Goal: Task Accomplishment & Management: Manage account settings

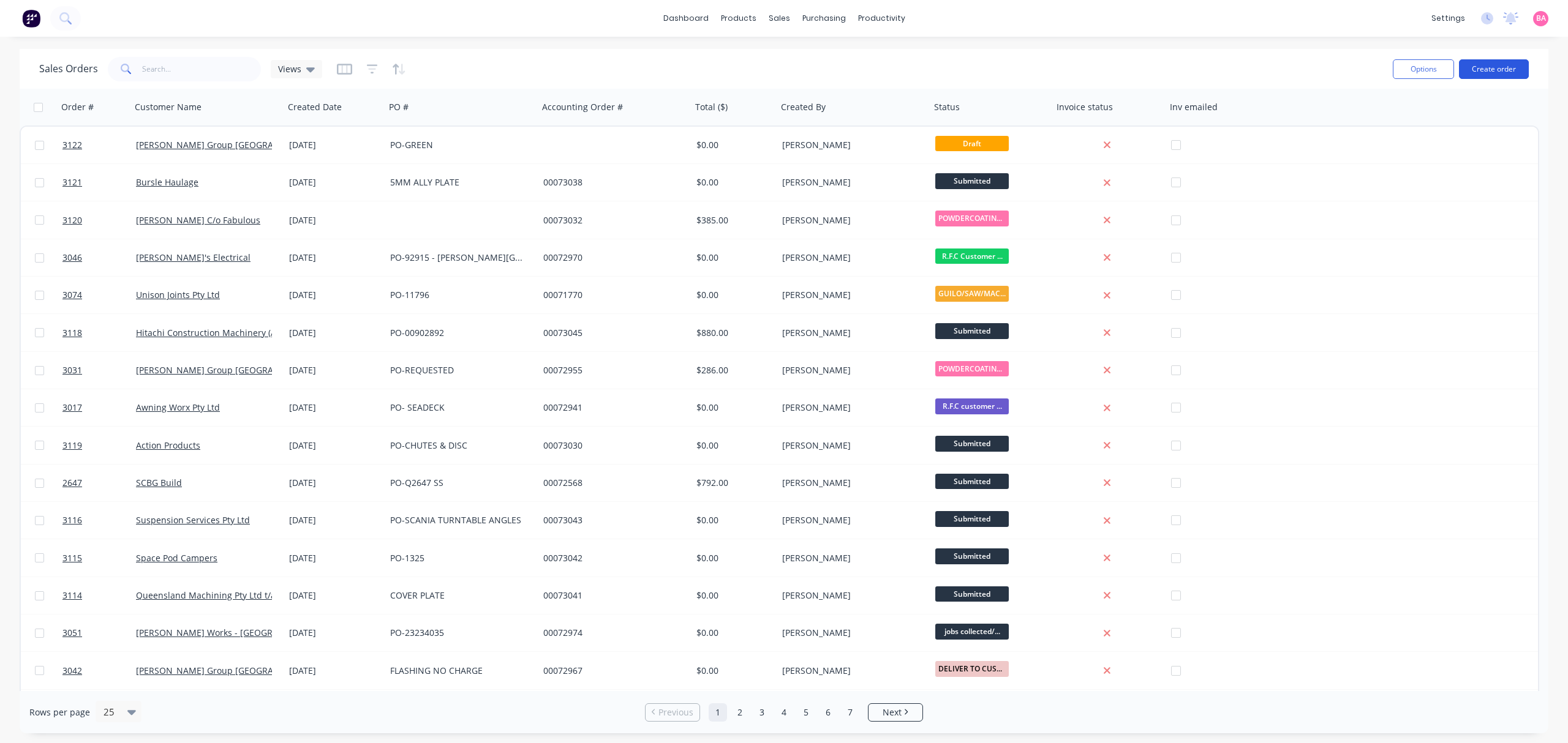
click at [1502, 68] on button "Create order" at bounding box center [1493, 69] width 70 height 20
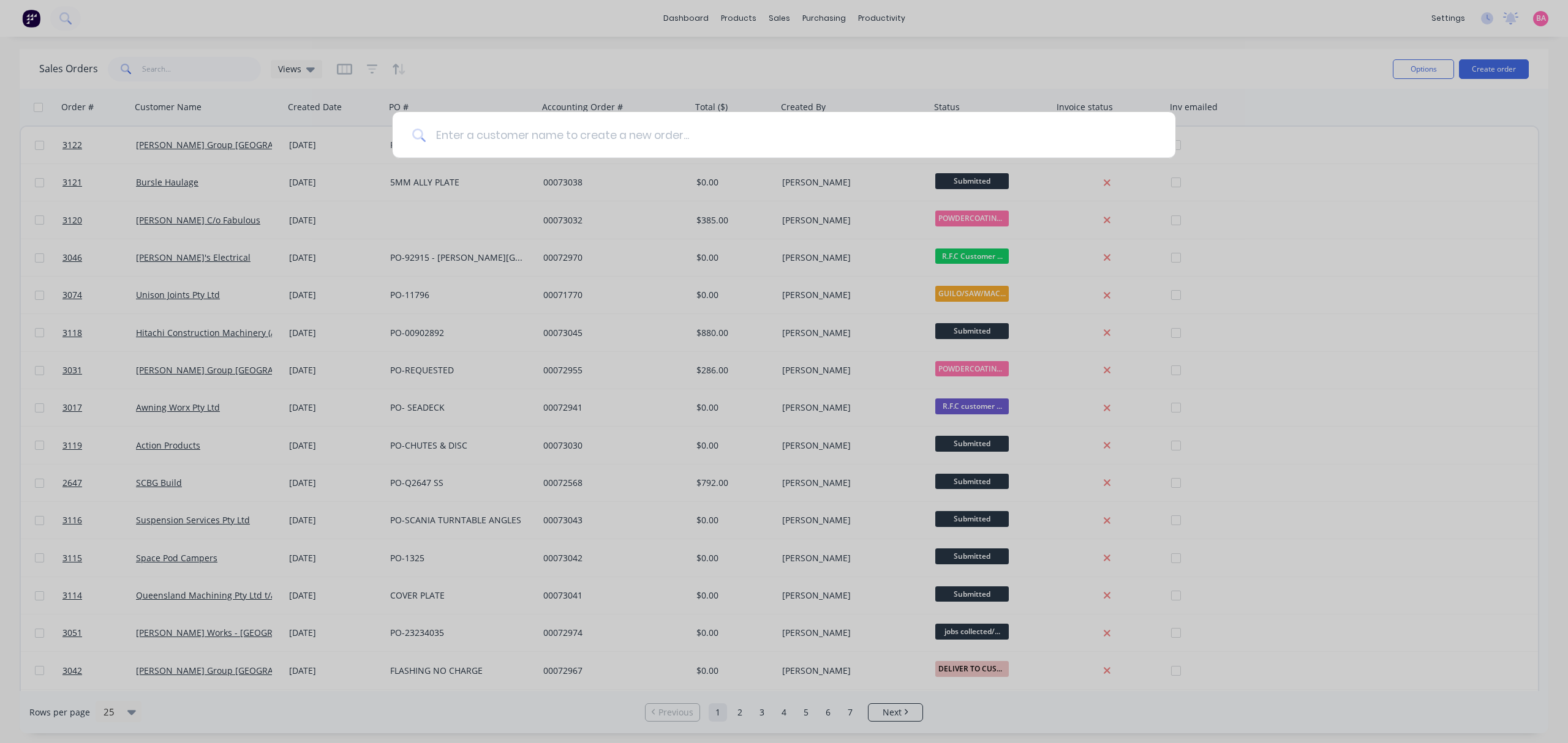
click at [444, 131] on input at bounding box center [790, 135] width 730 height 46
type input "BRISBANE STEEL SALES"
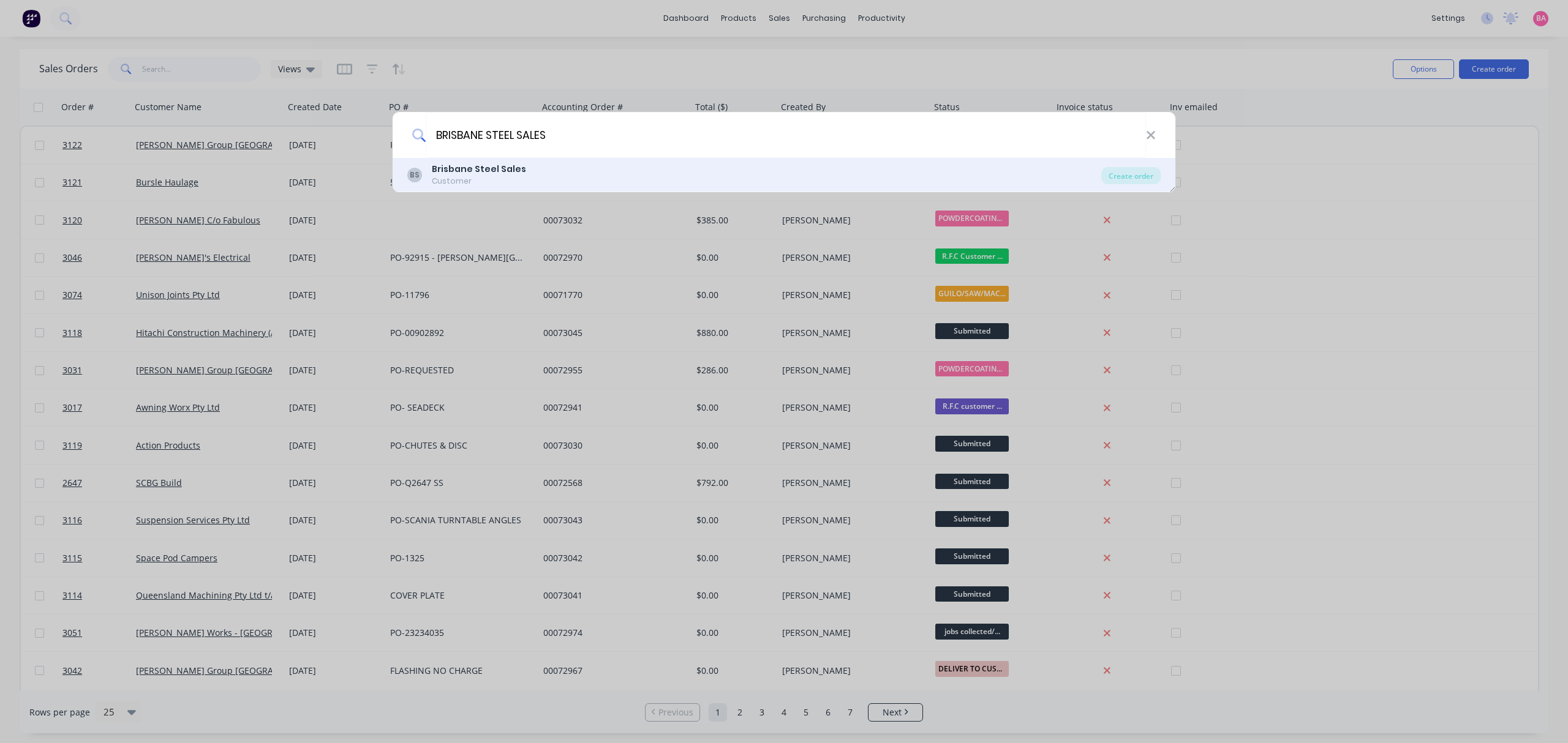
click at [473, 171] on b "Brisbane Steel Sales" at bounding box center [479, 168] width 95 height 12
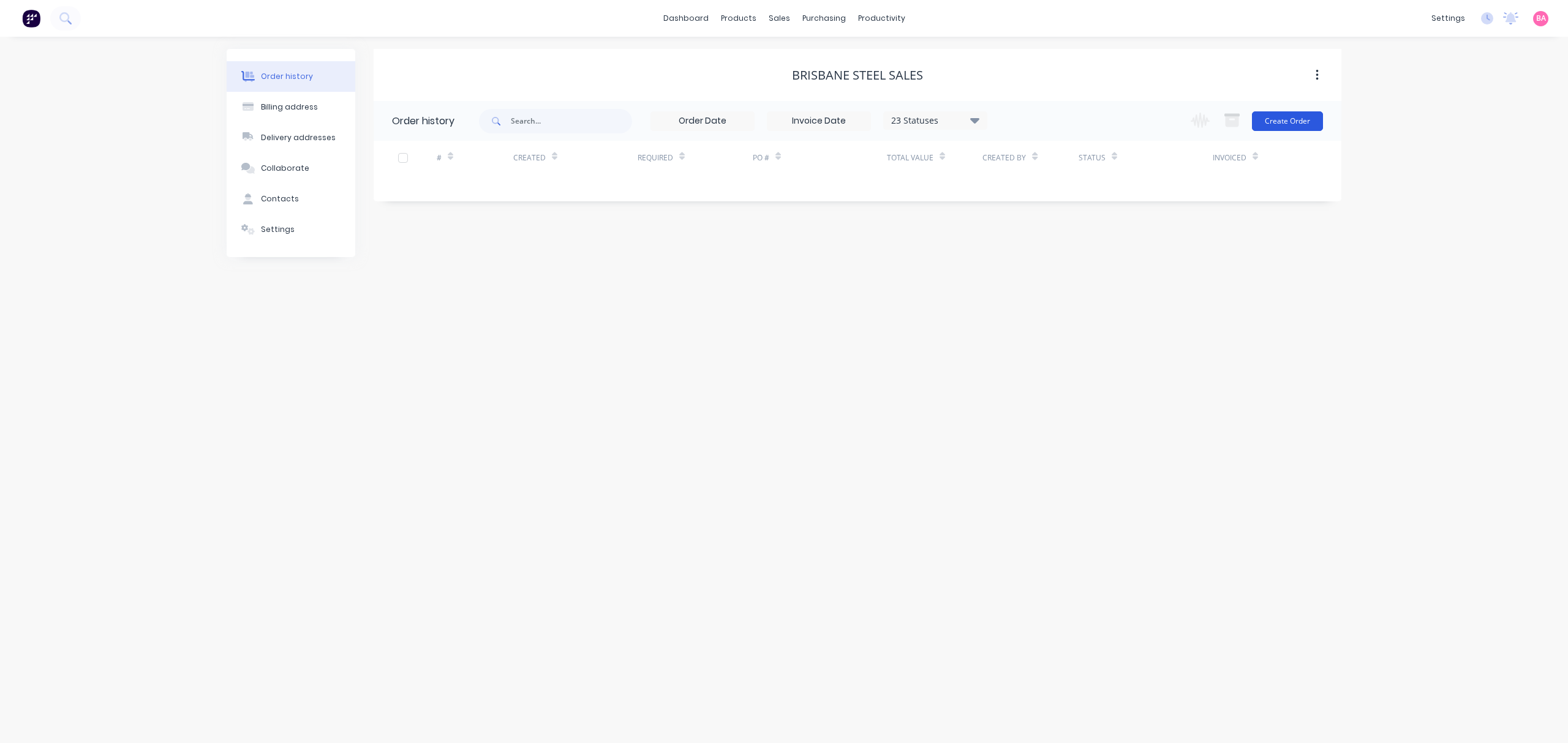
click at [1291, 118] on button "Create Order" at bounding box center [1288, 121] width 71 height 20
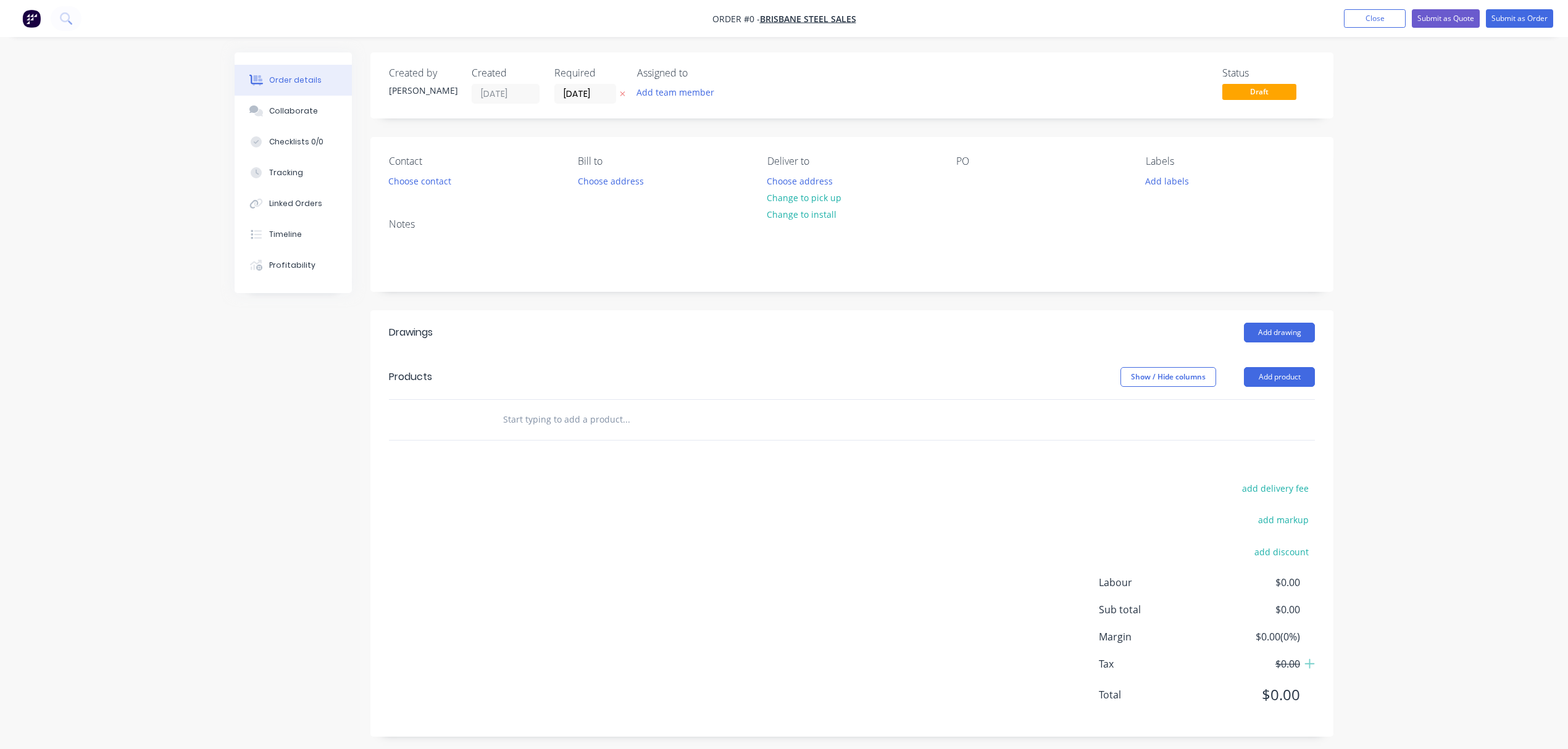
click at [623, 95] on icon "button" at bounding box center [622, 94] width 5 height 5
click at [672, 96] on button "Add team member" at bounding box center [676, 92] width 91 height 17
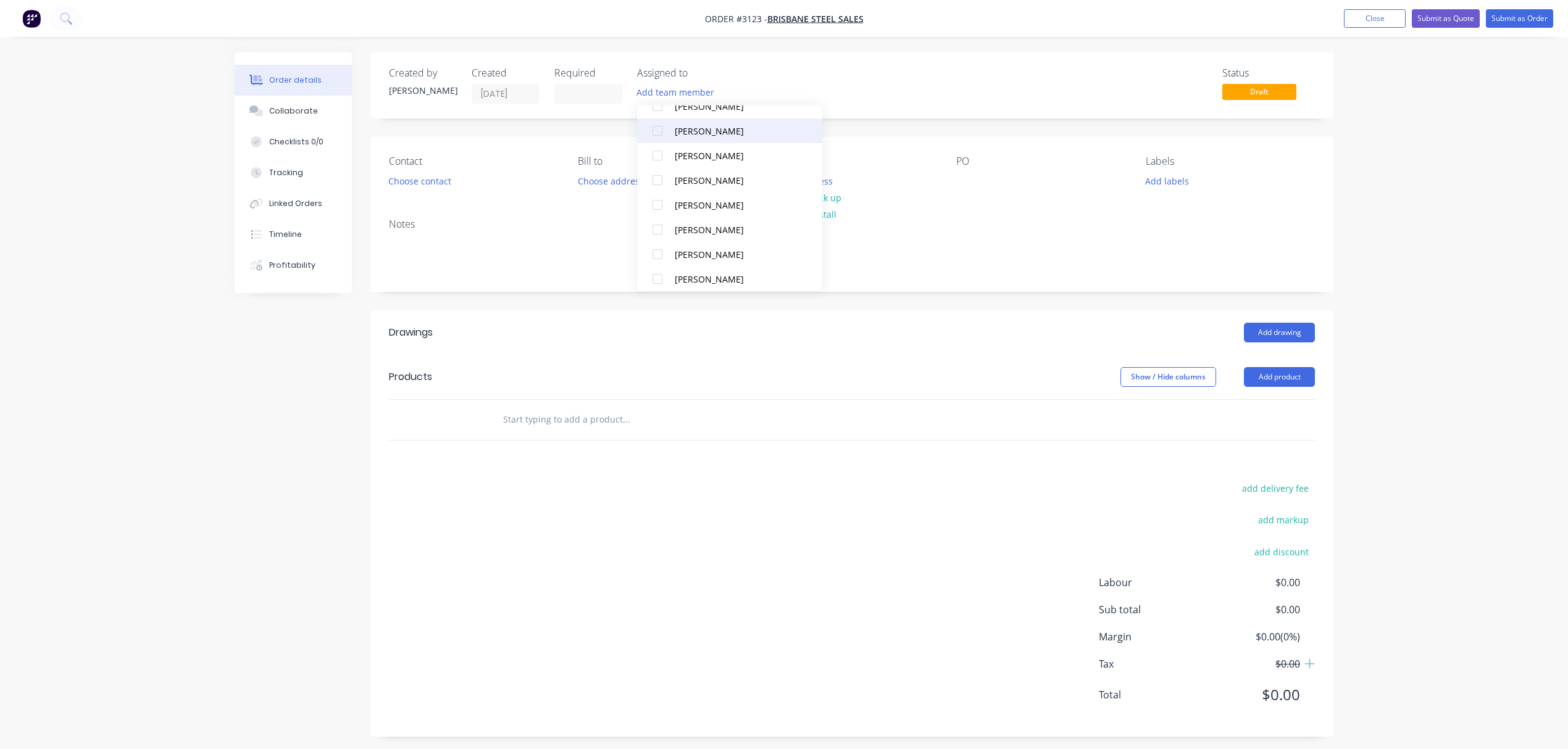
scroll to position [111, 0]
click at [655, 245] on div at bounding box center [657, 247] width 25 height 25
click at [413, 175] on button "Choose contact" at bounding box center [420, 181] width 76 height 17
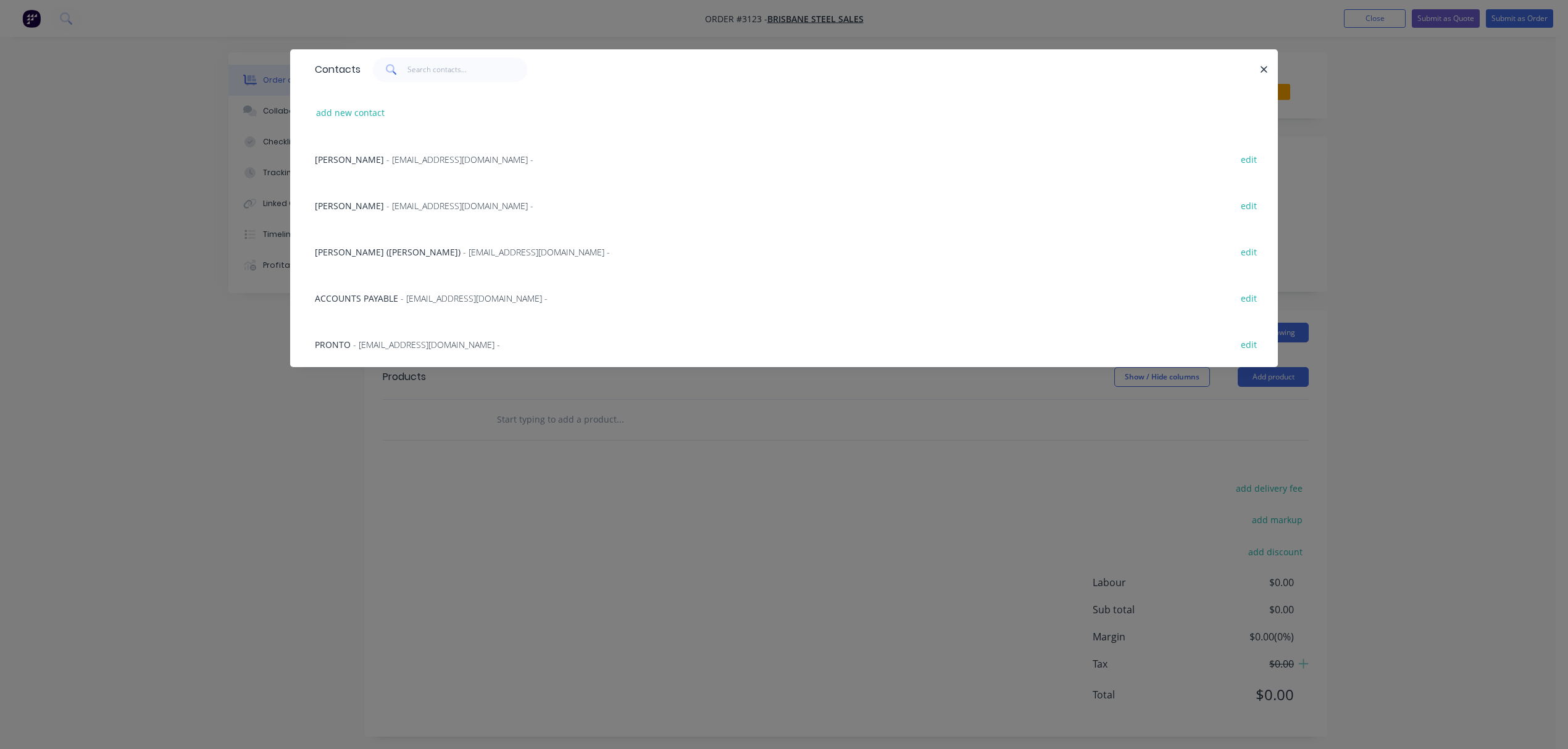
click at [386, 206] on span "- sales@brisbanesteelsales.com.au -" at bounding box center [460, 206] width 147 height 12
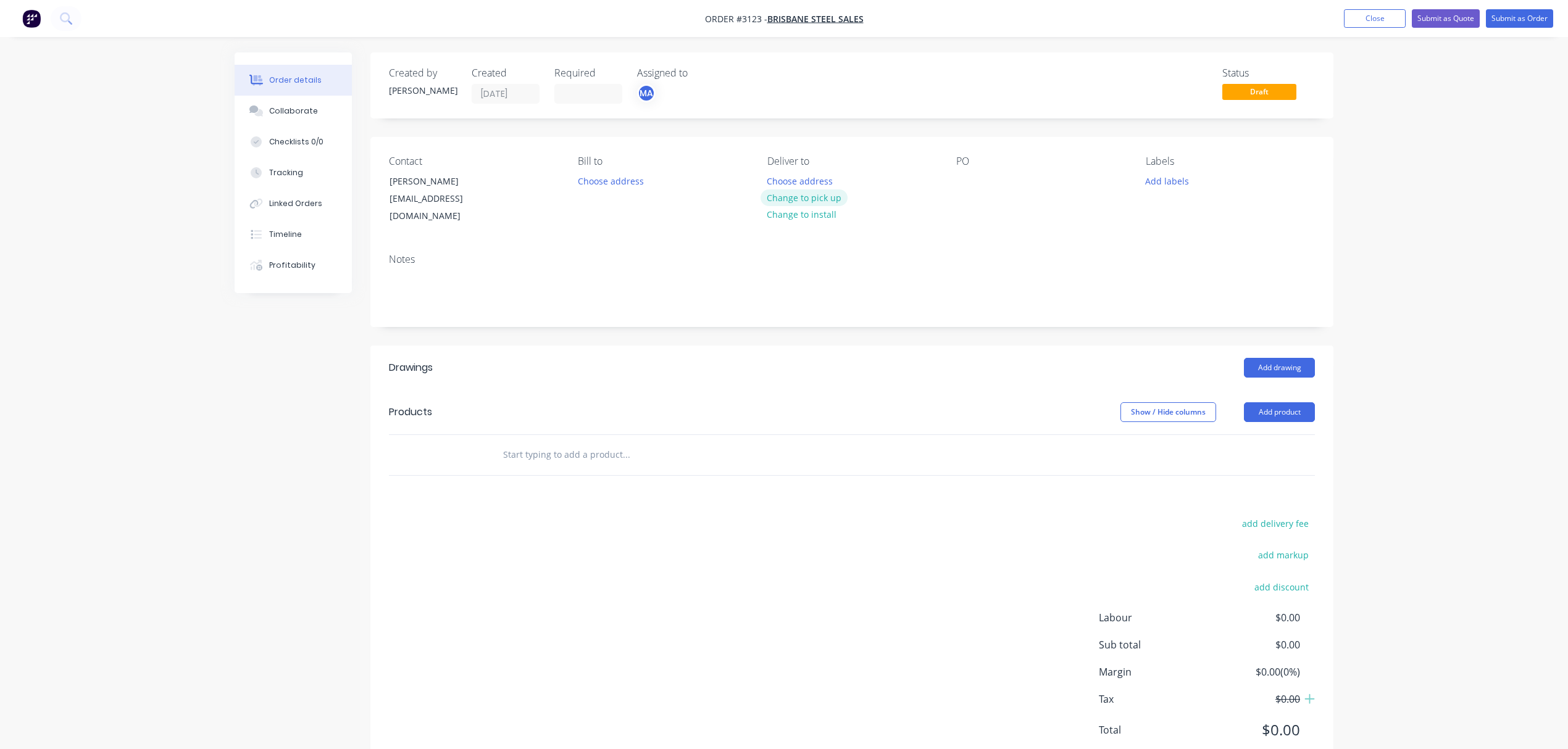
click at [806, 196] on button "Change to pick up" at bounding box center [805, 197] width 88 height 17
click at [960, 178] on div at bounding box center [967, 182] width 20 height 18
click at [1164, 178] on button "Add labels" at bounding box center [1167, 181] width 57 height 17
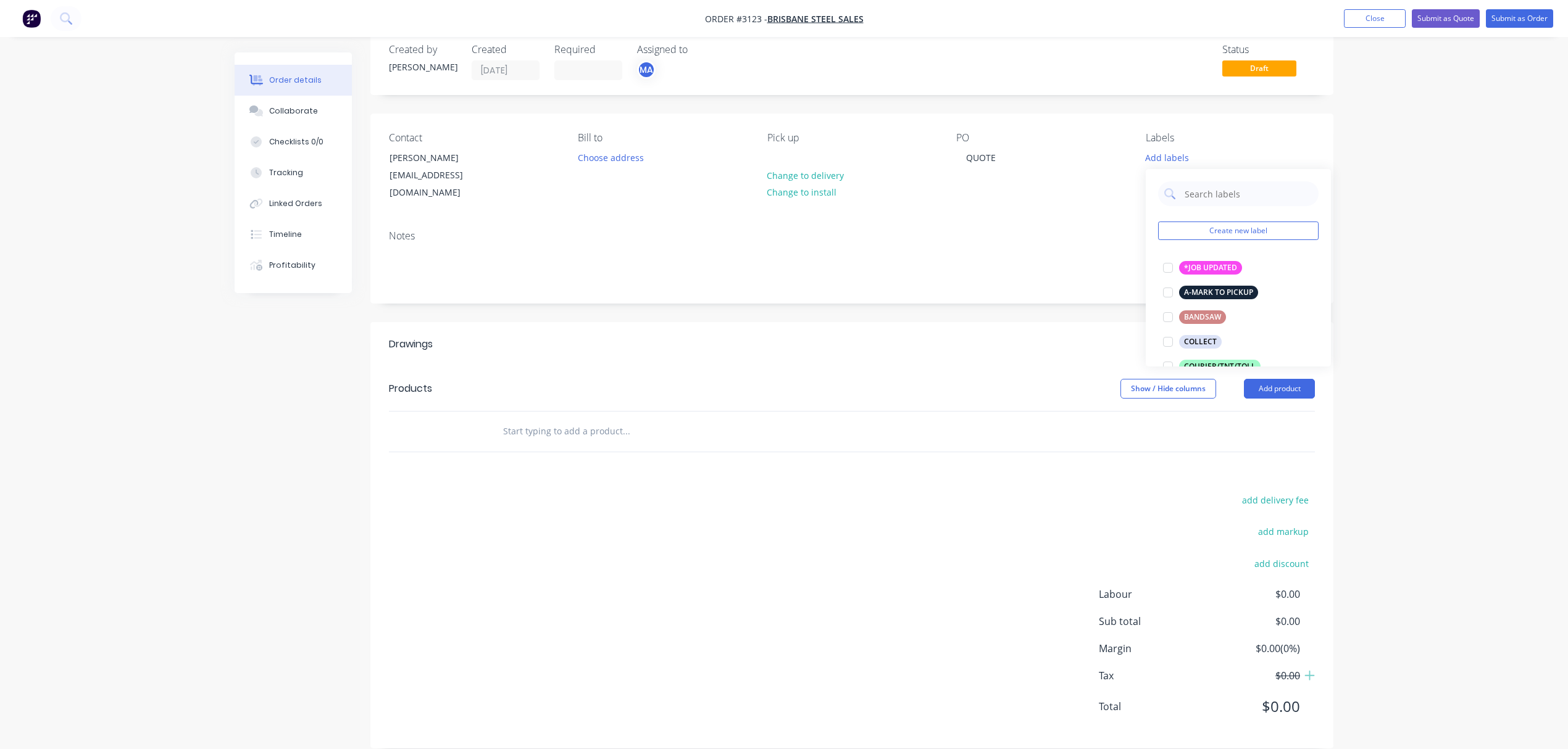
scroll to position [28, 0]
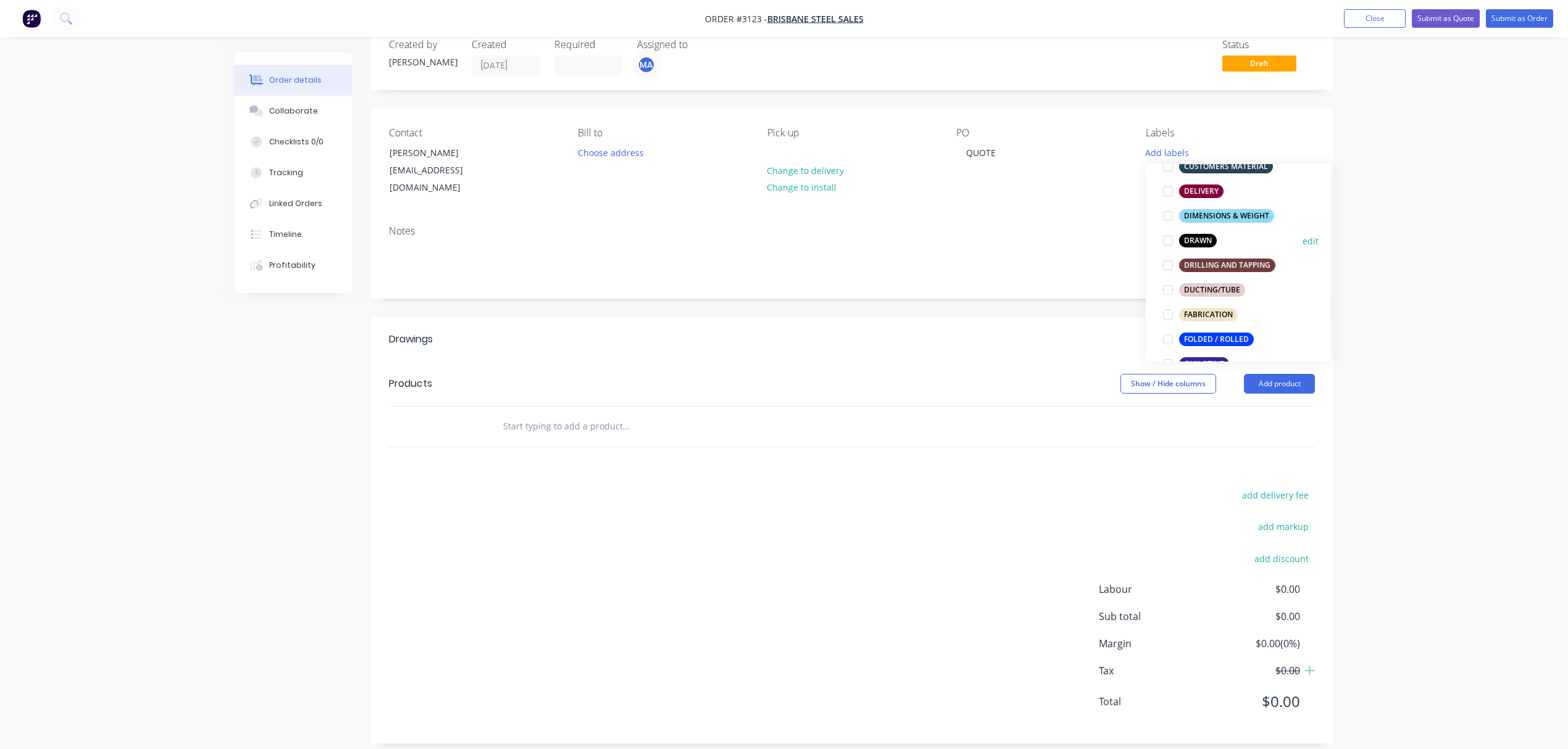
click at [1170, 239] on div at bounding box center [1168, 240] width 25 height 25
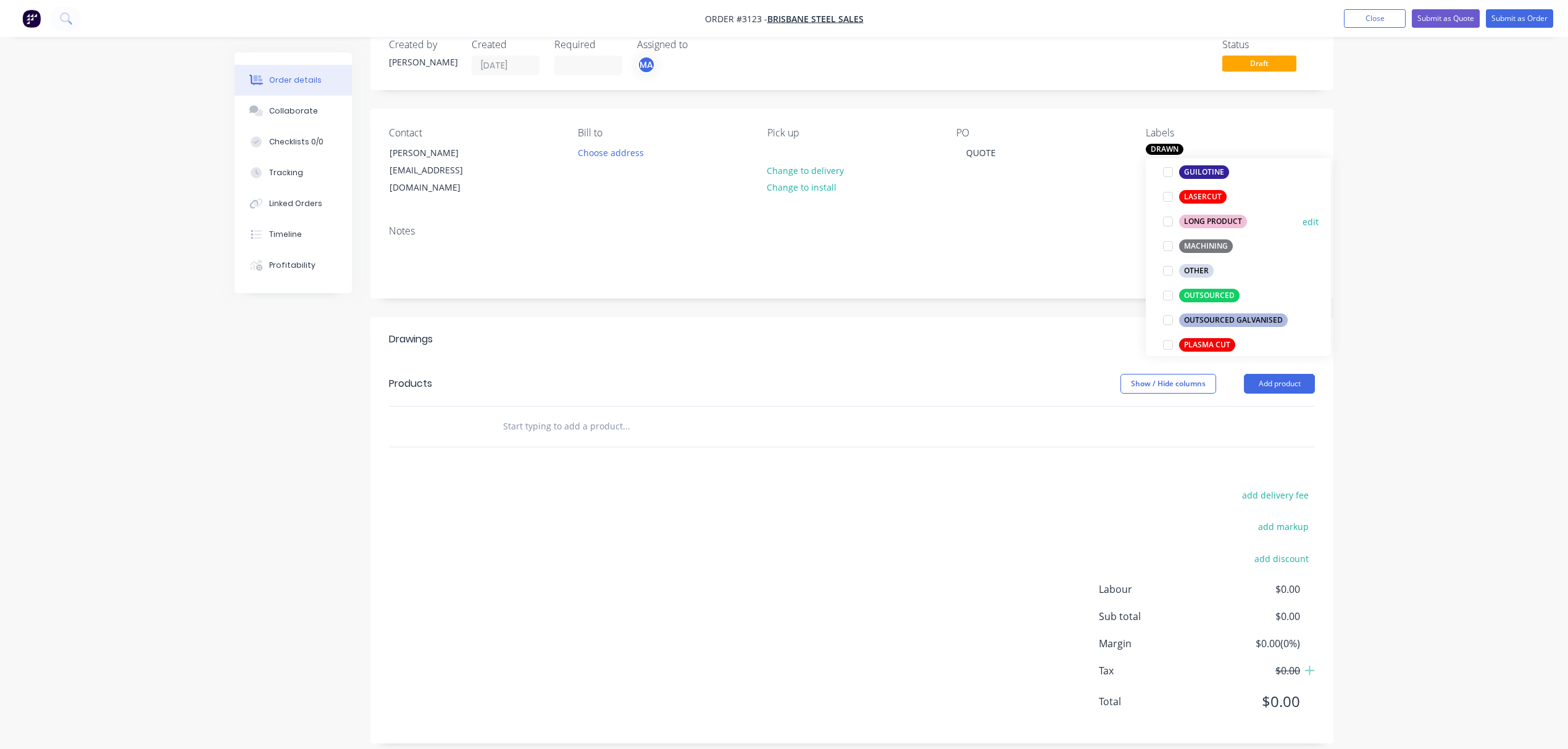
scroll to position [378, 0]
click at [1171, 225] on div at bounding box center [1168, 224] width 25 height 25
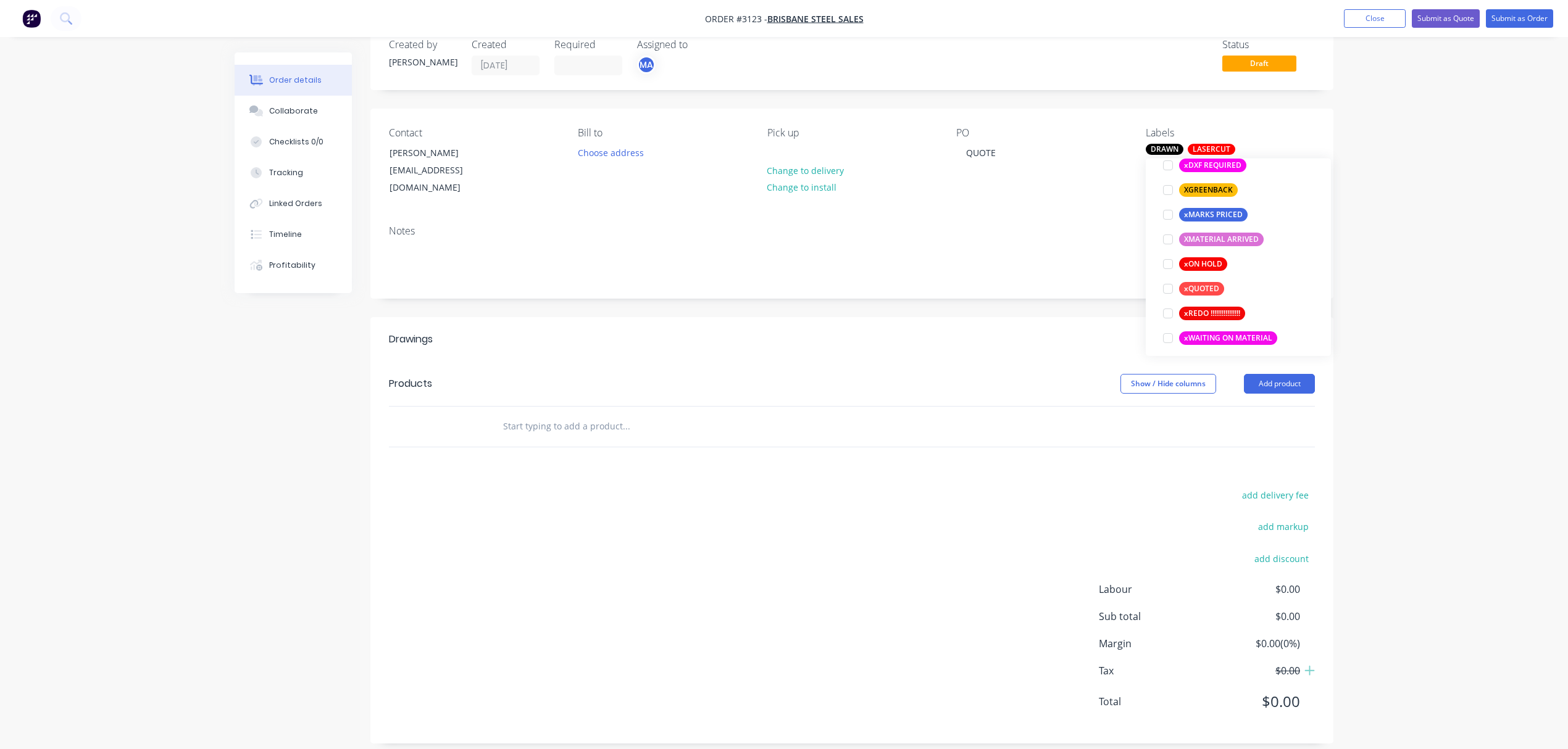
scroll to position [1087, 0]
click at [1170, 280] on div at bounding box center [1168, 282] width 25 height 25
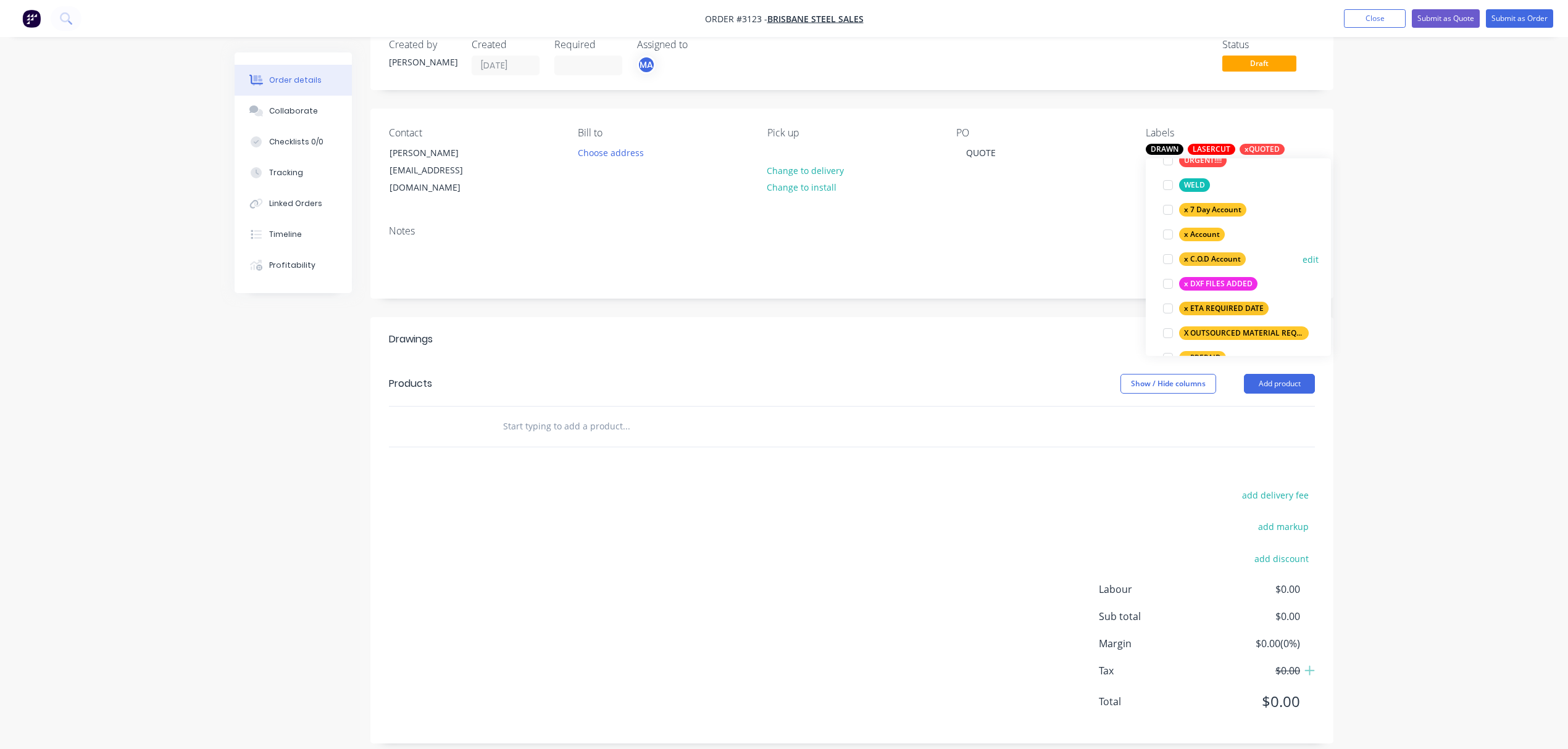
click at [1223, 257] on div "x C.O.D Account" at bounding box center [1213, 259] width 67 height 14
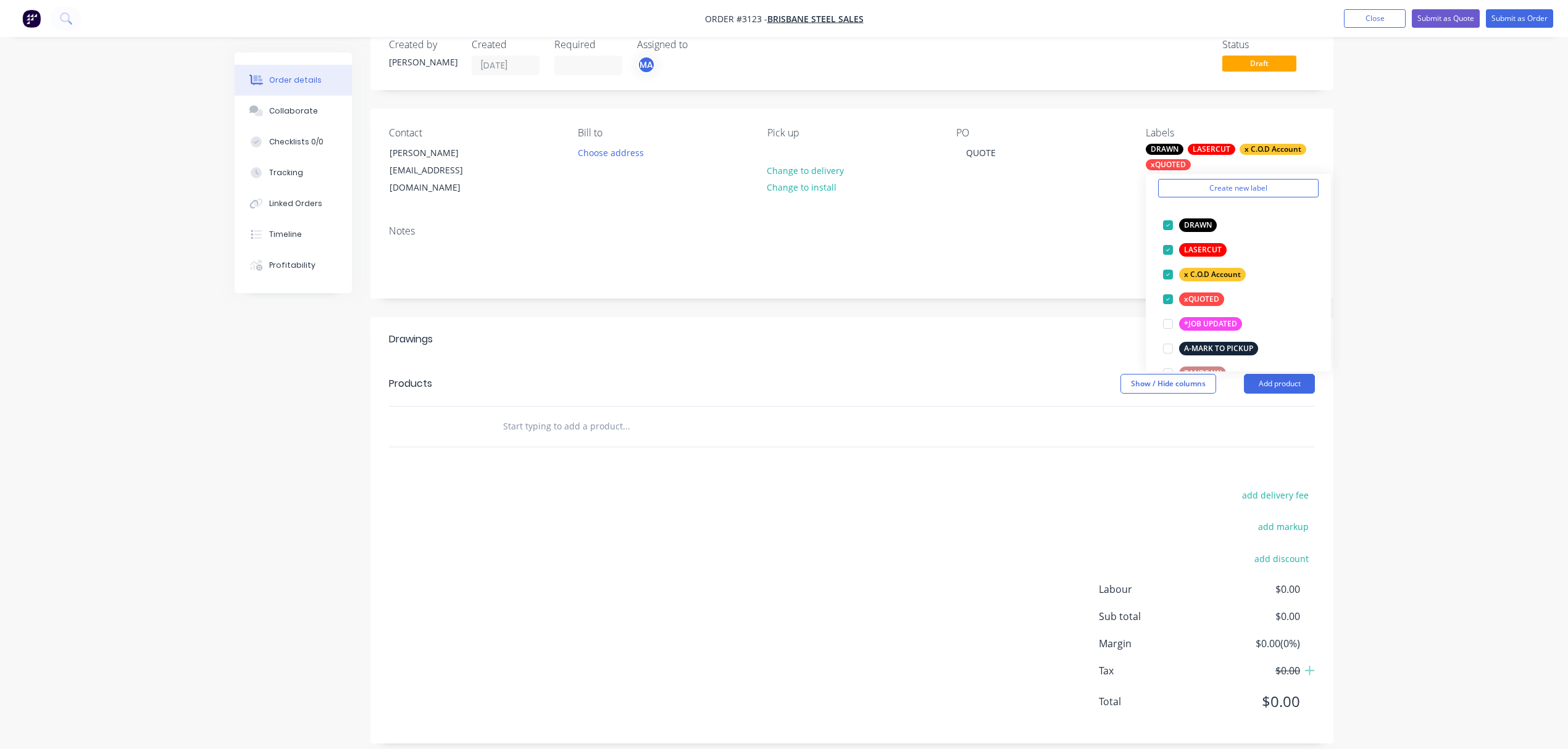
click at [1223, 411] on div at bounding box center [852, 427] width 926 height 40
click at [1280, 374] on button "Add product" at bounding box center [1279, 385] width 71 height 20
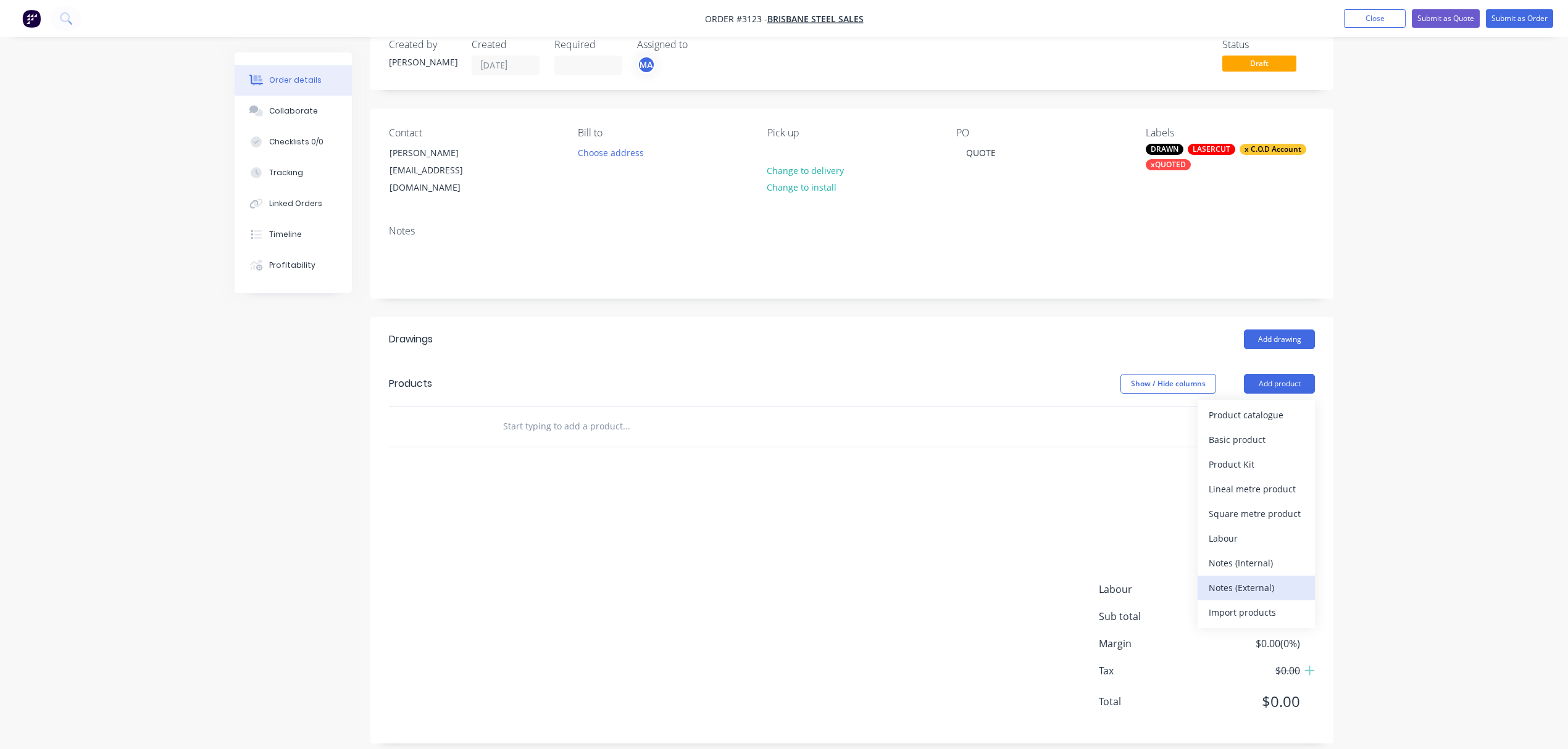
click at [1260, 579] on div "Notes (External)" at bounding box center [1257, 588] width 95 height 18
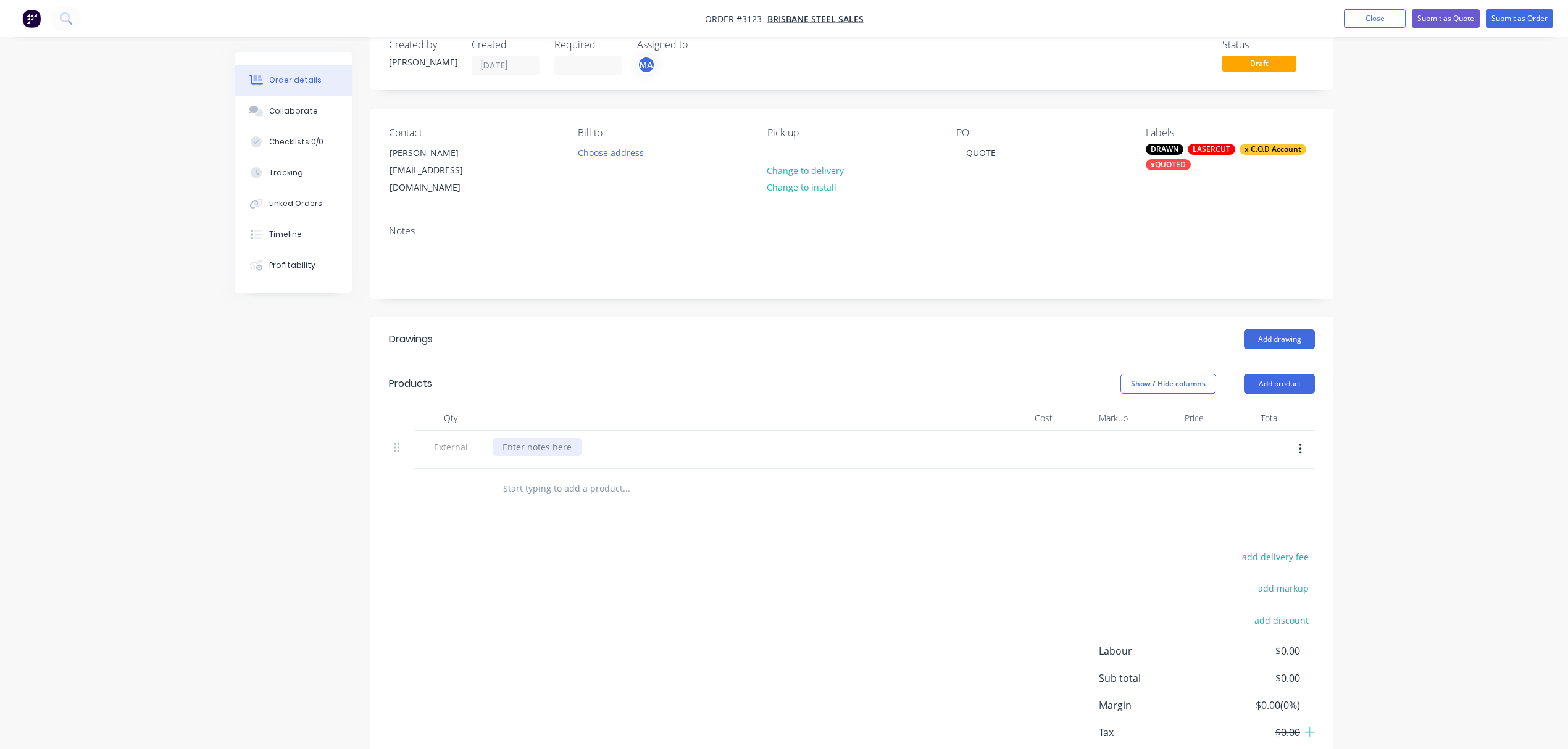
drag, startPoint x: 559, startPoint y: 437, endPoint x: 538, endPoint y: 432, distance: 21.6
click at [559, 439] on div at bounding box center [537, 448] width 89 height 18
click at [532, 482] on input "text" at bounding box center [625, 488] width 247 height 25
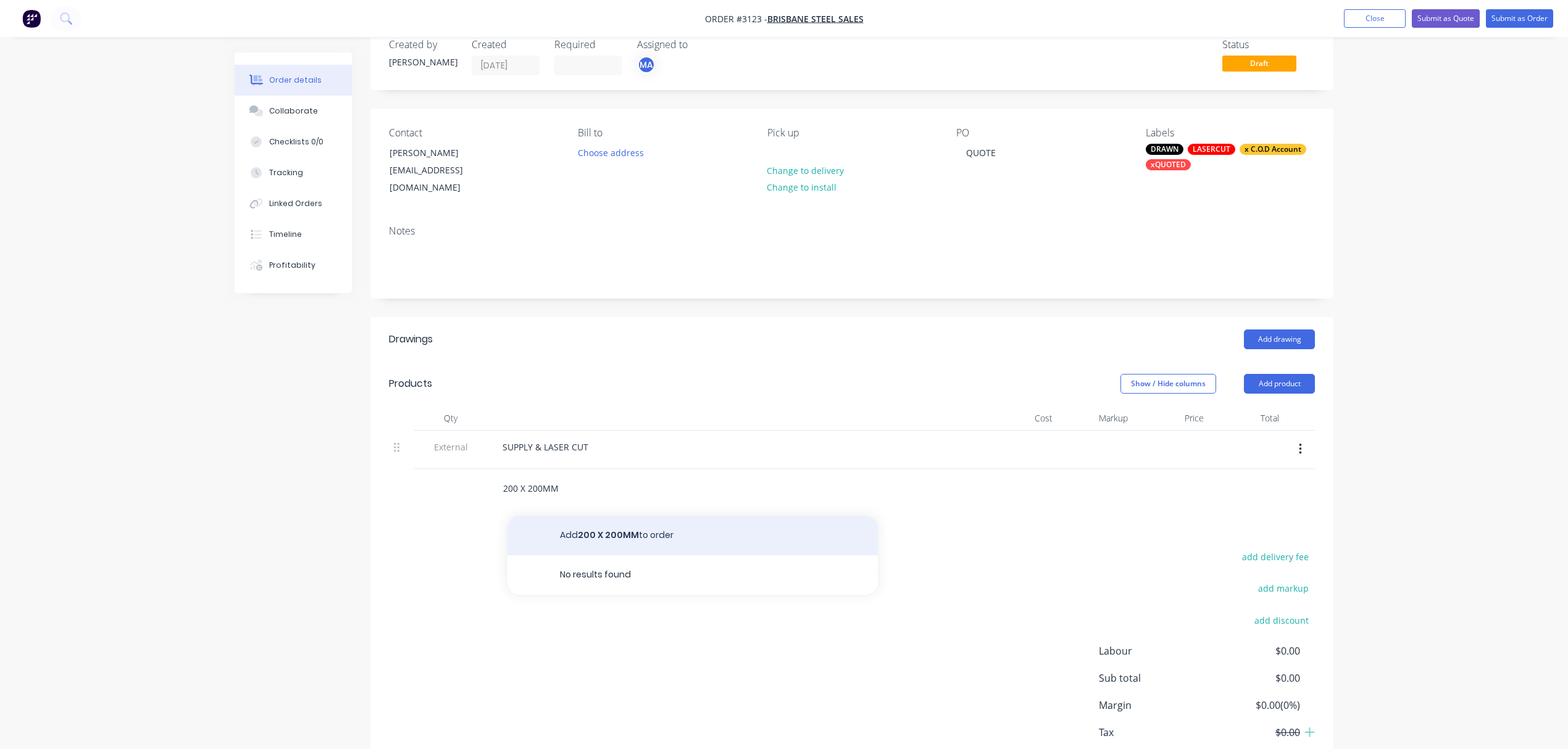
type input "200 X 200MM"
click at [588, 521] on button "Add 200 X 200MM to order" at bounding box center [693, 535] width 371 height 39
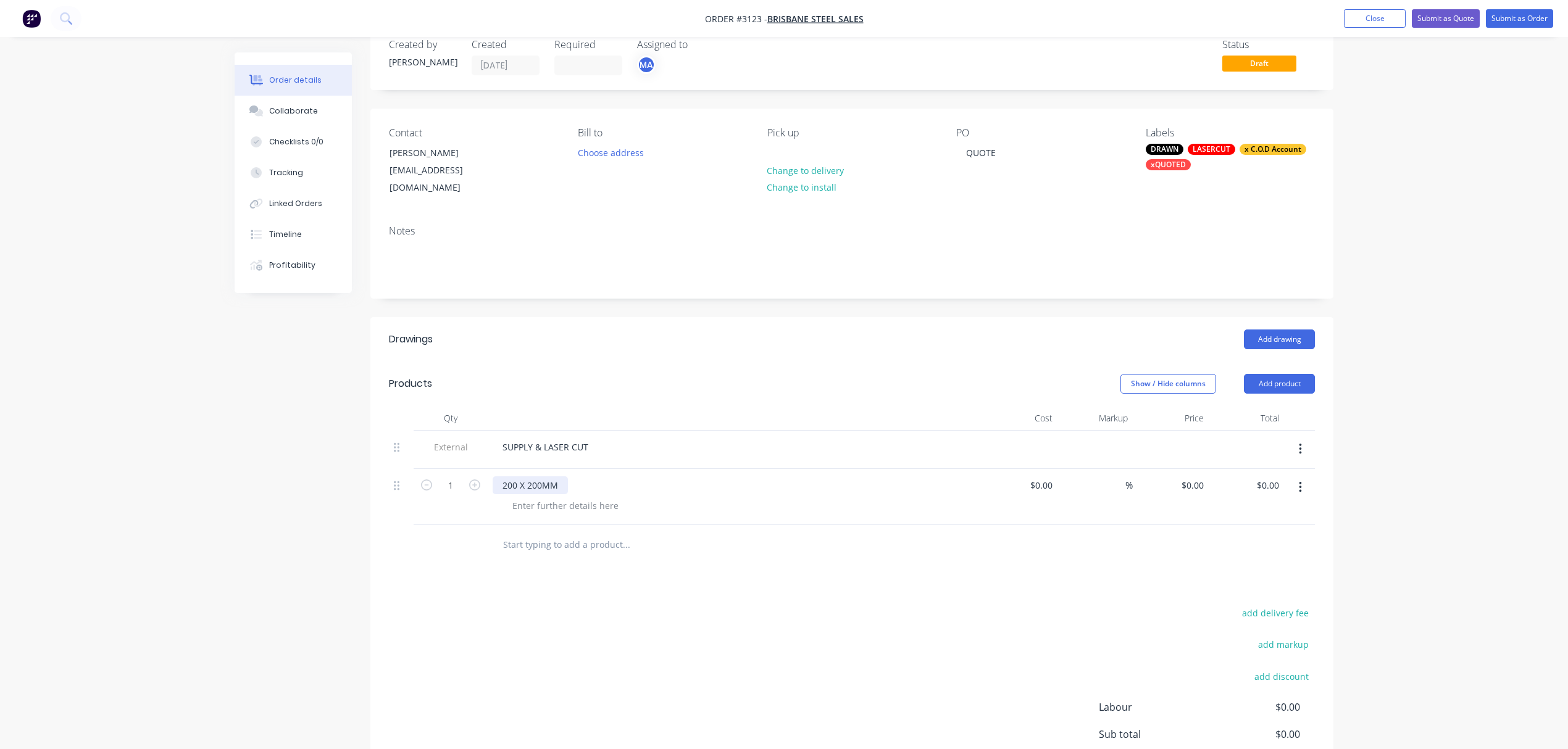
click at [514, 476] on div "200 X 200MM" at bounding box center [531, 486] width 75 height 18
click at [443, 476] on input "1" at bounding box center [450, 486] width 32 height 18
type input "10"
click at [1268, 476] on input "0.00" at bounding box center [1272, 486] width 24 height 18
type input "226.00"
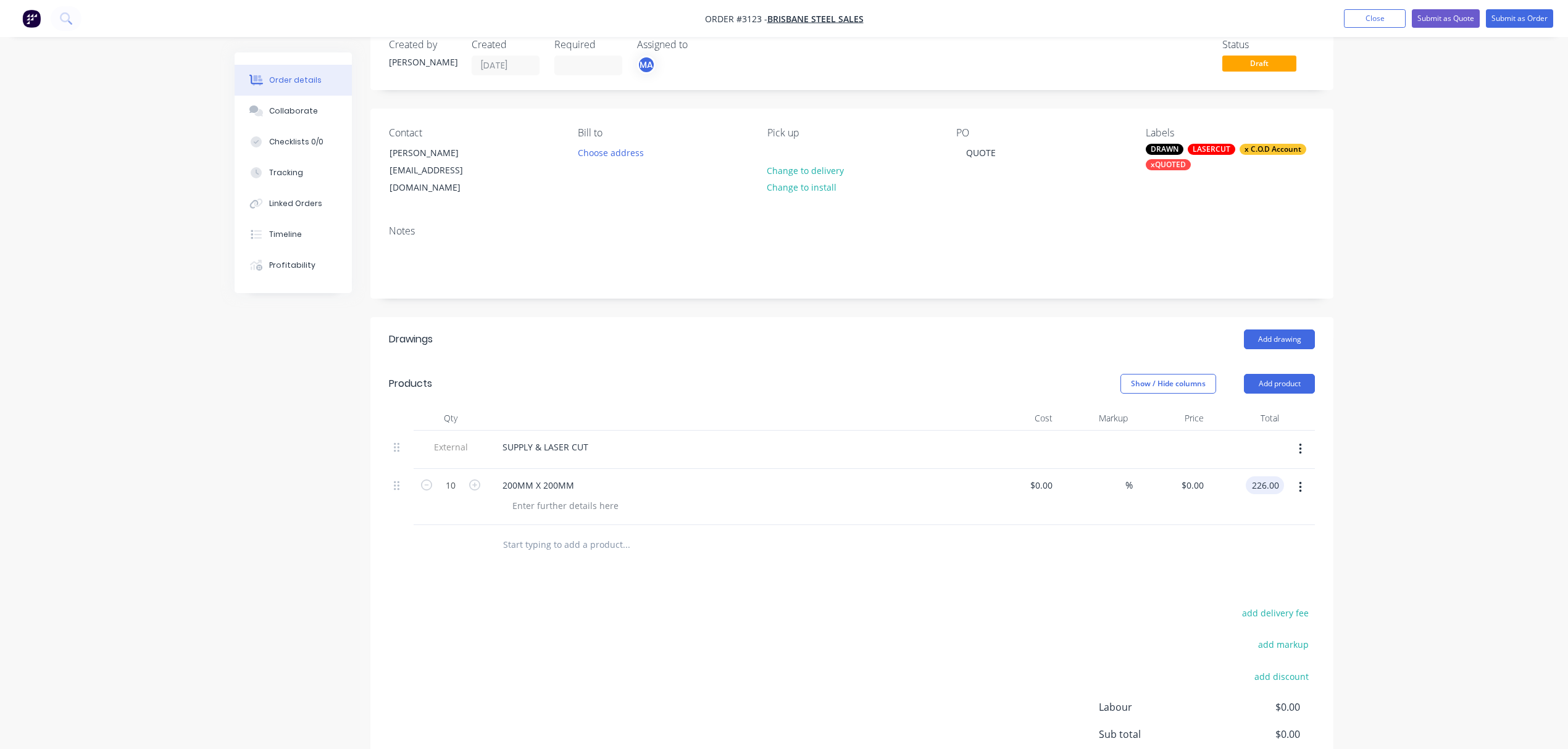
type input "$22.60"
type input "$226.00"
click at [542, 532] on input "text" at bounding box center [625, 544] width 247 height 25
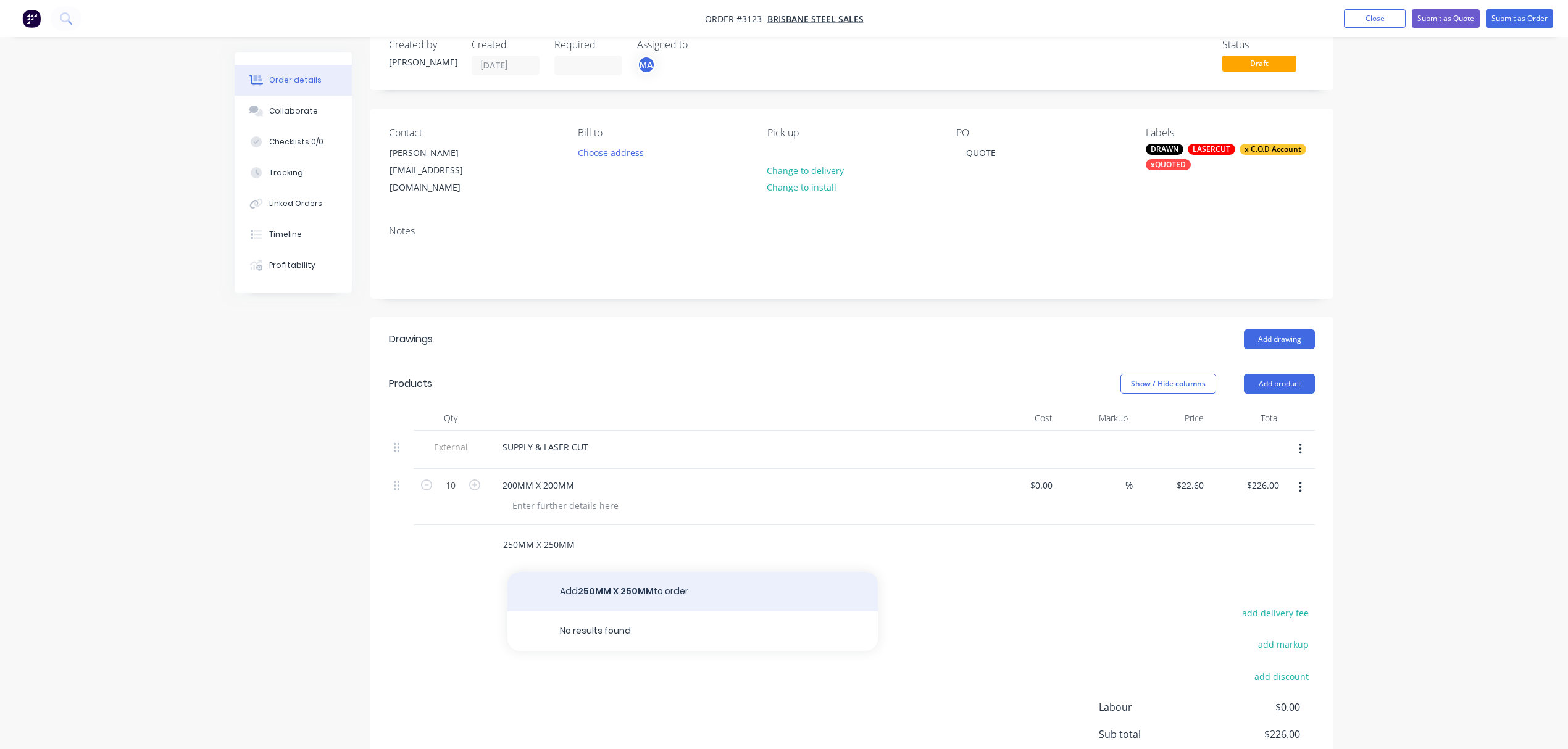
type input "250MM X 250MM"
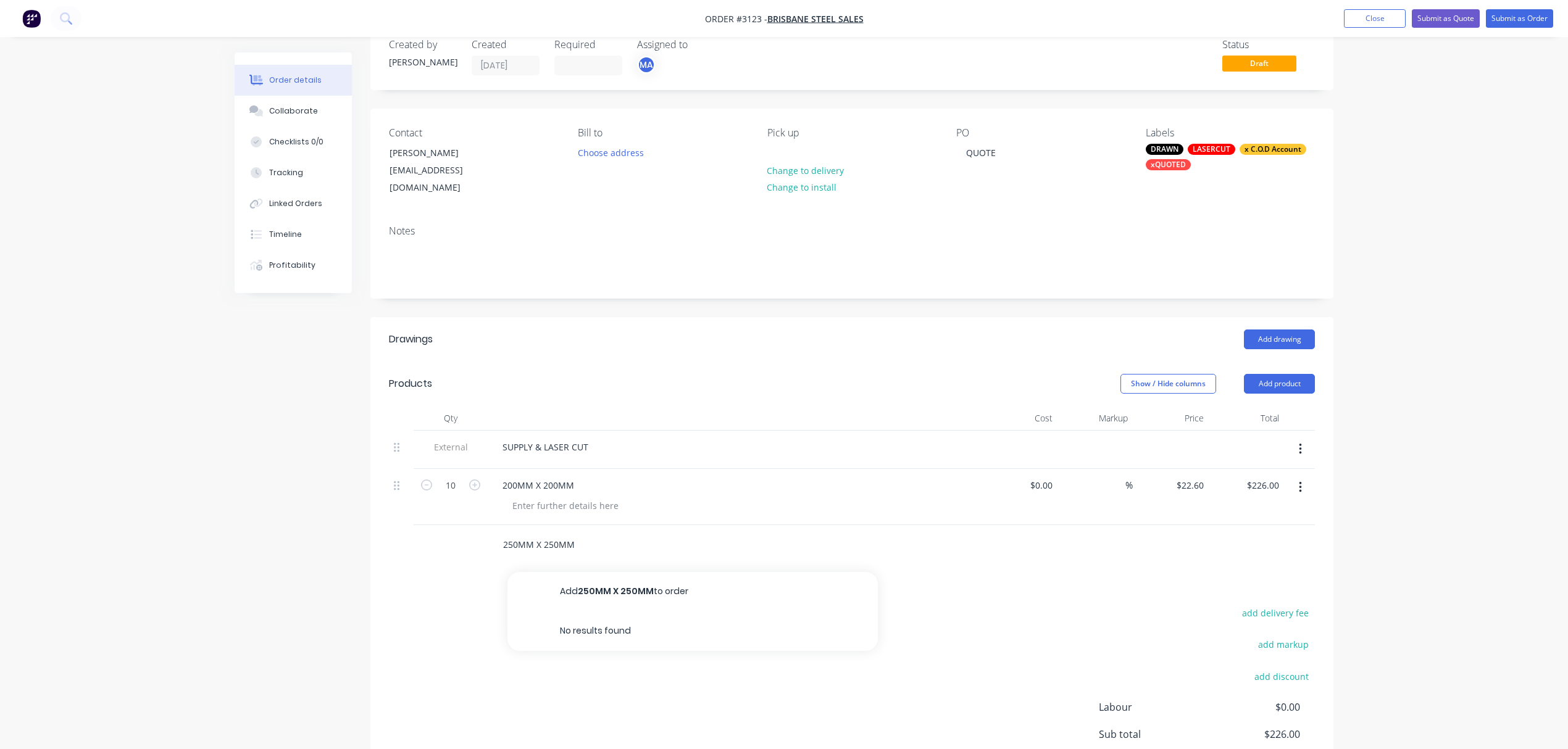
click at [604, 574] on button "Add 250MM X 250MM to order" at bounding box center [693, 591] width 371 height 39
click at [472, 536] on icon "button" at bounding box center [475, 542] width 11 height 11
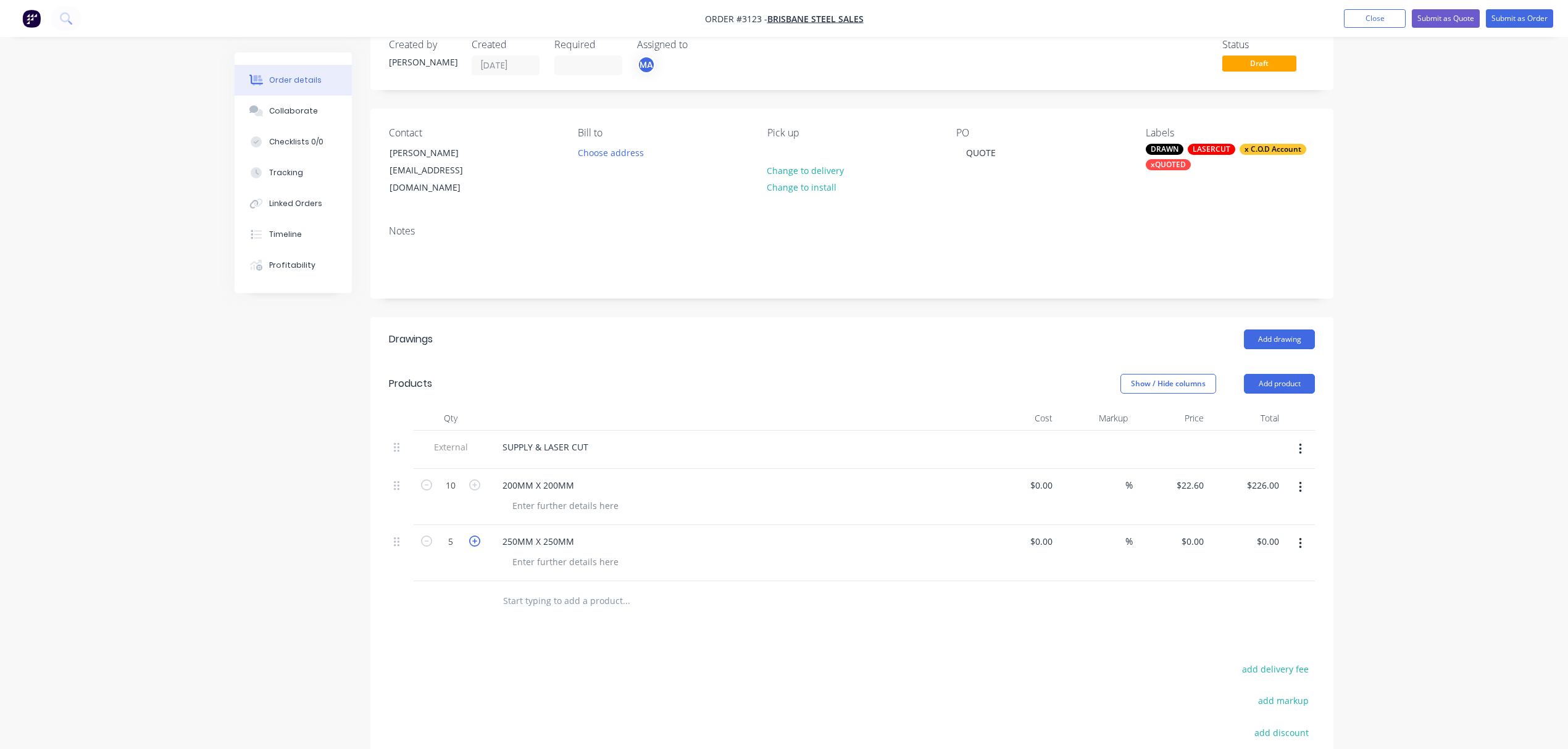
click at [472, 536] on icon "button" at bounding box center [475, 542] width 11 height 11
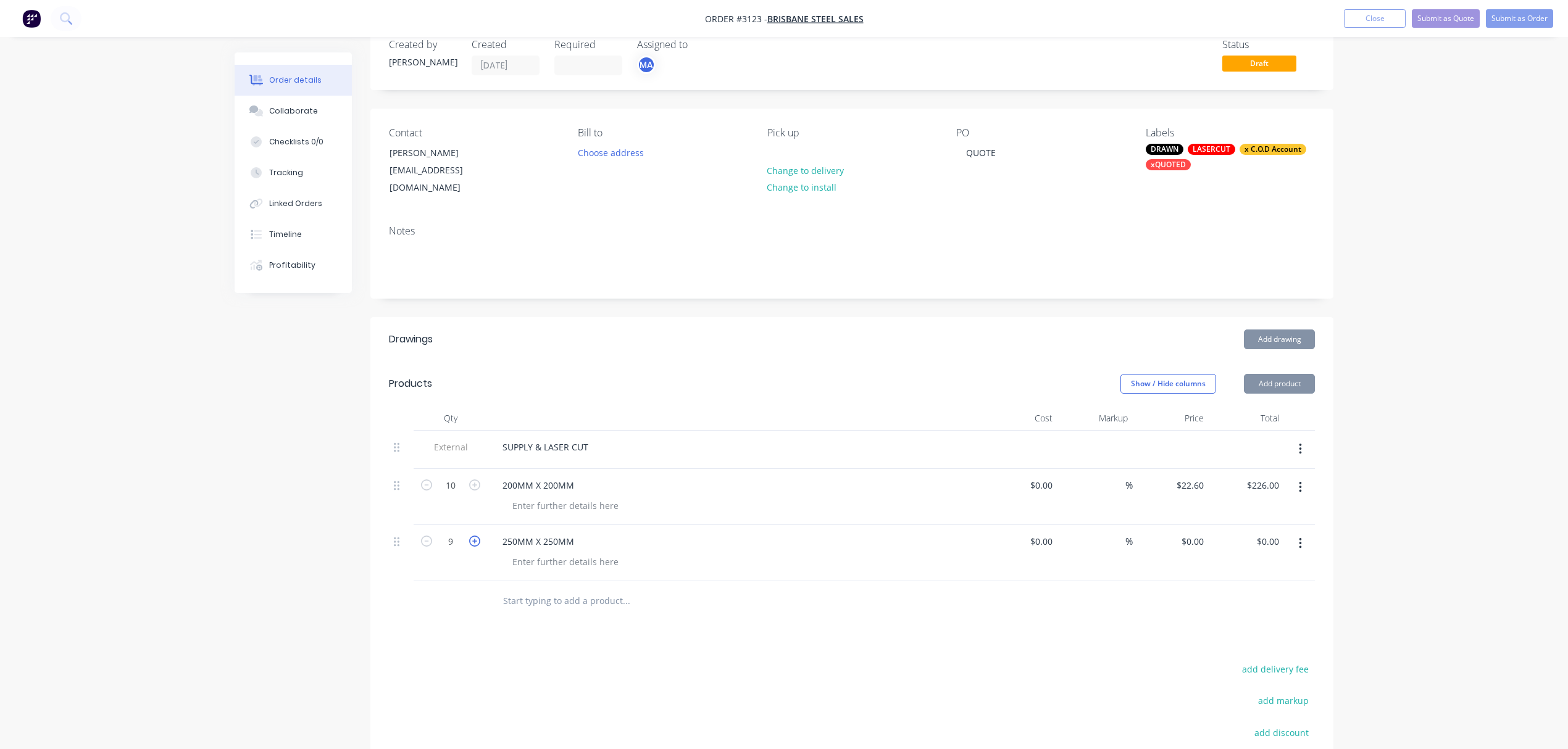
type input "10"
click at [1266, 532] on input "0.00" at bounding box center [1270, 542] width 28 height 18
type input "247.50"
type input "$24.75"
type input "$247.50"
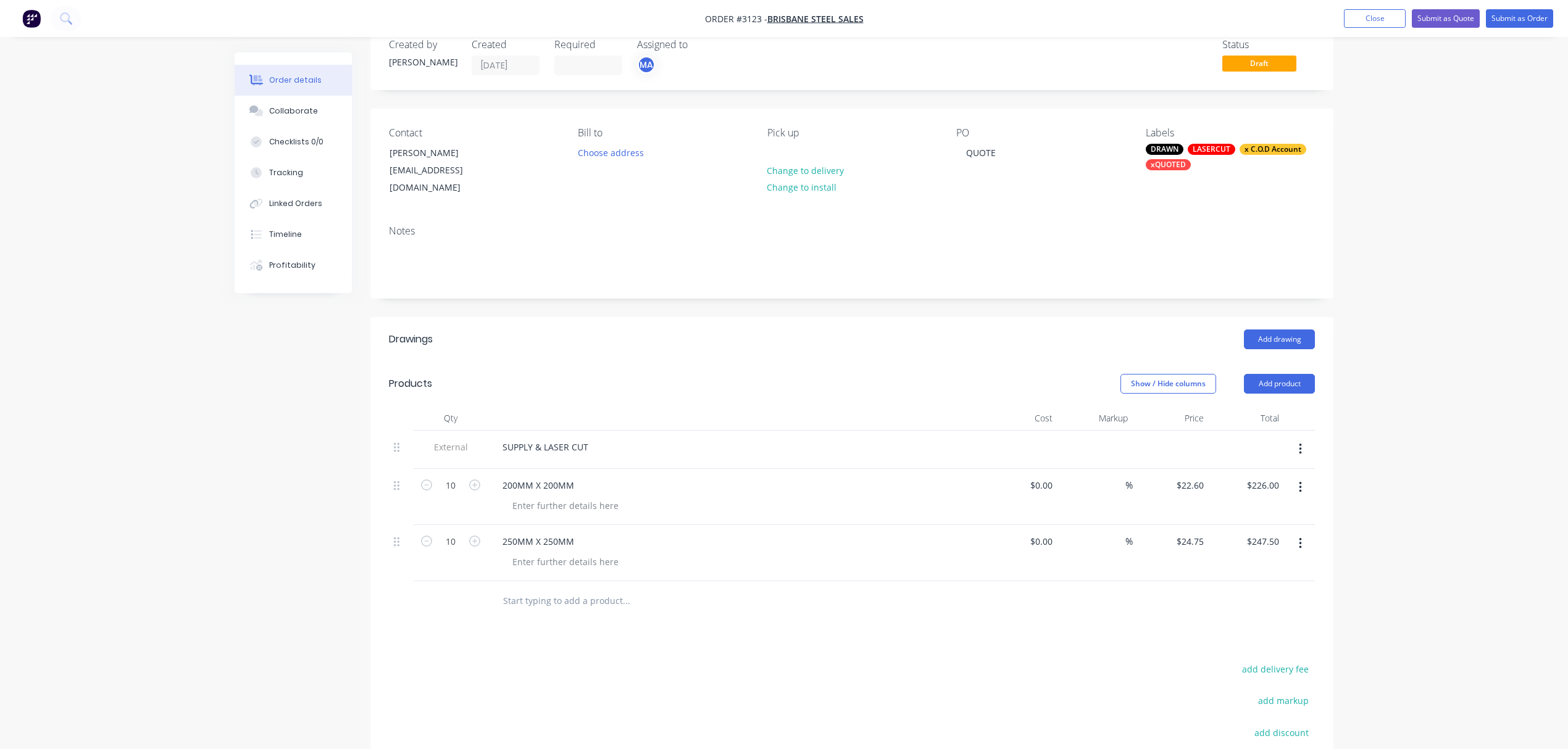
click at [572, 594] on input "text" at bounding box center [625, 601] width 247 height 25
click at [556, 497] on div at bounding box center [565, 506] width 126 height 18
drag, startPoint x: 636, startPoint y: 493, endPoint x: 514, endPoint y: 489, distance: 122.1
click at [504, 497] on div "MATERIAL: 3MM MILD STEEL" at bounding box center [572, 506] width 140 height 18
copy div "MATERIAL: 3MM MILD STEEL"
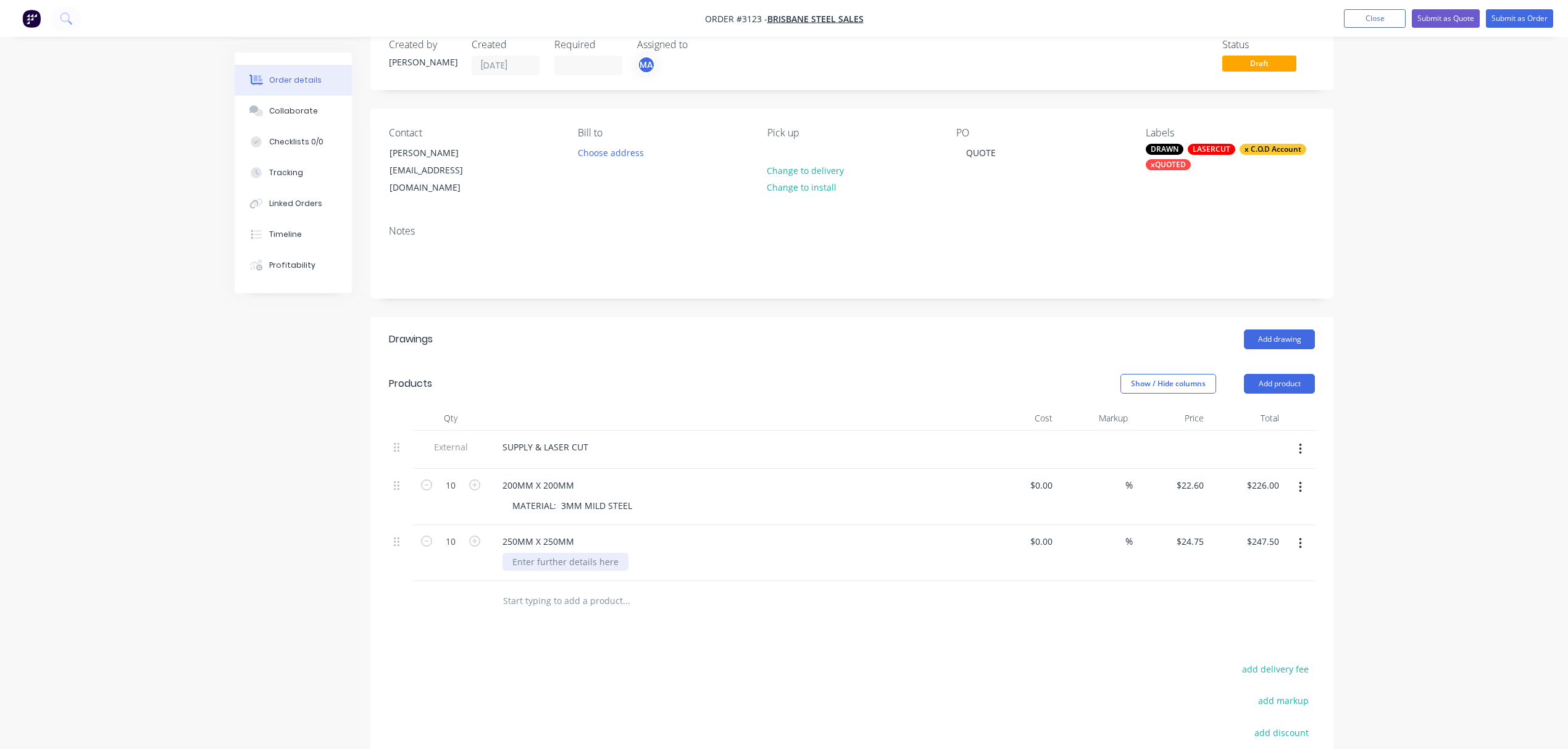
click at [569, 553] on div at bounding box center [565, 563] width 126 height 18
paste div
click at [274, 103] on button "Collaborate" at bounding box center [294, 111] width 118 height 31
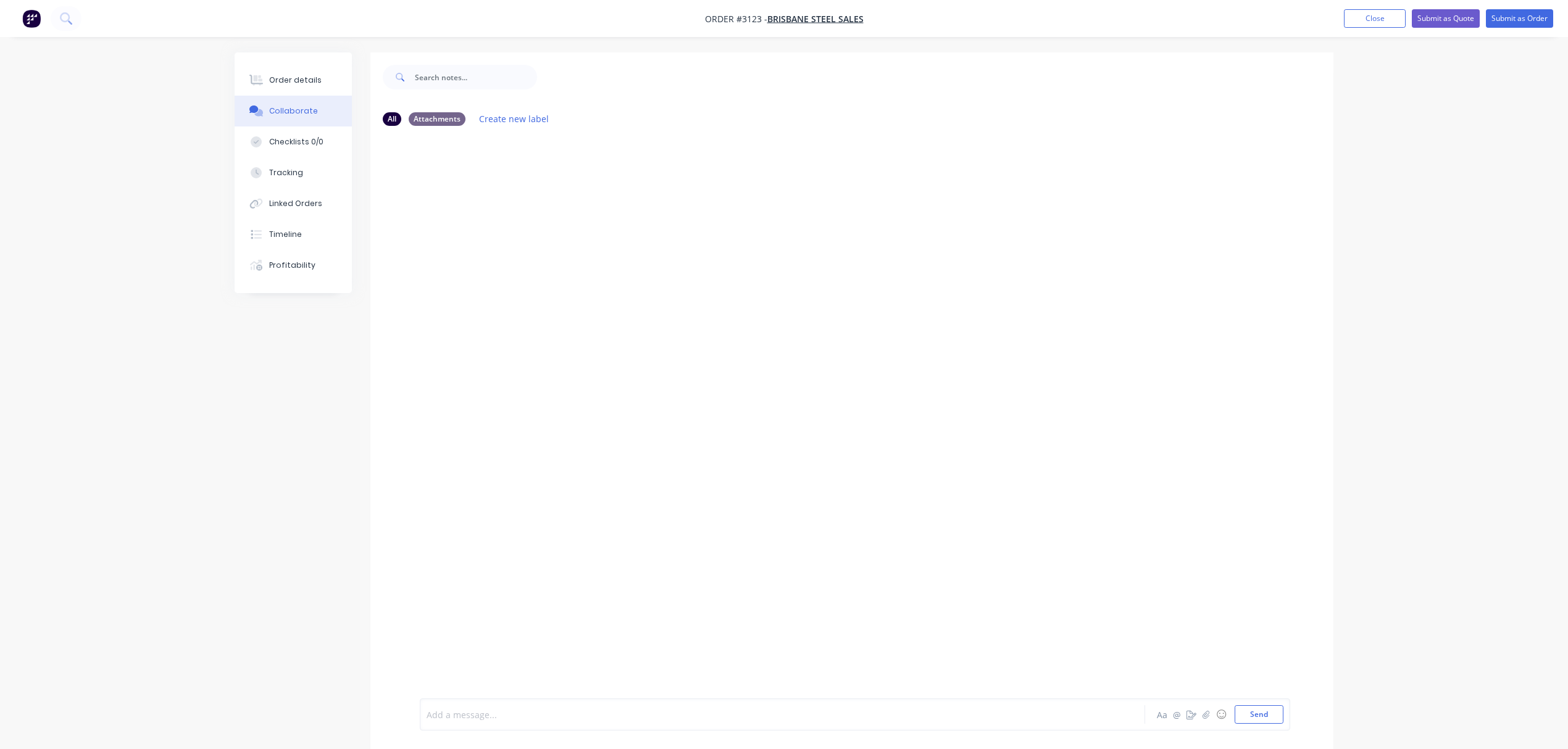
click at [589, 712] on div at bounding box center [747, 715] width 642 height 13
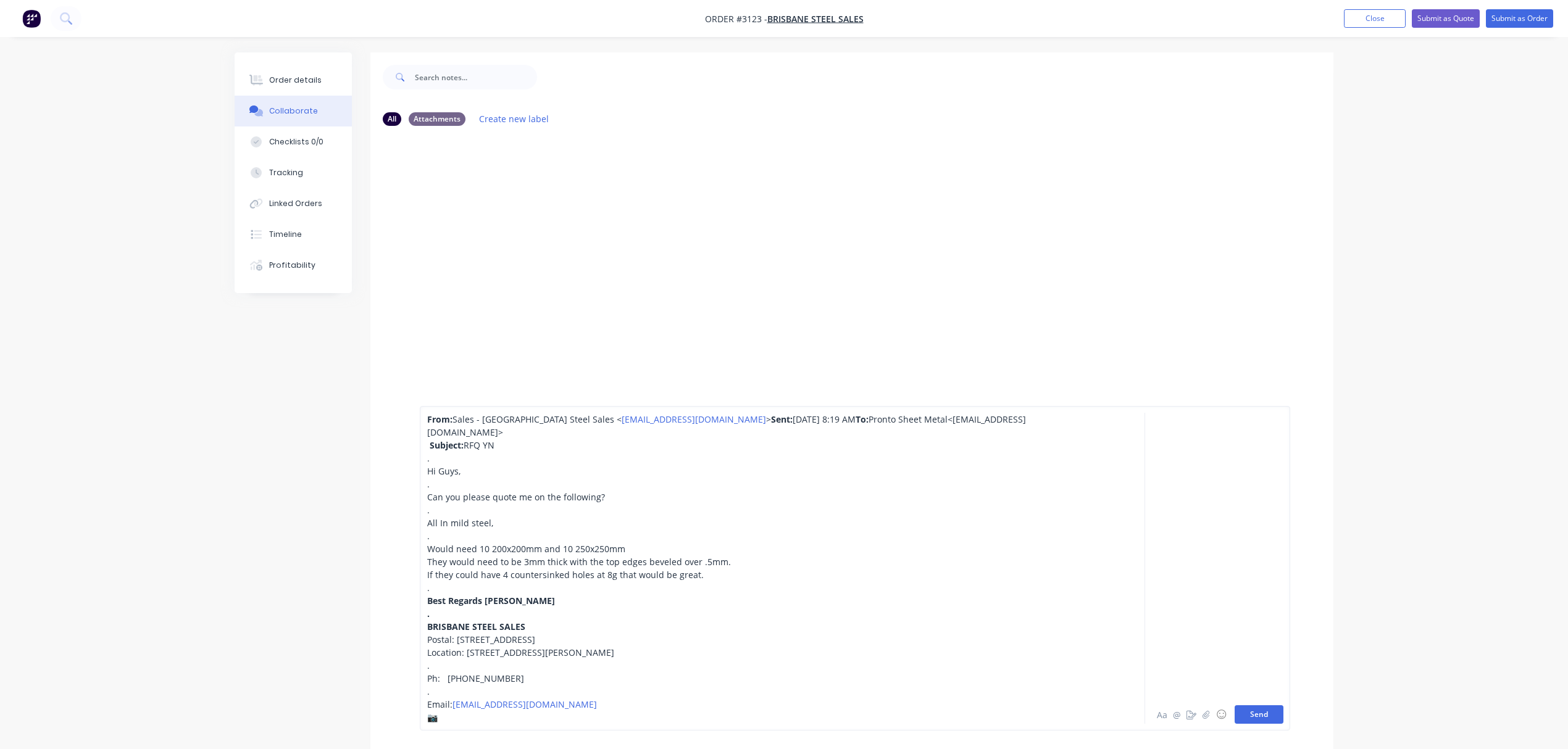
click at [1249, 711] on button "Send" at bounding box center [1259, 715] width 49 height 18
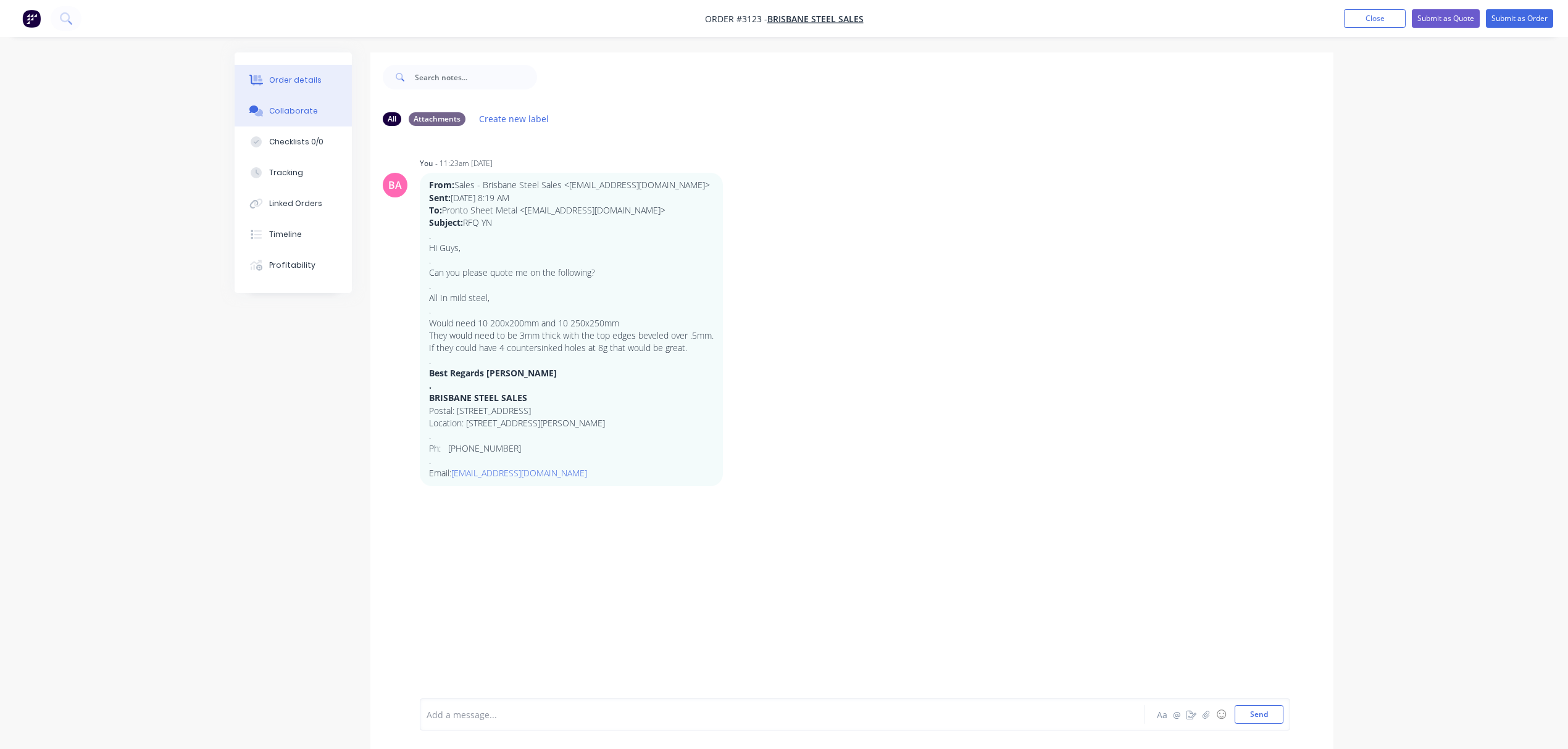
click at [301, 80] on div "Order details" at bounding box center [295, 80] width 52 height 11
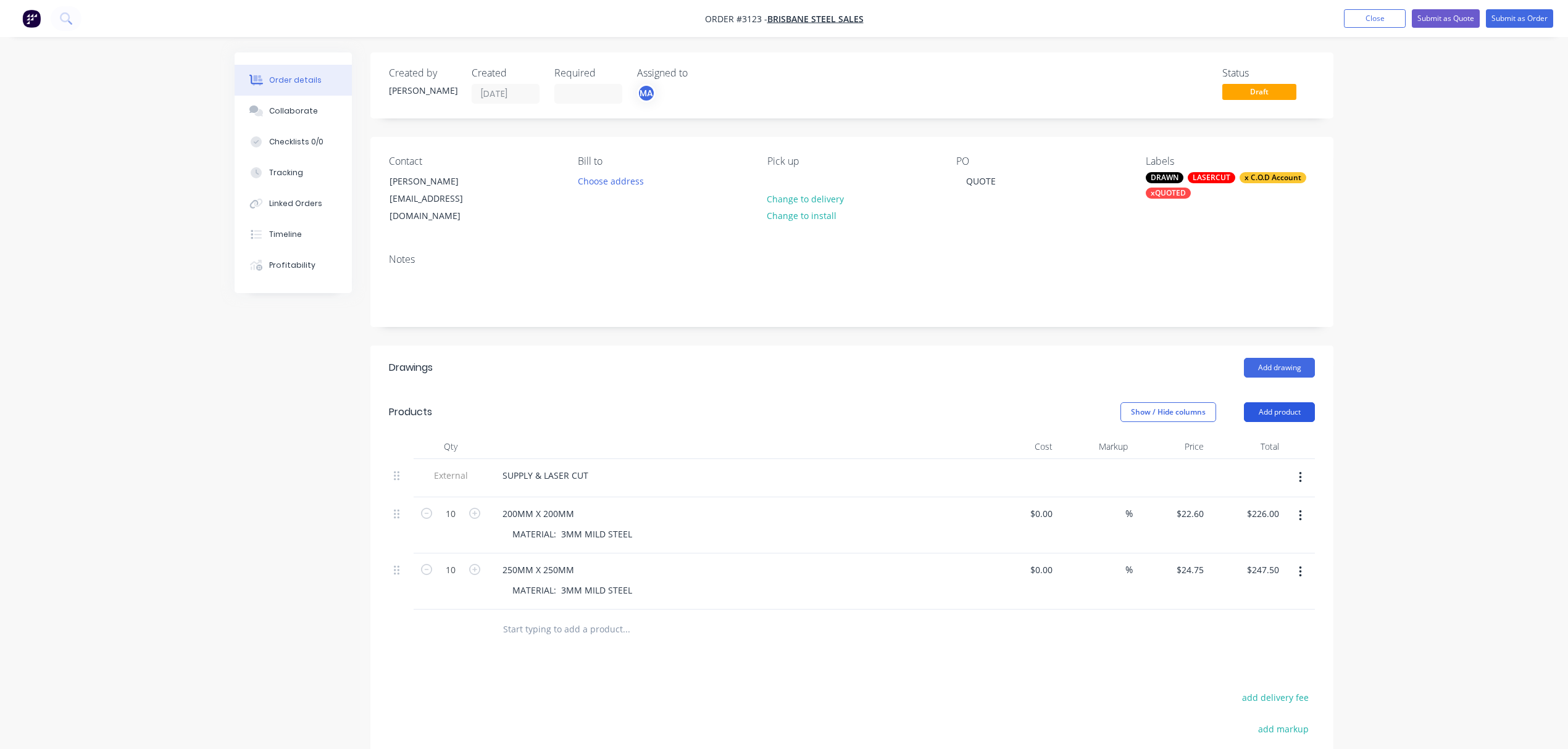
click at [1291, 403] on button "Add product" at bounding box center [1279, 413] width 71 height 20
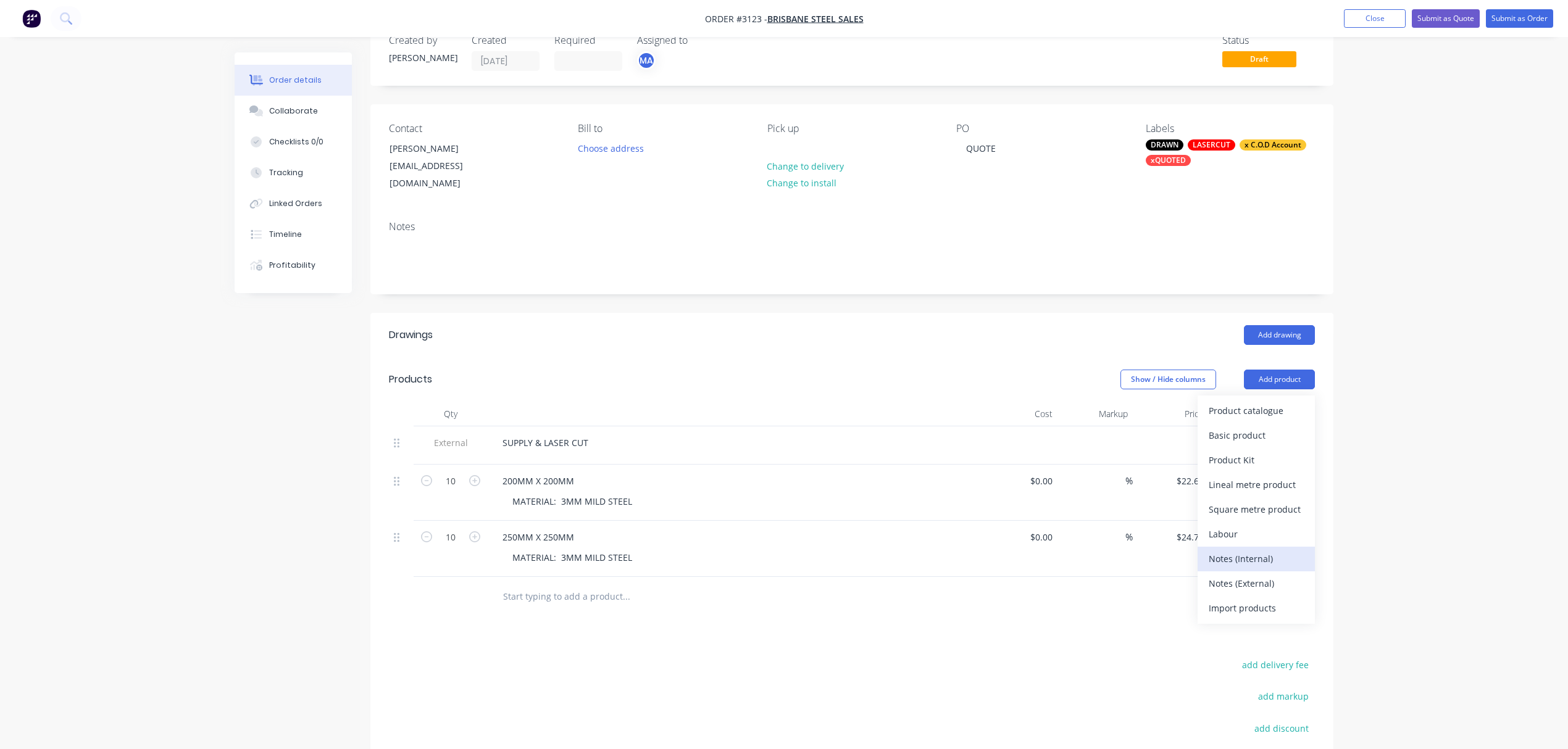
scroll to position [55, 0]
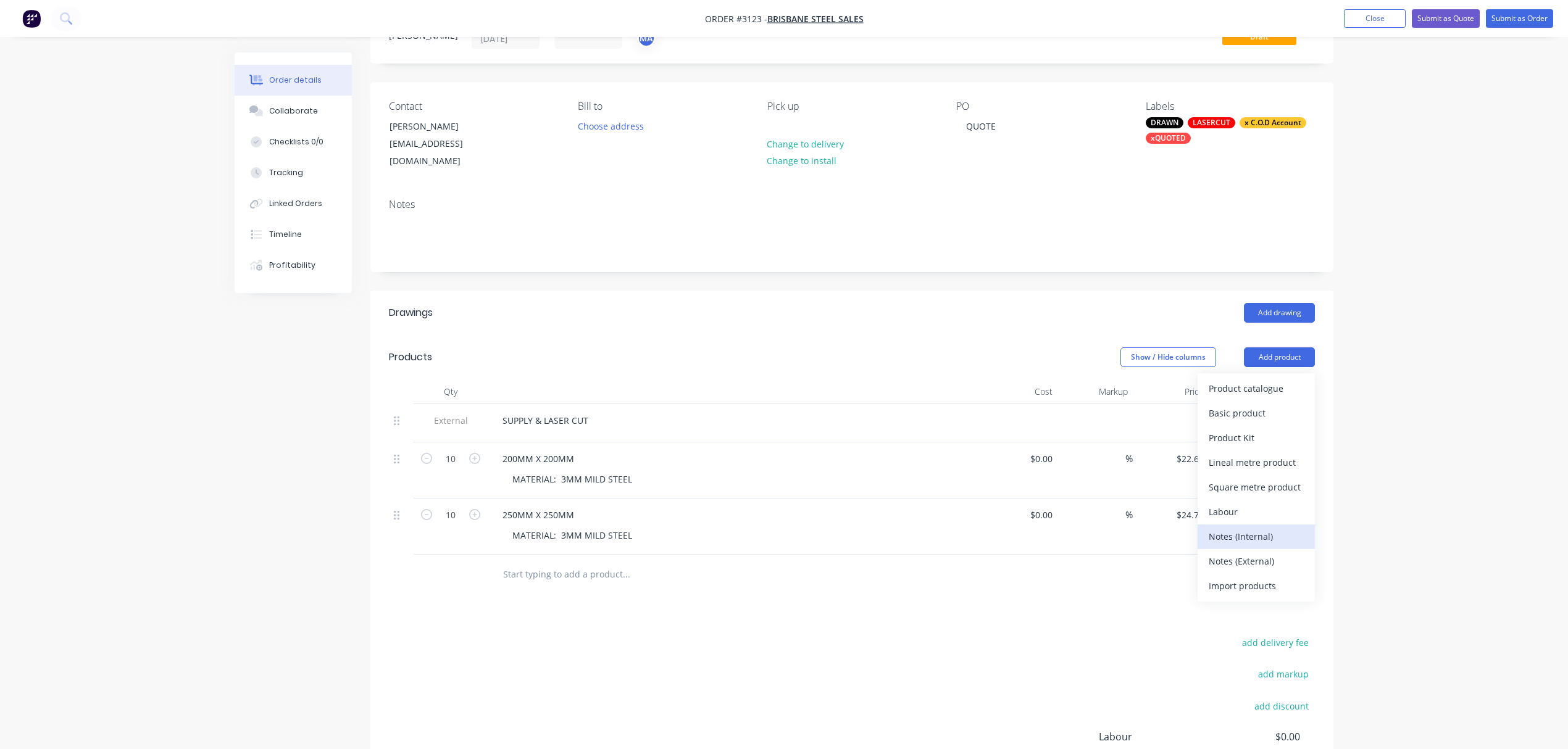
click at [1258, 528] on div "Notes (Internal)" at bounding box center [1257, 537] width 95 height 18
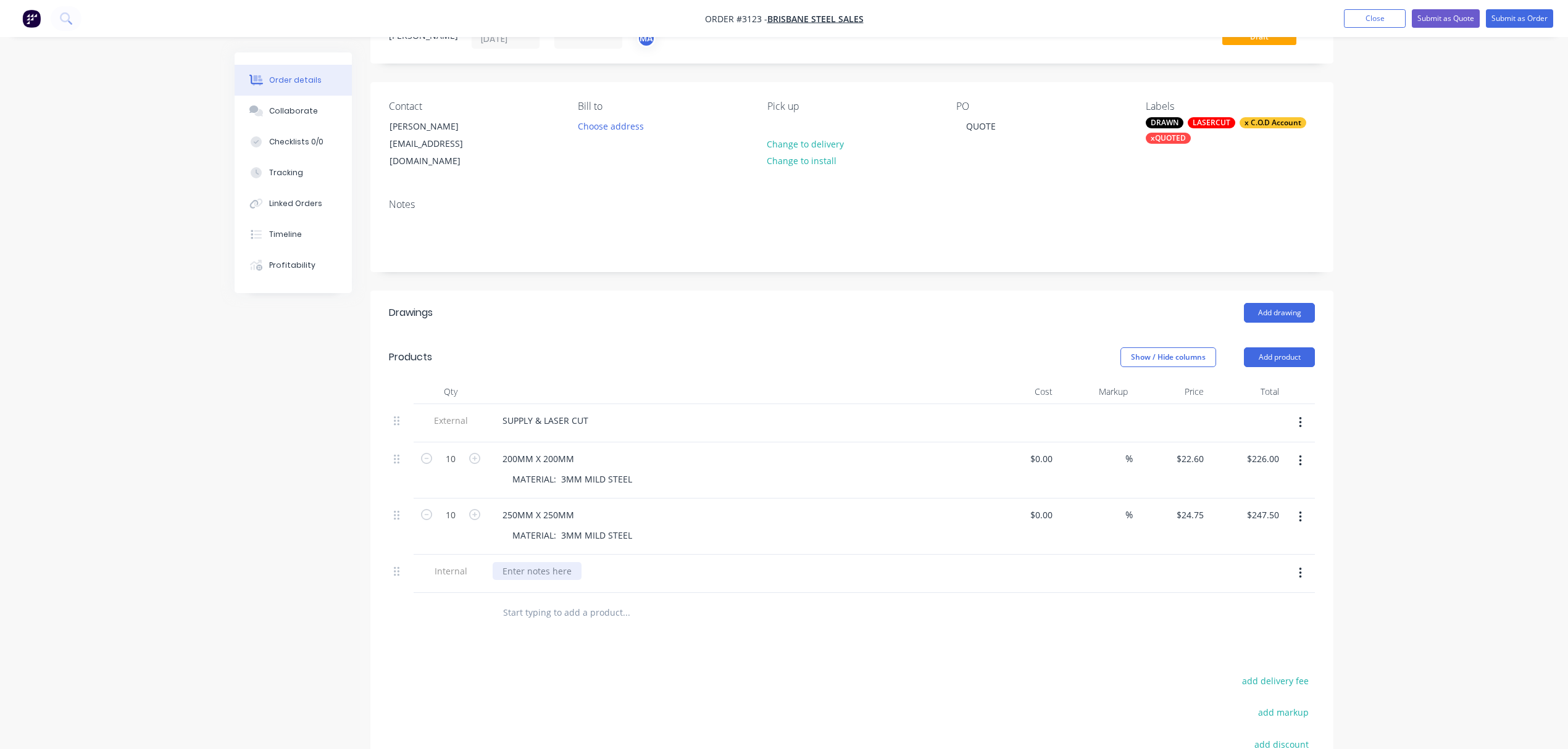
click at [547, 563] on div at bounding box center [537, 572] width 89 height 18
paste div
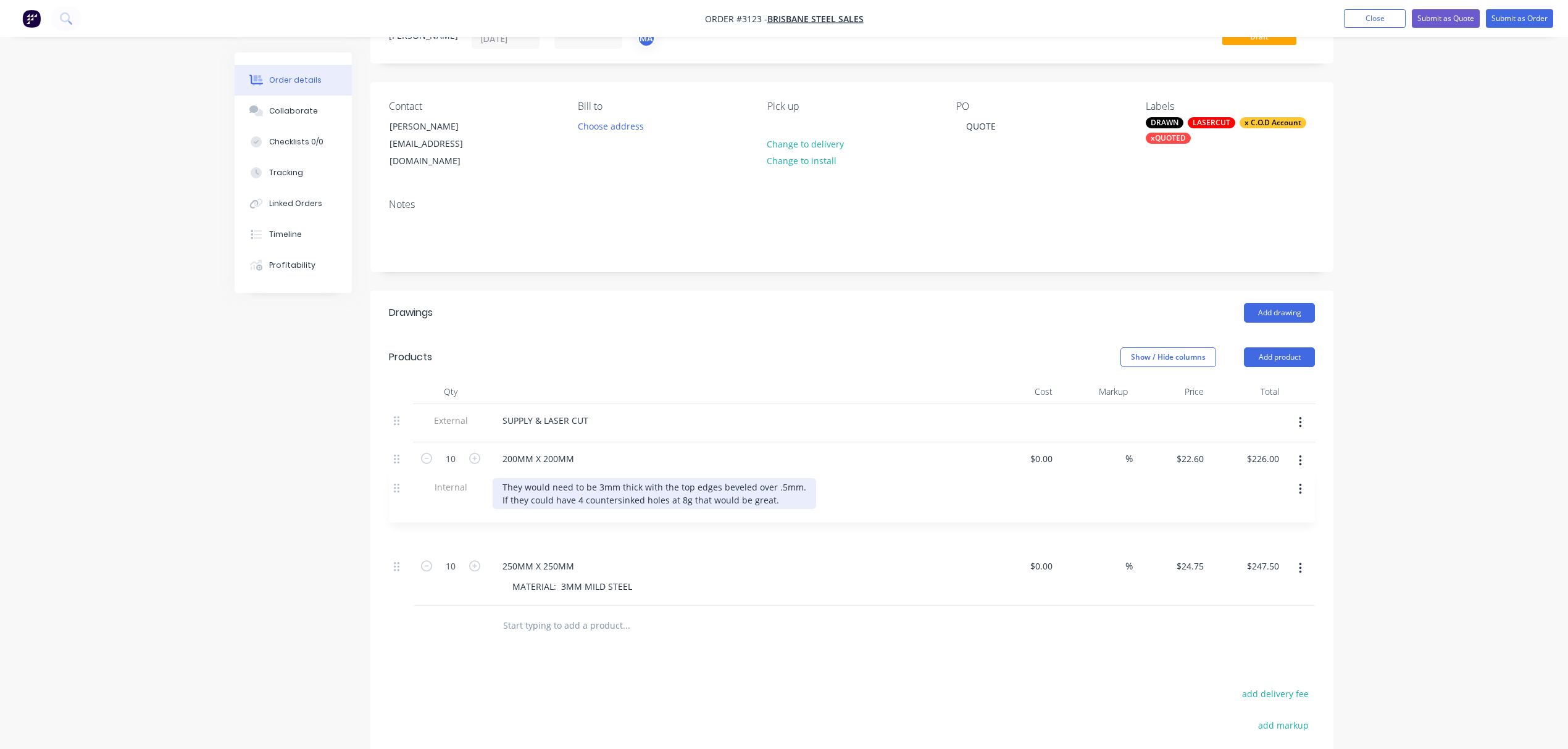
scroll to position [56, 0]
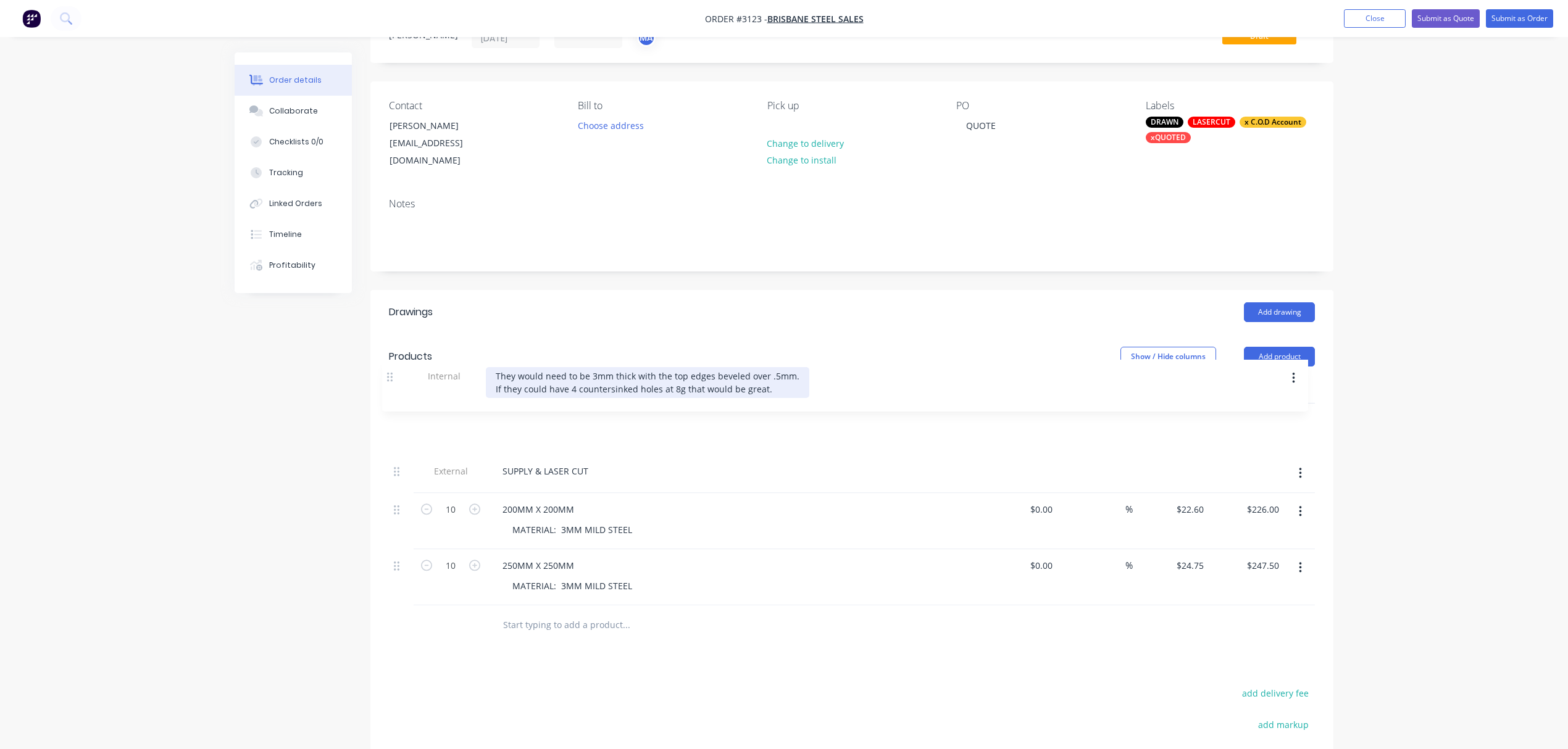
drag, startPoint x: 398, startPoint y: 562, endPoint x: 391, endPoint y: 376, distance: 186.1
click at [391, 379] on div "Qty Cost Markup Price Total External SUPPLY & LASER CUT 10 200MM X 200MM MATERI…" at bounding box center [852, 492] width 926 height 227
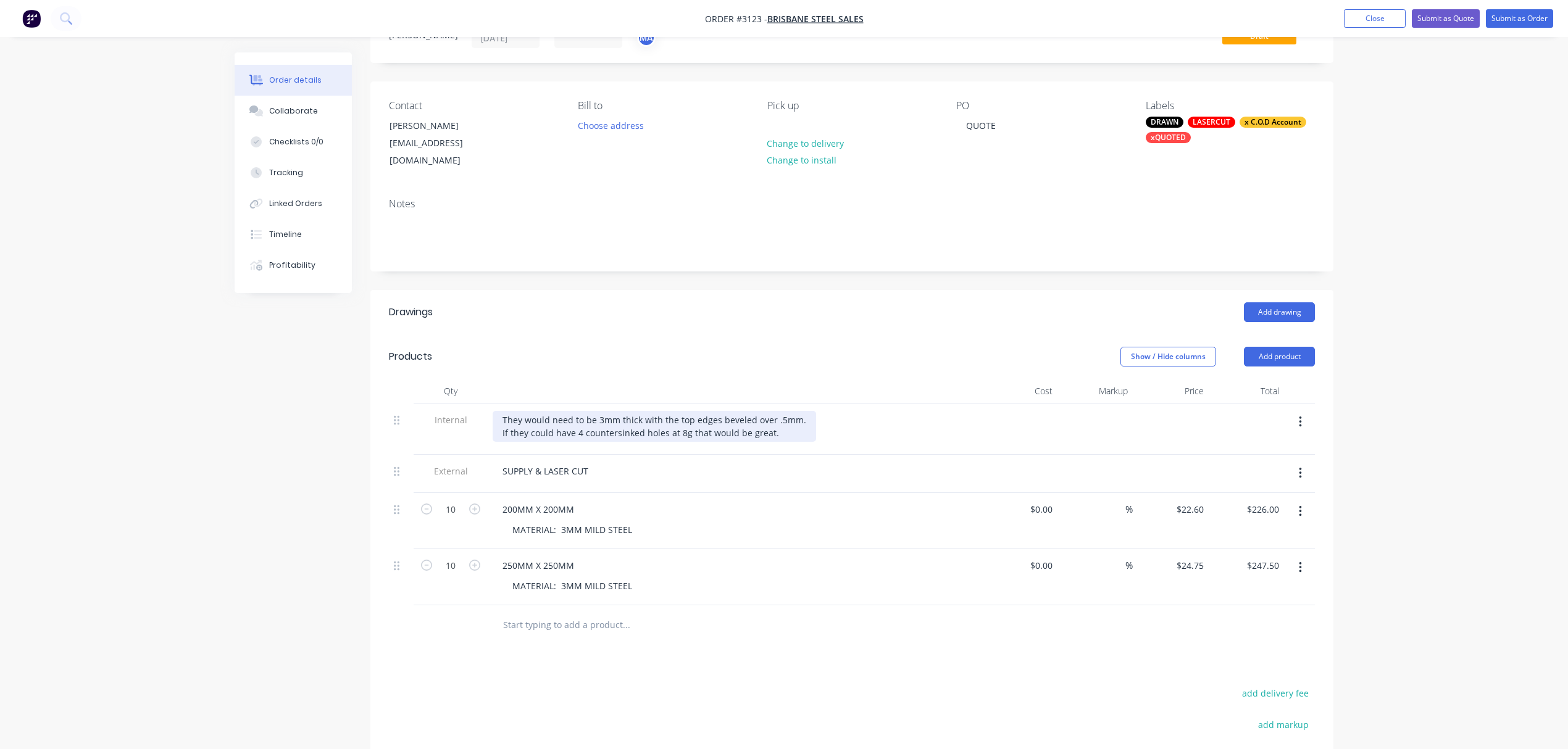
click at [506, 411] on div "They would need to be 3mm thick with the top edges beveled over .5mm. If they c…" at bounding box center [655, 427] width 323 height 31
drag, startPoint x: 706, startPoint y: 405, endPoint x: 821, endPoint y: 408, distance: 115.0
click at [821, 411] on div "NOTE: They would need to be 3mm thick with the top edges beveled over .5mm. If …" at bounding box center [670, 427] width 354 height 31
copy div "top edges beveled over .5mm"
click at [561, 426] on div "NOTE: They would need to be 3mm thick with the top edges beveled over .5mm. If …" at bounding box center [670, 427] width 354 height 31
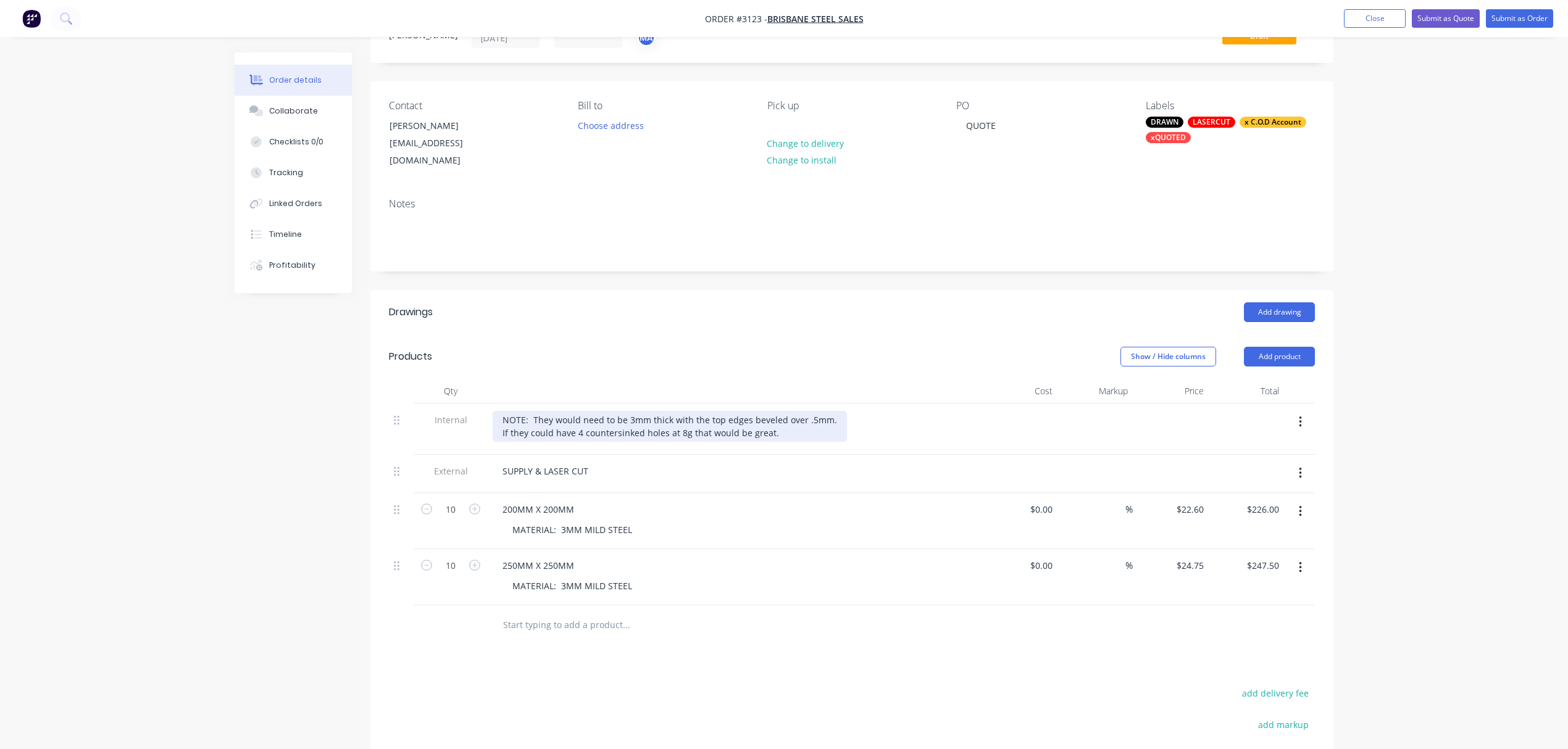
click at [576, 419] on div "NOTE: They would need to be 3mm thick with the top edges beveled over .5mm. If …" at bounding box center [670, 427] width 354 height 31
click at [578, 500] on div "200MM X 200MM" at bounding box center [539, 509] width 92 height 18
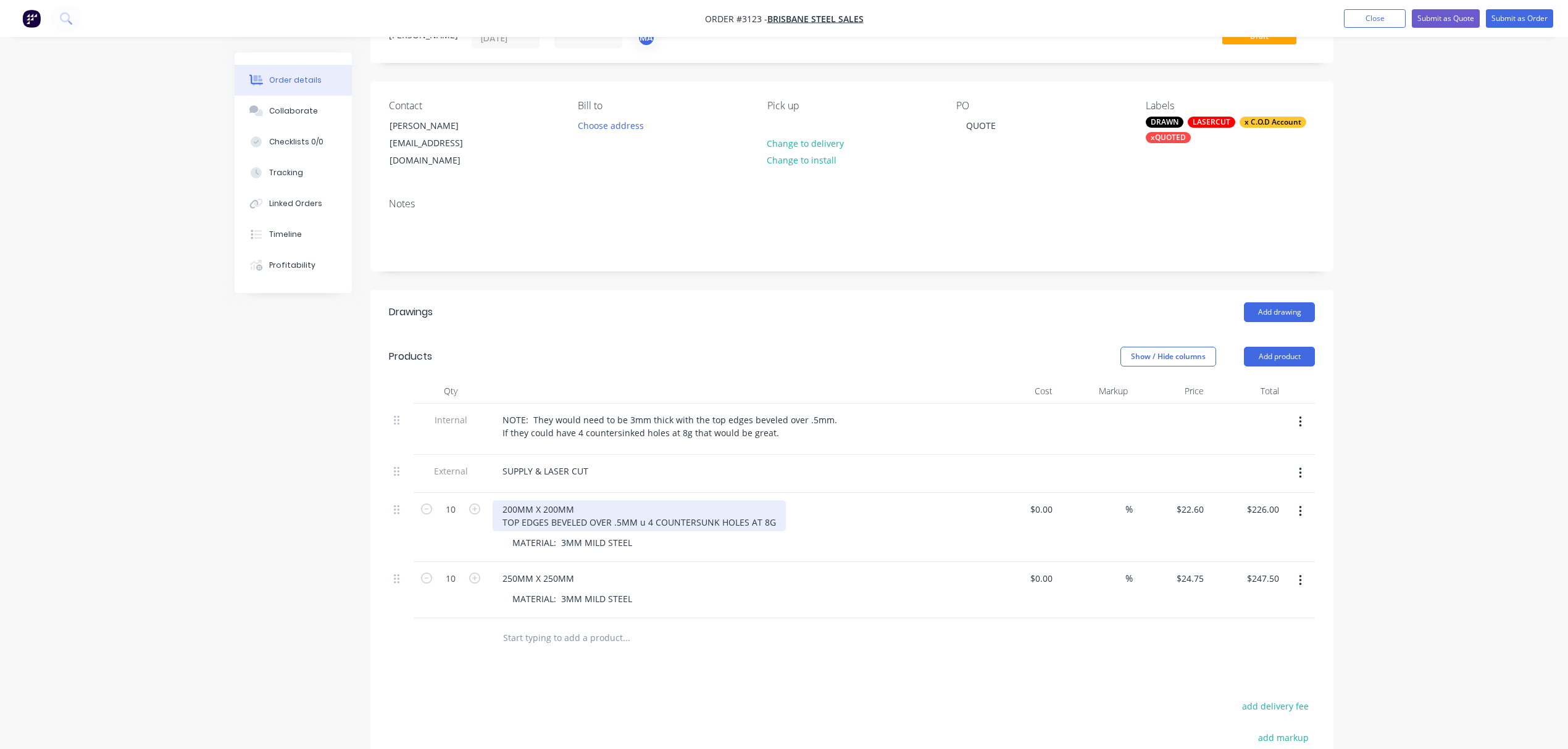
drag, startPoint x: 774, startPoint y: 510, endPoint x: 637, endPoint y: 512, distance: 137.0
click at [637, 509] on div "200MM X 200MM TOP EDGES BEVELED OVER .5MM u 4 COUNTERSUNK HOLES AT 8G" at bounding box center [639, 516] width 293 height 31
click at [644, 511] on div "200MM X 200MM TOP EDGES BEVELED OVER .5MM u 4 COUNTERSUNK HOLES AT 8G" at bounding box center [639, 516] width 293 height 31
drag, startPoint x: 777, startPoint y: 509, endPoint x: 498, endPoint y: 509, distance: 279.0
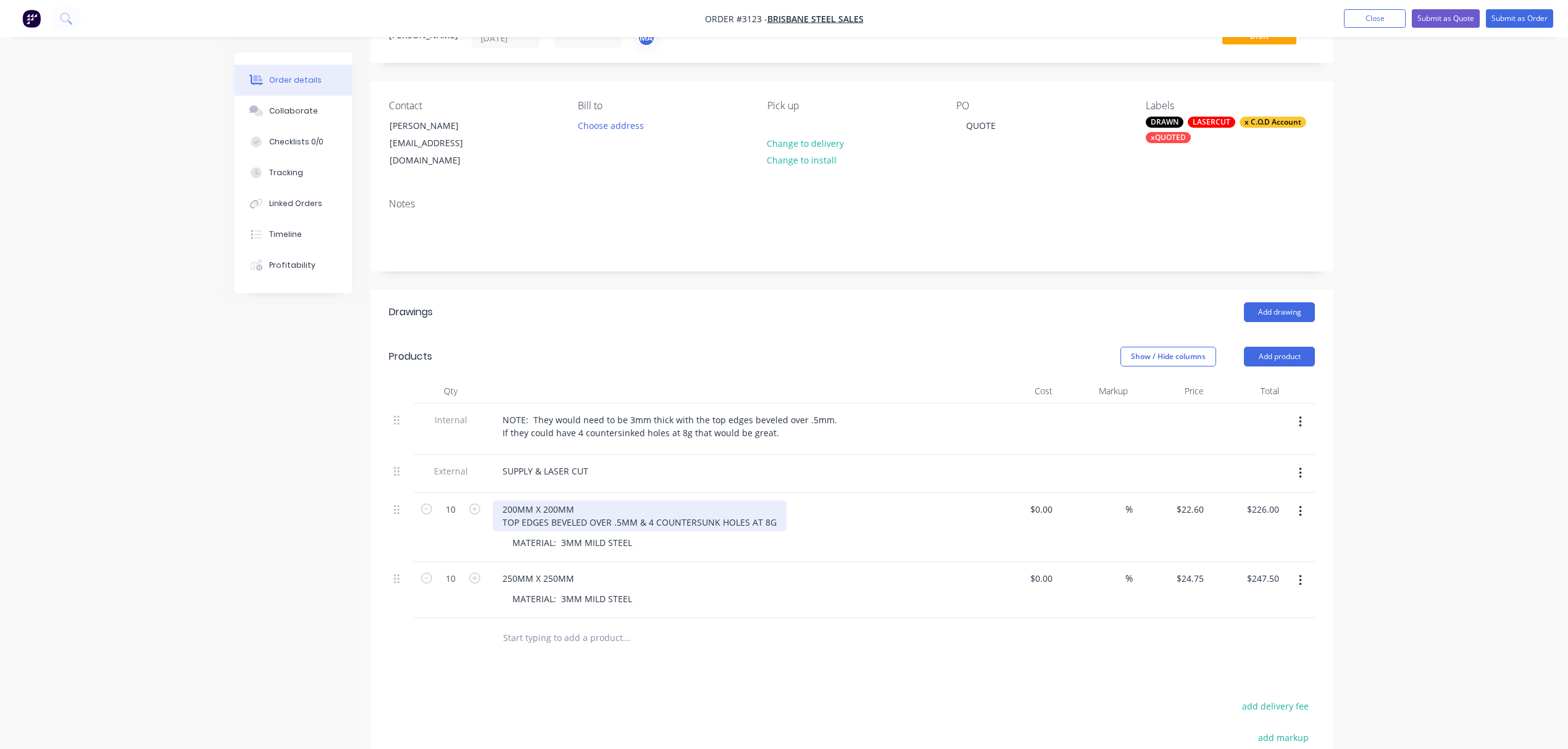
click at [498, 509] on div "200MM X 200MM TOP EDGES BEVELED OVER .5MM & 4 COUNTERSUNK HOLES AT 8G" at bounding box center [640, 516] width 294 height 31
copy div "TOP EDGES BEVELED OVER .5MM & 4 COUNTERSUNK HOLES AT 8G"
click at [584, 570] on div "250MM X 250MM" at bounding box center [734, 579] width 484 height 18
click at [577, 570] on div "250MM X 250MM" at bounding box center [539, 579] width 92 height 18
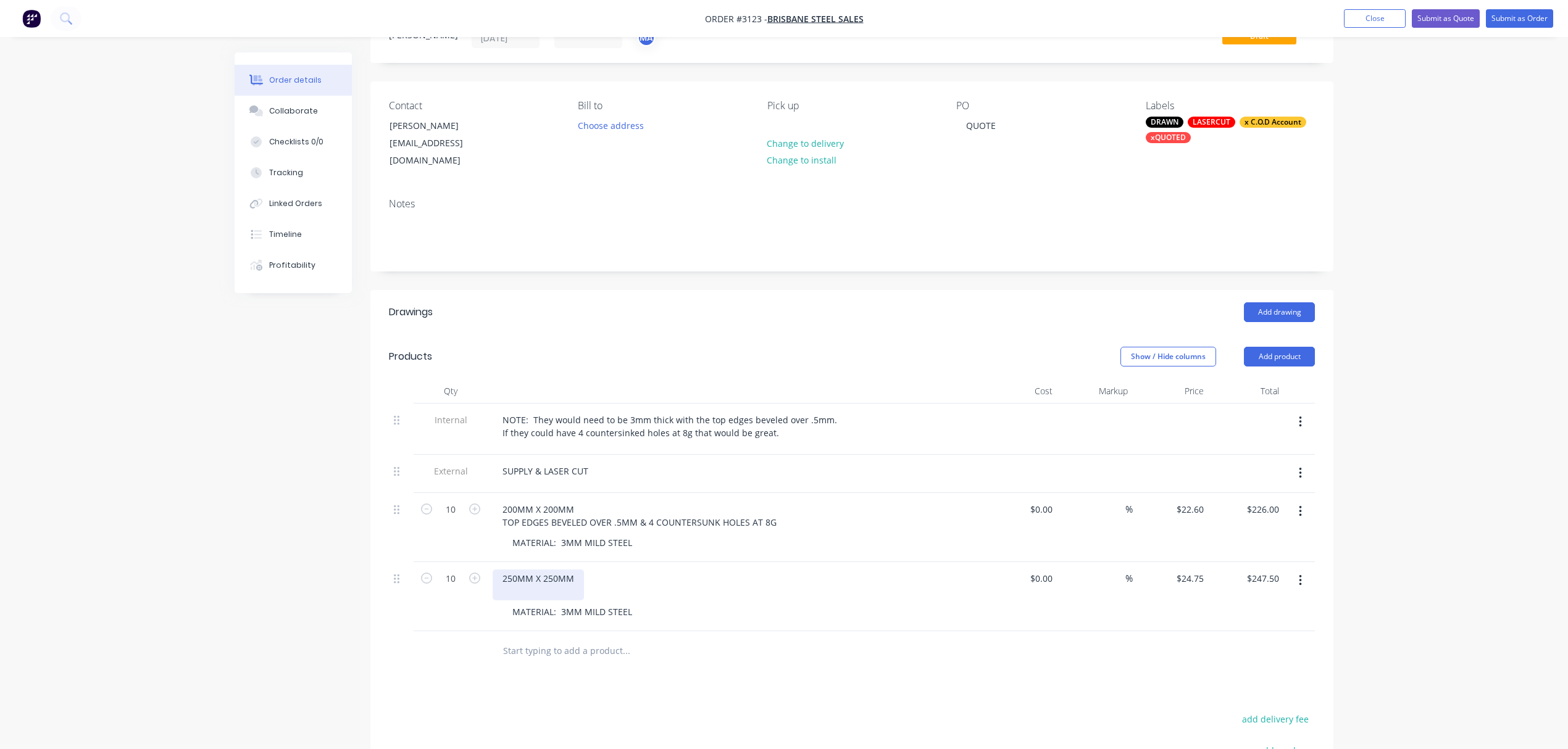
drag, startPoint x: 549, startPoint y: 572, endPoint x: 523, endPoint y: 583, distance: 28.2
click at [525, 583] on div "250MM X 250MM" at bounding box center [539, 586] width 92 height 31
click at [863, 603] on div "MATERIAL: 3MM MILD STEEL" at bounding box center [739, 612] width 475 height 18
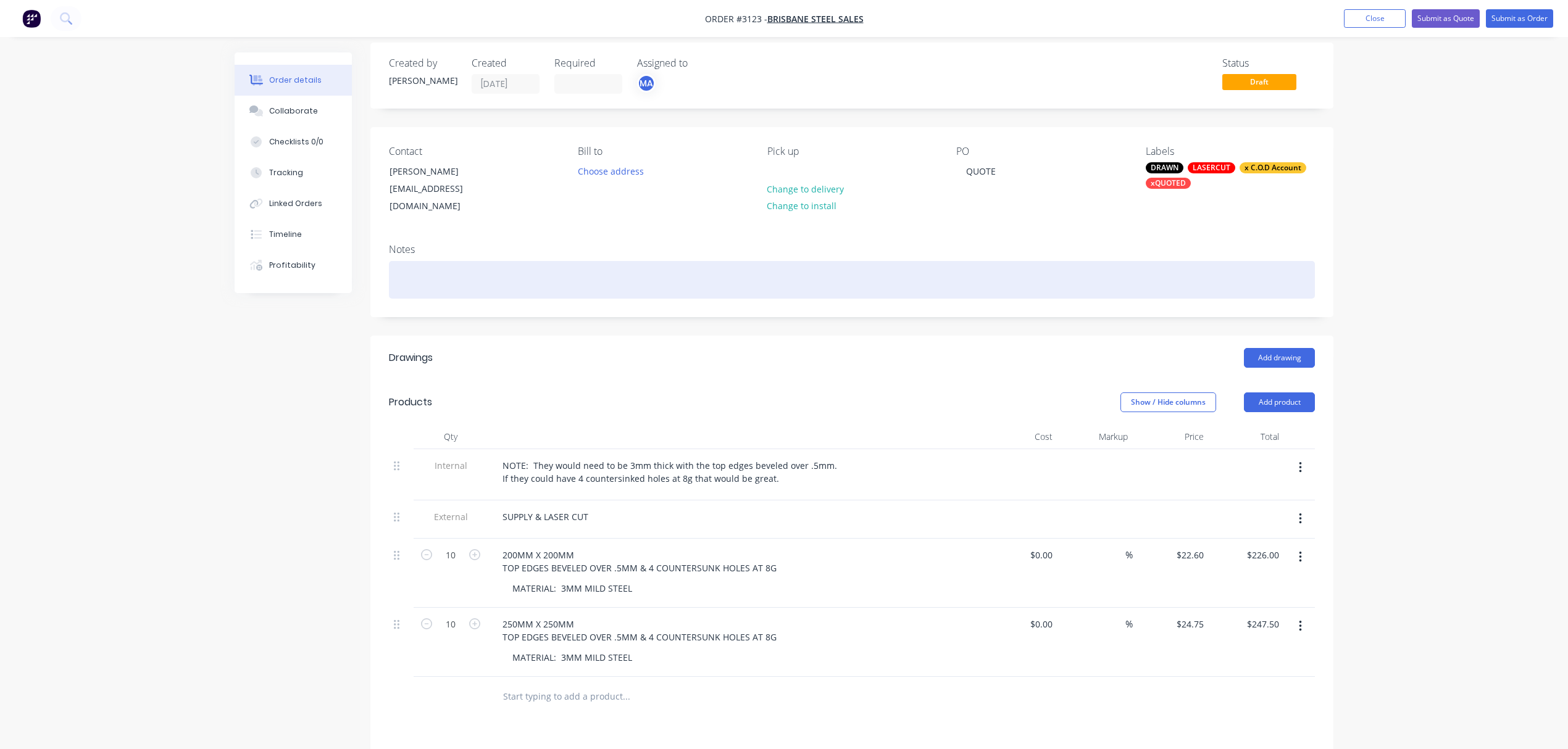
scroll to position [0, 0]
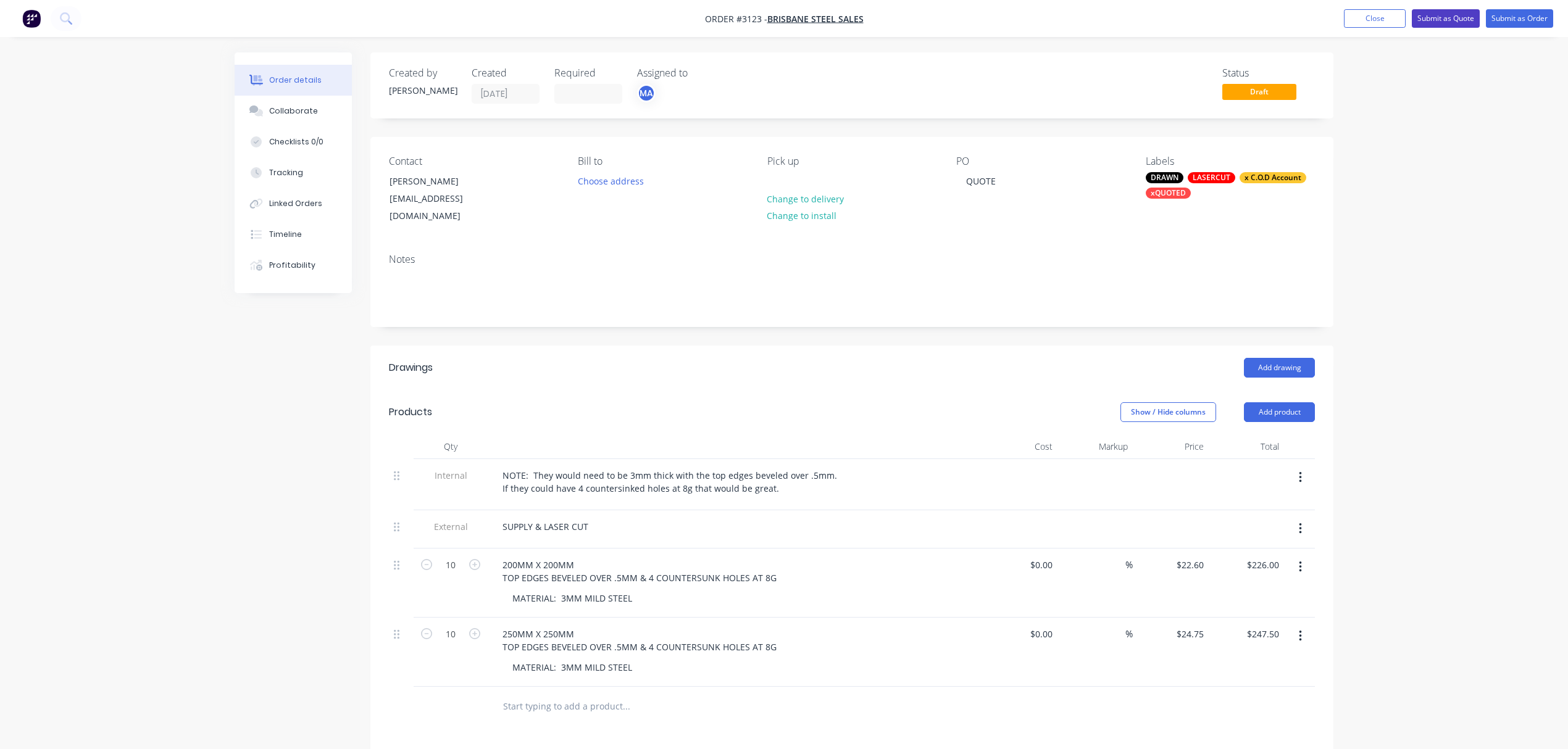
click at [1455, 13] on button "Submit as Quote" at bounding box center [1446, 18] width 68 height 18
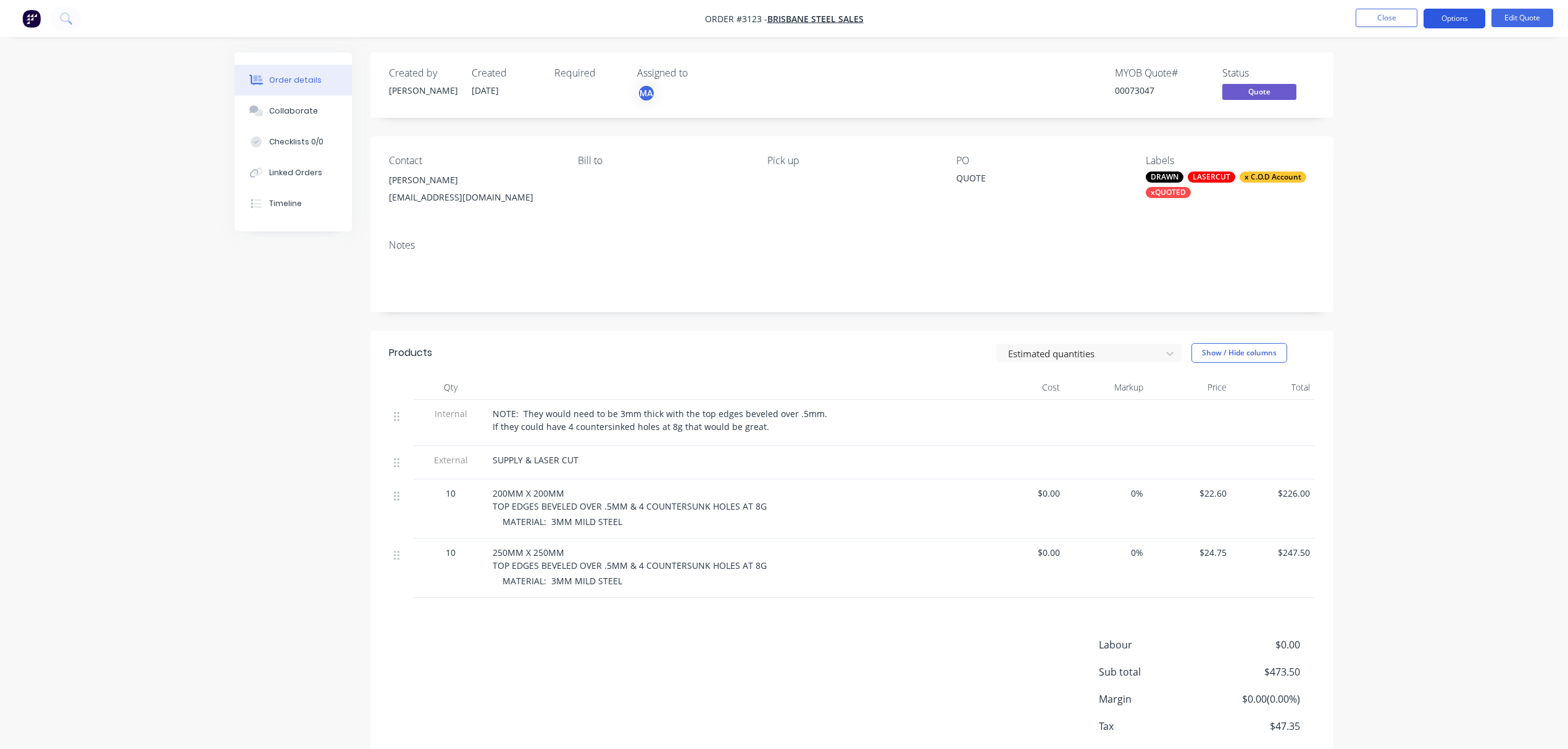
click at [1456, 18] on button "Options" at bounding box center [1454, 18] width 62 height 20
click at [1384, 69] on div "Quote" at bounding box center [1417, 75] width 114 height 18
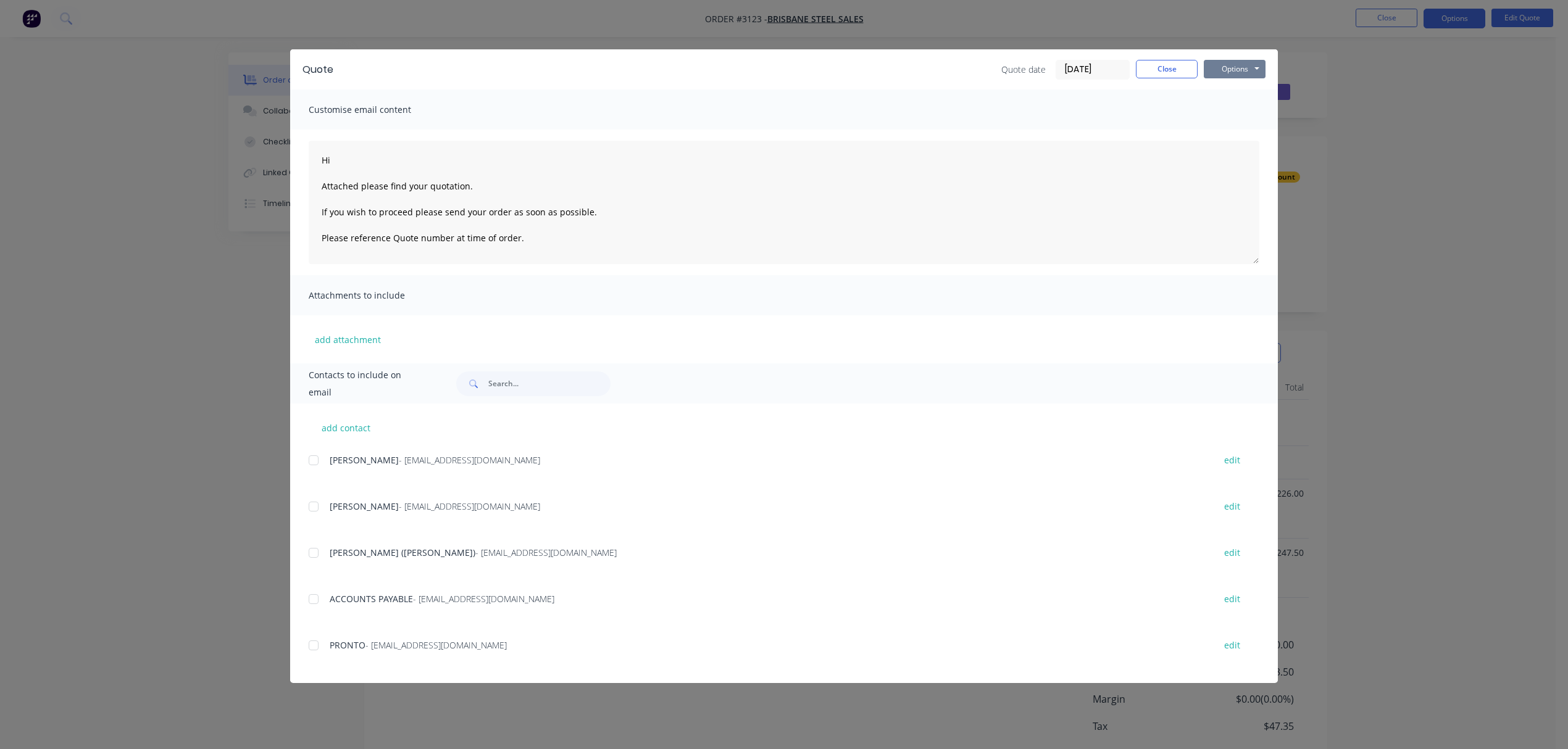
click at [1248, 69] on button "Options" at bounding box center [1234, 69] width 62 height 18
click at [1242, 106] on button "Print" at bounding box center [1243, 111] width 79 height 20
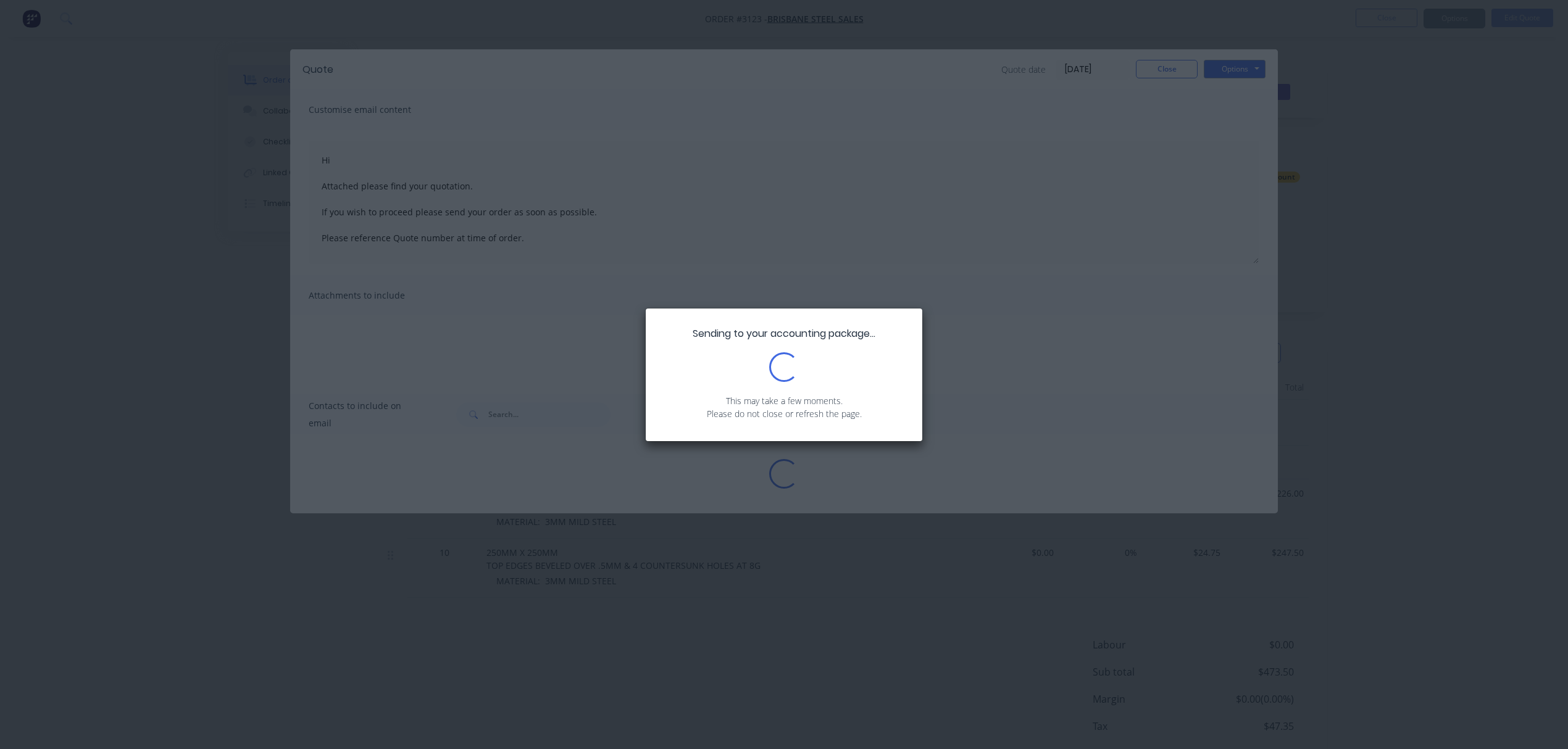
type textarea "Hi Attached please find your quotation. If you wish to proceed please send your…"
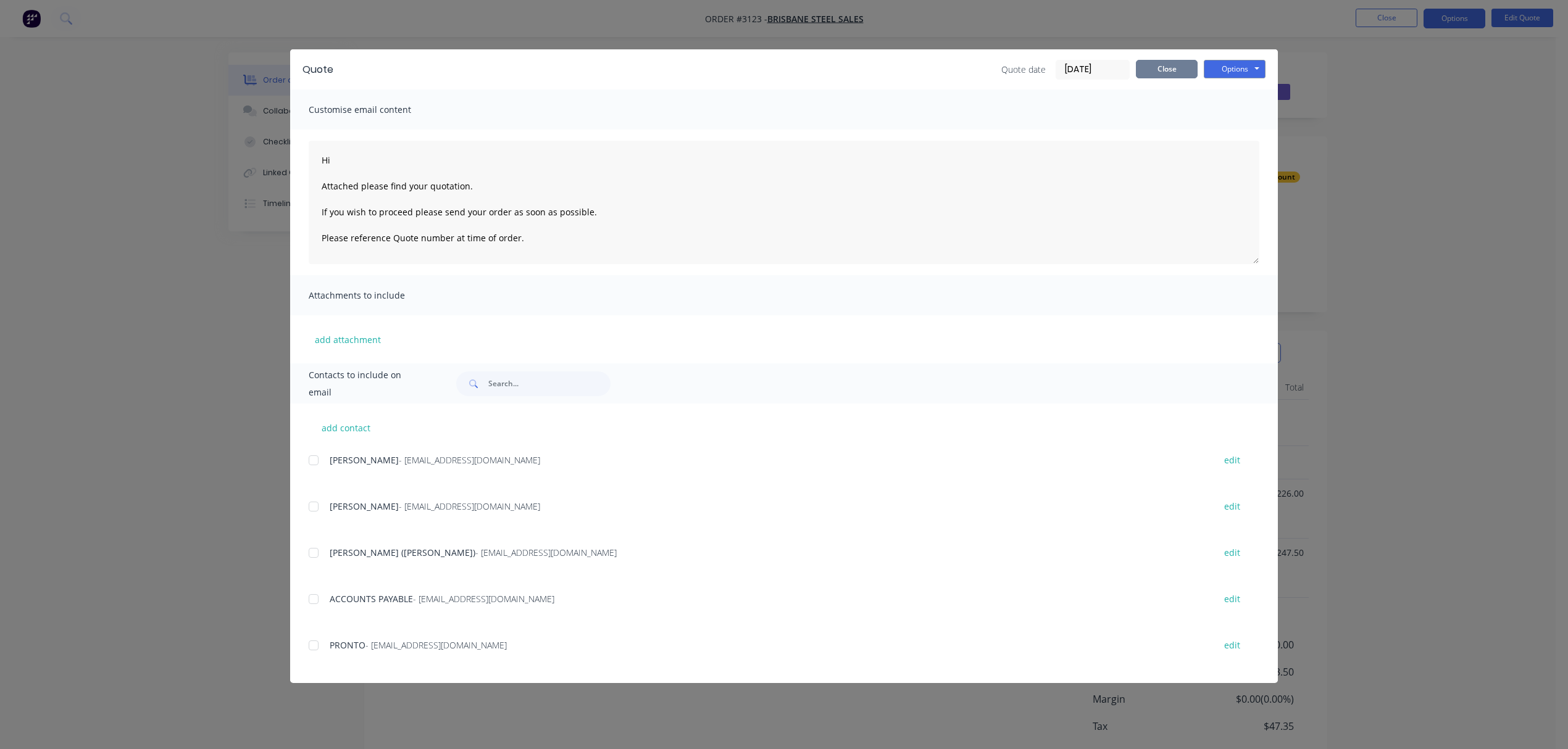
click at [1161, 65] on button "Close" at bounding box center [1166, 69] width 62 height 18
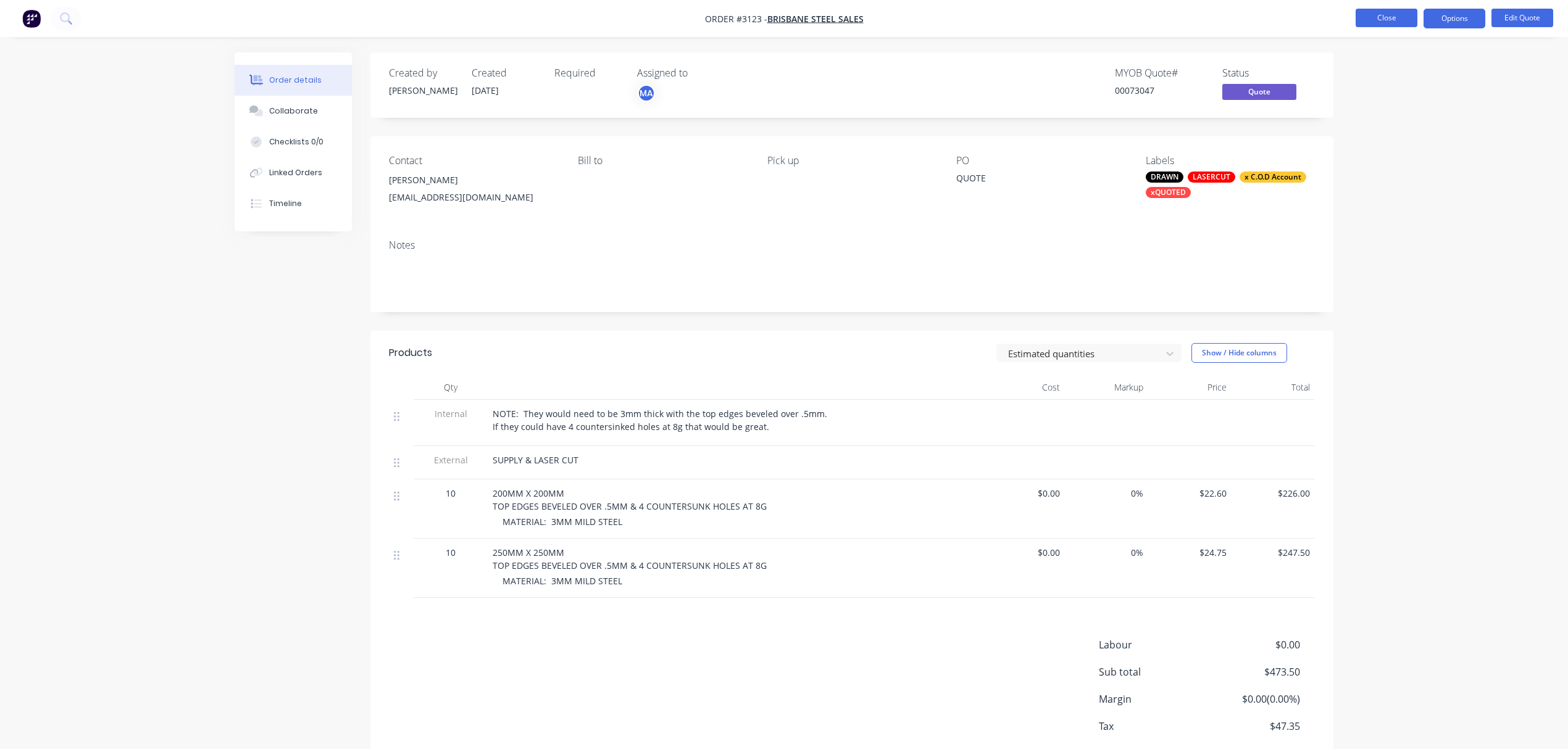
click at [1389, 14] on button "Close" at bounding box center [1386, 17] width 62 height 18
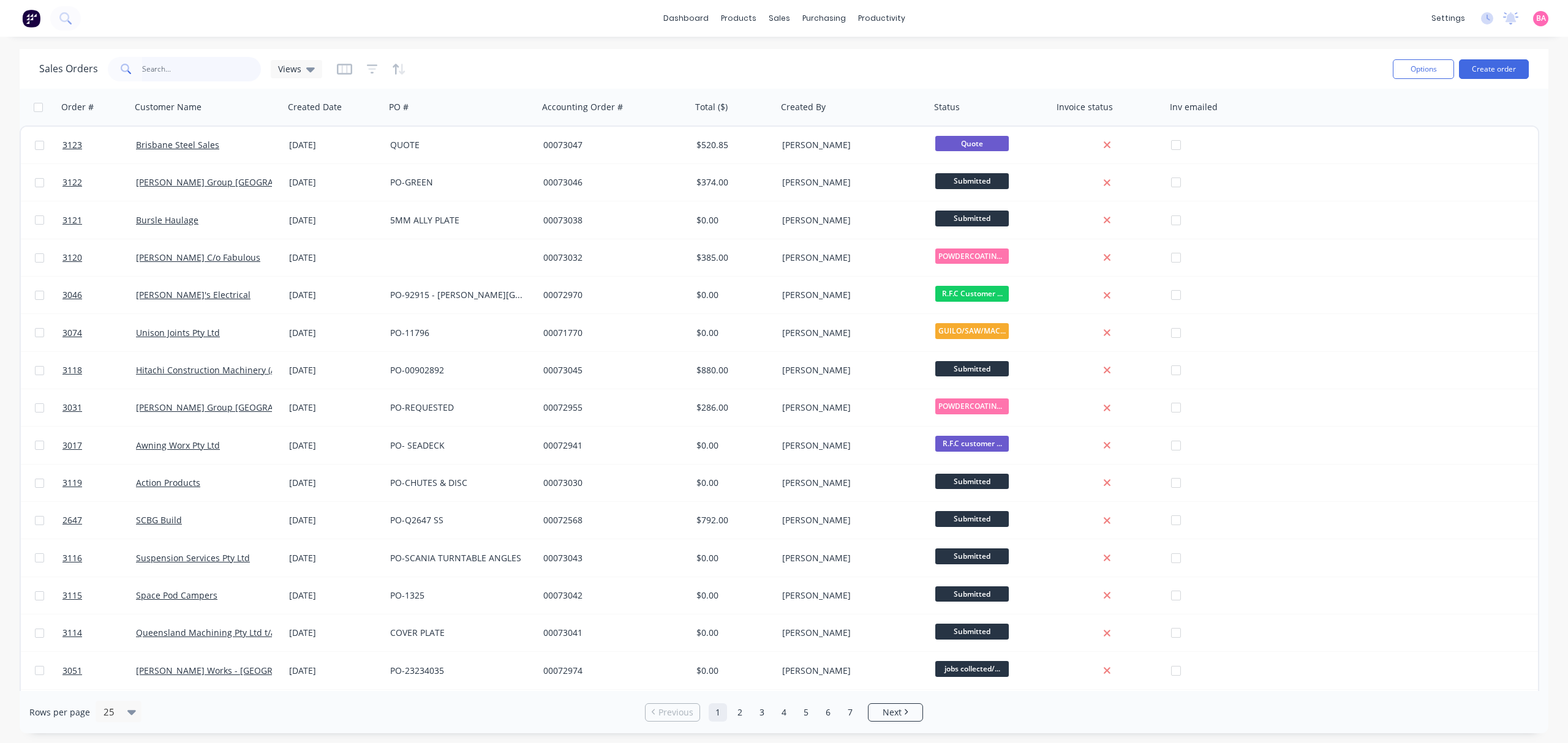
click at [171, 68] on input "text" at bounding box center [201, 69] width 119 height 25
type input "I"
click at [1494, 66] on button "Create order" at bounding box center [1493, 69] width 70 height 20
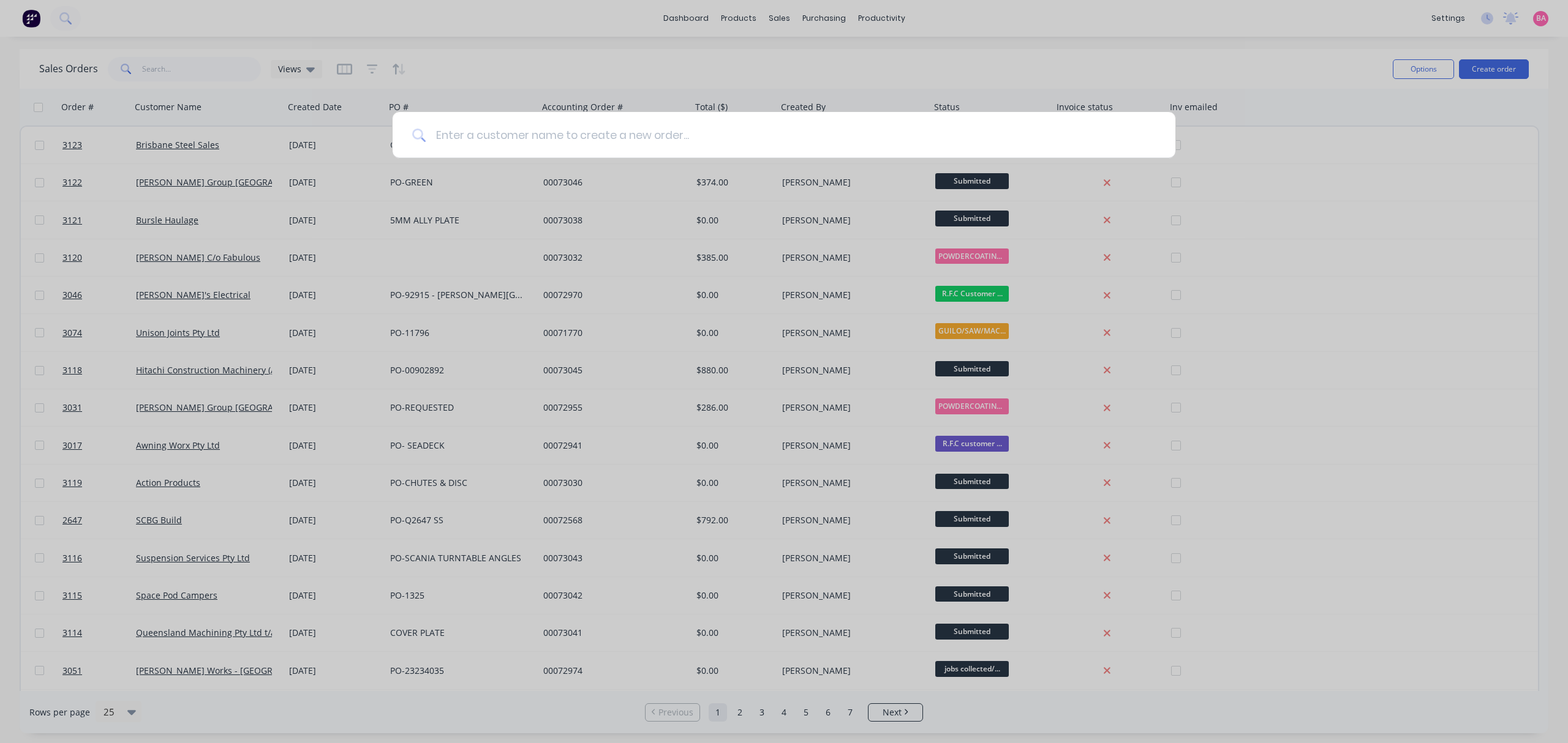
click at [581, 137] on input at bounding box center [790, 135] width 730 height 46
type input "INNERSPACE"
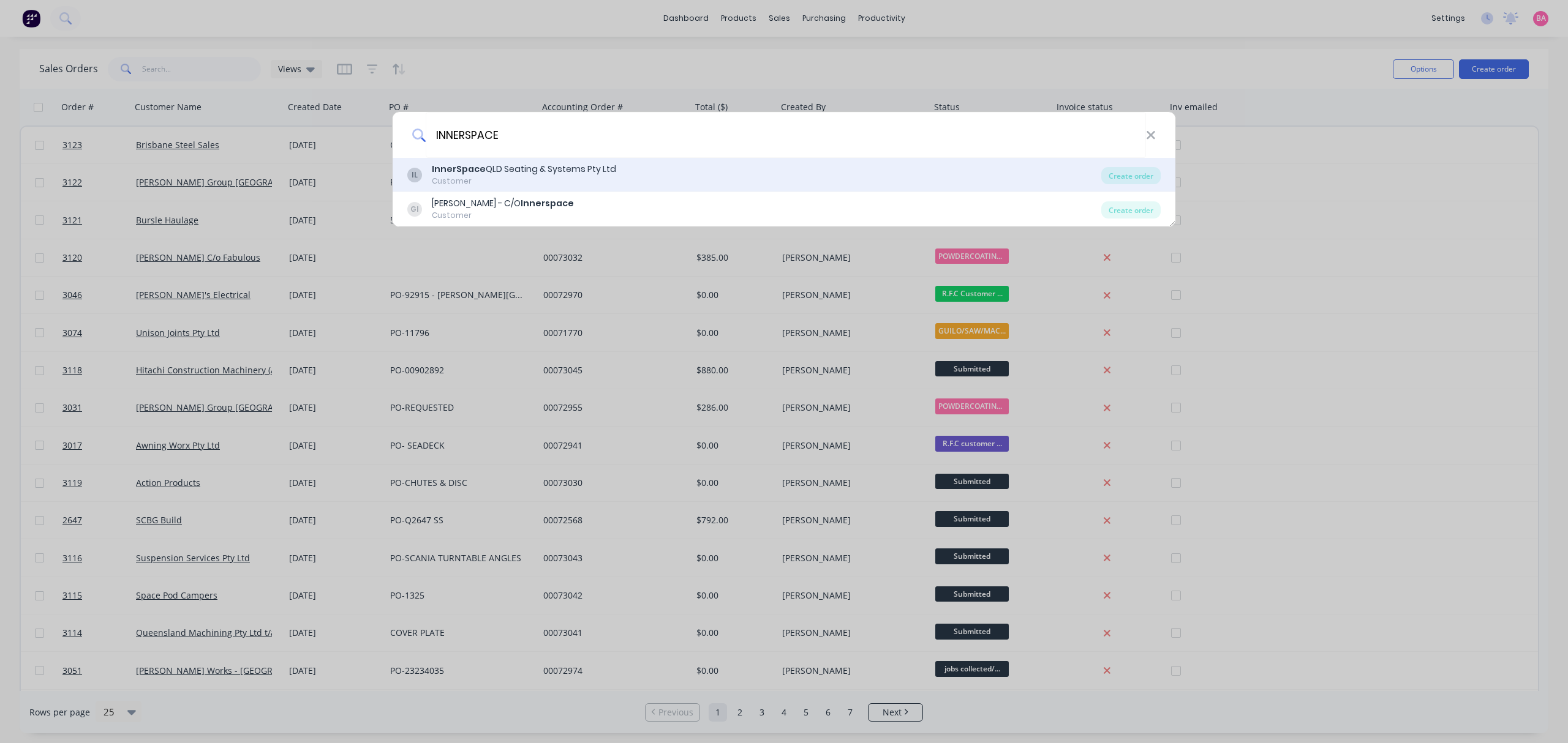
click at [530, 175] on div "InnerSpace QLD Seating & Systems Pty Ltd" at bounding box center [524, 169] width 184 height 13
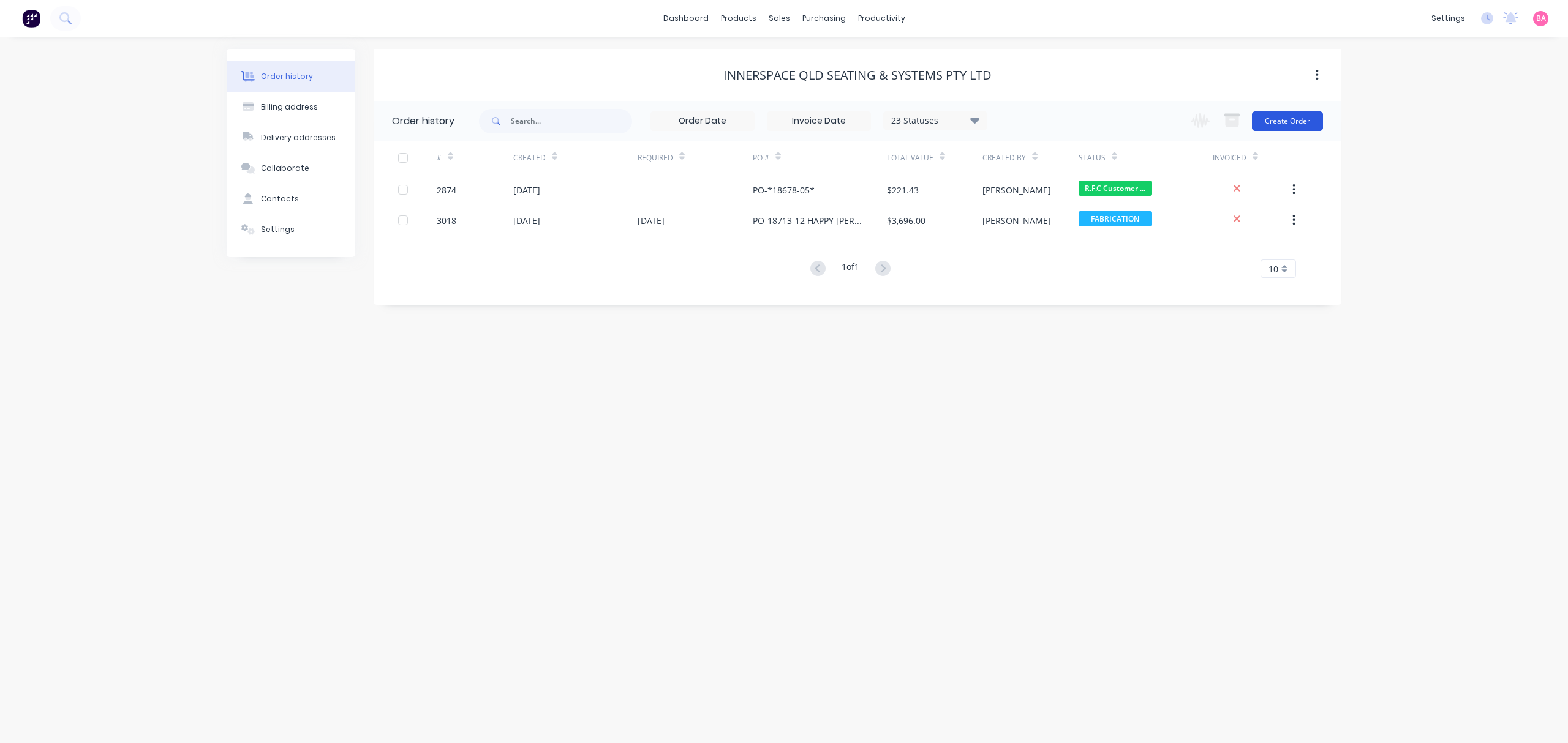
click at [1289, 117] on button "Create Order" at bounding box center [1288, 121] width 71 height 20
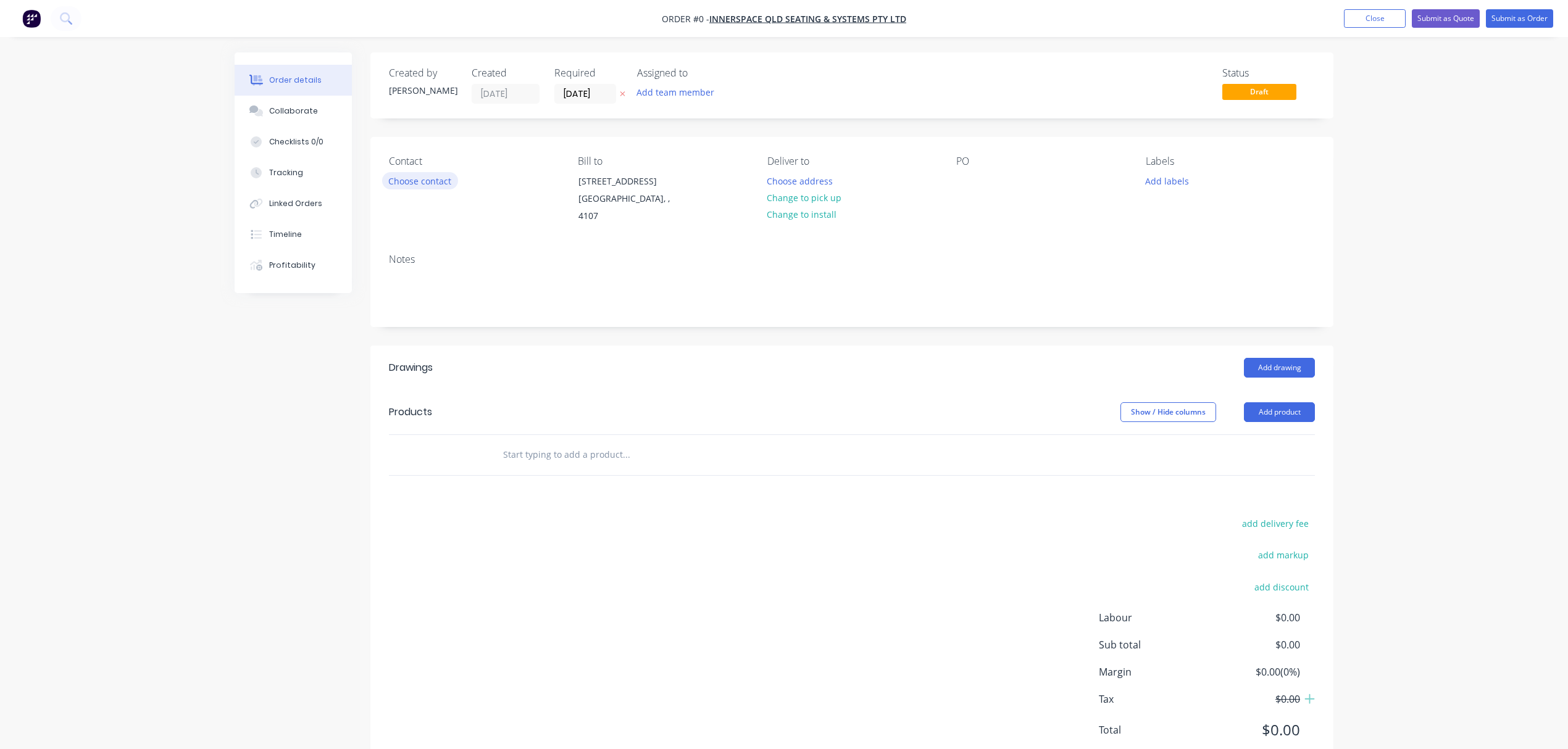
click at [420, 182] on button "Choose contact" at bounding box center [420, 181] width 76 height 17
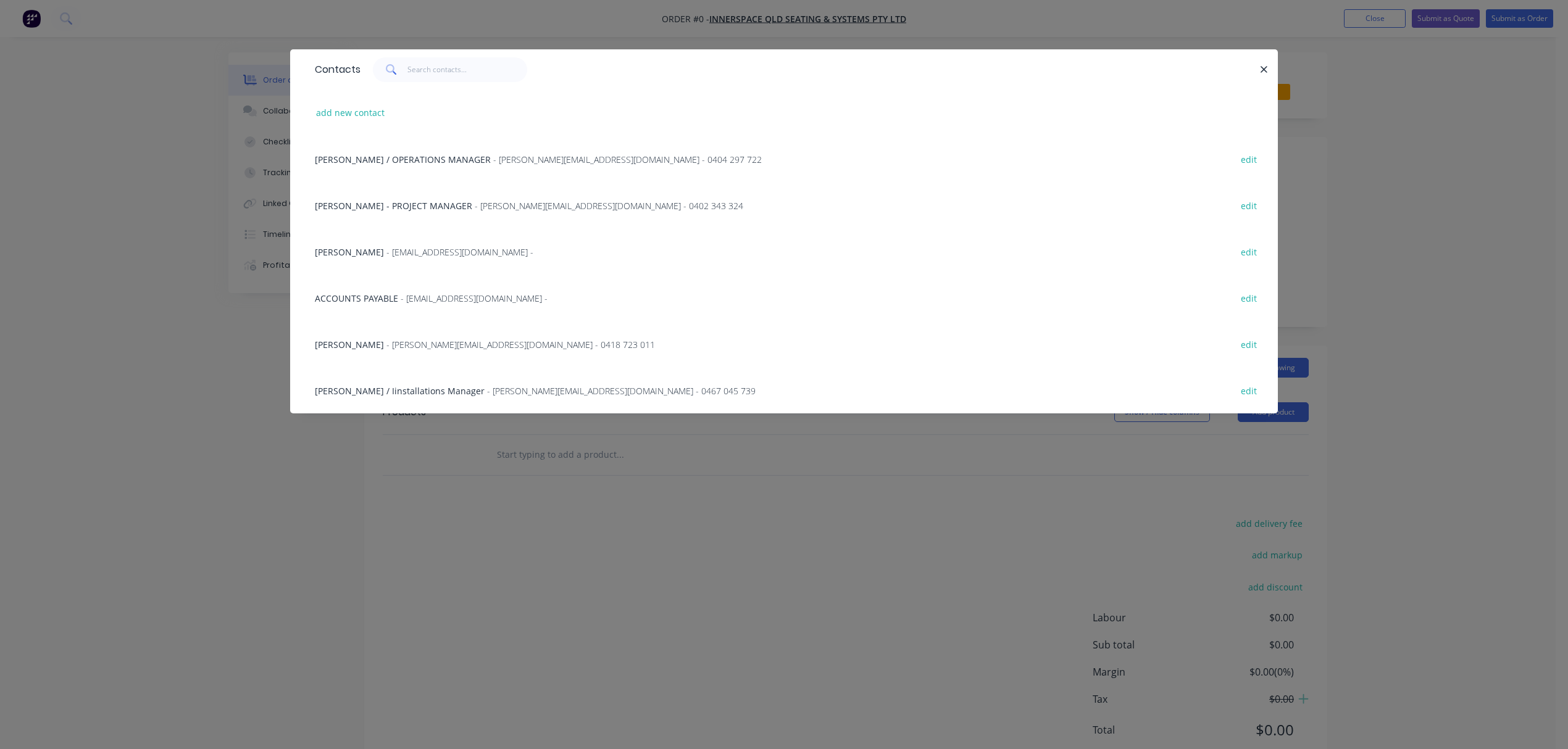
click at [371, 389] on span "Garth Gibson / Iinstallations Manager" at bounding box center [399, 391] width 170 height 12
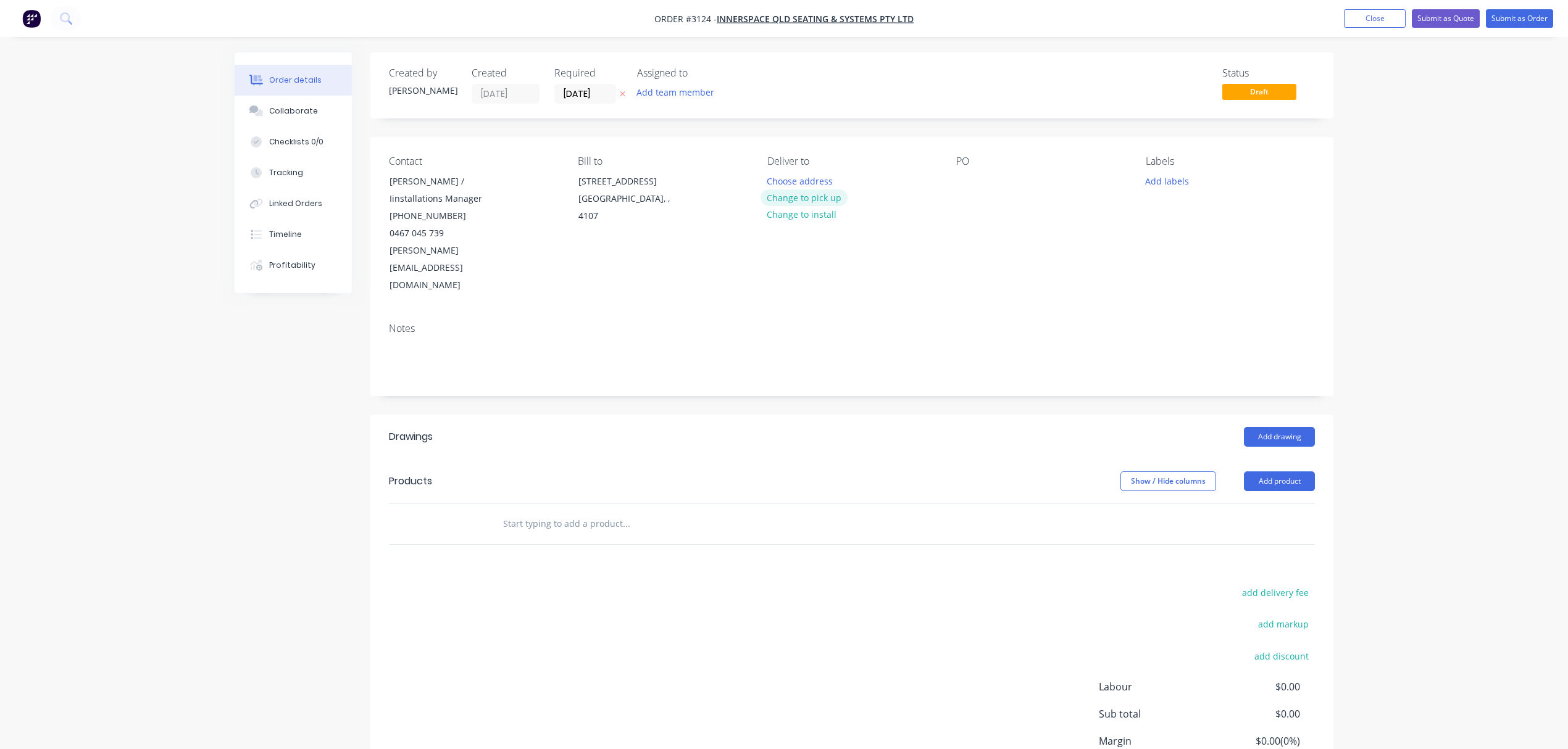
click at [784, 196] on button "Change to pick up" at bounding box center [805, 197] width 88 height 17
click at [622, 92] on icon "button" at bounding box center [622, 94] width 6 height 7
click at [668, 94] on button "Add team member" at bounding box center [676, 92] width 91 height 17
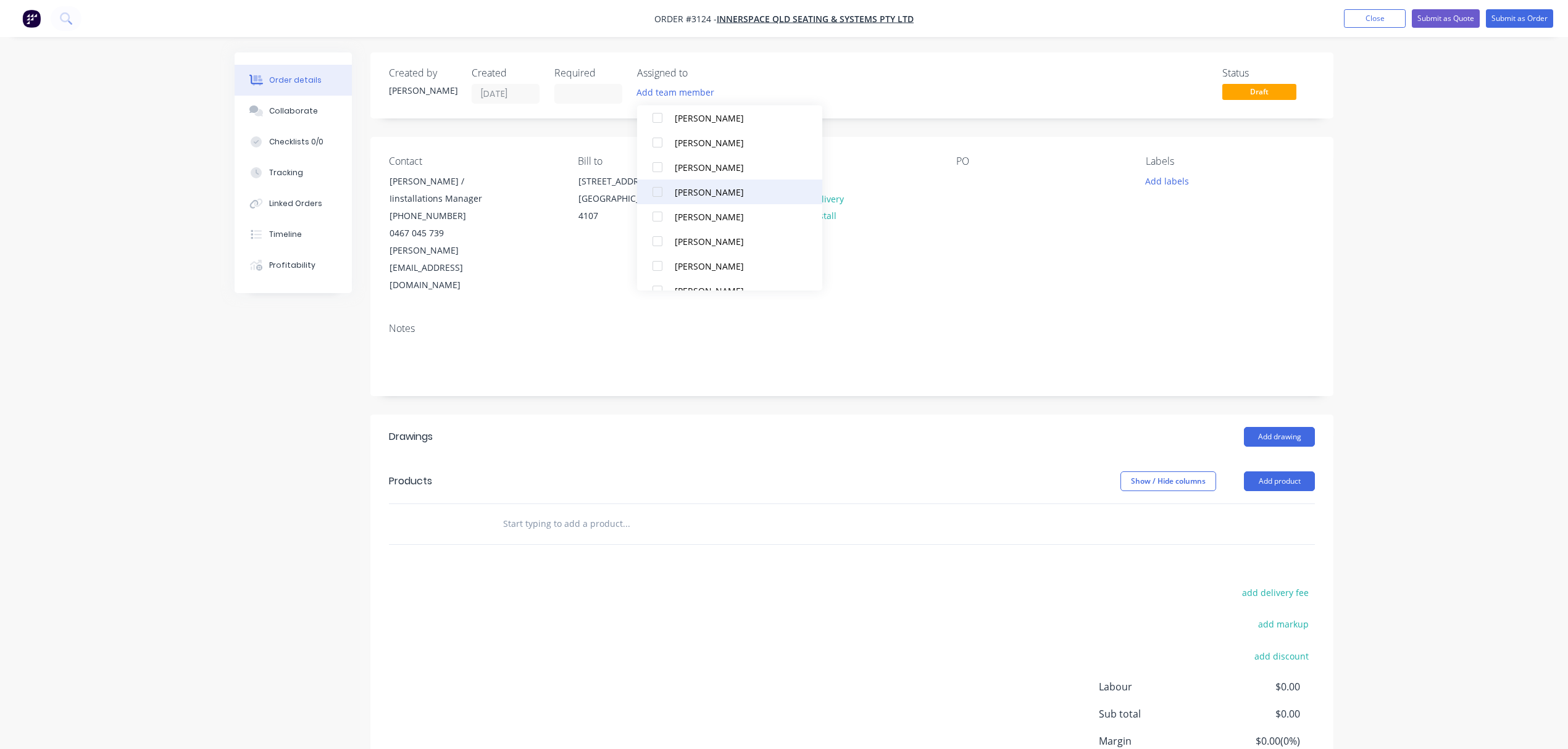
scroll to position [109, 0]
click at [702, 248] on div "Matt Abrahams" at bounding box center [736, 249] width 124 height 13
click at [935, 225] on div "Pick up Change to delivery Change to install" at bounding box center [852, 224] width 169 height 139
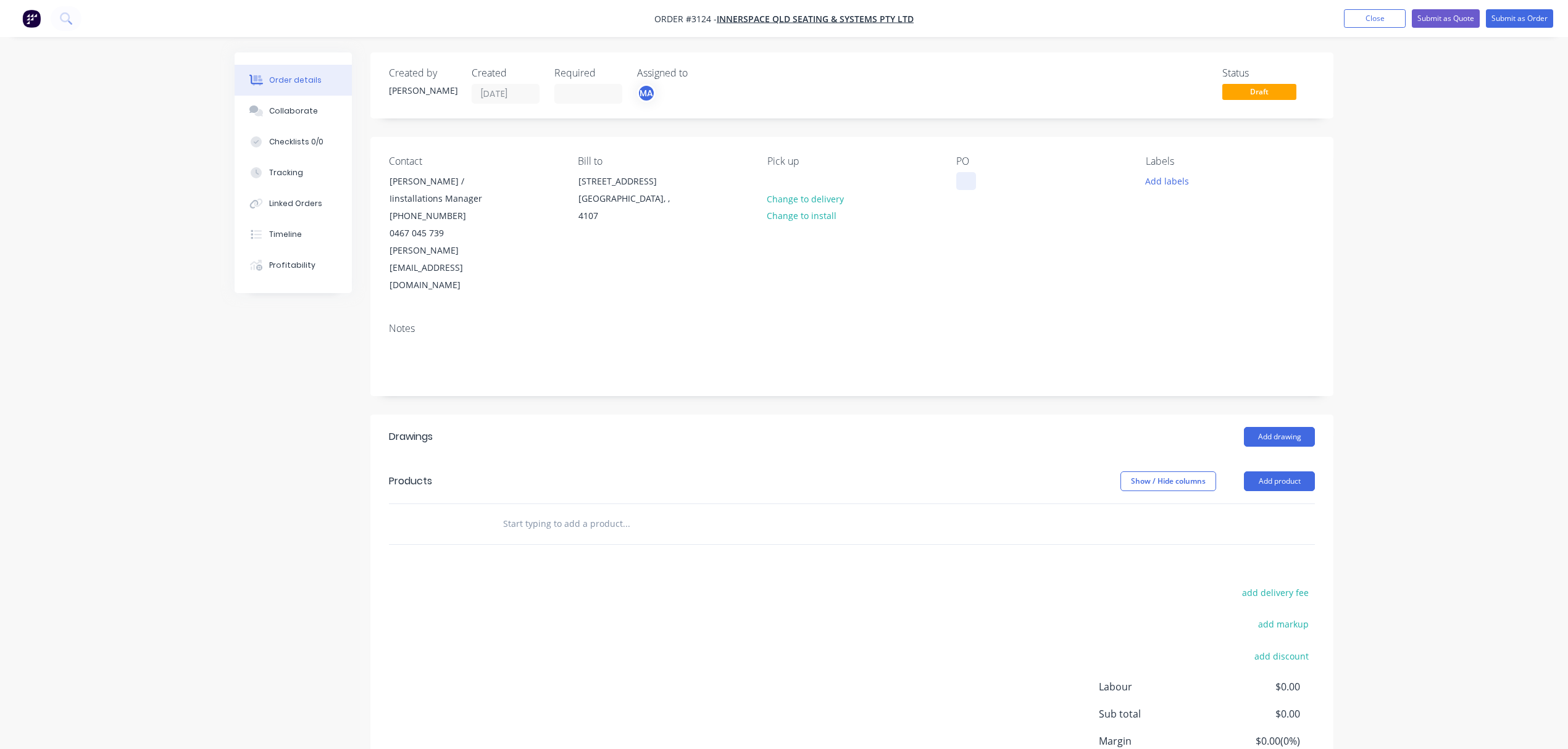
click at [969, 181] on div at bounding box center [967, 182] width 20 height 18
click at [1173, 174] on button "Add labels" at bounding box center [1167, 181] width 57 height 17
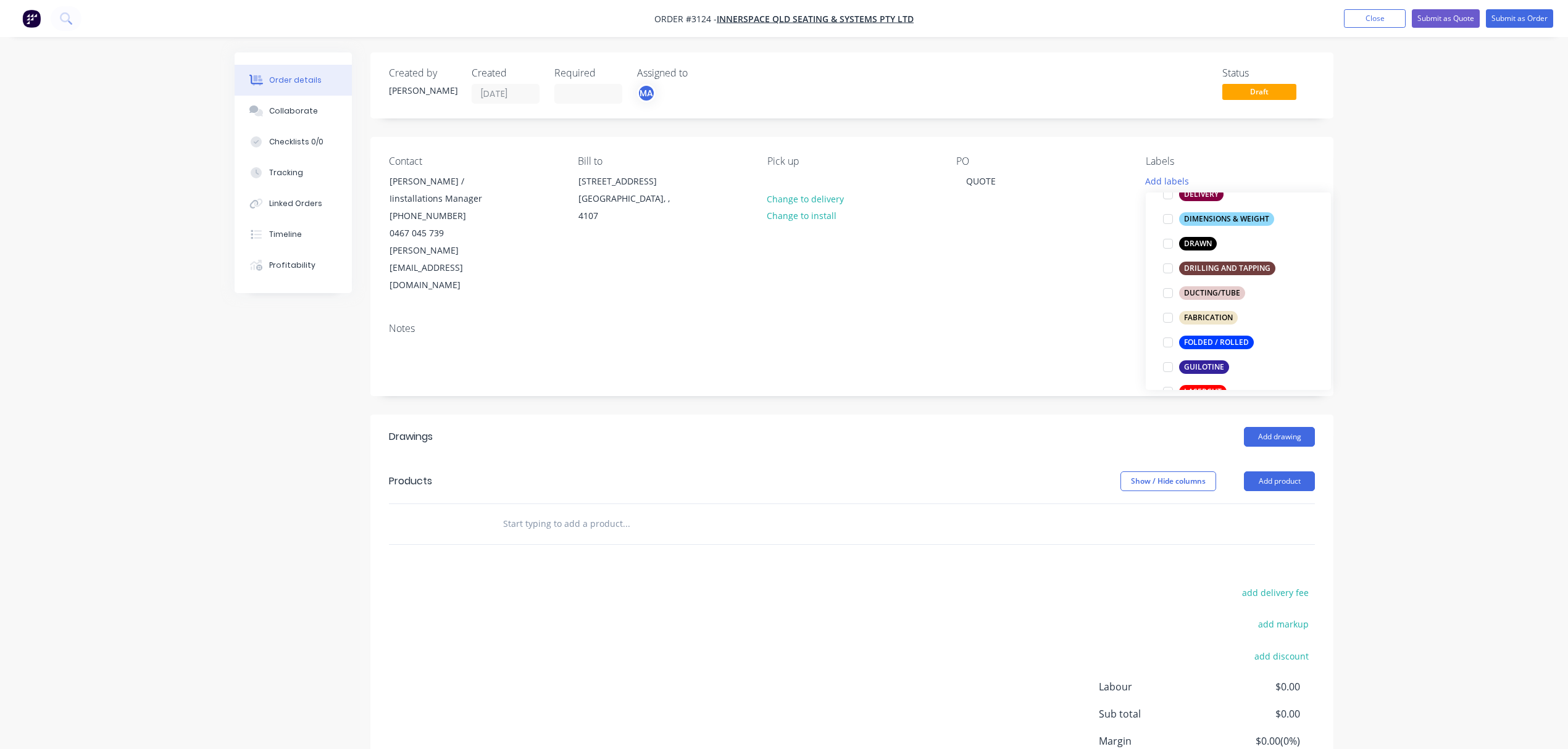
scroll to position [247, 0]
click at [1169, 242] on div at bounding box center [1168, 241] width 25 height 25
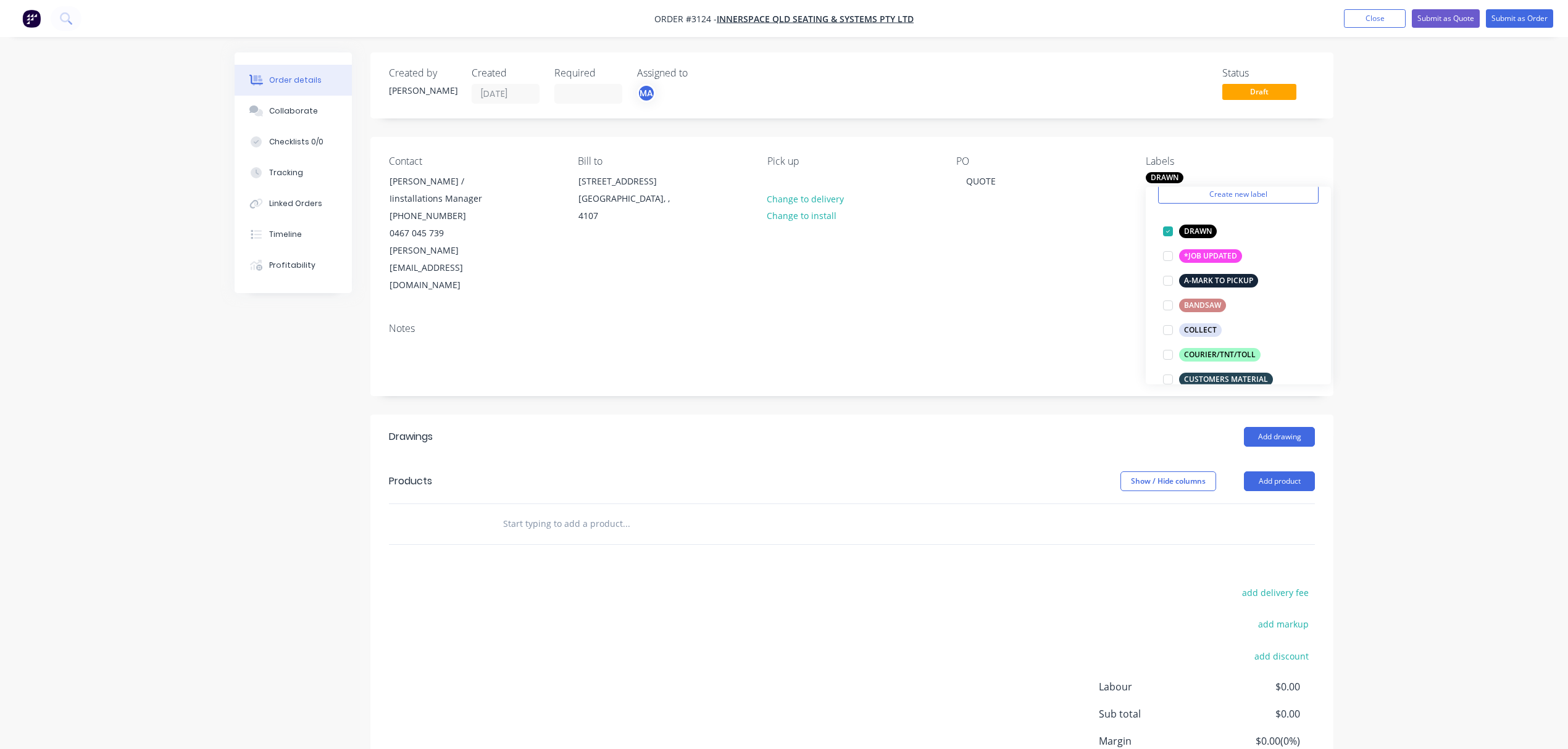
scroll to position [50, 0]
click at [1170, 235] on div at bounding box center [1168, 236] width 25 height 25
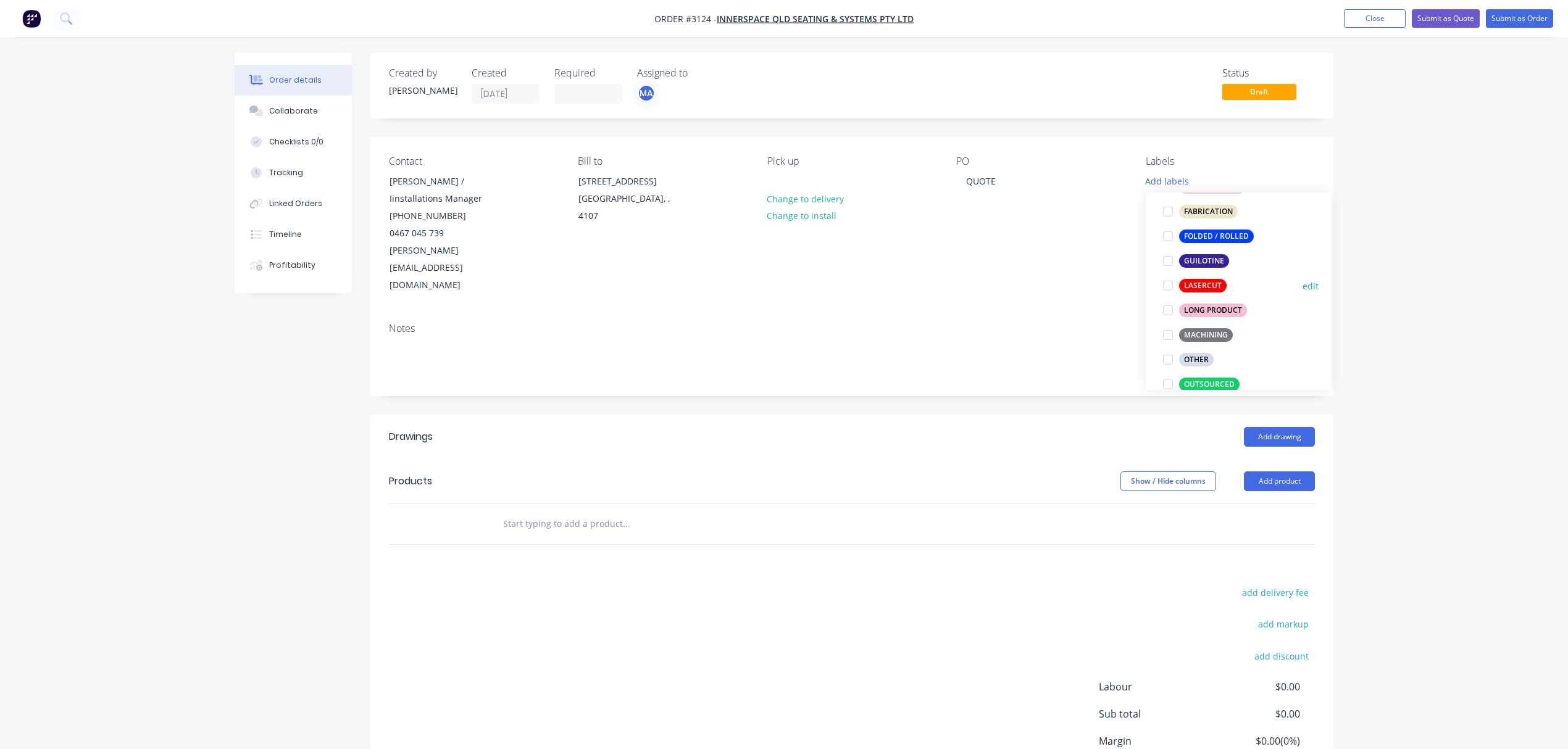
click at [1205, 285] on div "LASERCUT" at bounding box center [1204, 285] width 48 height 14
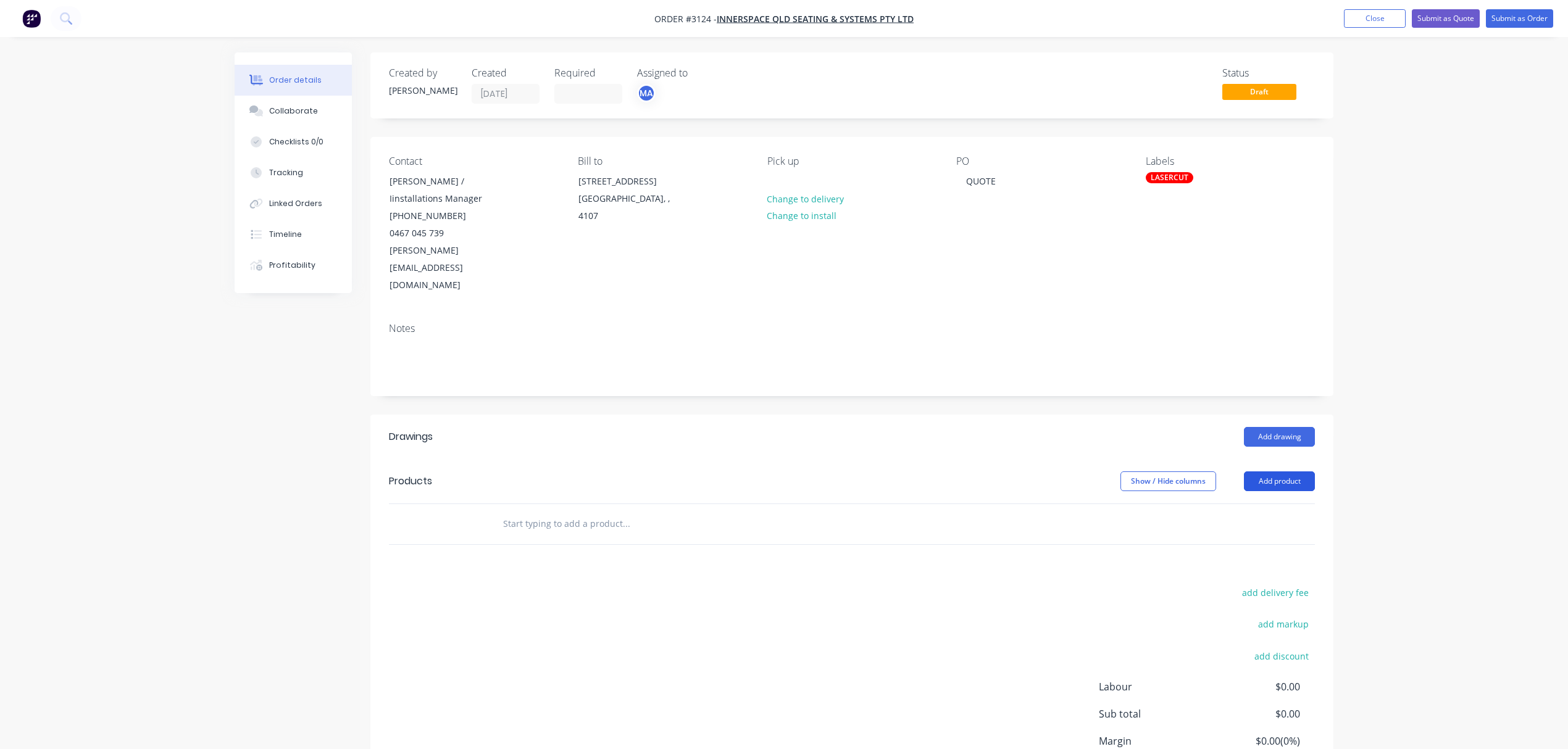
click at [1262, 472] on button "Add product" at bounding box center [1279, 482] width 71 height 20
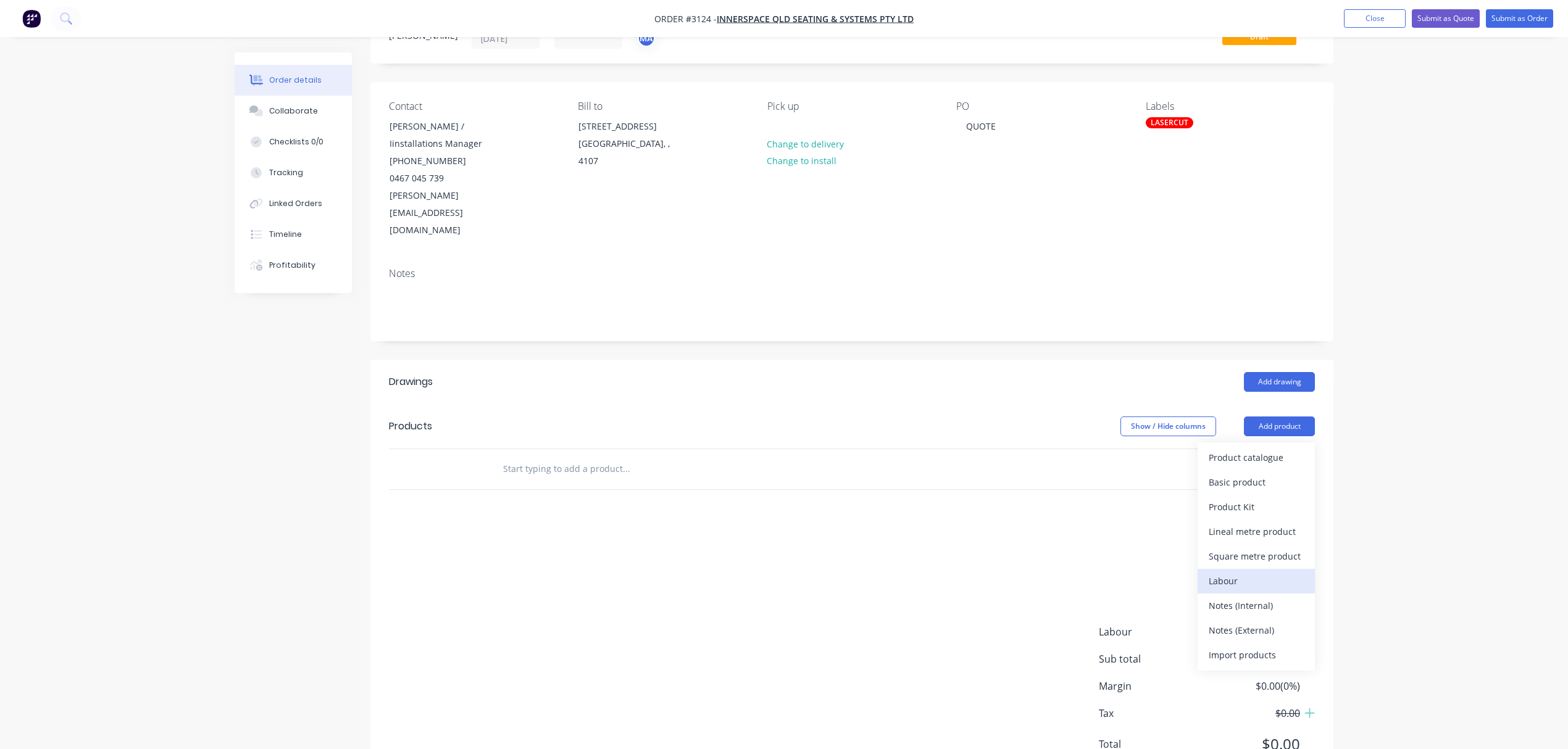
scroll to position [77, 0]
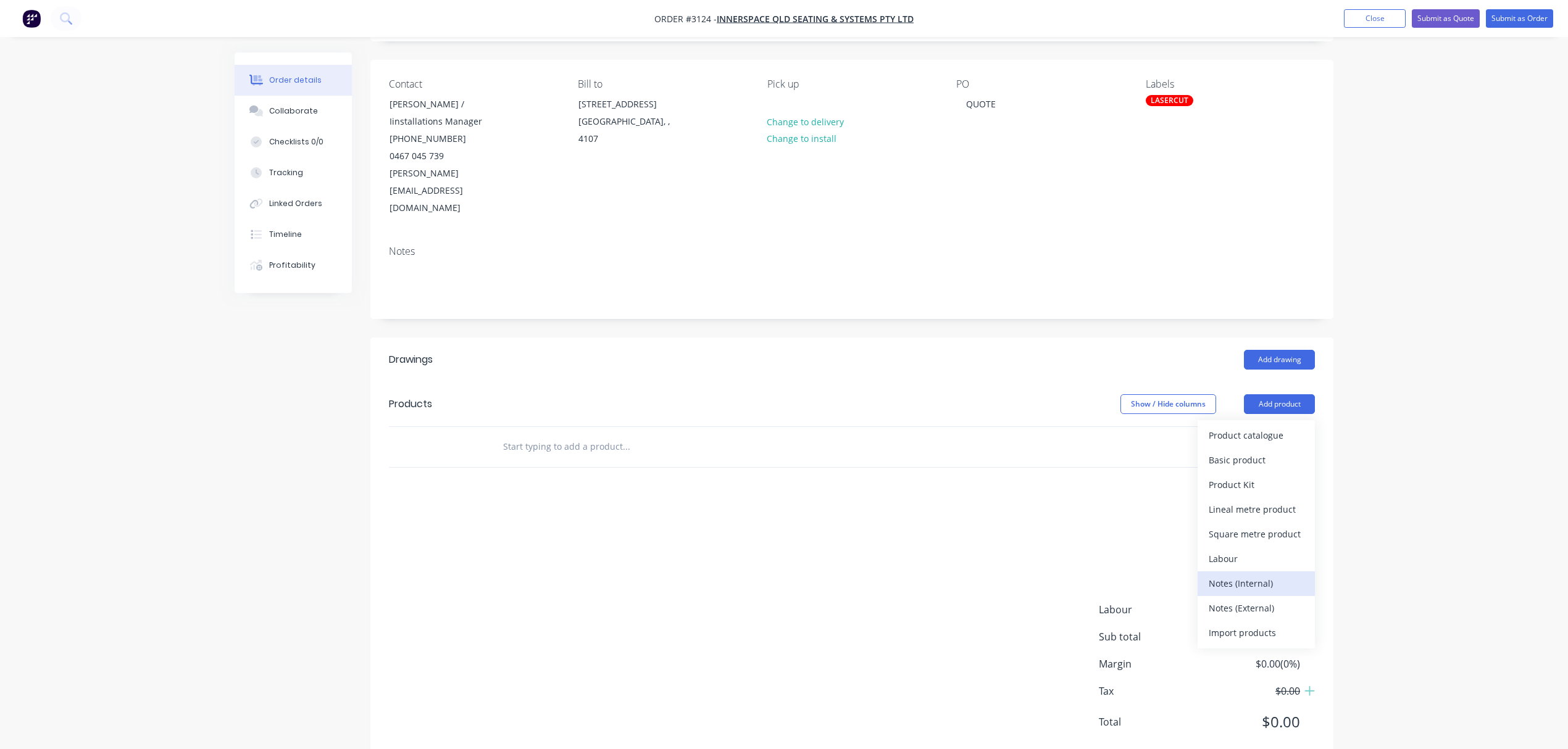
click at [1256, 575] on div "Notes (Internal)" at bounding box center [1257, 584] width 95 height 18
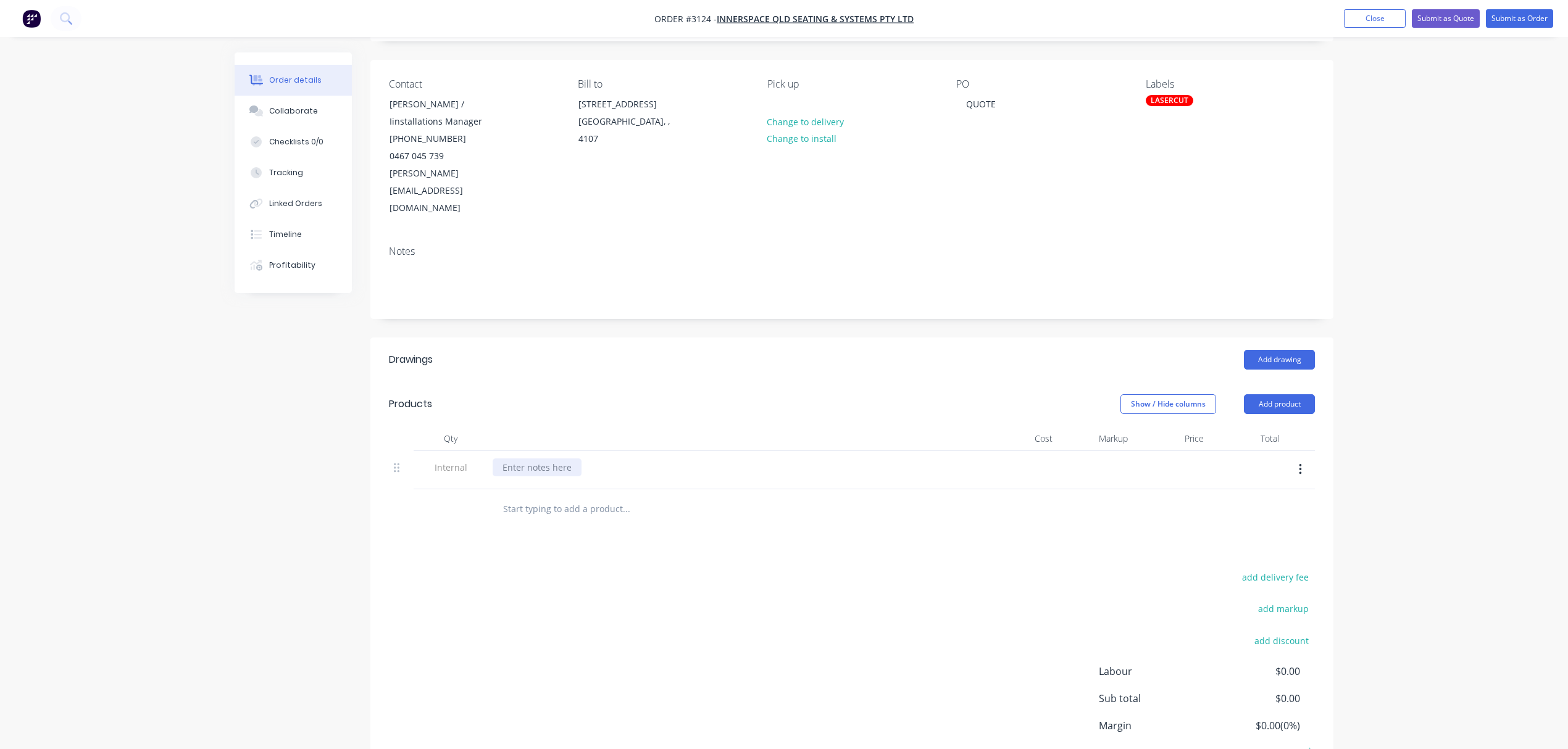
click at [561, 459] on div at bounding box center [537, 468] width 89 height 18
click at [1278, 395] on button "Add product" at bounding box center [1279, 405] width 71 height 20
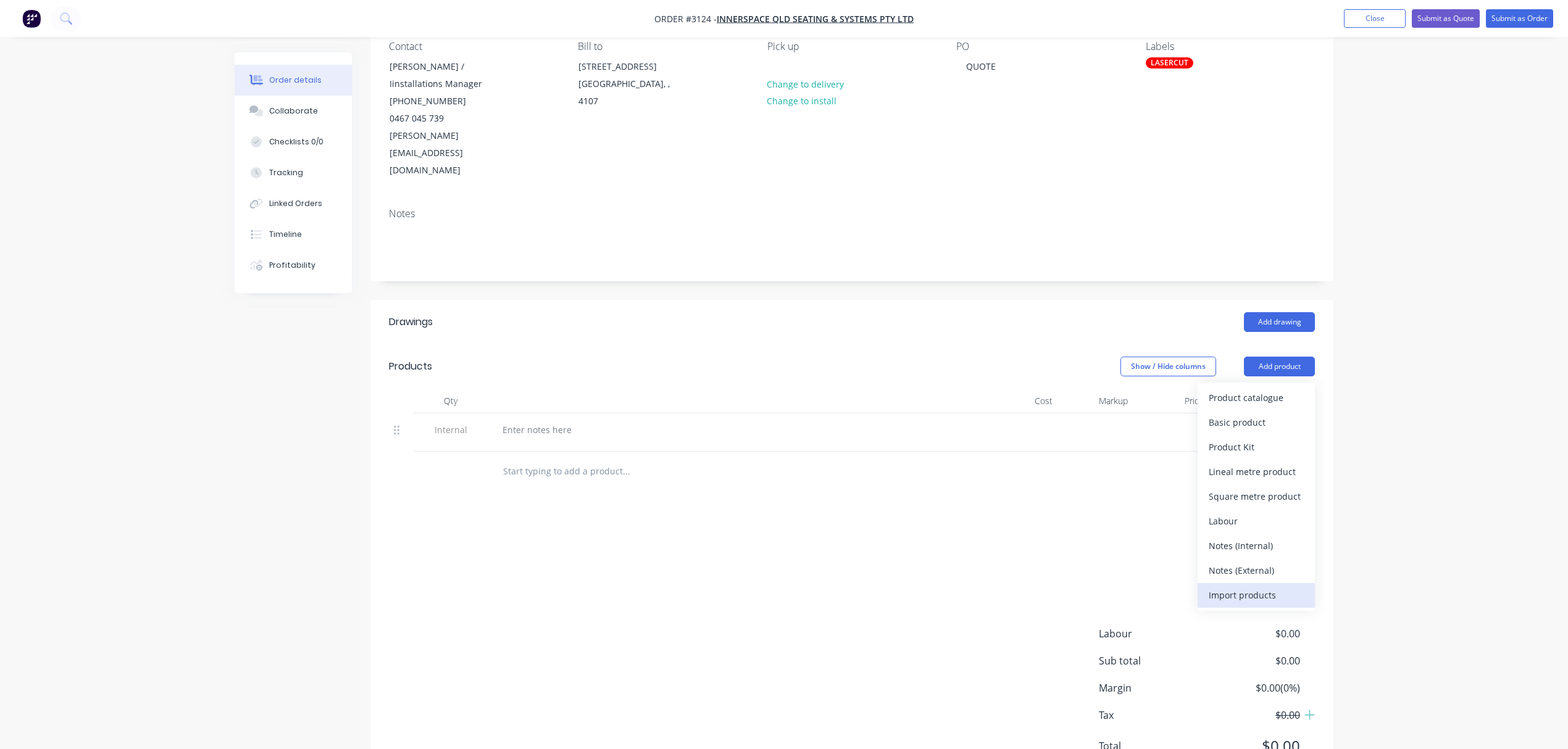
scroll to position [132, 0]
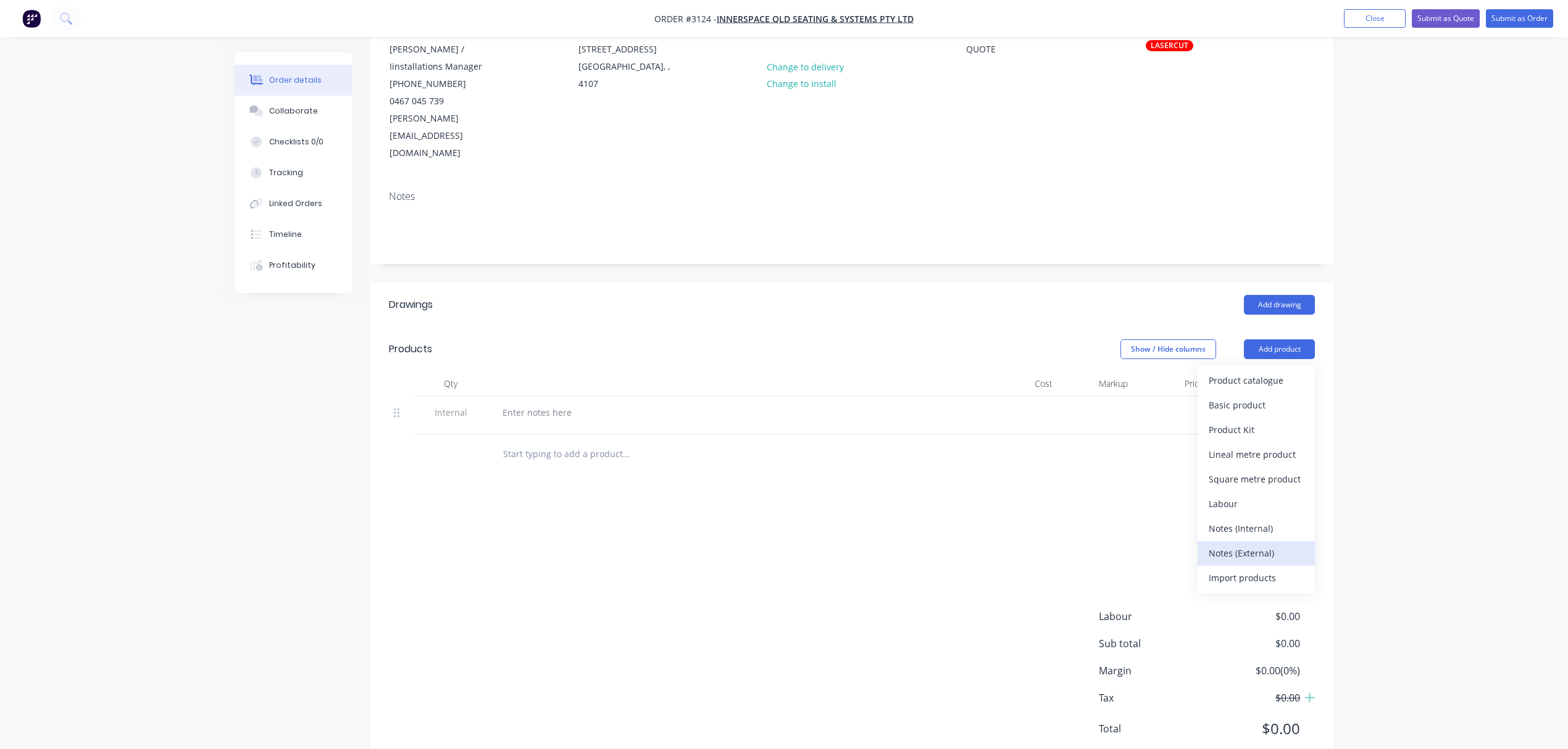
click at [1253, 544] on div "Notes (External)" at bounding box center [1257, 553] width 95 height 18
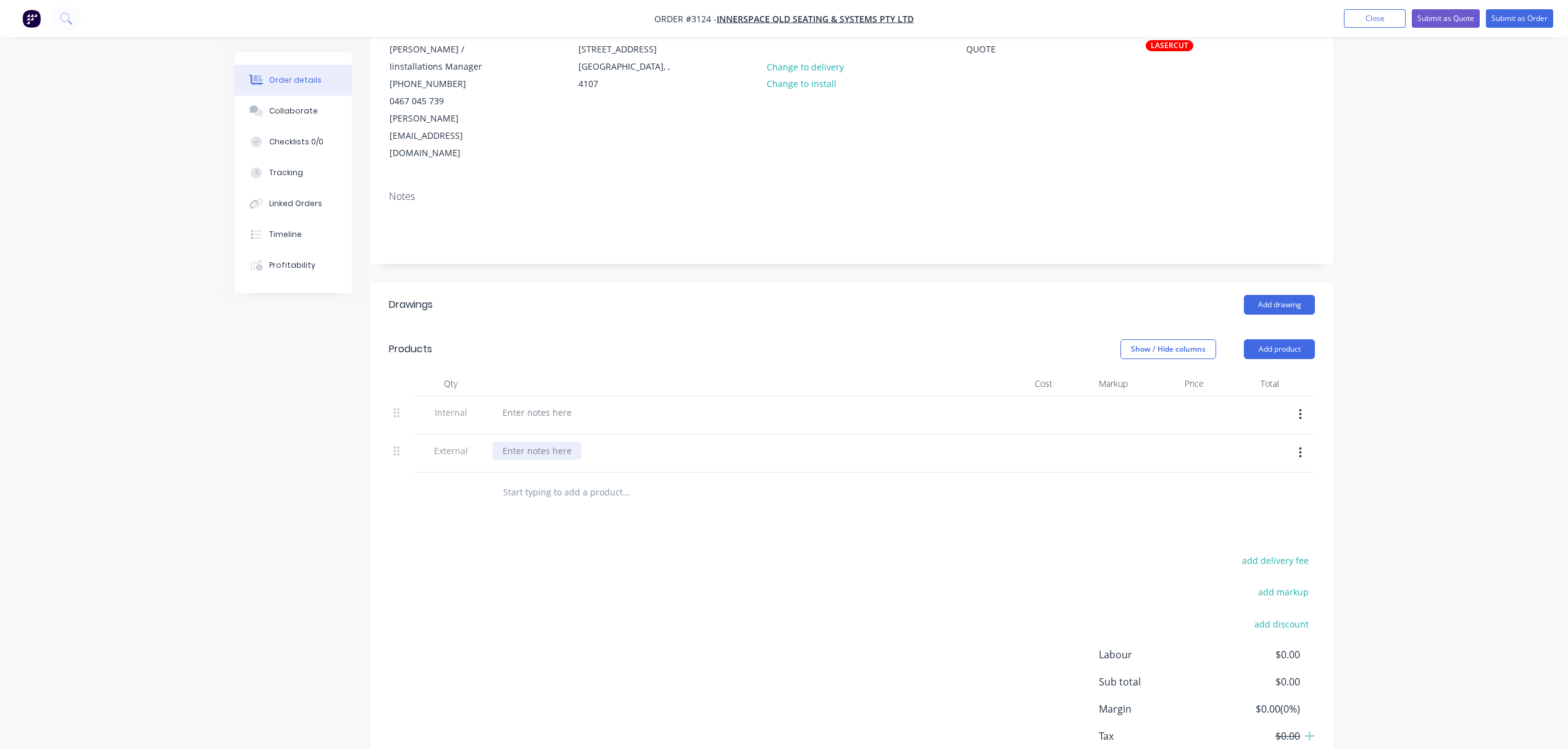
click at [524, 442] on div at bounding box center [537, 452] width 89 height 18
click at [590, 480] on input "text" at bounding box center [625, 492] width 247 height 25
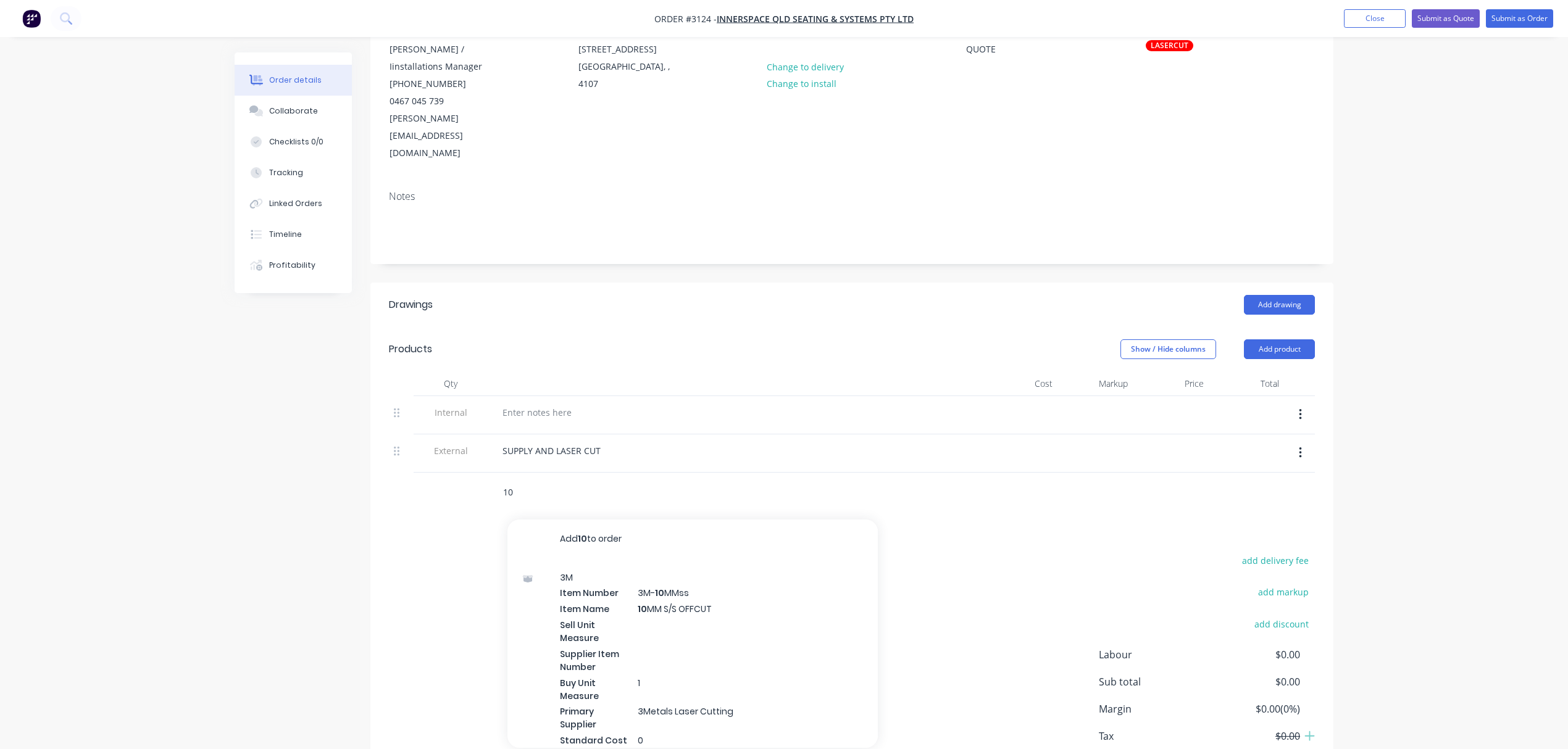
drag, startPoint x: 517, startPoint y: 460, endPoint x: 499, endPoint y: 460, distance: 18.0
click at [499, 480] on div "10 Add 10 to order 3M Item Number 3M- 10 MMss Item Name 10 MM S/S OFFCUT Sell U…" at bounding box center [678, 492] width 371 height 25
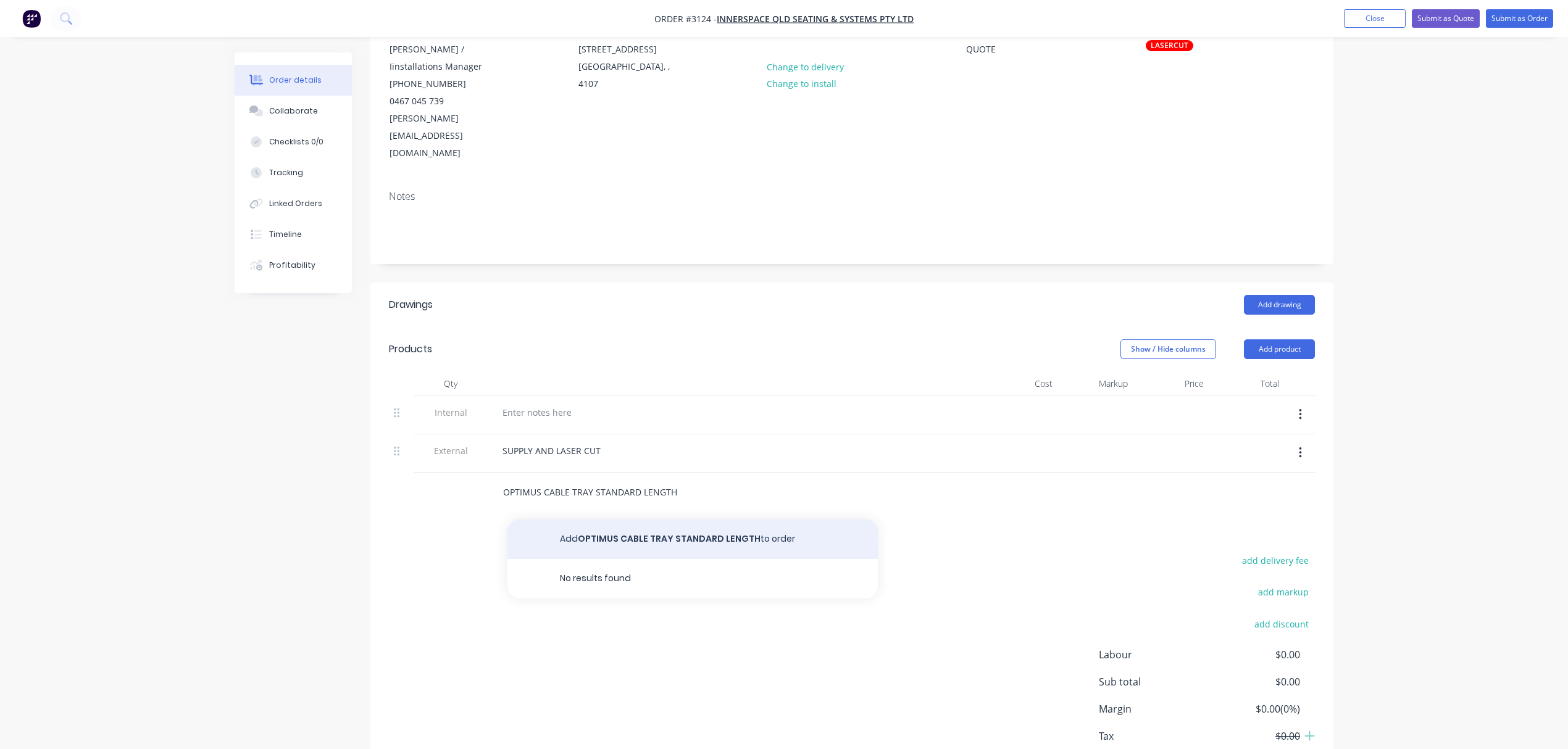
type input "OPTIMUS CABLE TRAY STANDARD LENGTH"
click at [729, 520] on button "Add OPTIMUS CABLE TRAY STANDARD LENGTH to order" at bounding box center [693, 539] width 371 height 39
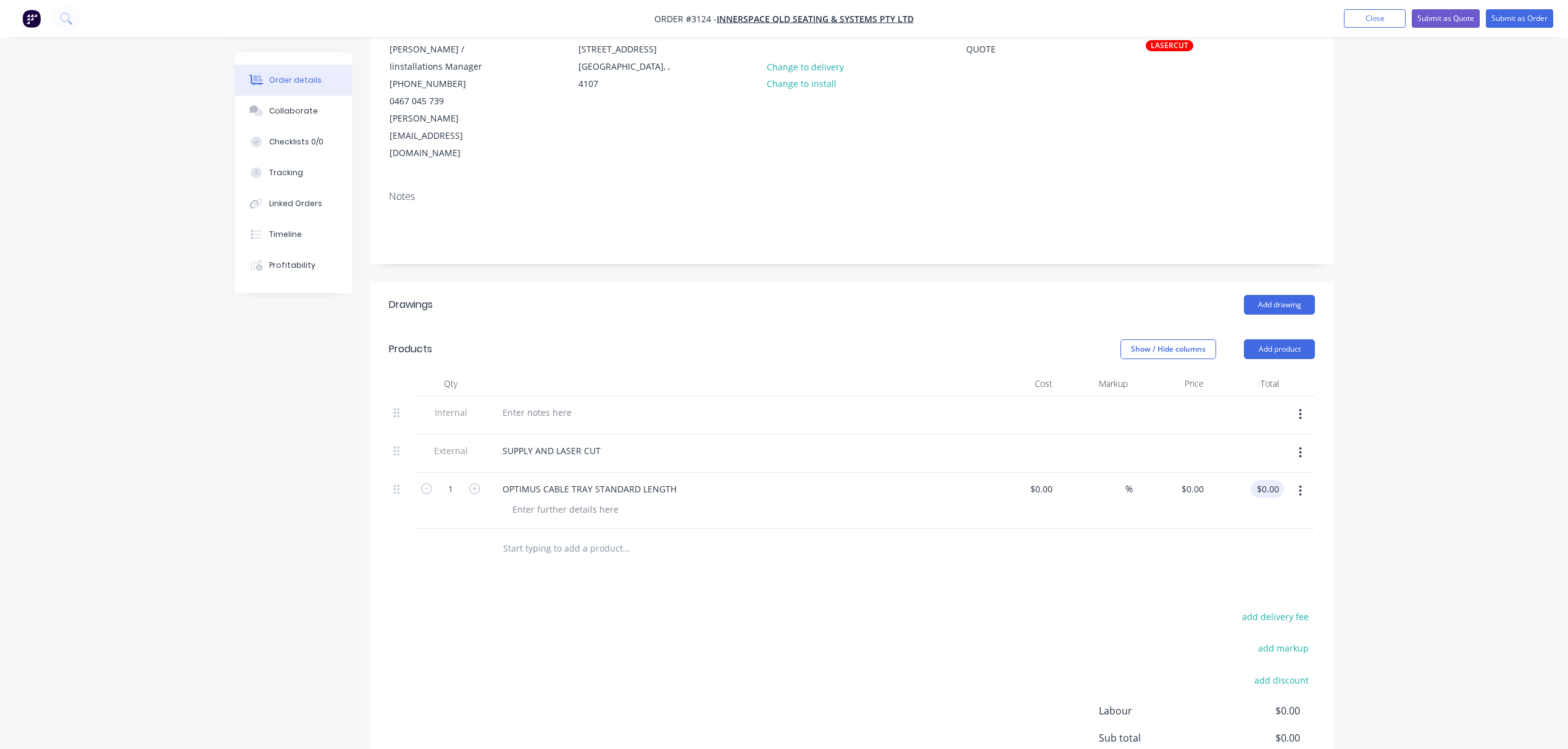
type input "0.00"
click at [1281, 480] on input "0.00" at bounding box center [1272, 489] width 24 height 18
type input "0"
type input "$0.00"
click at [1187, 473] on div "0 $0.00" at bounding box center [1170, 500] width 76 height 56
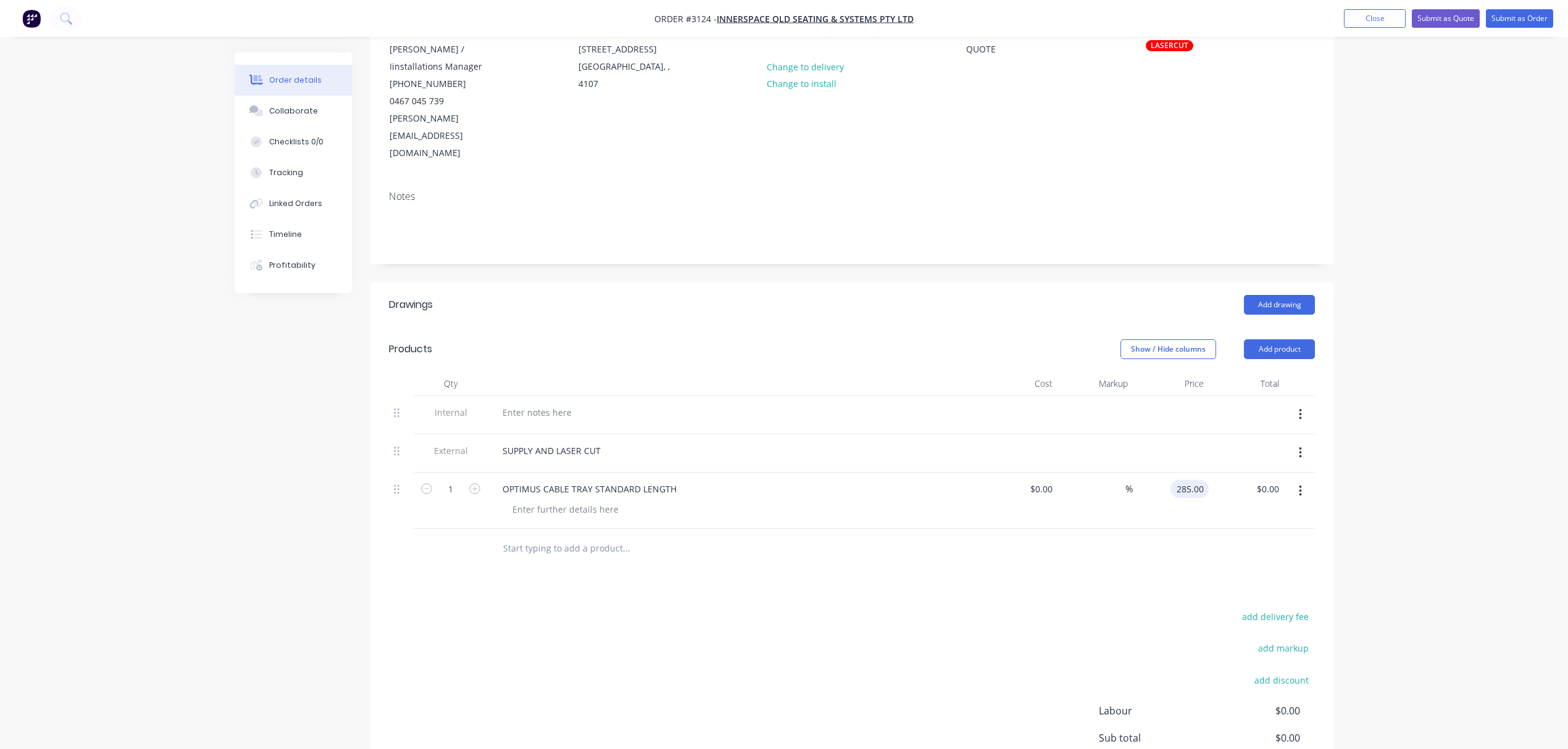
type input "$285.00"
click at [477, 484] on icon "button" at bounding box center [475, 489] width 11 height 11
type input "2"
type input "$570.00"
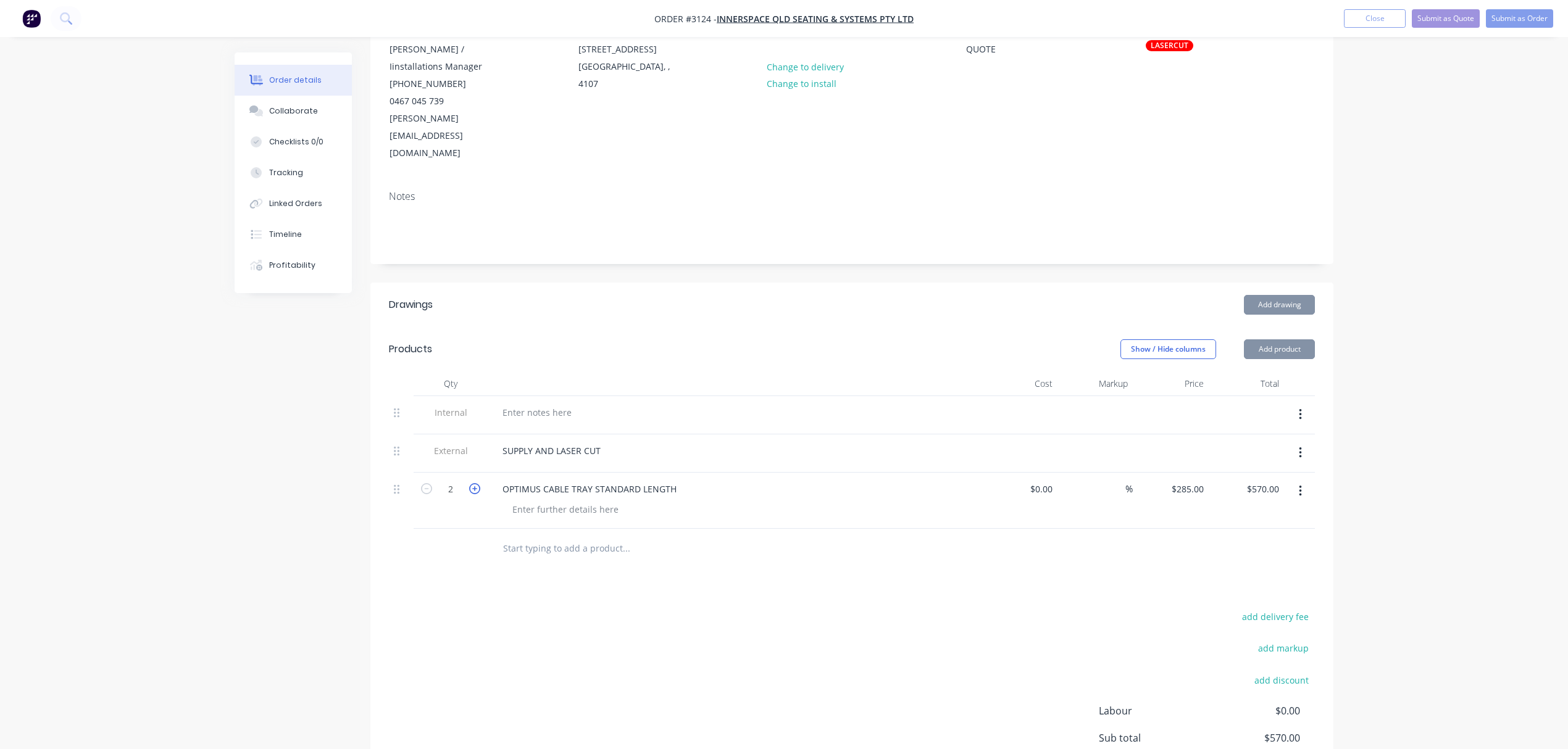
click at [476, 484] on icon "button" at bounding box center [475, 489] width 11 height 11
type input "3"
type input "$855.00"
click at [476, 484] on icon "button" at bounding box center [475, 489] width 11 height 11
type input "4"
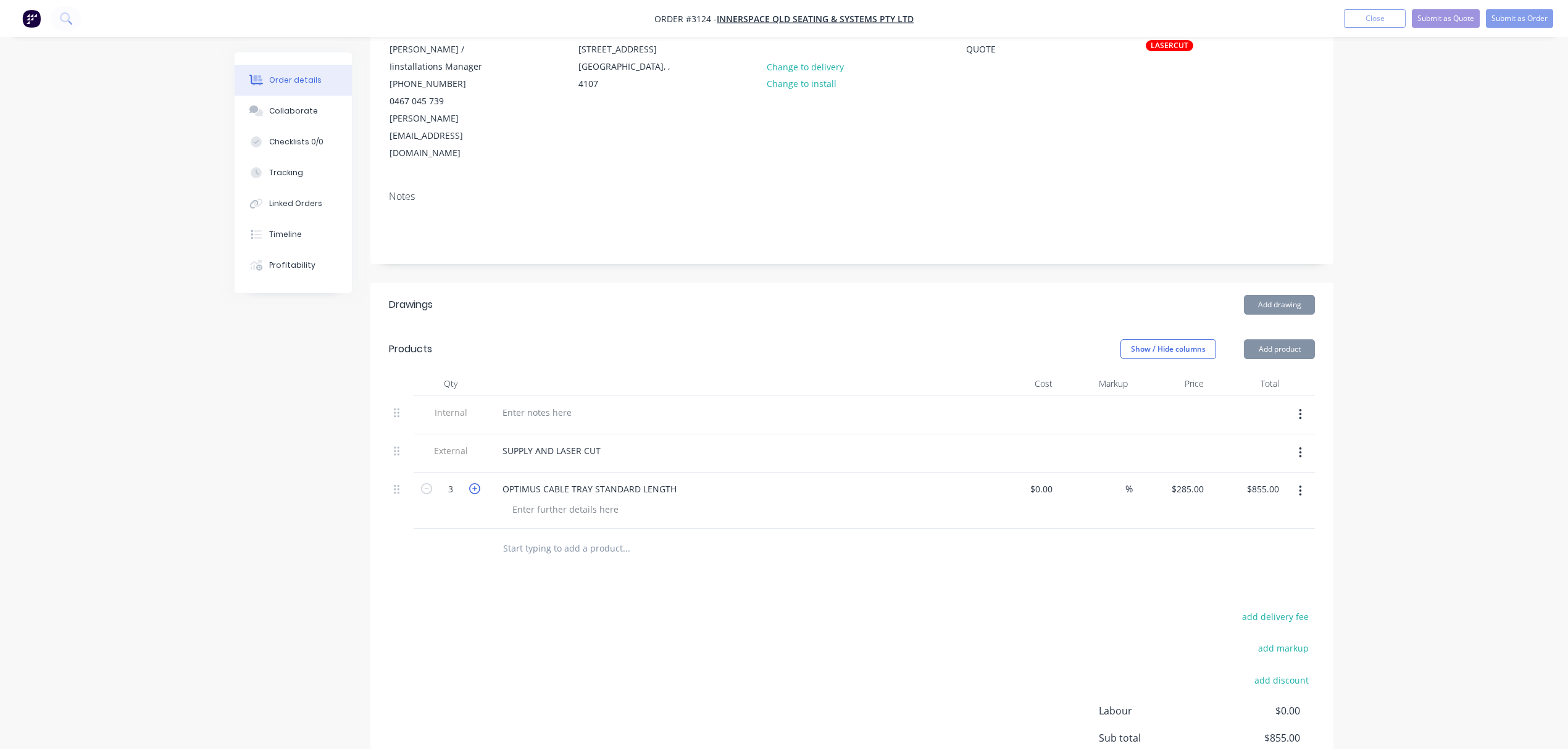
type input "$1,140.00"
click at [476, 484] on icon "button" at bounding box center [475, 489] width 11 height 11
type input "5"
type input "$1,425.00"
click at [476, 484] on icon "button" at bounding box center [475, 489] width 11 height 11
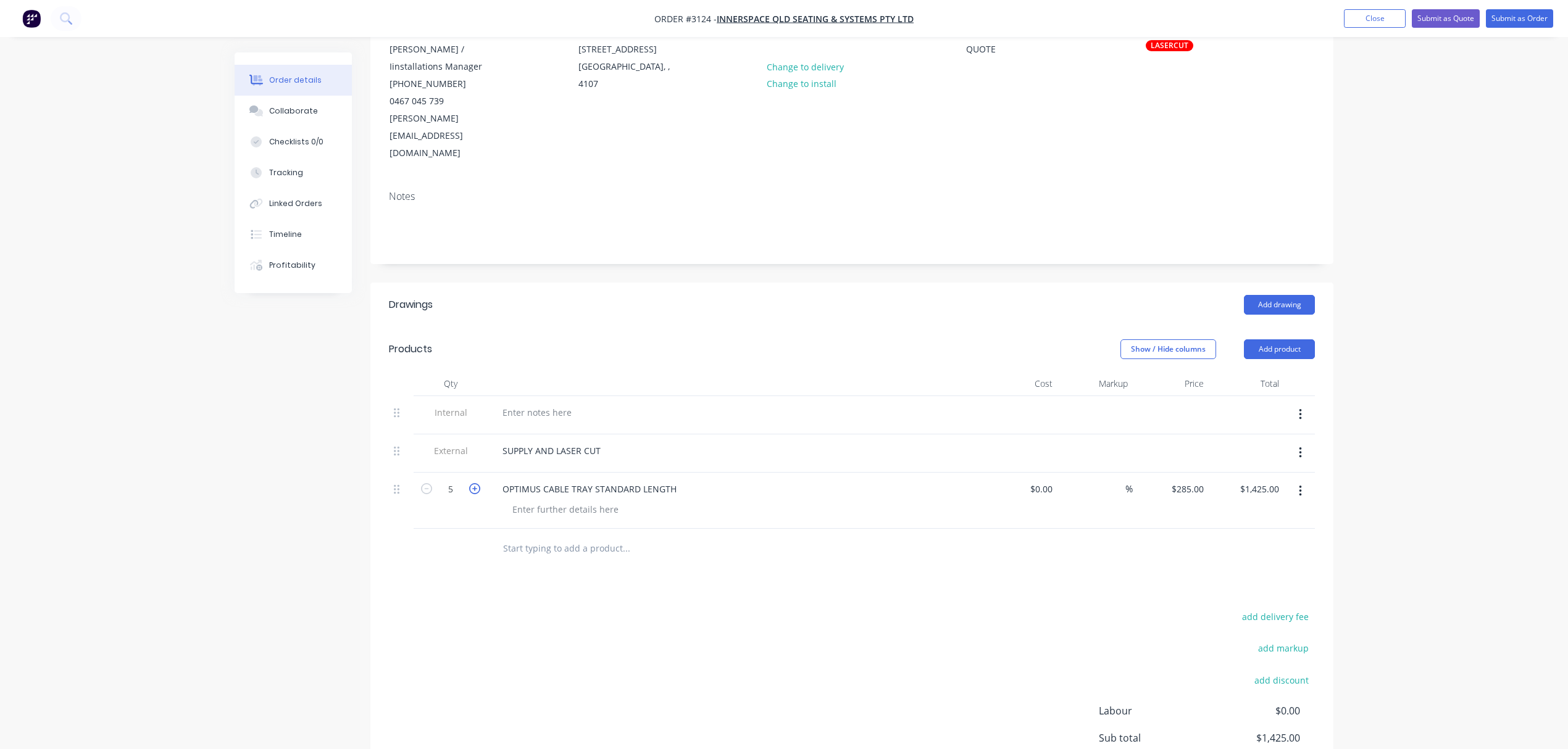
type input "6"
type input "$1,710.00"
click at [476, 484] on icon "button" at bounding box center [475, 489] width 11 height 11
type input "7"
type input "$1,995.00"
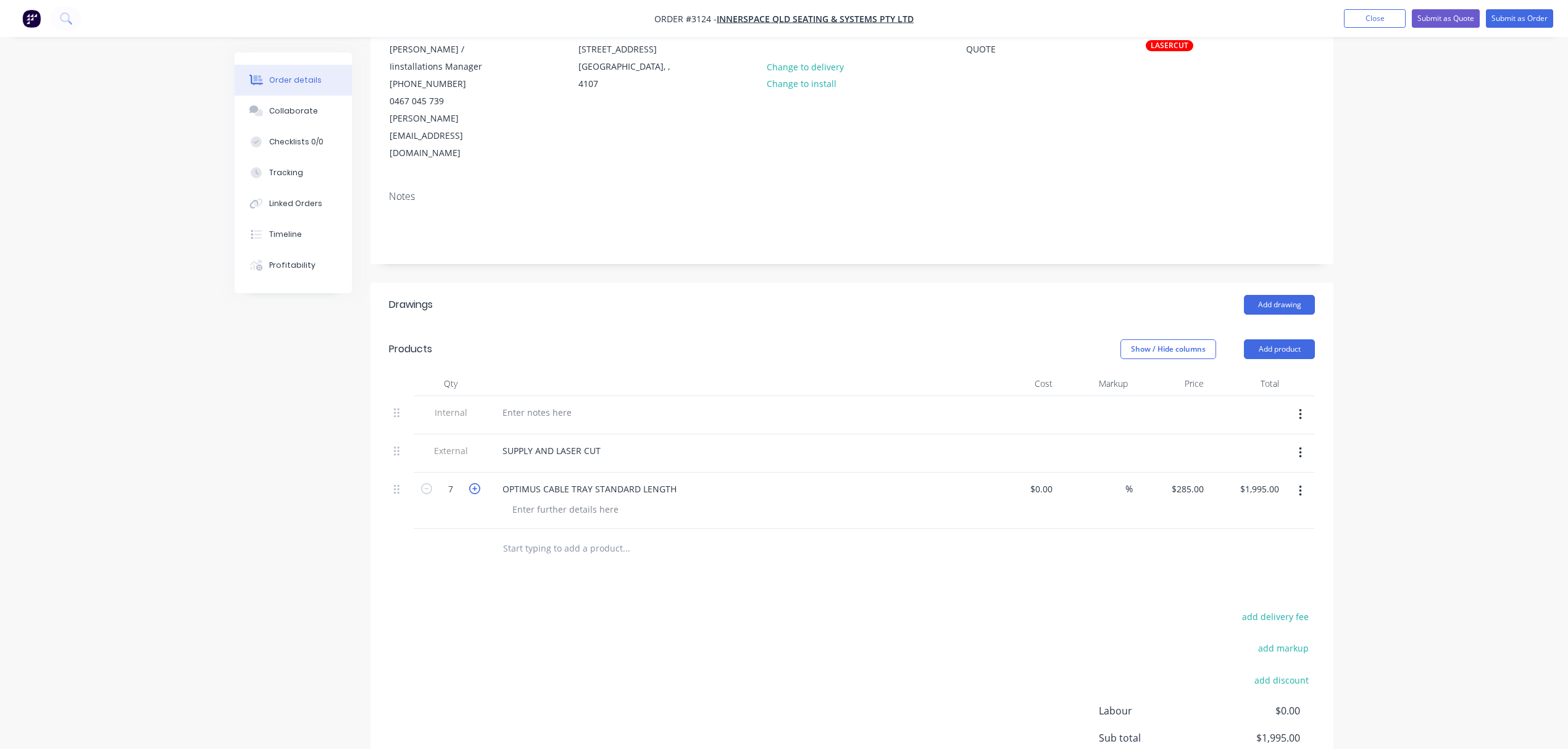
click at [476, 484] on icon "button" at bounding box center [475, 489] width 11 height 11
type input "8"
type input "$2,280.00"
click at [475, 484] on icon "button" at bounding box center [475, 489] width 11 height 11
type input "9"
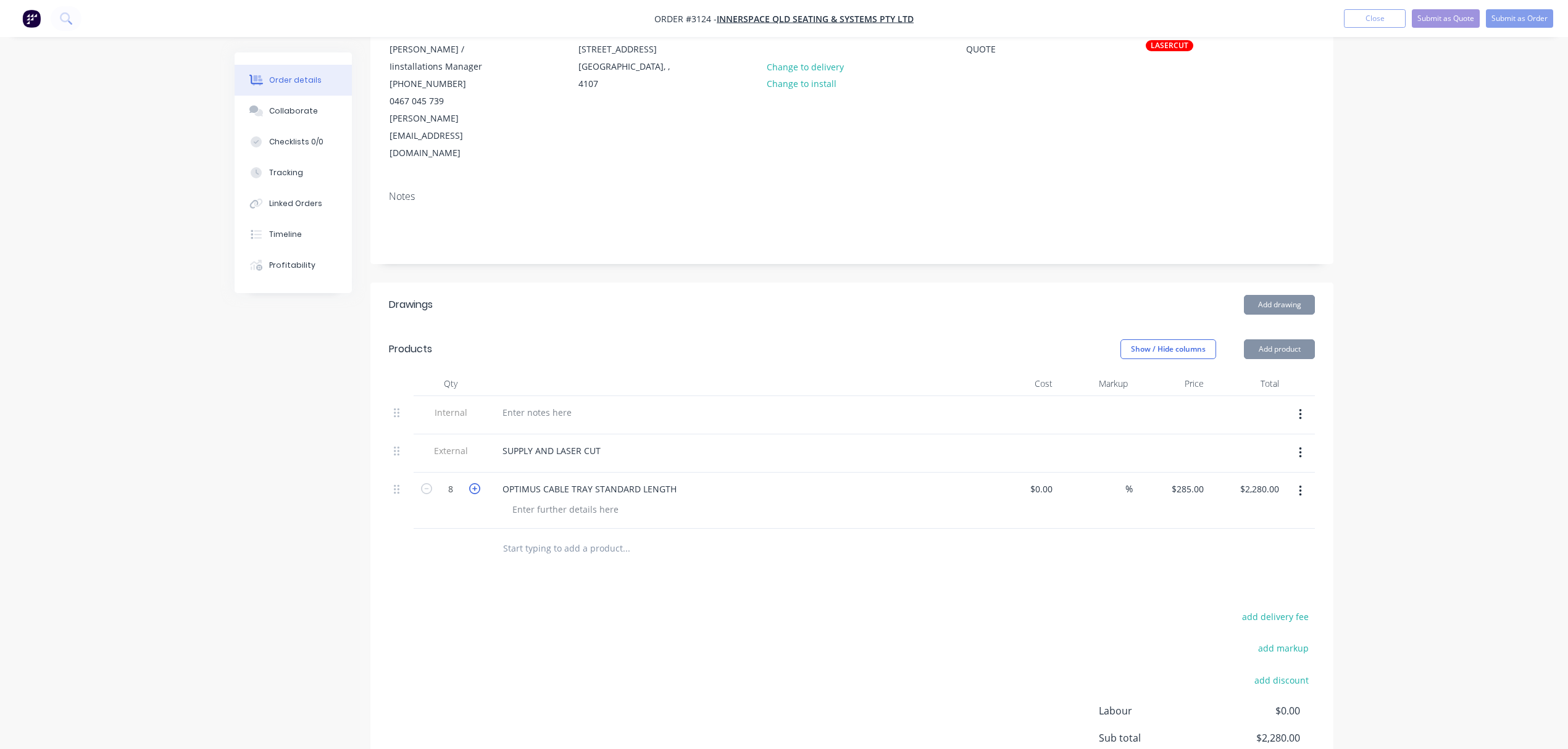
type input "$2,565.00"
click at [475, 484] on icon "button" at bounding box center [475, 489] width 11 height 11
type input "10"
type input "$2,850.00"
click at [991, 609] on div "add delivery fee add markup add discount Labour $0.00 Sub total $2,850.00 Margi…" at bounding box center [852, 728] width 926 height 239
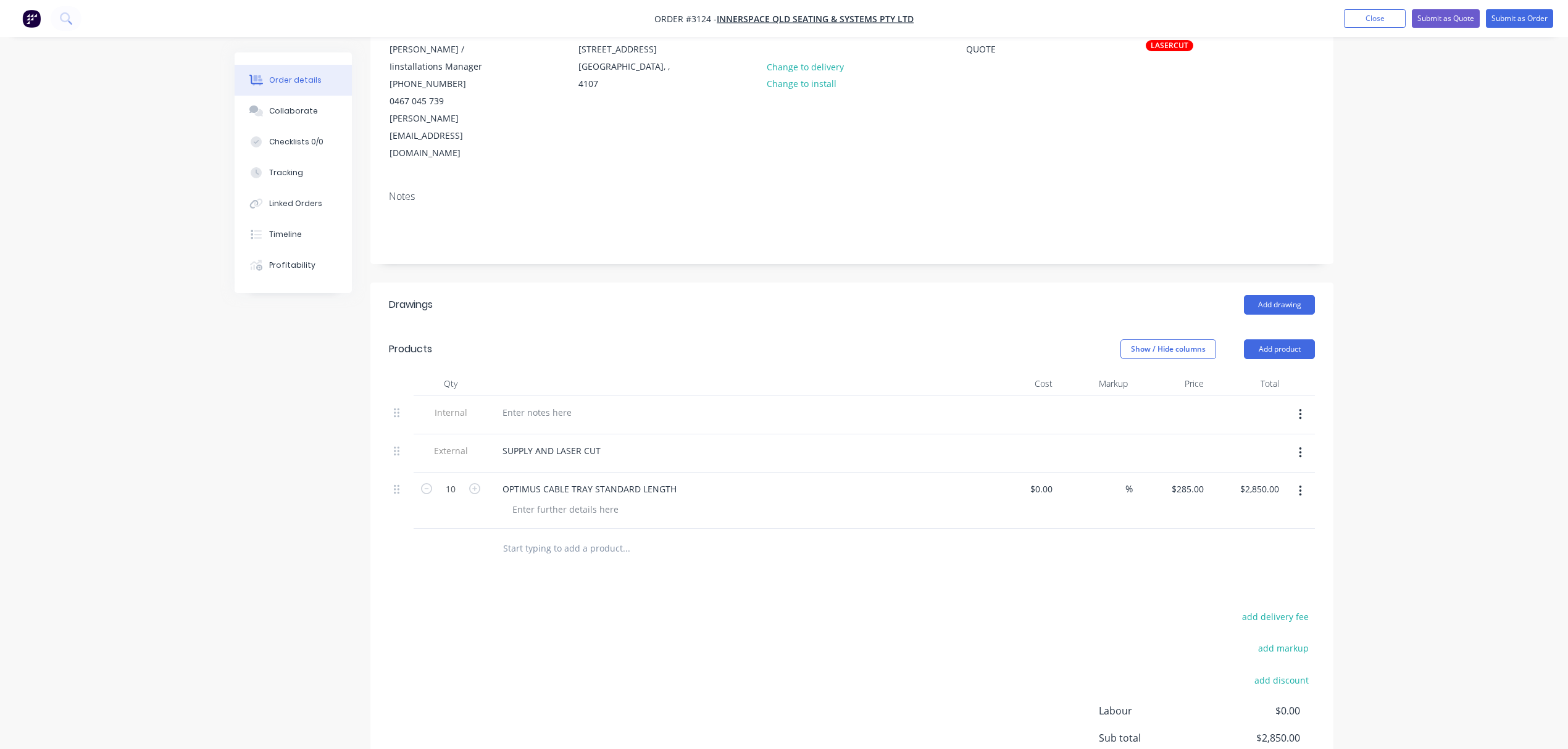
click at [552, 486] on div "OPTIMUS CABLE TRAY STANDARD LENGTH" at bounding box center [734, 500] width 494 height 56
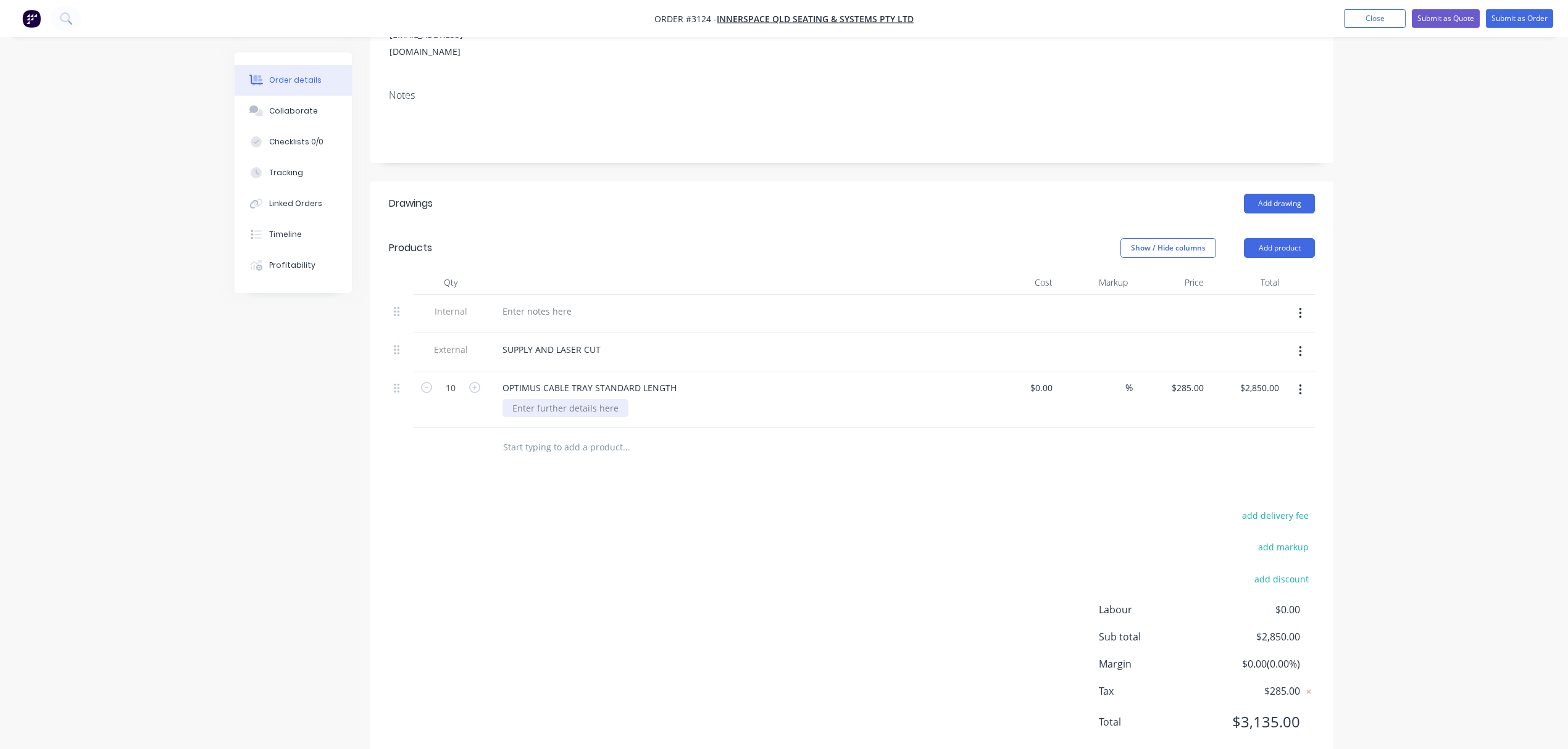
click at [588, 399] on div at bounding box center [565, 408] width 126 height 18
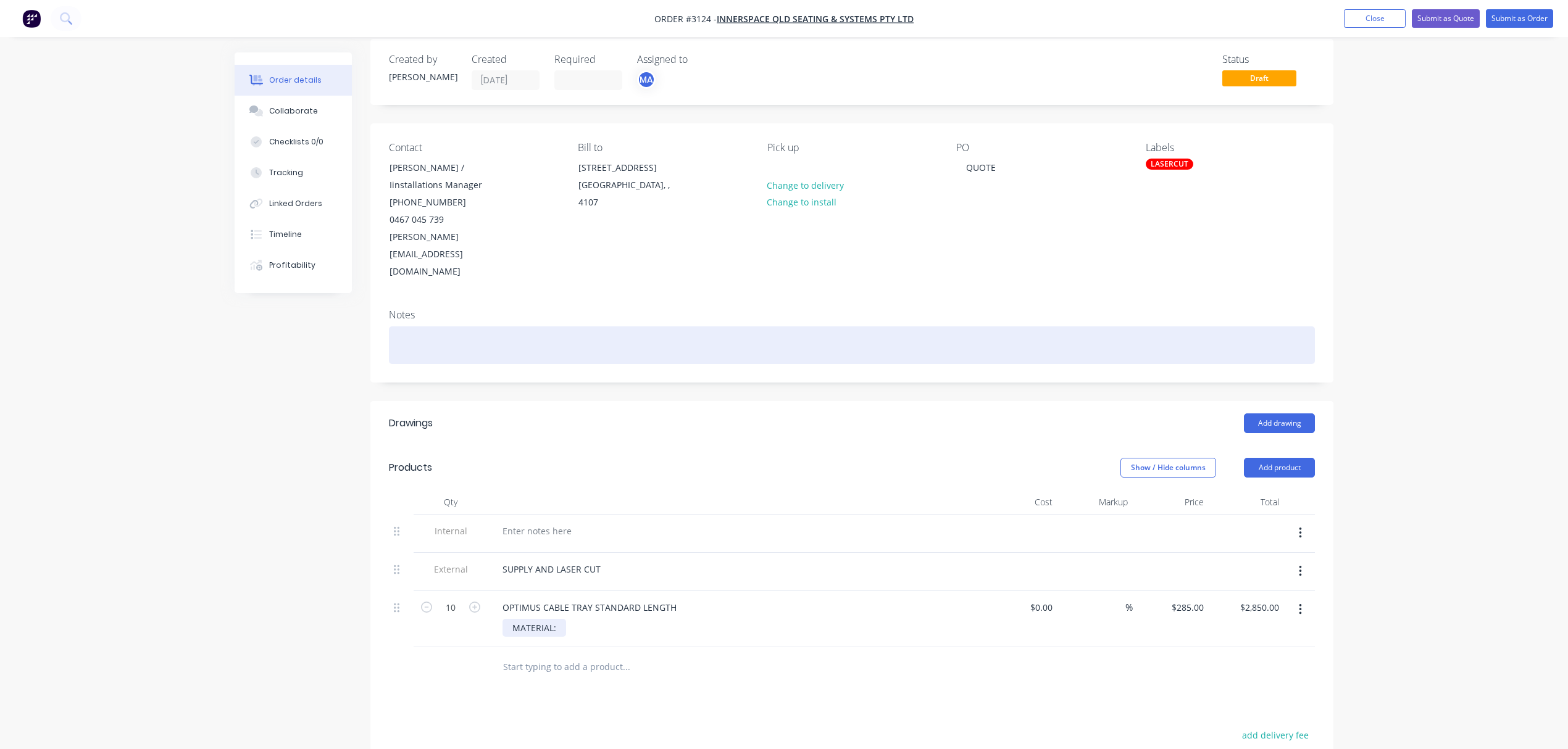
scroll to position [0, 0]
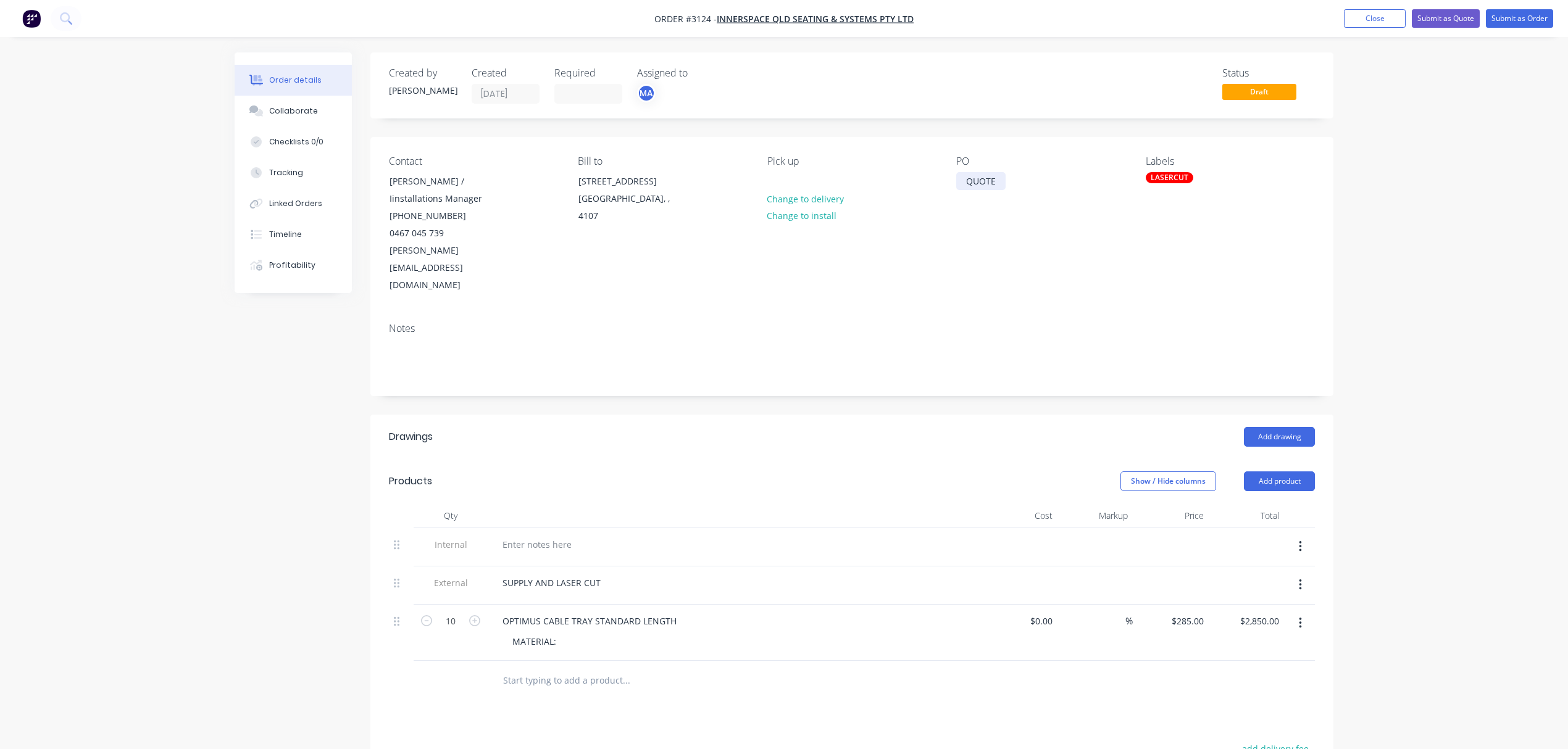
click at [987, 184] on div "QUOTE" at bounding box center [981, 182] width 50 height 18
click at [996, 178] on div "QUOTE" at bounding box center [981, 182] width 50 height 18
click at [1169, 176] on div "LASERCUT" at bounding box center [1170, 178] width 48 height 11
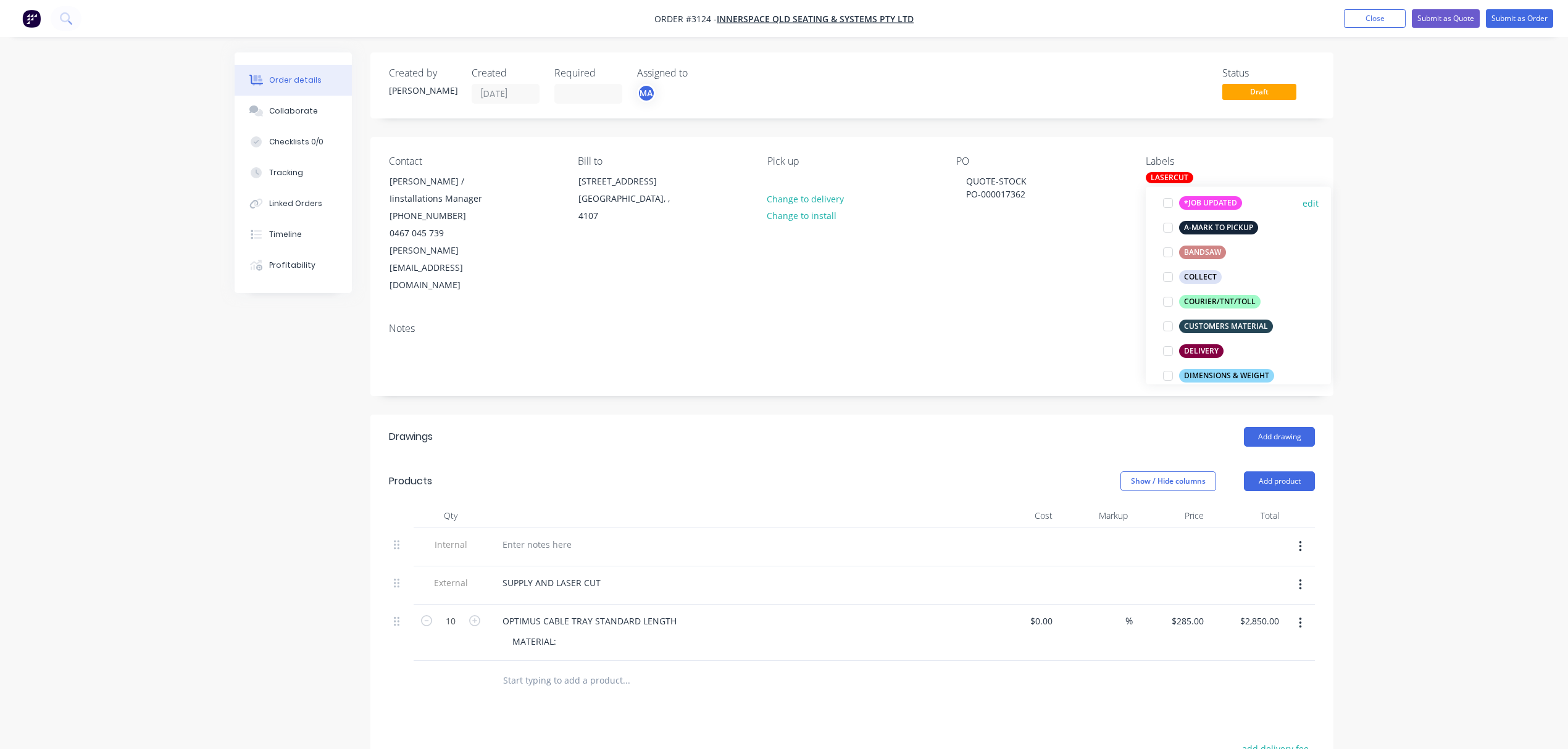
scroll to position [109, 0]
click at [287, 106] on div "Collaborate" at bounding box center [293, 111] width 49 height 11
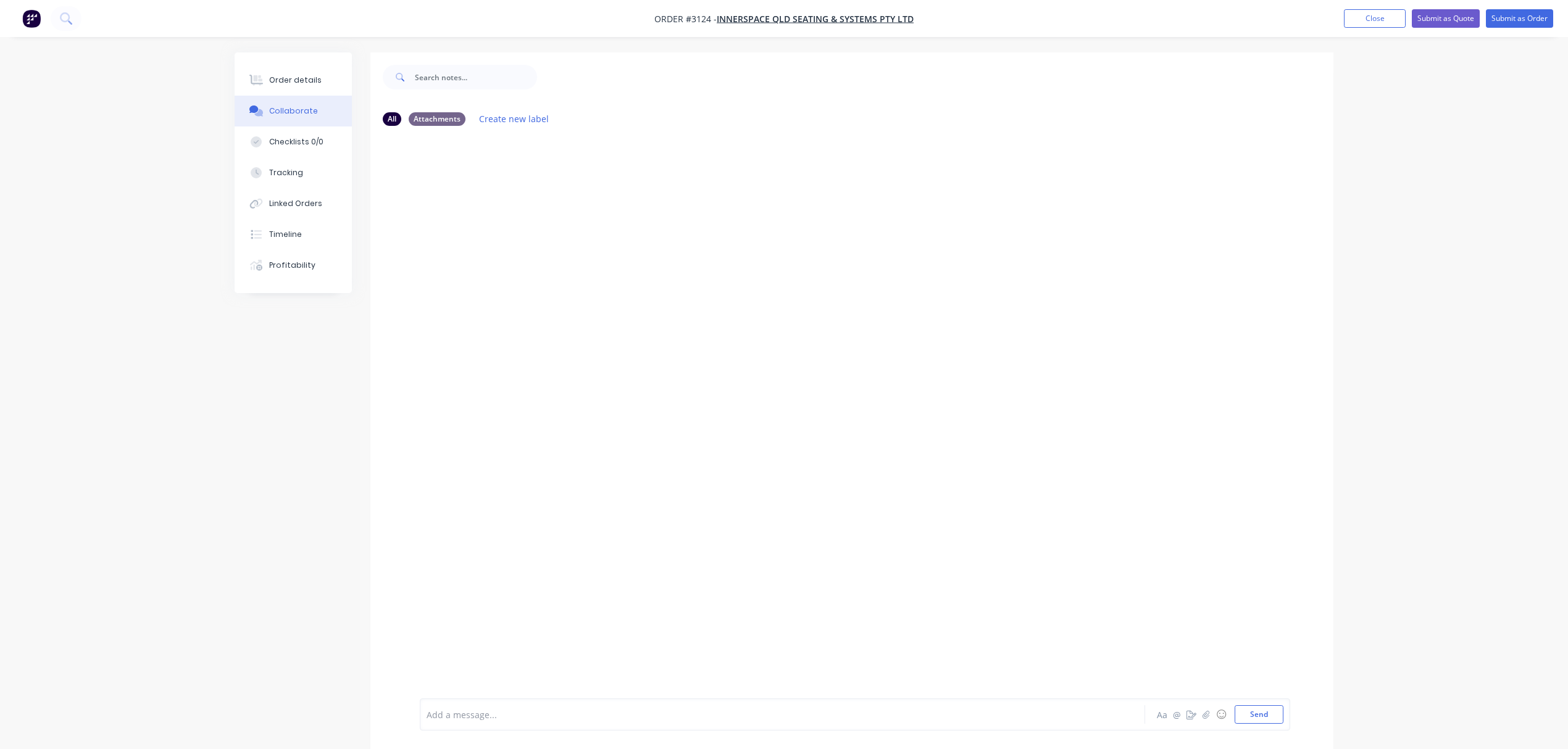
click at [595, 704] on div "Add a message... Aa @ ☺ Send" at bounding box center [855, 714] width 870 height 32
drag, startPoint x: 593, startPoint y: 705, endPoint x: 487, endPoint y: 720, distance: 107.1
click at [487, 720] on div at bounding box center [747, 715] width 642 height 13
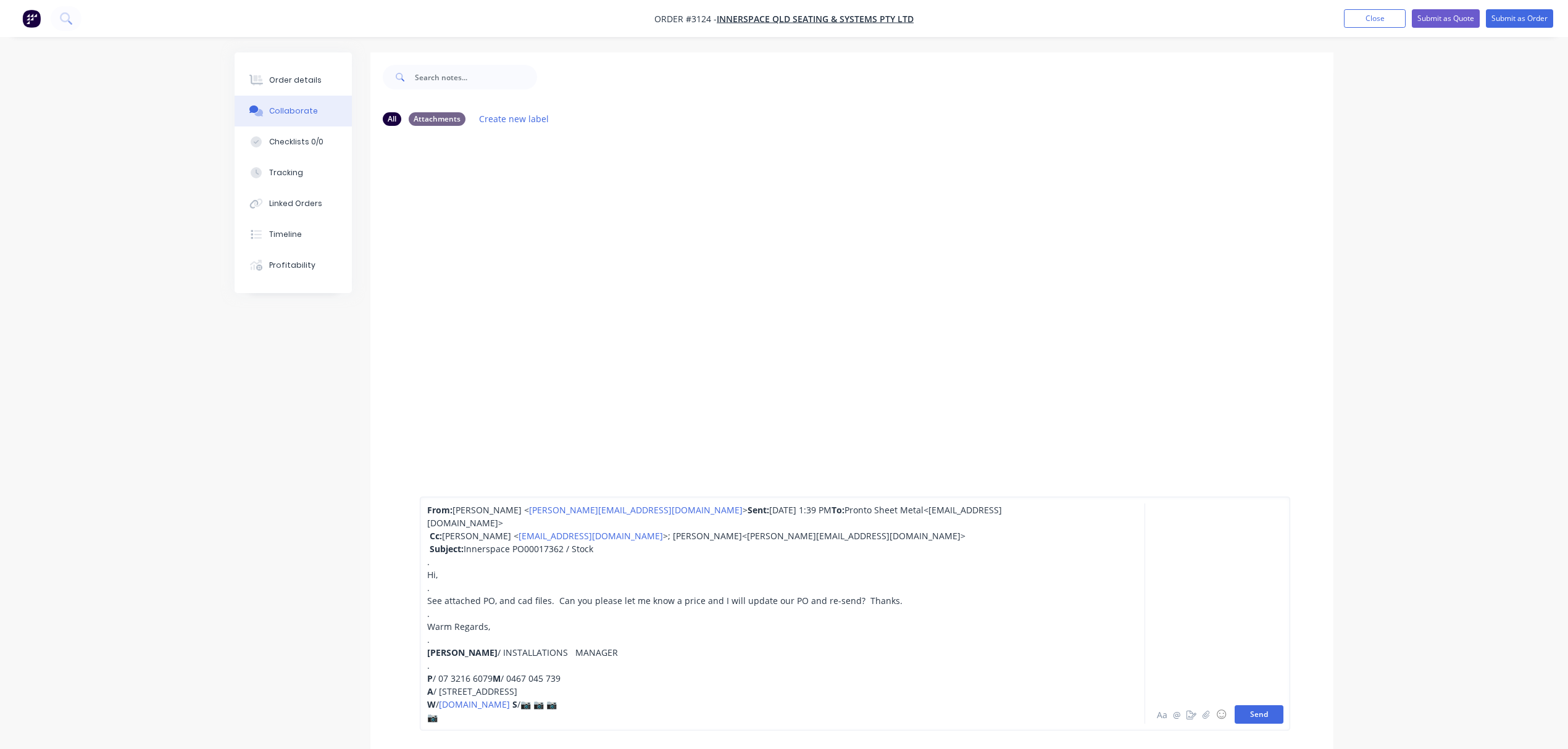
click at [1260, 711] on button "Send" at bounding box center [1259, 715] width 49 height 18
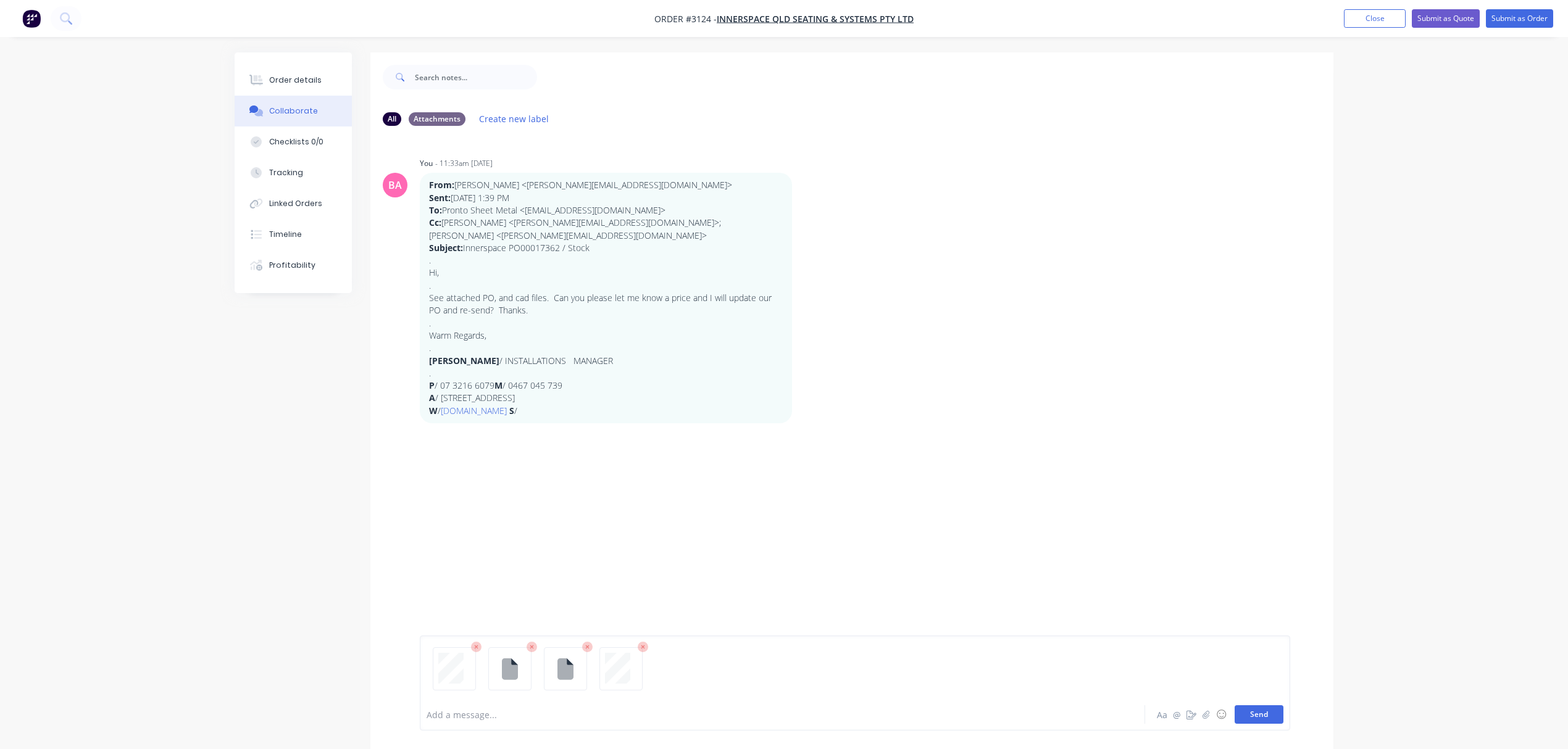
click at [1251, 711] on button "Send" at bounding box center [1259, 715] width 49 height 18
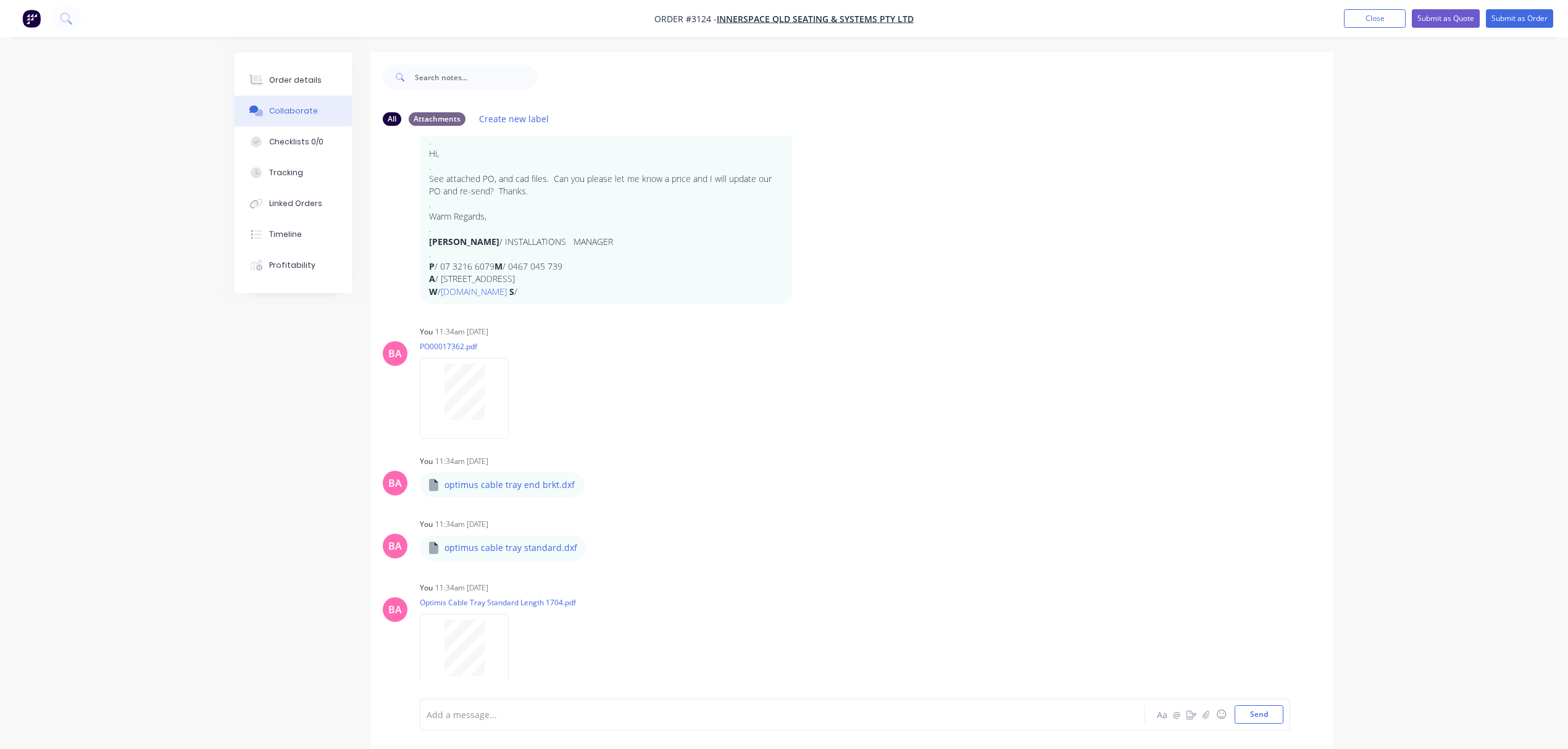
scroll to position [119, 0]
click at [287, 77] on div "Order details" at bounding box center [295, 80] width 52 height 11
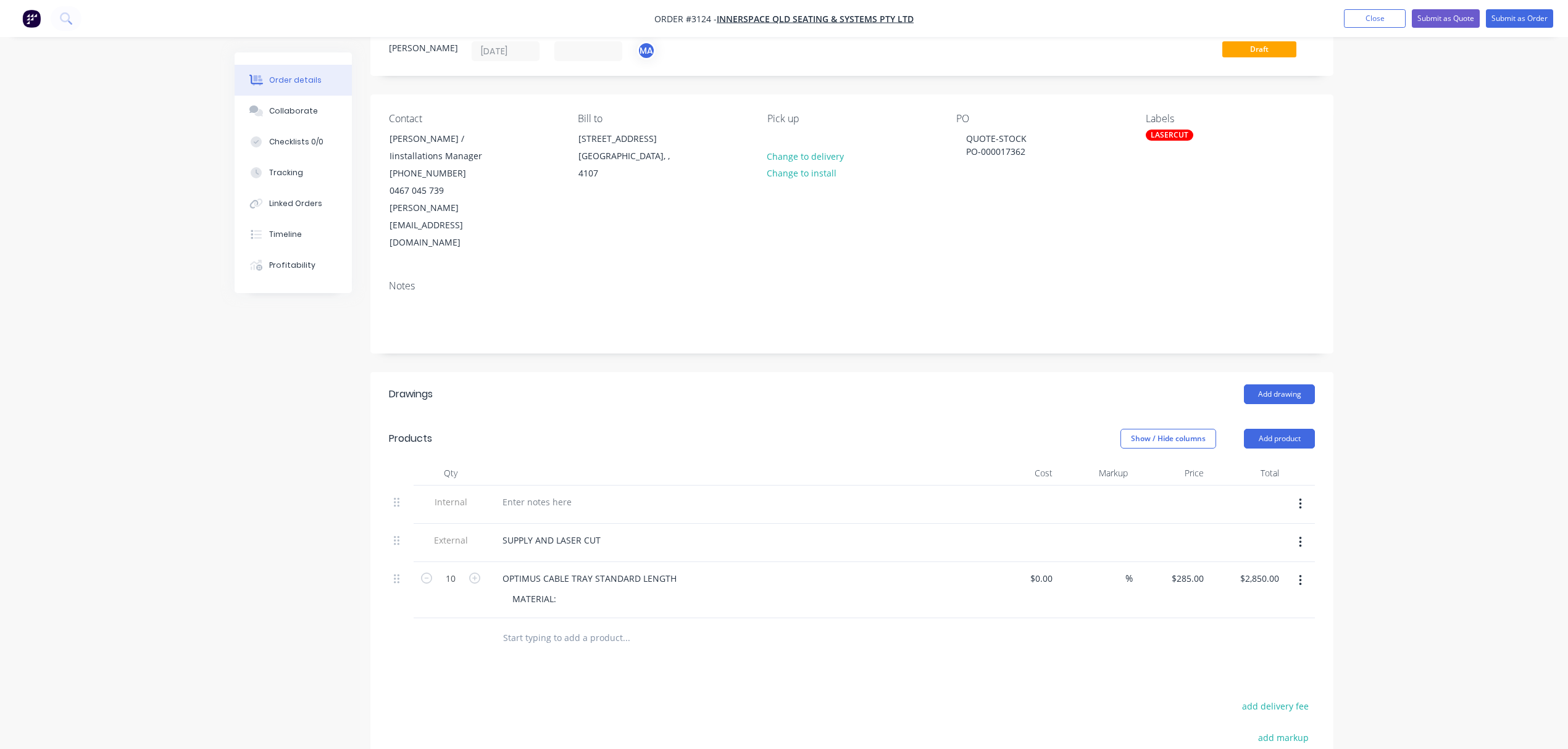
scroll to position [55, 0]
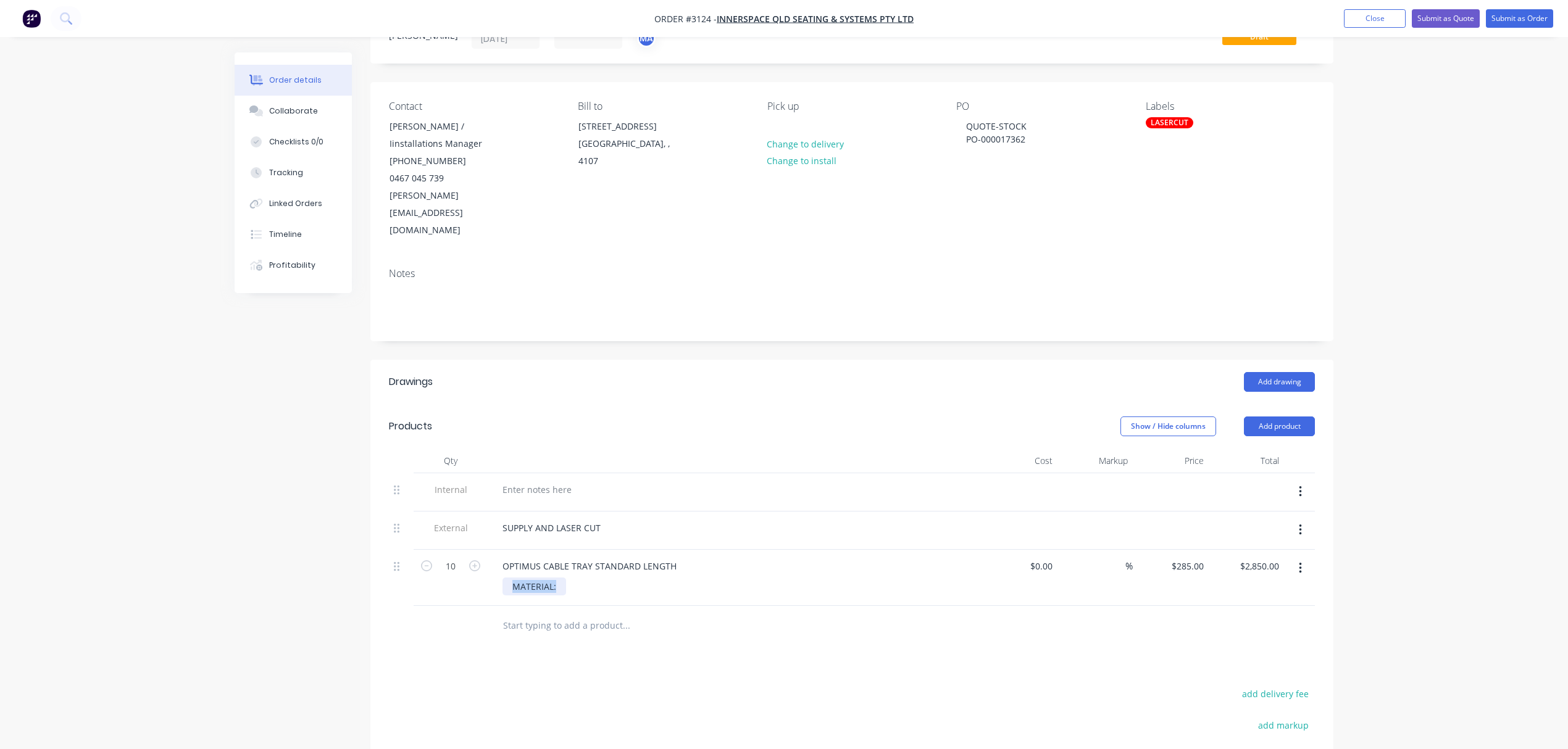
drag, startPoint x: 565, startPoint y: 552, endPoint x: 497, endPoint y: 553, distance: 68.0
click at [497, 553] on div "OPTIMUS CABLE TRAY STANDARD LENGTH MATERIAL:" at bounding box center [734, 577] width 494 height 56
click at [1448, 14] on button "Submit as Quote" at bounding box center [1446, 18] width 68 height 18
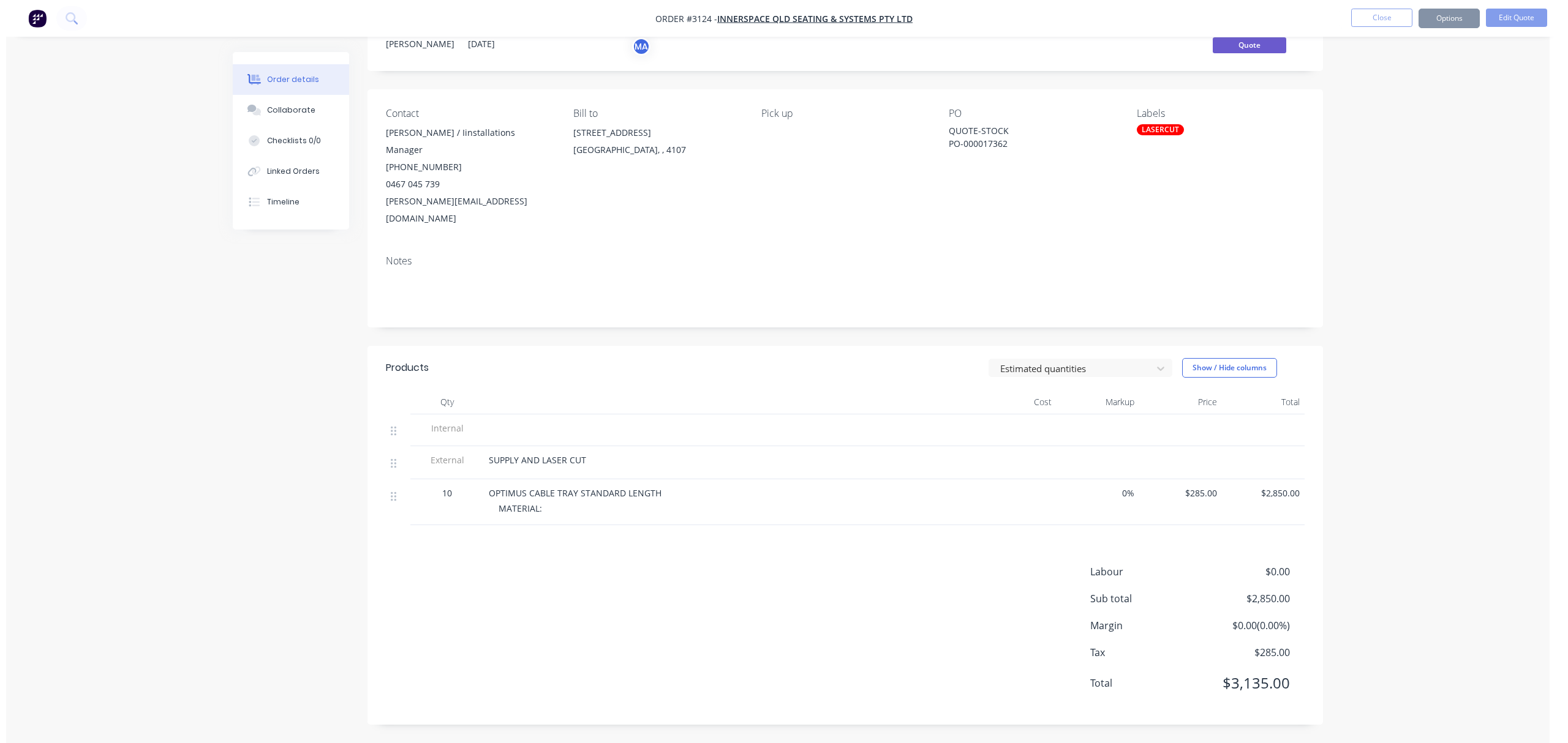
scroll to position [0, 0]
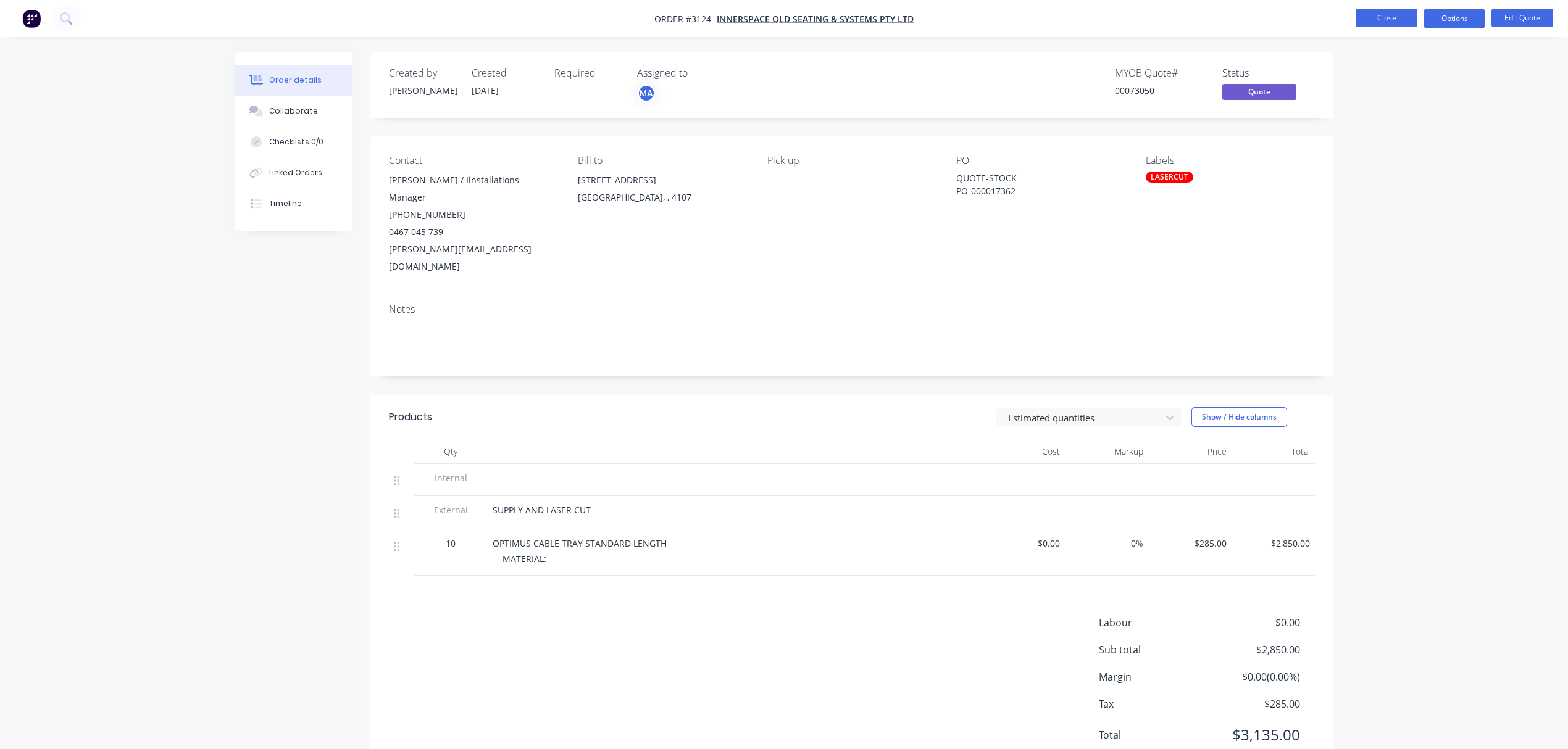
click at [1369, 14] on button "Close" at bounding box center [1386, 17] width 62 height 18
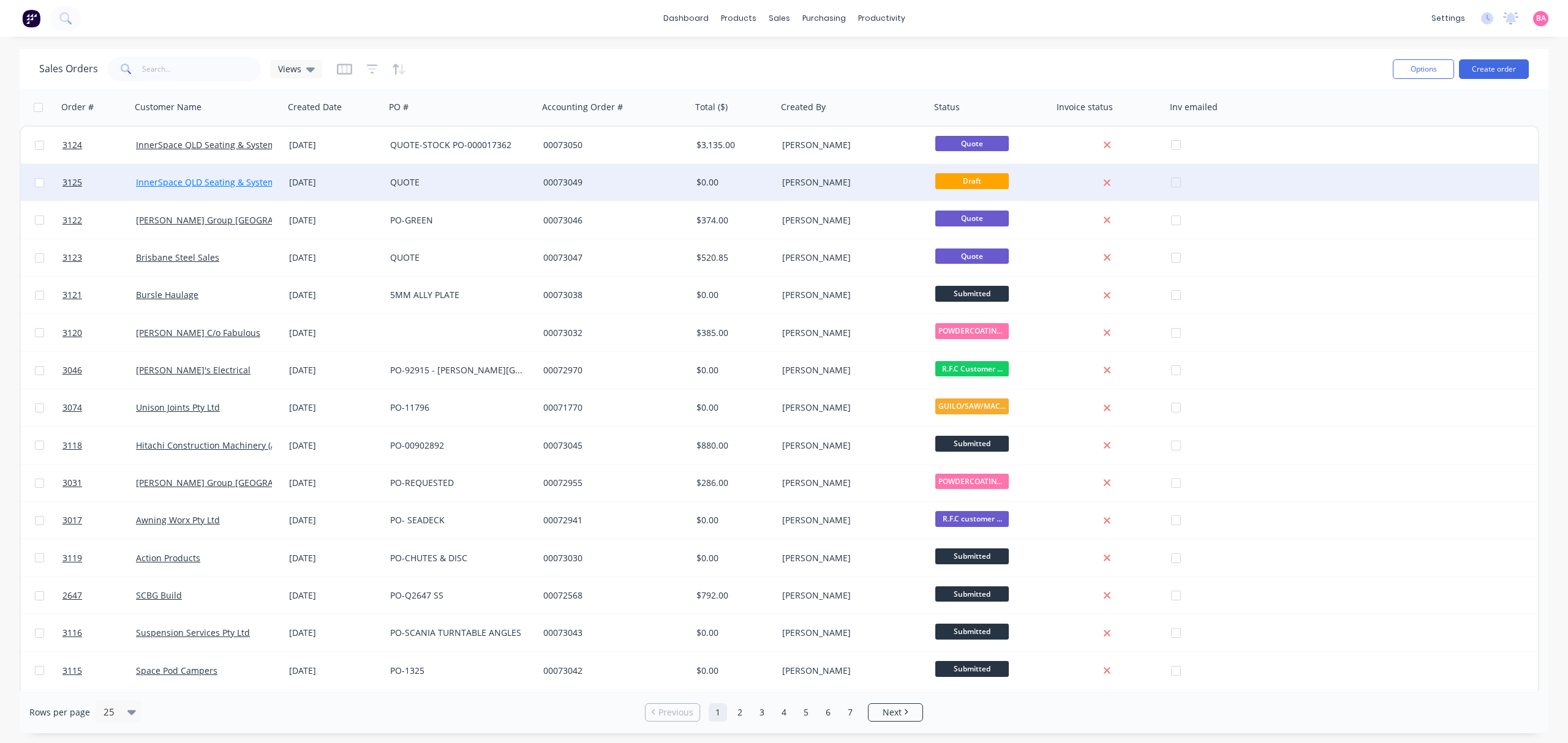
click at [198, 182] on link "InnerSpace QLD Seating & Systems Pty Ltd" at bounding box center [222, 182] width 174 height 12
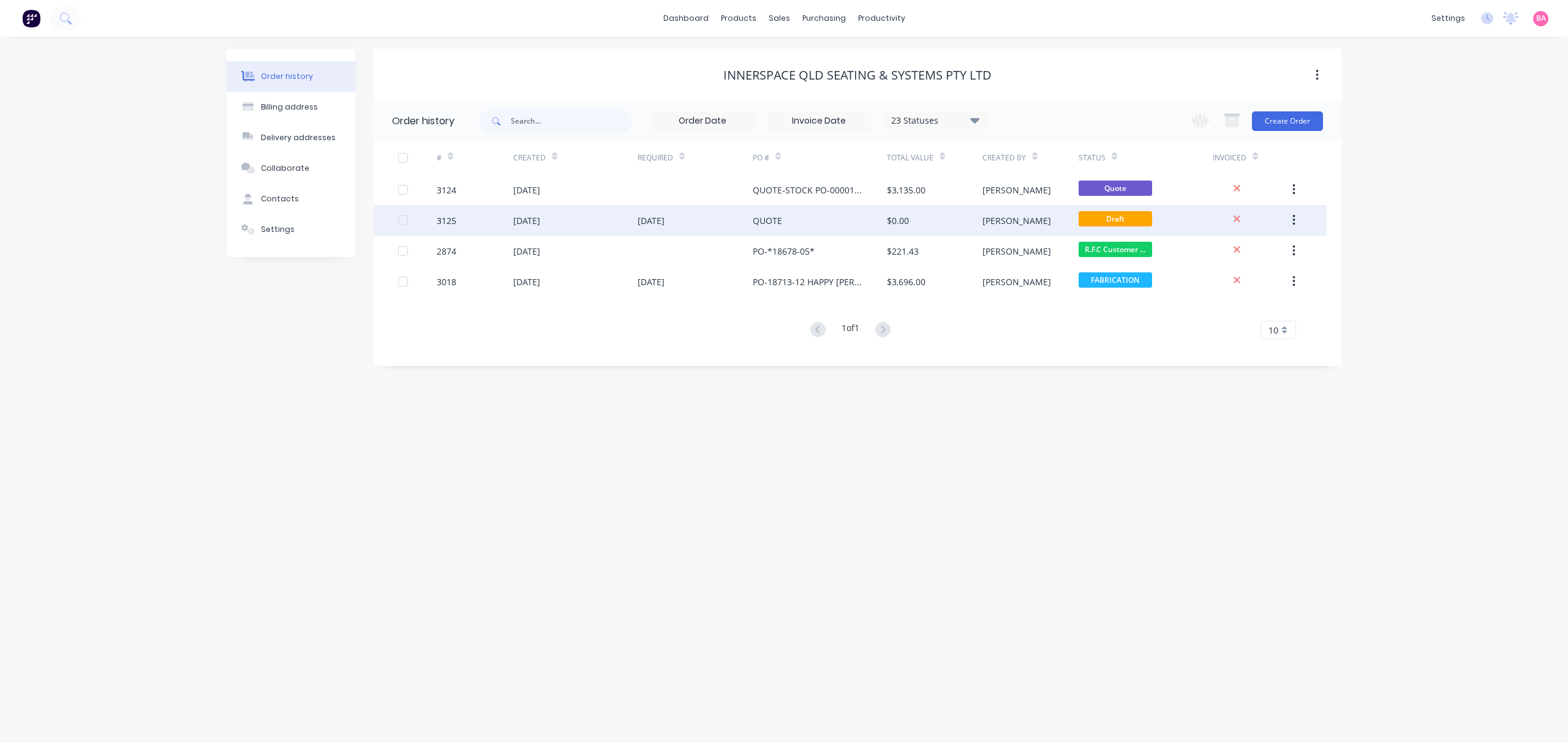
click at [540, 214] on div "[DATE]" at bounding box center [527, 220] width 27 height 13
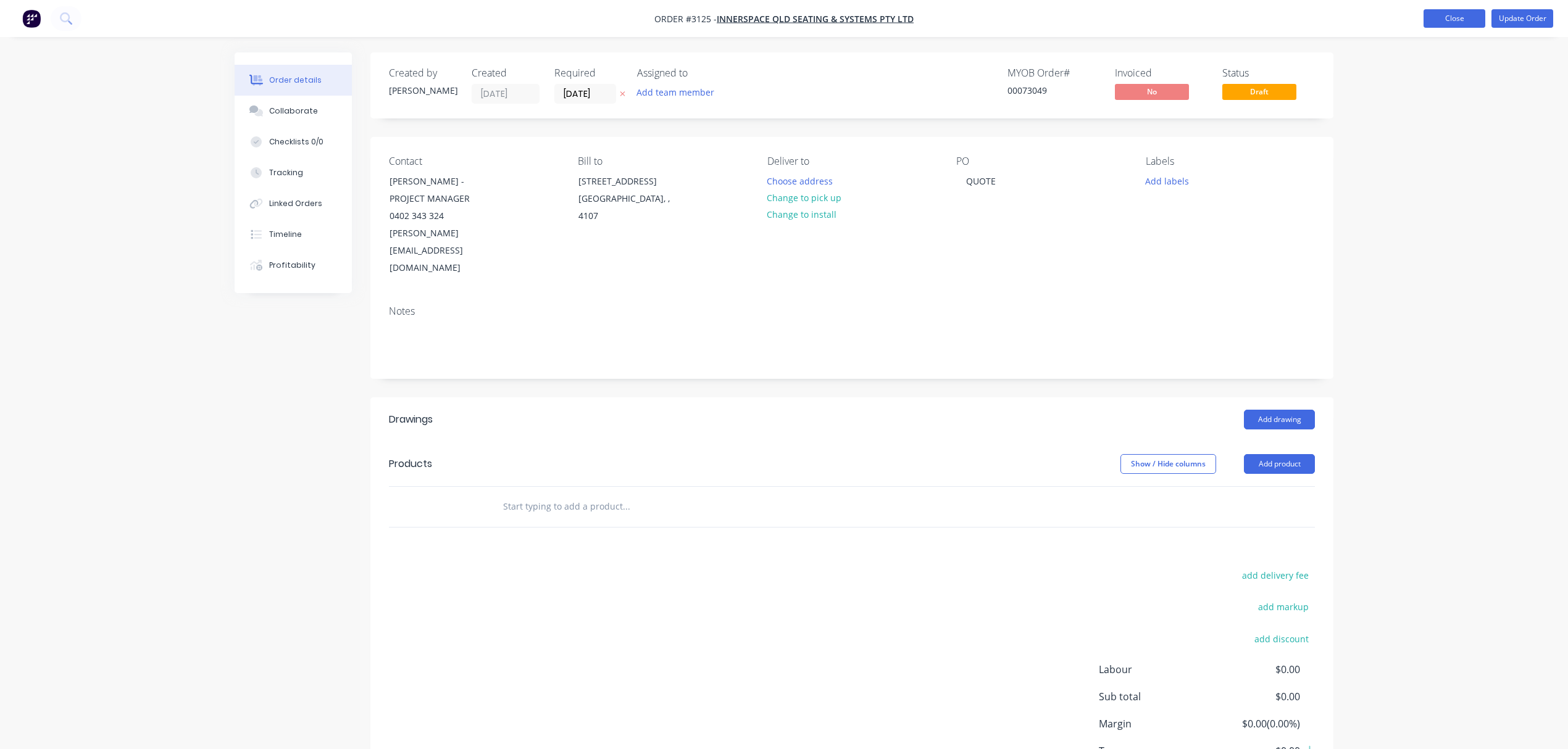
click at [1453, 20] on button "Close" at bounding box center [1454, 18] width 62 height 18
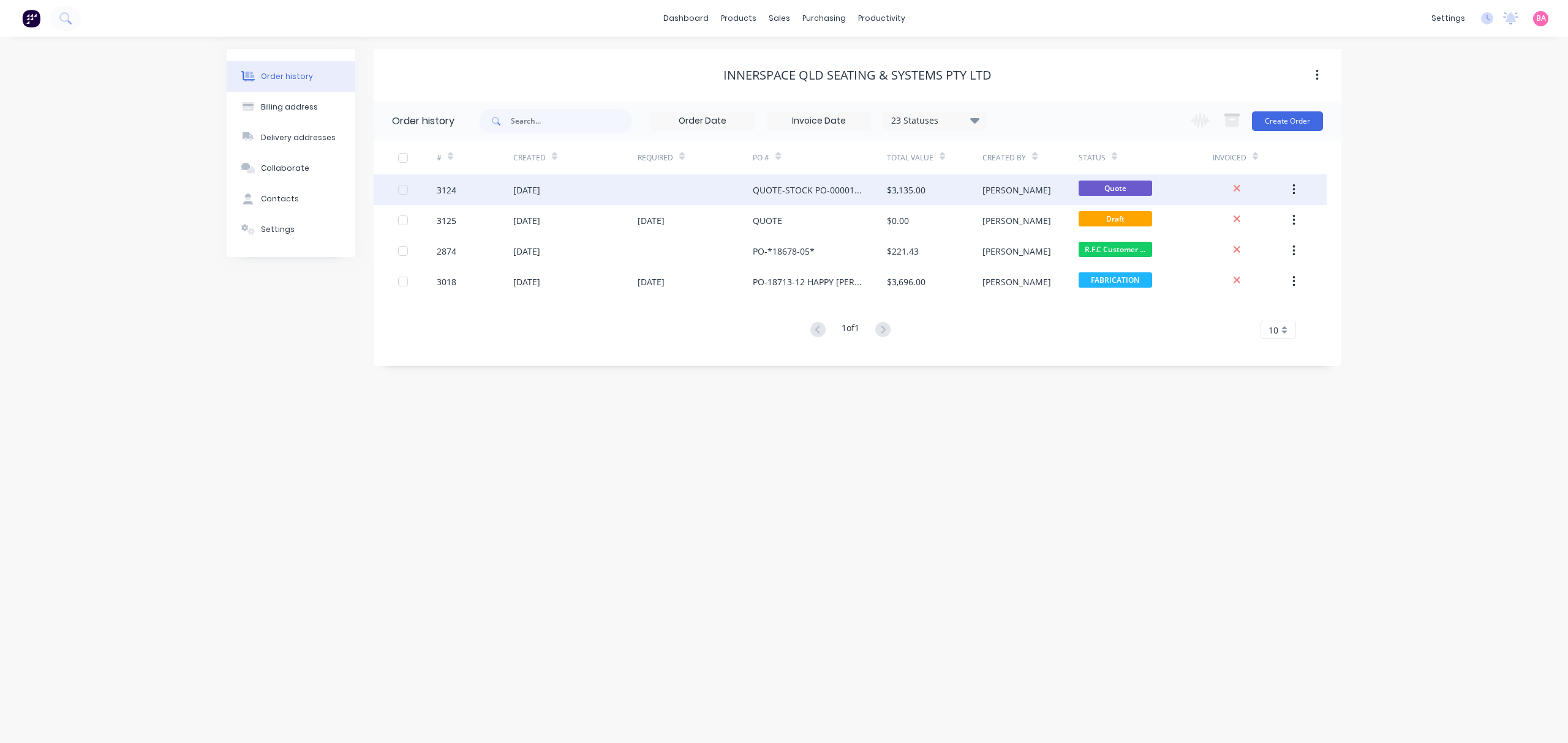
click at [535, 181] on div "[DATE]" at bounding box center [575, 190] width 125 height 31
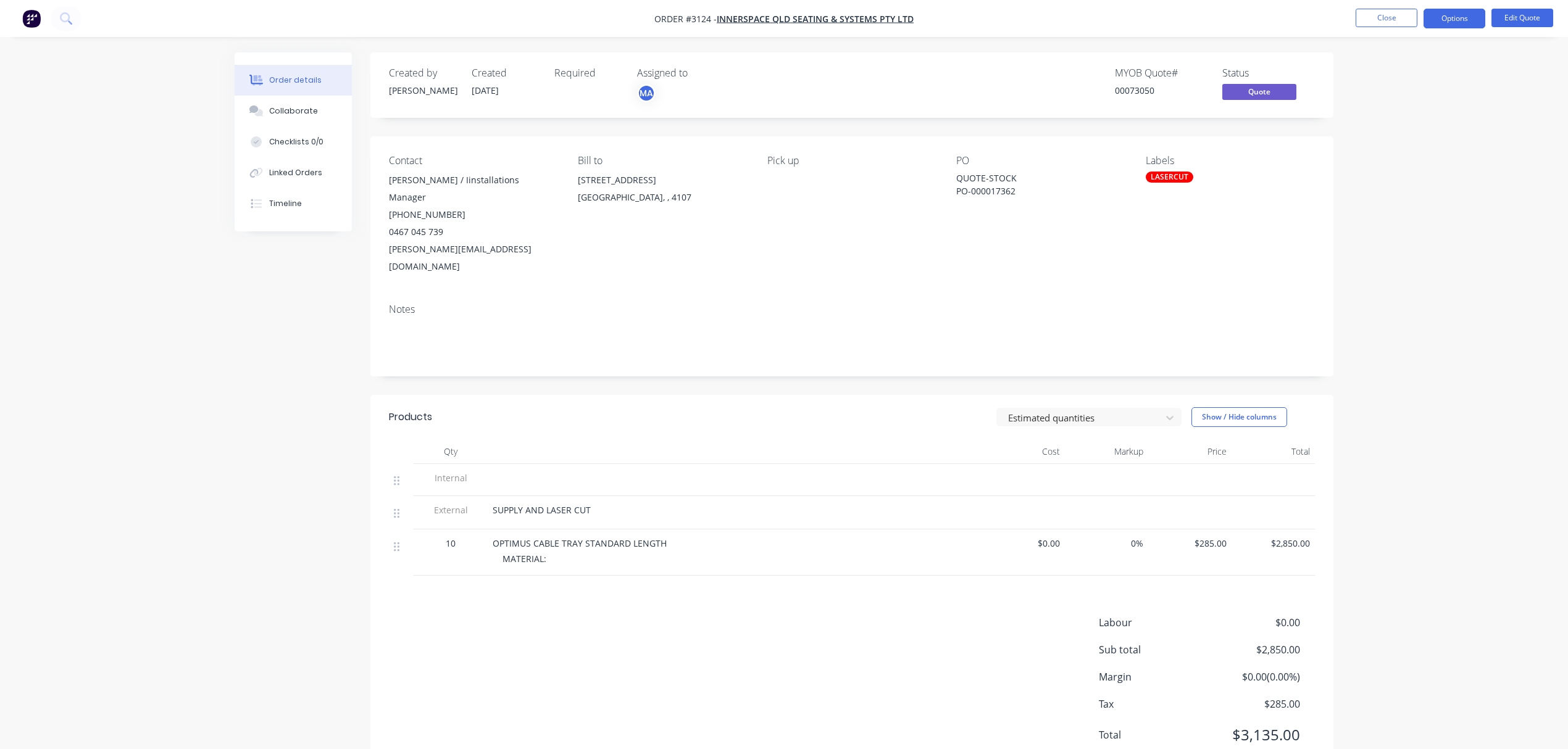
click at [549, 553] on div "MATERIAL:" at bounding box center [739, 559] width 475 height 13
click at [1522, 15] on button "Edit Quote" at bounding box center [1522, 17] width 62 height 18
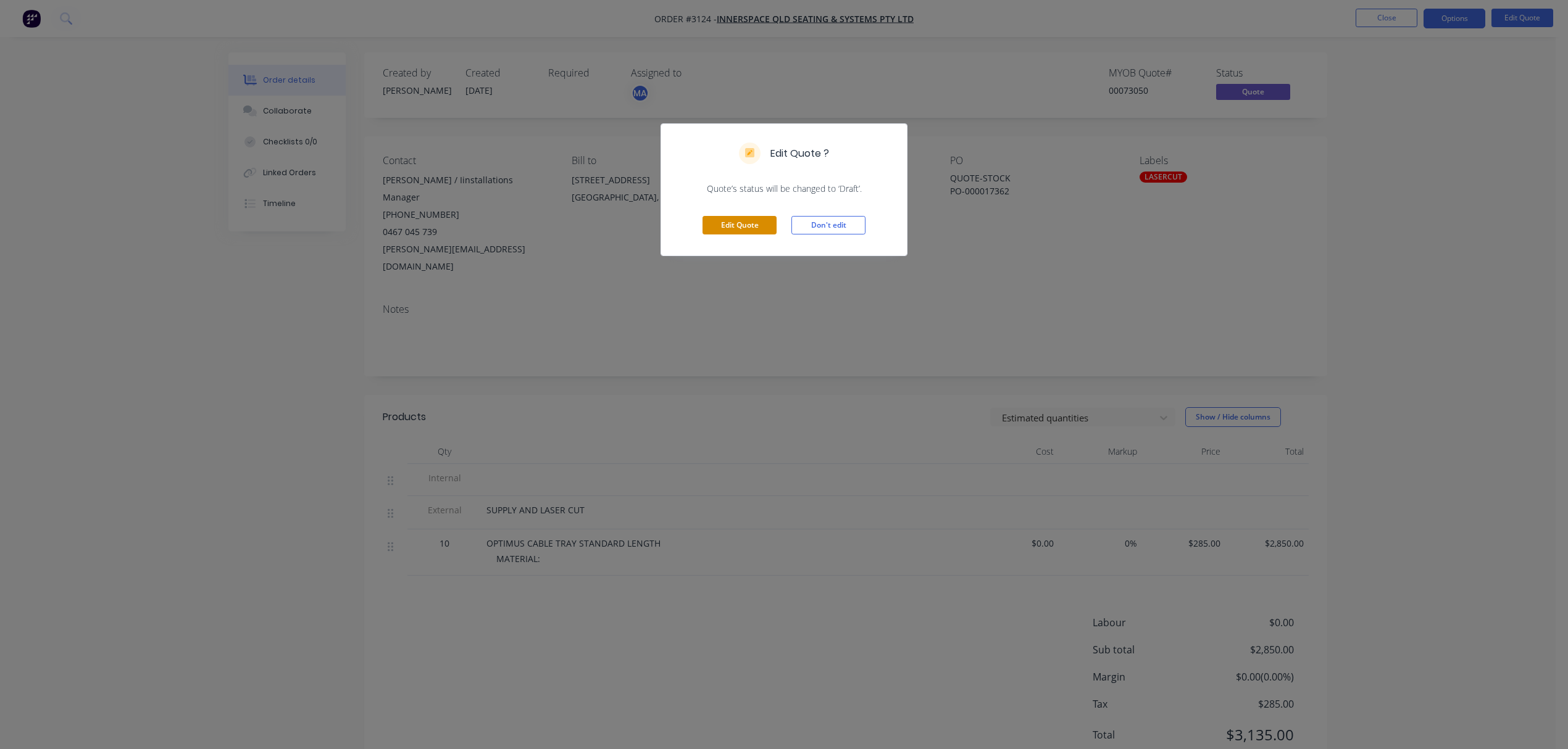
click at [727, 227] on button "Edit Quote" at bounding box center [739, 225] width 74 height 18
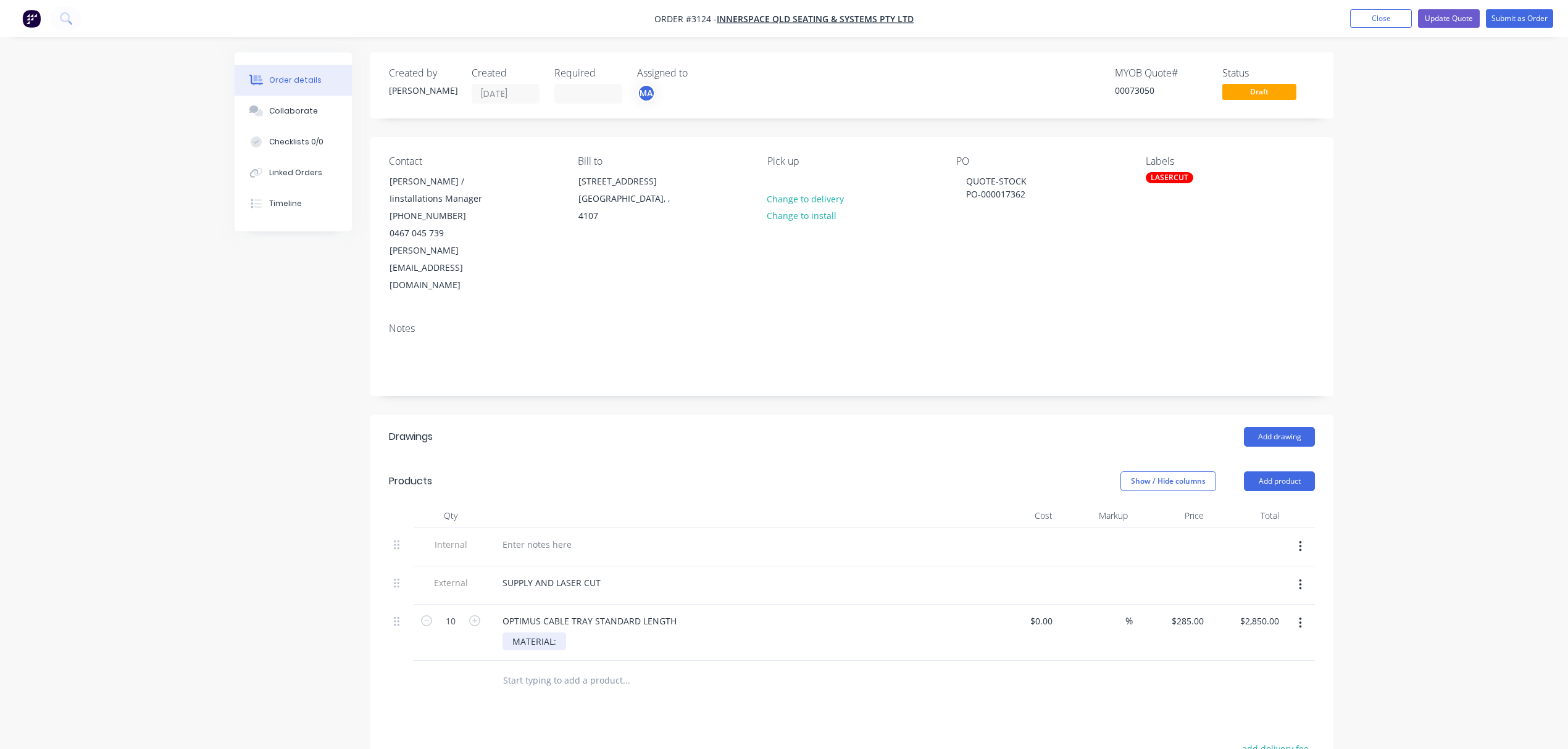
click at [559, 632] on div "MATERIAL:" at bounding box center [533, 642] width 63 height 18
click at [604, 574] on div "SUPPLY AND LASER CUT" at bounding box center [552, 583] width 118 height 18
click at [556, 574] on div "SUPPLY AND LASER CUT" at bounding box center [552, 583] width 118 height 18
drag, startPoint x: 590, startPoint y: 546, endPoint x: 425, endPoint y: 527, distance: 166.1
click at [465, 566] on div "External SUPPLYLASER CUT" at bounding box center [852, 586] width 926 height 39
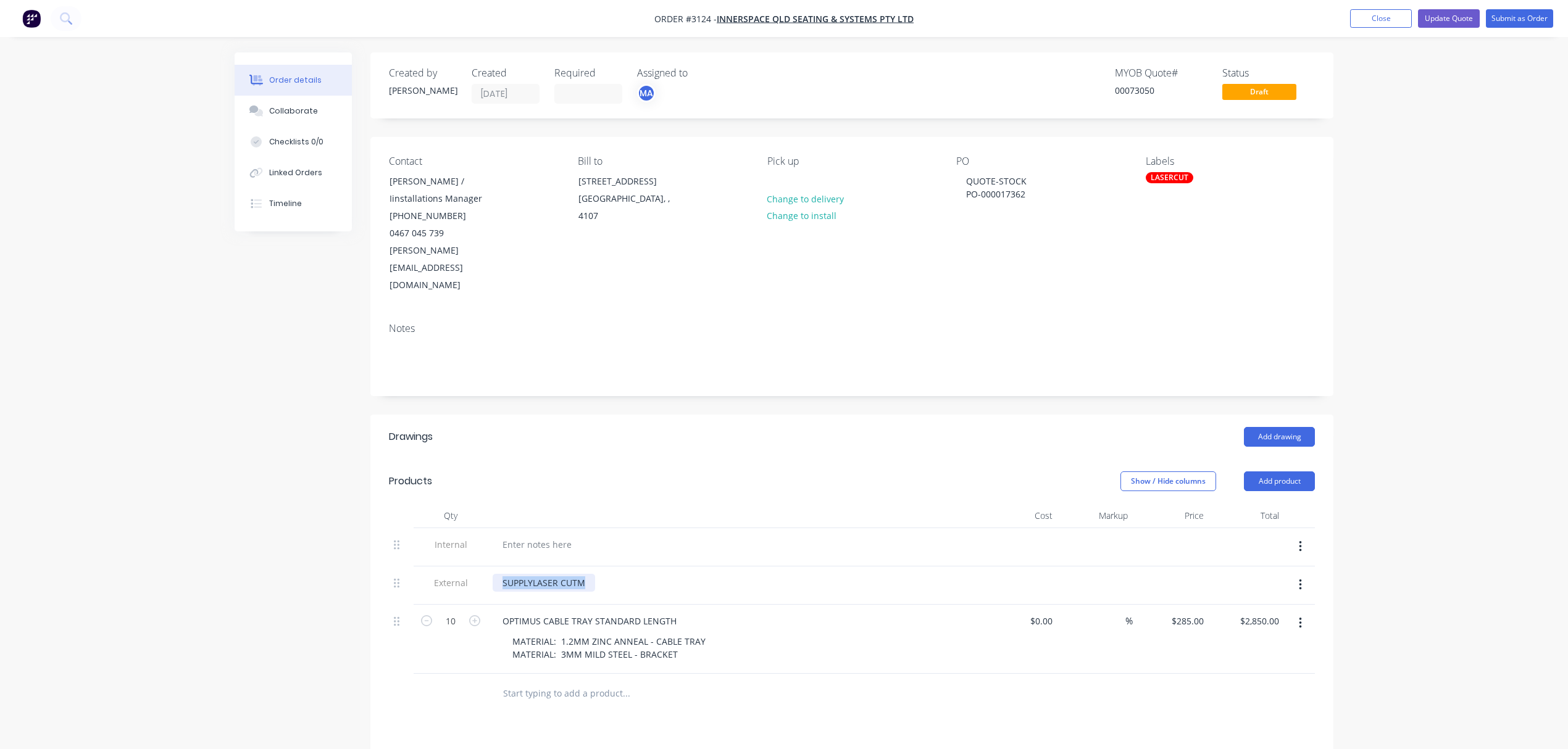
drag, startPoint x: 586, startPoint y: 550, endPoint x: 334, endPoint y: 505, distance: 256.0
click at [334, 505] on div "Created by Brenda Created 07/10/25 Required Assigned to MA MYOB Quote # 0007305…" at bounding box center [784, 541] width 1099 height 977
click at [1299, 540] on icon "button" at bounding box center [1300, 546] width 3 height 14
click at [1220, 595] on div "Delete" at bounding box center [1257, 604] width 95 height 18
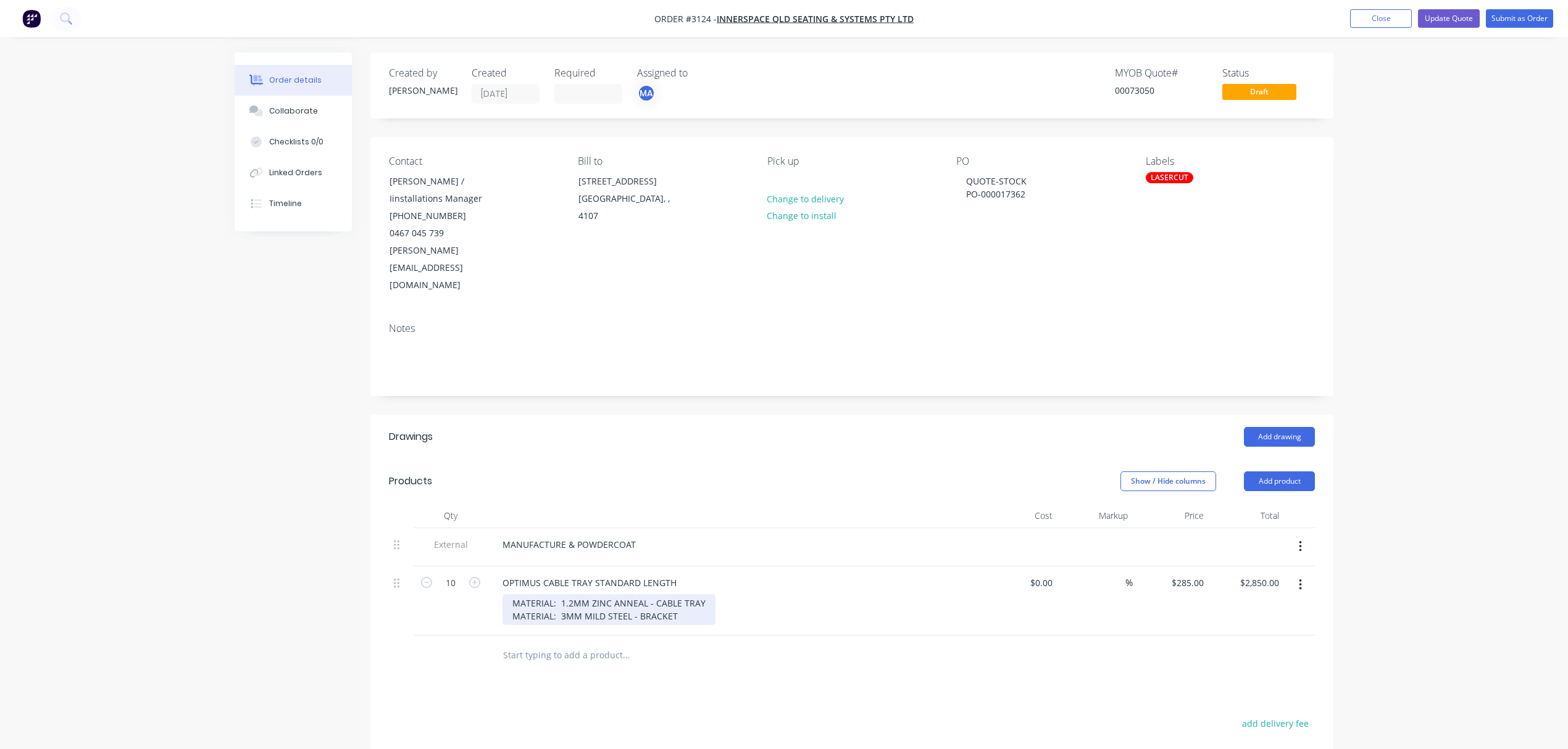
click at [673, 595] on div "MATERIAL: 1.2MM ZINC ANNEAL - CABLE TRAY MATERIAL: 3MM MILD STEEL - BRACKET" at bounding box center [609, 610] width 213 height 31
click at [631, 596] on div "MATERIAL: 1.2MM ZINC ANNEAL - CABLE TRAY MATERIAL: 3MM MILD STEEL - BRACKET POW…" at bounding box center [609, 617] width 213 height 44
drag, startPoint x: 578, startPoint y: 595, endPoint x: 601, endPoint y: 606, distance: 25.5
click at [644, 595] on div "MATERIAL: 1.2MM ZINC ANNEAL - CABLE TRAY MATERIAL: 3MM MILD STEEL - BRACKET POW…" at bounding box center [609, 617] width 213 height 44
click at [563, 656] on input "text" at bounding box center [625, 668] width 247 height 25
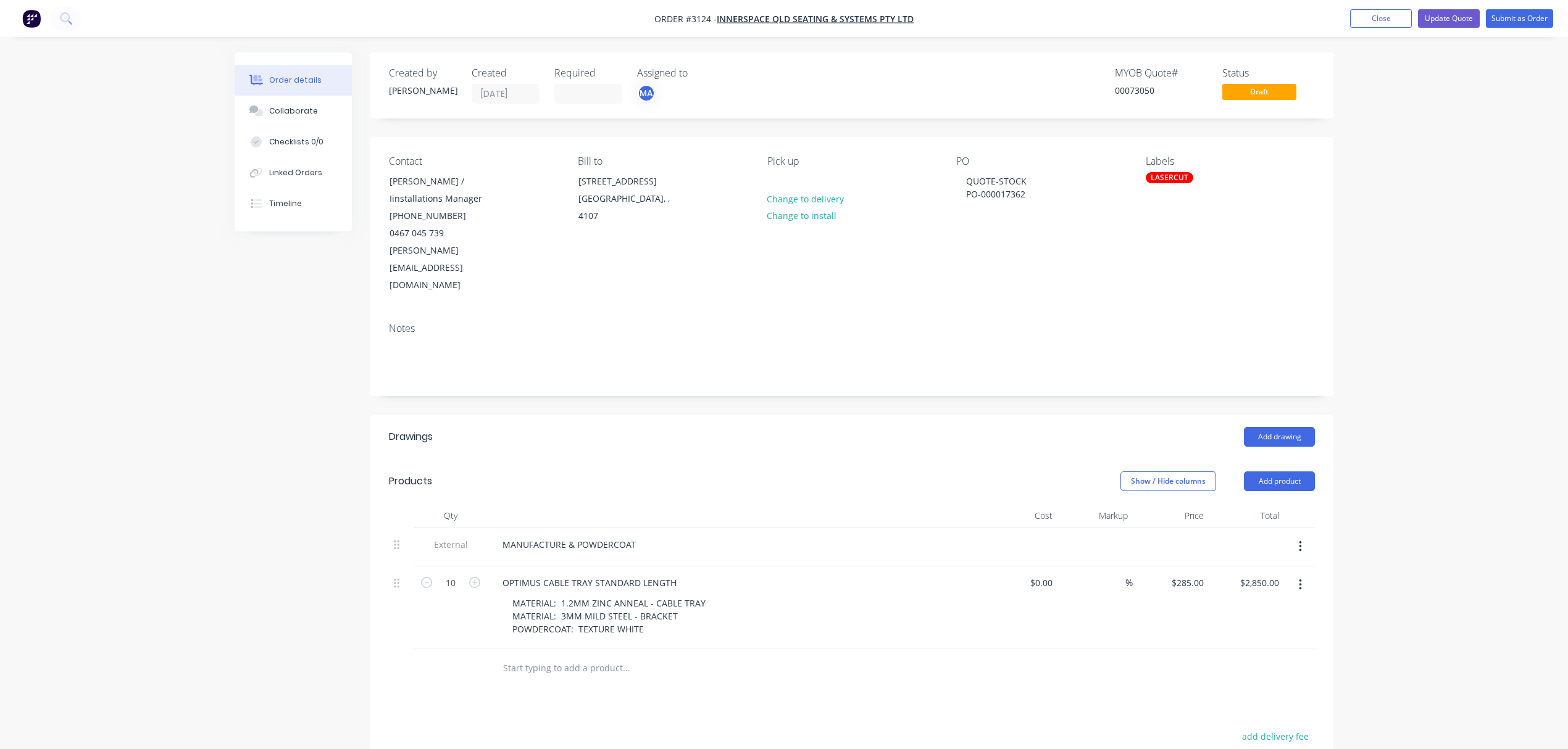
paste input "Protexture NATURAL WHITE | Flat"
type input "Protexture NATURAL WHITE | Flat"
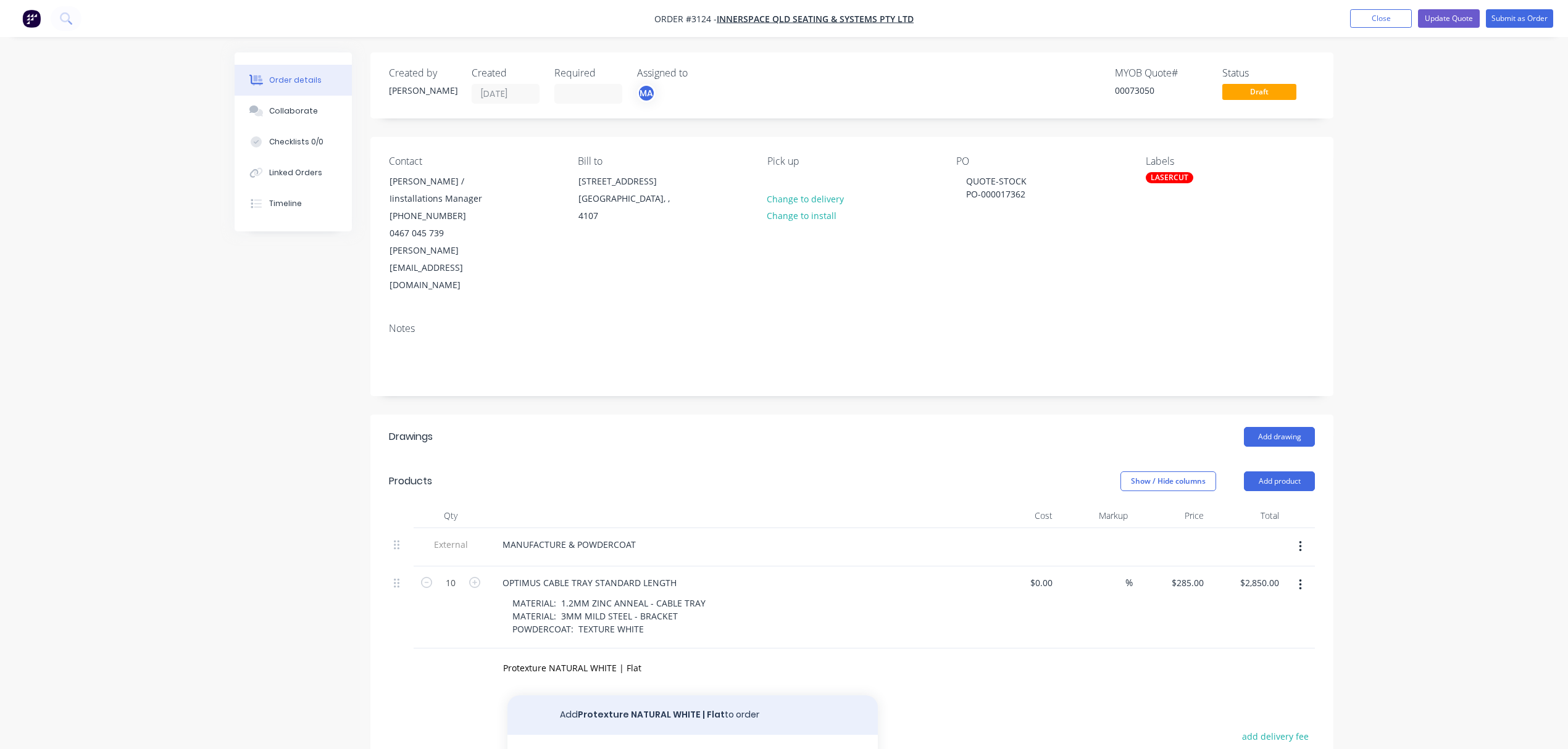
click at [673, 696] on button "Add Protexture NATURAL WHITE | Flat to order" at bounding box center [693, 715] width 371 height 39
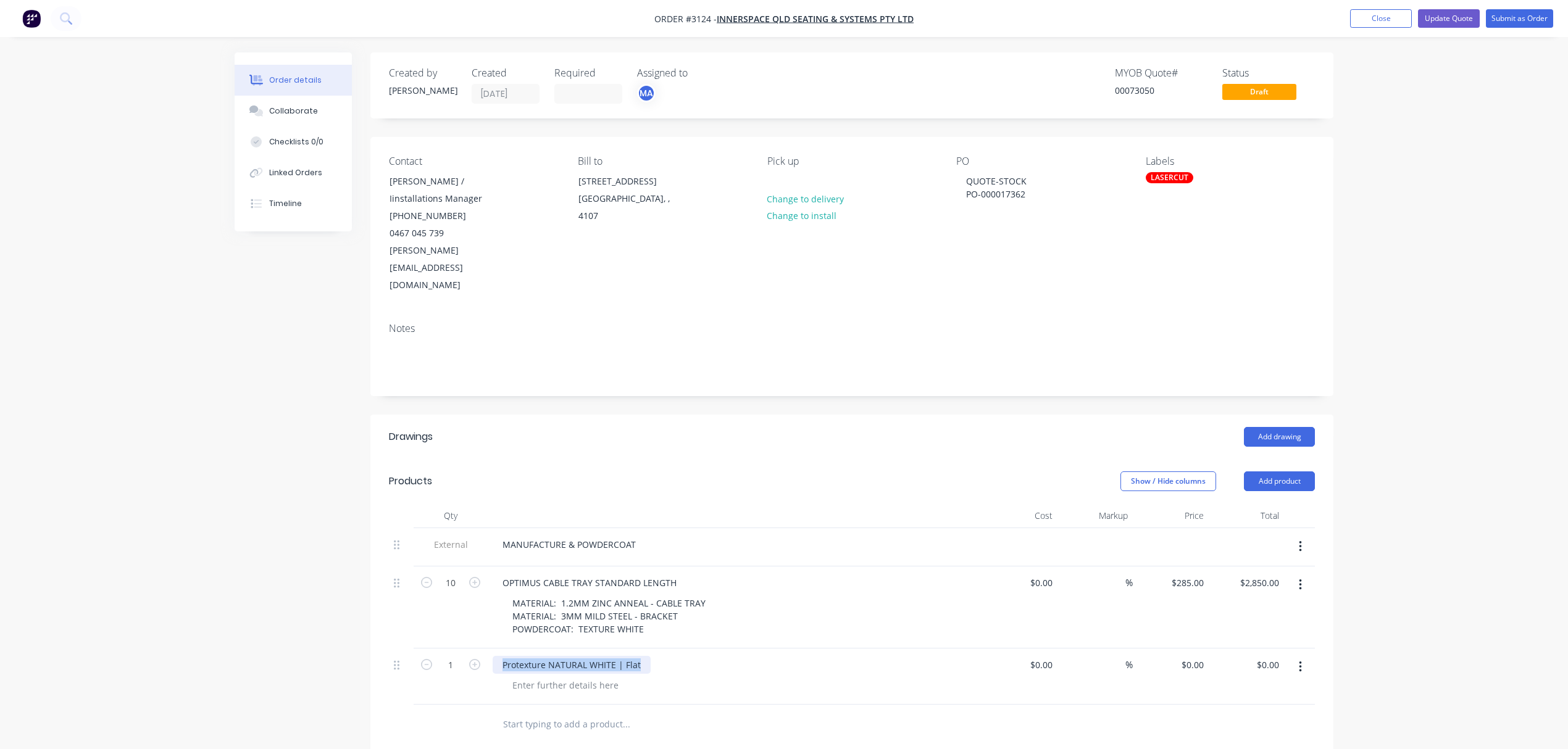
drag, startPoint x: 501, startPoint y: 630, endPoint x: 640, endPoint y: 631, distance: 139.0
click at [640, 656] on div "Protexture NATURAL WHITE | Flat" at bounding box center [572, 665] width 158 height 18
copy div "Protexture NATURAL WHITE | Flat"
click at [589, 598] on div "MATERIAL: 1.2MM ZINC ANNEAL - CABLE TRAY MATERIAL: 3MM MILD STEEL - BRACKET POW…" at bounding box center [609, 617] width 213 height 44
drag, startPoint x: 577, startPoint y: 594, endPoint x: 652, endPoint y: 593, distance: 75.0
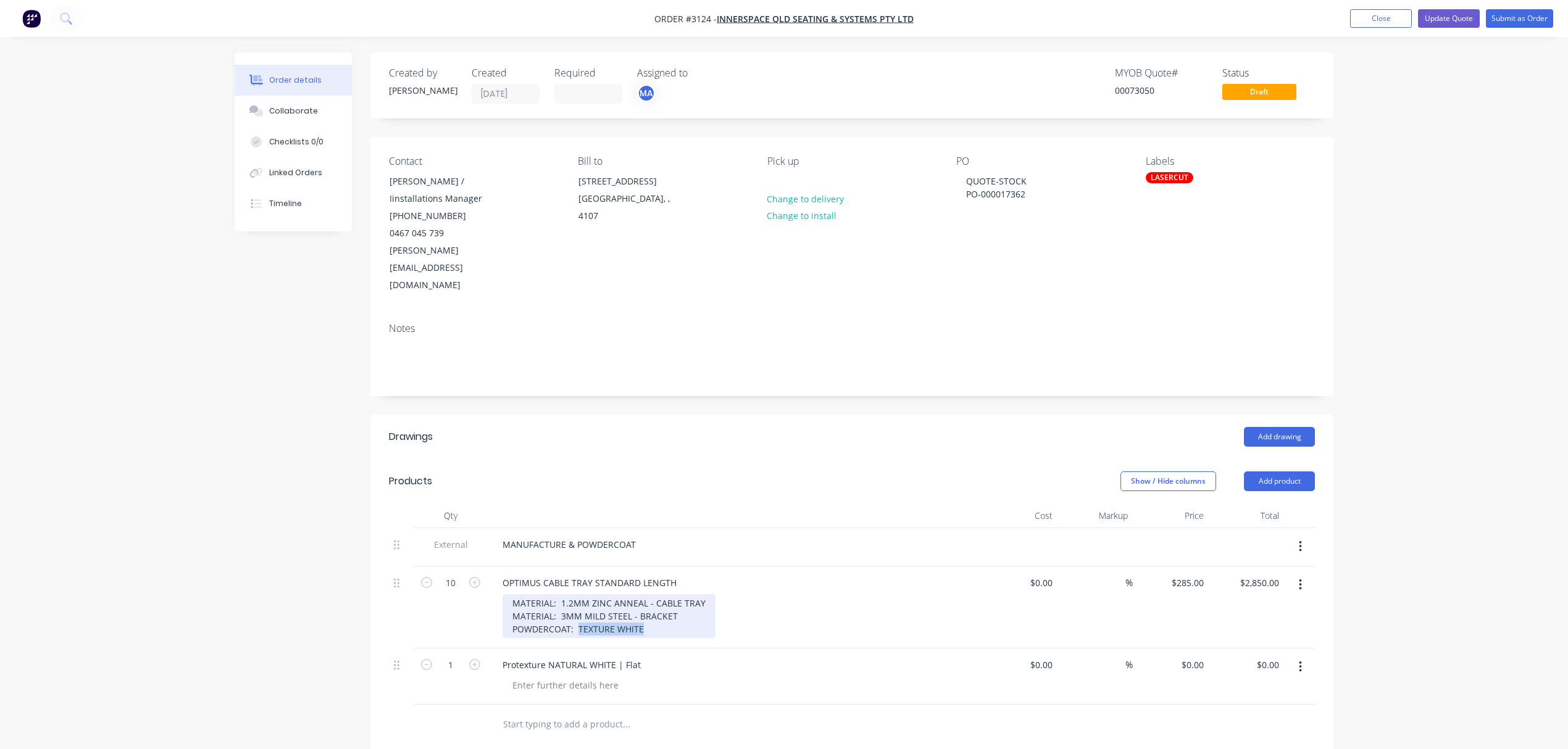
click at [652, 595] on div "MATERIAL: 1.2MM ZINC ANNEAL - CABLE TRAY MATERIAL: 3MM MILD STEEL - BRACKET POW…" at bounding box center [609, 617] width 213 height 44
click at [645, 705] on div at bounding box center [710, 725] width 444 height 40
click at [1300, 662] on icon "button" at bounding box center [1300, 667] width 3 height 11
drag, startPoint x: 711, startPoint y: 598, endPoint x: 577, endPoint y: 606, distance: 134.2
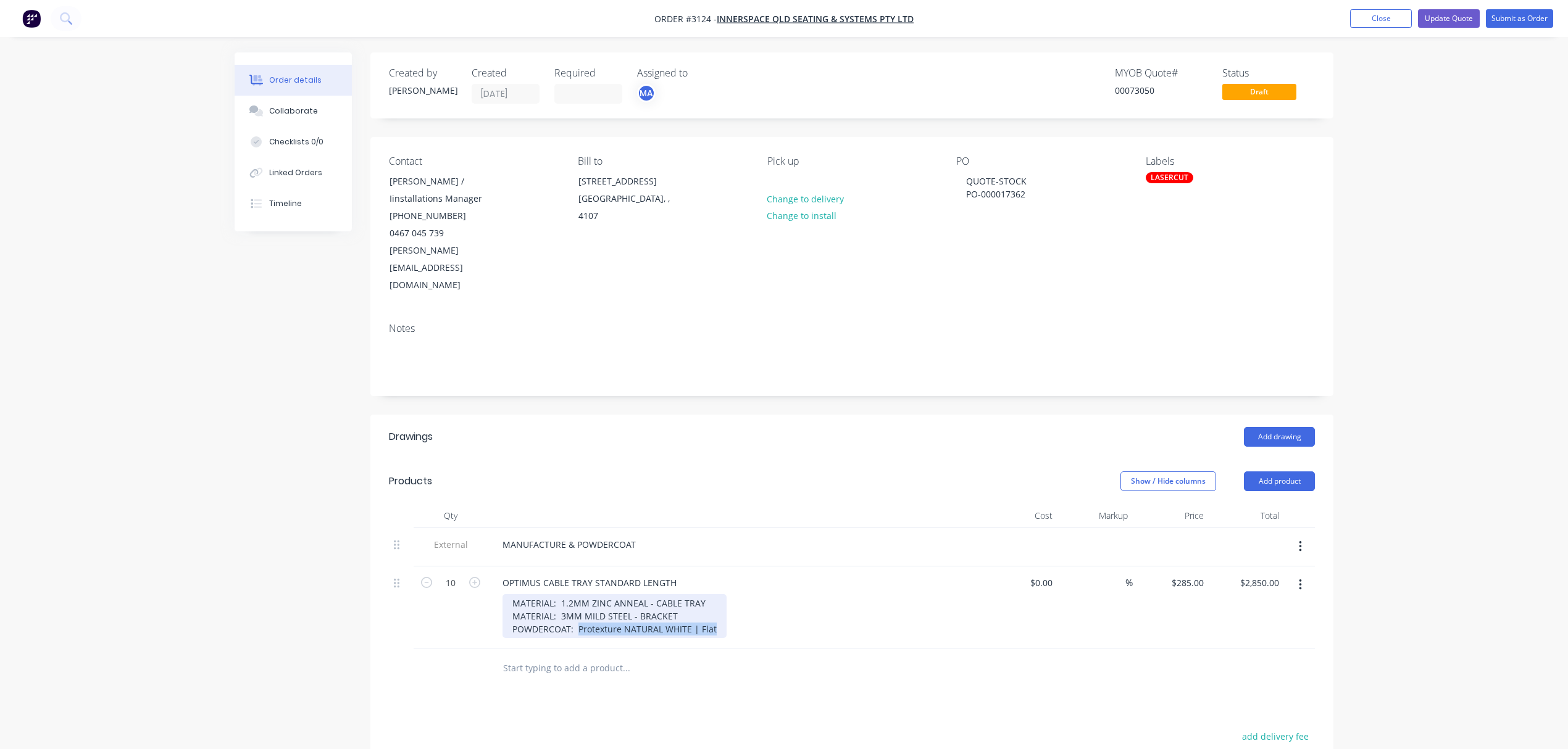
click at [577, 606] on div "OPTIMUS CABLE TRAY STANDARD LENGTH MATERIAL: 1.2MM ZINC ANNEAL - CABLE TRAY MAT…" at bounding box center [734, 607] width 494 height 82
click at [1391, 16] on button "Close" at bounding box center [1381, 18] width 62 height 18
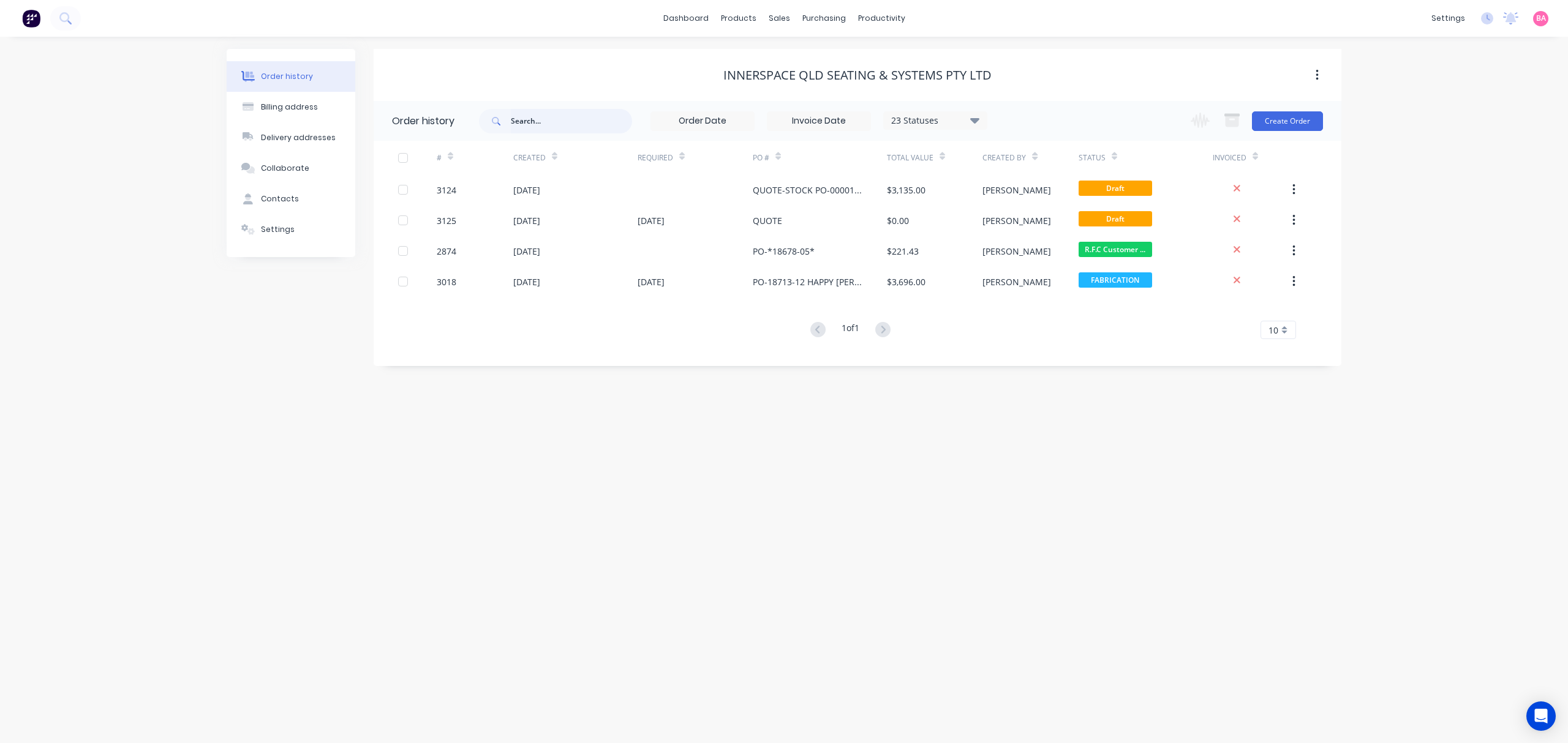
click at [542, 118] on input "text" at bounding box center [571, 121] width 121 height 25
type input "A+"
click at [562, 117] on input "text" at bounding box center [571, 121] width 121 height 25
type input "A+"
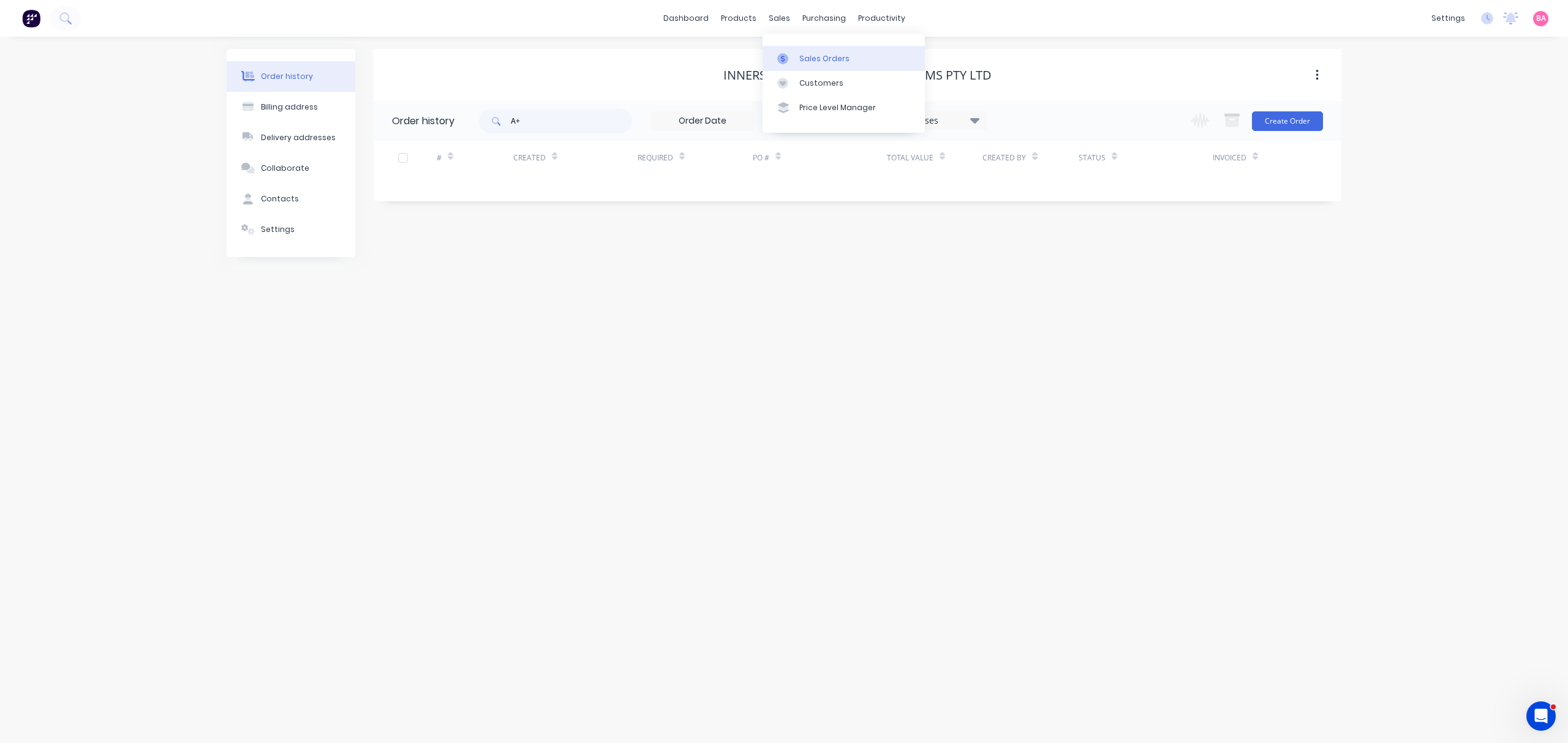
click at [826, 57] on div "Sales Orders" at bounding box center [824, 59] width 50 height 11
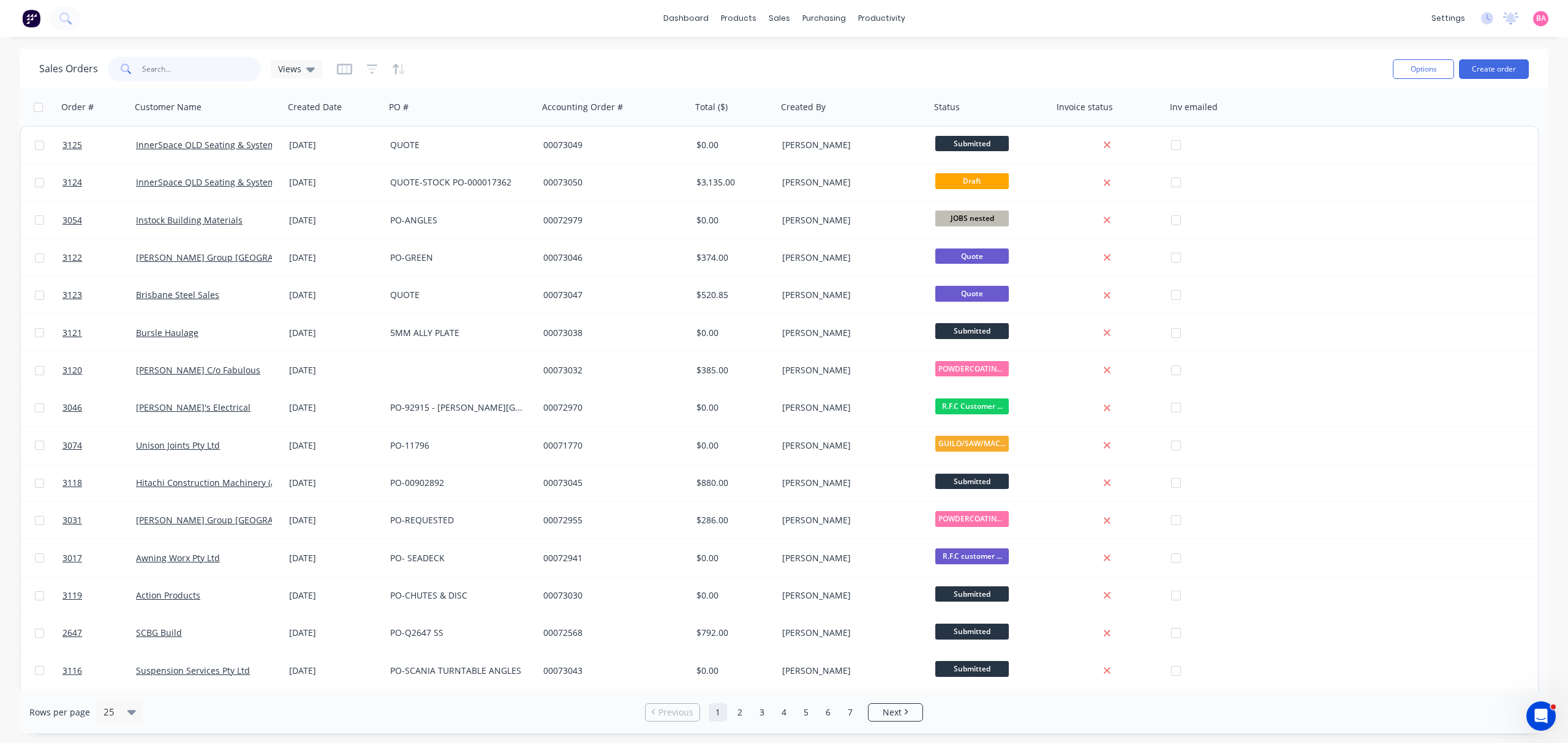
click at [186, 71] on input "text" at bounding box center [201, 69] width 119 height 25
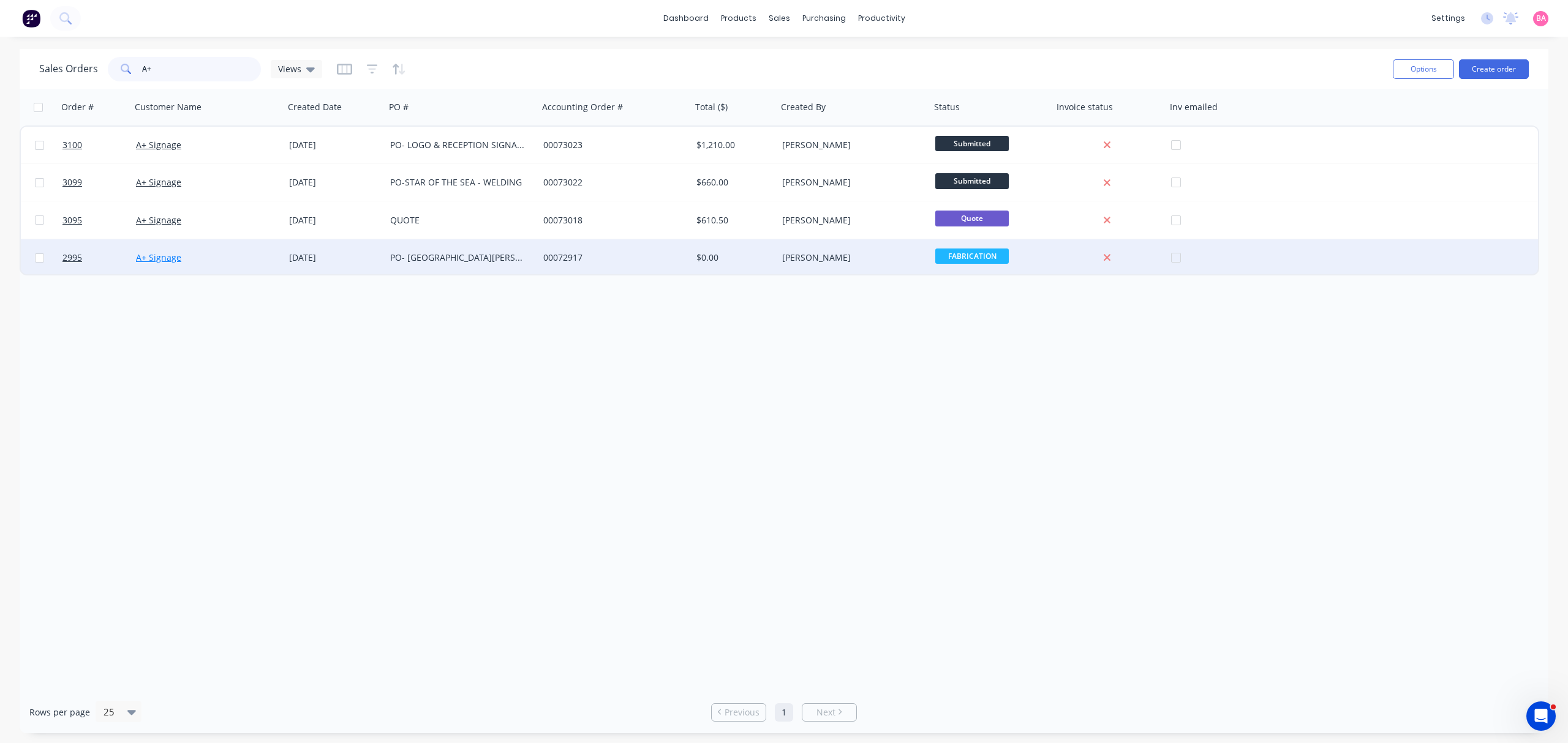
type input "A+"
click at [160, 255] on link "A+ Signage" at bounding box center [158, 257] width 46 height 12
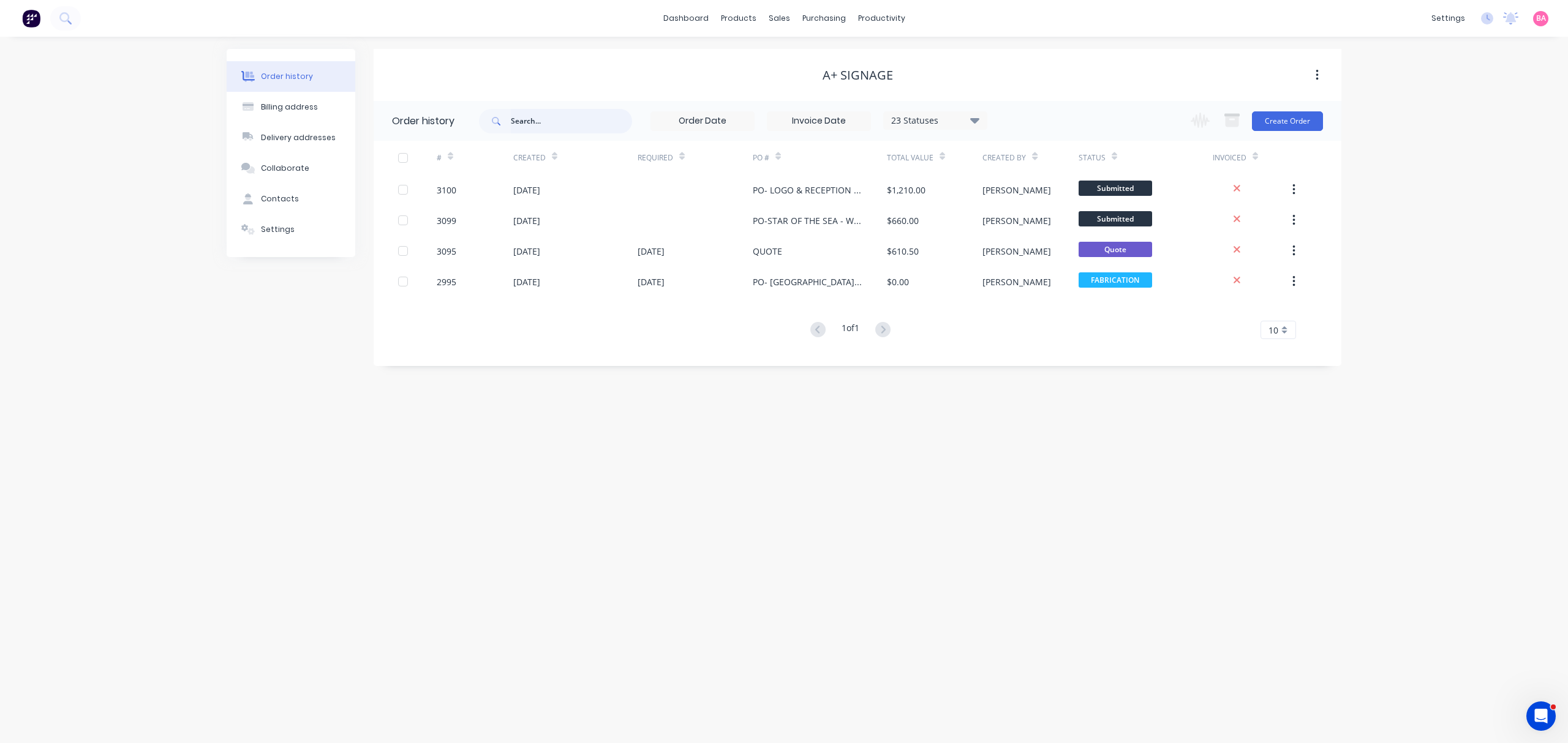
click at [542, 120] on input "text" at bounding box center [571, 121] width 121 height 25
click at [809, 74] on link "Customers" at bounding box center [843, 83] width 162 height 25
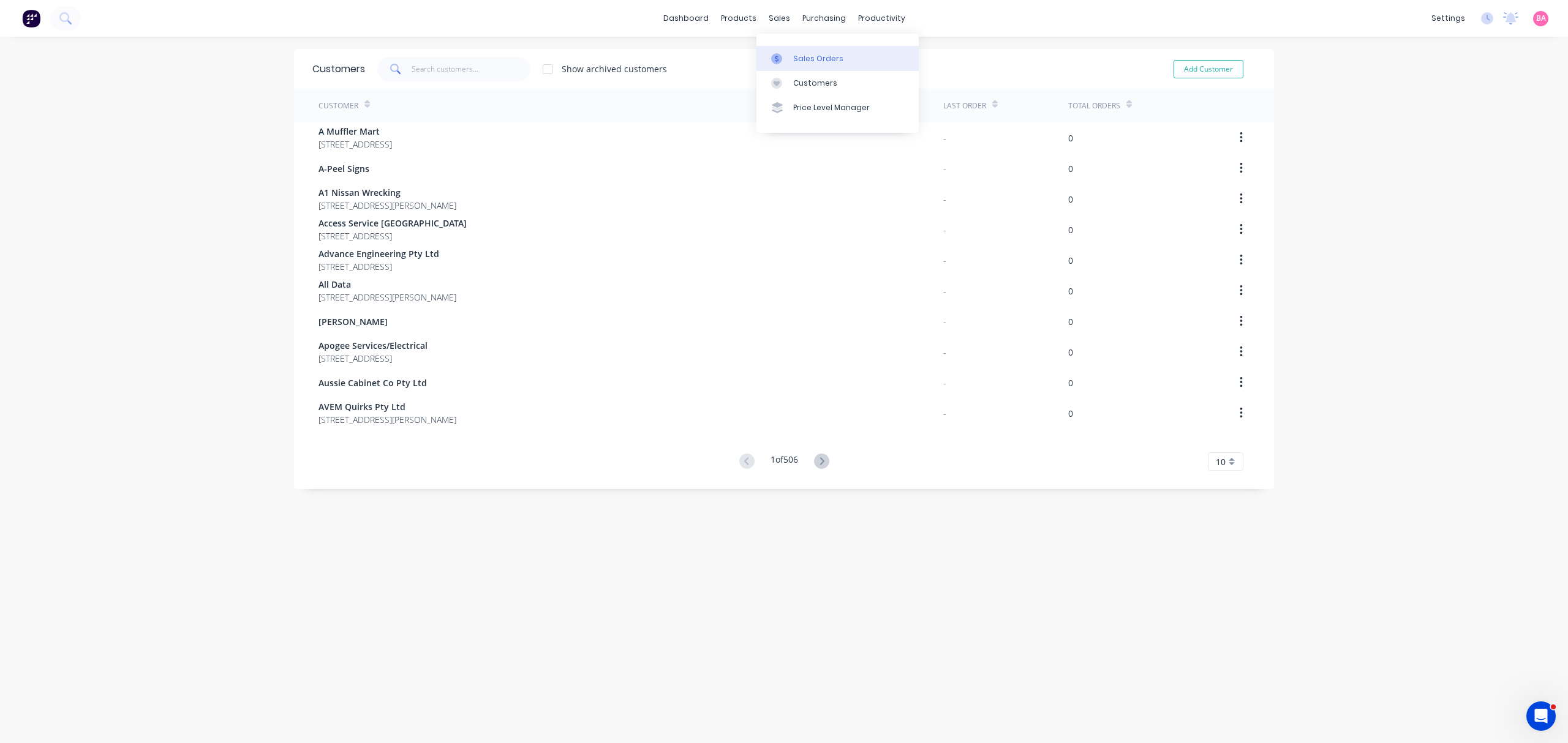
click at [799, 51] on link "Sales Orders" at bounding box center [838, 57] width 162 height 25
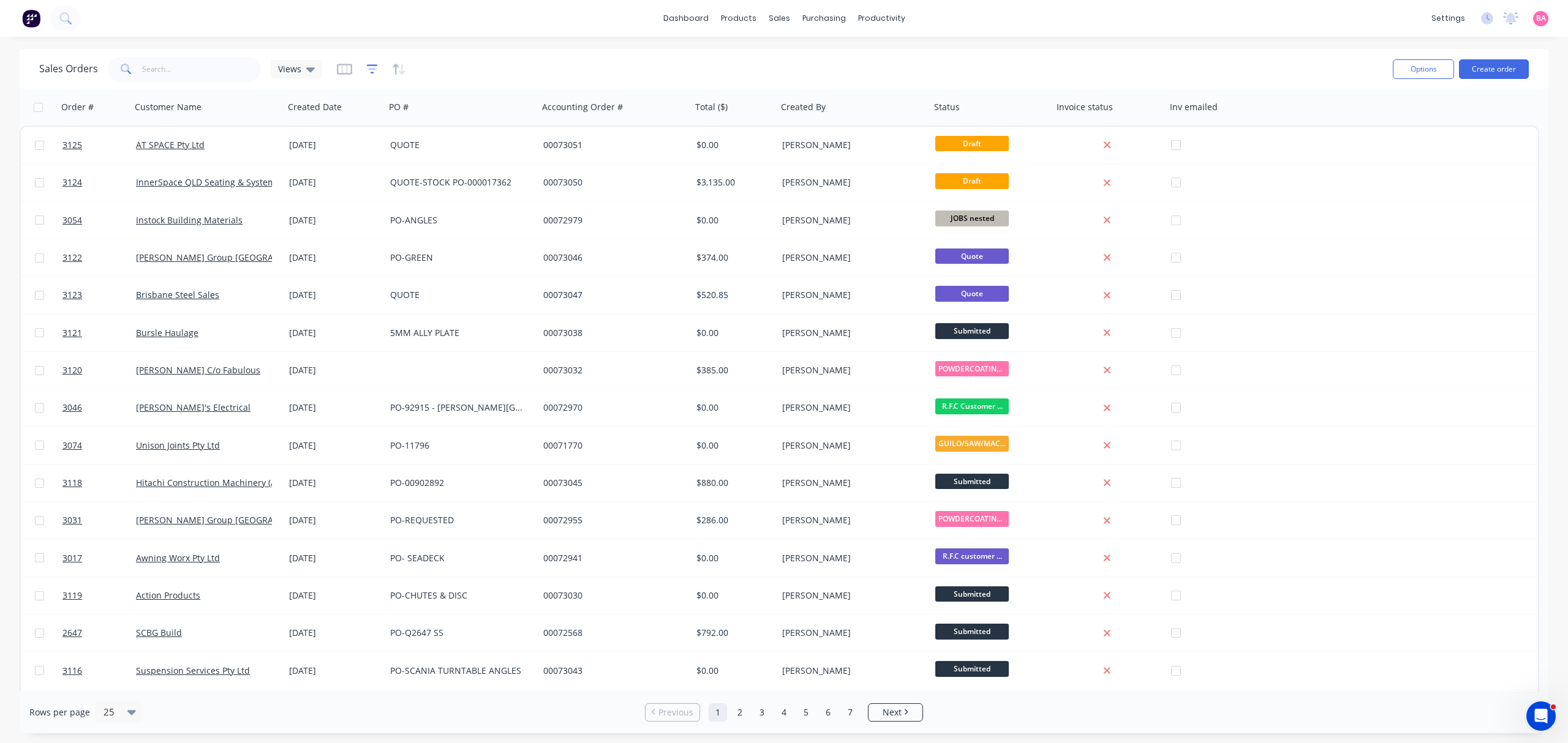
click at [368, 66] on icon "button" at bounding box center [372, 68] width 11 height 12
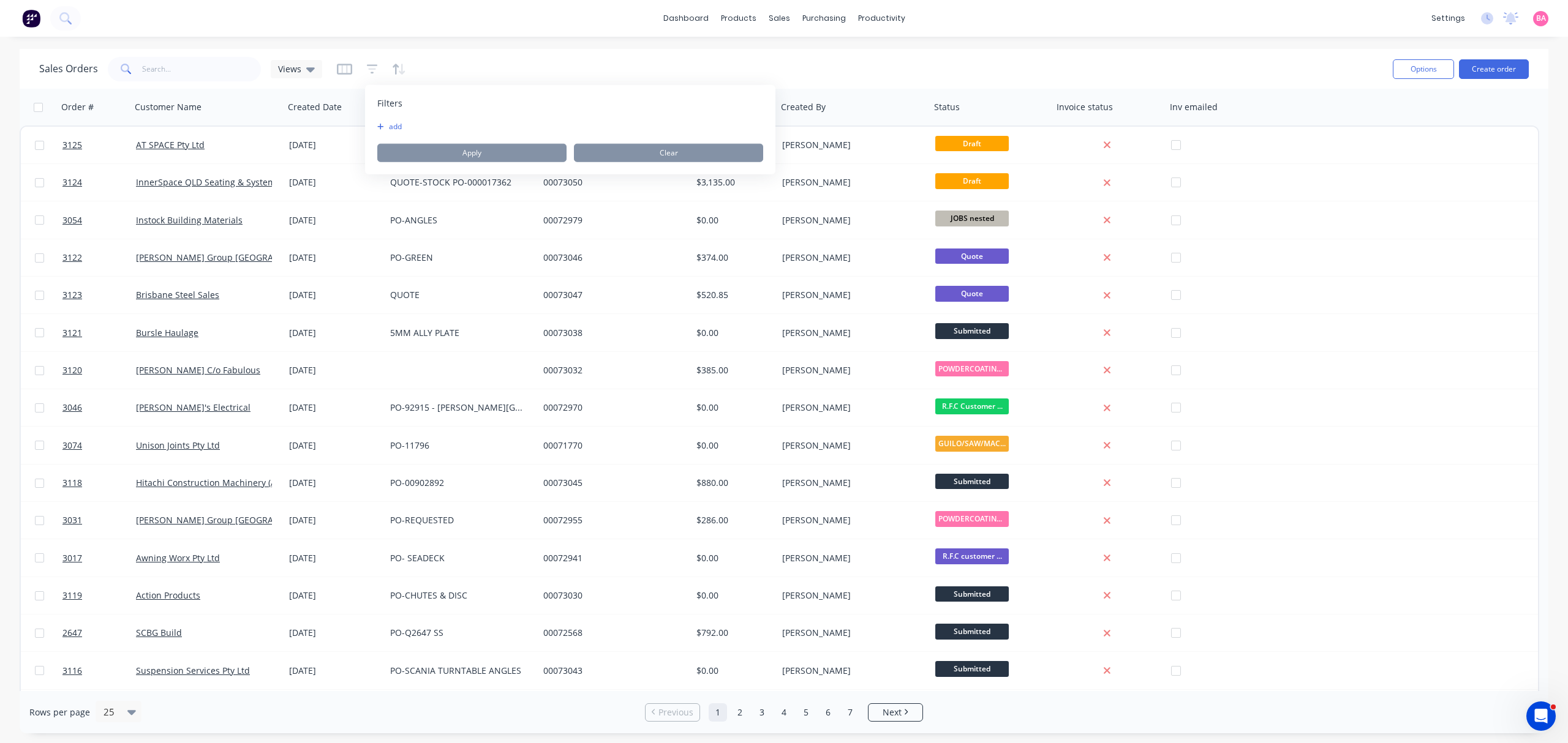
click at [392, 123] on button "add" at bounding box center [392, 127] width 31 height 10
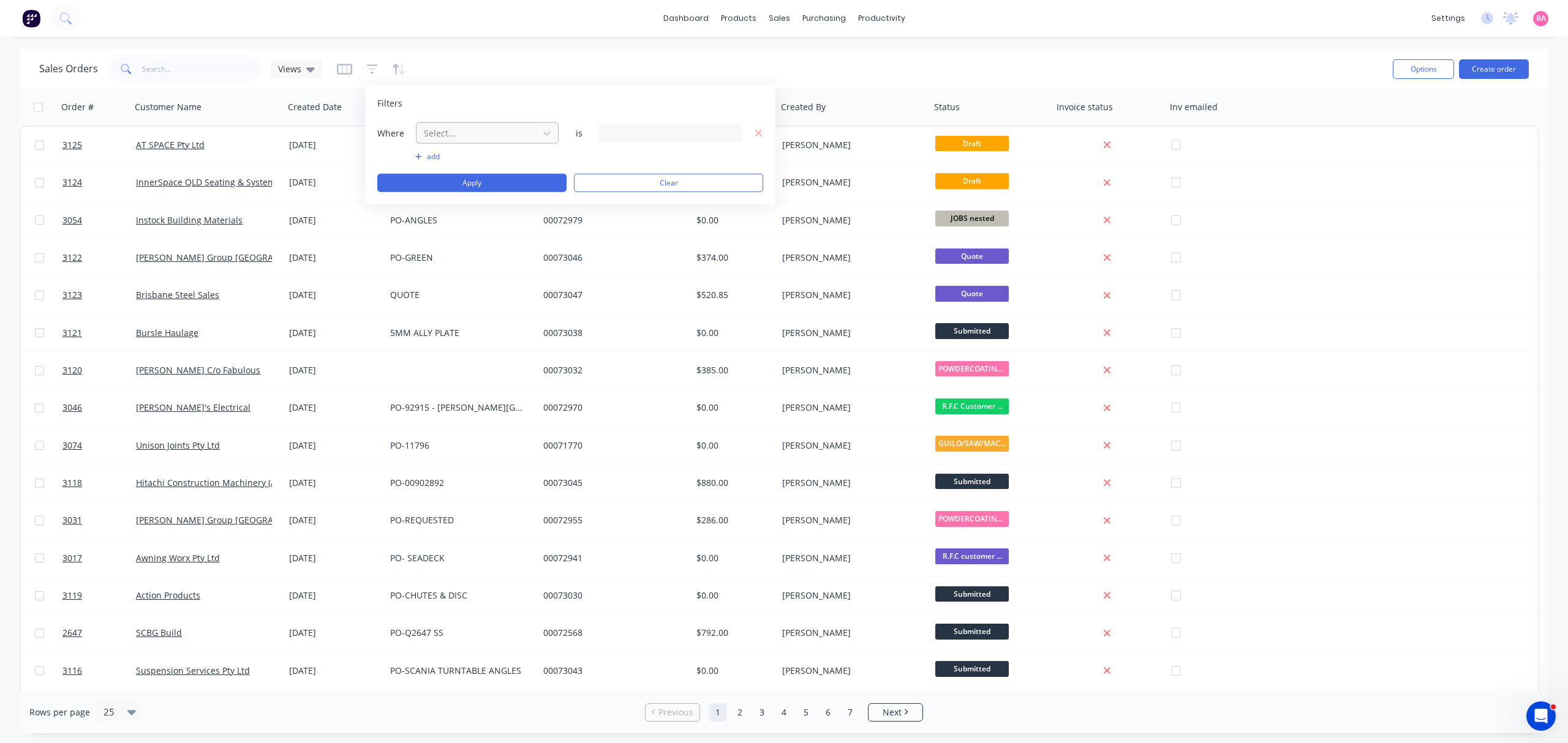
click at [466, 136] on div at bounding box center [477, 133] width 109 height 15
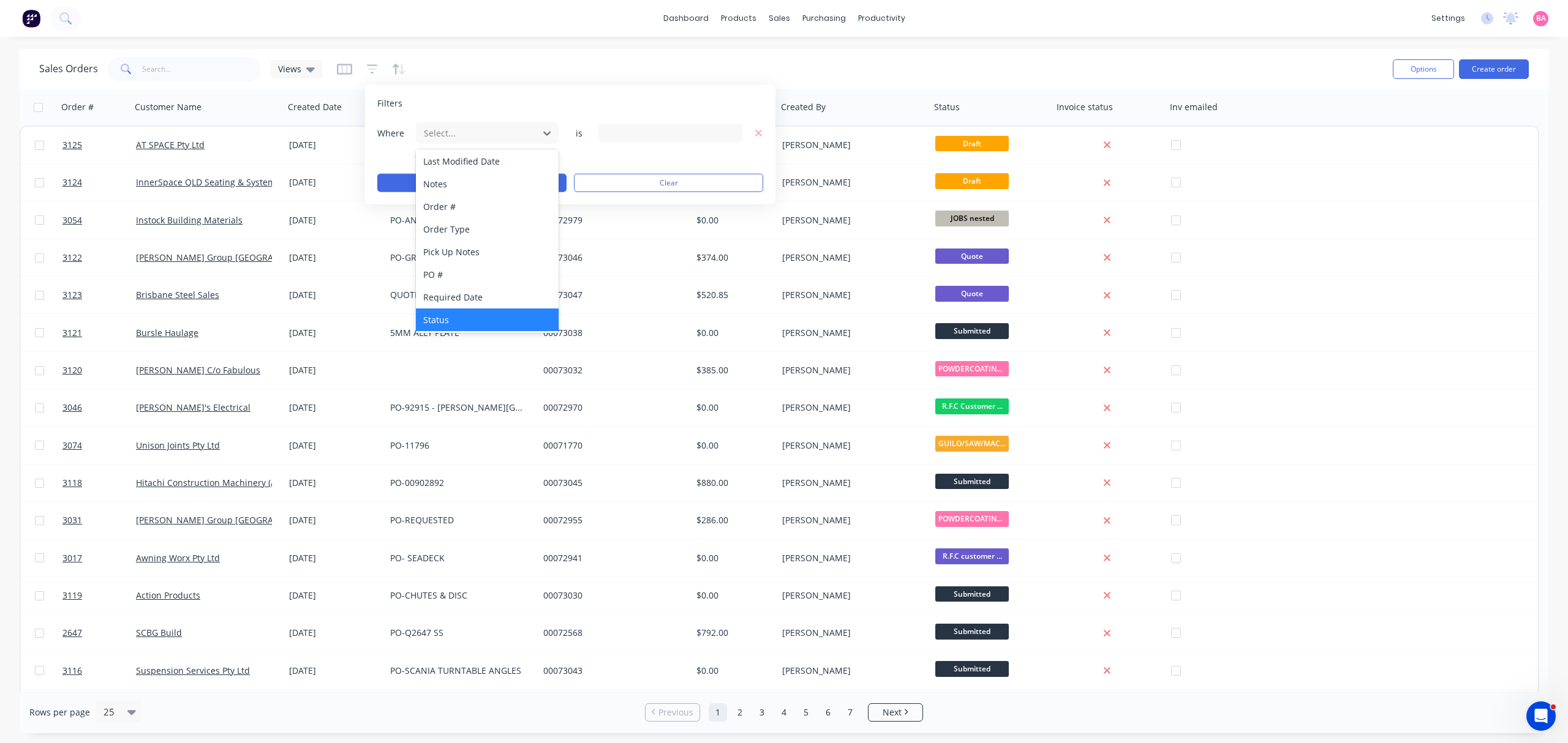
click at [447, 319] on div "Status" at bounding box center [487, 320] width 142 height 23
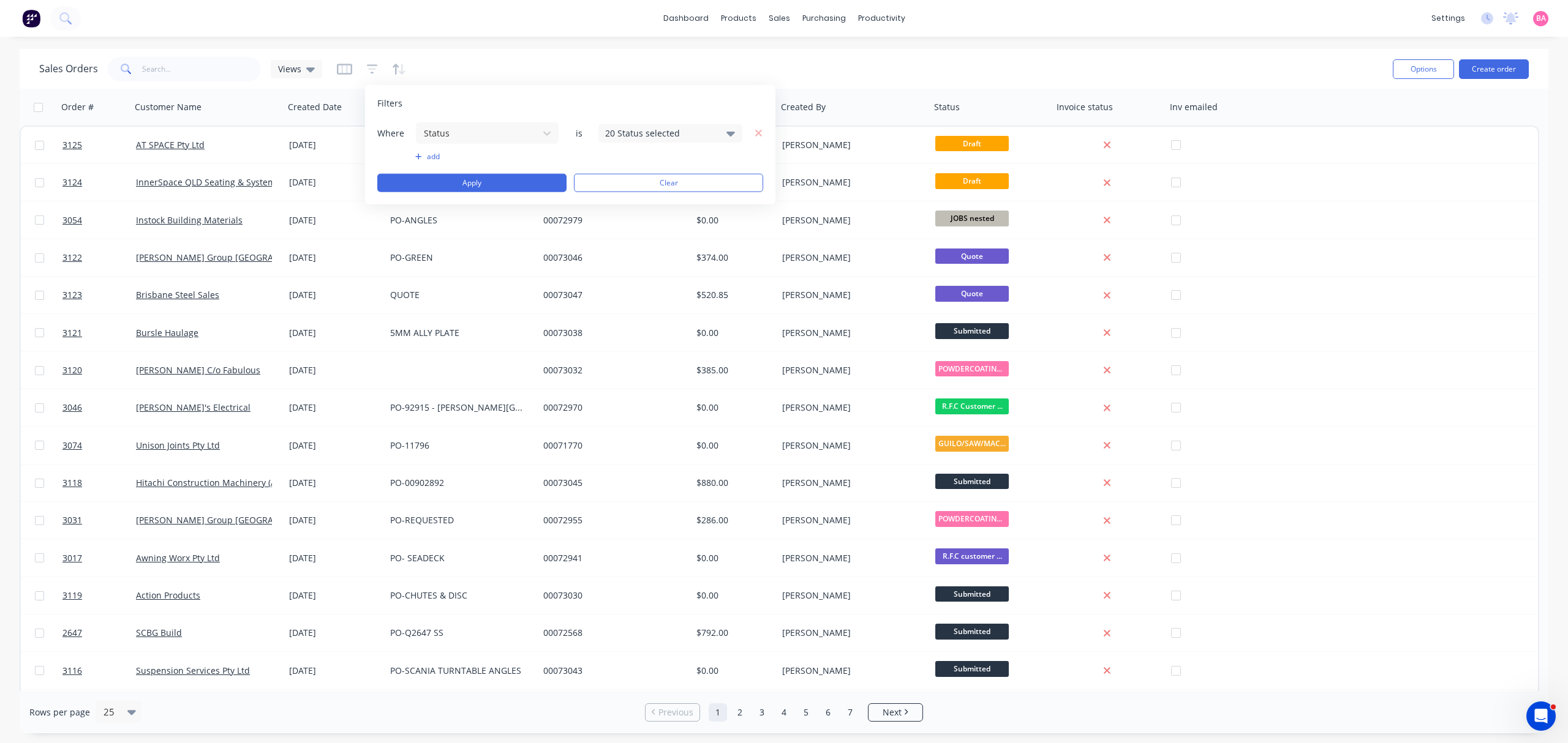
click at [735, 130] on div "20 Status selected" at bounding box center [670, 133] width 144 height 18
drag, startPoint x: 629, startPoint y: 199, endPoint x: 606, endPoint y: 199, distance: 23.0
click at [630, 199] on div at bounding box center [618, 199] width 25 height 25
click at [479, 179] on button "Apply" at bounding box center [472, 183] width 189 height 18
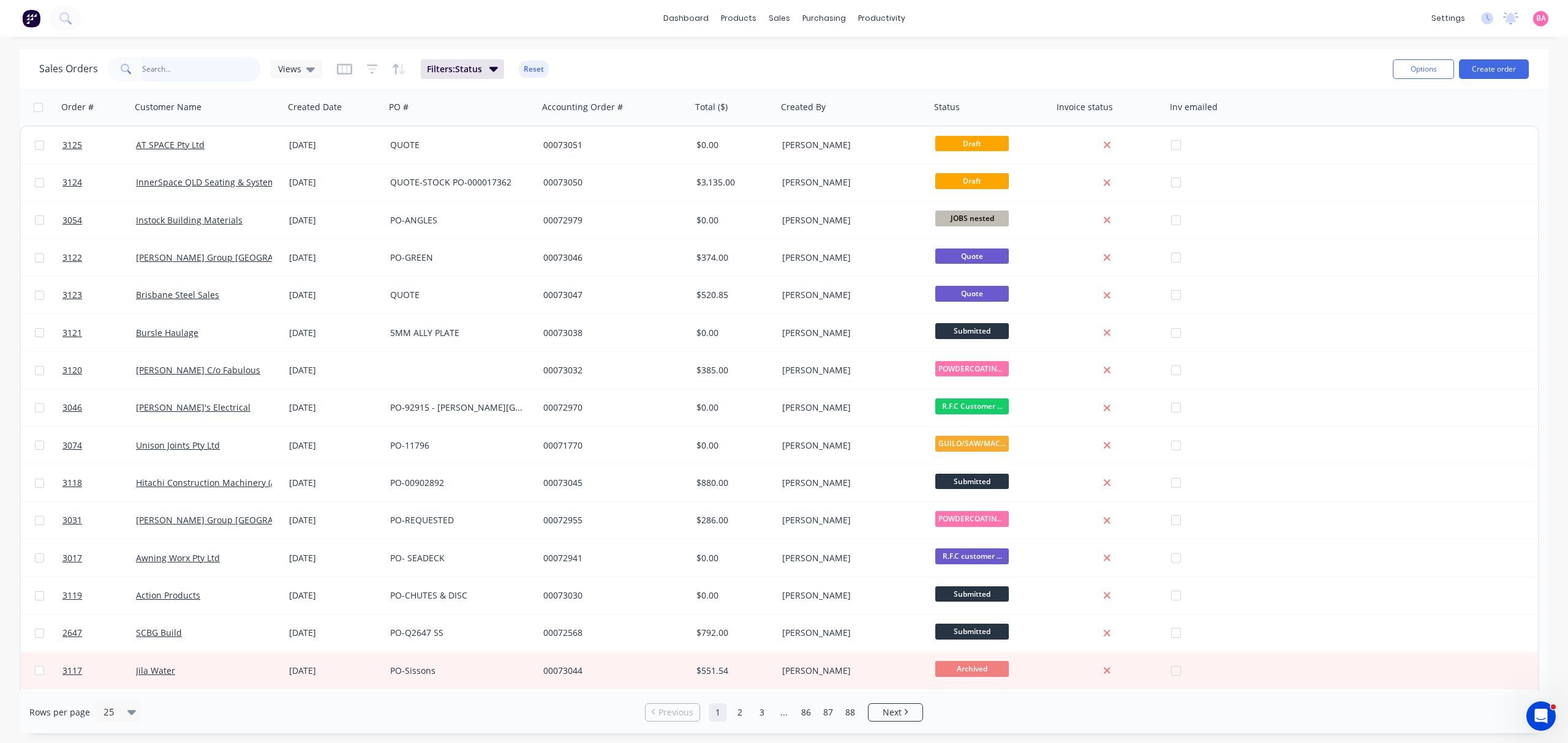
click at [157, 60] on input "text" at bounding box center [201, 69] width 119 height 25
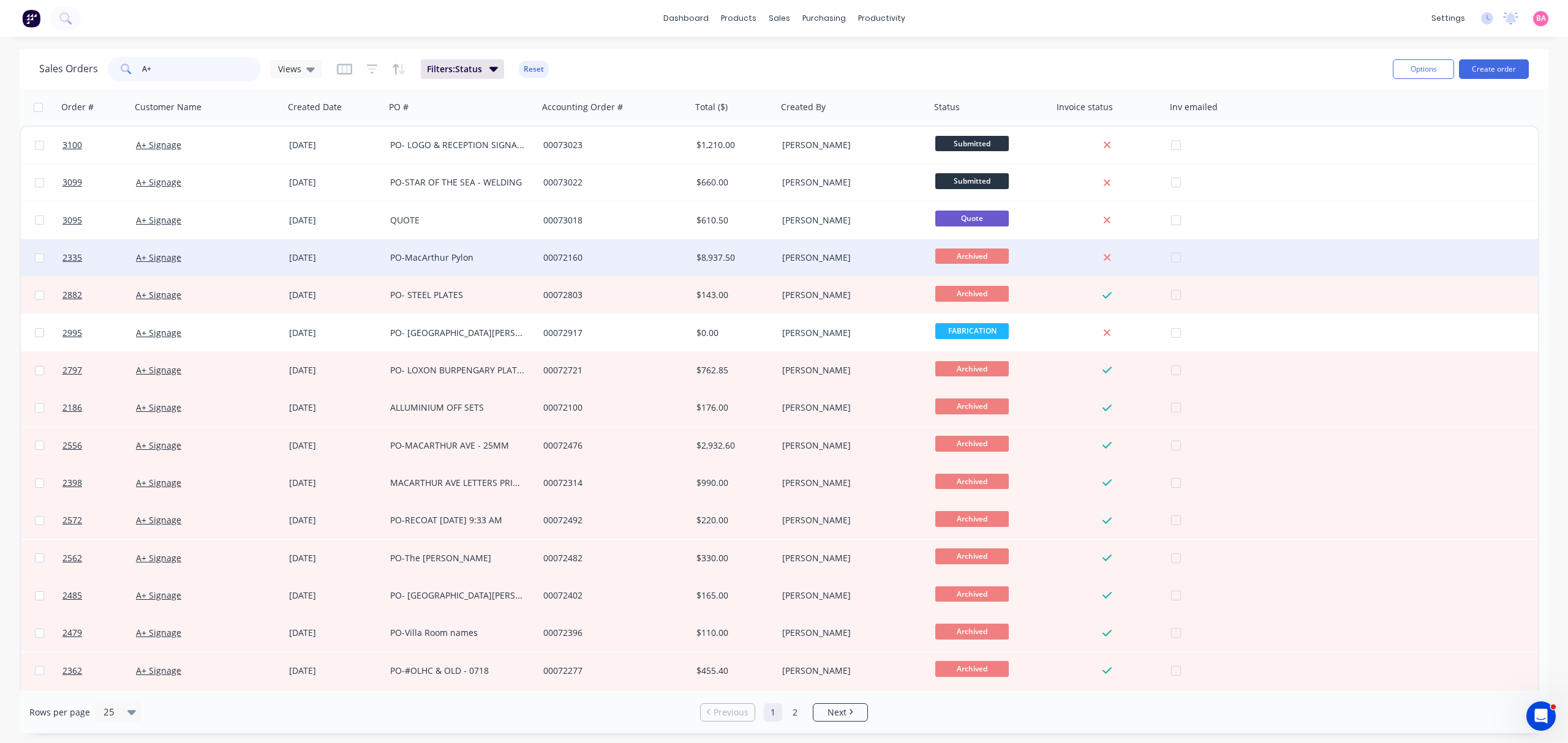
type input "A+"
click at [437, 255] on div "PO-MacArthur Pylon" at bounding box center [457, 257] width 136 height 12
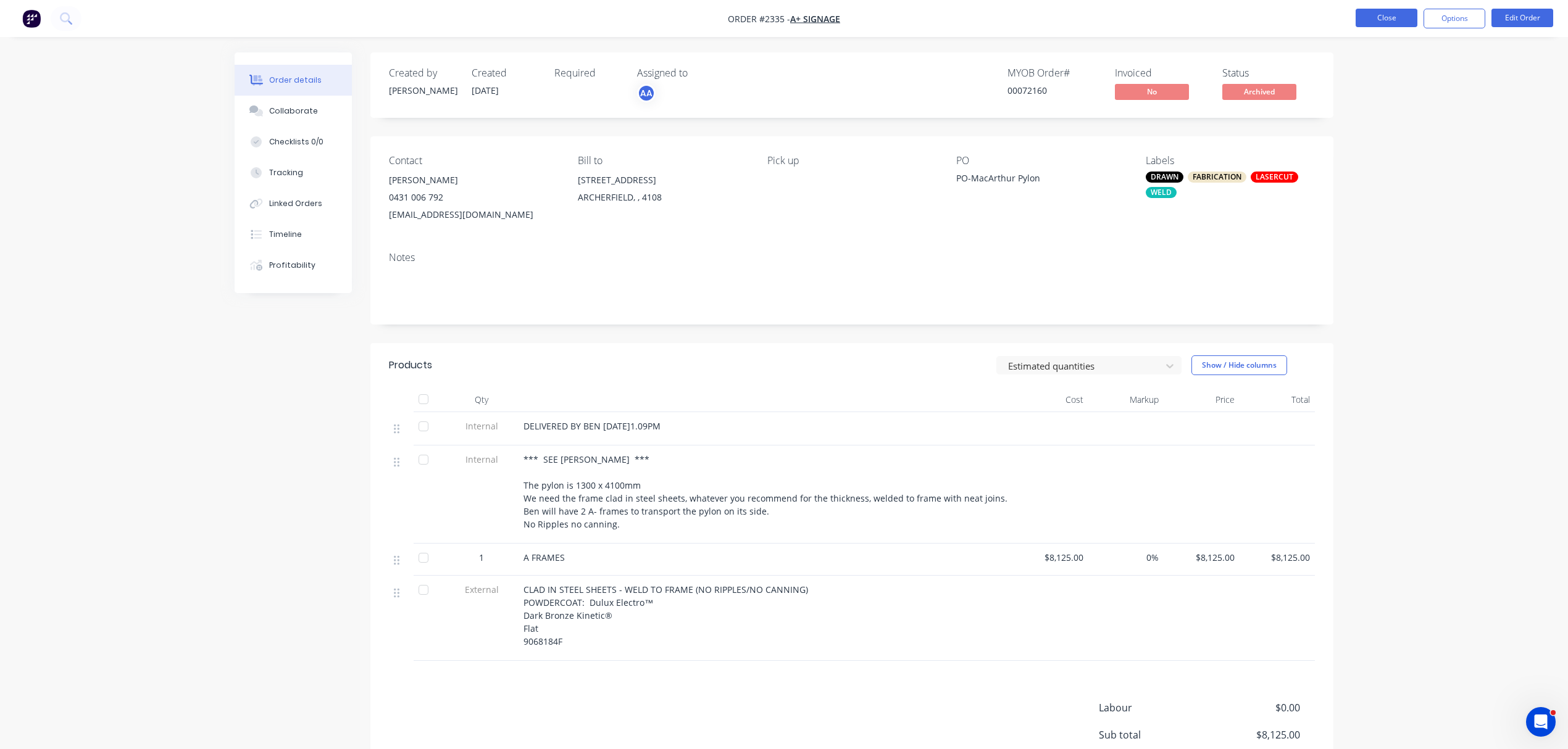
click at [1387, 17] on button "Close" at bounding box center [1386, 17] width 62 height 18
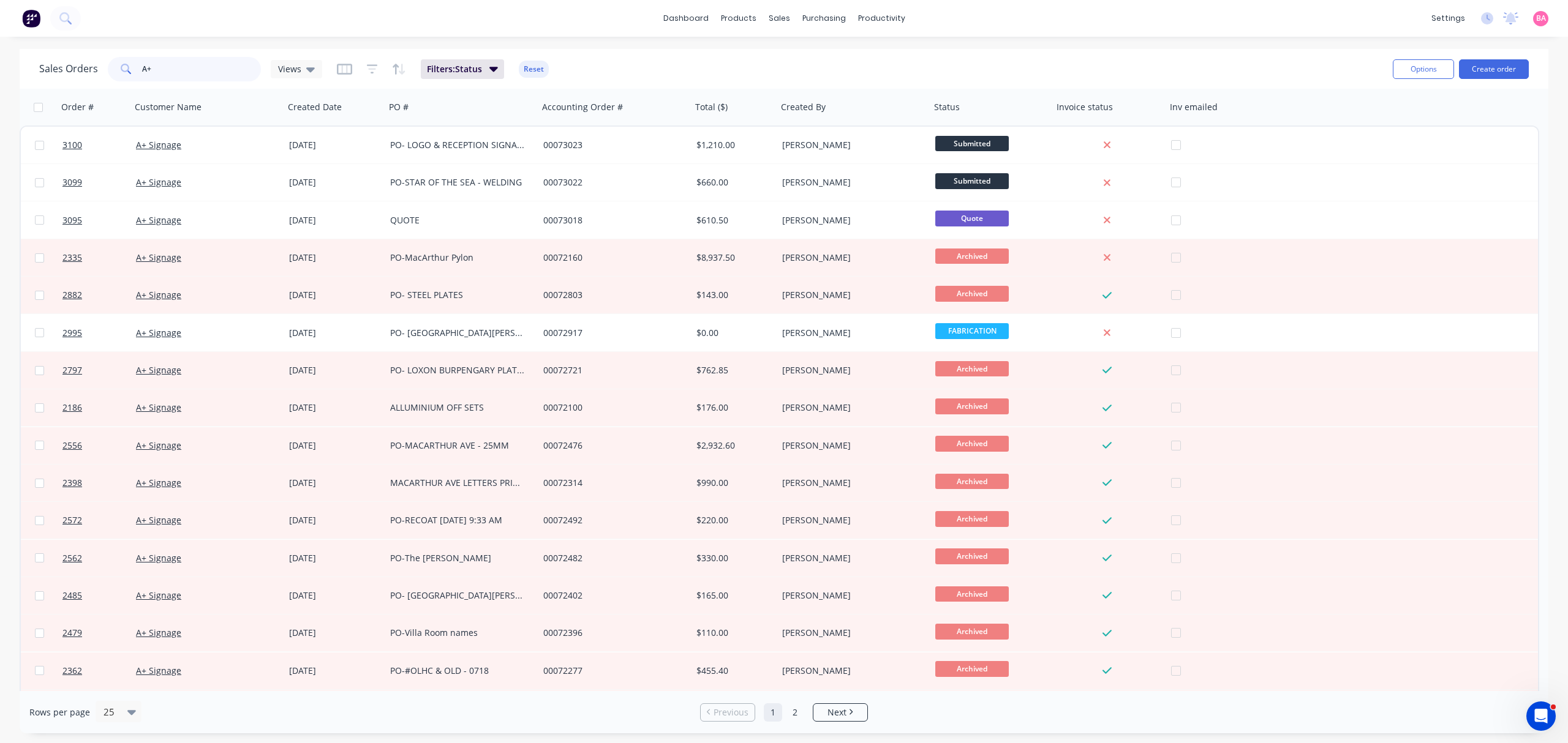
drag, startPoint x: 154, startPoint y: 65, endPoint x: 33, endPoint y: 62, distance: 121.0
click at [67, 59] on div "Sales Orders A+ Views" at bounding box center [180, 69] width 283 height 25
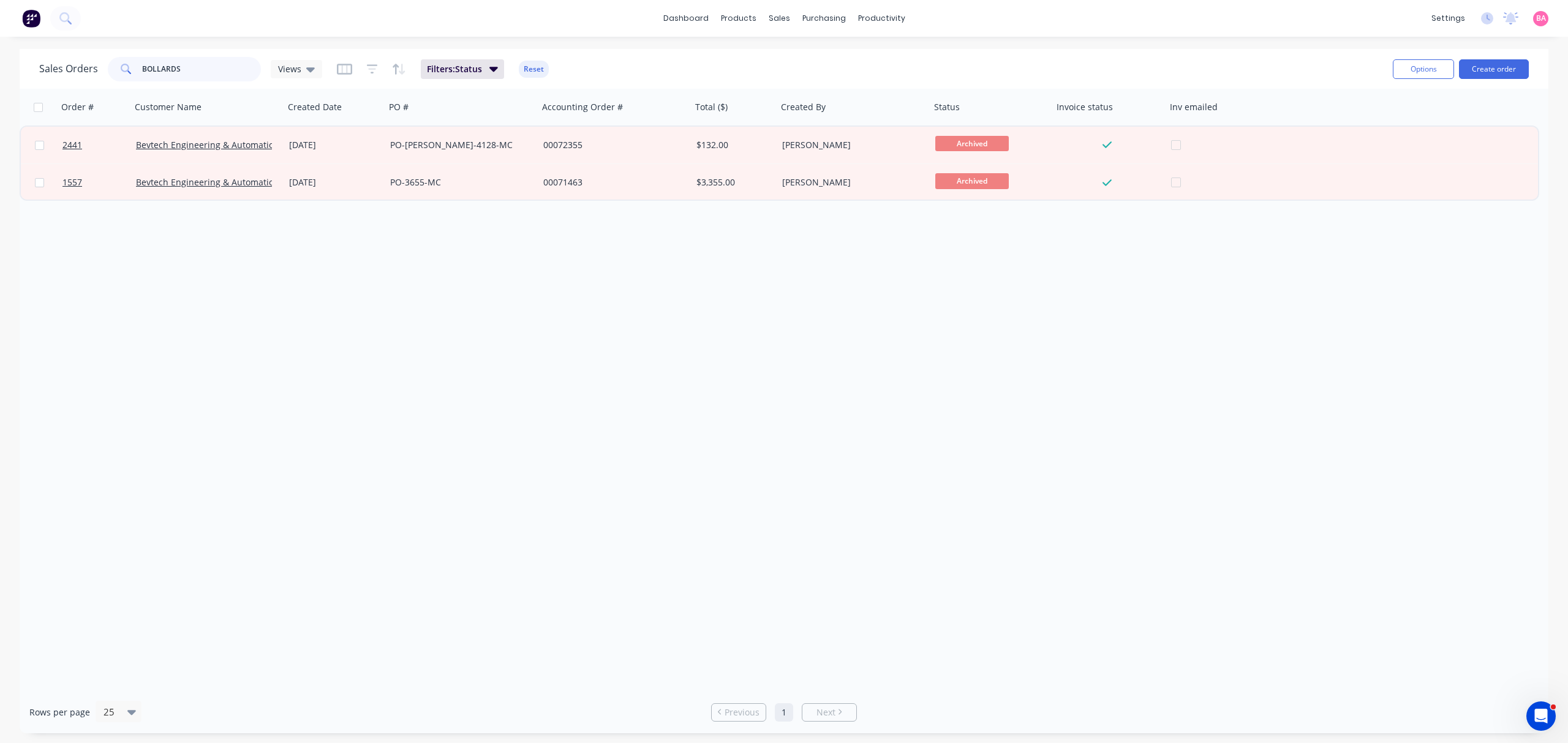
drag, startPoint x: 202, startPoint y: 66, endPoint x: -227, endPoint y: 17, distance: 431.8
click at [0, 17] on html "dashboard products sales purchasing productivity dashboard products Product Cat…" at bounding box center [784, 372] width 1568 height 743
type input "A+"
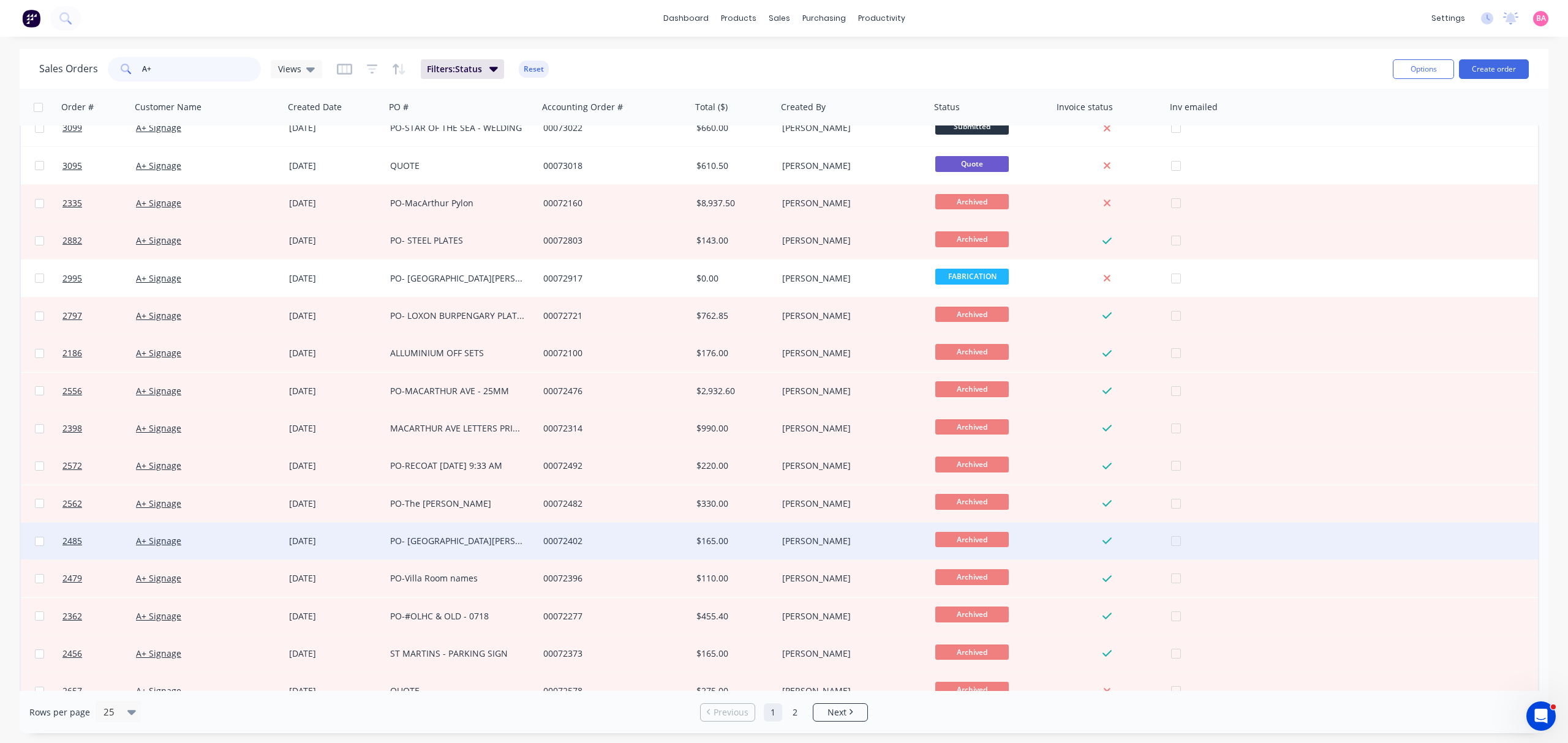
scroll to position [81, 0]
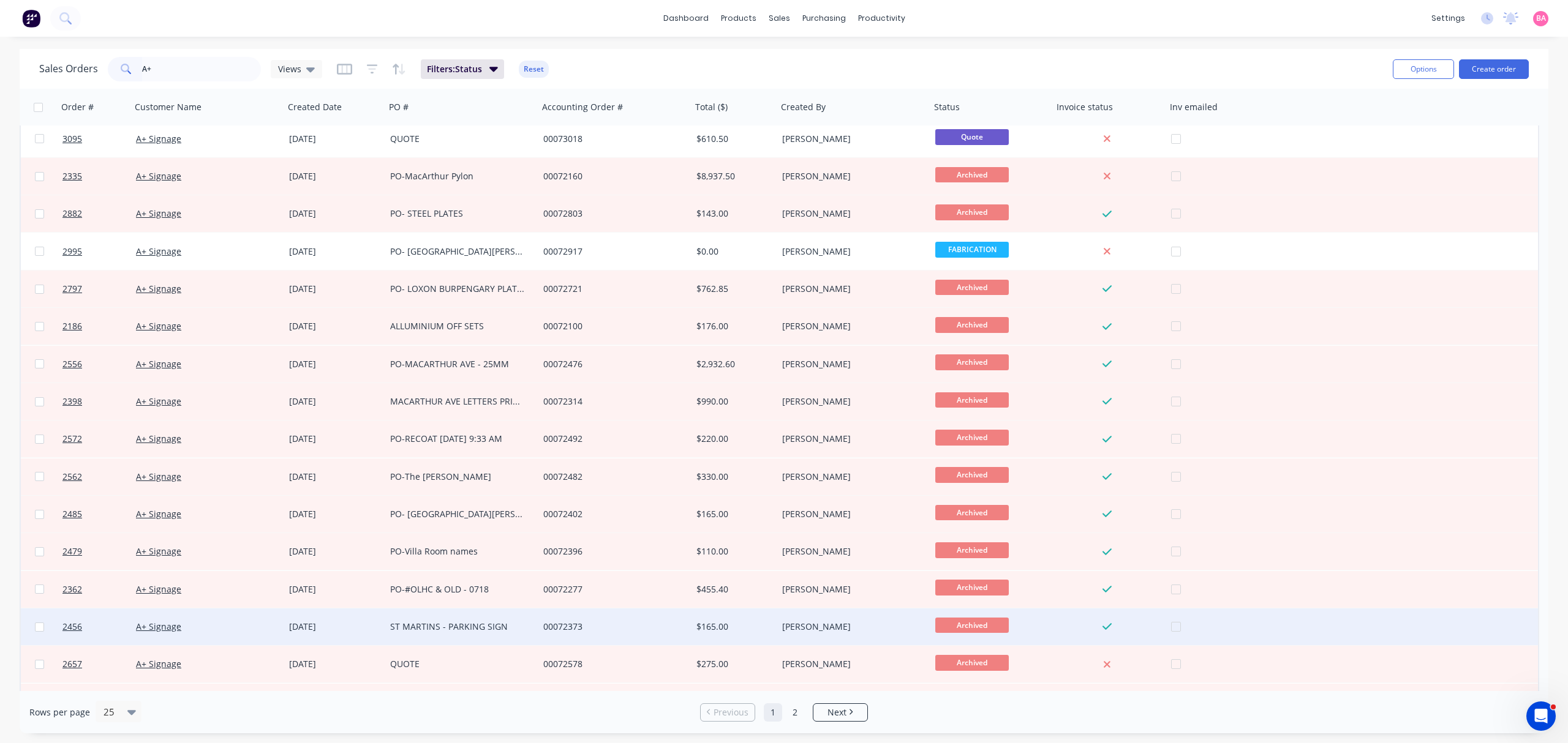
click at [473, 626] on div "ST MARTINS - PARKING SIGN" at bounding box center [457, 626] width 136 height 12
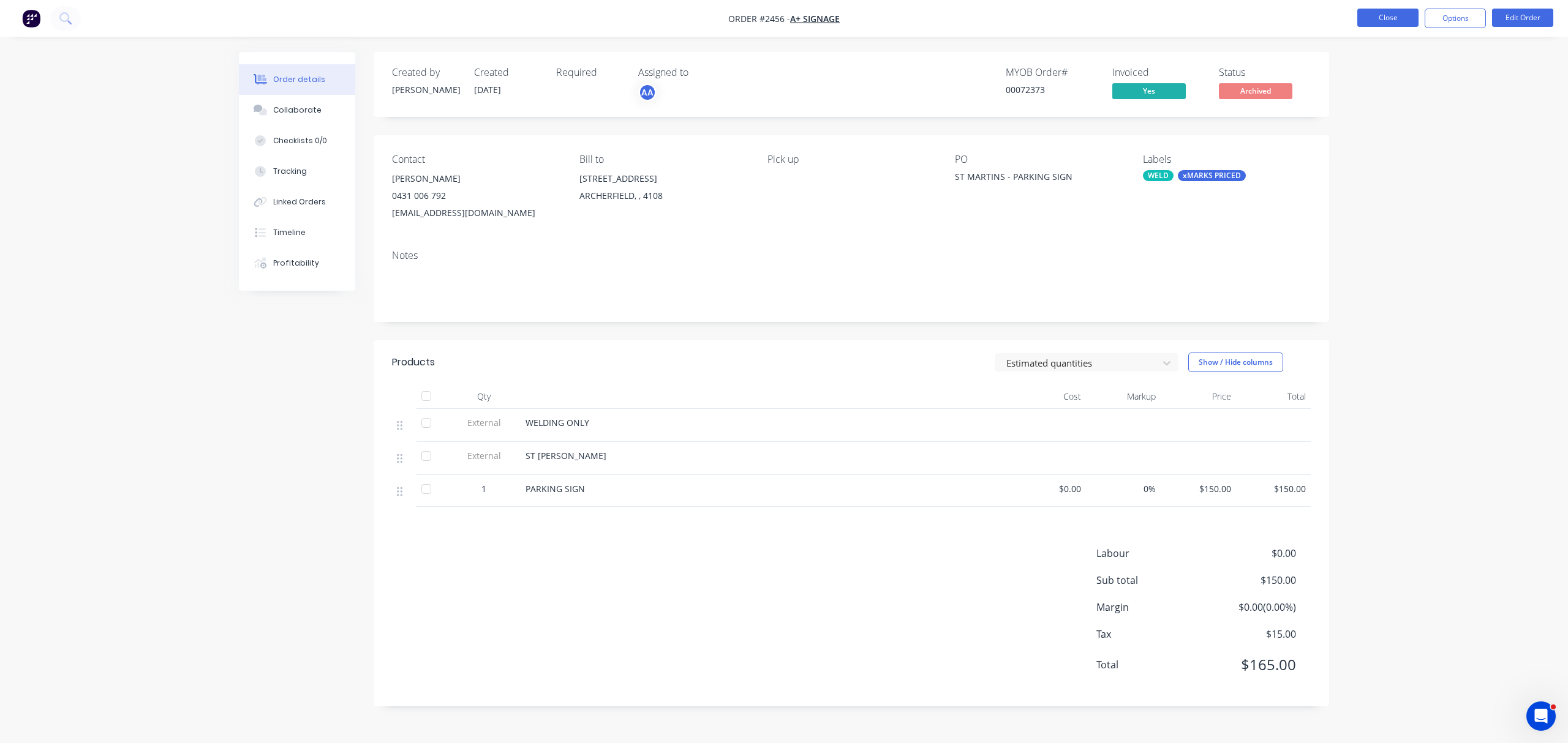
click at [1383, 10] on button "Close" at bounding box center [1387, 17] width 61 height 18
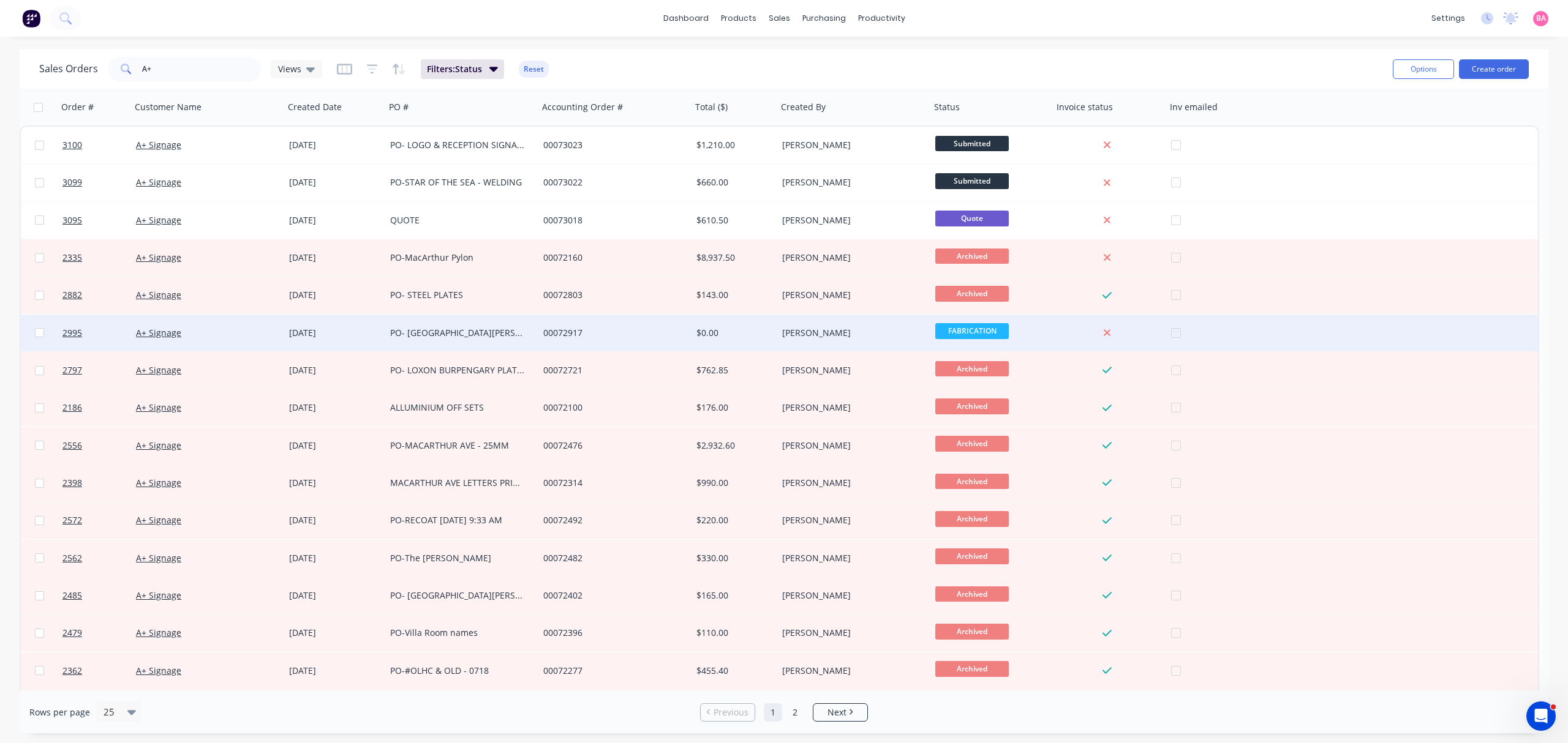
click at [324, 328] on div "[DATE]" at bounding box center [334, 332] width 91 height 12
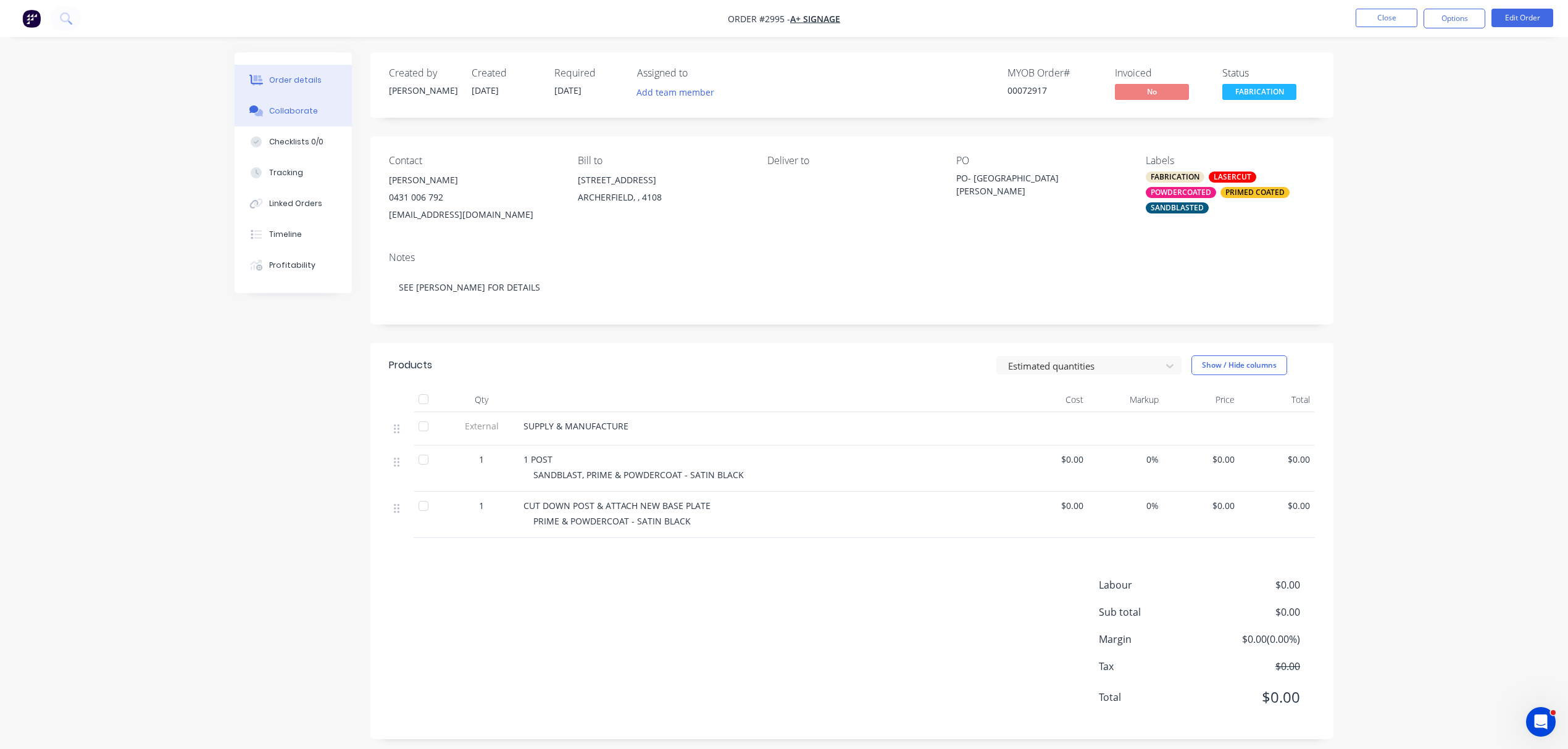
click at [290, 108] on div "Collaborate" at bounding box center [293, 111] width 49 height 11
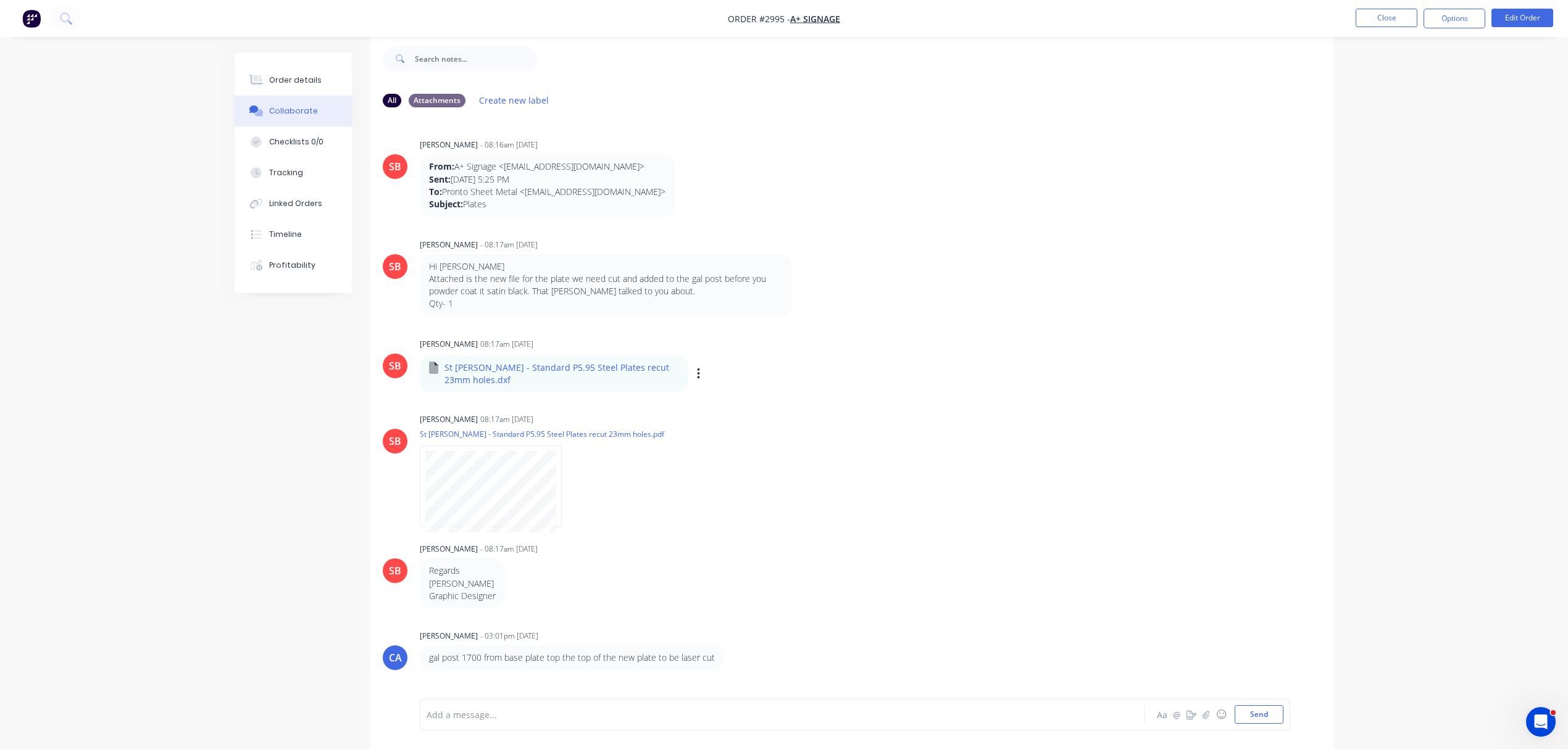
scroll to position [20, 0]
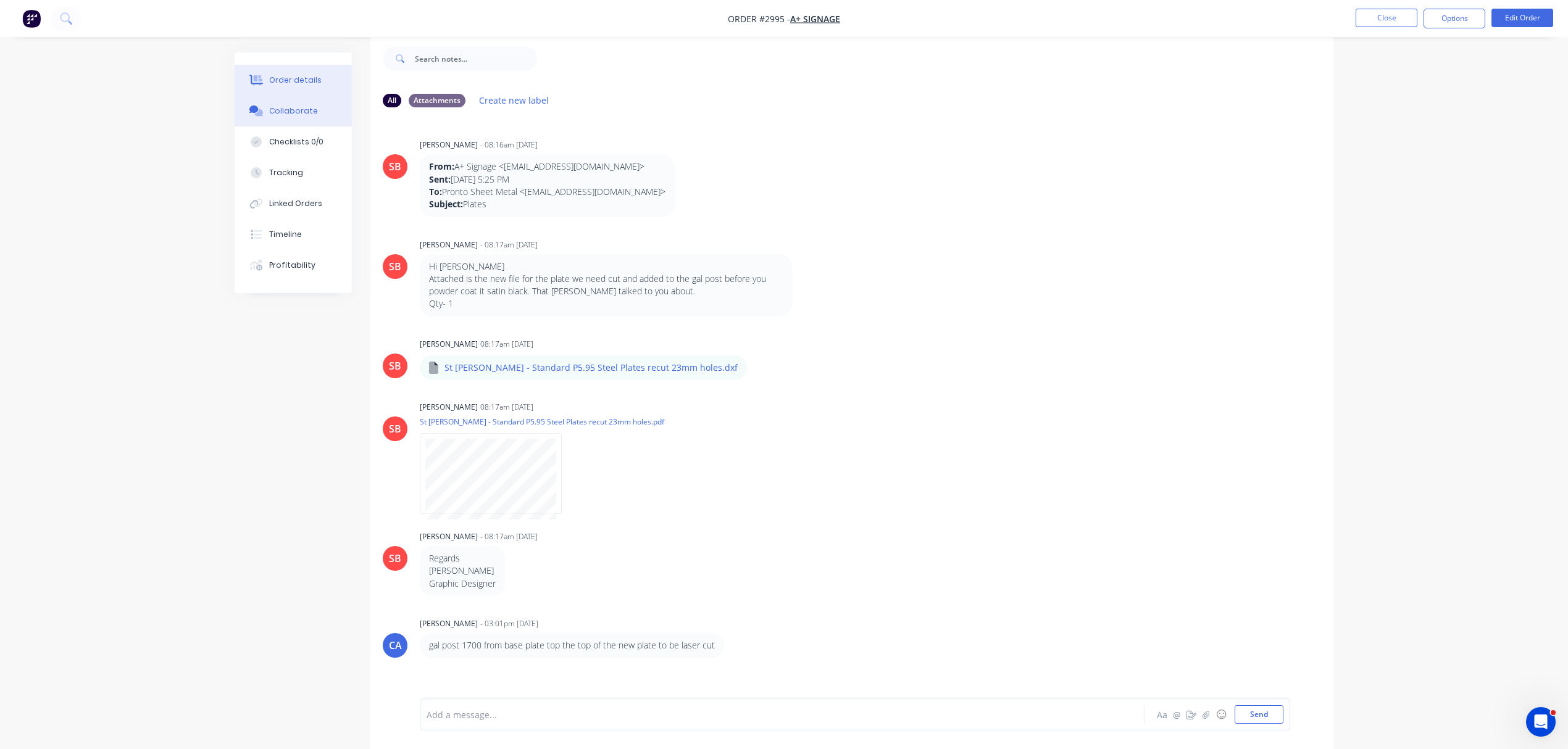
click at [293, 75] on div "Order details" at bounding box center [295, 80] width 52 height 11
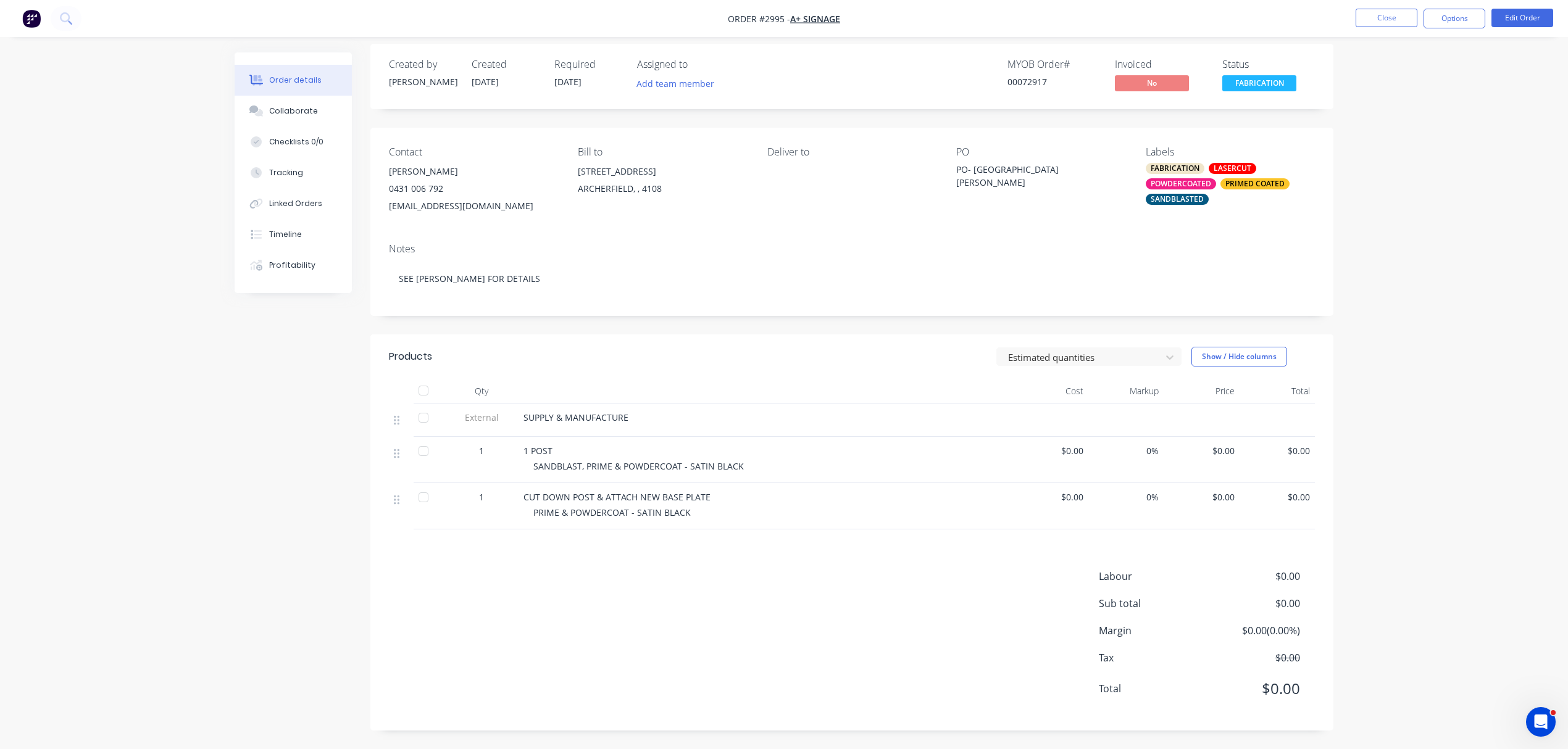
scroll to position [10, 0]
click at [1541, 16] on button "Edit Order" at bounding box center [1522, 17] width 62 height 18
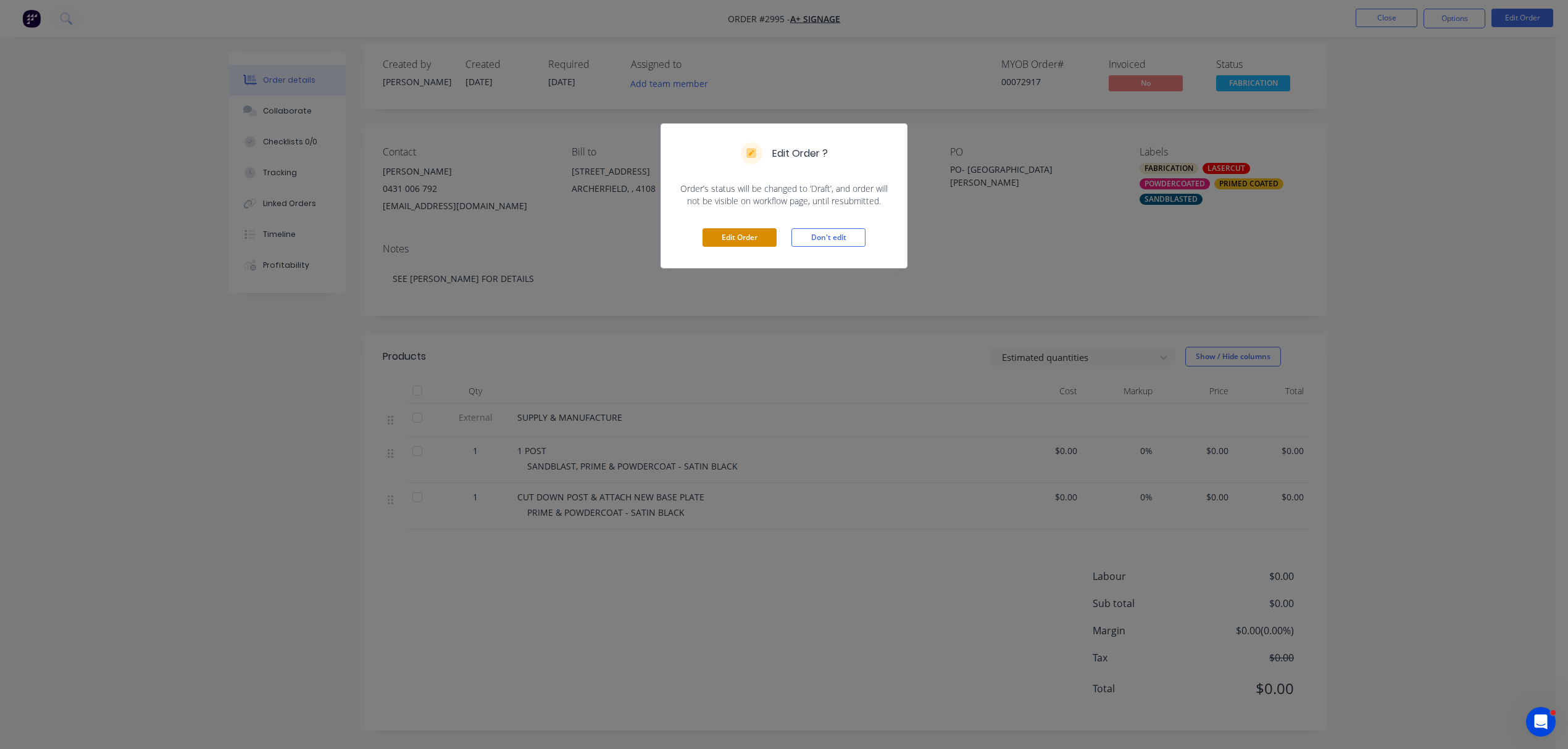
click at [742, 231] on button "Edit Order" at bounding box center [739, 238] width 74 height 18
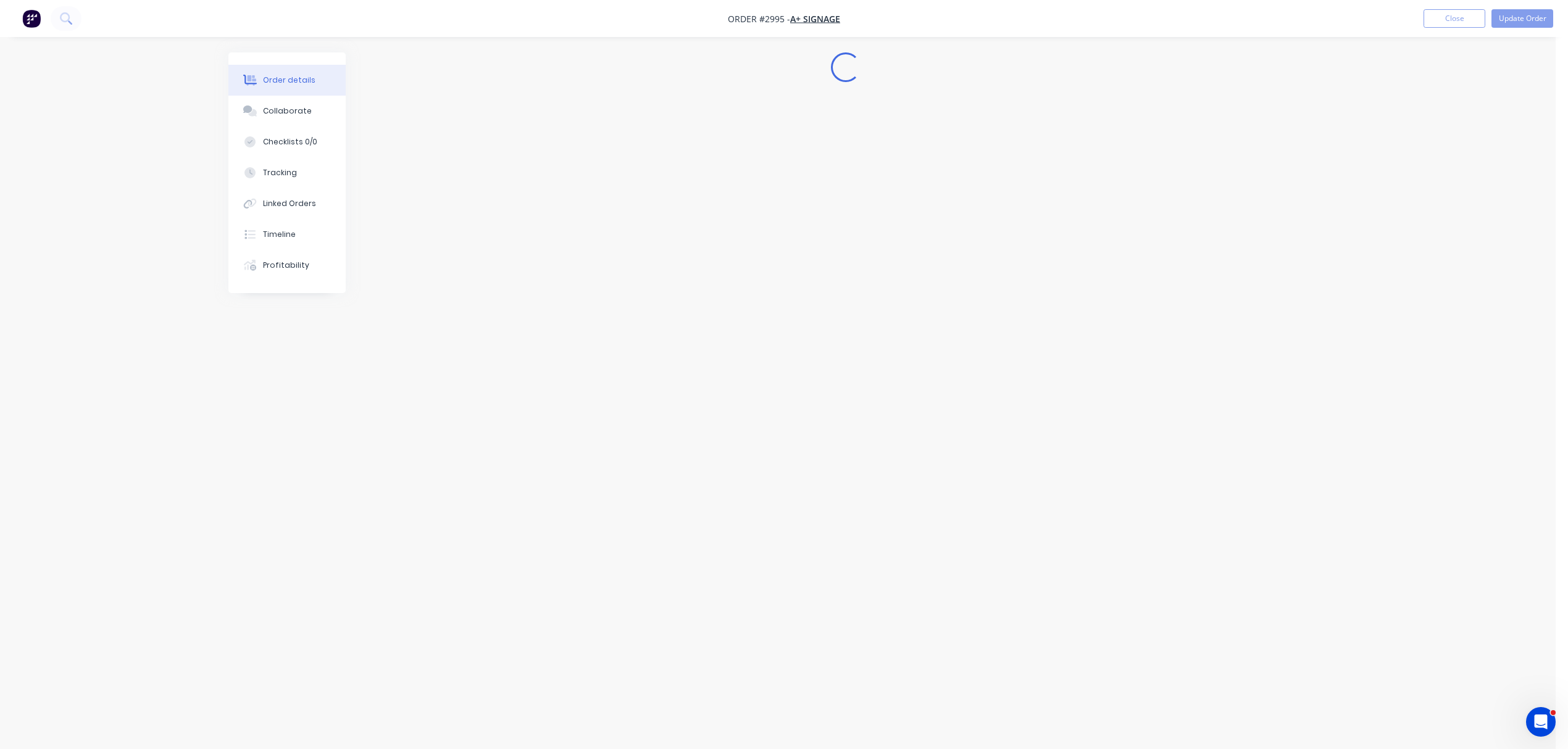
scroll to position [0, 0]
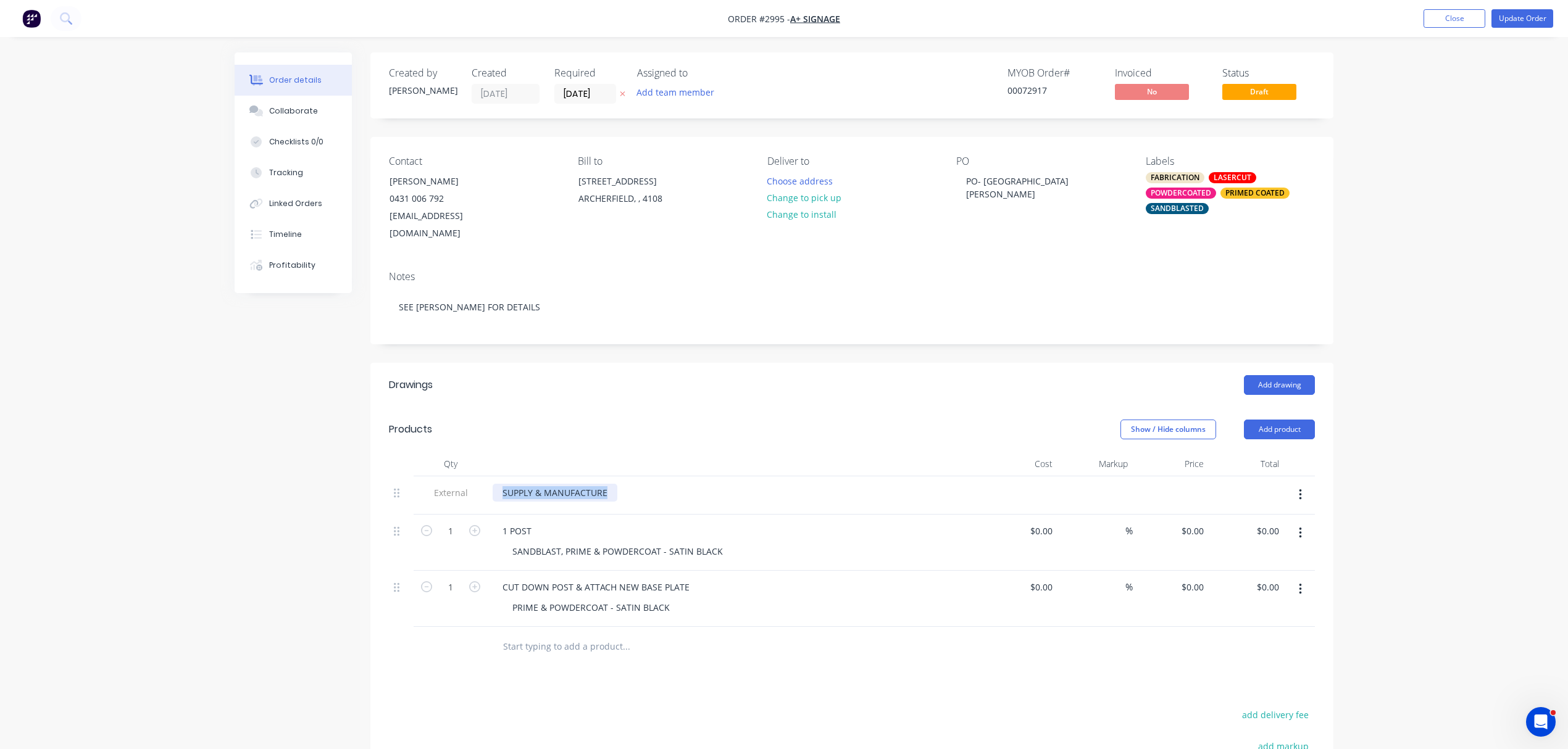
drag, startPoint x: 594, startPoint y: 476, endPoint x: 439, endPoint y: 475, distance: 155.0
click at [439, 476] on div "External SUPPLY & MANUFACTURE" at bounding box center [852, 496] width 926 height 39
click at [817, 196] on button "Change to pick up" at bounding box center [805, 197] width 88 height 17
click at [280, 106] on div "Collaborate" at bounding box center [293, 111] width 49 height 11
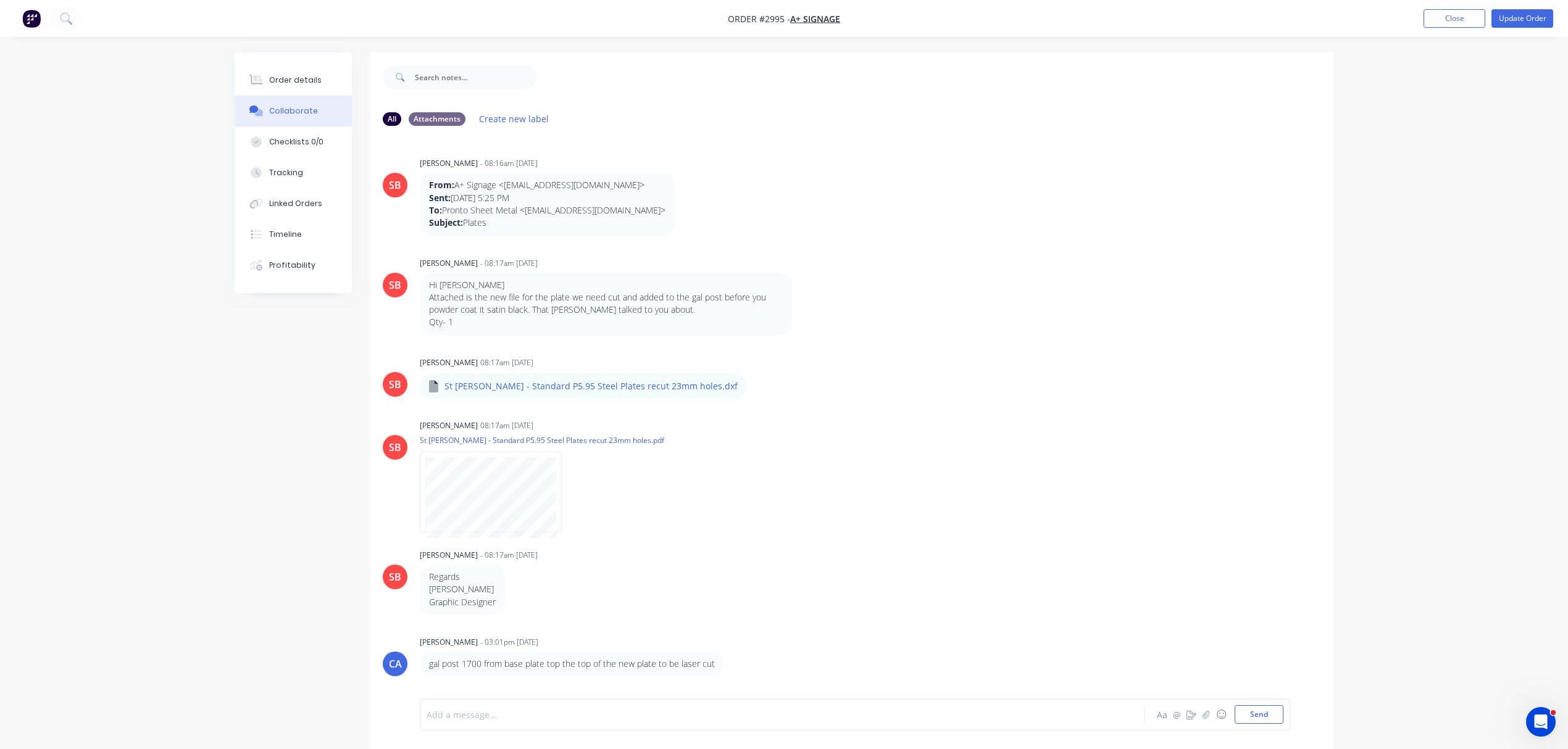
click at [520, 721] on div at bounding box center [747, 715] width 642 height 13
click at [1259, 711] on button "Send" at bounding box center [1259, 715] width 49 height 18
click at [295, 84] on div "Order details" at bounding box center [295, 80] width 52 height 11
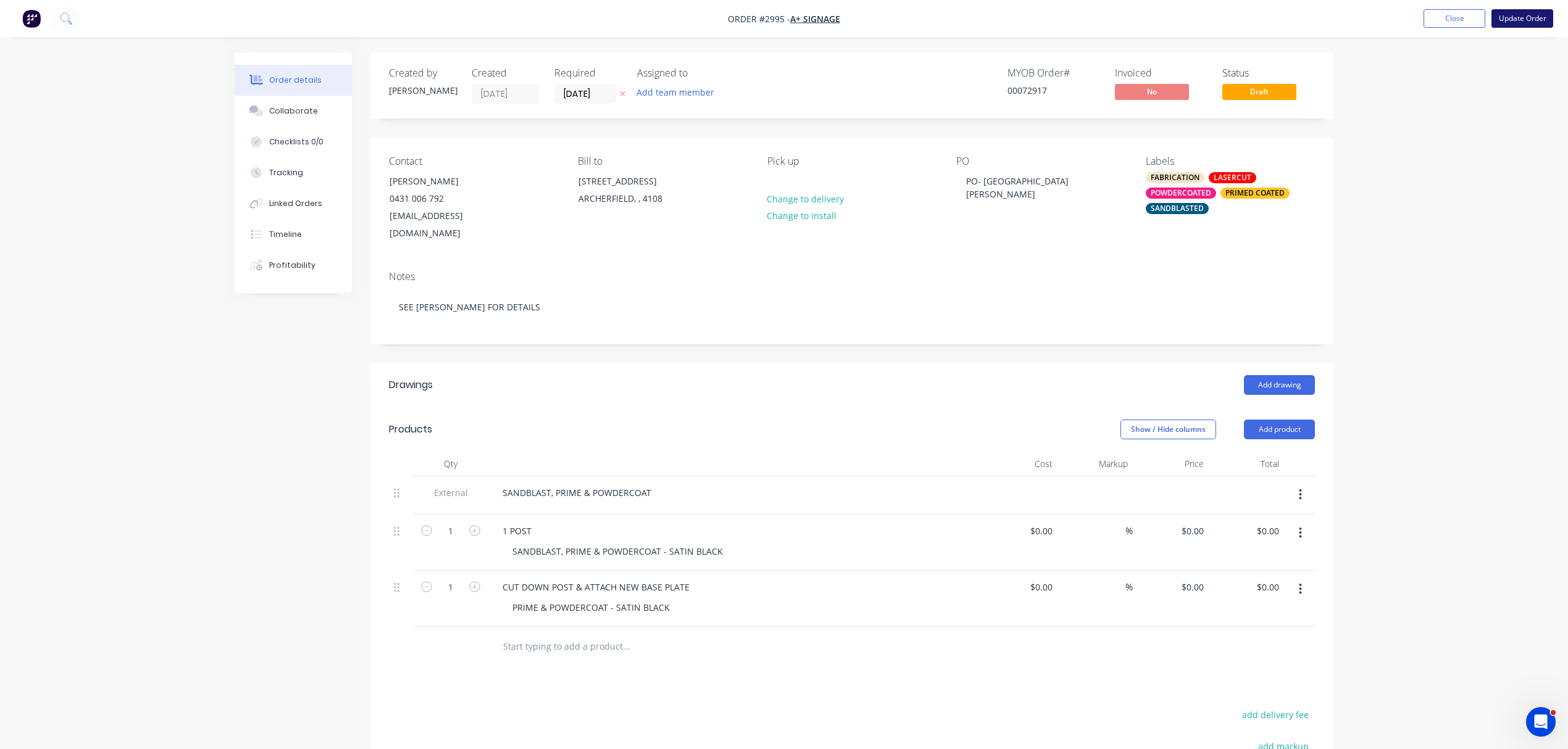
click at [1528, 15] on button "Update Order" at bounding box center [1522, 18] width 62 height 18
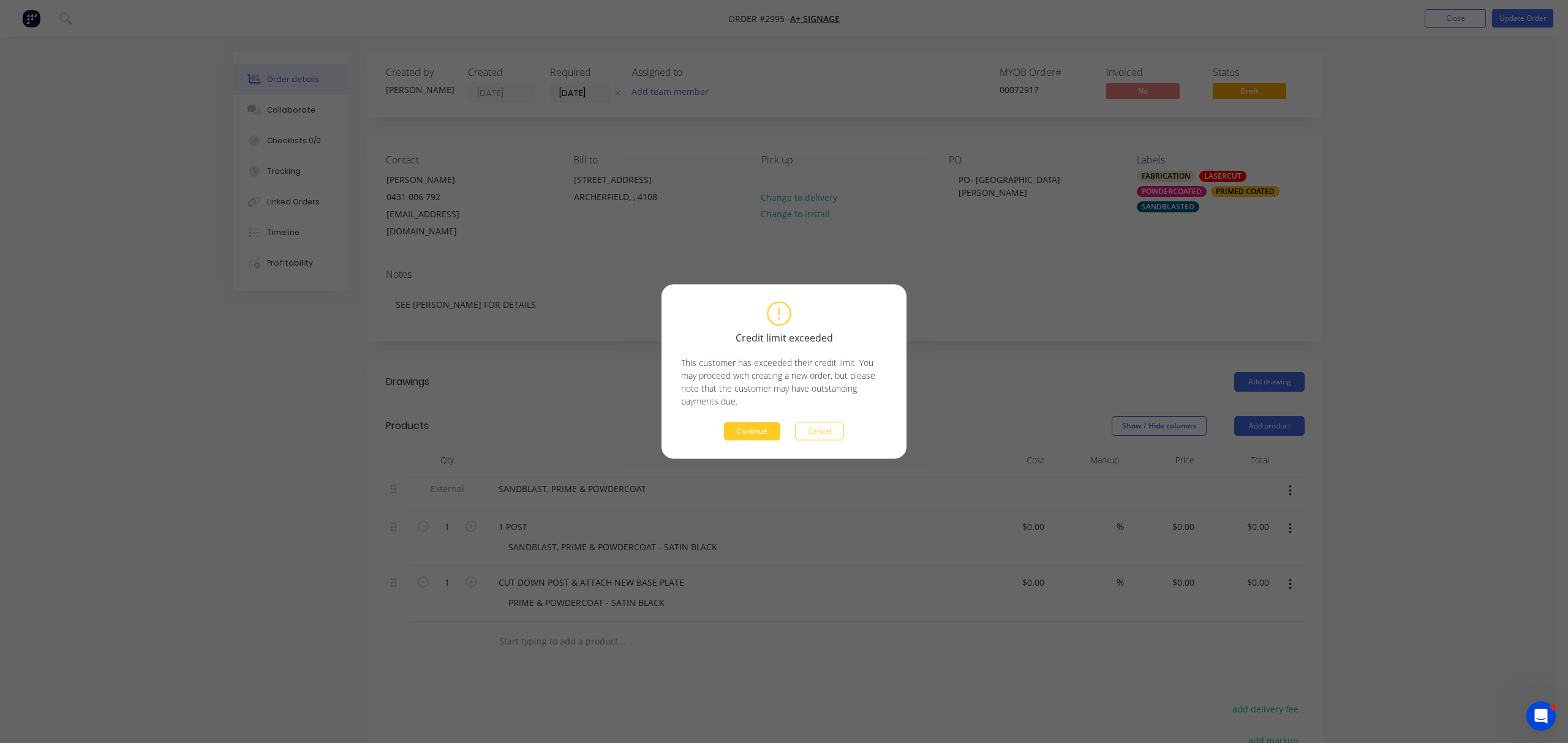
click at [748, 427] on button "Continue" at bounding box center [752, 432] width 56 height 18
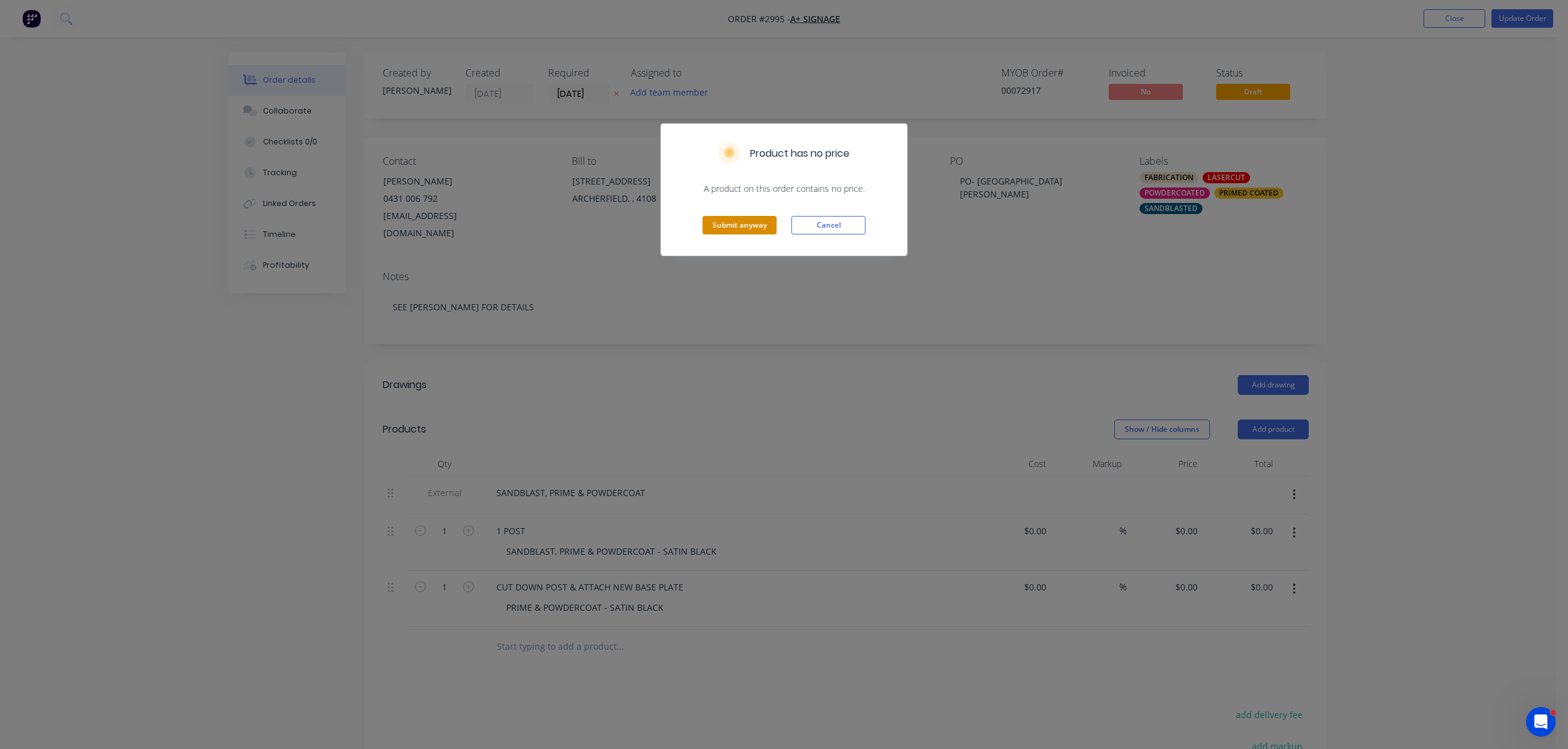
click at [739, 221] on button "Submit anyway" at bounding box center [739, 225] width 74 height 18
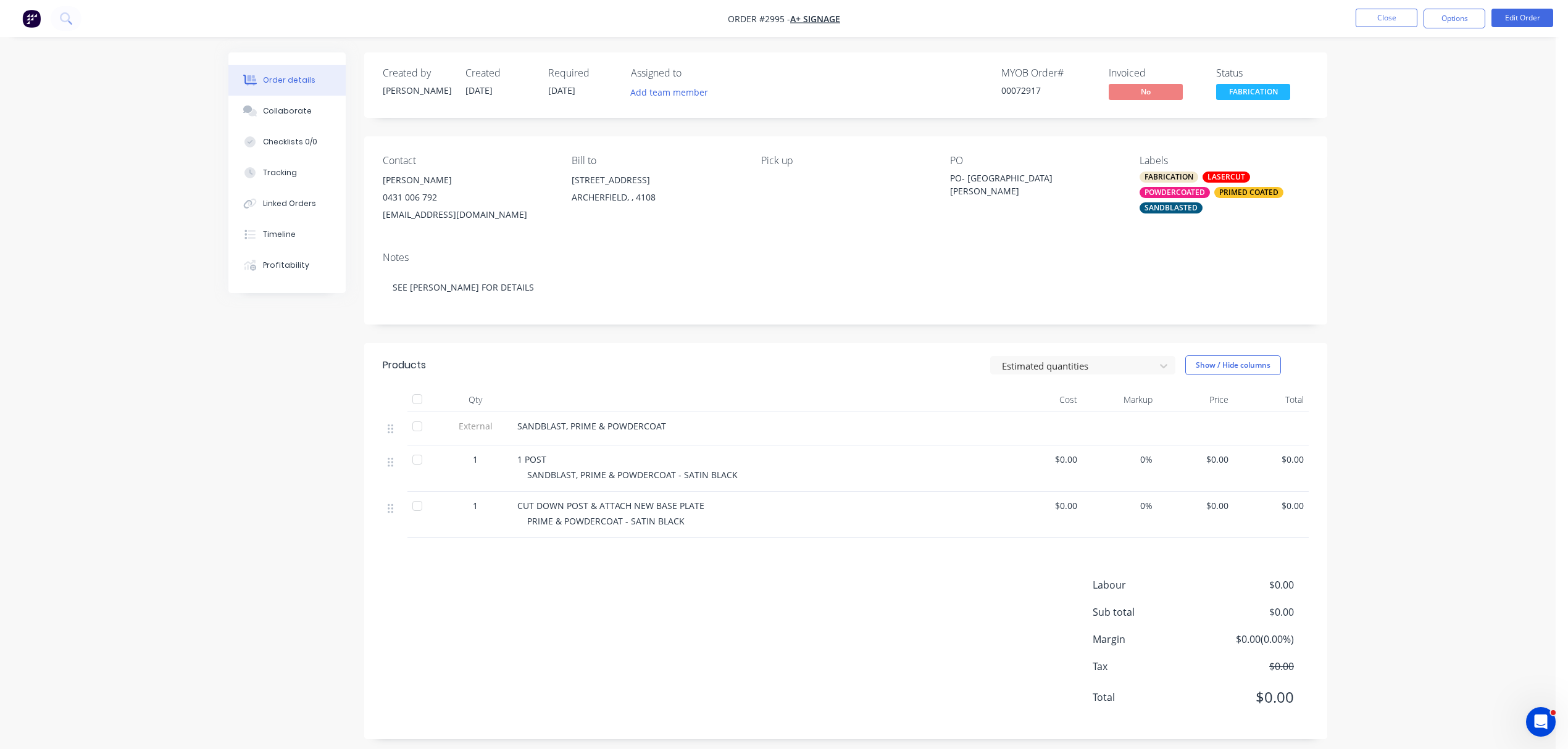
click at [1260, 90] on span "FABRICATION" at bounding box center [1253, 91] width 74 height 16
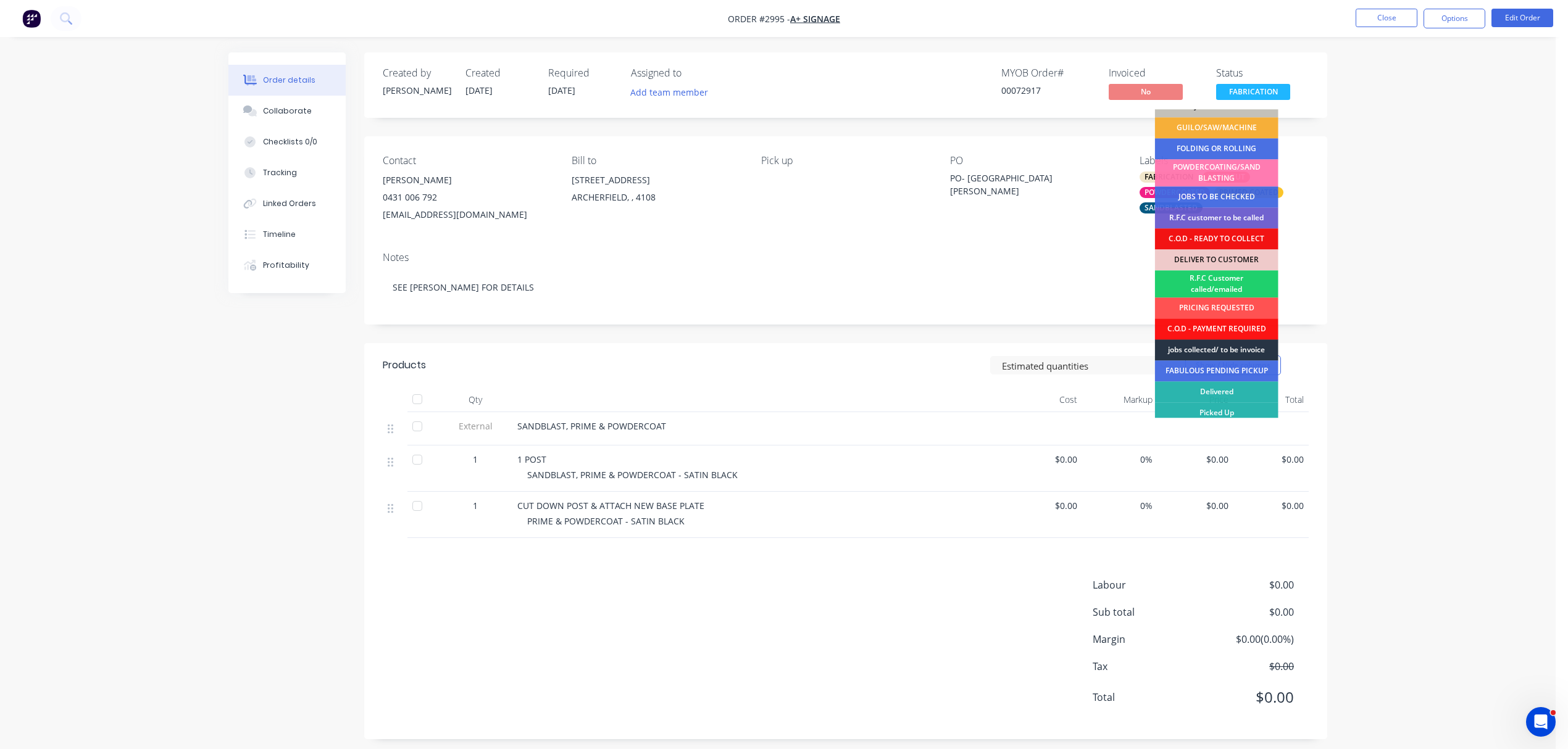
scroll to position [61, 0]
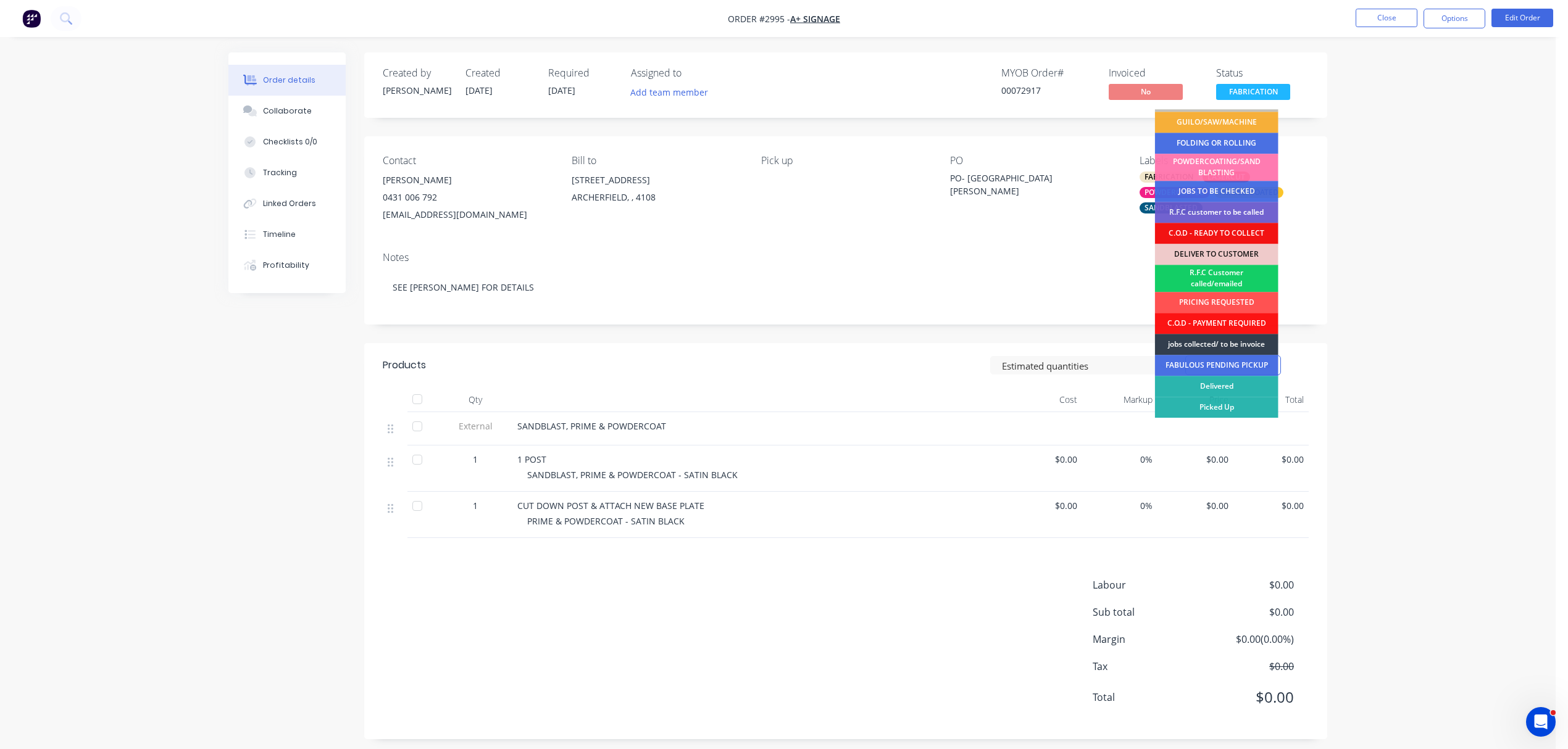
click at [1226, 274] on div "R.F.C Customer called/emailed" at bounding box center [1216, 279] width 124 height 28
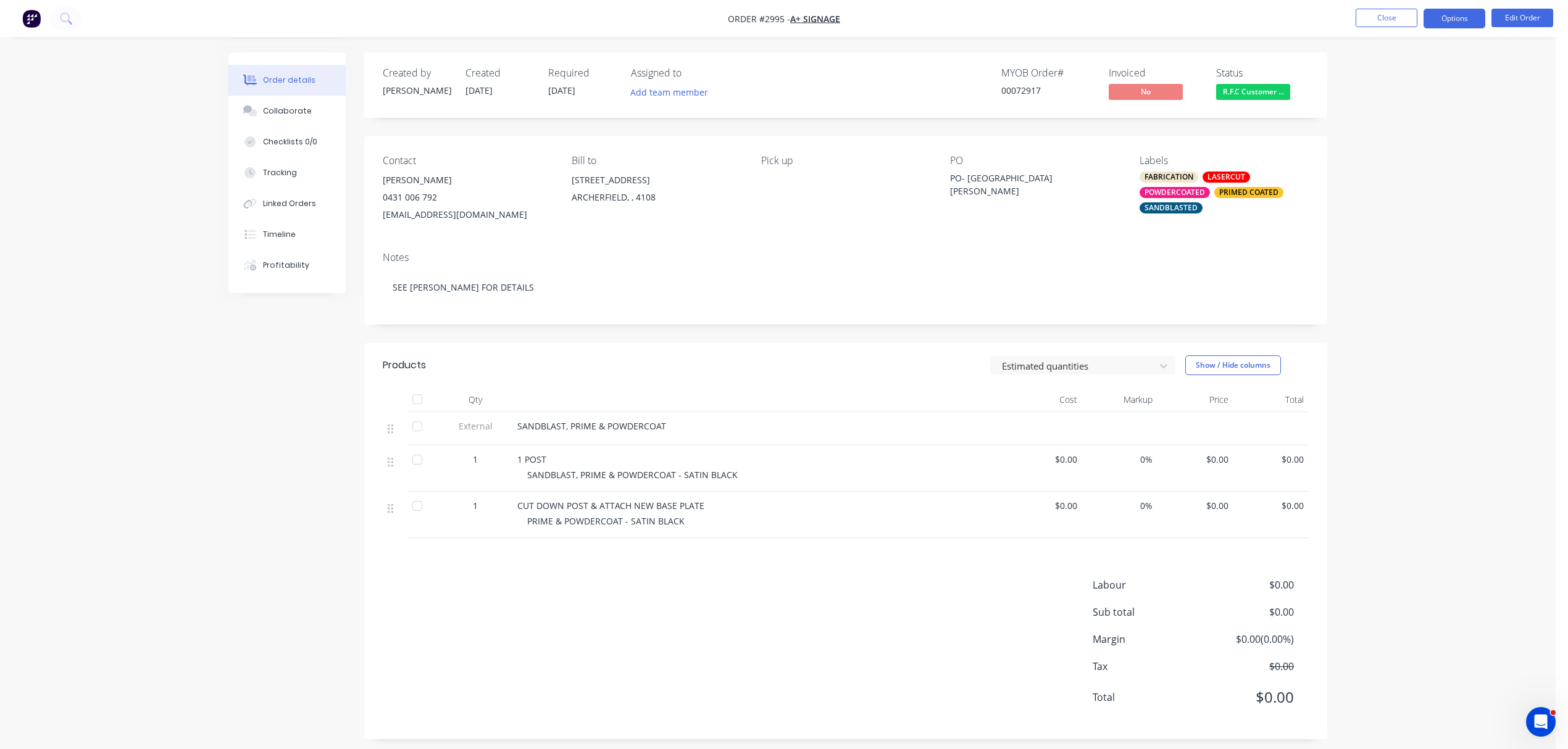
click at [1458, 18] on button "Options" at bounding box center [1454, 18] width 62 height 20
click at [1396, 171] on div "Delivery Docket" at bounding box center [1417, 174] width 114 height 18
click at [1403, 122] on div "Without pricing" at bounding box center [1417, 125] width 114 height 18
click at [1395, 18] on button "Close" at bounding box center [1386, 17] width 62 height 18
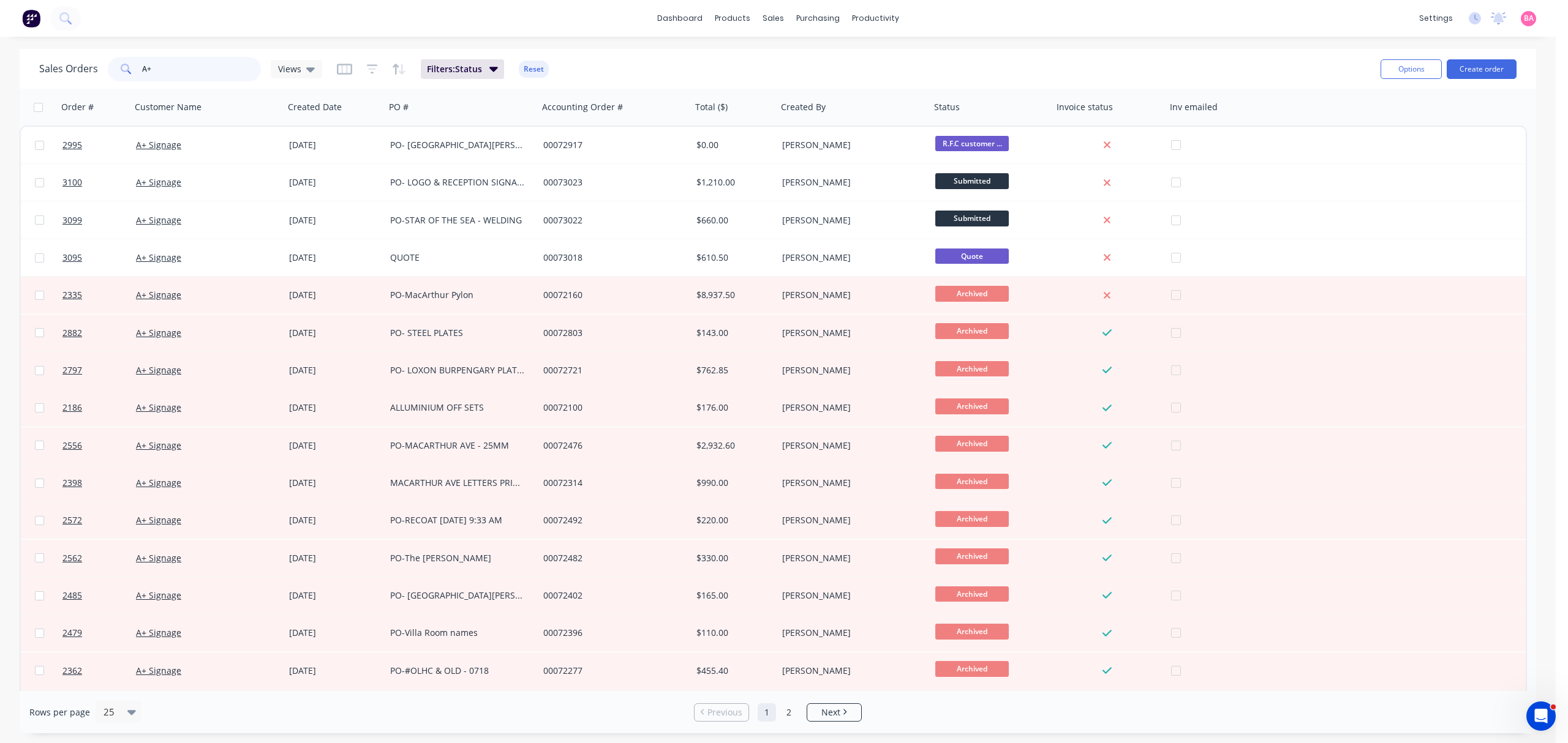
drag, startPoint x: 175, startPoint y: 64, endPoint x: 3, endPoint y: 50, distance: 172.6
click at [8, 51] on div "Sales Orders A+ Views Filters: Status Reset Options Create order Order # Custom…" at bounding box center [778, 392] width 1555 height 685
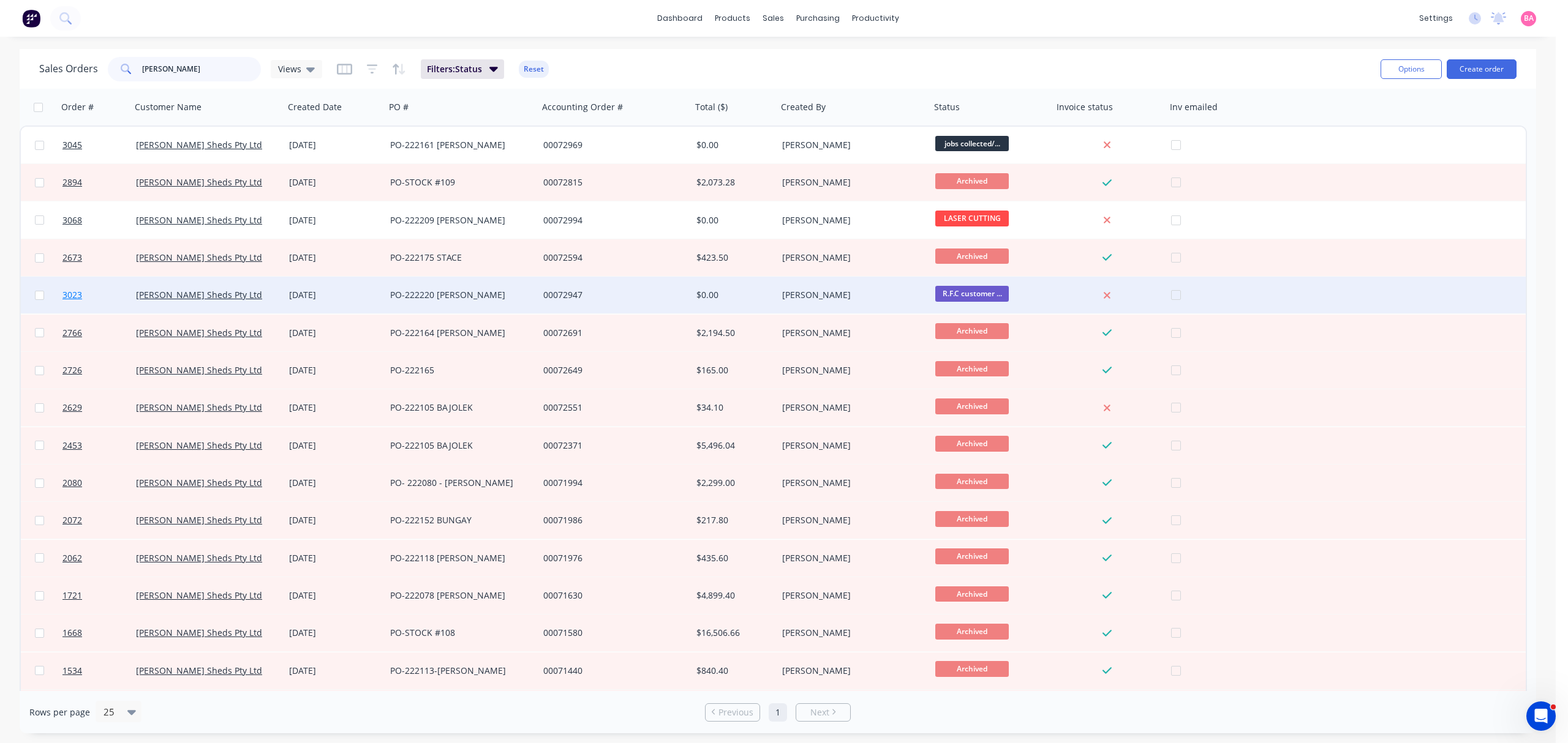
type input "OZZIE"
click at [71, 297] on span "3023" at bounding box center [73, 294] width 20 height 12
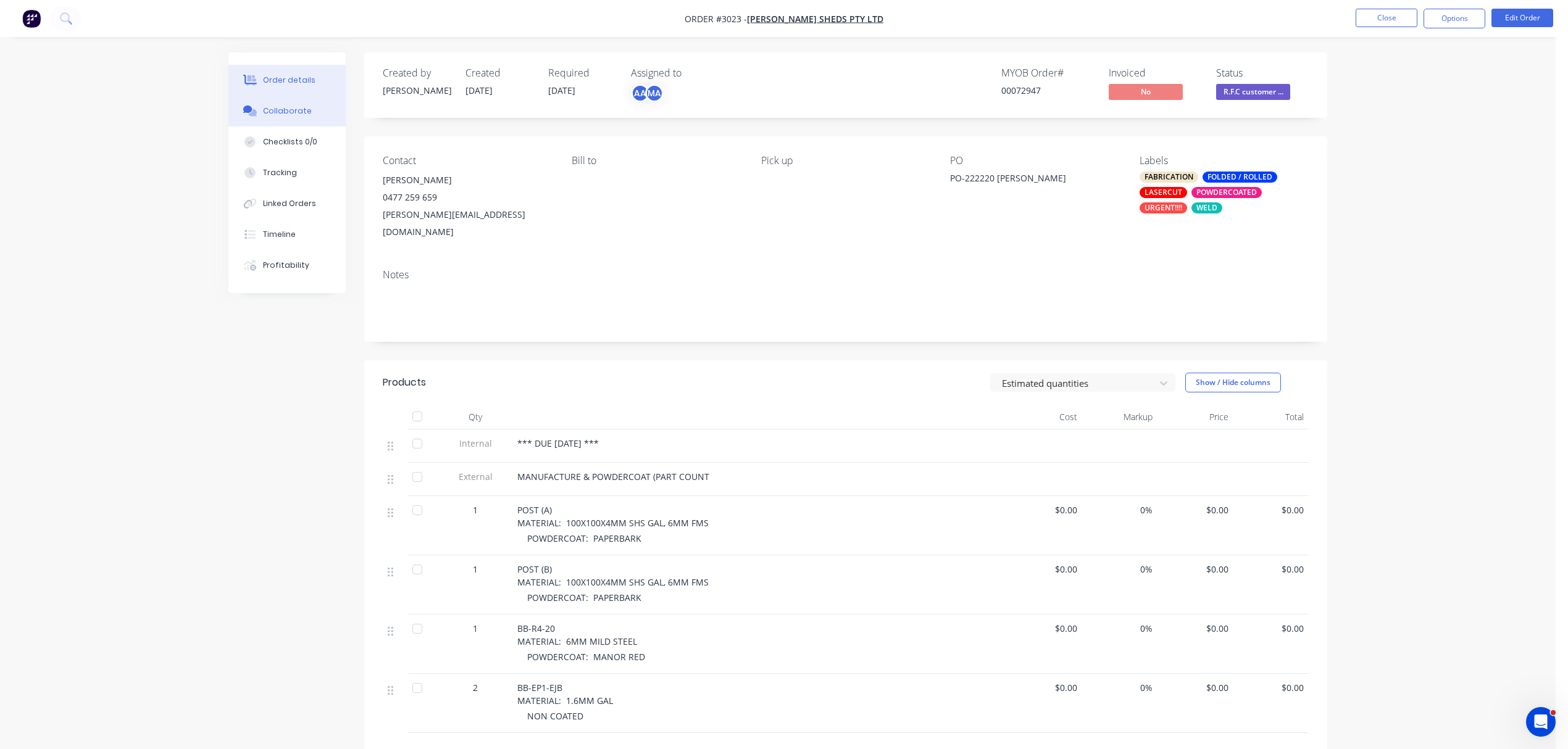
click at [274, 106] on div "Collaborate" at bounding box center [287, 111] width 49 height 11
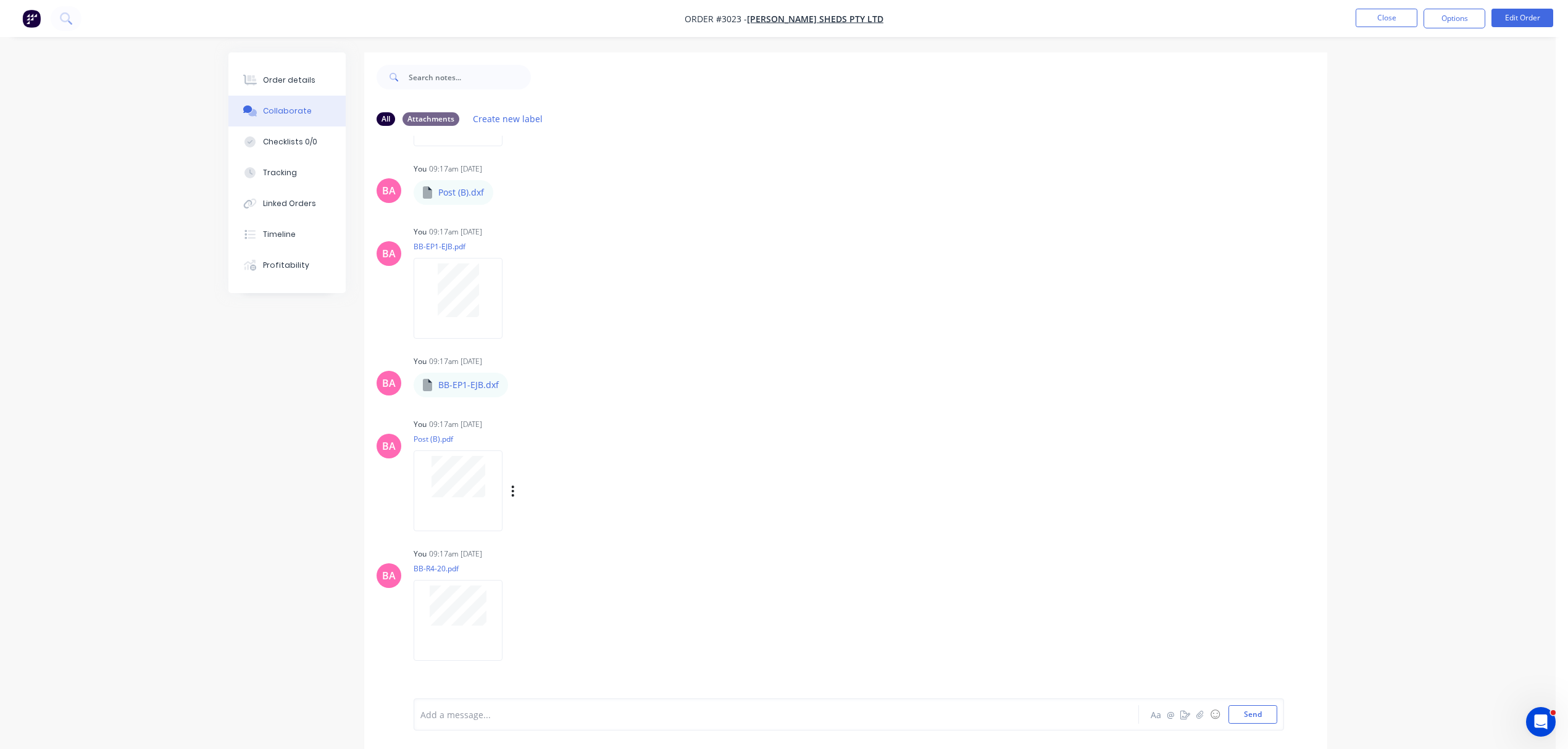
scroll to position [538, 0]
click at [279, 75] on div "Order details" at bounding box center [289, 80] width 52 height 11
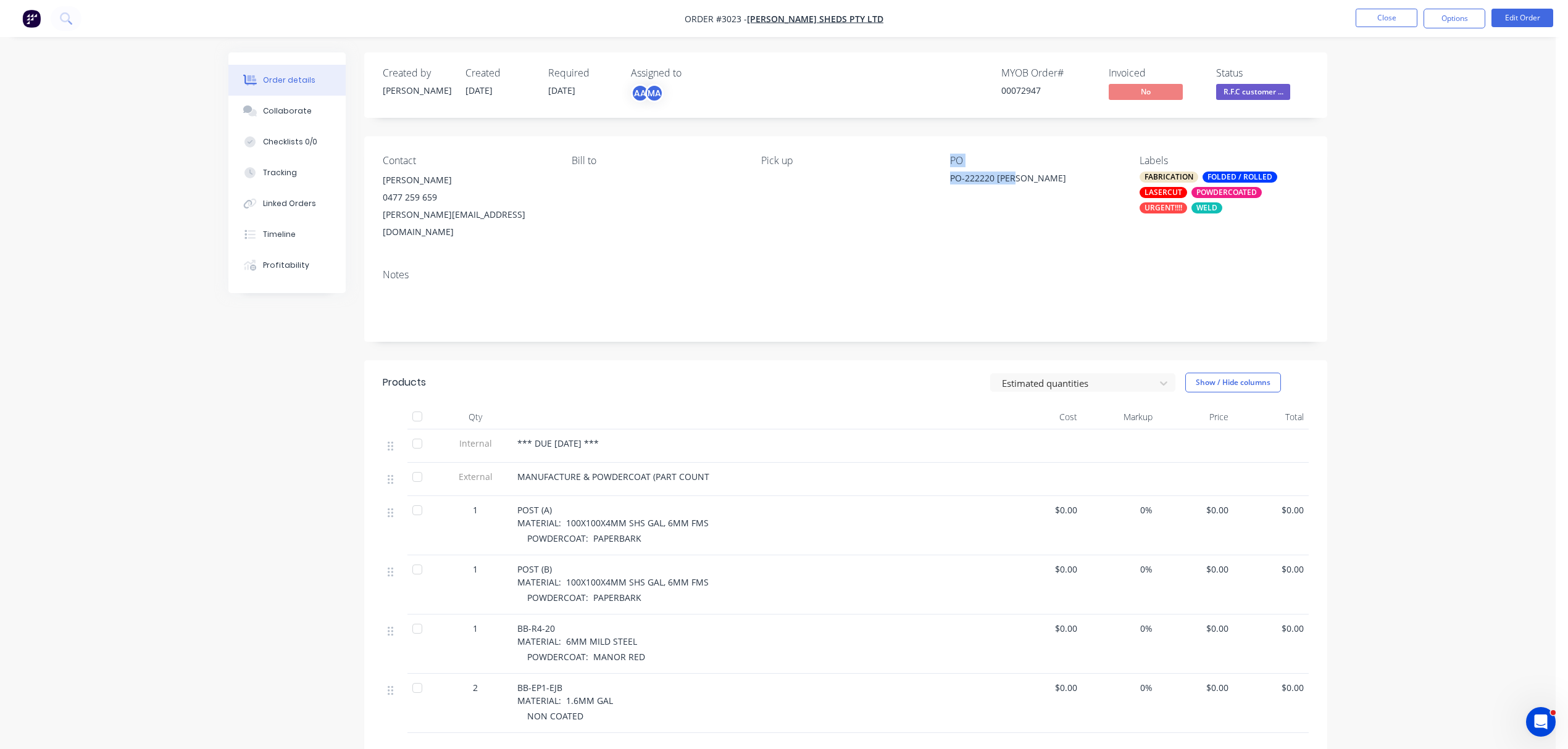
drag, startPoint x: 999, startPoint y: 180, endPoint x: 937, endPoint y: 179, distance: 62.0
click at [937, 179] on div "Contact MARTIN EDIE 0477 259 659 martin@ozziesheds.com.au Bill to Pick up PO PO…" at bounding box center [846, 198] width 963 height 123
copy div "PO PO-222220 MACE"
click at [289, 108] on div "Collaborate" at bounding box center [287, 111] width 49 height 11
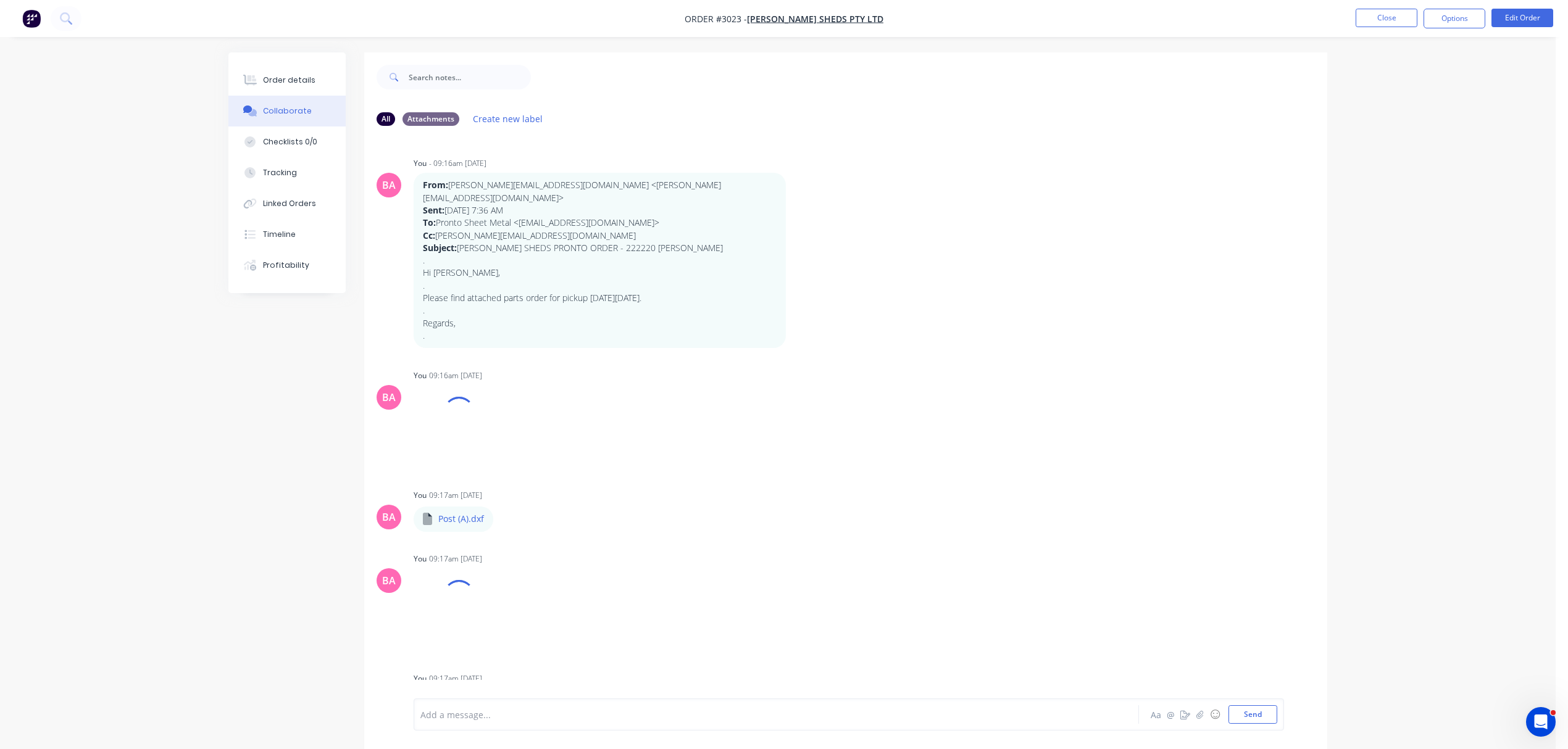
click at [515, 711] on div at bounding box center [742, 715] width 642 height 13
click at [1255, 723] on button "Send" at bounding box center [1252, 715] width 49 height 18
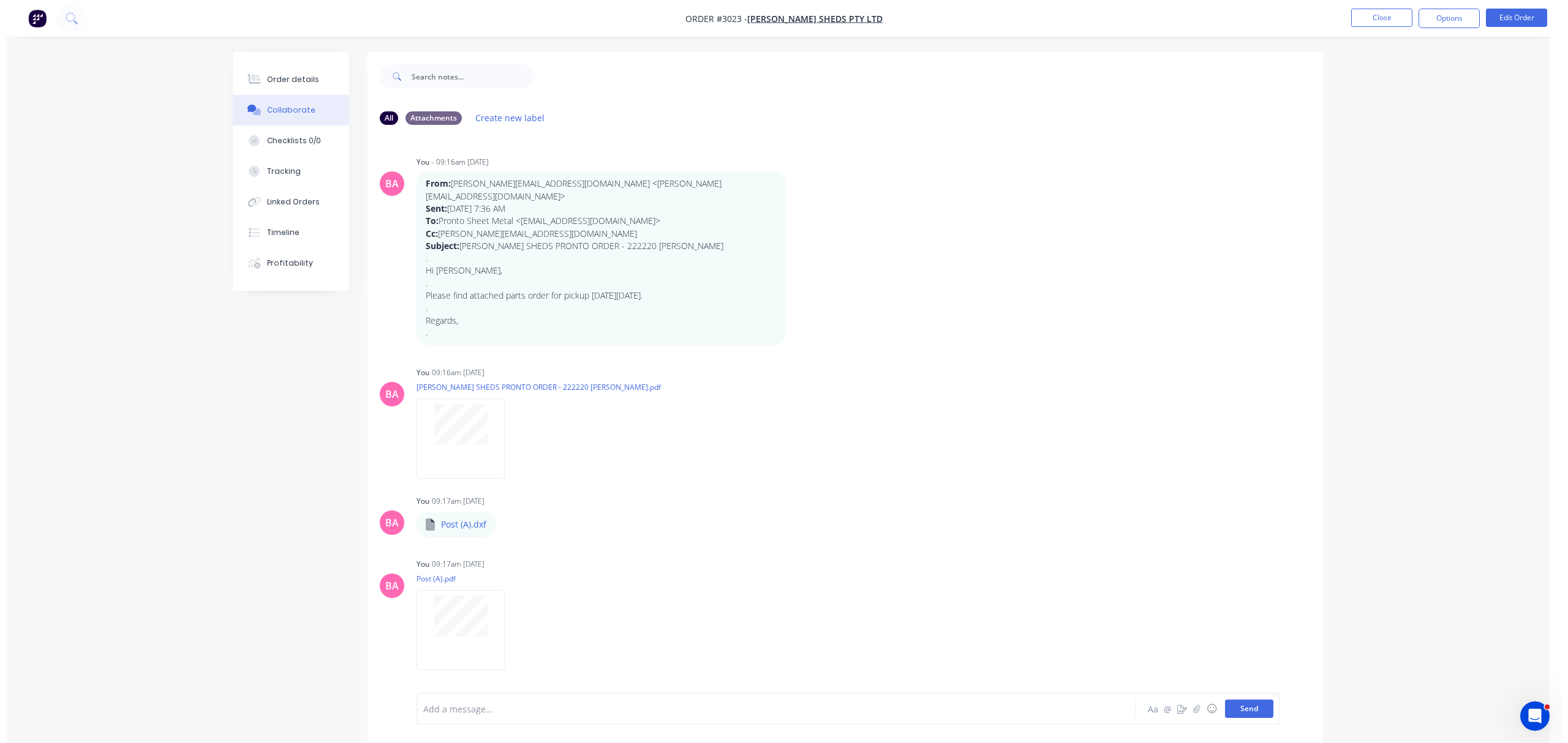
scroll to position [534, 0]
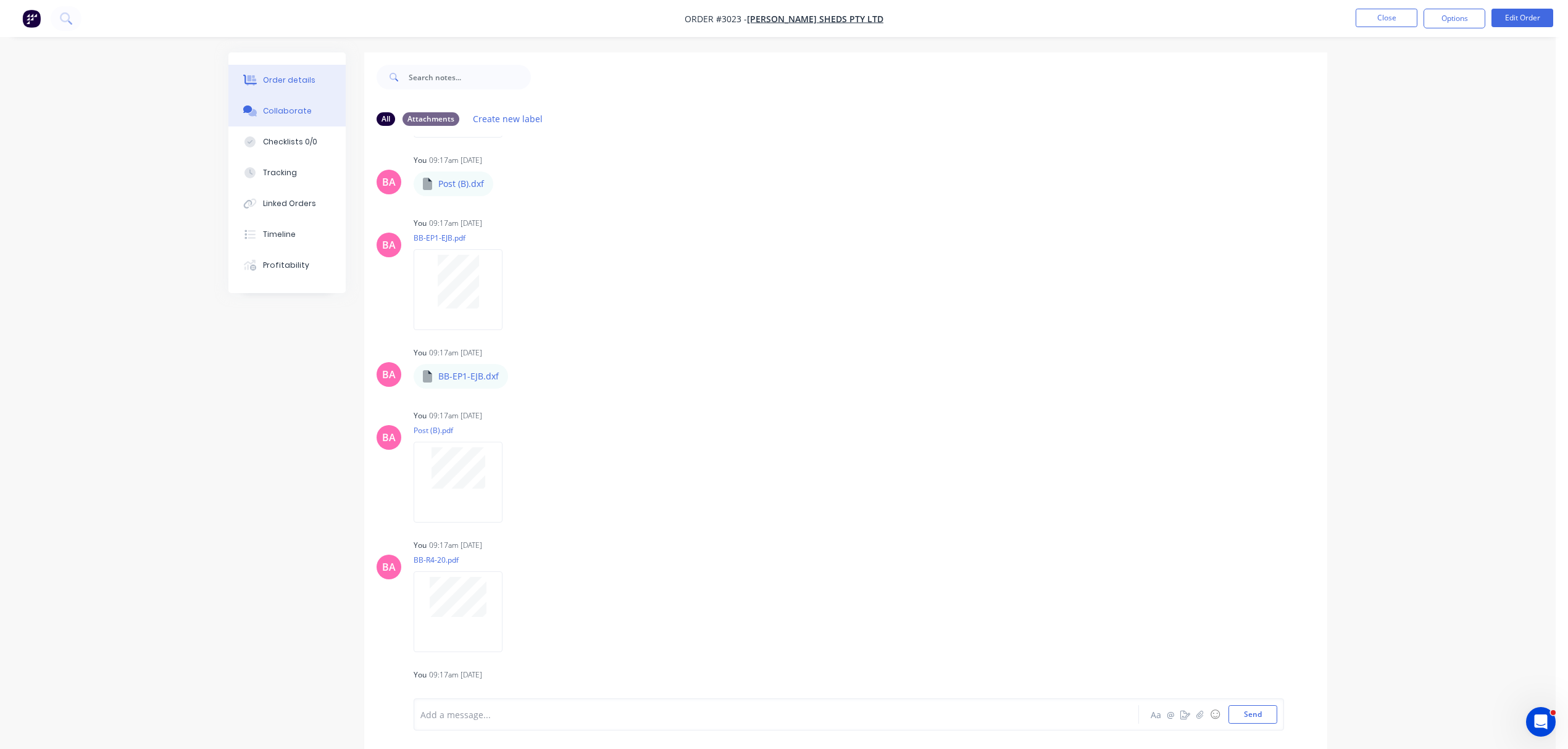
click at [280, 76] on div "Order details" at bounding box center [289, 80] width 52 height 11
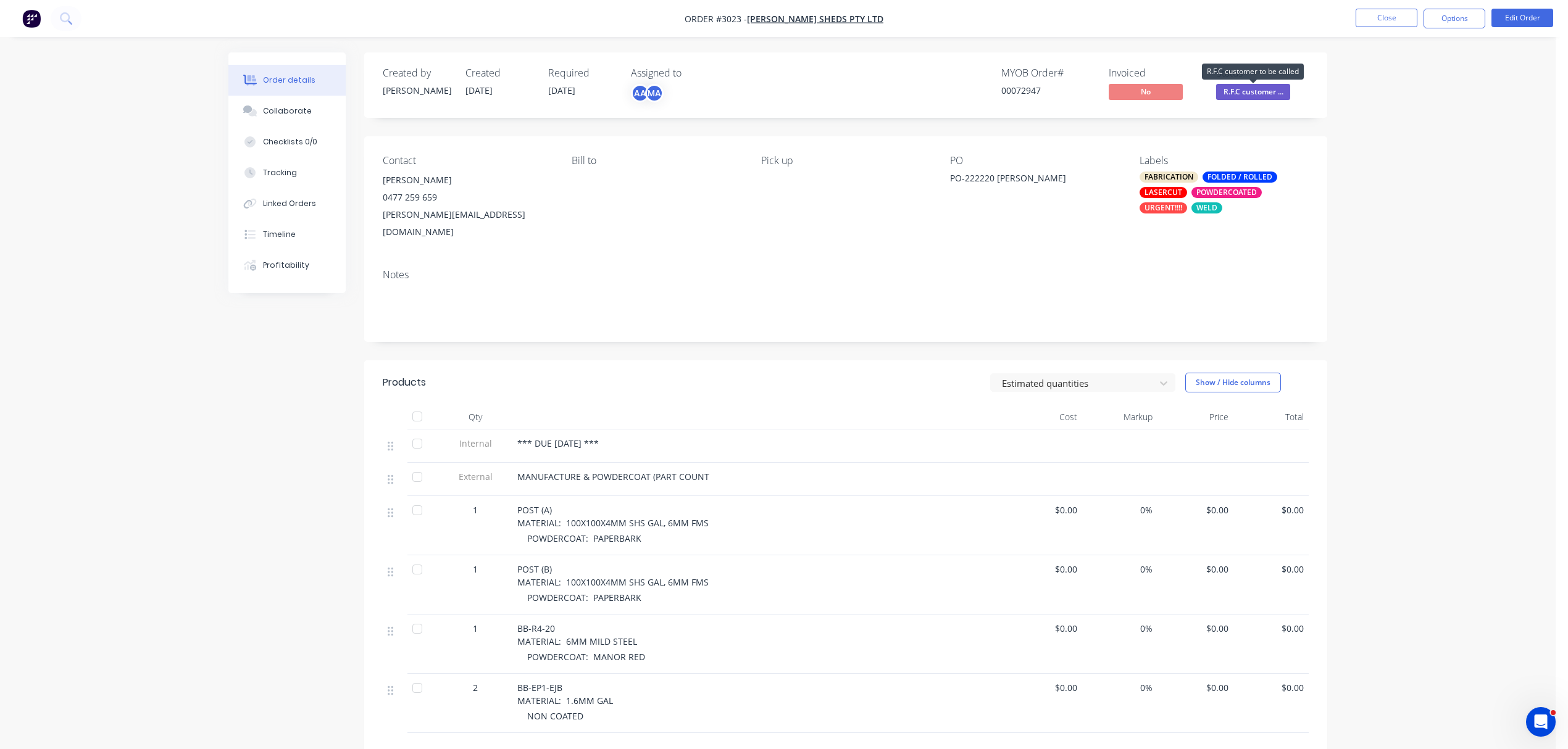
click at [1260, 90] on span "R.F.C customer ..." at bounding box center [1253, 91] width 74 height 16
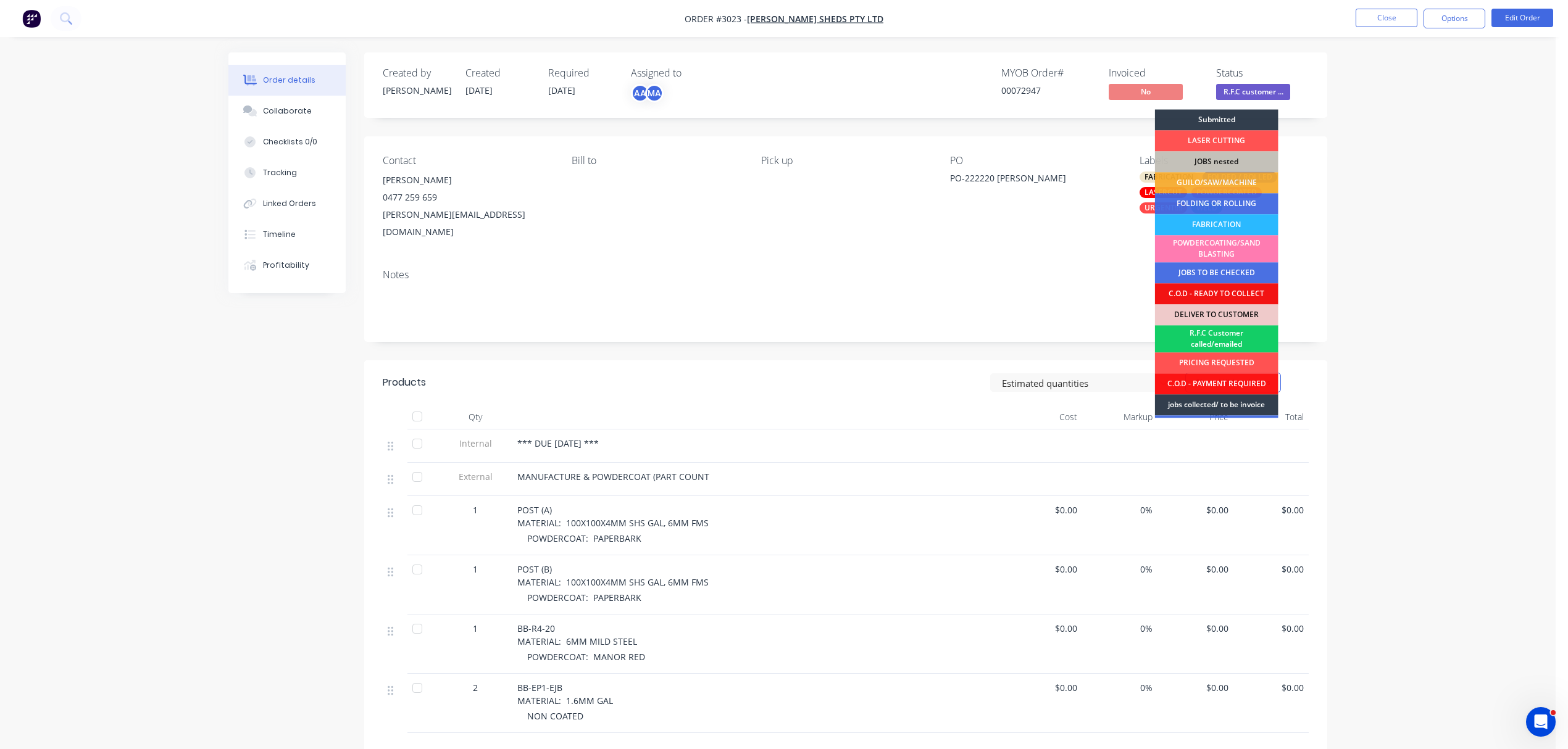
click at [1227, 341] on div "R.F.C Customer called/emailed" at bounding box center [1216, 339] width 124 height 28
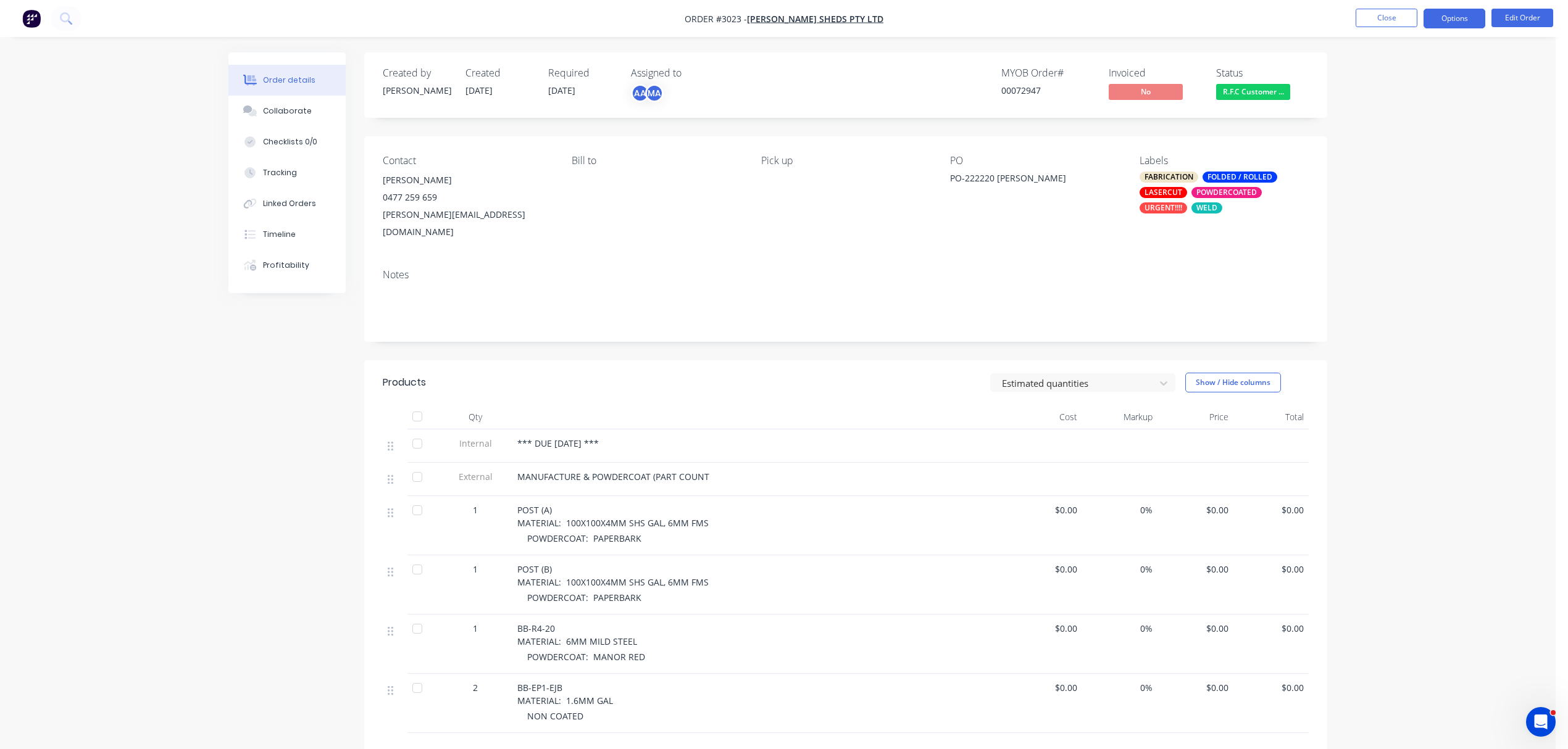
click at [1465, 20] on button "Options" at bounding box center [1454, 18] width 62 height 20
click at [1403, 167] on div "Delivery Docket" at bounding box center [1417, 174] width 114 height 18
click at [1391, 119] on div "Without pricing" at bounding box center [1417, 125] width 114 height 18
click at [1394, 18] on button "Close" at bounding box center [1386, 17] width 62 height 18
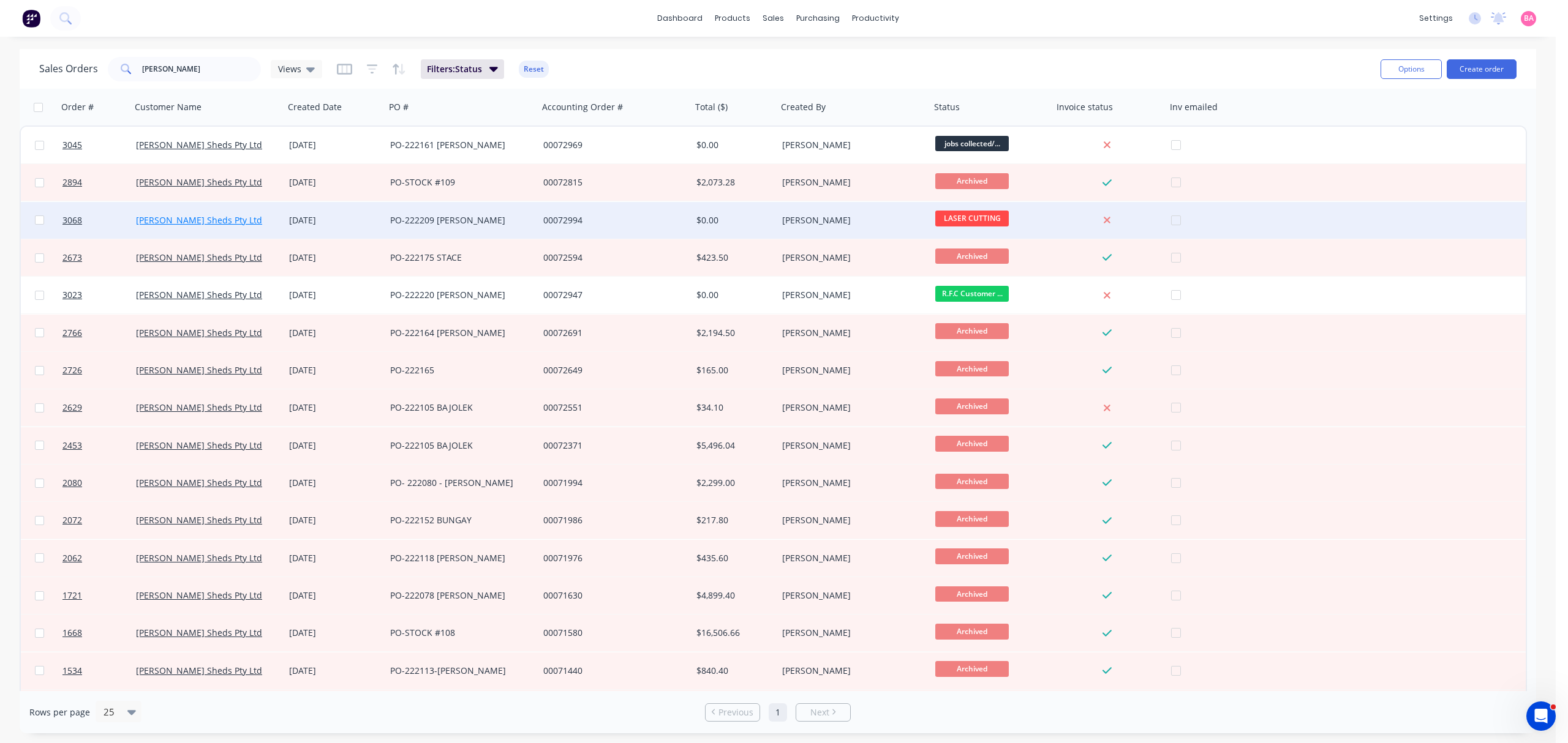
click at [168, 218] on link "[PERSON_NAME] Sheds Pty Ltd" at bounding box center [199, 219] width 127 height 12
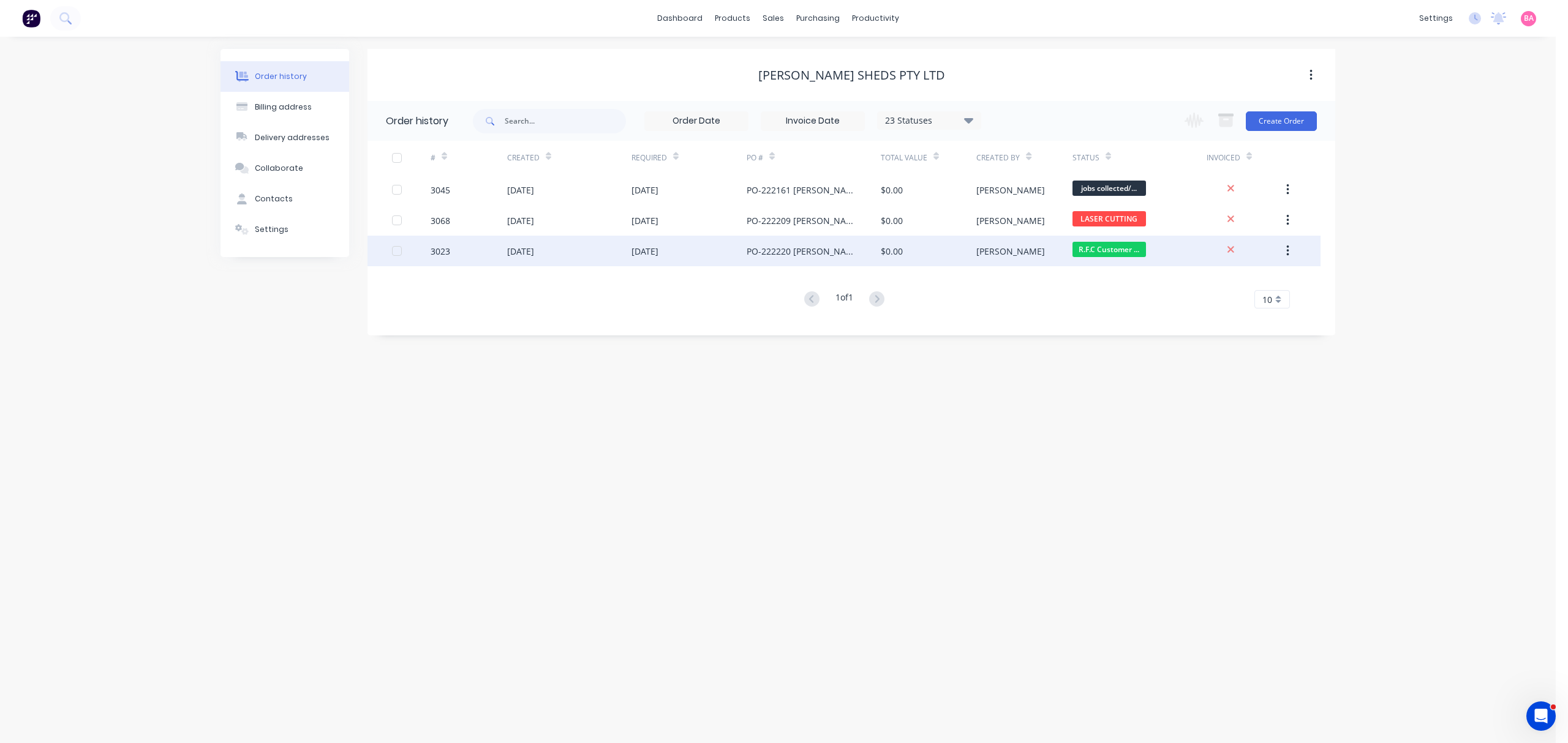
click at [783, 249] on div "PO-222220 MACE" at bounding box center [801, 251] width 109 height 13
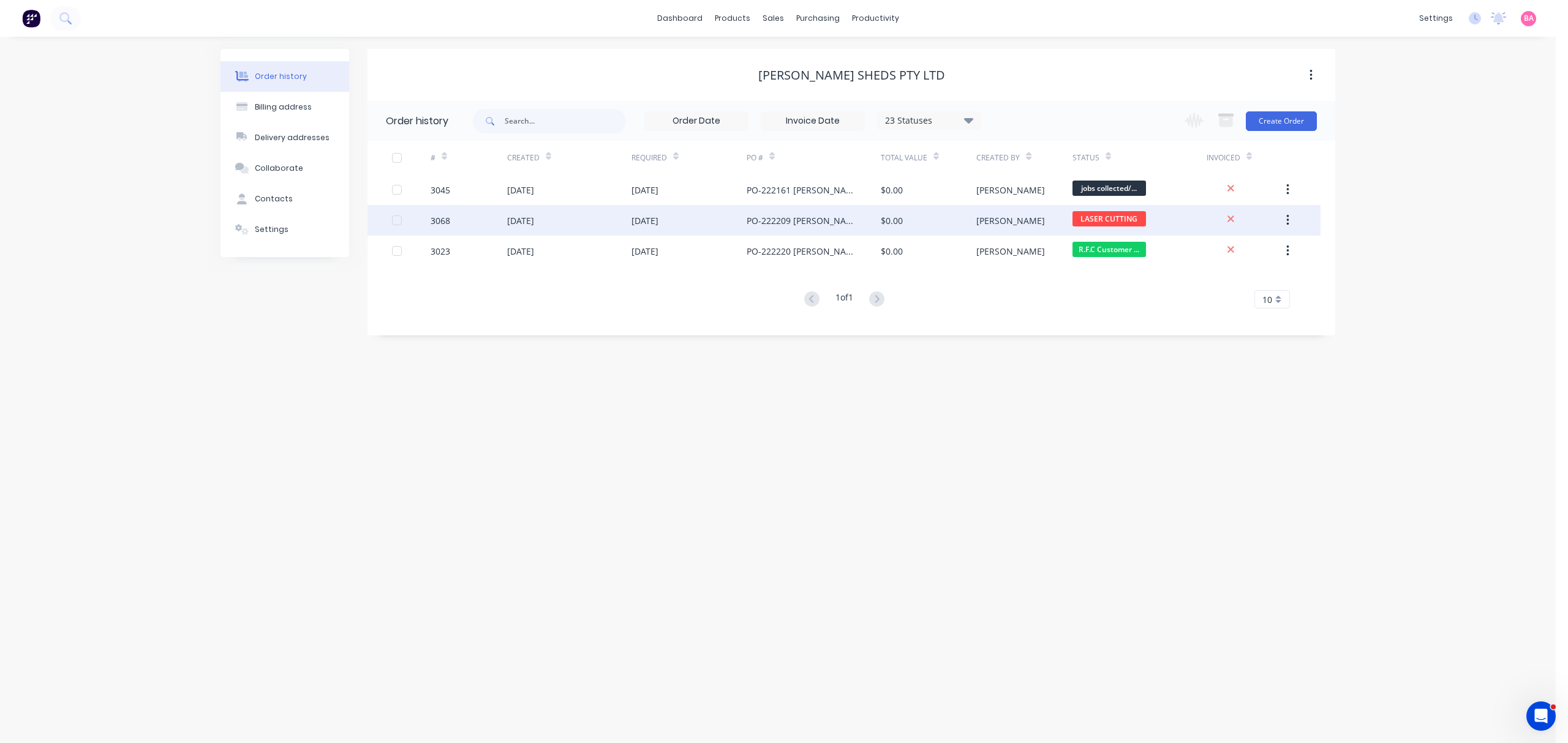
click at [658, 219] on div "16 Oct 2025" at bounding box center [645, 220] width 27 height 13
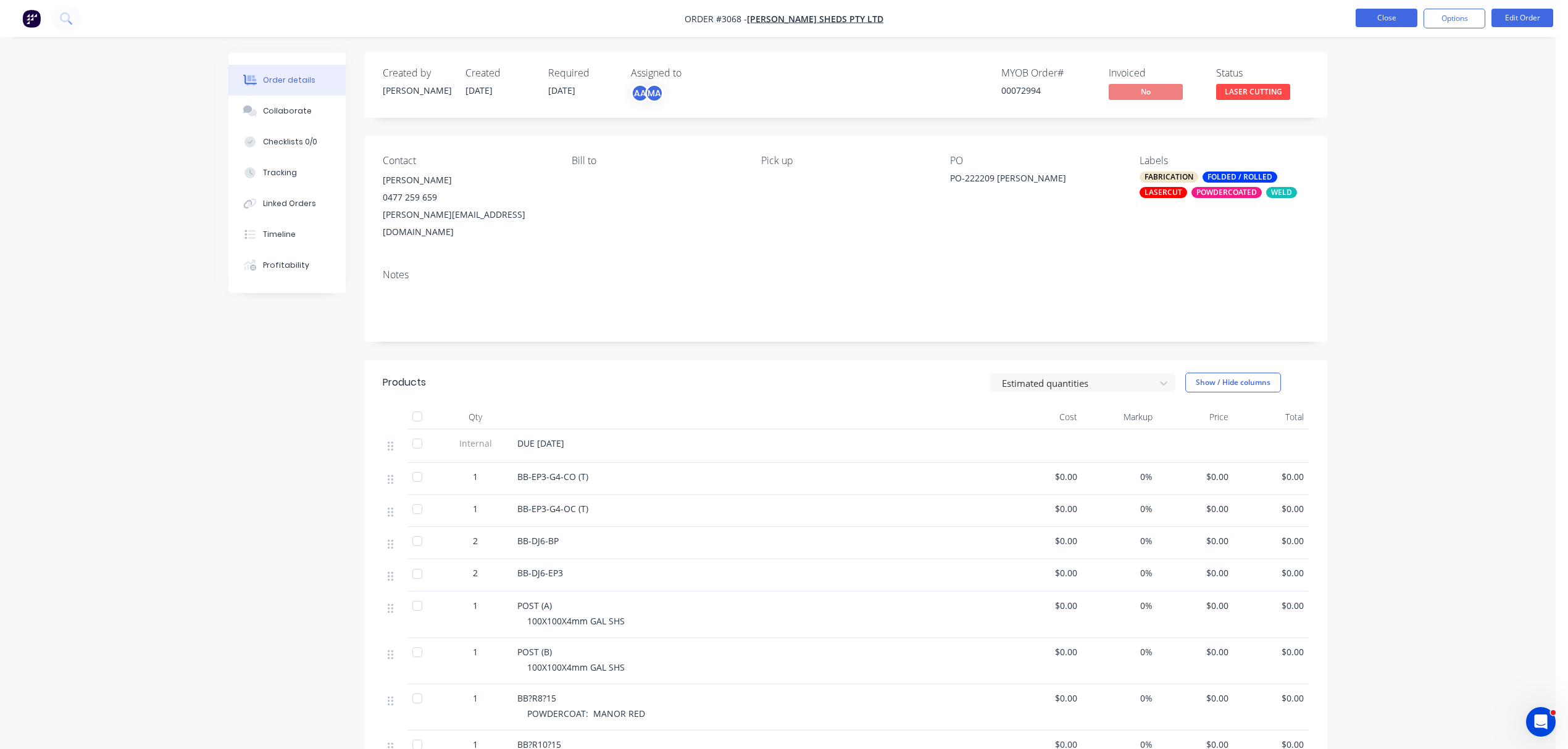
click at [1398, 17] on button "Close" at bounding box center [1386, 17] width 62 height 18
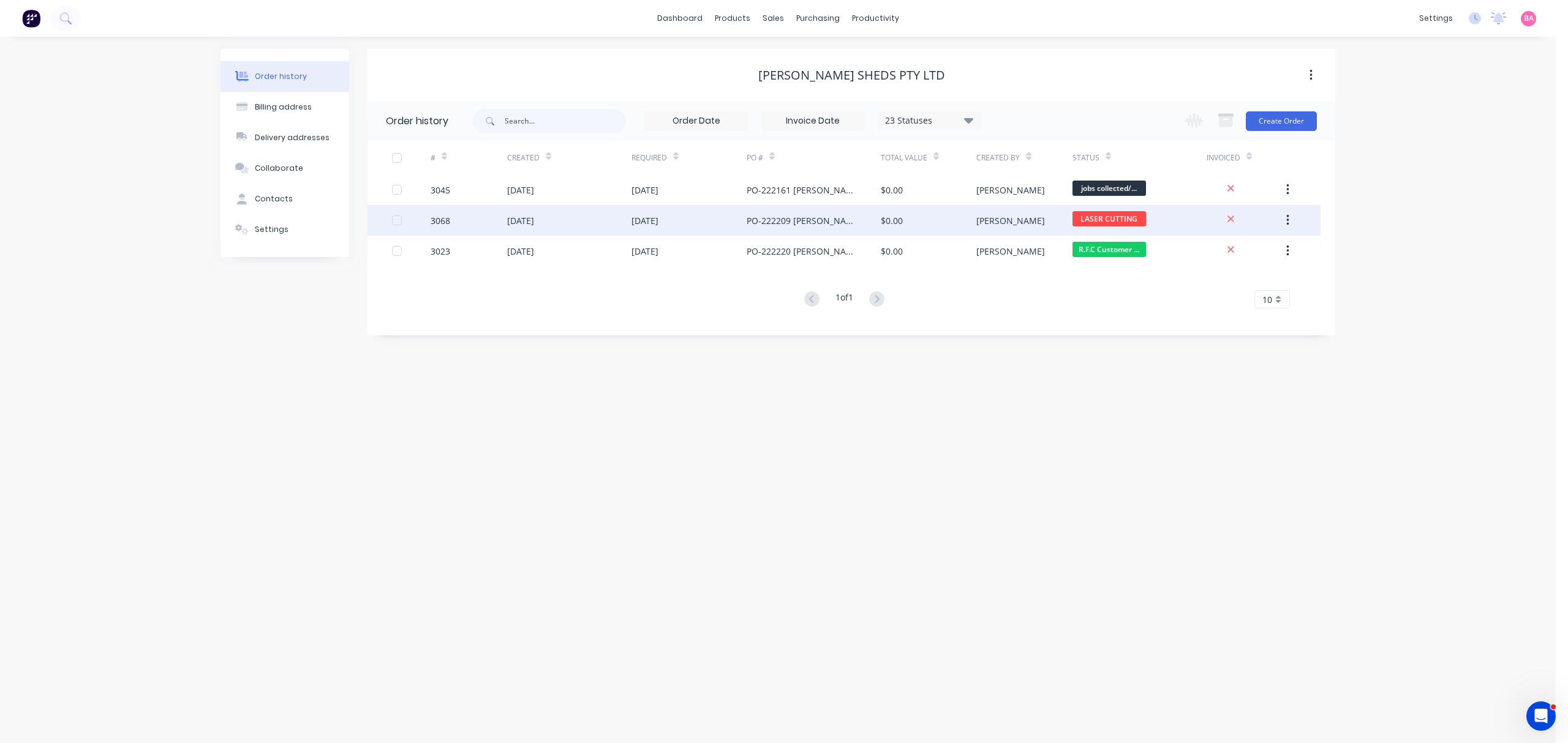
click at [522, 221] on div "[DATE]" at bounding box center [521, 220] width 27 height 13
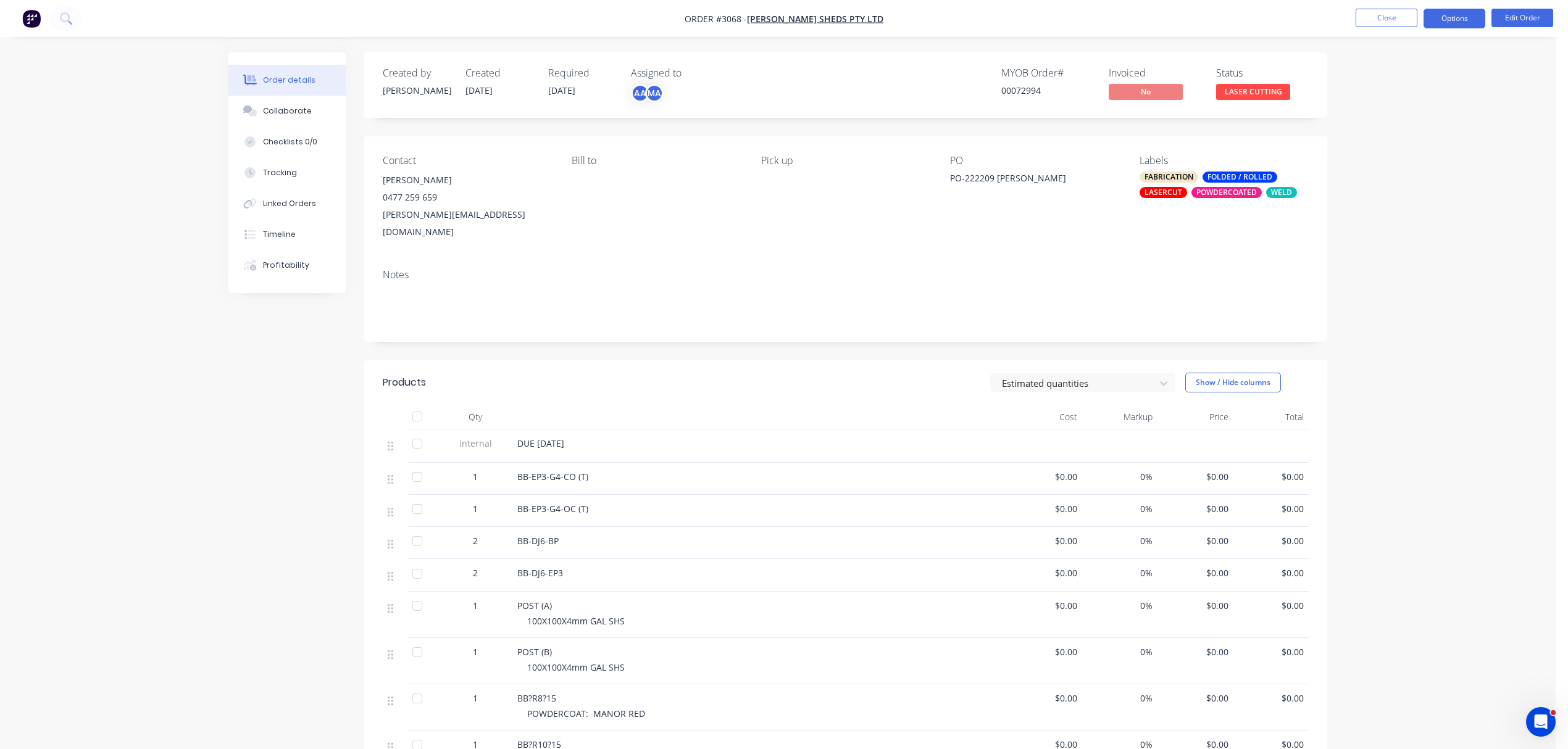
click at [1462, 17] on button "Options" at bounding box center [1454, 18] width 62 height 20
click at [1391, 142] on div "Work Order" at bounding box center [1417, 150] width 114 height 18
click at [1395, 116] on div "Without pricing" at bounding box center [1417, 125] width 114 height 18
click at [1381, 18] on button "Close" at bounding box center [1386, 17] width 62 height 18
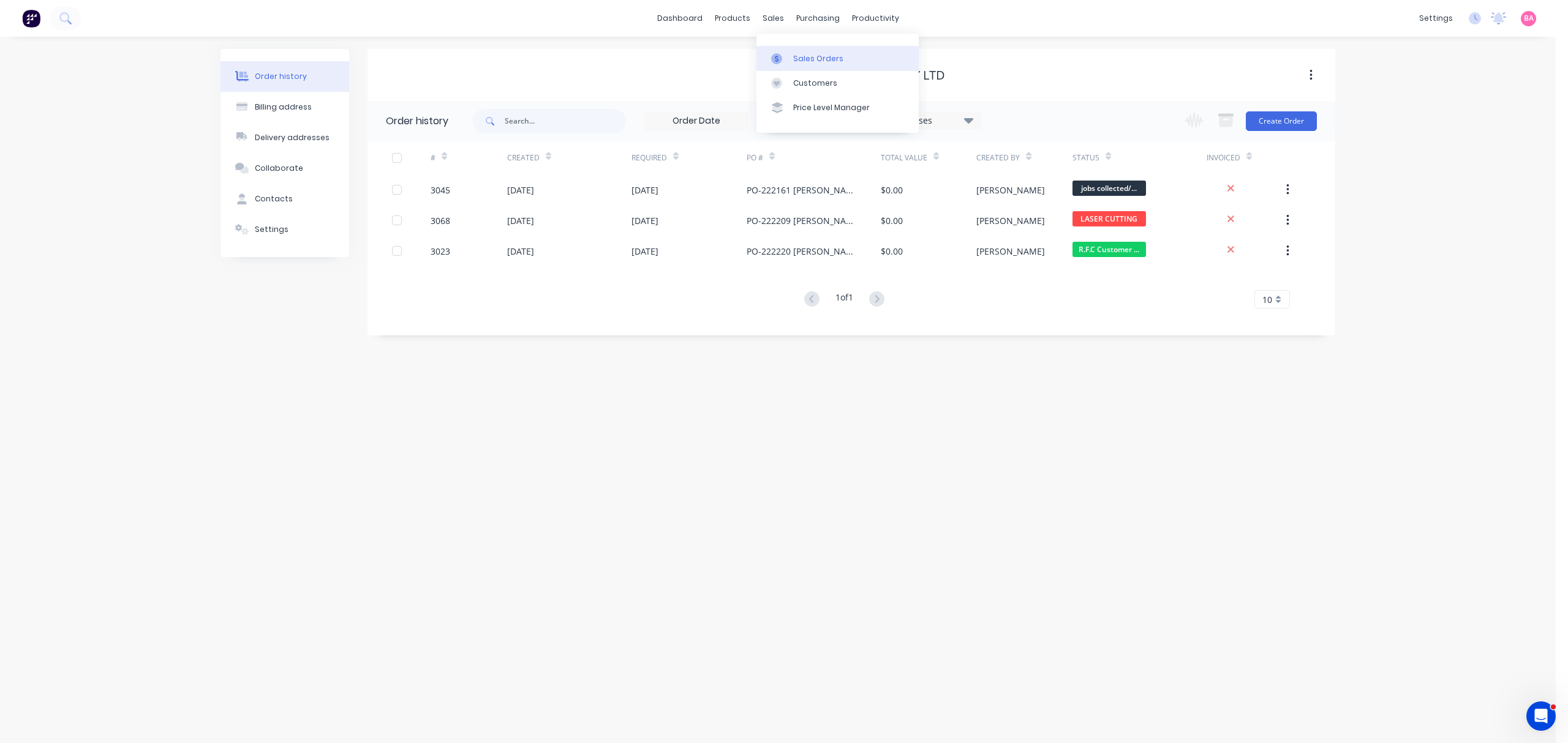
click at [775, 59] on icon at bounding box center [777, 59] width 11 height 11
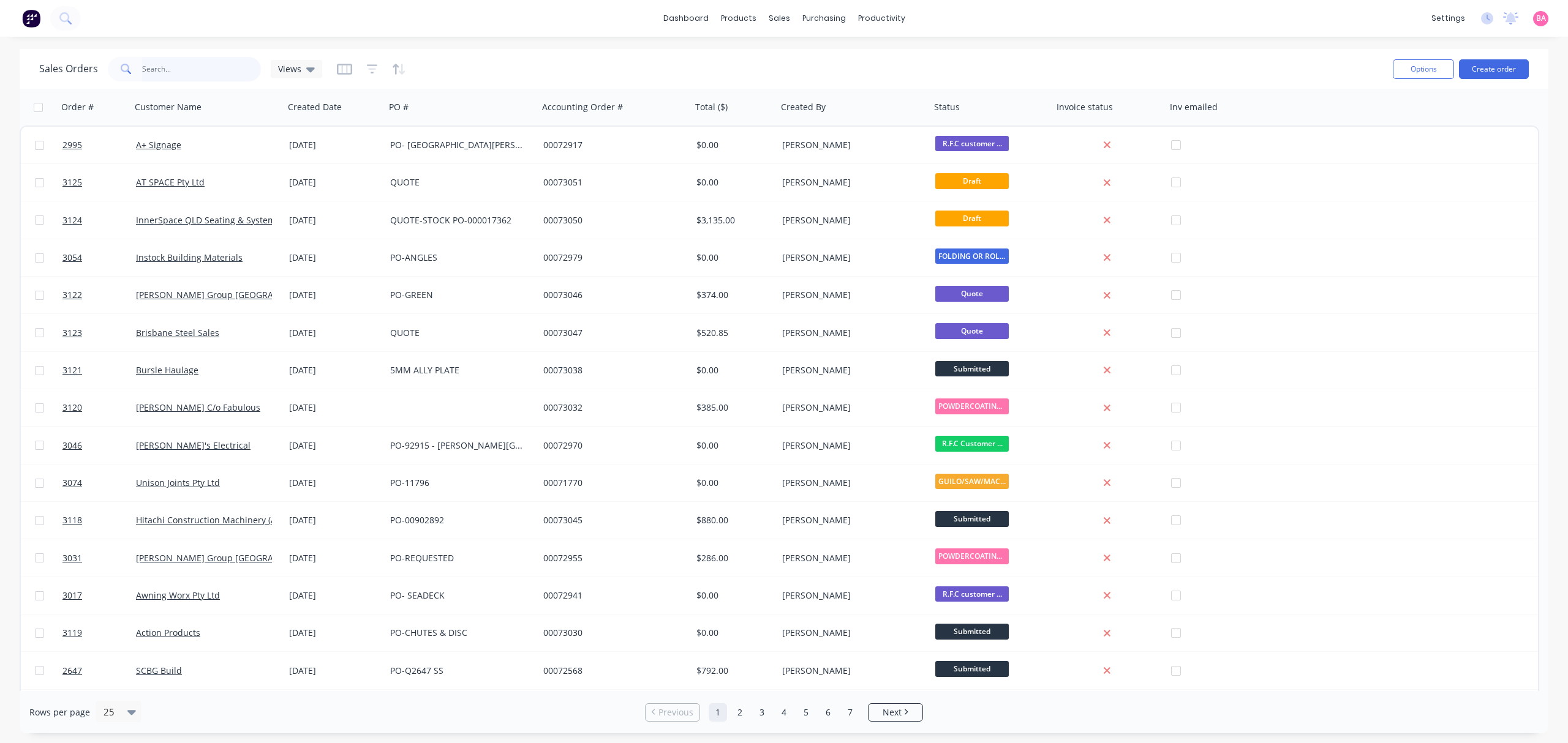
click at [205, 68] on input "text" at bounding box center [201, 69] width 119 height 25
type input "SEQ"
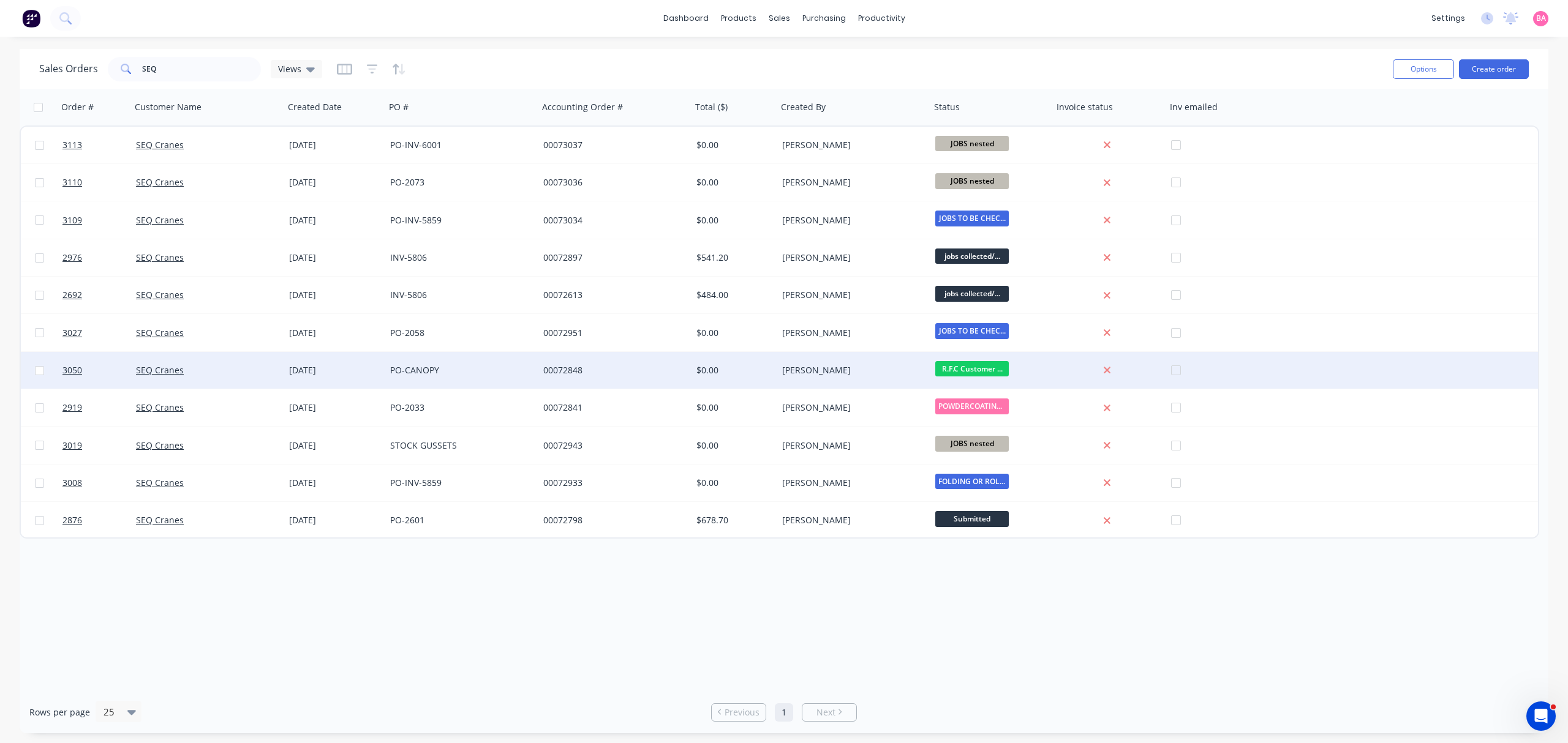
click at [971, 366] on span "R.F.C Customer ..." at bounding box center [972, 369] width 74 height 15
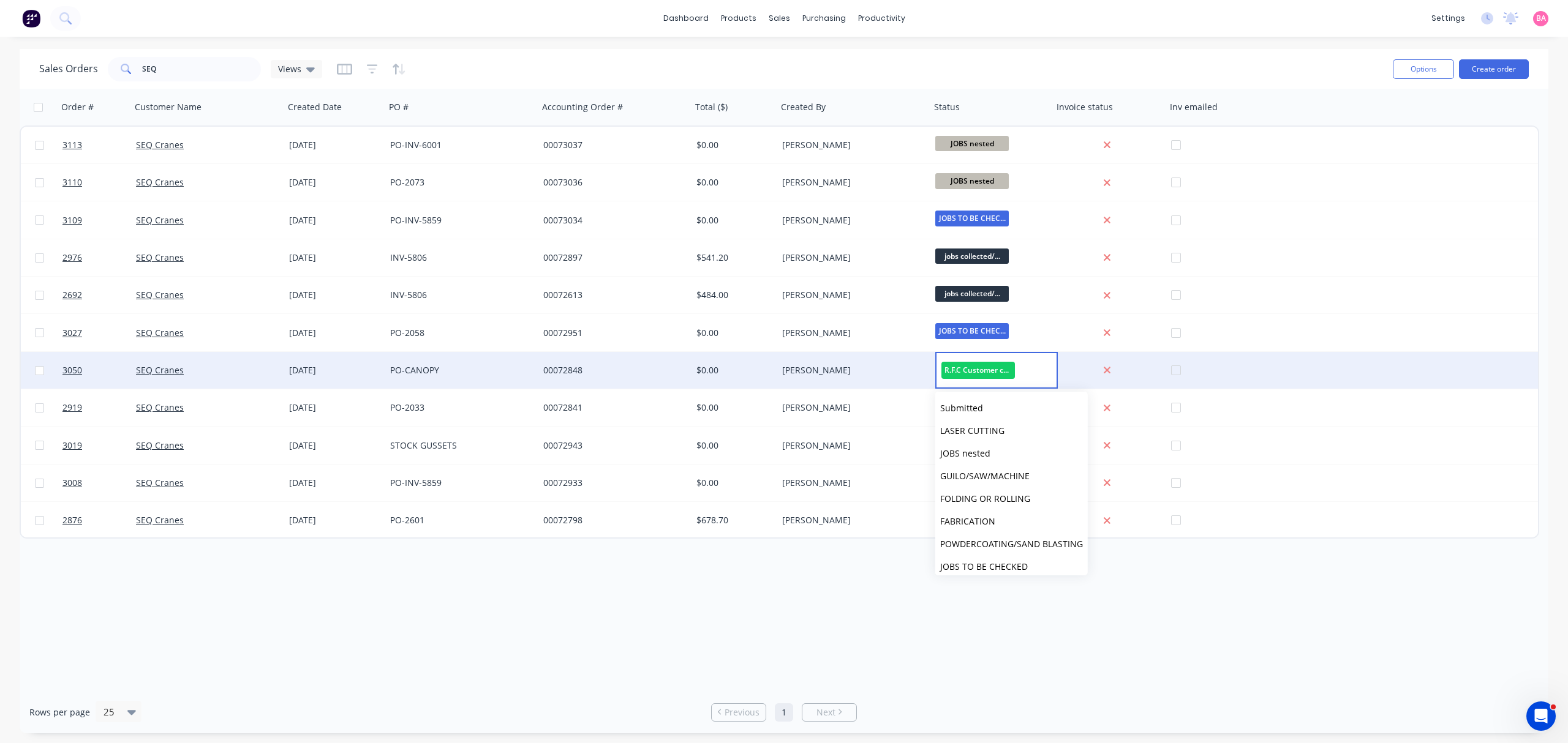
click at [305, 369] on div "[DATE]" at bounding box center [334, 370] width 91 height 12
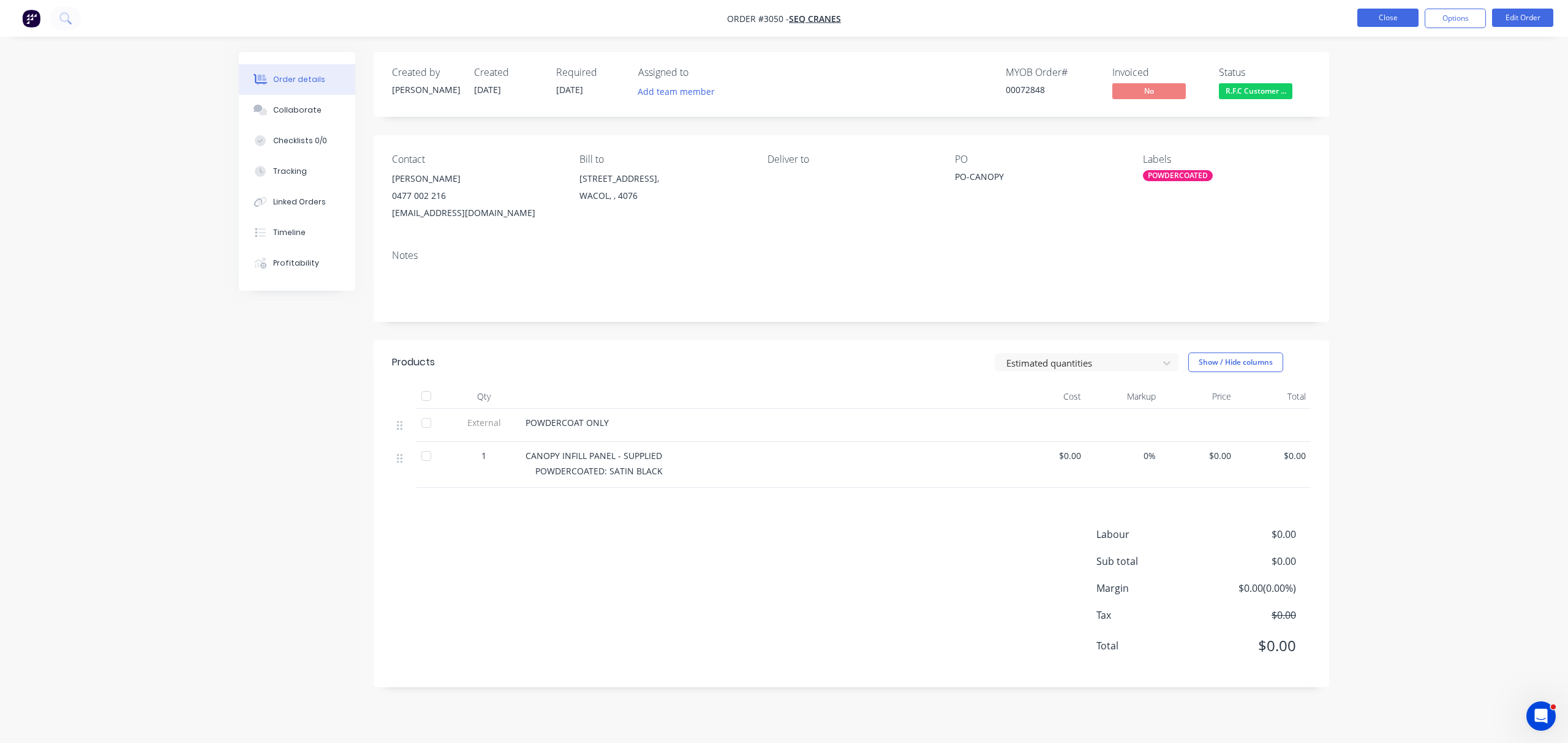
click at [1378, 15] on button "Close" at bounding box center [1387, 17] width 61 height 18
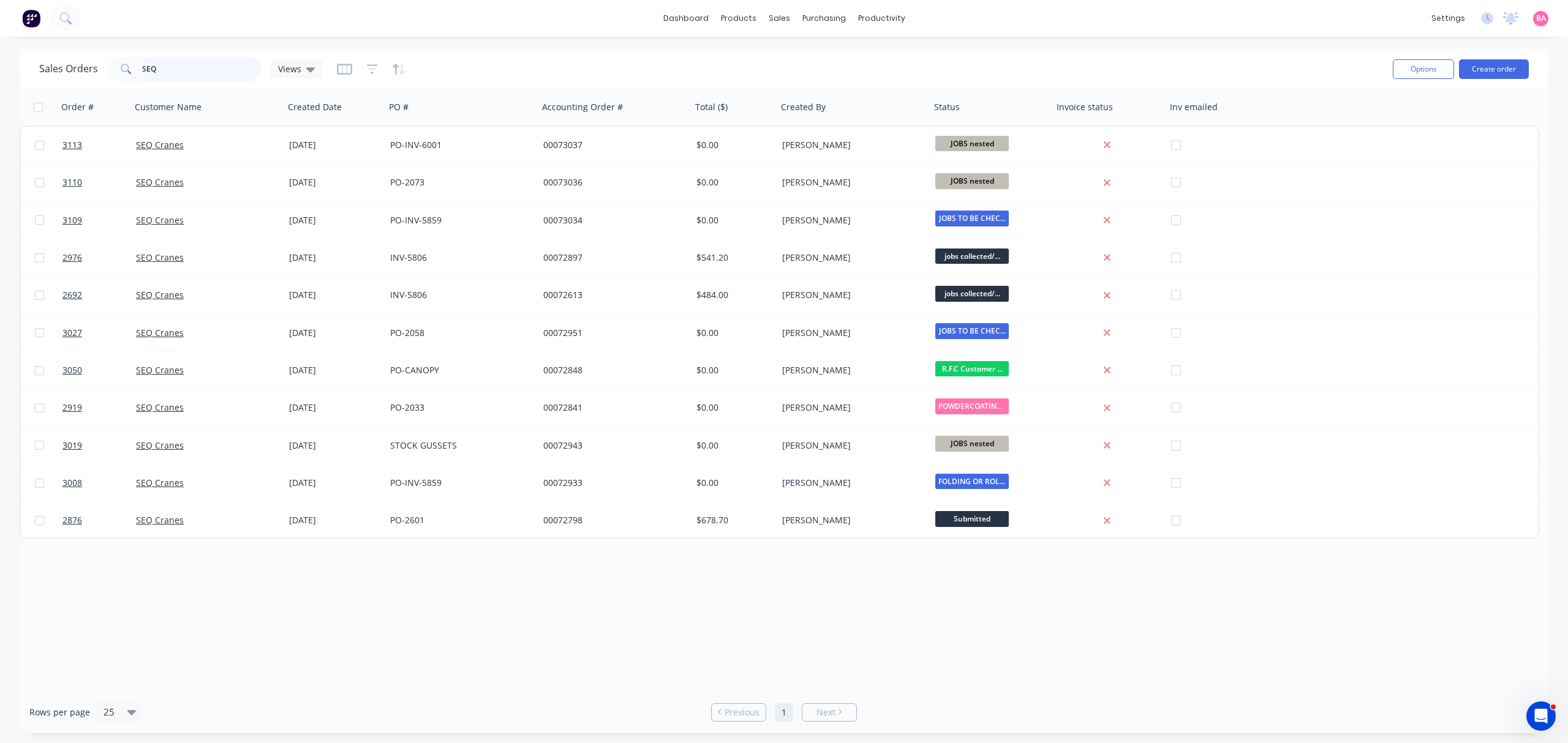
click at [10, 51] on div "Sales Orders SEQ Views Options Create order Order # Customer Name Created Date …" at bounding box center [784, 392] width 1568 height 685
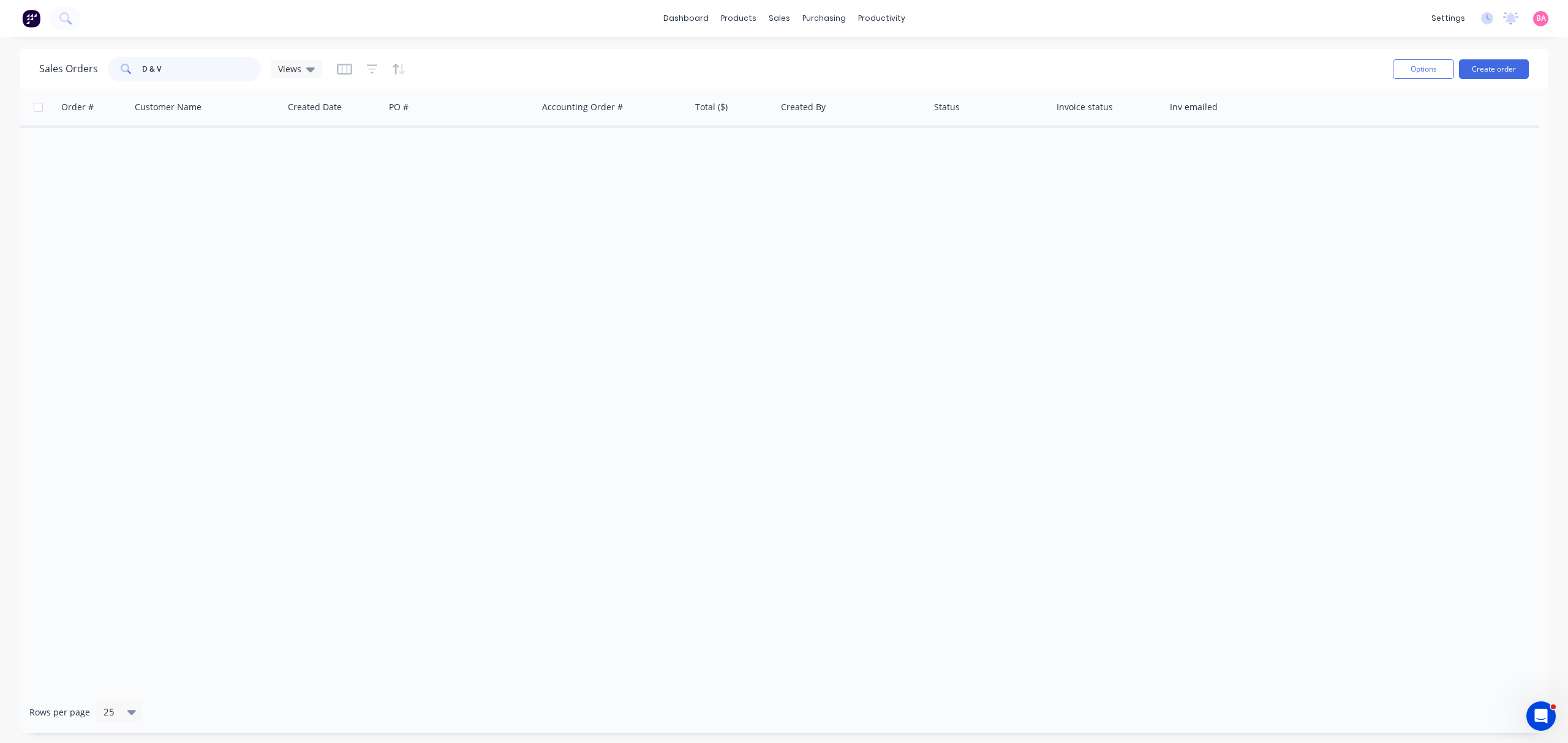
drag, startPoint x: 184, startPoint y: 65, endPoint x: 1, endPoint y: 59, distance: 183.1
click at [1, 59] on div "Sales Orders D & V Views Options Create order Order # Customer Name Created Dat…" at bounding box center [784, 392] width 1568 height 685
type input "F"
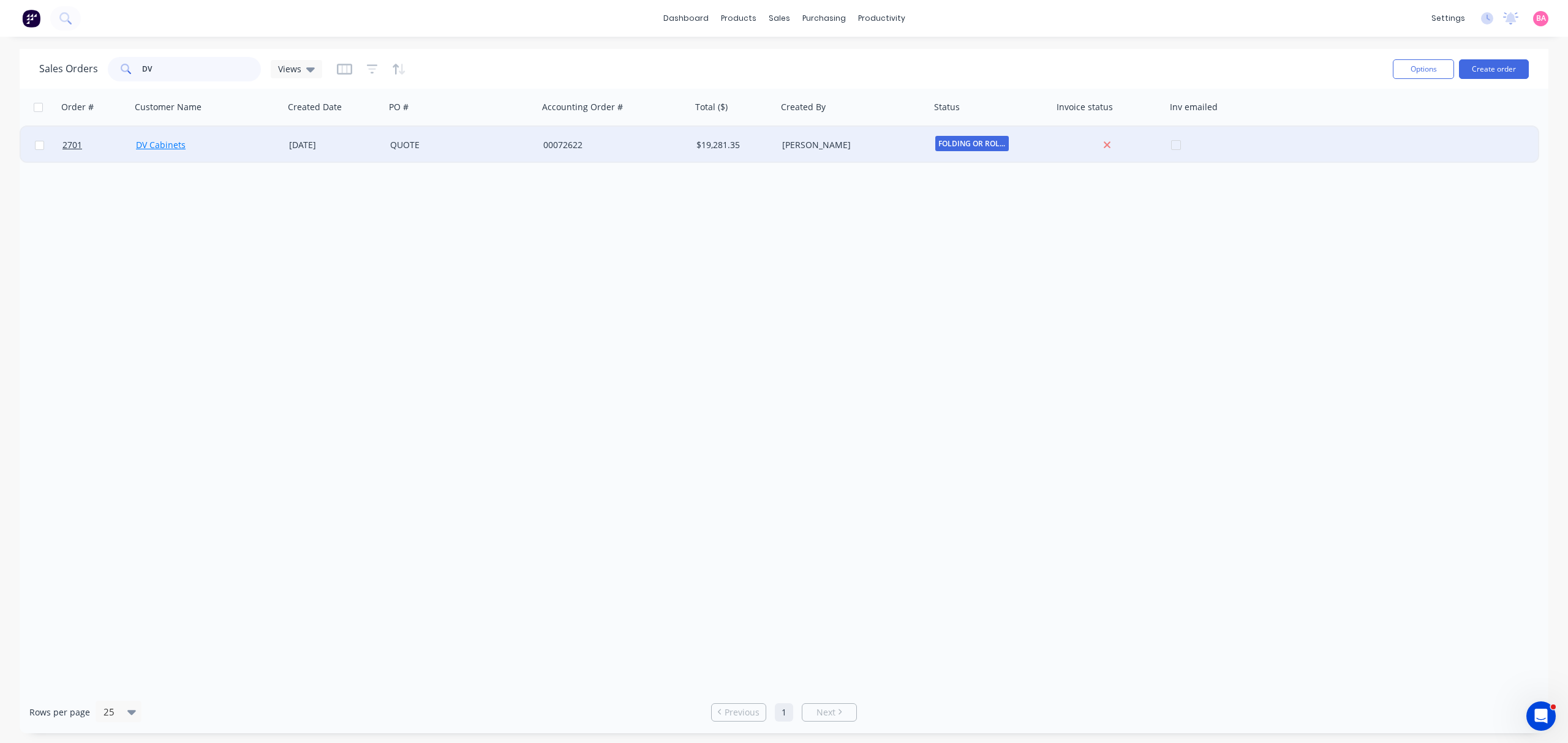
type input "DV"
click at [169, 140] on link "DV Cabinets" at bounding box center [160, 145] width 49 height 12
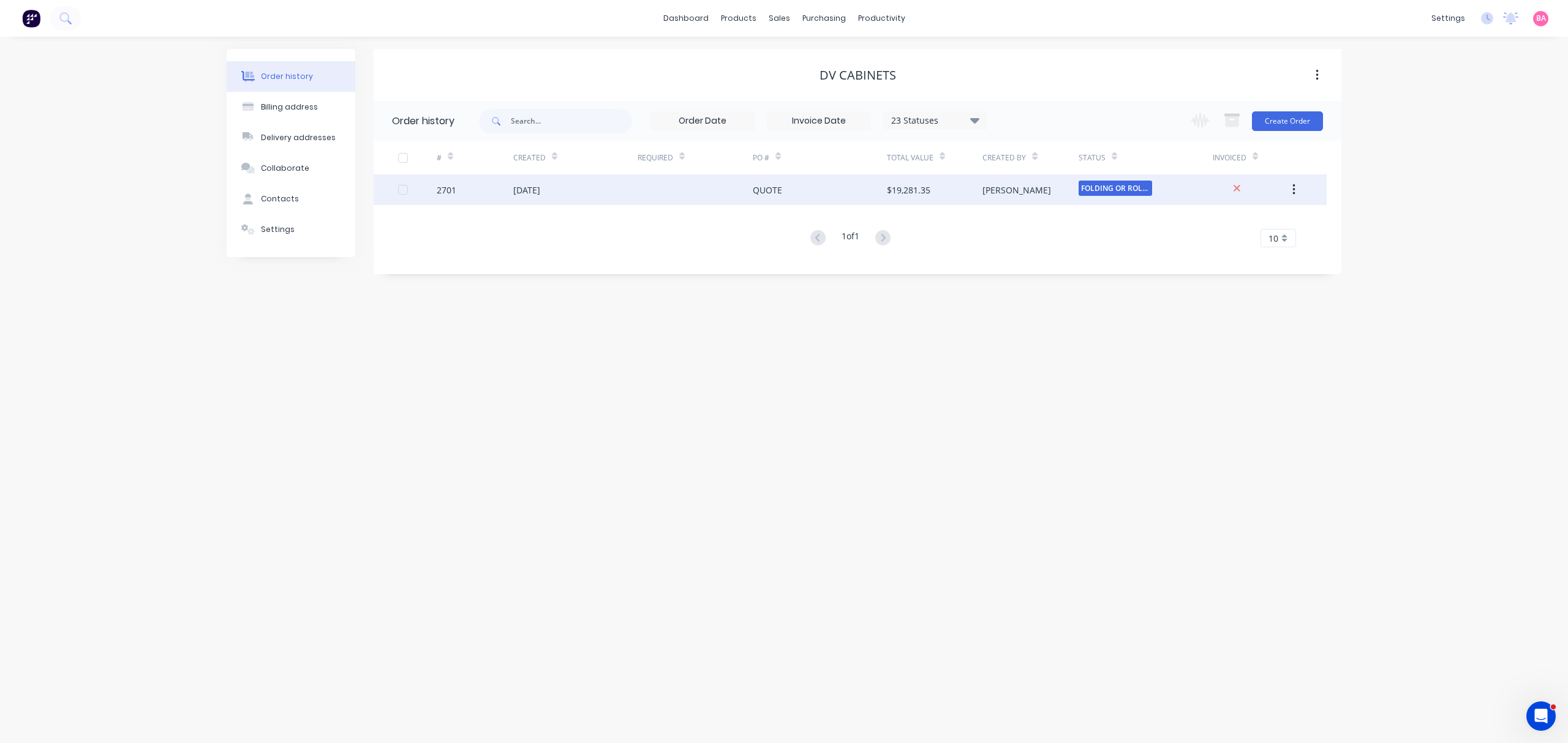
click at [537, 188] on div "[DATE]" at bounding box center [527, 190] width 27 height 13
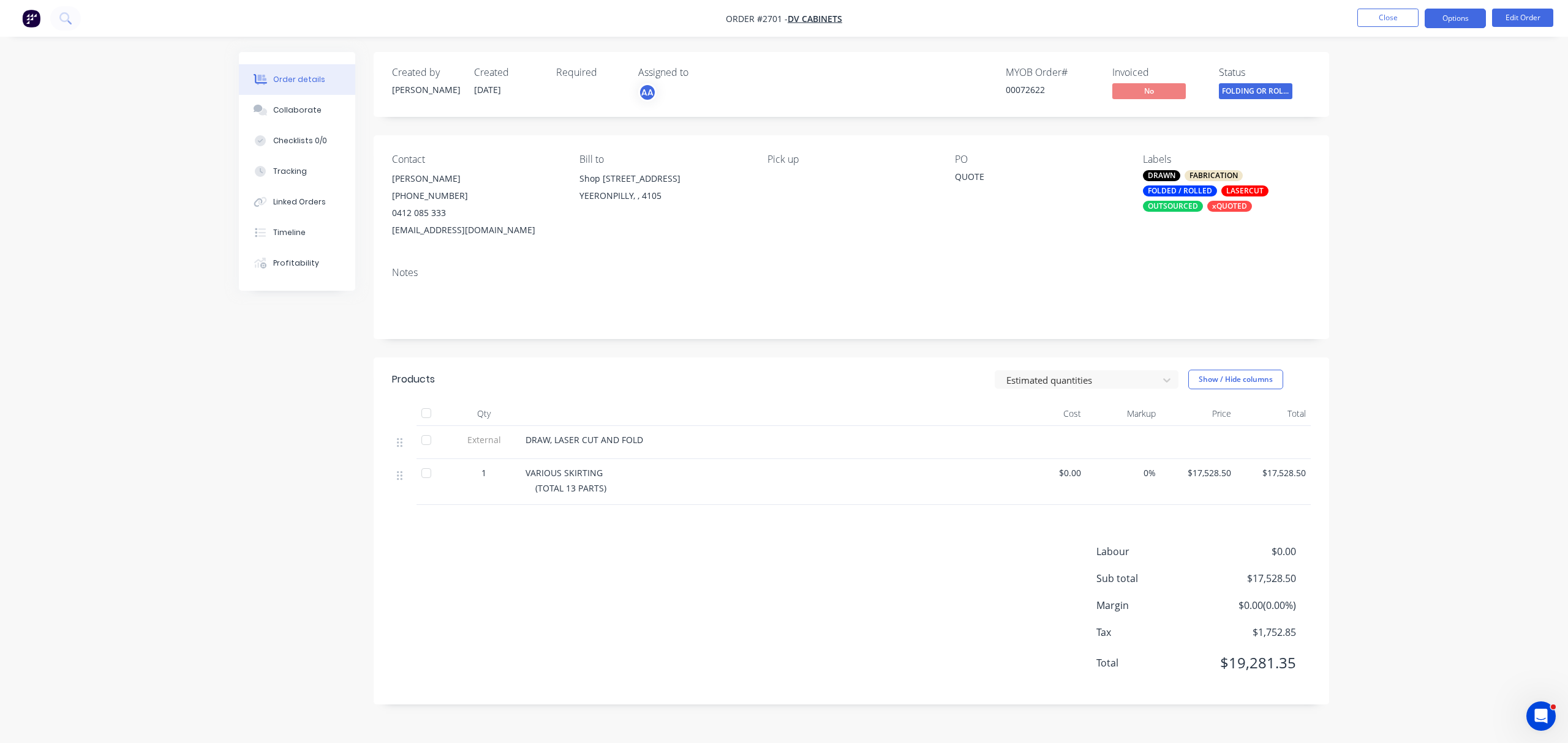
click at [1462, 20] on button "Options" at bounding box center [1454, 18] width 61 height 20
click at [1303, 163] on div "Labels" at bounding box center [1227, 159] width 168 height 12
click at [1458, 12] on button "Options" at bounding box center [1454, 18] width 61 height 20
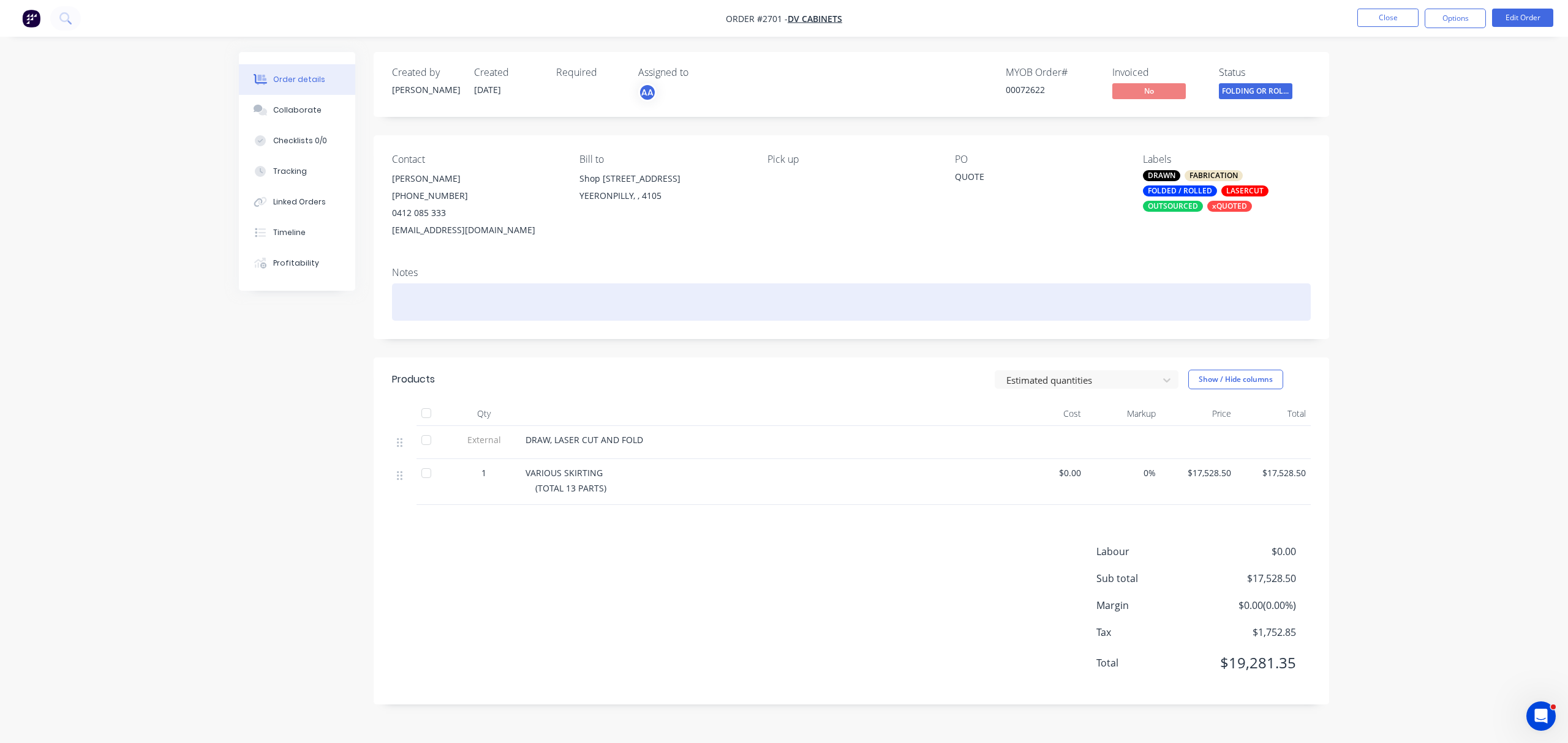
click at [1242, 311] on div at bounding box center [850, 301] width 919 height 37
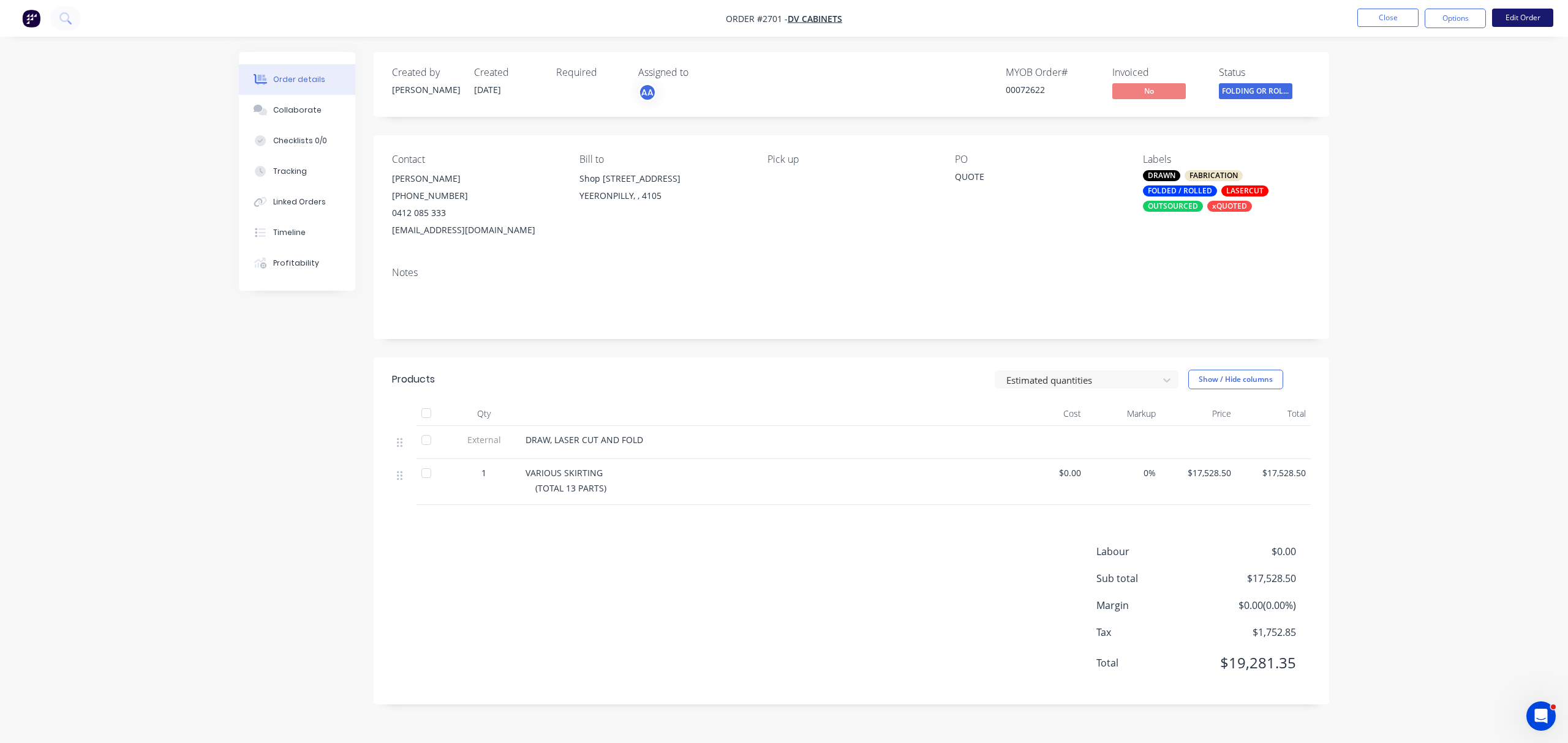
click at [1520, 13] on button "Edit Order" at bounding box center [1522, 17] width 61 height 18
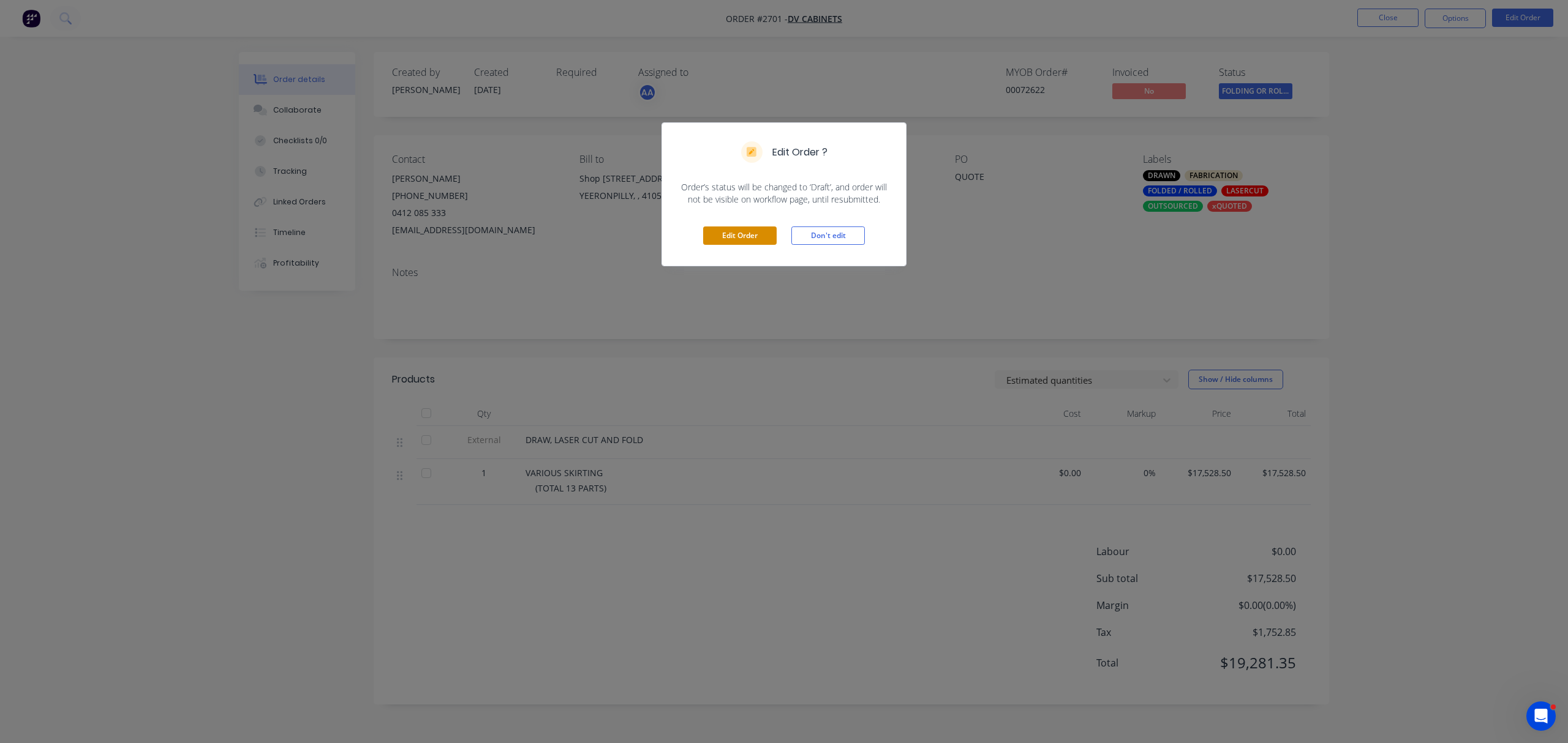
click at [743, 233] on button "Edit Order" at bounding box center [739, 236] width 74 height 18
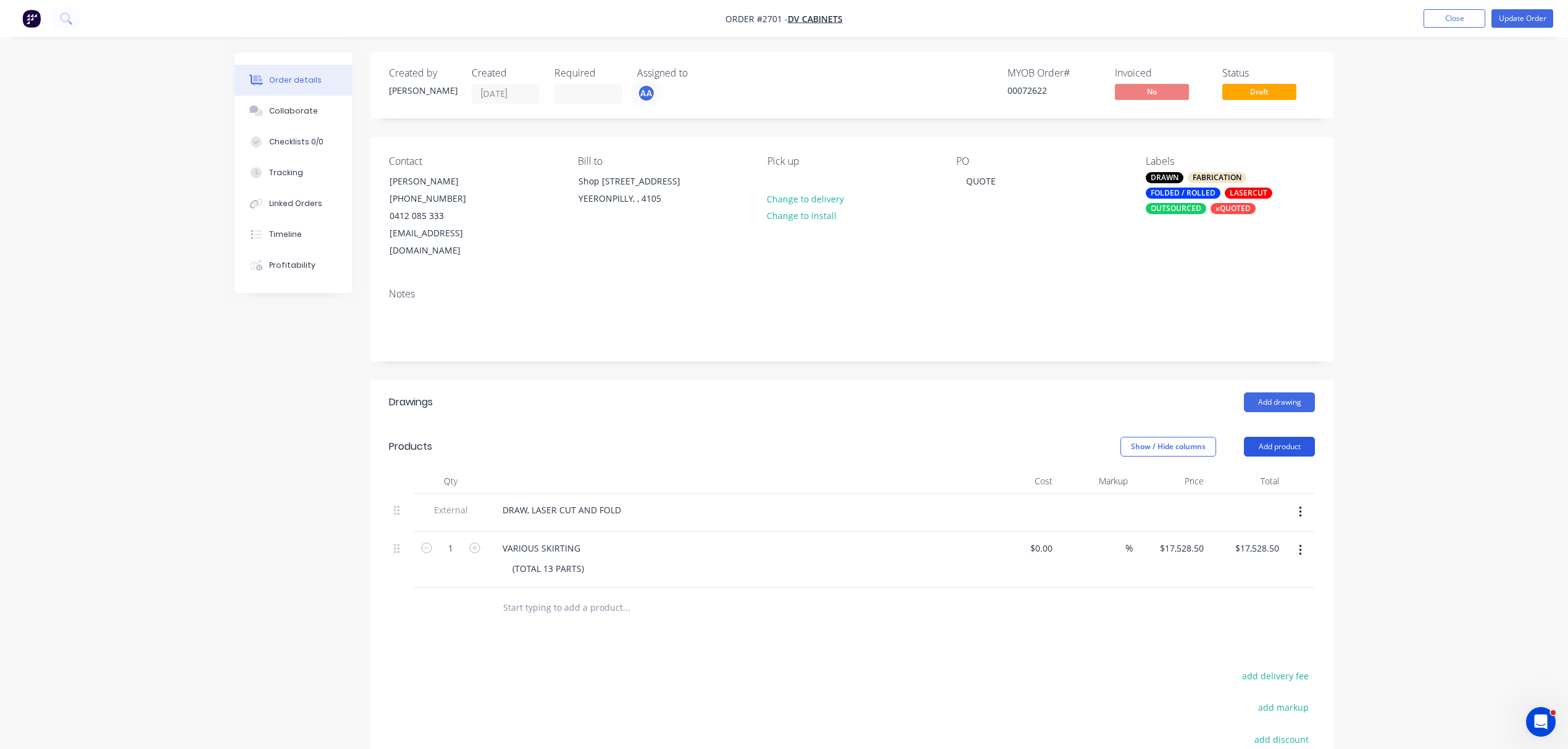
click at [1282, 437] on button "Add product" at bounding box center [1279, 447] width 71 height 20
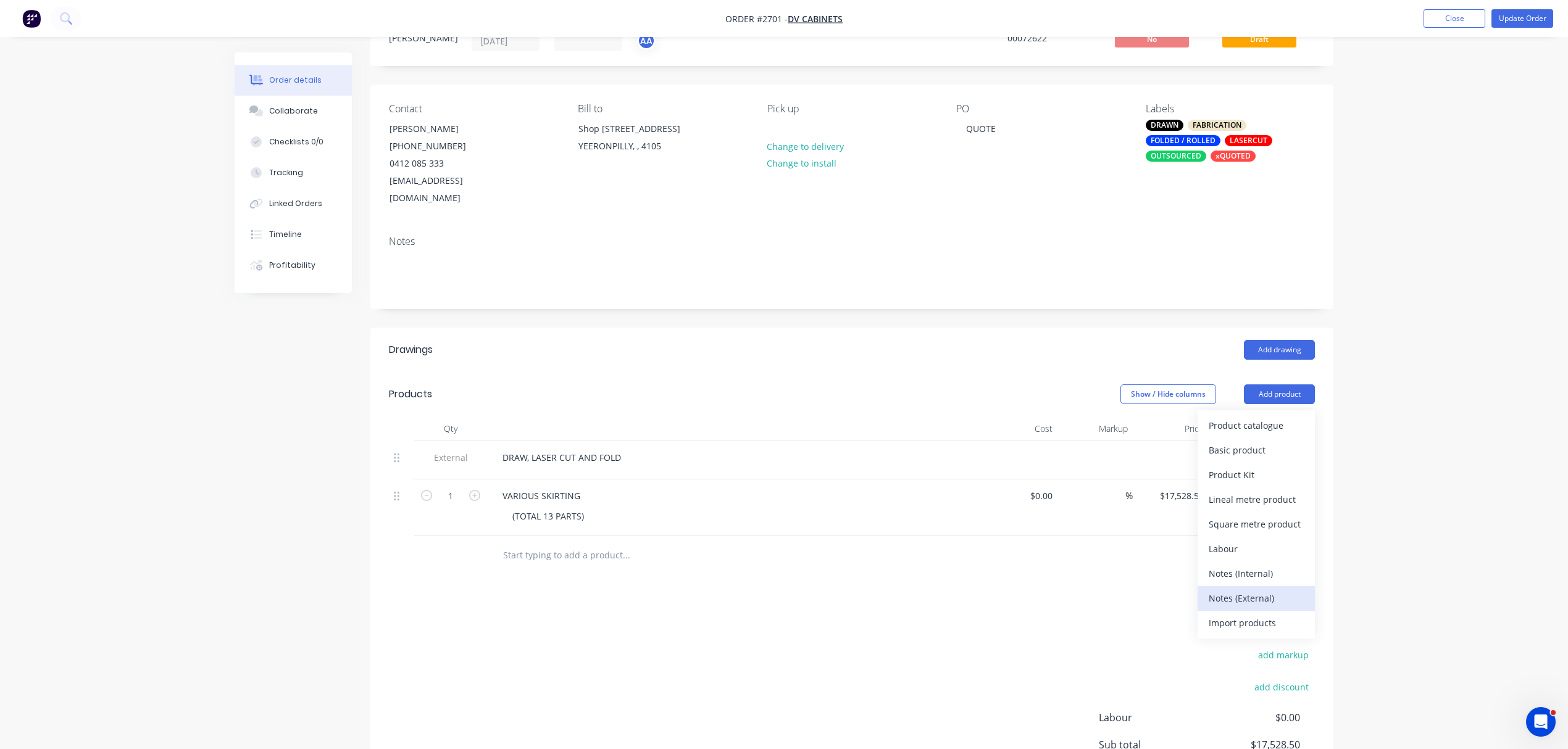
scroll to position [55, 0]
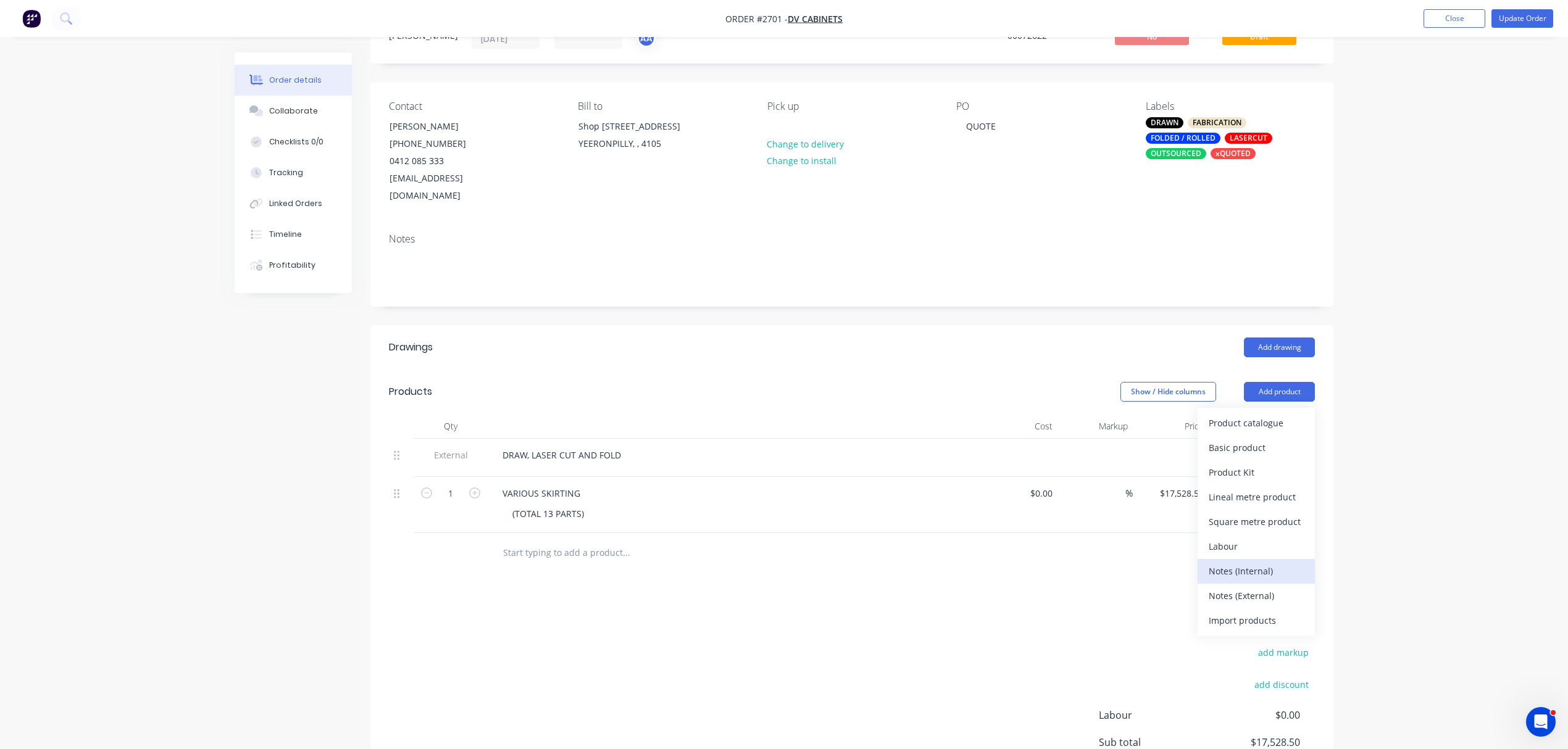
click at [1255, 563] on div "Notes (Internal)" at bounding box center [1257, 572] width 95 height 18
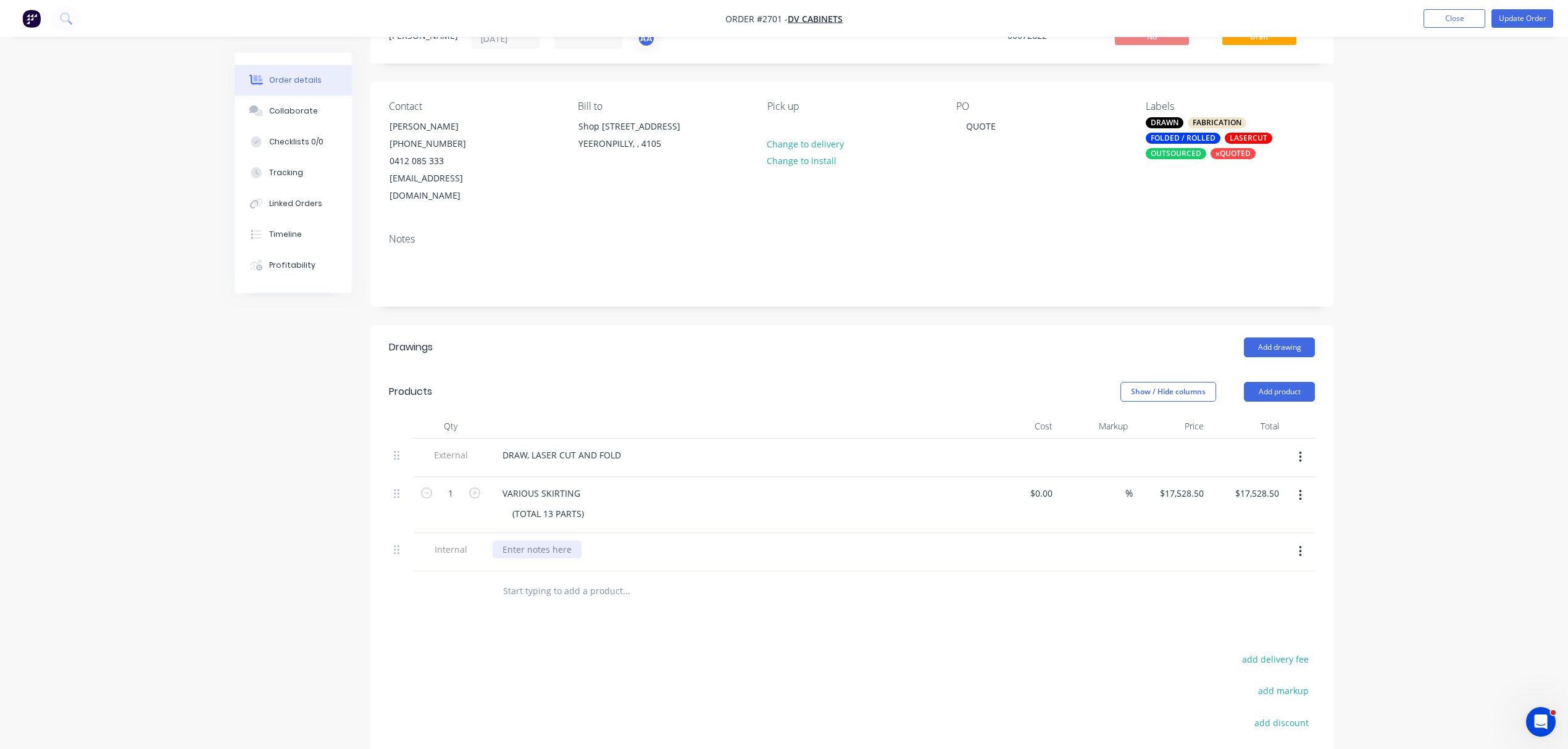
click at [500, 541] on div at bounding box center [537, 550] width 89 height 18
click at [544, 541] on div "PO-16207" at bounding box center [522, 550] width 60 height 18
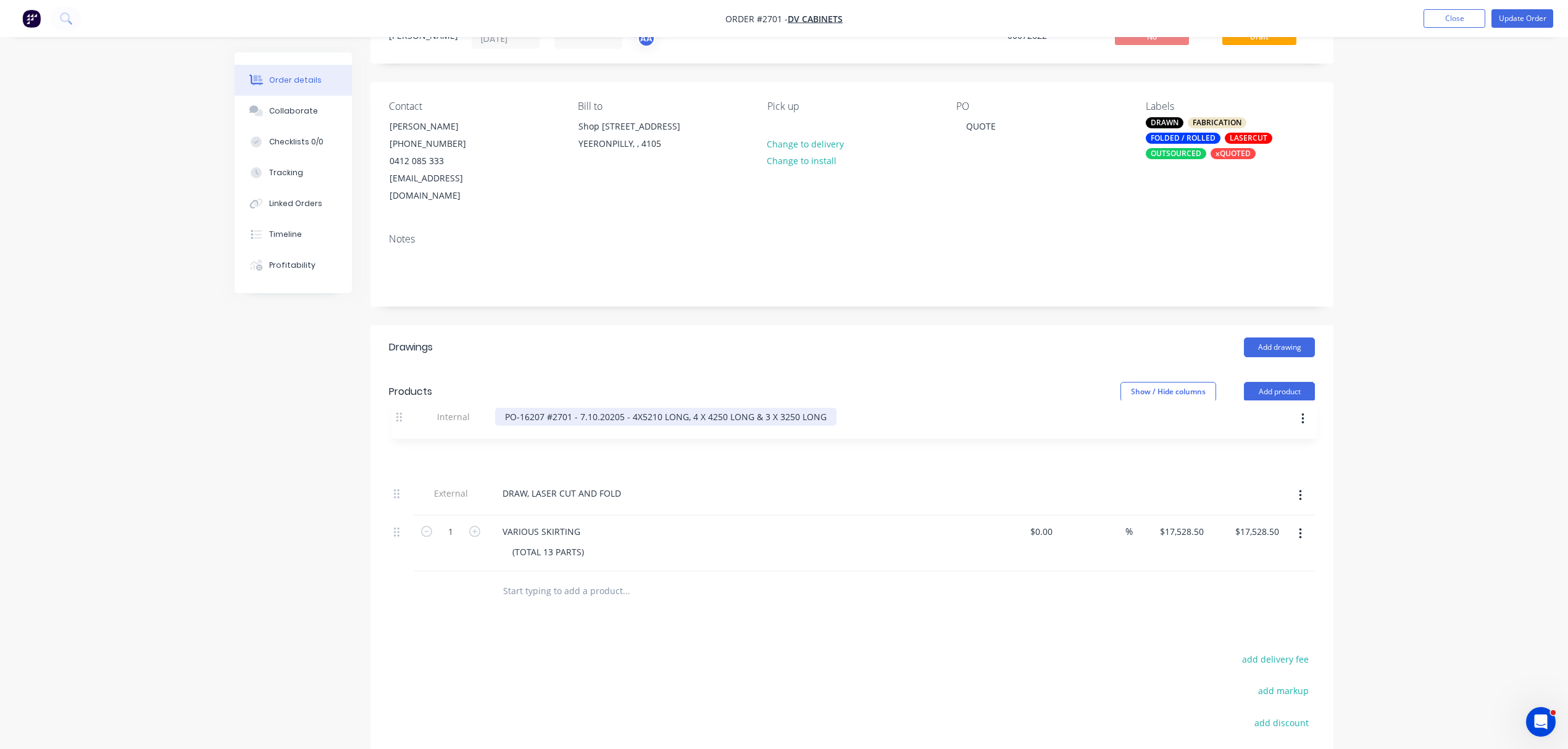
drag, startPoint x: 398, startPoint y: 534, endPoint x: 400, endPoint y: 403, distance: 131.0
click at [400, 414] on div "Qty Cost Markup Price Total External DRAW, LASER CUT AND FOLD 1 VARIOUS SKIRTIN…" at bounding box center [852, 492] width 926 height 157
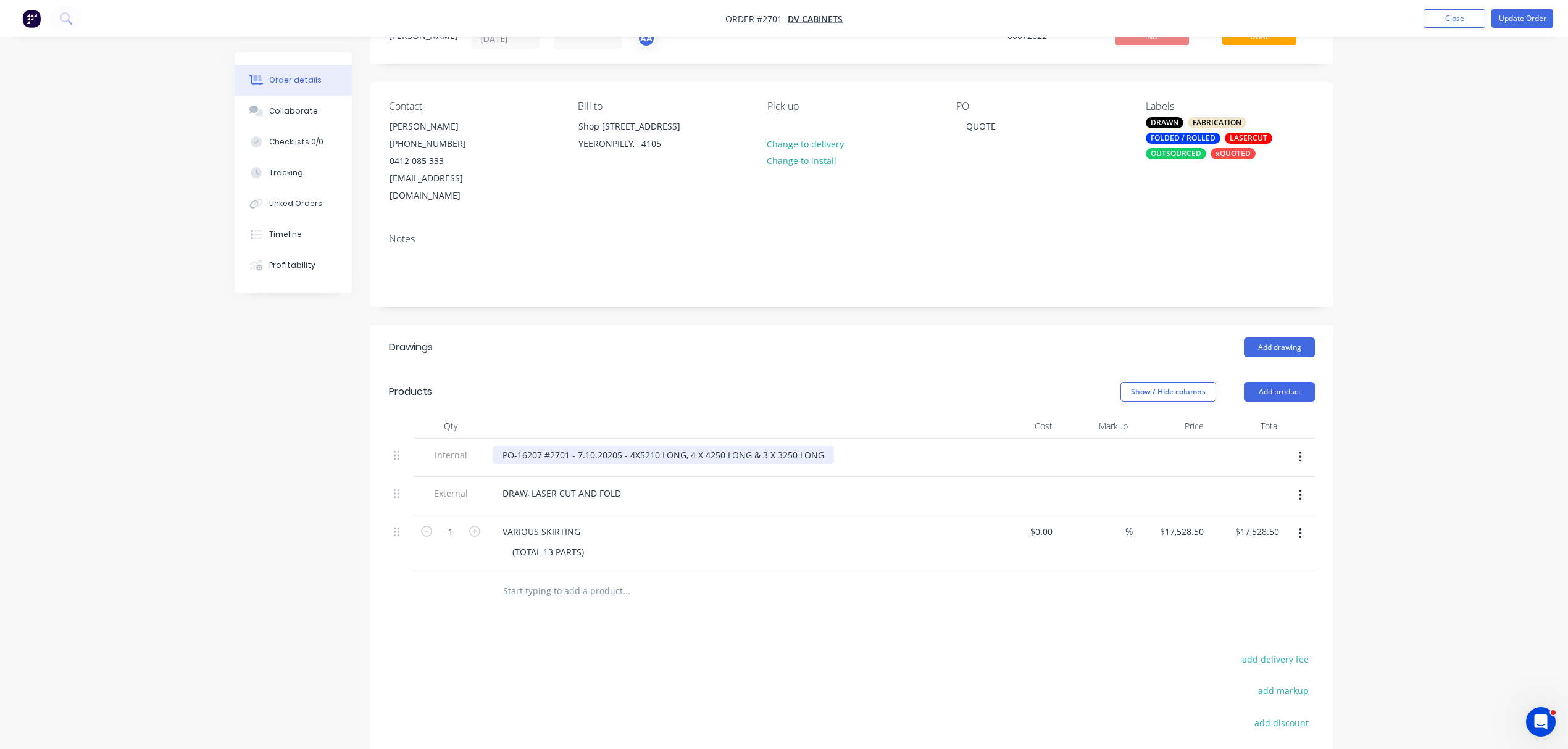
click at [499, 446] on div "PO-16207 #2701 - 7.10.20205 - 4X5210 LONG, 4 X 4250 LONG & 3 X 3250 LONG" at bounding box center [664, 455] width 342 height 18
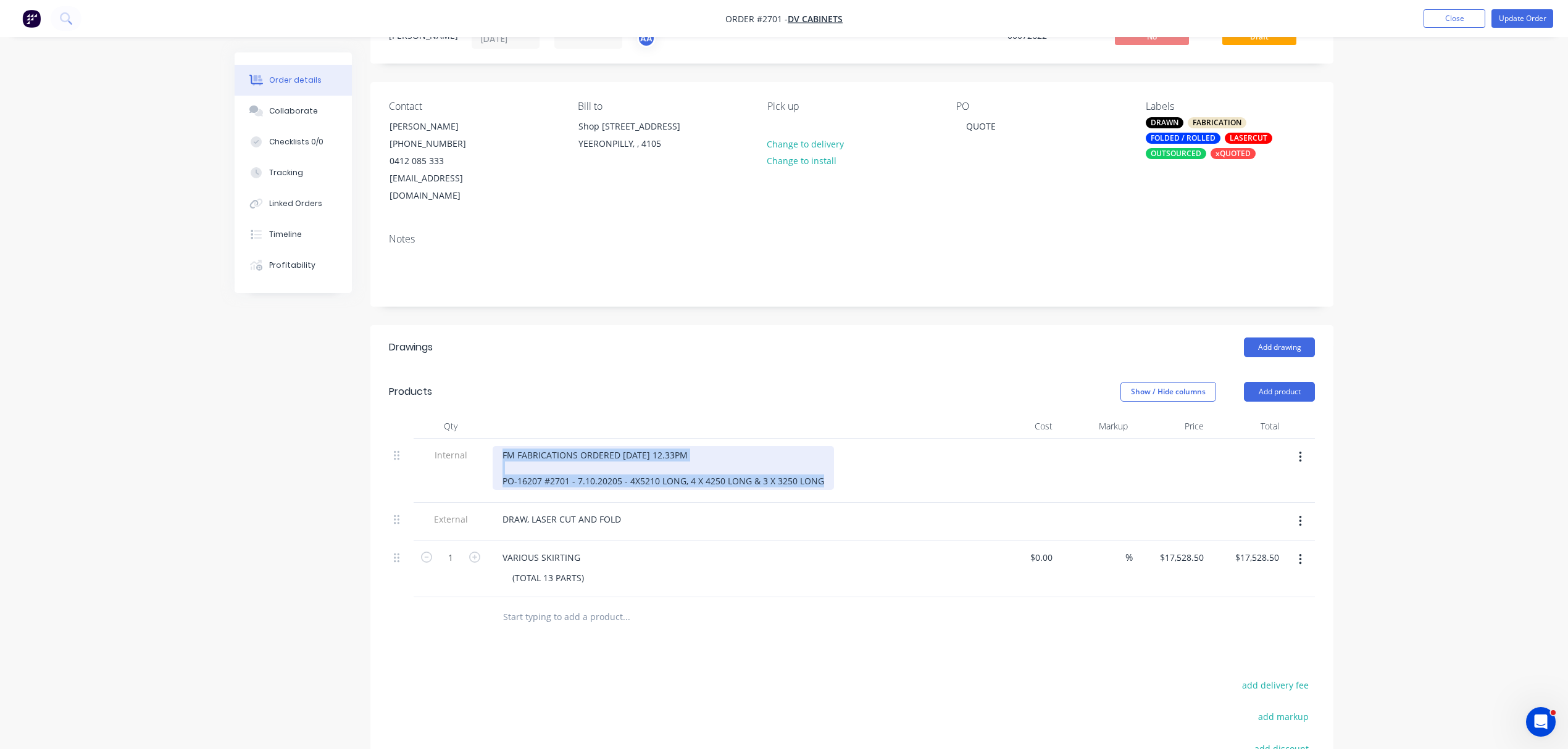
drag, startPoint x: 828, startPoint y: 463, endPoint x: 457, endPoint y: 419, distance: 373.6
click at [457, 419] on div "Qty Cost Markup Price Total Internal FM FABRICATIONS ORDERED 7.10.2025 - 12.33P…" at bounding box center [852, 506] width 926 height 184
copy div "FM FABRICATIONS ORDERED 7.10.2025 - 12.33PM PO-16207 #2701 - 7.10.20205 - 4X521…"
click at [308, 106] on div "Collaborate" at bounding box center [293, 111] width 49 height 11
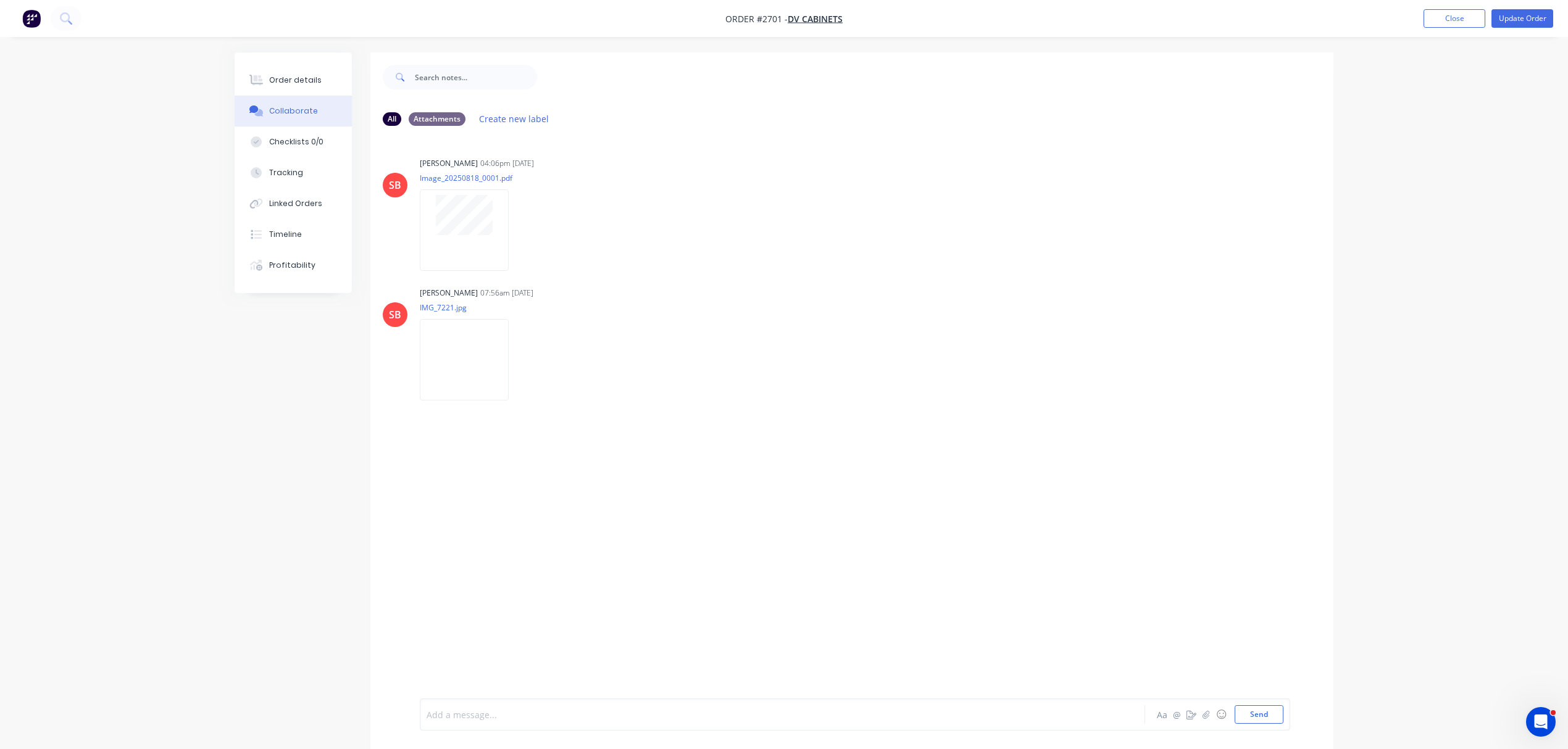
click at [493, 711] on div at bounding box center [747, 715] width 642 height 13
click at [1251, 712] on button "Send" at bounding box center [1259, 715] width 49 height 18
click at [1445, 13] on button "Close" at bounding box center [1454, 18] width 62 height 18
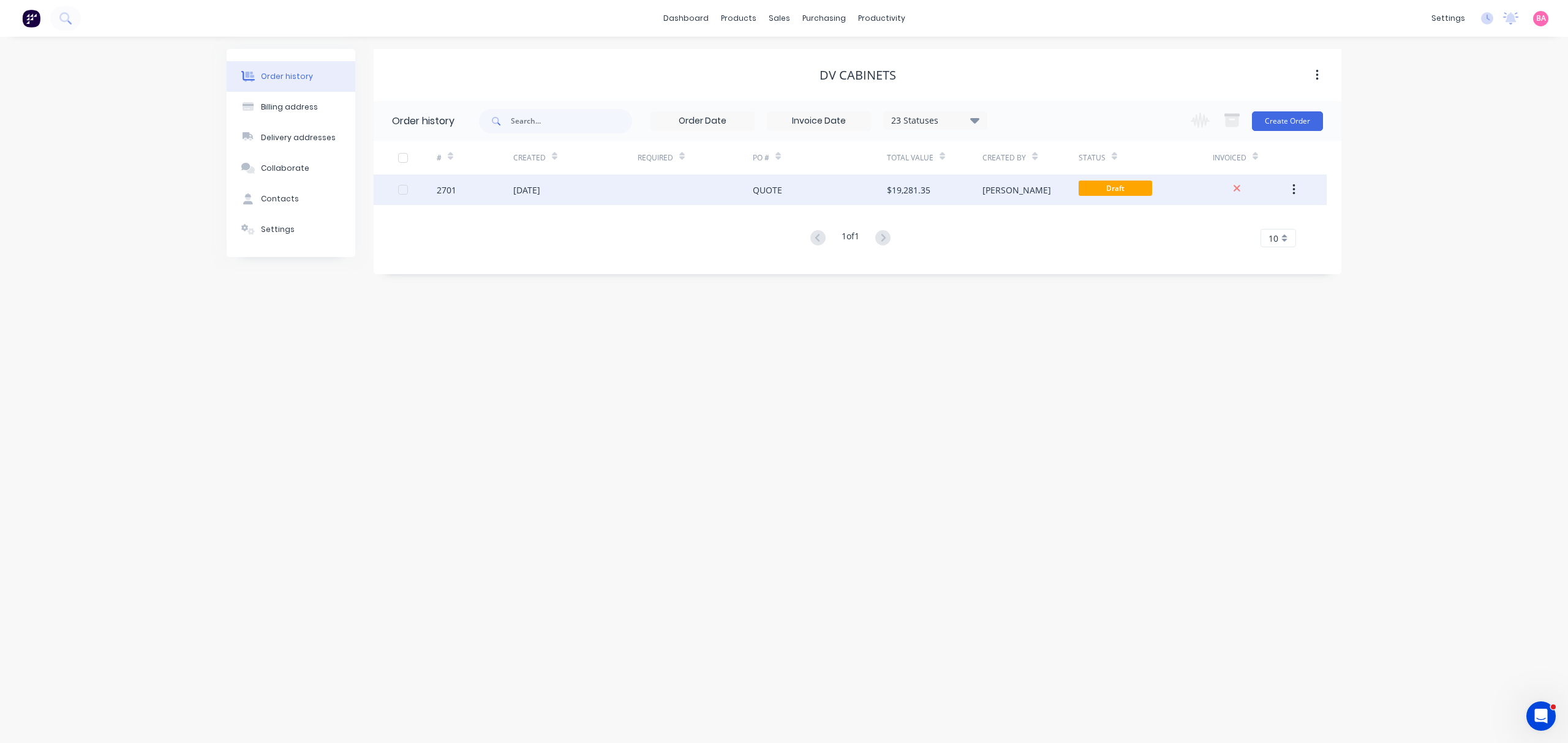
click at [540, 186] on div "[DATE]" at bounding box center [527, 190] width 27 height 13
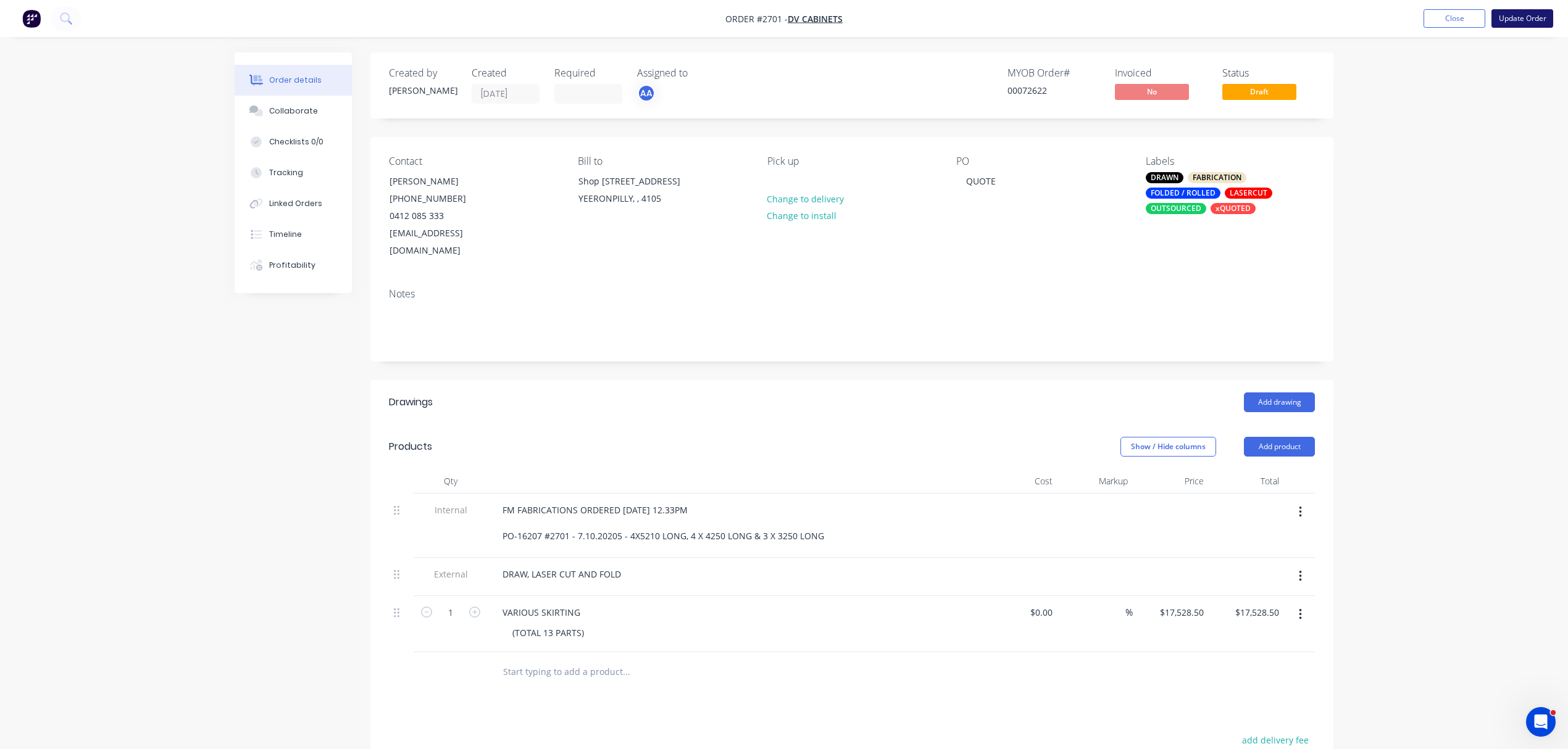
click at [1532, 13] on button "Update Order" at bounding box center [1522, 18] width 62 height 18
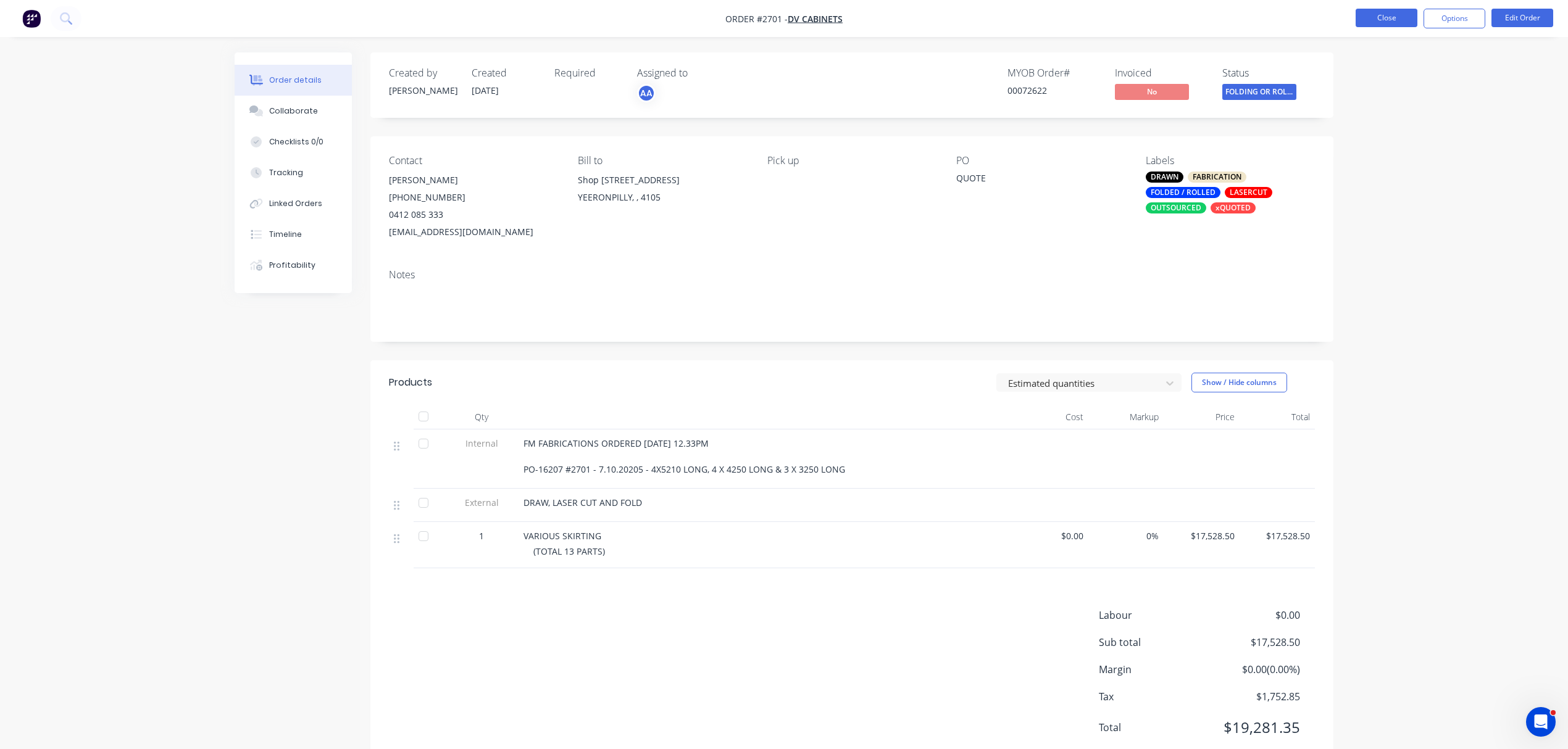
click at [1391, 16] on button "Close" at bounding box center [1386, 17] width 62 height 18
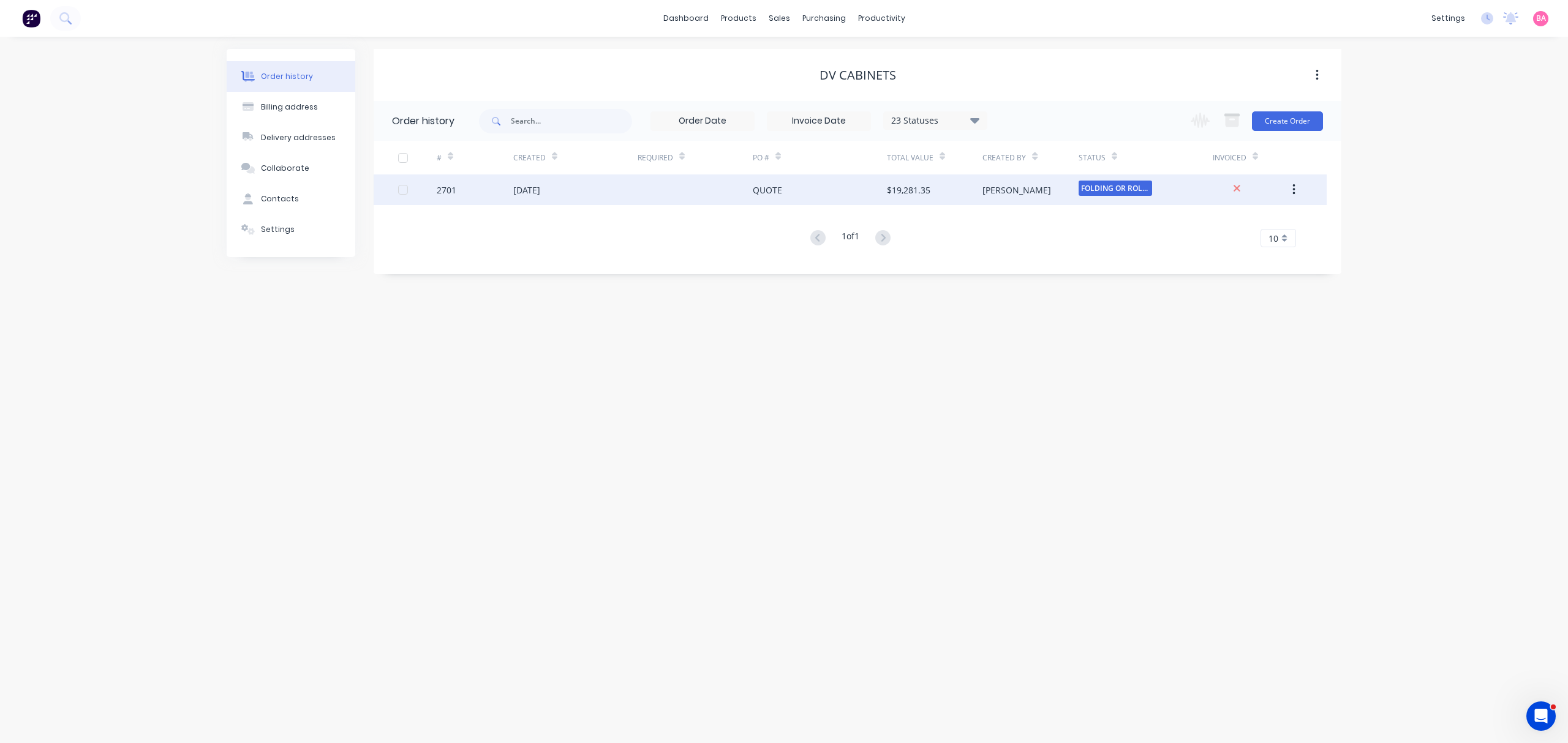
click at [515, 188] on div "[DATE]" at bounding box center [527, 190] width 27 height 13
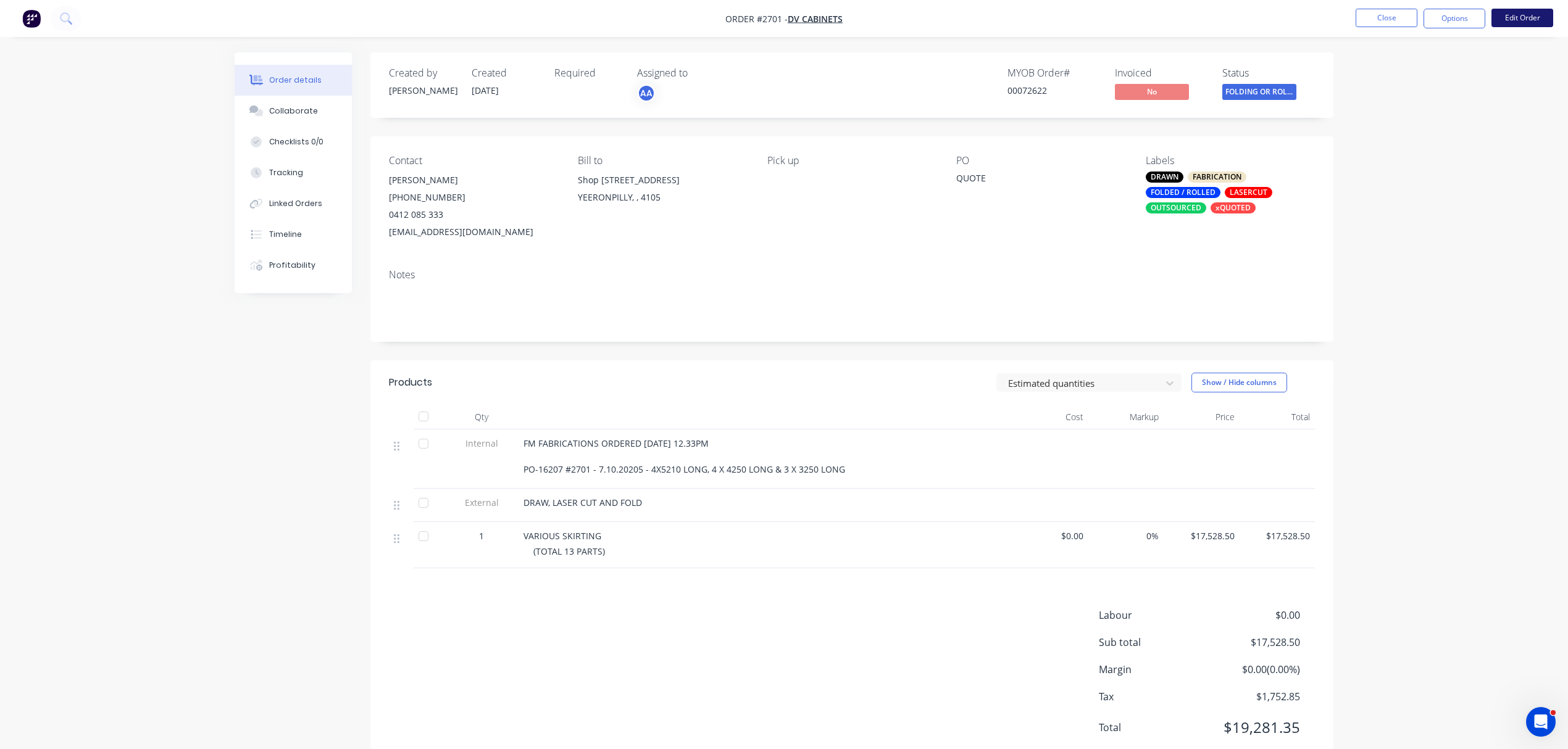
click at [1531, 12] on button "Edit Order" at bounding box center [1522, 17] width 62 height 18
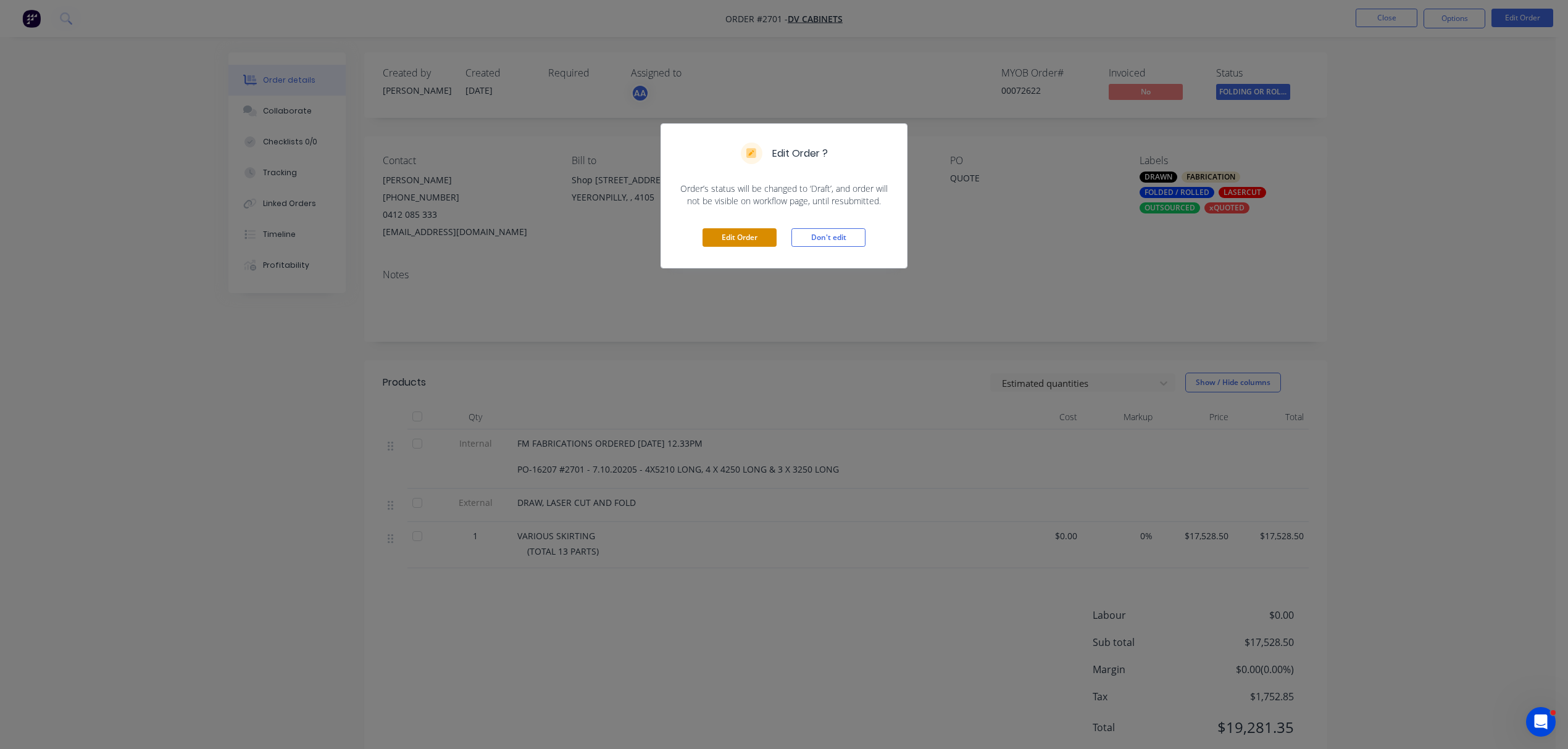
click at [745, 239] on button "Edit Order" at bounding box center [739, 238] width 74 height 18
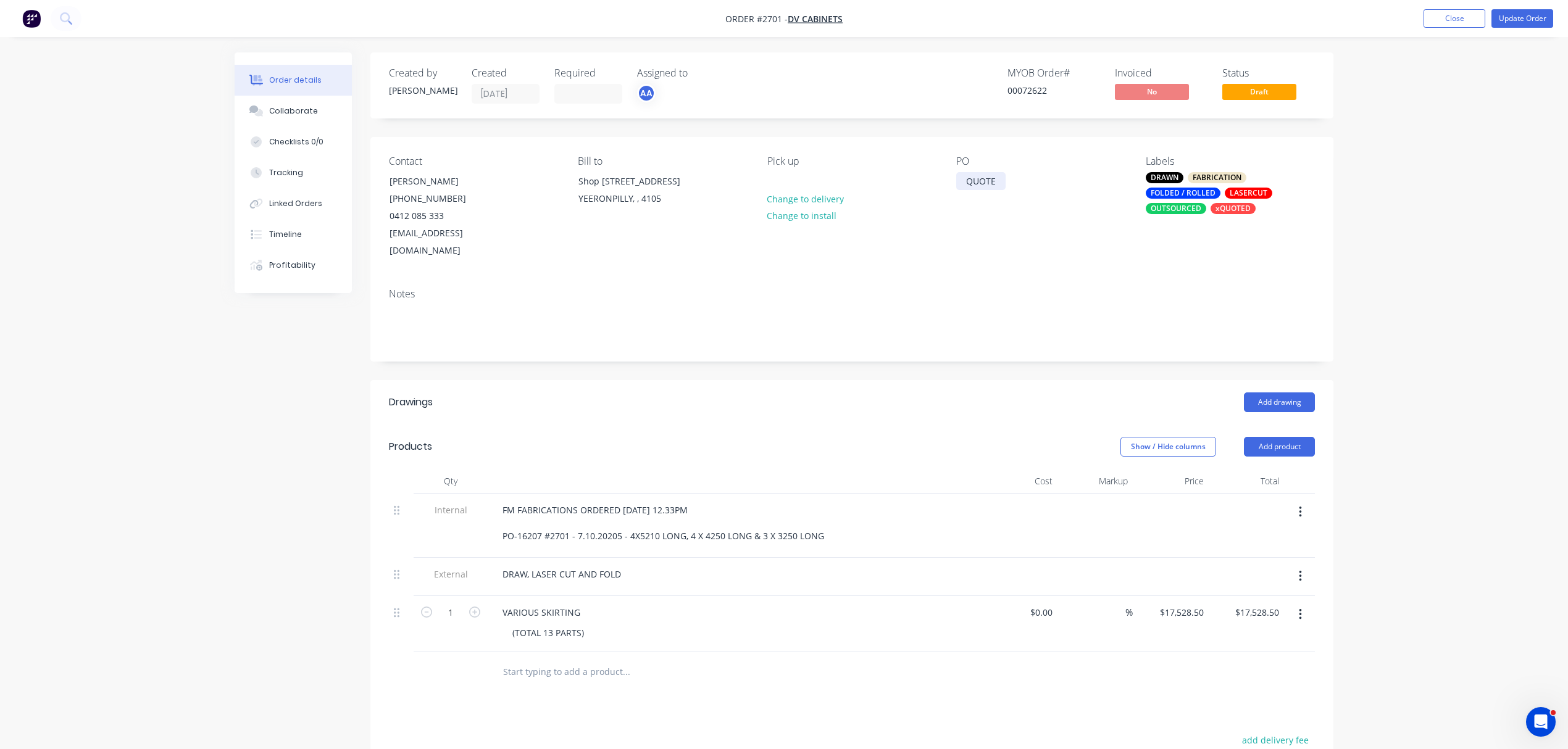
click at [969, 182] on div "QUOTE" at bounding box center [981, 182] width 50 height 18
drag, startPoint x: 1001, startPoint y: 178, endPoint x: 633, endPoint y: 184, distance: 368.0
click at [648, 178] on div "Contact TONY (07) 3848 8185 0412 085 333 dvcabinet@gmail.com Bill to Shop 105d/…" at bounding box center [852, 207] width 963 height 141
click at [555, 631] on div "VARIOUS SKIRTING (TOTAL 13 PARTS)" at bounding box center [734, 624] width 494 height 56
click at [586, 624] on div "(TOTAL 13 PARTS)" at bounding box center [548, 633] width 92 height 18
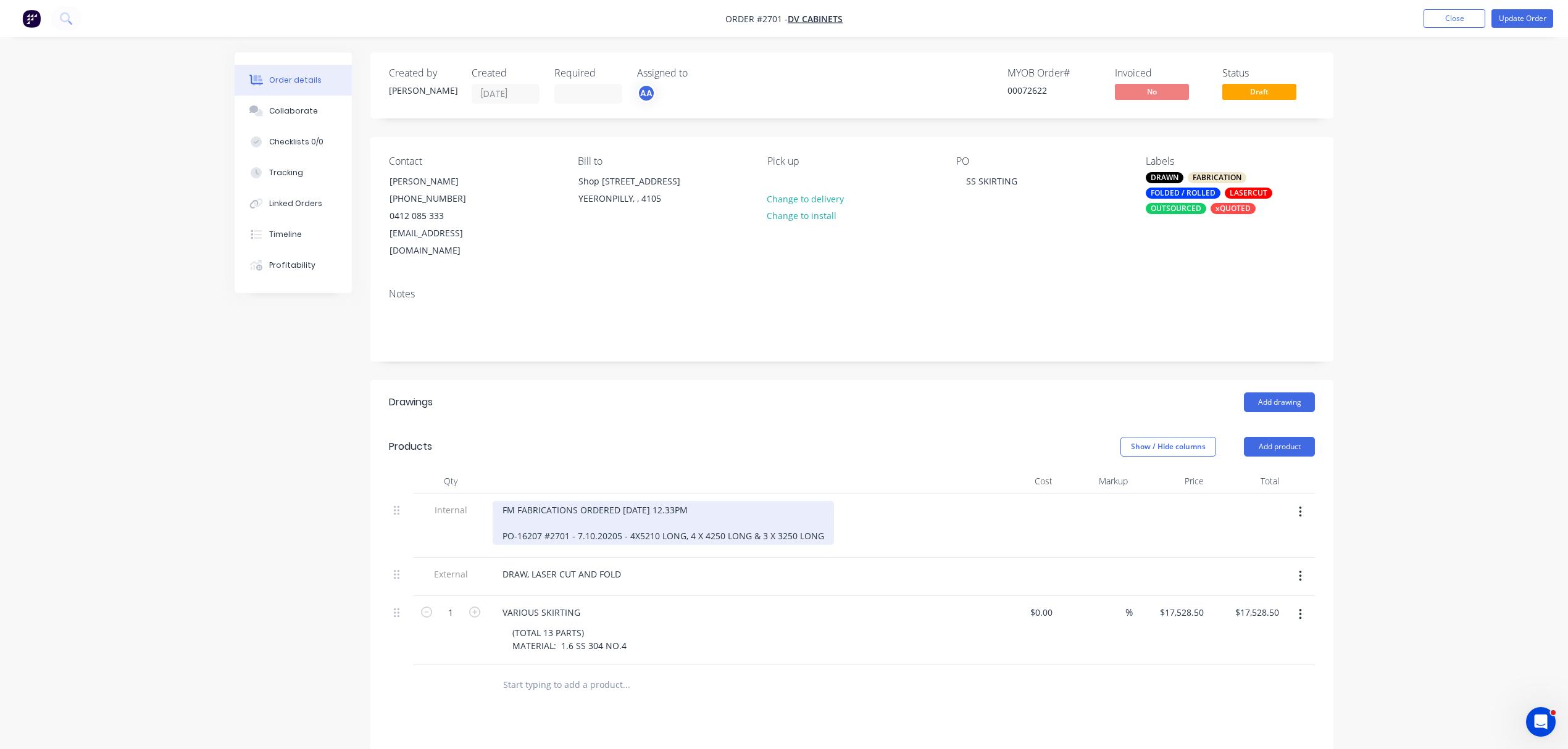
drag, startPoint x: 628, startPoint y: 516, endPoint x: 841, endPoint y: 529, distance: 213.4
click at [841, 529] on div "FM FABRICATIONS ORDERED 7.10.2025 - 12.33PM PO-16207 #2701 - 7.10.20205 - 4X521…" at bounding box center [734, 523] width 484 height 44
copy div "4X5210 LONG, 4 X 4250 LONG & 3 X 3250 LONG"
click at [564, 673] on input "text" at bounding box center [625, 685] width 247 height 25
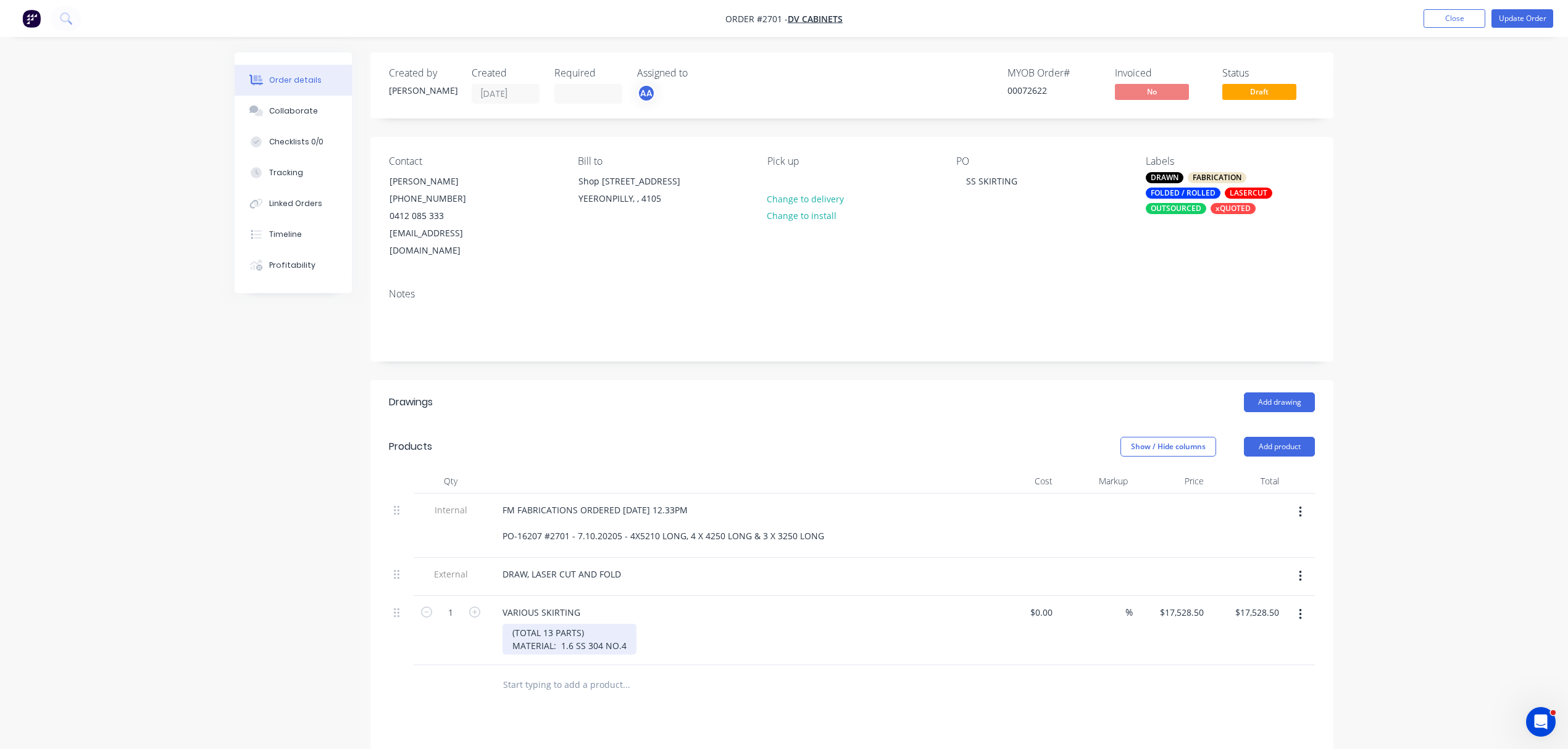
click at [627, 626] on div "(TOTAL 13 PARTS) MATERIAL: 1.6 SS 304 NO.4" at bounding box center [569, 640] width 134 height 31
click at [589, 624] on div "(TOTAL 13 PARTS) MATERIAL: 1.6 SS 304 NO.4" at bounding box center [569, 640] width 134 height 31
drag, startPoint x: 583, startPoint y: 616, endPoint x: 495, endPoint y: 611, distance: 88.1
click at [495, 611] on div "VARIOUS SKIRTING (TOTAL 13 PARTS) 4X5210 LONG, 4 X 4250 LONG & 3 X 3250 LONG MA…" at bounding box center [734, 631] width 494 height 69
click at [519, 624] on div "4X5210 LONG, 4 X 4250 LONG & 3 X 3250 LONG MATERIAL: 1.6 SS 304 NO.4" at bounding box center [609, 640] width 214 height 31
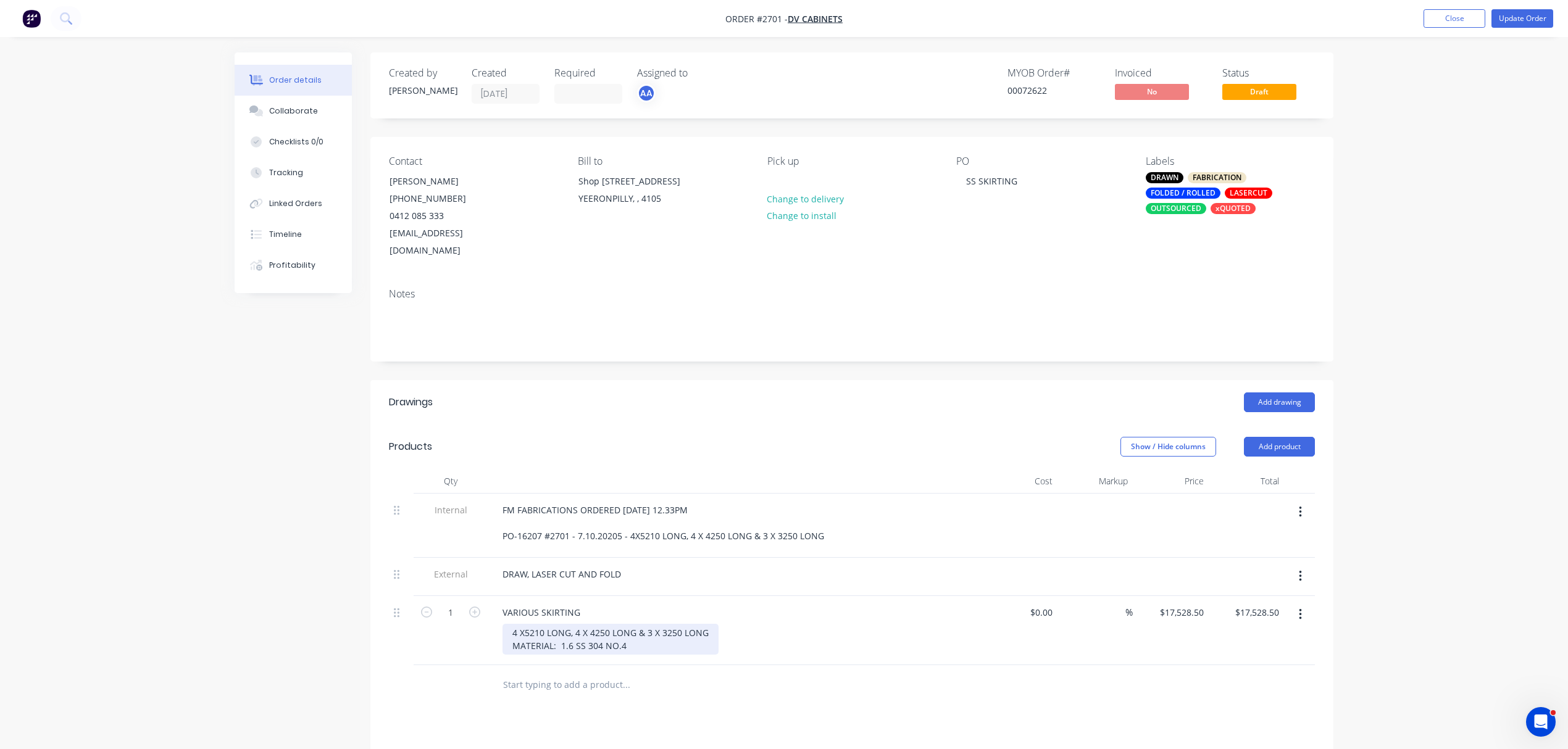
click at [524, 624] on div "4 X5210 LONG, 4 X 4250 LONG & 3 X 3250 LONG MATERIAL: 1.6 SS 304 NO.4" at bounding box center [610, 640] width 216 height 31
click at [578, 624] on div "4 X 5210 LONG, 4 X 4250 LONG & 3 X 3250 LONG MATERIAL: 1.6 SS 304 NO.4" at bounding box center [611, 640] width 218 height 31
click at [583, 626] on div "4 X 5210 LONG, 4 X 4250 LONG & 3 X 3250 LONG MATERIAL: 1.6 SS 304 NO.4" at bounding box center [578, 646] width 153 height 44
click at [578, 631] on div "4 X 5210 LONG, 4 X 4250 LONG & 3 X 3250 LONG MATERIAL: 1.6 SS 304 NO.4" at bounding box center [569, 653] width 134 height 57
click at [579, 624] on div "4 X 5210 LONG, 4 X 4250 LONG 3 X 3250 LONG MATERIAL: 1.6 SS 304 NO.4" at bounding box center [569, 653] width 134 height 57
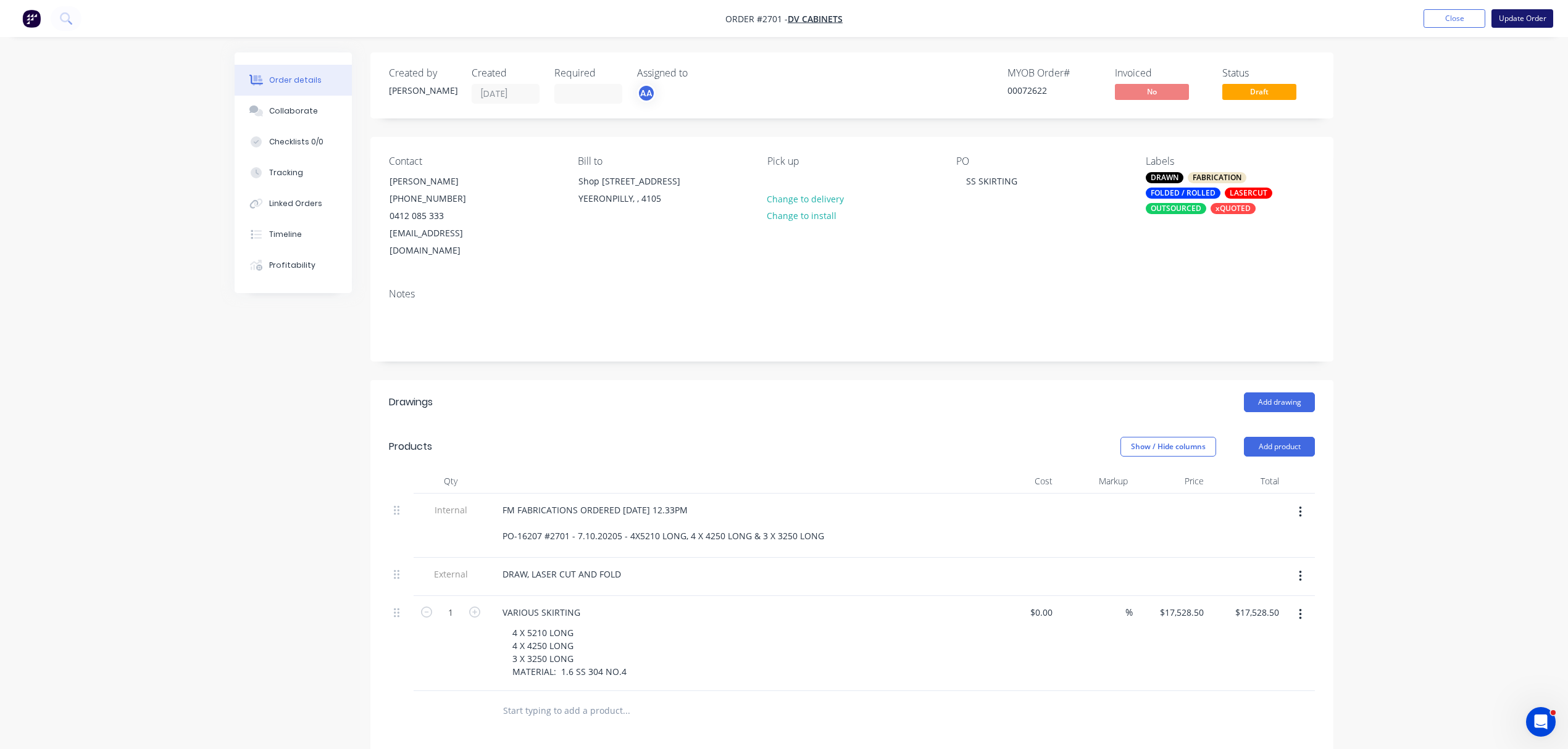
click at [1528, 12] on button "Update Order" at bounding box center [1522, 18] width 62 height 18
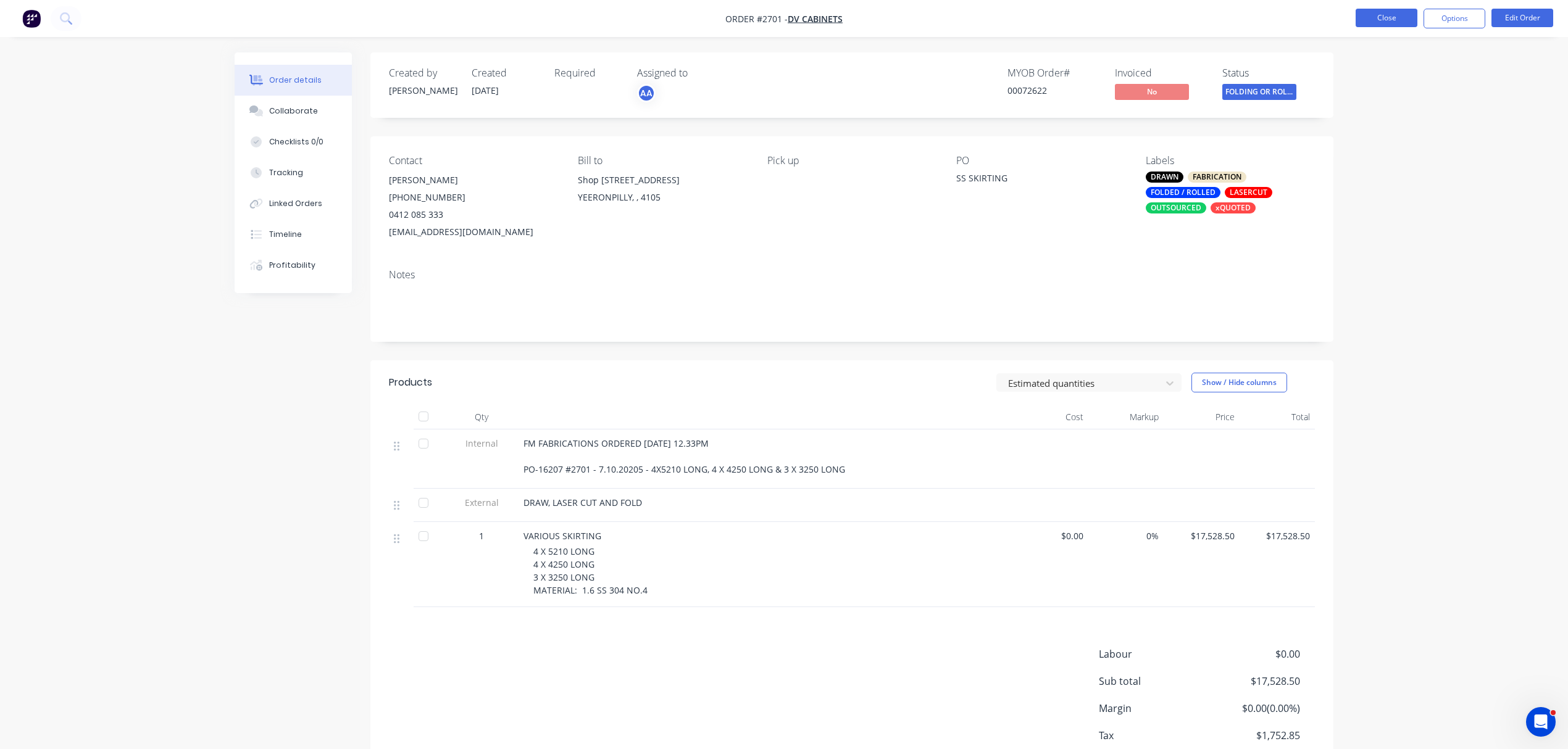
click at [1399, 14] on button "Close" at bounding box center [1386, 17] width 62 height 18
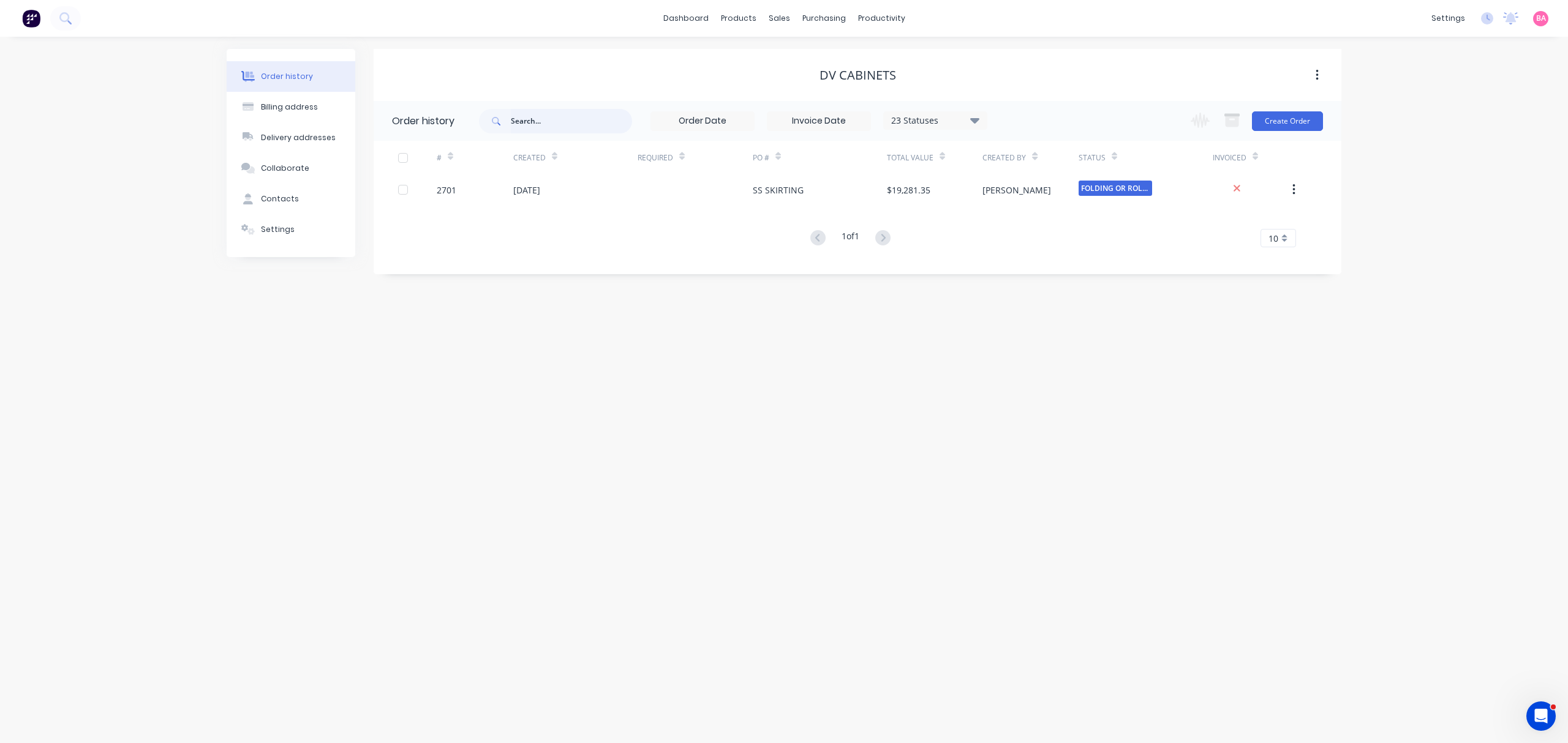
click at [559, 118] on input "text" at bounding box center [571, 121] width 121 height 25
type input "TRIDAN"
click at [819, 54] on div "Sales Orders" at bounding box center [824, 59] width 50 height 11
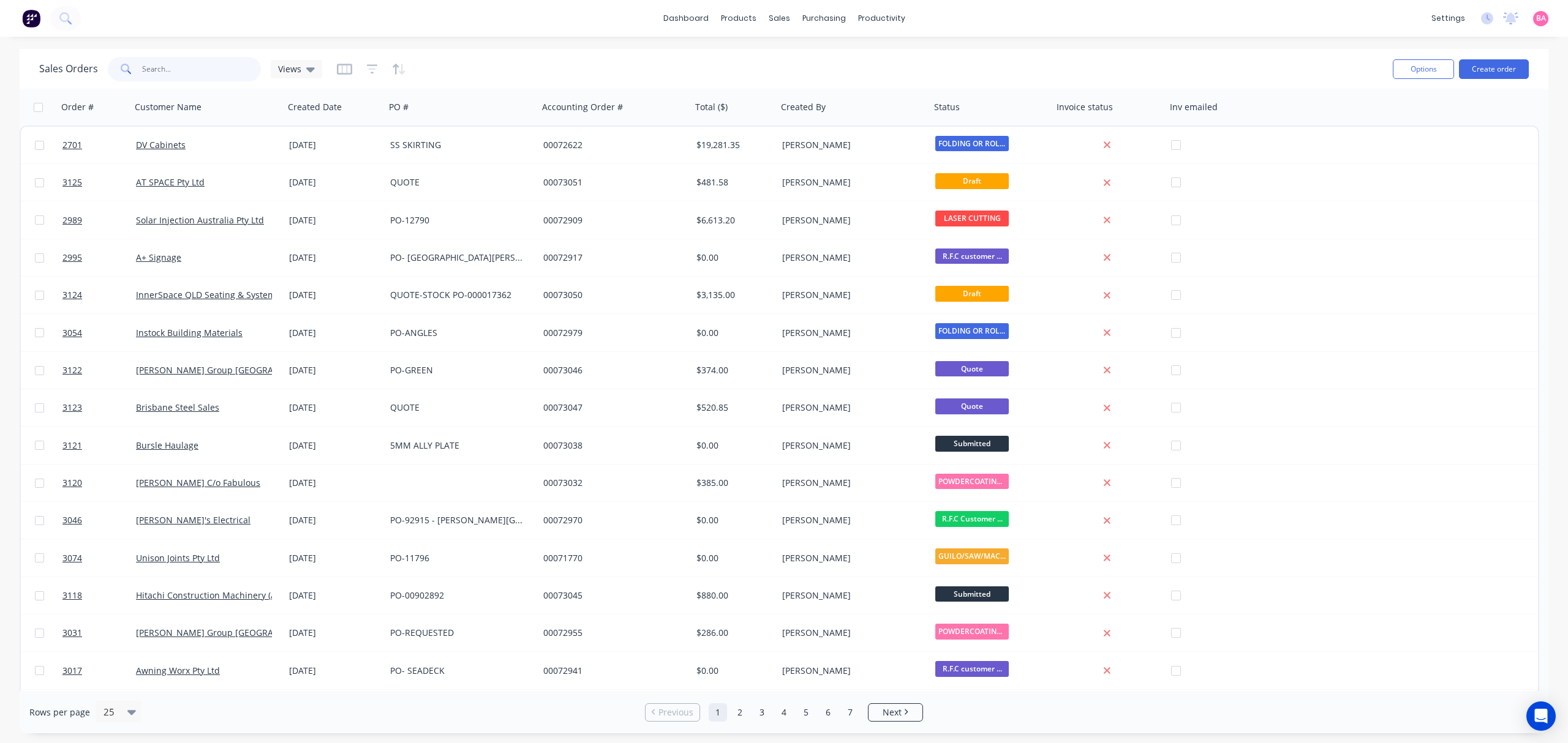
click at [184, 69] on input "text" at bounding box center [201, 69] width 119 height 25
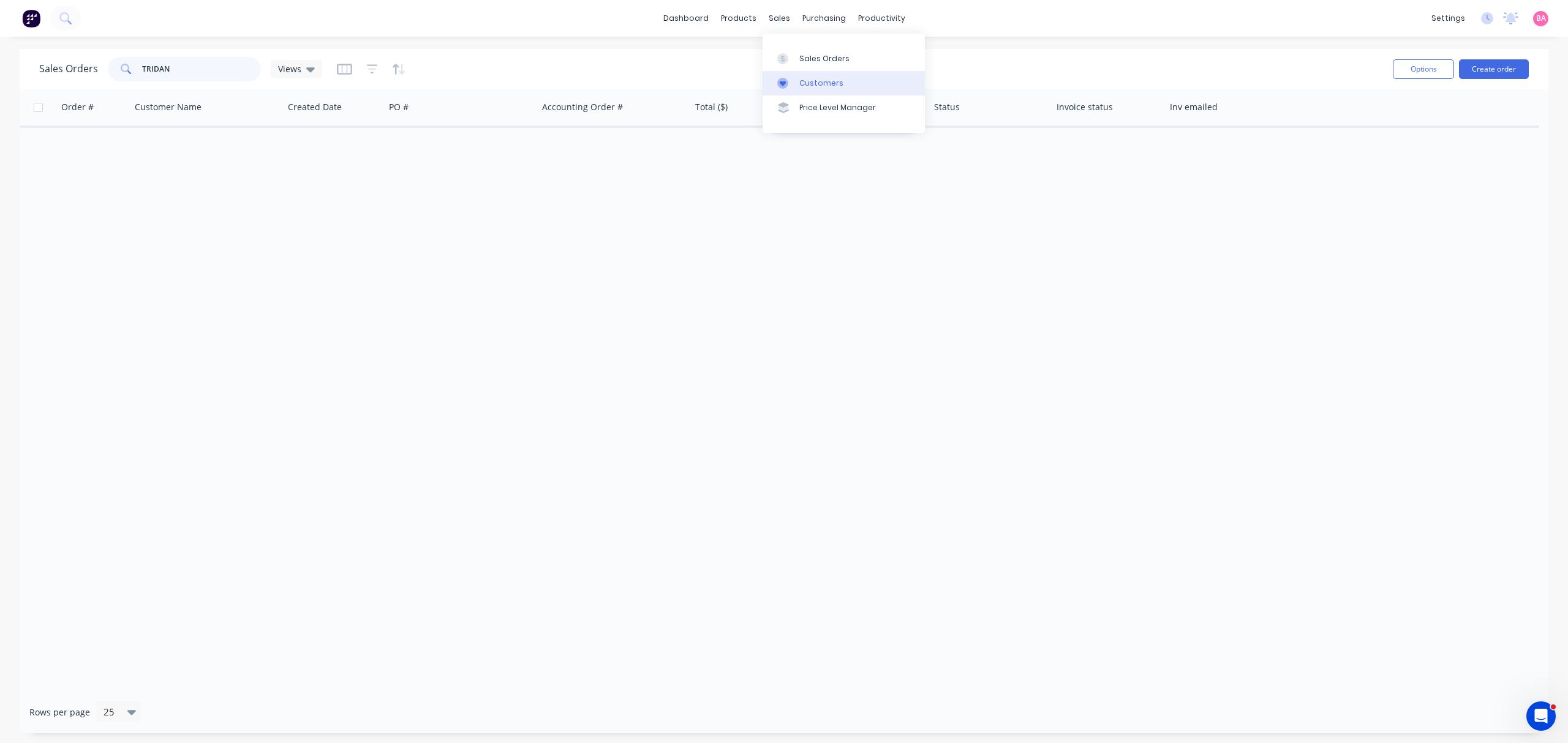
type input "TRIDAN"
click at [821, 82] on div "Customers" at bounding box center [821, 83] width 44 height 11
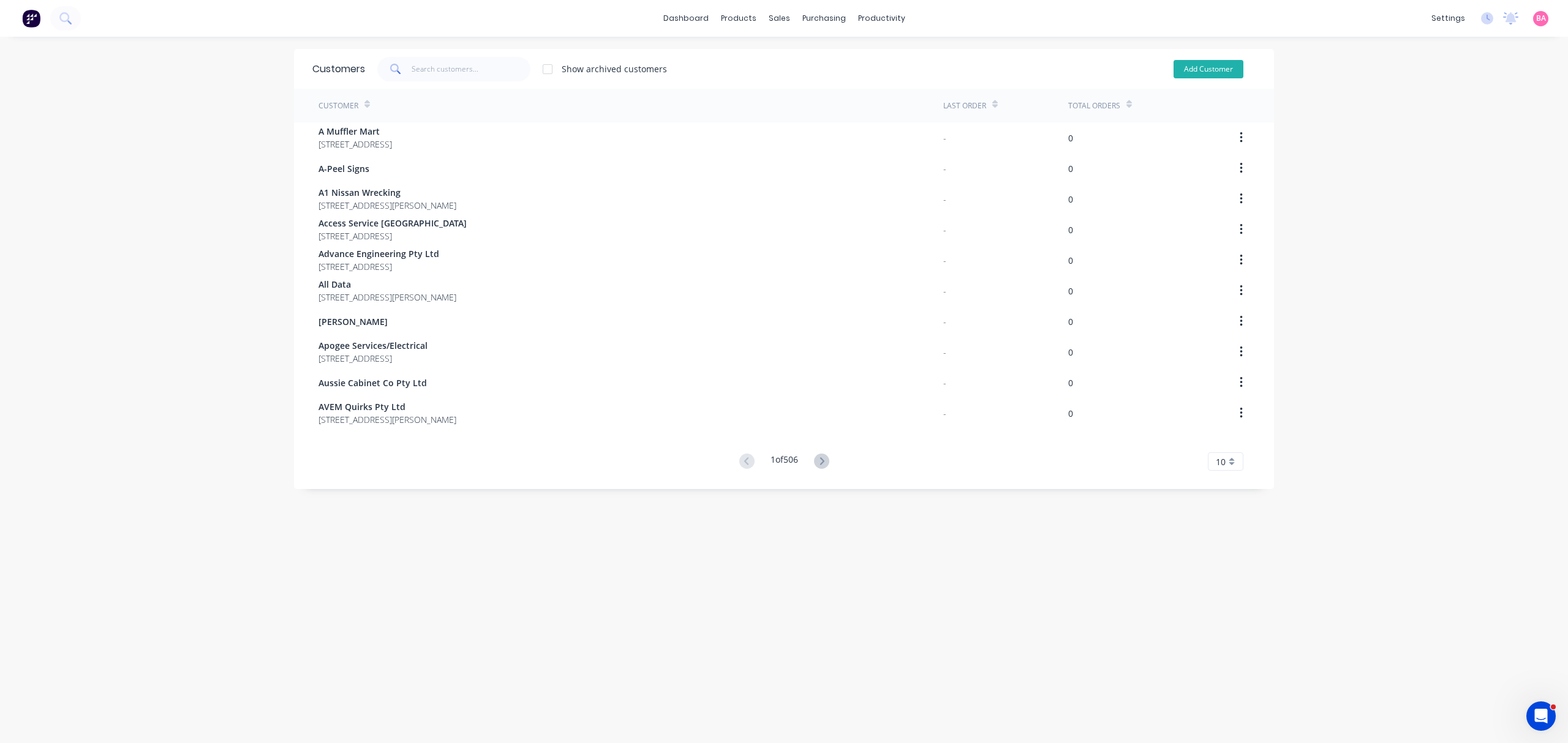
click at [1186, 62] on button "Add Customer" at bounding box center [1208, 69] width 70 height 18
select select "AU"
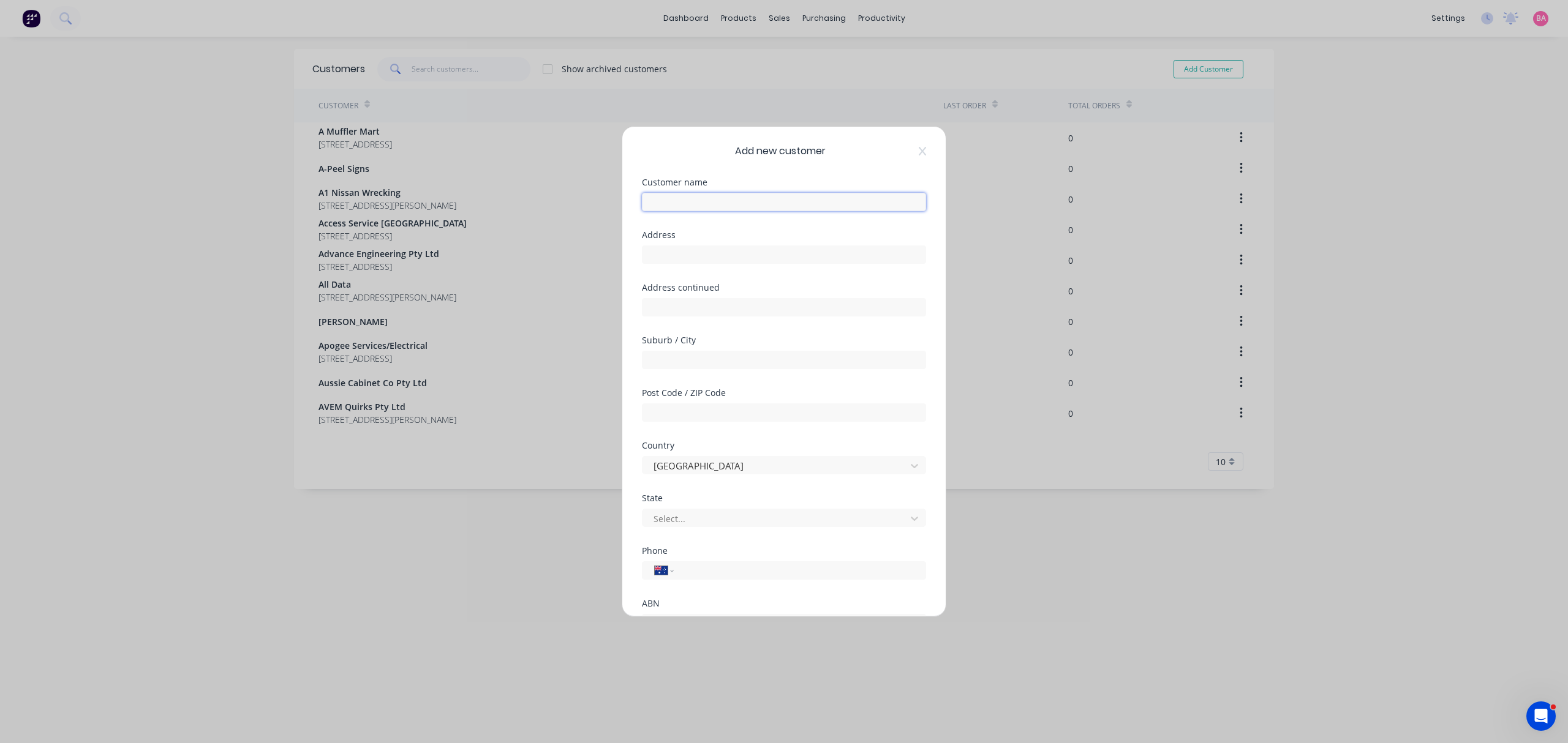
click at [695, 207] on input "text" at bounding box center [784, 202] width 284 height 18
type input "Tridan Electrical Contractors"
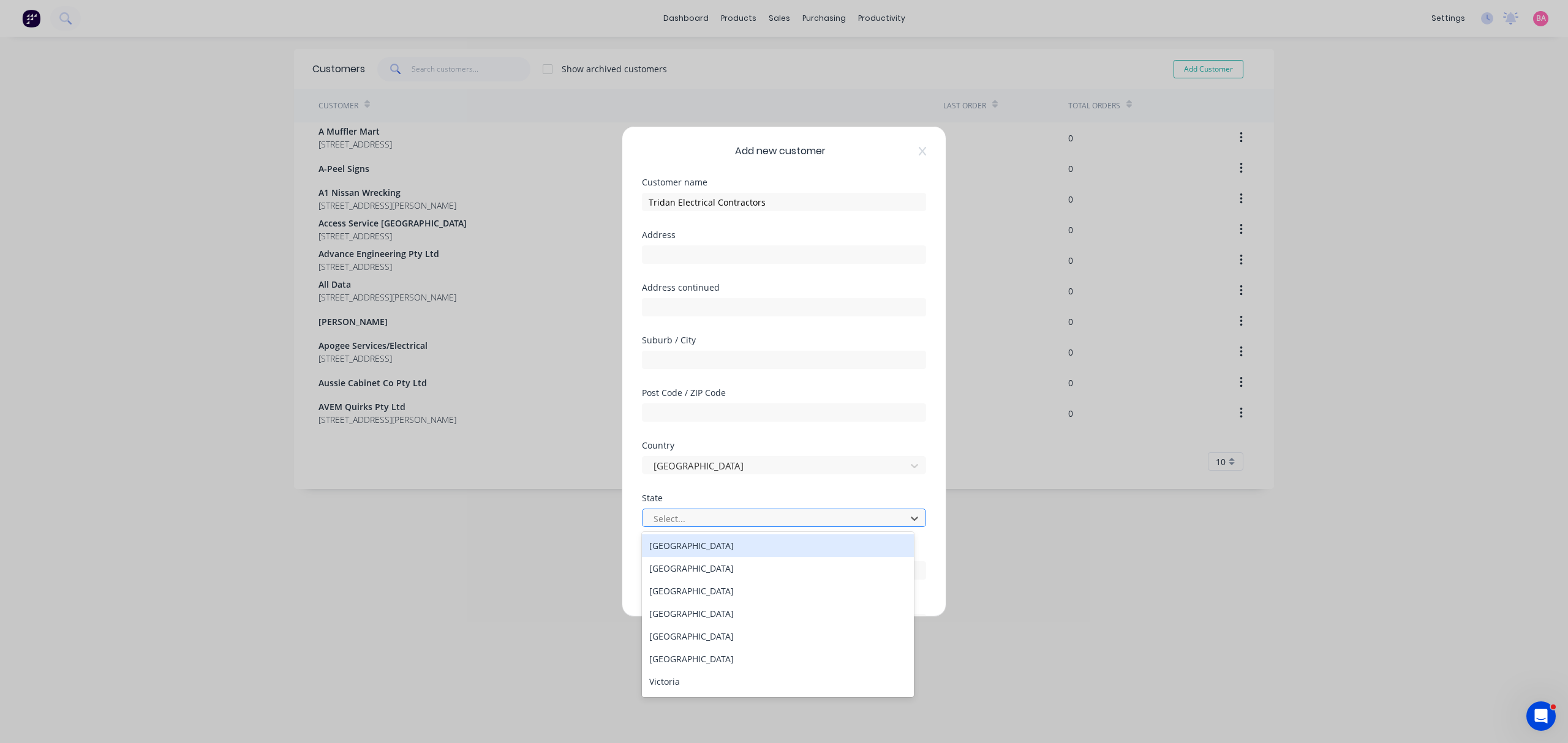
click at [708, 523] on div at bounding box center [776, 519] width 248 height 15
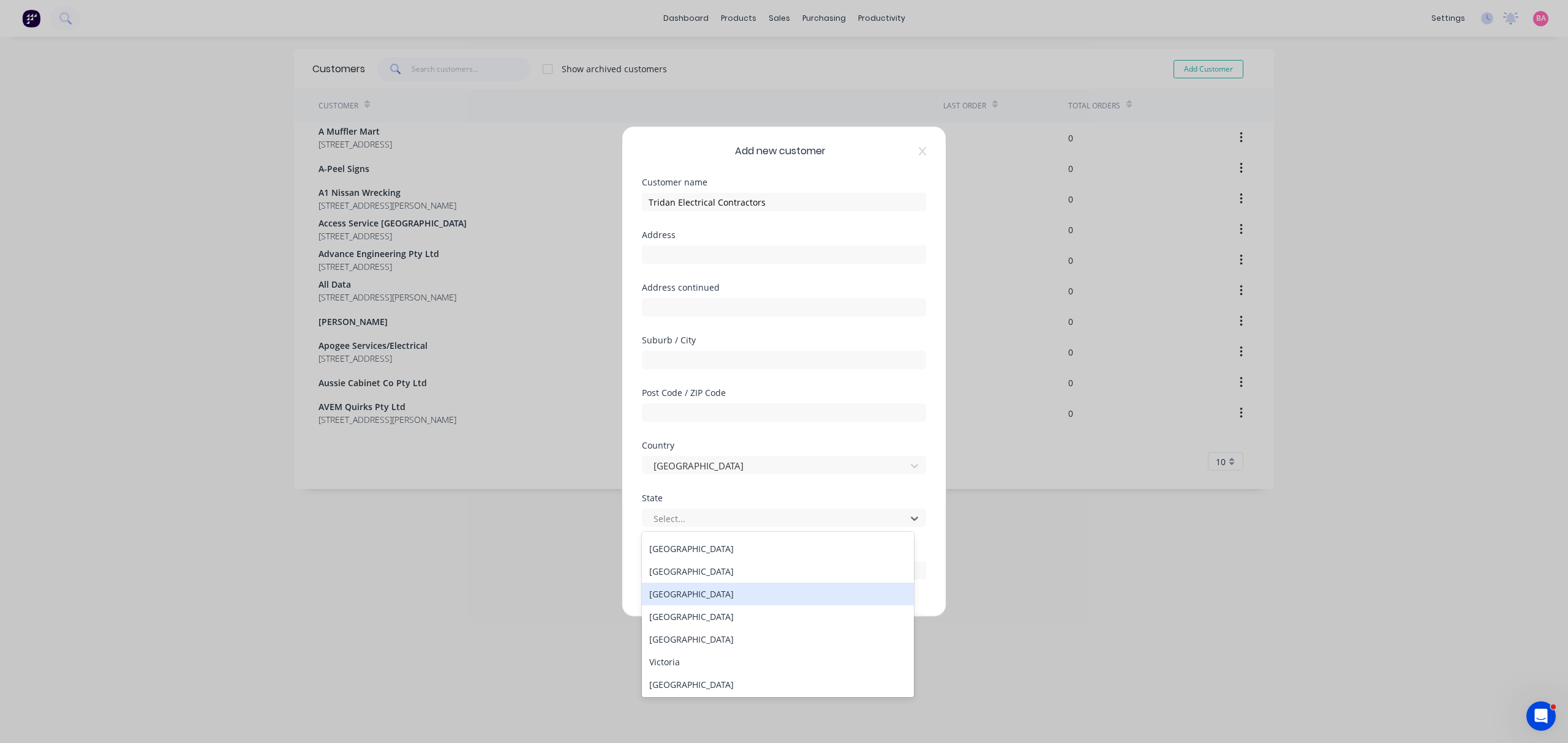
scroll to position [20, 0]
click at [687, 585] on div "[GEOGRAPHIC_DATA]" at bounding box center [778, 594] width 271 height 23
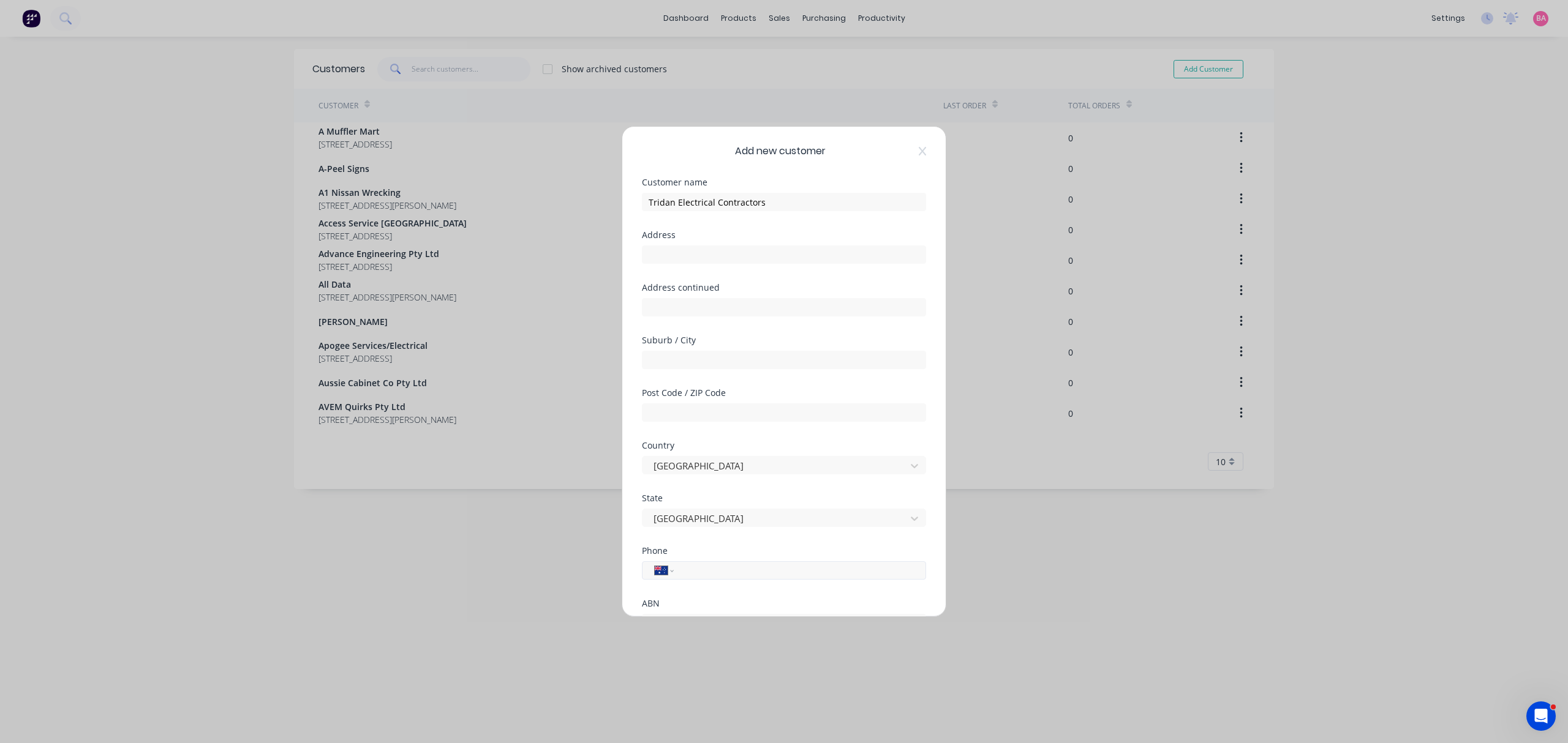
click at [691, 571] on input "tel" at bounding box center [798, 570] width 231 height 14
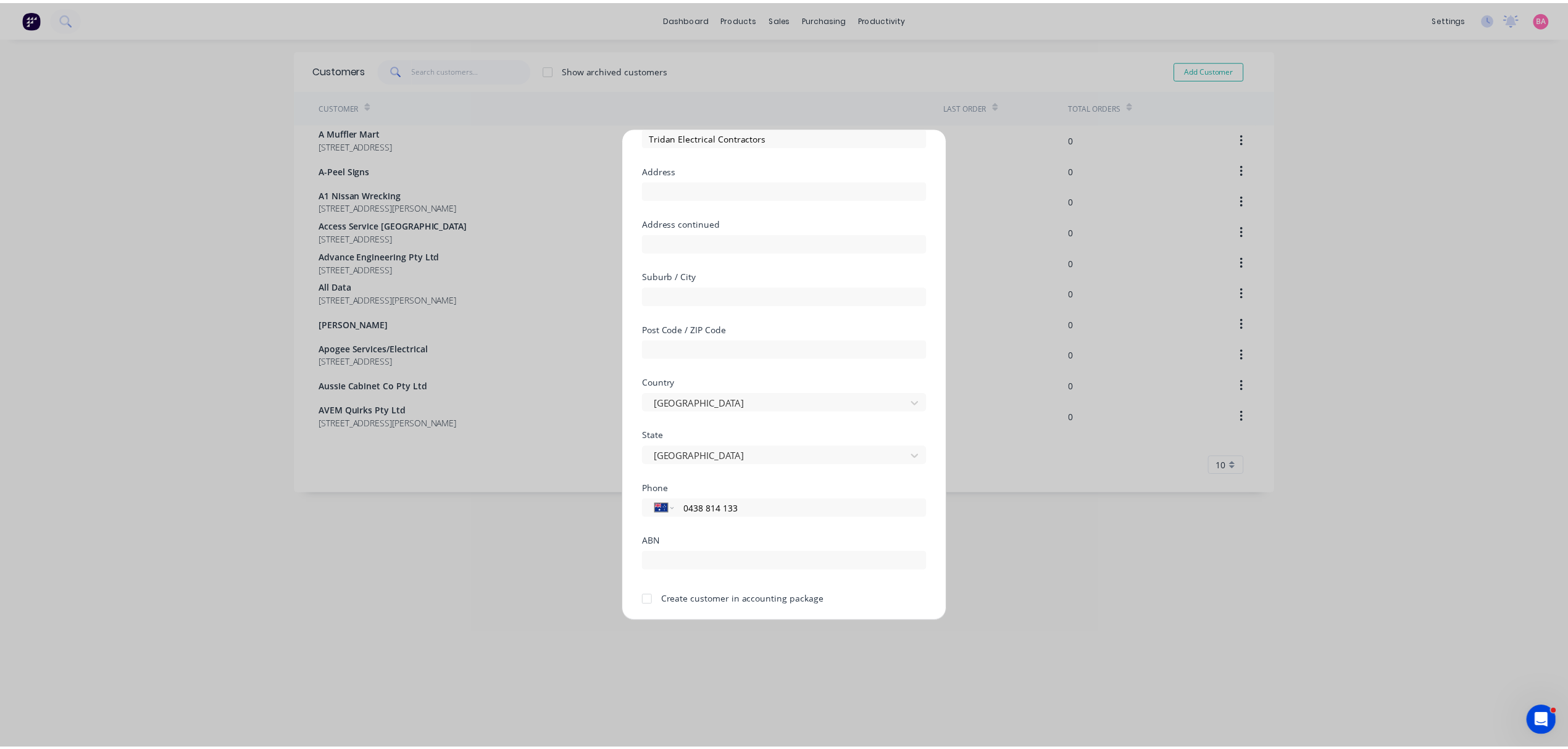
scroll to position [108, 0]
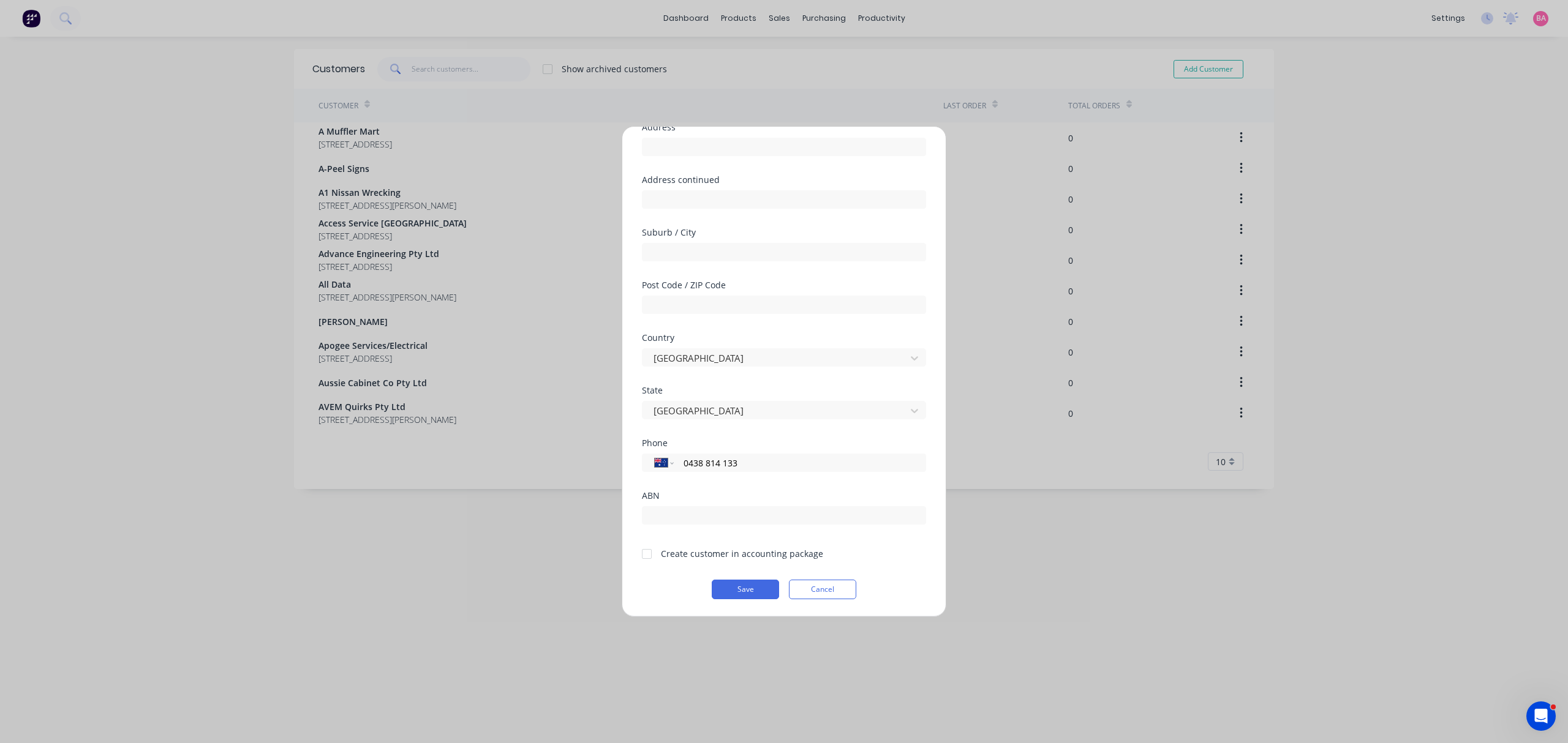
type input "0438 814 133"
click at [645, 556] on div at bounding box center [647, 554] width 25 height 25
click at [752, 592] on button "Save" at bounding box center [745, 590] width 67 height 20
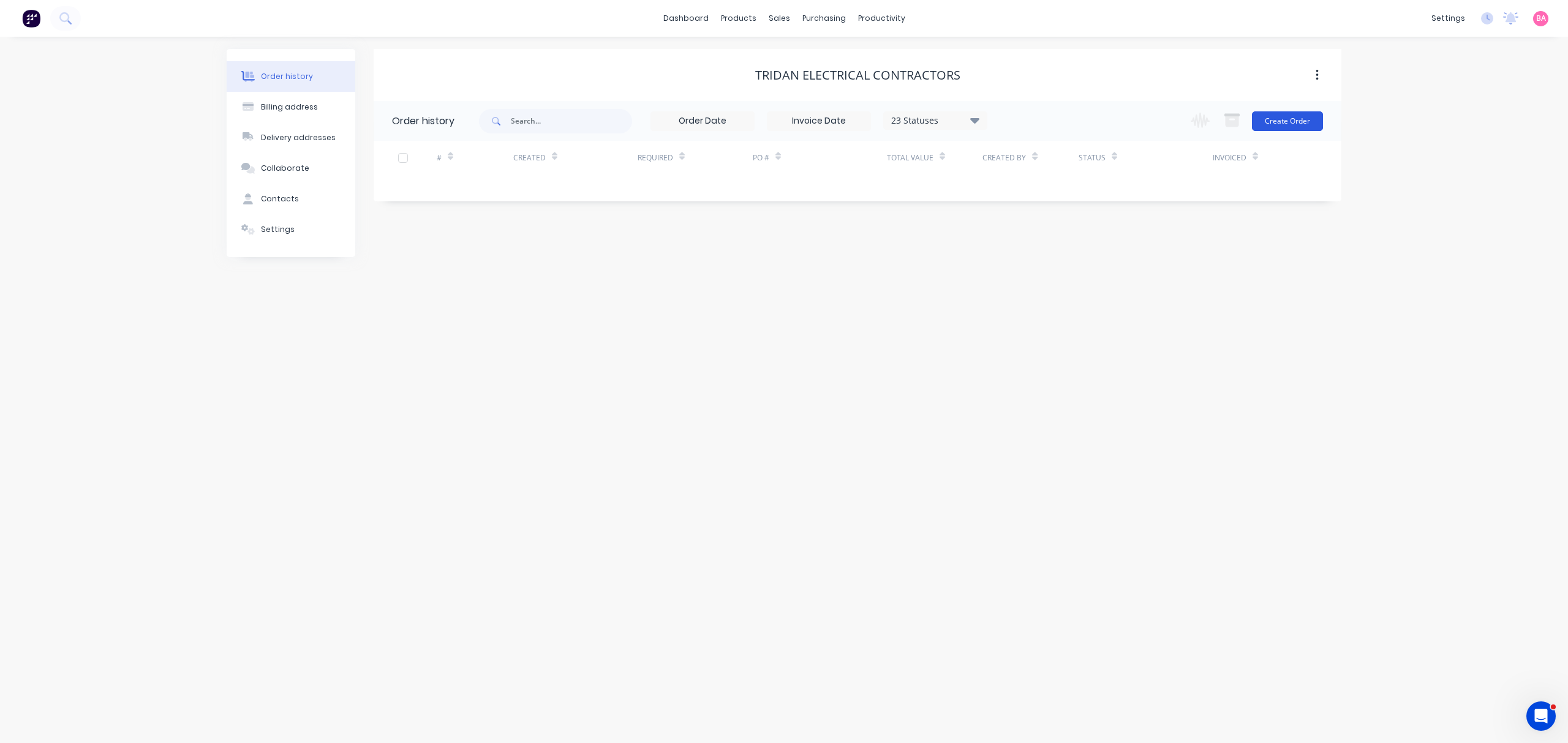
click at [1302, 123] on button "Create Order" at bounding box center [1288, 121] width 71 height 20
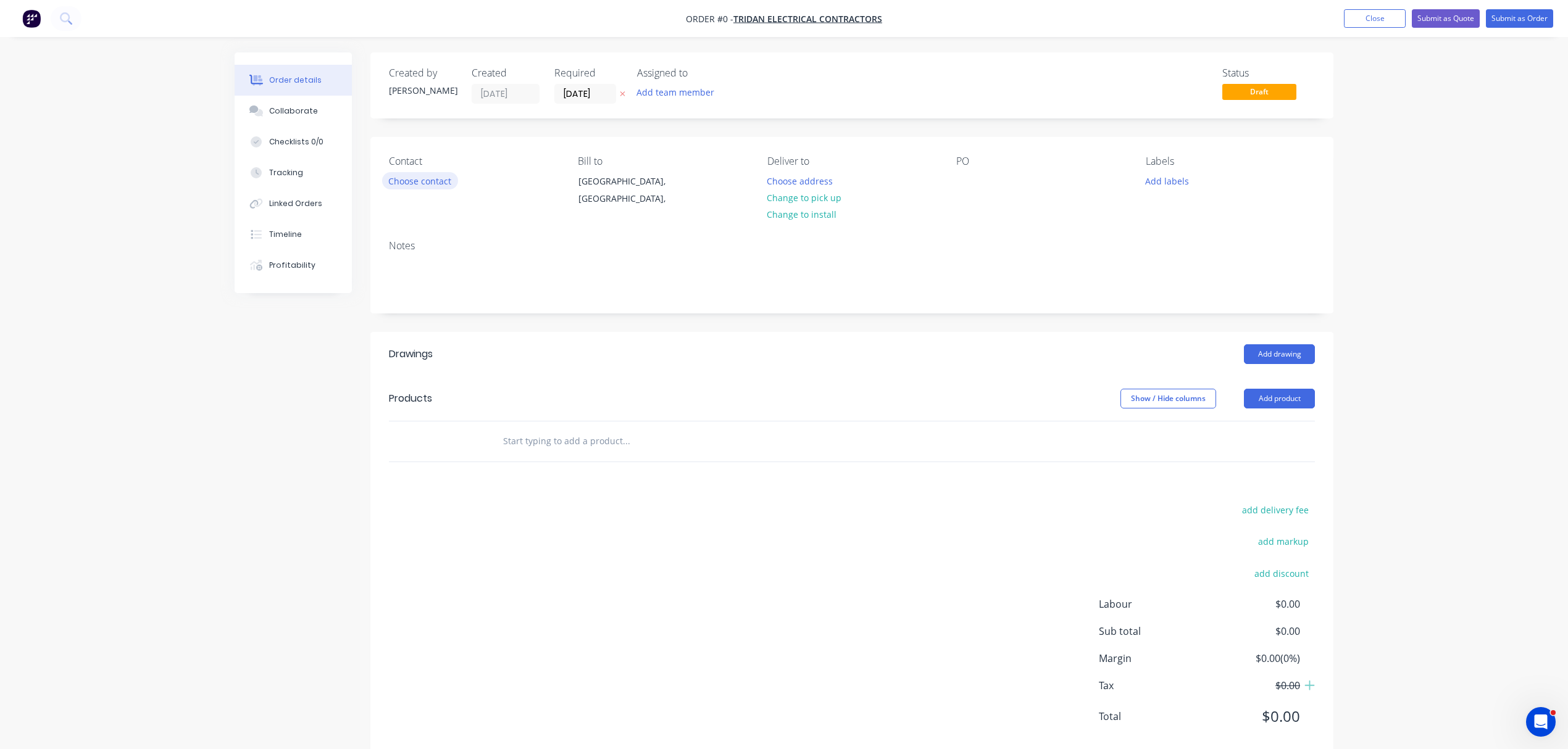
click at [400, 182] on button "Choose contact" at bounding box center [420, 181] width 76 height 17
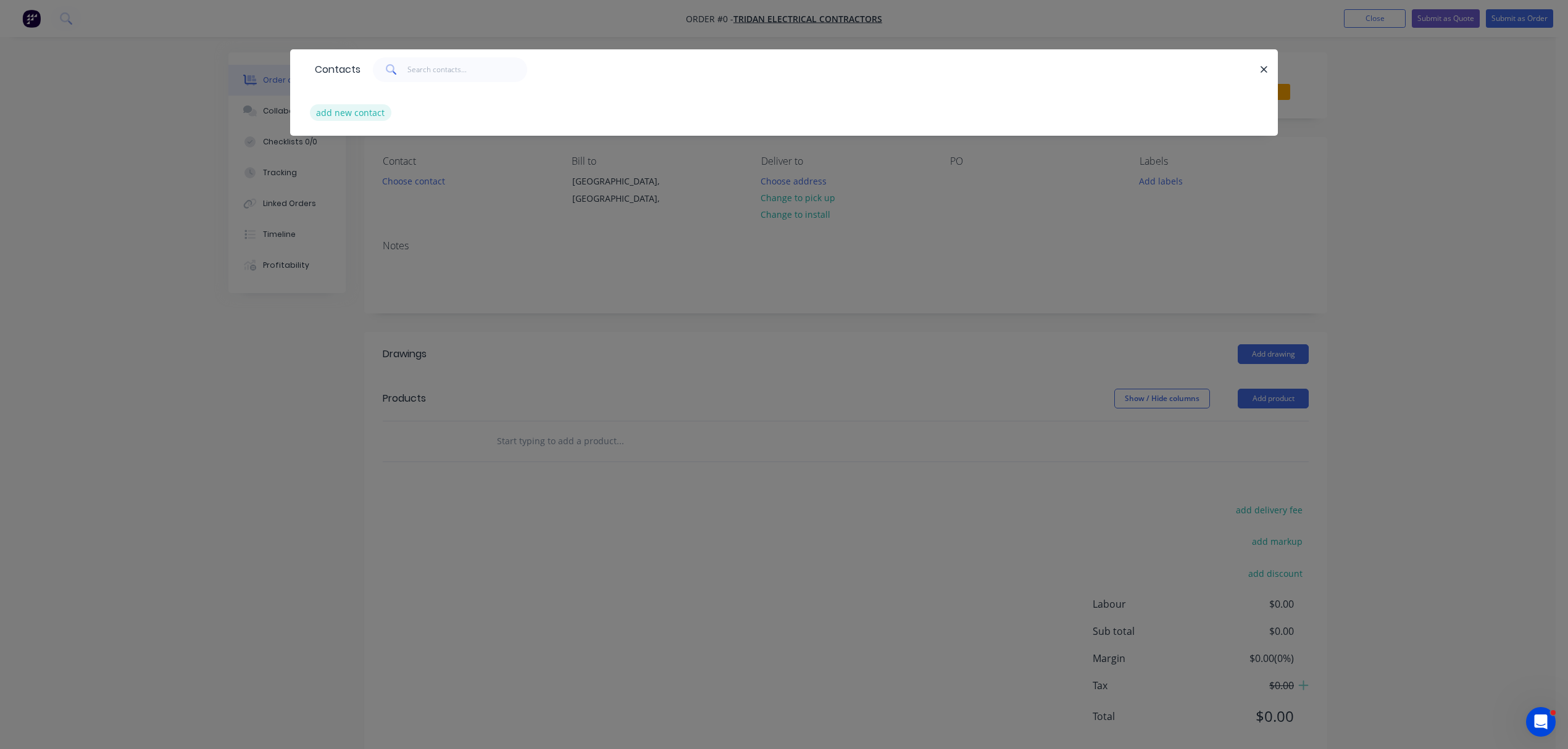
click at [354, 116] on button "add new contact" at bounding box center [351, 113] width 82 height 17
select select "AU"
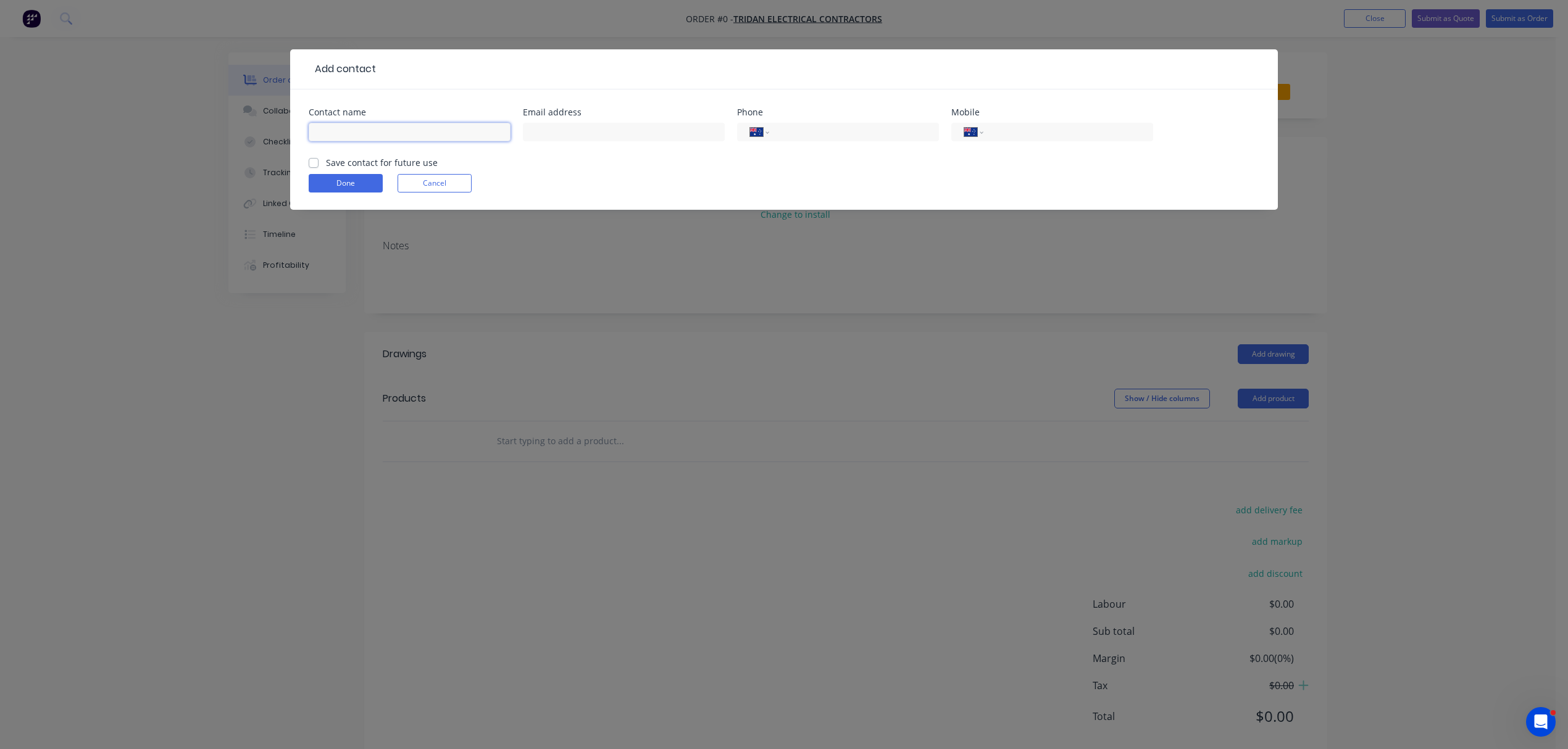
click at [390, 137] on input "text" at bounding box center [409, 132] width 202 height 18
type input "[PERSON_NAME]"
click at [614, 131] on input "text" at bounding box center [624, 132] width 202 height 18
type input "[EMAIL_ADDRESS][DOMAIN_NAME]"
click at [1015, 127] on input "tel" at bounding box center [1066, 132] width 148 height 14
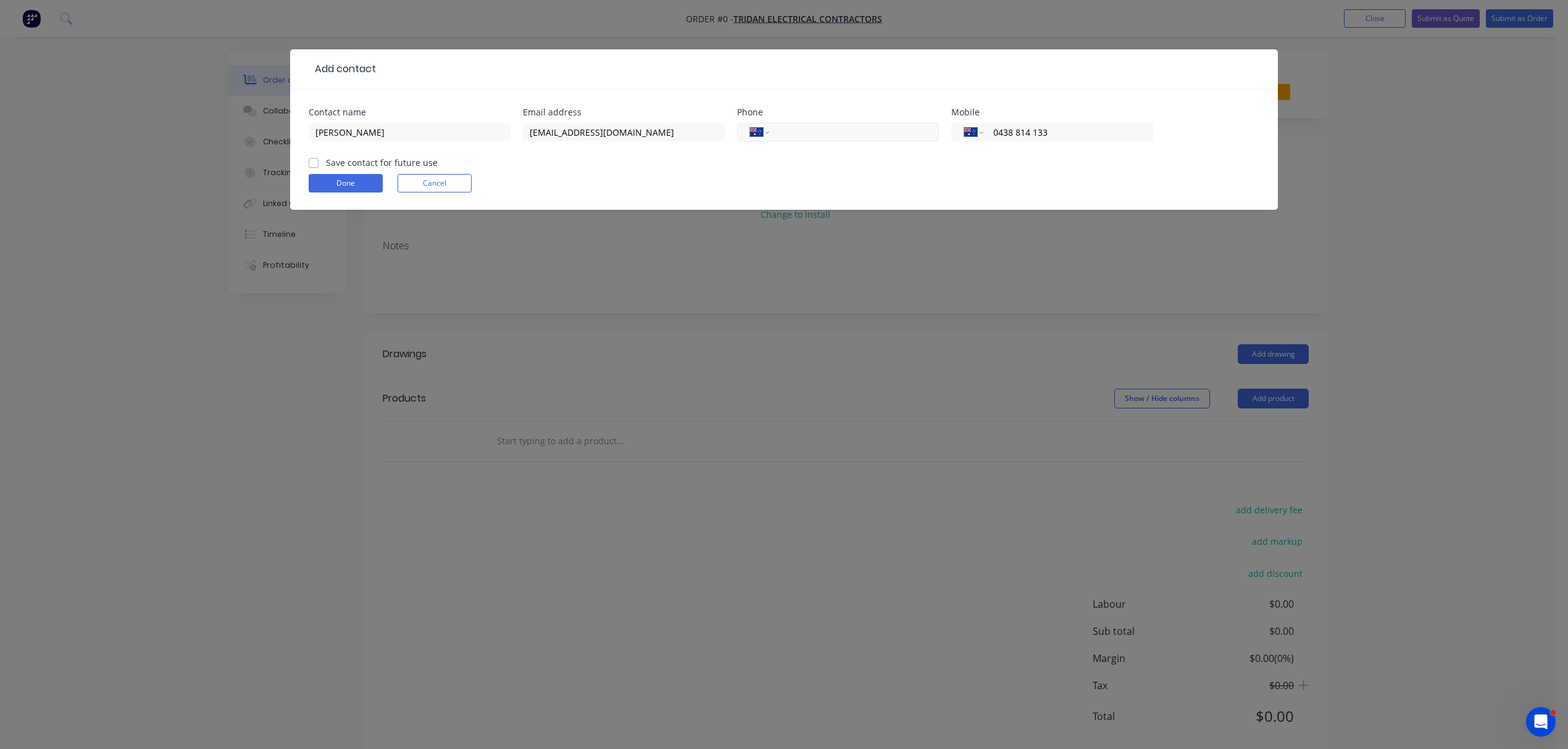
type input "0438 814 133"
click at [846, 135] on input "tel" at bounding box center [851, 132] width 148 height 14
type input "[PHONE_NUMBER]"
drag, startPoint x: 314, startPoint y: 161, endPoint x: 314, endPoint y: 168, distance: 7.0
click at [326, 162] on label "Save contact for future use" at bounding box center [382, 162] width 112 height 13
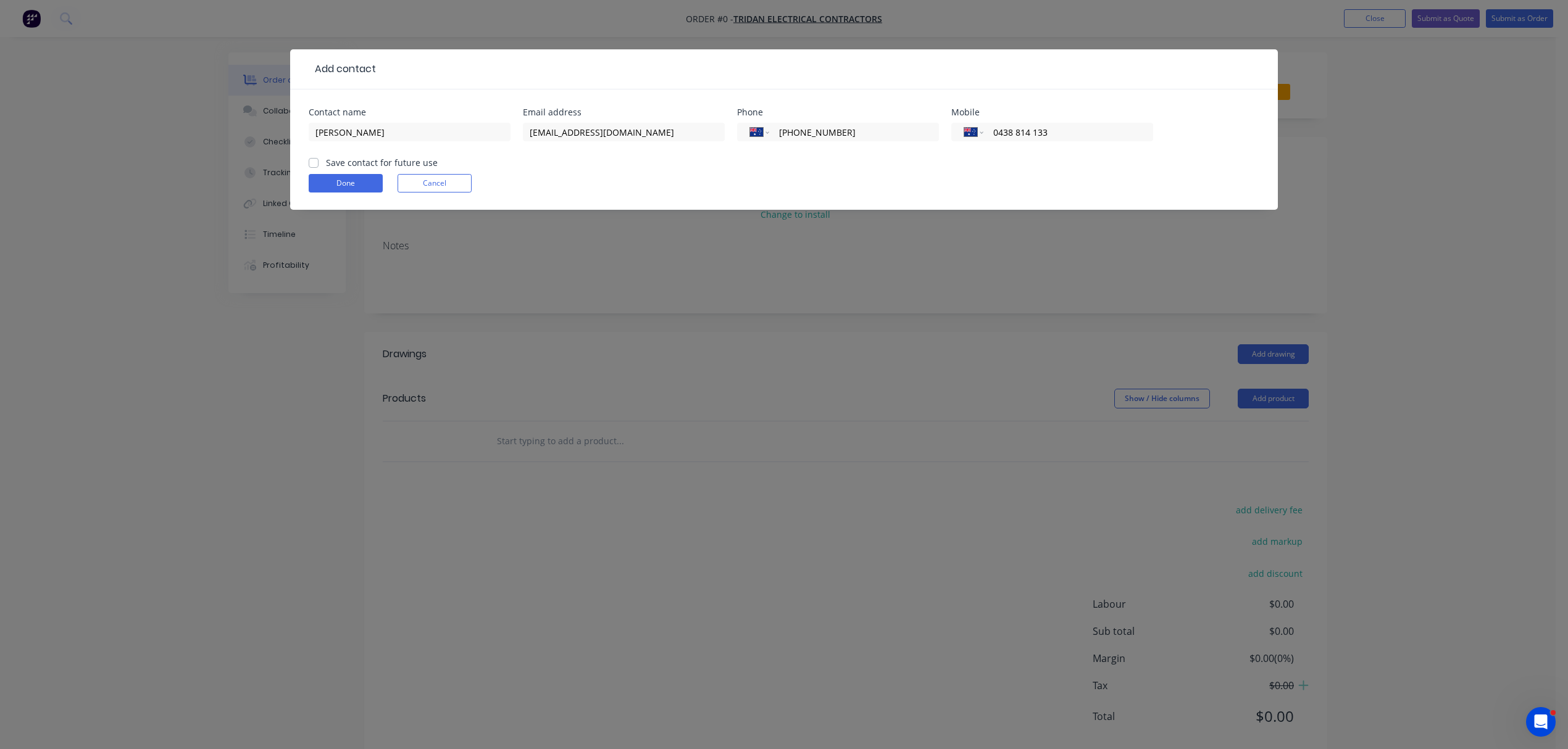
click at [314, 162] on input "Save contact for future use" at bounding box center [313, 162] width 10 height 12
checkbox input "true"
click at [333, 185] on button "Done" at bounding box center [345, 184] width 74 height 18
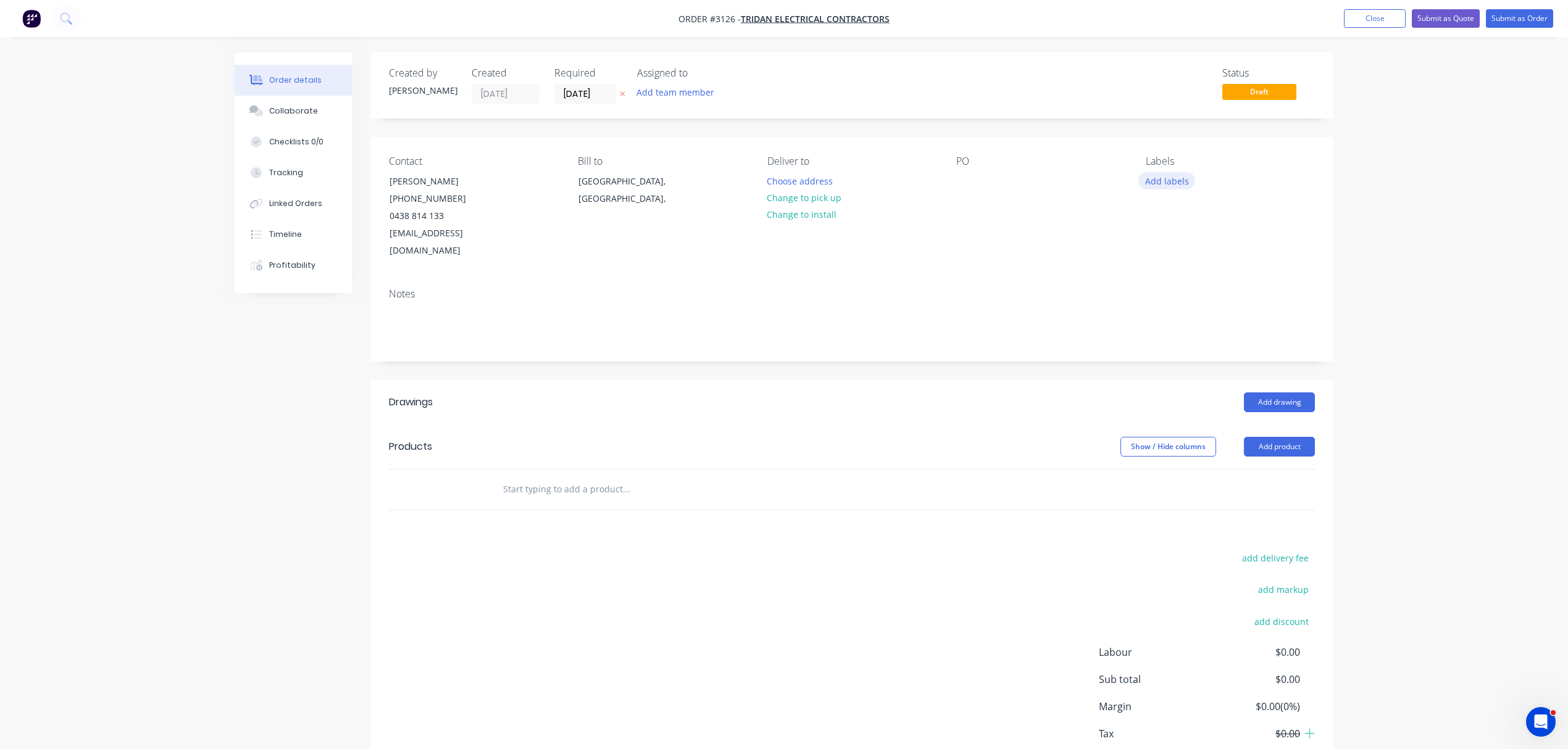
click at [1167, 179] on button "Add labels" at bounding box center [1167, 181] width 57 height 17
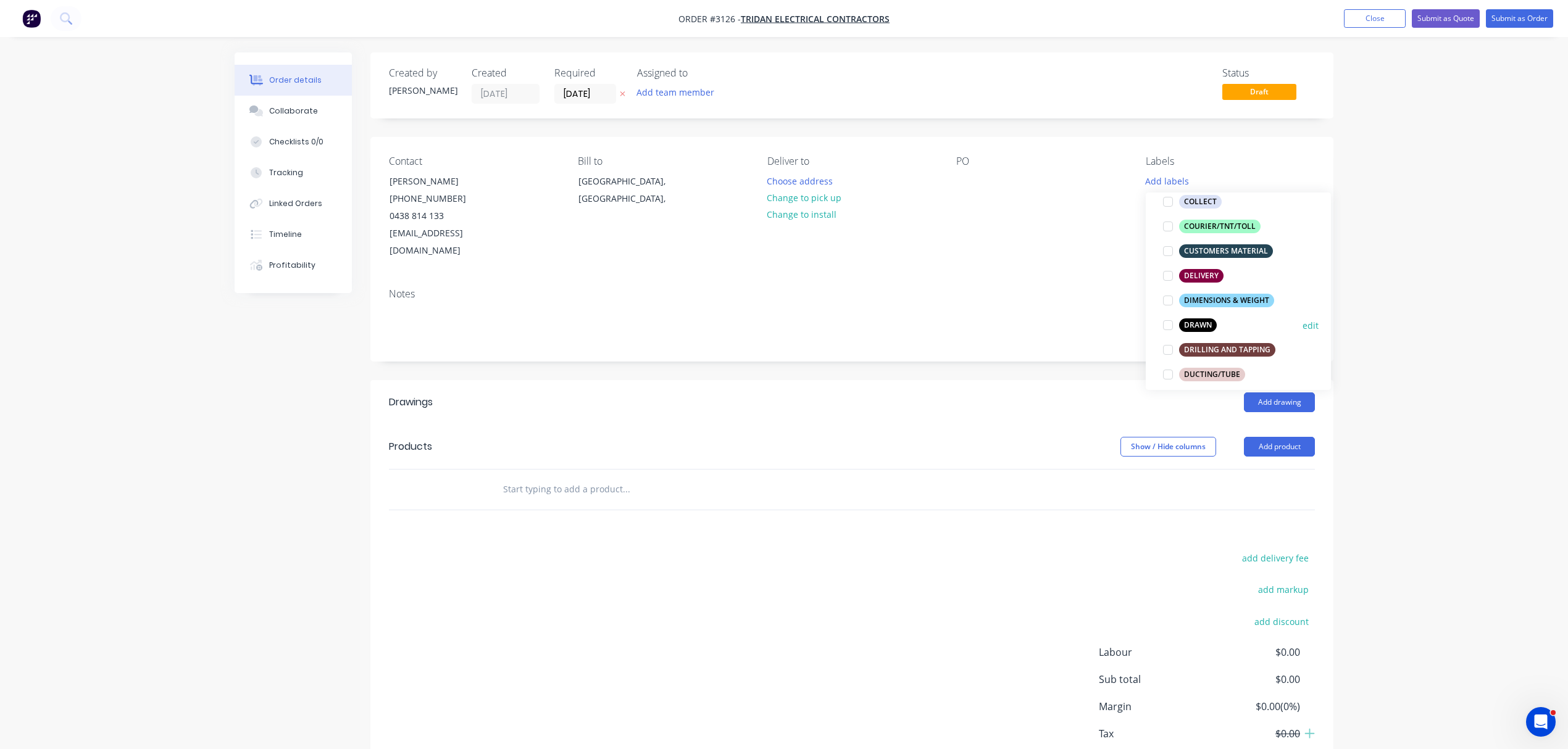
scroll to position [164, 0]
click at [1204, 324] on div "DRAWN" at bounding box center [1198, 324] width 38 height 14
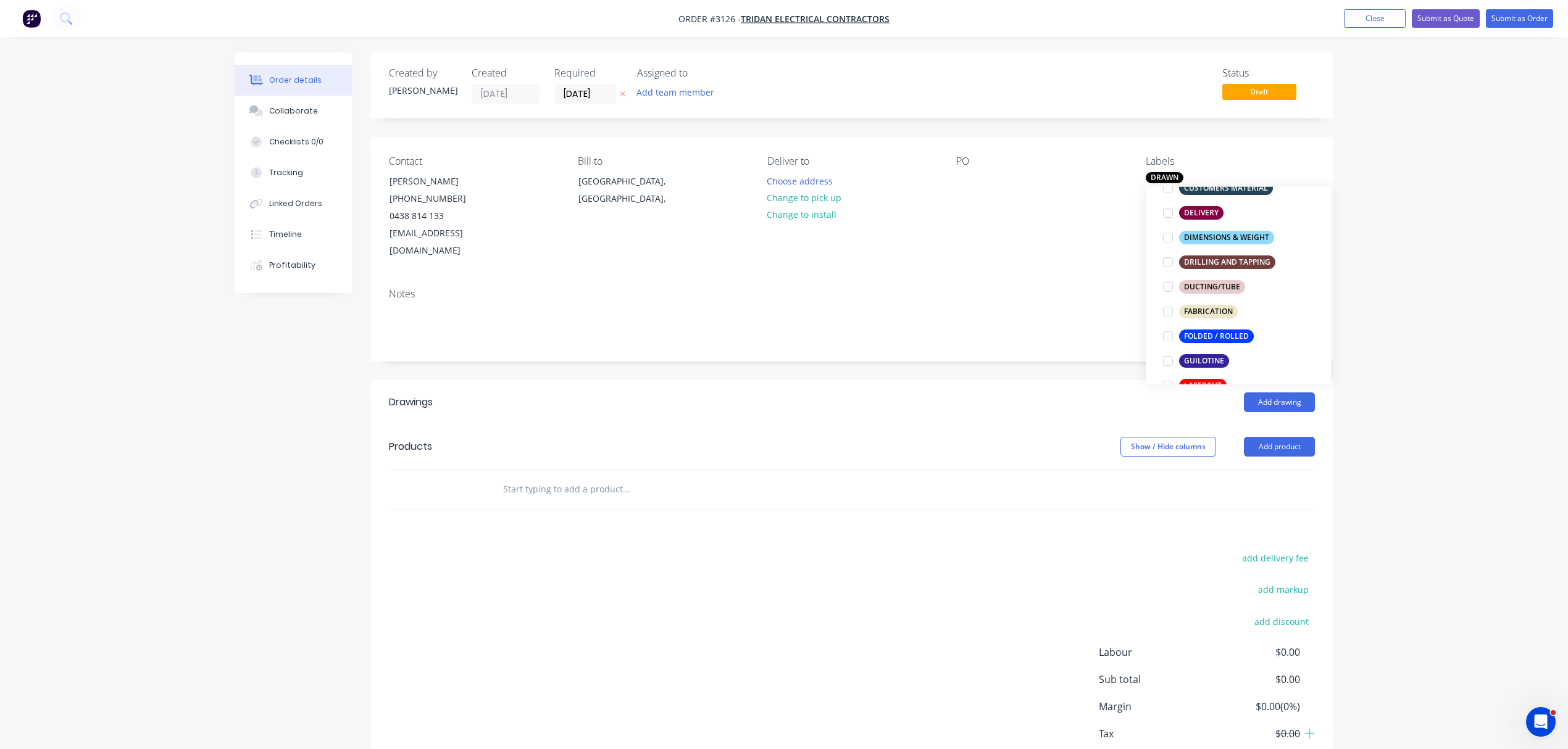
scroll to position [247, 0]
click at [1195, 333] on div "FOLDED / ROLLED" at bounding box center [1216, 335] width 74 height 14
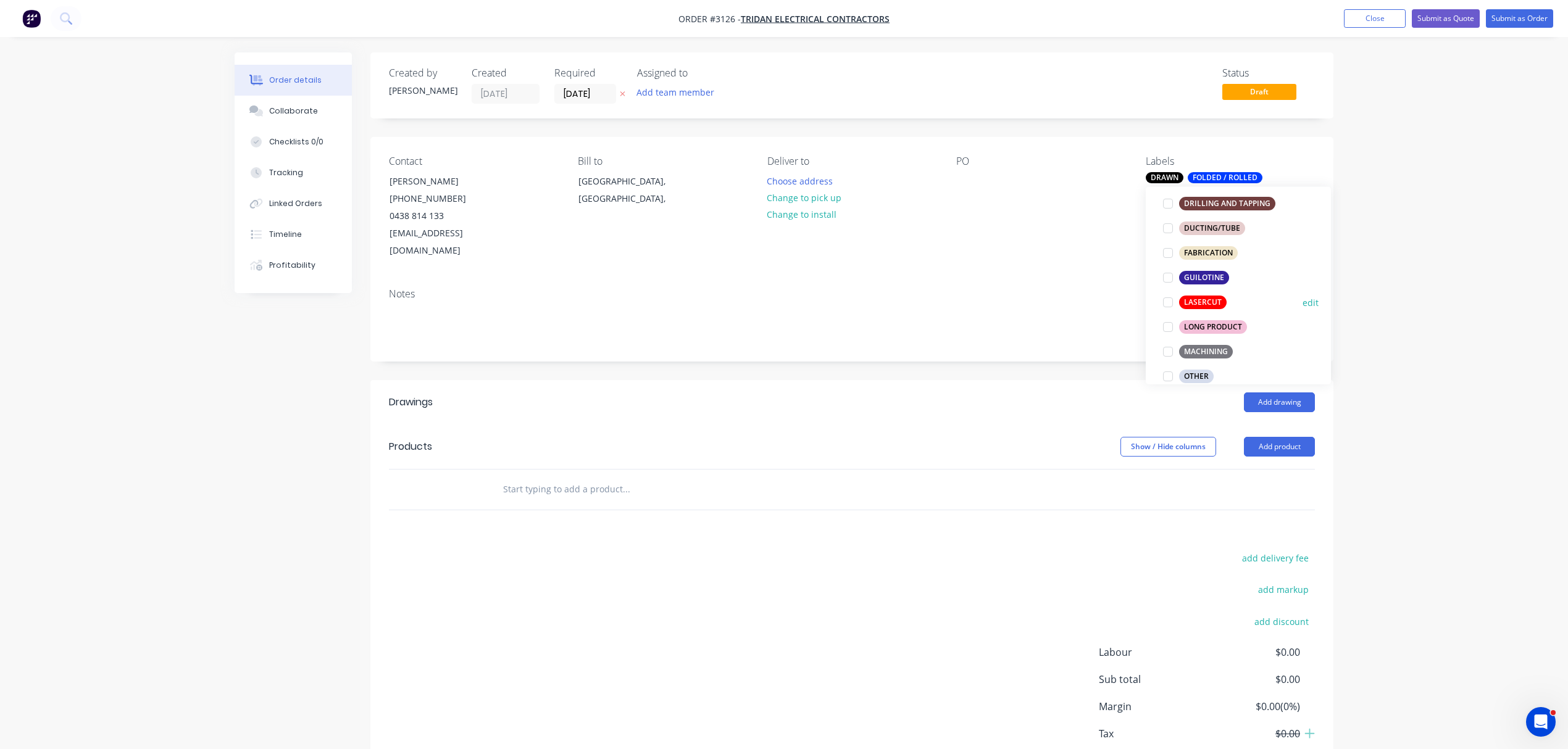
click at [1198, 304] on div "LASERCUT" at bounding box center [1204, 302] width 48 height 14
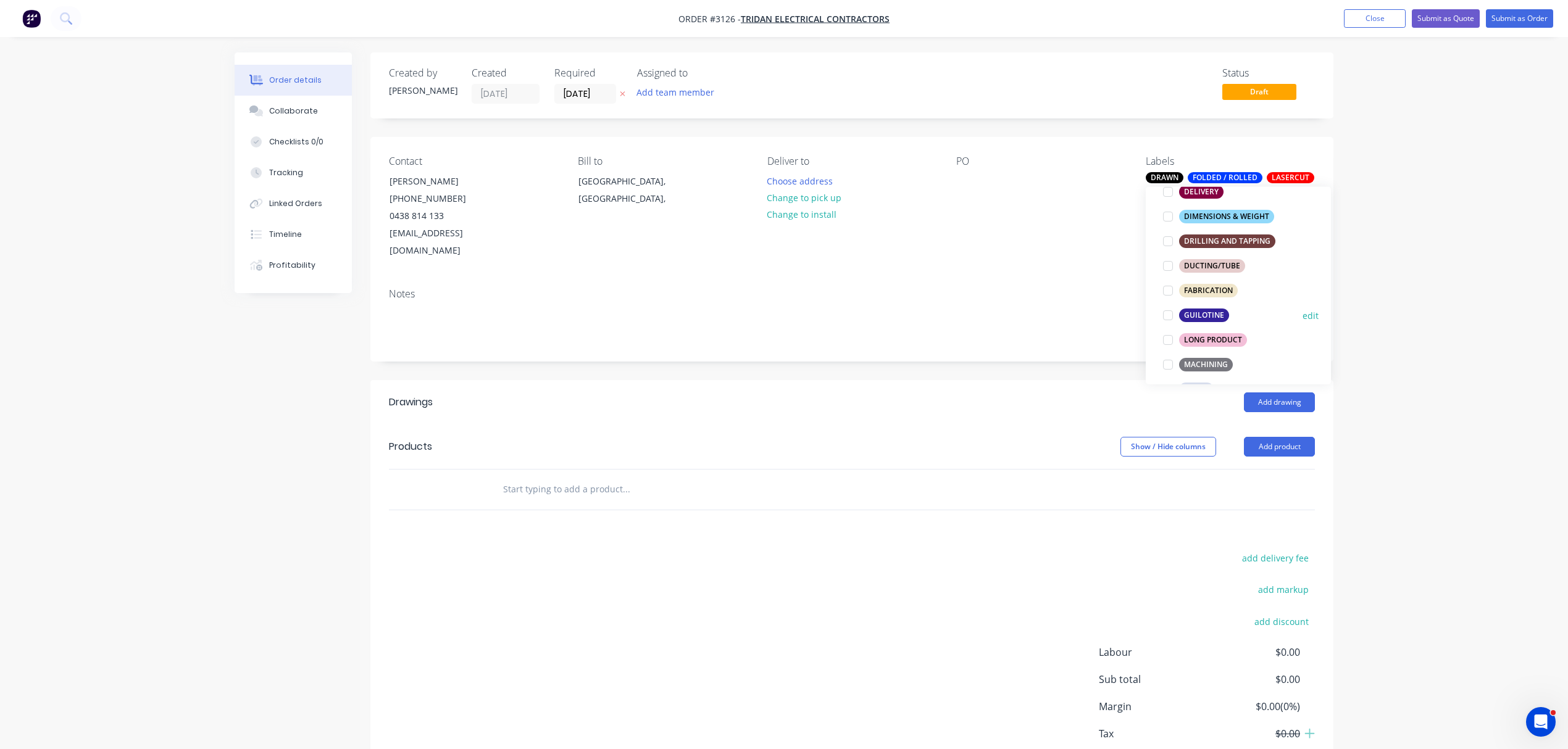
scroll to position [362, 0]
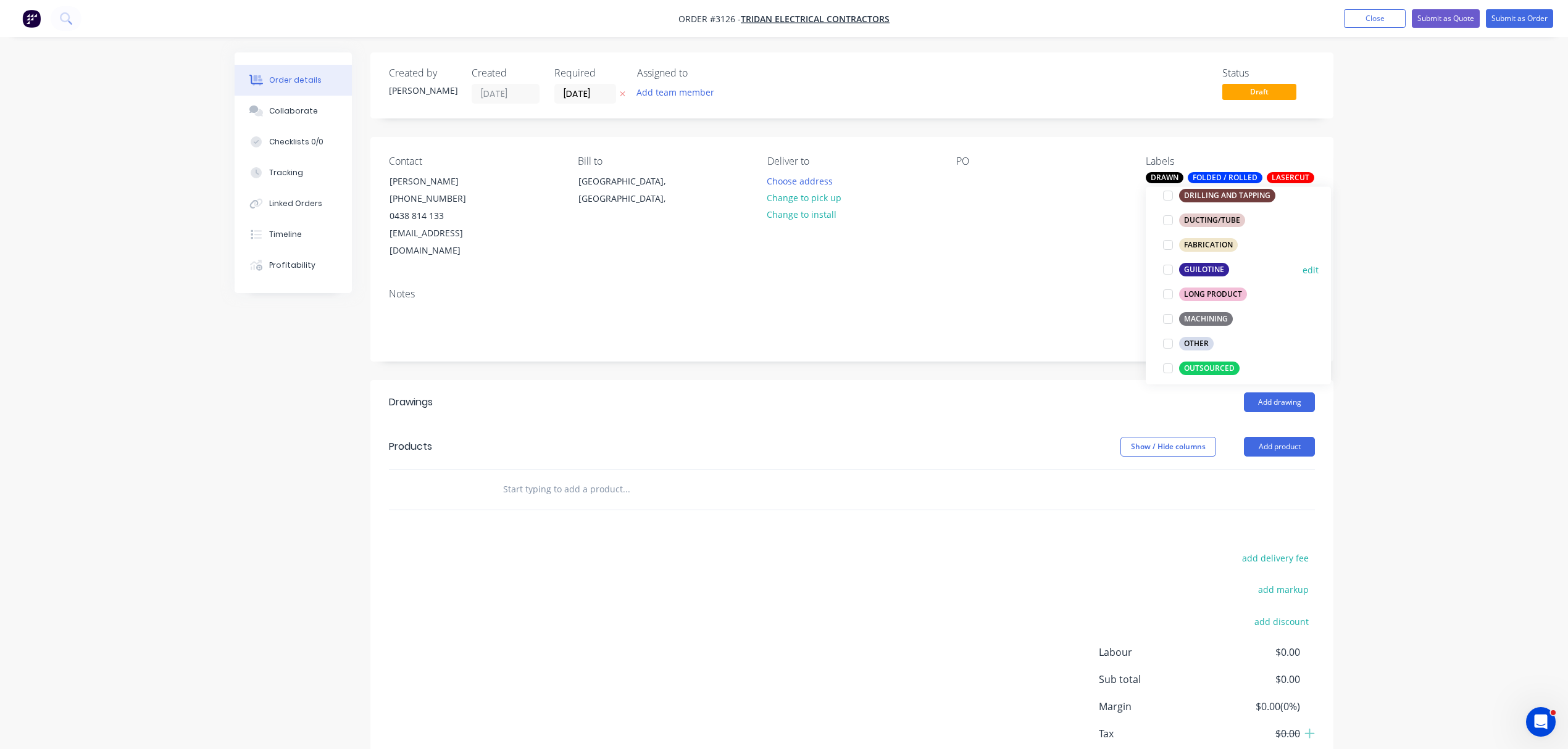
click at [1166, 271] on div at bounding box center [1168, 269] width 25 height 25
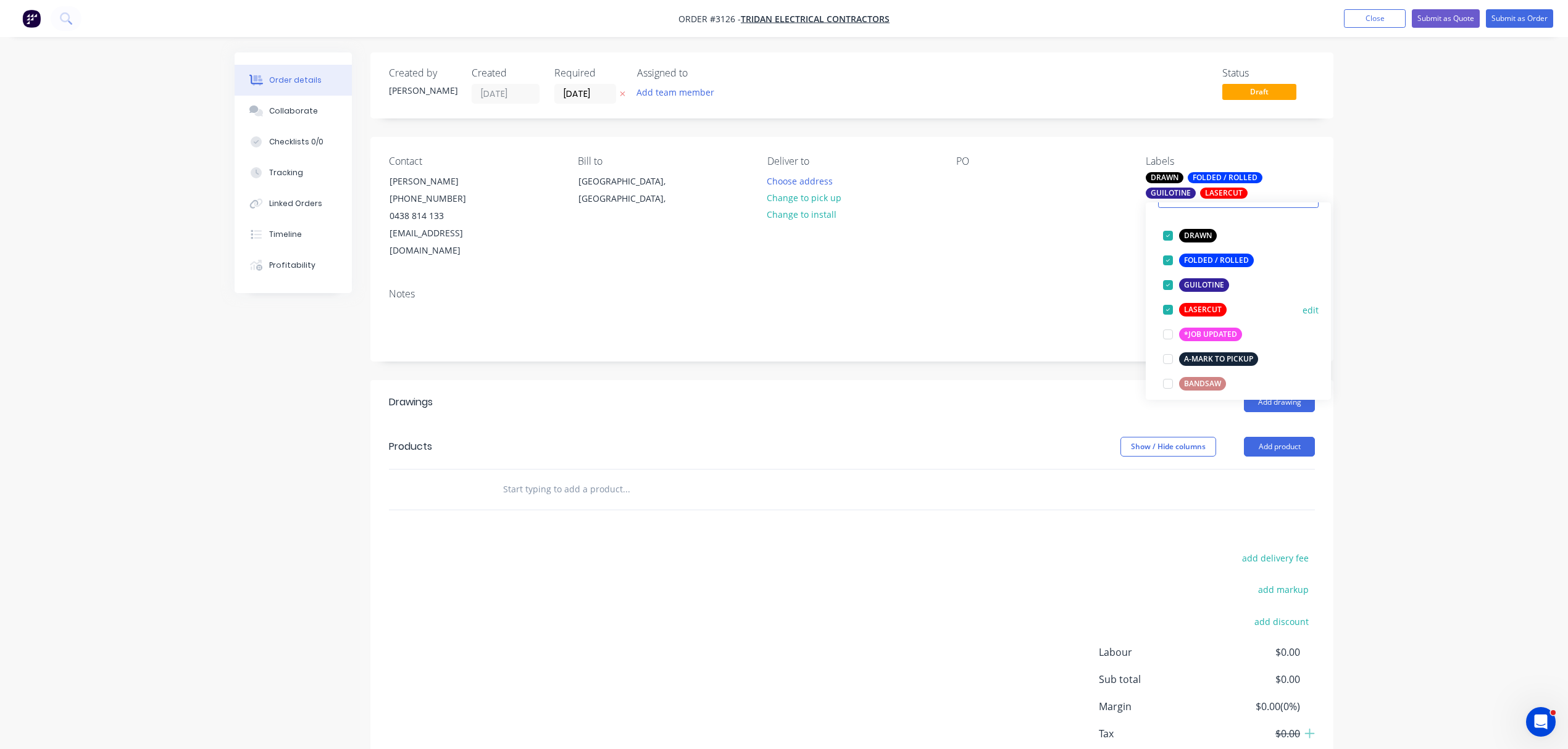
click at [1166, 305] on div at bounding box center [1168, 309] width 25 height 25
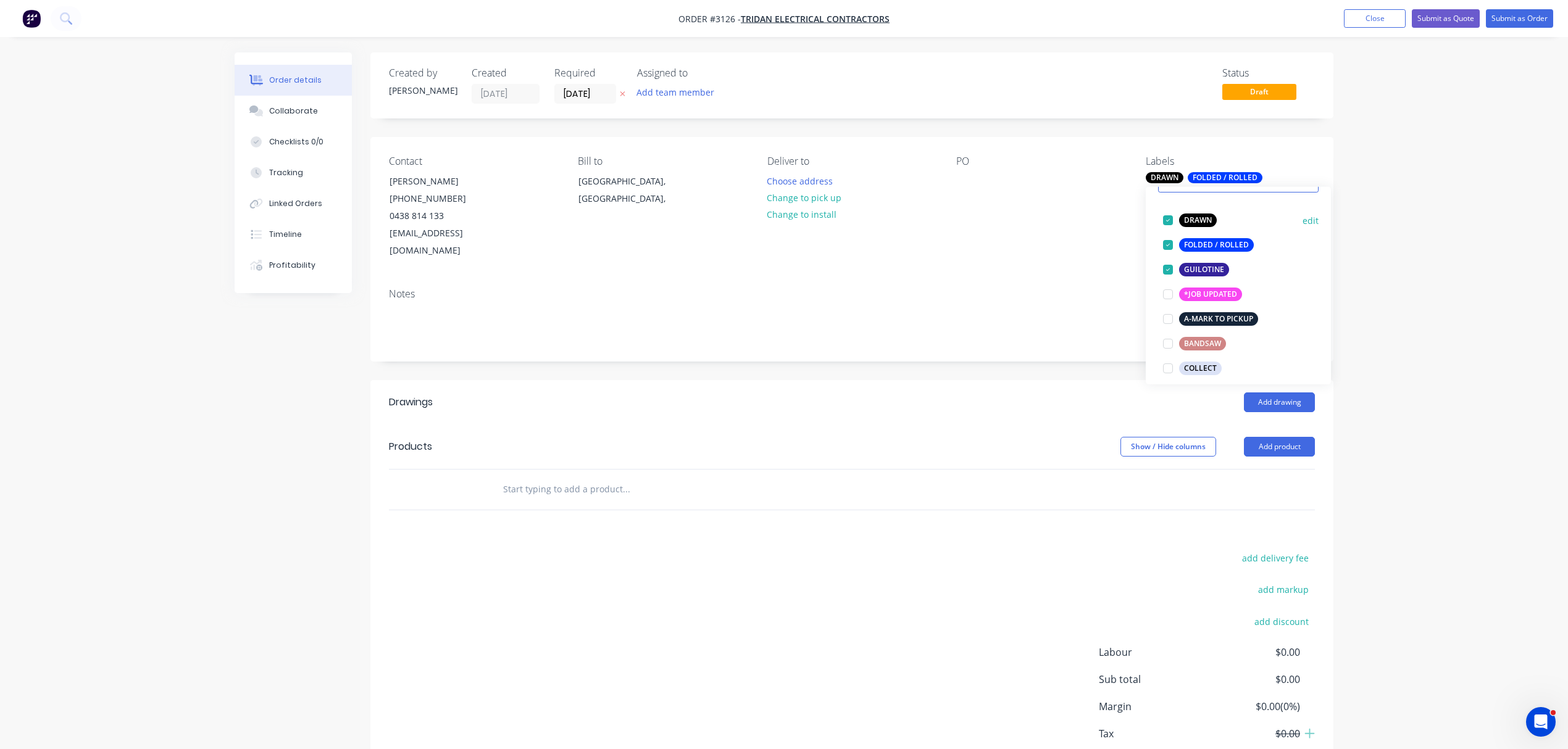
click at [1167, 216] on div at bounding box center [1168, 220] width 25 height 25
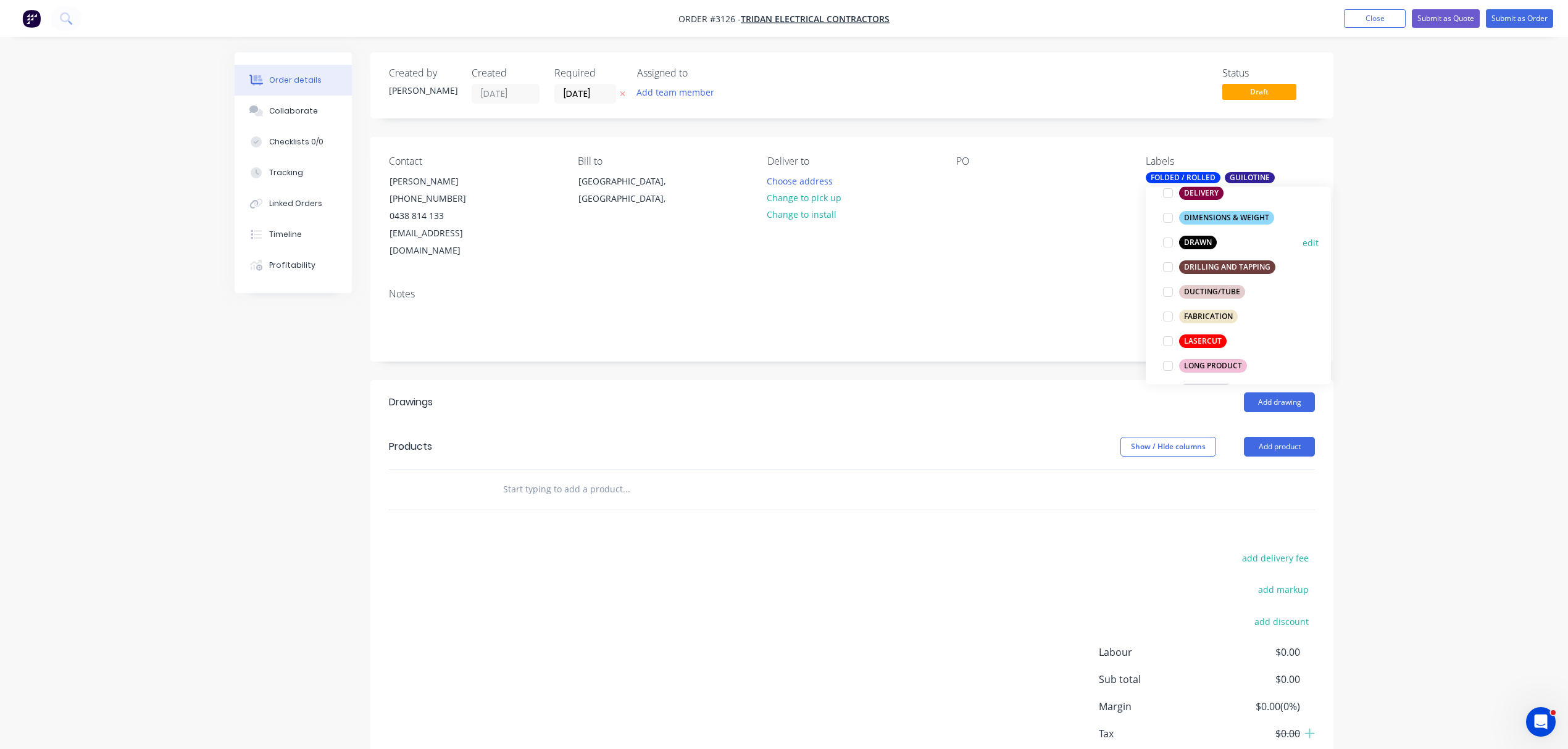
scroll to position [312, 0]
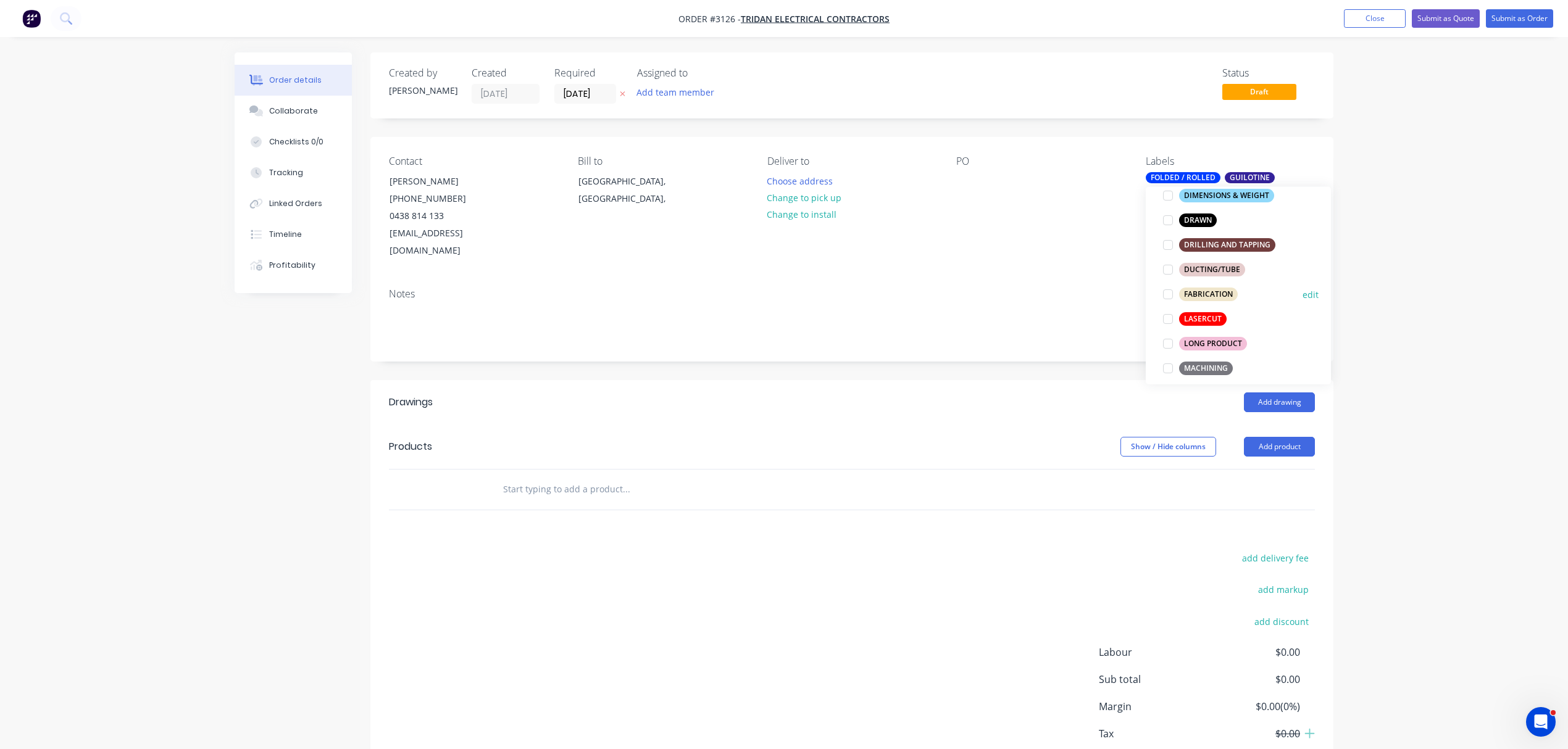
click at [1192, 295] on div "FABRICATION" at bounding box center [1209, 294] width 59 height 14
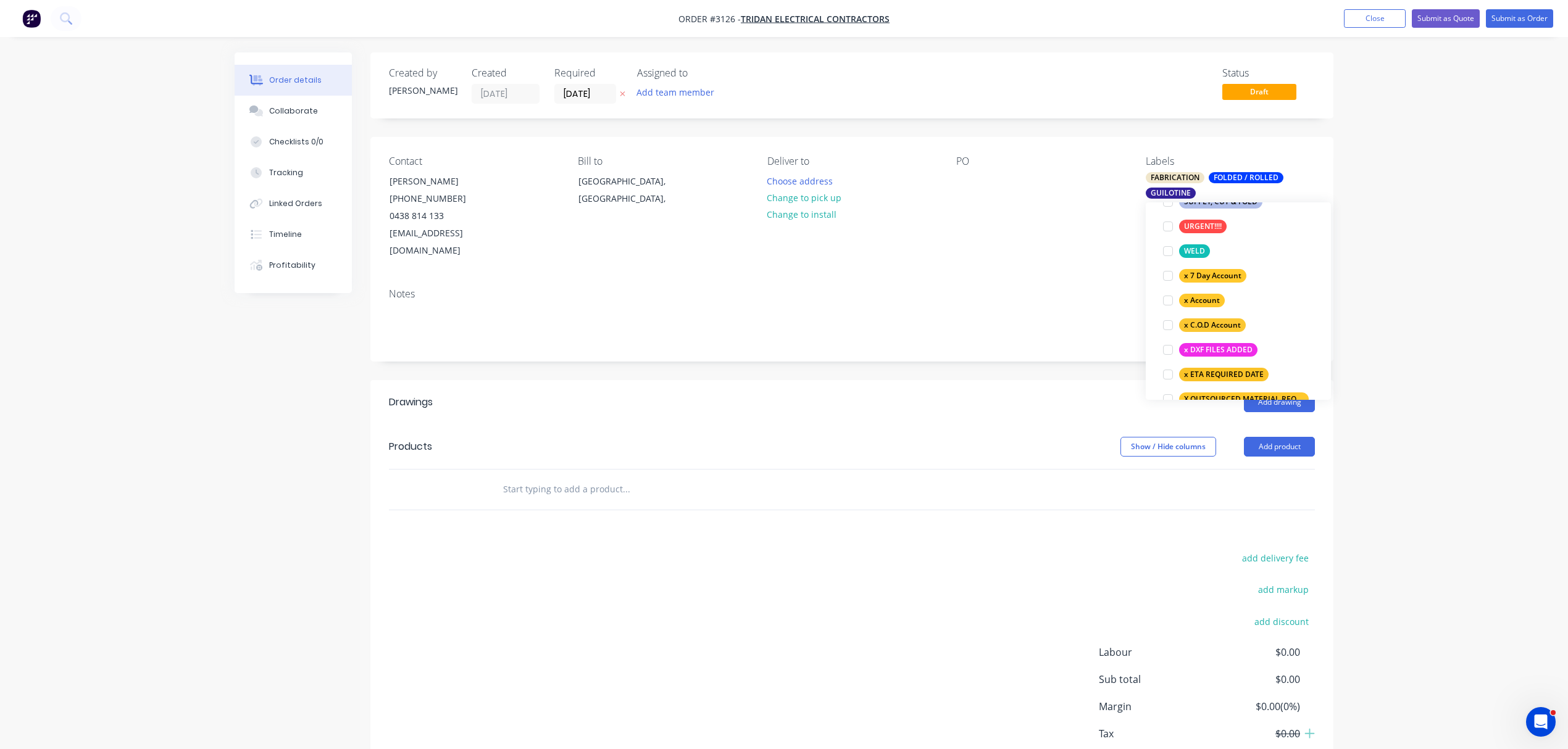
scroll to position [768, 0]
click at [1170, 323] on div at bounding box center [1168, 323] width 25 height 25
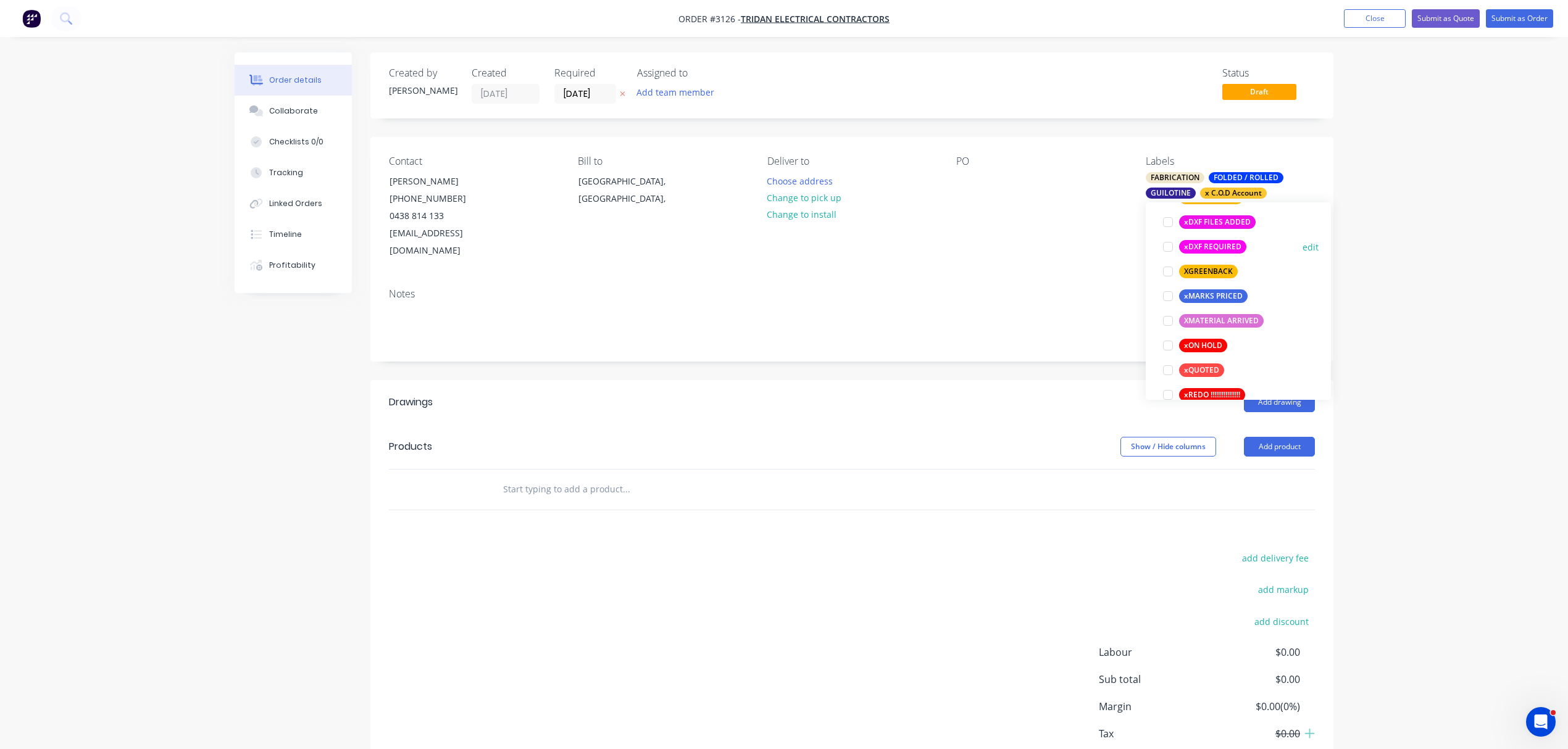
scroll to position [1068, 0]
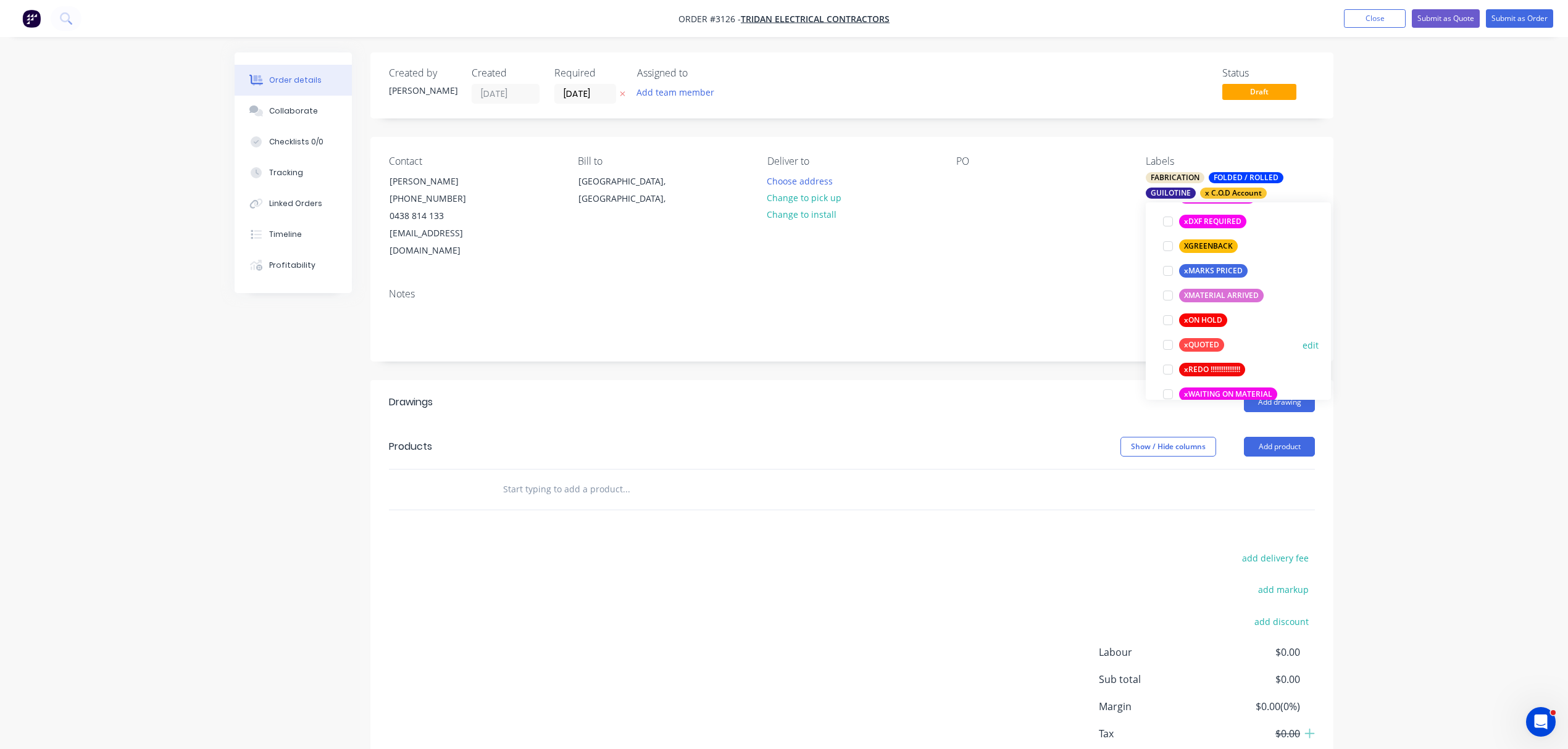
click at [1166, 343] on div at bounding box center [1168, 345] width 25 height 25
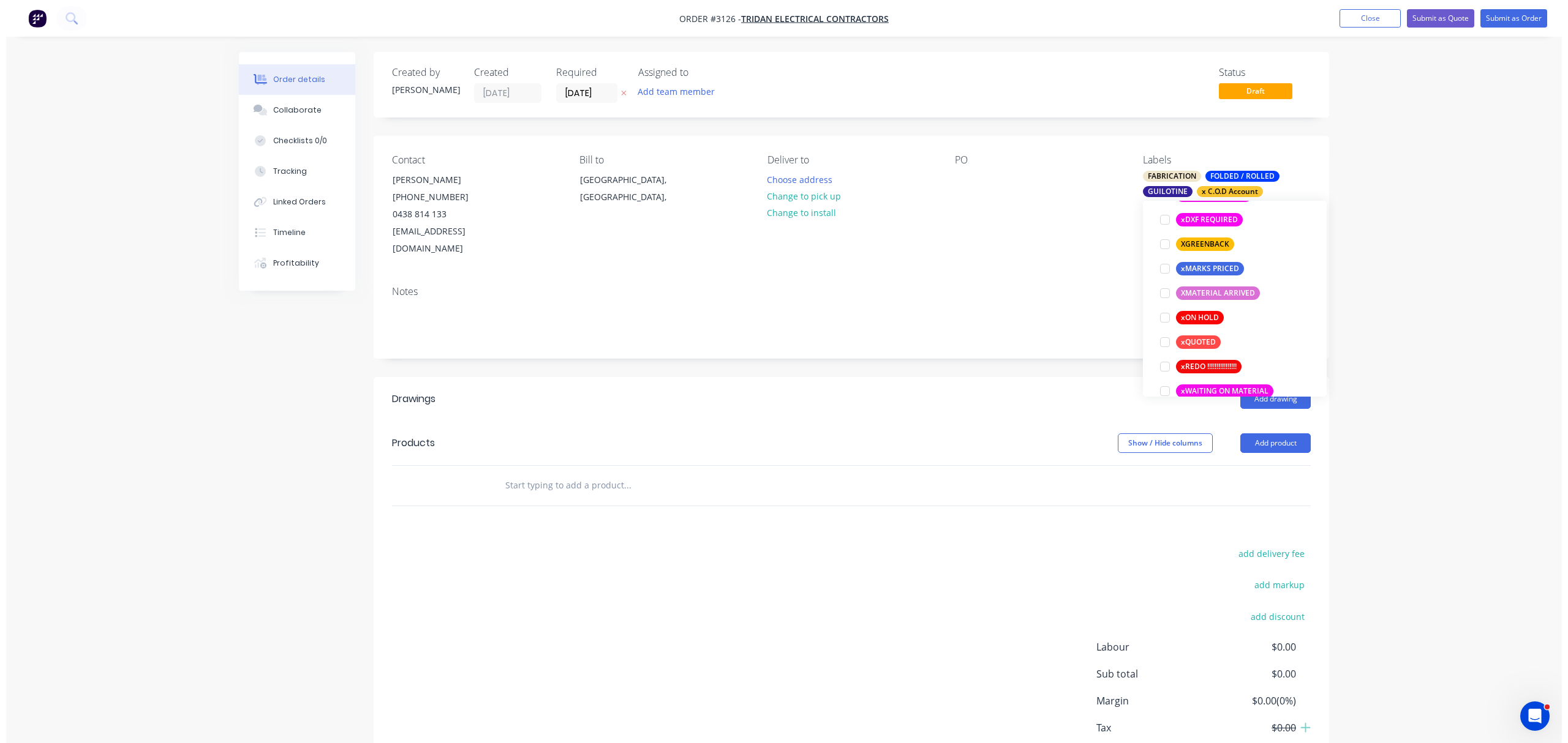
scroll to position [55, 0]
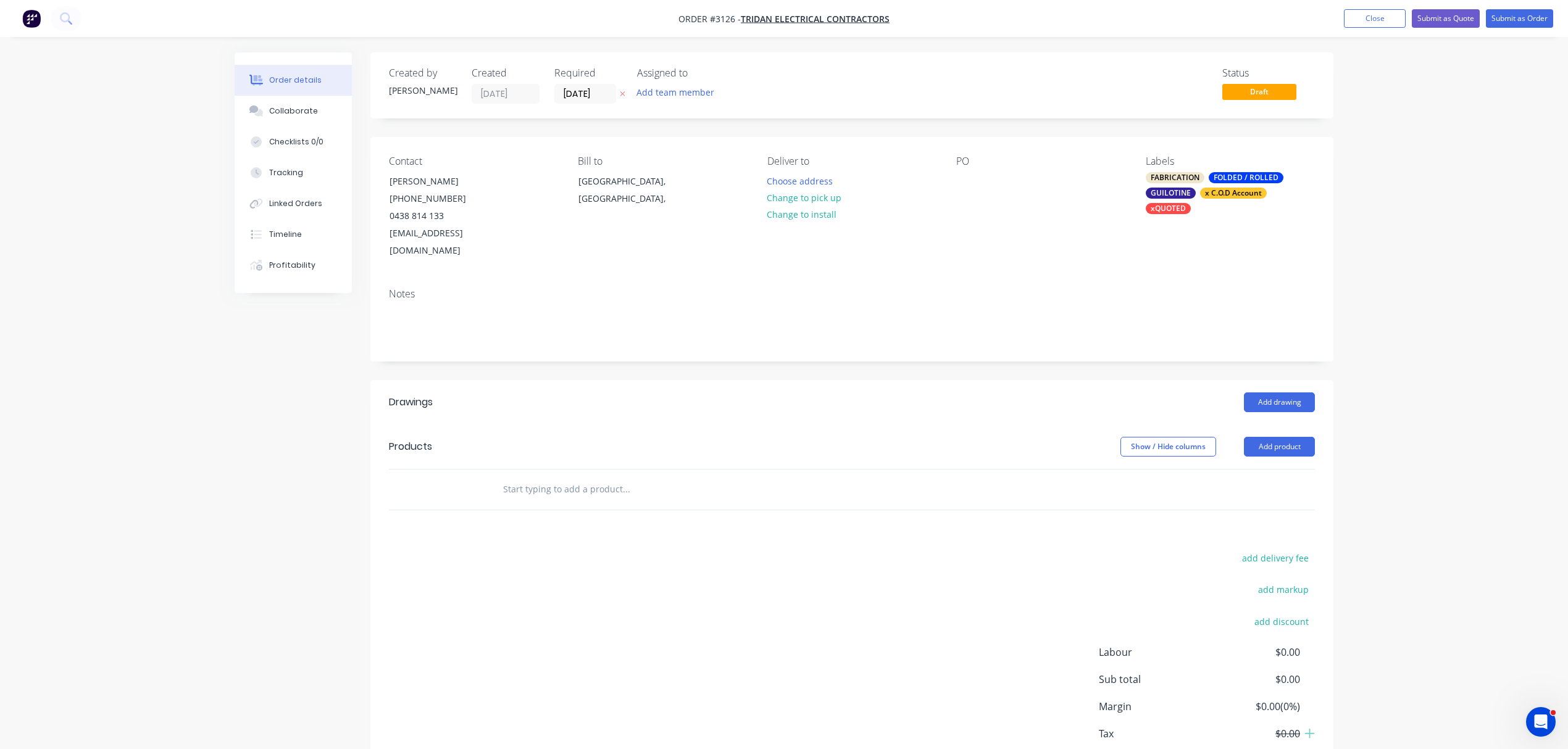
click at [595, 477] on input "text" at bounding box center [625, 489] width 247 height 25
type input "s"
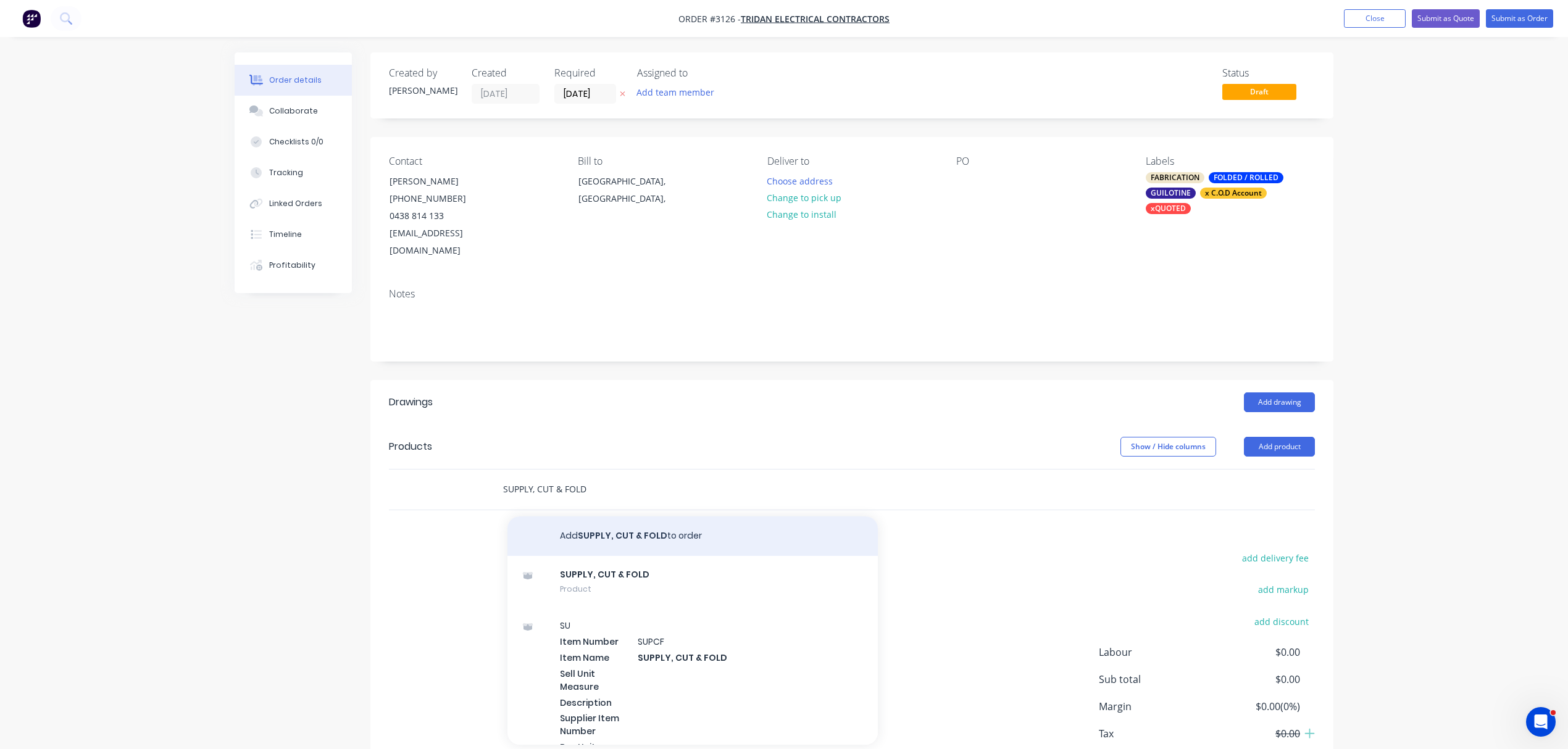
type input "SUPPLY, CUT & FOLD"
click at [630, 521] on button "Add SUPPLY, CUT & FOLD to order" at bounding box center [693, 536] width 371 height 39
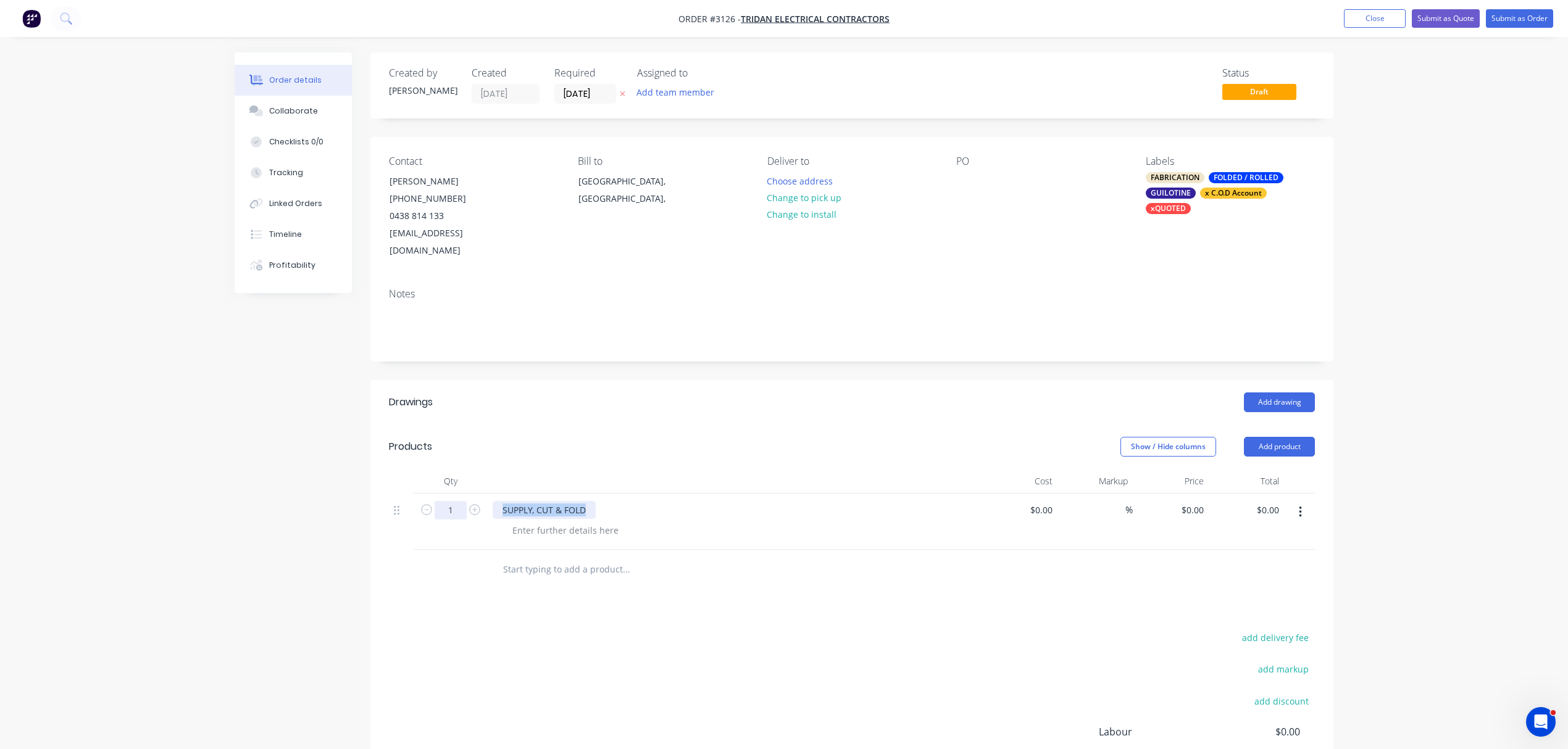
drag, startPoint x: 586, startPoint y: 497, endPoint x: 454, endPoint y: 487, distance: 132.4
click at [450, 494] on div "1 SUPPLY, CUT & FOLD $0.00 $0.00 % $0.00 $0.00 $0.00 $0.00" at bounding box center [852, 521] width 926 height 56
copy div "SUPPLY, CUT & FOLD"
click at [1282, 437] on button "Add product" at bounding box center [1279, 447] width 71 height 20
click at [1250, 642] on div "Notes (External)" at bounding box center [1257, 651] width 95 height 18
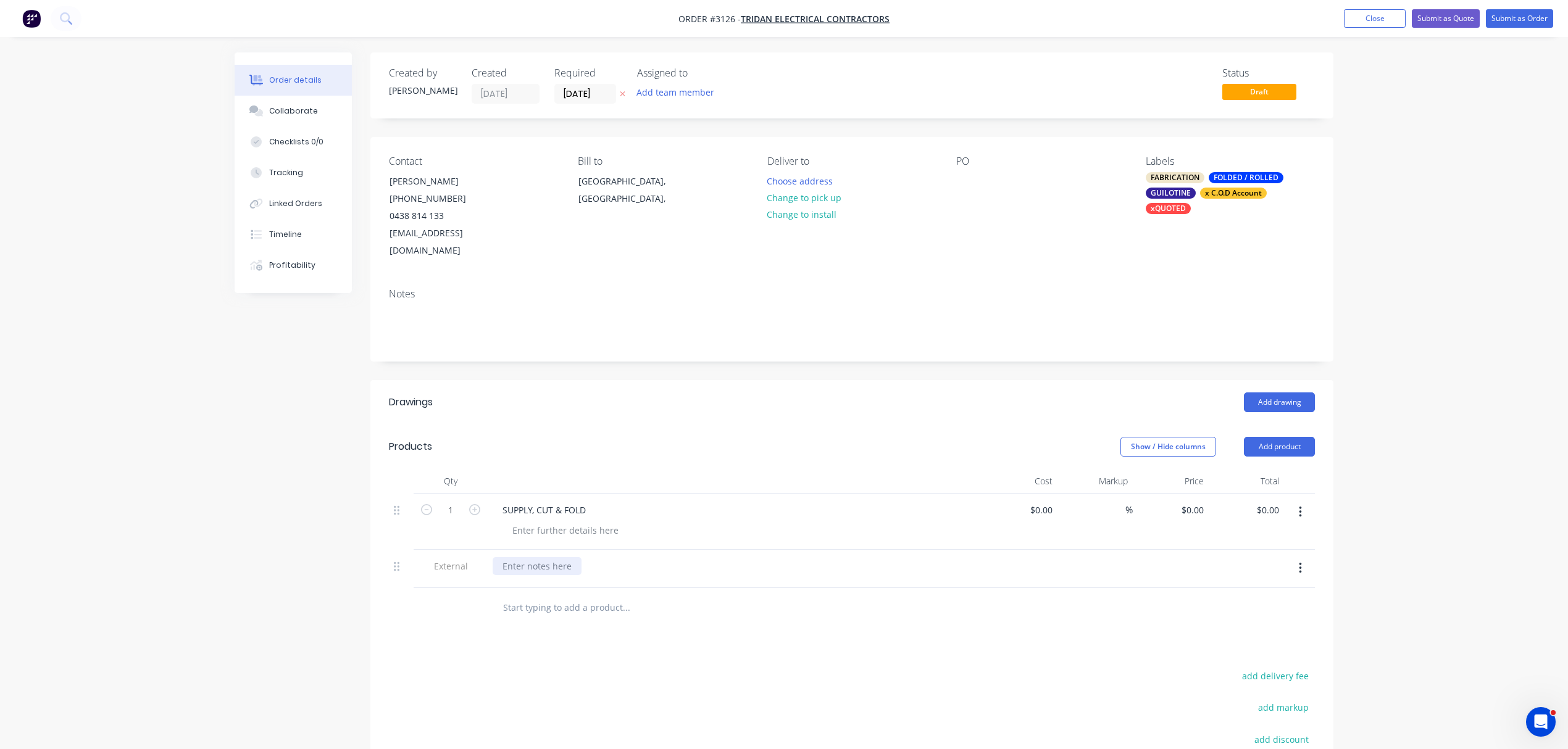
paste div
drag, startPoint x: 398, startPoint y: 553, endPoint x: 390, endPoint y: 467, distance: 86.4
click at [390, 469] on div "Qty Cost Markup Price Total 1 SUPPLY, CUT & FOLD $0.00 $0.00 % $0.00 $0.00 $0.0…" at bounding box center [852, 529] width 926 height 119
click at [522, 540] on div "SUPPLY, CUT & FOLD" at bounding box center [544, 549] width 103 height 18
drag, startPoint x: 502, startPoint y: 531, endPoint x: 727, endPoint y: 529, distance: 225.0
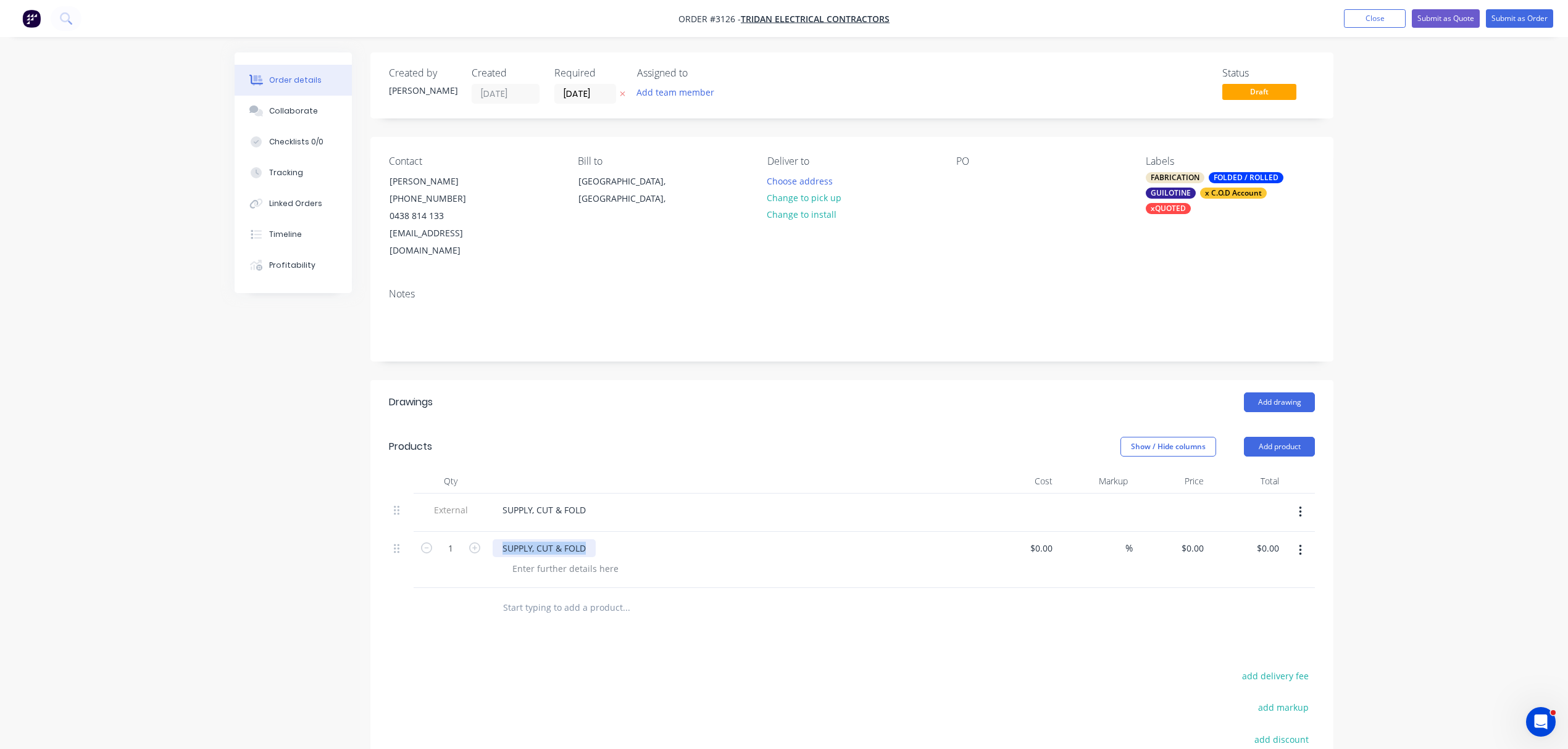
click at [727, 540] on div "SUPPLY, CUT & FOLD" at bounding box center [734, 549] width 484 height 18
click at [476, 542] on icon "button" at bounding box center [475, 548] width 11 height 11
type input "2"
click at [519, 540] on div at bounding box center [544, 549] width 103 height 18
click at [534, 560] on div at bounding box center [565, 569] width 126 height 18
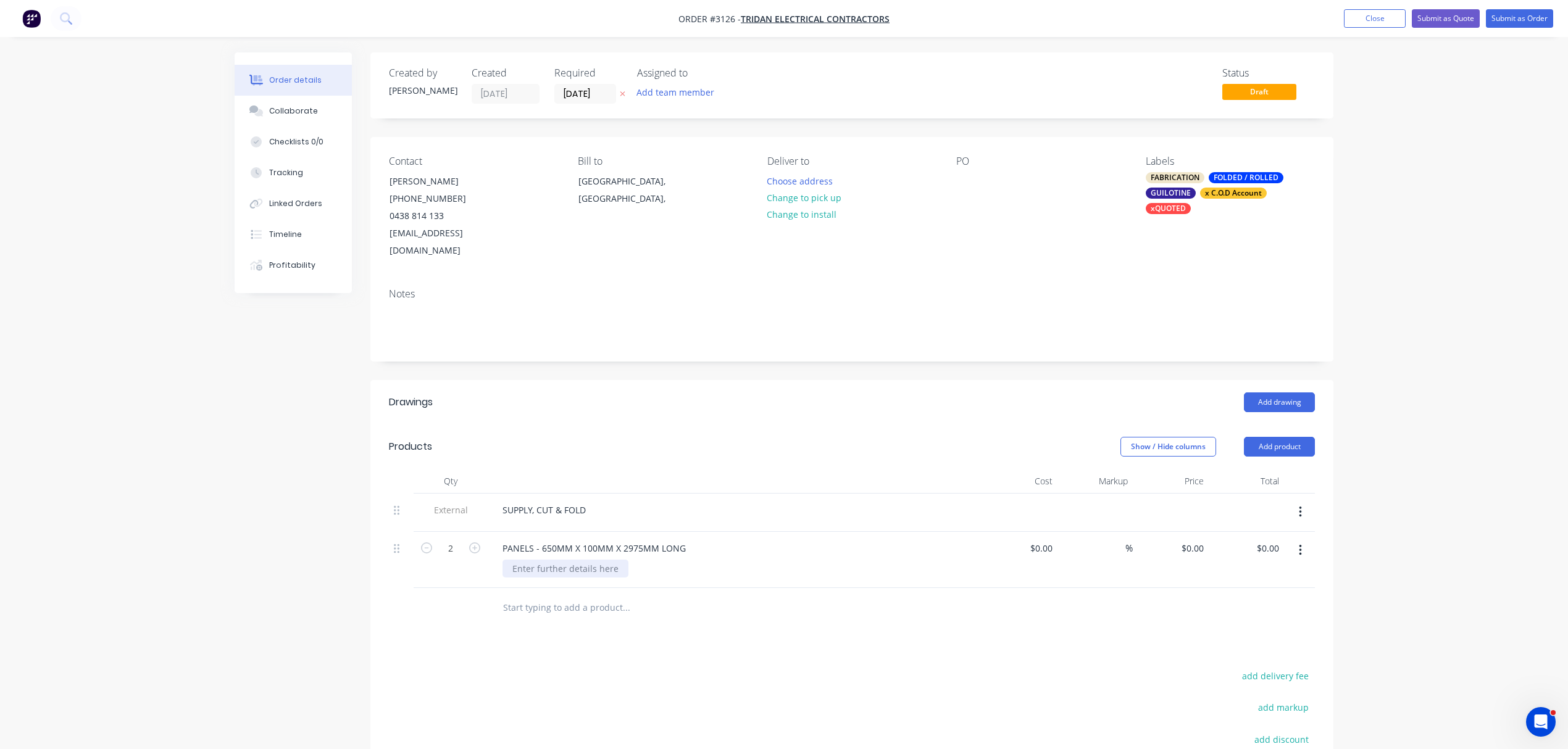
drag, startPoint x: 534, startPoint y: 551, endPoint x: 542, endPoint y: 544, distance: 10.6
click at [542, 560] on div at bounding box center [565, 569] width 126 height 18
click at [1453, 16] on button "Submit as Quote" at bounding box center [1446, 18] width 68 height 18
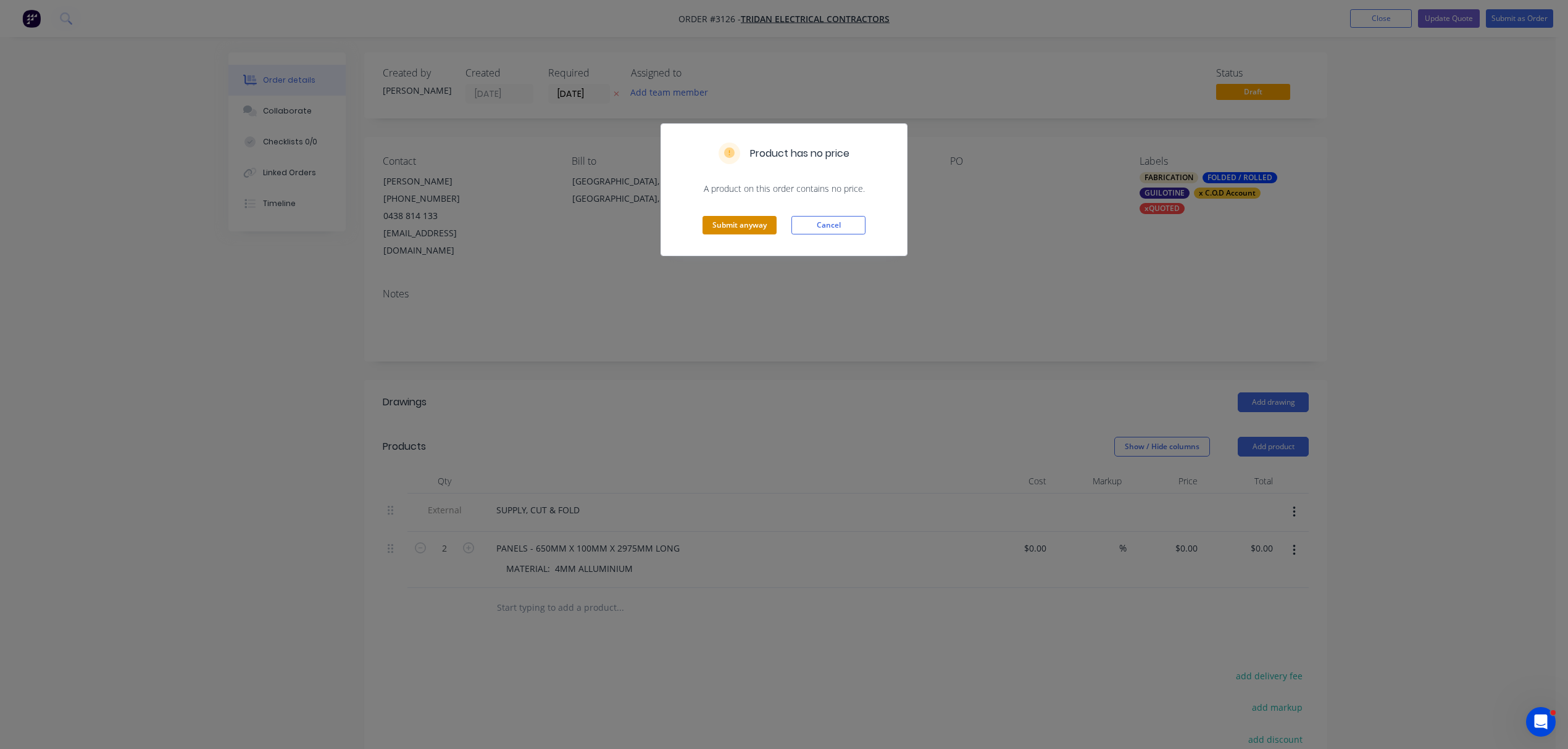
click at [726, 218] on button "Submit anyway" at bounding box center [739, 225] width 74 height 18
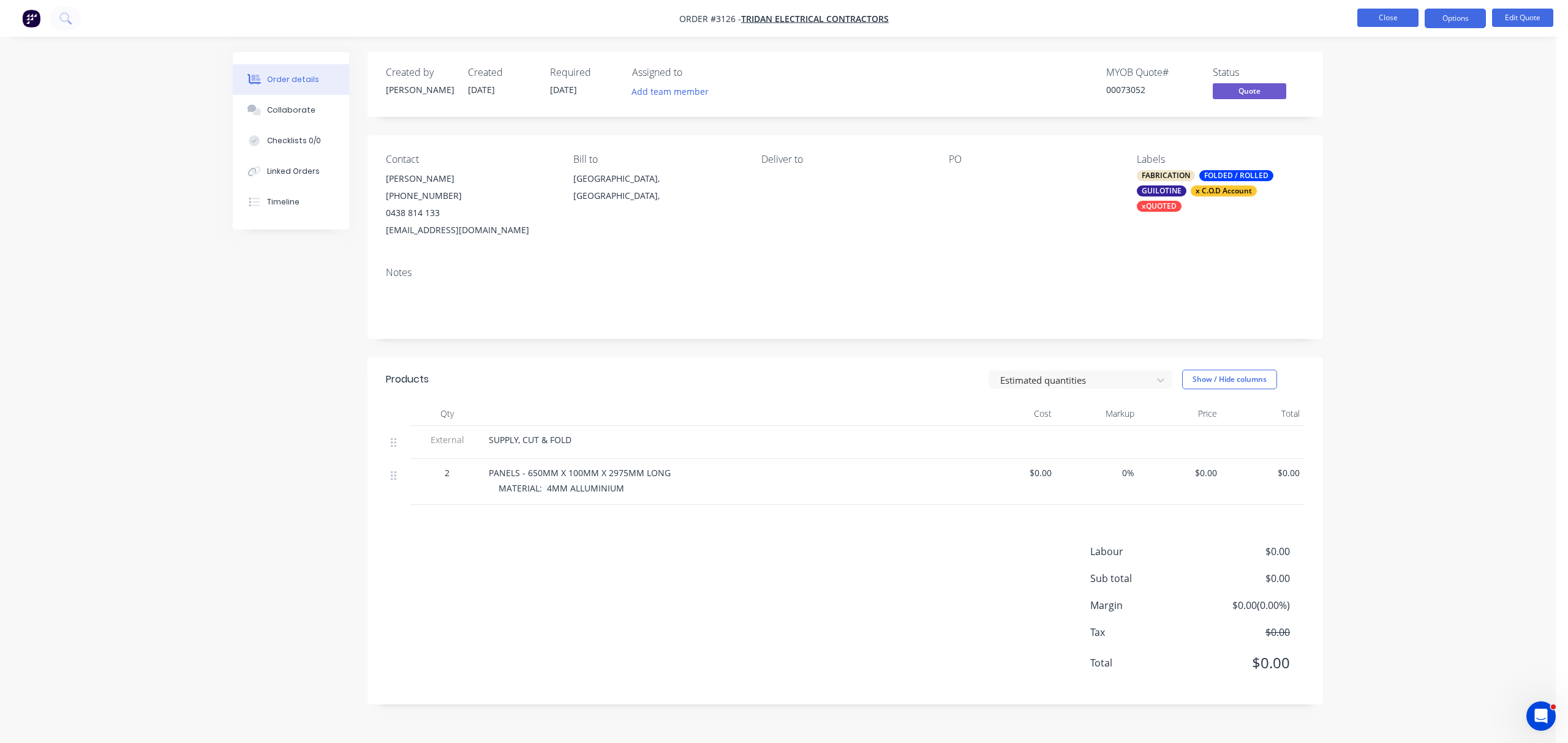
click at [1380, 13] on button "Close" at bounding box center [1387, 17] width 61 height 18
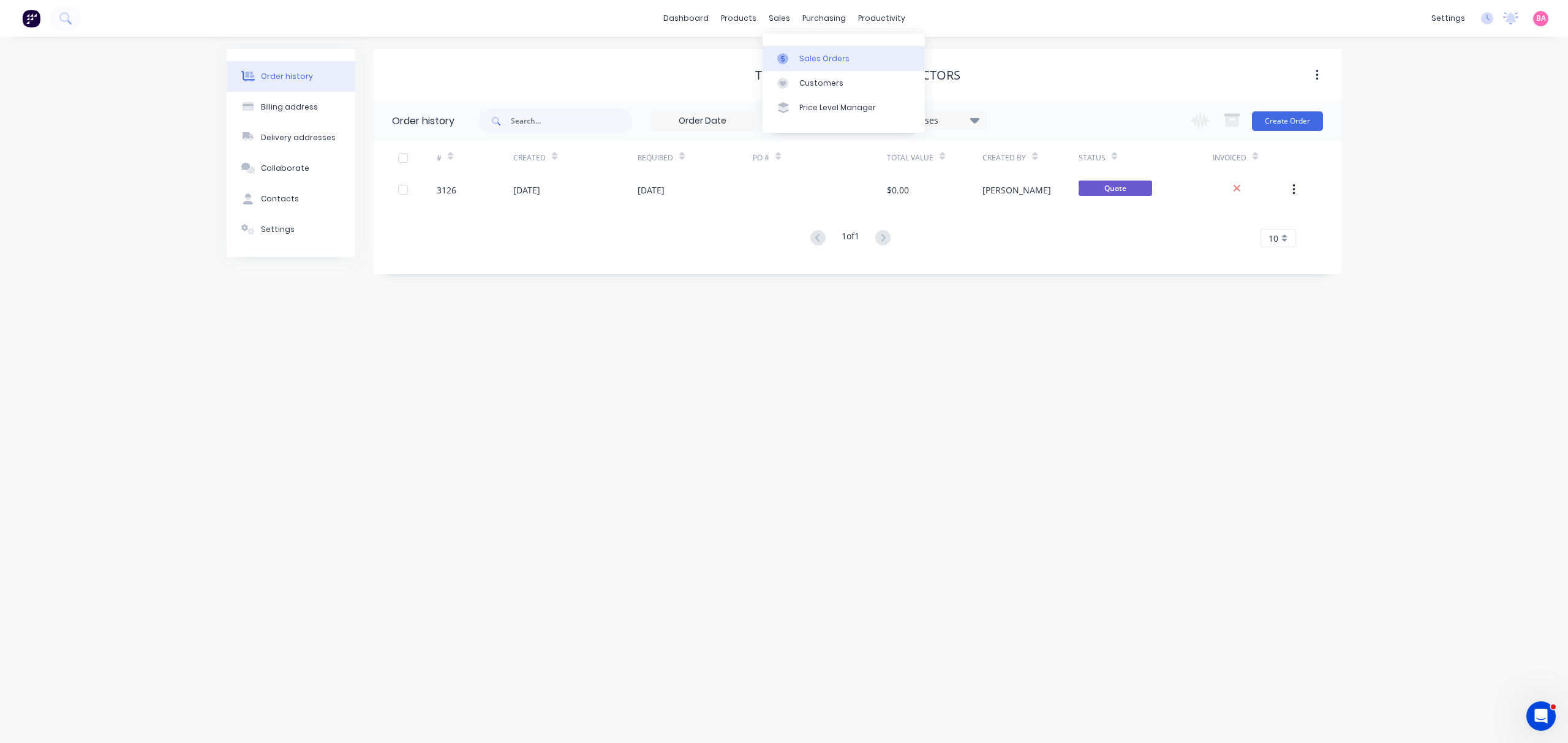
click at [824, 57] on div "Sales Orders" at bounding box center [824, 59] width 50 height 11
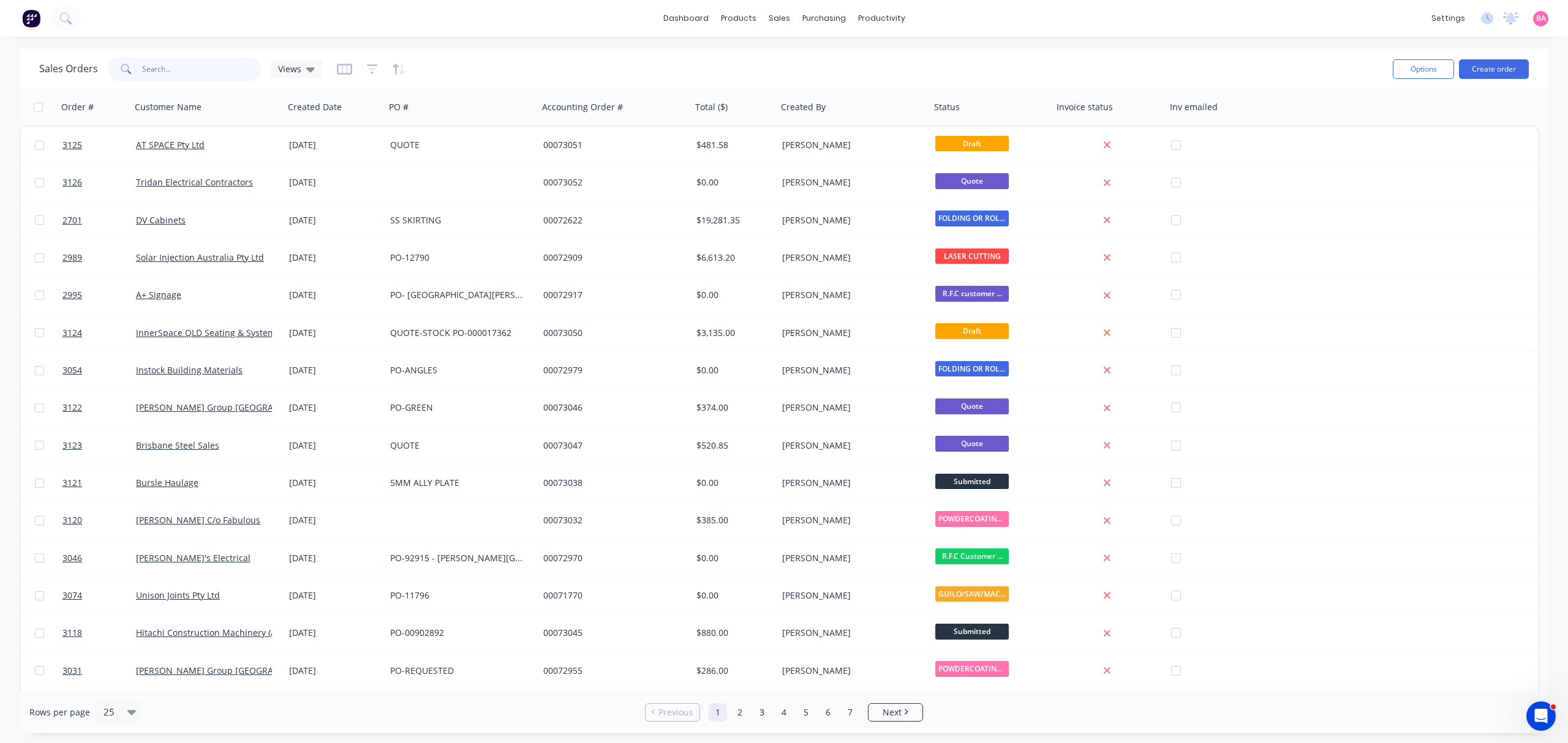
click at [199, 70] on input "text" at bounding box center [201, 69] width 119 height 25
type input "B"
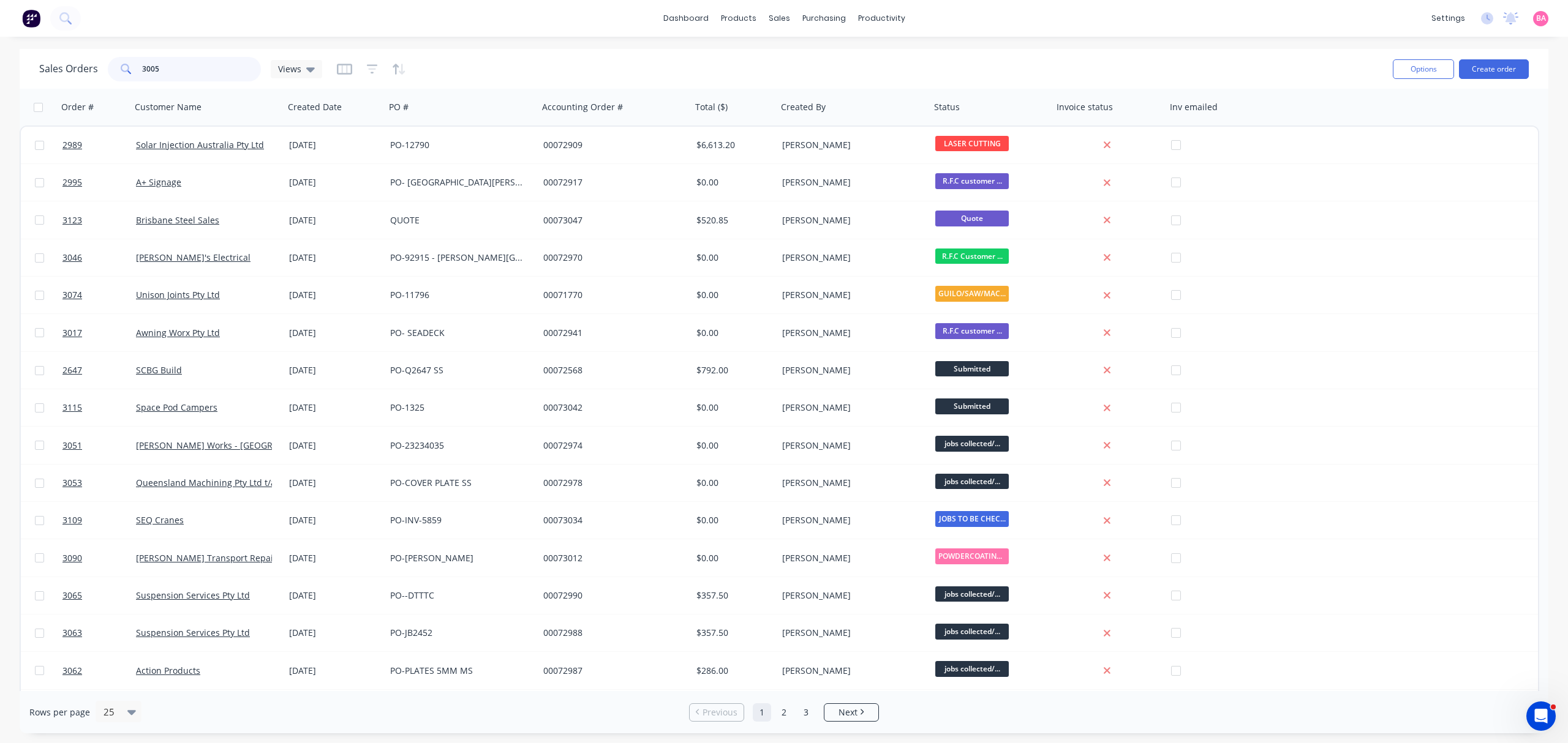
type input "3005"
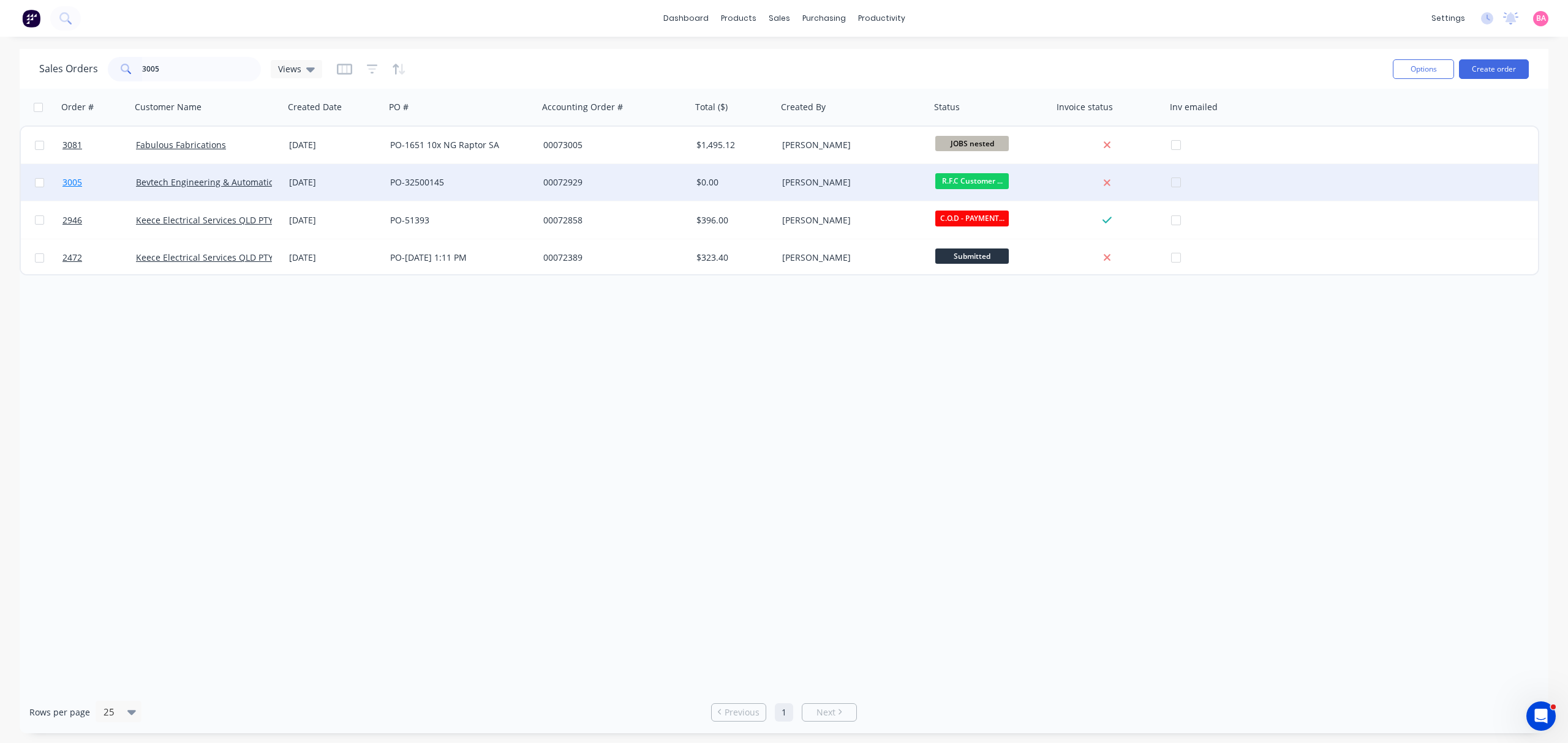
click at [72, 181] on span "3005" at bounding box center [73, 182] width 20 height 12
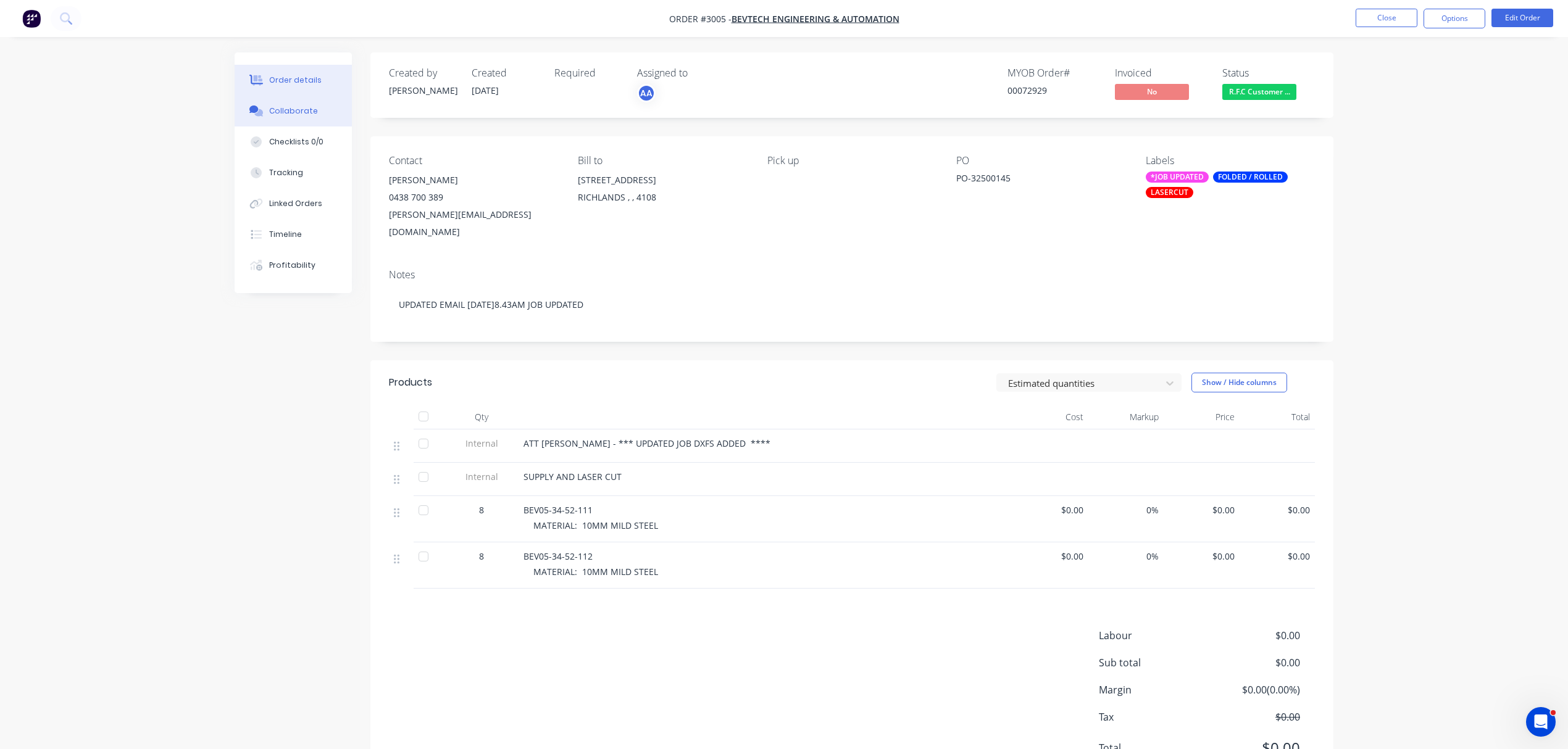
click at [285, 109] on div "Collaborate" at bounding box center [293, 111] width 49 height 11
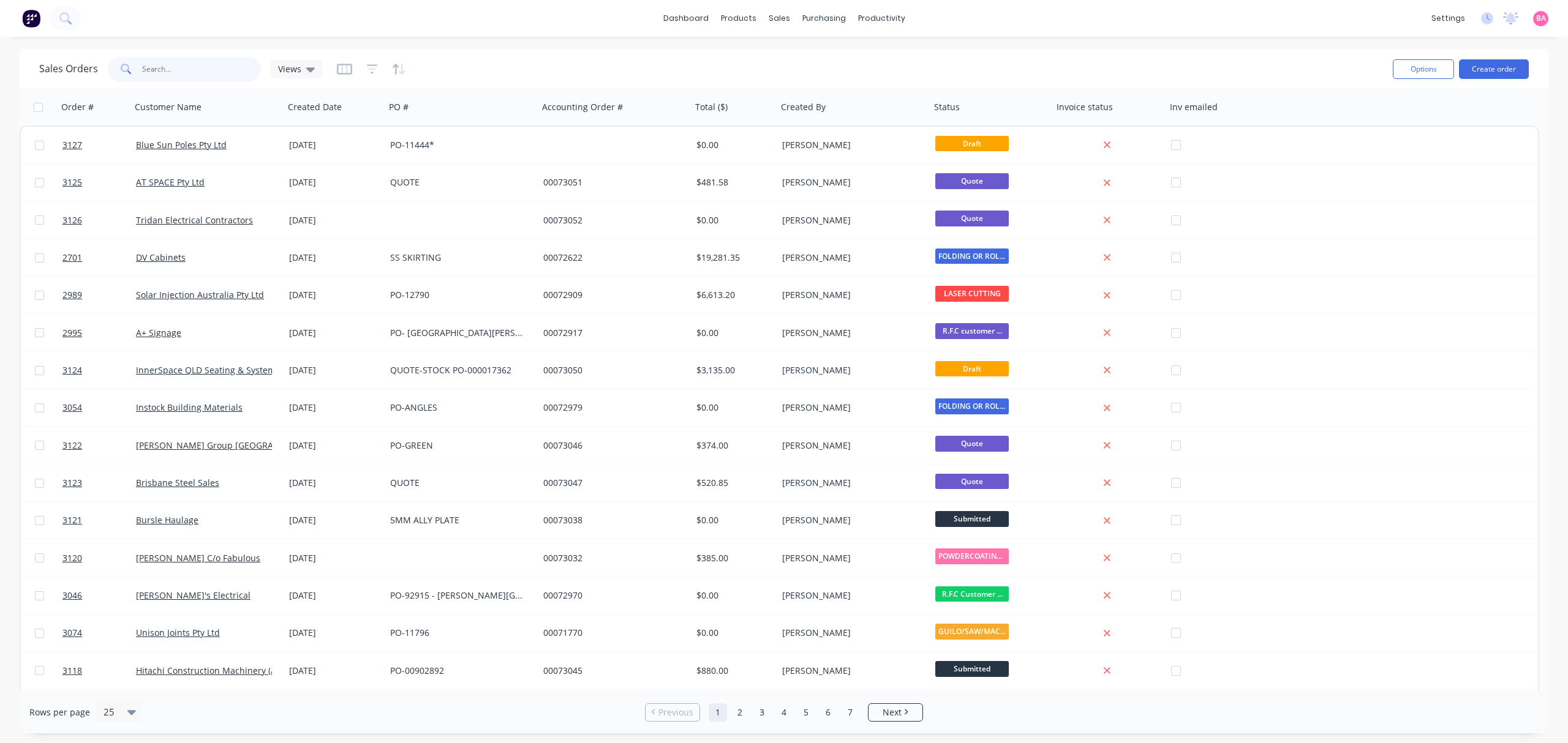
click at [182, 77] on input "text" at bounding box center [201, 69] width 119 height 25
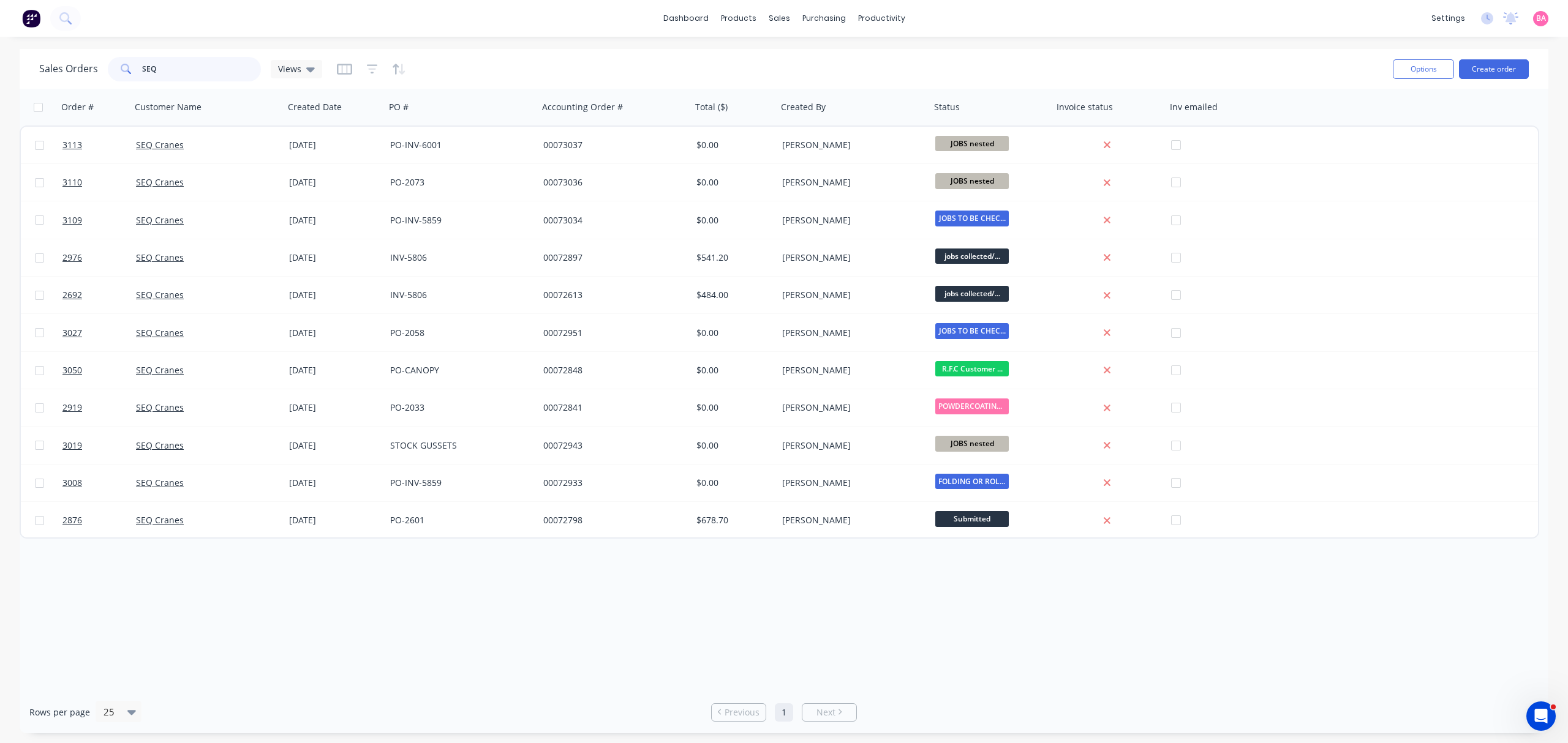
drag, startPoint x: 177, startPoint y: 71, endPoint x: 44, endPoint y: 72, distance: 133.0
click at [45, 72] on div "Sales Orders SEQ Views" at bounding box center [180, 69] width 283 height 25
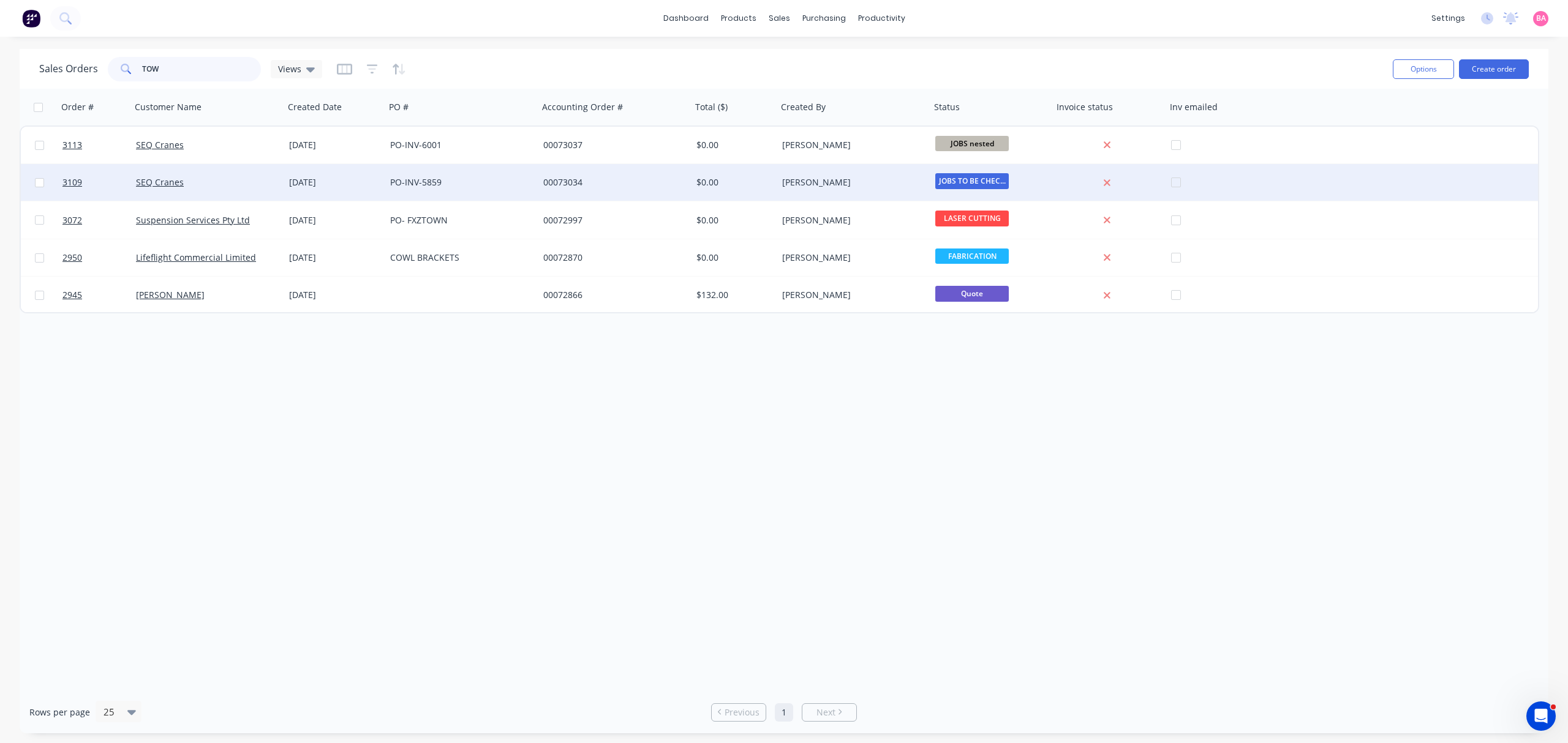
type input "TOW"
click at [423, 178] on div "PO-INV-5859" at bounding box center [457, 182] width 136 height 12
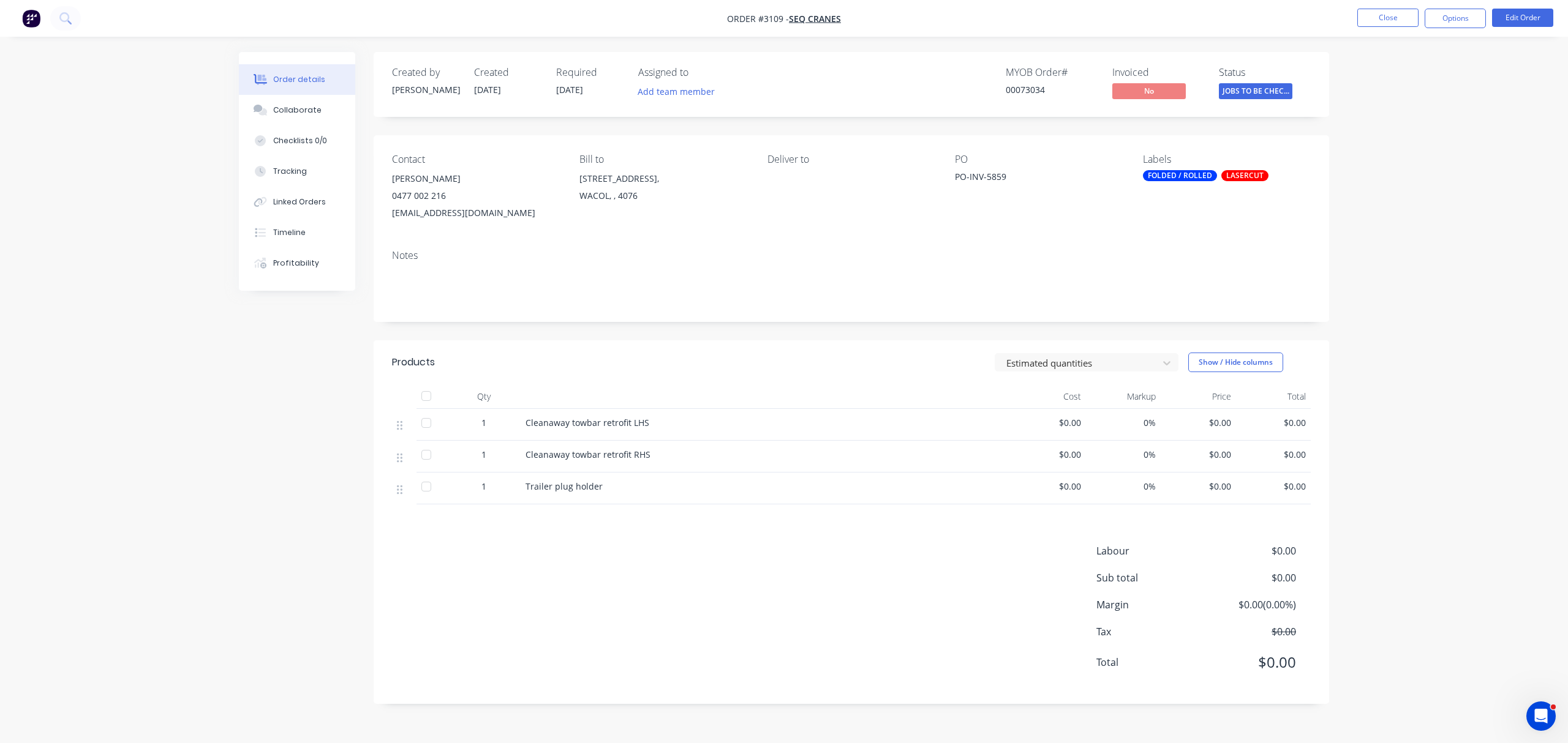
click at [424, 424] on div at bounding box center [426, 422] width 25 height 25
click at [429, 459] on div at bounding box center [426, 454] width 25 height 25
click at [1394, 20] on button "Close" at bounding box center [1387, 17] width 61 height 18
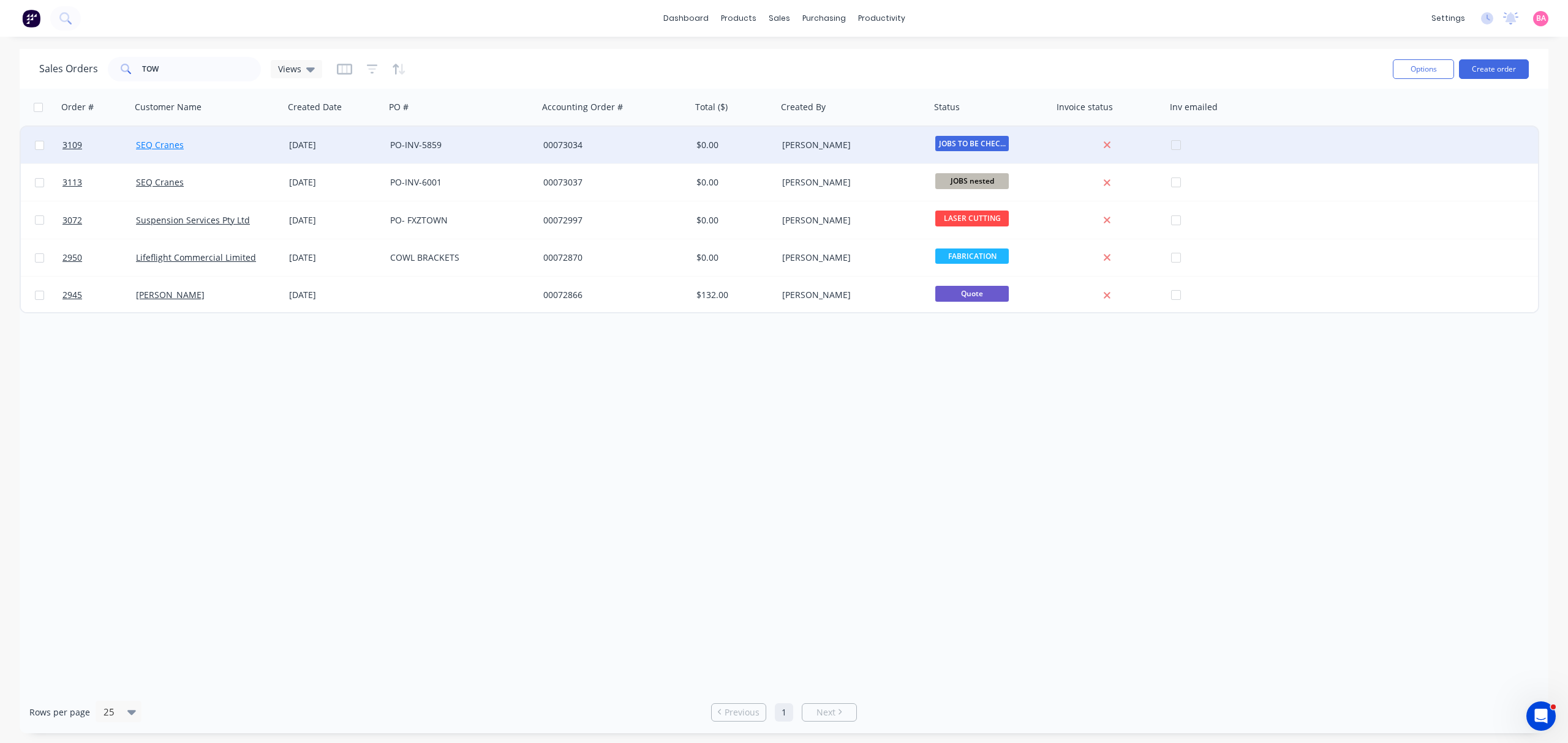
click at [152, 139] on link "SEQ Cranes" at bounding box center [159, 145] width 47 height 12
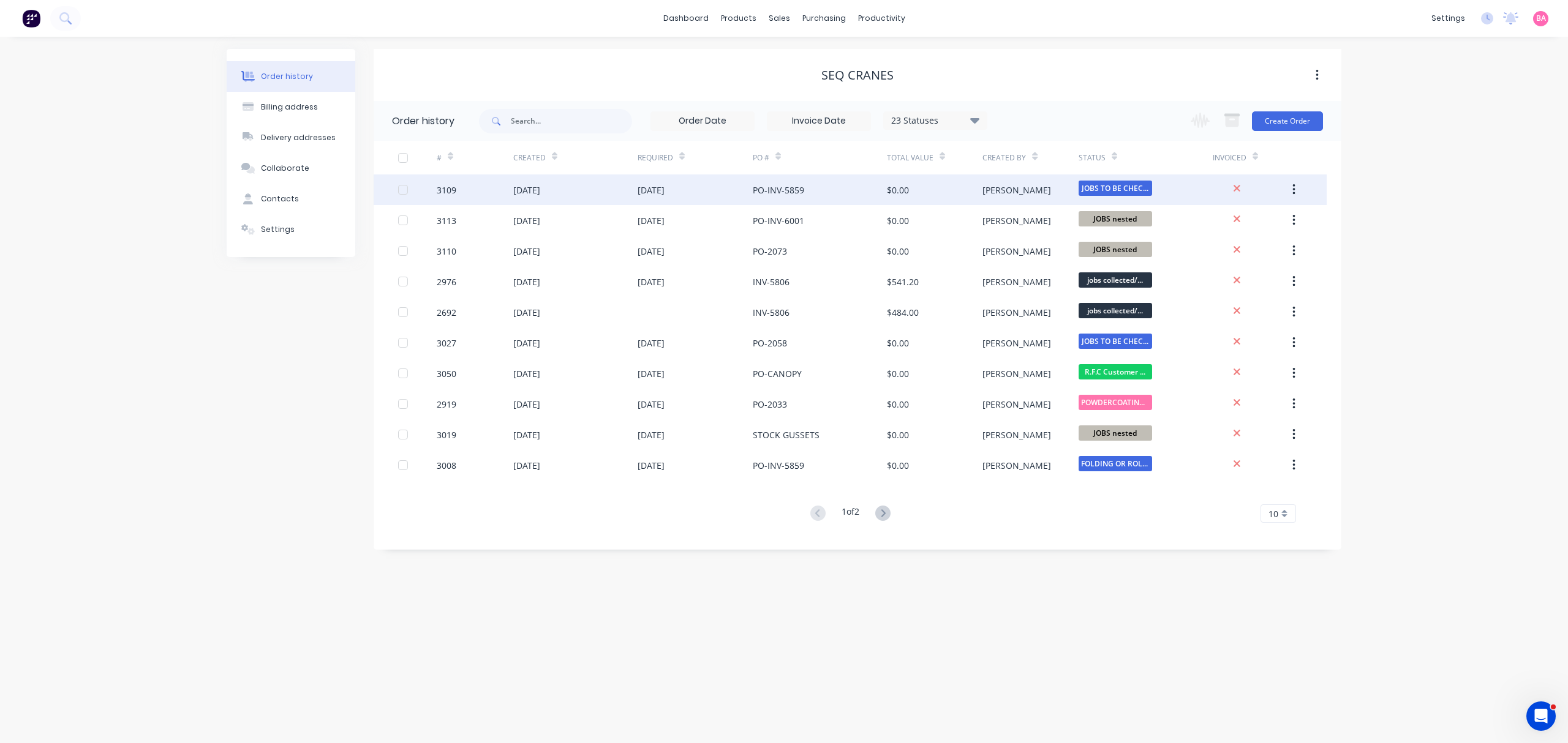
click at [441, 187] on div "3109" at bounding box center [447, 190] width 20 height 13
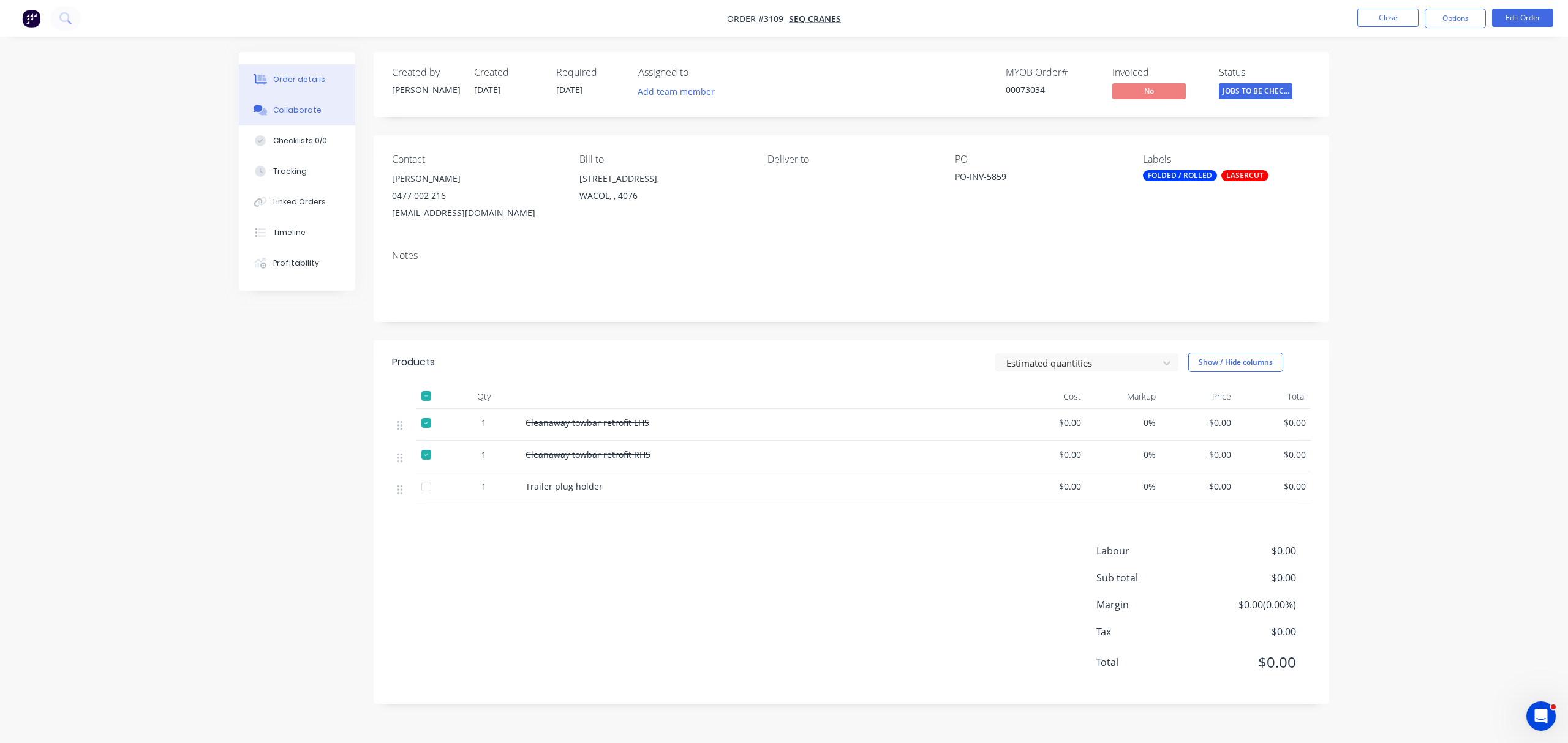
click at [307, 107] on div "Collaborate" at bounding box center [297, 110] width 48 height 11
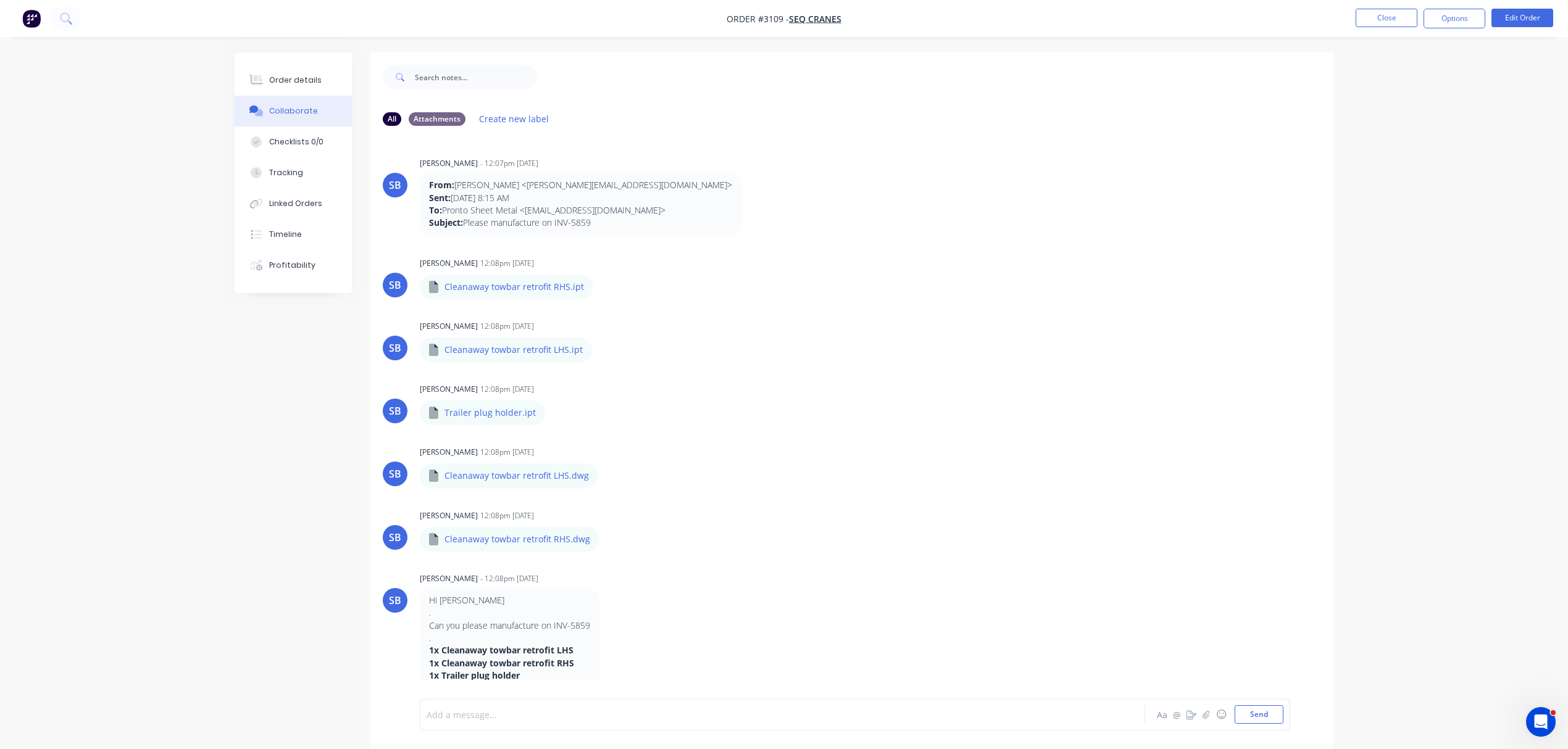
click at [498, 709] on div at bounding box center [747, 715] width 642 height 13
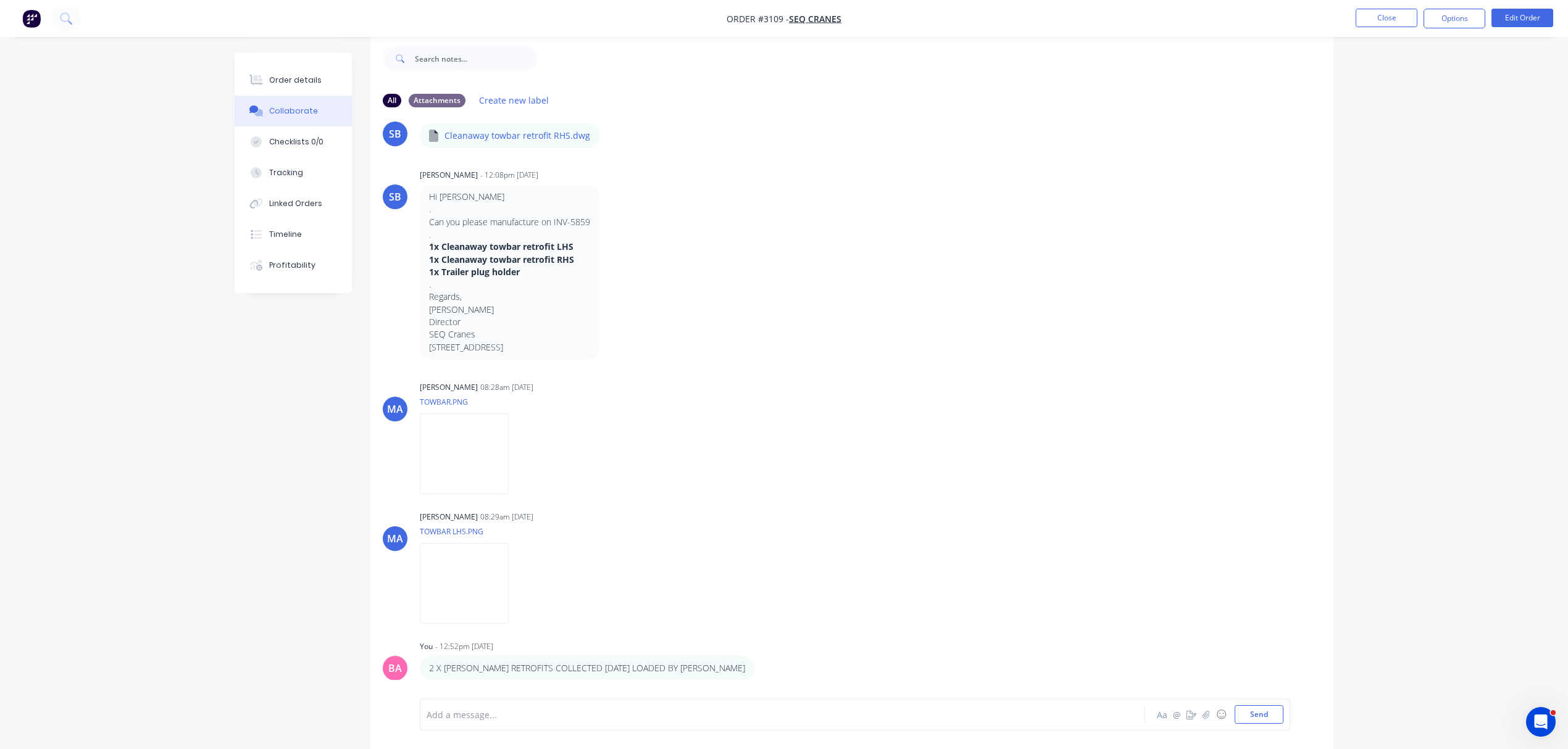
scroll to position [20, 0]
click at [463, 717] on div at bounding box center [747, 715] width 642 height 13
click at [1260, 716] on button "Send" at bounding box center [1259, 715] width 49 height 18
click at [1404, 13] on button "Close" at bounding box center [1386, 17] width 62 height 18
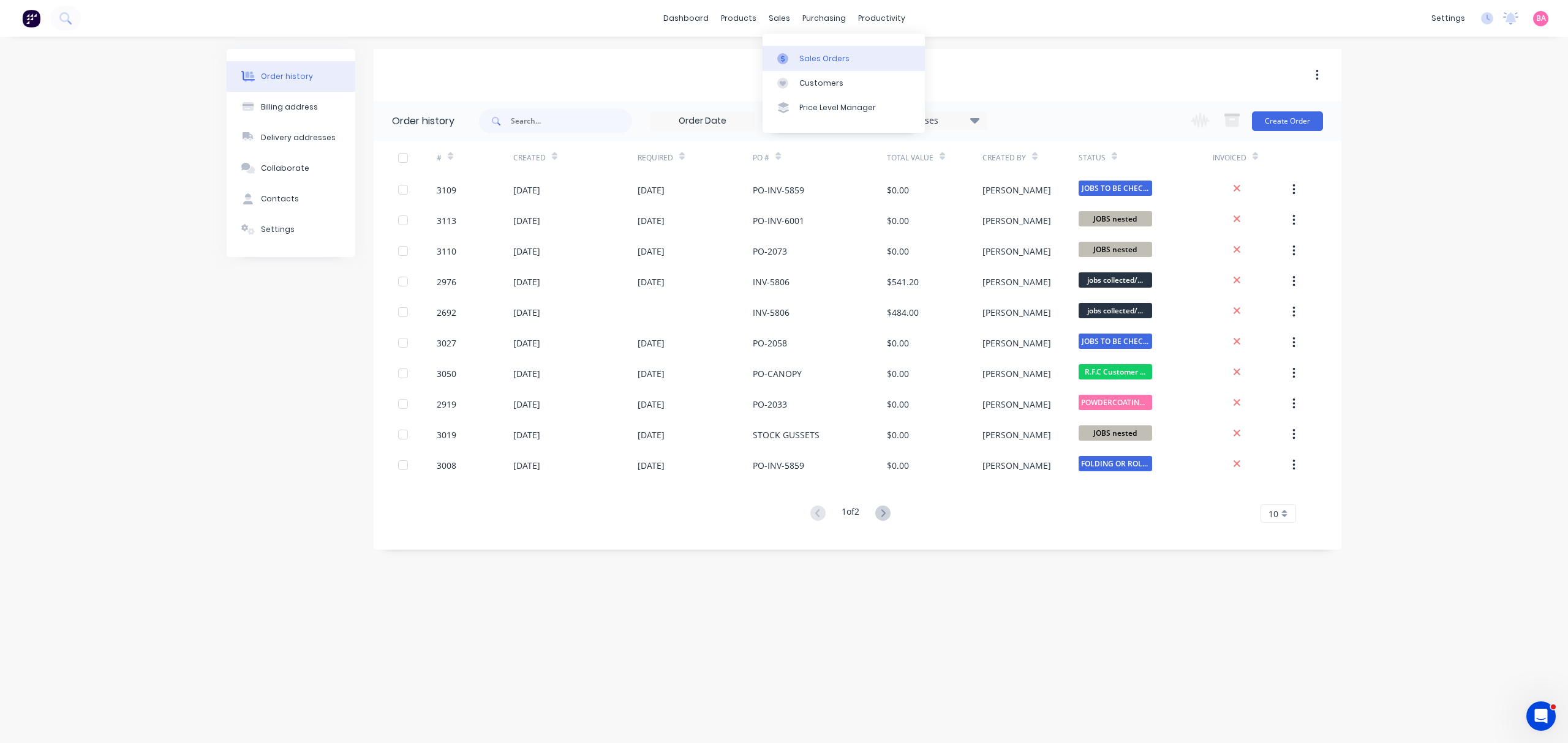
click at [822, 57] on div "Sales Orders" at bounding box center [824, 59] width 50 height 11
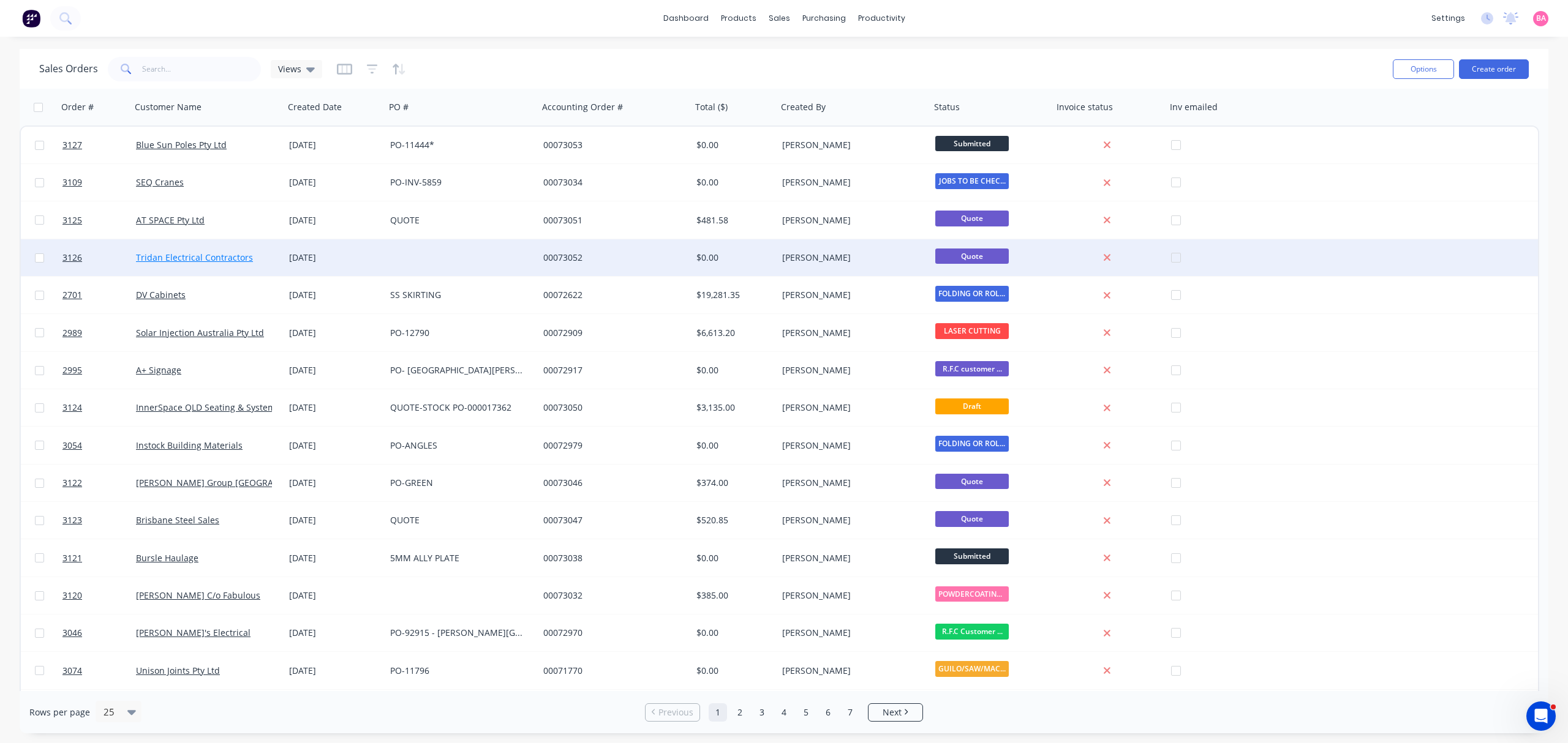
click at [168, 255] on link "Tridan Electrical Contractors" at bounding box center [194, 257] width 117 height 12
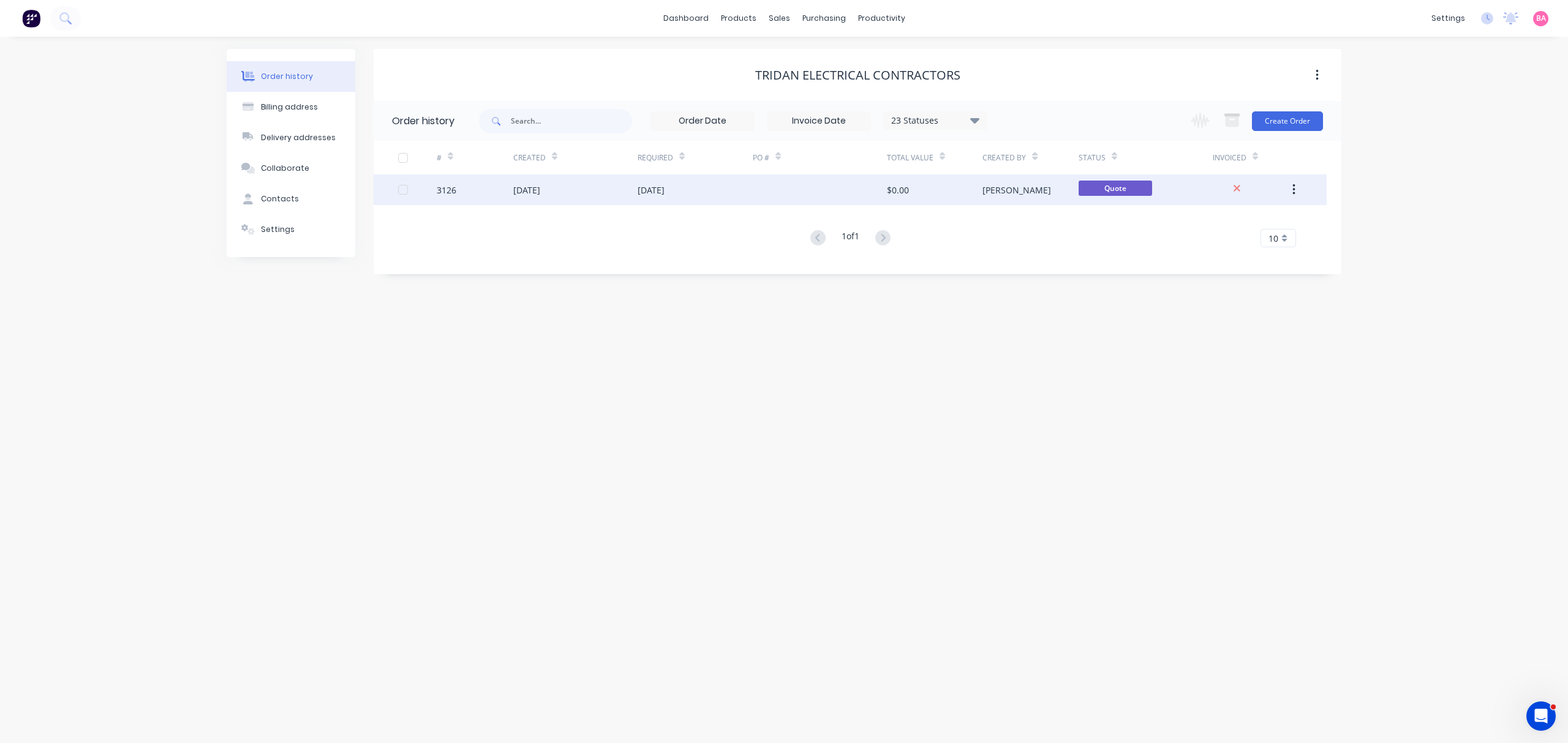
click at [656, 185] on div "[DATE]" at bounding box center [651, 190] width 27 height 13
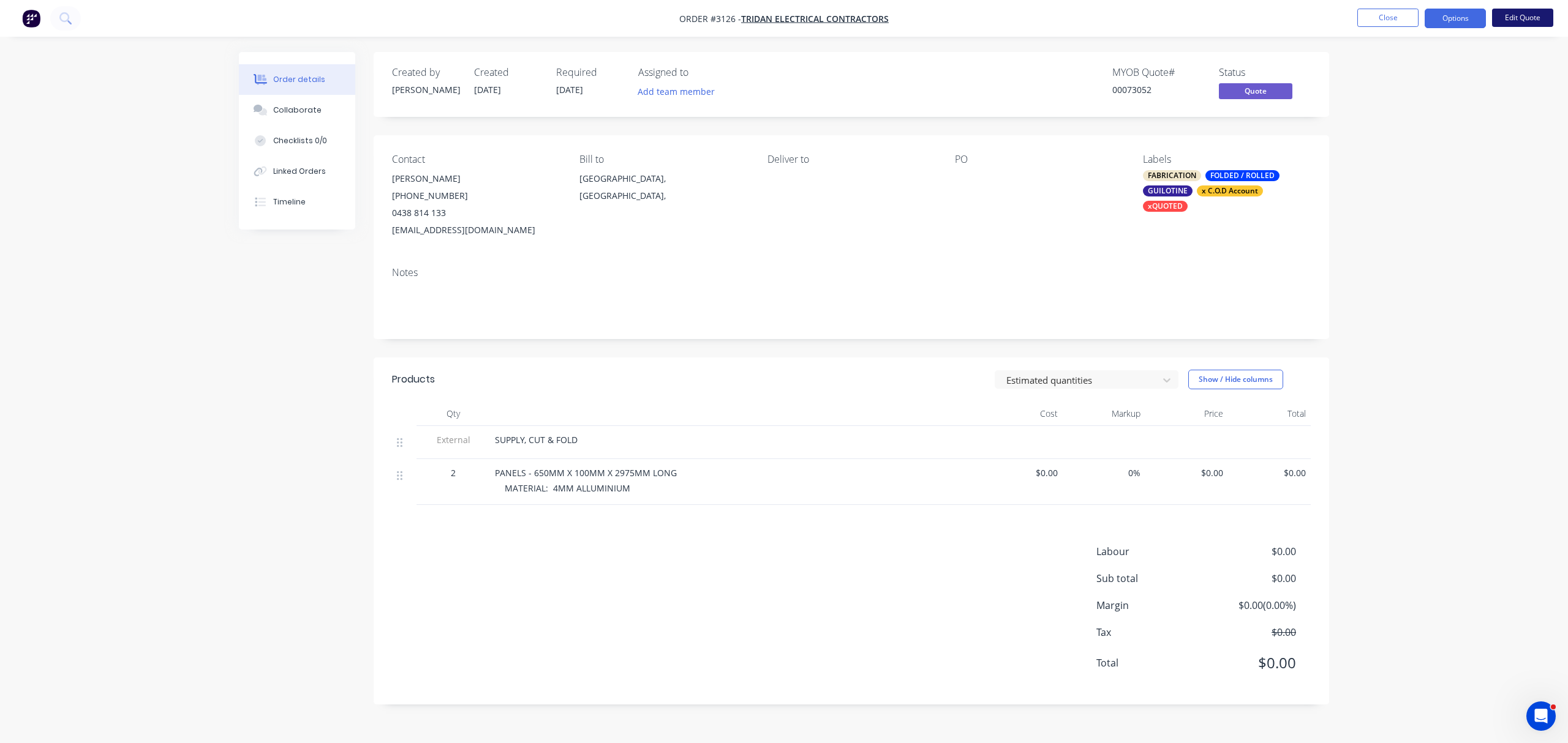
click at [1524, 18] on button "Edit Quote" at bounding box center [1522, 17] width 61 height 18
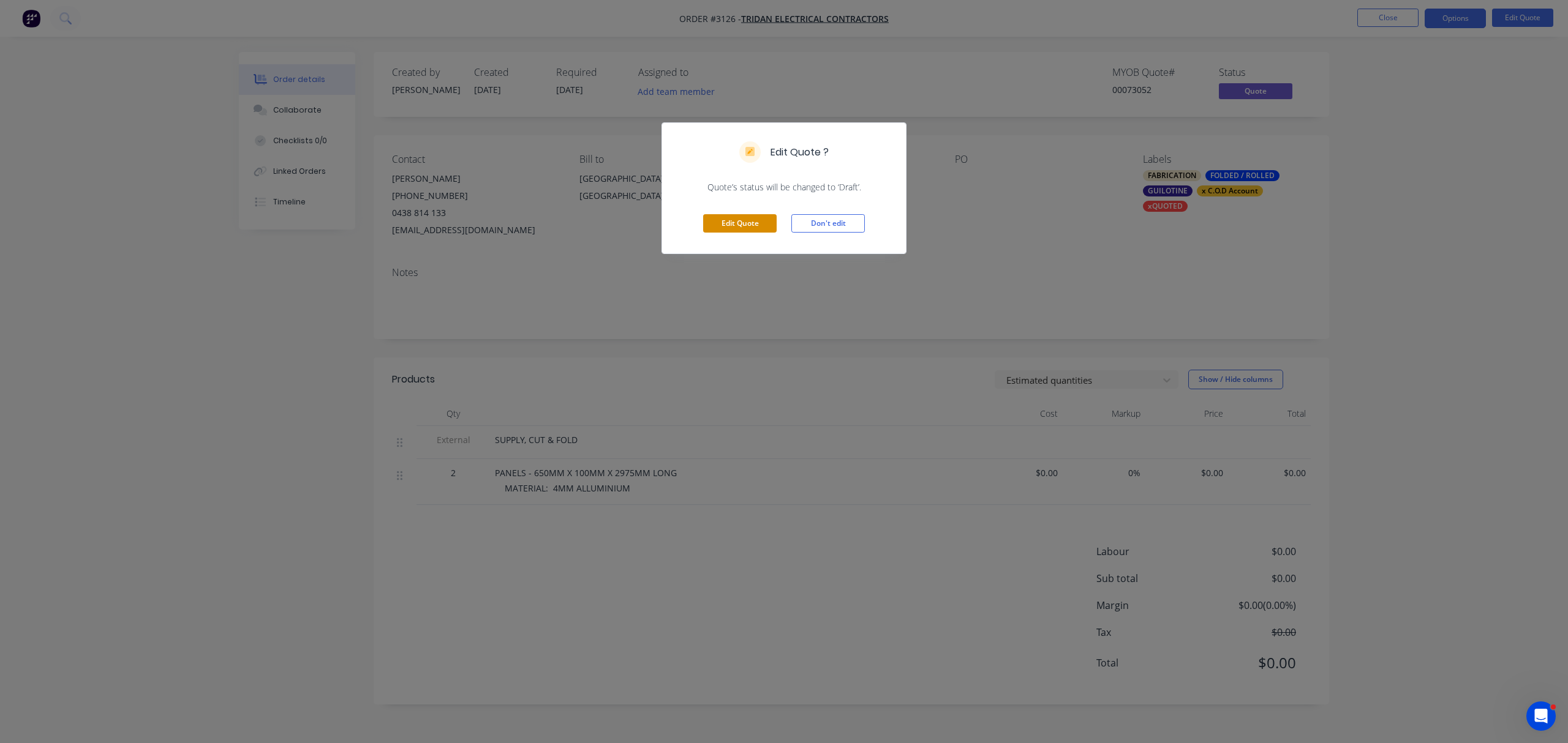
click at [738, 219] on button "Edit Quote" at bounding box center [739, 223] width 74 height 18
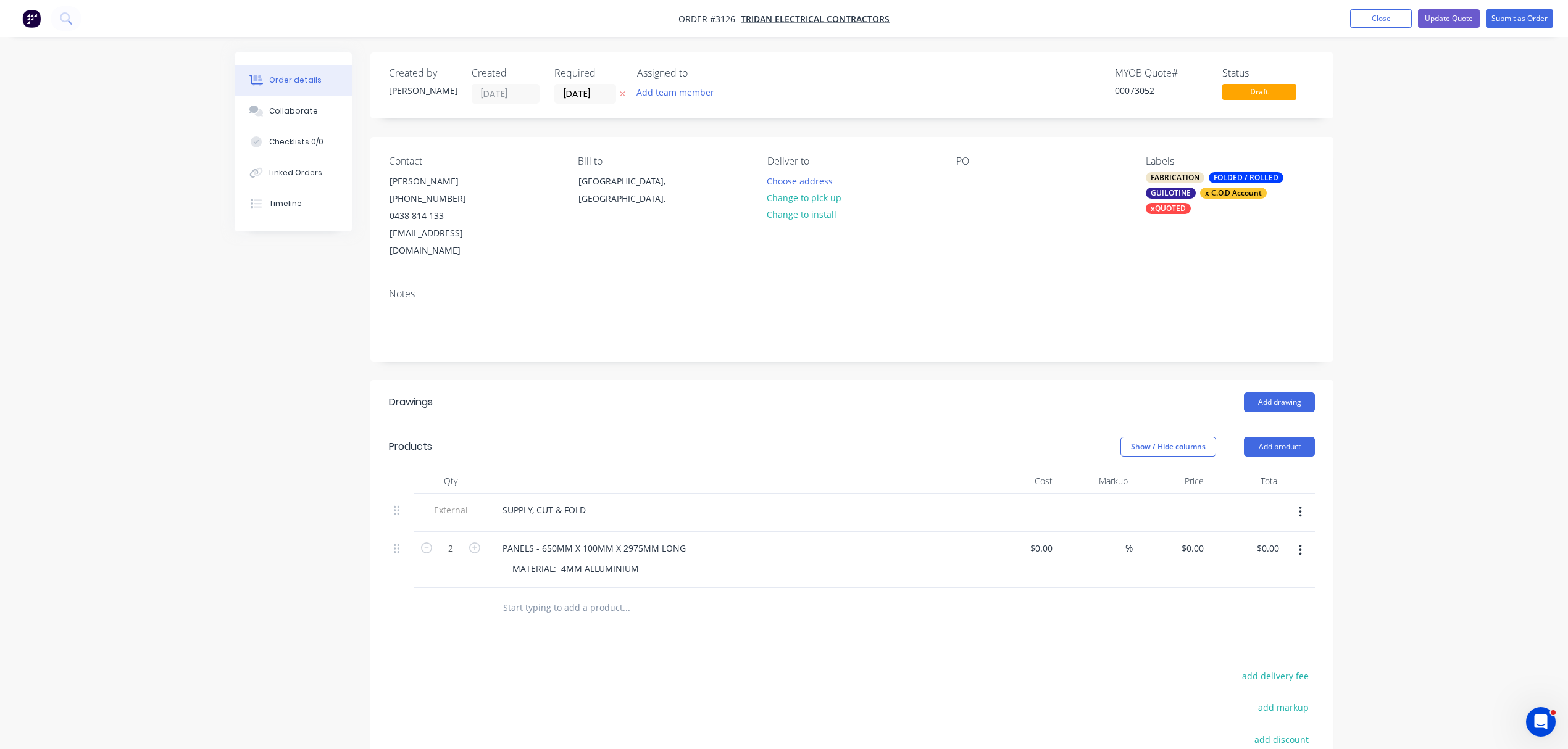
click at [623, 92] on icon "button" at bounding box center [622, 94] width 6 height 7
click at [661, 90] on button "Add team member" at bounding box center [676, 92] width 91 height 17
click at [687, 183] on div "[PERSON_NAME]" at bounding box center [736, 185] width 124 height 13
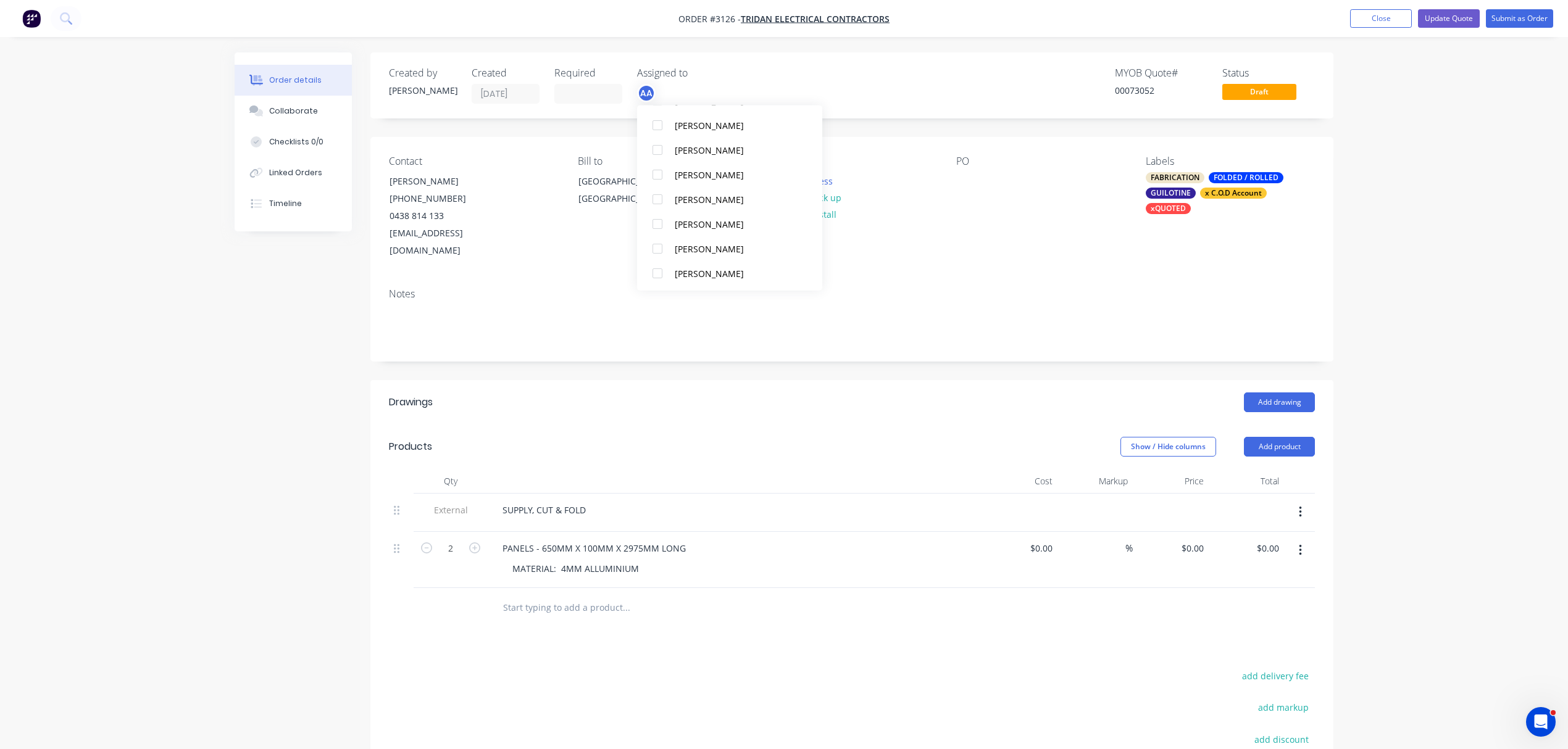
scroll to position [111, 0]
click at [699, 248] on div "[PERSON_NAME]" at bounding box center [736, 247] width 124 height 13
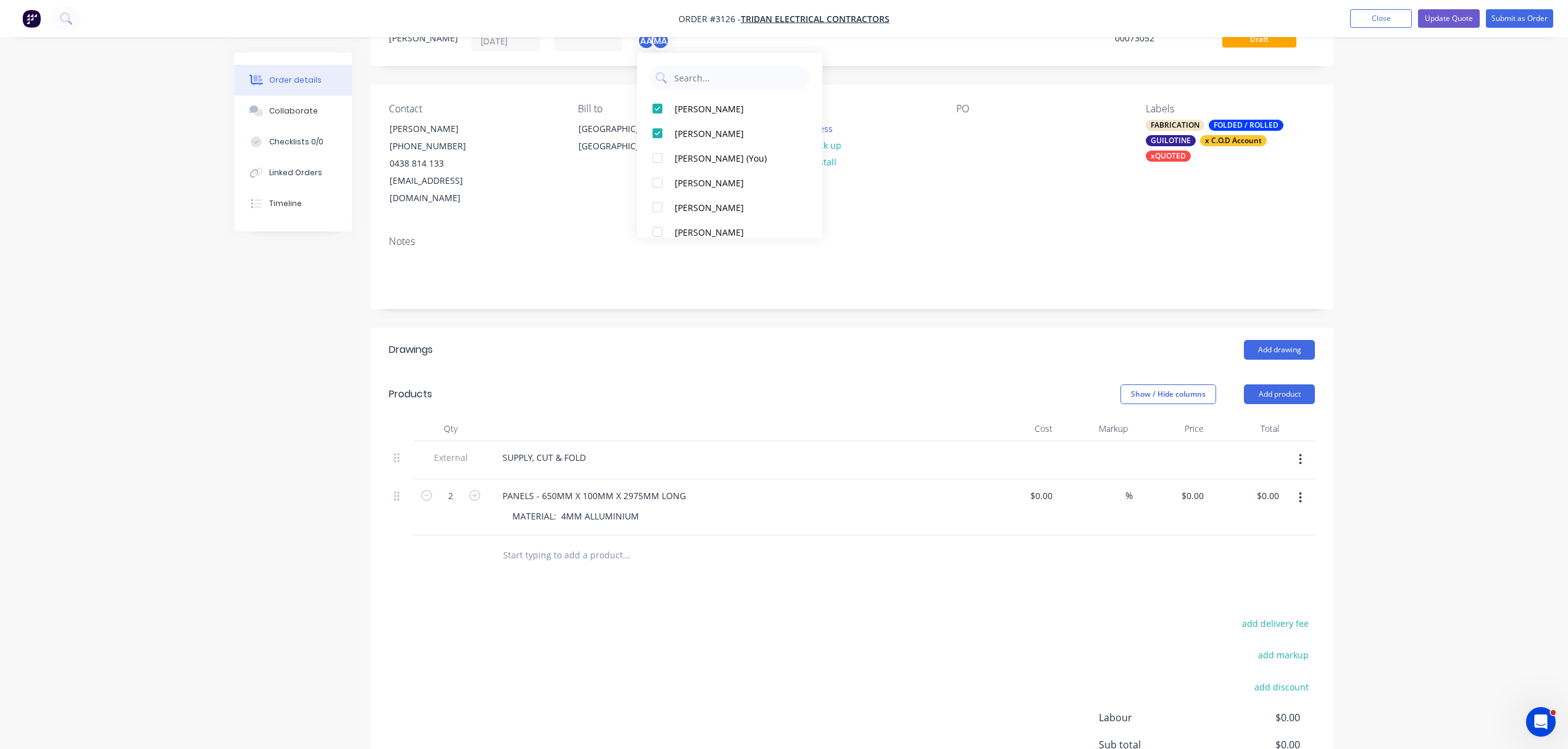
scroll to position [82, 0]
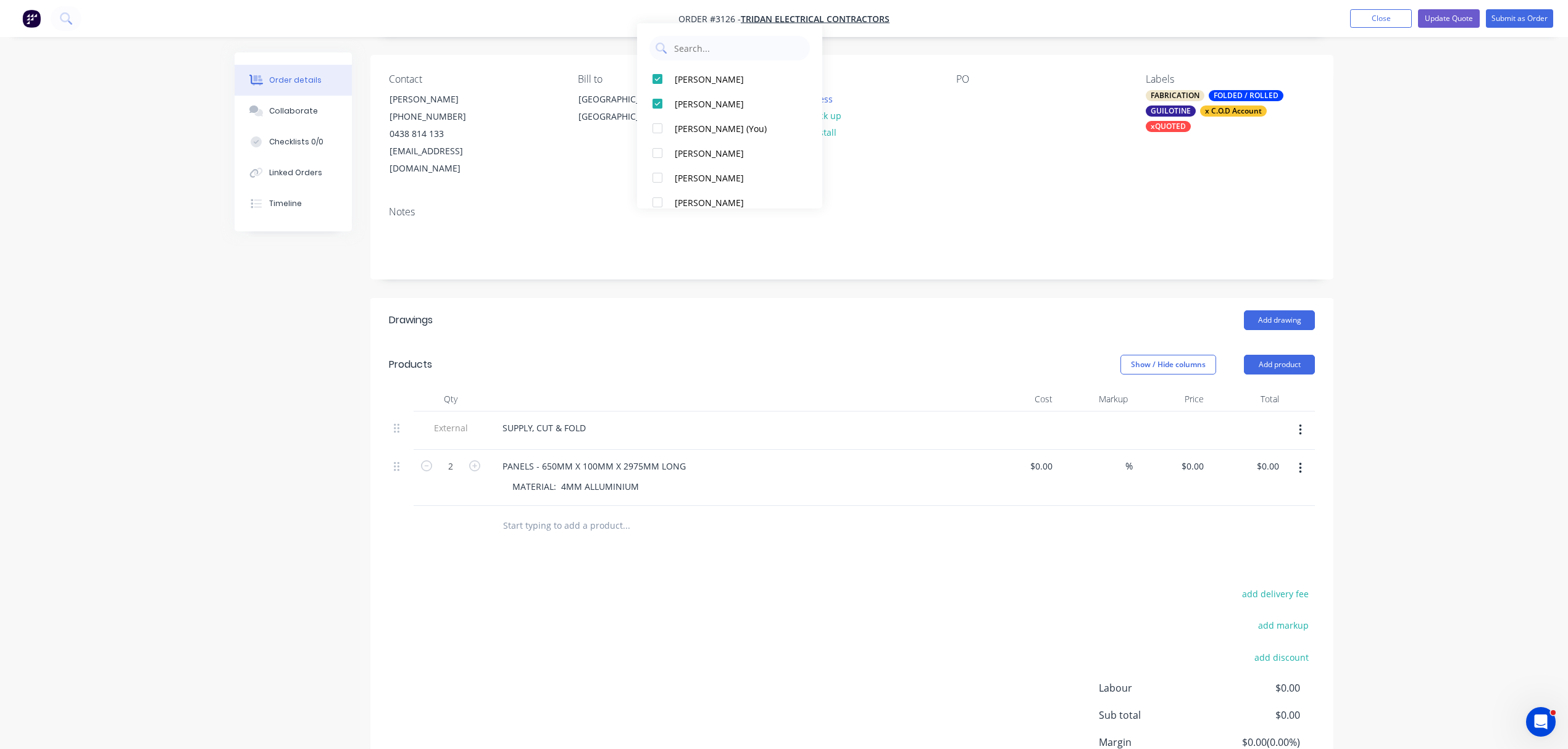
click at [977, 512] on div at bounding box center [852, 526] width 926 height 40
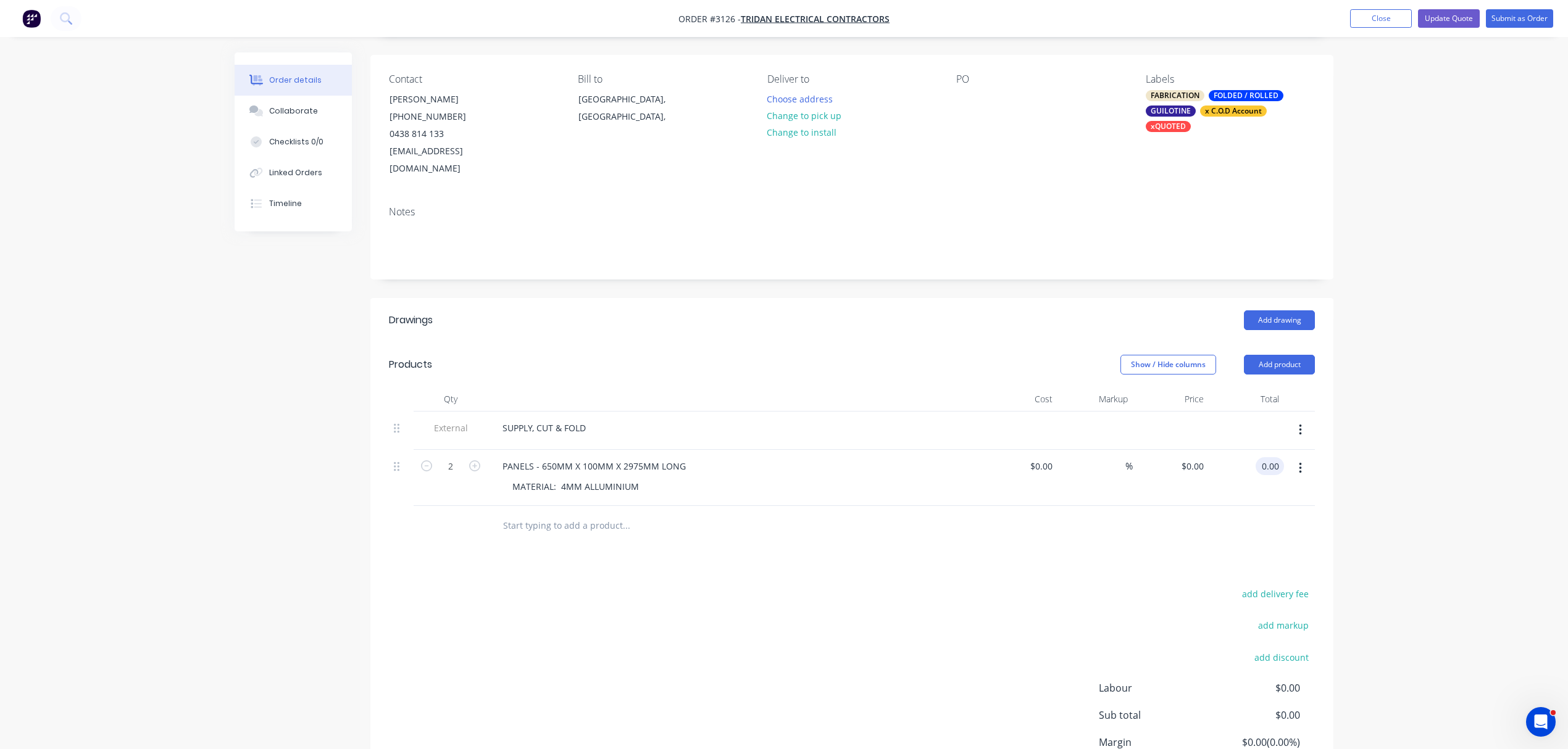
click at [1268, 457] on input "0.00" at bounding box center [1272, 466] width 24 height 18
type input "1191.00"
type input "$595.50"
type input "$1,191.00"
click at [291, 109] on div "Collaborate" at bounding box center [293, 111] width 49 height 11
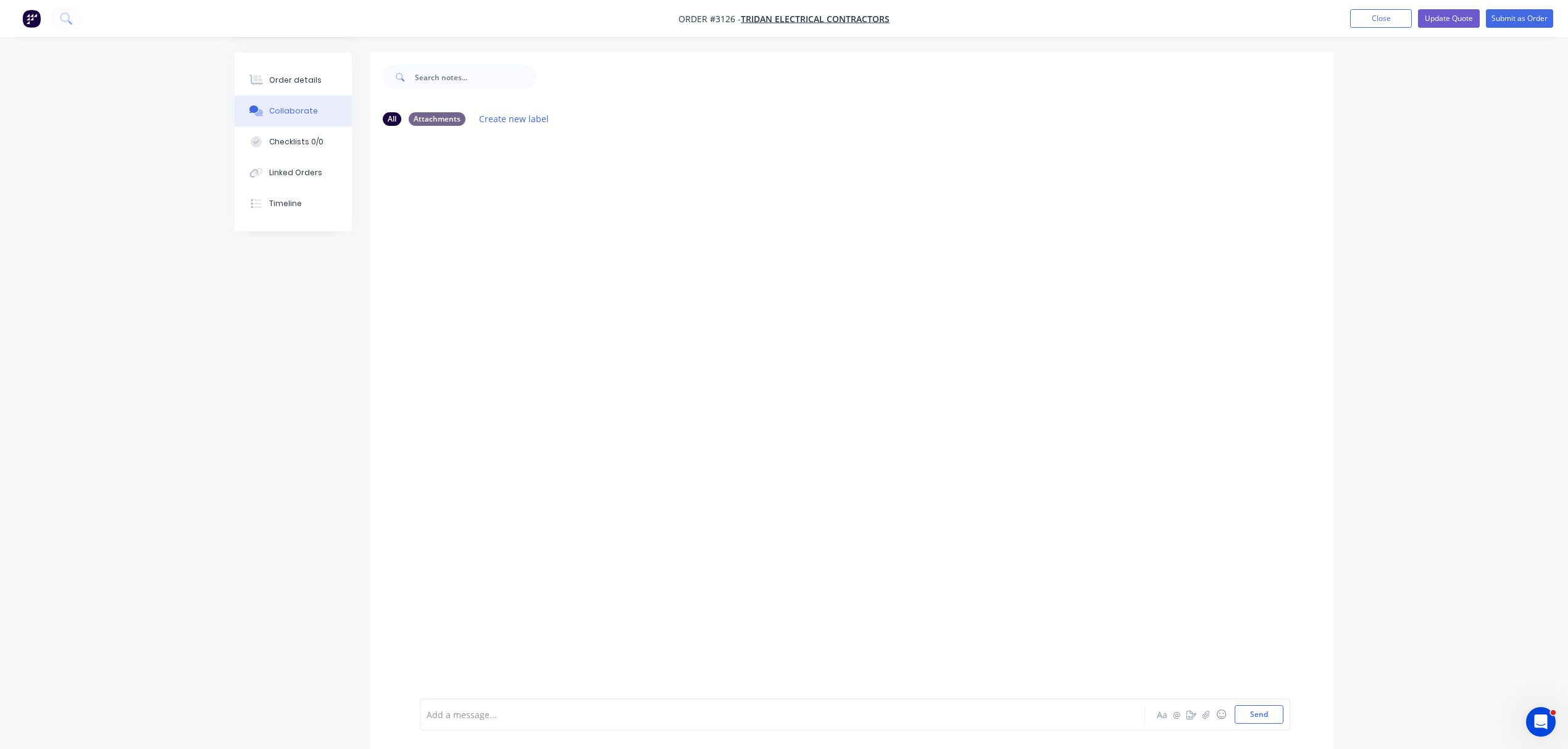
click at [566, 722] on div "Add a message..." at bounding box center [748, 715] width 643 height 18
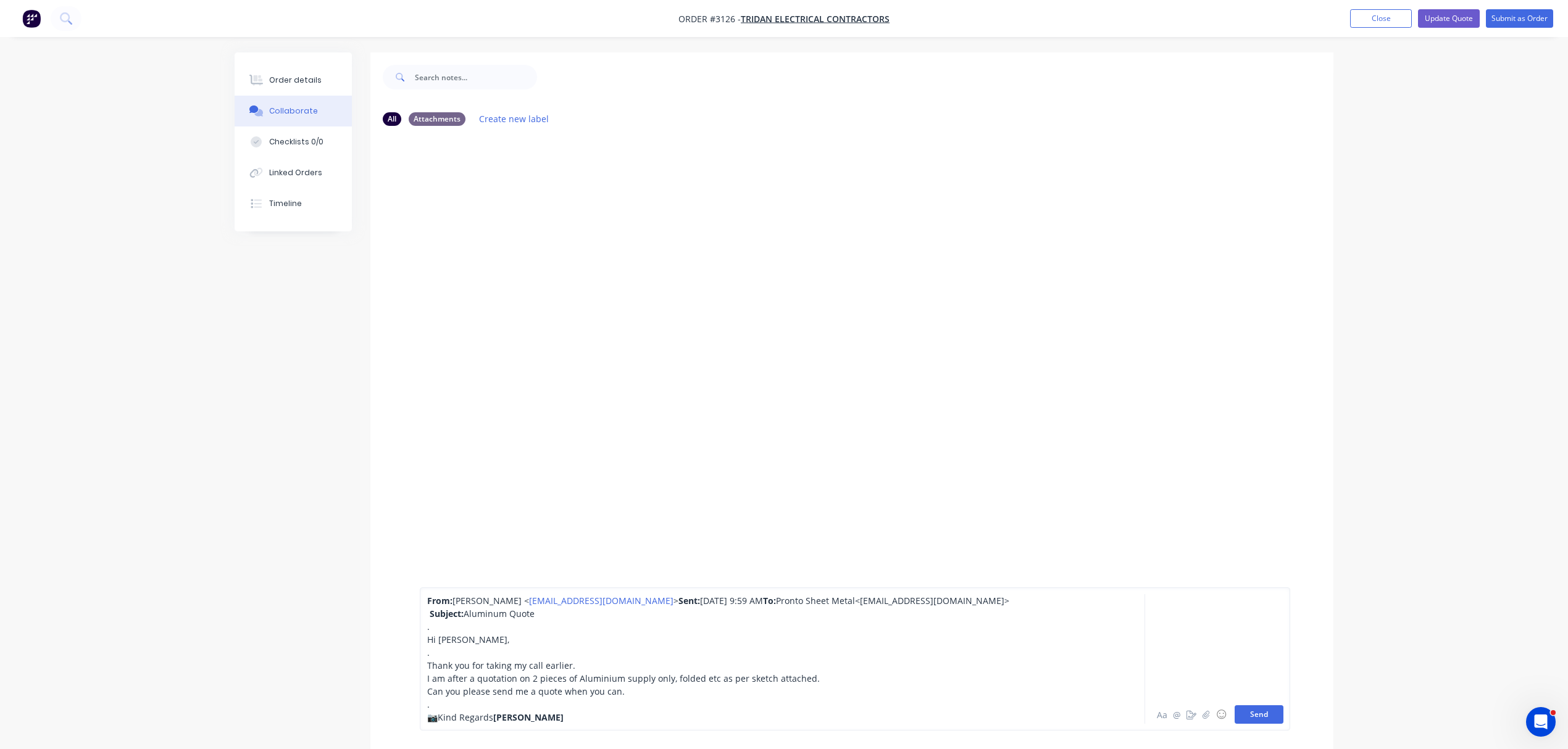
click at [1250, 709] on button "Send" at bounding box center [1259, 715] width 49 height 18
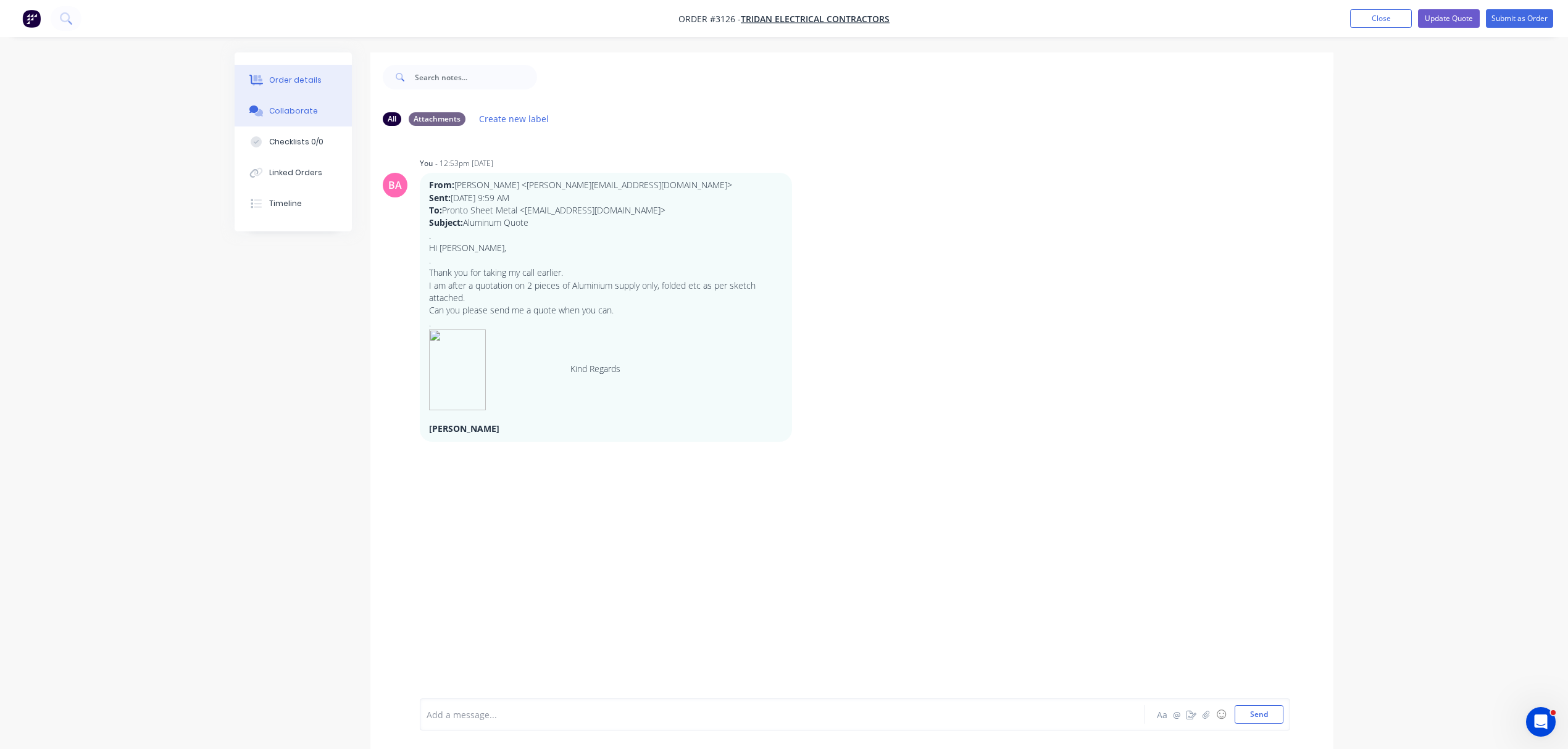
click at [283, 75] on div "Order details" at bounding box center [295, 80] width 52 height 11
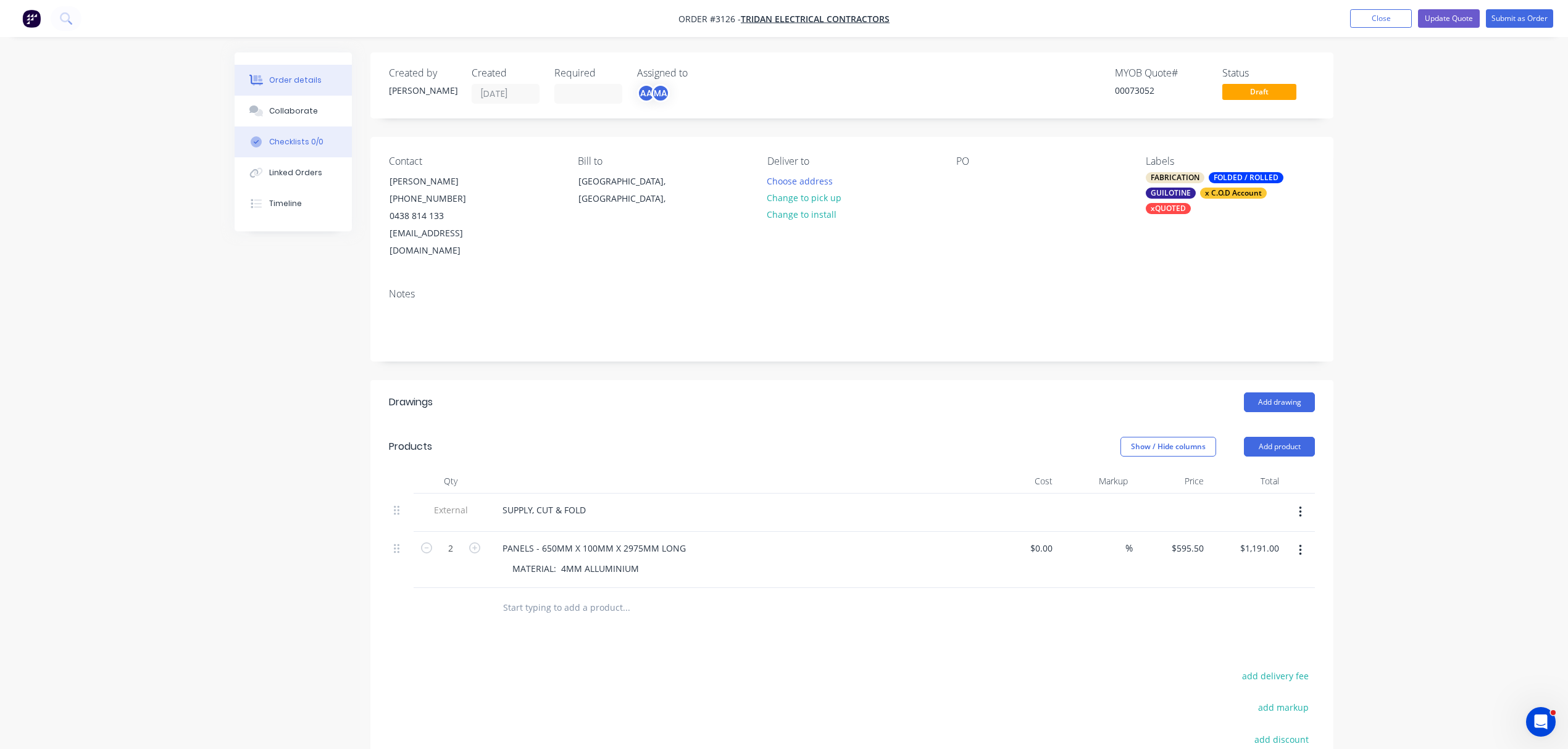
drag, startPoint x: 302, startPoint y: 106, endPoint x: 329, endPoint y: 141, distance: 44.2
click at [302, 106] on div "Collaborate" at bounding box center [293, 111] width 49 height 11
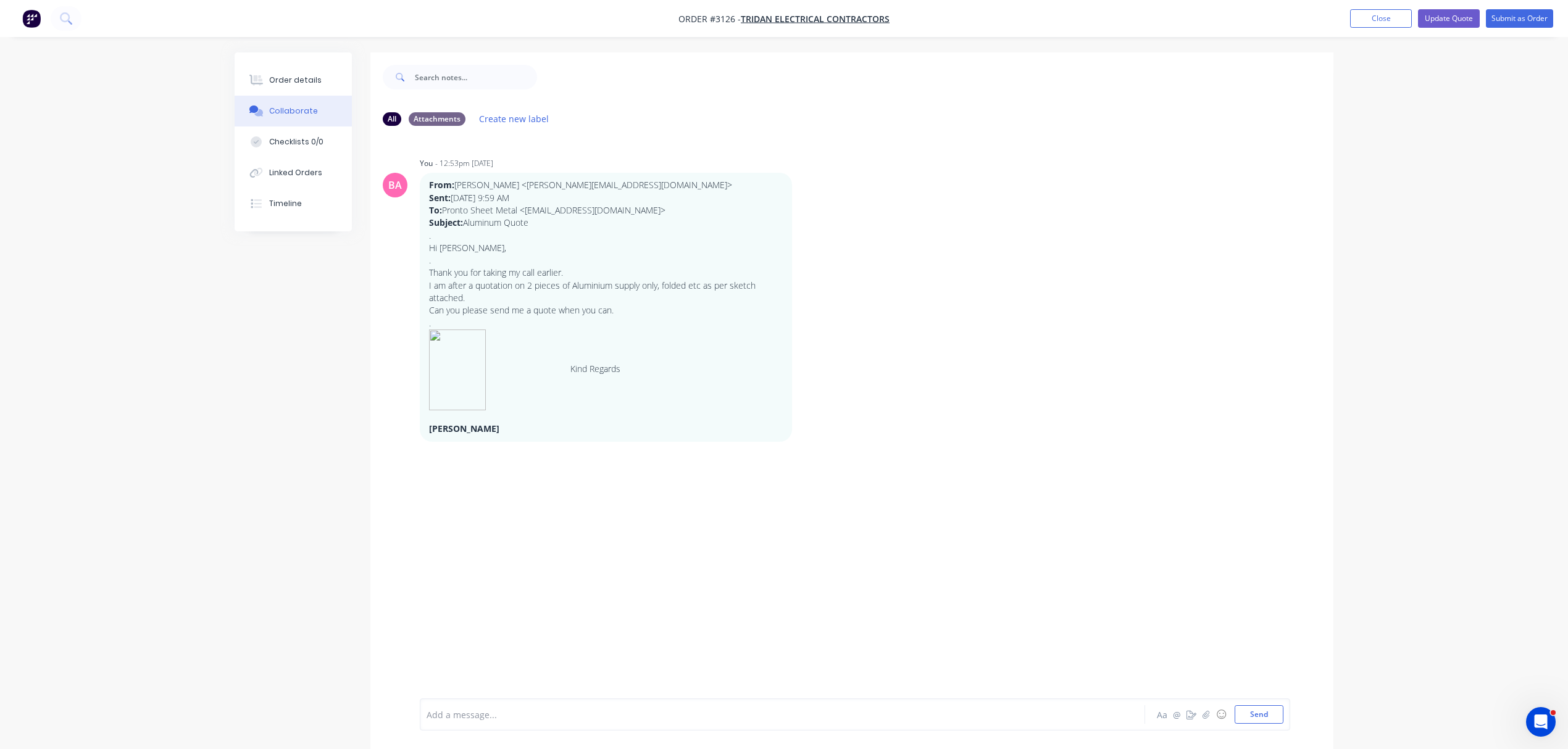
click at [587, 724] on div "Add a message... Aa @ ☺ Send" at bounding box center [855, 714] width 870 height 32
drag, startPoint x: 586, startPoint y: 724, endPoint x: 465, endPoint y: 708, distance: 122.1
click at [465, 709] on div at bounding box center [747, 715] width 642 height 13
click at [1275, 710] on button "Send" at bounding box center [1259, 715] width 49 height 18
click at [273, 71] on button "Order details" at bounding box center [294, 81] width 118 height 31
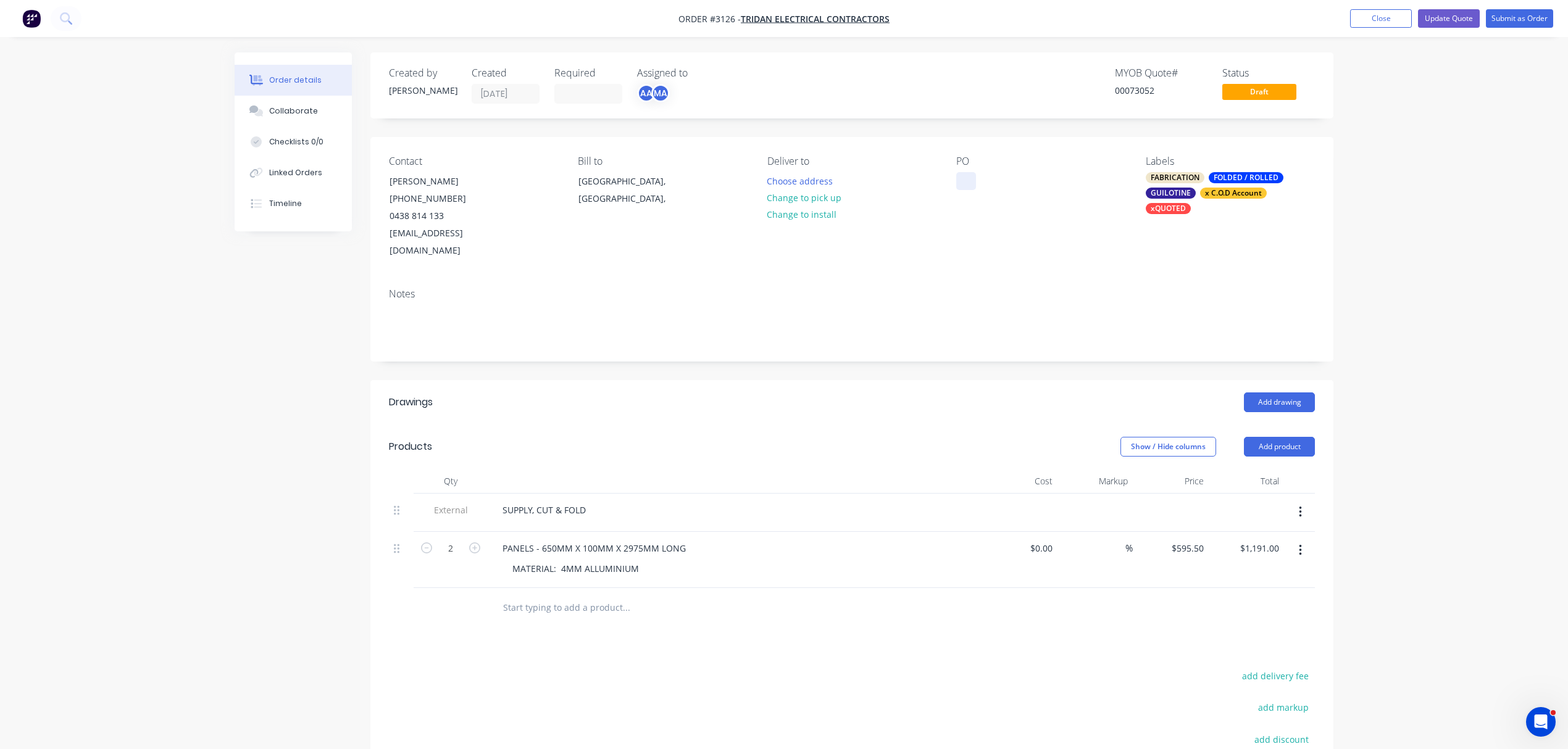
click at [970, 178] on div at bounding box center [967, 182] width 20 height 18
click at [1449, 17] on button "Update Quote" at bounding box center [1449, 18] width 62 height 18
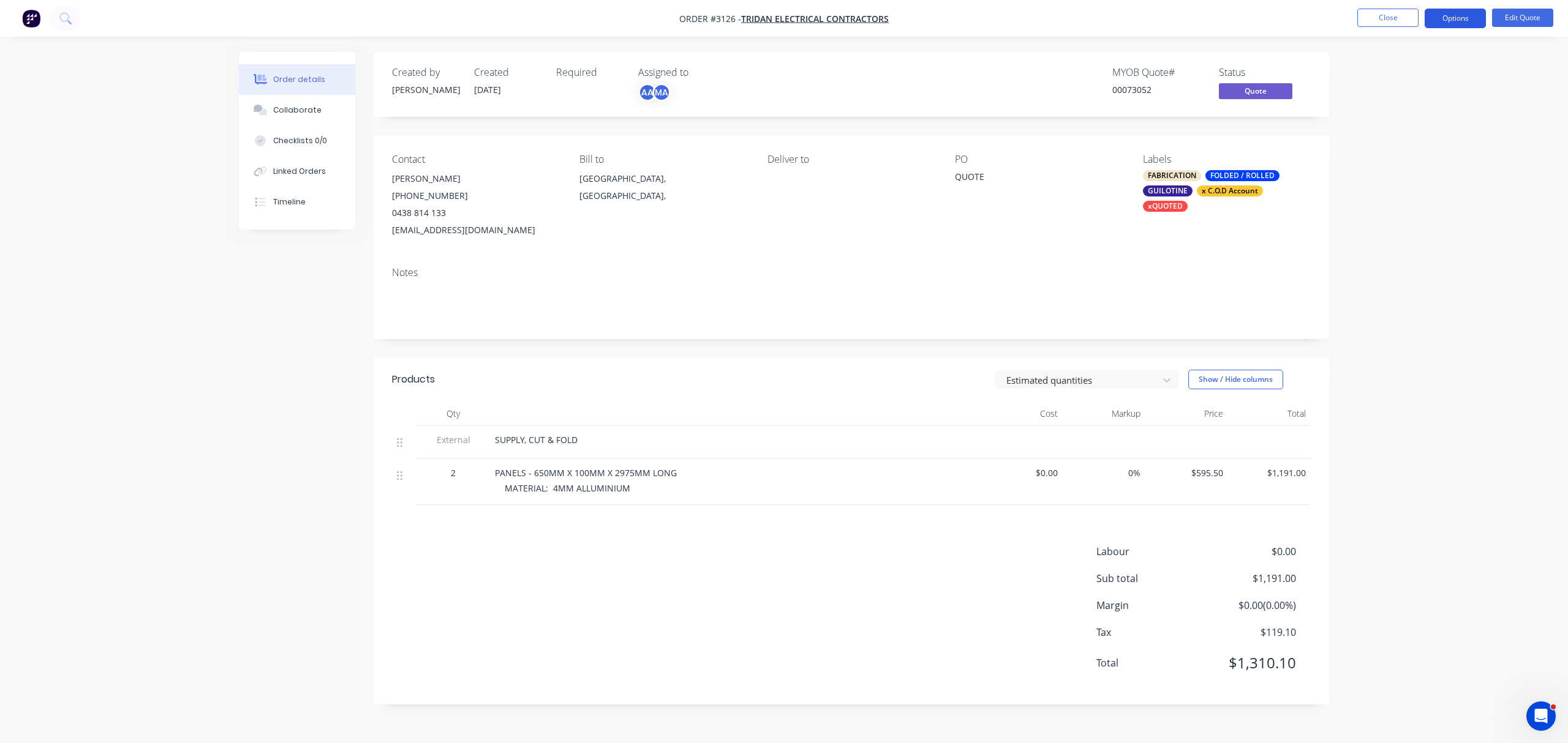
click at [1443, 15] on button "Options" at bounding box center [1454, 18] width 61 height 20
click at [1385, 76] on div "Quote" at bounding box center [1419, 75] width 113 height 18
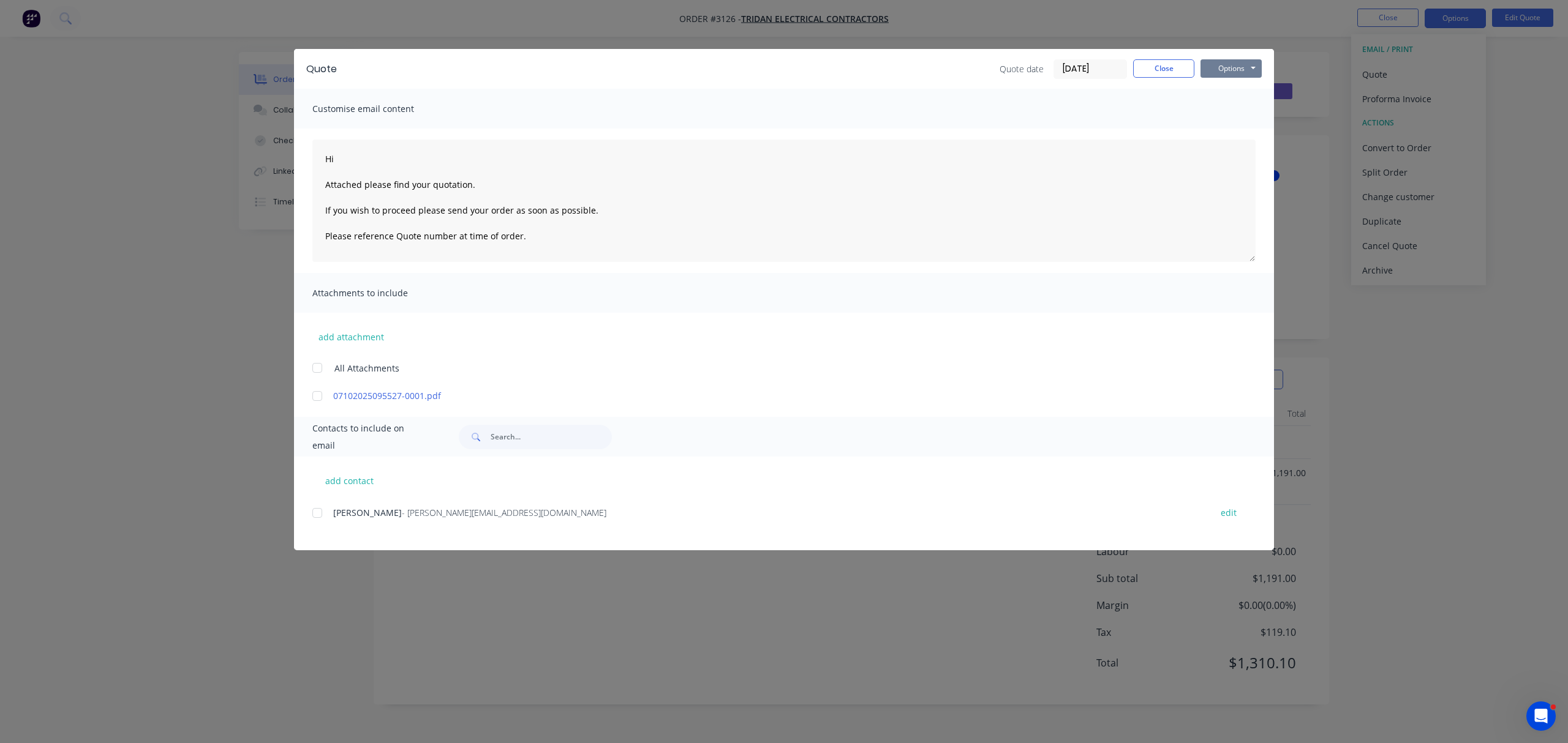
click at [1227, 64] on button "Options" at bounding box center [1230, 68] width 61 height 18
click at [1229, 107] on button "Print" at bounding box center [1239, 110] width 78 height 20
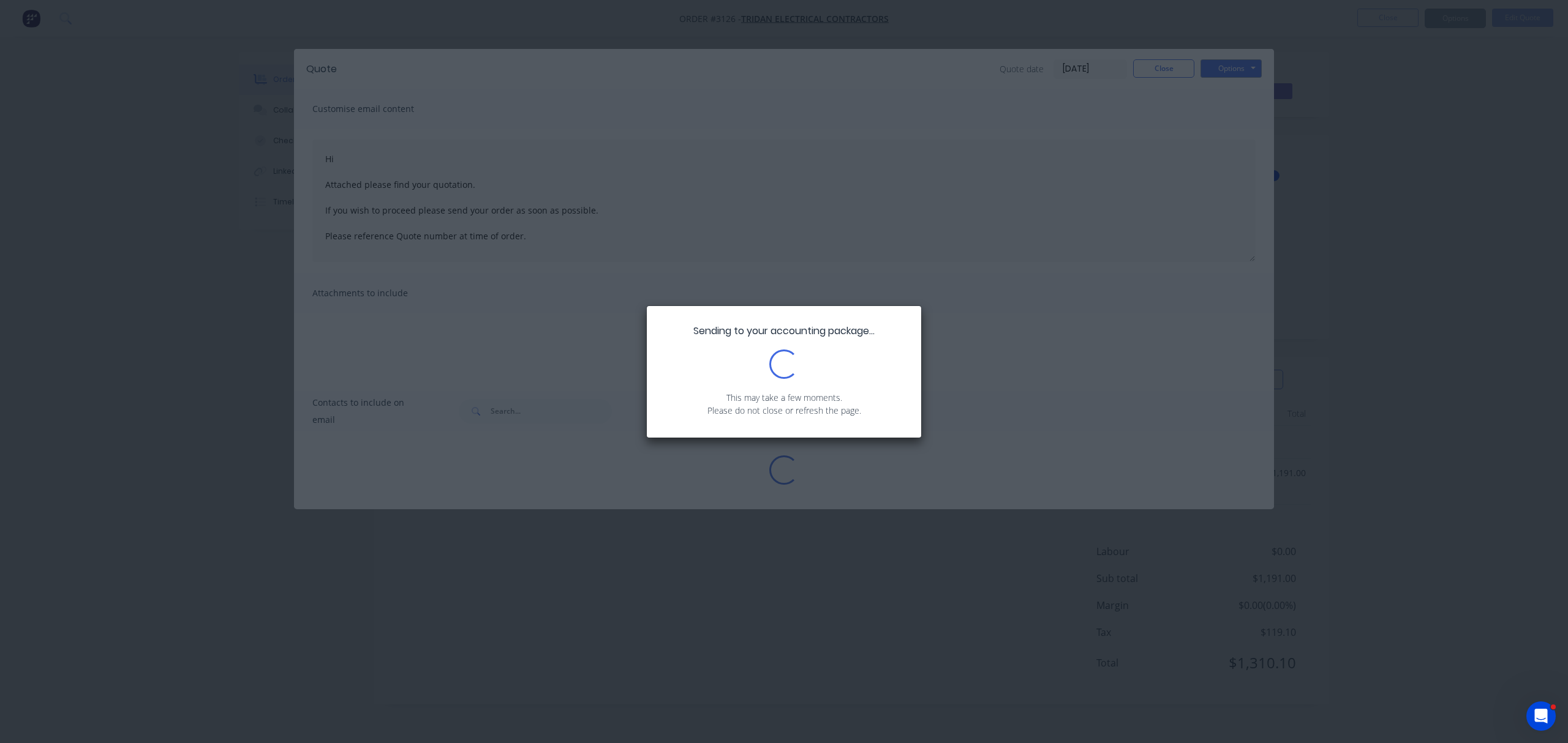
type textarea "Hi Attached please find your quotation. If you wish to proceed please send your…"
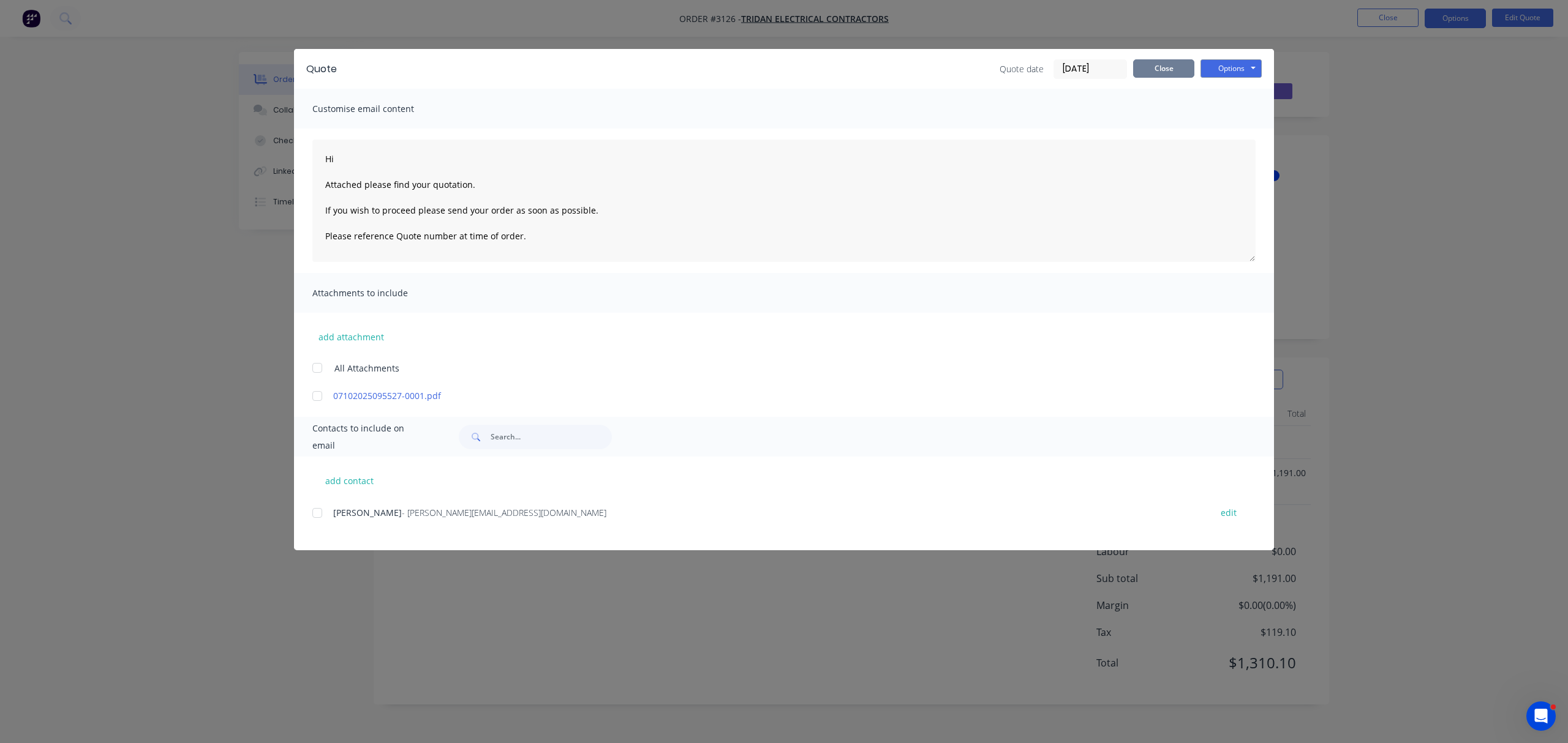
click at [1157, 69] on button "Close" at bounding box center [1163, 68] width 61 height 18
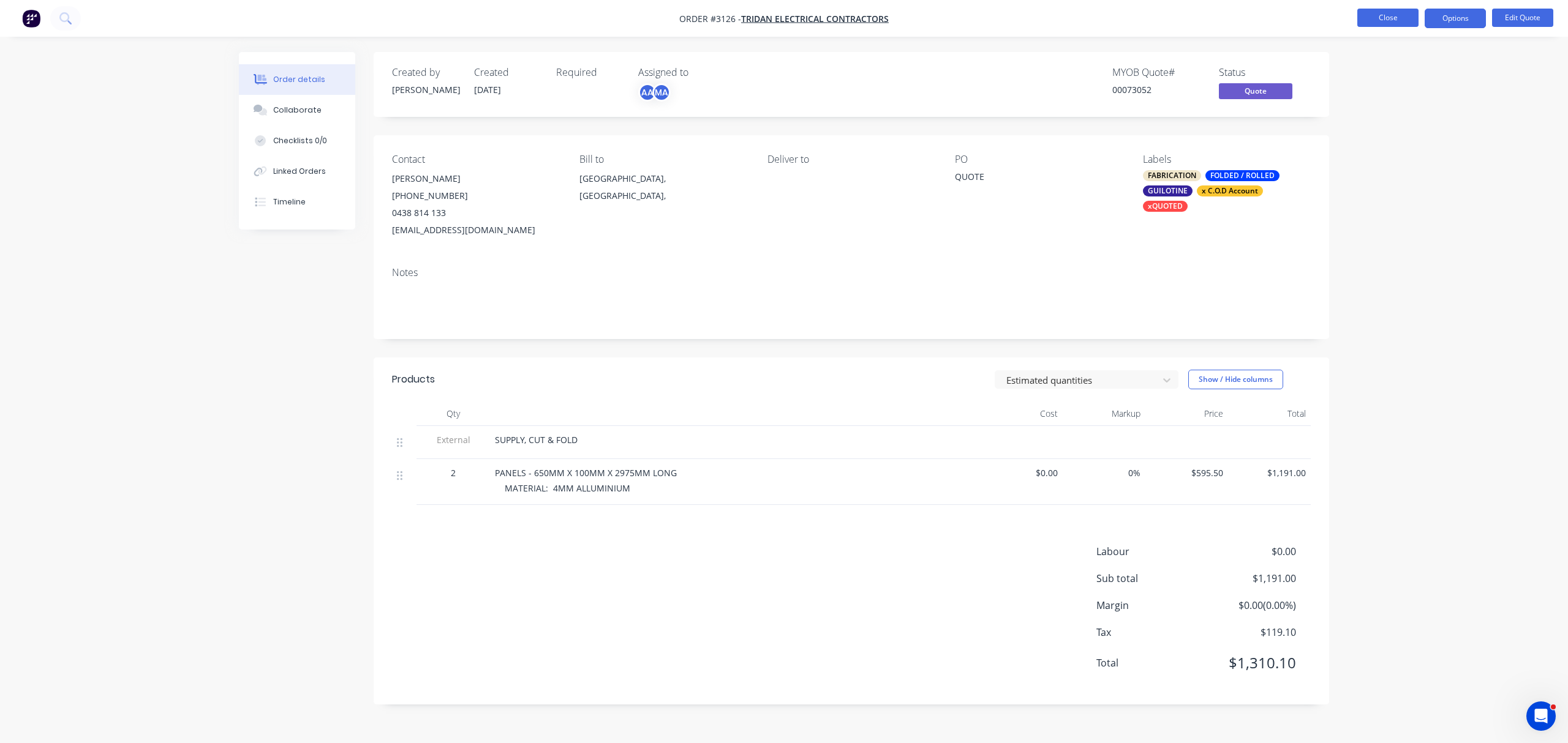
click at [1405, 15] on button "Close" at bounding box center [1387, 17] width 61 height 18
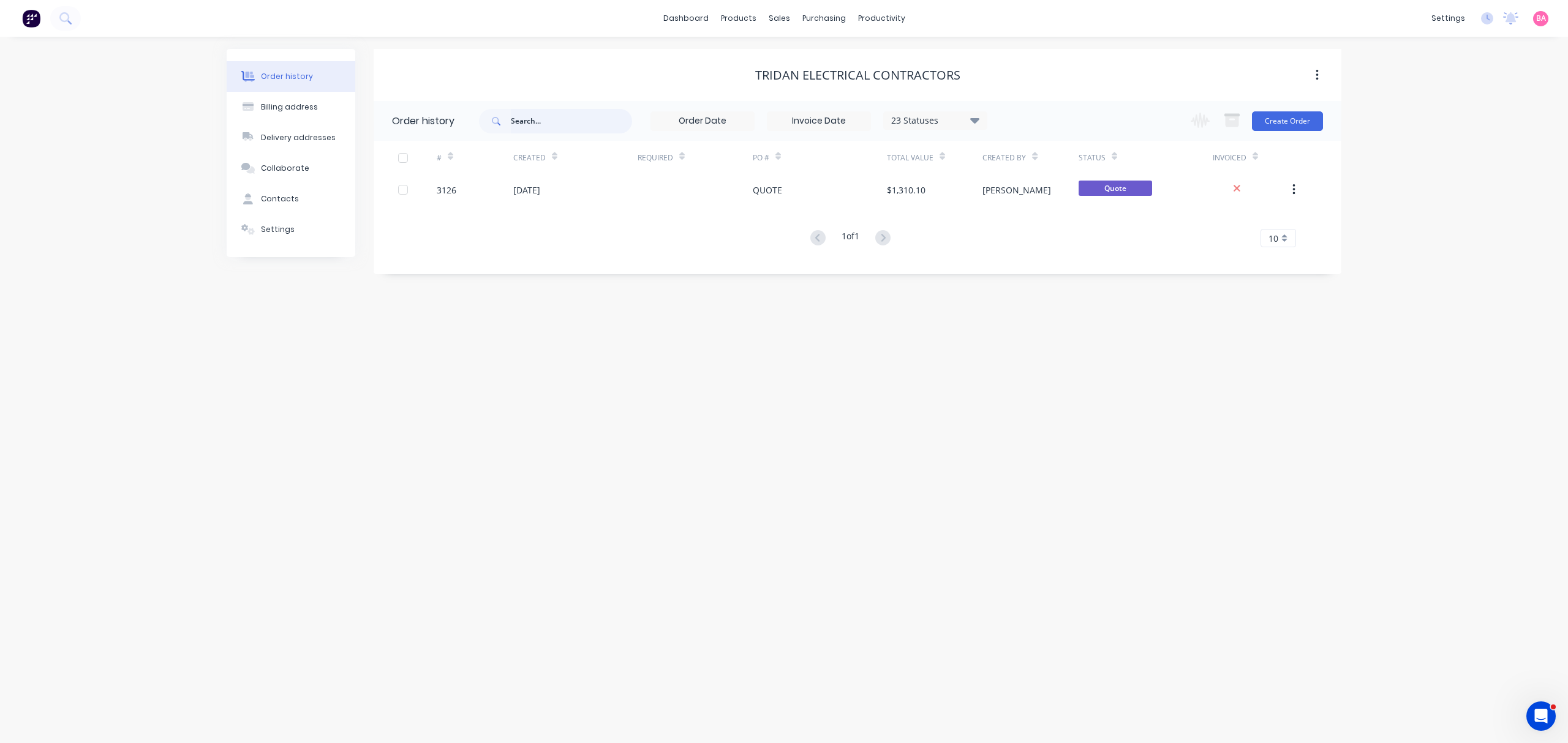
click at [553, 111] on input "text" at bounding box center [571, 121] width 121 height 25
type input "hyd"
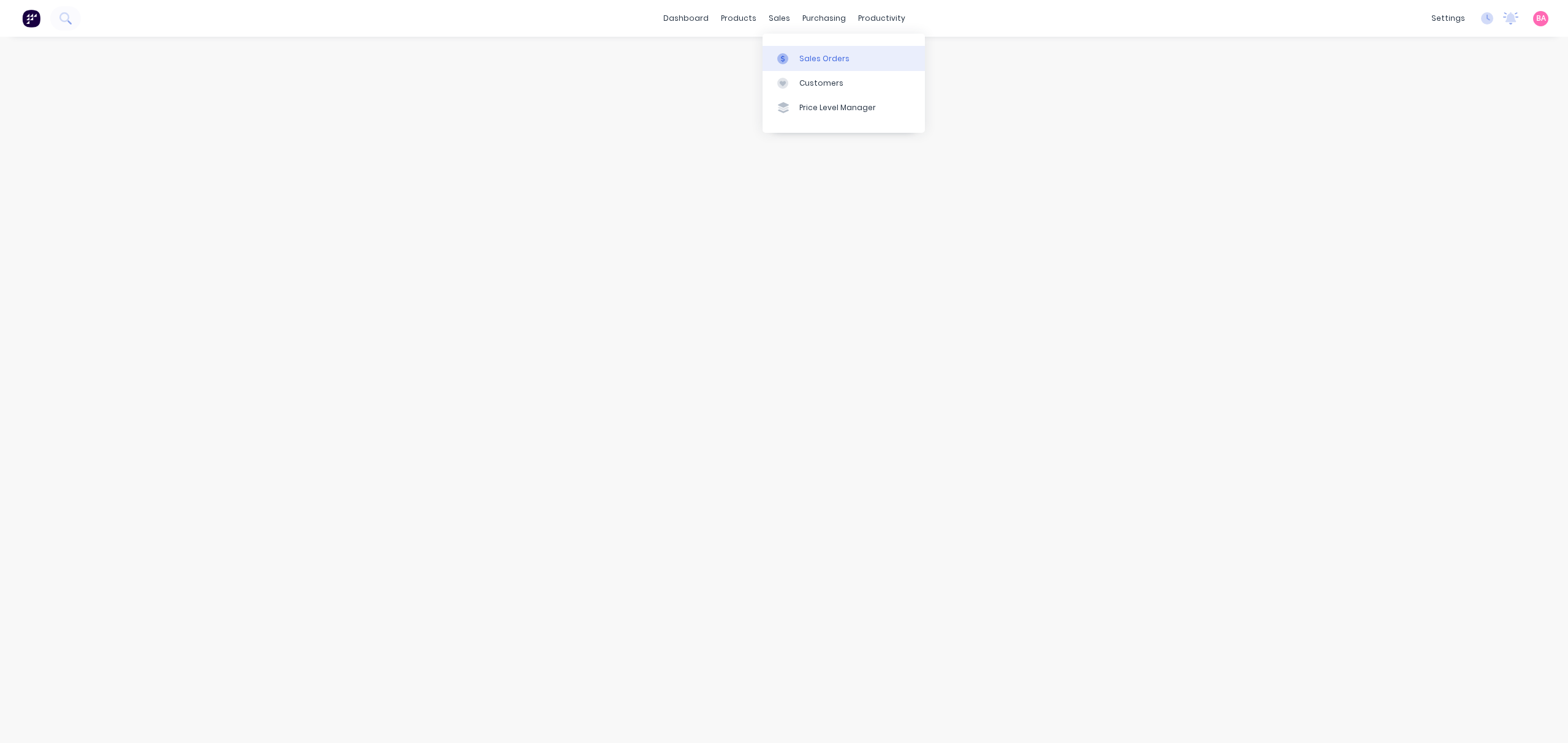
click at [824, 59] on div "Sales Orders" at bounding box center [824, 59] width 50 height 11
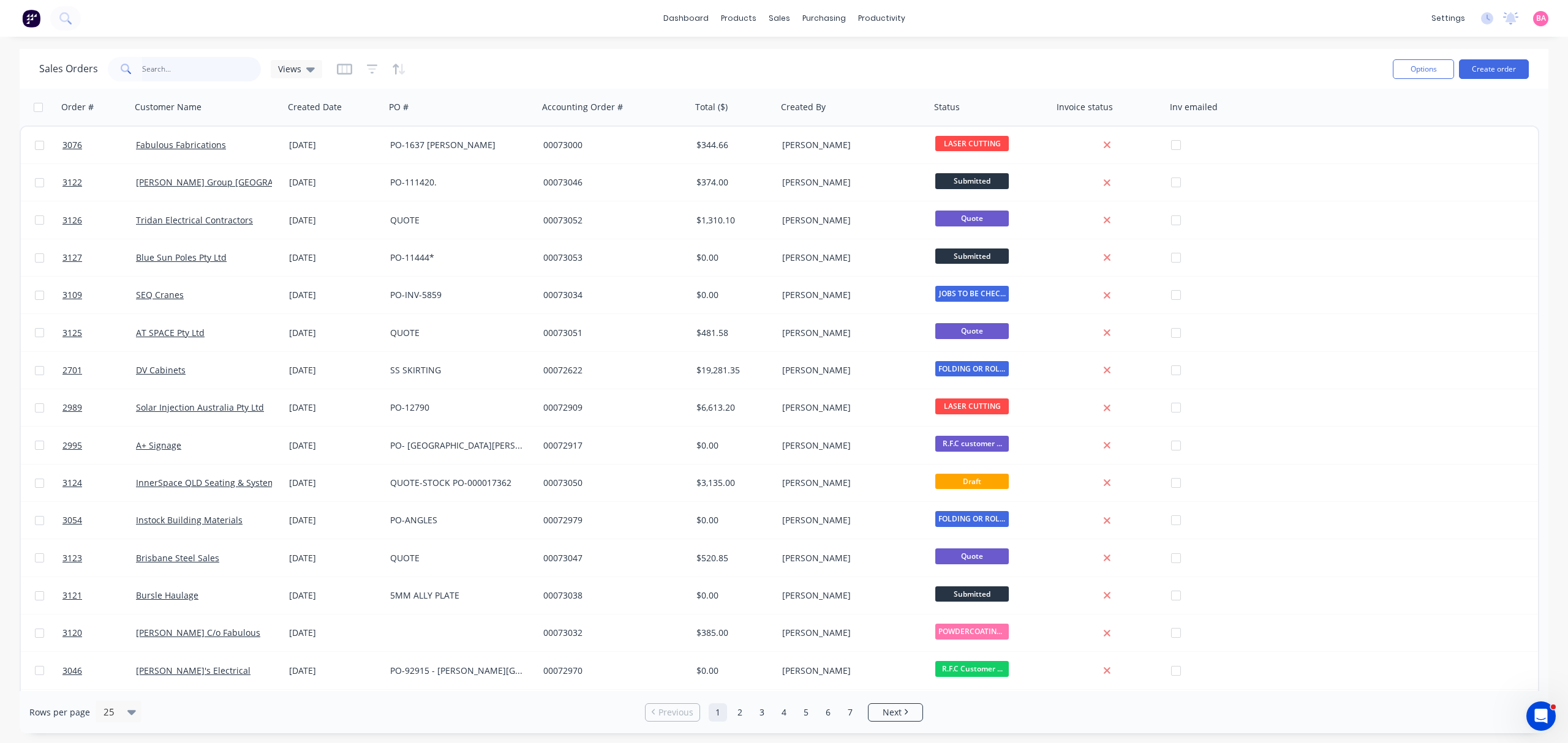
click at [186, 70] on input "text" at bounding box center [201, 69] width 119 height 25
type input "hydraulic"
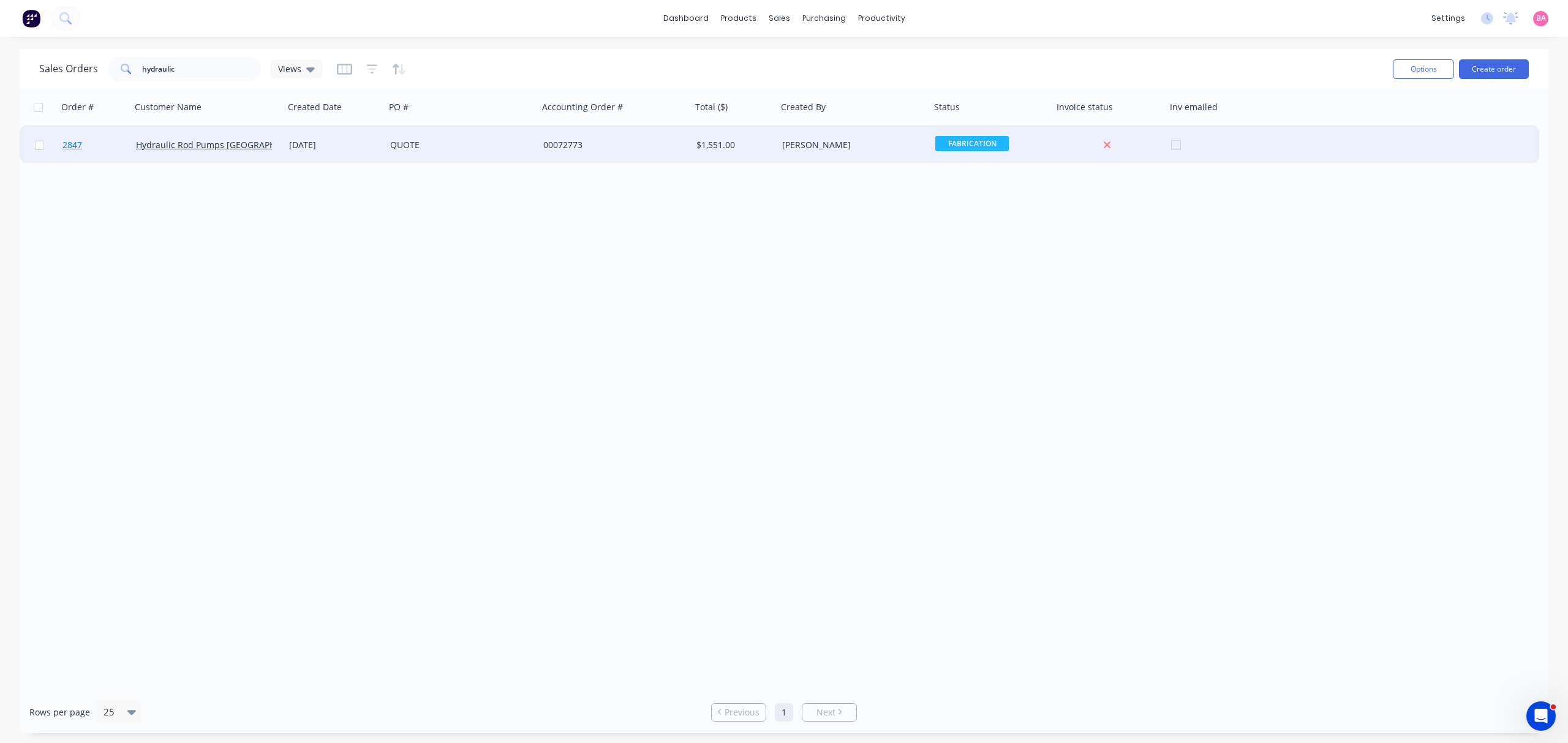
click at [77, 142] on span "2847" at bounding box center [73, 145] width 20 height 12
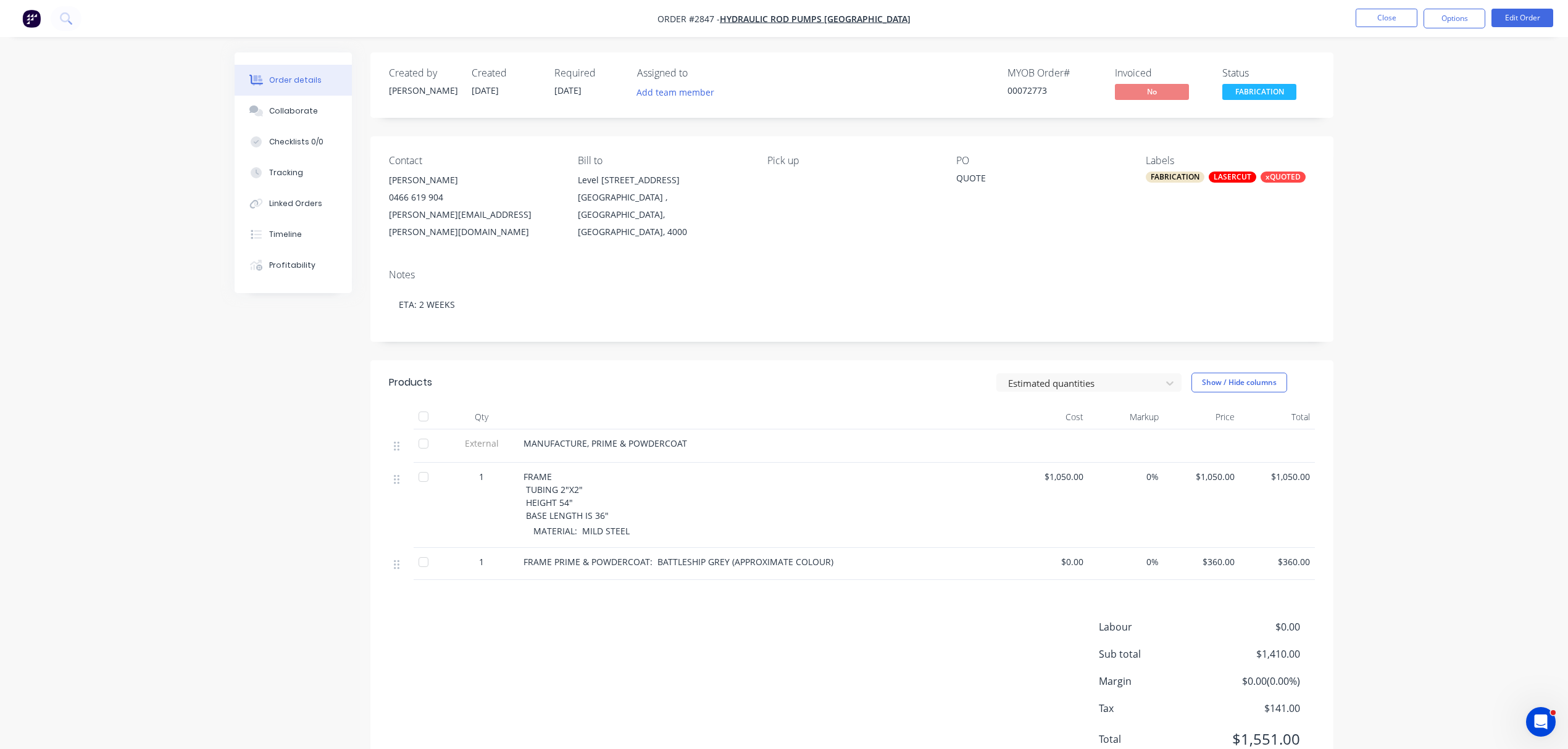
click at [1185, 176] on div "FABRICATION" at bounding box center [1175, 177] width 59 height 11
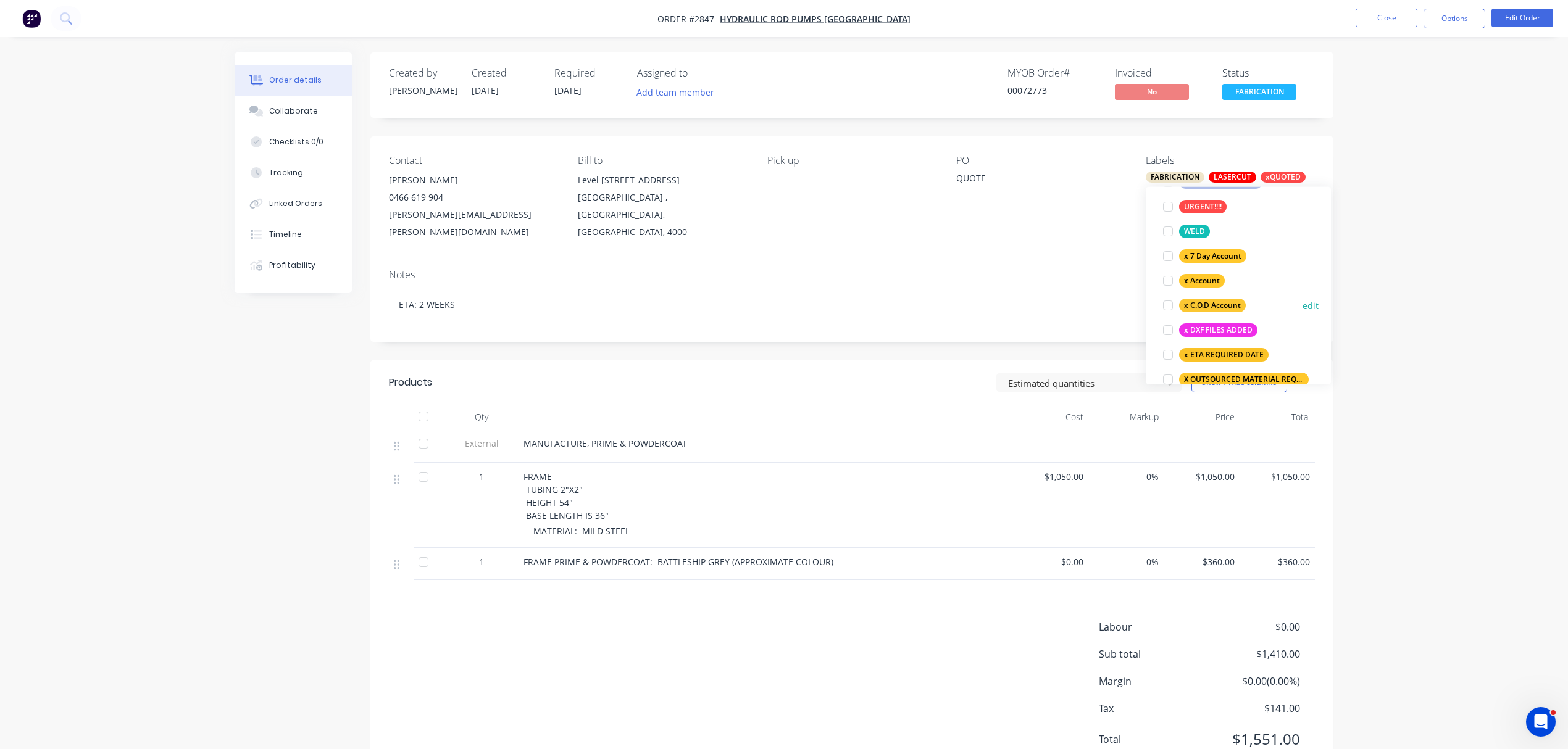
scroll to position [796, 0]
click at [1200, 305] on div "x C.O.D Account" at bounding box center [1213, 305] width 67 height 14
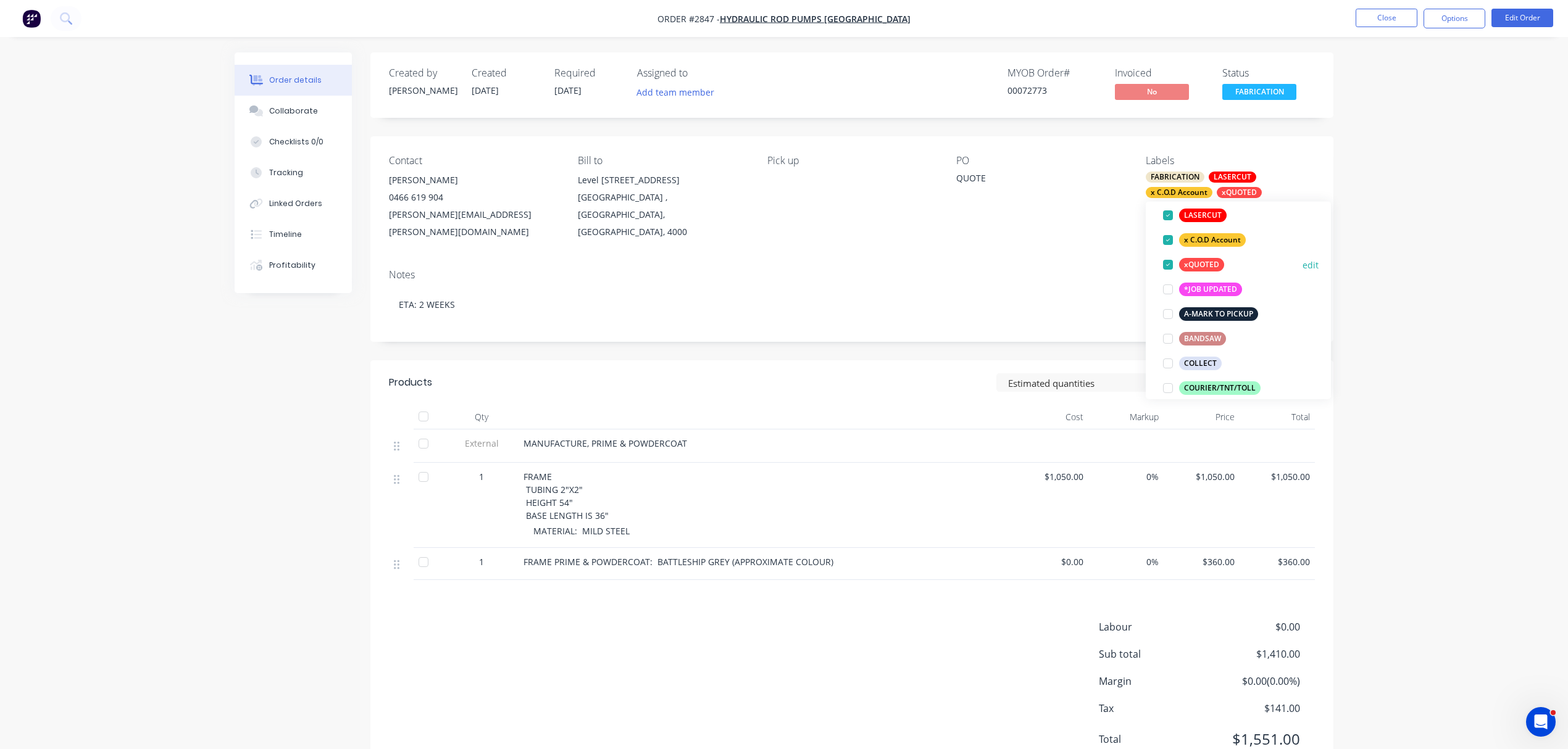
scroll to position [154, 0]
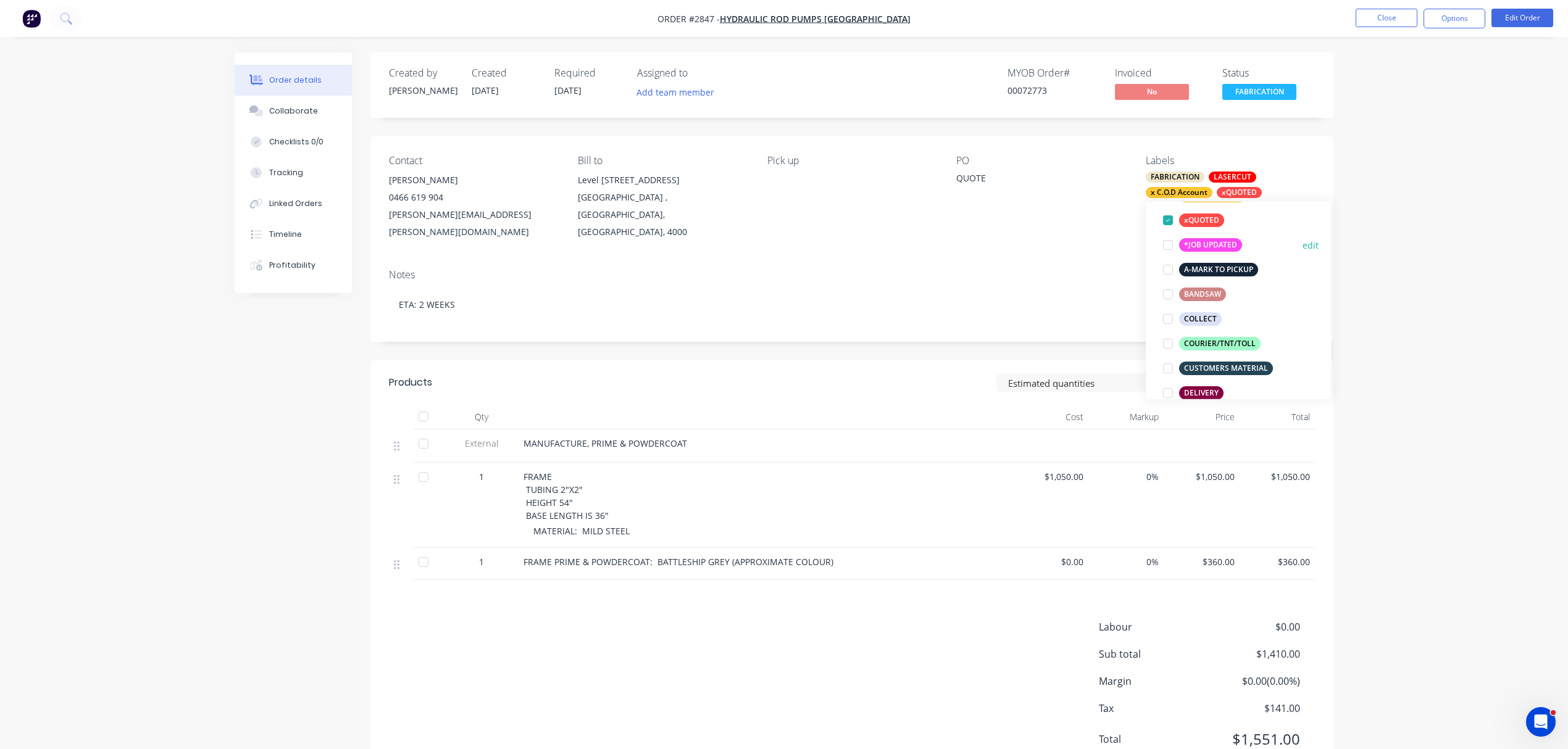
click at [1170, 246] on div at bounding box center [1168, 245] width 25 height 25
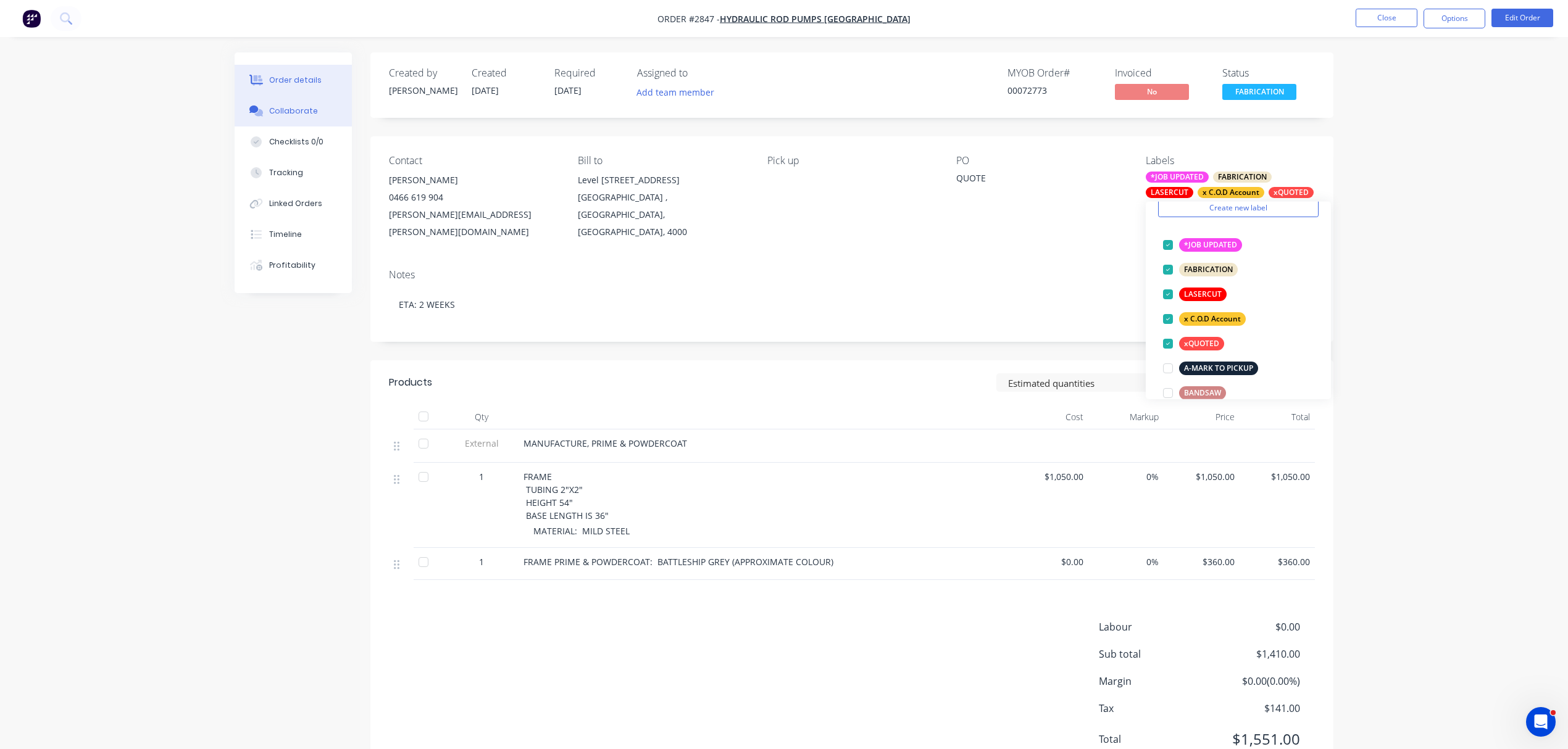
click at [294, 101] on button "Collaborate" at bounding box center [294, 111] width 118 height 31
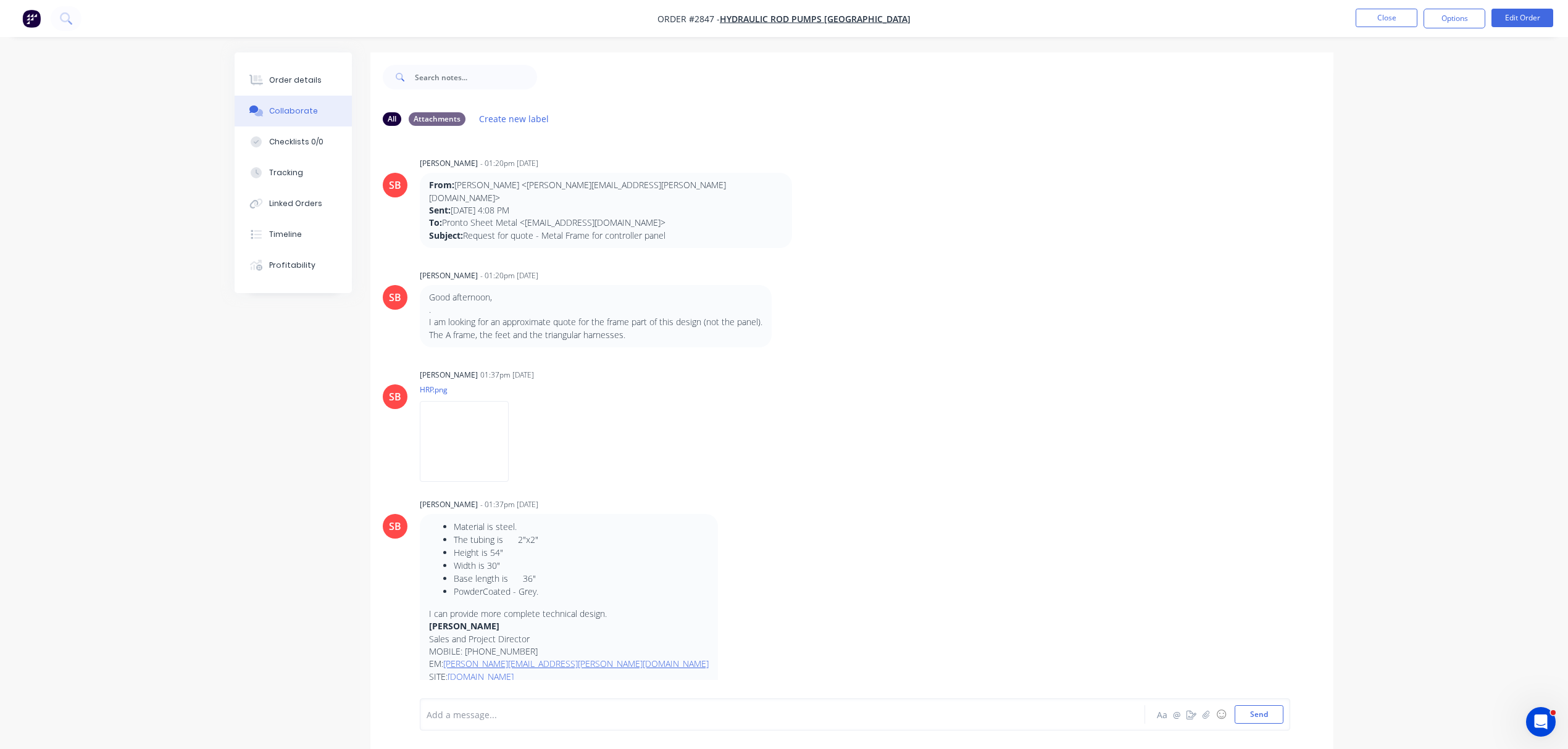
click at [520, 715] on div at bounding box center [747, 715] width 642 height 13
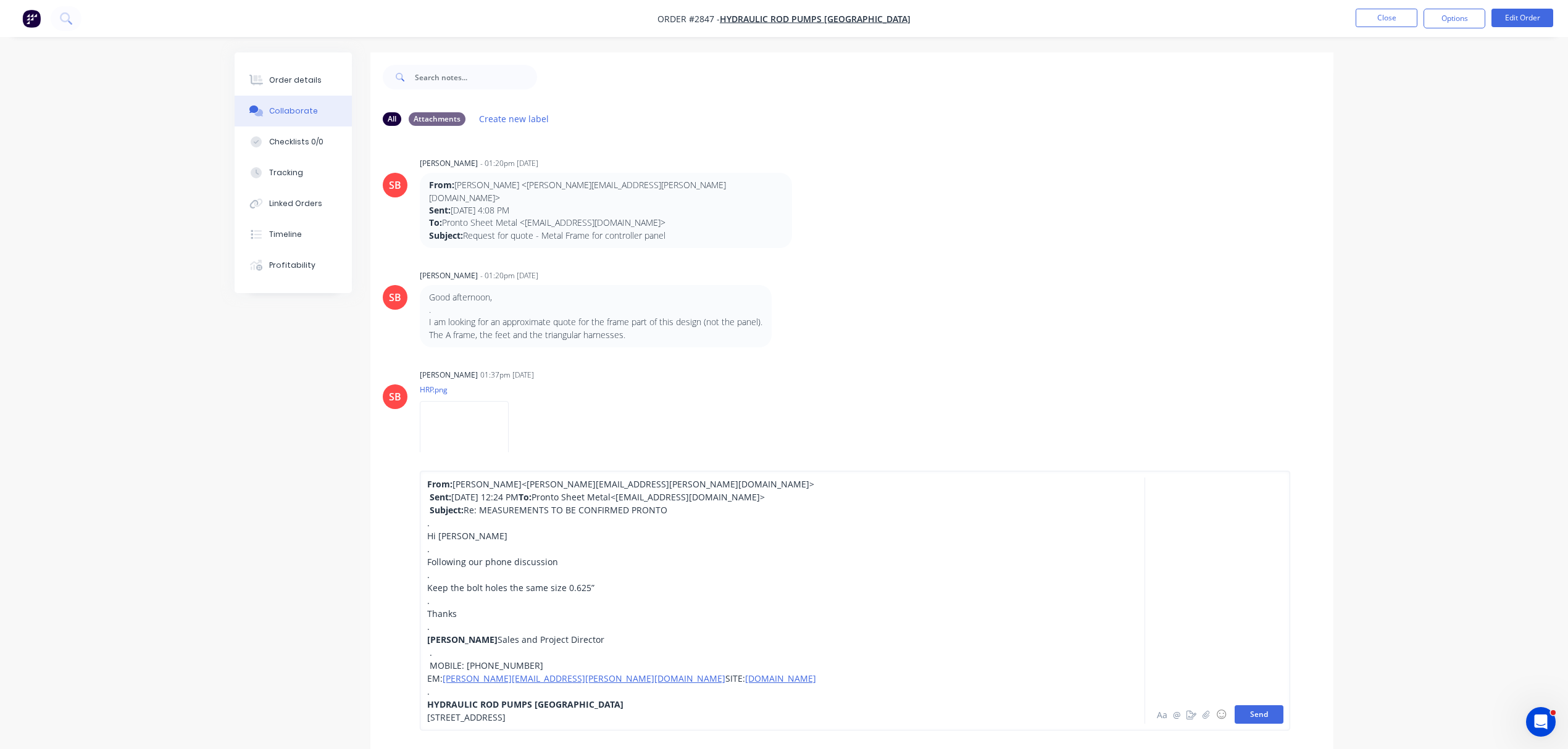
click at [1255, 706] on button "Send" at bounding box center [1259, 715] width 49 height 18
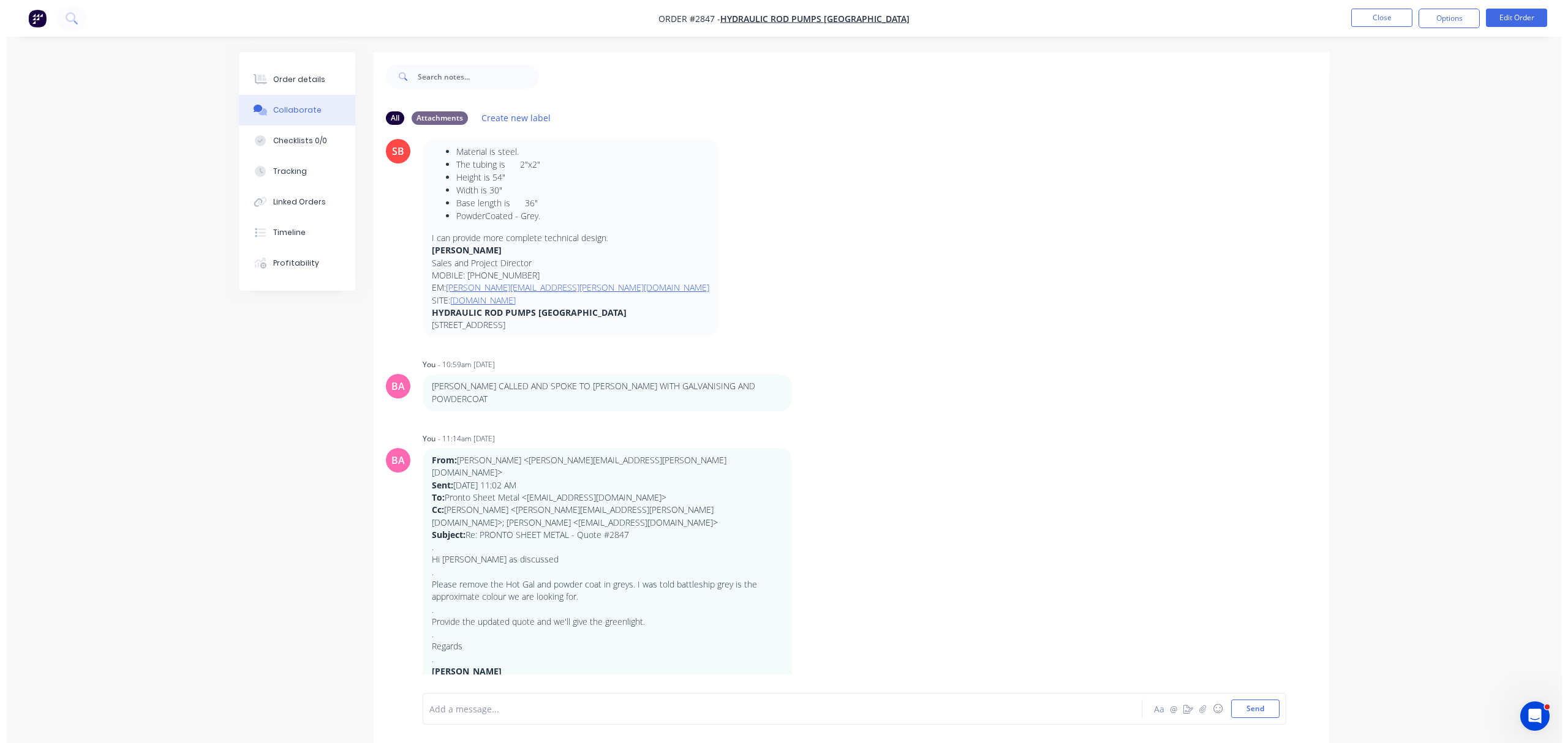
scroll to position [351, 0]
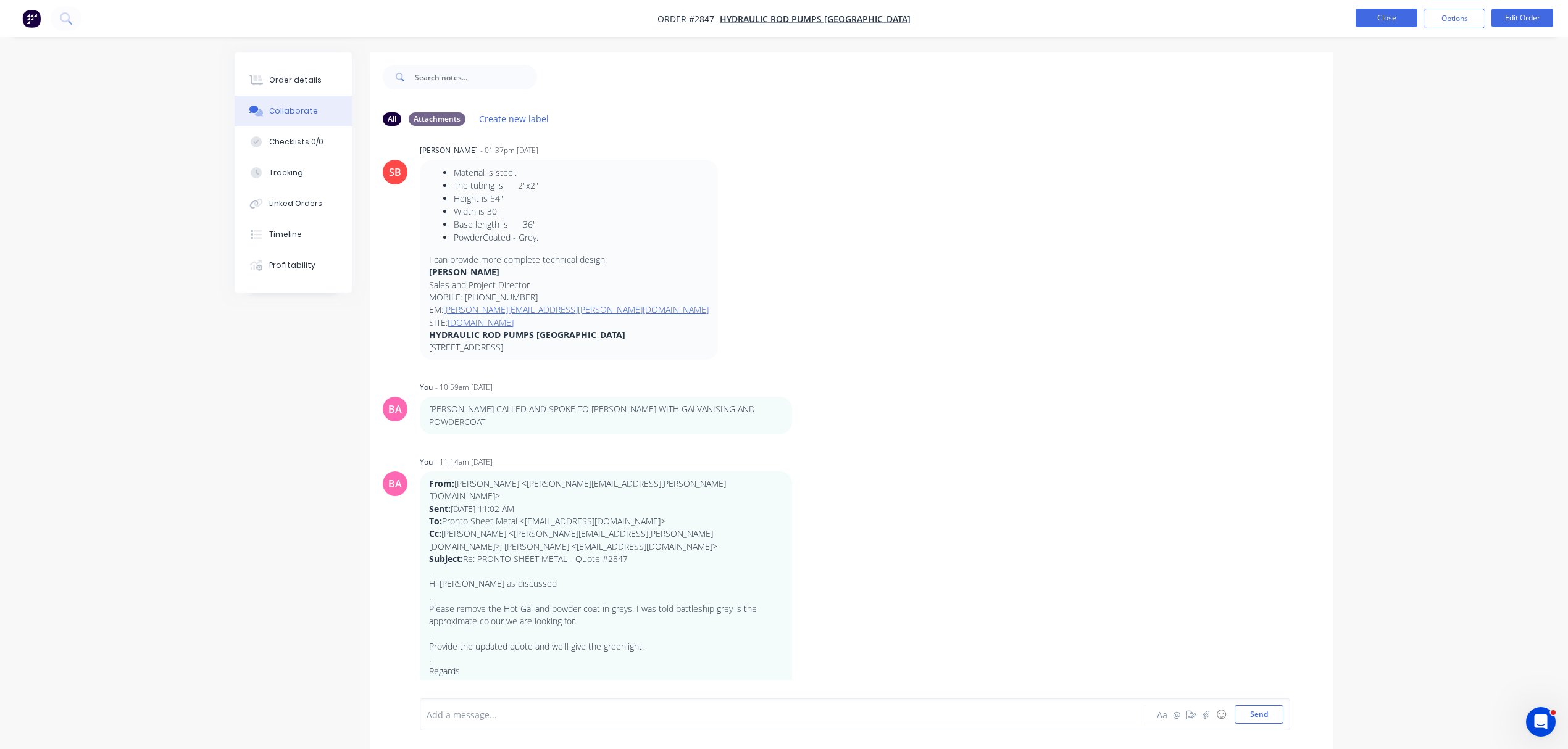
click at [1372, 18] on button "Close" at bounding box center [1386, 17] width 62 height 18
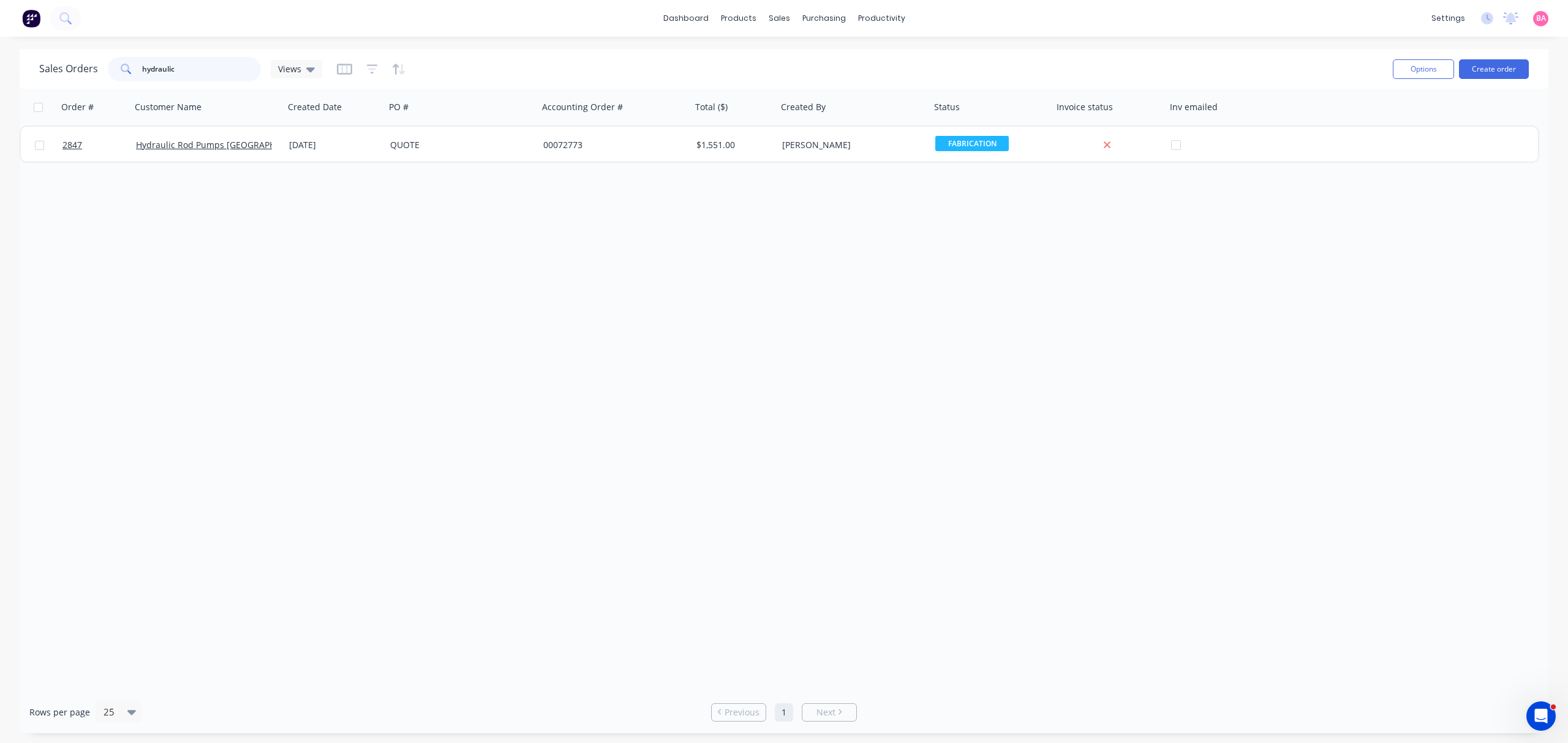
drag, startPoint x: 191, startPoint y: 57, endPoint x: 62, endPoint y: 63, distance: 129.1
click at [99, 74] on div "Sales Orders hydraulic Views" at bounding box center [180, 69] width 283 height 25
type input "flight one"
click at [849, 56] on link "Sales Orders" at bounding box center [843, 57] width 162 height 25
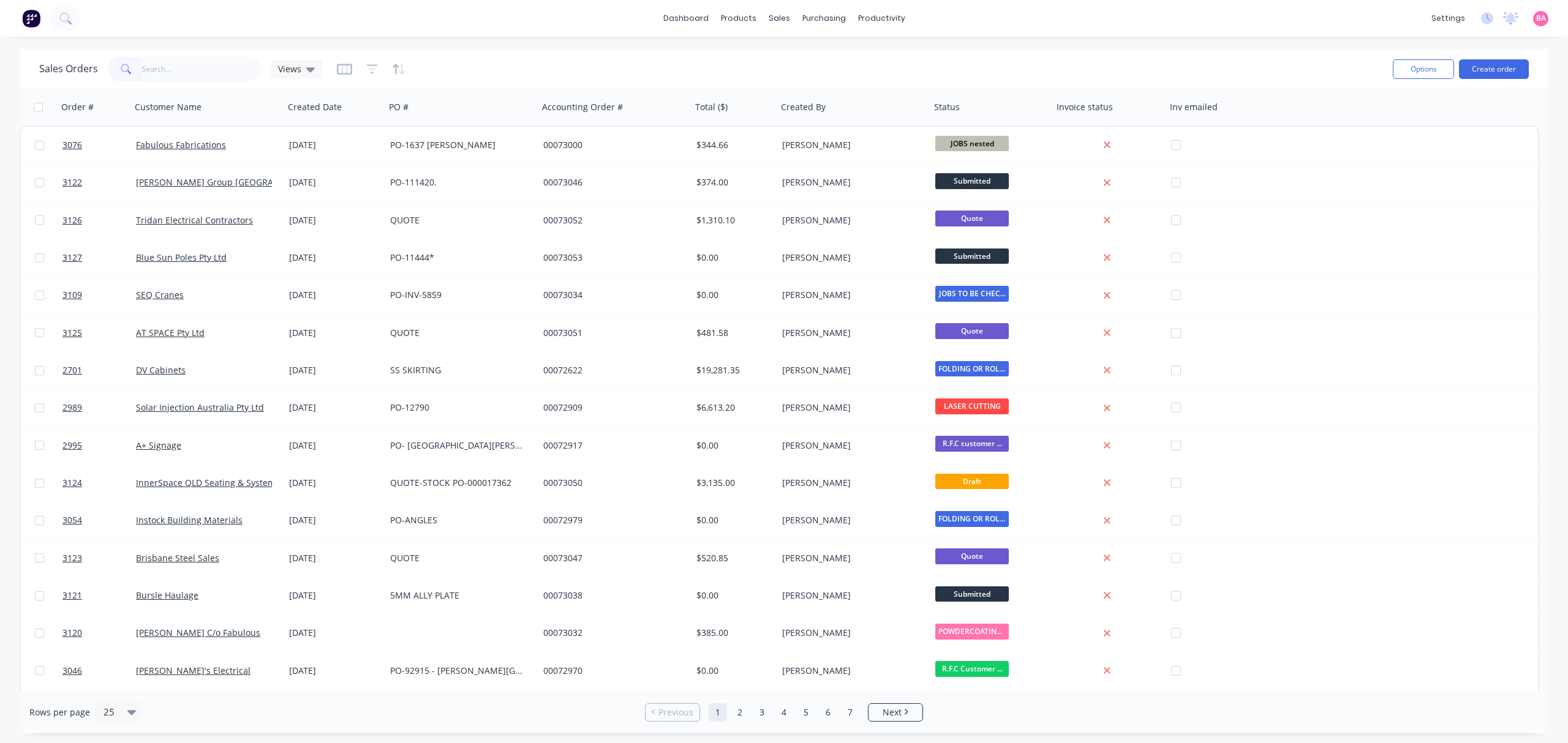
click at [205, 68] on input "text" at bounding box center [201, 69] width 119 height 25
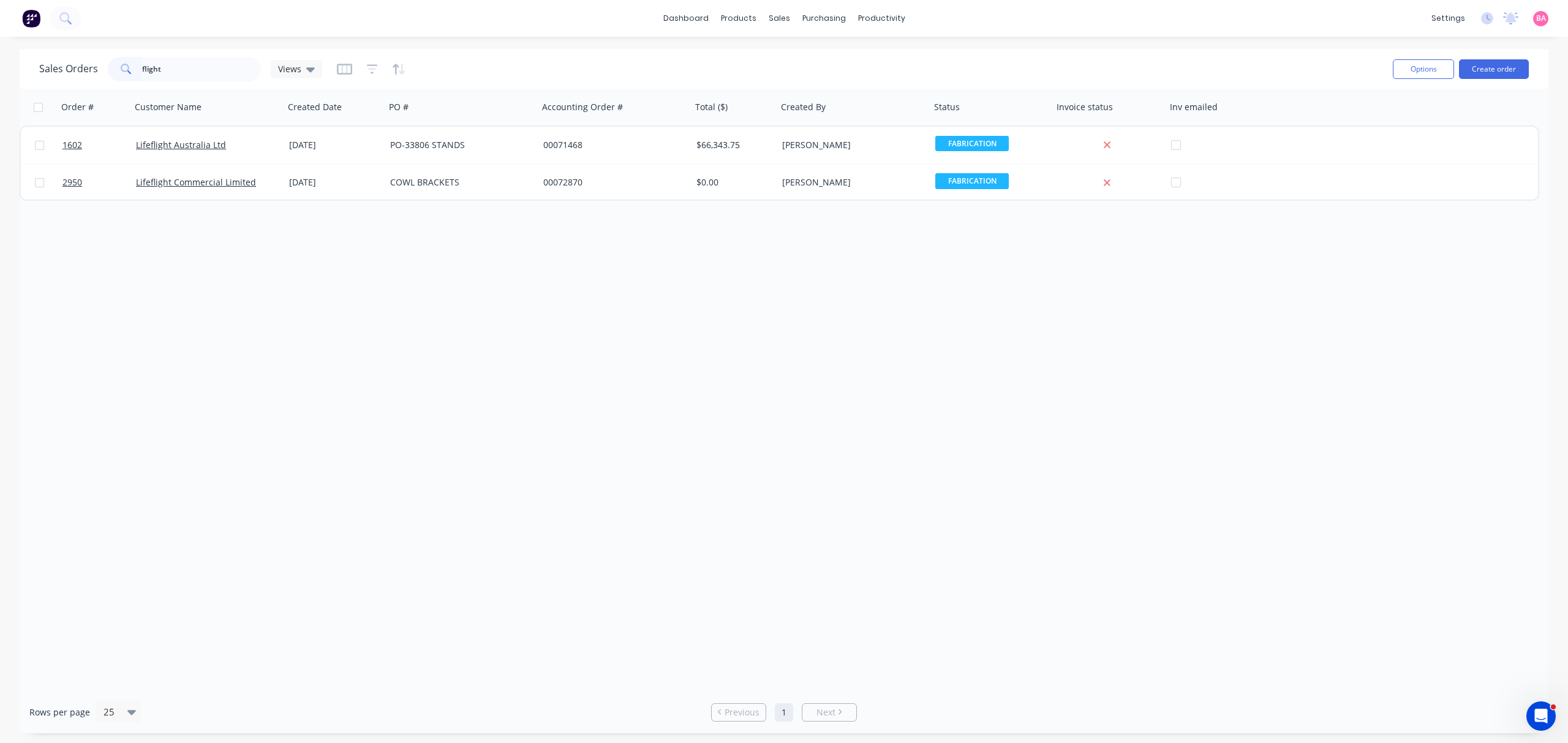
drag, startPoint x: 178, startPoint y: 72, endPoint x: 4, endPoint y: 49, distance: 175.5
click at [4, 49] on div "Sales Orders flight Views Options Create order Order # Customer Name Created Da…" at bounding box center [784, 392] width 1568 height 685
type input "f"
type input "d"
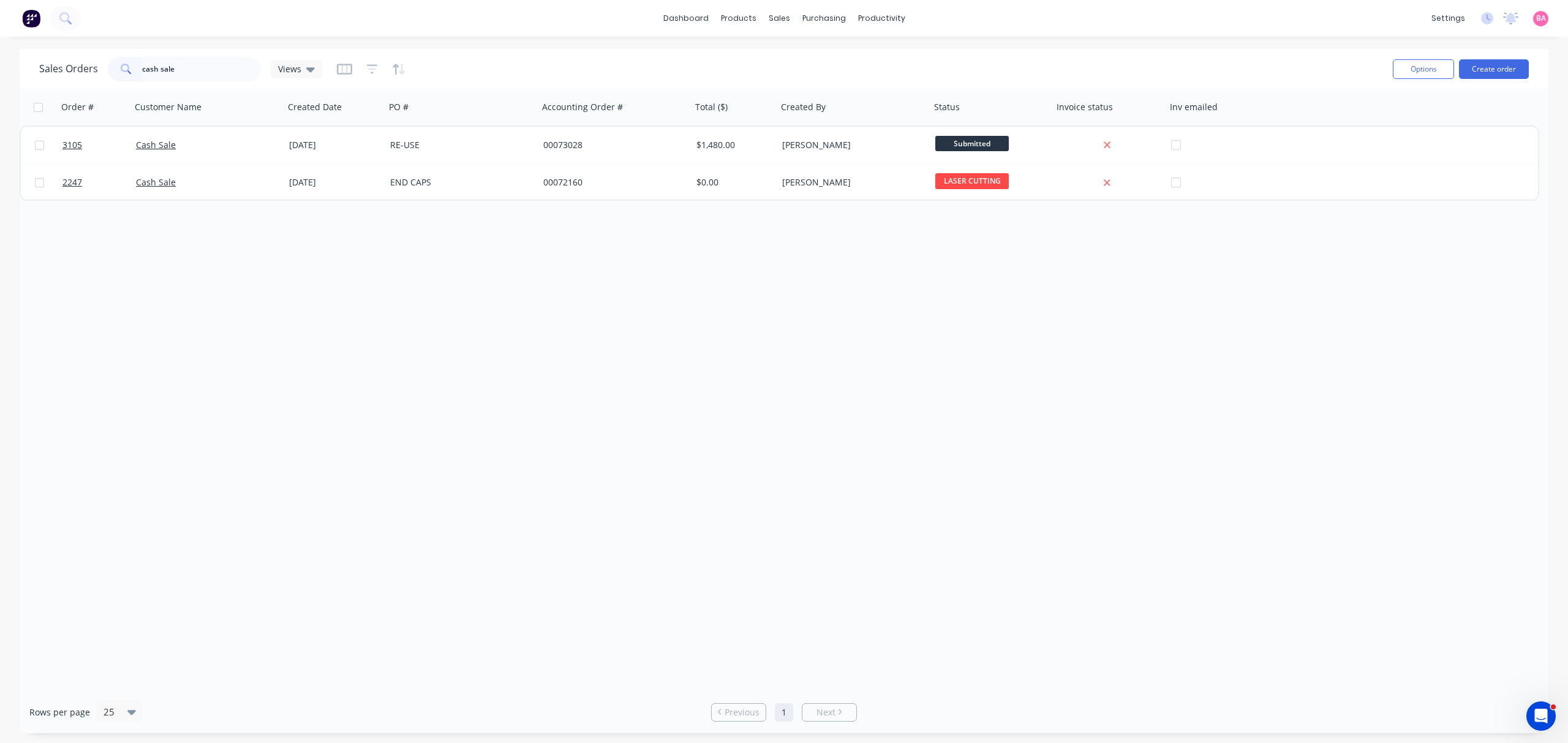
drag, startPoint x: 198, startPoint y: 72, endPoint x: -38, endPoint y: 69, distance: 236.0
click at [0, 69] on html "dashboard products sales purchasing productivity dashboard products Product Cat…" at bounding box center [784, 372] width 1568 height 743
type input "bradbury"
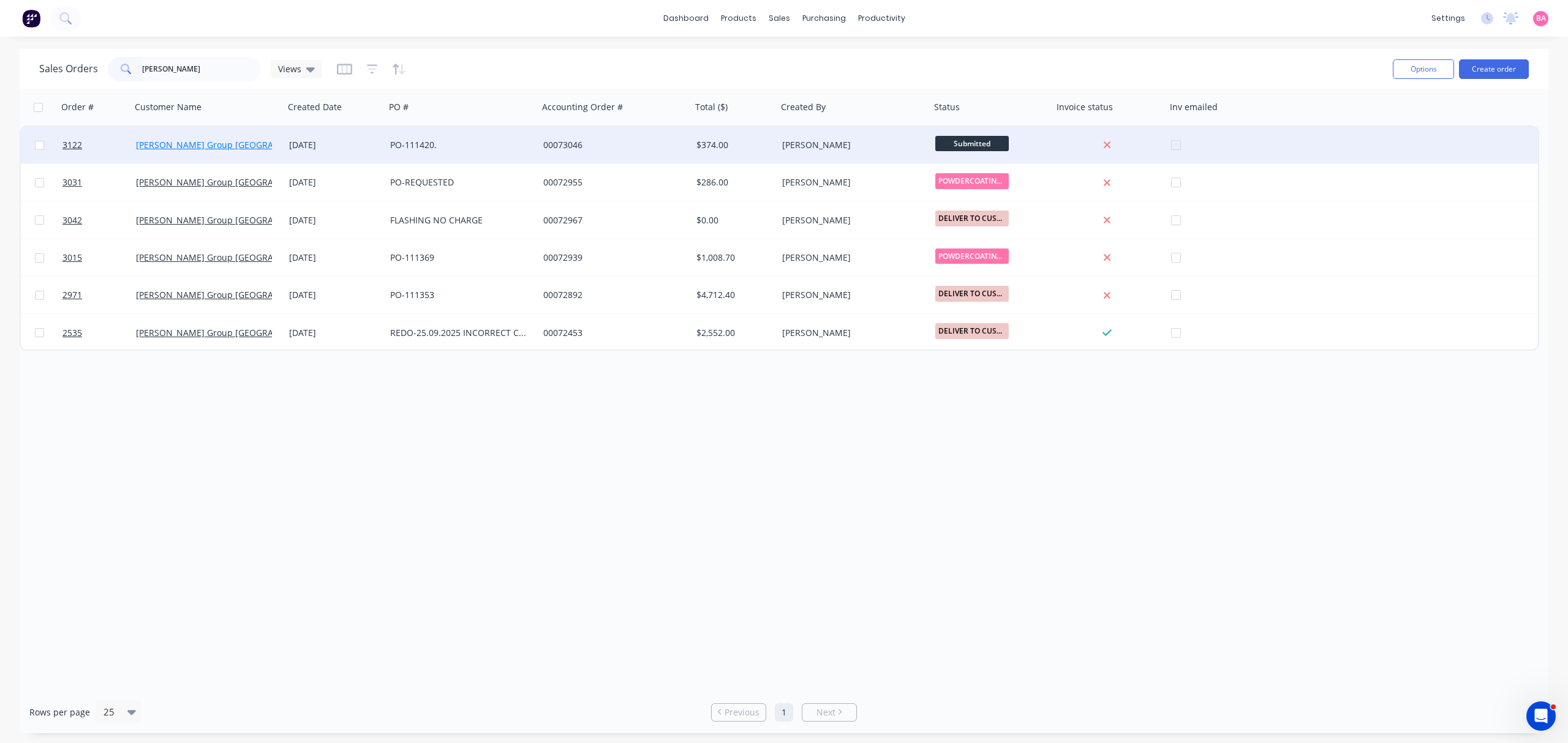
click at [165, 141] on link "[PERSON_NAME] Group [GEOGRAPHIC_DATA]" at bounding box center [228, 145] width 184 height 12
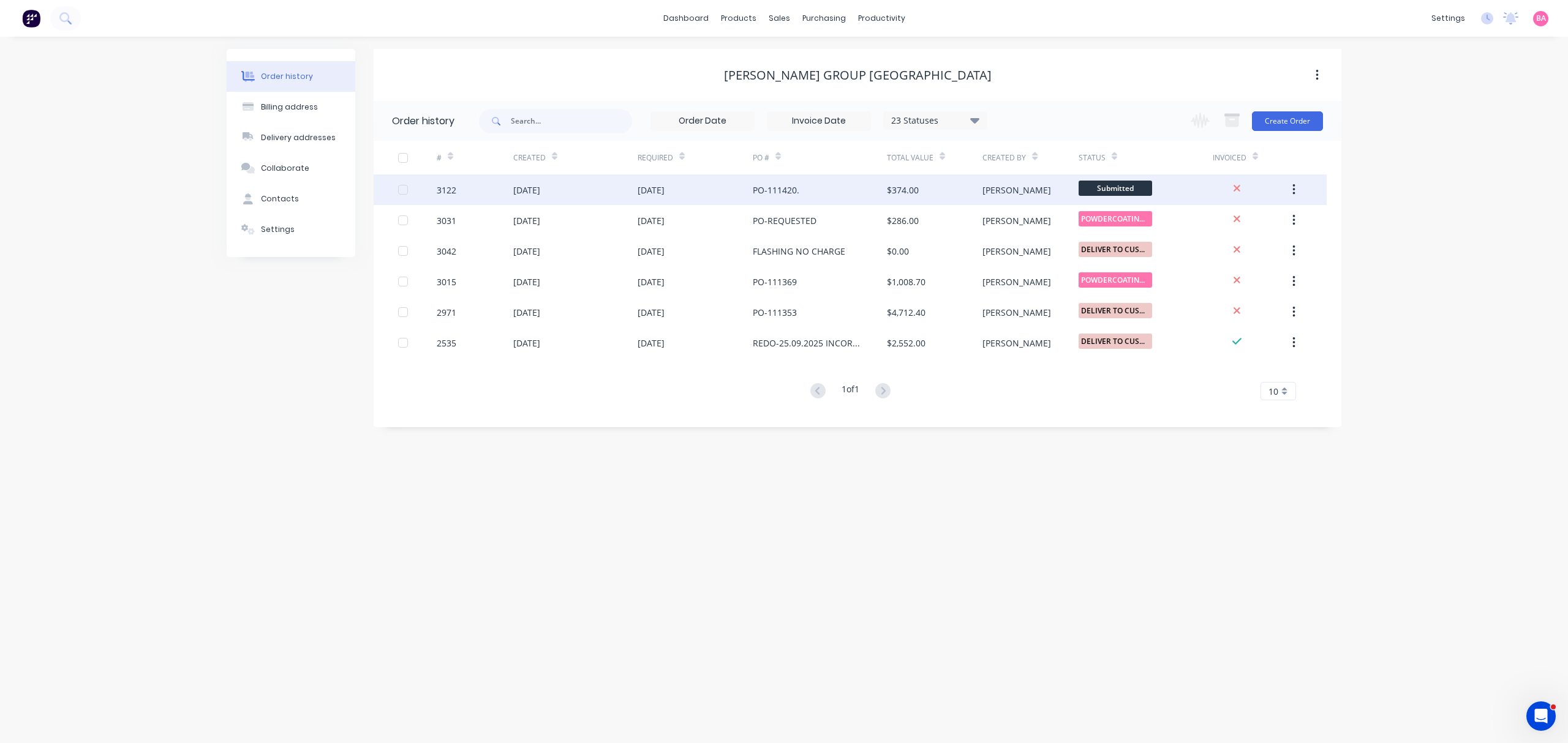
click at [518, 184] on div "[DATE]" at bounding box center [527, 190] width 27 height 13
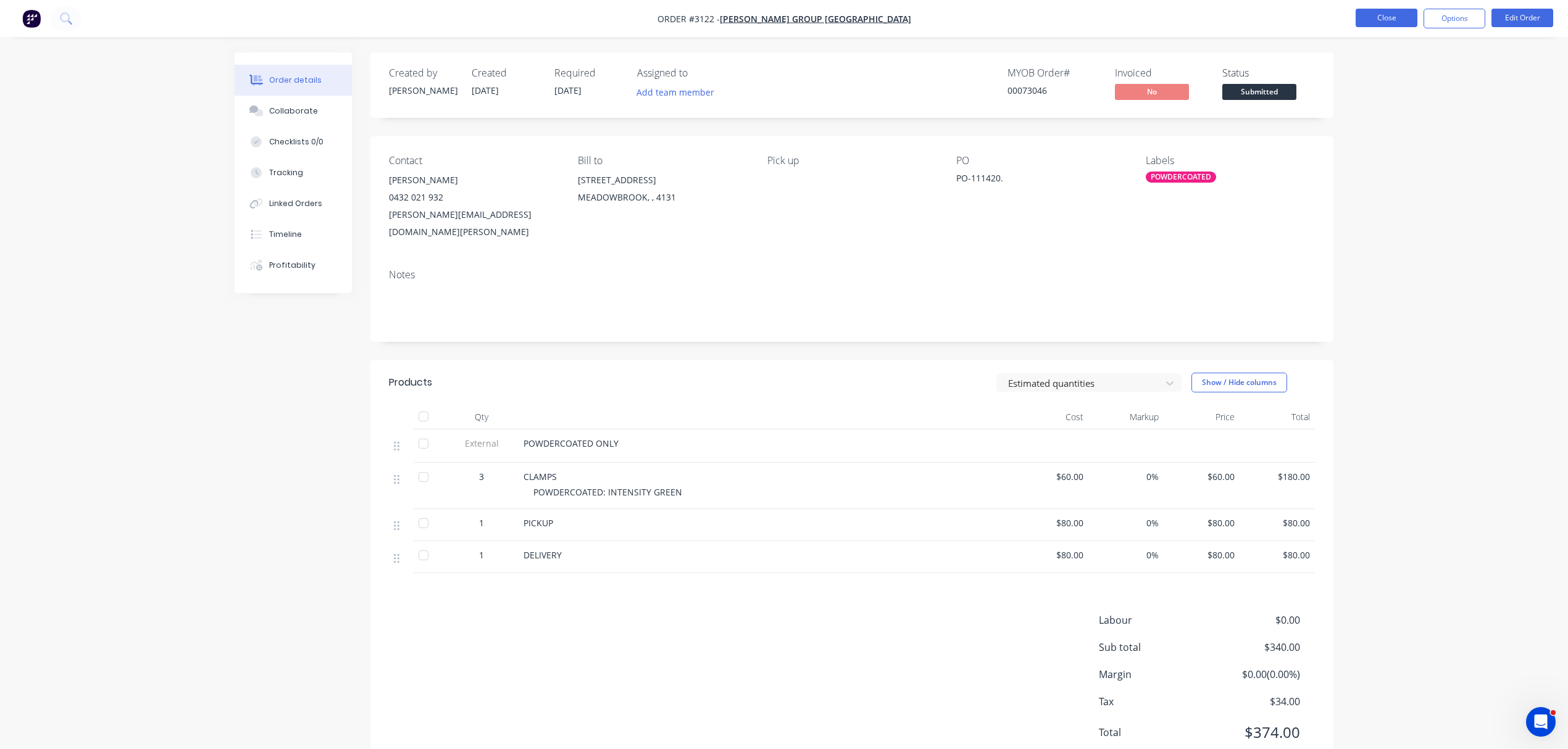
click at [1379, 14] on button "Close" at bounding box center [1386, 17] width 62 height 18
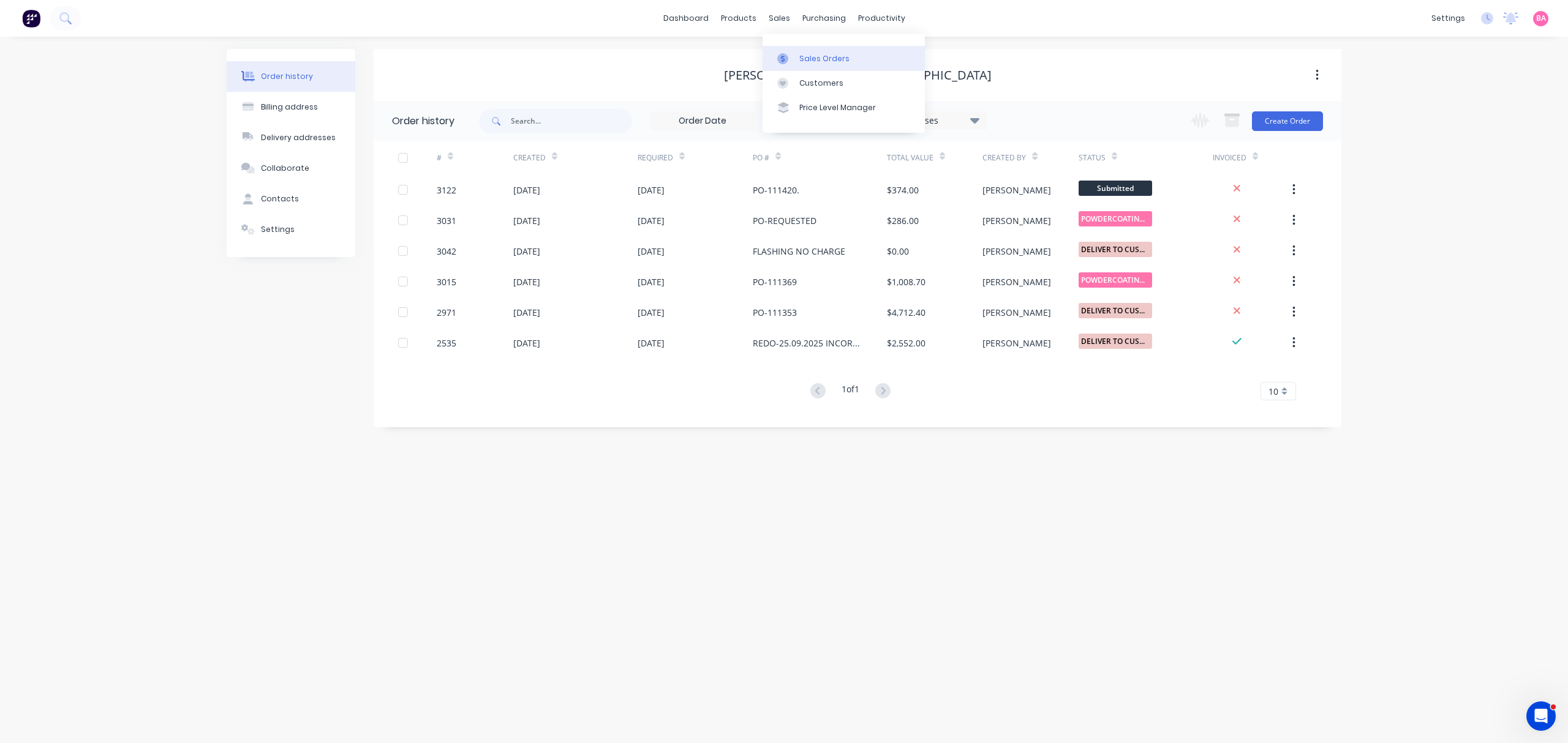
click at [820, 57] on div "Sales Orders" at bounding box center [824, 59] width 50 height 11
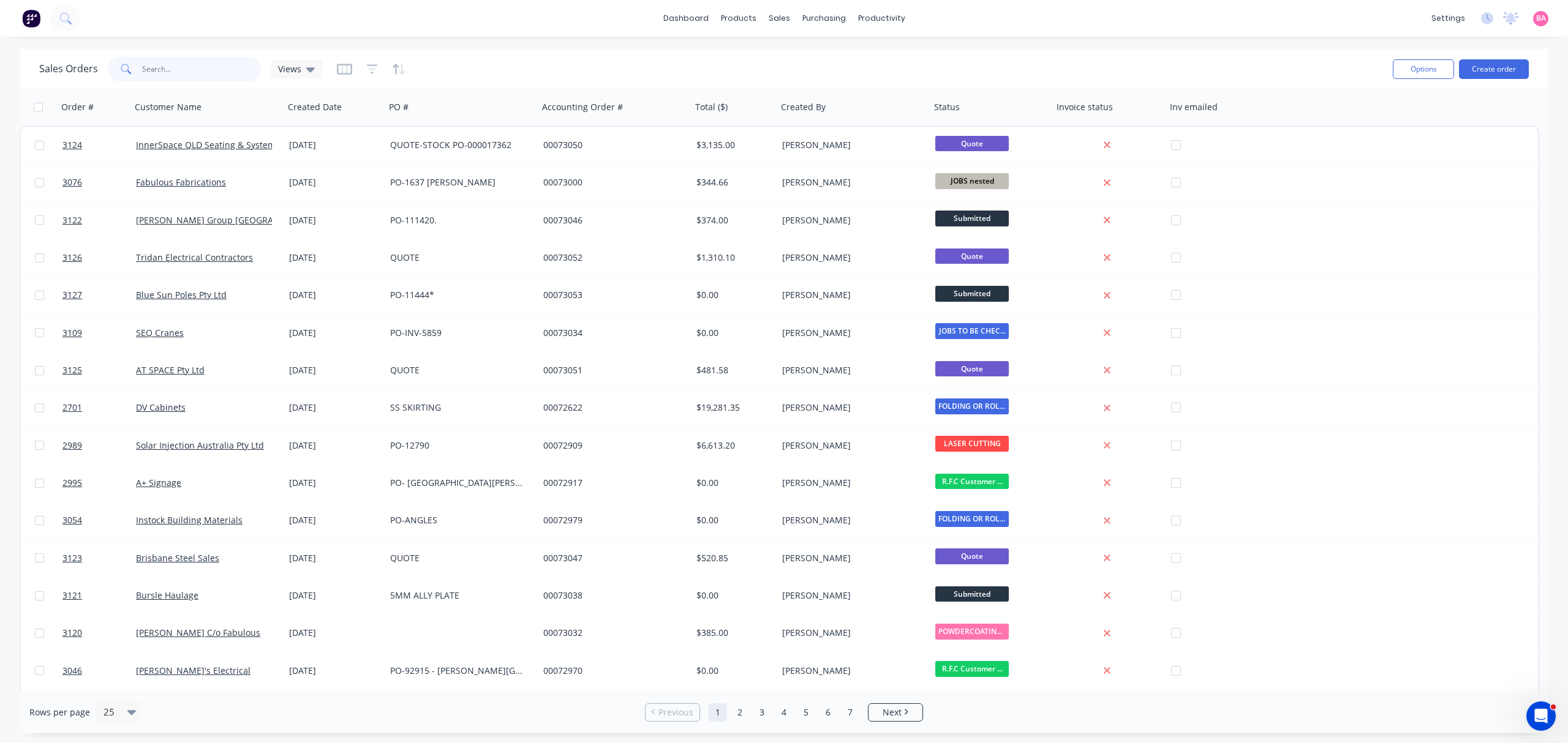
click at [171, 66] on input "text" at bounding box center [201, 69] width 119 height 25
click at [160, 69] on input "text" at bounding box center [201, 69] width 119 height 25
type input "3123"
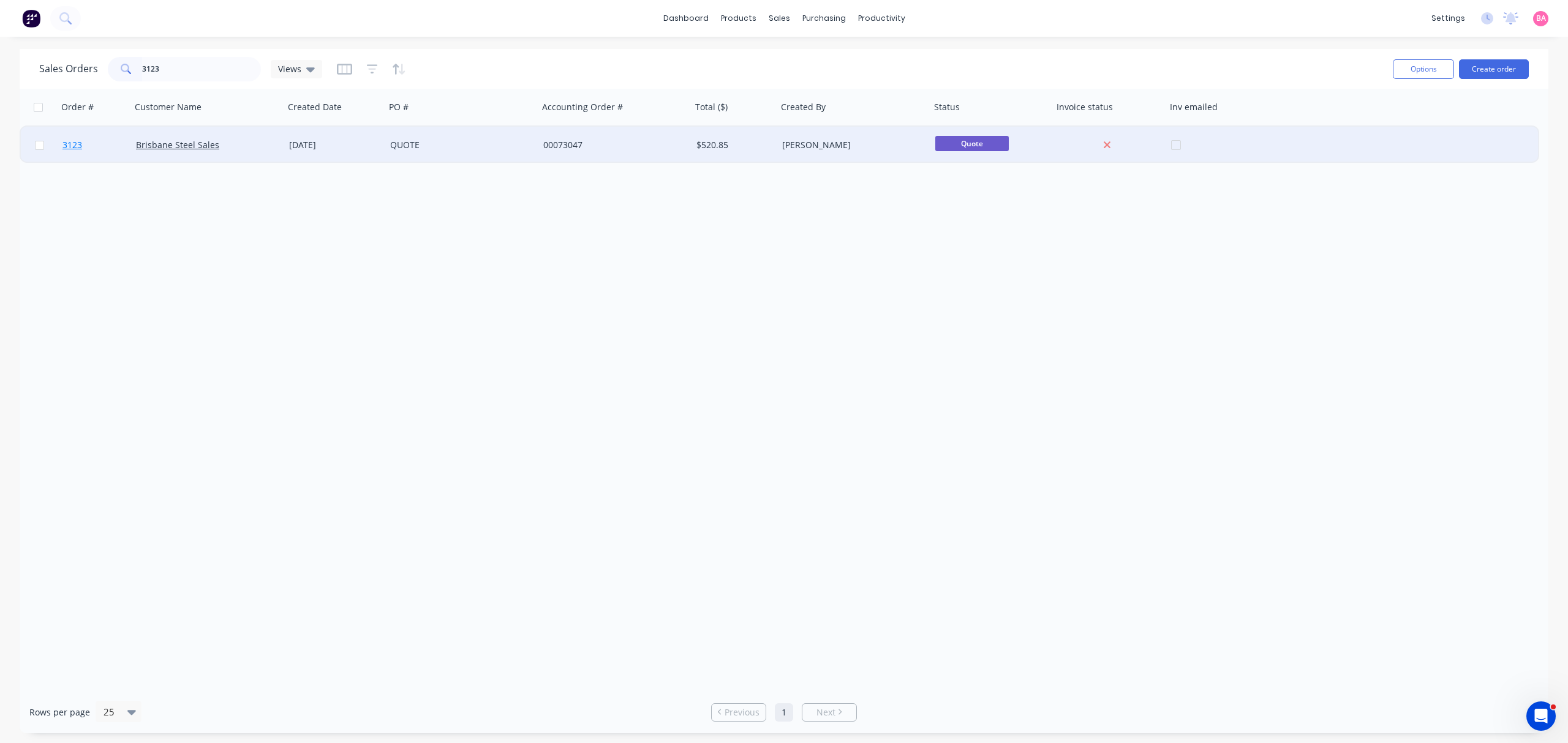
click at [69, 145] on span "3123" at bounding box center [73, 145] width 20 height 12
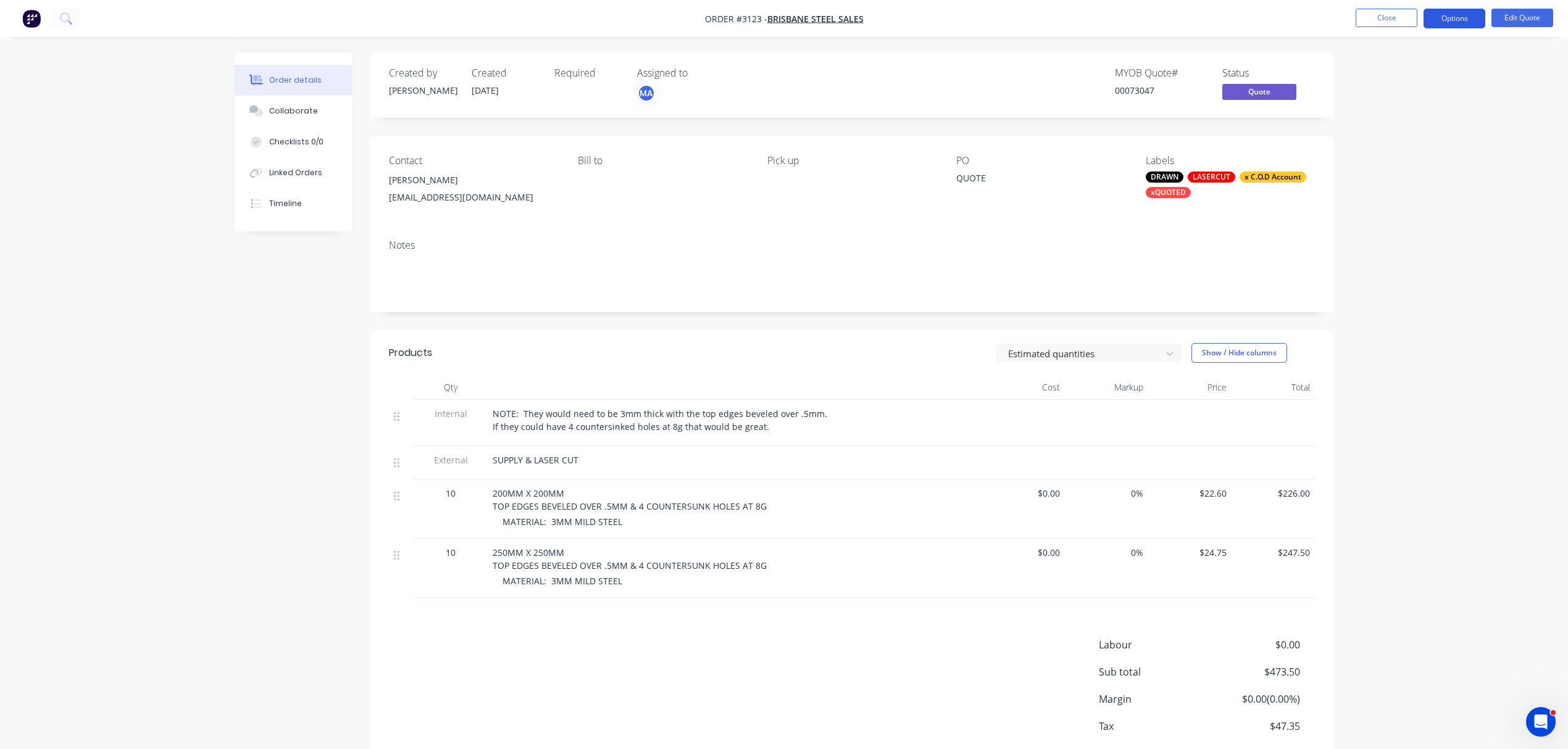
click at [1462, 16] on button "Options" at bounding box center [1454, 18] width 62 height 20
click at [1381, 74] on div "Quote" at bounding box center [1417, 75] width 114 height 18
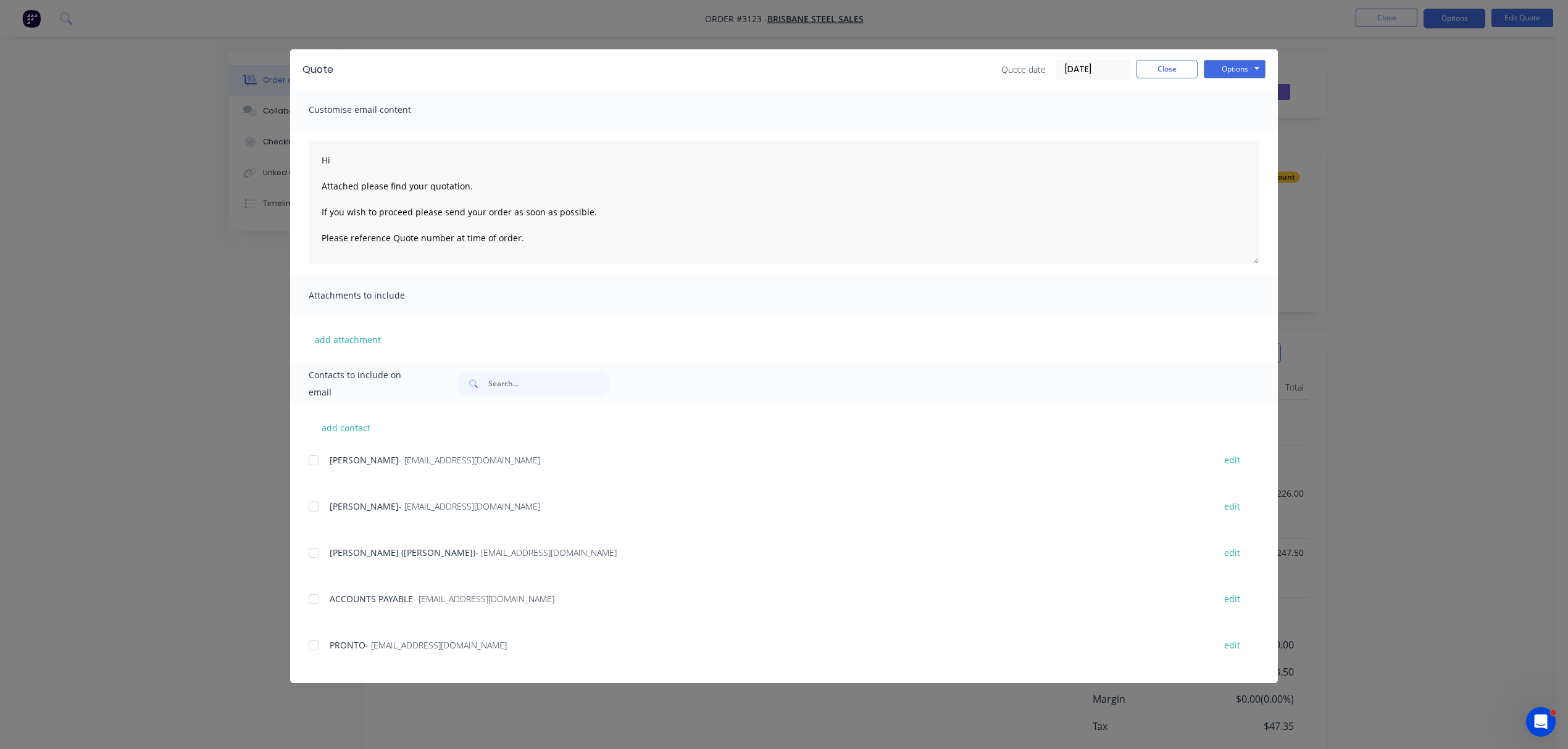
click at [312, 509] on div at bounding box center [313, 507] width 25 height 25
click at [340, 149] on textarea "Hi Attached please find your quotation. If you wish to proceed please send your…" at bounding box center [784, 202] width 951 height 124
type textarea "Hi Liam Attached please find your quotation. If you wish to proceed please send…"
click at [1243, 67] on button "Options" at bounding box center [1234, 69] width 62 height 18
click at [1245, 129] on button "Email" at bounding box center [1243, 131] width 79 height 20
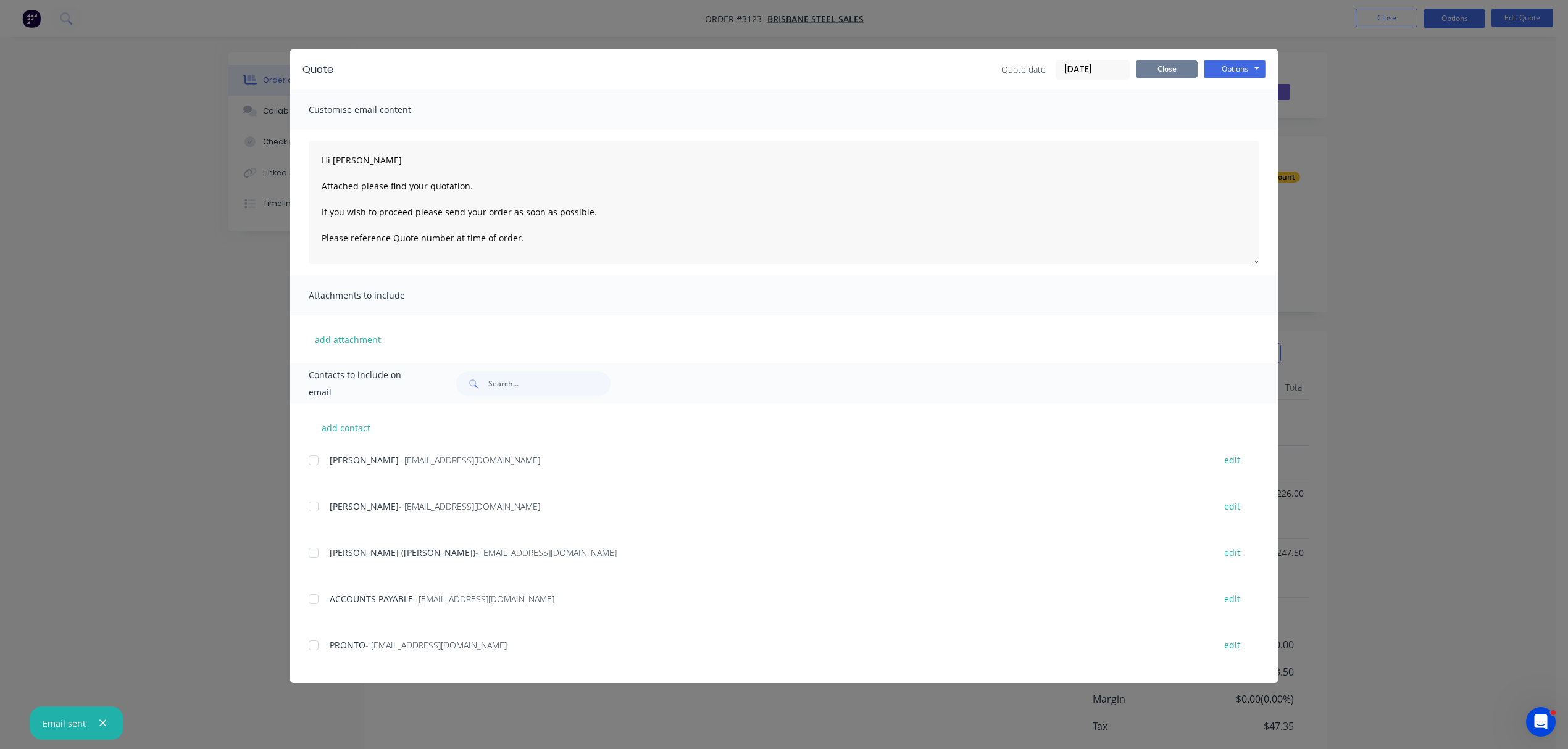
click at [1160, 64] on button "Close" at bounding box center [1166, 69] width 62 height 18
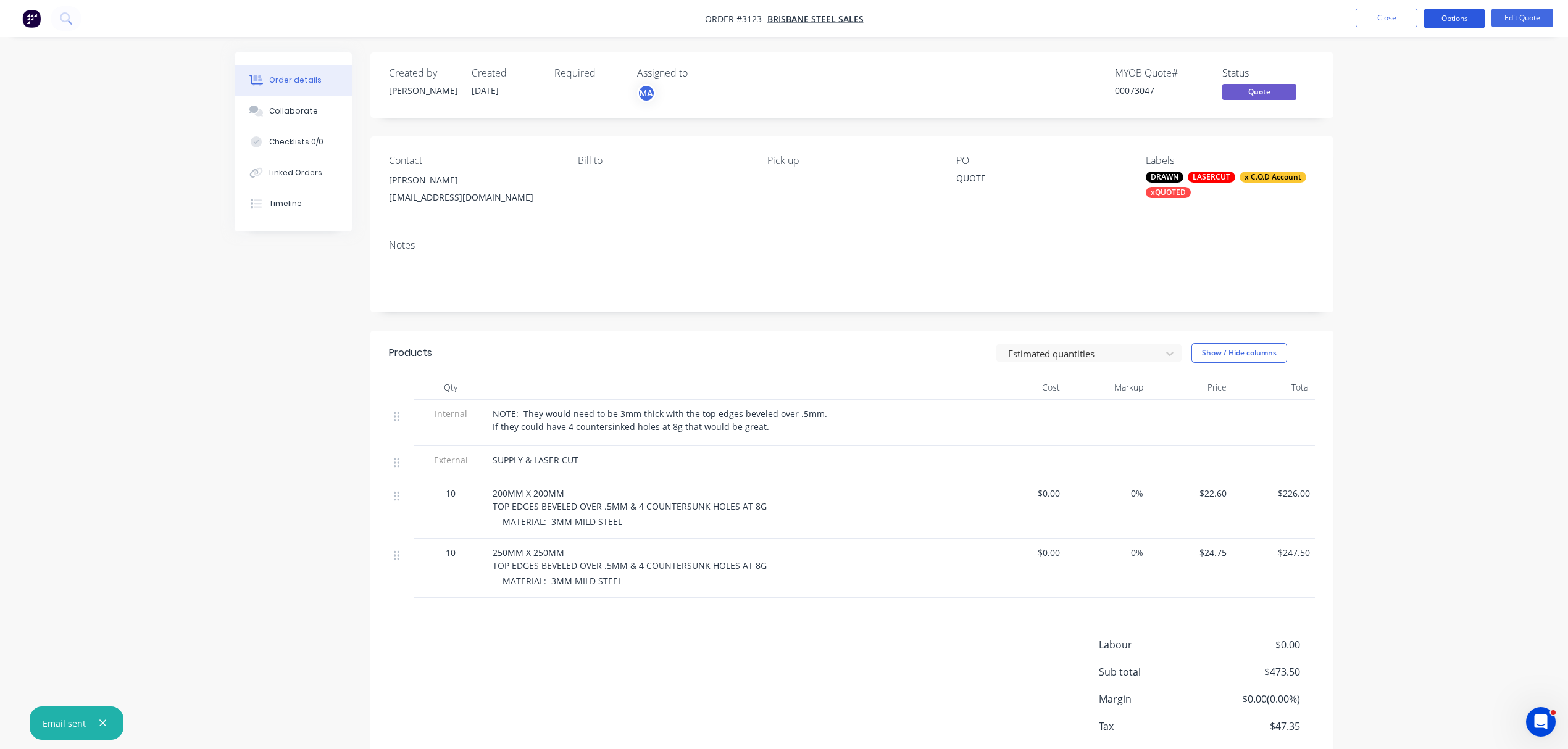
click at [1459, 10] on button "Options" at bounding box center [1454, 18] width 62 height 20
click at [1394, 265] on div "Archive" at bounding box center [1417, 273] width 114 height 18
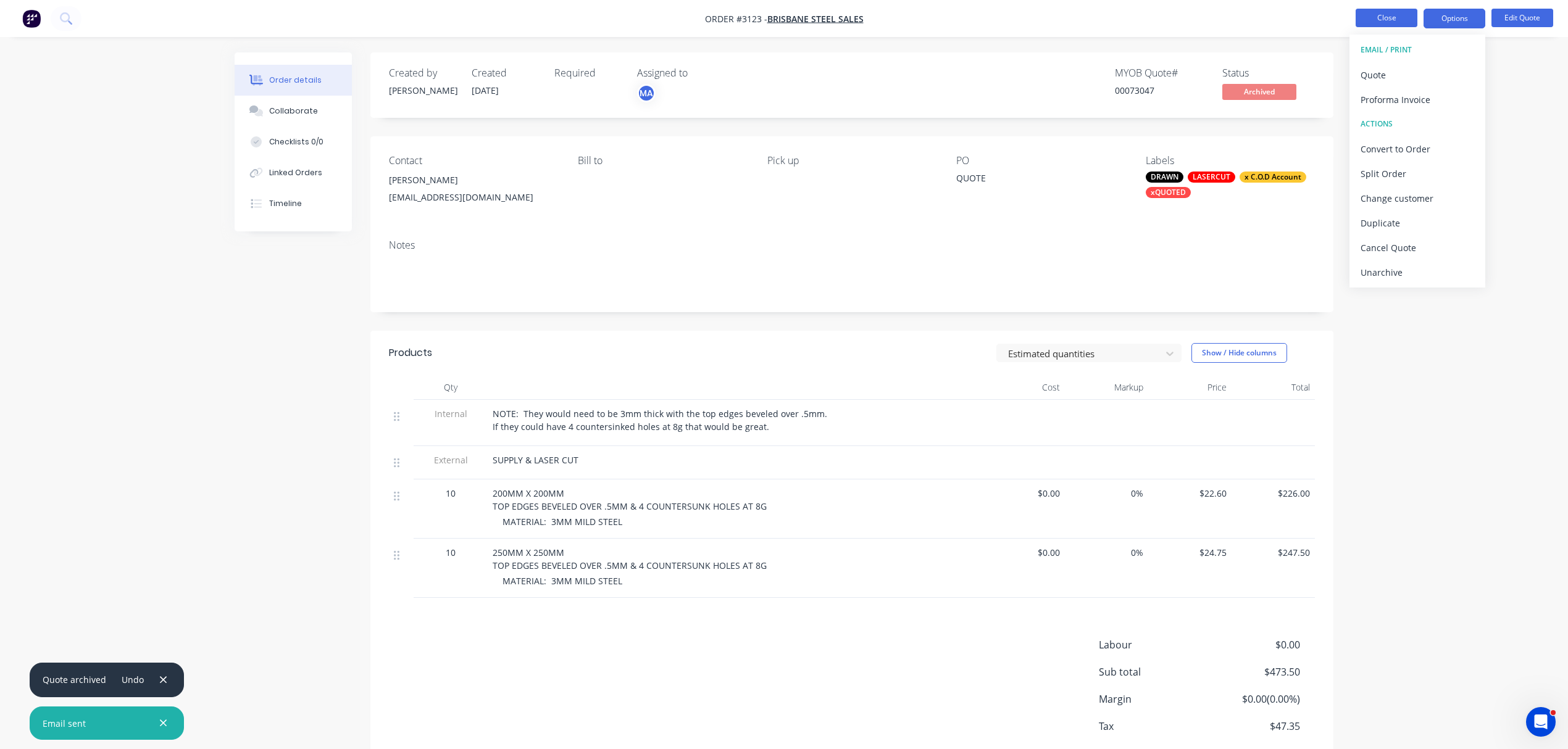
click at [1377, 14] on button "Close" at bounding box center [1386, 17] width 62 height 18
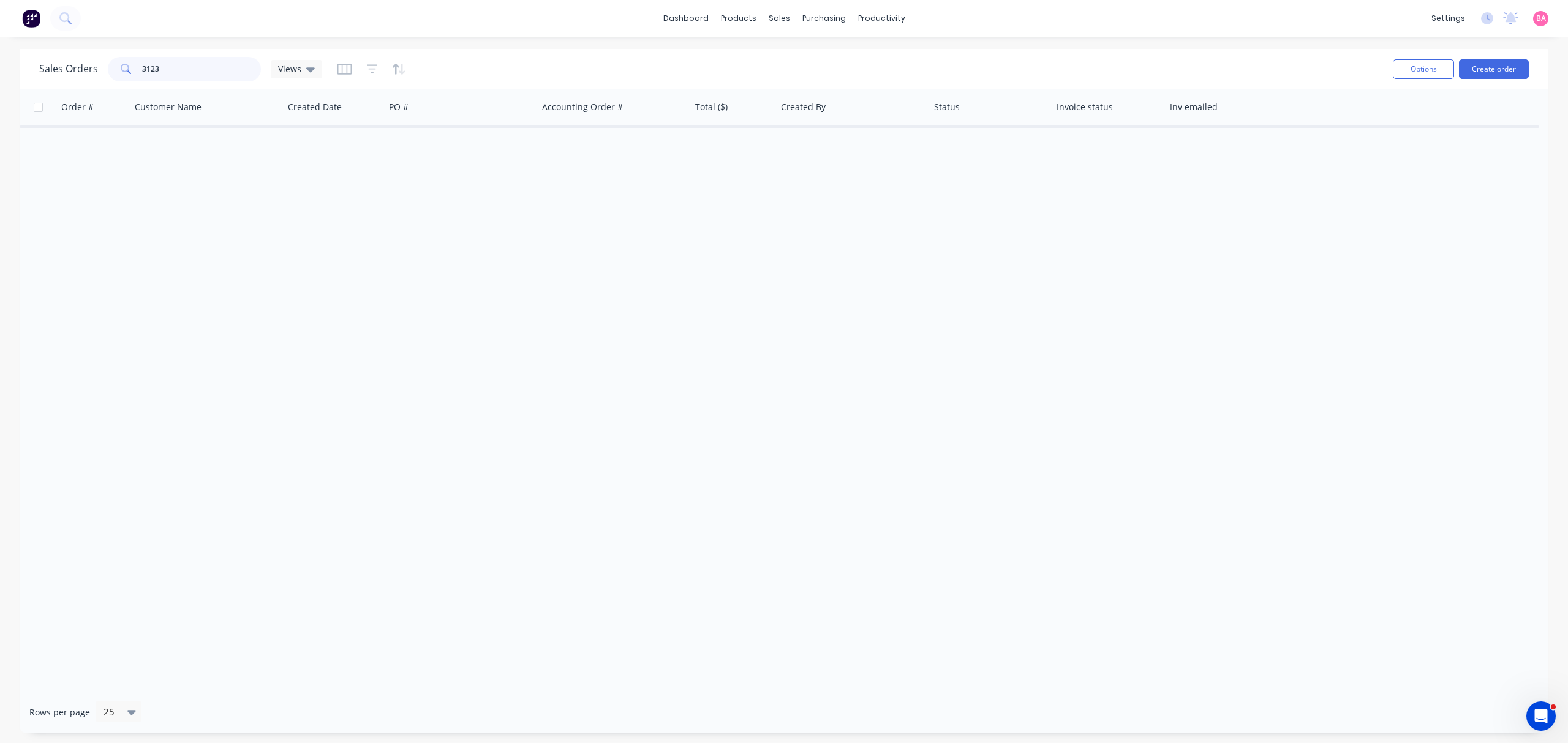
click at [174, 66] on input "3123" at bounding box center [201, 69] width 119 height 25
type input "3126"
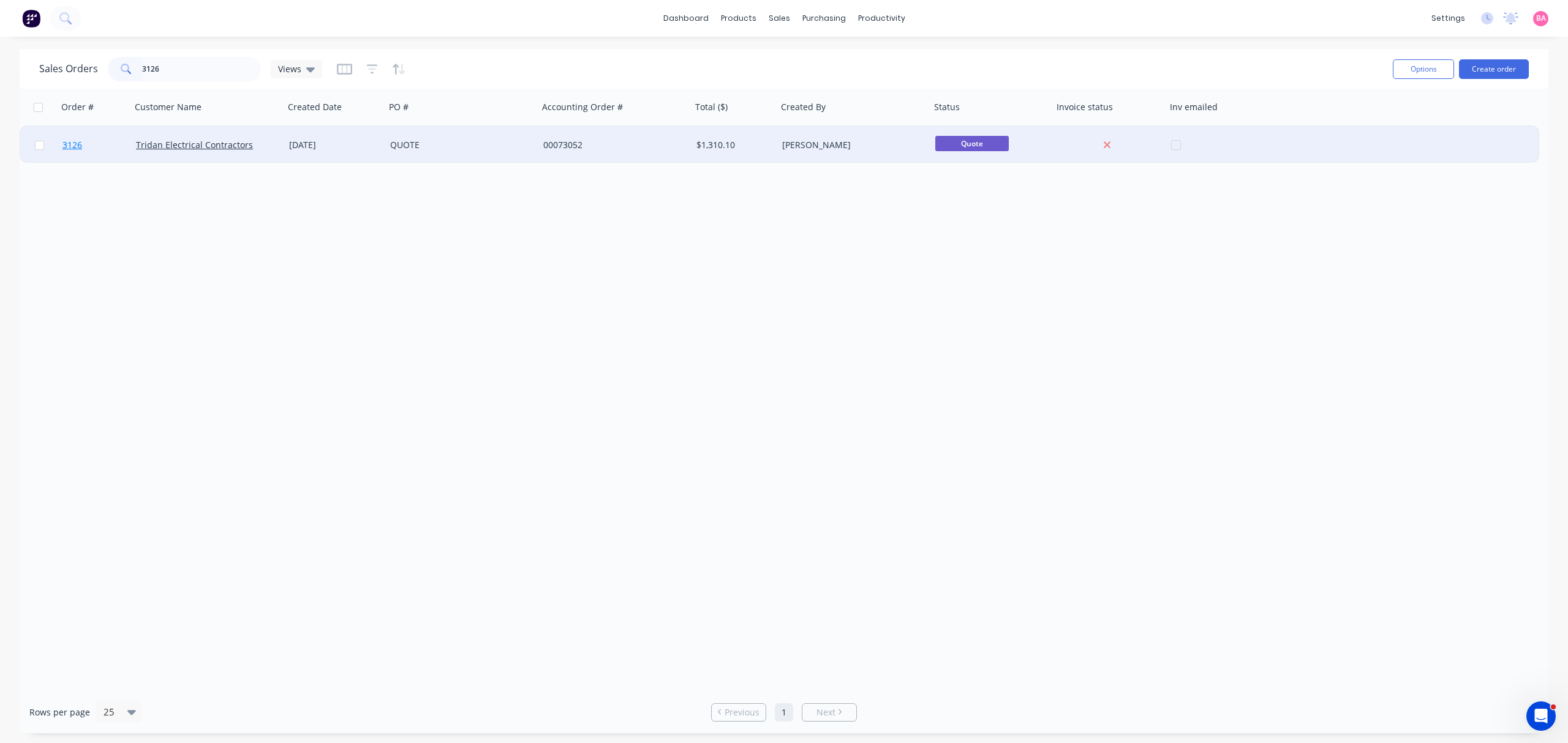
click at [71, 147] on span "3126" at bounding box center [73, 145] width 20 height 12
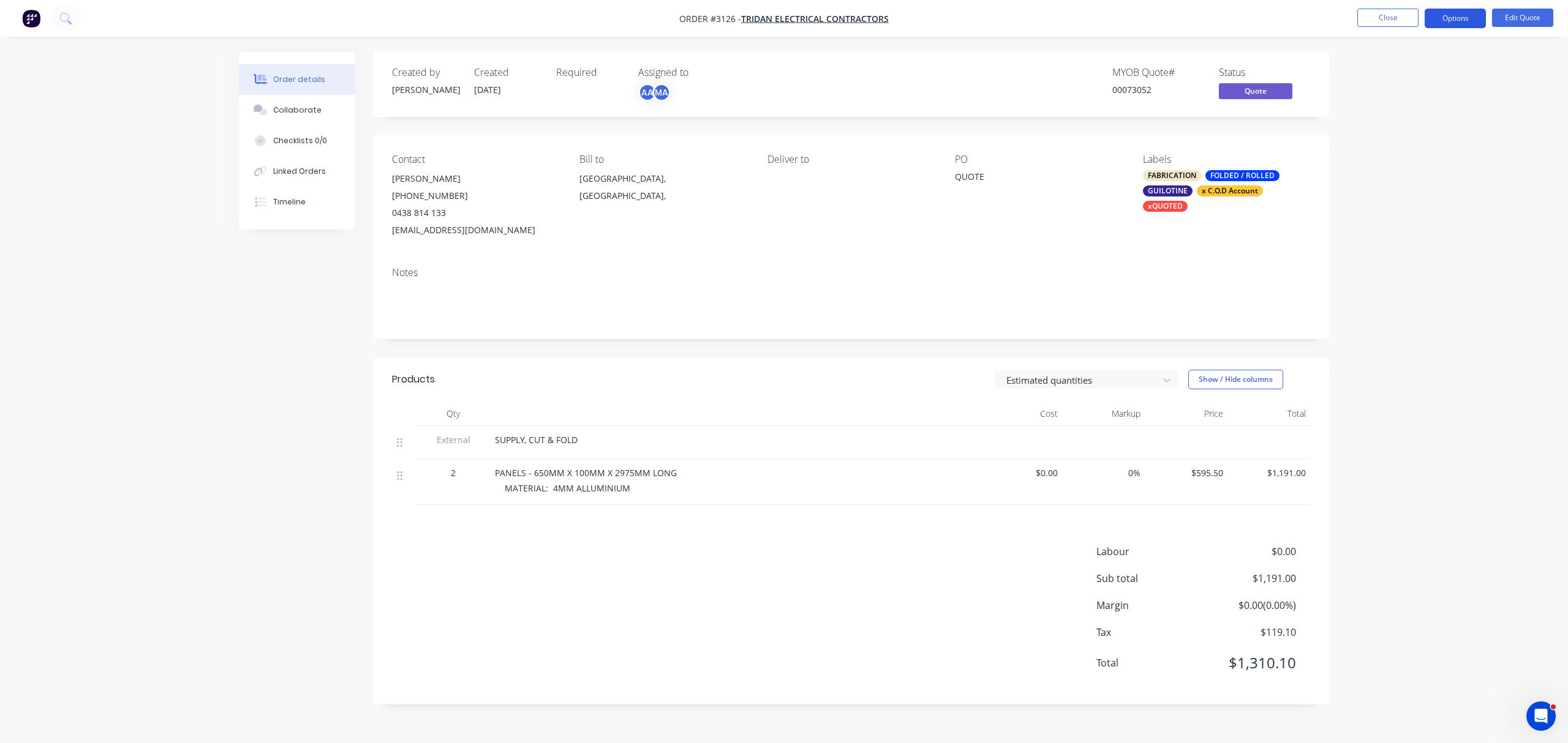
click at [1454, 14] on button "Options" at bounding box center [1454, 18] width 61 height 20
click at [1385, 68] on div "Quote" at bounding box center [1419, 75] width 113 height 18
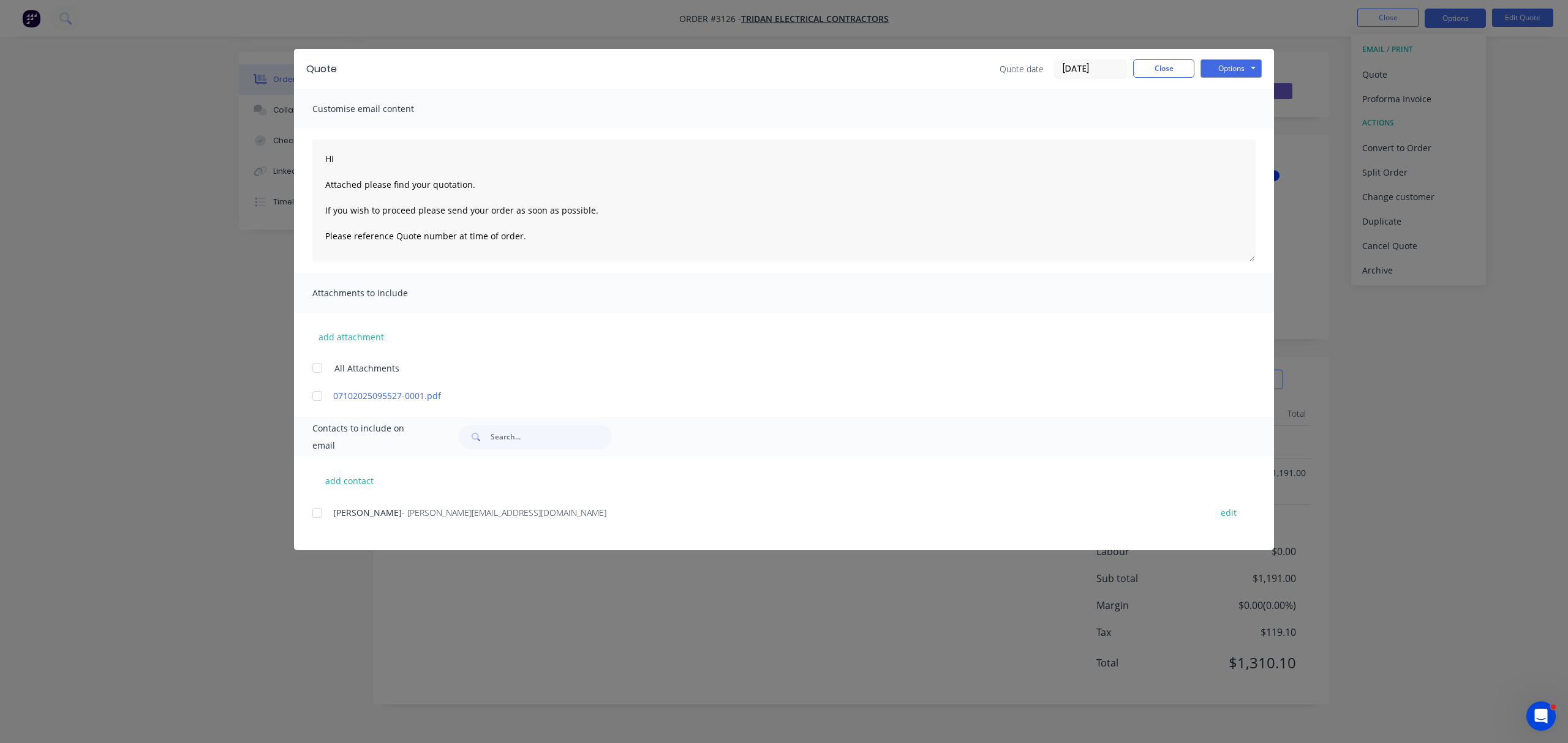
drag, startPoint x: 319, startPoint y: 510, endPoint x: 324, endPoint y: 368, distance: 142.1
click at [319, 510] on div at bounding box center [317, 513] width 25 height 25
click at [356, 157] on textarea "Hi Attached please find your quotation. If you wish to proceed please send your…" at bounding box center [784, 200] width 943 height 123
type textarea "Hi Tristan Attached please find your quotation. If you wish to proceed please s…"
click at [1237, 71] on button "Options" at bounding box center [1230, 68] width 61 height 18
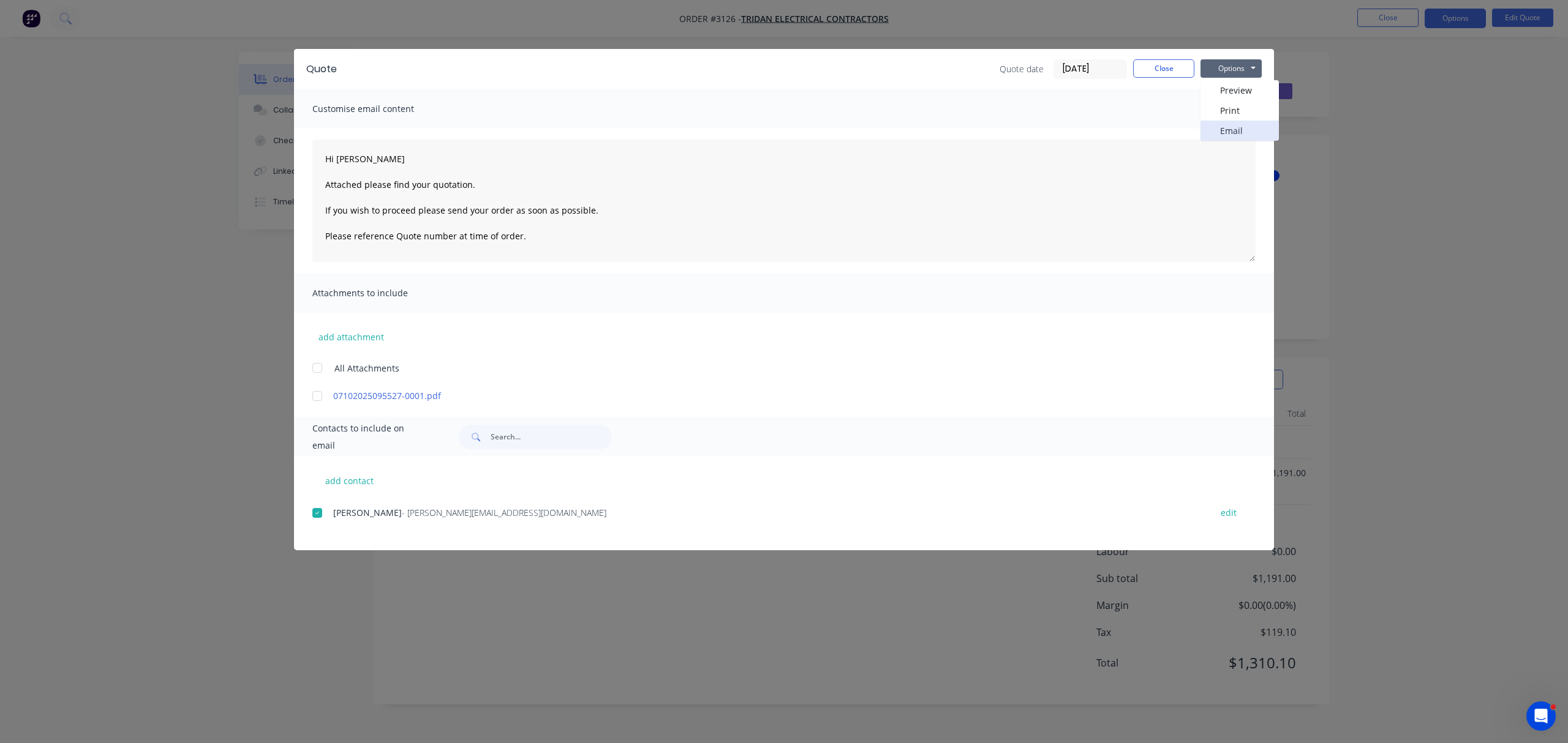
click at [1230, 131] on button "Email" at bounding box center [1239, 130] width 78 height 20
click at [1157, 64] on button "Close" at bounding box center [1163, 68] width 61 height 18
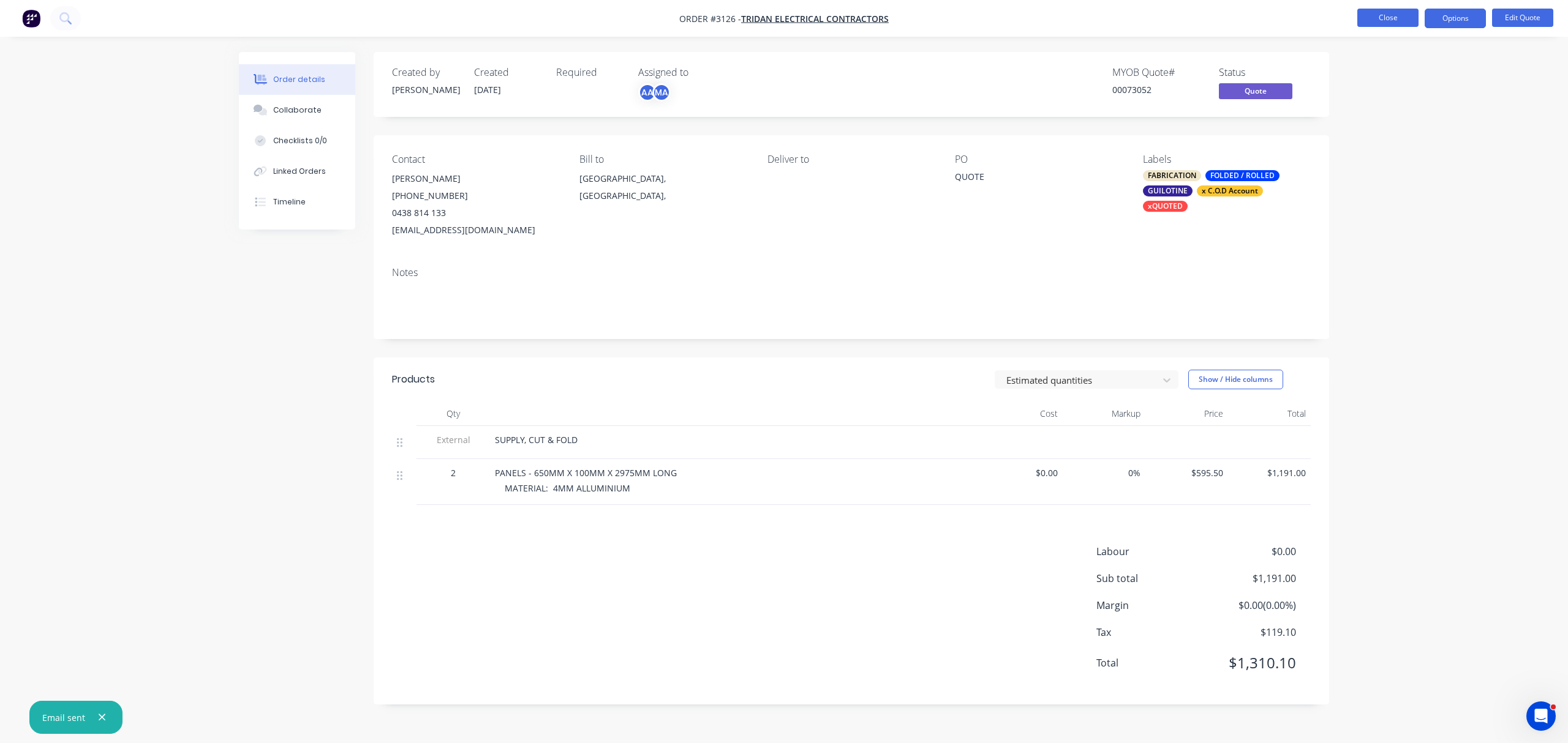
click at [1380, 11] on button "Close" at bounding box center [1387, 17] width 61 height 18
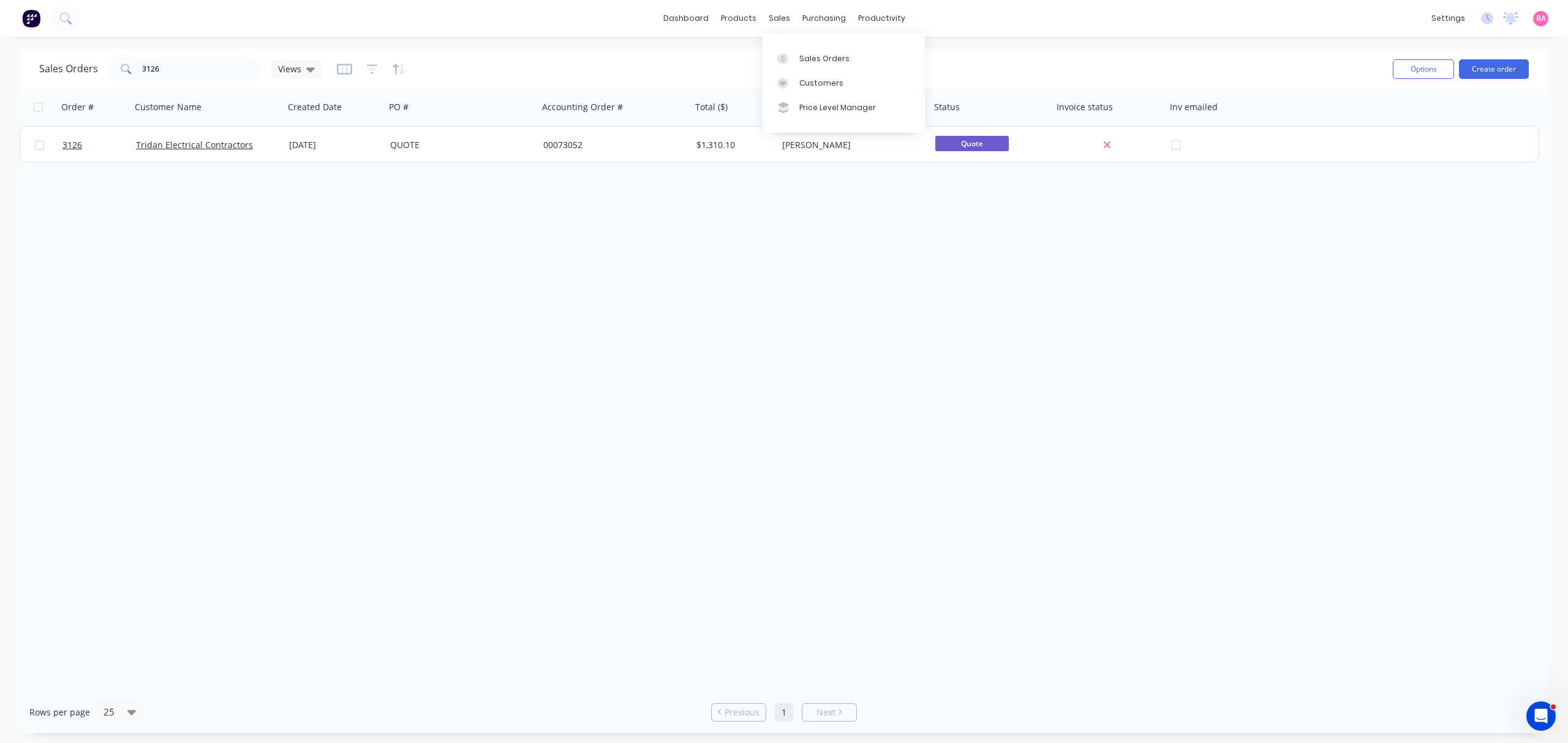
drag, startPoint x: 819, startPoint y: 57, endPoint x: 759, endPoint y: 59, distance: 60.0
click at [819, 57] on div "Sales Orders" at bounding box center [824, 59] width 50 height 11
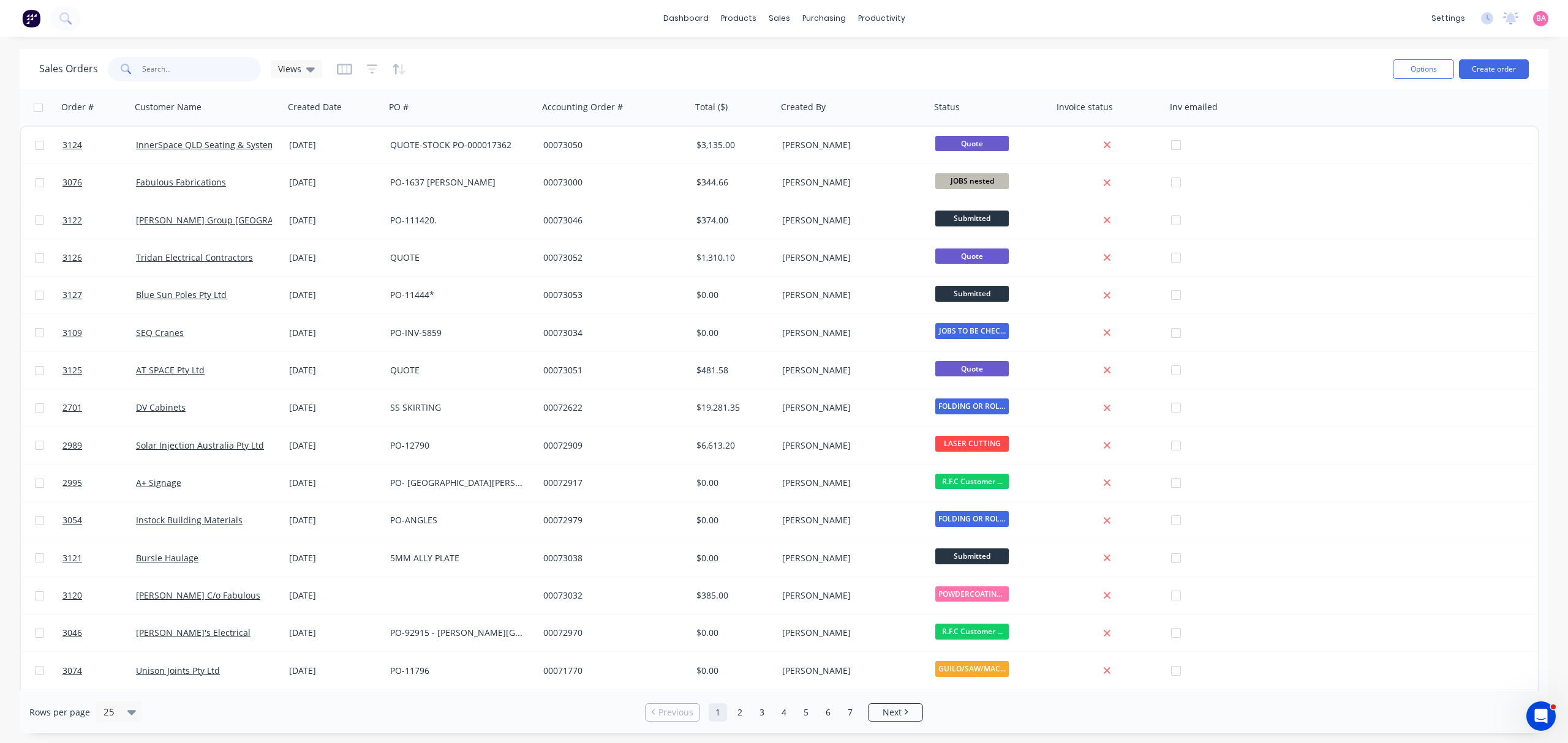
click at [180, 65] on input "text" at bounding box center [201, 69] width 119 height 25
type input "a+"
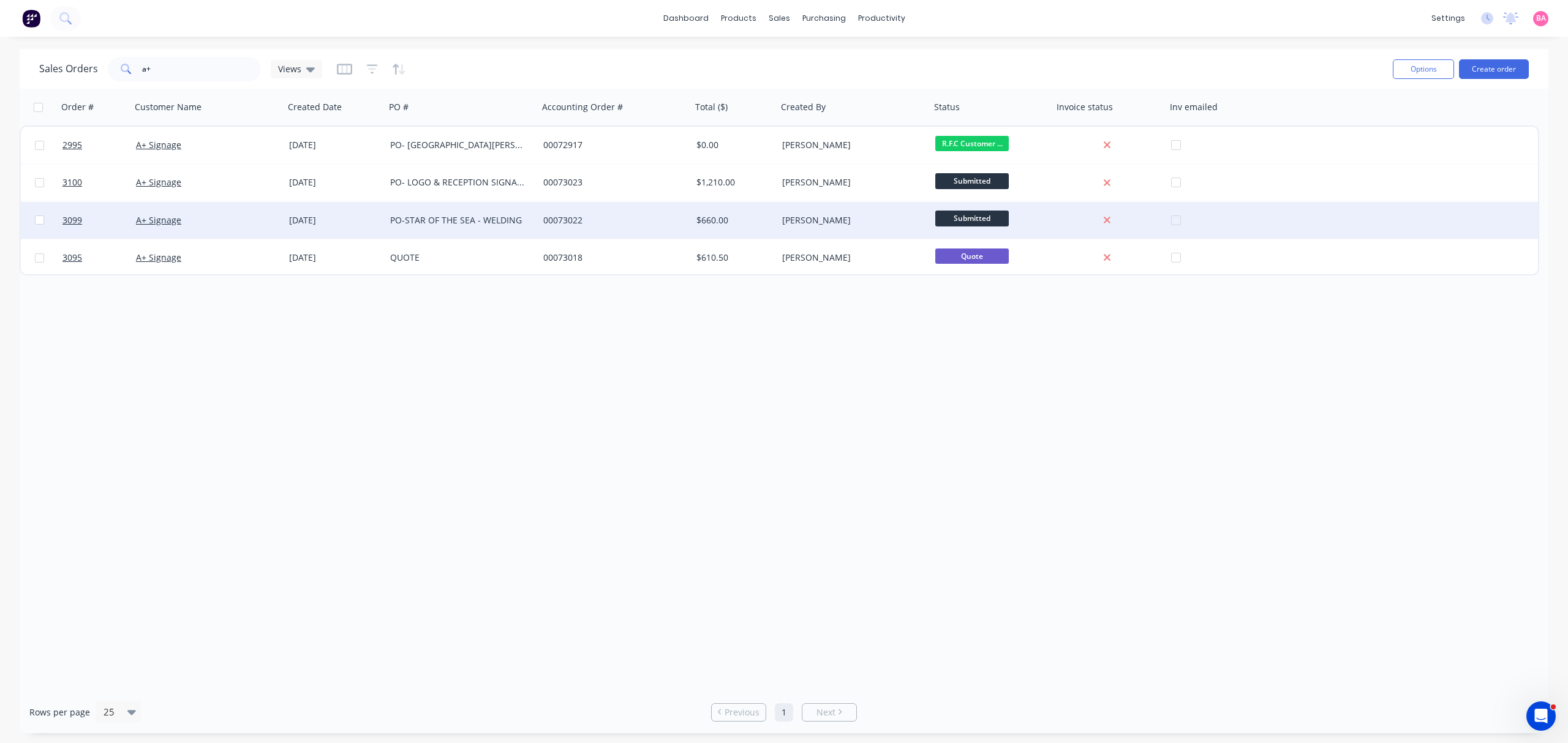
click at [403, 216] on div "PO-STAR OF THE SEA - WELDING" at bounding box center [457, 219] width 136 height 12
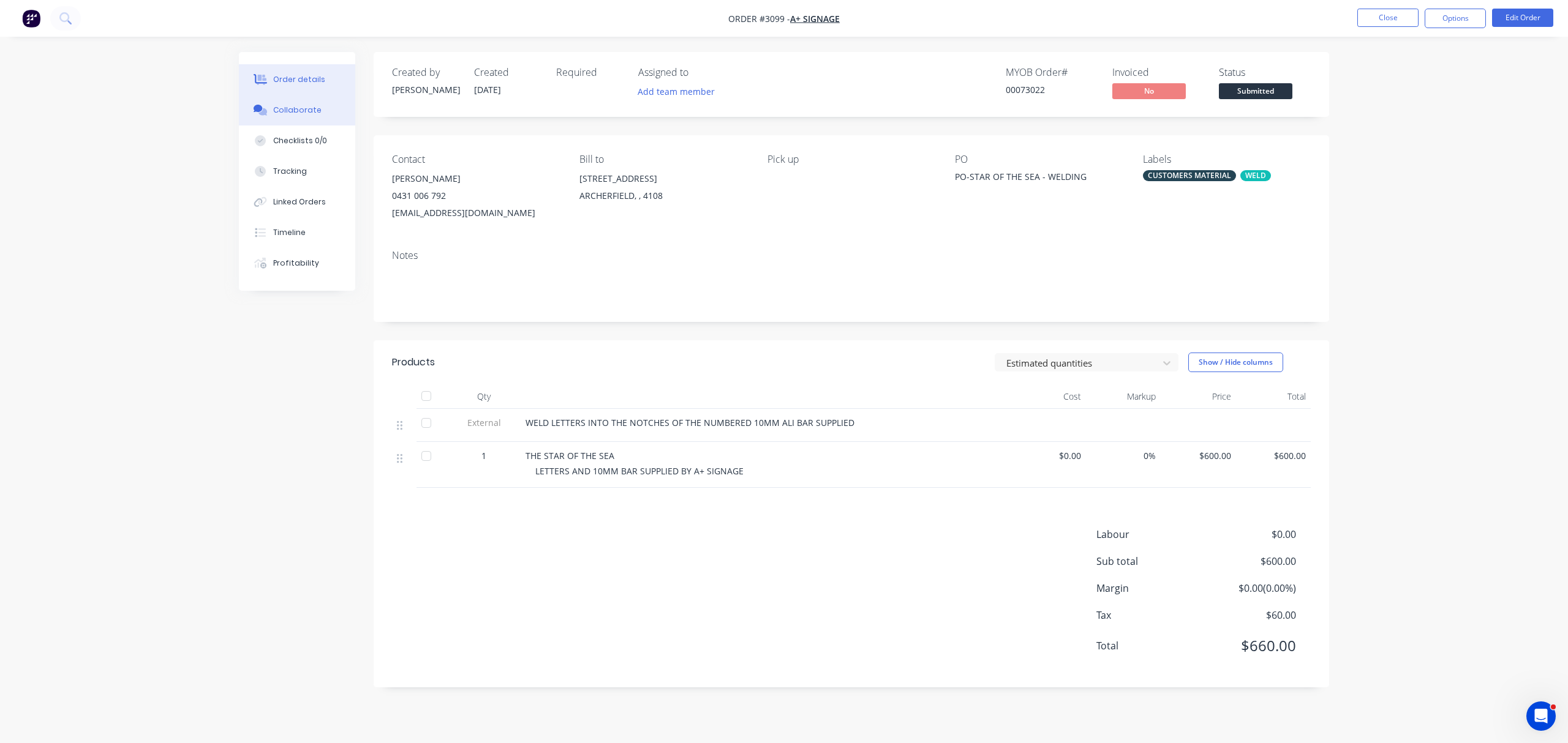
click at [304, 108] on div "Collaborate" at bounding box center [297, 110] width 48 height 11
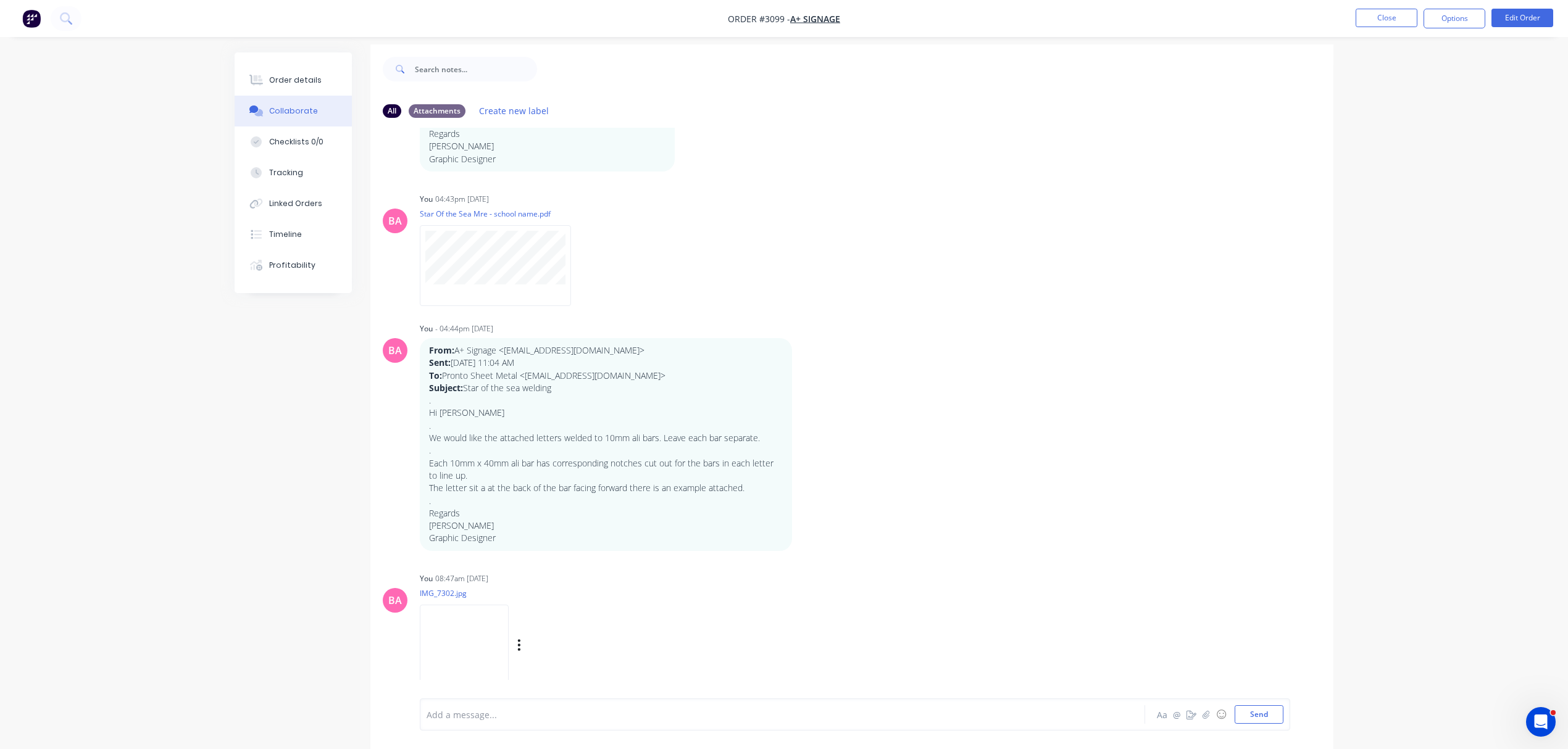
scroll to position [20, 0]
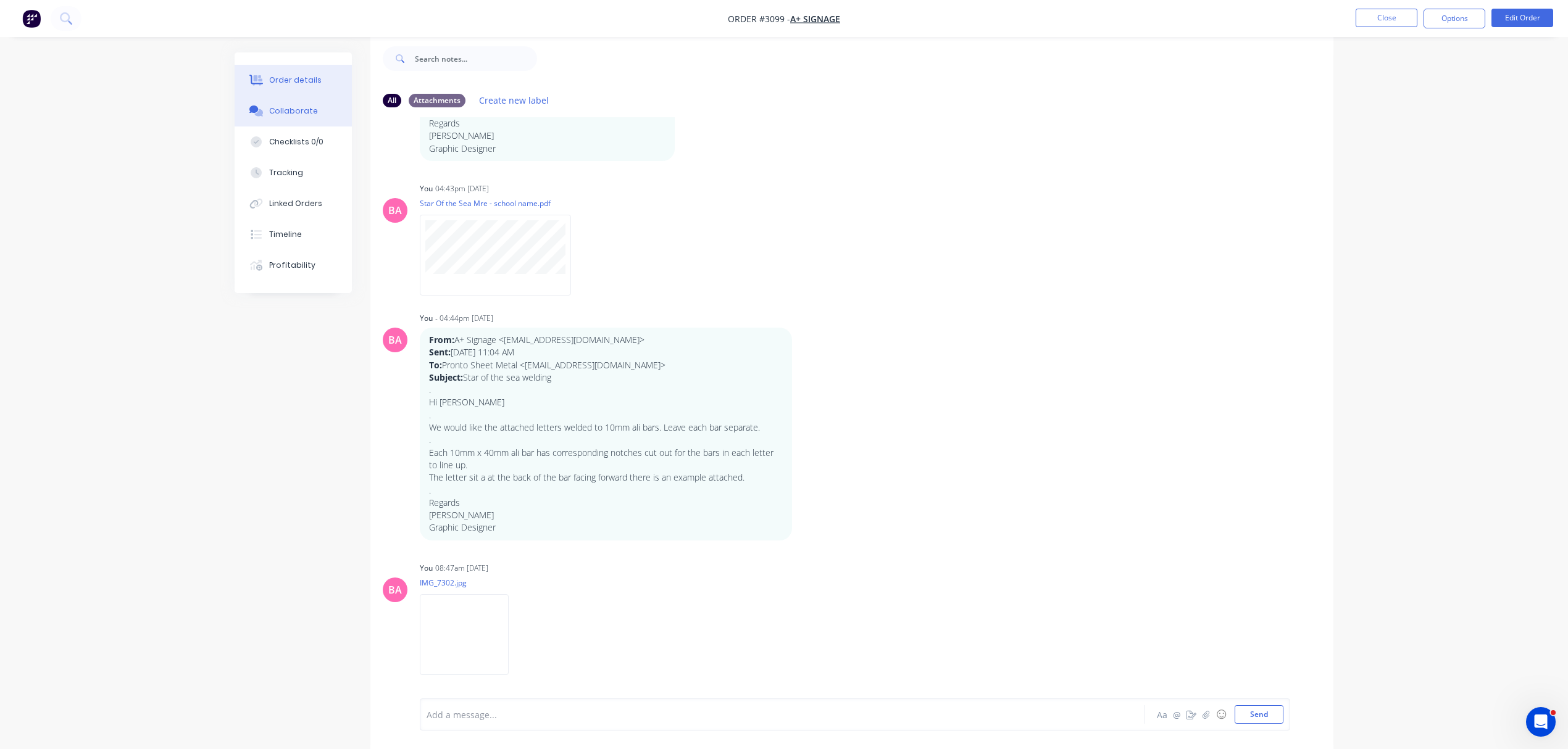
click at [289, 83] on div "Order details" at bounding box center [295, 80] width 52 height 11
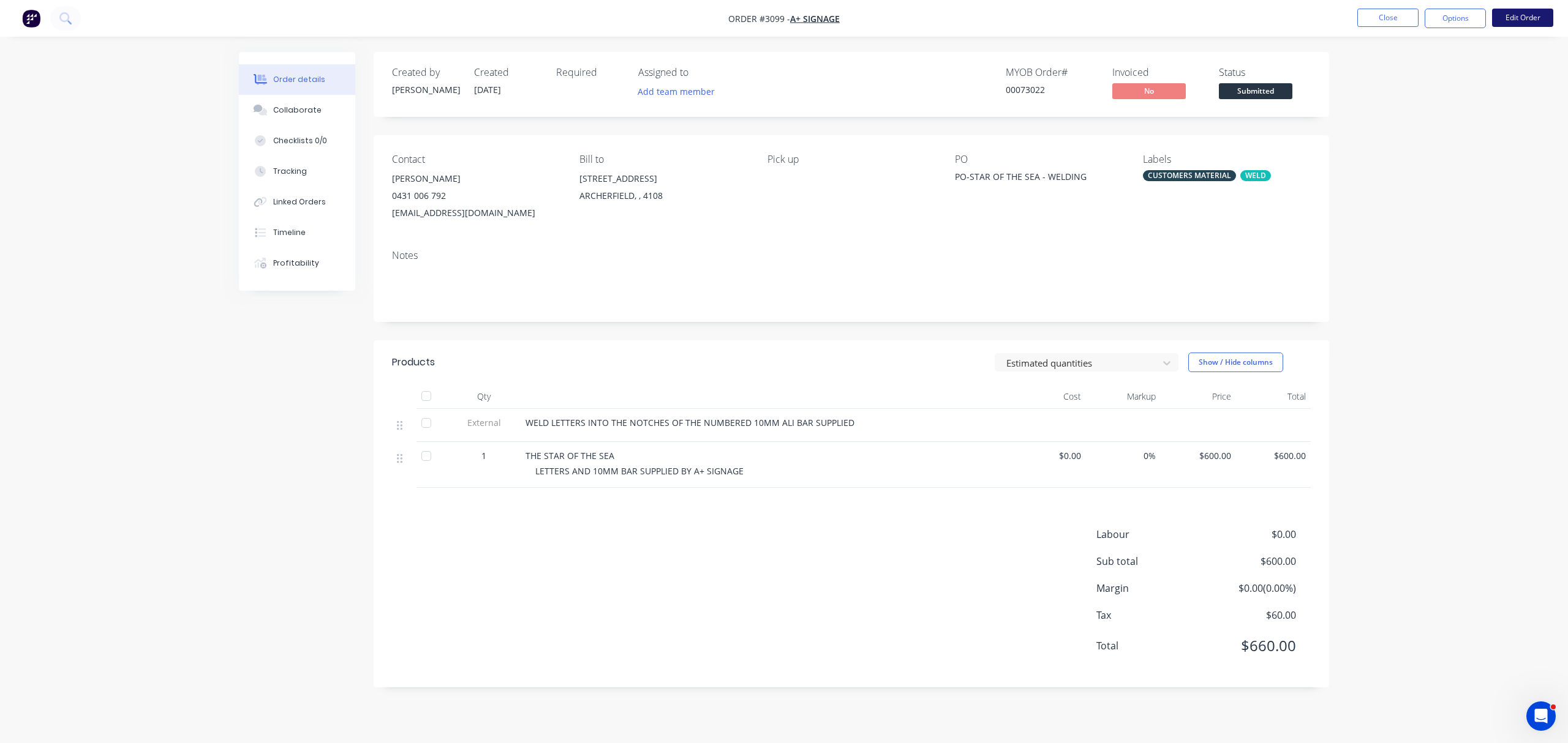
click at [1525, 18] on button "Edit Order" at bounding box center [1522, 17] width 61 height 18
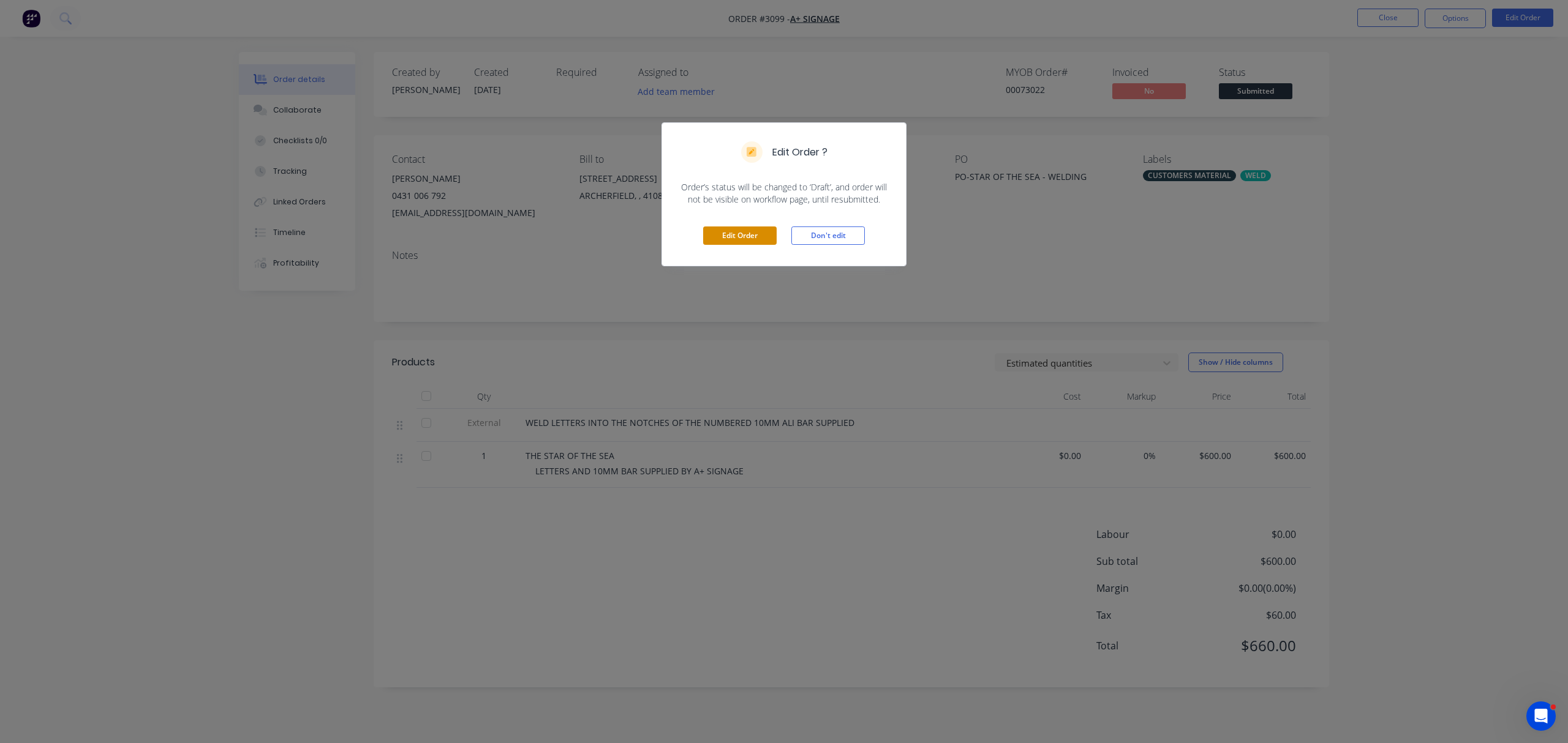
click at [753, 235] on button "Edit Order" at bounding box center [739, 236] width 74 height 18
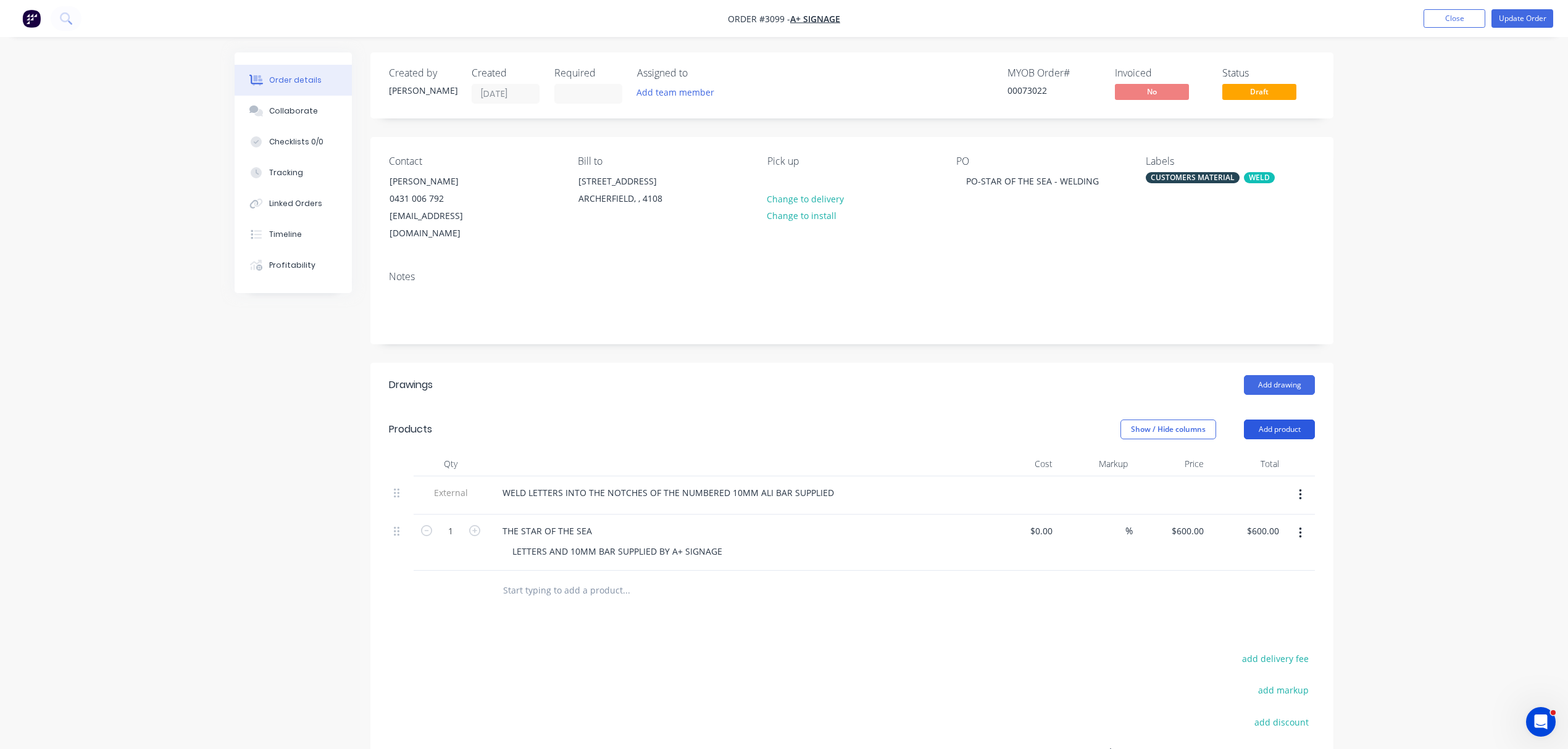
click at [1291, 419] on button "Add product" at bounding box center [1279, 430] width 71 height 20
click at [1260, 625] on div "Notes (External)" at bounding box center [1257, 634] width 95 height 18
click at [1305, 578] on button "button" at bounding box center [1301, 589] width 29 height 22
click at [1223, 638] on div "Delete" at bounding box center [1257, 647] width 95 height 18
click at [722, 542] on div "LETTERS AND 10MM BAR SUPPLIED BY A+ SIGNAGE" at bounding box center [617, 552] width 230 height 18
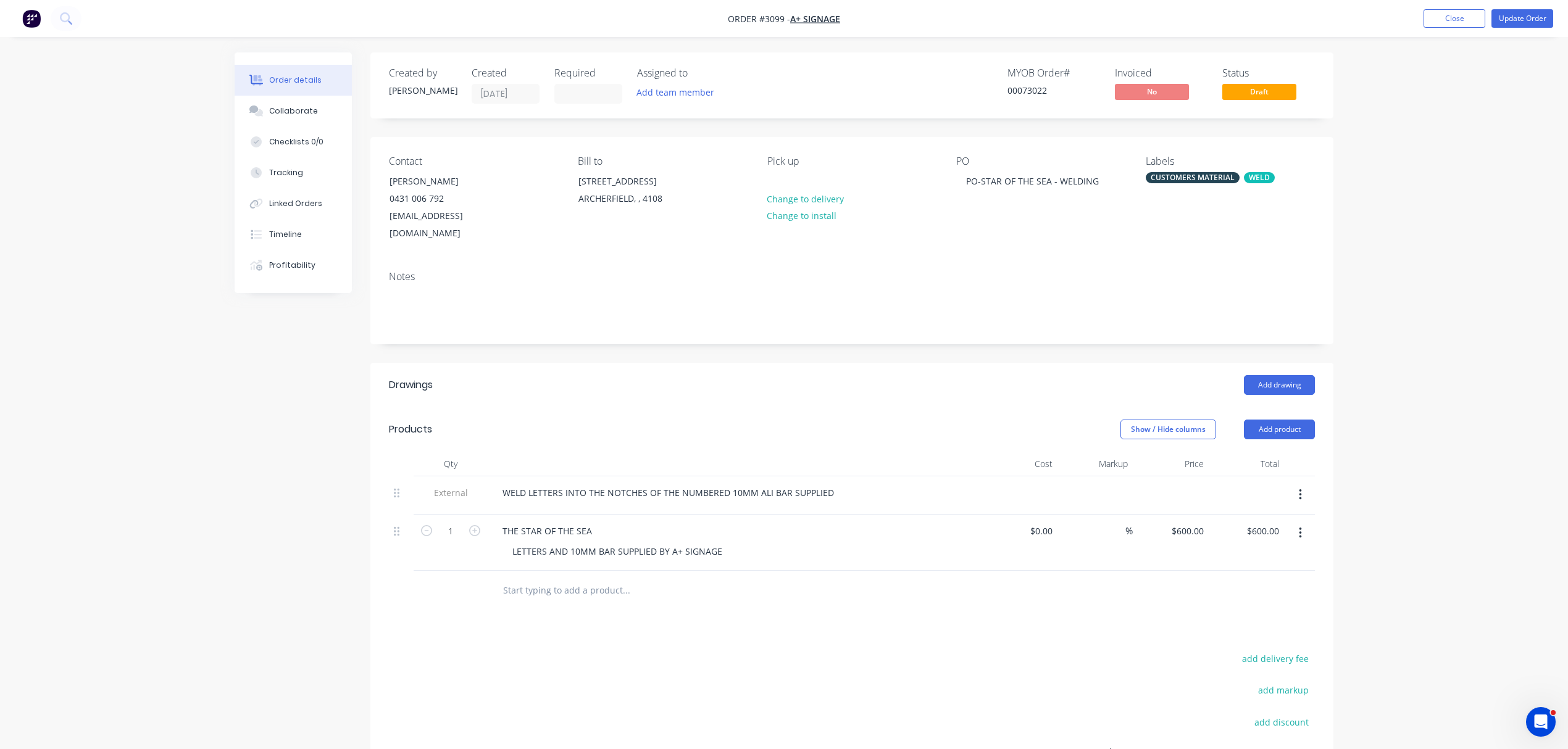
click at [598, 578] on input "text" at bounding box center [625, 590] width 247 height 25
type input "d"
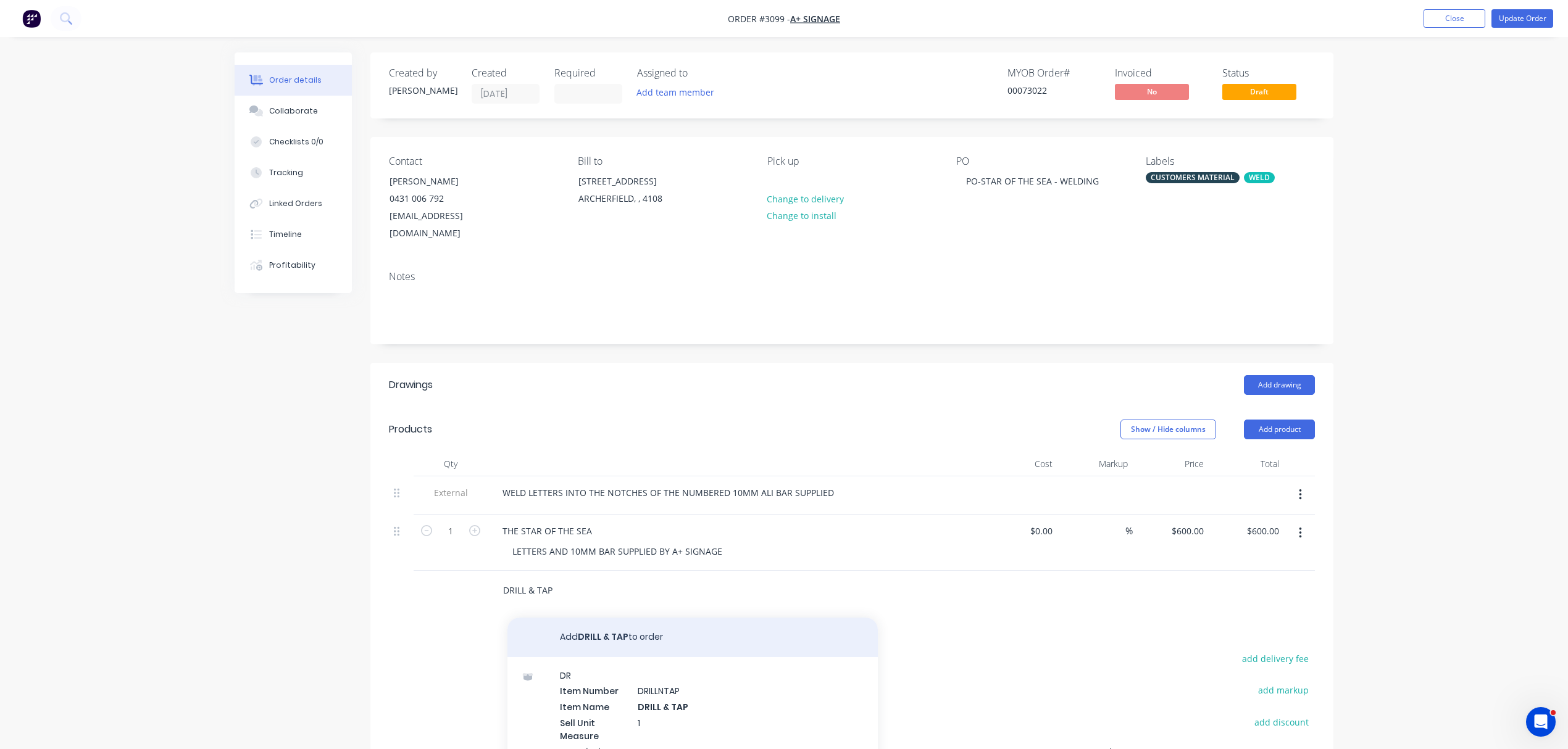
type input "DRILL & TAP"
click at [605, 618] on button "Add DRILL & TAP to order" at bounding box center [693, 637] width 371 height 39
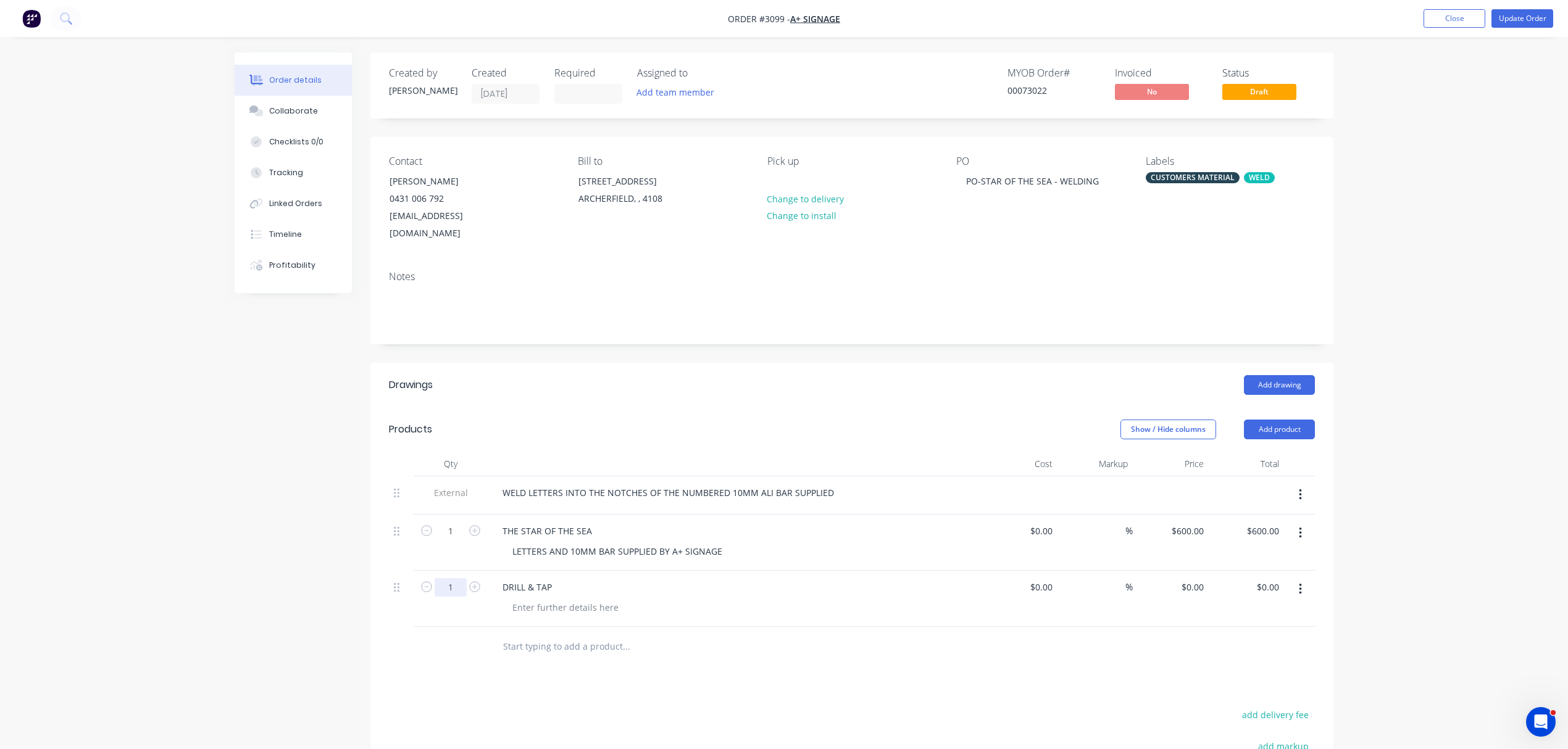
click at [457, 578] on input "1" at bounding box center [450, 587] width 32 height 18
type input "27"
click at [1259, 578] on div "0.00 $0.00" at bounding box center [1268, 587] width 33 height 18
type input "200.00"
type input "$7.4074"
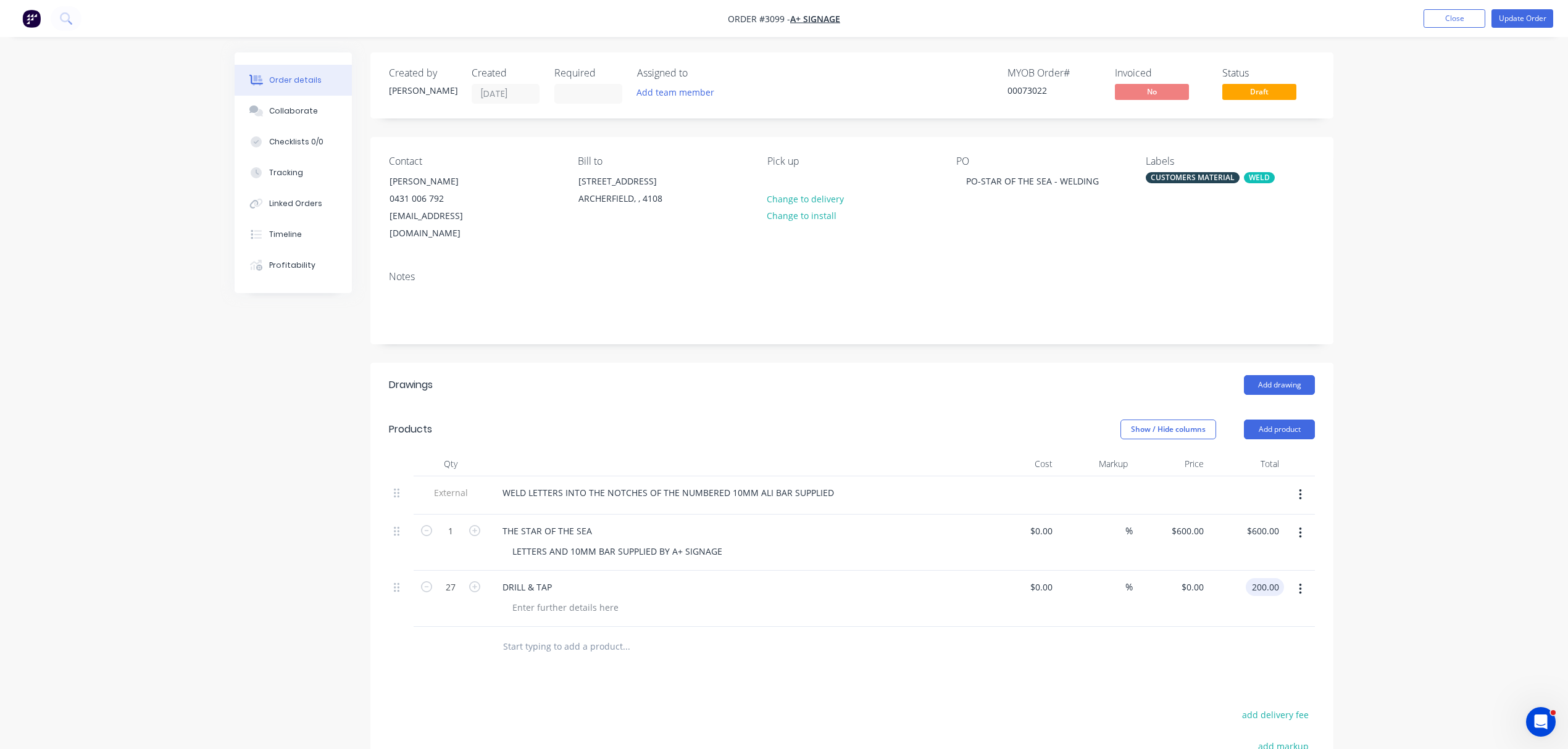
type input "$200.00"
type input "$7.45"
type input "201.15"
type input "7.45"
type input "$201.15"
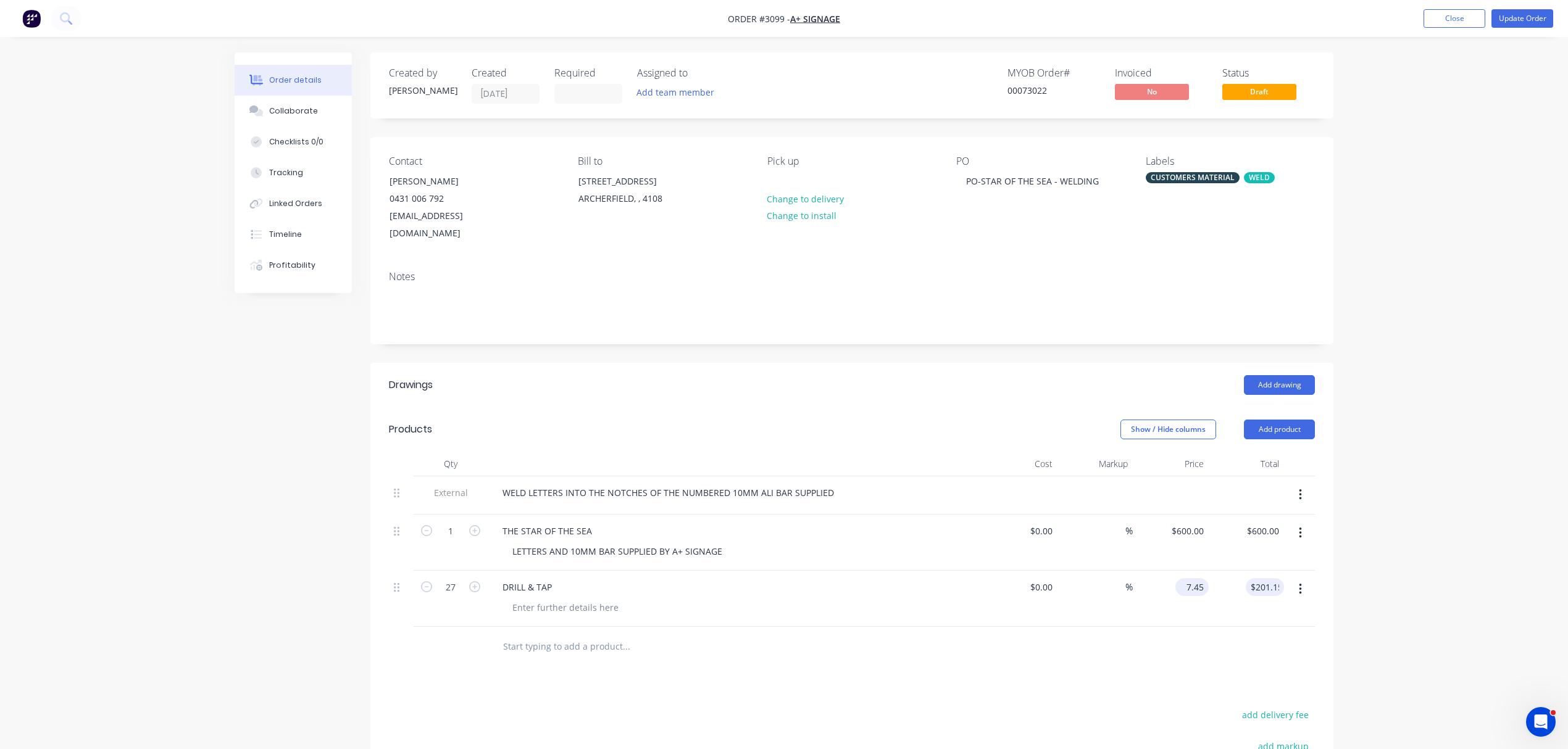
click at [1184, 578] on div "7.45 $7.45" at bounding box center [1194, 587] width 28 height 18
type input "$7.40"
type input "199.80"
type input "7.4"
type input "$199.80"
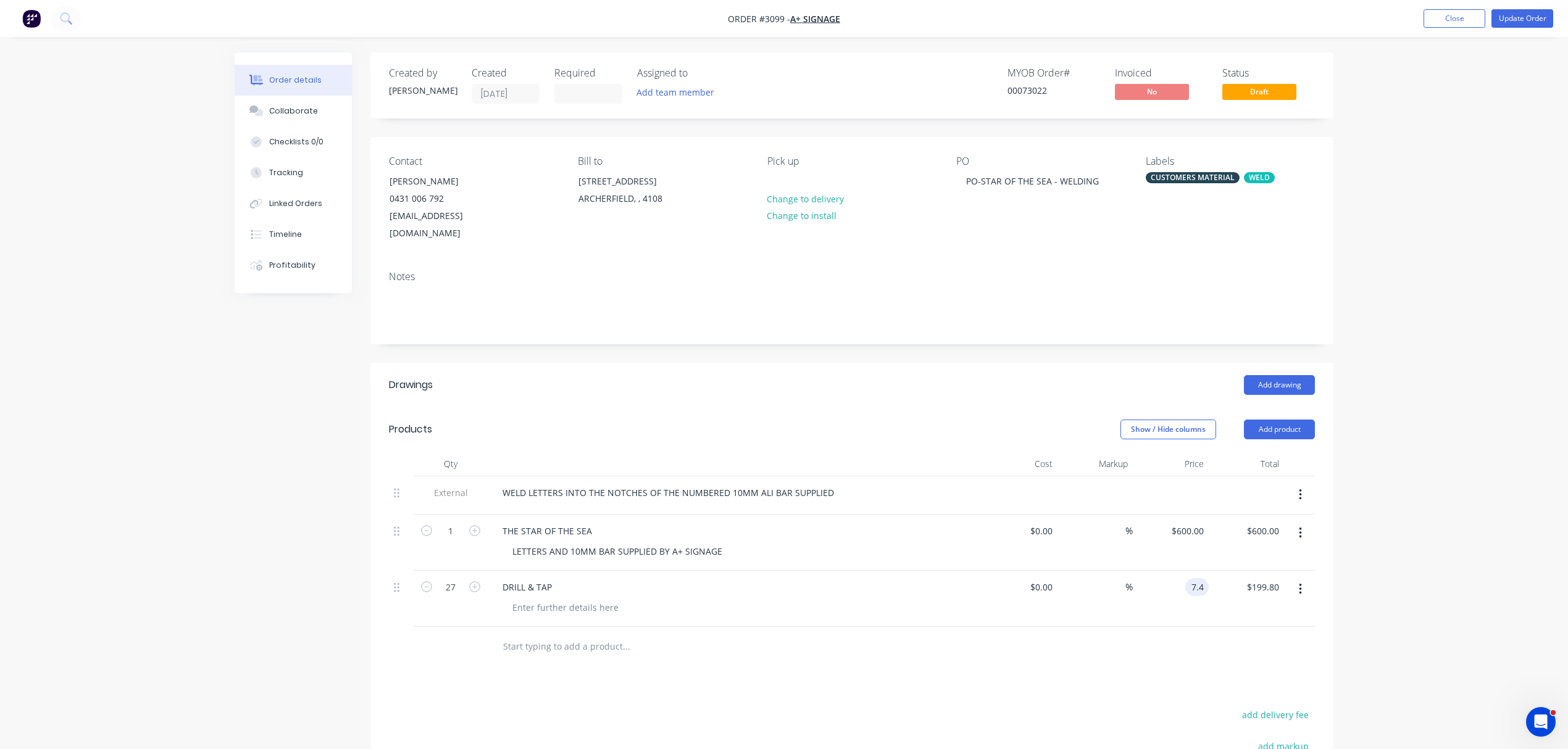
click at [1188, 578] on div "7.4 7.4" at bounding box center [1197, 587] width 24 height 18
type input "$7.43"
type input "200.61"
type input "7.43"
type input "$200.61"
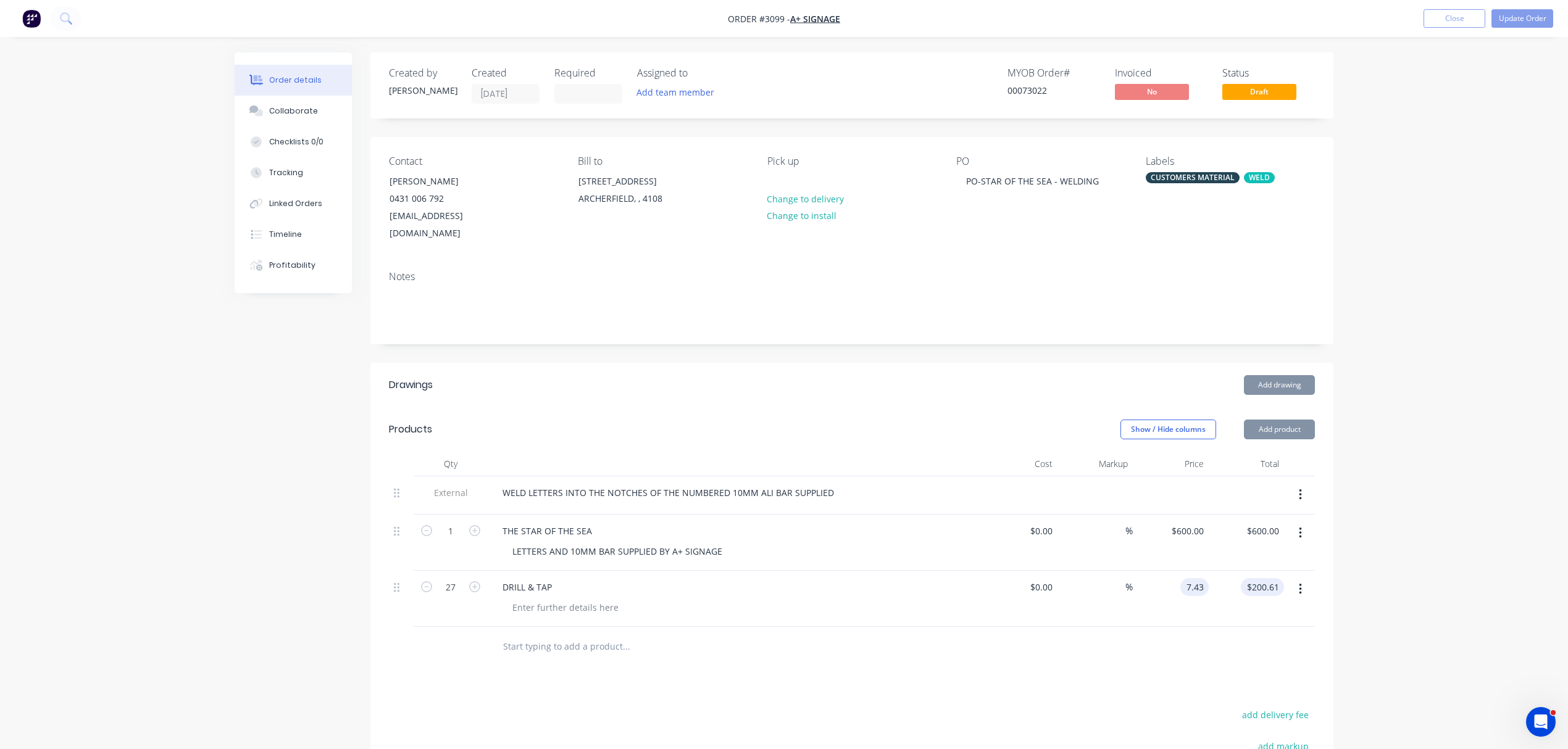
drag, startPoint x: 1183, startPoint y: 572, endPoint x: 1251, endPoint y: 569, distance: 68.1
click at [1251, 571] on div "27 DRILL & TAP $0.00 $0.00 % 7.43 7.43 $200.61 $200.61" at bounding box center [852, 598] width 926 height 56
type input "$7.42"
type input "200.34"
type input "7.42"
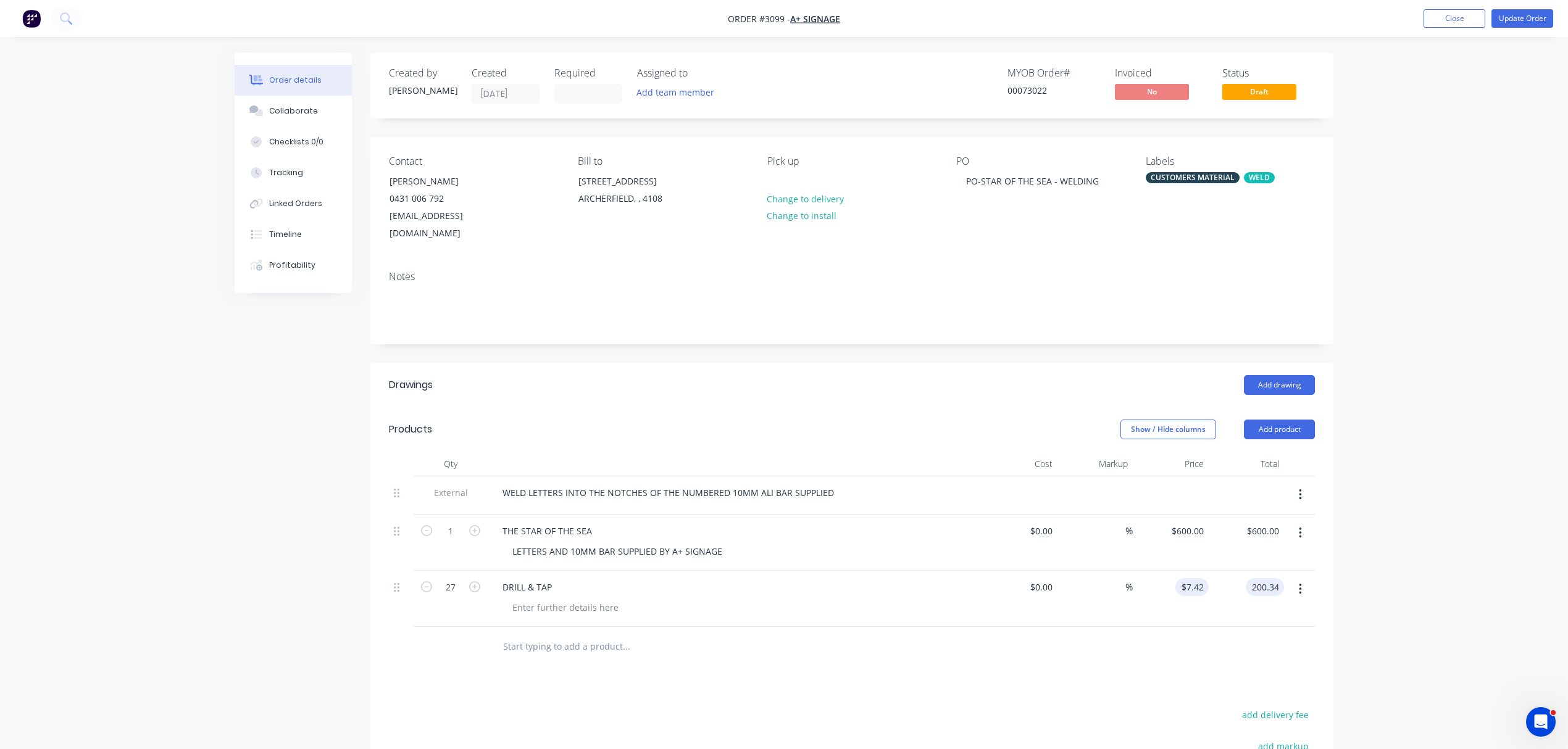
type input "$200.34"
click at [1205, 578] on input "7.42" at bounding box center [1197, 587] width 24 height 18
type input "$7.40"
type input "199.80"
type input "7.4"
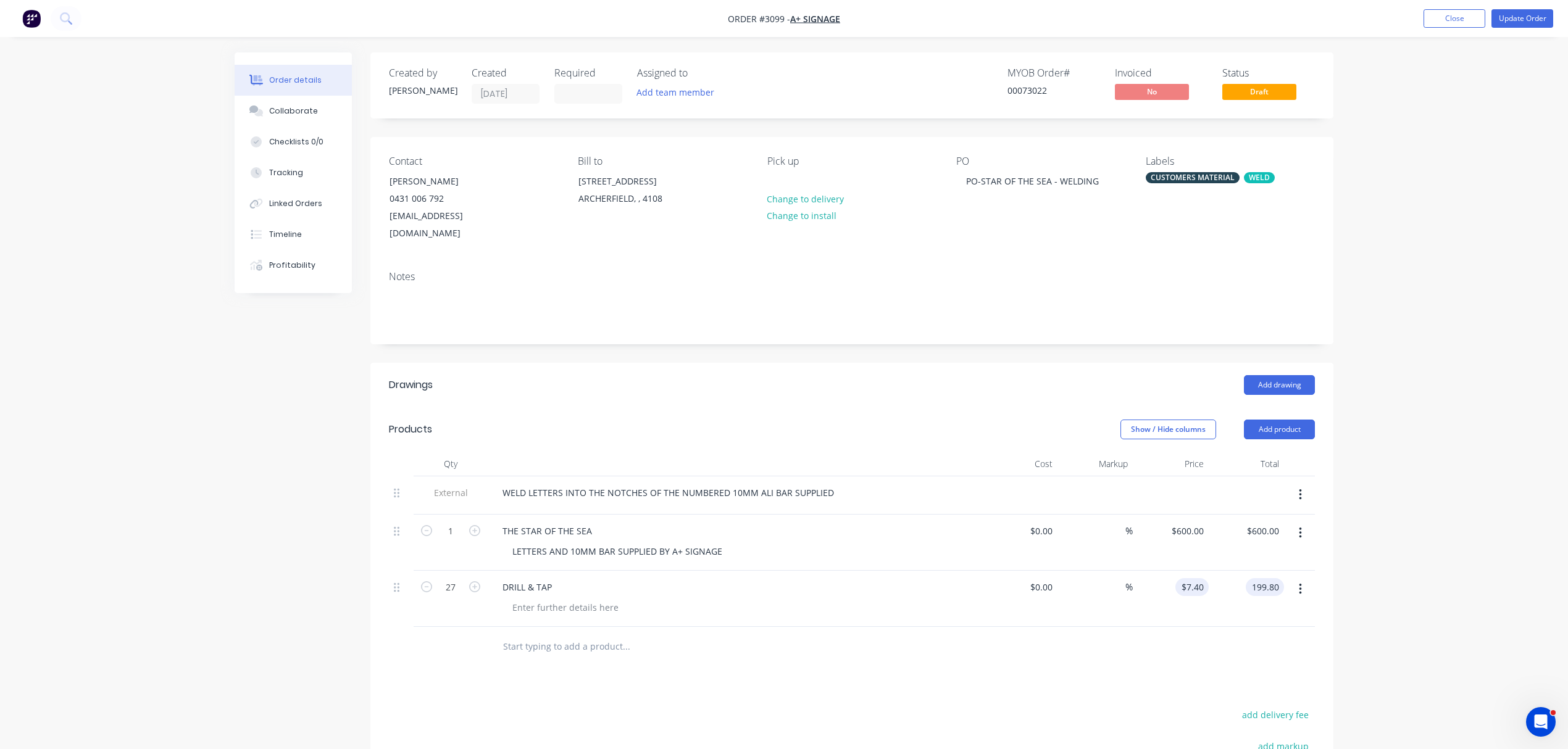
type input "$199.80"
click at [1205, 578] on input "7.4" at bounding box center [1200, 587] width 18 height 18
type input "$7.41"
type input "$200.07"
click at [1191, 642] on div at bounding box center [852, 647] width 926 height 40
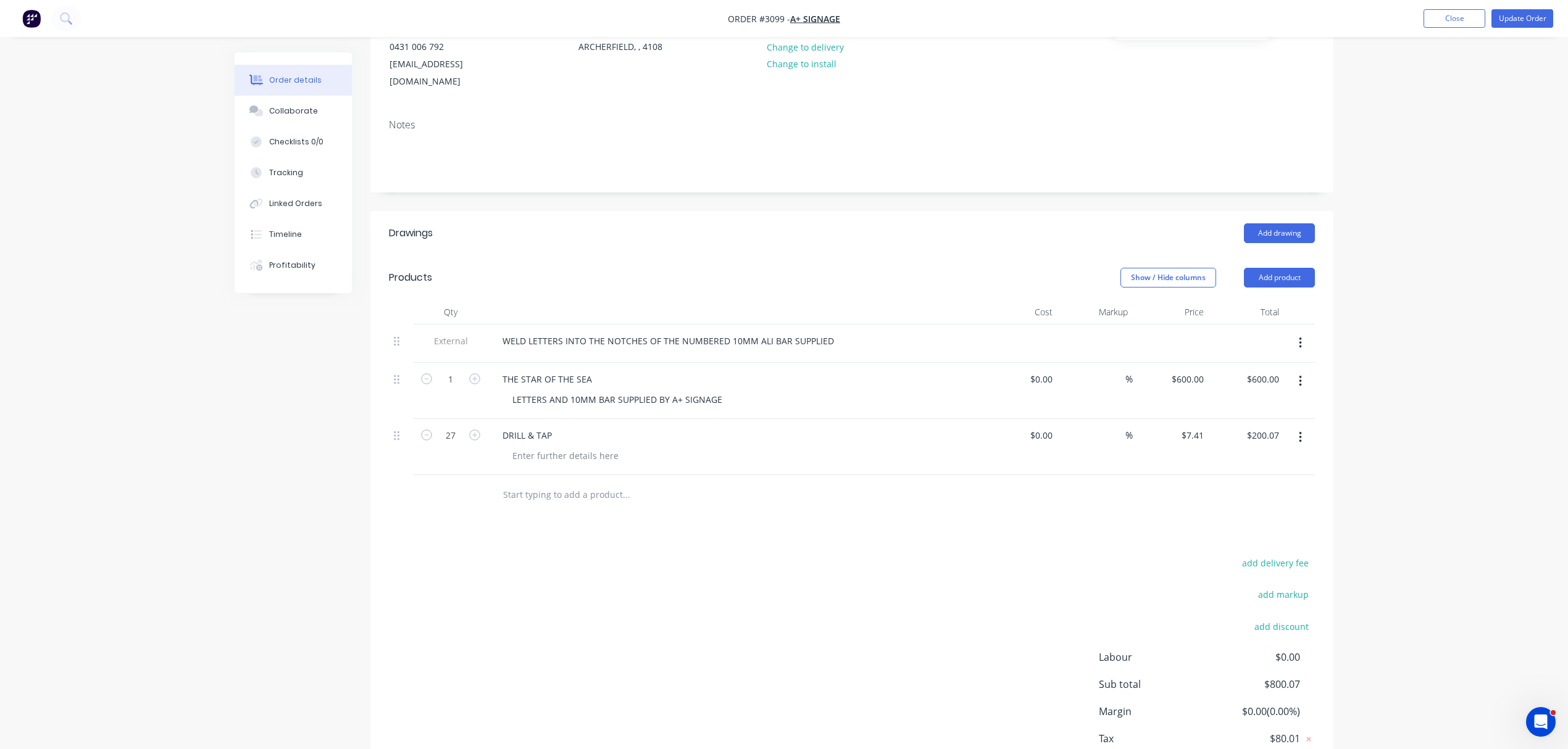
scroll to position [218, 0]
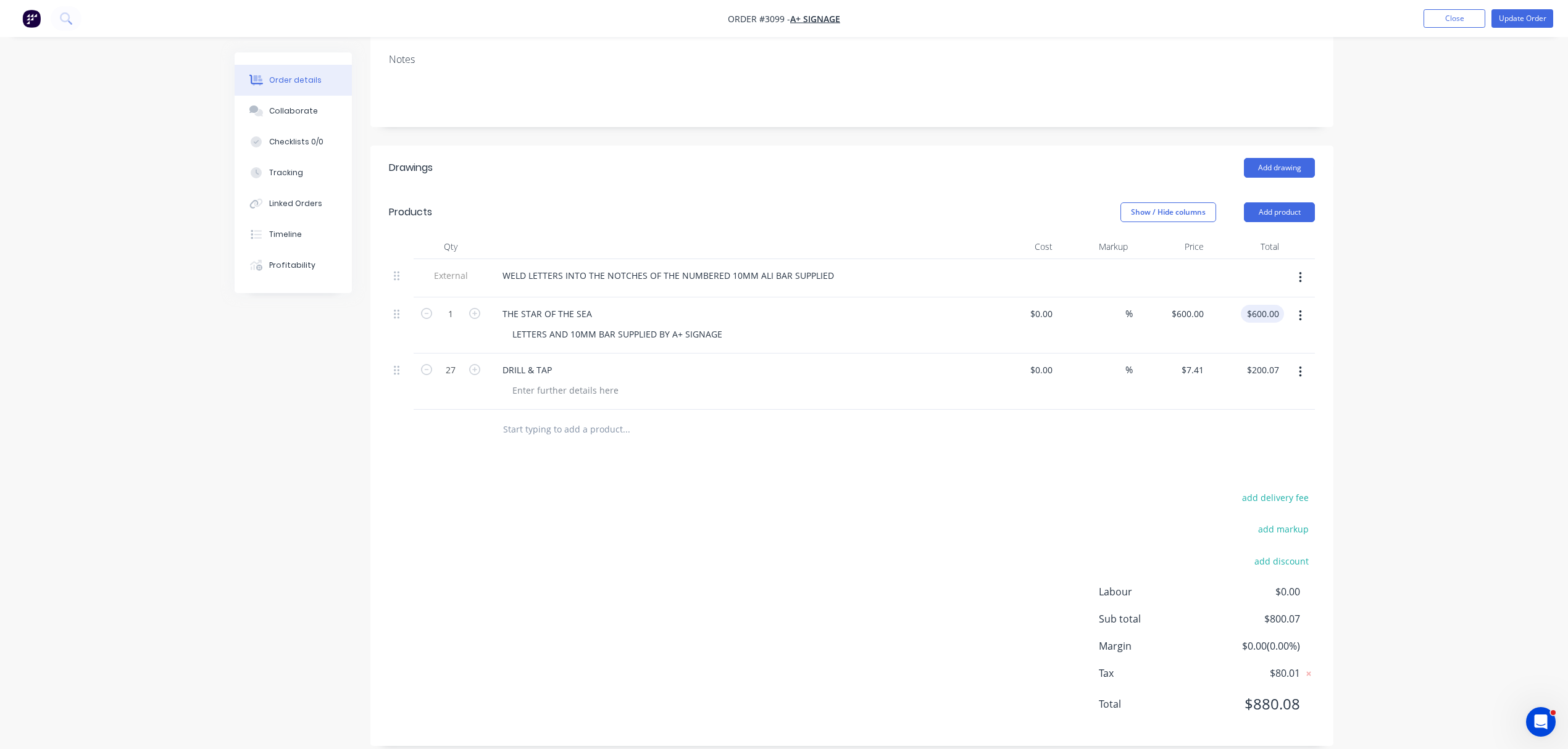
type input "600.00"
click at [1259, 305] on input "600.00" at bounding box center [1268, 314] width 33 height 18
type input "600"
type input "$600.00"
click at [1198, 305] on input "600" at bounding box center [1190, 314] width 39 height 18
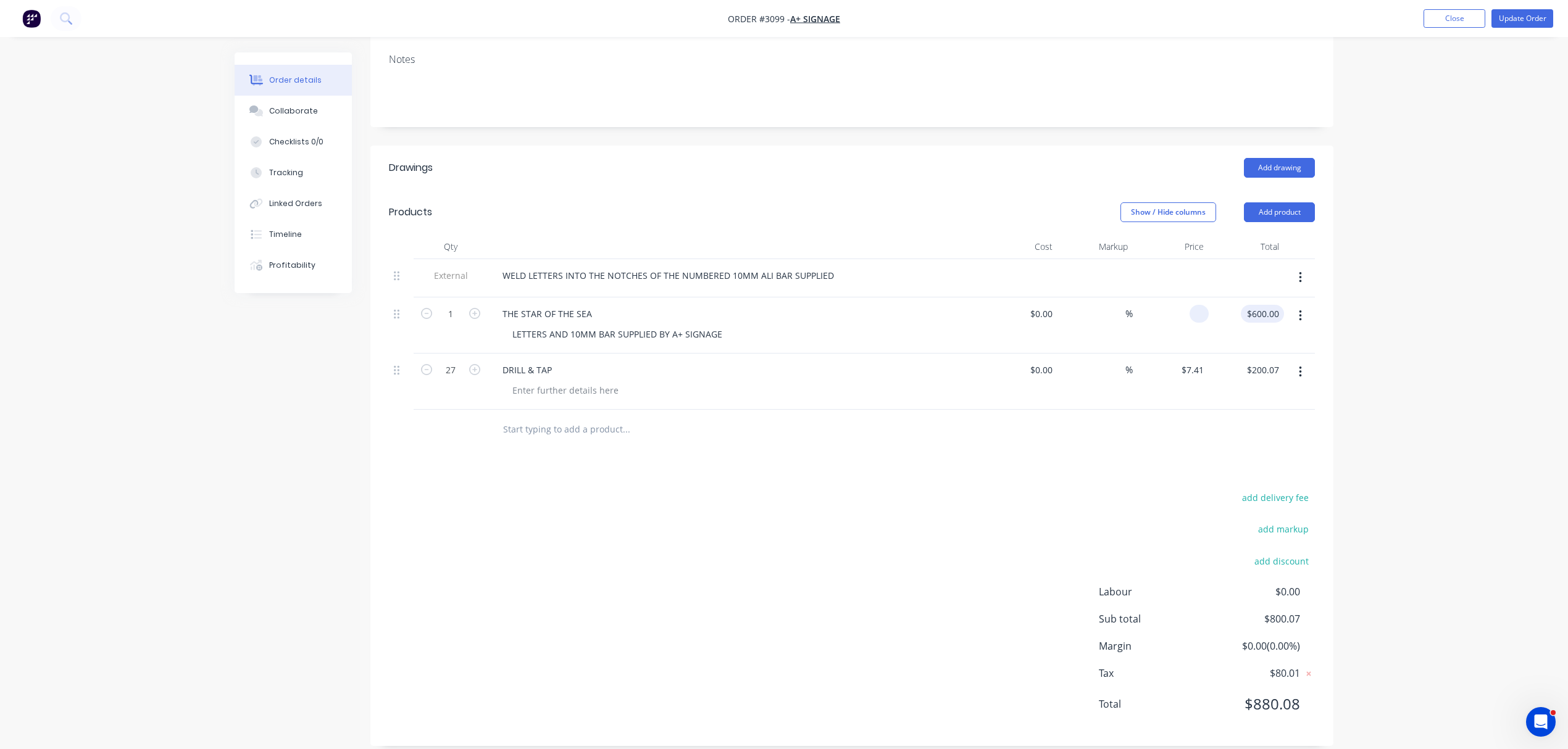
type input "$0.00"
click at [1262, 305] on input "0.00" at bounding box center [1265, 314] width 39 height 18
type input "900.00"
type input "$900.00"
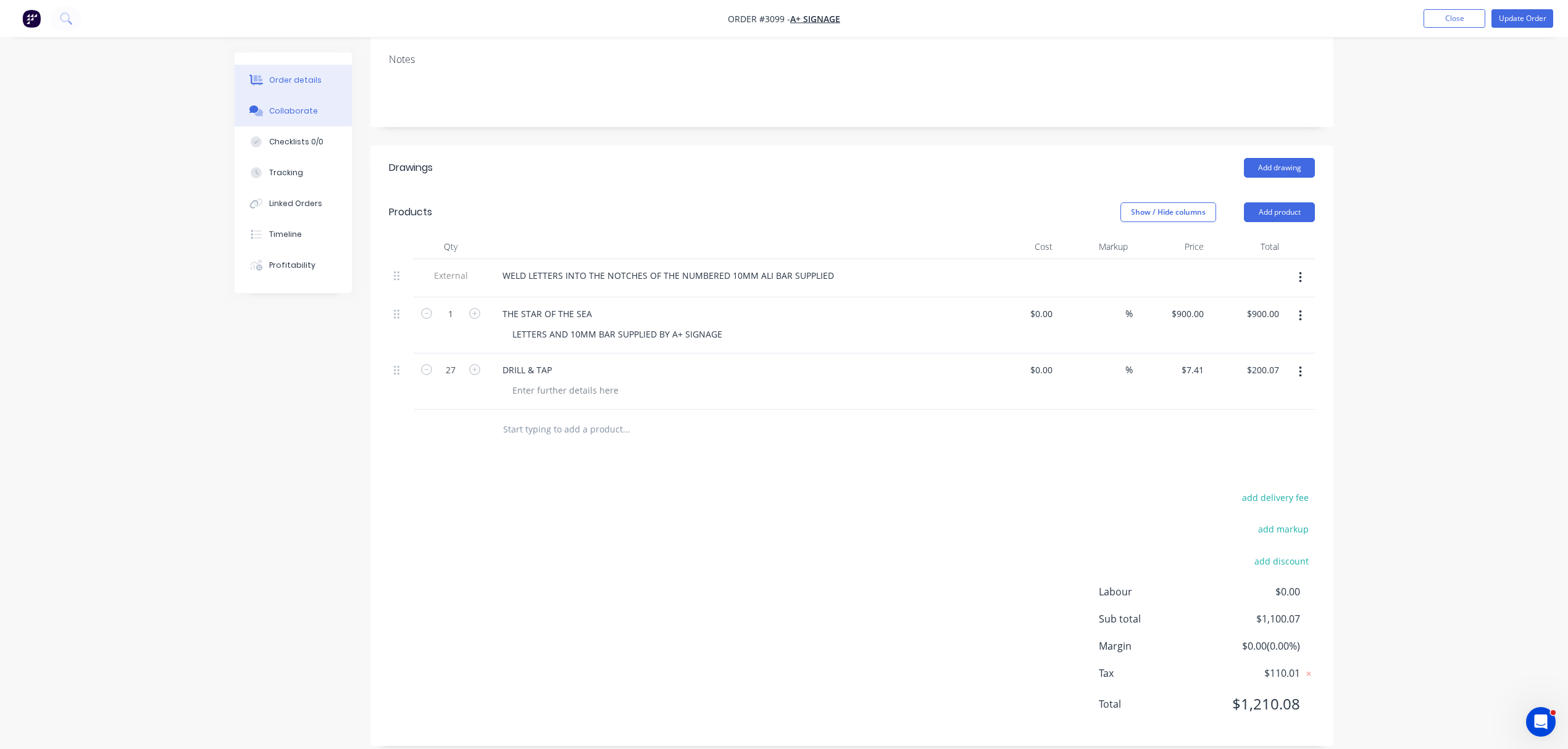
click at [299, 107] on div "Collaborate" at bounding box center [293, 111] width 49 height 11
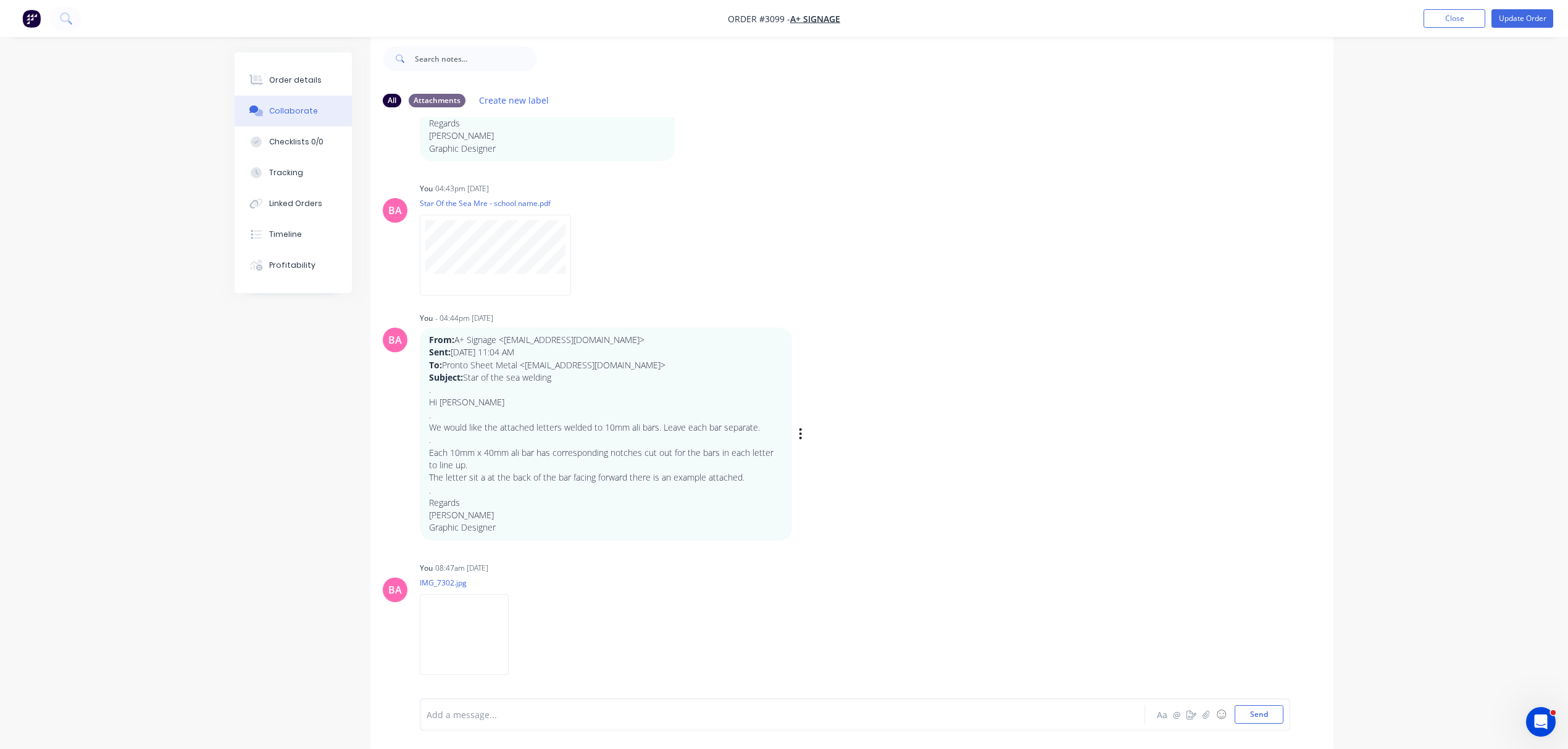
scroll to position [20, 0]
click at [530, 720] on div at bounding box center [747, 715] width 642 height 13
click at [1262, 711] on button "Send" at bounding box center [1259, 715] width 49 height 18
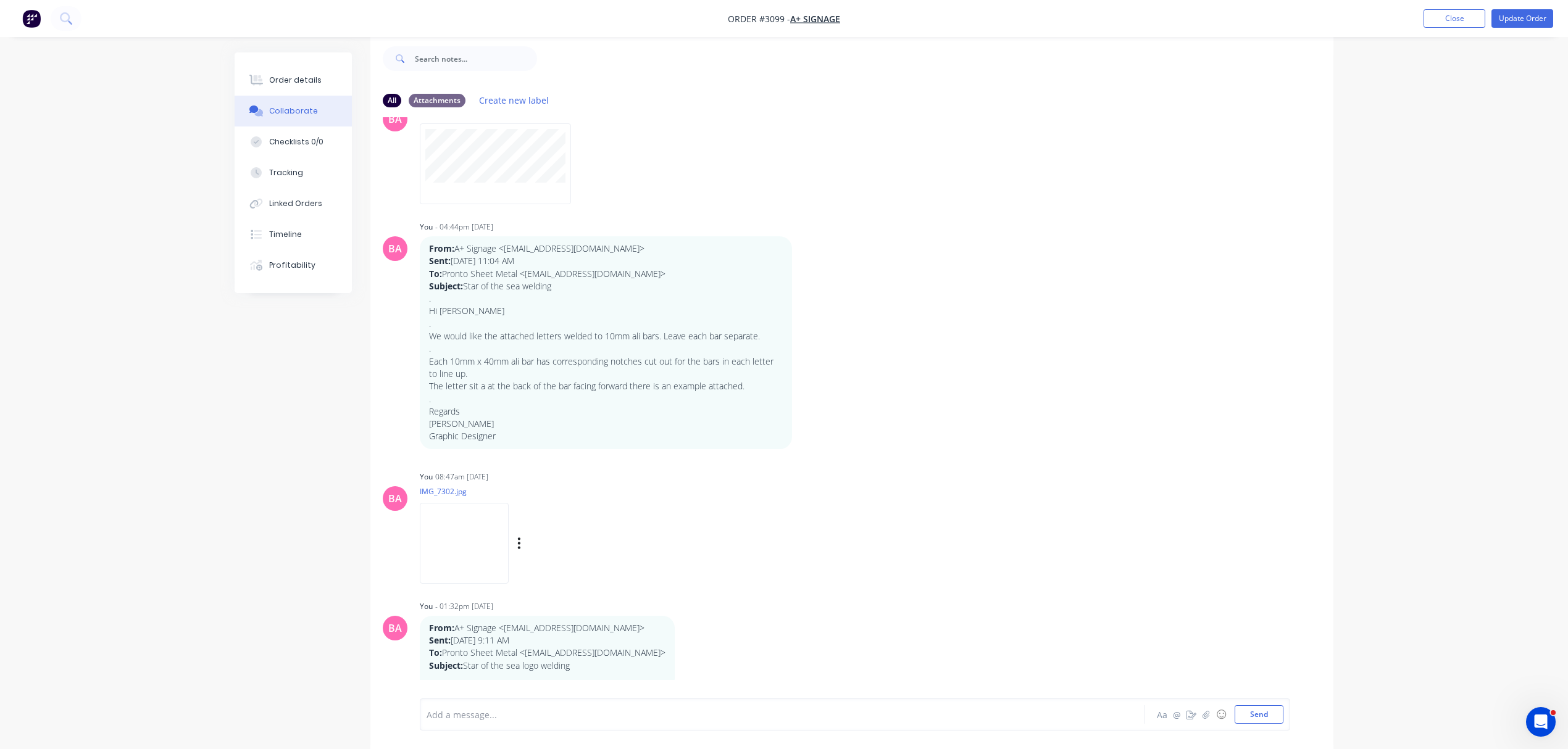
scroll to position [257, 0]
click at [542, 710] on div at bounding box center [747, 715] width 642 height 13
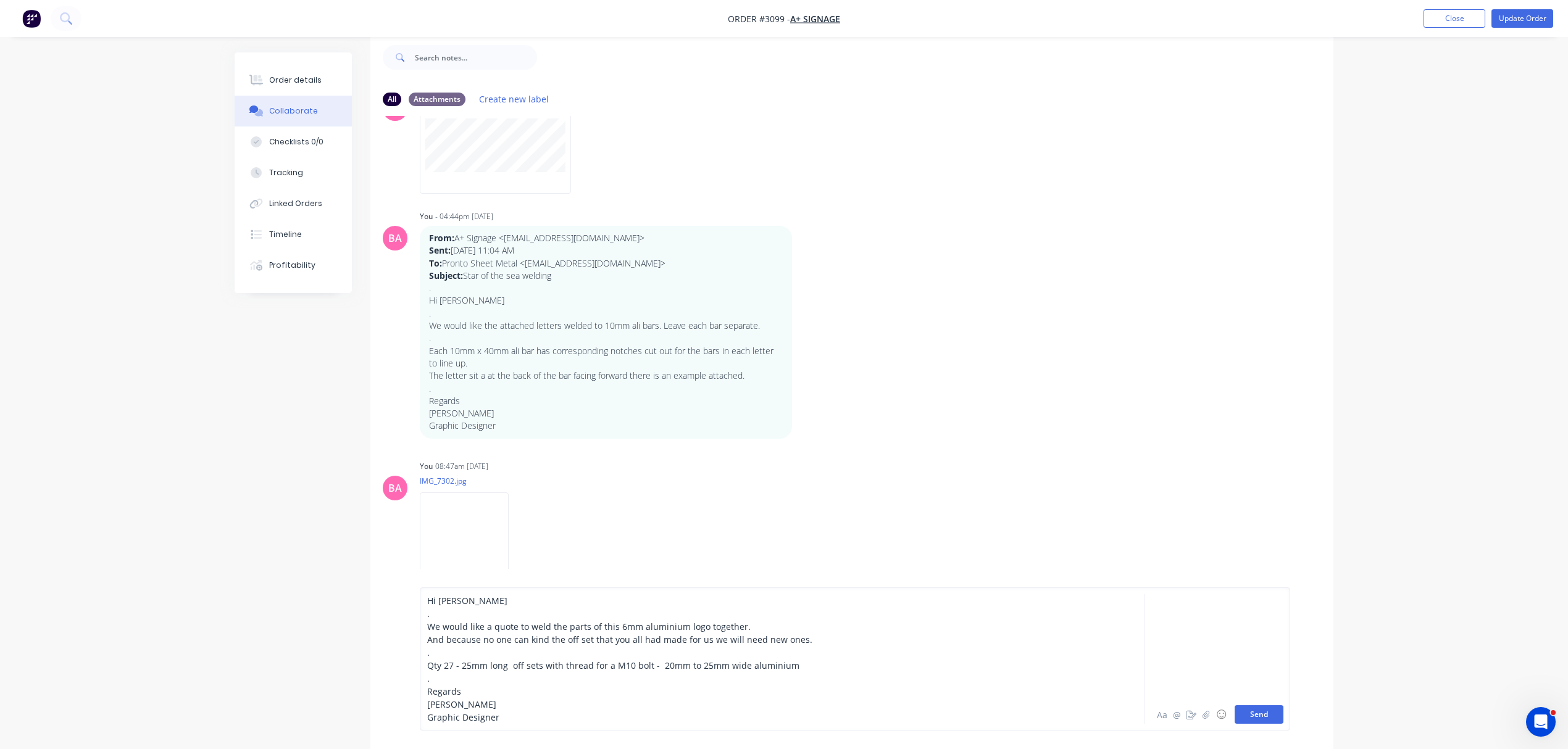
click at [1246, 709] on button "Send" at bounding box center [1259, 715] width 49 height 18
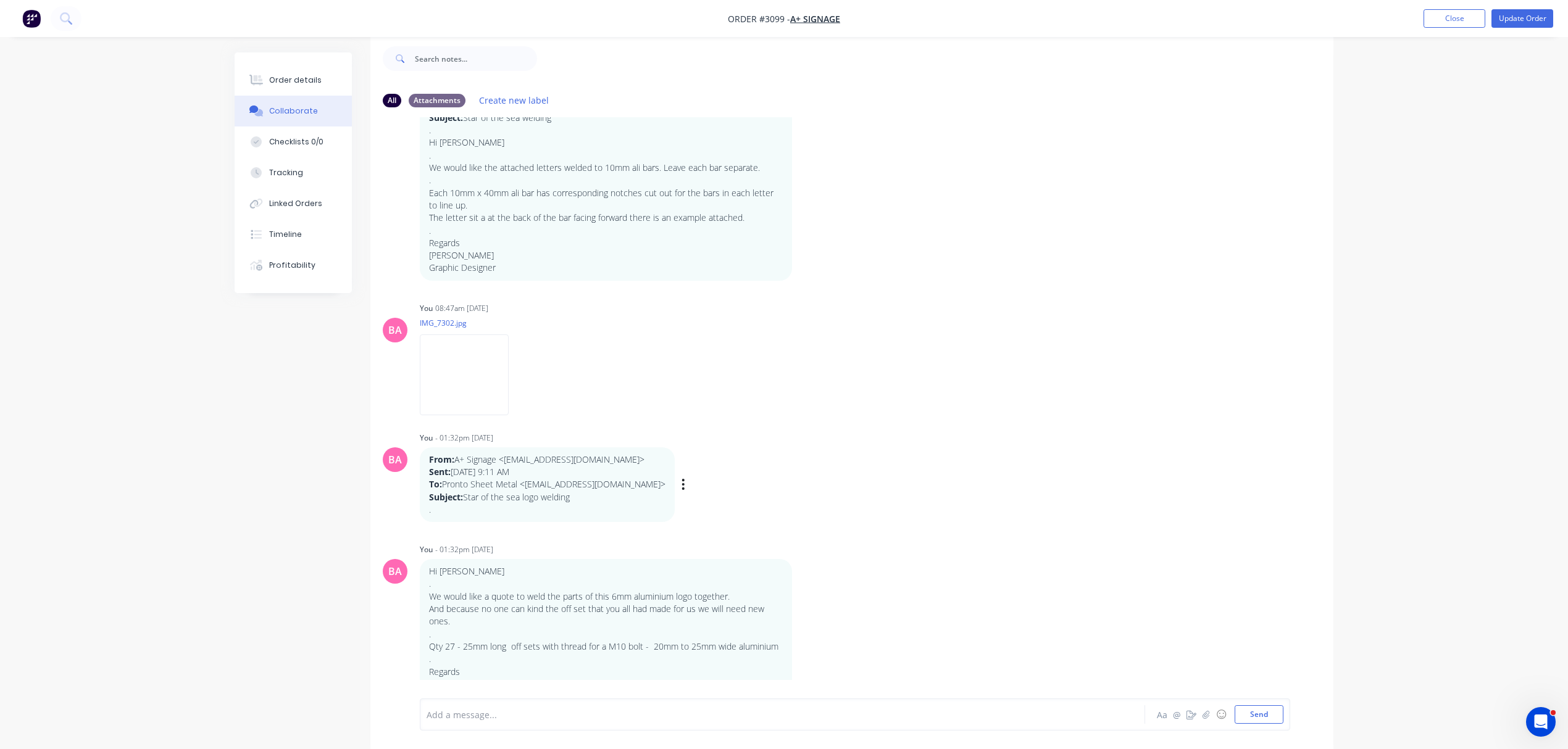
scroll to position [418, 0]
click at [461, 359] on img at bounding box center [464, 374] width 89 height 81
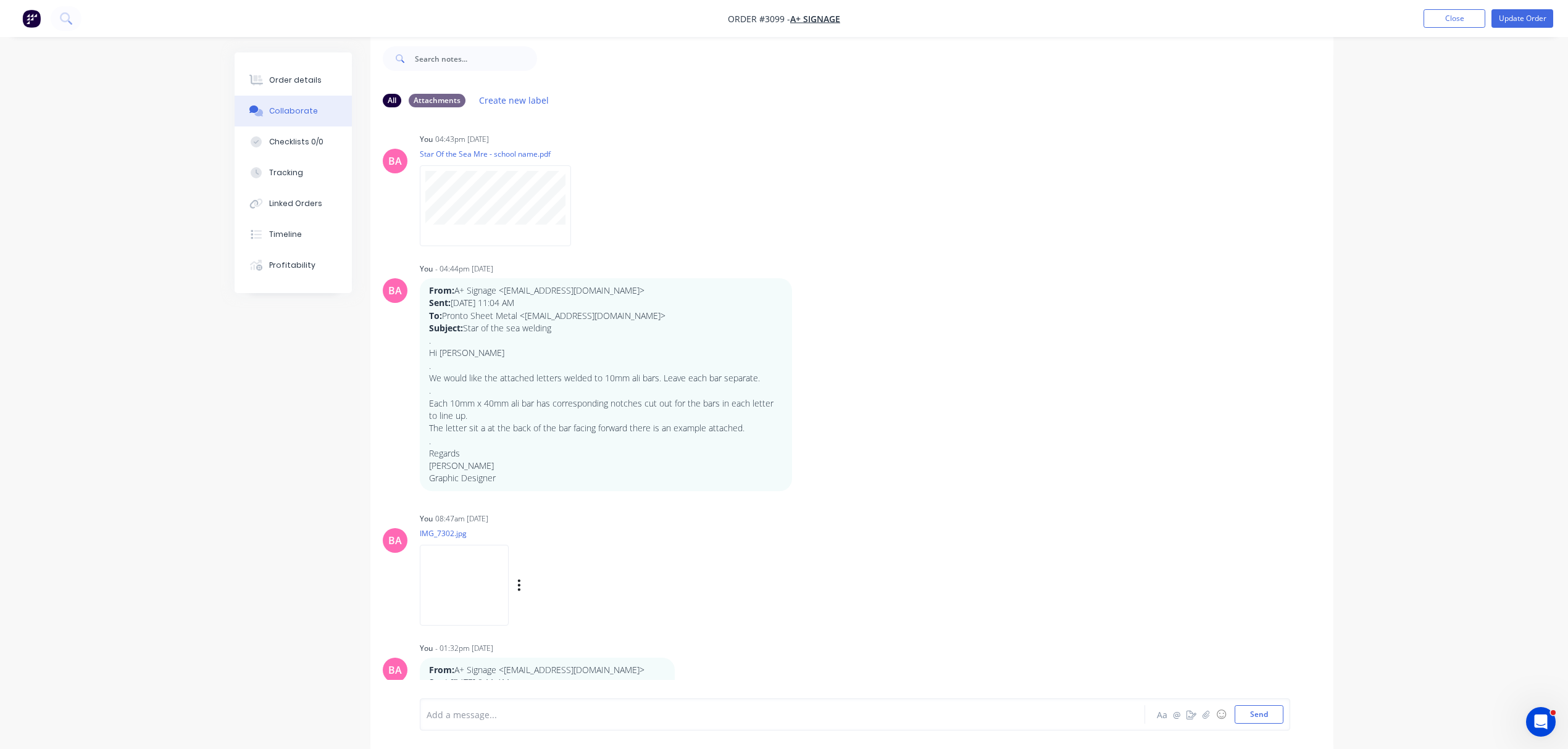
scroll to position [274, 0]
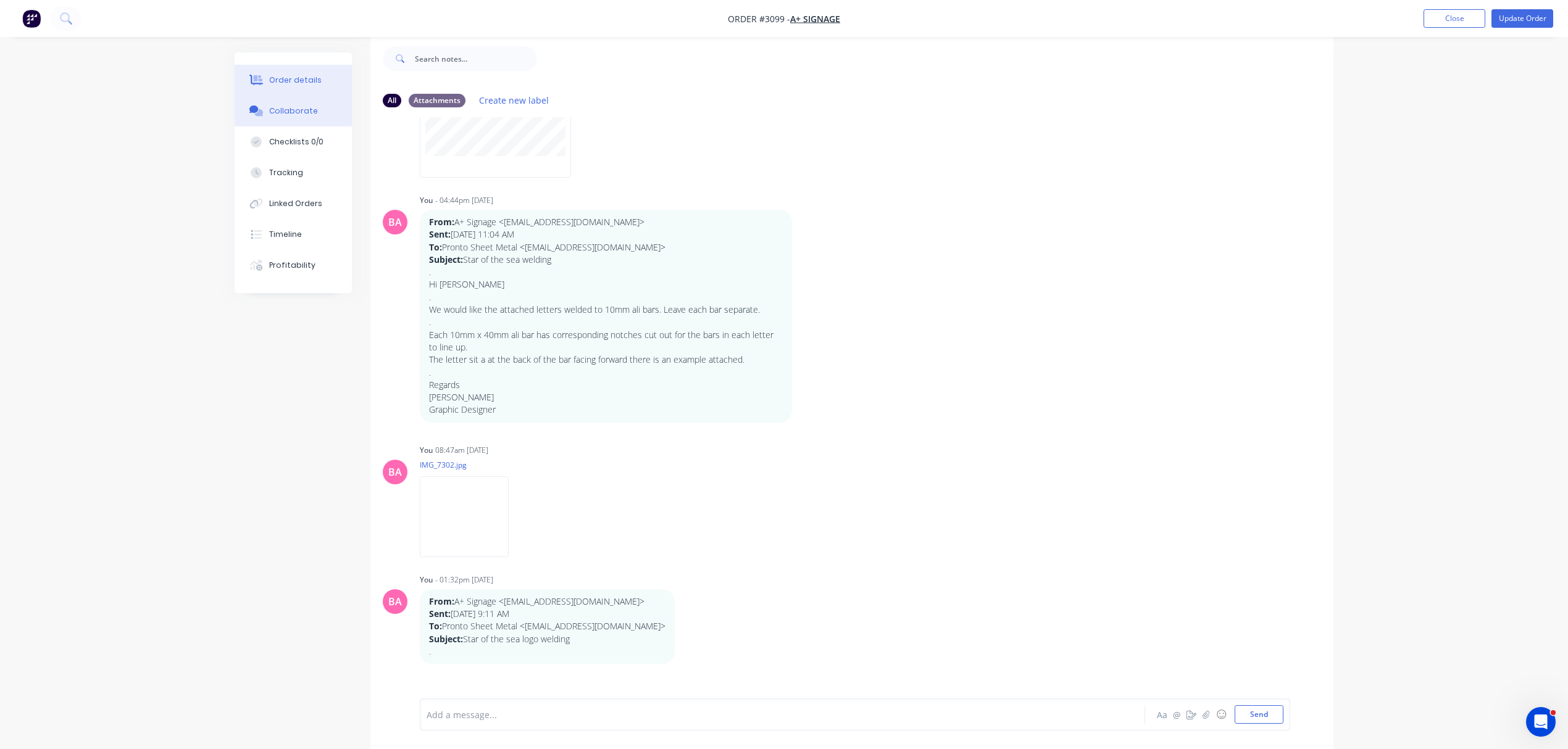
click at [285, 77] on div "Order details" at bounding box center [295, 80] width 52 height 11
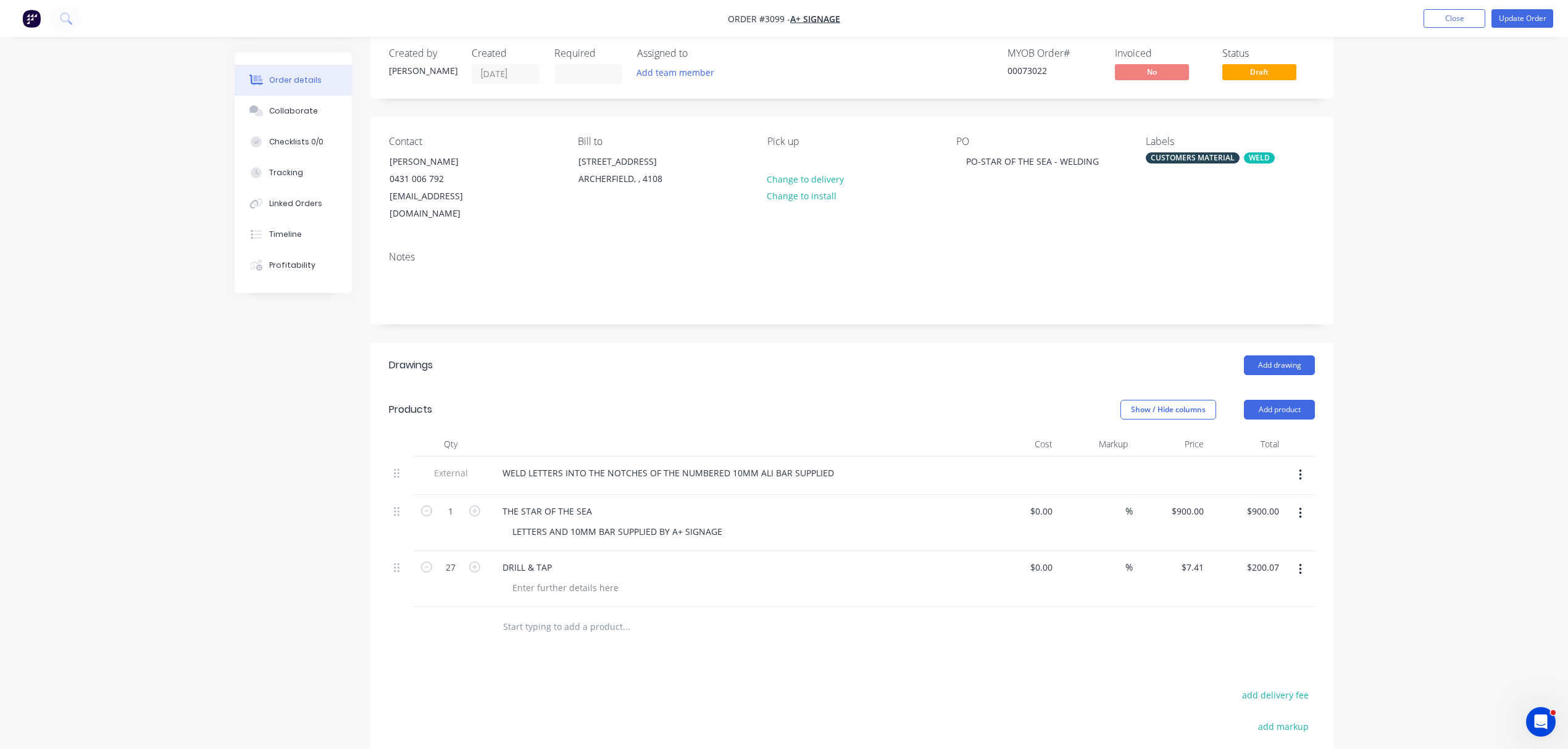
click at [1299, 563] on icon "button" at bounding box center [1300, 569] width 3 height 14
click at [1235, 667] on div "Delete" at bounding box center [1257, 676] width 95 height 18
click at [295, 104] on button "Collaborate" at bounding box center [294, 111] width 118 height 31
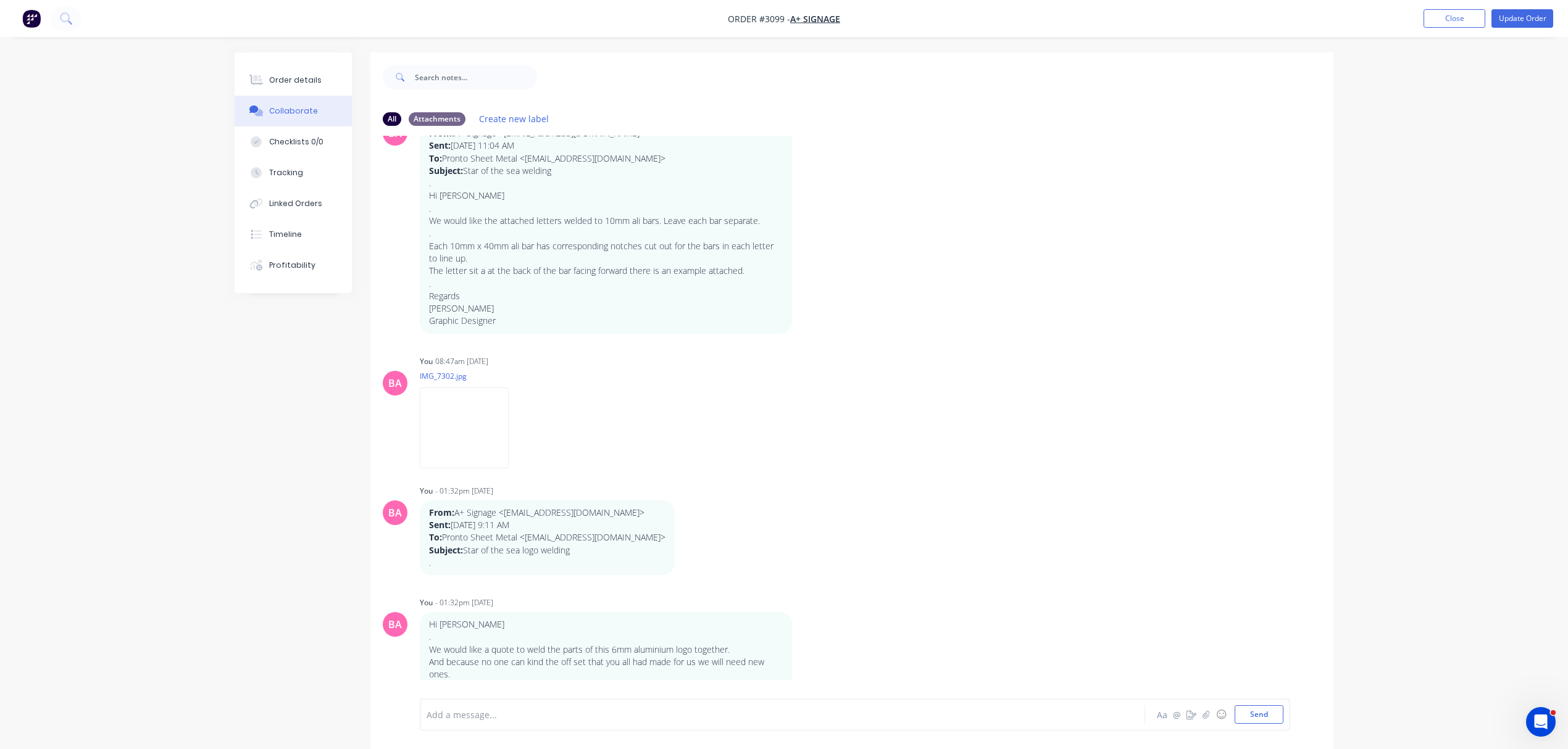
scroll to position [439, 0]
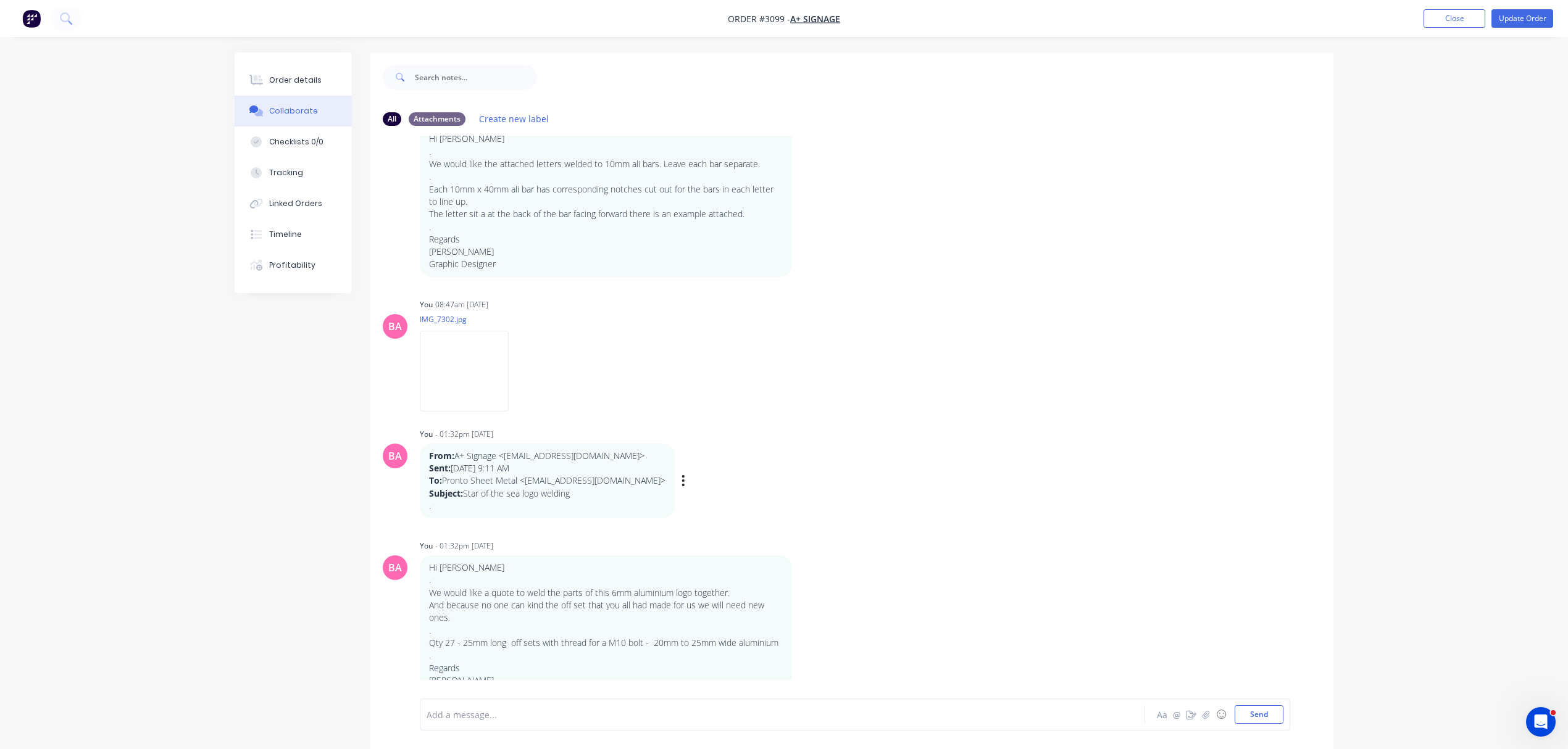
click at [687, 479] on div "Labels Edit Delete" at bounding box center [685, 481] width 7 height 18
click at [684, 480] on icon "button" at bounding box center [683, 481] width 3 height 11
click at [710, 521] on button "Delete" at bounding box center [729, 524] width 78 height 20
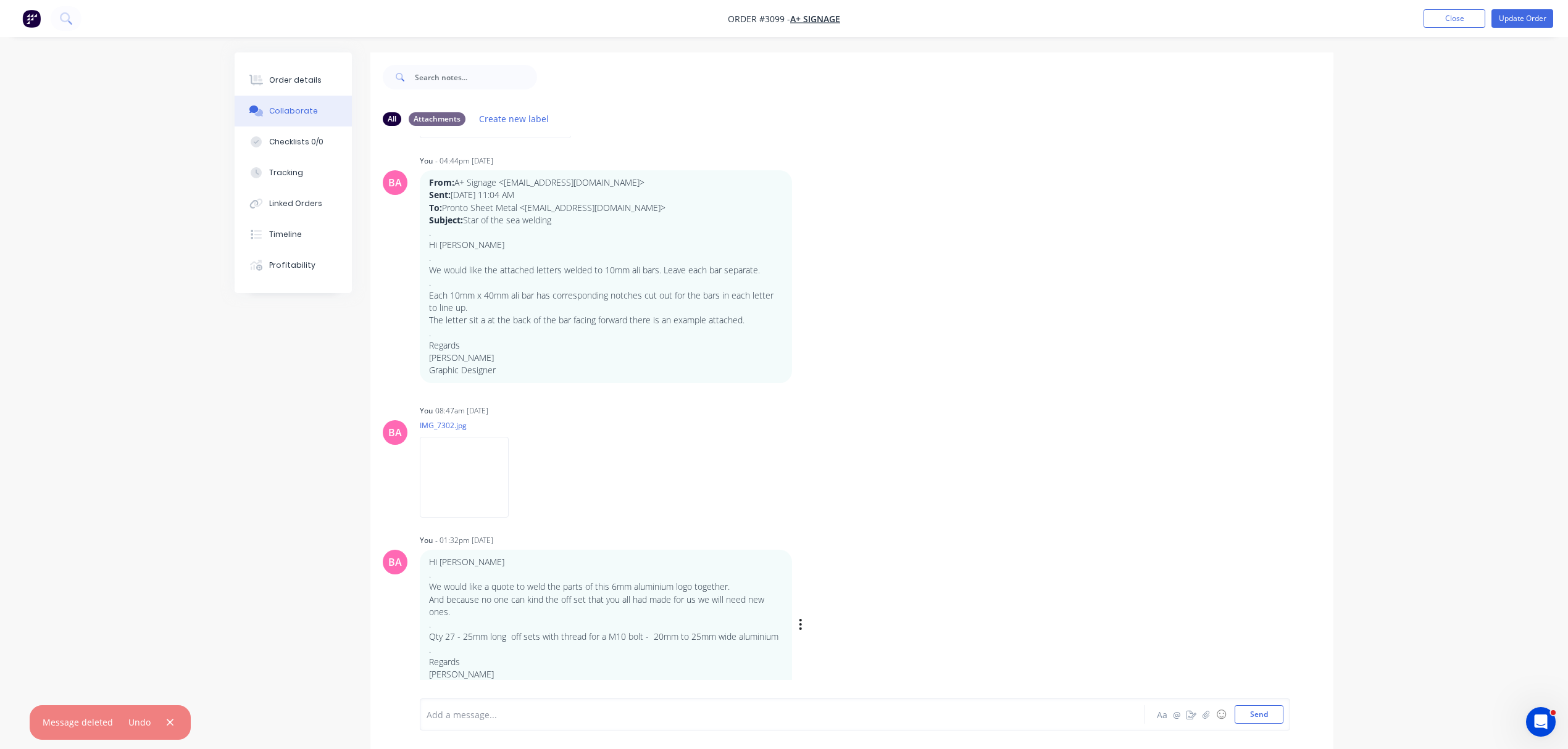
click at [803, 622] on div "Labels Edit Delete" at bounding box center [802, 625] width 7 height 18
click at [802, 625] on button "button" at bounding box center [801, 625] width 5 height 18
click at [833, 659] on button "Delete" at bounding box center [846, 667] width 78 height 20
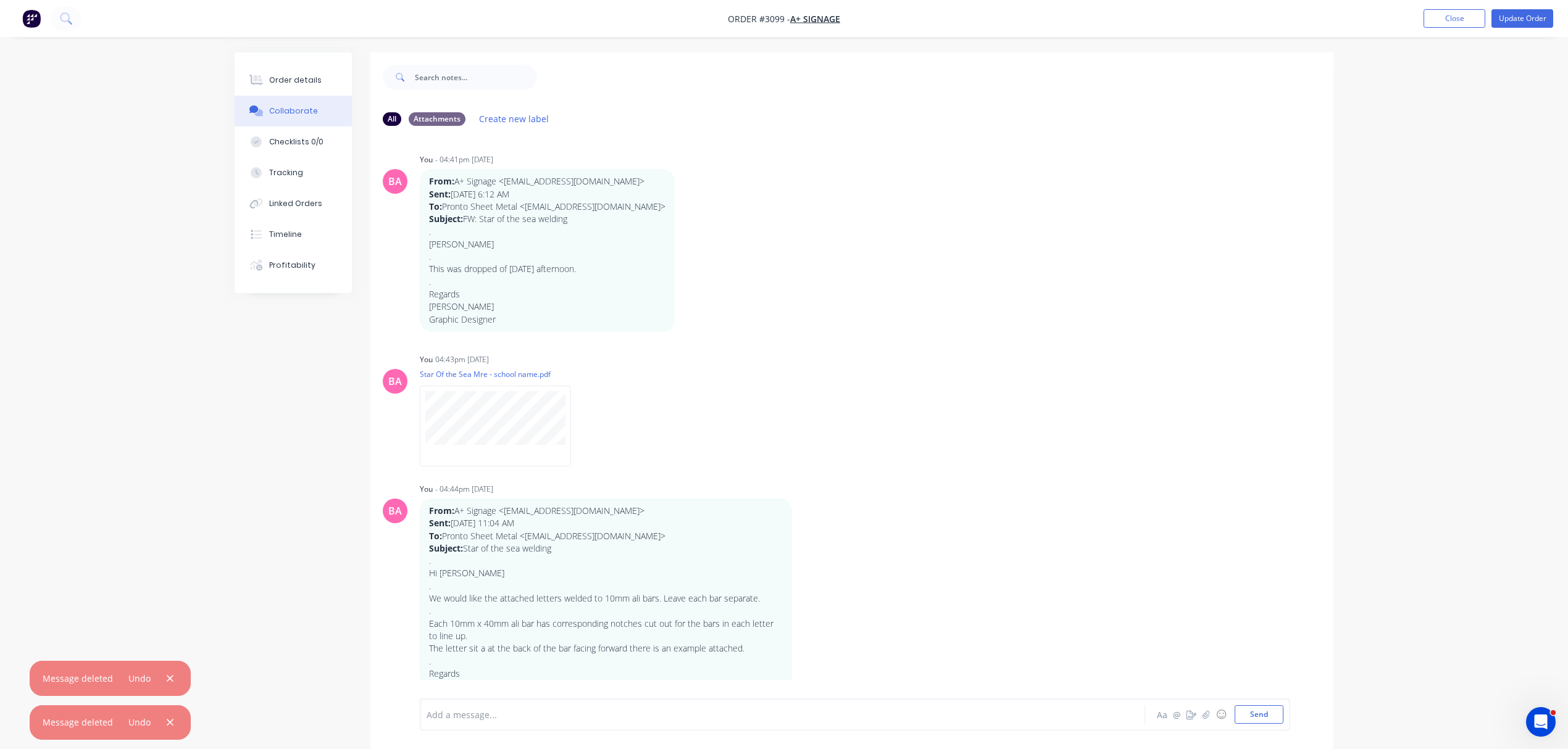
scroll to position [0, 0]
click at [315, 75] on div "Order details" at bounding box center [295, 80] width 52 height 11
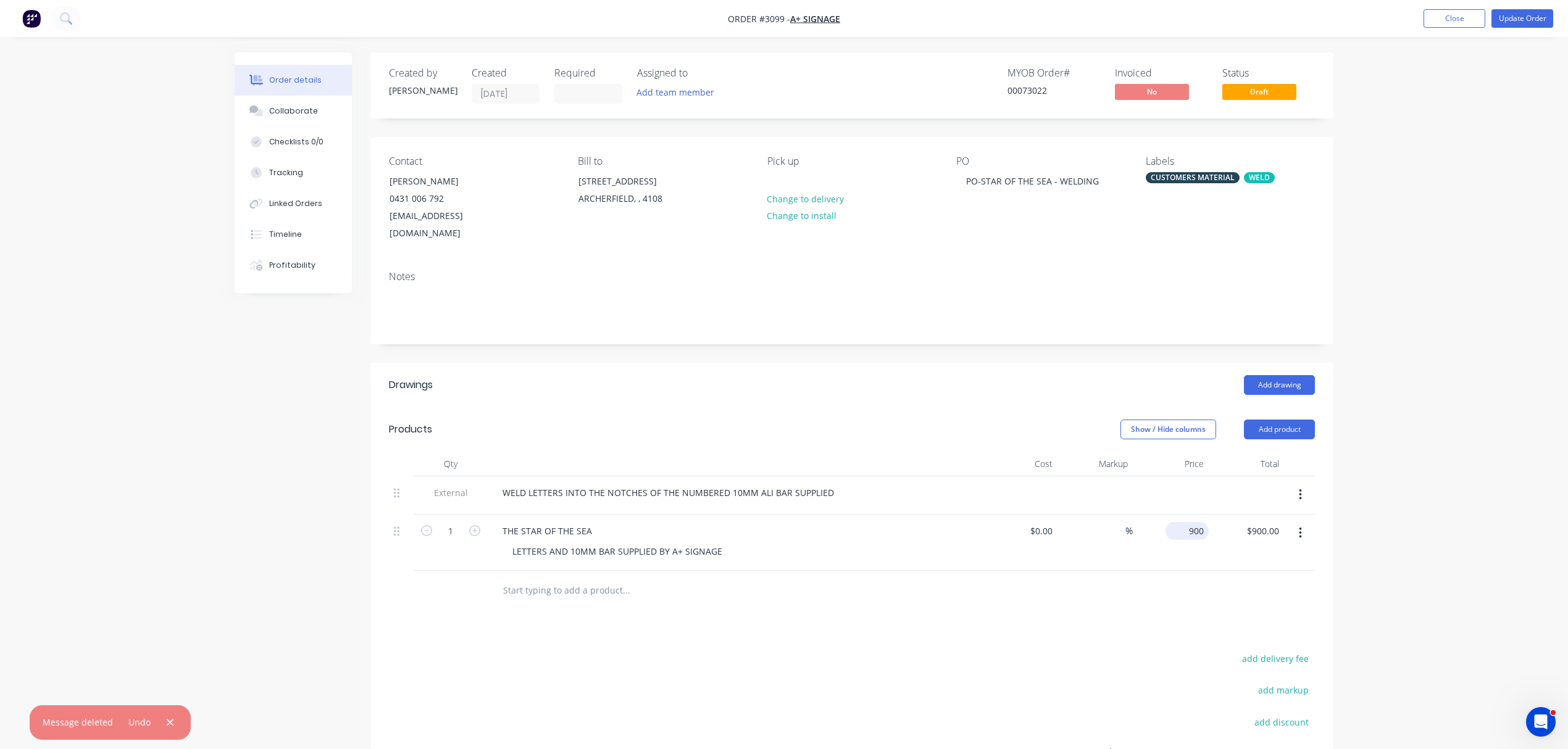
click at [1181, 515] on div "900 $900.00" at bounding box center [1170, 542] width 76 height 56
type input "$600.00"
click at [1518, 20] on button "Update Order" at bounding box center [1522, 18] width 62 height 18
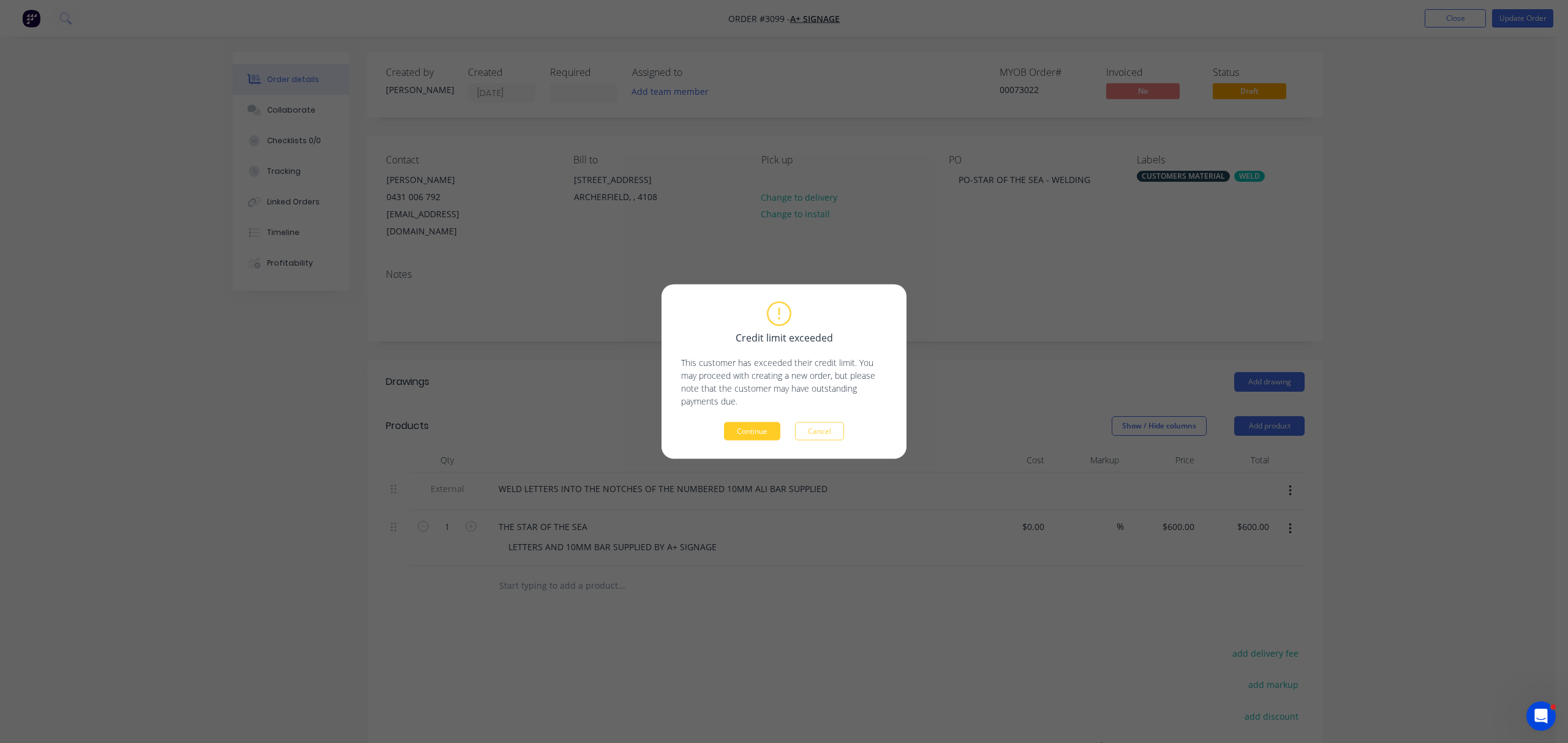
click at [755, 424] on button "Continue" at bounding box center [752, 432] width 56 height 18
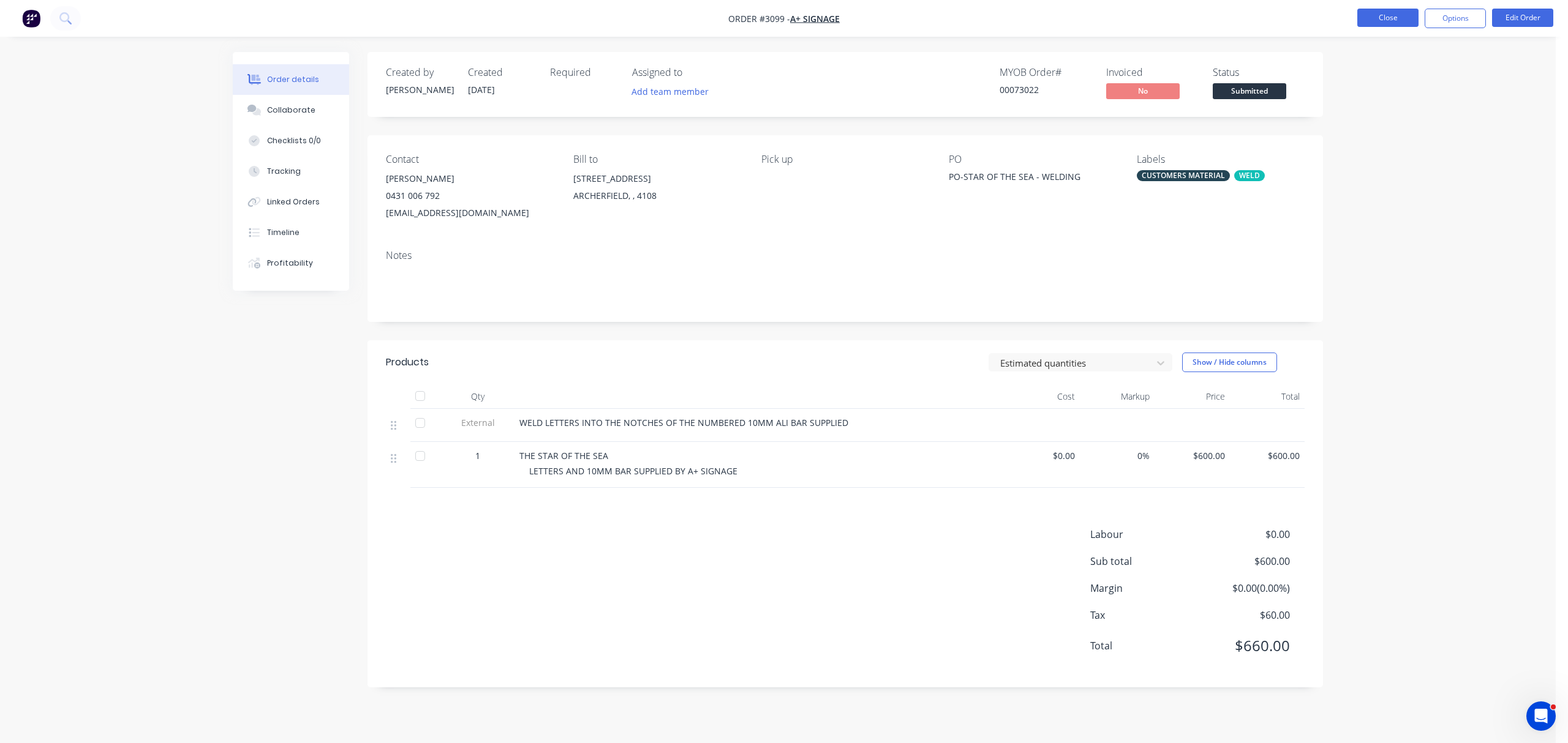
click at [1380, 15] on button "Close" at bounding box center [1387, 17] width 61 height 18
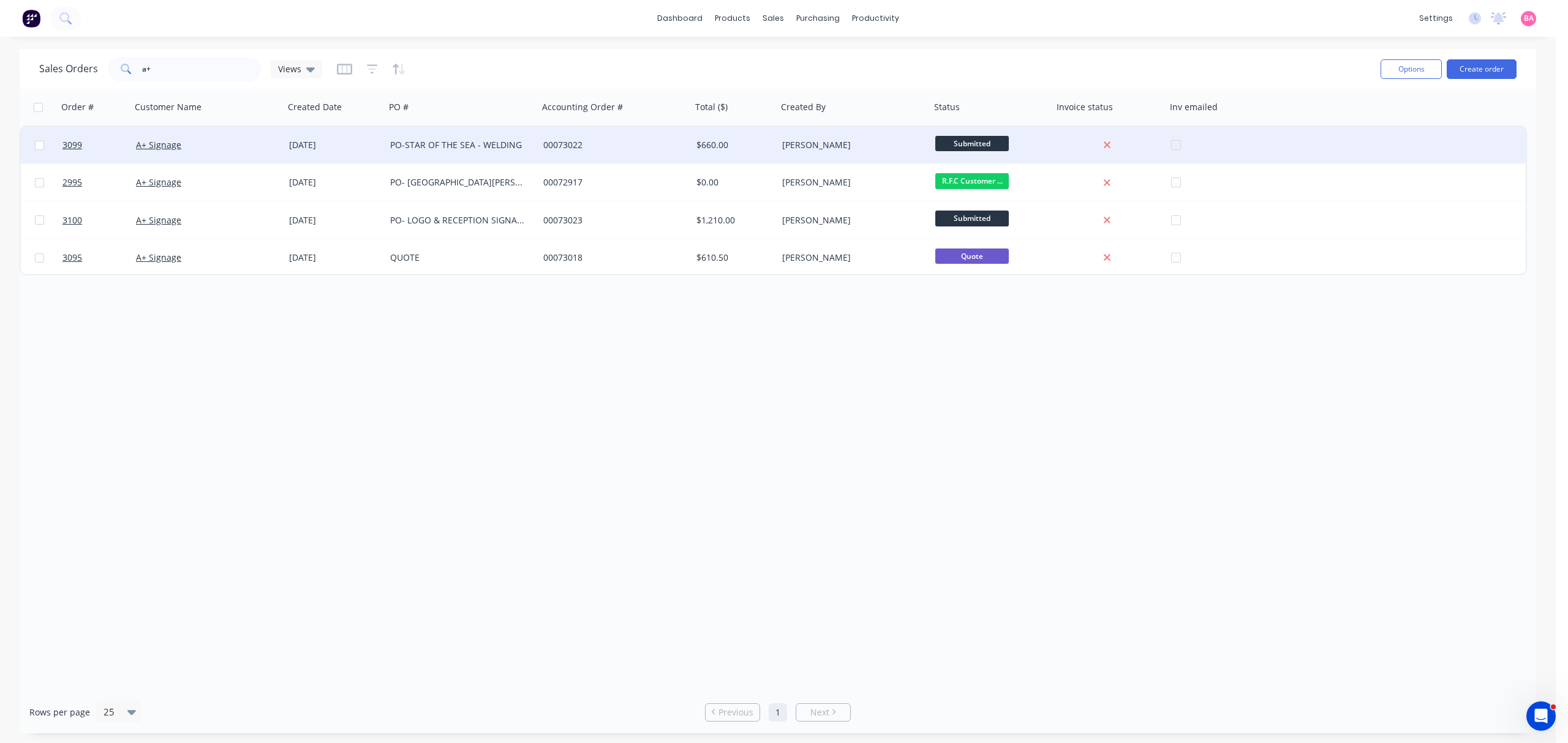
click at [476, 141] on div "PO-STAR OF THE SEA - WELDING" at bounding box center [457, 145] width 136 height 12
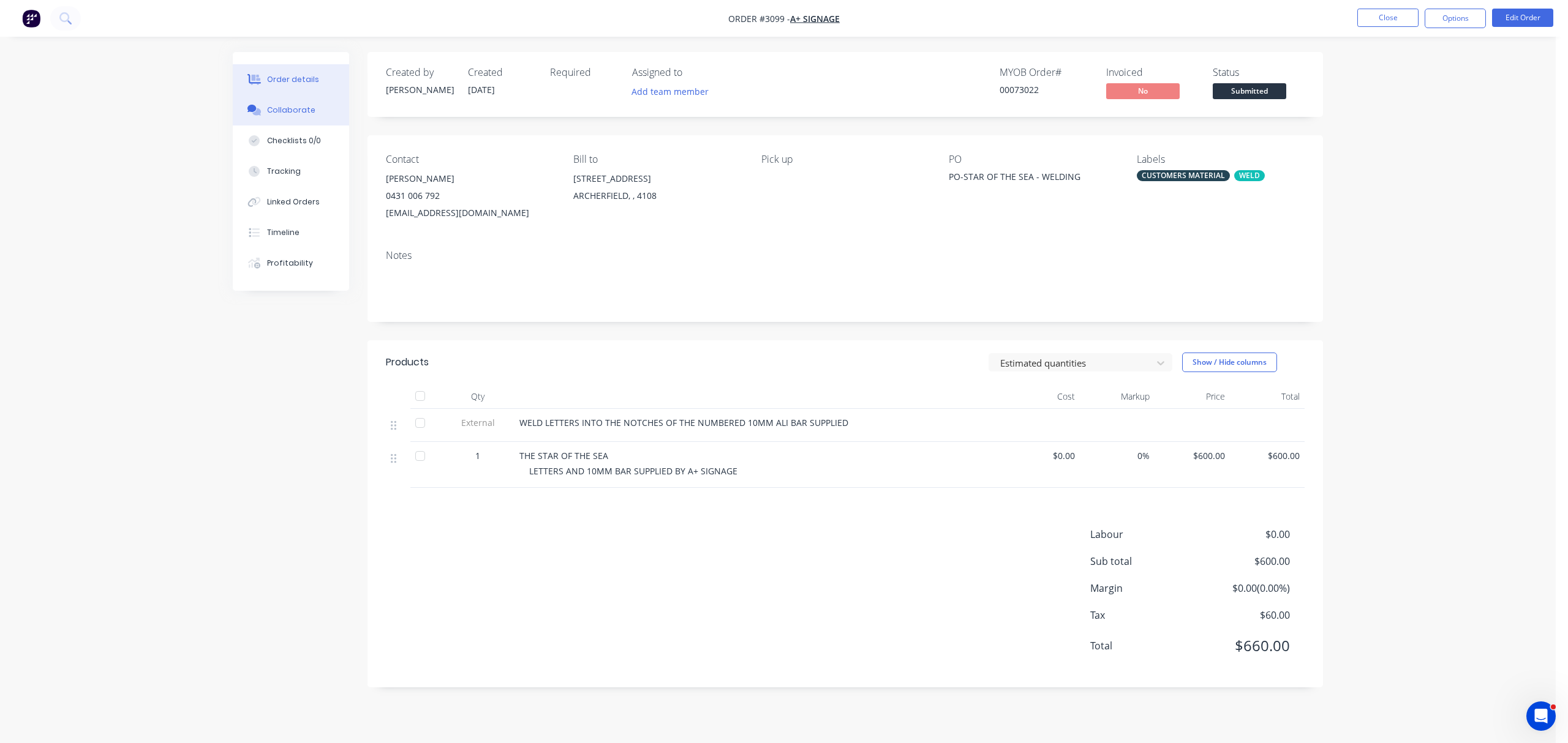
click at [294, 107] on div "Collaborate" at bounding box center [290, 110] width 48 height 11
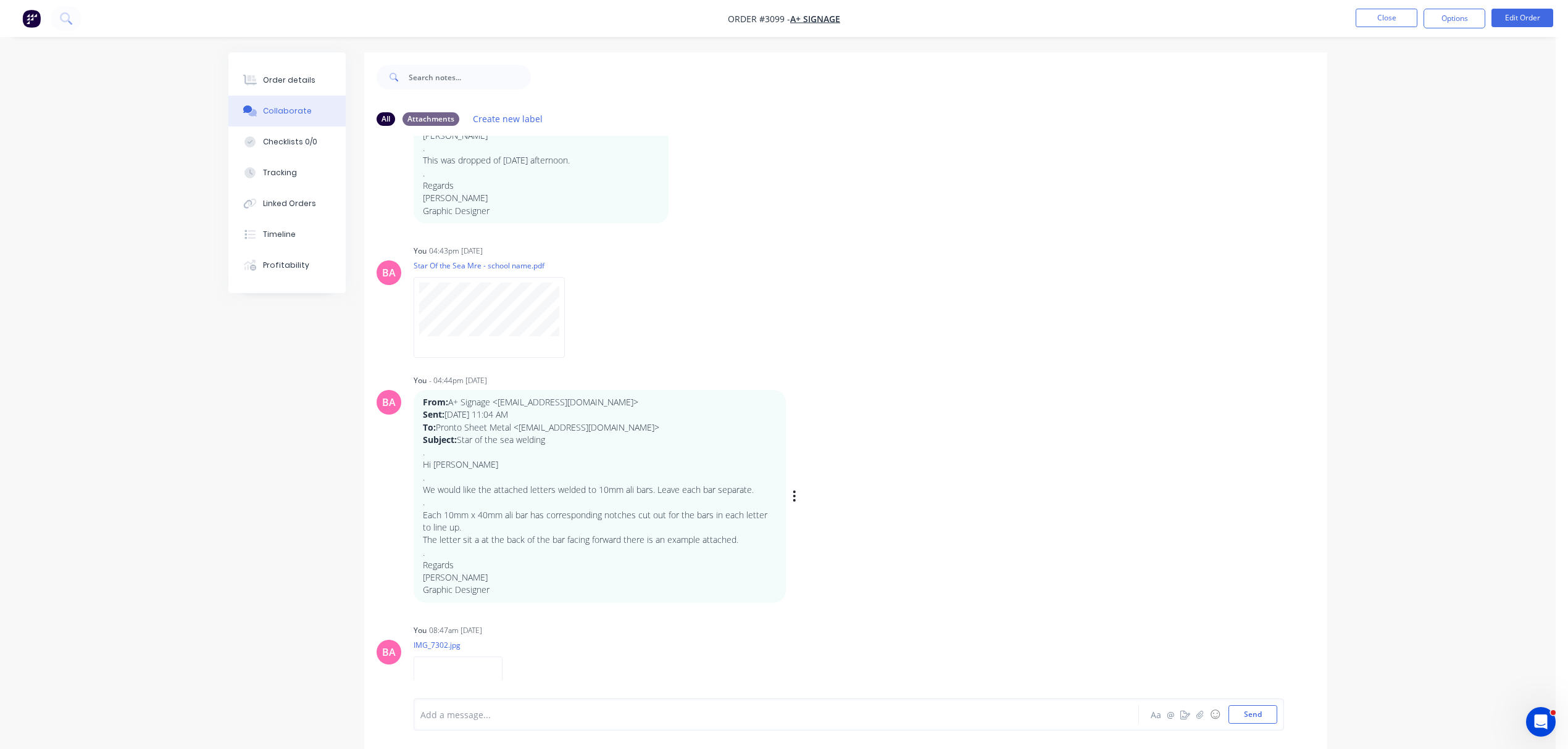
scroll to position [156, 0]
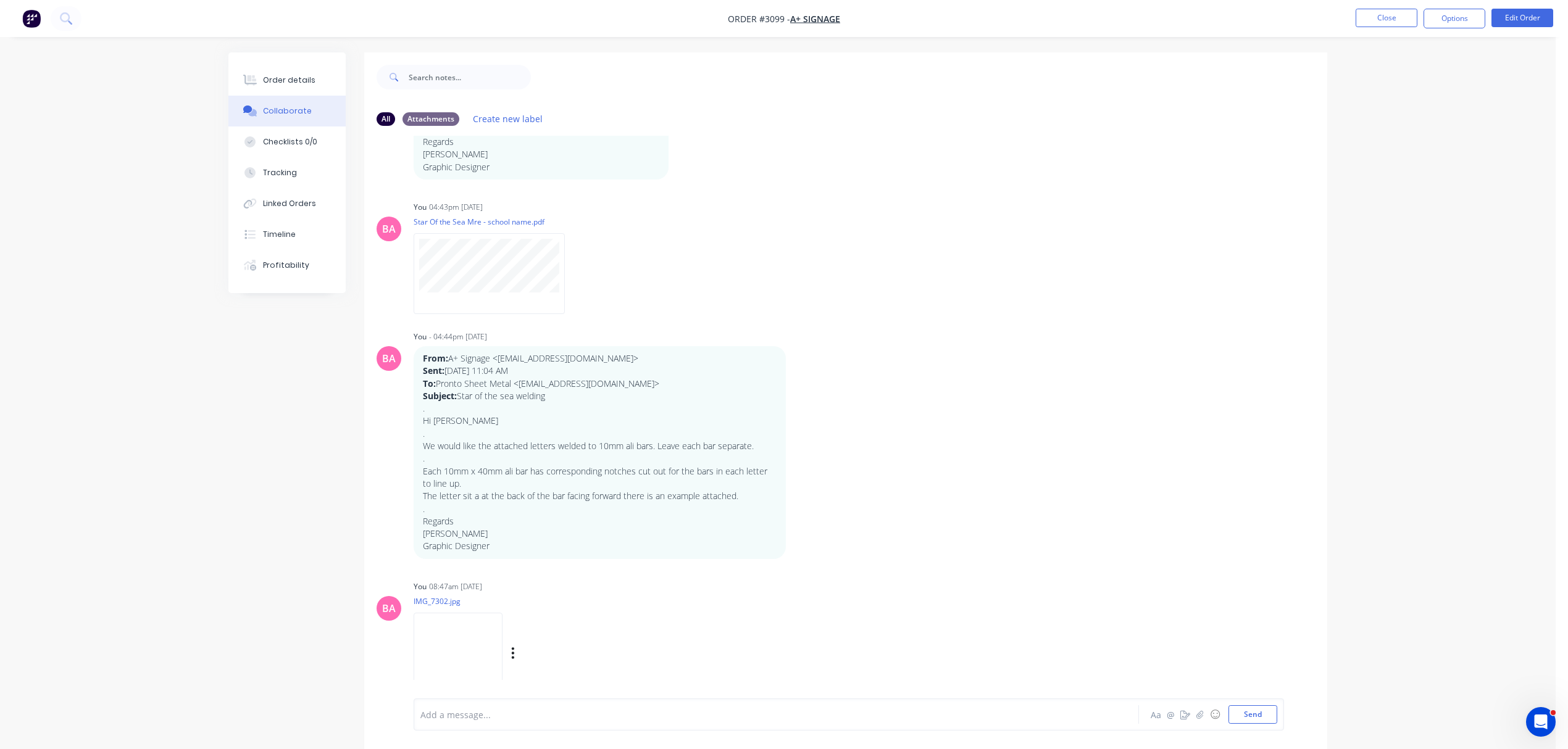
click at [462, 660] on img at bounding box center [458, 654] width 89 height 81
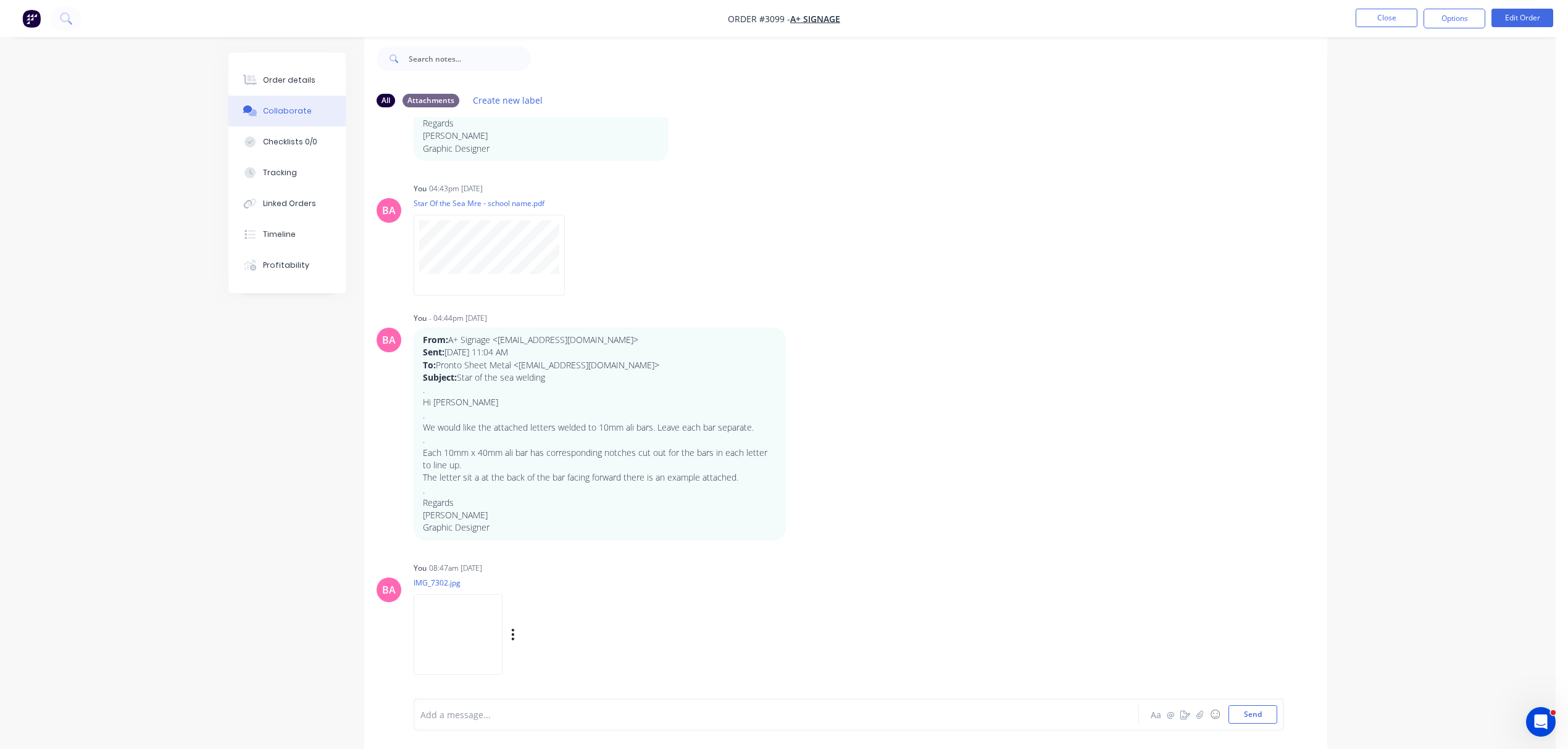
scroll to position [20, 0]
drag, startPoint x: 610, startPoint y: 346, endPoint x: 620, endPoint y: 346, distance: 10.0
click at [615, 346] on p "From: A+ Signage <info@aplussignage.com> Sent: Wednesday, 1 October 2025 11:04 …" at bounding box center [599, 359] width 353 height 50
click at [687, 358] on p "From: A+ Signage <info@aplussignage.com> Sent: Wednesday, 1 October 2025 11:04 …" at bounding box center [599, 359] width 353 height 50
click at [1396, 18] on button "Close" at bounding box center [1386, 17] width 62 height 18
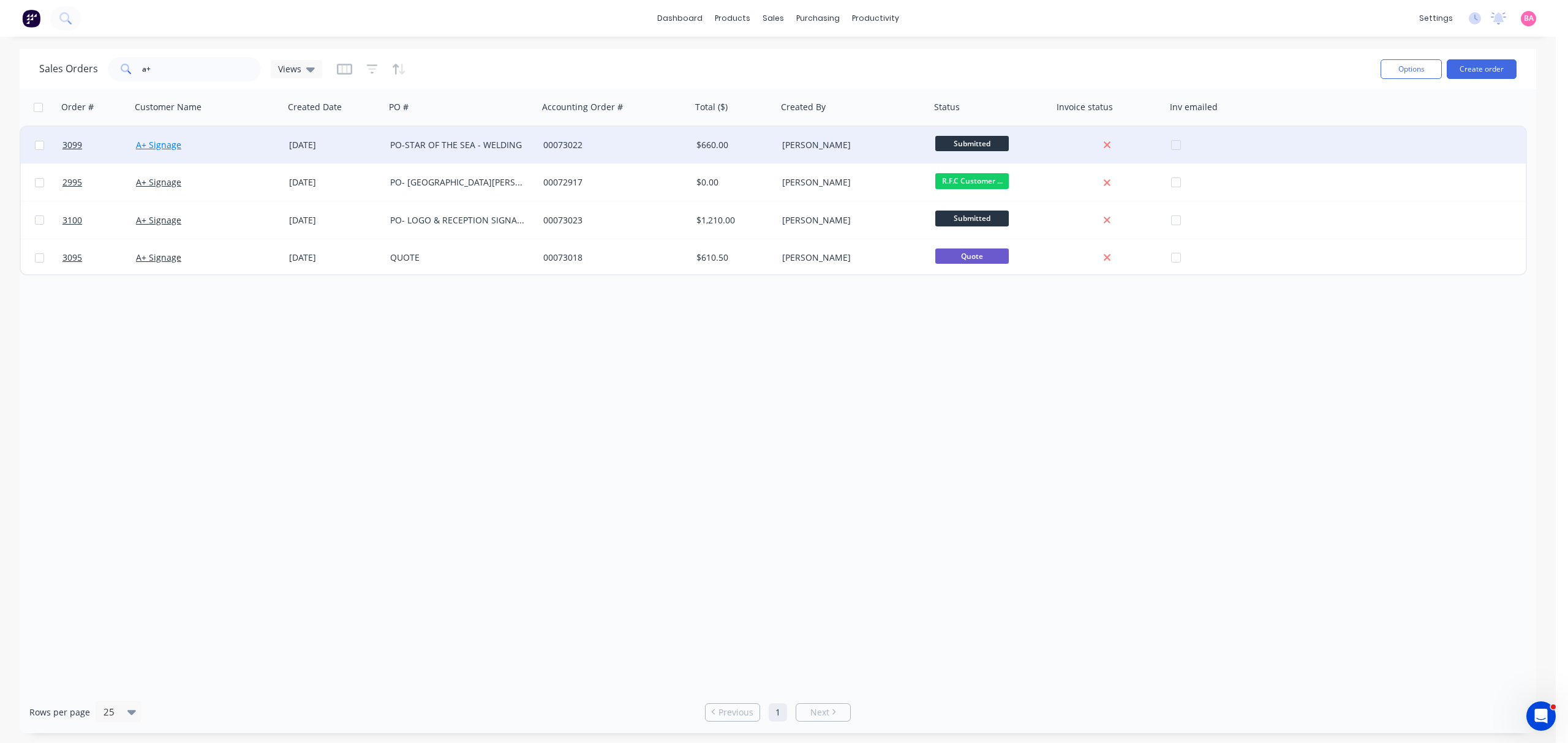
click at [152, 143] on link "A+ Signage" at bounding box center [158, 145] width 46 height 12
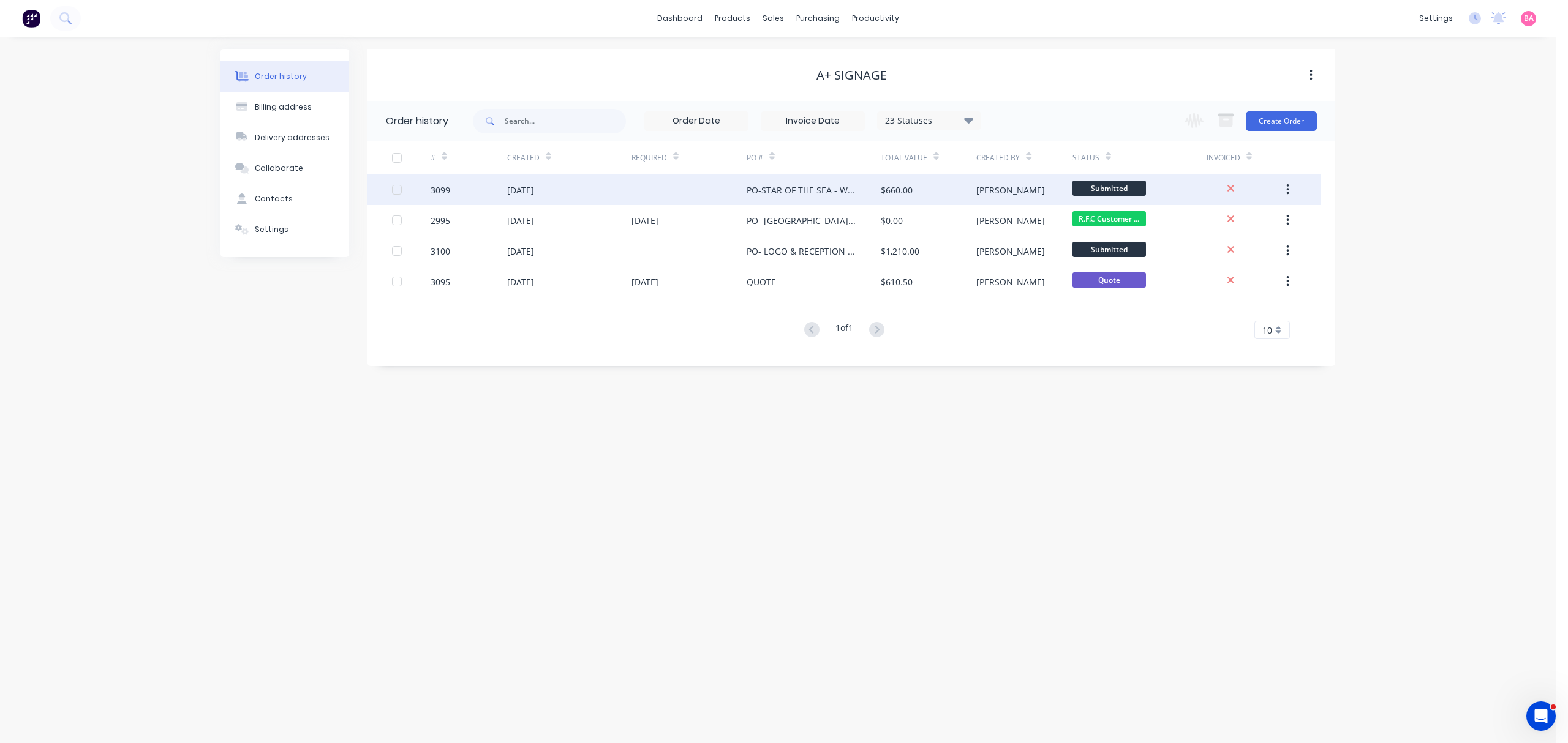
click at [439, 188] on div "3099" at bounding box center [441, 190] width 20 height 13
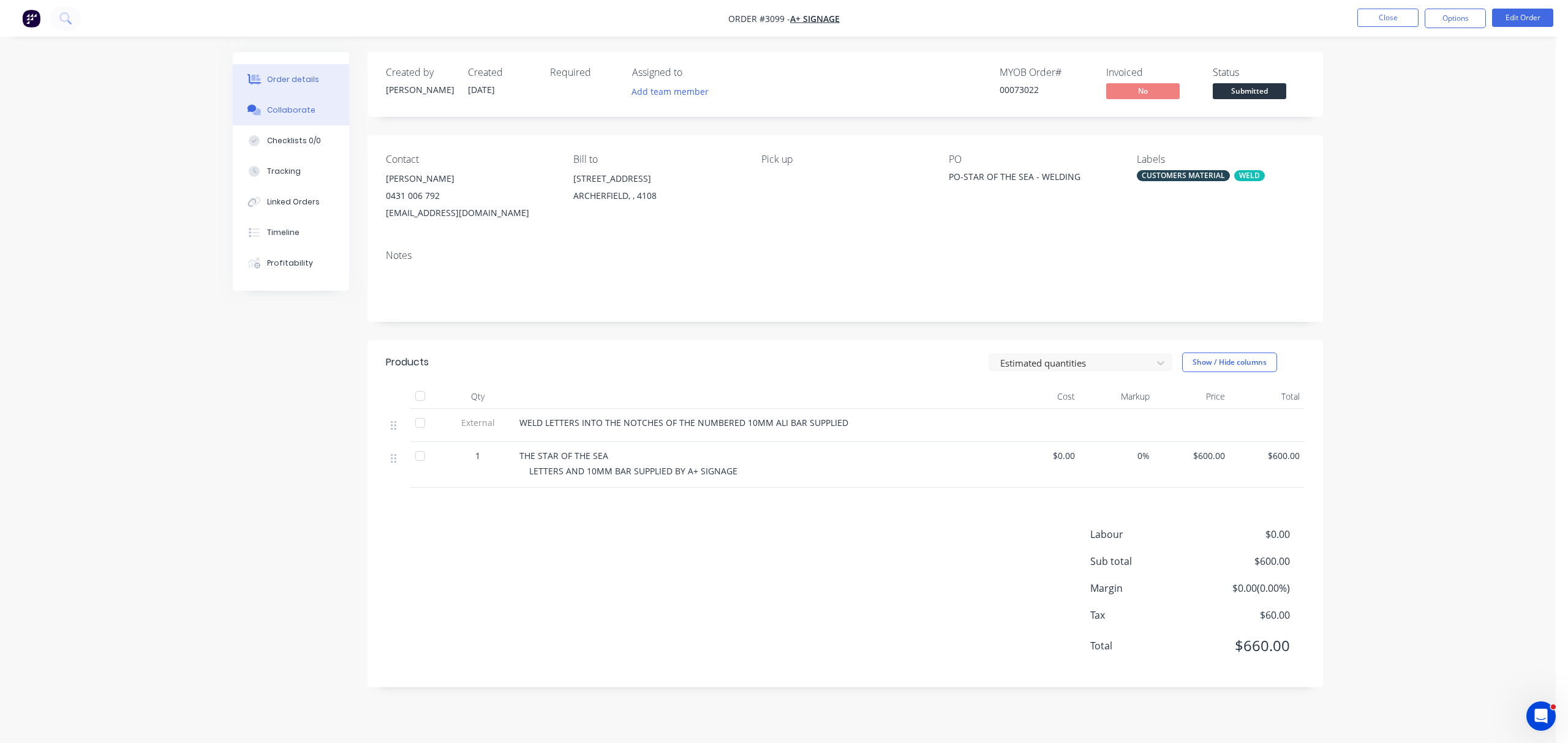
click at [288, 104] on button "Collaborate" at bounding box center [291, 110] width 117 height 31
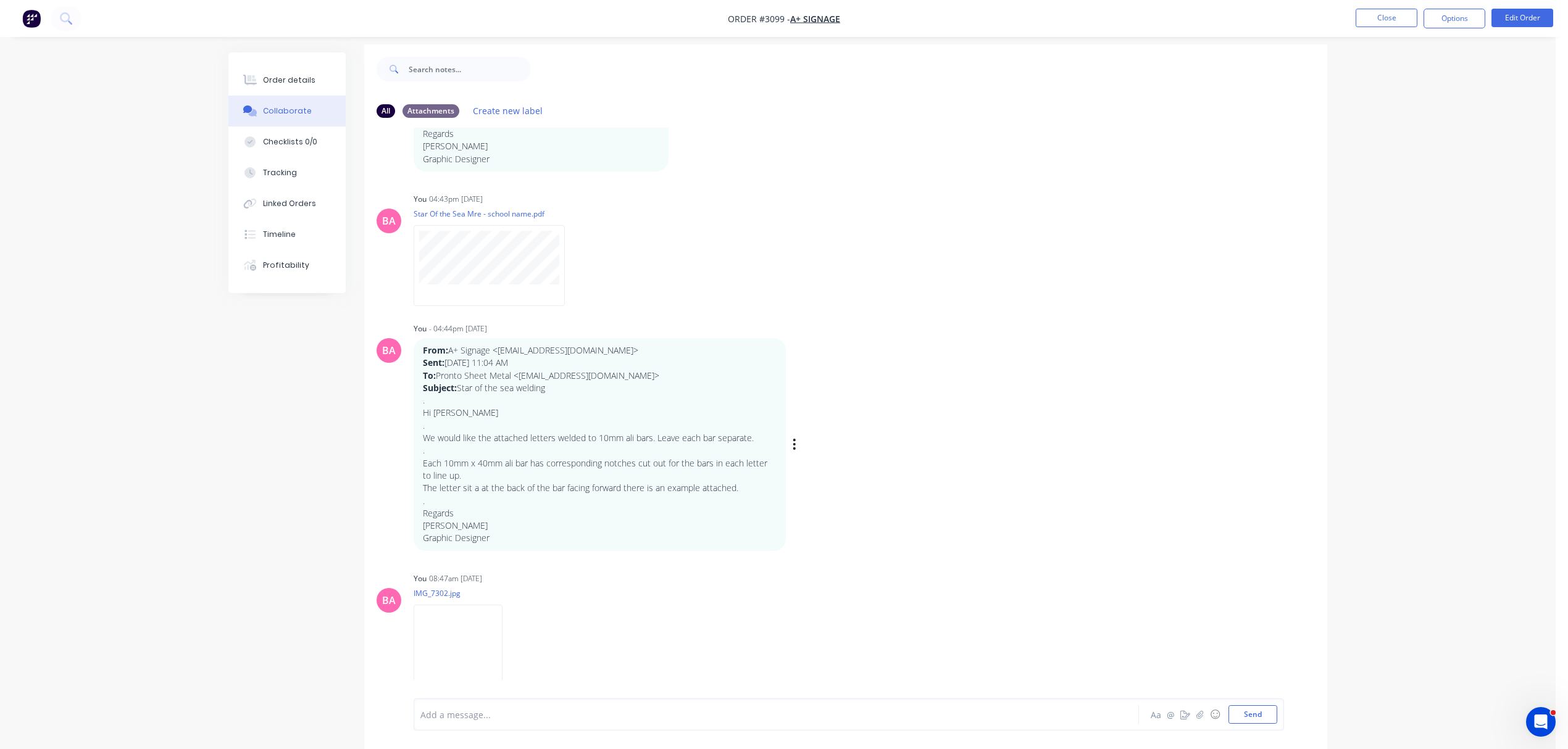
scroll to position [20, 0]
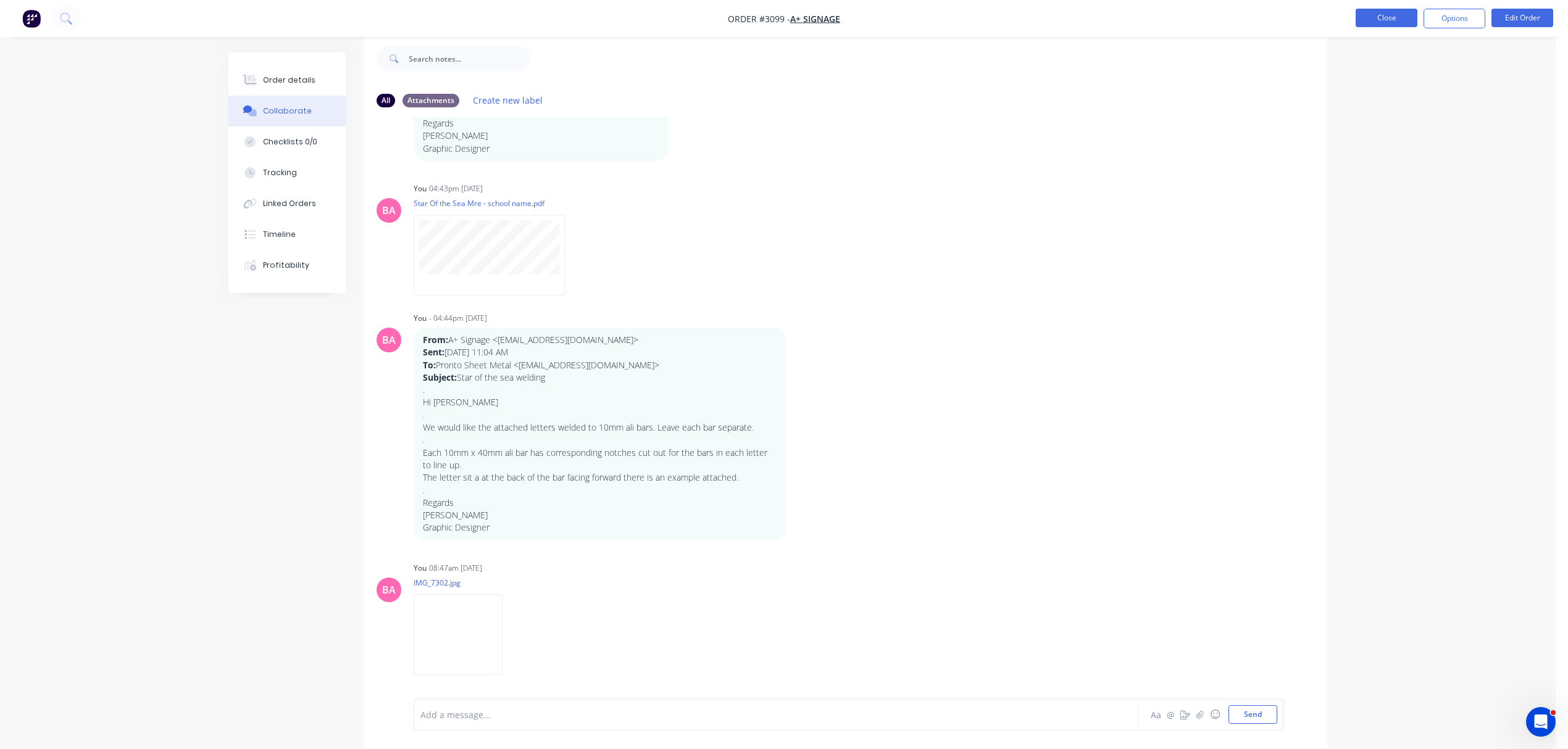
click at [1383, 10] on button "Close" at bounding box center [1386, 17] width 62 height 18
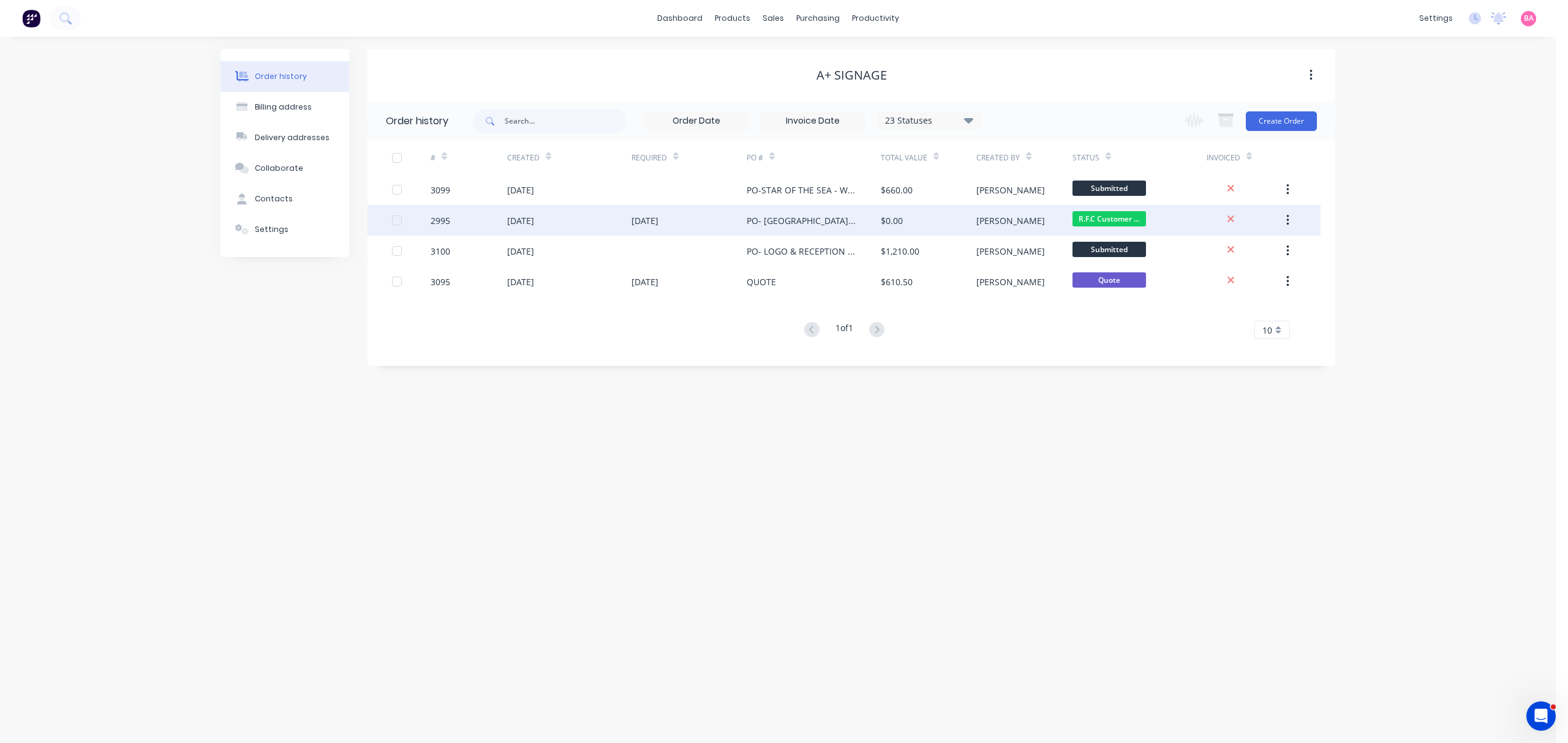
click at [441, 221] on div "2995" at bounding box center [441, 220] width 20 height 13
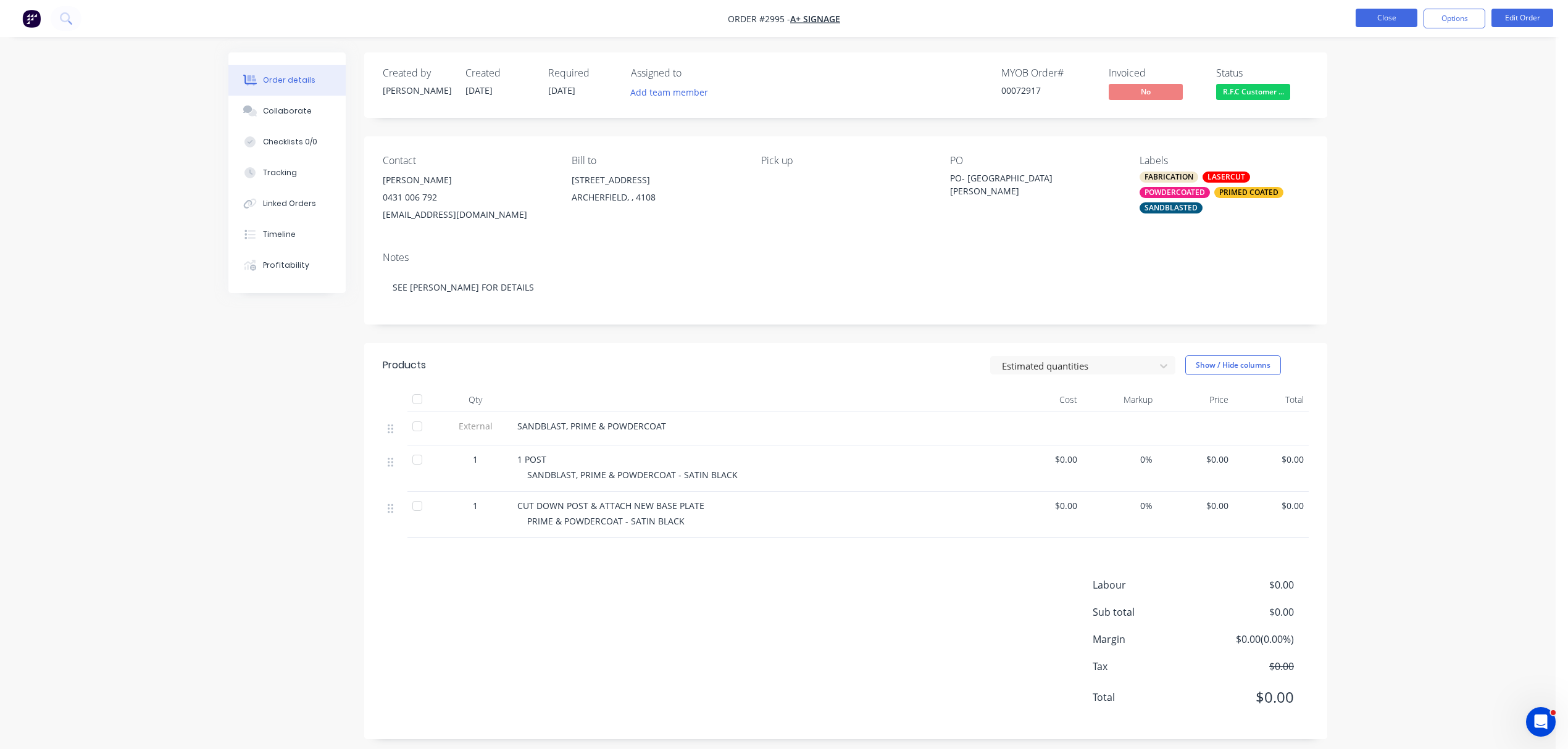
click at [1386, 18] on button "Close" at bounding box center [1386, 17] width 62 height 18
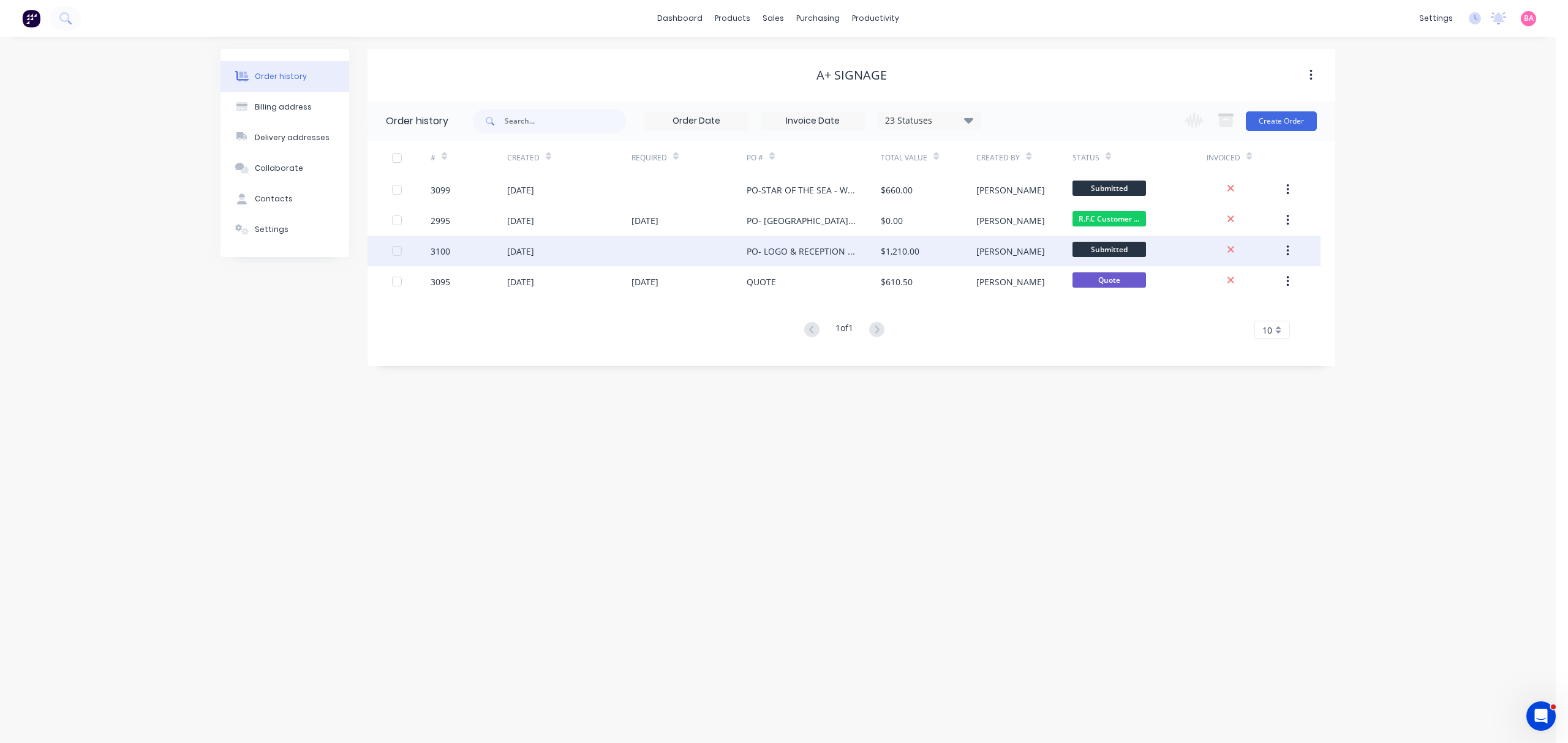
click at [821, 246] on div "PO- LOGO & RECEPTION SIGNAGE - STAR OF THE SEA MRE" at bounding box center [801, 251] width 109 height 13
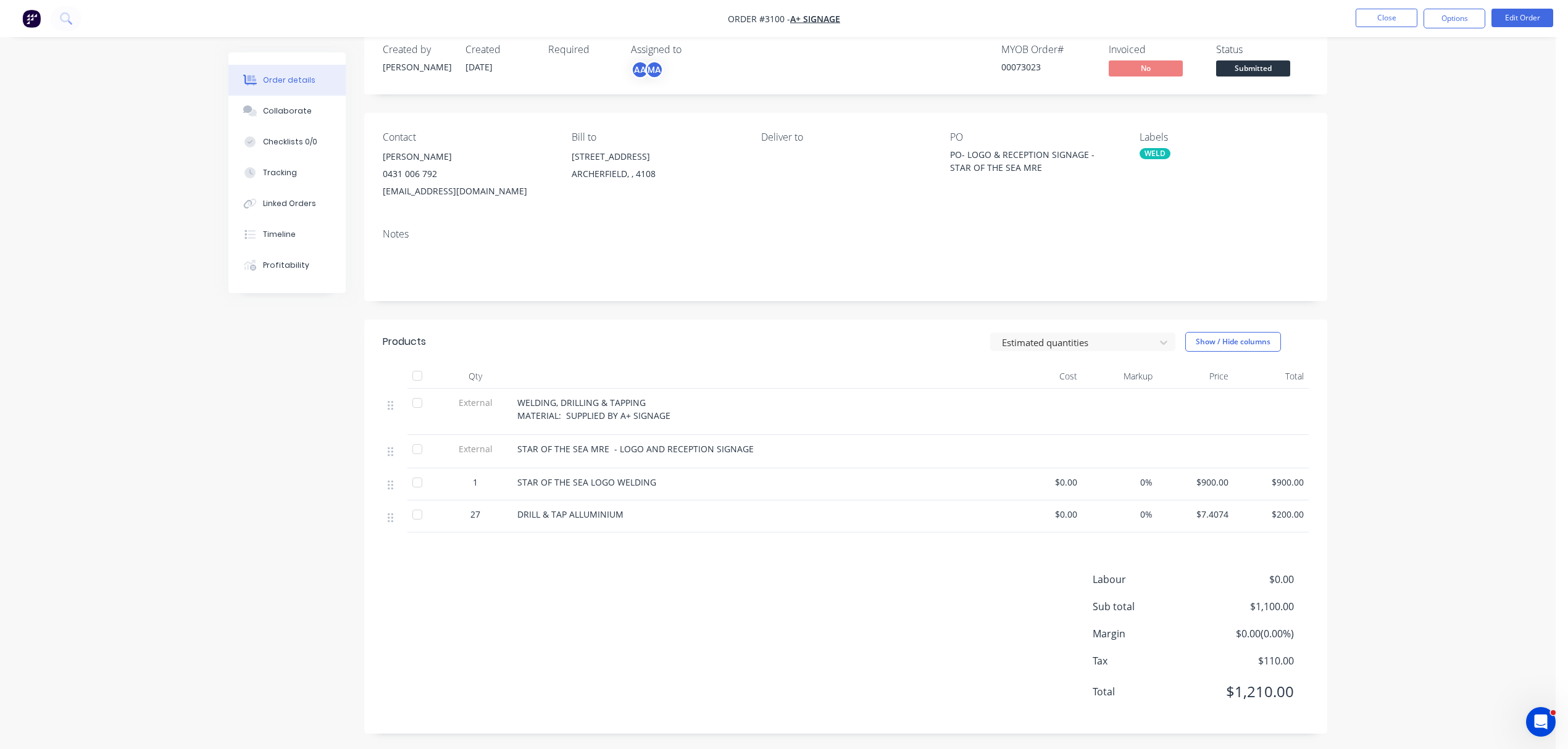
scroll to position [29, 0]
click at [285, 104] on button "Collaborate" at bounding box center [287, 111] width 118 height 31
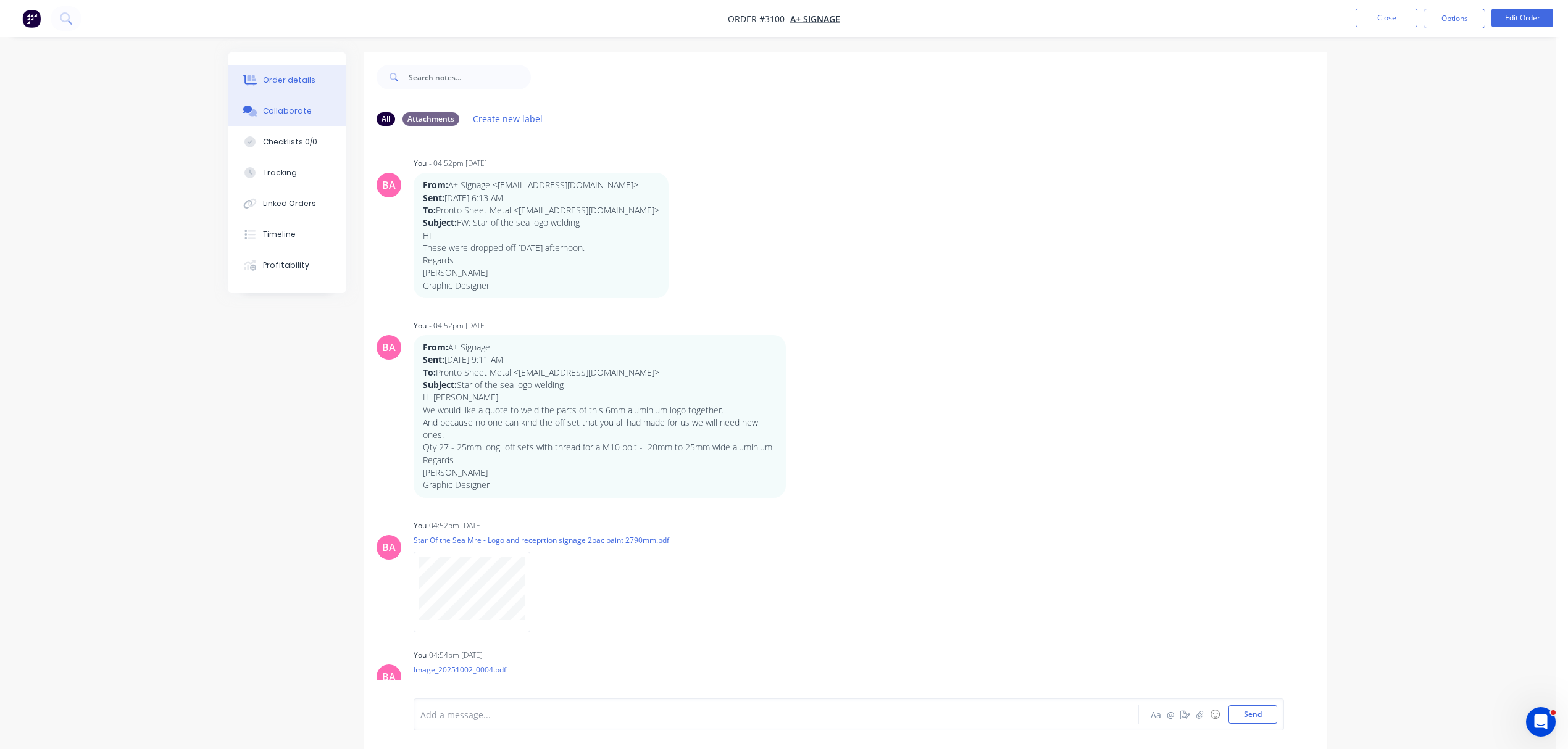
click at [294, 74] on div "Order details" at bounding box center [289, 80] width 52 height 11
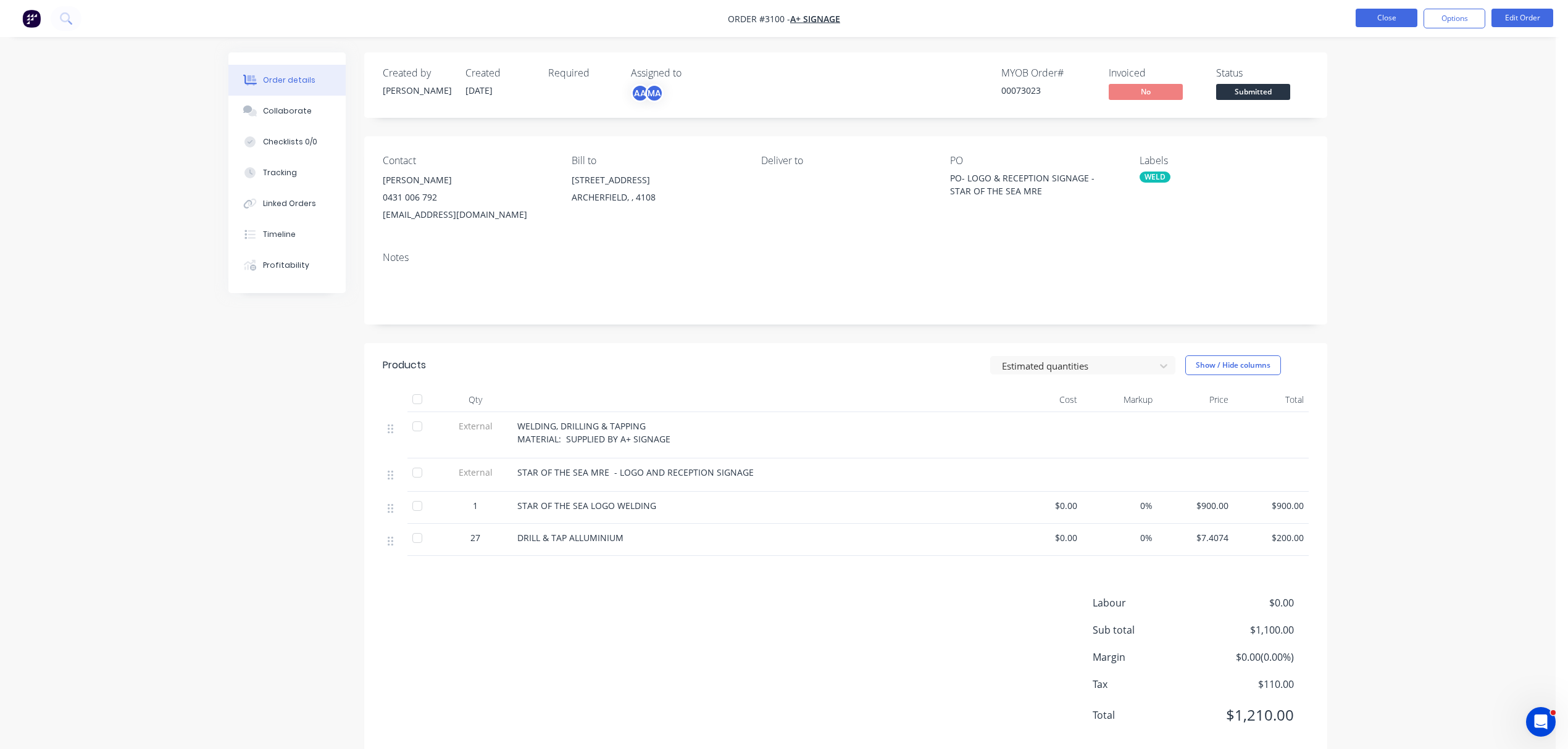
click at [1388, 12] on button "Close" at bounding box center [1386, 17] width 62 height 18
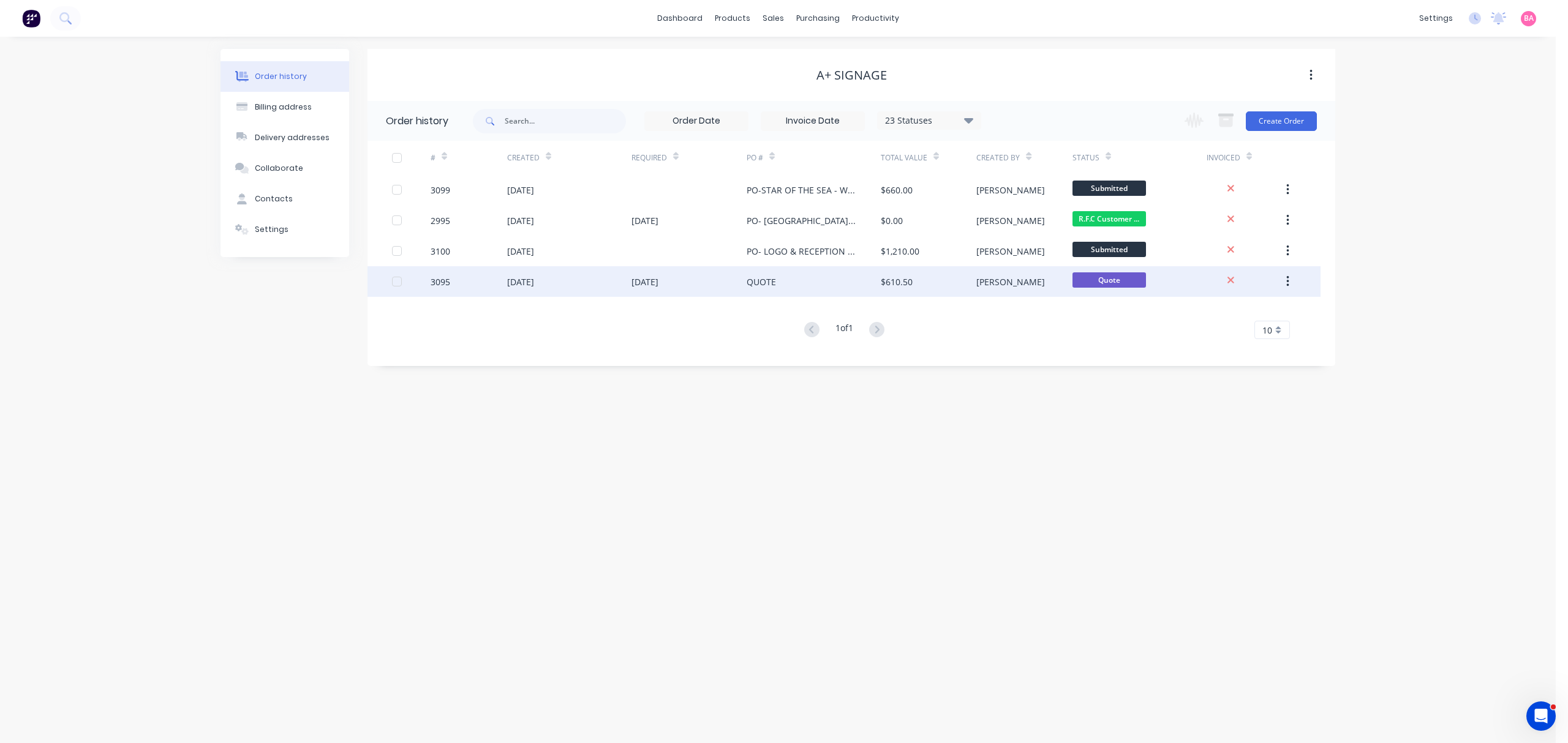
click at [658, 276] on div "[DATE]" at bounding box center [645, 282] width 27 height 13
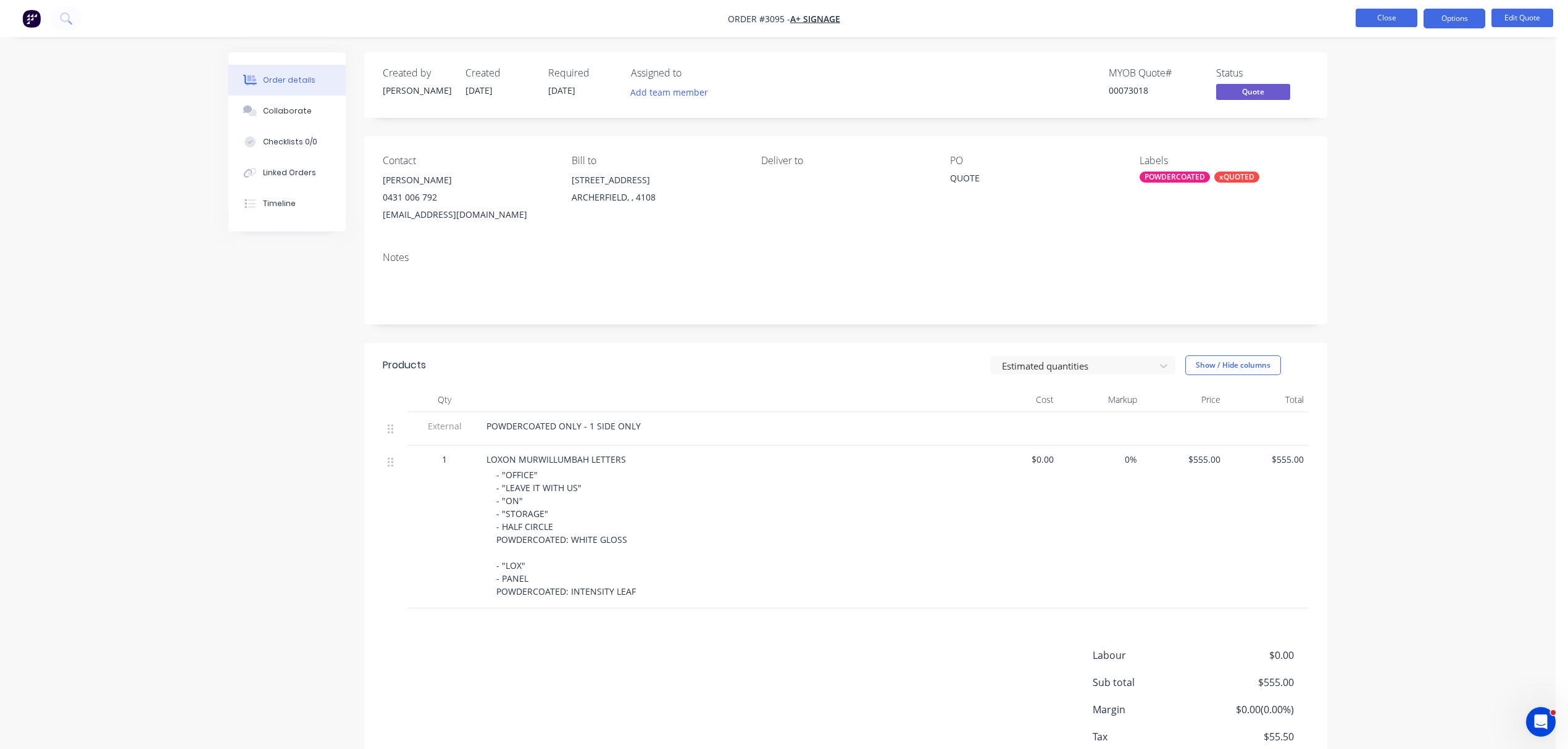
click at [1396, 14] on button "Close" at bounding box center [1386, 17] width 62 height 18
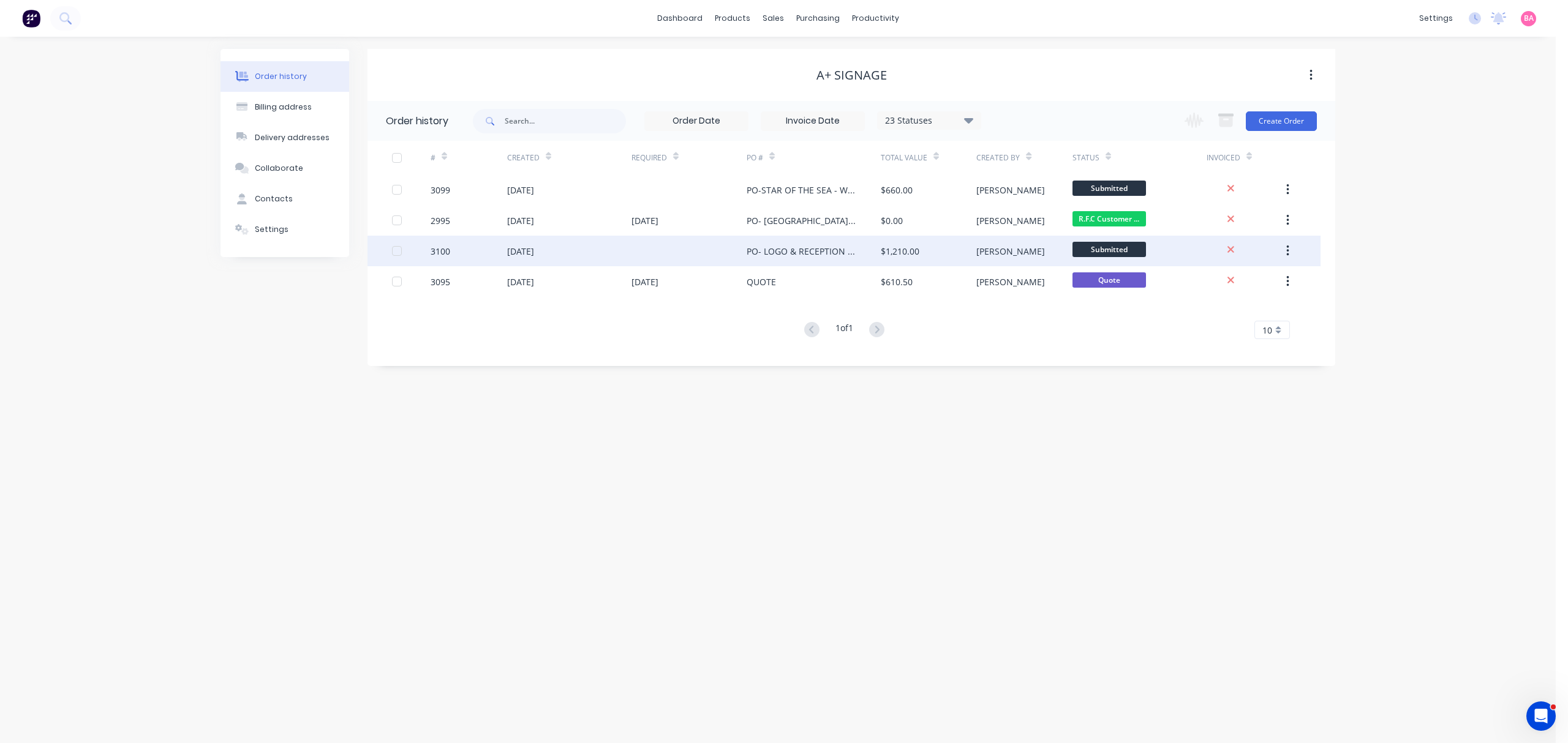
click at [804, 249] on div "PO- LOGO & RECEPTION SIGNAGE - STAR OF THE SEA MRE" at bounding box center [801, 251] width 109 height 13
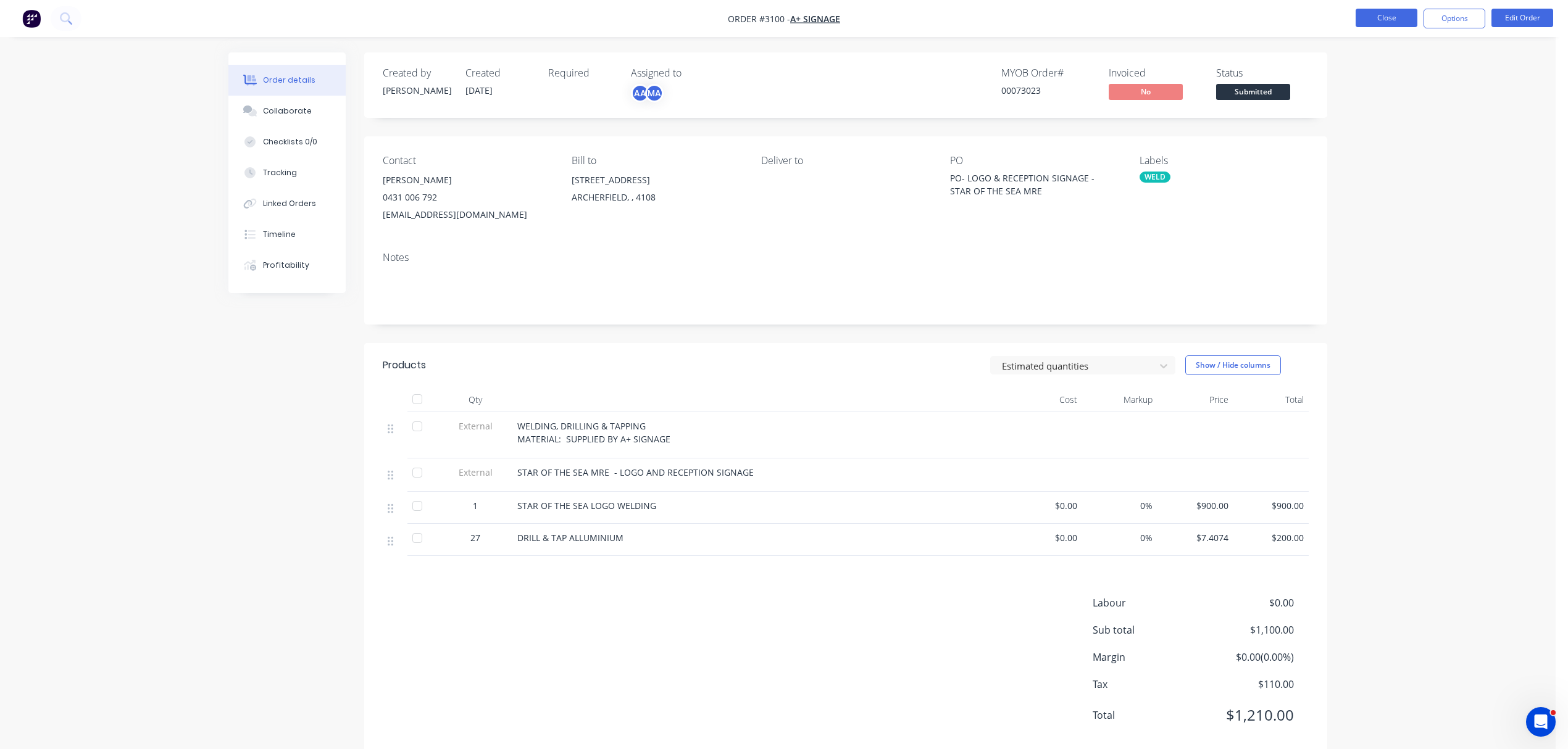
click at [1382, 20] on button "Close" at bounding box center [1386, 17] width 62 height 18
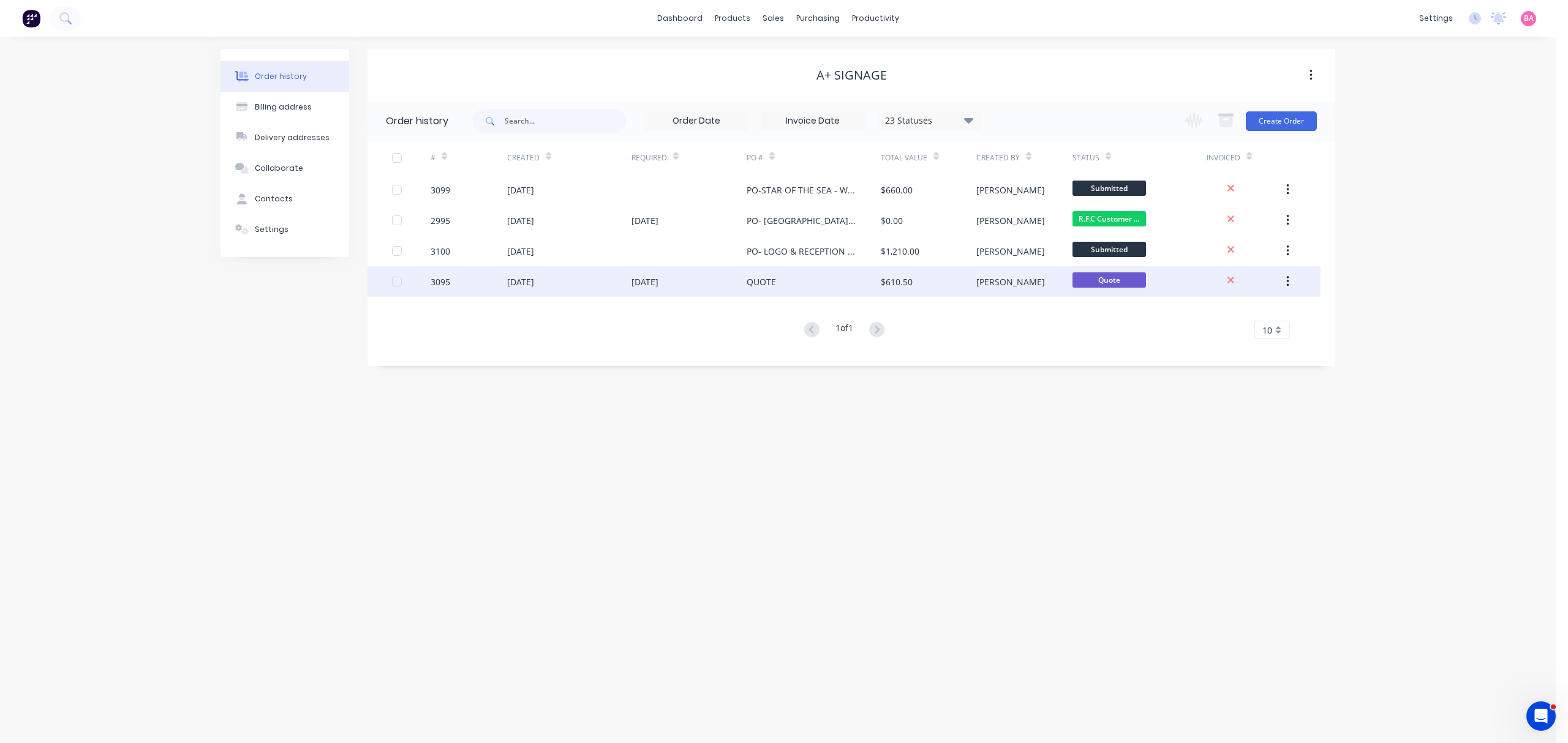
click at [767, 276] on div "QUOTE" at bounding box center [761, 282] width 29 height 13
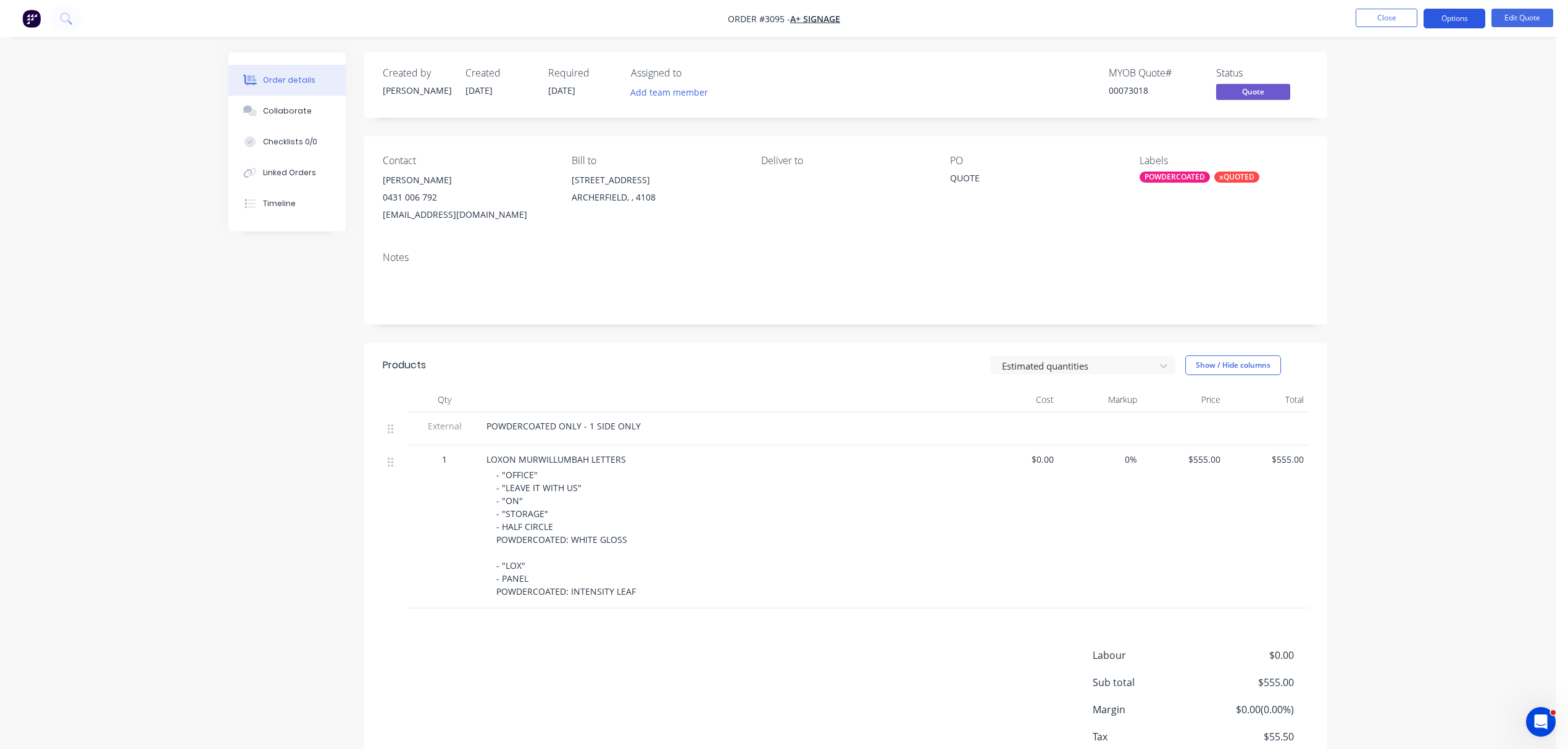
click at [1466, 14] on button "Options" at bounding box center [1454, 18] width 62 height 20
click at [278, 106] on div "Collaborate" at bounding box center [287, 111] width 49 height 11
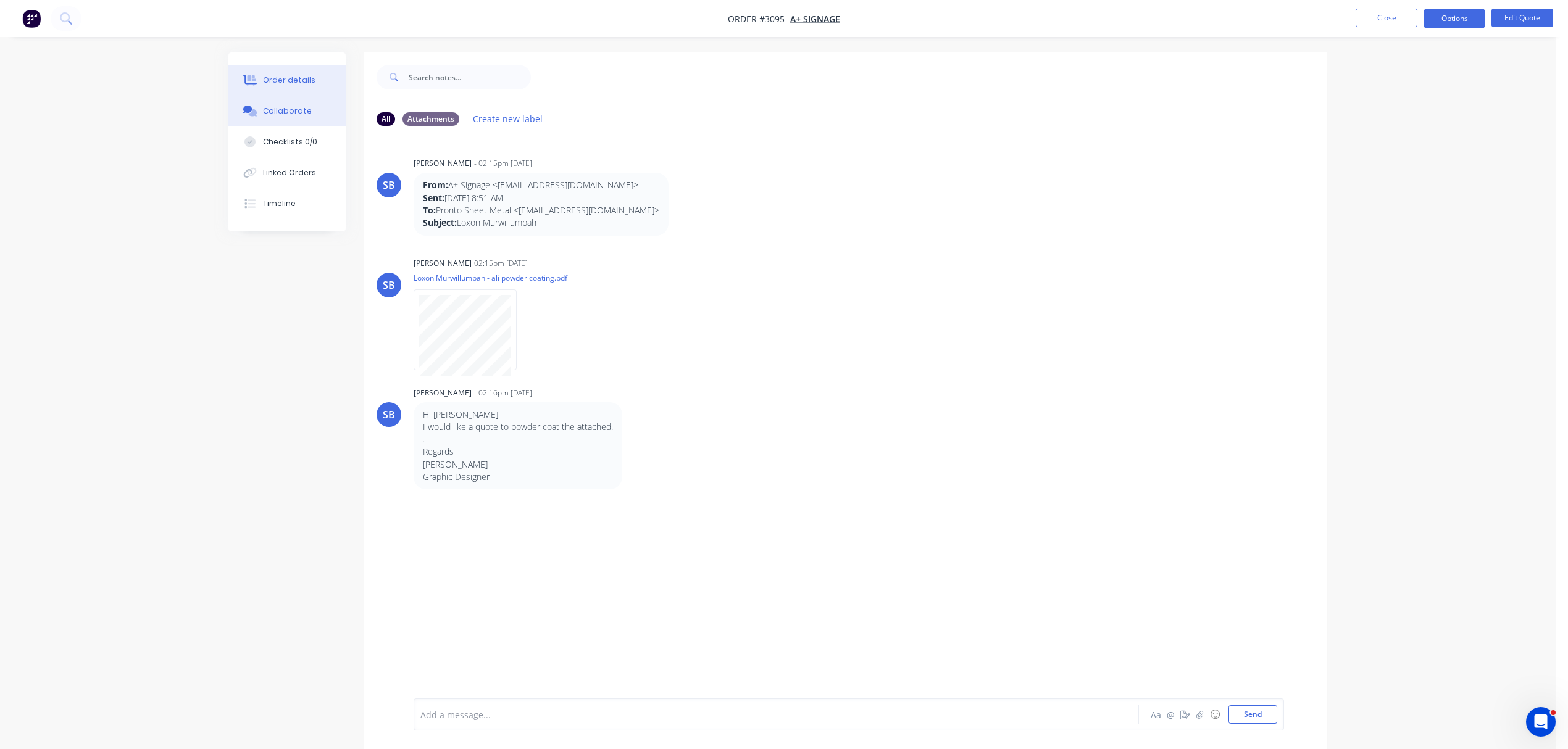
click at [265, 67] on button "Order details" at bounding box center [287, 81] width 118 height 31
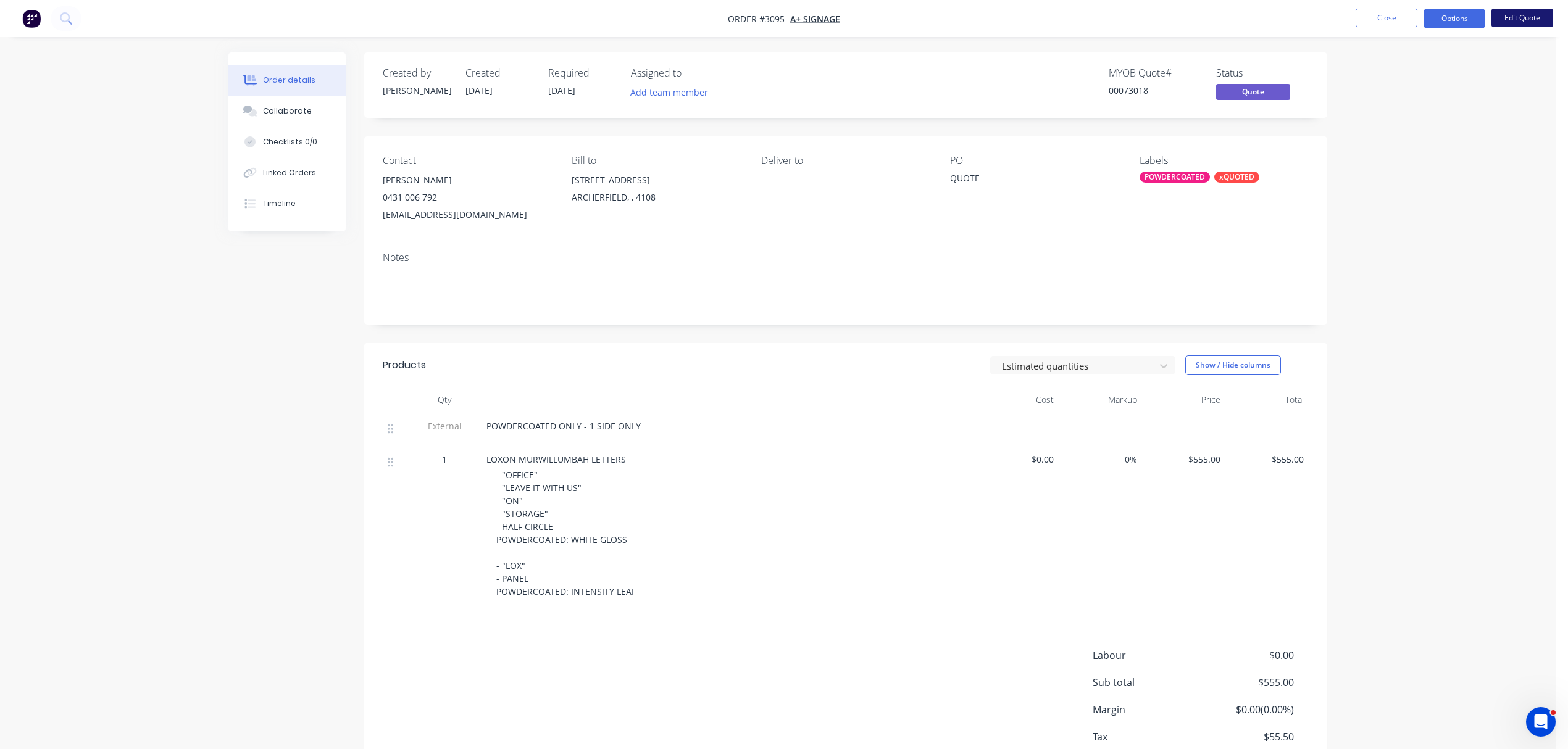
click at [1524, 17] on button "Edit Quote" at bounding box center [1522, 17] width 62 height 18
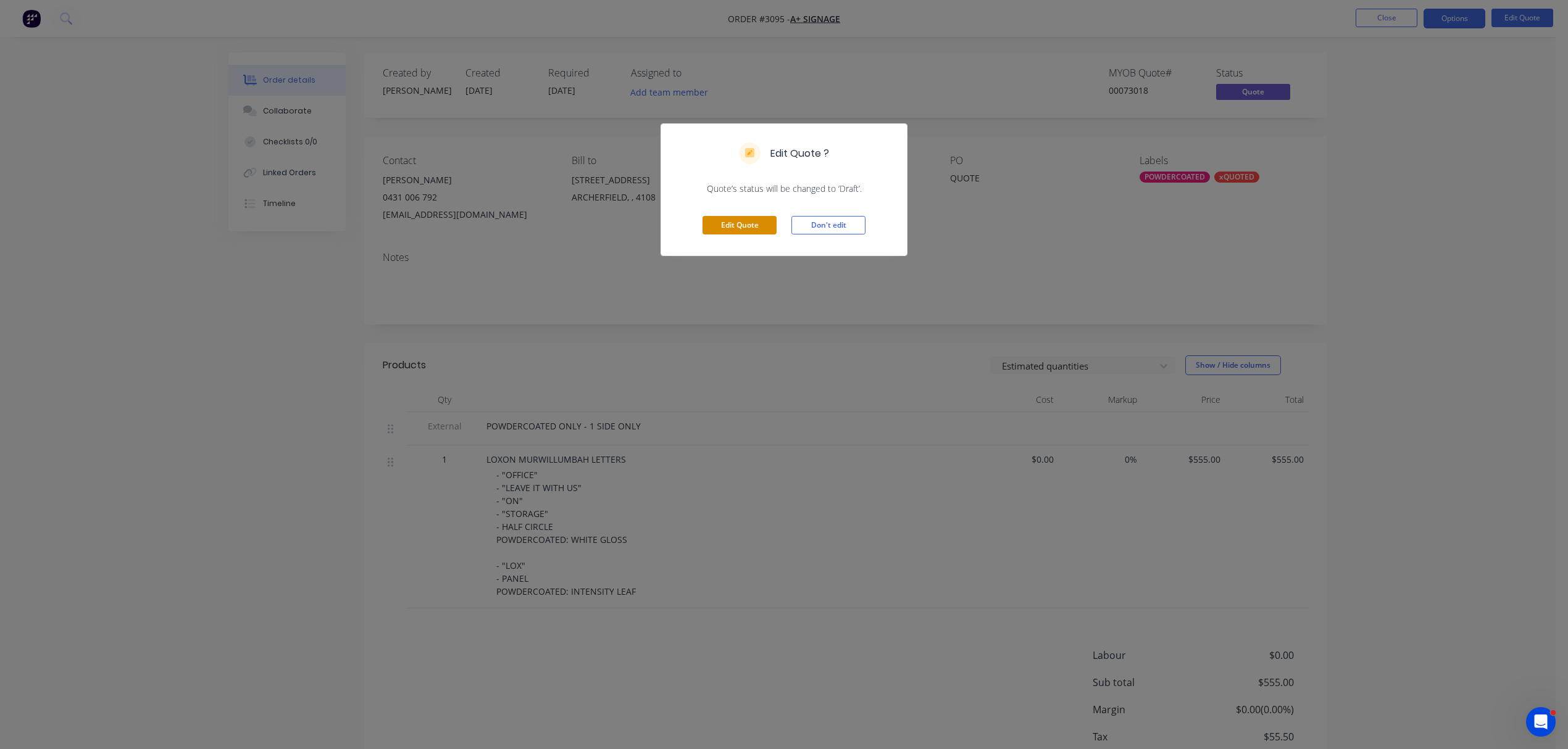
click at [736, 218] on button "Edit Quote" at bounding box center [739, 225] width 74 height 18
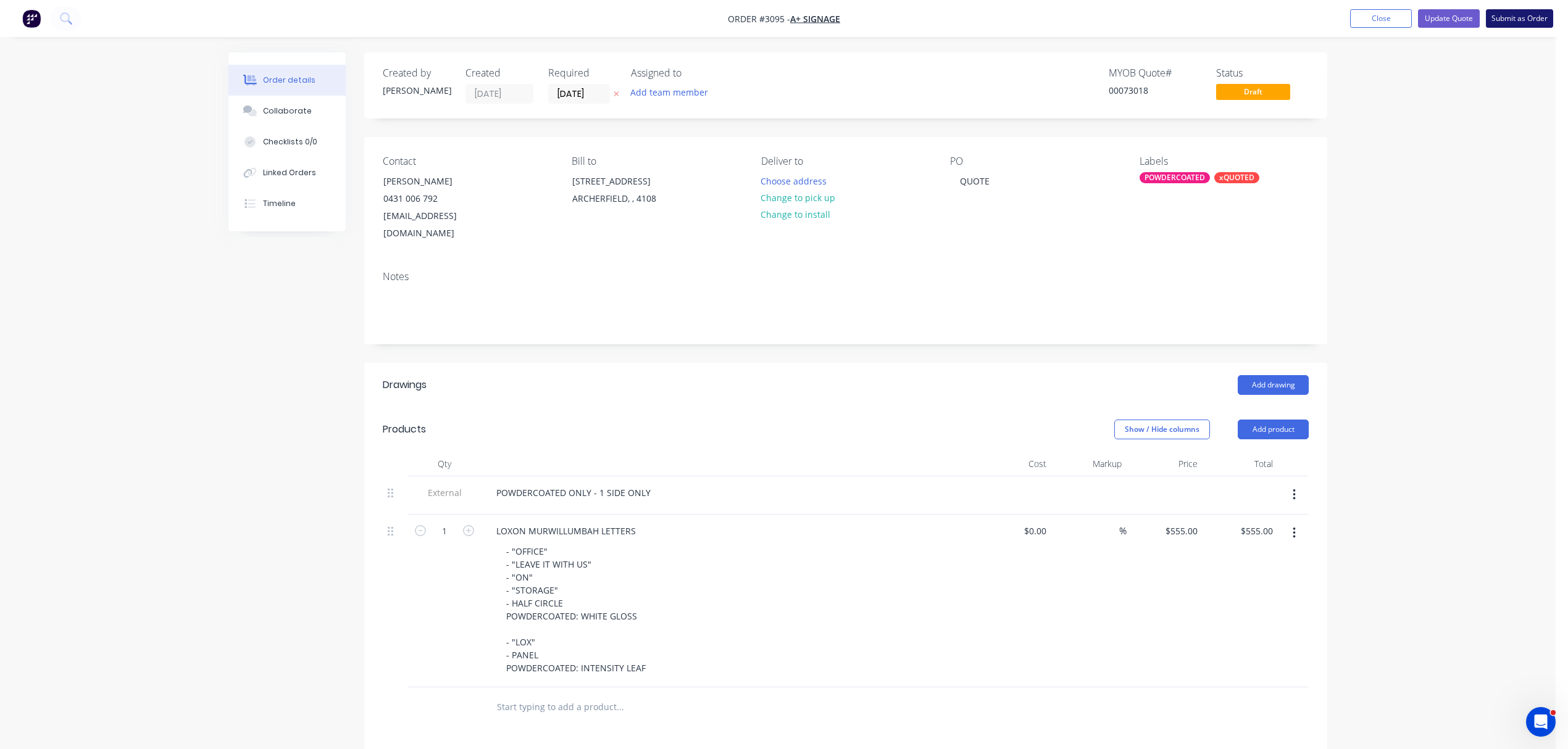
click at [1529, 16] on button "Submit as Order" at bounding box center [1519, 18] width 67 height 18
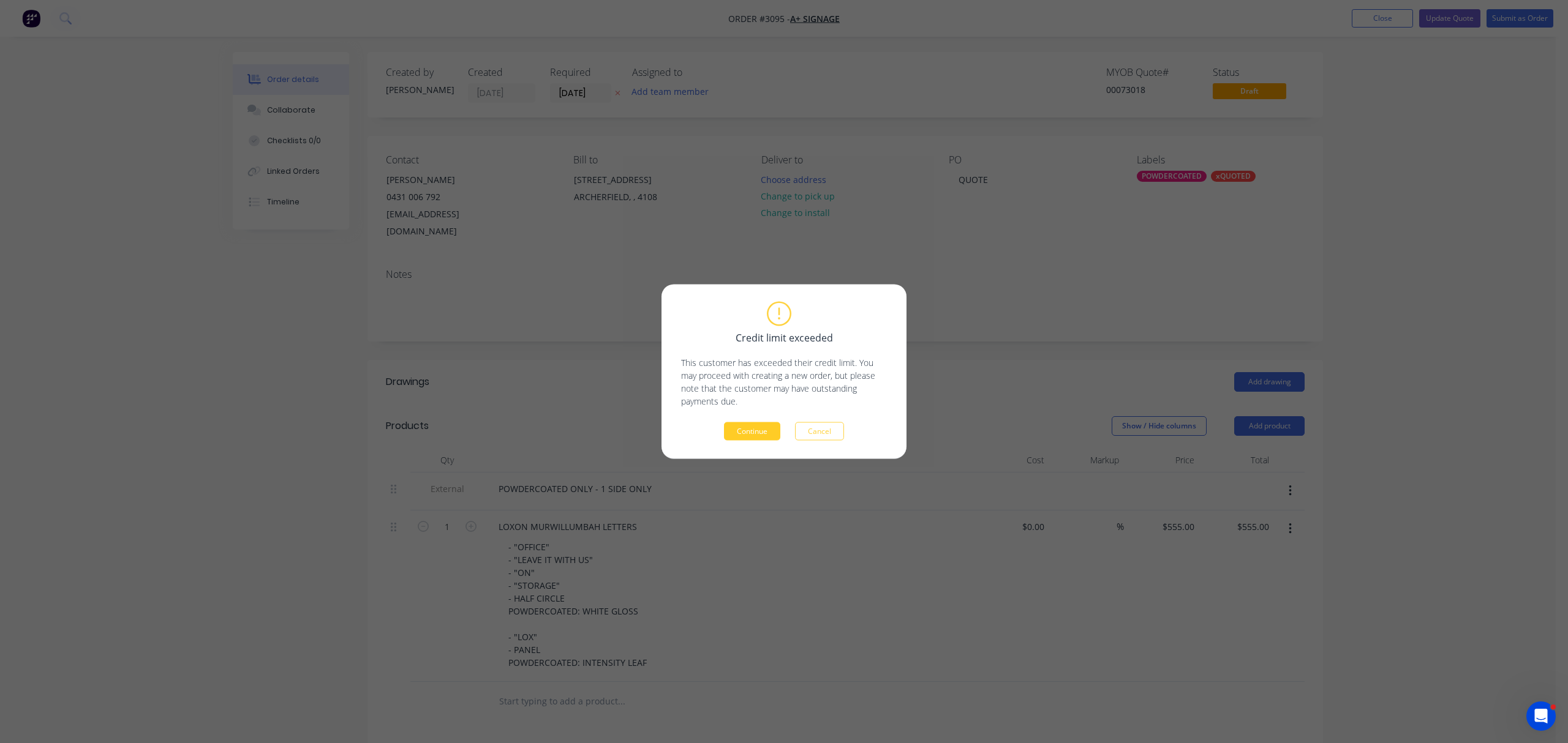
click at [757, 433] on button "Continue" at bounding box center [752, 432] width 56 height 18
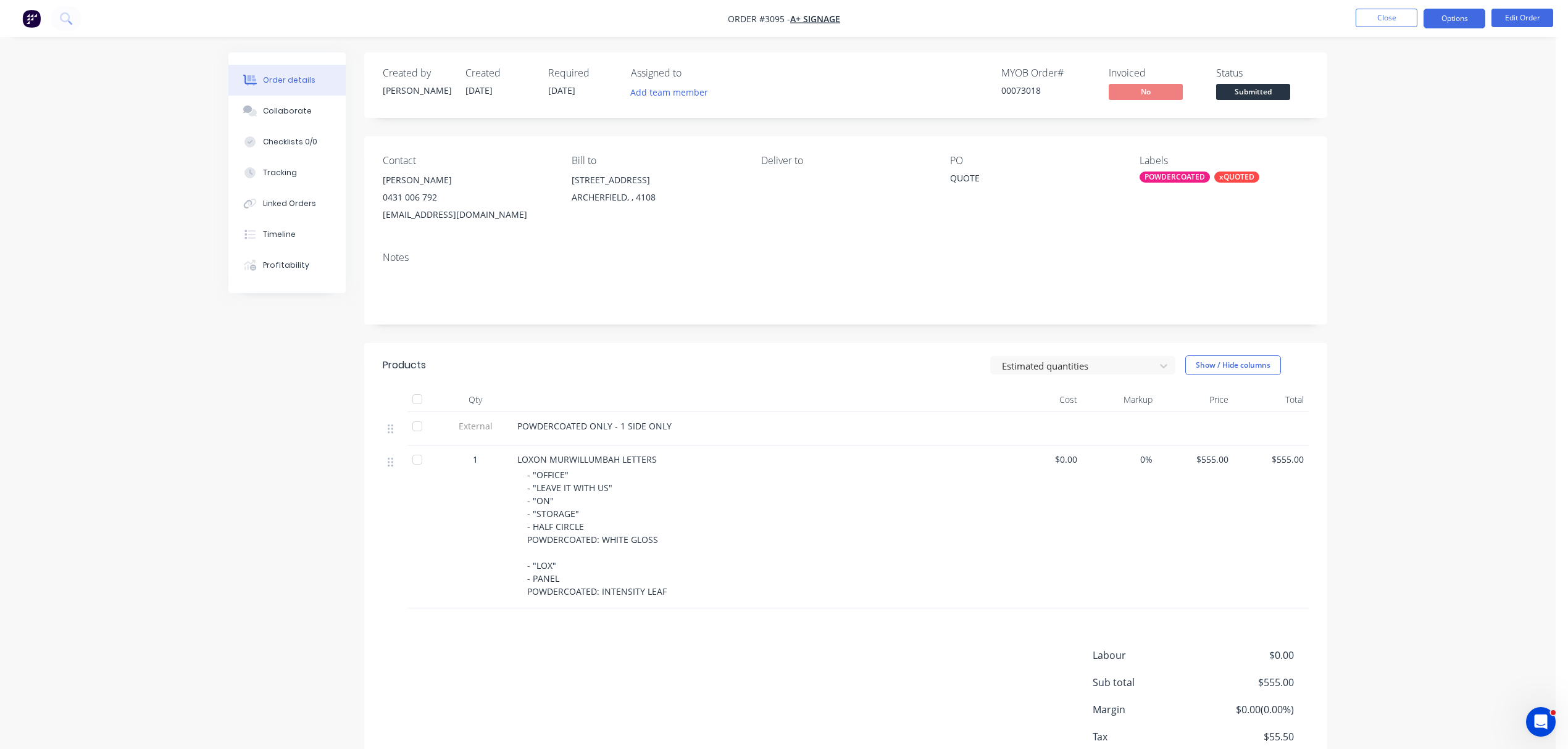
click at [1460, 20] on button "Options" at bounding box center [1454, 18] width 62 height 20
click at [1049, 261] on div "Notes" at bounding box center [846, 257] width 926 height 12
drag, startPoint x: 986, startPoint y: 176, endPoint x: 970, endPoint y: 173, distance: 16.3
click at [984, 176] on div "QUOTE" at bounding box center [1027, 180] width 154 height 17
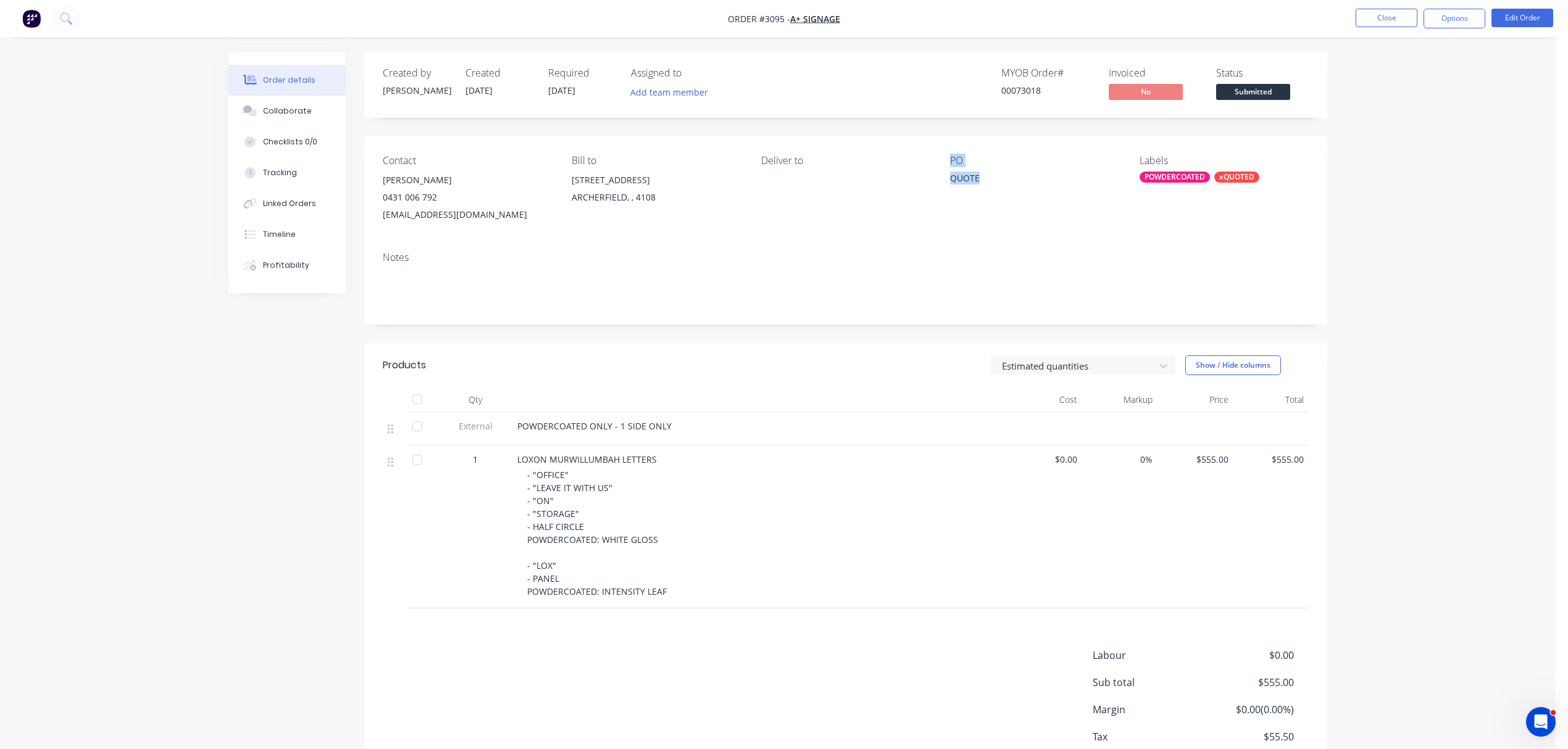
drag, startPoint x: 978, startPoint y: 176, endPoint x: 887, endPoint y: 173, distance: 91.0
click at [887, 173] on div "Contact NICOLE 0431 006 792 info@aplussignage.com Bill to 548 Boundary Road ARC…" at bounding box center [846, 189] width 963 height 106
click at [658, 459] on div "LOXON MURWILLUMBAH LETTERS" at bounding box center [759, 460] width 484 height 13
drag, startPoint x: 621, startPoint y: 459, endPoint x: 542, endPoint y: 457, distance: 79.0
click at [529, 460] on span "LOXON MURWILLUMBAH LETTERS" at bounding box center [588, 459] width 140 height 12
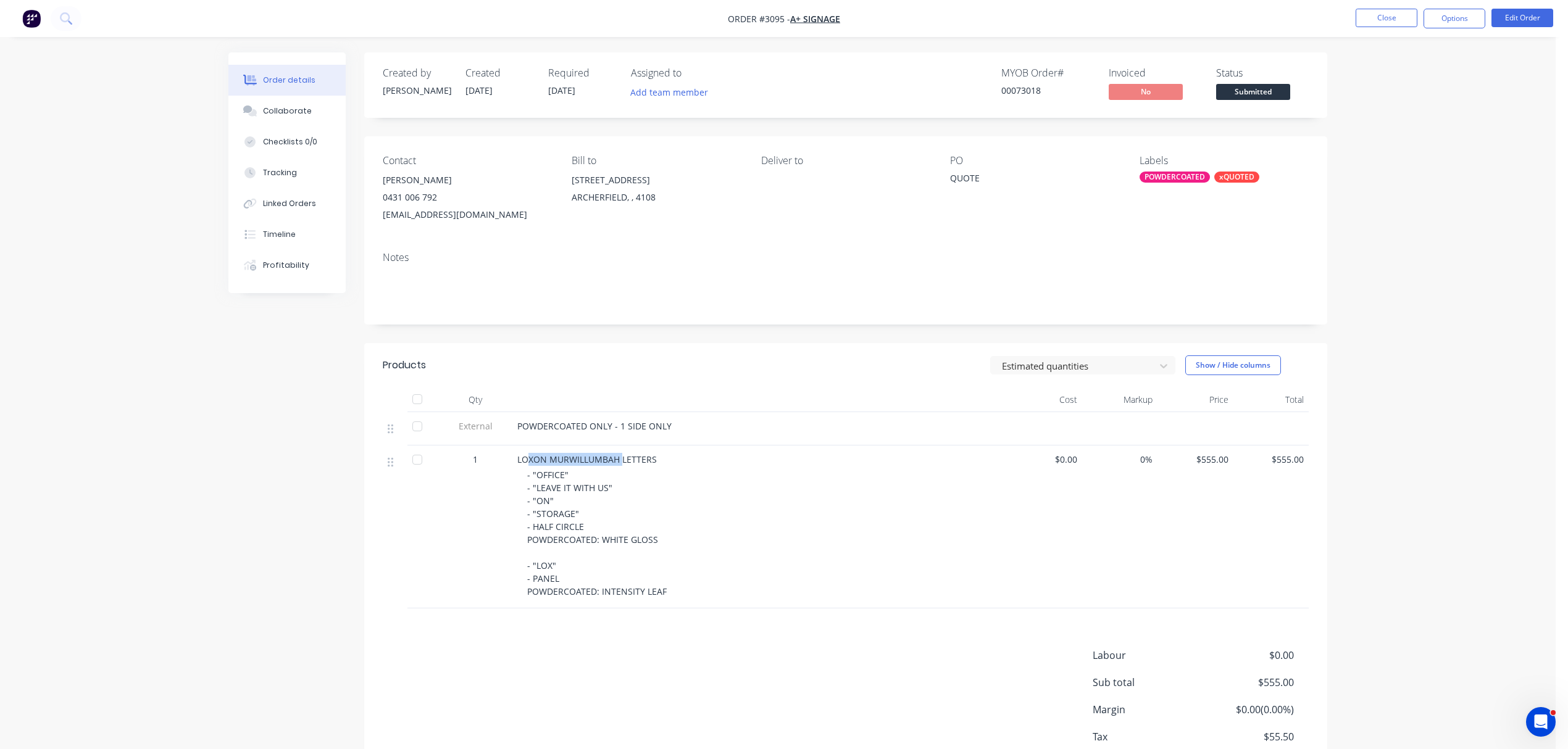
click at [543, 457] on span "LOXON MURWILLUMBAH LETTERS" at bounding box center [588, 459] width 140 height 12
click at [518, 455] on span "LOXON MURWILLUMBAH LETTERS" at bounding box center [588, 459] width 140 height 12
drag, startPoint x: 618, startPoint y: 459, endPoint x: 526, endPoint y: 459, distance: 92.0
click at [520, 459] on span "LOXON MURWILLUMBAH LETTERS" at bounding box center [588, 459] width 140 height 12
copy span "LOXON MURWILLUMBAH"
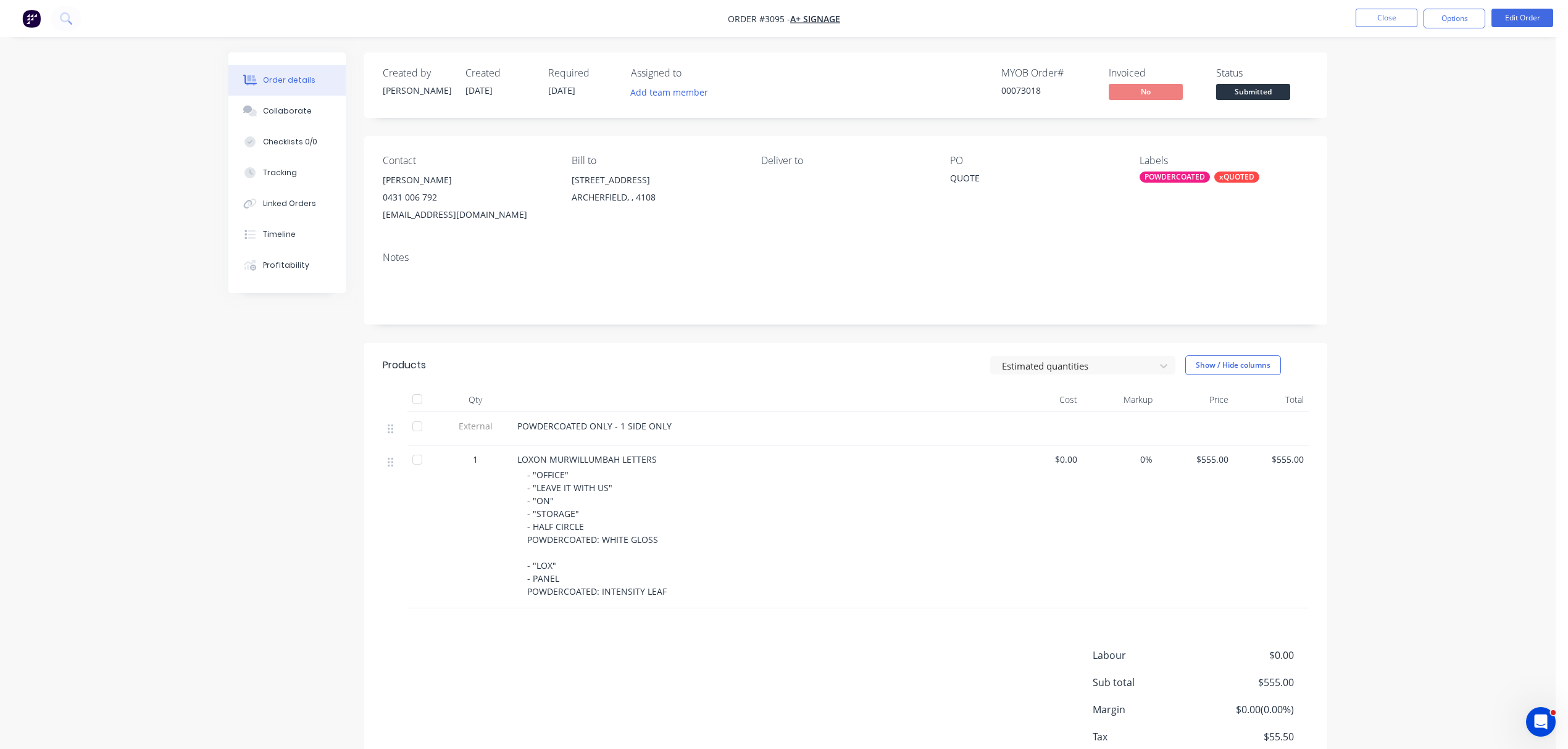
click at [980, 179] on div "QUOTE" at bounding box center [1027, 180] width 154 height 17
click at [1513, 15] on button "Edit Order" at bounding box center [1522, 17] width 62 height 18
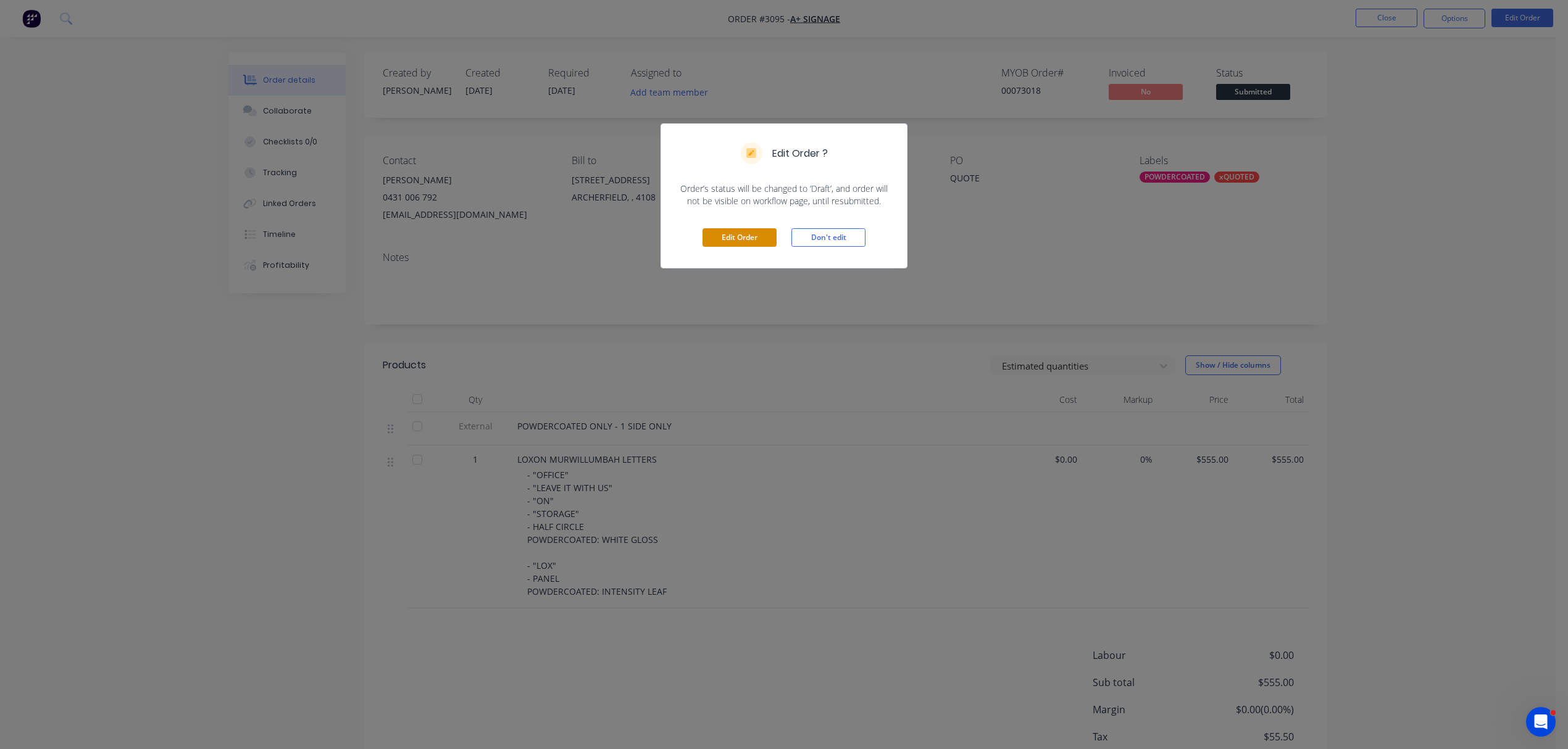
click at [757, 237] on button "Edit Order" at bounding box center [739, 238] width 74 height 18
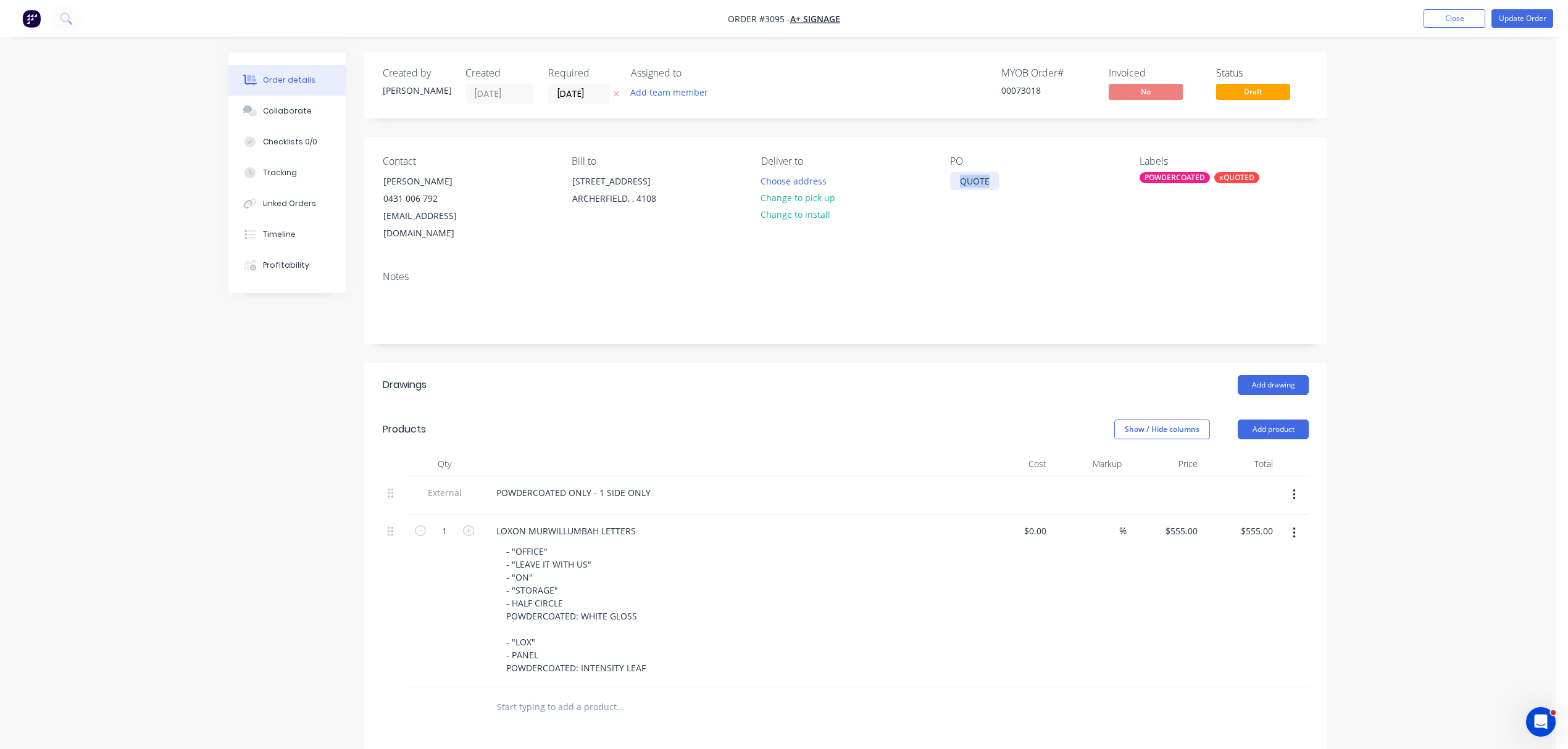
drag, startPoint x: 991, startPoint y: 183, endPoint x: 945, endPoint y: 185, distance: 46.0
click at [945, 185] on div "Contact NICOLE 0431 006 792 info@aplussignage.com Bill to 548 Boundary Road ARC…" at bounding box center [846, 198] width 963 height 124
paste div
click at [954, 178] on div "LOXON MURWILLUMBAH LOX" at bounding box center [1011, 188] width 122 height 31
click at [275, 105] on button "Collaborate" at bounding box center [287, 111] width 118 height 31
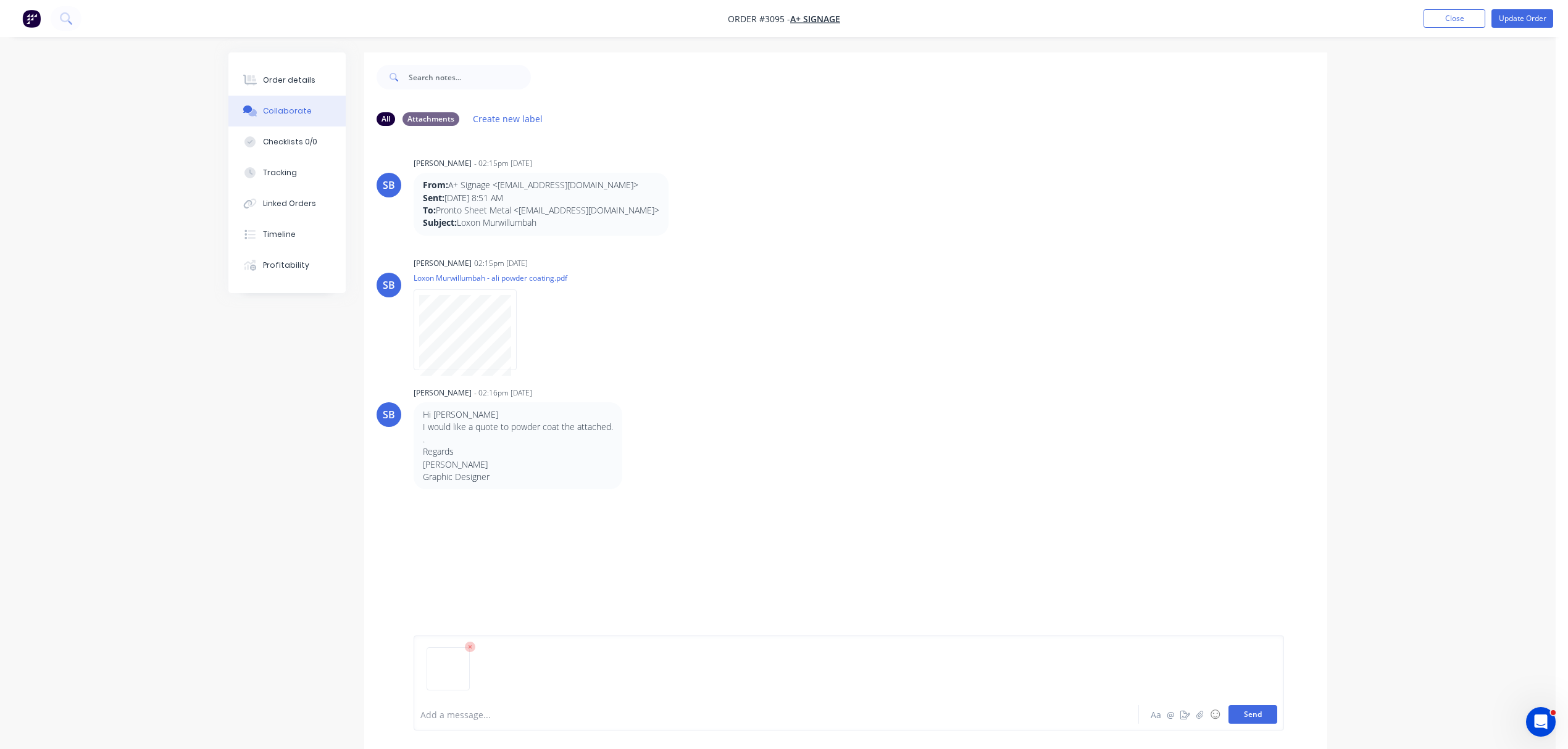
click at [1259, 710] on button "Send" at bounding box center [1252, 715] width 49 height 18
click at [512, 722] on div "Add a message..." at bounding box center [742, 715] width 643 height 18
click at [1284, 699] on div "DELIVERED BY BEN Aa @ ☺ Send" at bounding box center [846, 714] width 963 height 69
click at [1259, 716] on button "Send" at bounding box center [1252, 715] width 49 height 18
click at [297, 75] on div "Order details" at bounding box center [289, 80] width 52 height 11
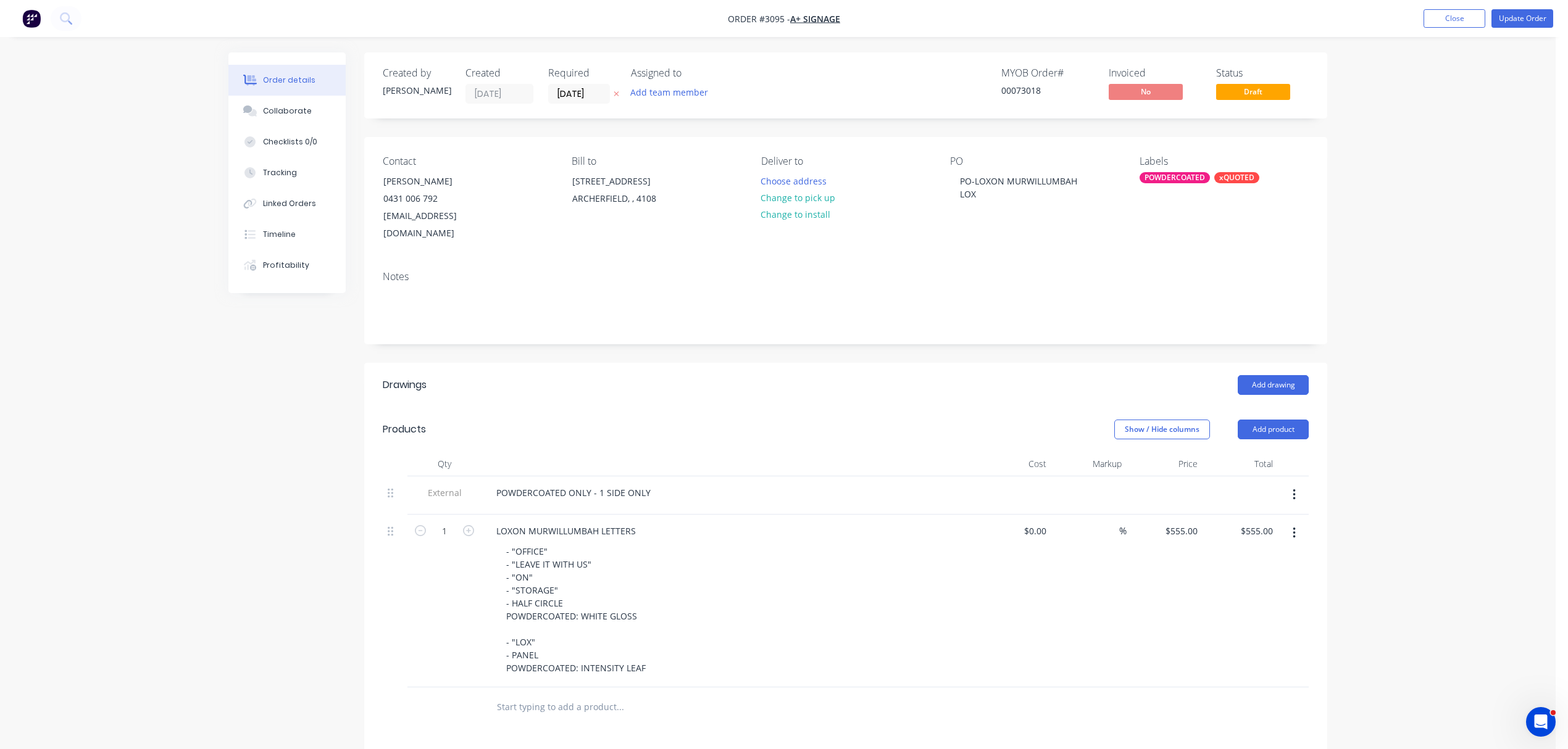
click at [1179, 173] on div "POWDERCOATED" at bounding box center [1175, 178] width 71 height 11
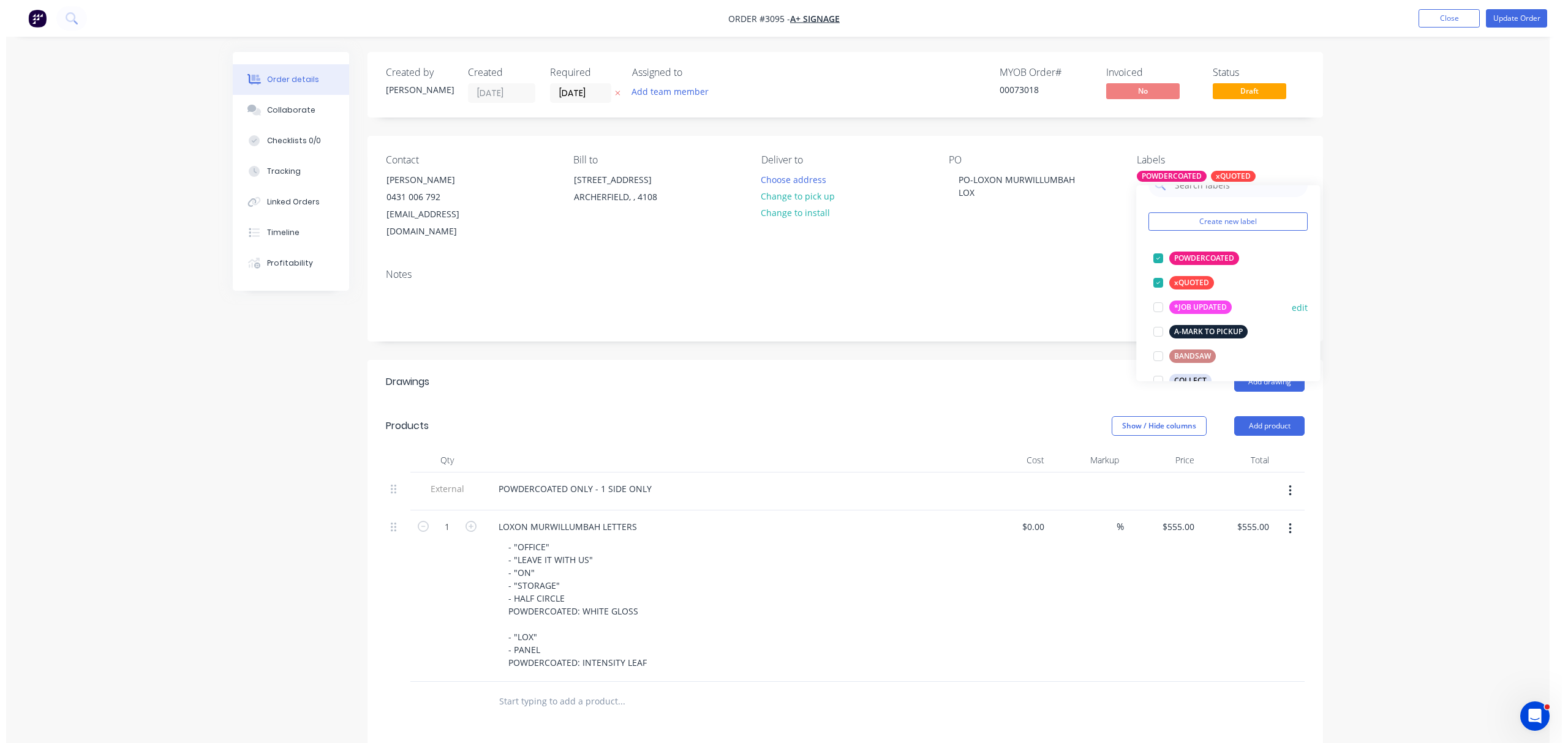
scroll to position [27, 0]
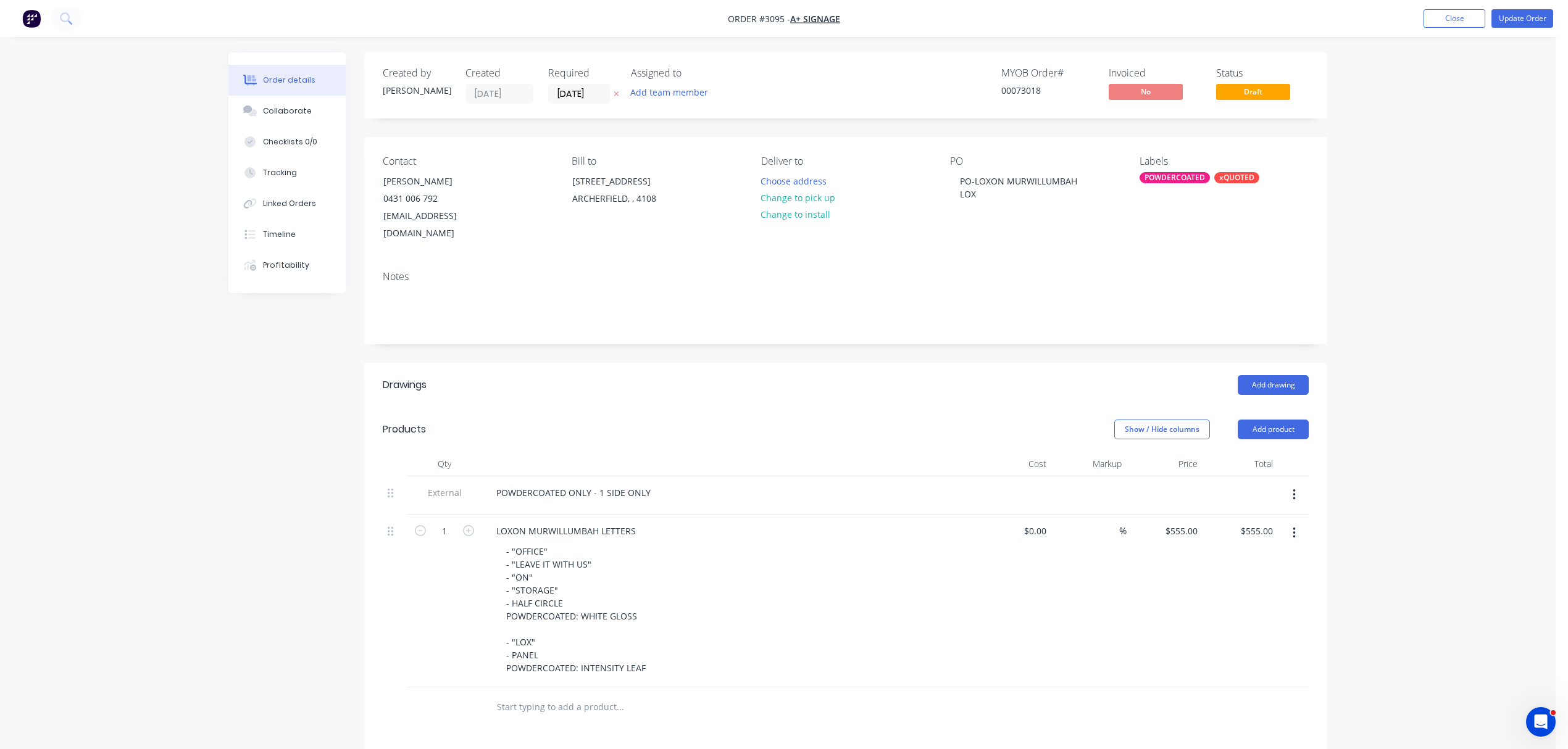
click at [688, 484] on div "POWDERCOATED ONLY - 1 SIDE ONLY" at bounding box center [728, 493] width 484 height 18
click at [1529, 17] on button "Update Order" at bounding box center [1522, 18] width 62 height 18
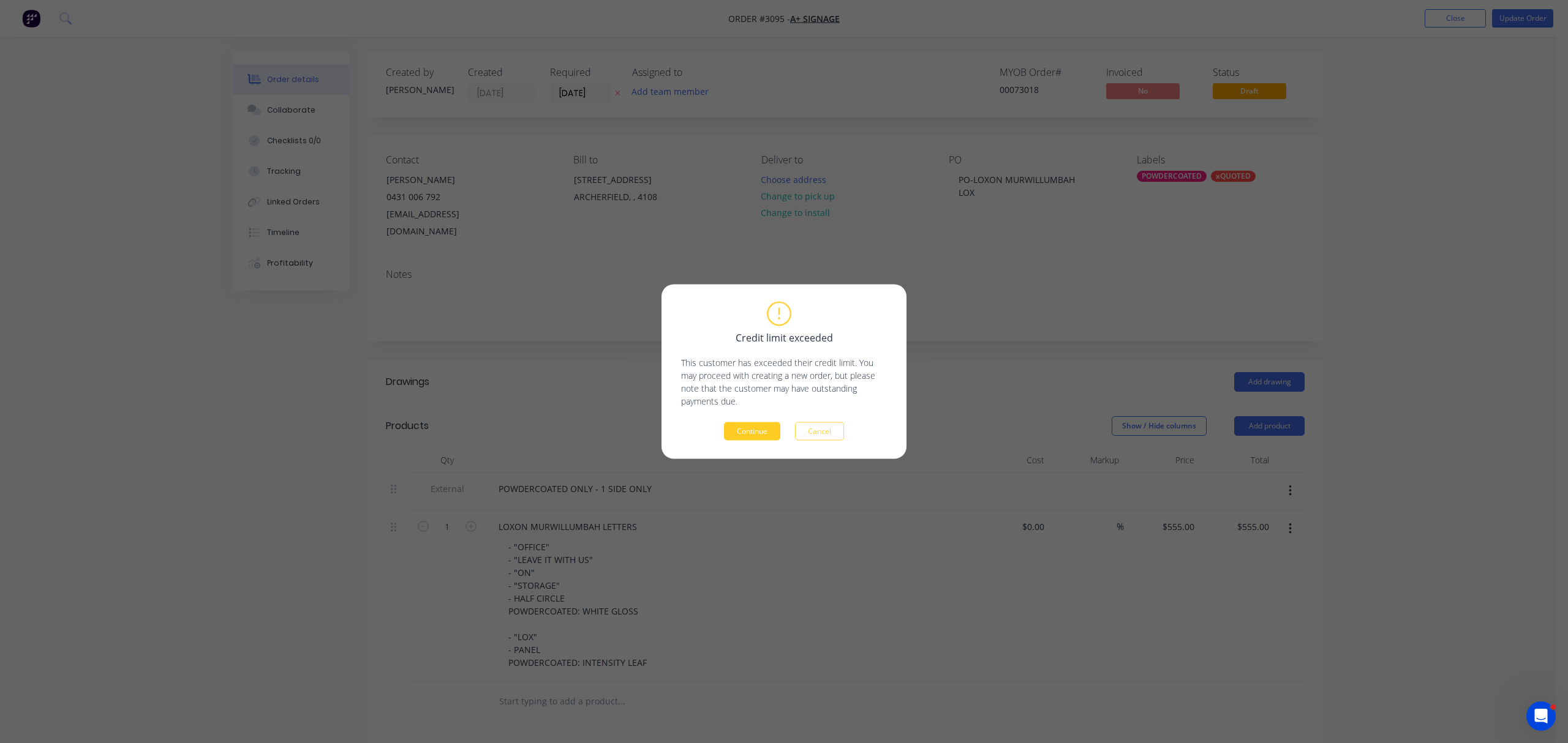
click at [745, 427] on button "Continue" at bounding box center [752, 432] width 56 height 18
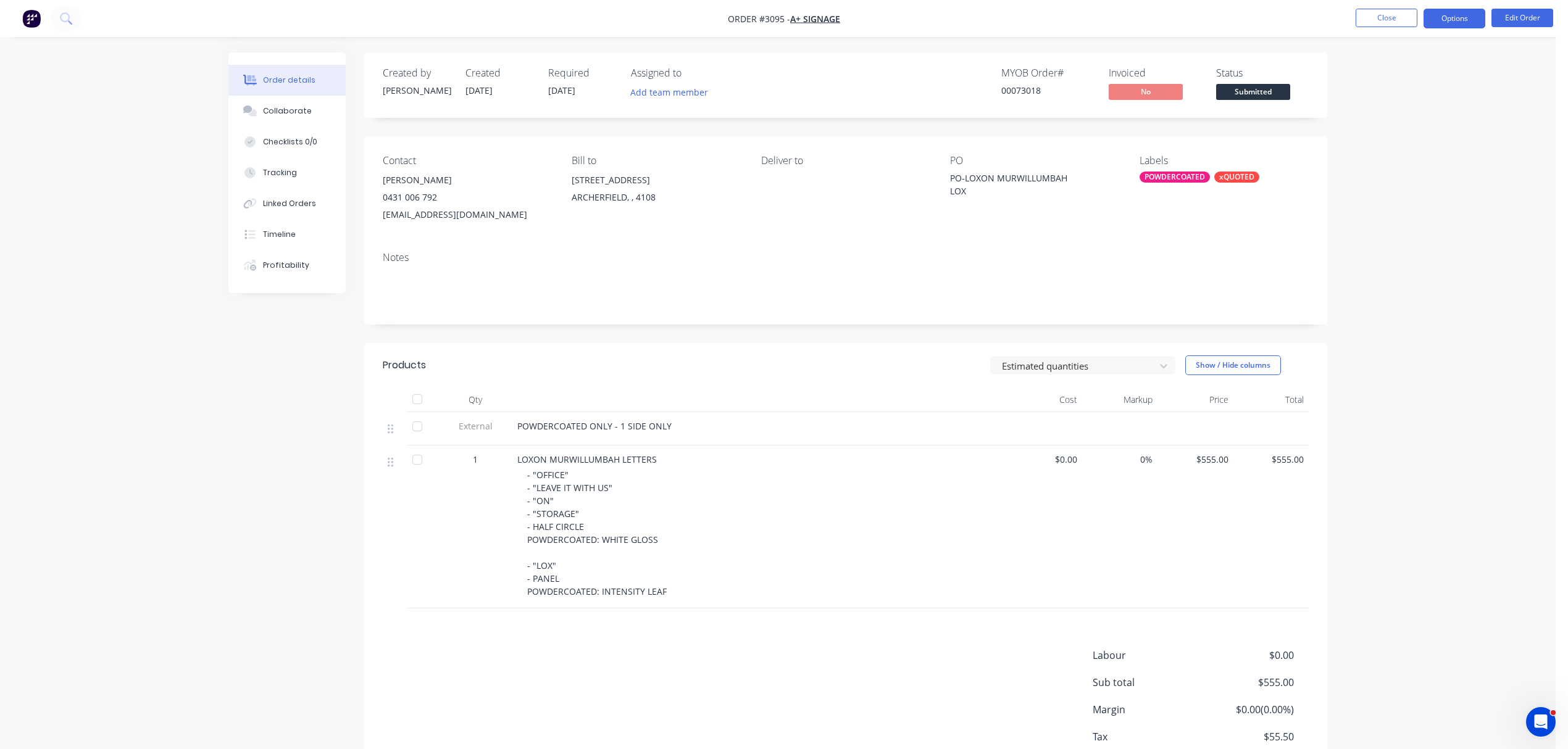
click at [1459, 16] on button "Options" at bounding box center [1454, 18] width 62 height 20
click at [1404, 122] on div "Order Confirmation" at bounding box center [1417, 125] width 114 height 18
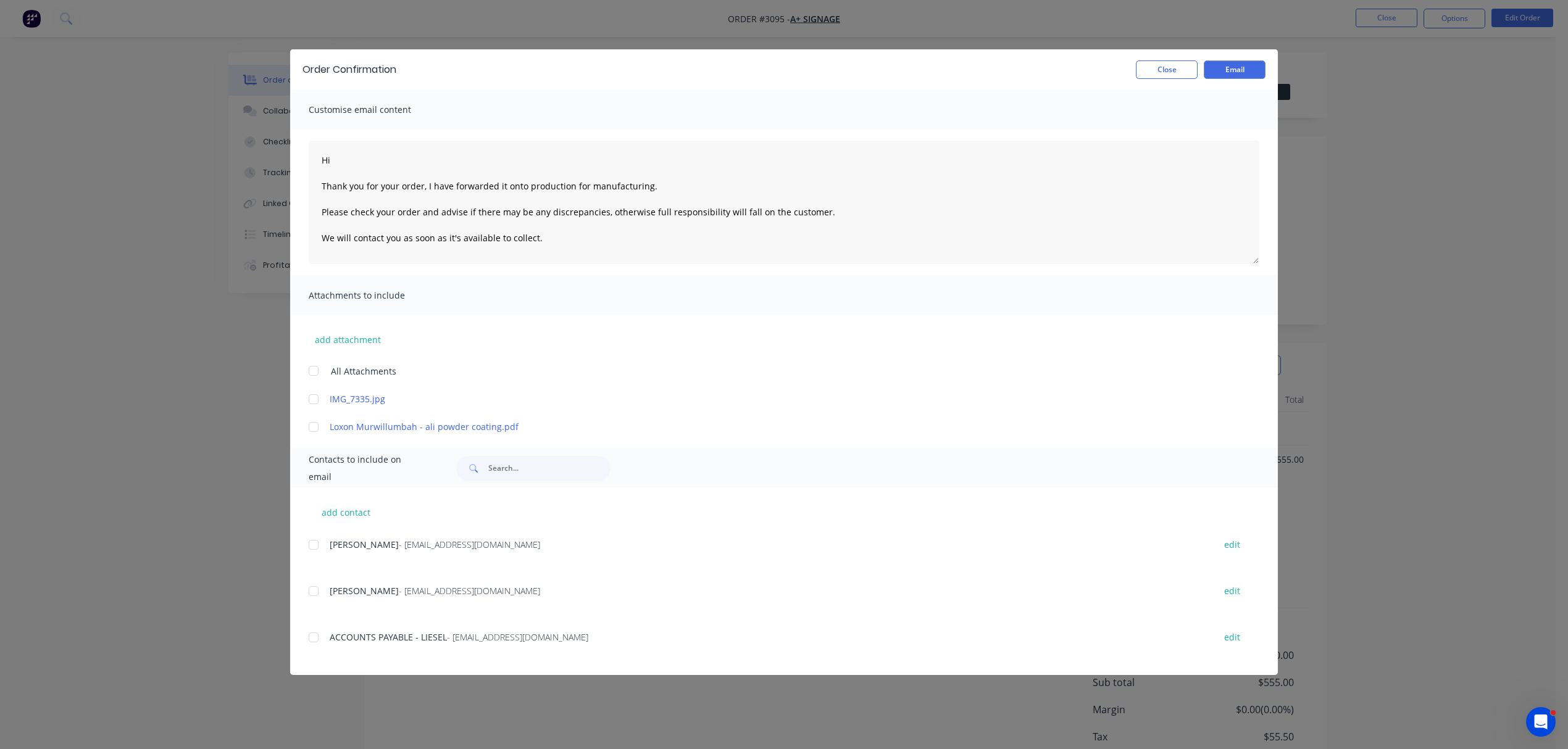
click at [314, 590] on div at bounding box center [313, 591] width 25 height 25
click at [312, 544] on div at bounding box center [313, 544] width 25 height 25
click at [344, 149] on textarea "Hi Thank you for your order, I have forwarded it onto production for manufactur…" at bounding box center [784, 202] width 951 height 124
type textarea "Hi Nicole Thank you for your order, I have forwarded it onto production for man…"
drag, startPoint x: 326, startPoint y: 544, endPoint x: 319, endPoint y: 546, distance: 7.3
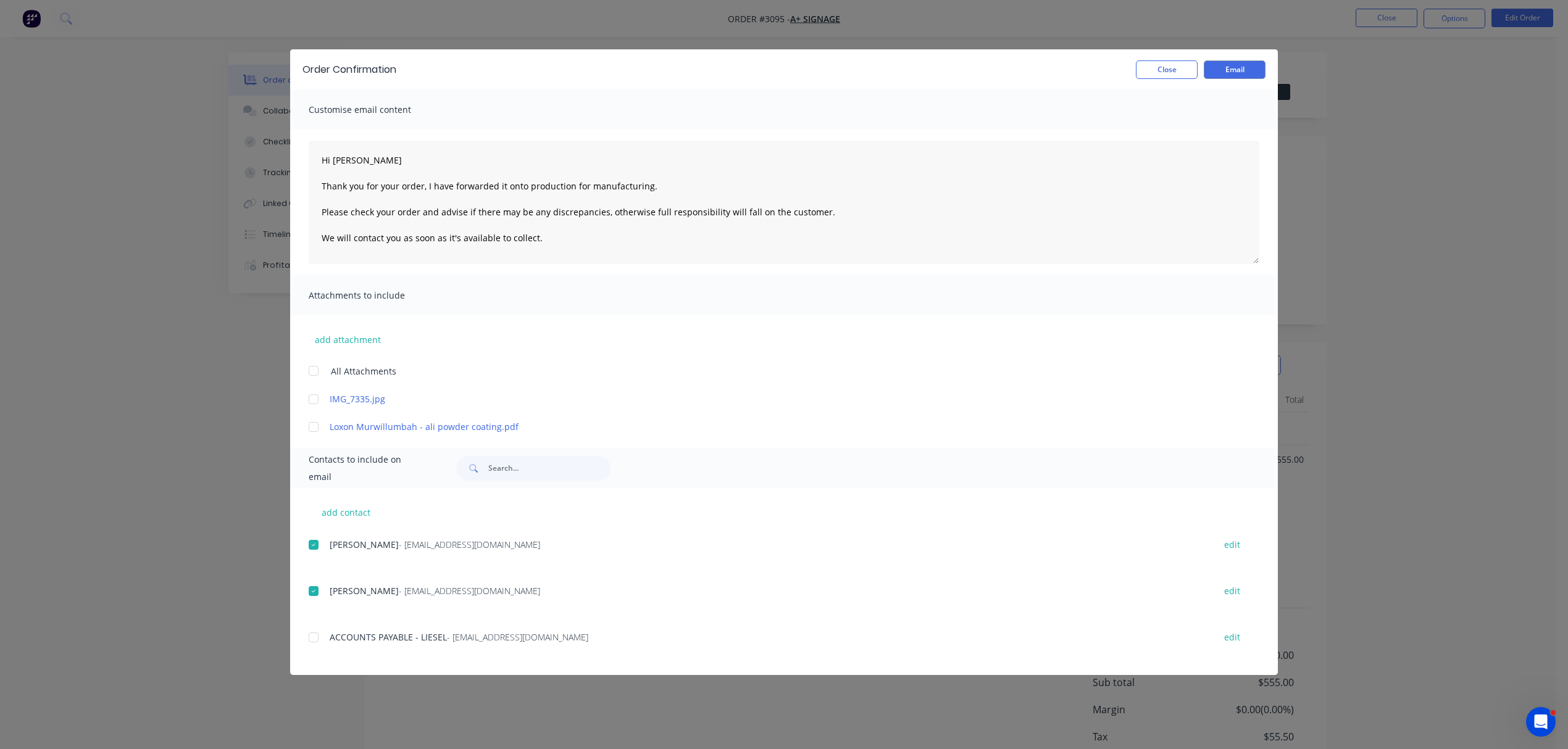
click at [326, 544] on div "BEN BURKE - accounts@aplussignage.com edit" at bounding box center [793, 544] width 969 height 17
click at [312, 543] on div at bounding box center [313, 544] width 25 height 25
click at [1238, 67] on button "Email" at bounding box center [1234, 70] width 62 height 18
click at [1170, 65] on button "Close" at bounding box center [1166, 70] width 62 height 18
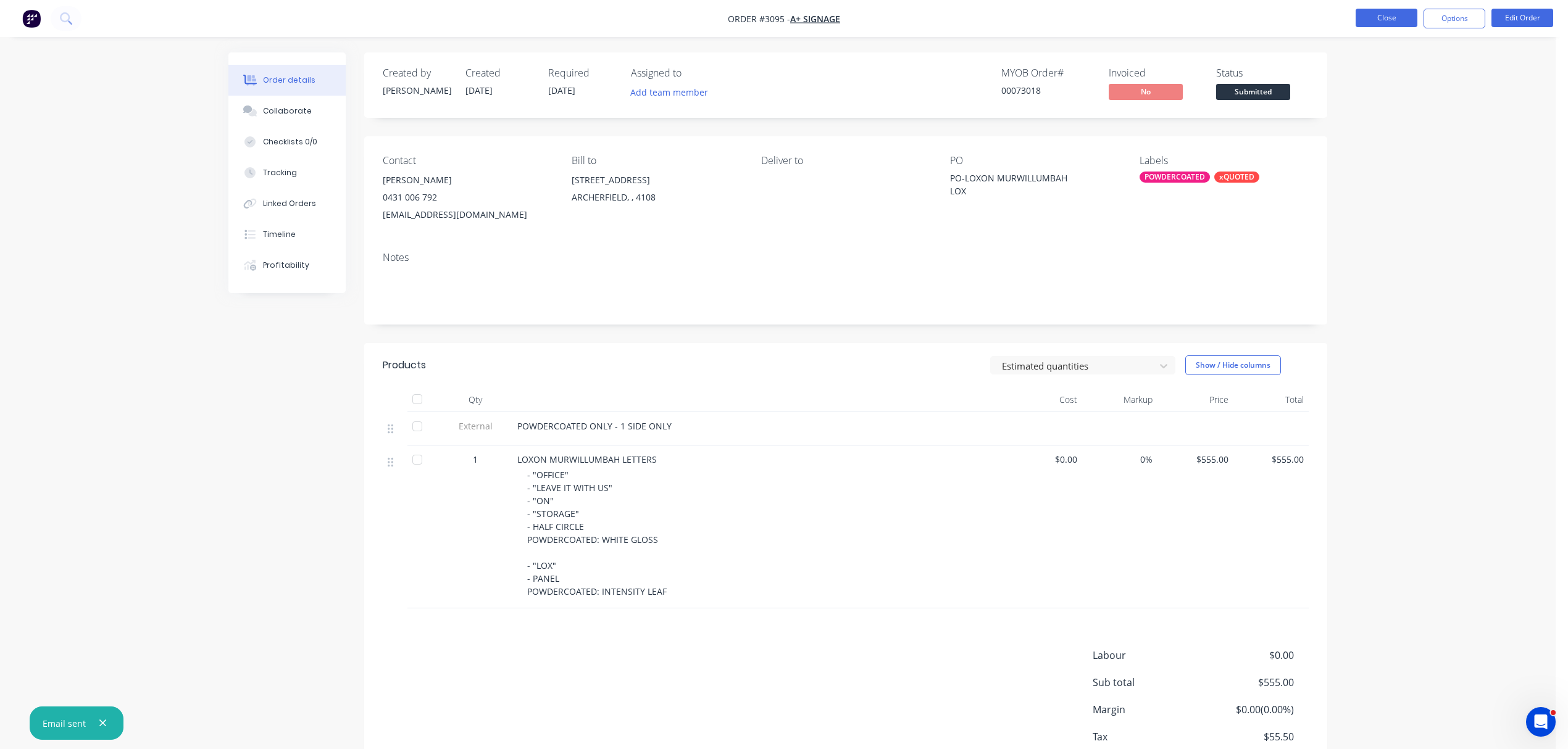
click at [1389, 13] on button "Close" at bounding box center [1386, 17] width 62 height 18
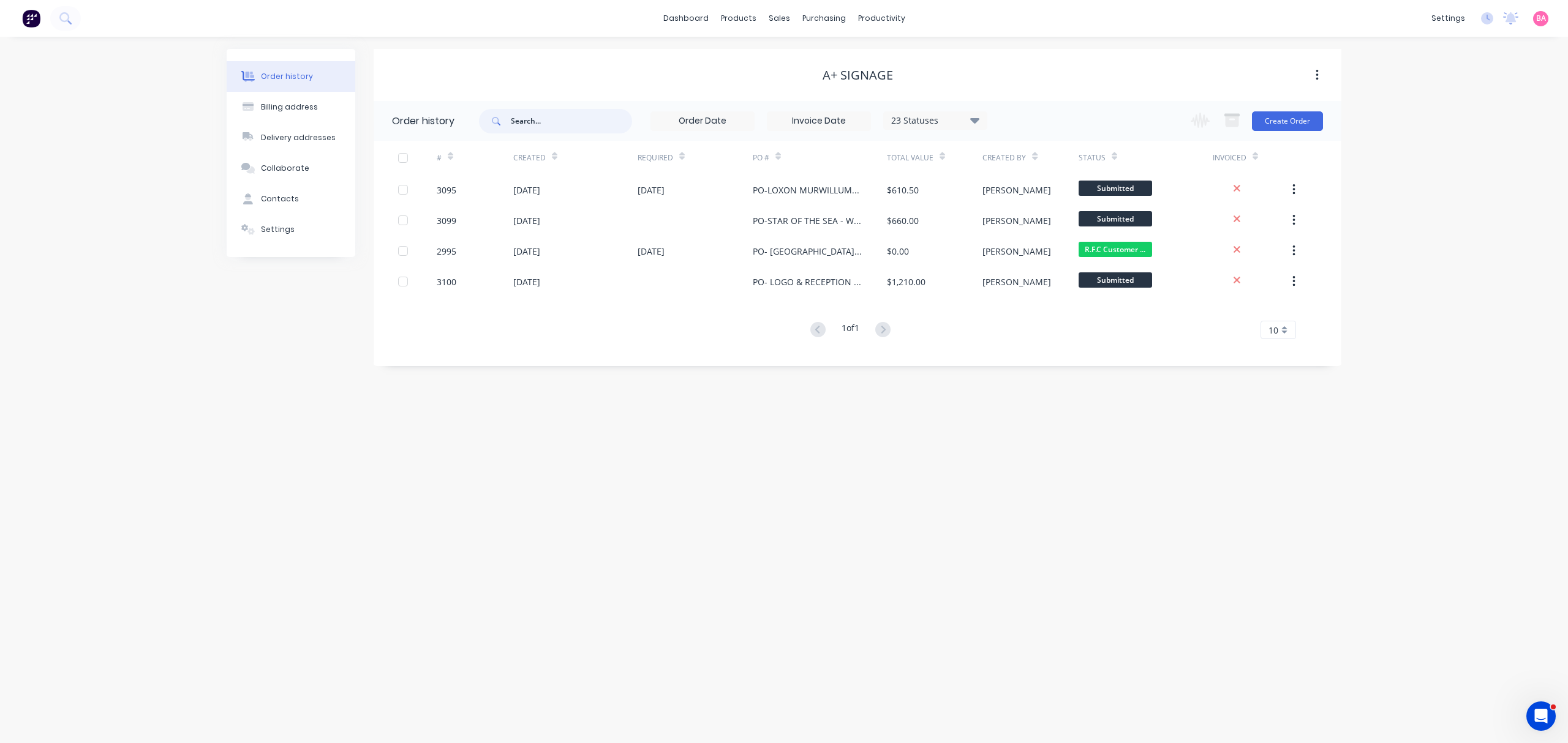
click at [571, 115] on input "text" at bounding box center [571, 121] width 121 height 25
type input "instock"
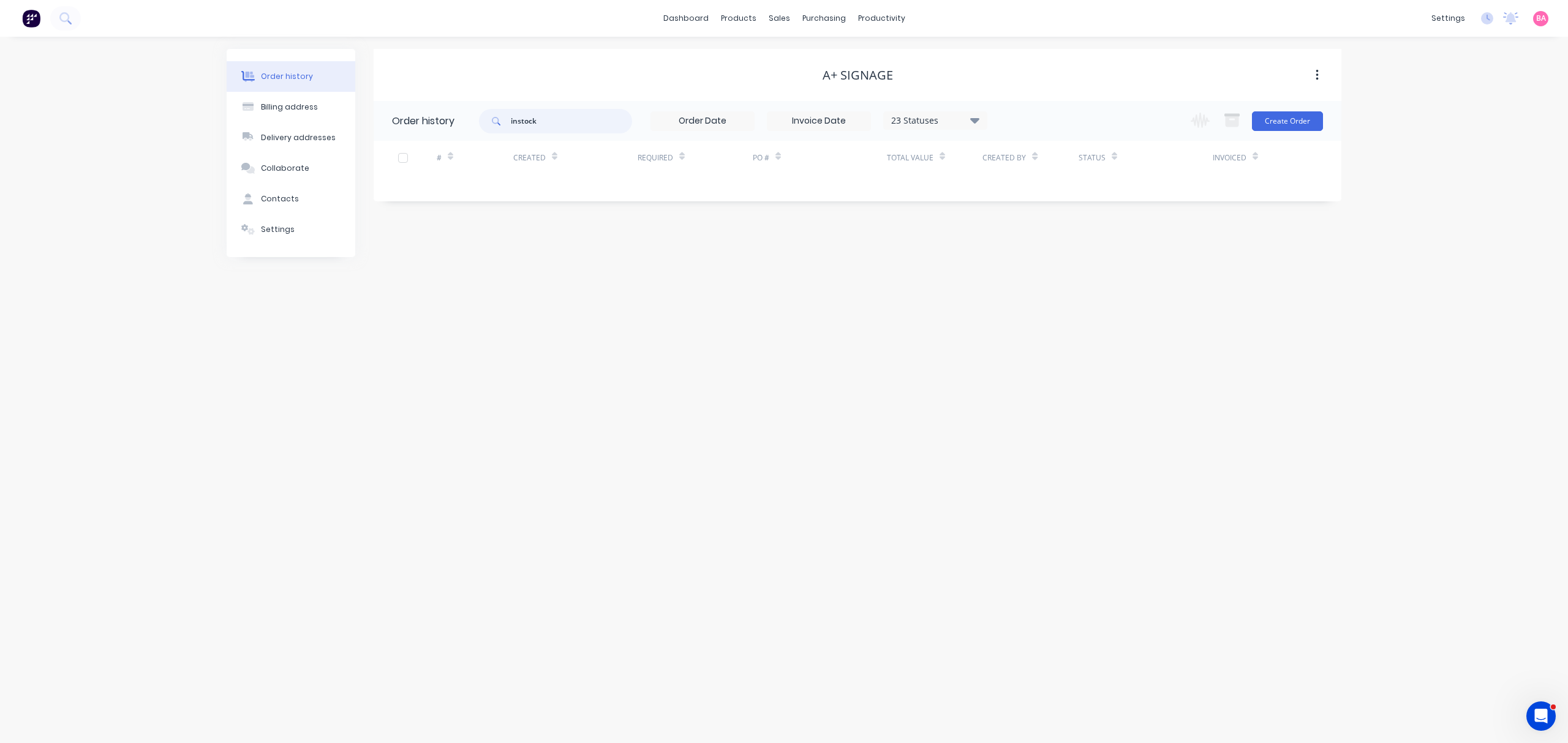
drag, startPoint x: 549, startPoint y: 117, endPoint x: 427, endPoint y: 91, distance: 124.7
click at [443, 101] on header "Order history instock 23 Statuses Invoice Status Invoiced Not Invoiced Partial …" at bounding box center [857, 121] width 968 height 40
type input "in"
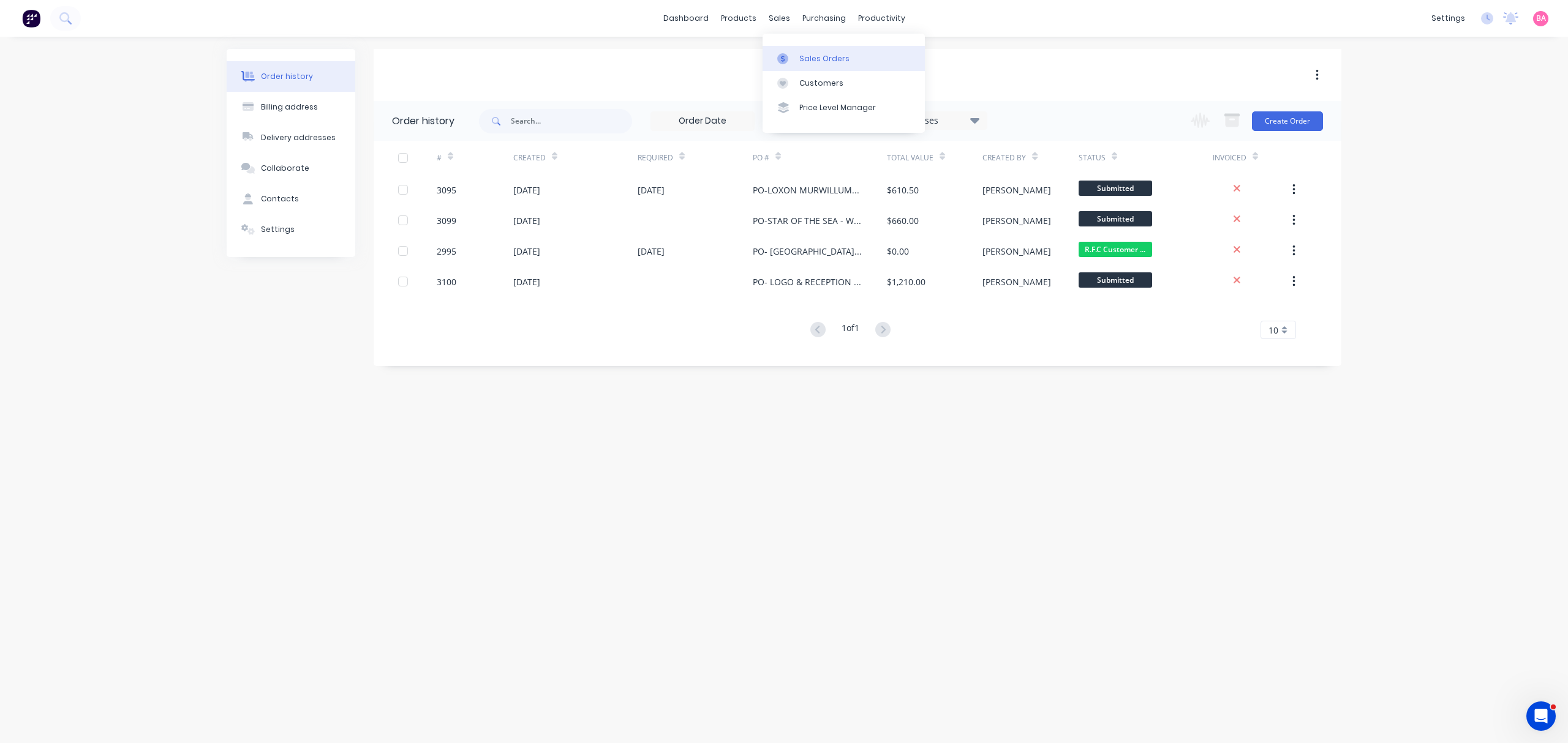
click at [817, 55] on div "Sales Orders" at bounding box center [824, 59] width 50 height 11
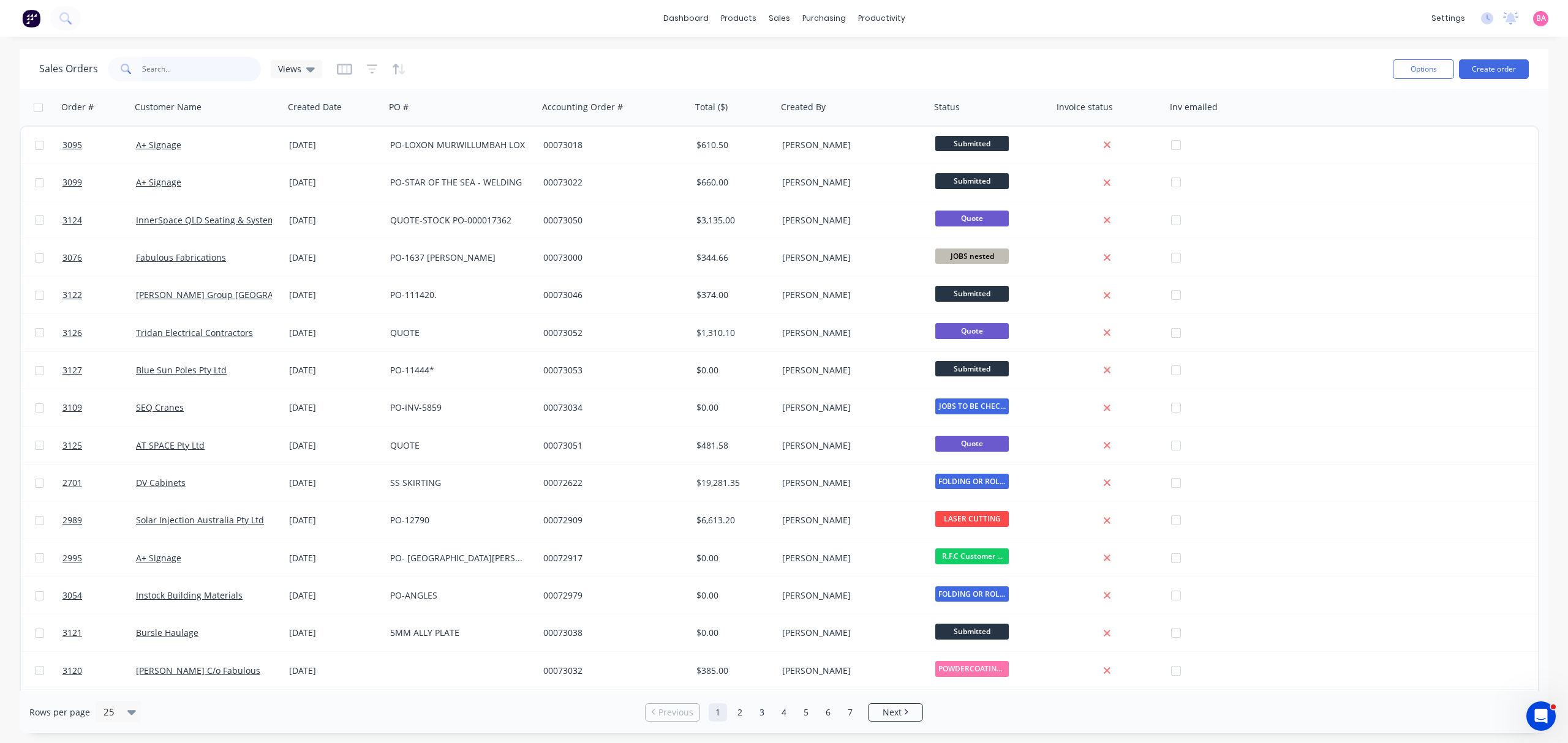
click at [175, 59] on input "text" at bounding box center [201, 69] width 119 height 25
type input "instock"
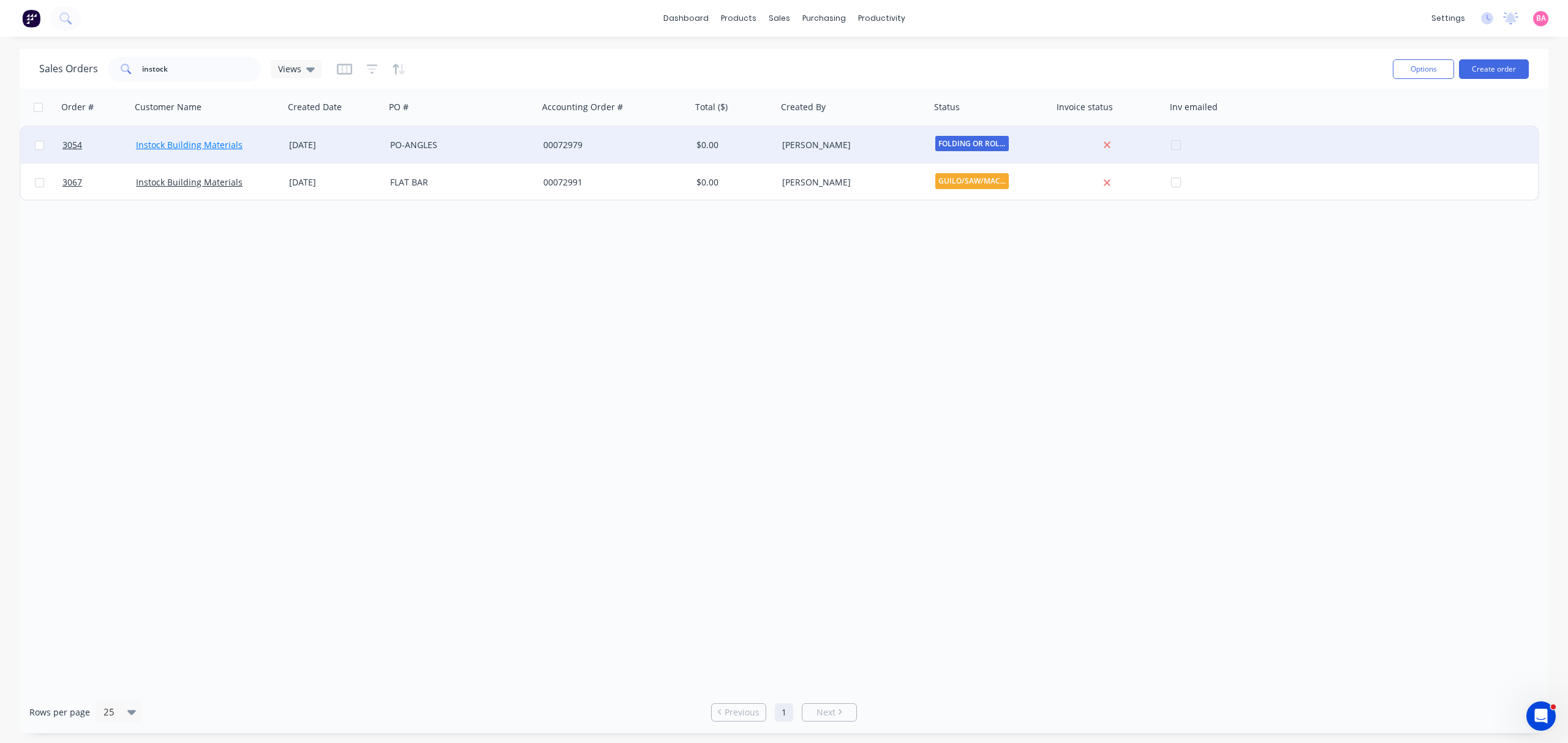
click at [174, 143] on link "Instock Building Materials" at bounding box center [188, 145] width 107 height 12
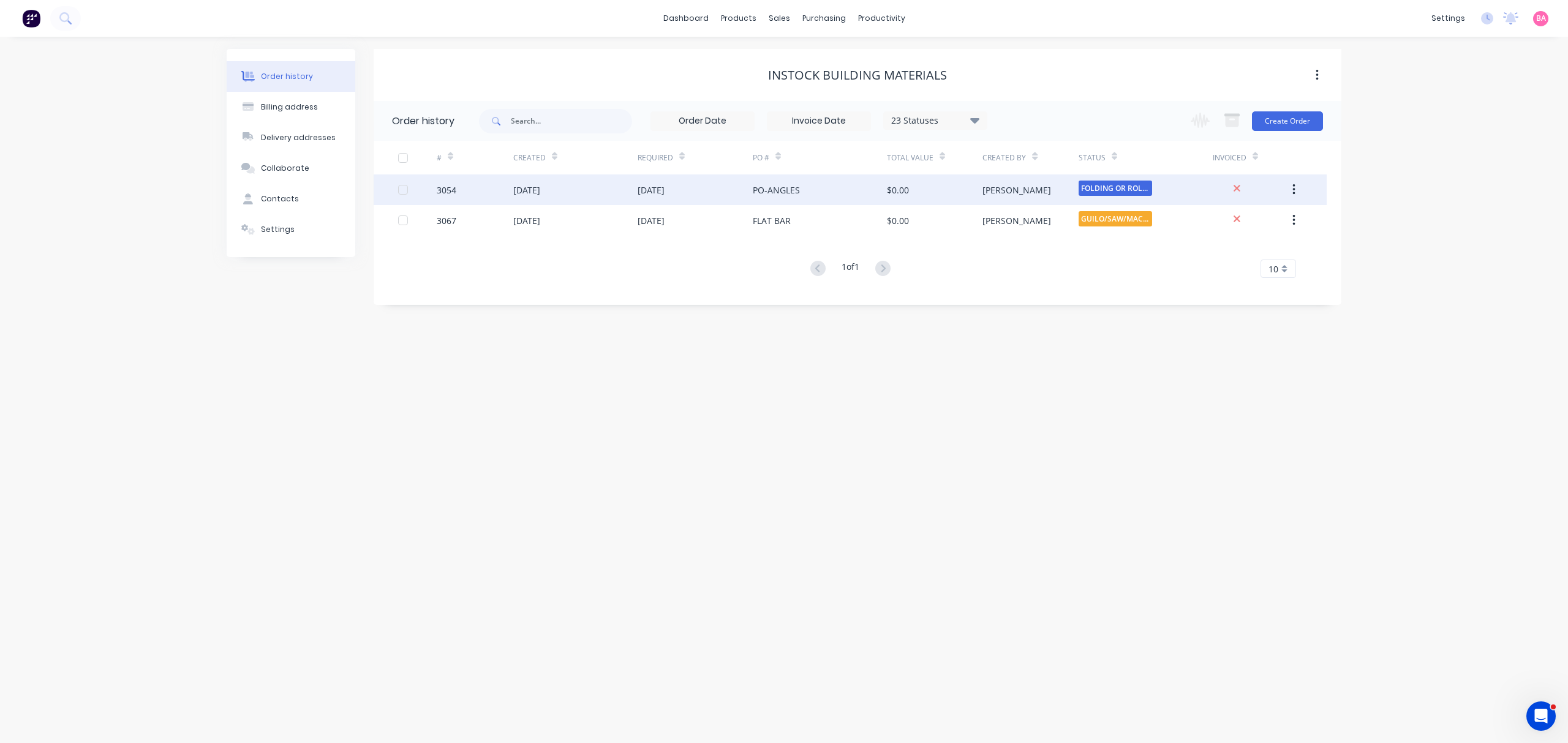
click at [446, 188] on div "3054" at bounding box center [447, 190] width 20 height 13
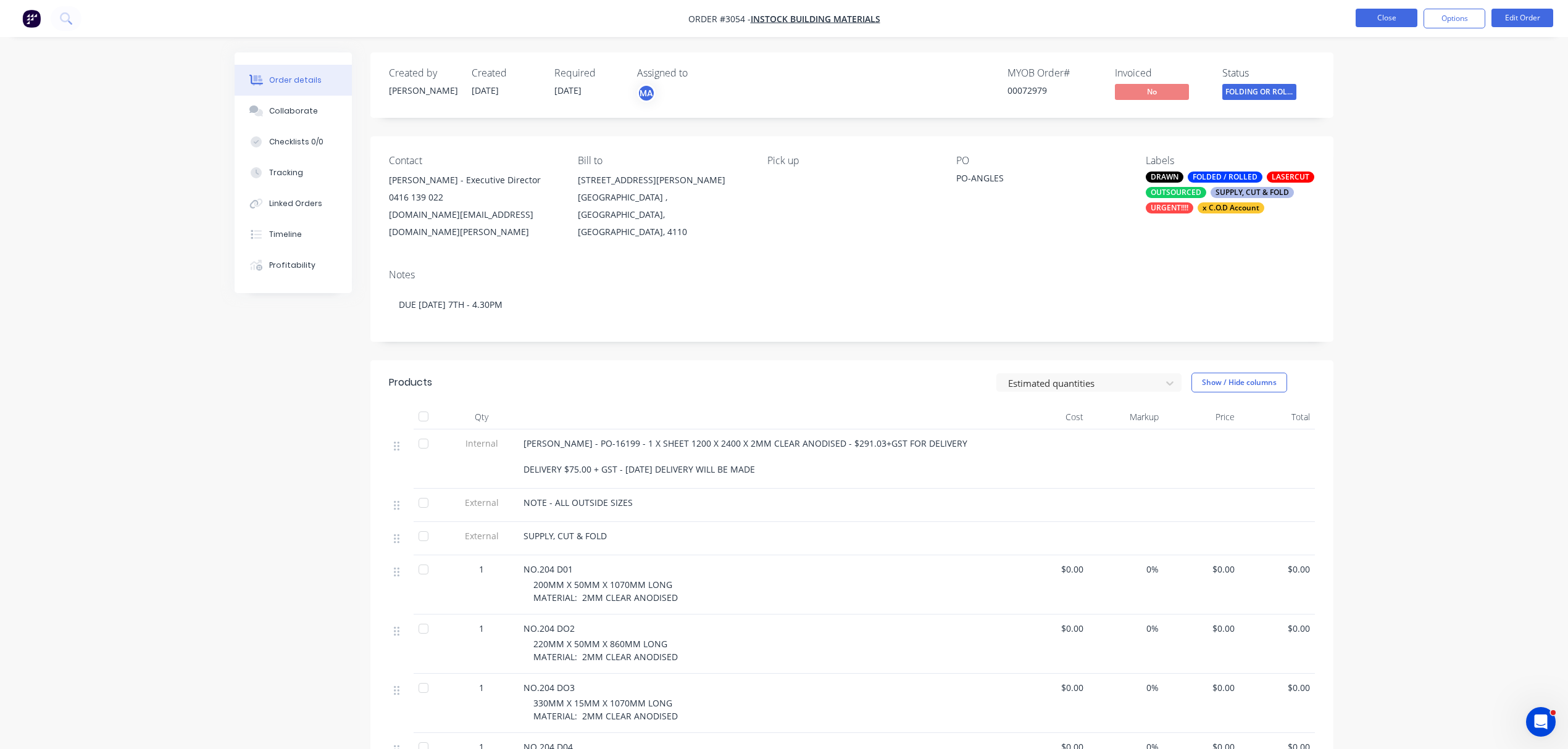
click at [1381, 16] on button "Close" at bounding box center [1386, 17] width 62 height 18
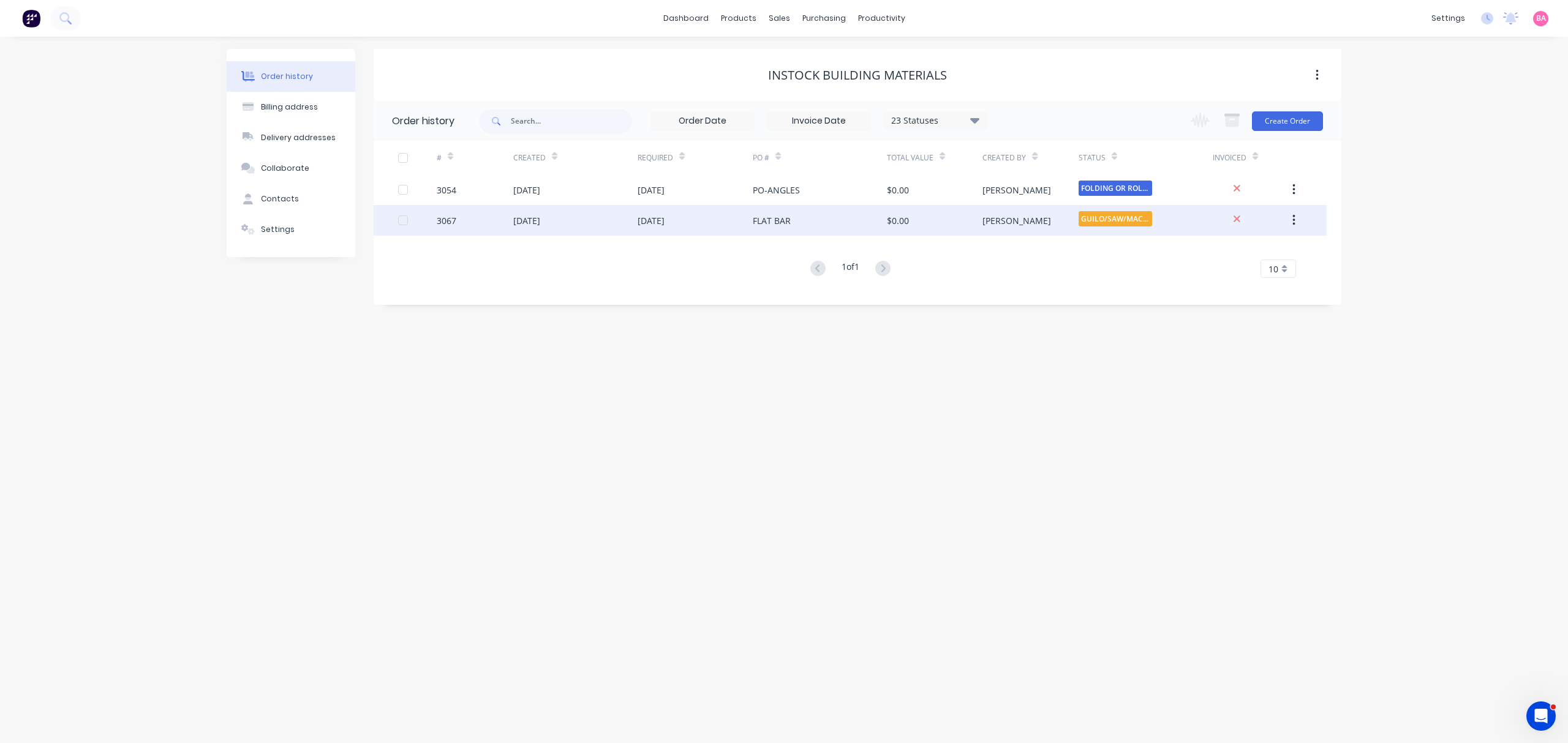
click at [760, 221] on div "FLAT BAR" at bounding box center [772, 220] width 38 height 13
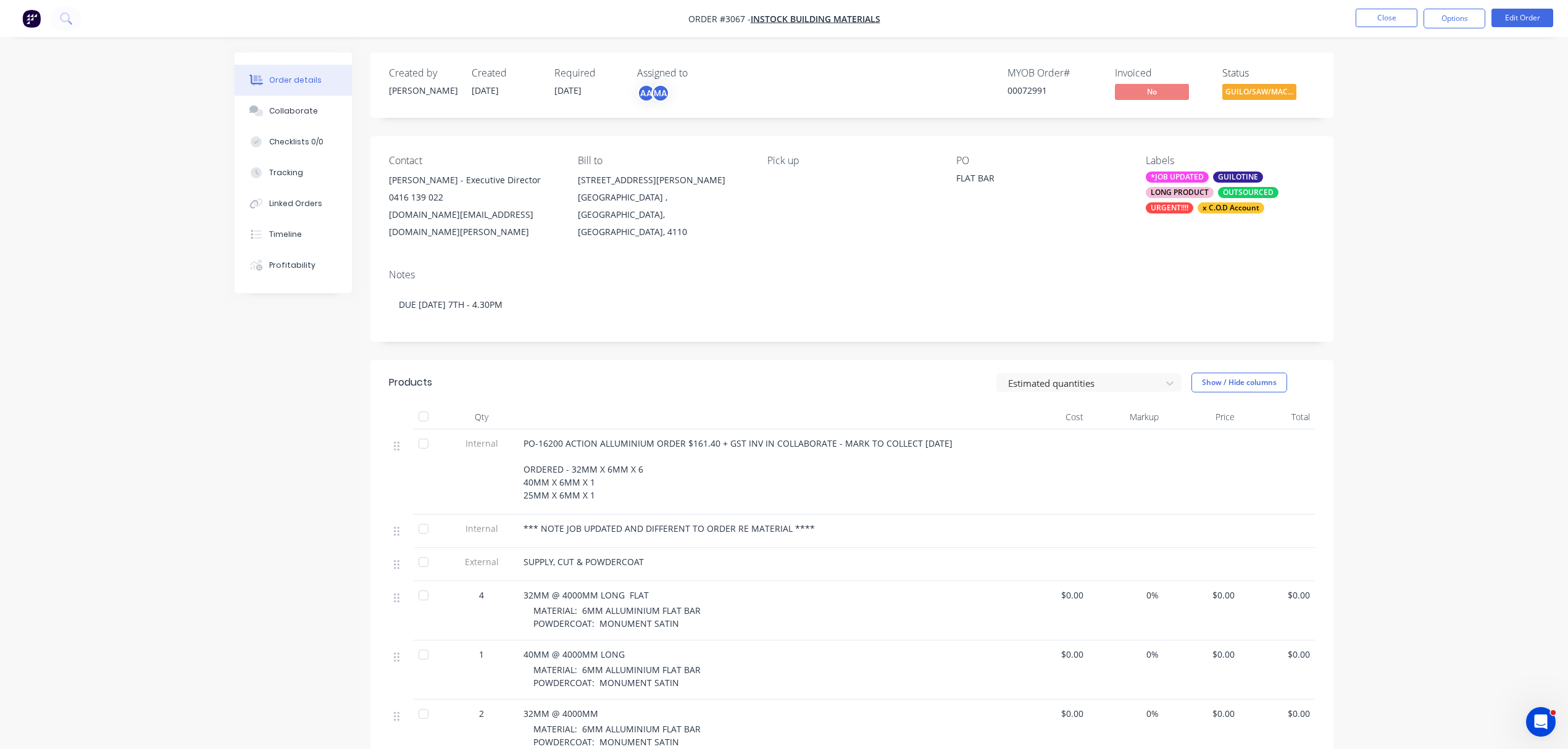
click at [1191, 191] on div "LONG PRODUCT" at bounding box center [1180, 193] width 68 height 11
click at [1167, 282] on div at bounding box center [1168, 281] width 25 height 25
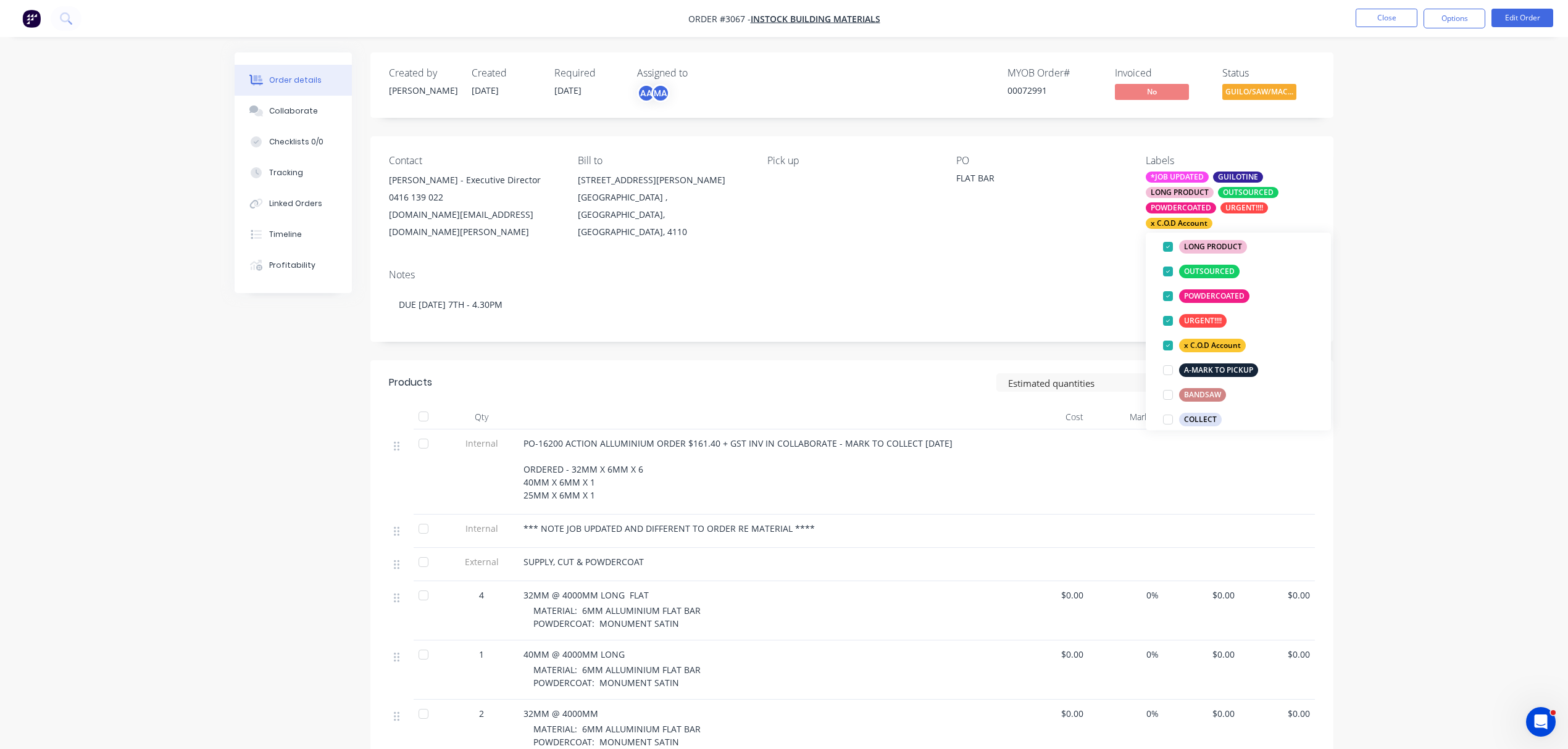
click at [1047, 259] on div "Notes DUE TUESDAY 7TH - 4.30PM" at bounding box center [852, 300] width 963 height 83
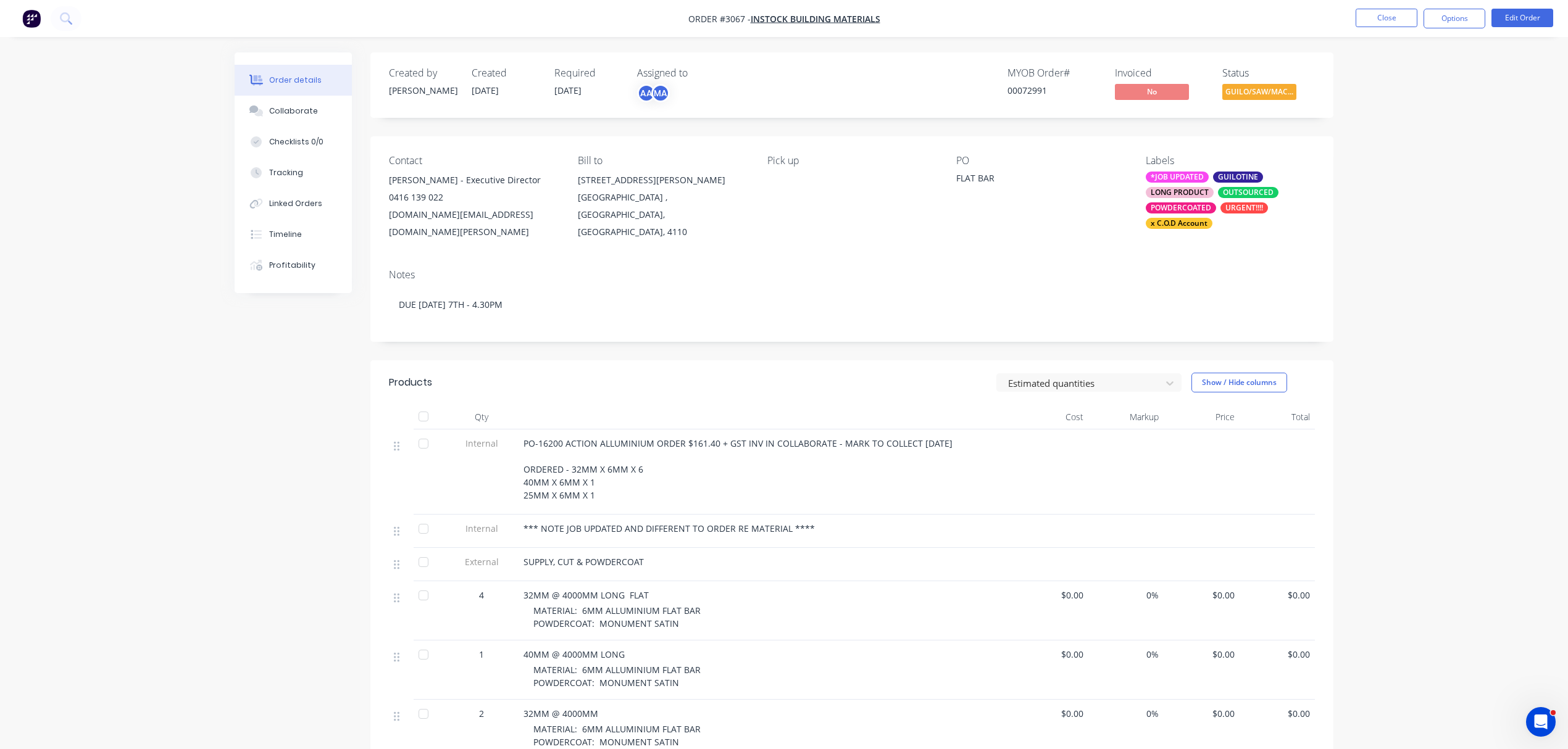
click at [1182, 208] on div "POWDERCOATED" at bounding box center [1181, 208] width 71 height 11
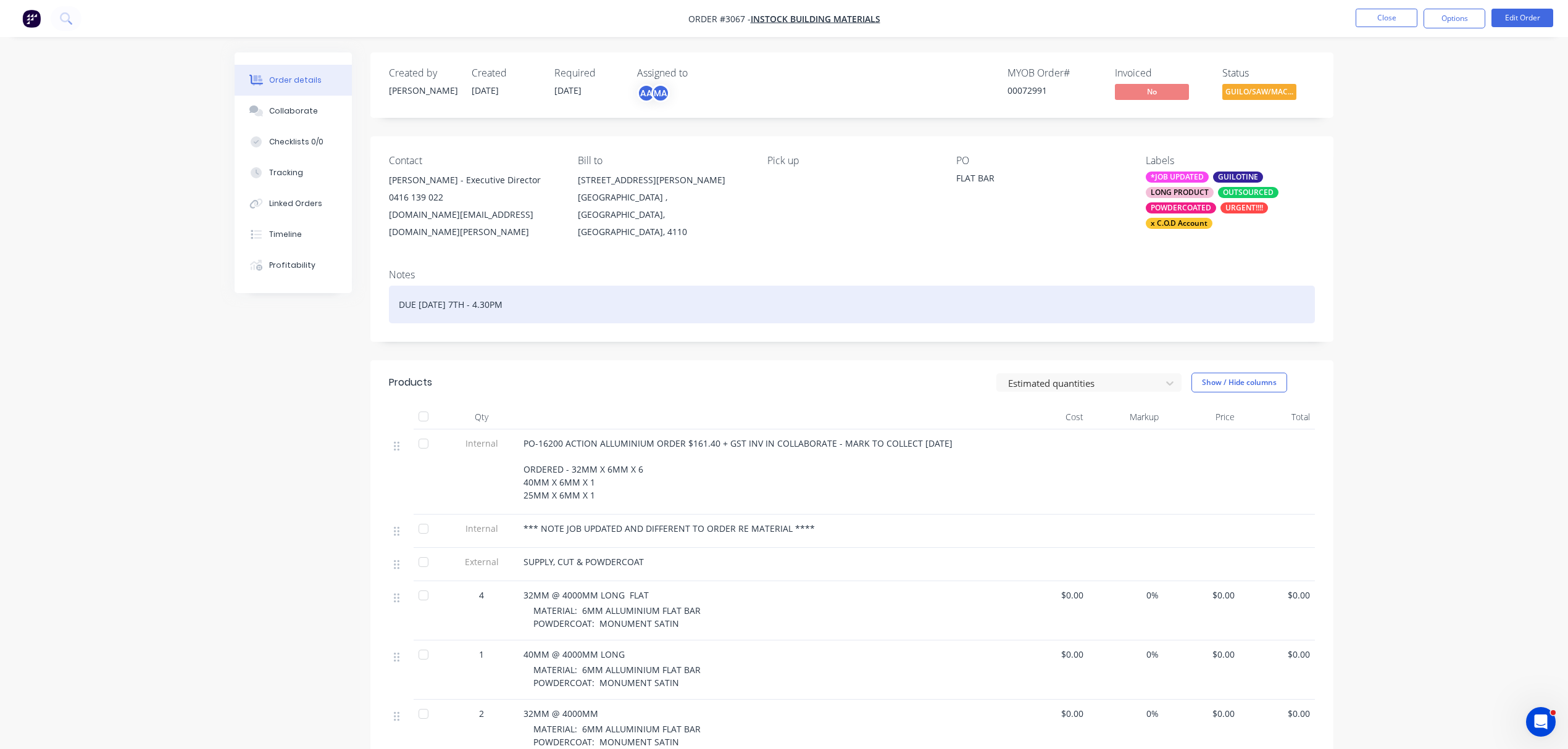
click at [783, 307] on div "DUE [DATE] 7TH - 4.30PM" at bounding box center [852, 304] width 926 height 38
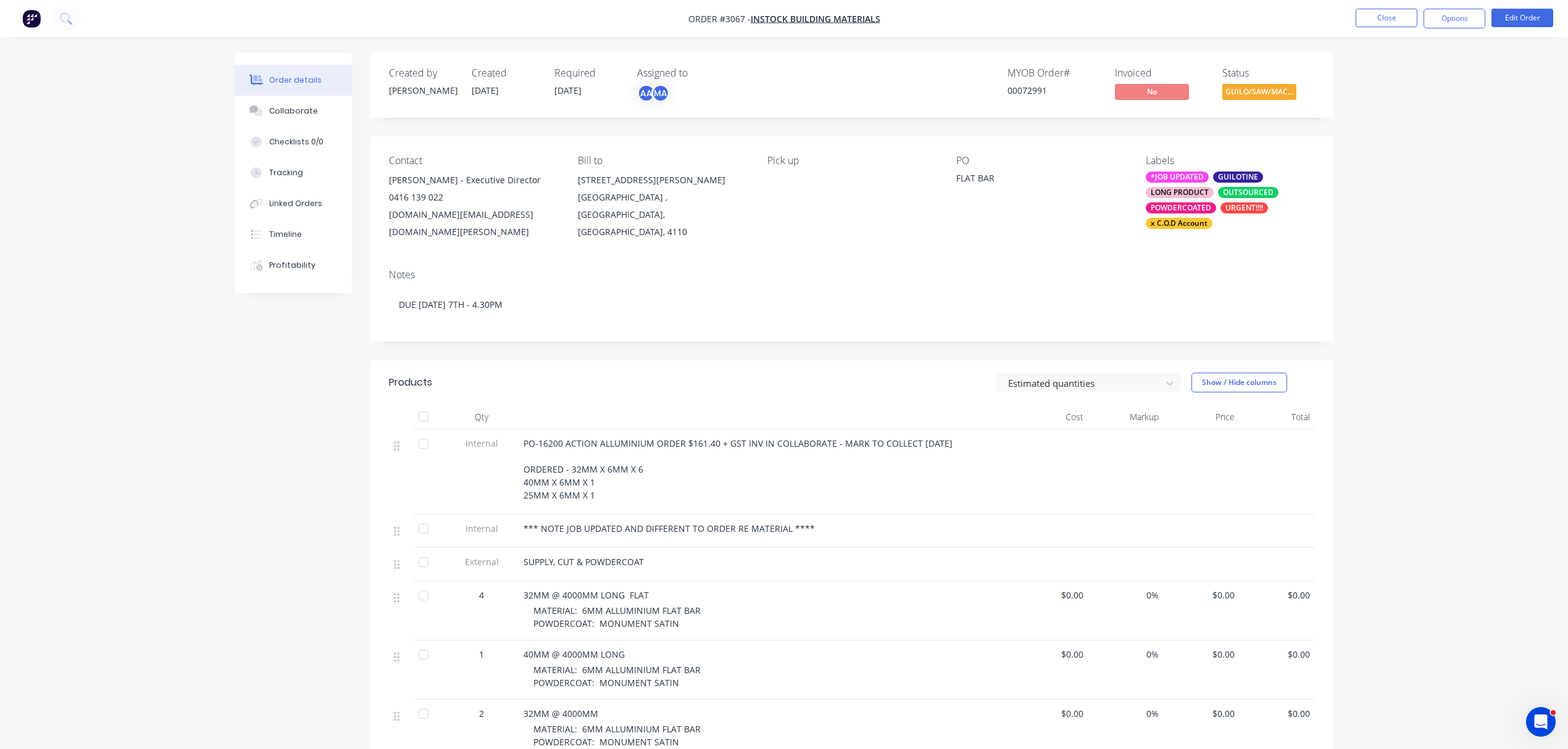
click at [755, 246] on div "Contact Alex Lu - Executive Director 0416 139 022 alex.lu@instockbuildingmateri…" at bounding box center [852, 198] width 963 height 123
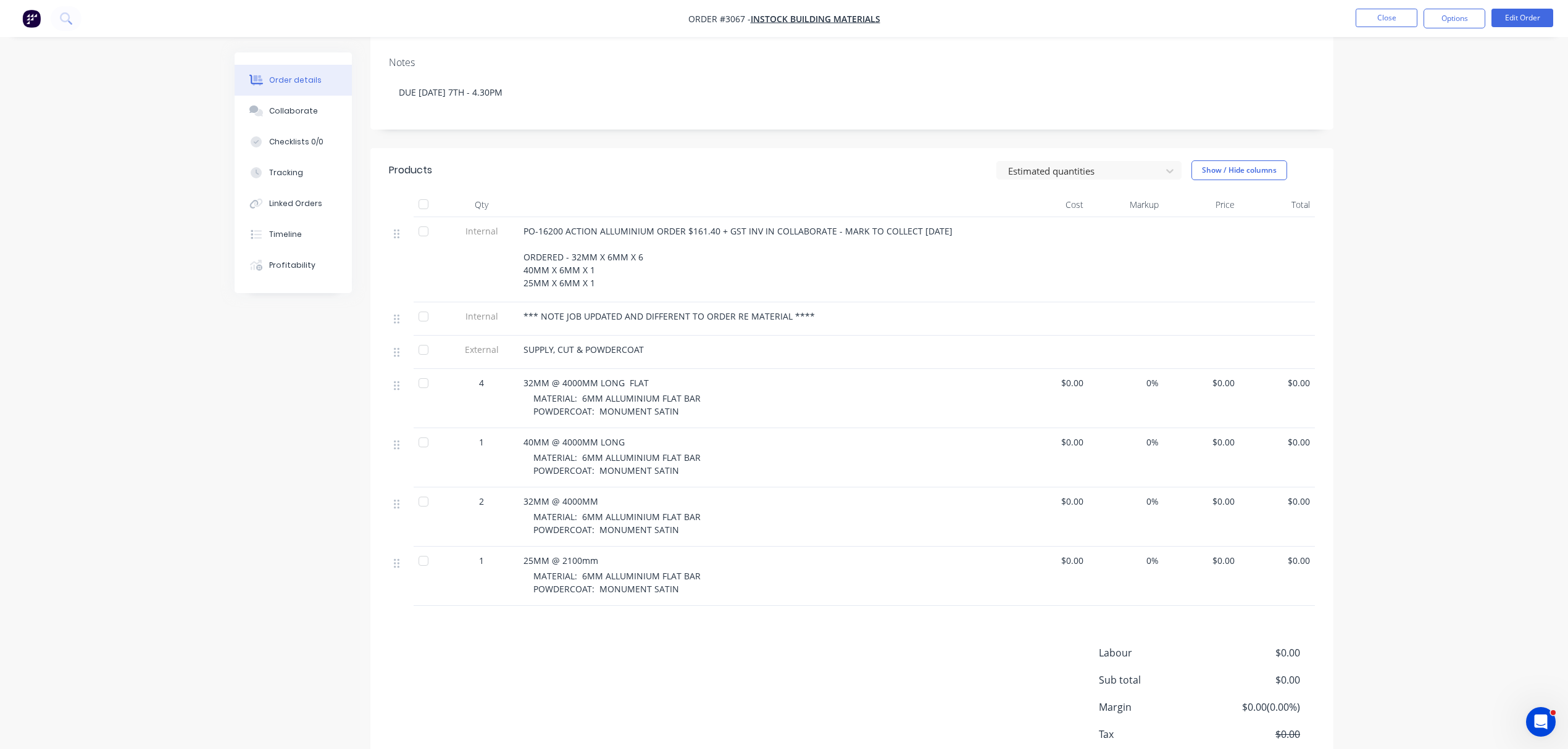
scroll to position [219, 0]
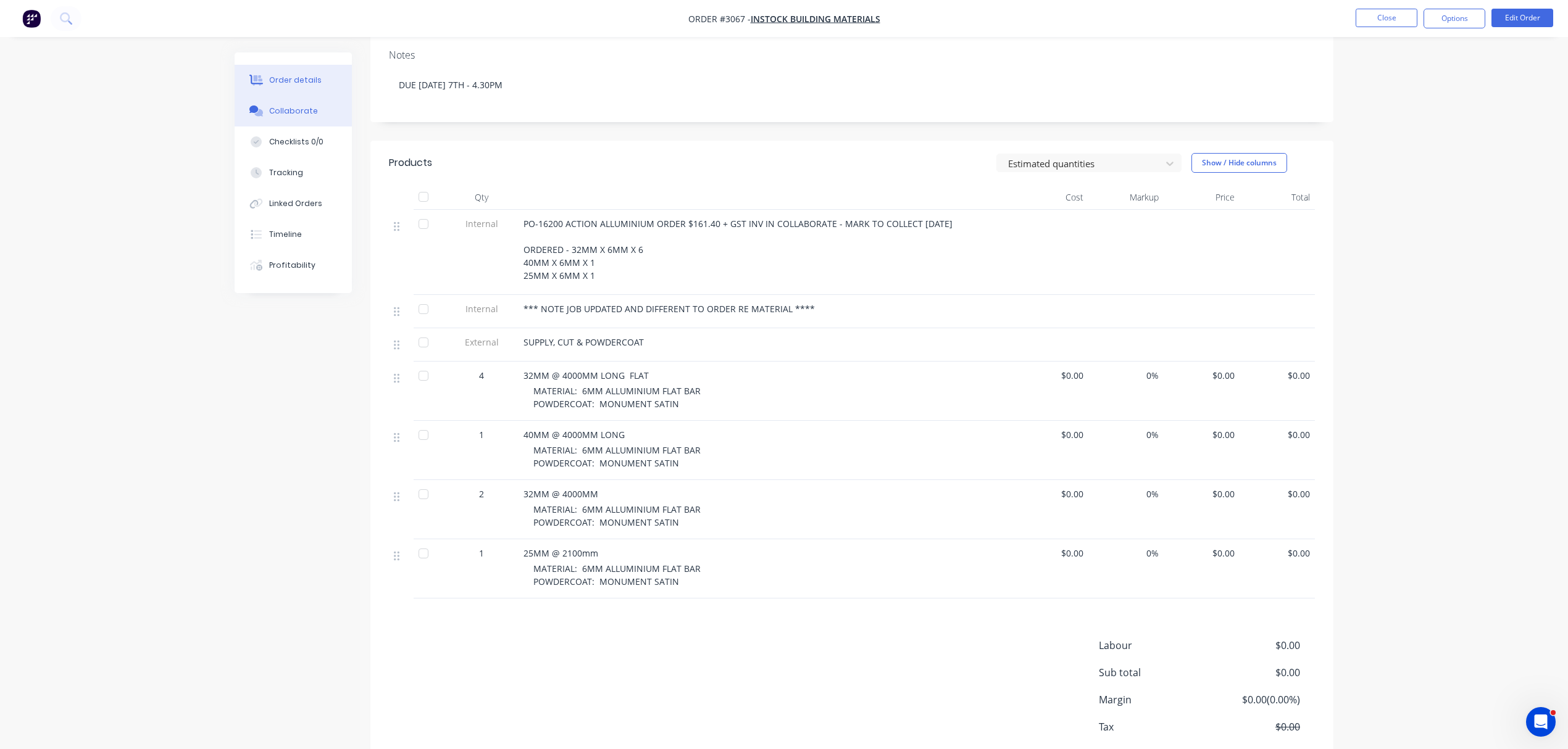
click at [297, 104] on button "Collaborate" at bounding box center [294, 111] width 118 height 31
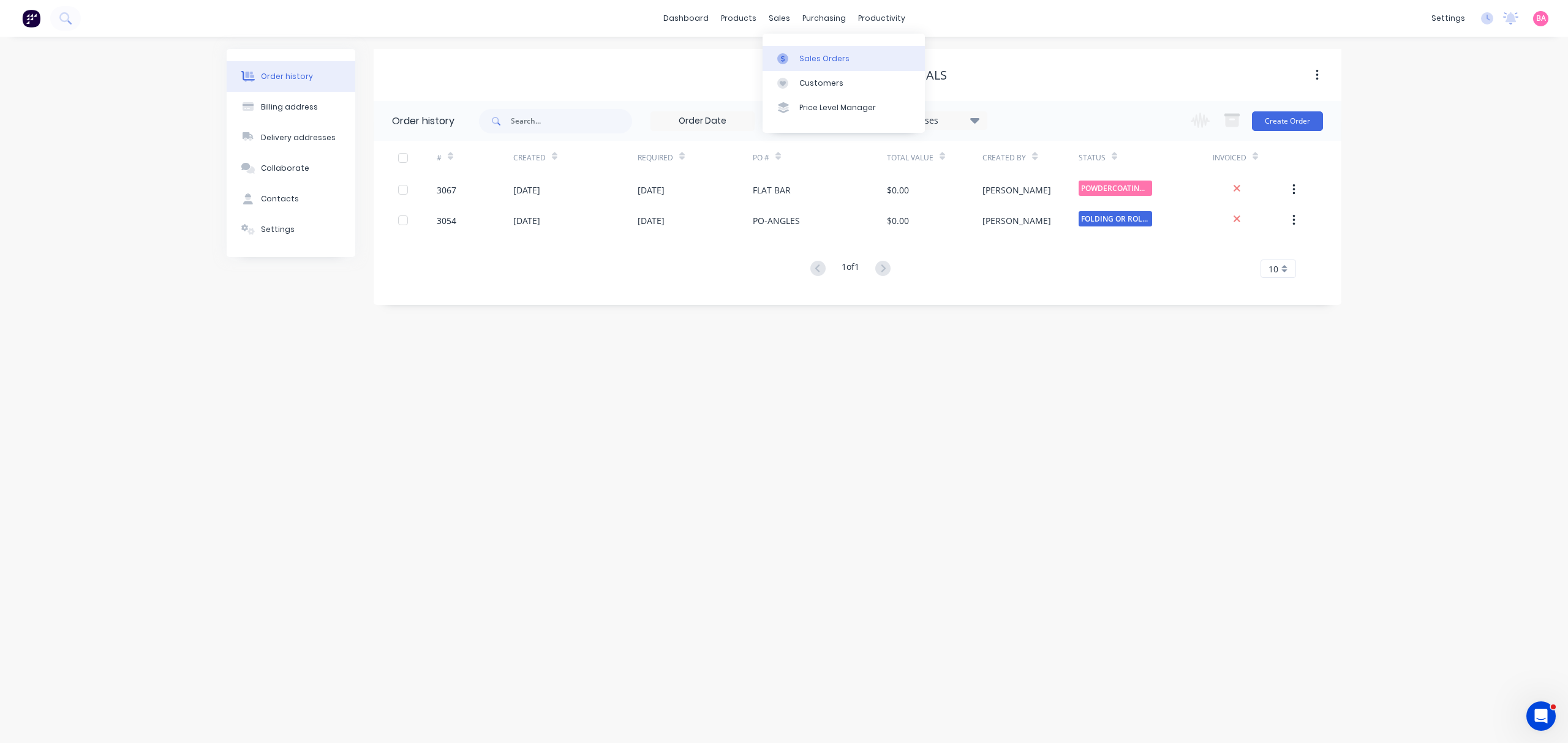
click at [824, 57] on div "Sales Orders" at bounding box center [824, 59] width 50 height 11
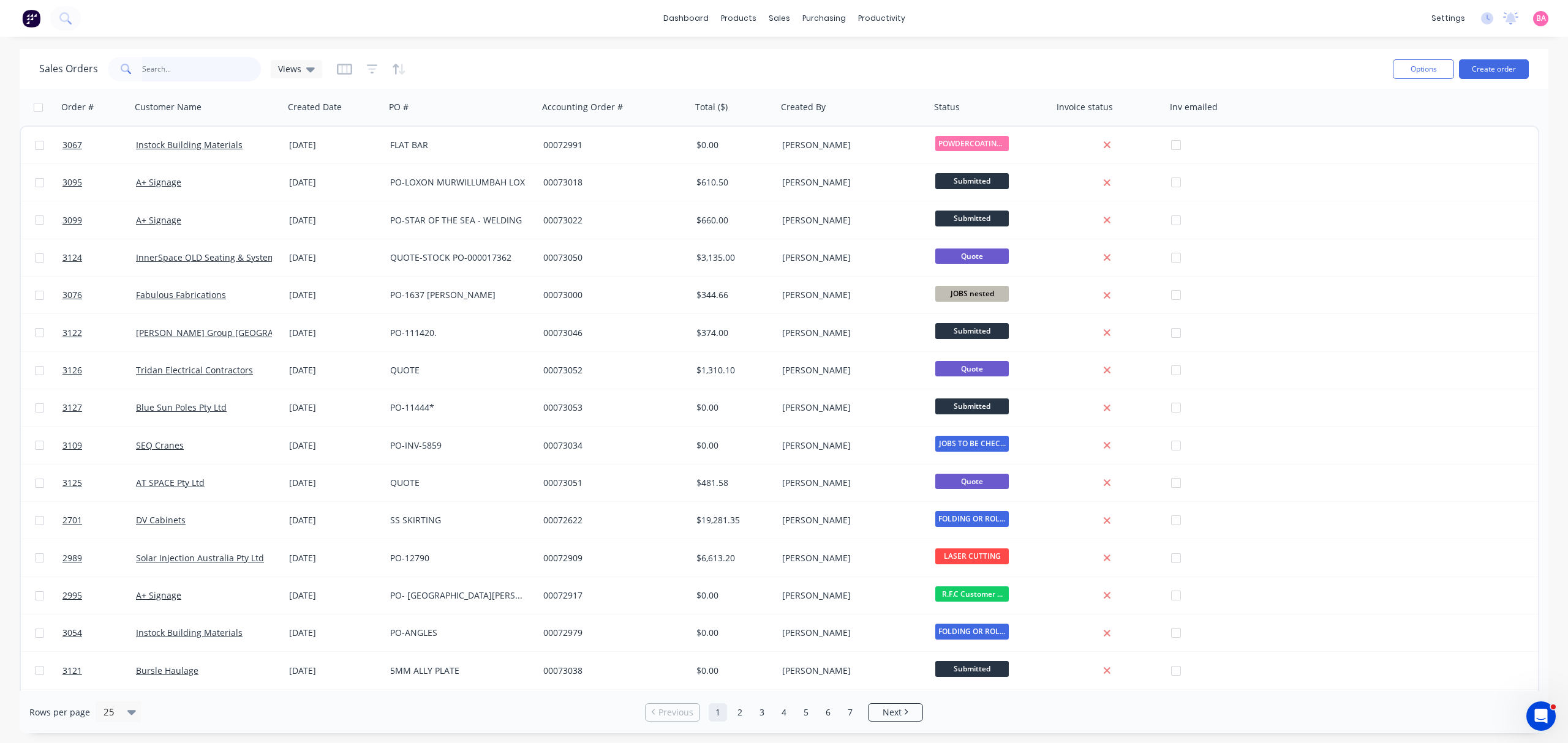
click at [177, 68] on input "text" at bounding box center [201, 69] width 119 height 25
type input "INNERSPACE"
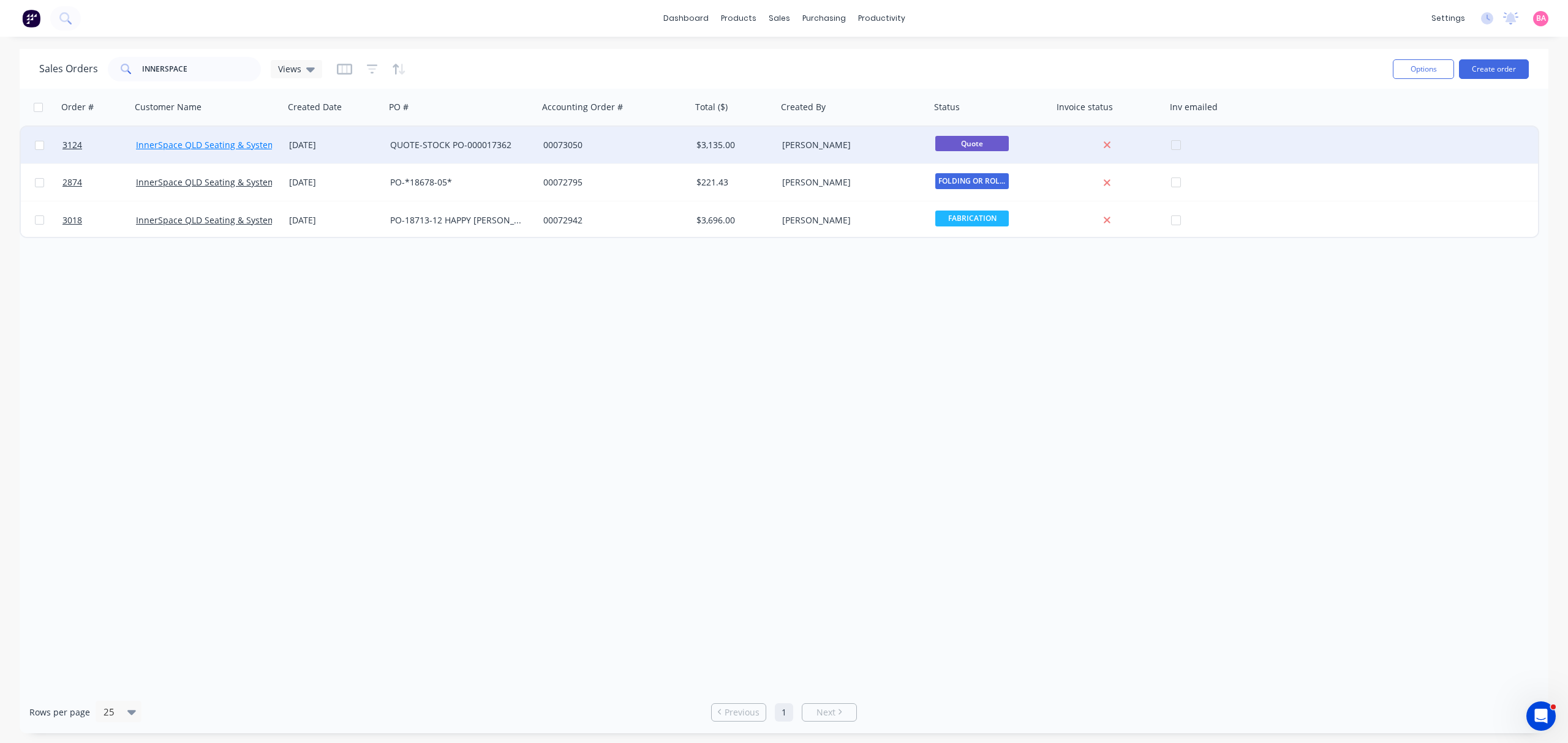
click at [189, 140] on link "InnerSpace QLD Seating & Systems Pty Ltd" at bounding box center [222, 145] width 174 height 12
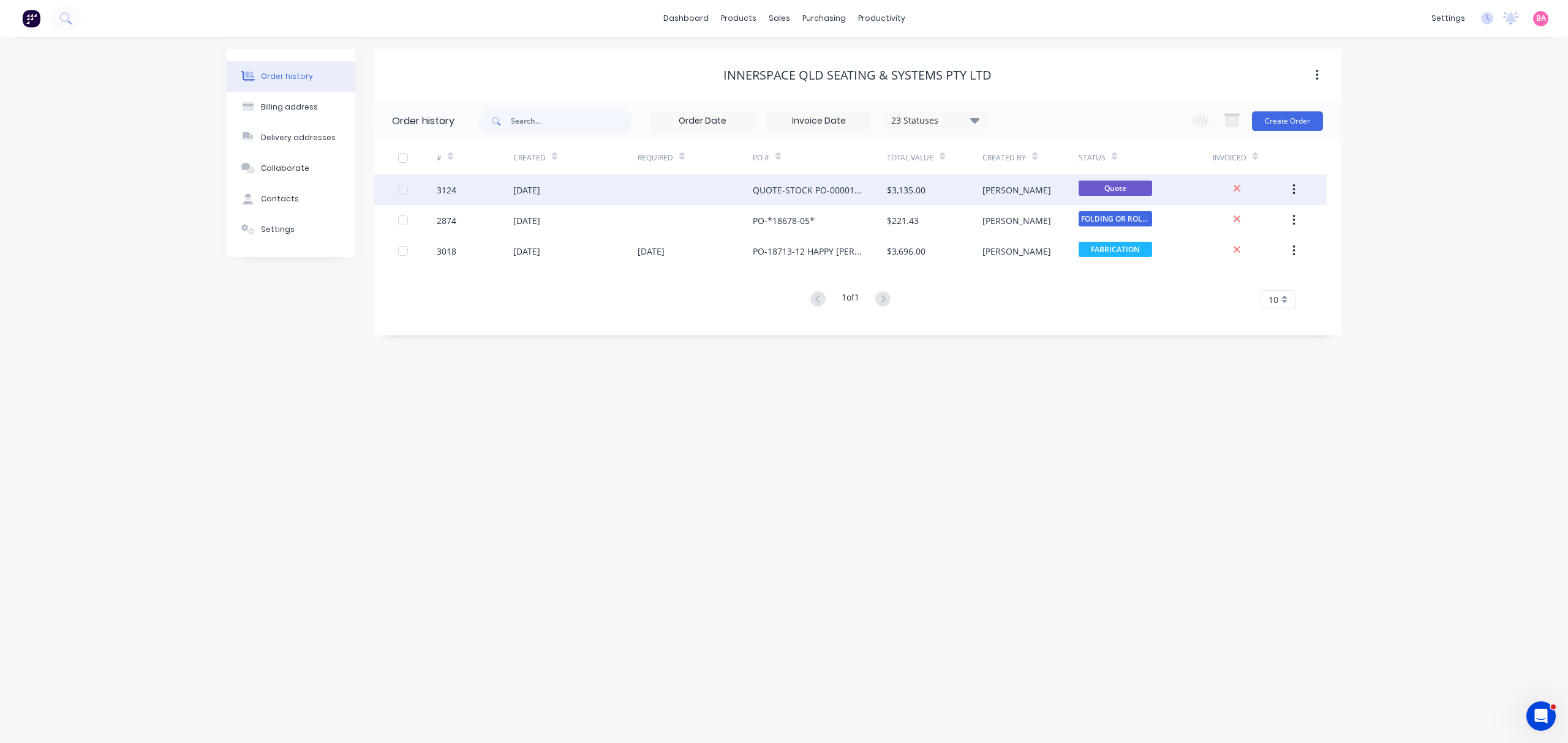
click at [535, 189] on div "[DATE]" at bounding box center [527, 190] width 27 height 13
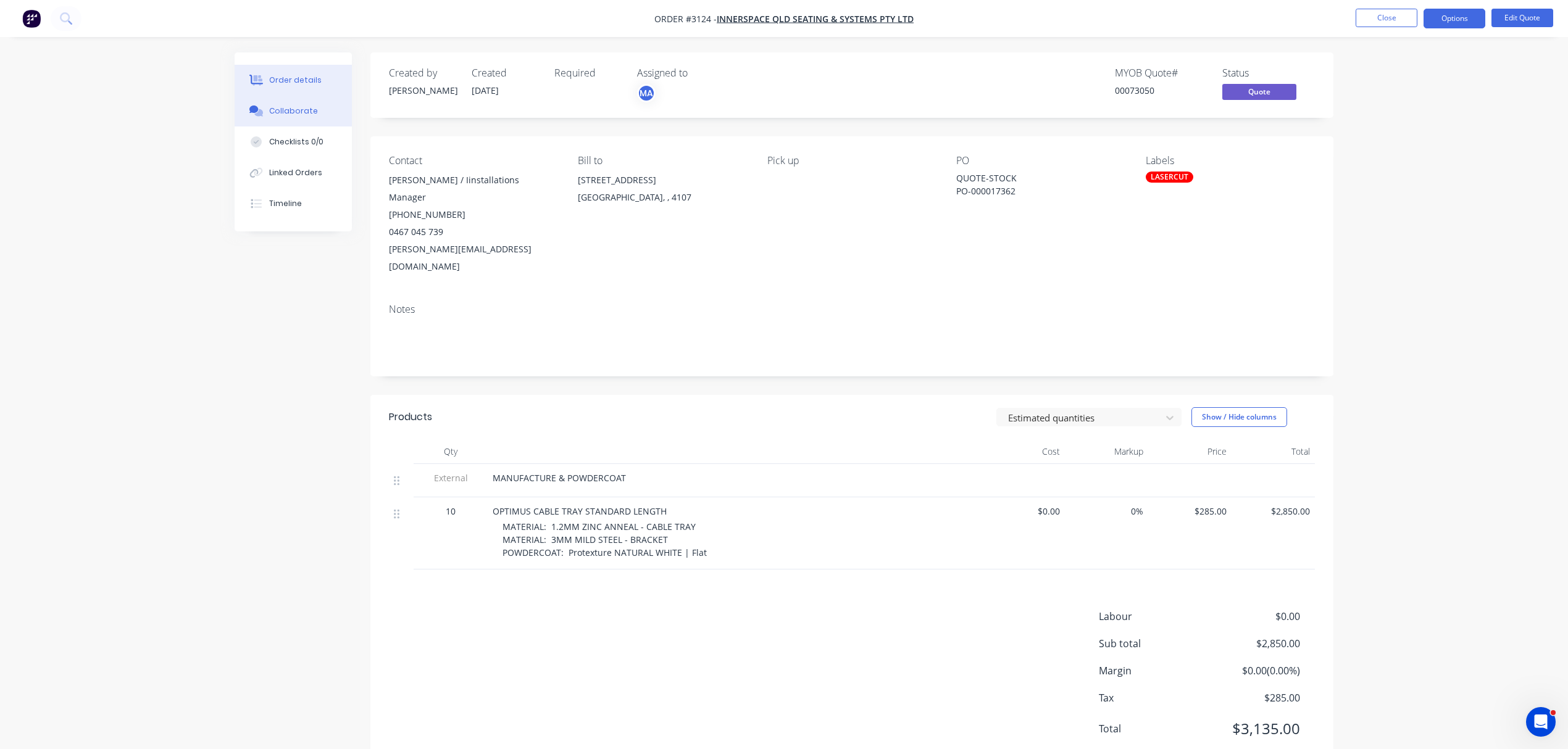
click at [292, 112] on div "Collaborate" at bounding box center [293, 111] width 49 height 11
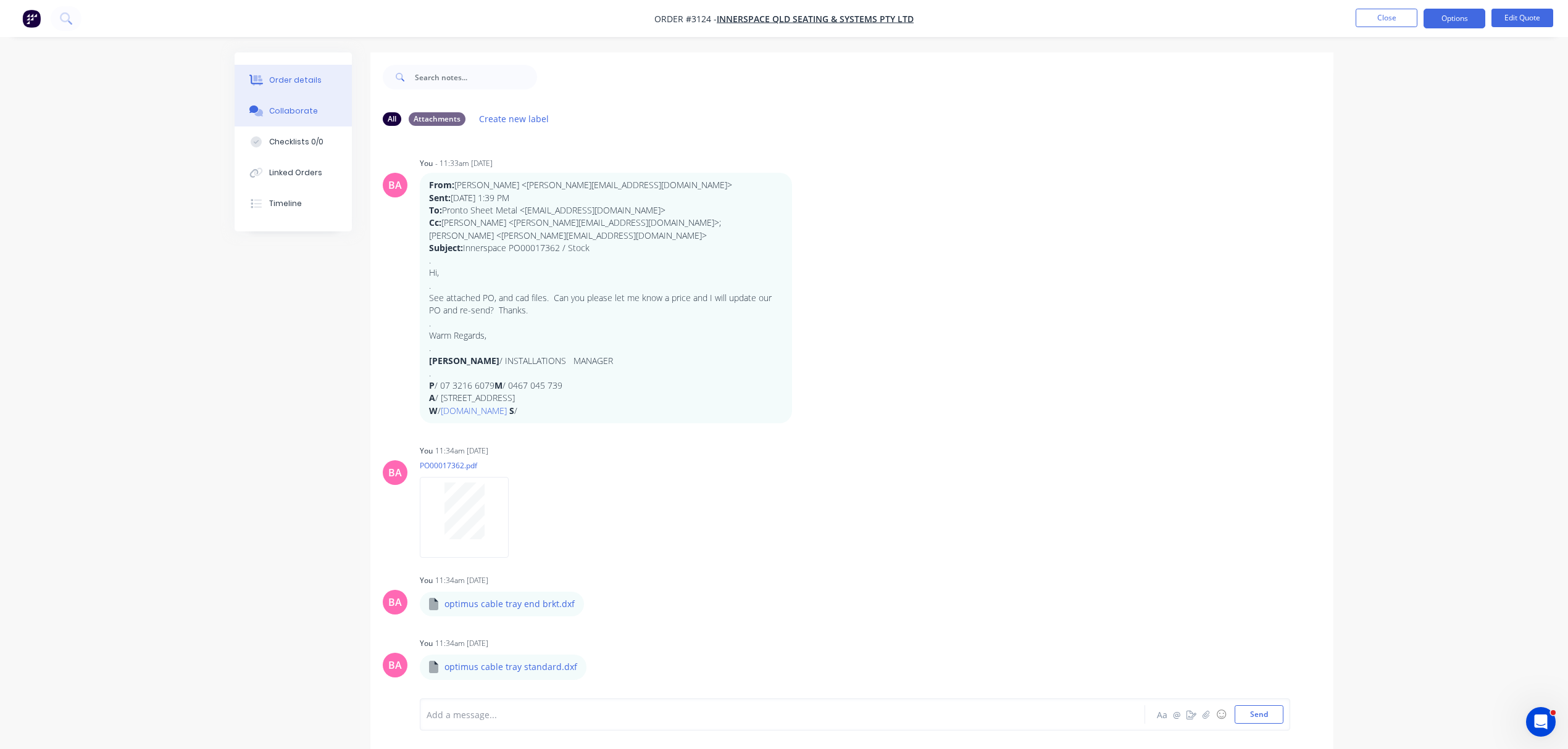
click at [273, 73] on button "Order details" at bounding box center [294, 81] width 118 height 31
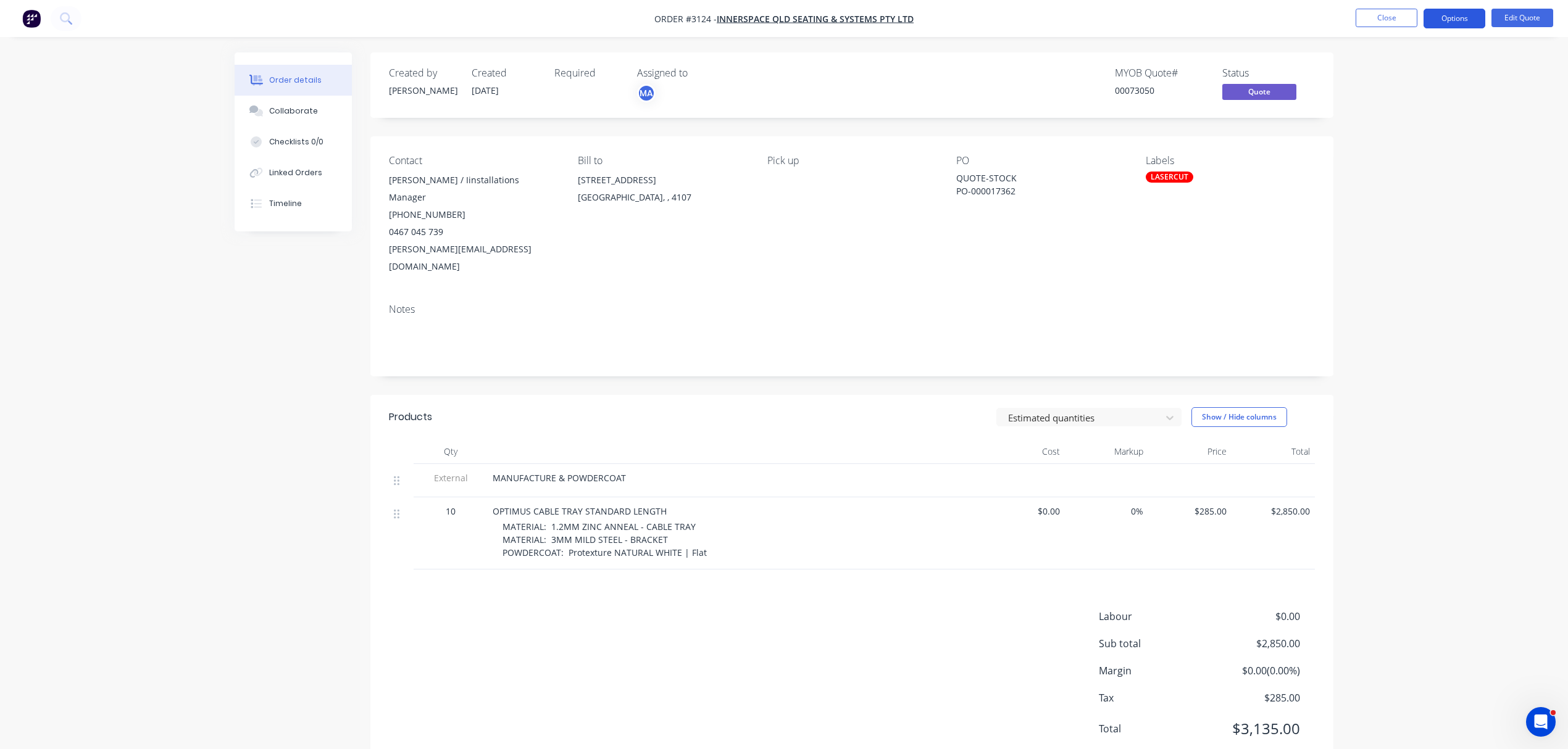
click at [1463, 13] on button "Options" at bounding box center [1454, 18] width 62 height 20
click at [1391, 73] on div "Quote" at bounding box center [1417, 75] width 114 height 18
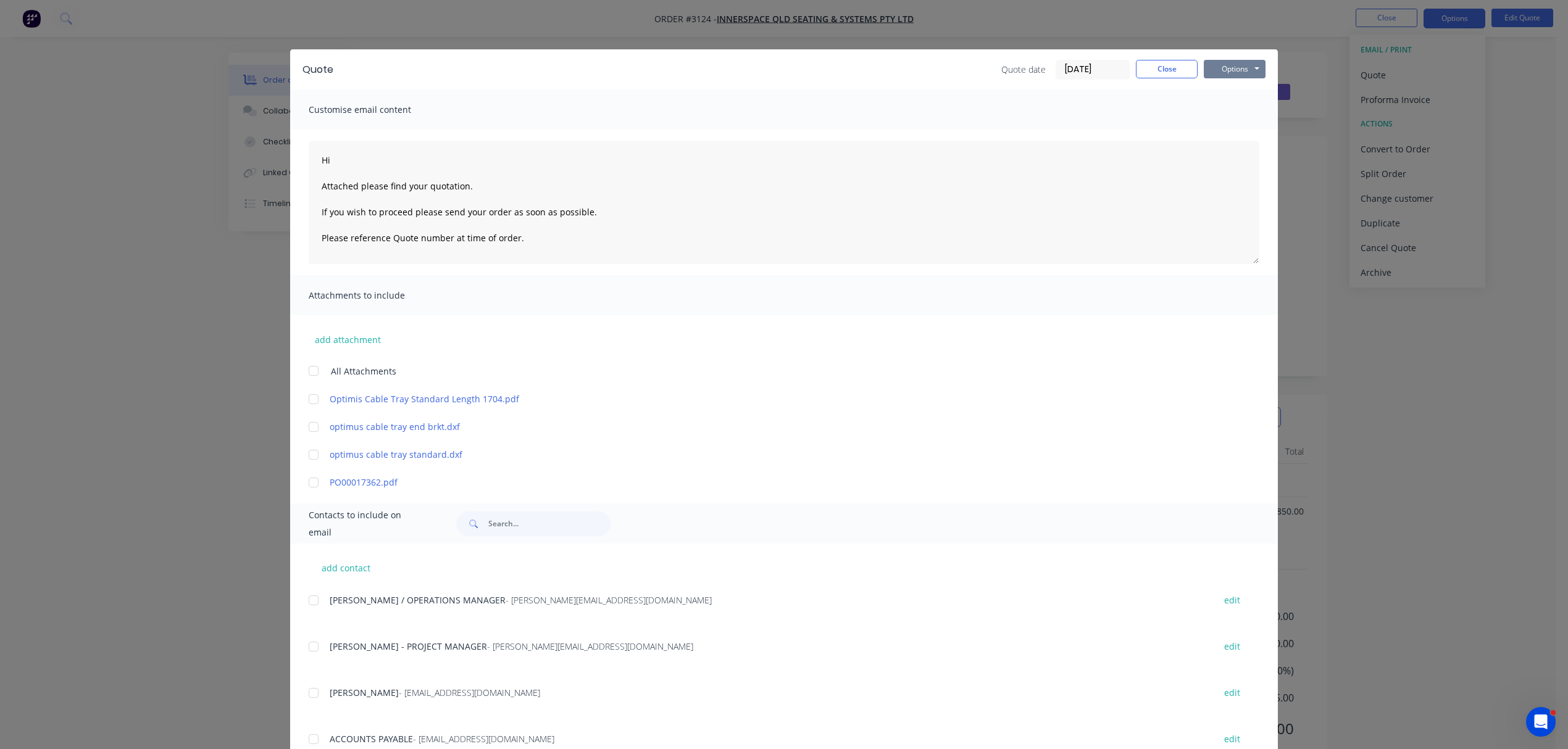
click at [1228, 67] on button "Options" at bounding box center [1234, 69] width 62 height 18
click at [1230, 106] on button "Print" at bounding box center [1243, 111] width 79 height 20
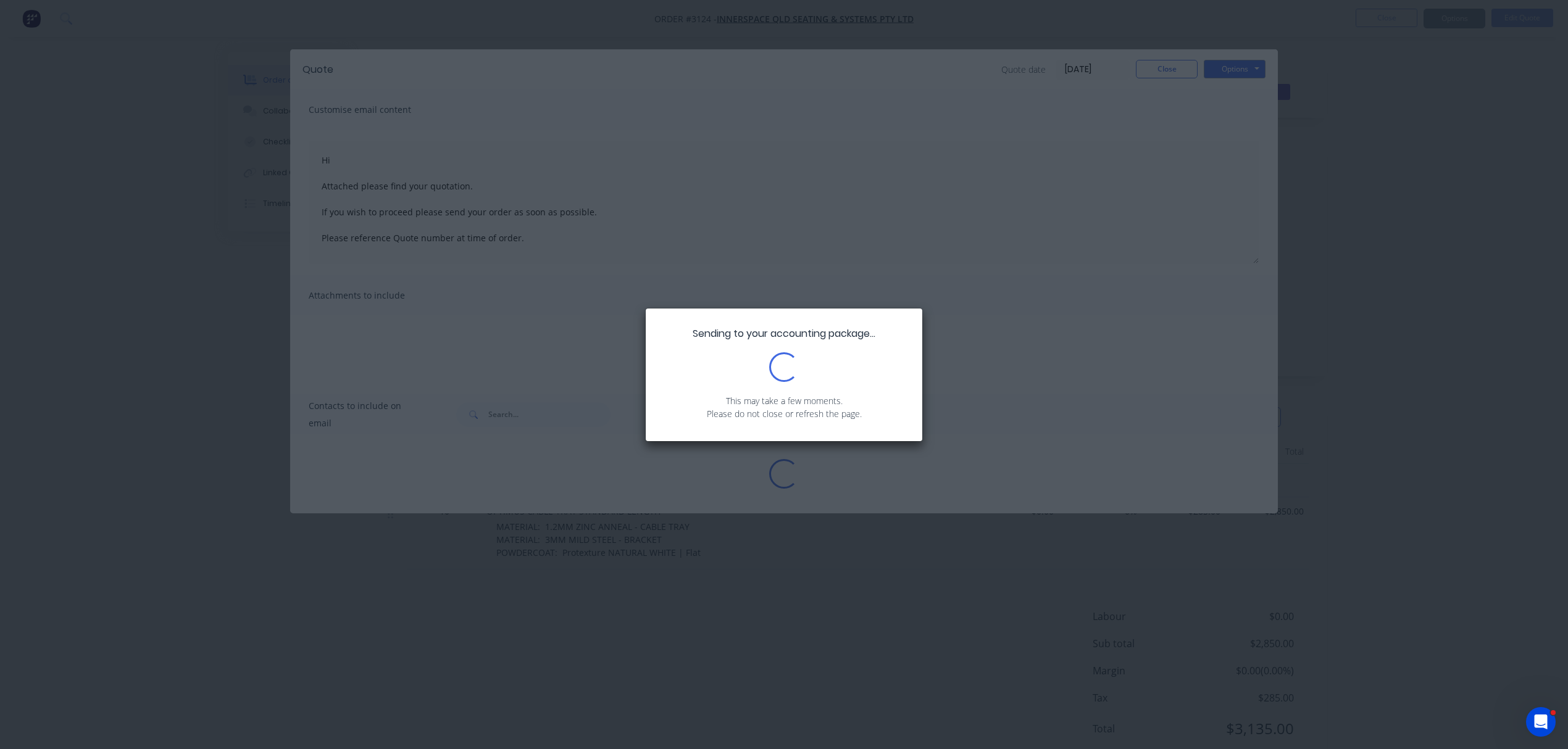
type textarea "Hi Attached please find your quotation. If you wish to proceed please send your…"
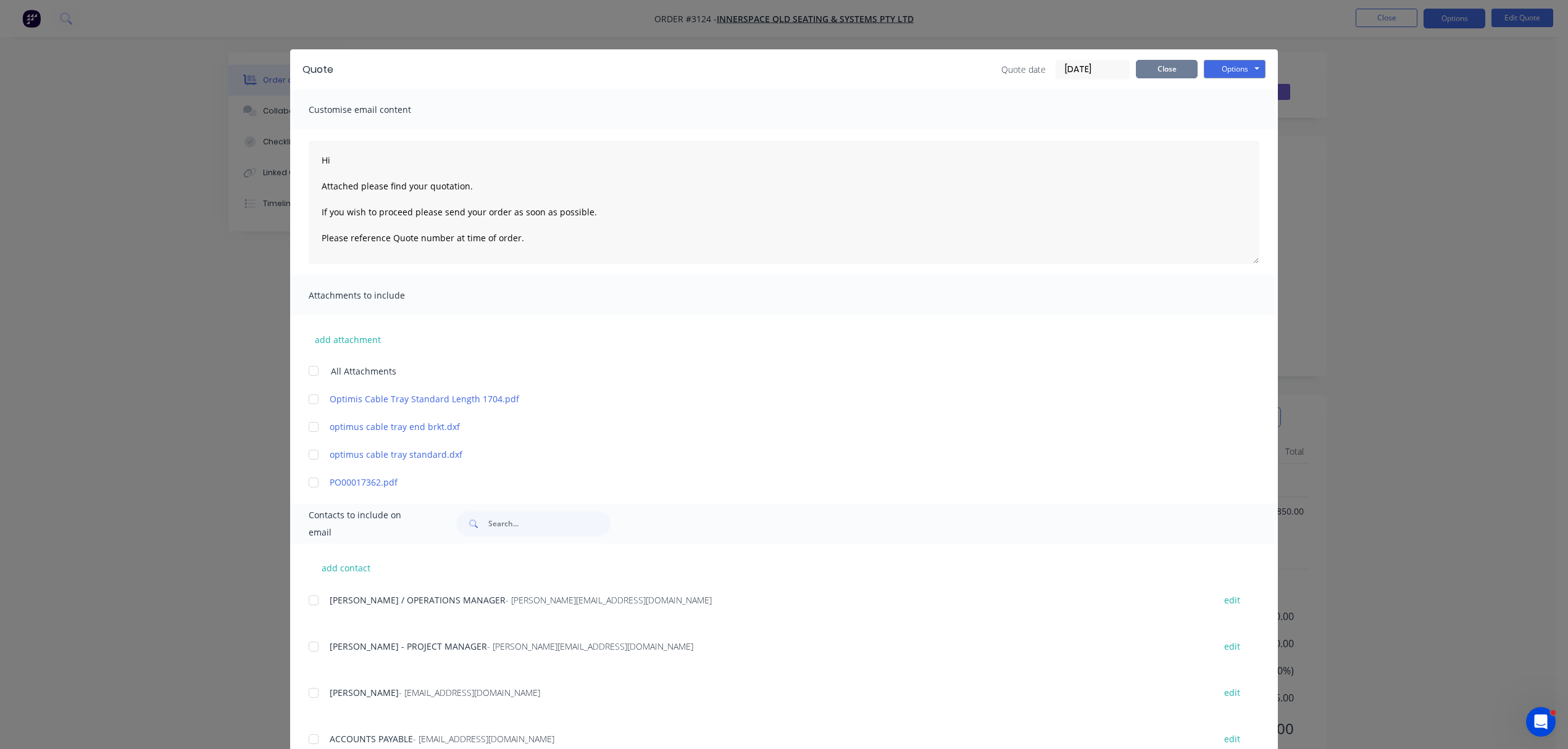
click at [1159, 69] on button "Close" at bounding box center [1166, 69] width 62 height 18
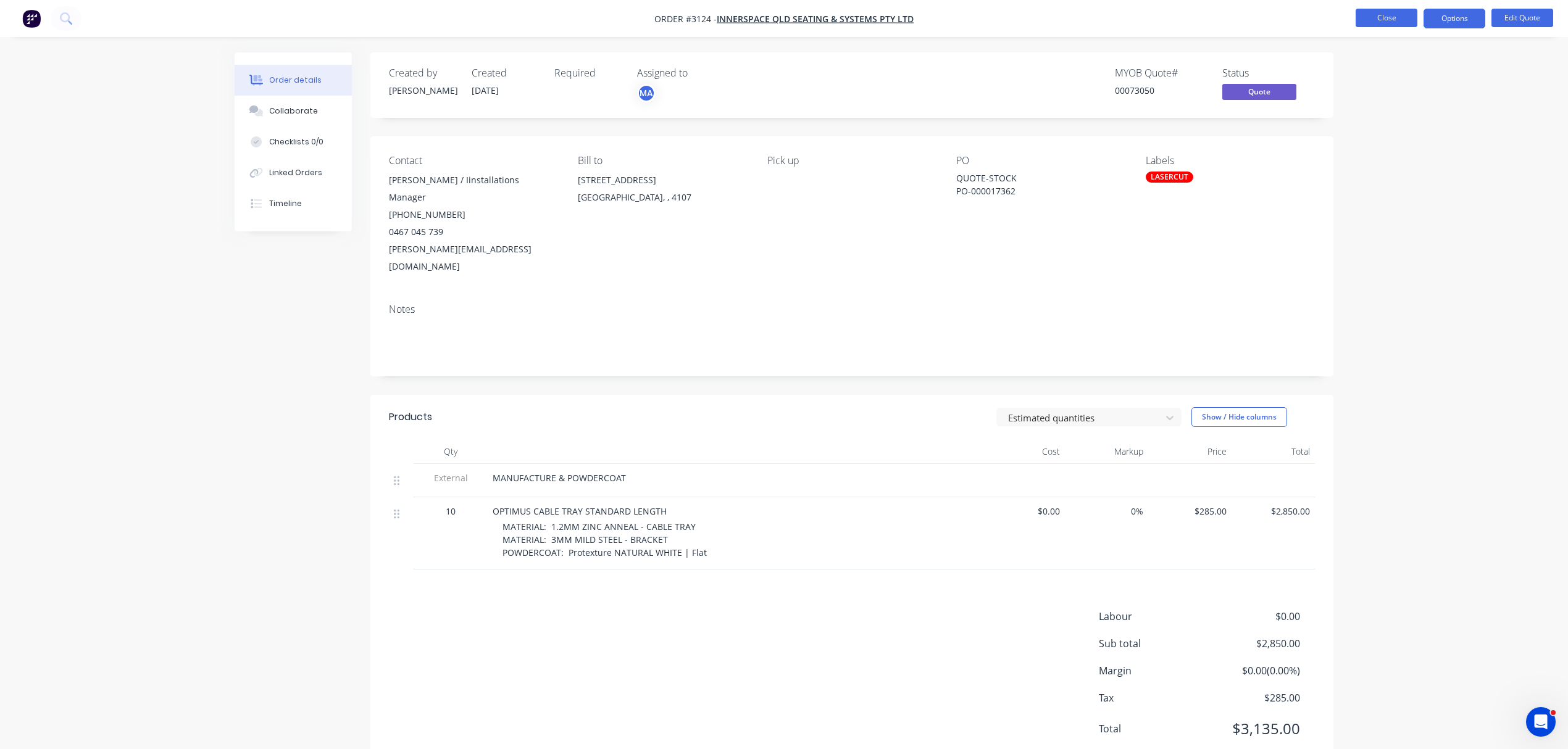
click at [1394, 13] on button "Close" at bounding box center [1386, 17] width 62 height 18
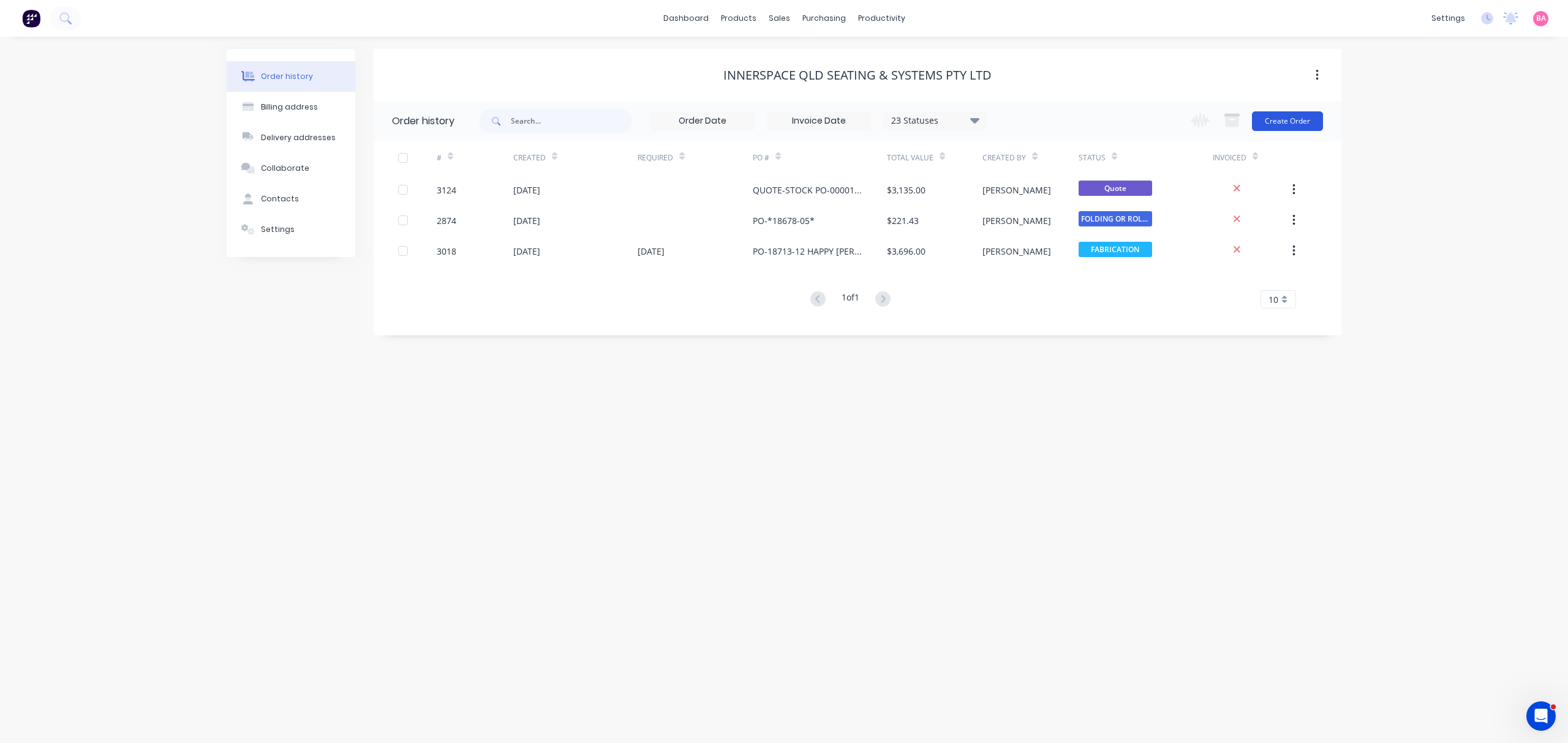
click at [1278, 114] on button "Create Order" at bounding box center [1288, 121] width 71 height 20
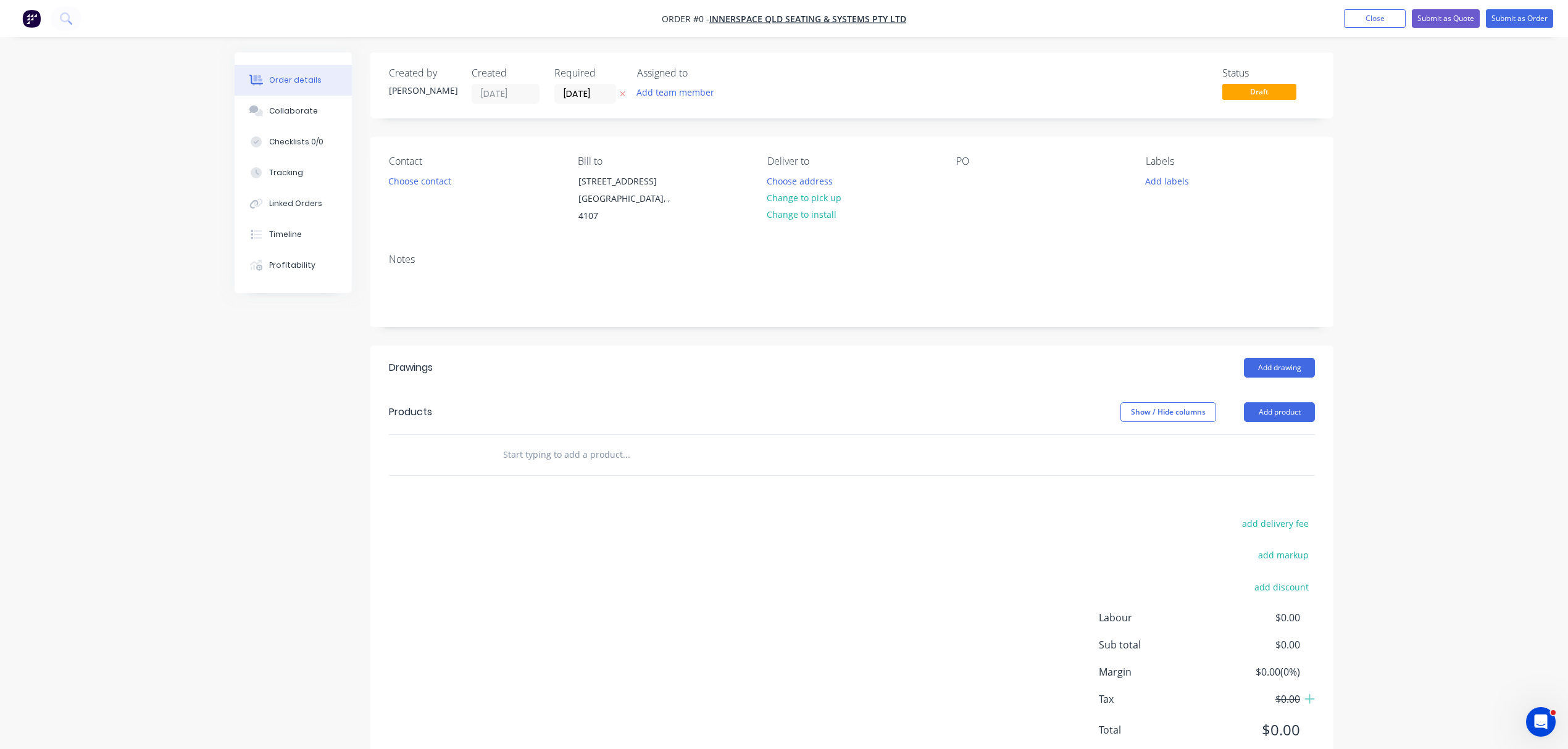
click at [622, 90] on icon "button" at bounding box center [622, 94] width 6 height 7
click at [675, 92] on button "Add team member" at bounding box center [676, 92] width 91 height 17
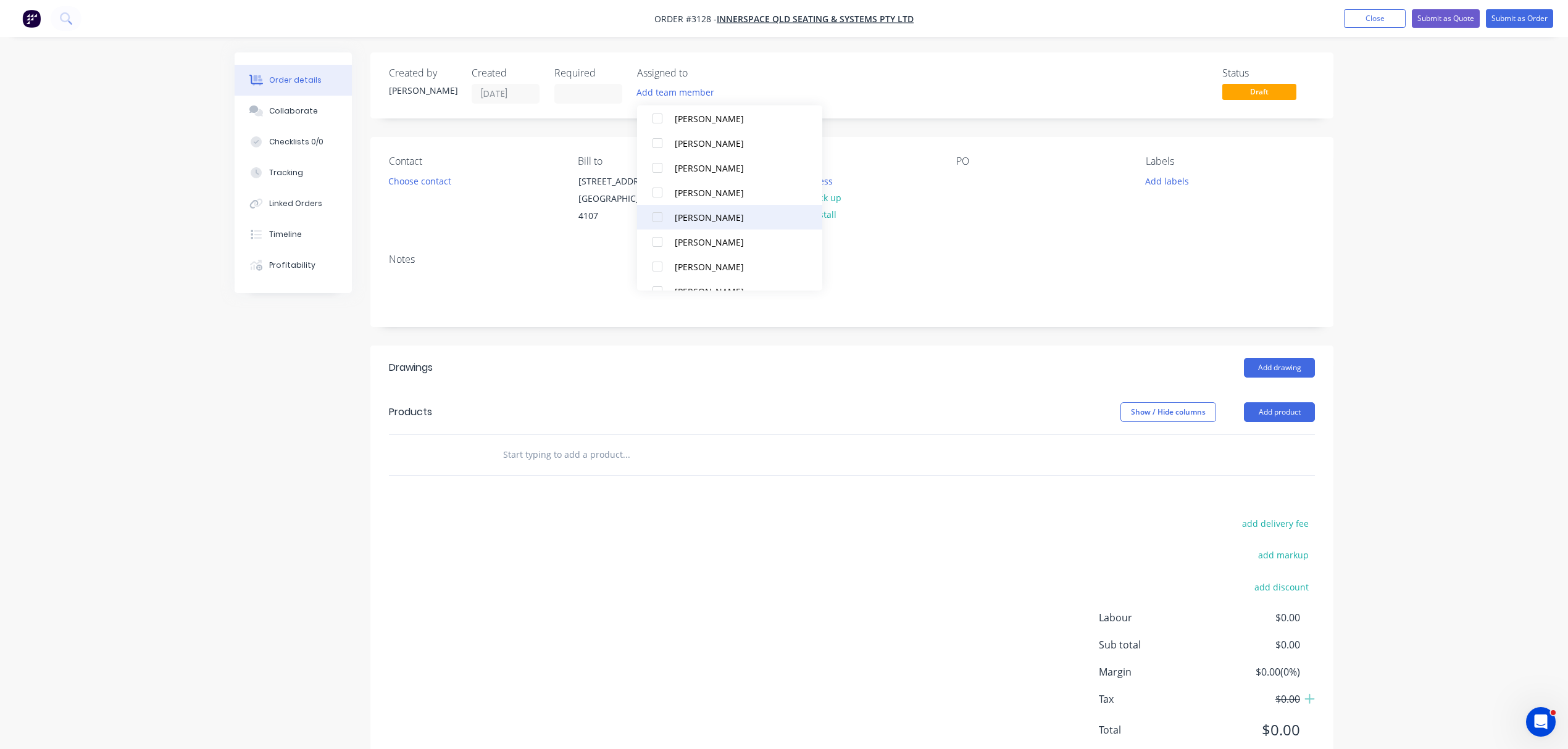
scroll to position [111, 0]
click at [679, 247] on div "Matt Abrahams" at bounding box center [736, 247] width 124 height 13
click at [420, 181] on button "Choose contact" at bounding box center [420, 181] width 76 height 17
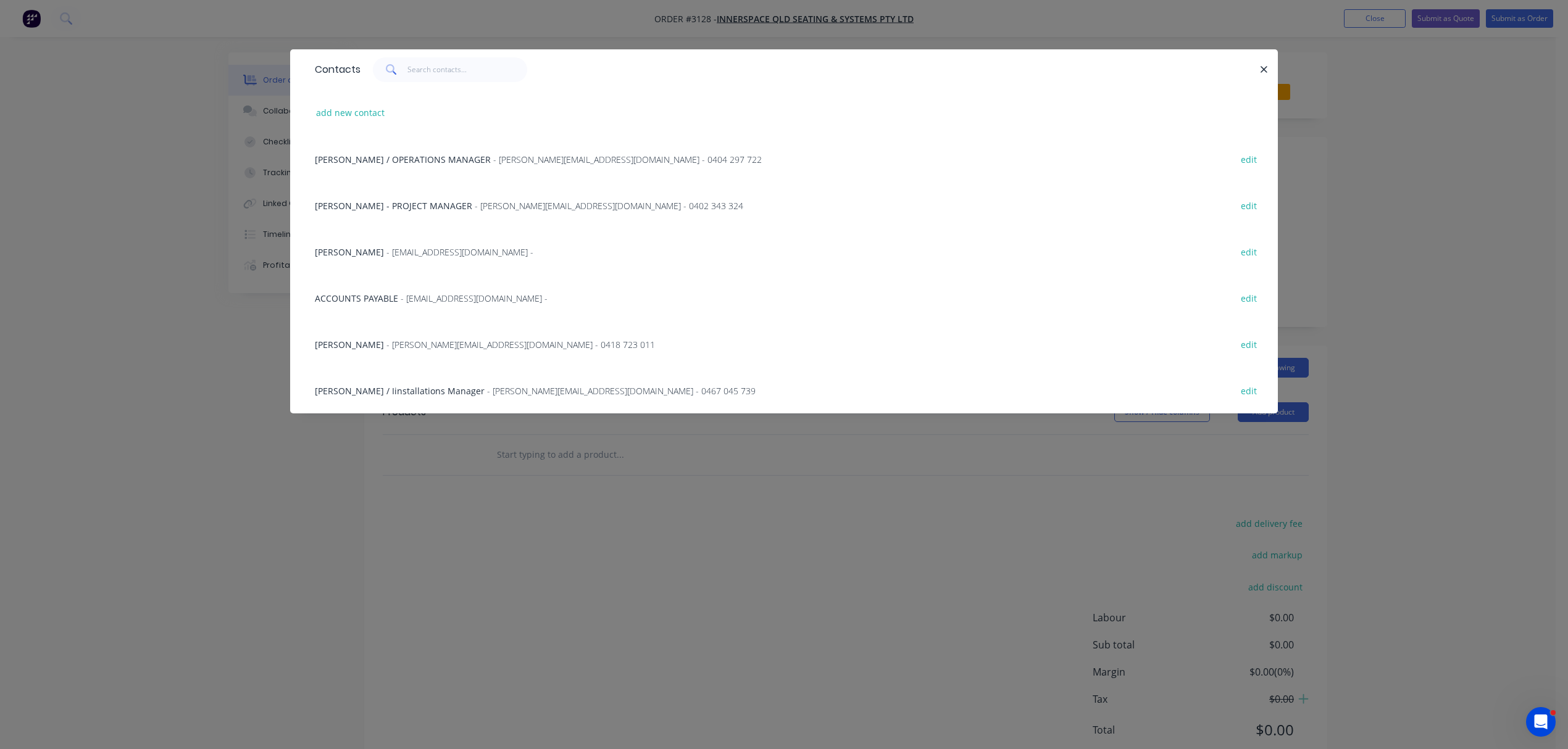
click at [365, 204] on span "ALEXANDER FUSS - PROJECT MANAGER" at bounding box center [393, 206] width 157 height 12
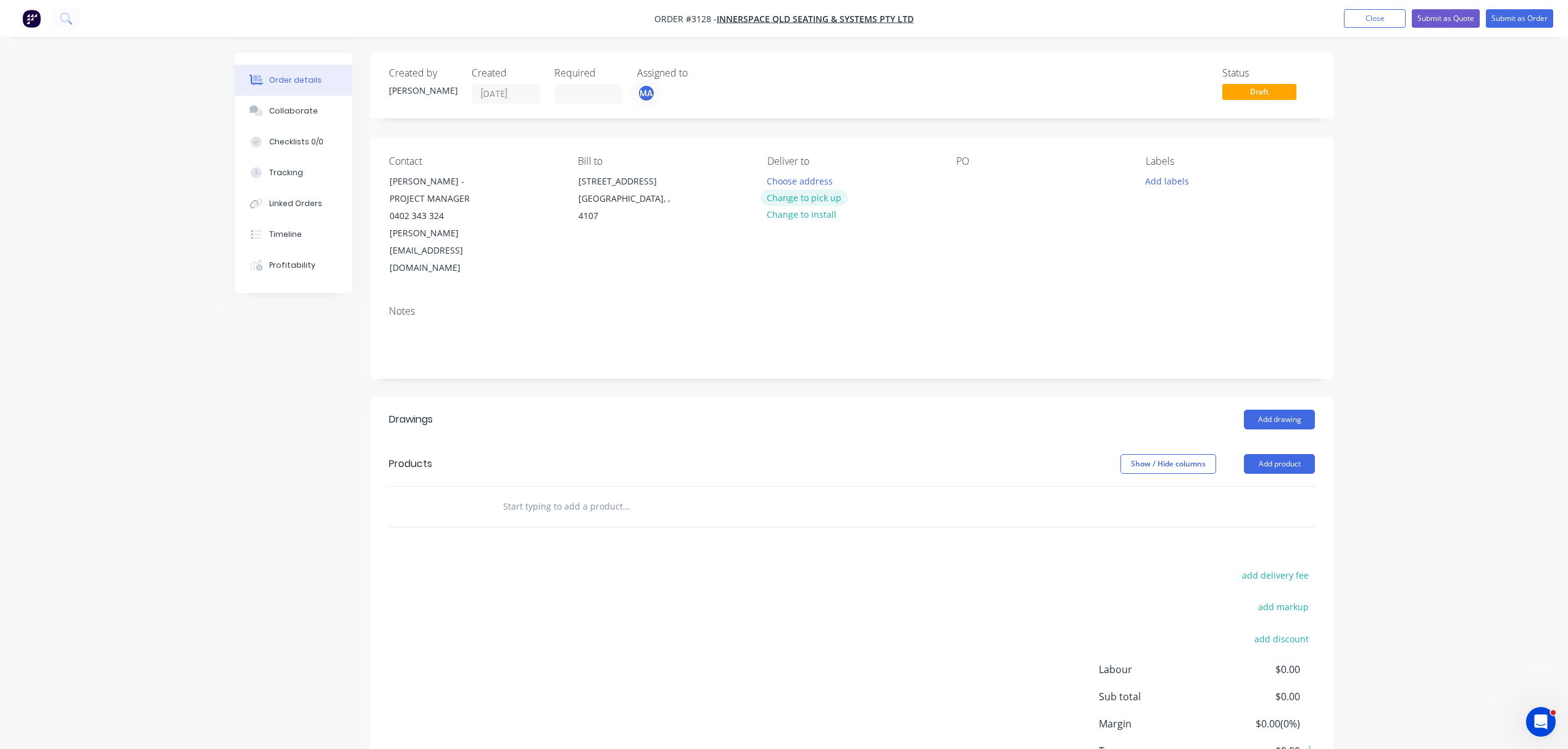
click at [805, 194] on button "Change to pick up" at bounding box center [805, 197] width 88 height 17
click at [969, 178] on div at bounding box center [967, 182] width 20 height 18
click at [1164, 178] on button "Add labels" at bounding box center [1167, 181] width 57 height 17
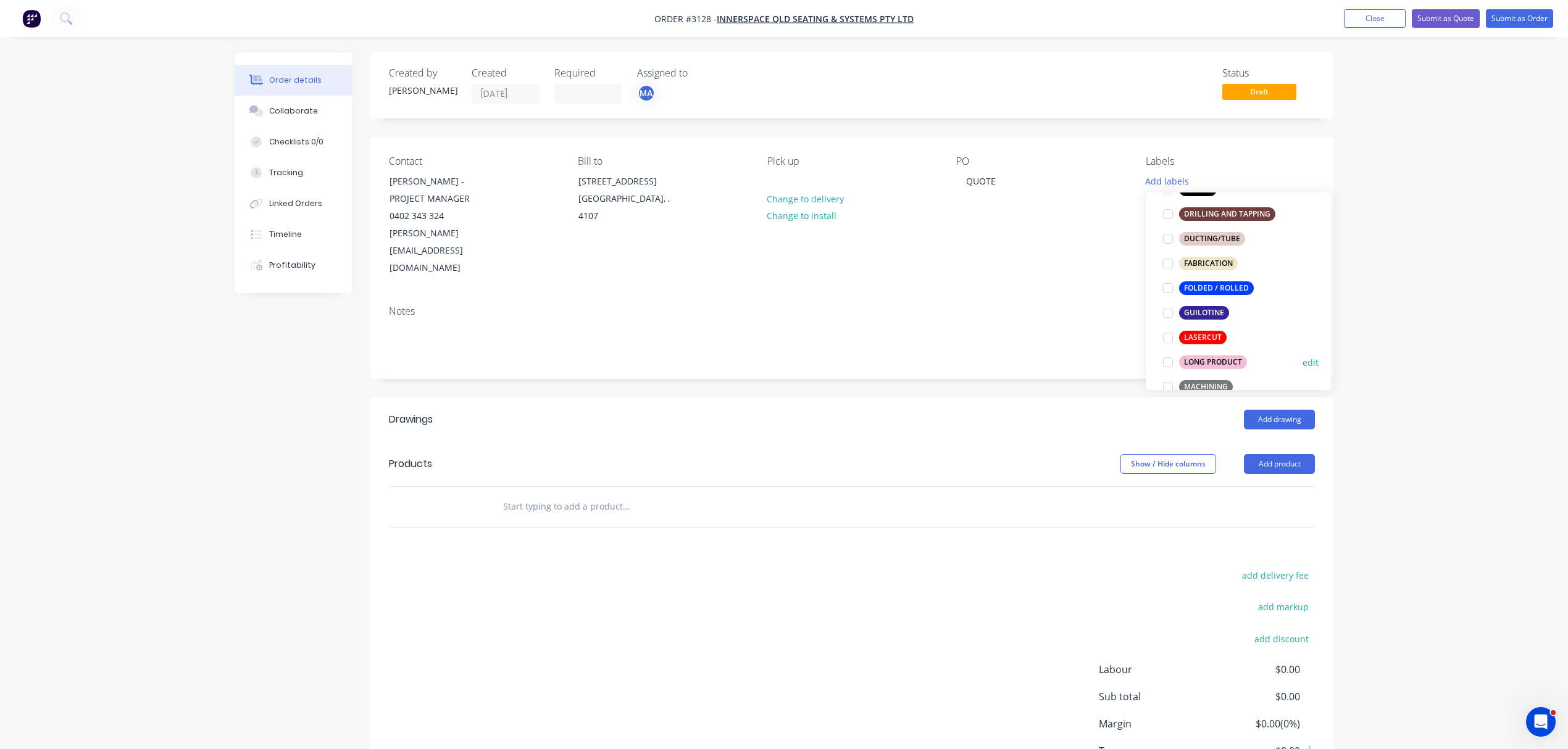
scroll to position [302, 0]
click at [550, 495] on input "text" at bounding box center [625, 507] width 247 height 25
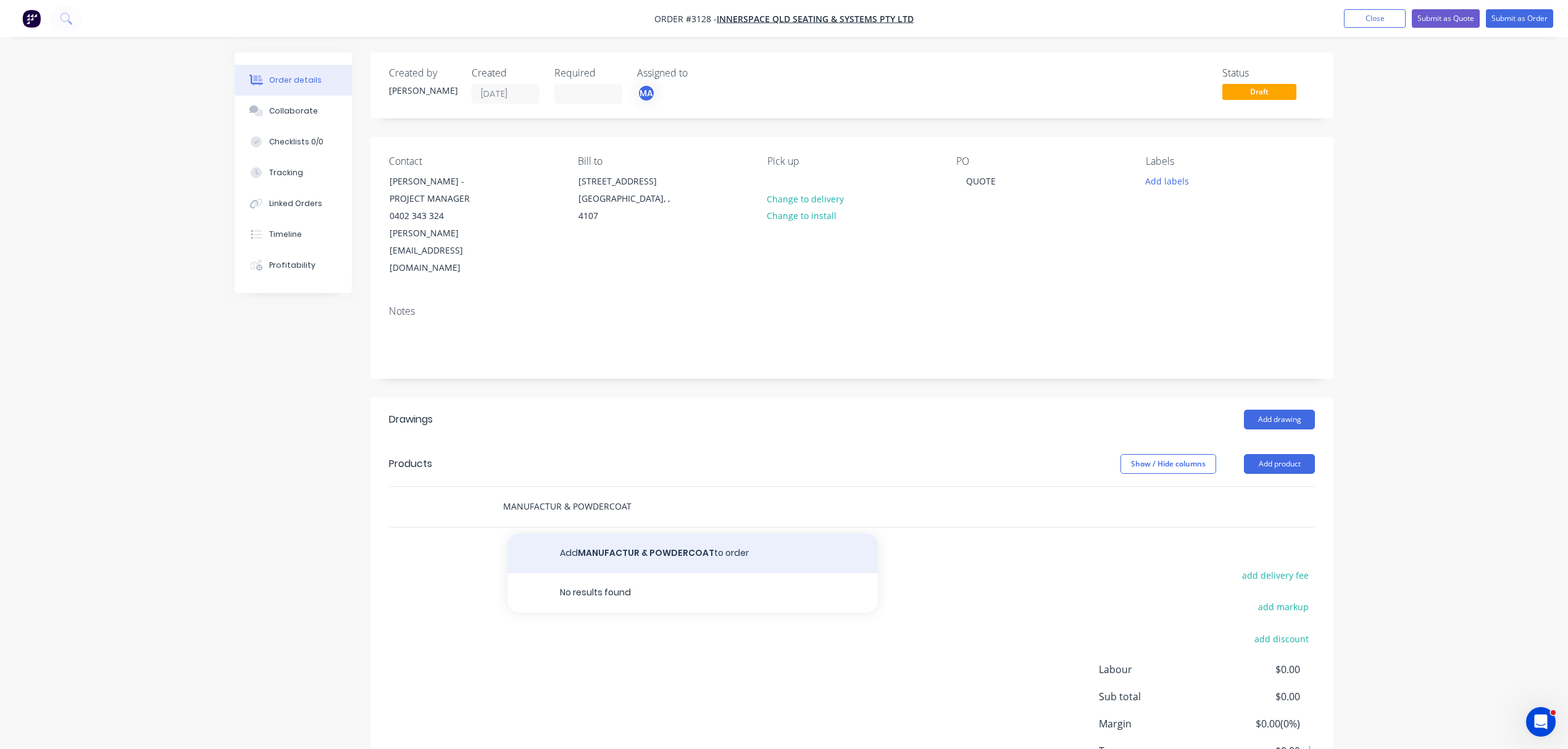
type input "MANUFACTUR & POWDERCOAT"
click at [659, 534] on button "Add MANUFACTUR & POWDERCOAT to order" at bounding box center [693, 553] width 371 height 39
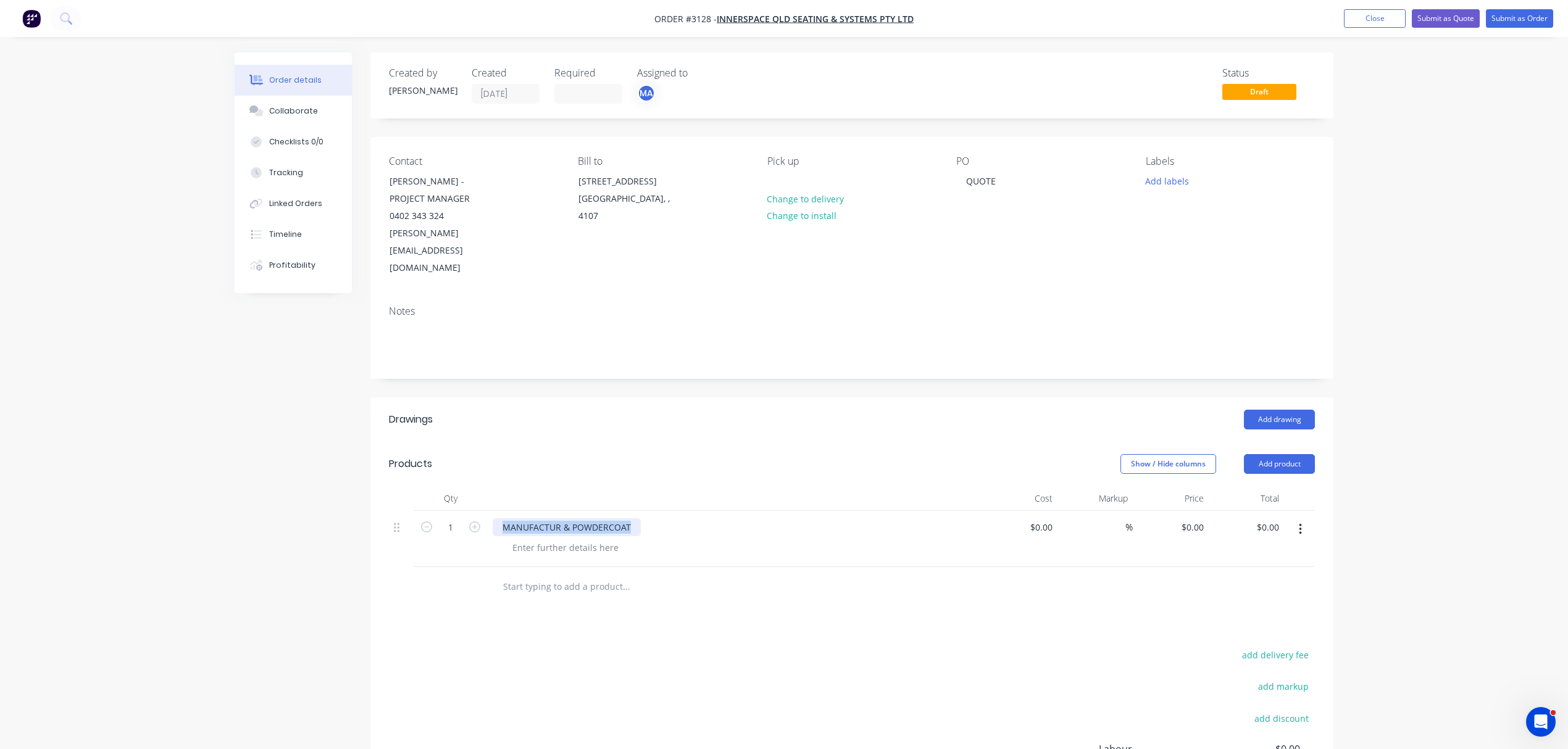
drag, startPoint x: 638, startPoint y: 495, endPoint x: 493, endPoint y: 489, distance: 145.1
click at [493, 519] on div "MANUFACTUR & POWDERCOAT" at bounding box center [734, 528] width 484 height 18
copy div "MANUFACTUR & POWDERCOAT"
click at [1293, 454] on button "Add product" at bounding box center [1279, 464] width 71 height 20
click at [1256, 659] on div "Notes (External)" at bounding box center [1257, 668] width 95 height 18
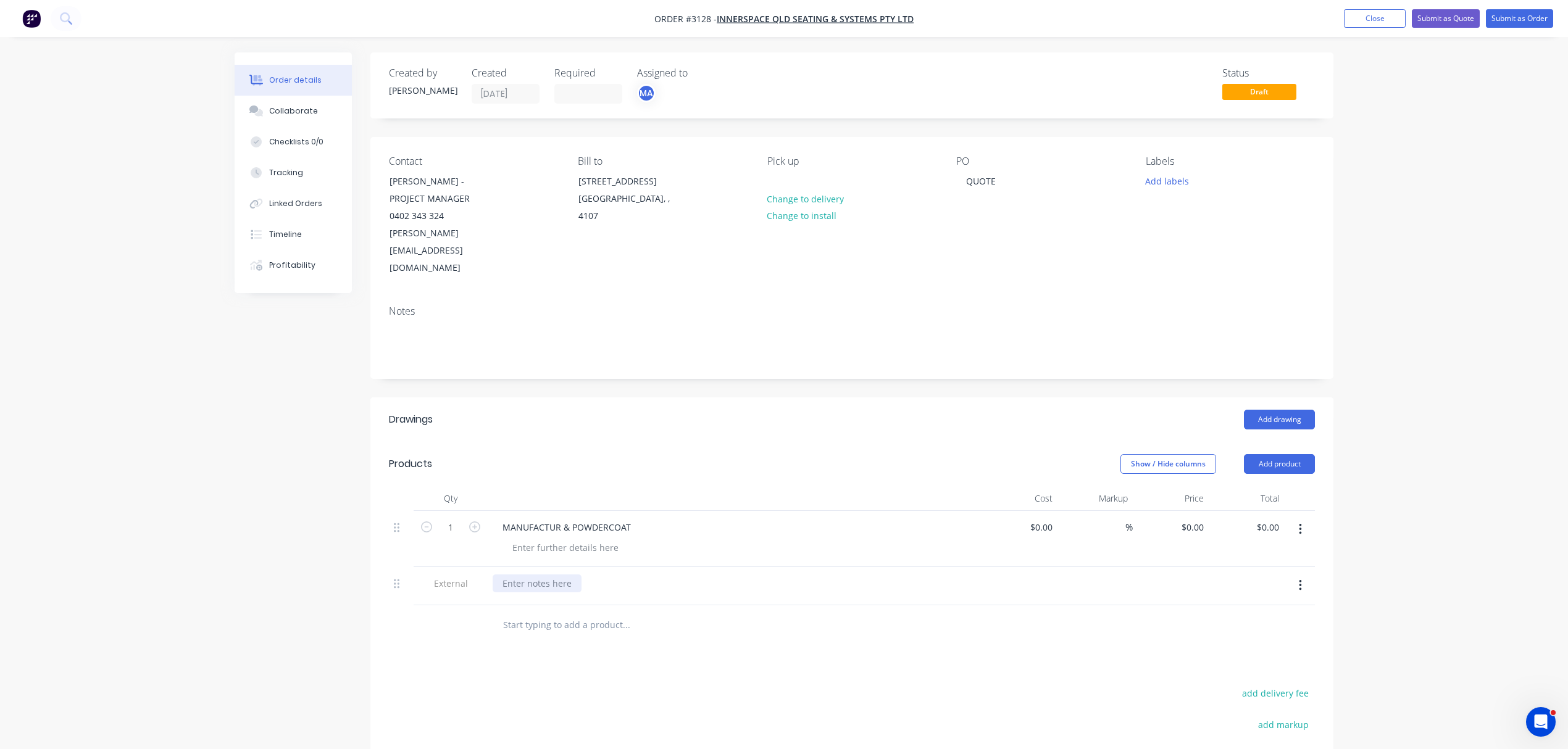
click at [542, 575] on div at bounding box center [537, 584] width 89 height 18
paste div
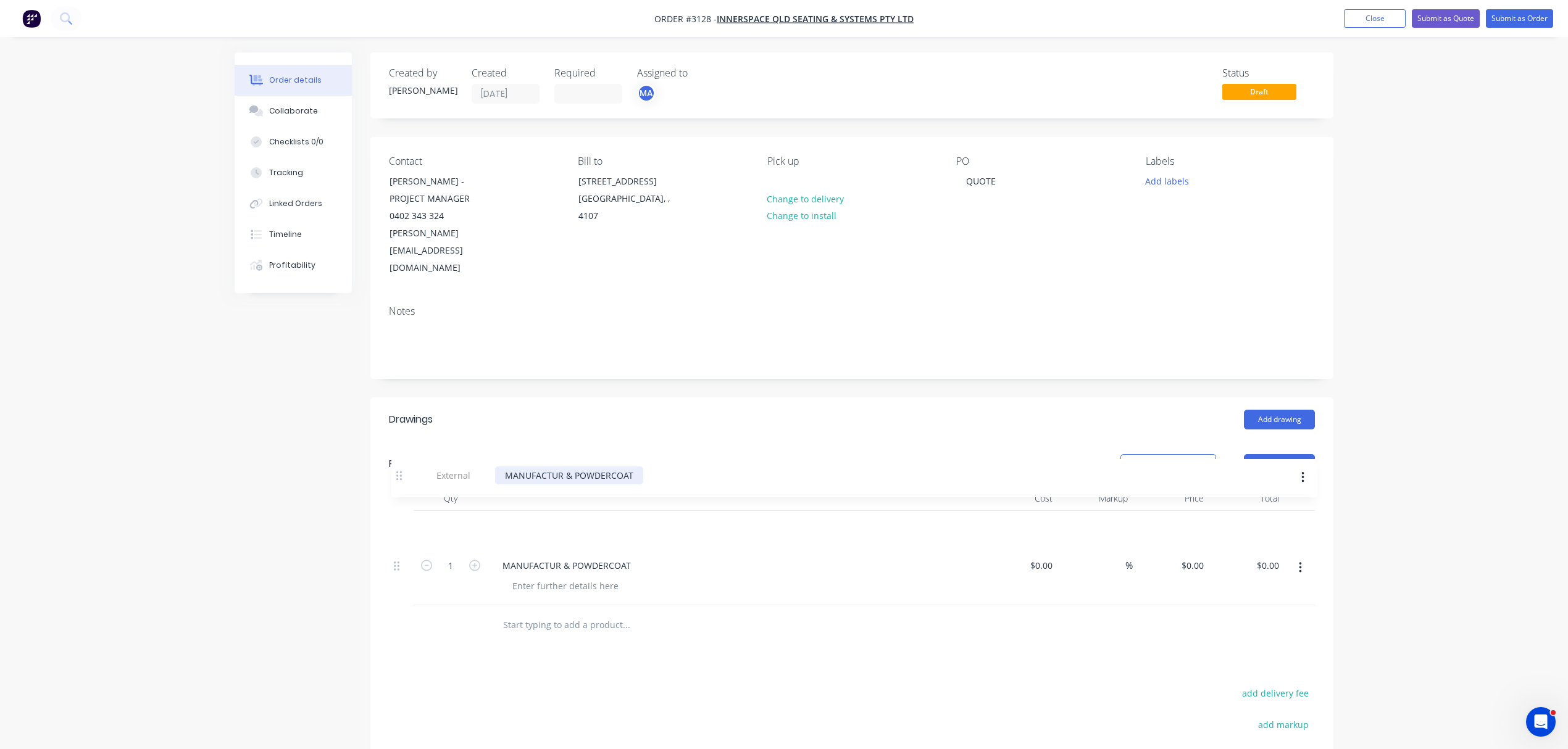
drag, startPoint x: 396, startPoint y: 553, endPoint x: 398, endPoint y: 475, distance: 78.0
click at [398, 486] on div "Qty Cost Markup Price Total 1 MANUFACTUR & POWDERCOAT $0.00 $0.00 % $0.00 $0.00…" at bounding box center [852, 546] width 926 height 119
drag, startPoint x: 504, startPoint y: 527, endPoint x: 731, endPoint y: 511, distance: 227.6
click at [711, 550] on div "MANUFACTUR & POWDERCOAT" at bounding box center [734, 577] width 494 height 56
click at [591, 577] on div at bounding box center [565, 587] width 126 height 18
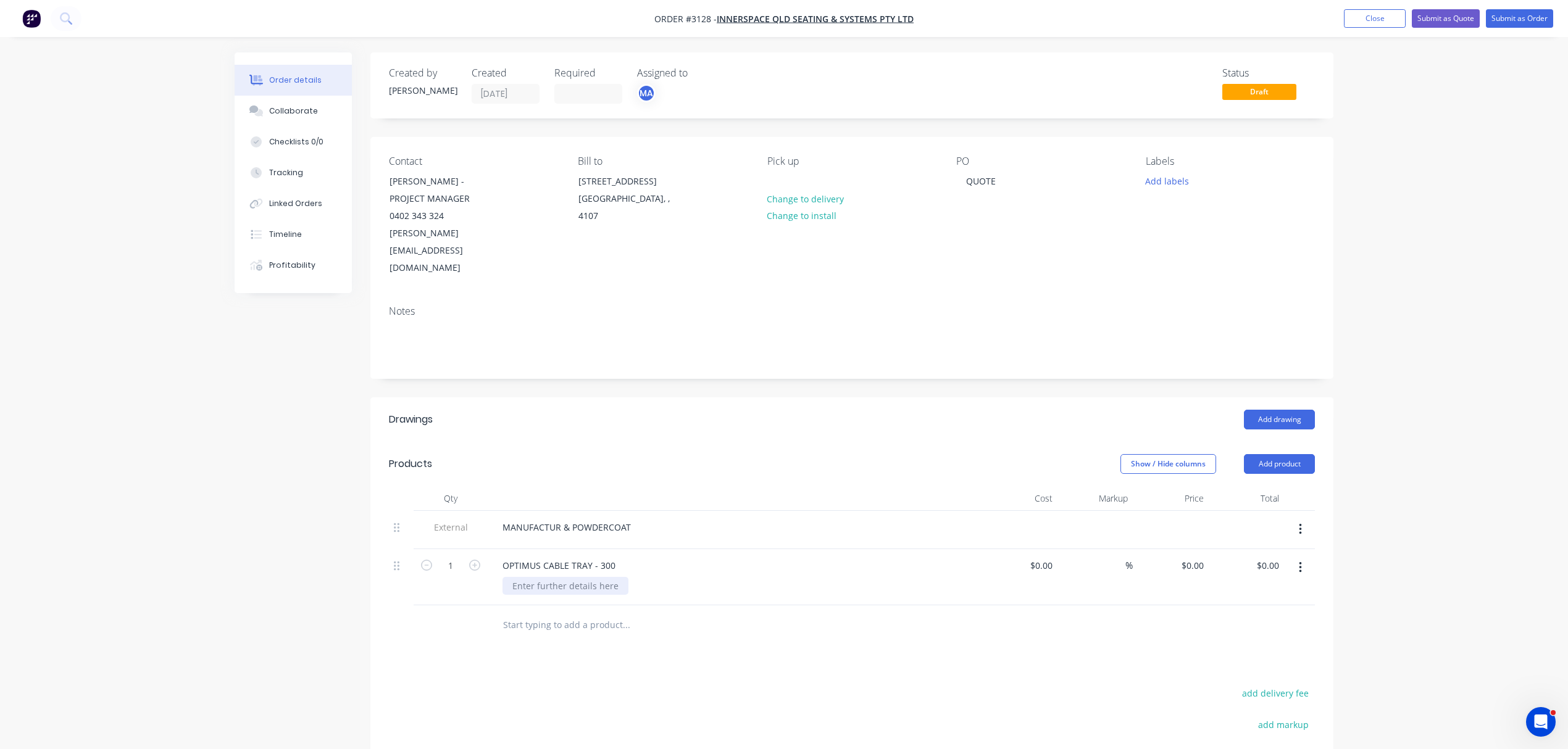
click at [591, 577] on div at bounding box center [565, 587] width 126 height 18
click at [619, 557] on div "OPTIMUS CABLE TRAY - 300" at bounding box center [559, 566] width 133 height 18
click at [572, 577] on div "MATERIAL:" at bounding box center [739, 587] width 475 height 18
click at [564, 577] on div "MATERIAL:" at bounding box center [533, 587] width 63 height 18
type input "$0.00"
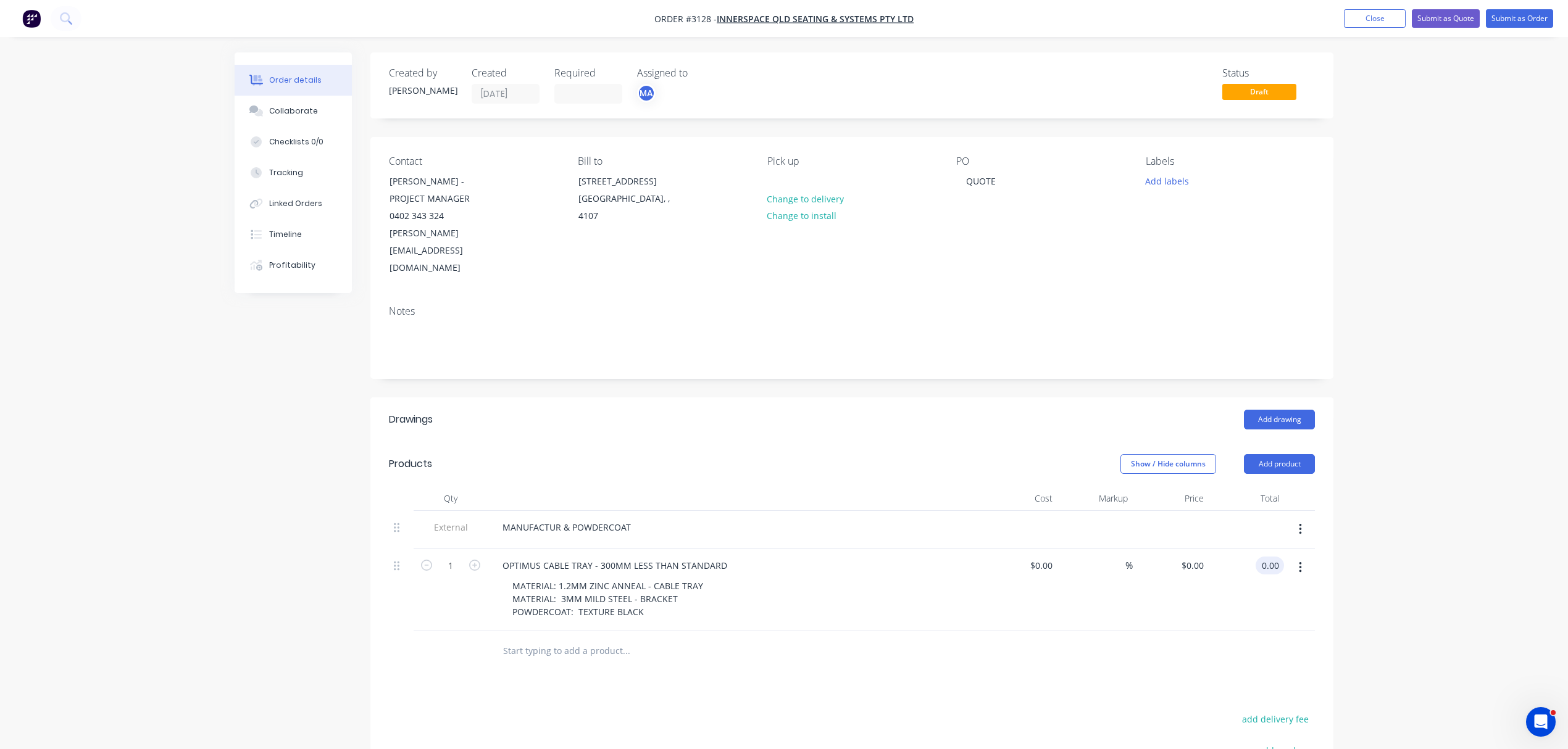
click at [1263, 557] on input "0.00" at bounding box center [1272, 566] width 24 height 18
type input "290.00"
type input "$290.00"
click at [479, 560] on icon "button" at bounding box center [475, 565] width 11 height 11
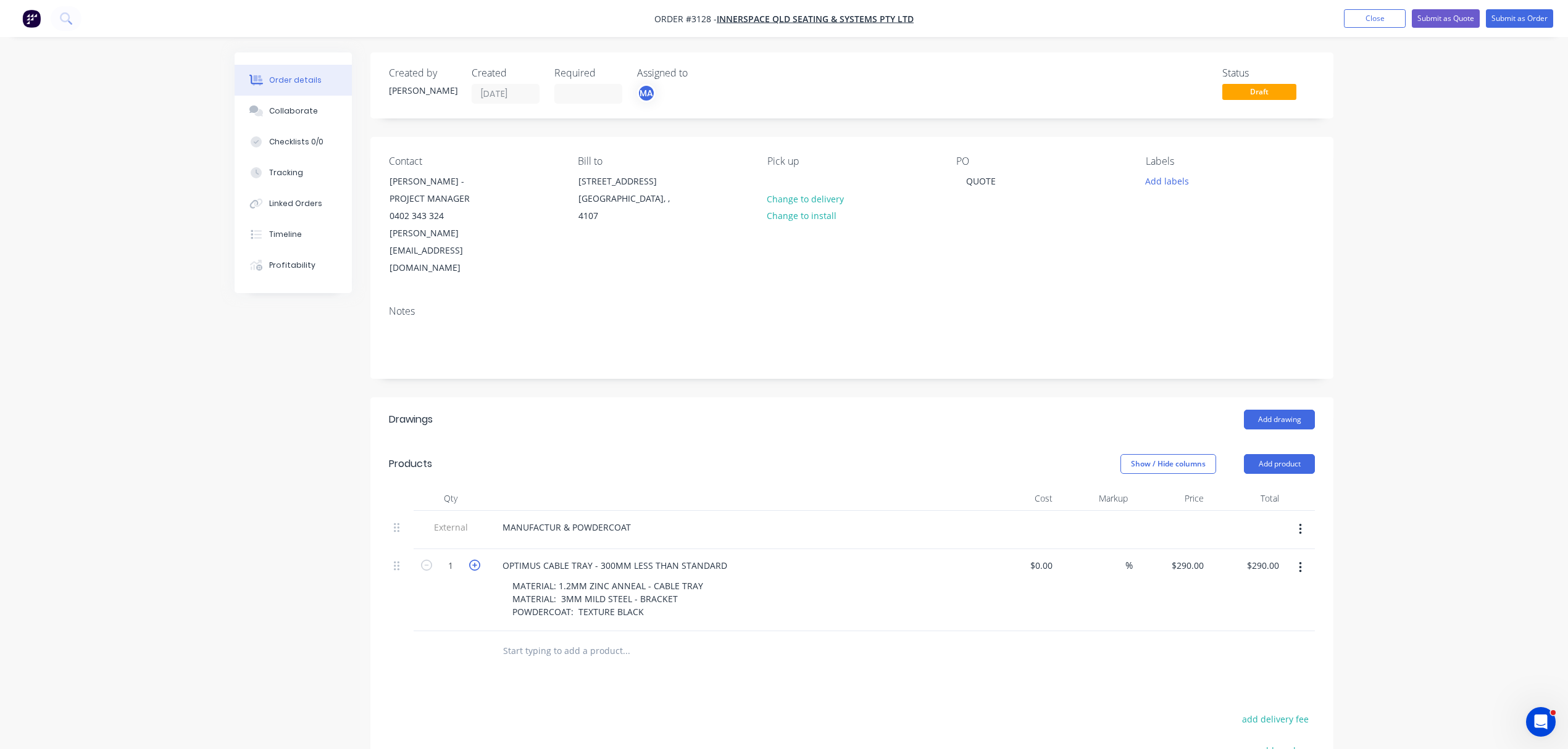
type input "2"
type input "$580.00"
click at [287, 106] on div "Collaborate" at bounding box center [293, 111] width 49 height 11
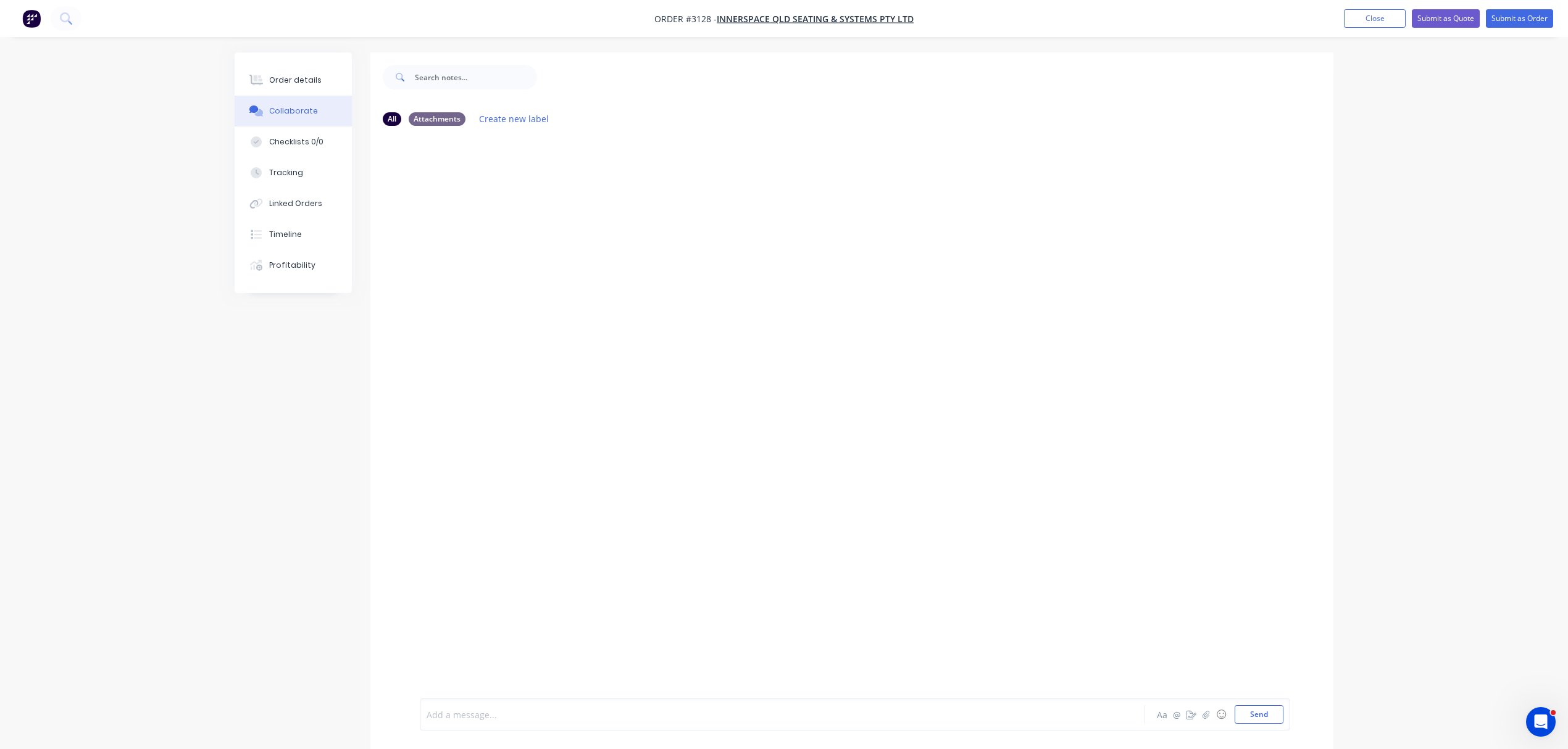
click at [578, 717] on div at bounding box center [747, 715] width 642 height 13
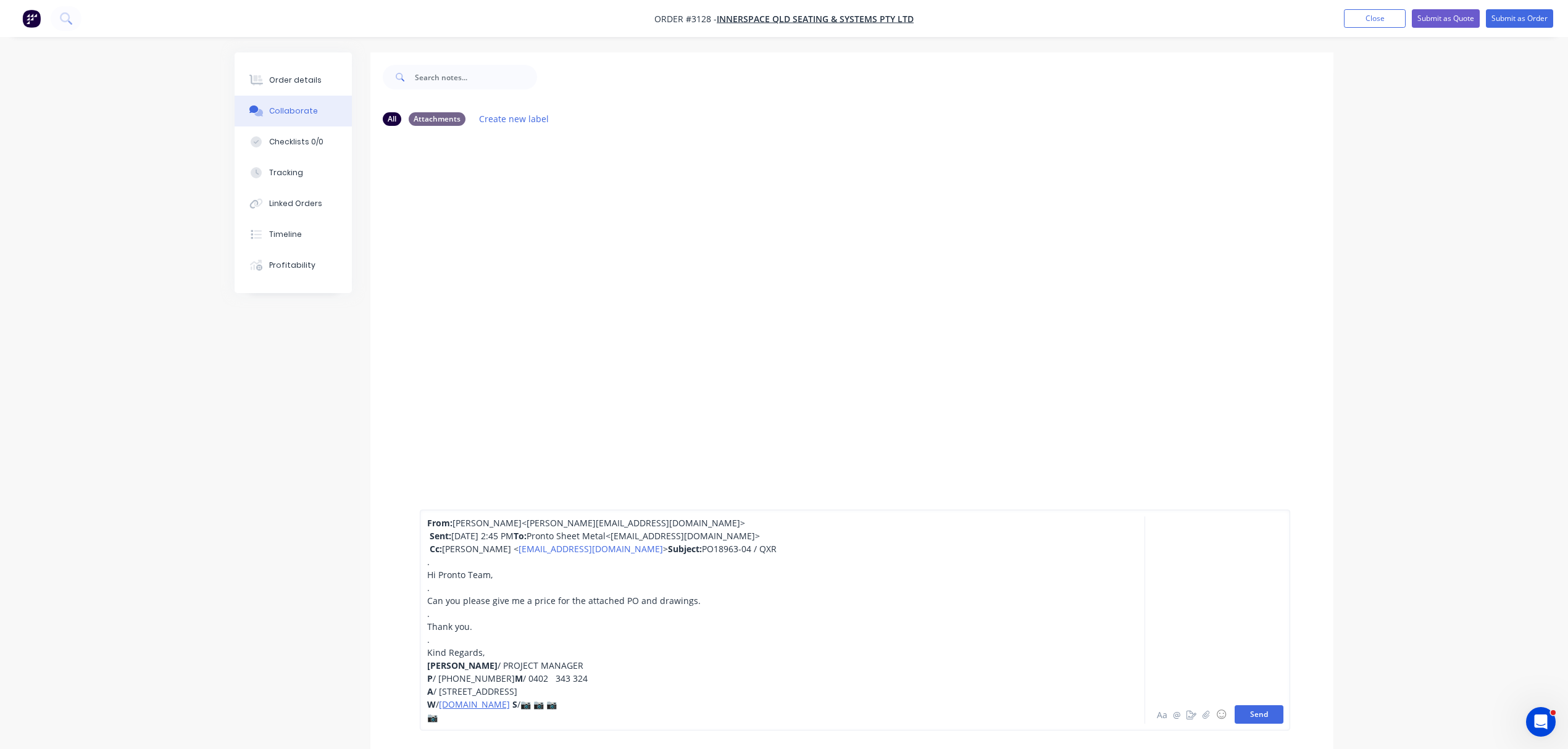
click at [1268, 710] on button "Send" at bounding box center [1259, 715] width 49 height 18
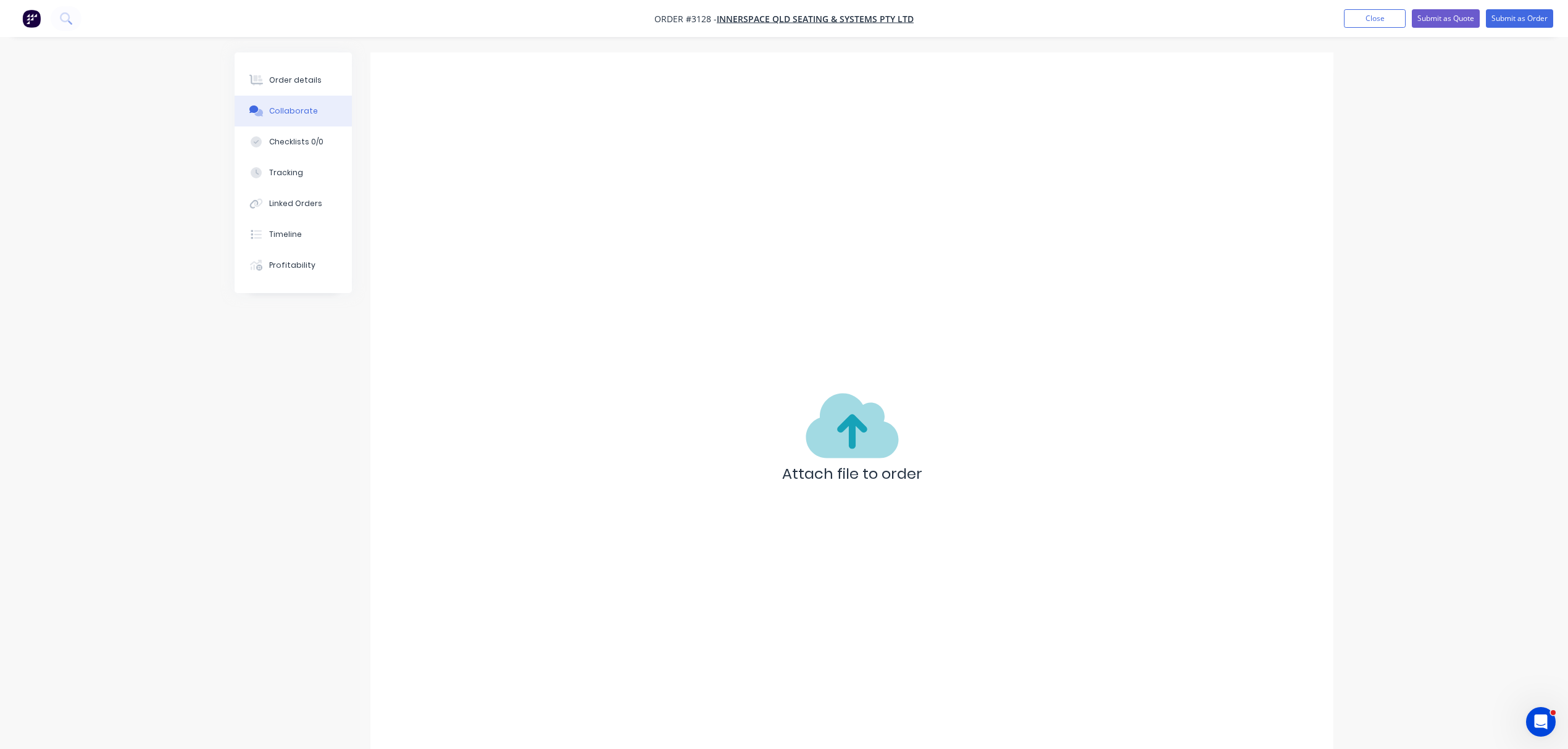
click at [500, 218] on div "Attach file to order" at bounding box center [852, 442] width 963 height 778
click at [813, 418] on icon at bounding box center [852, 426] width 93 height 74
click at [294, 73] on button "Order details" at bounding box center [294, 81] width 118 height 31
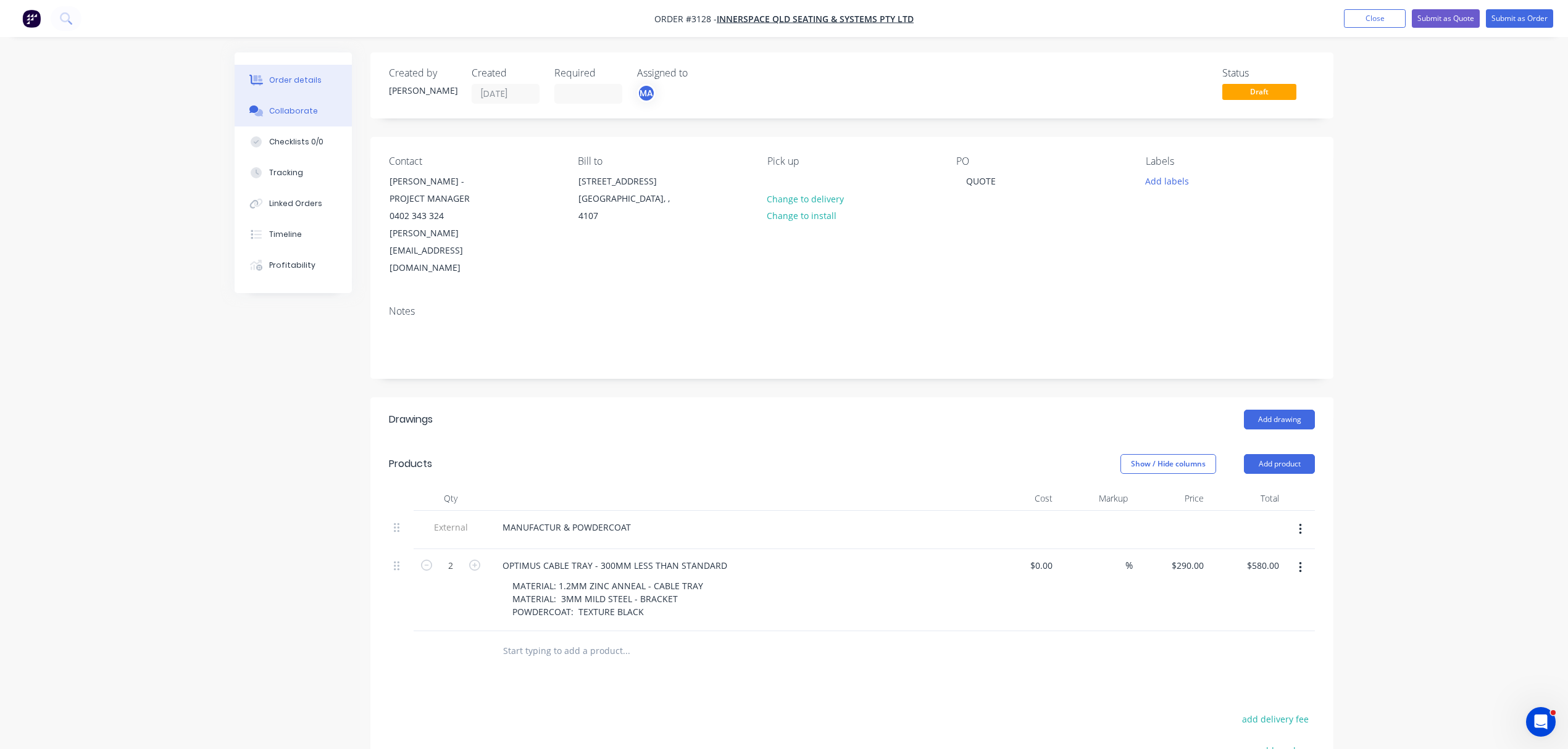
click at [294, 109] on div "Collaborate" at bounding box center [293, 111] width 49 height 11
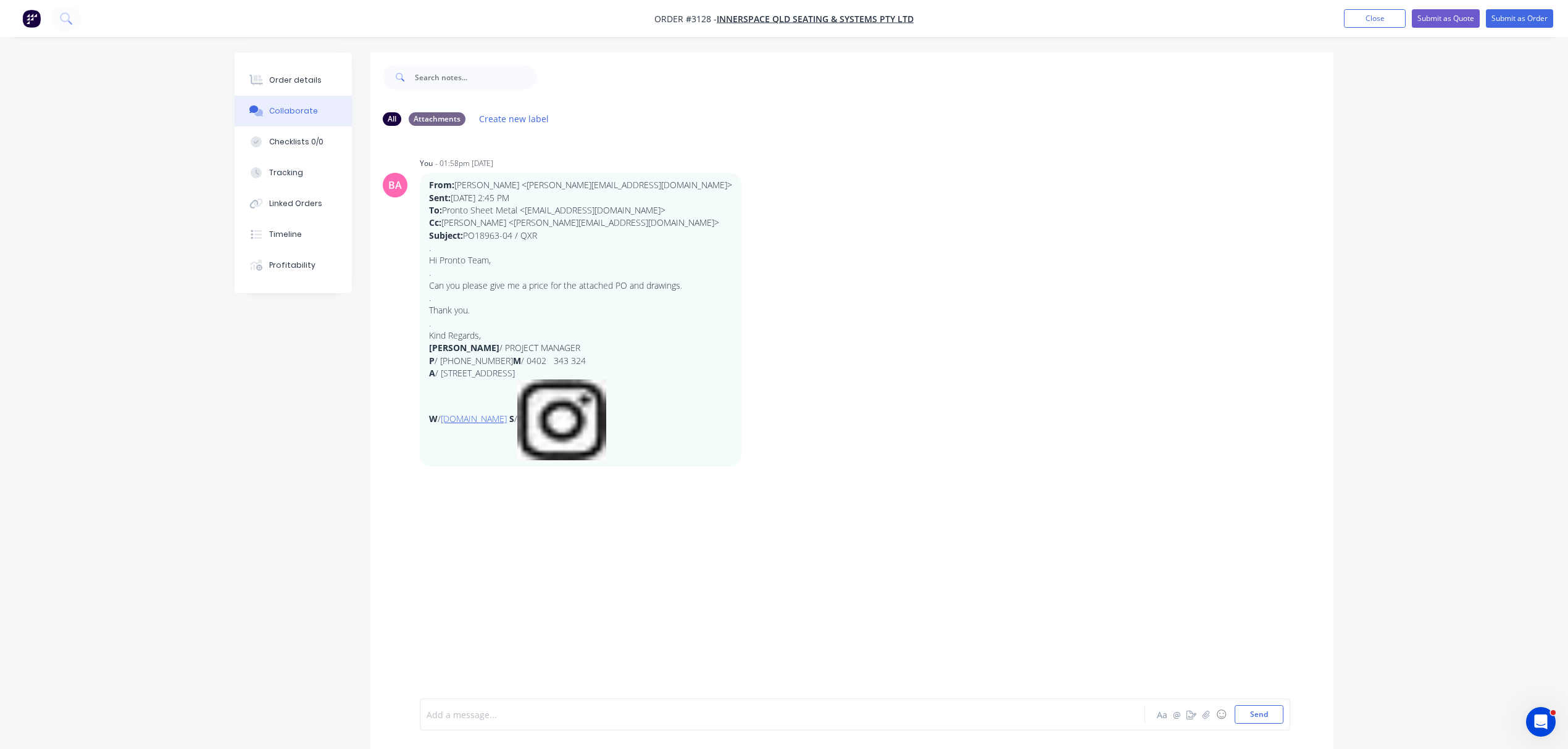
click at [516, 715] on div at bounding box center [747, 715] width 642 height 13
click at [1259, 710] on button "Send" at bounding box center [1259, 715] width 49 height 18
click at [1259, 711] on button "Send" at bounding box center [1259, 715] width 49 height 18
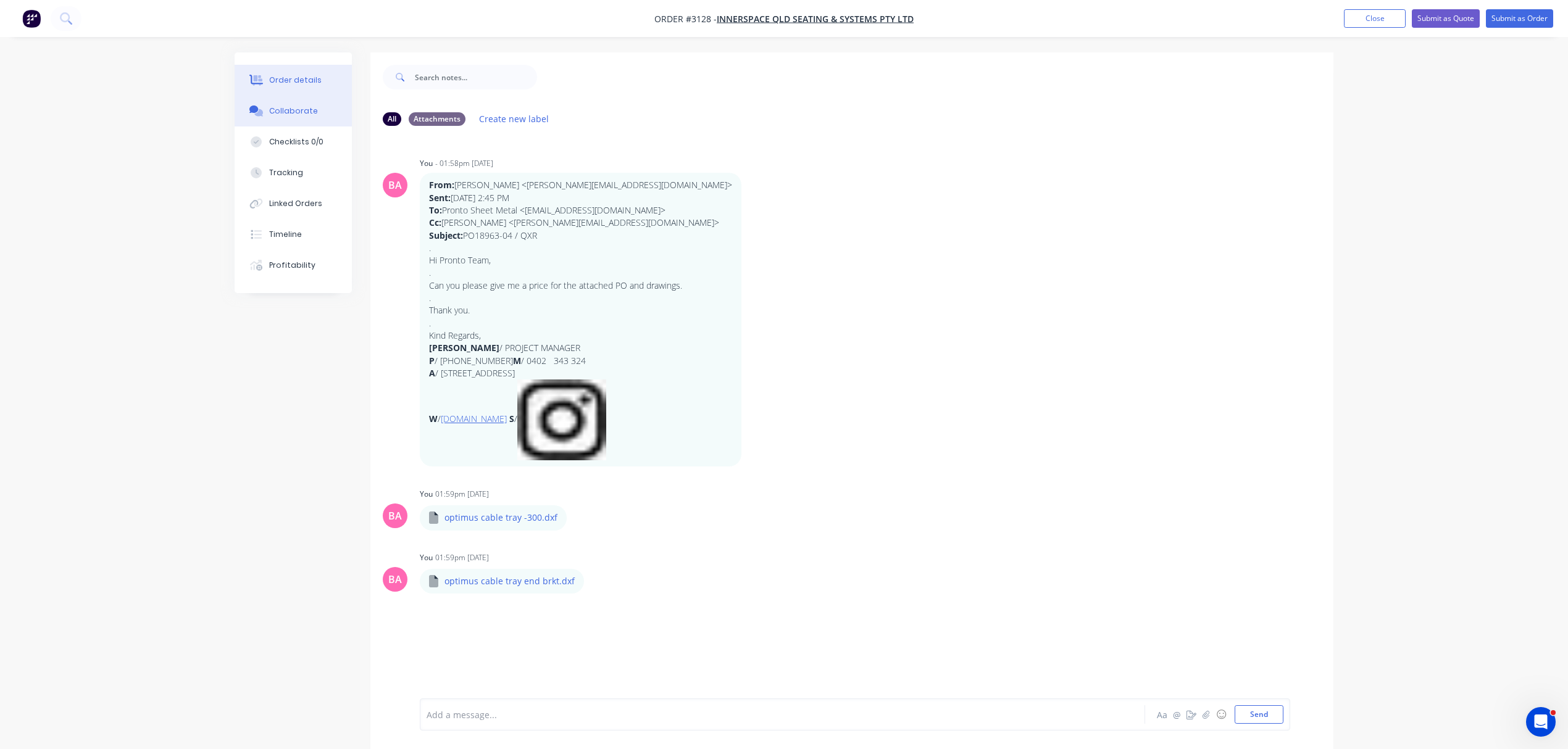
click at [280, 77] on div "Order details" at bounding box center [295, 80] width 52 height 11
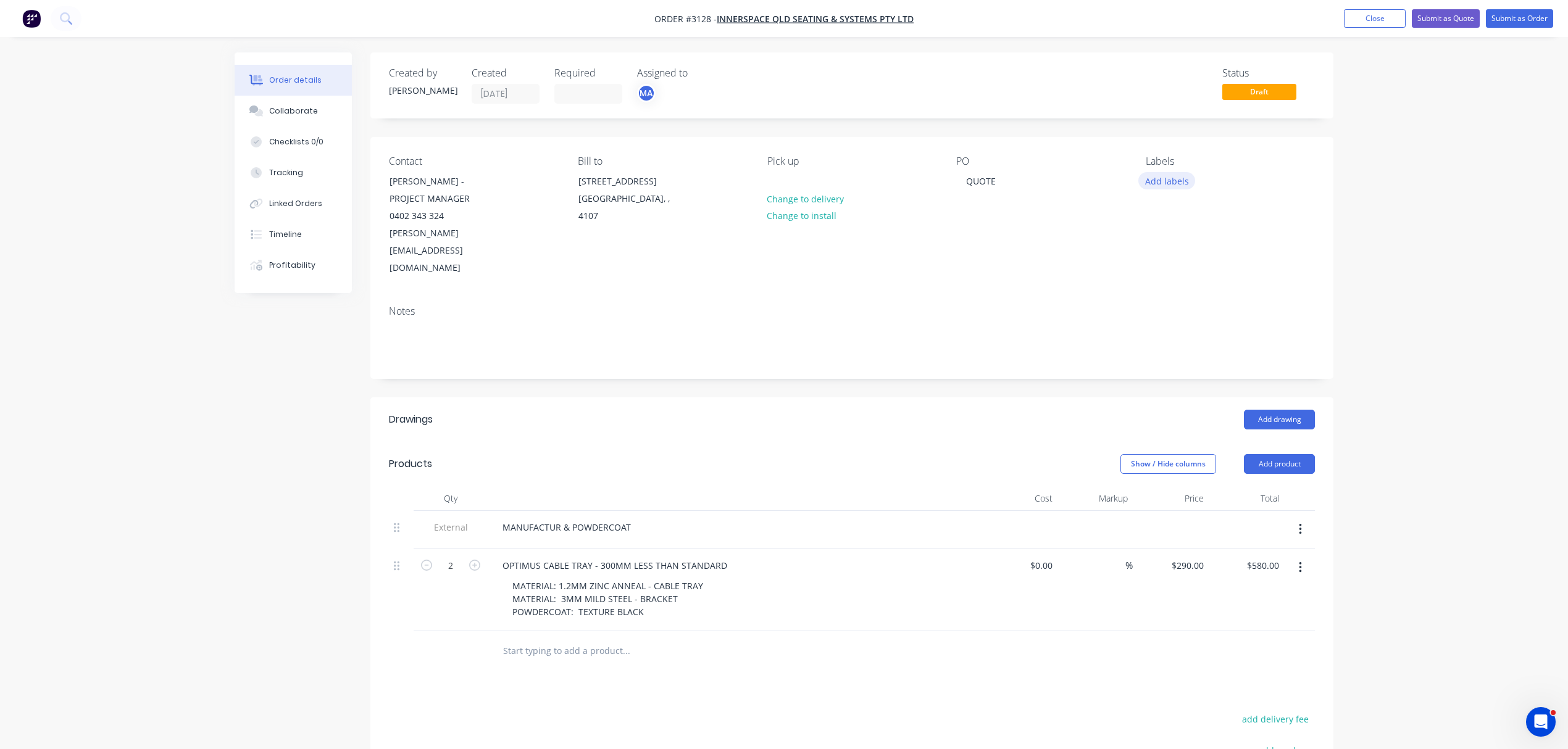
click at [1164, 178] on button "Add labels" at bounding box center [1167, 181] width 57 height 17
click at [1196, 330] on div "LASERCUT" at bounding box center [1204, 335] width 48 height 14
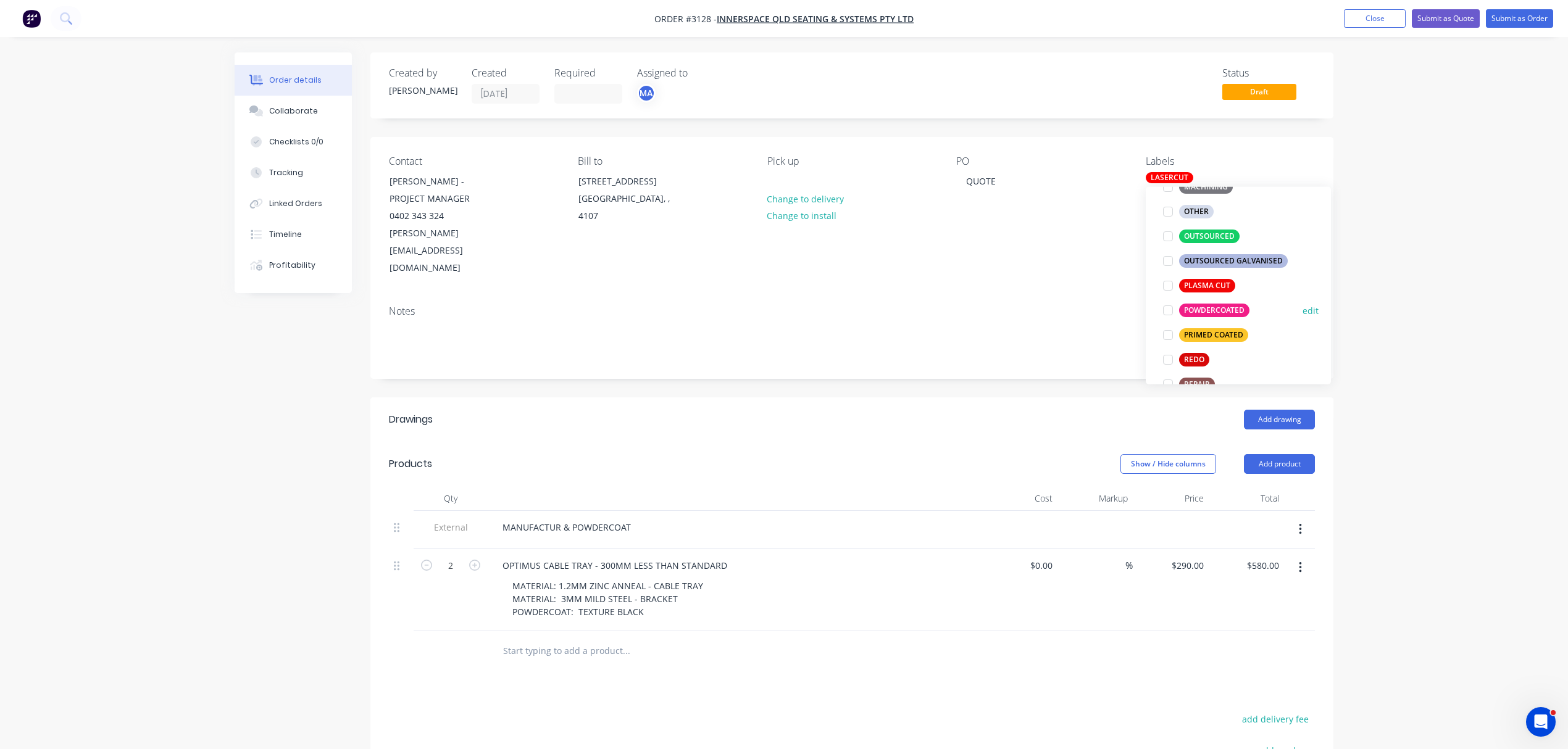
click at [1164, 307] on div at bounding box center [1168, 310] width 25 height 25
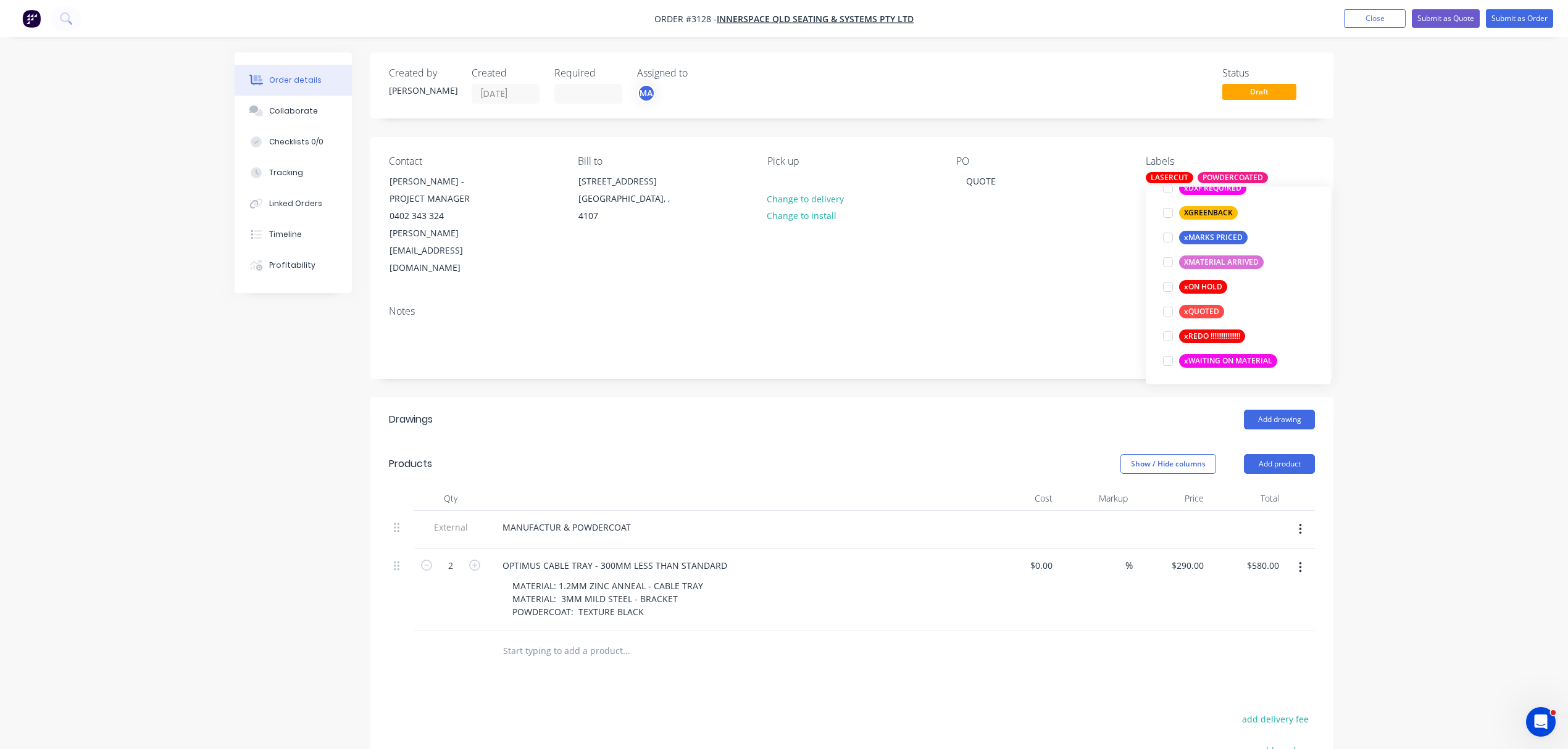
scroll to position [1087, 0]
click at [1161, 308] on div at bounding box center [1168, 310] width 25 height 25
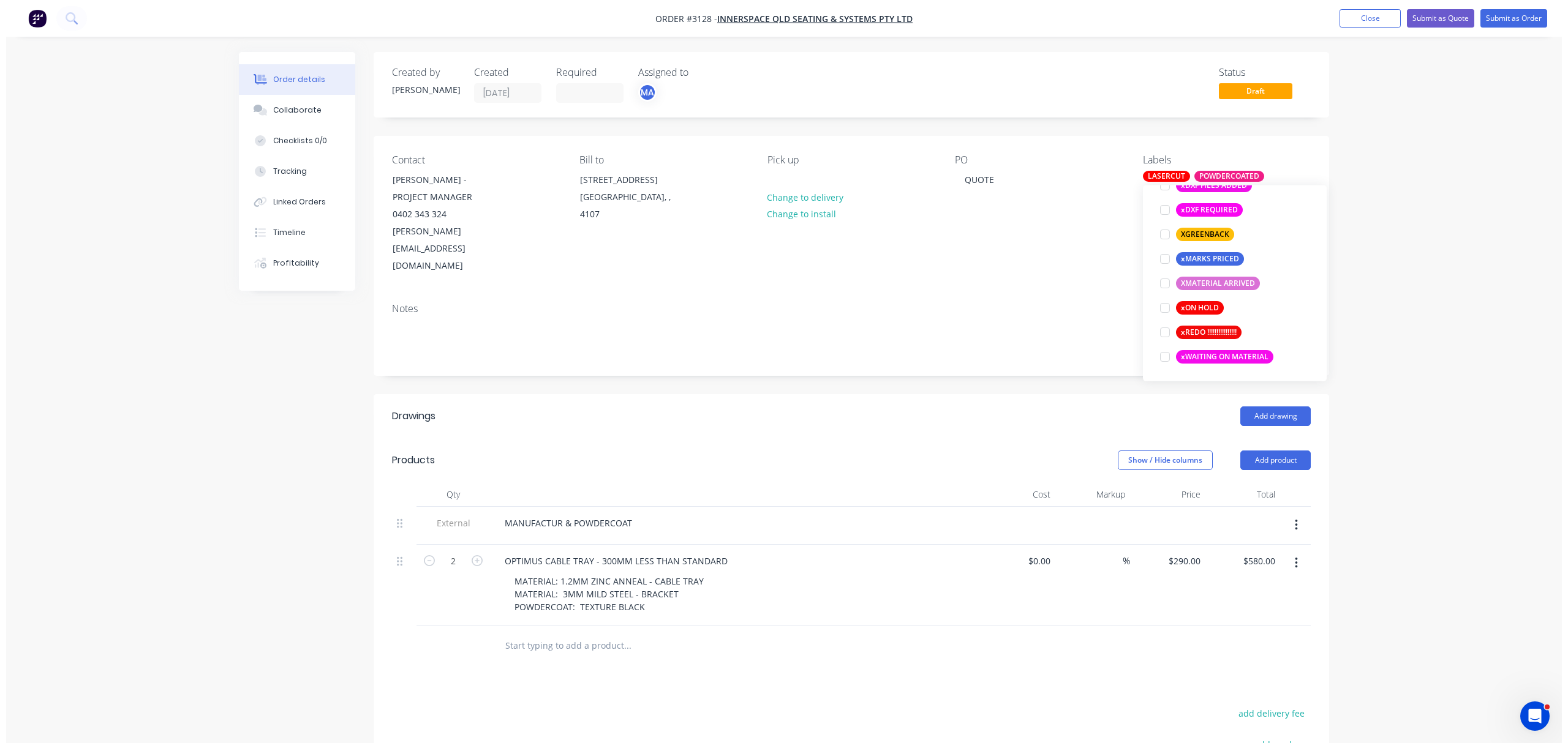
scroll to position [25, 0]
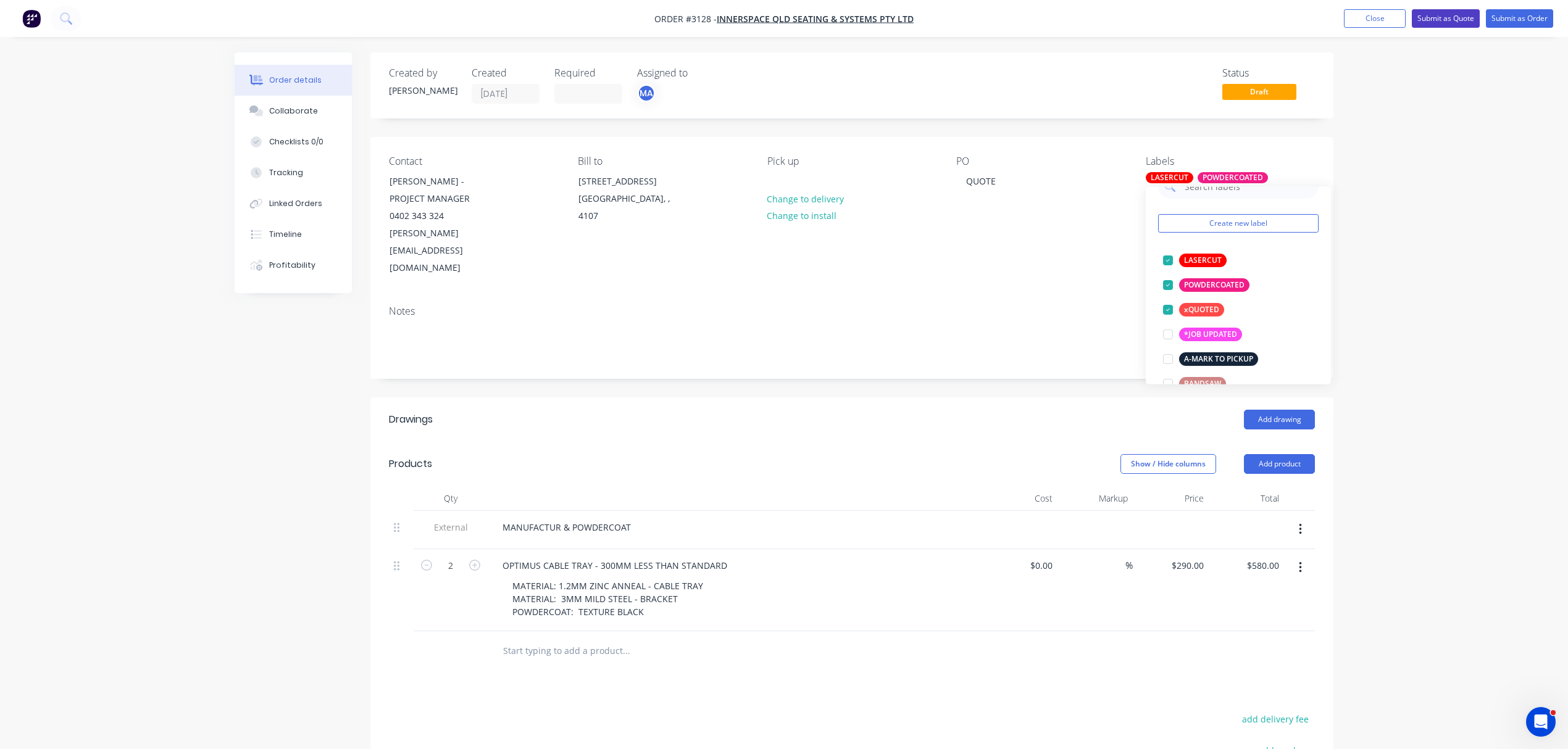
click at [1447, 17] on button "Submit as Quote" at bounding box center [1446, 18] width 68 height 18
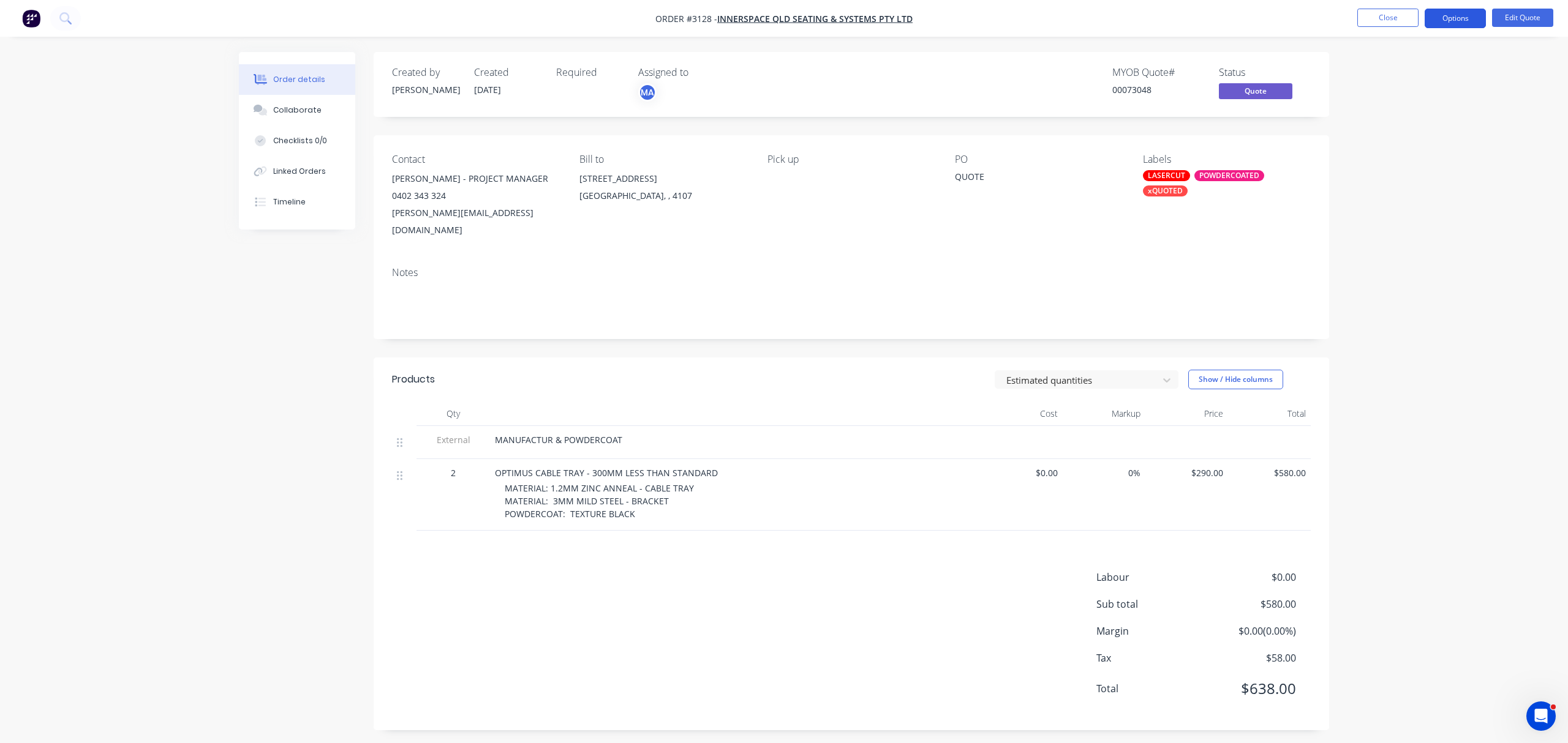
click at [1454, 15] on button "Options" at bounding box center [1454, 18] width 61 height 20
click at [1372, 70] on div "Quote" at bounding box center [1419, 75] width 113 height 18
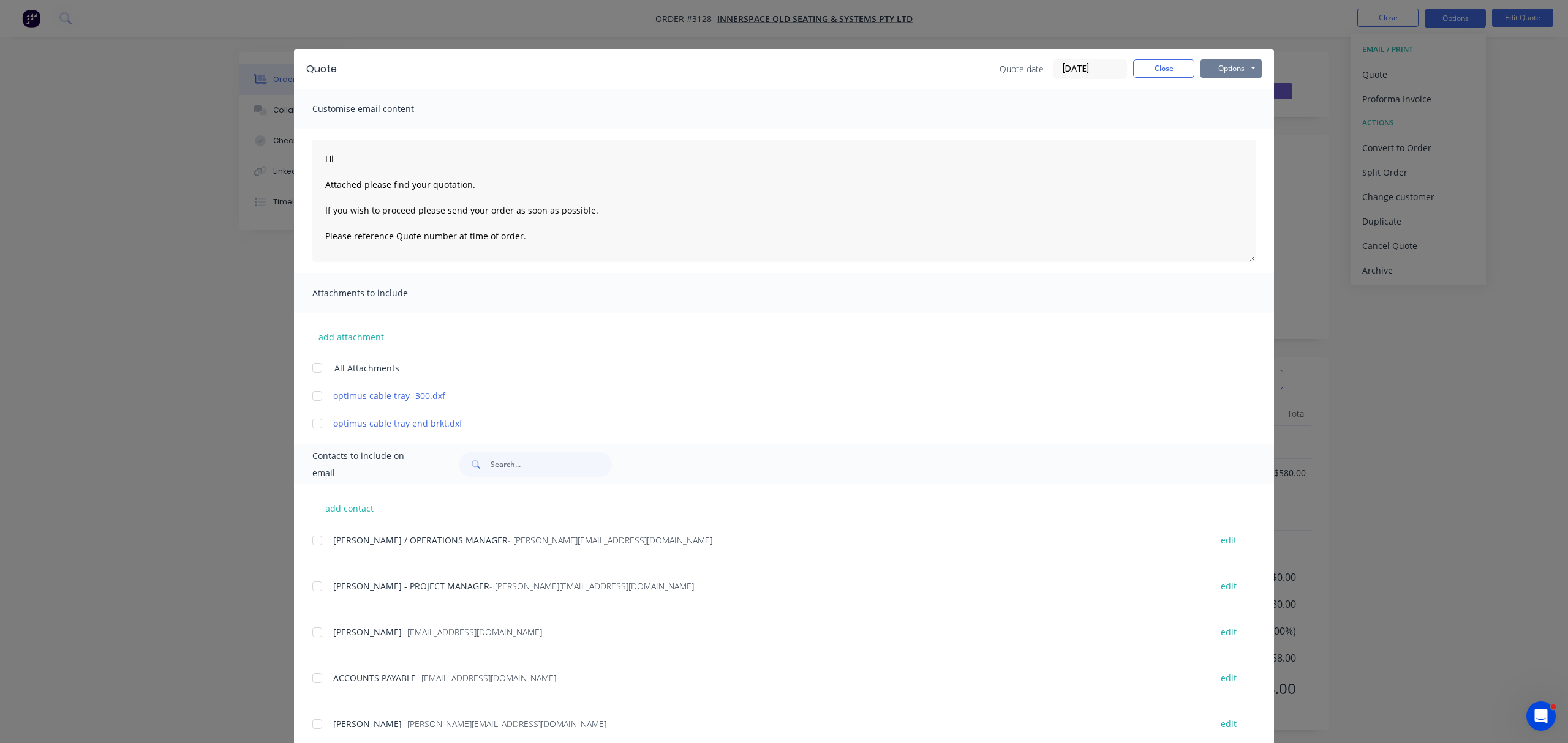
click at [1240, 68] on button "Options" at bounding box center [1230, 68] width 61 height 18
click at [1216, 108] on button "Print" at bounding box center [1239, 110] width 78 height 20
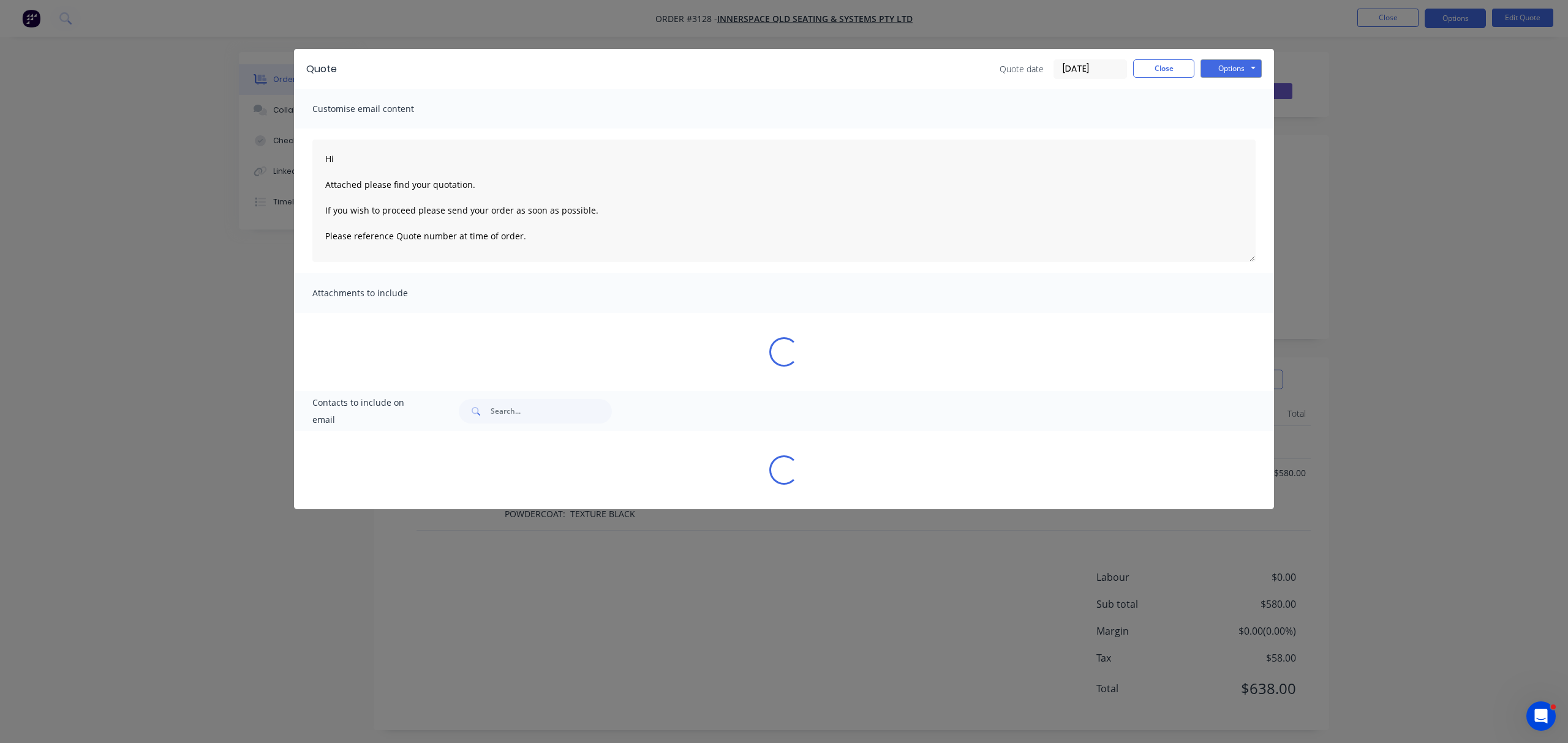
type textarea "Hi Attached please find your quotation. If you wish to proceed please send your…"
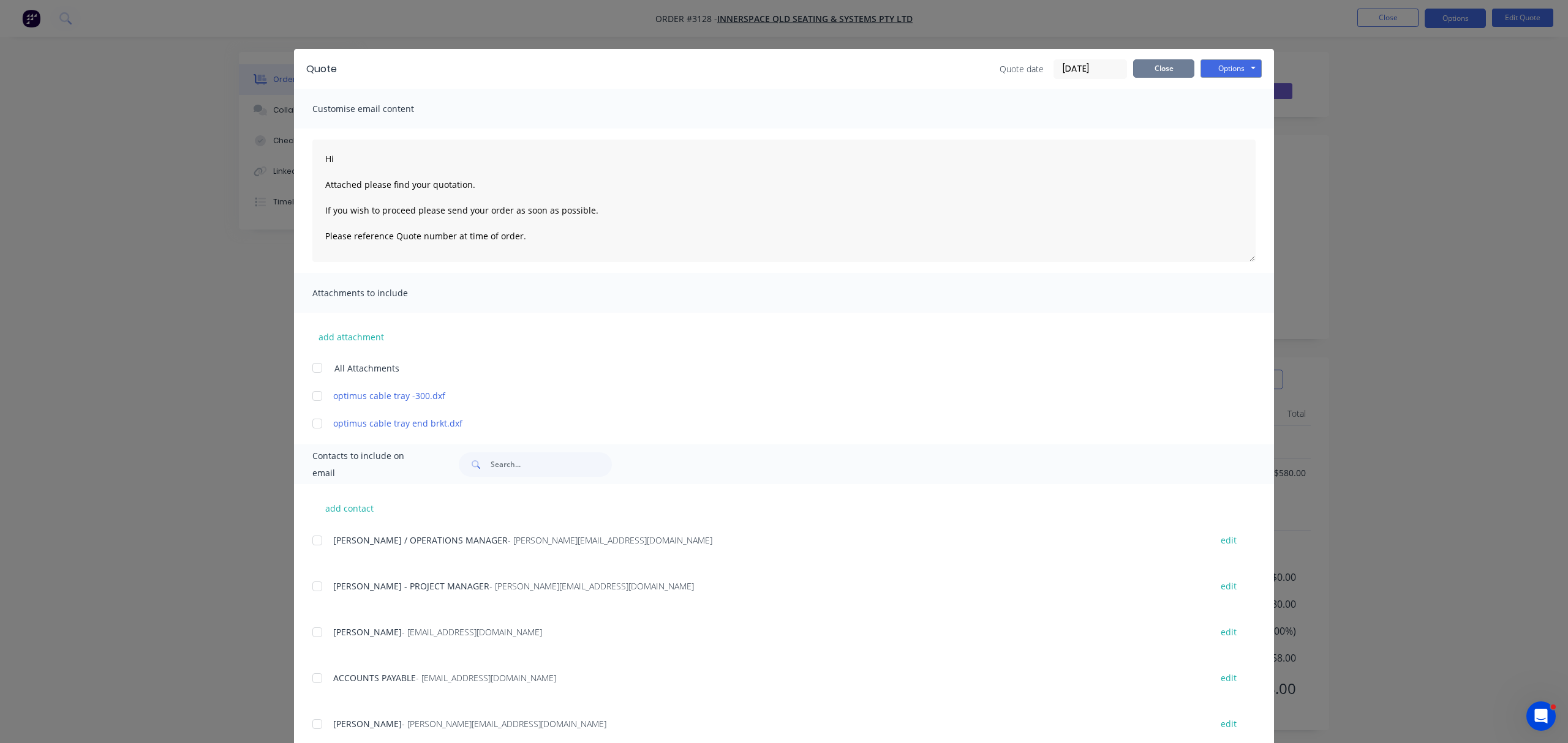
click at [1165, 68] on button "Close" at bounding box center [1163, 68] width 61 height 18
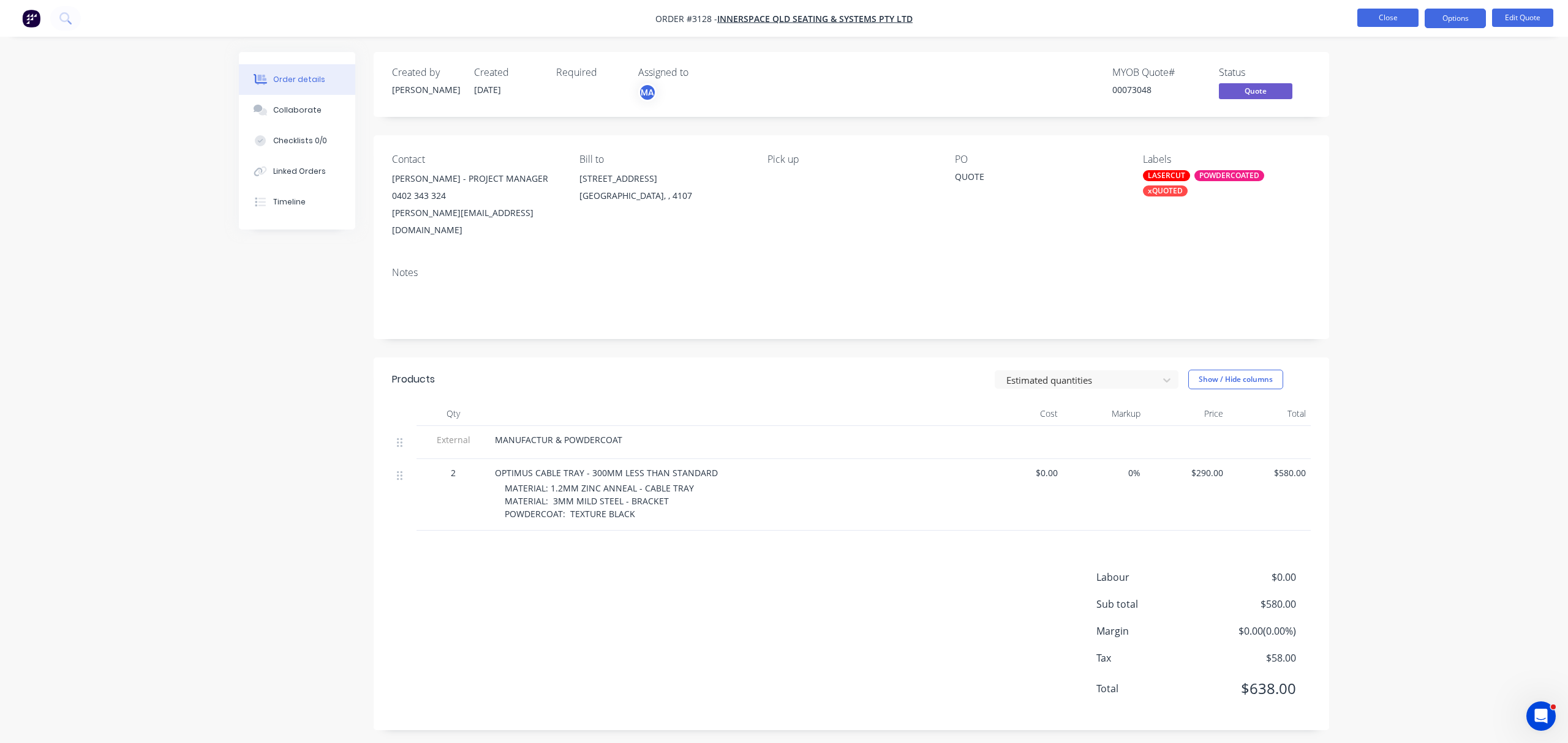
click at [1389, 20] on button "Close" at bounding box center [1387, 17] width 61 height 18
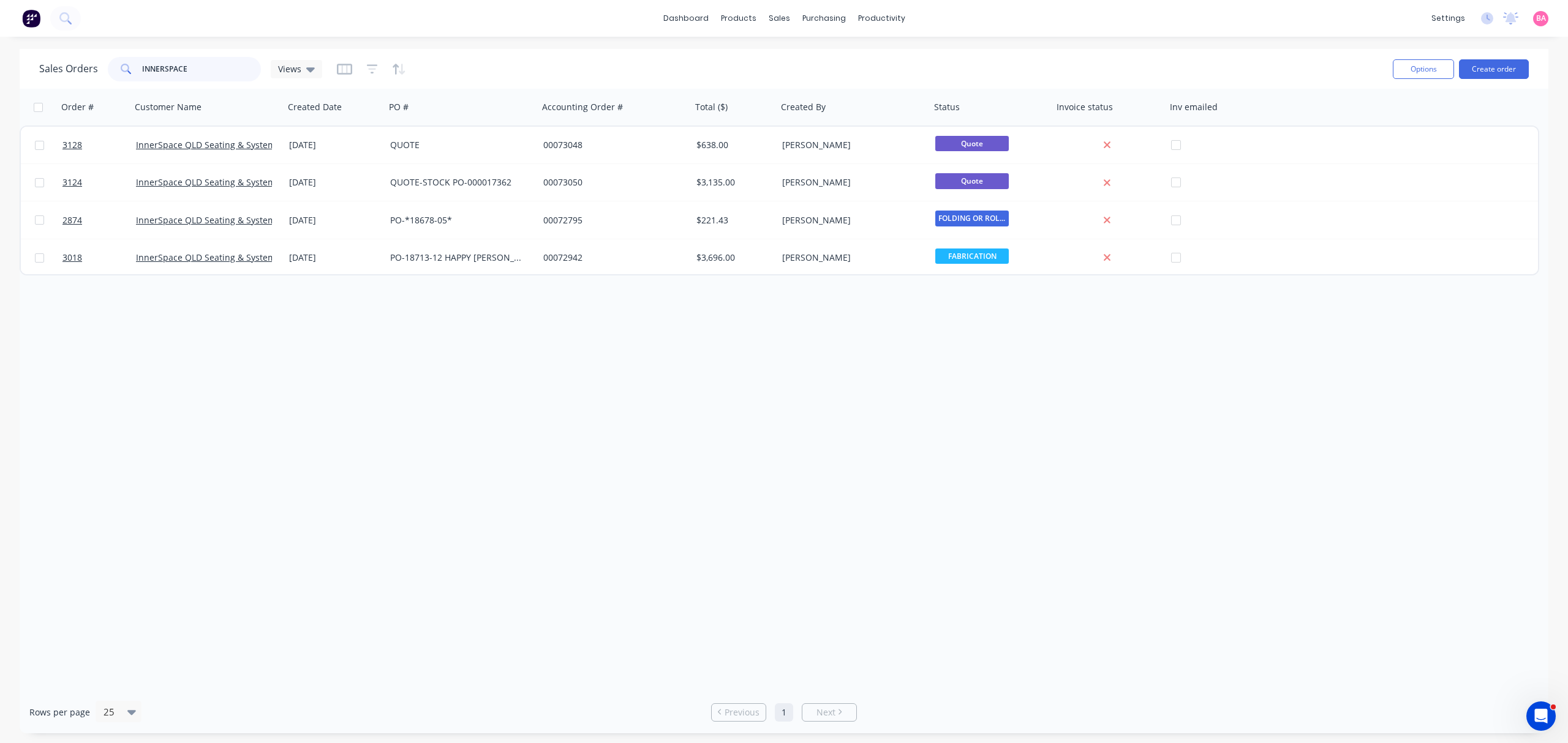
drag, startPoint x: 187, startPoint y: 66, endPoint x: -76, endPoint y: 68, distance: 263.0
click at [0, 68] on html "dashboard products sales purchasing productivity dashboard products Product Cat…" at bounding box center [784, 372] width 1568 height 743
type input "INSTOCK"
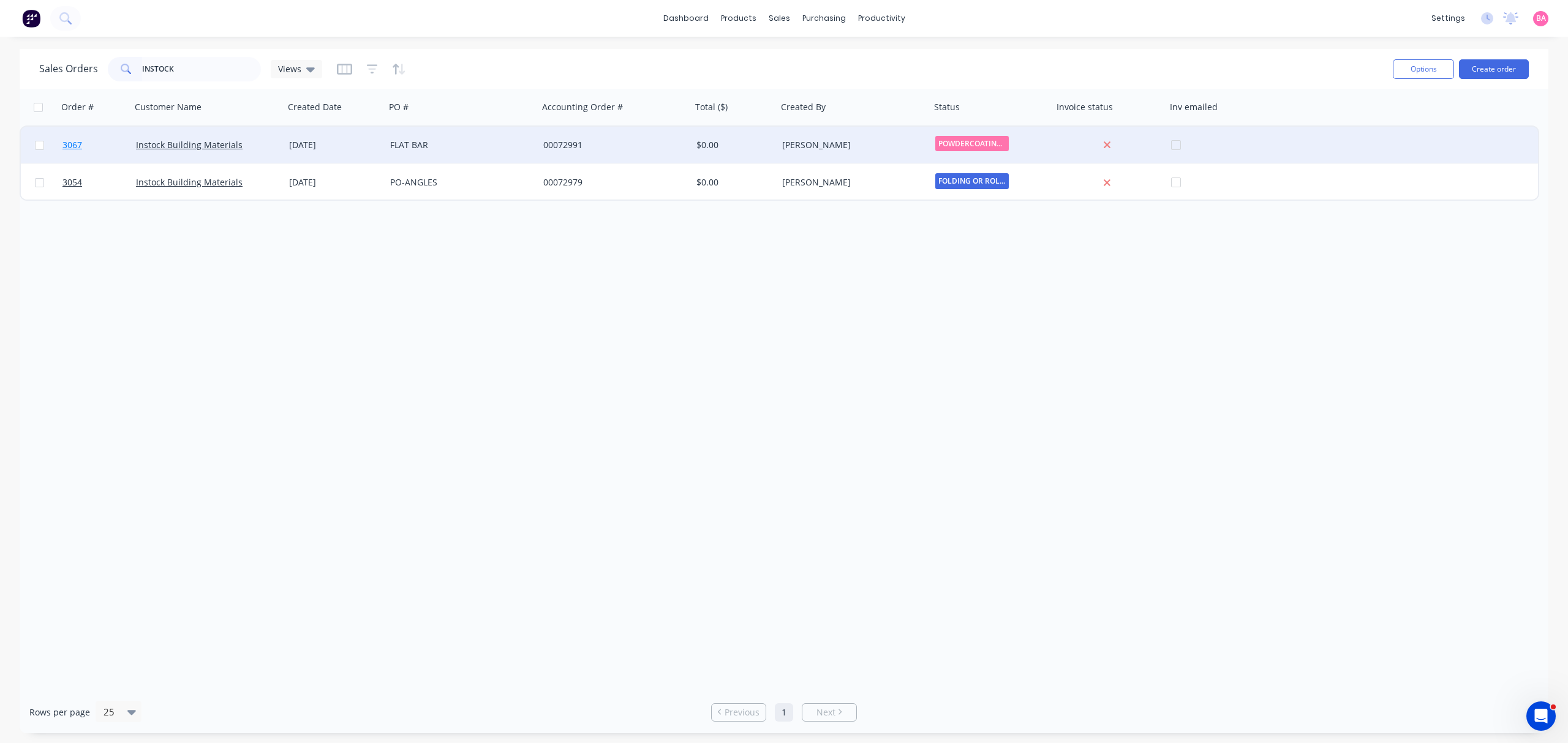
click at [67, 143] on span "3067" at bounding box center [73, 145] width 20 height 12
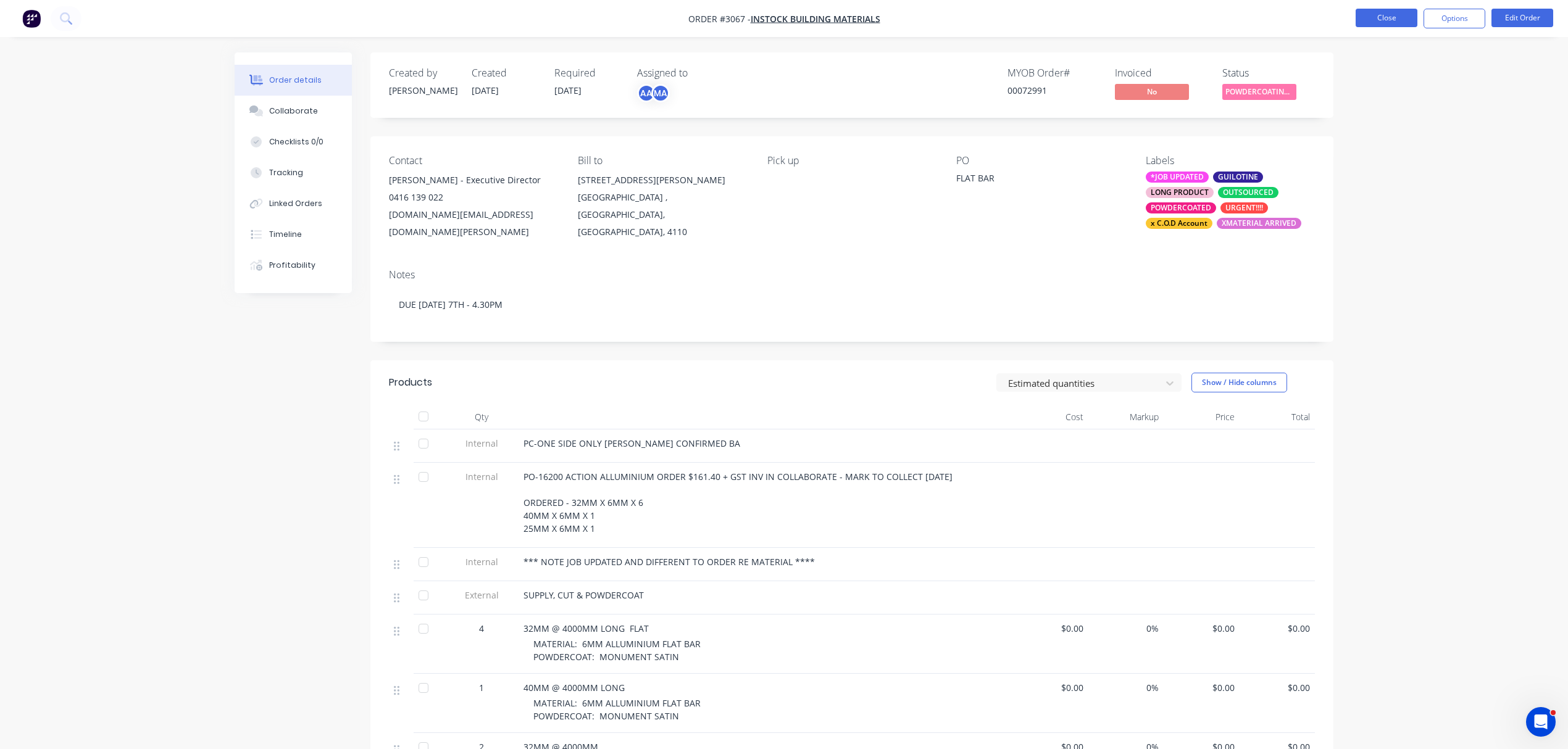
click at [1382, 16] on button "Close" at bounding box center [1386, 17] width 62 height 18
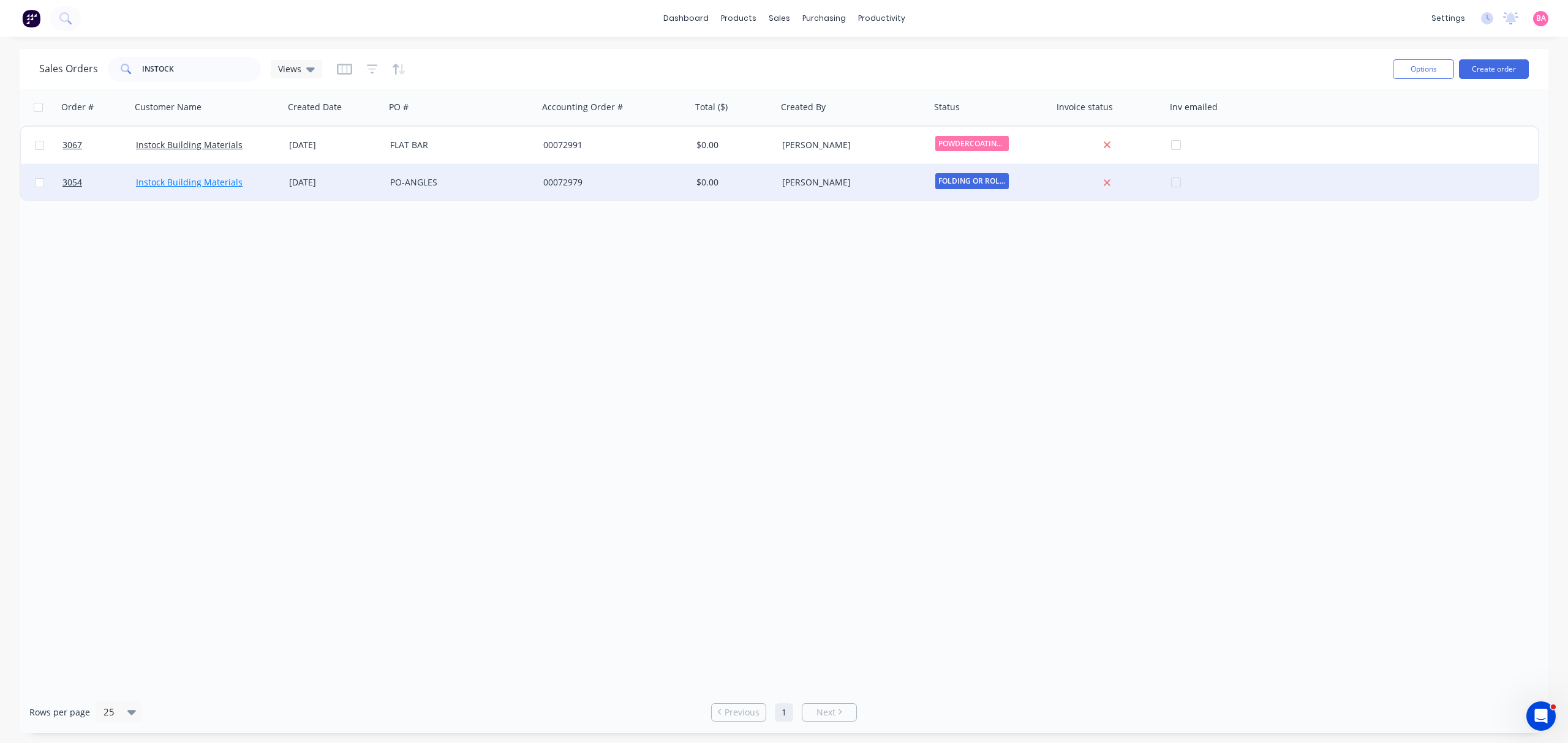
click at [192, 182] on link "Instock Building Materials" at bounding box center [188, 182] width 107 height 12
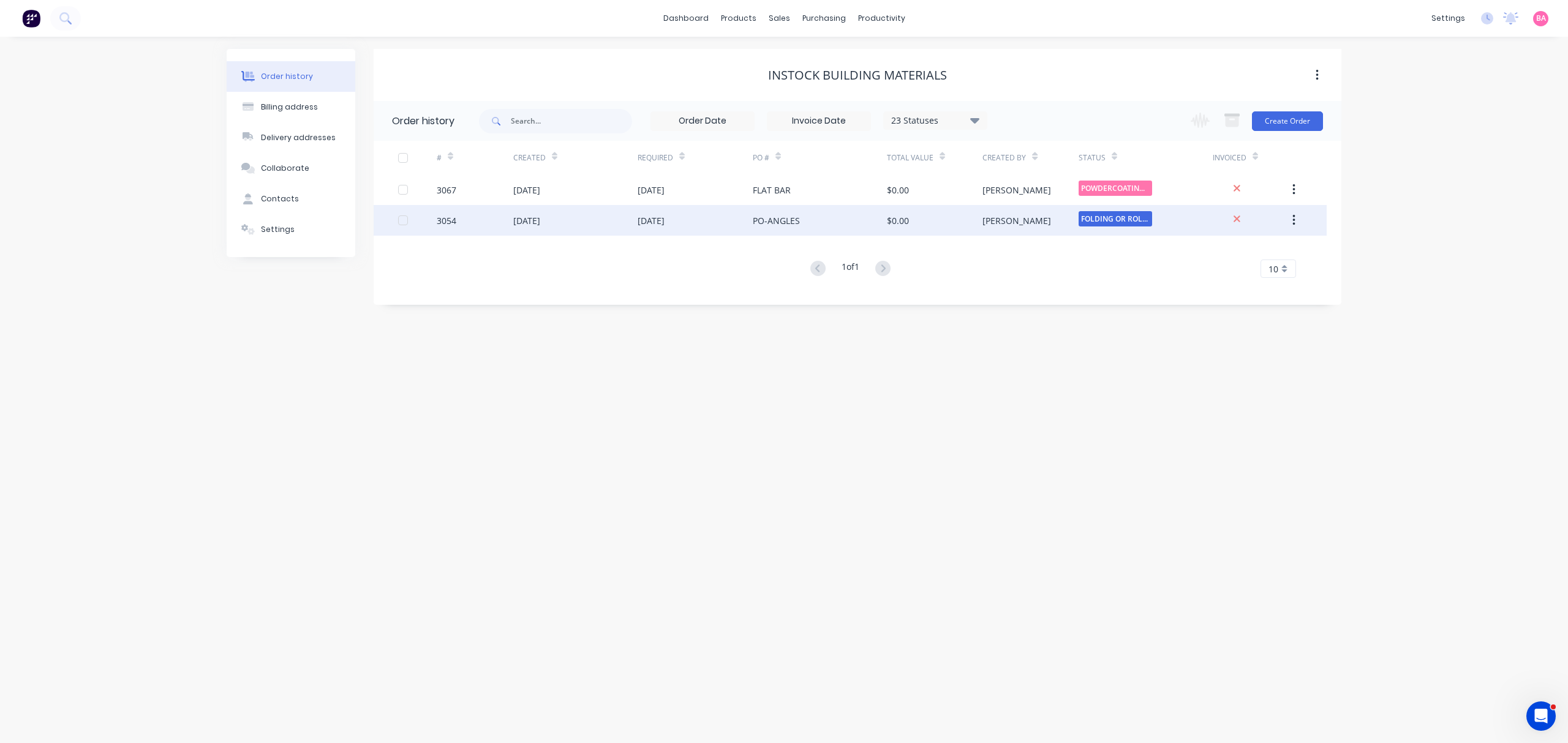
click at [452, 221] on div "3054" at bounding box center [447, 220] width 20 height 13
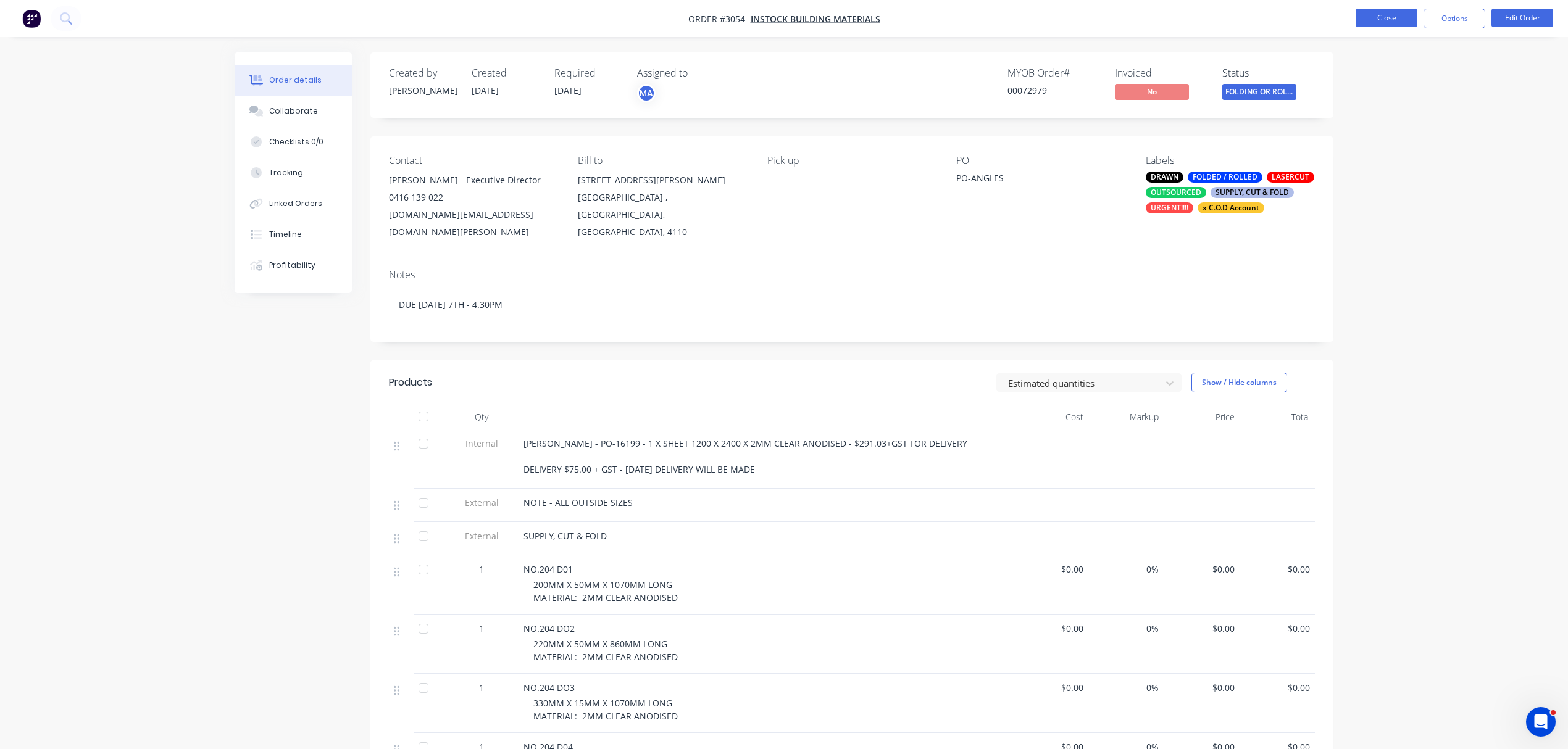
click at [1389, 14] on button "Close" at bounding box center [1386, 17] width 62 height 18
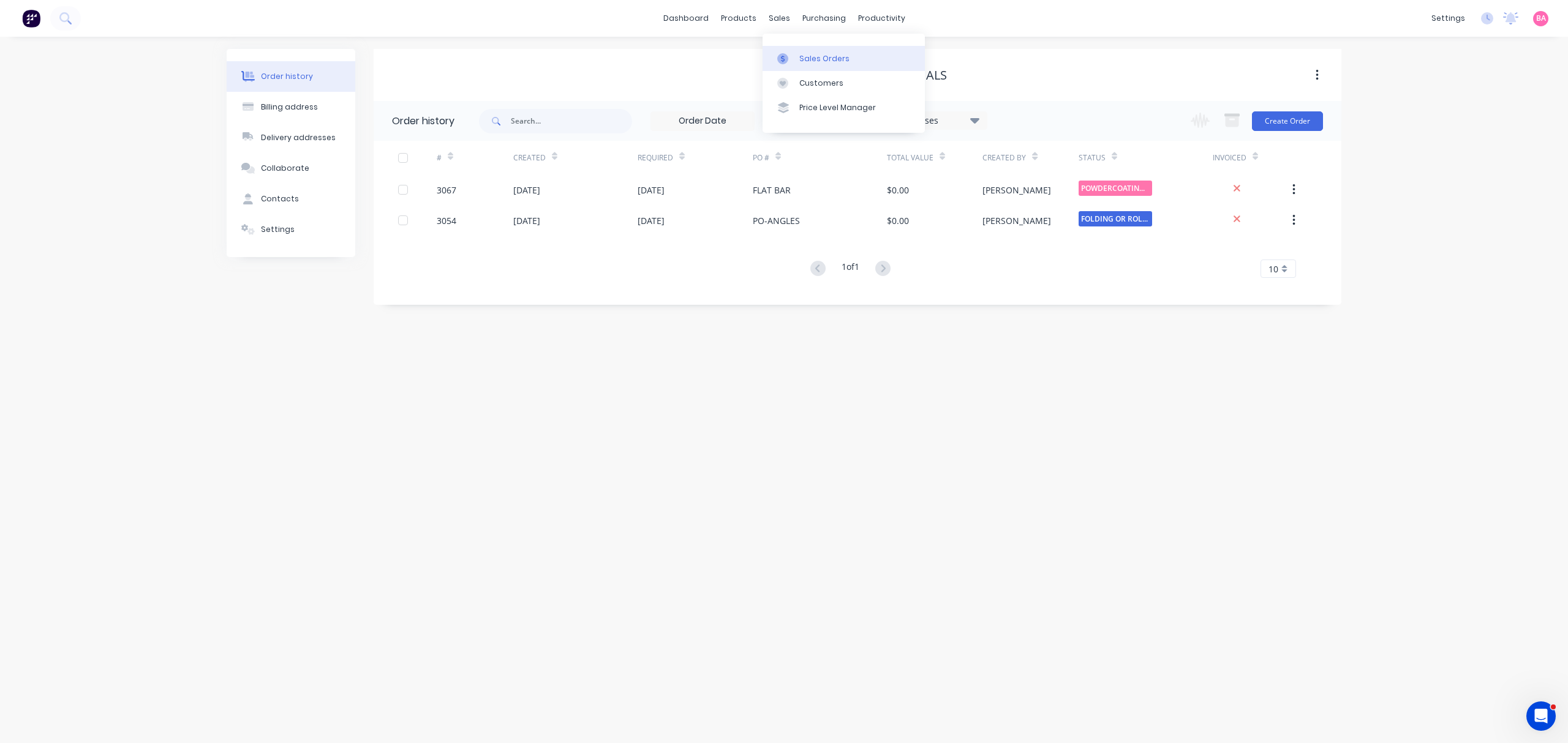
click at [834, 57] on div "Sales Orders" at bounding box center [824, 59] width 50 height 11
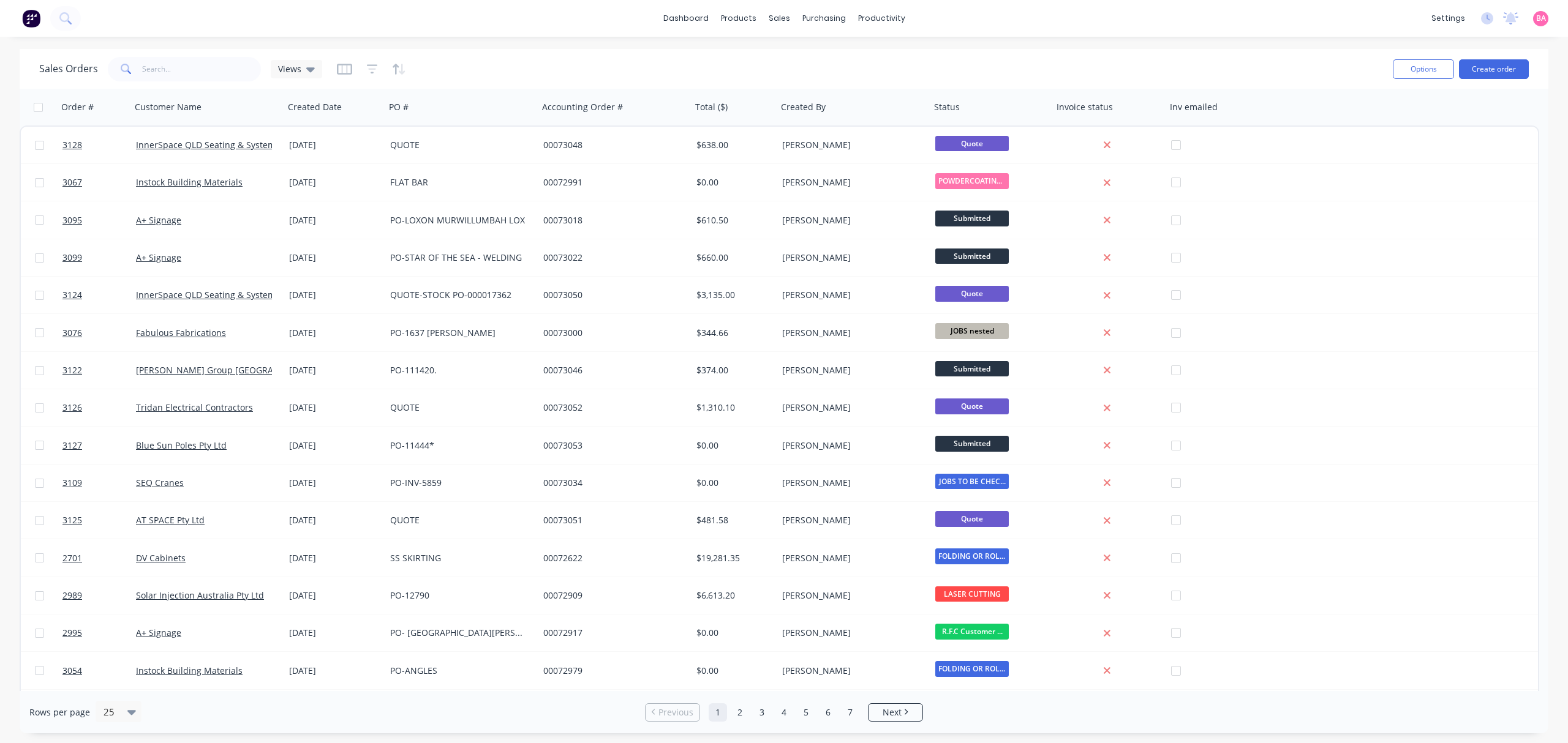
click at [1491, 68] on button "Create order" at bounding box center [1493, 69] width 70 height 20
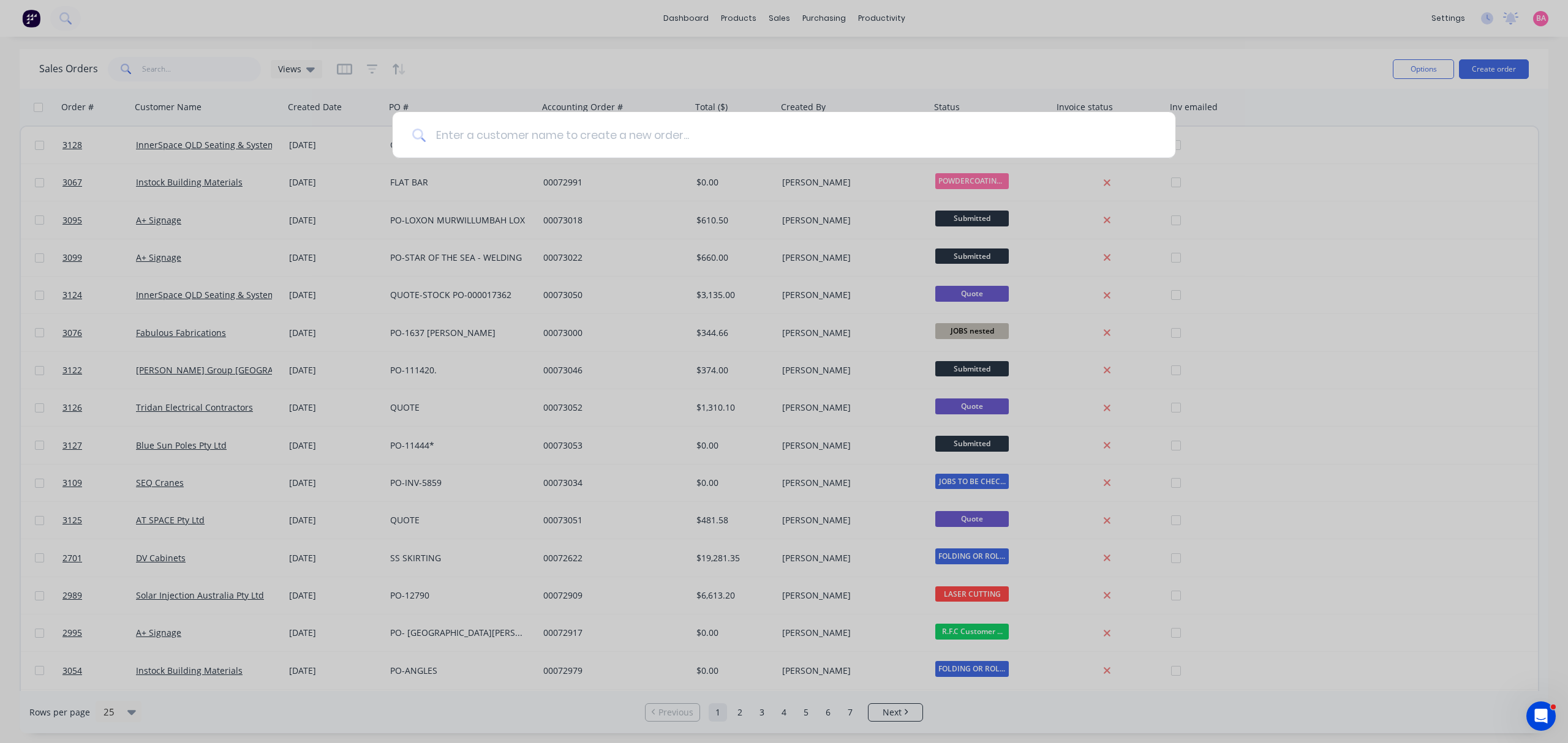
click at [475, 137] on input at bounding box center [790, 135] width 730 height 46
type input "CASH SALE"
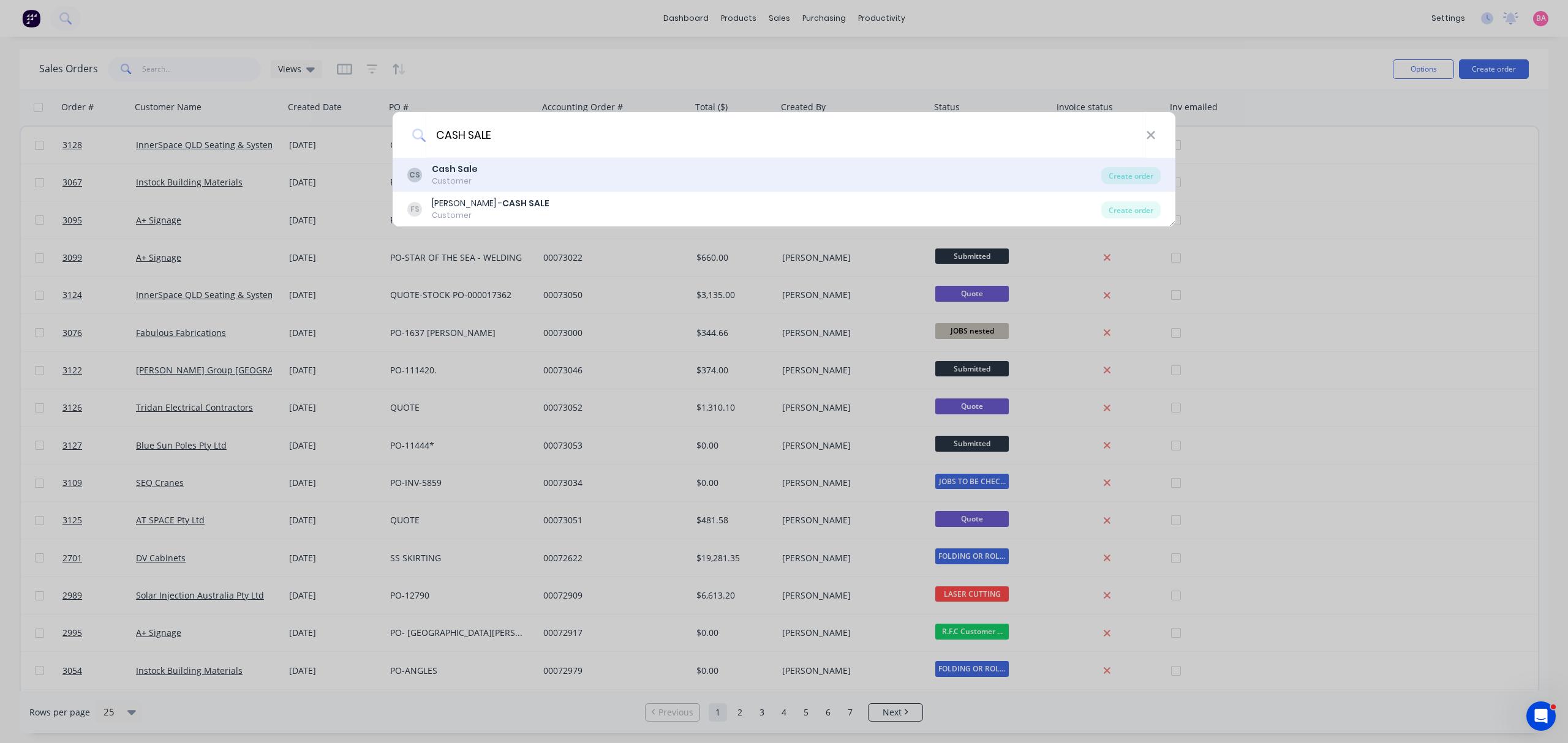
click at [454, 172] on b "Cash Sale" at bounding box center [454, 168] width 46 height 12
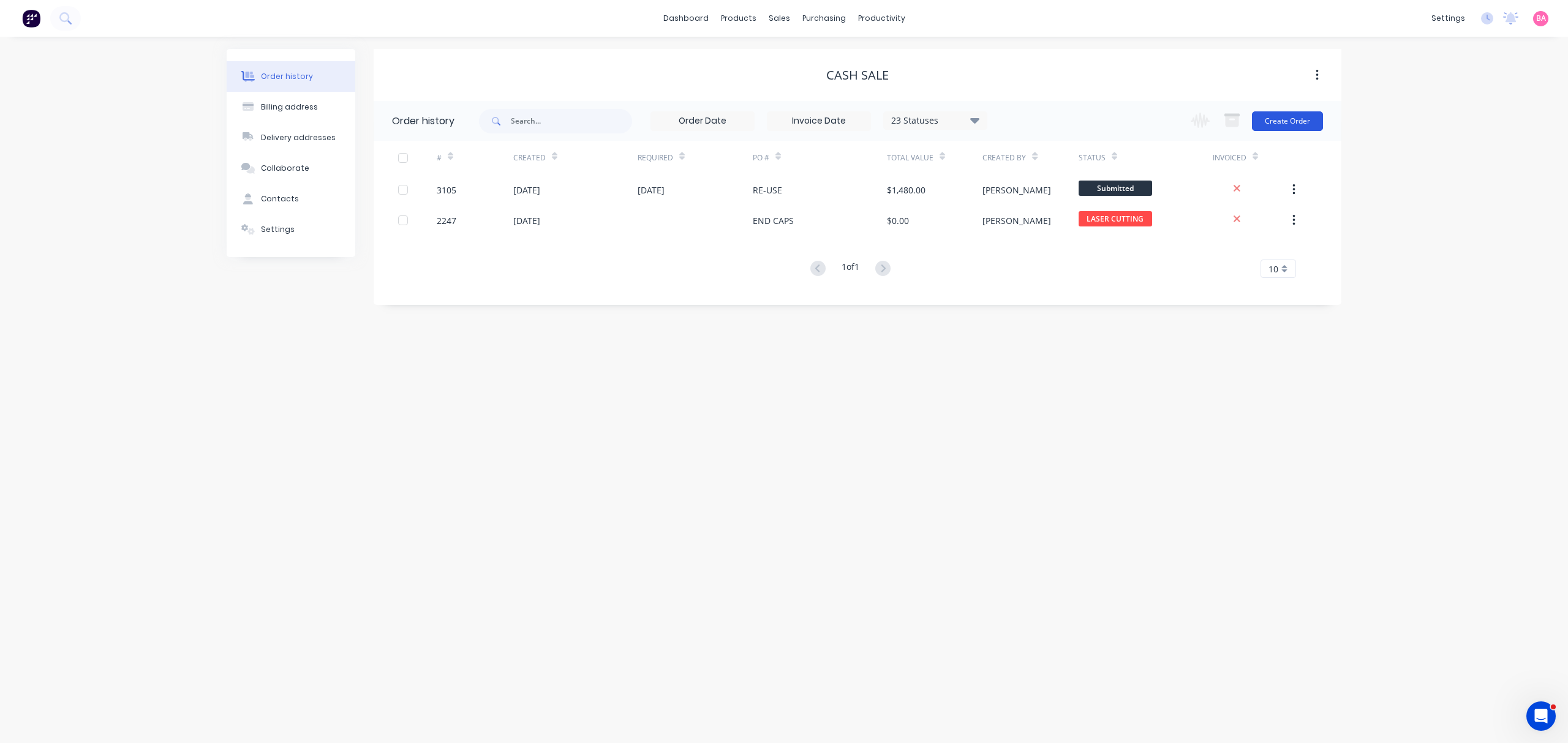
click at [1302, 117] on button "Create Order" at bounding box center [1288, 121] width 71 height 20
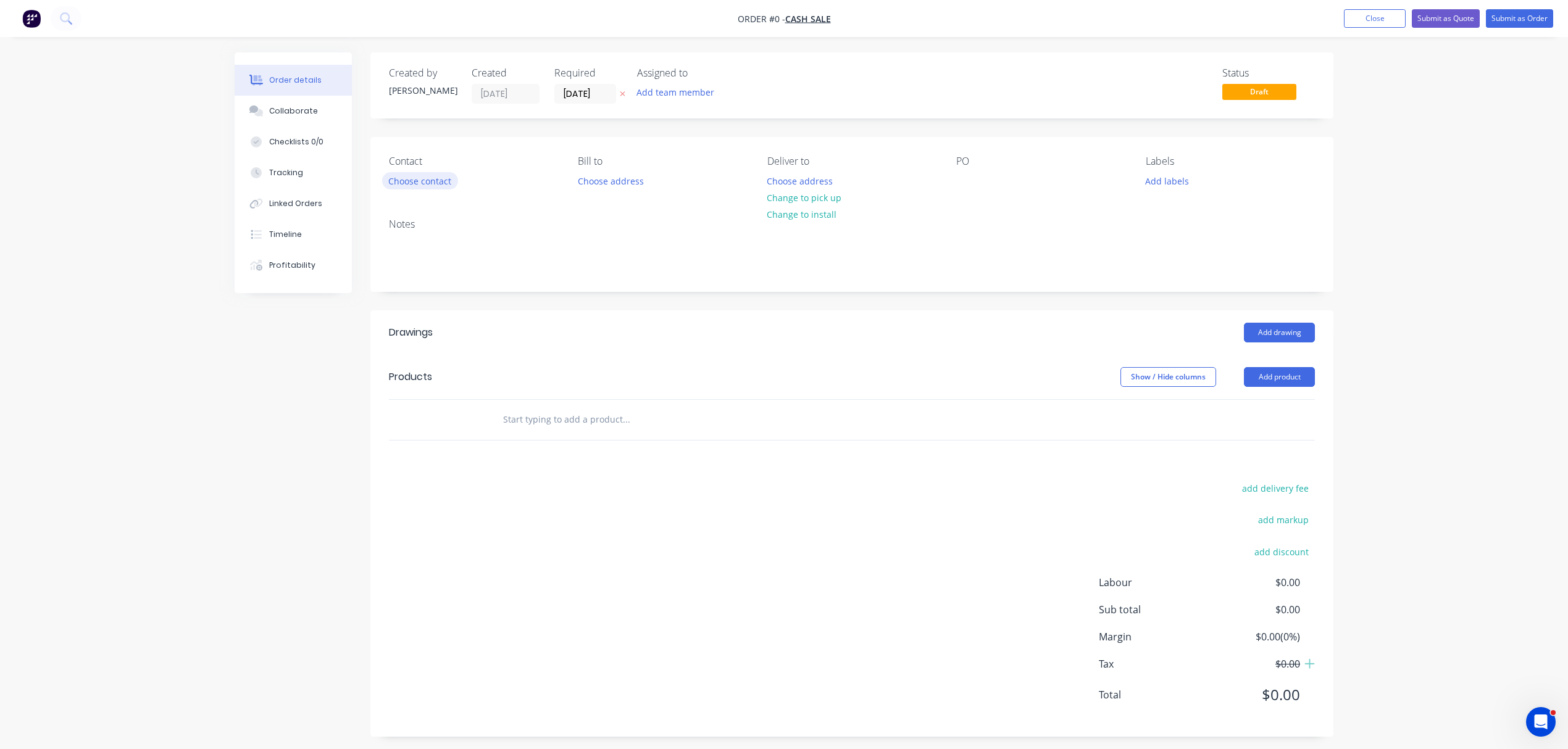
click at [429, 179] on button "Choose contact" at bounding box center [420, 181] width 76 height 17
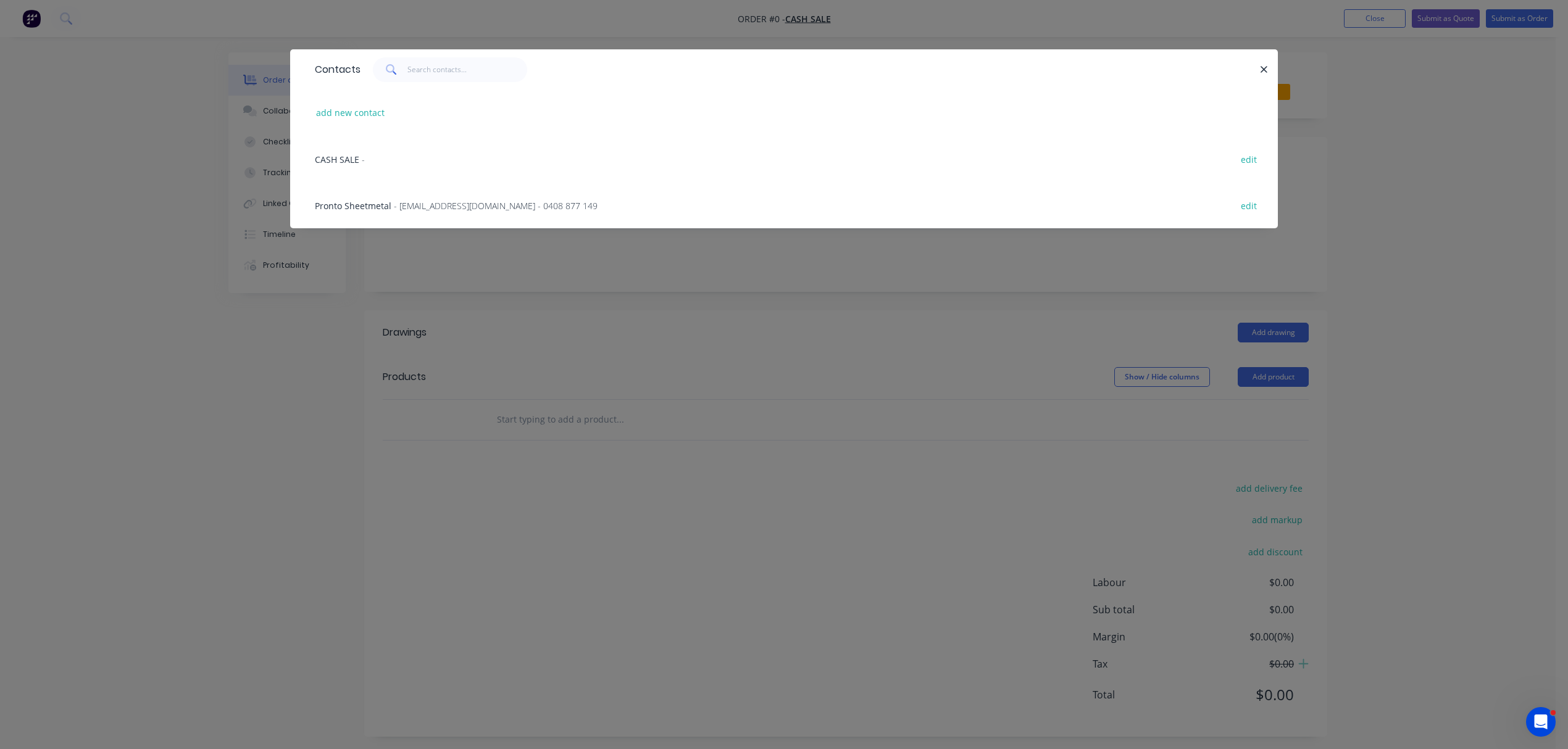
click at [348, 162] on span "CASH SALE" at bounding box center [337, 159] width 44 height 12
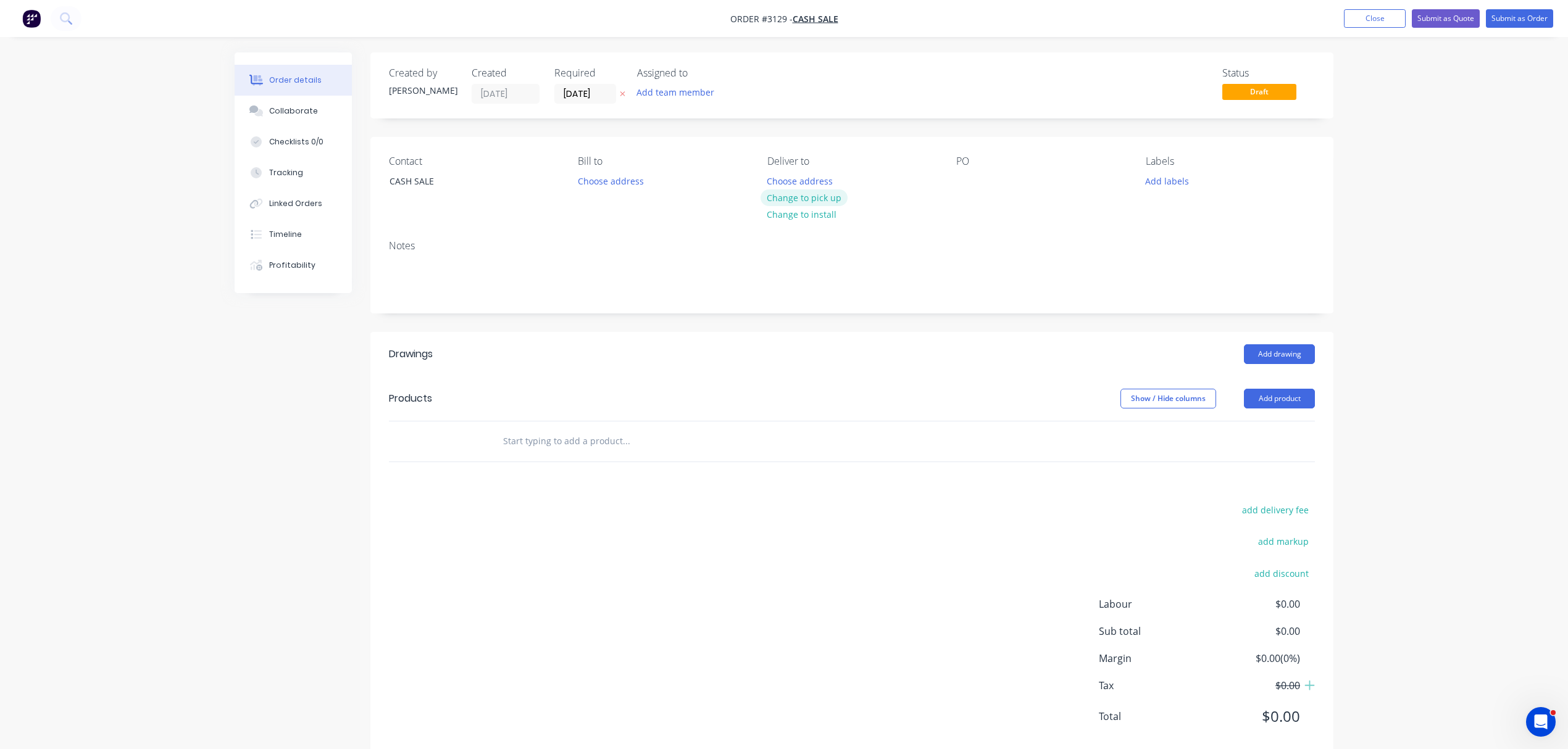
click at [811, 196] on button "Change to pick up" at bounding box center [805, 197] width 88 height 17
click at [969, 191] on div "PO" at bounding box center [1041, 183] width 169 height 56
click at [959, 187] on div at bounding box center [967, 182] width 20 height 18
click at [1166, 178] on button "Add labels" at bounding box center [1167, 181] width 57 height 17
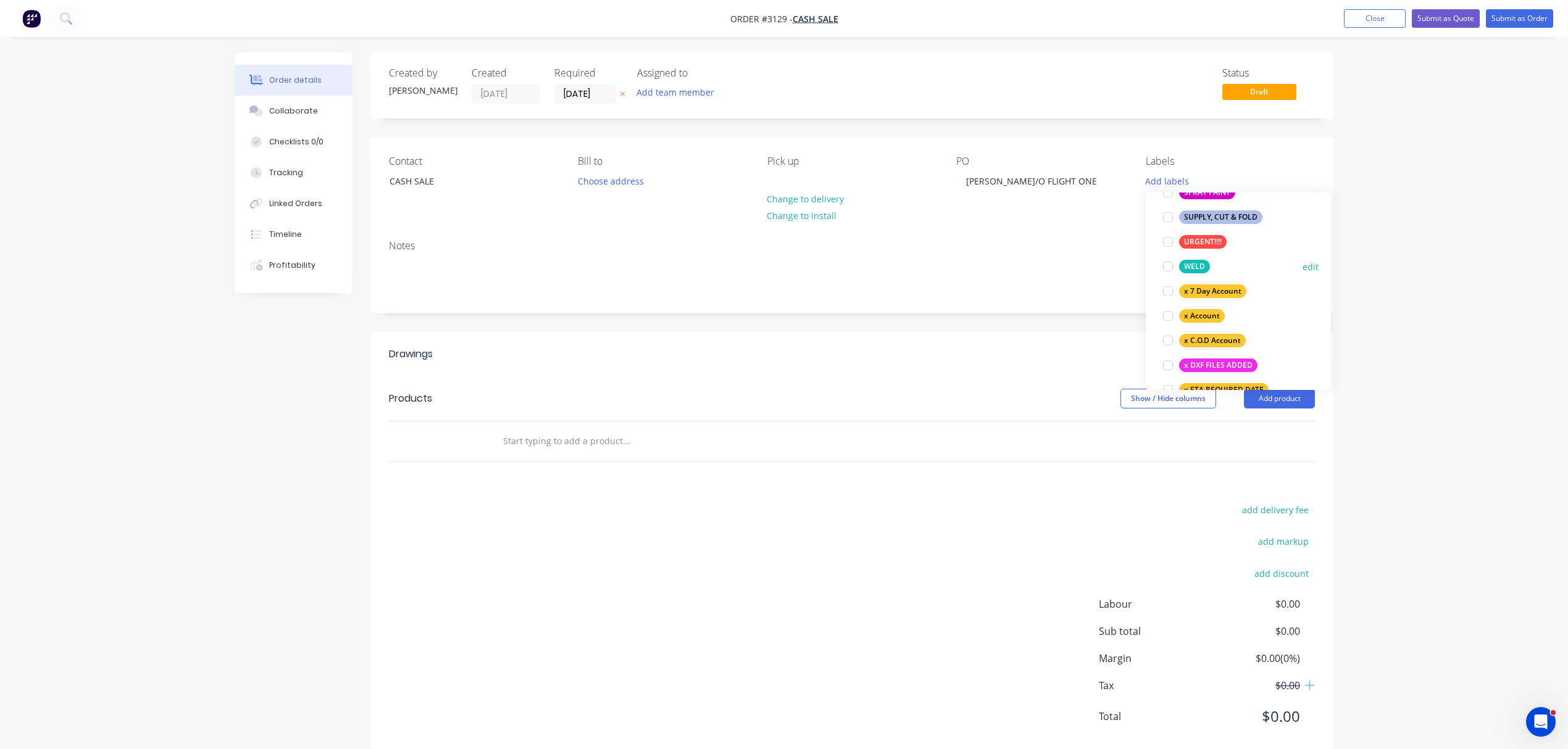
click at [1170, 267] on div at bounding box center [1168, 266] width 25 height 25
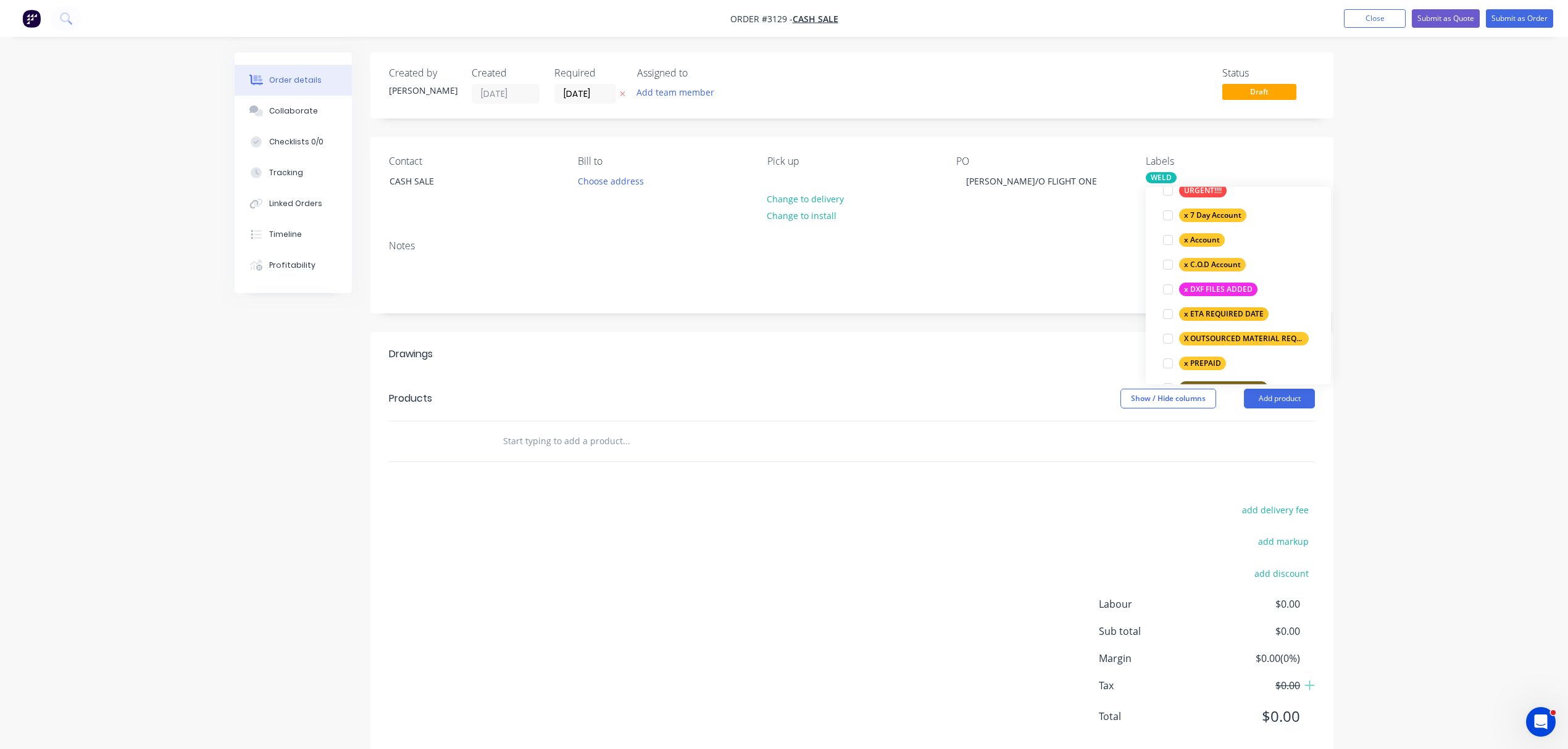
scroll to position [847, 0]
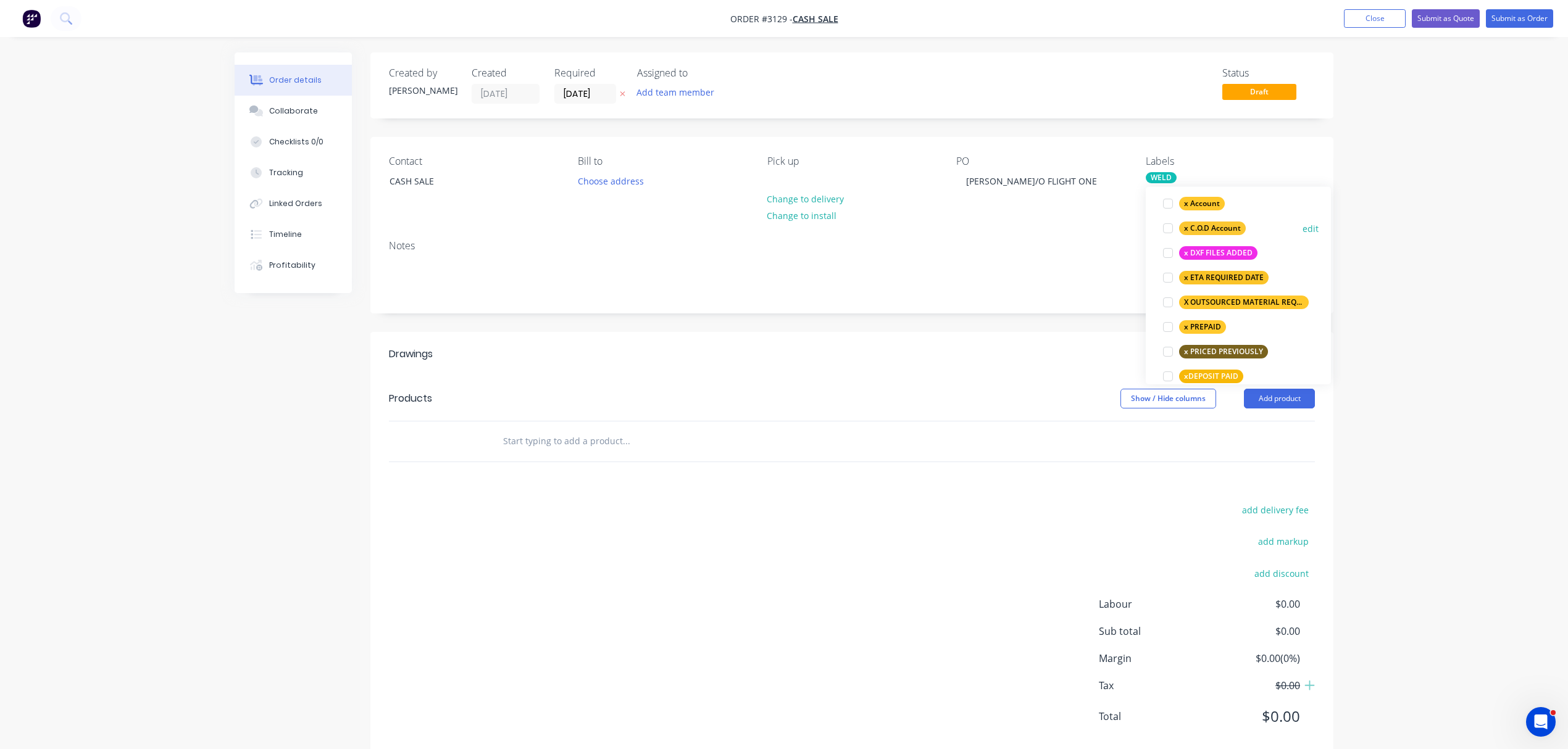
click at [1170, 226] on div at bounding box center [1168, 228] width 25 height 25
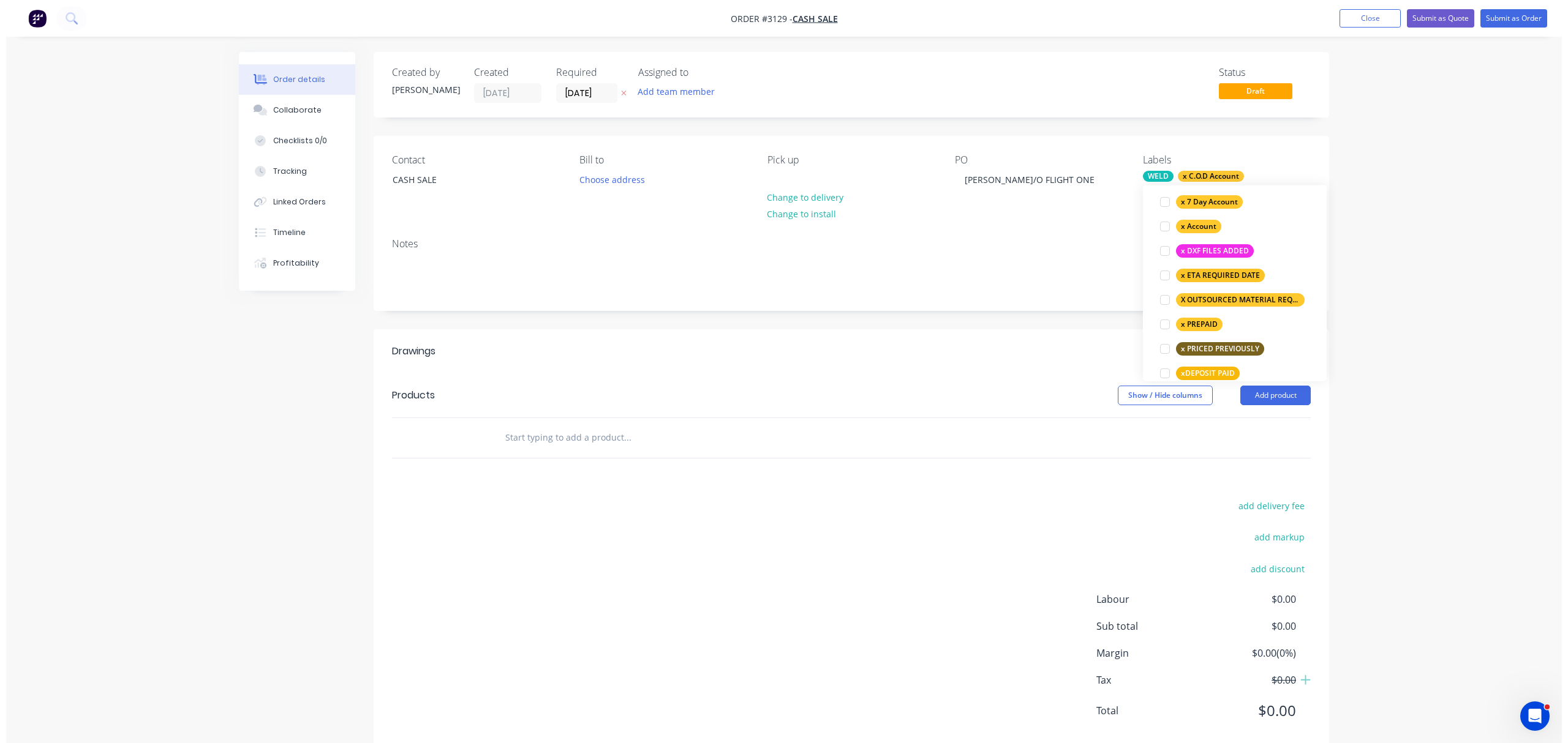
scroll to position [81, 0]
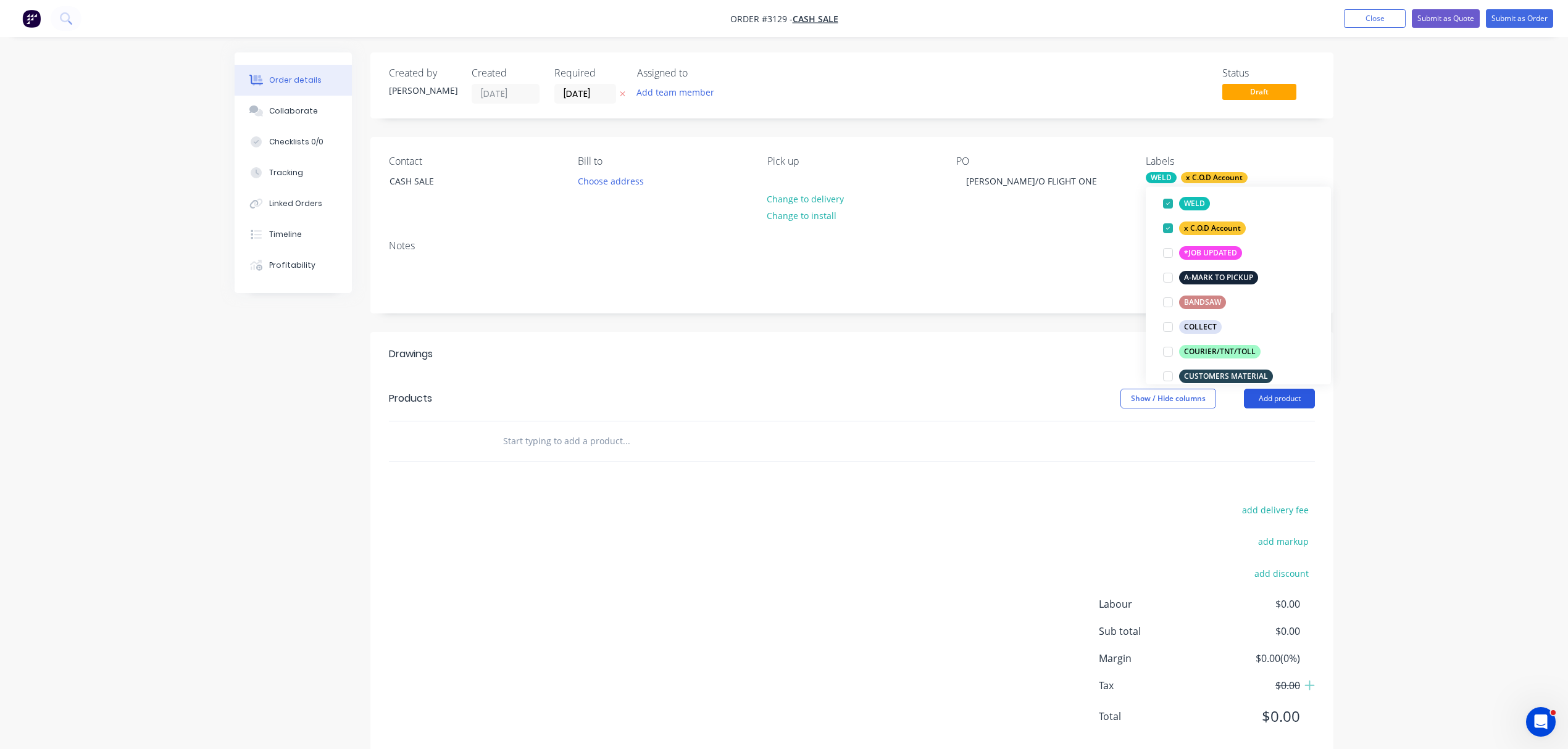
click at [1280, 395] on button "Add product" at bounding box center [1279, 399] width 71 height 20
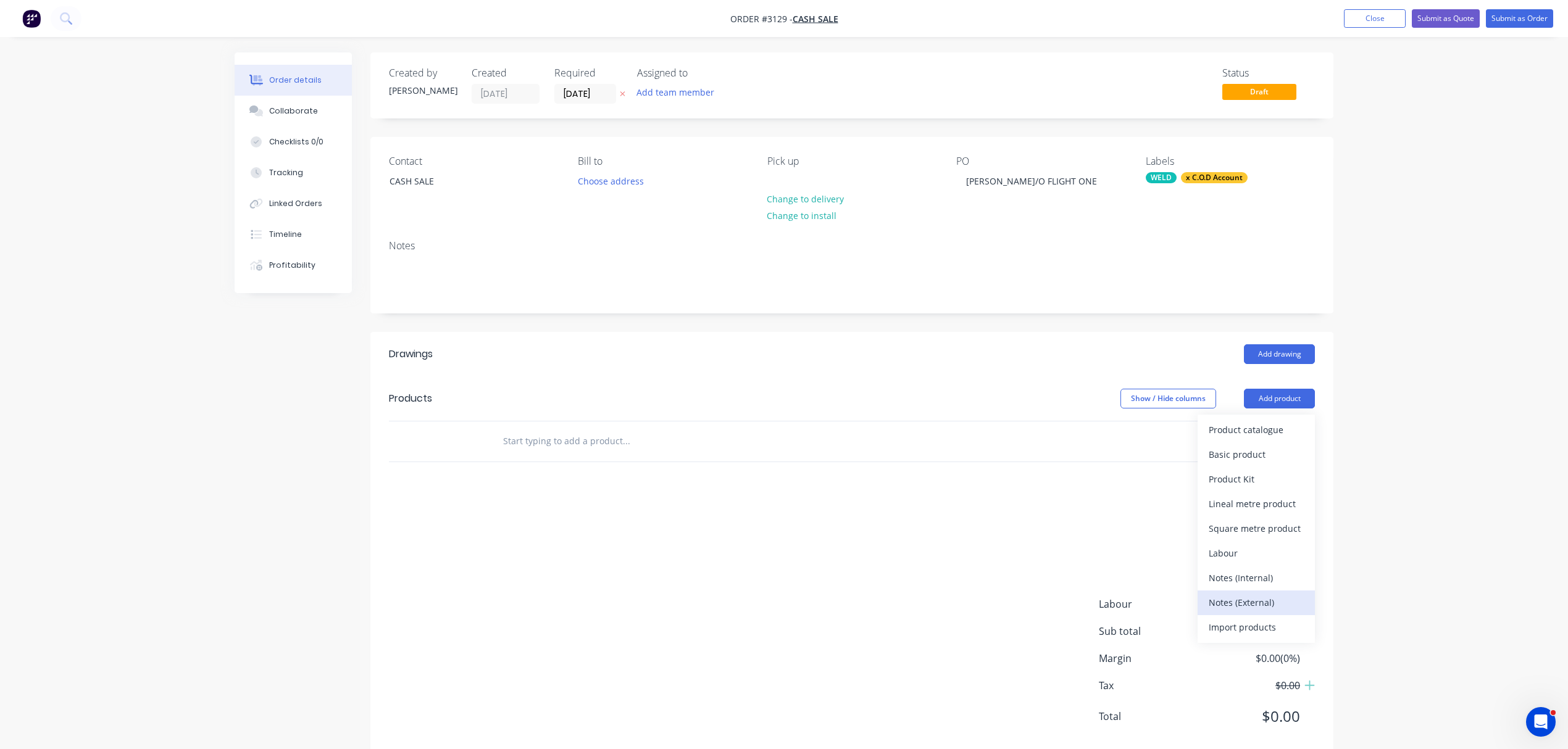
click at [1253, 604] on div "Notes (External)" at bounding box center [1257, 603] width 95 height 18
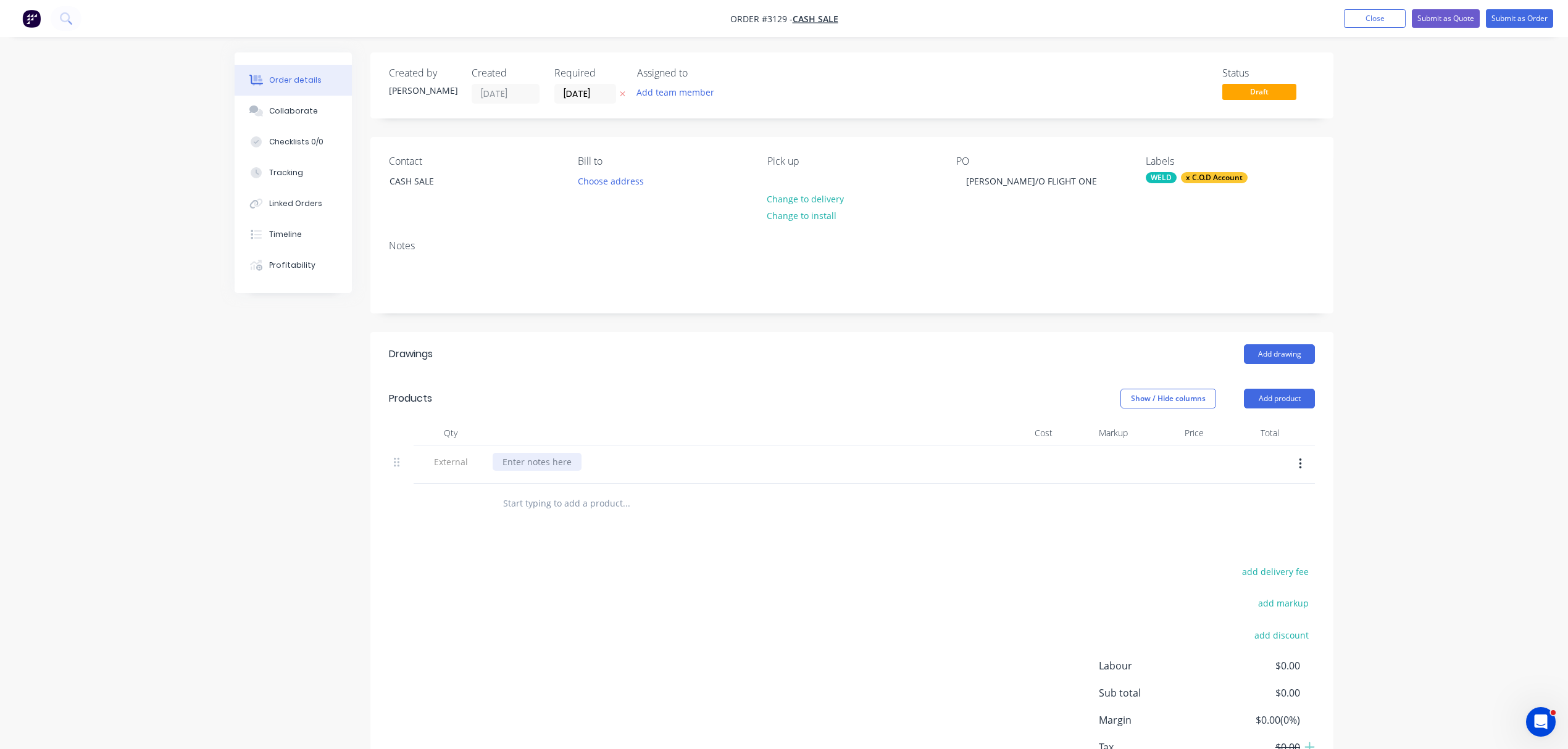
click at [547, 464] on div at bounding box center [537, 463] width 89 height 18
click at [544, 502] on input "text" at bounding box center [625, 503] width 247 height 25
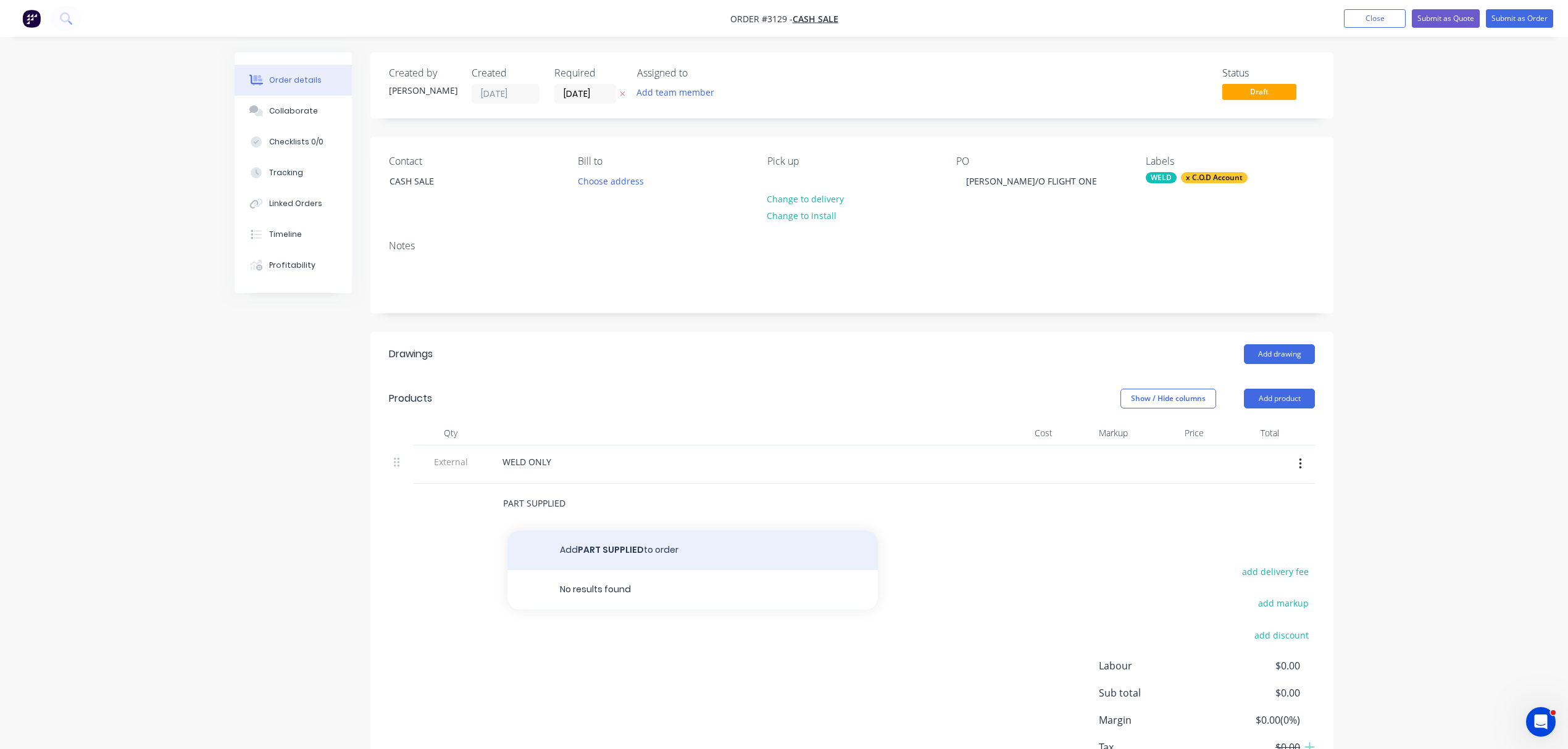
type input "PART SUPPLIED"
click at [606, 552] on button "Add PART SUPPLIED to order" at bounding box center [693, 550] width 371 height 39
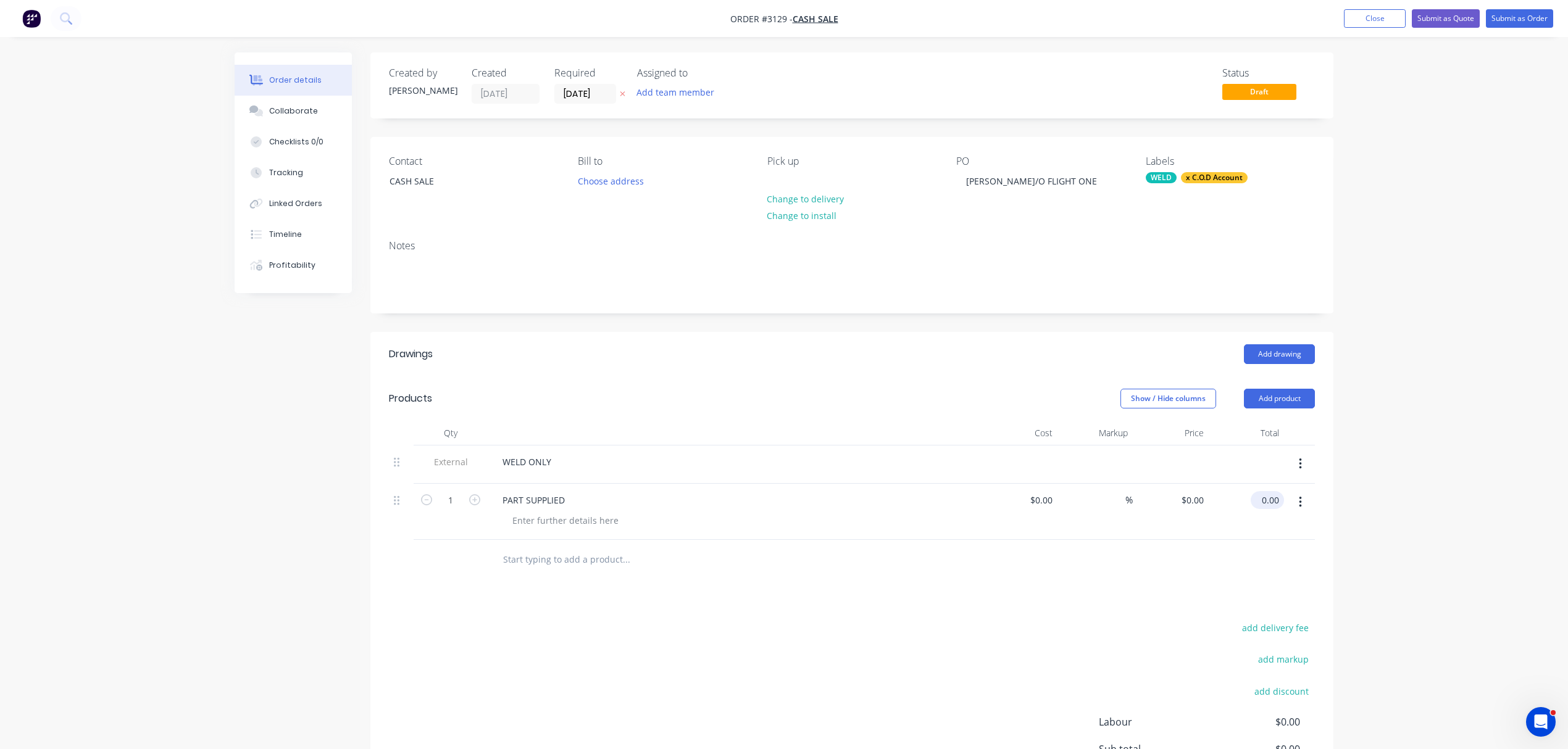
click at [1277, 497] on input "0.00" at bounding box center [1270, 500] width 28 height 18
type input "150.00"
type input "$150.00"
click at [286, 106] on div "Collaborate" at bounding box center [293, 111] width 49 height 11
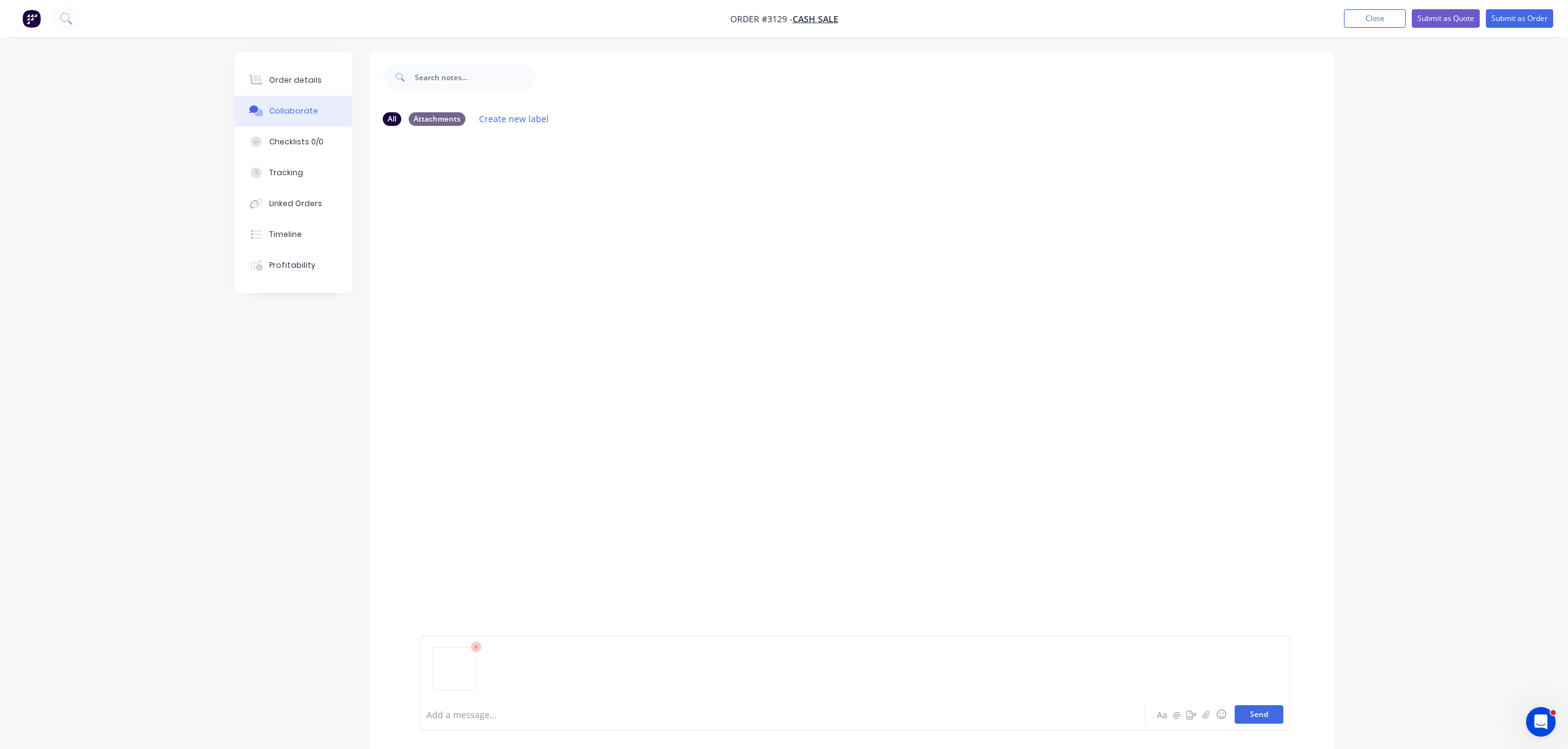
click at [1260, 717] on button "Send" at bounding box center [1259, 715] width 49 height 18
click at [285, 75] on div "Order details" at bounding box center [295, 80] width 52 height 11
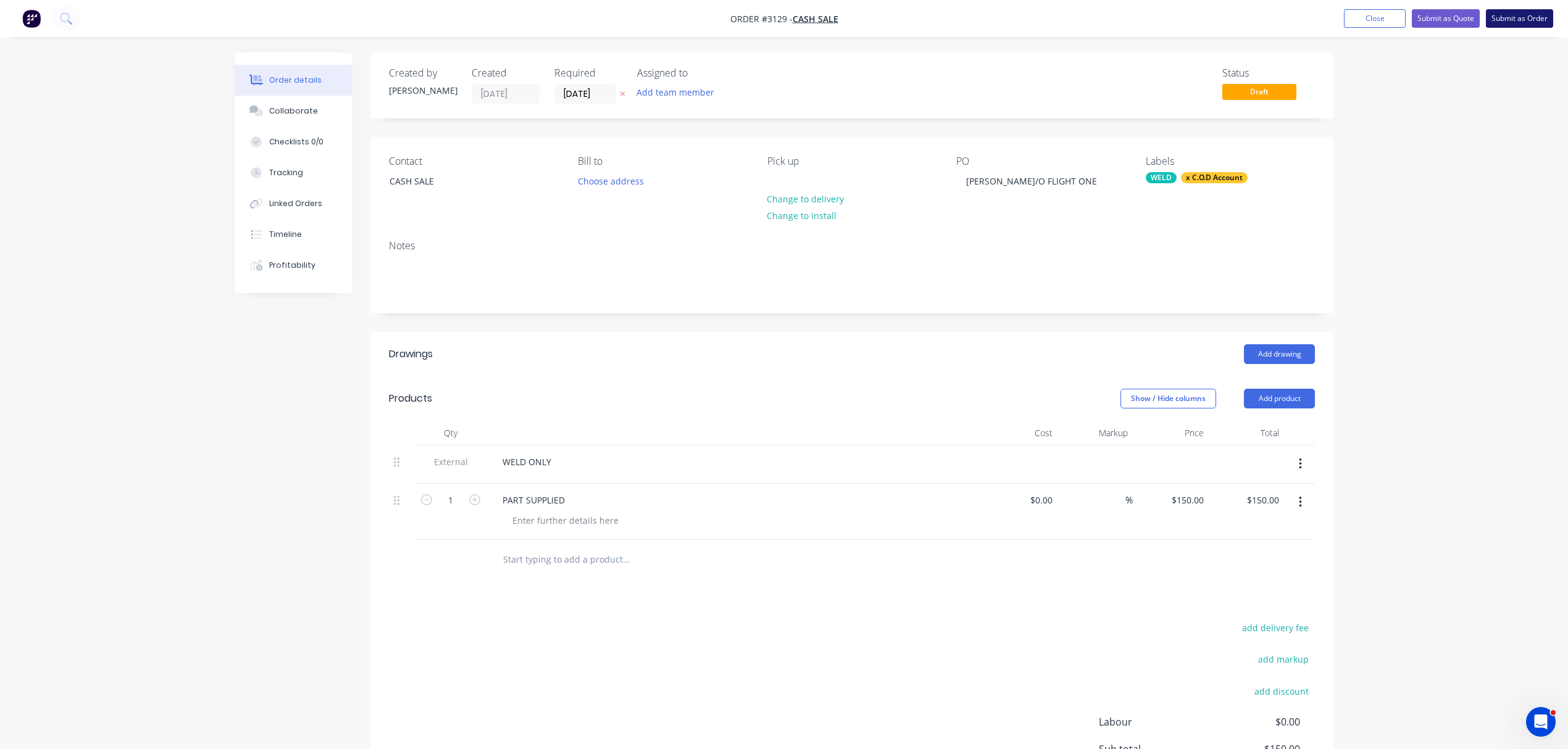
click at [1509, 16] on button "Submit as Order" at bounding box center [1519, 18] width 67 height 18
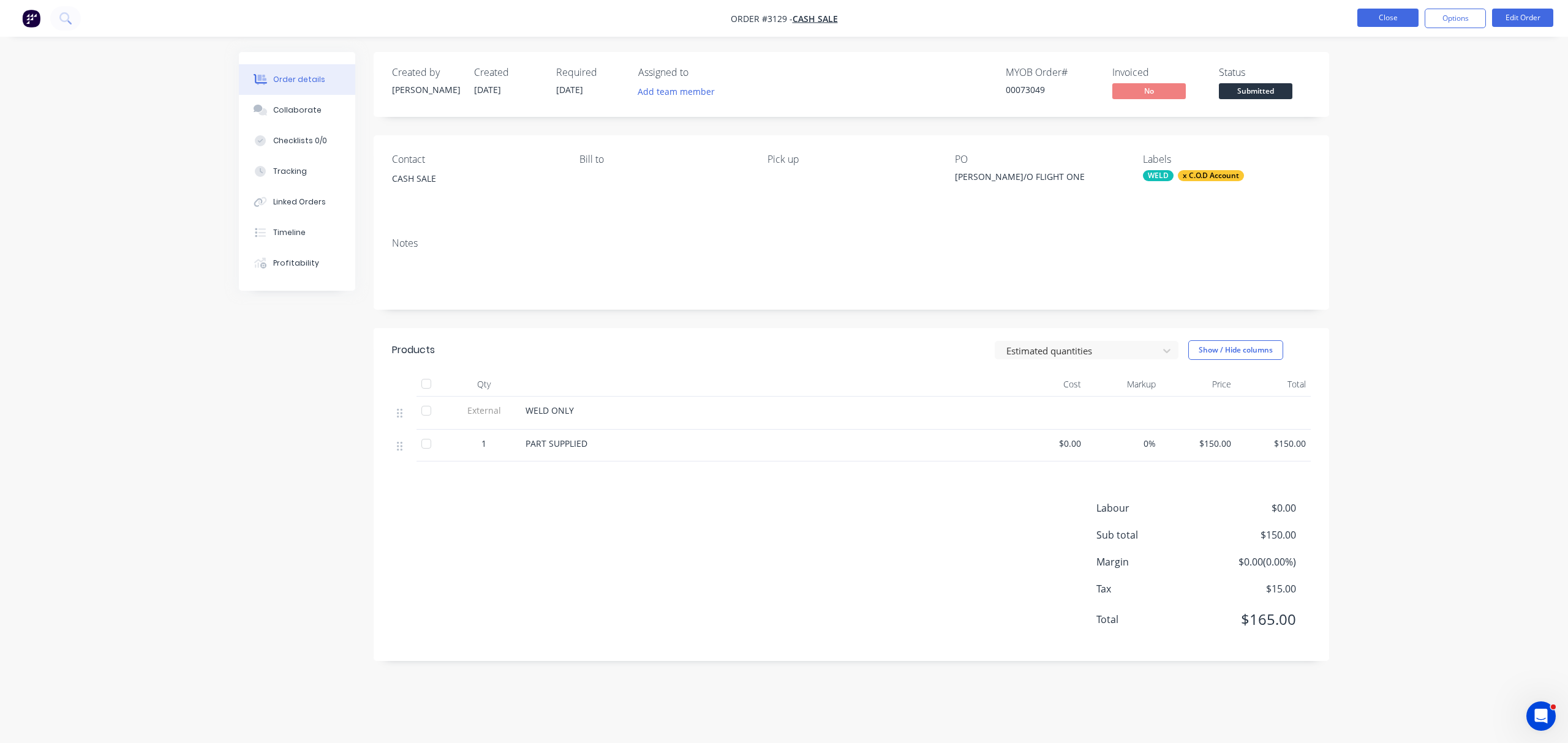
click at [1398, 17] on button "Close" at bounding box center [1387, 17] width 61 height 18
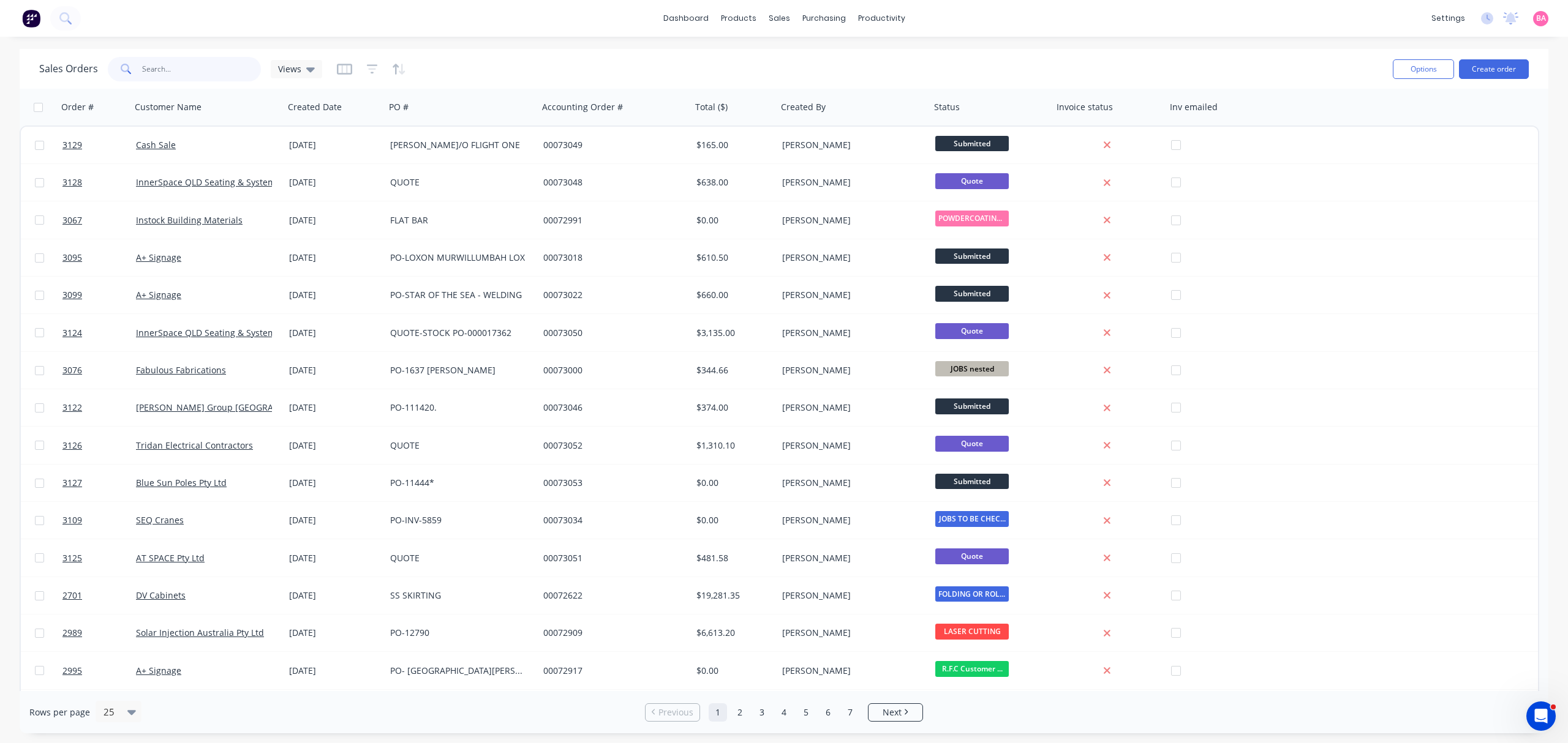
click at [177, 68] on input "text" at bounding box center [201, 69] width 119 height 25
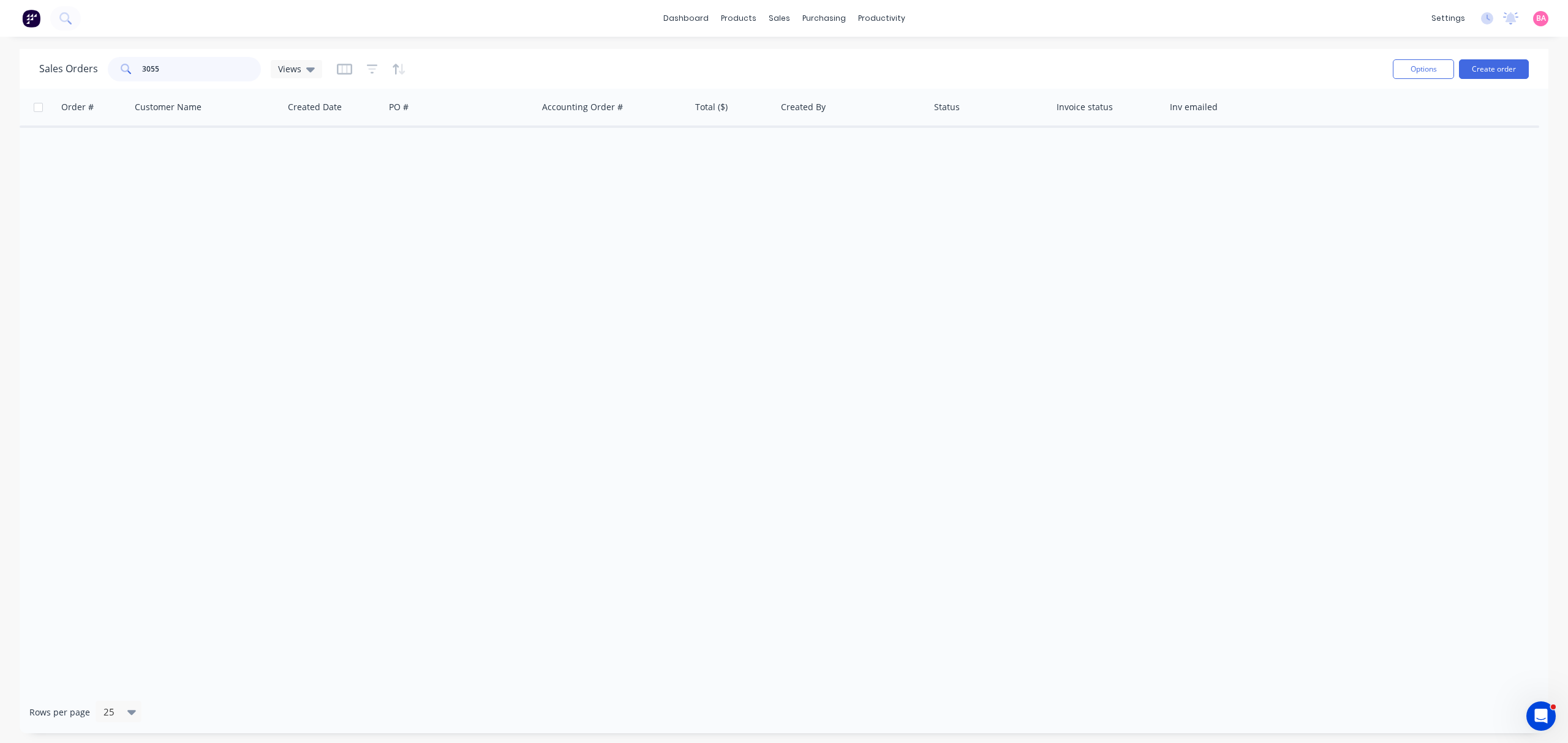
type input "3055"
click at [822, 57] on div "Sales Orders" at bounding box center [824, 59] width 50 height 11
click at [368, 68] on icon "button" at bounding box center [372, 69] width 8 height 2
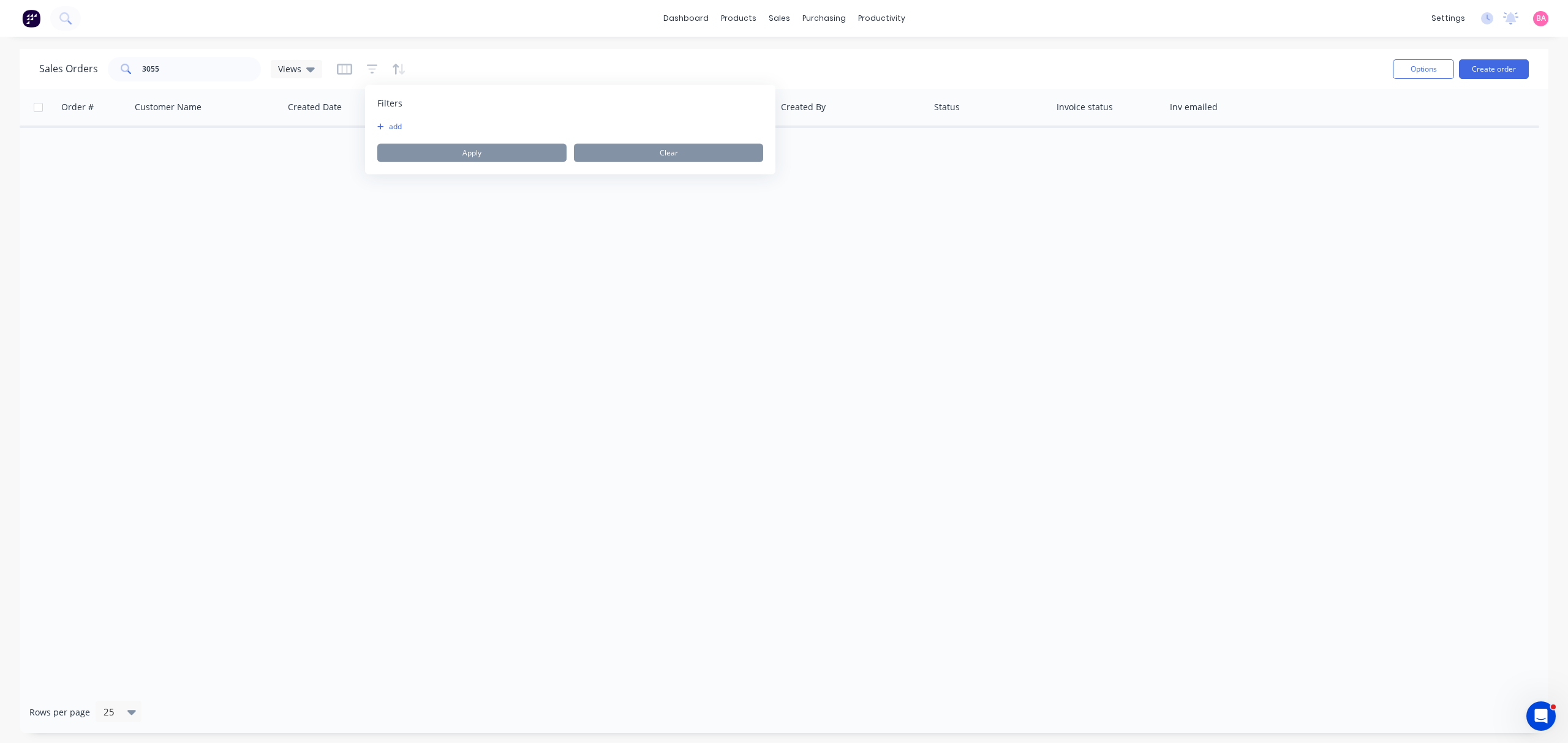
click at [395, 124] on button "add" at bounding box center [392, 127] width 31 height 10
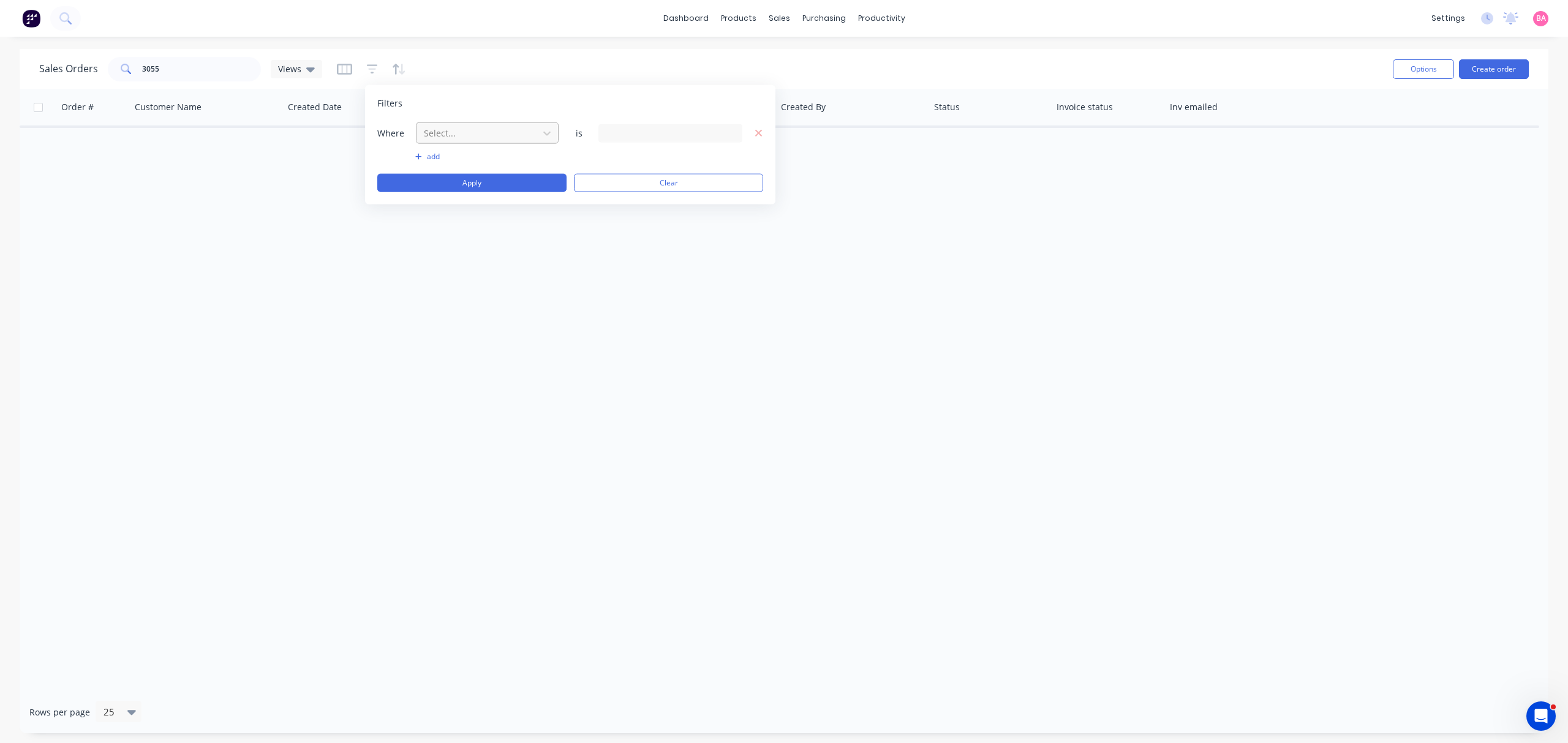
click at [459, 132] on div at bounding box center [477, 133] width 109 height 15
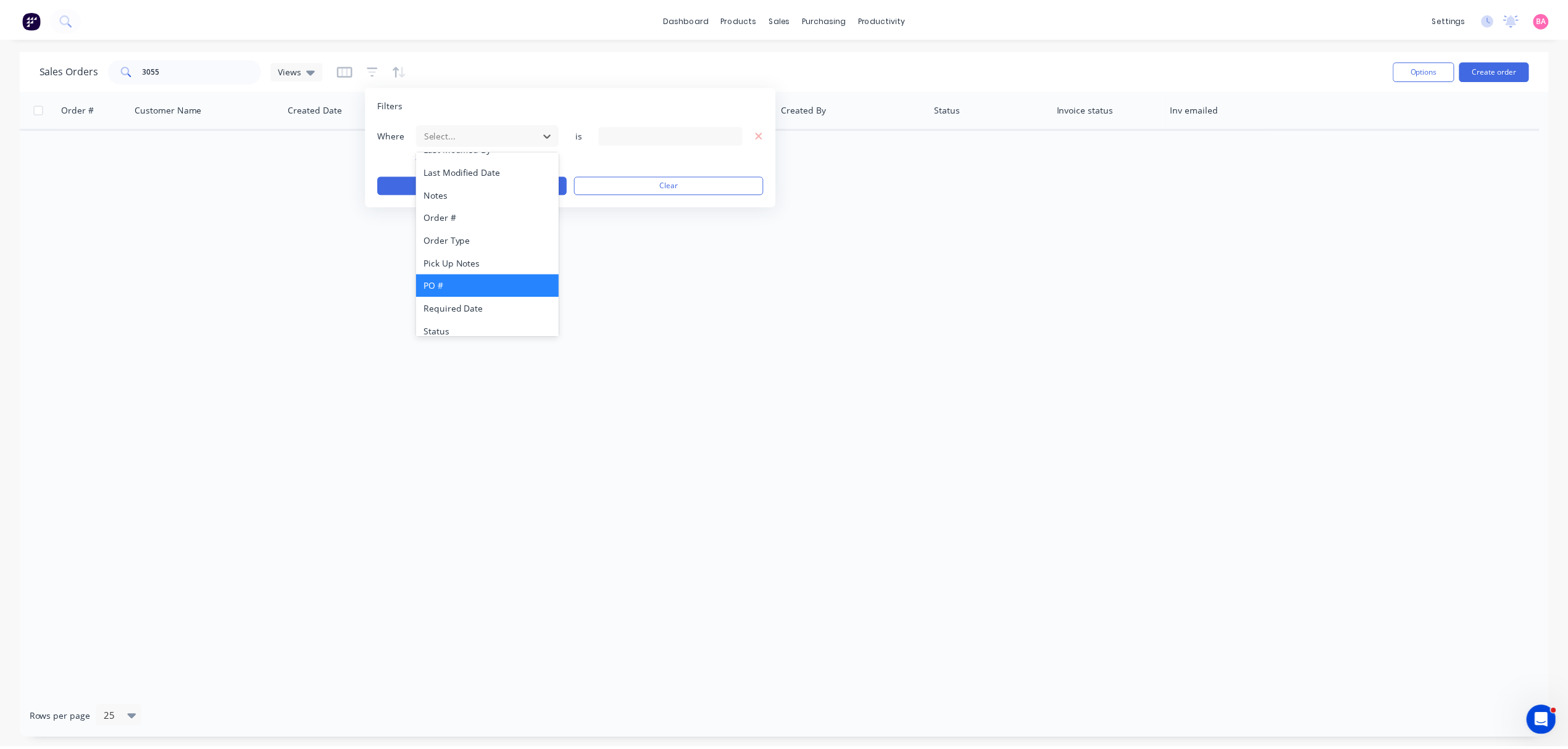
scroll to position [321, 0]
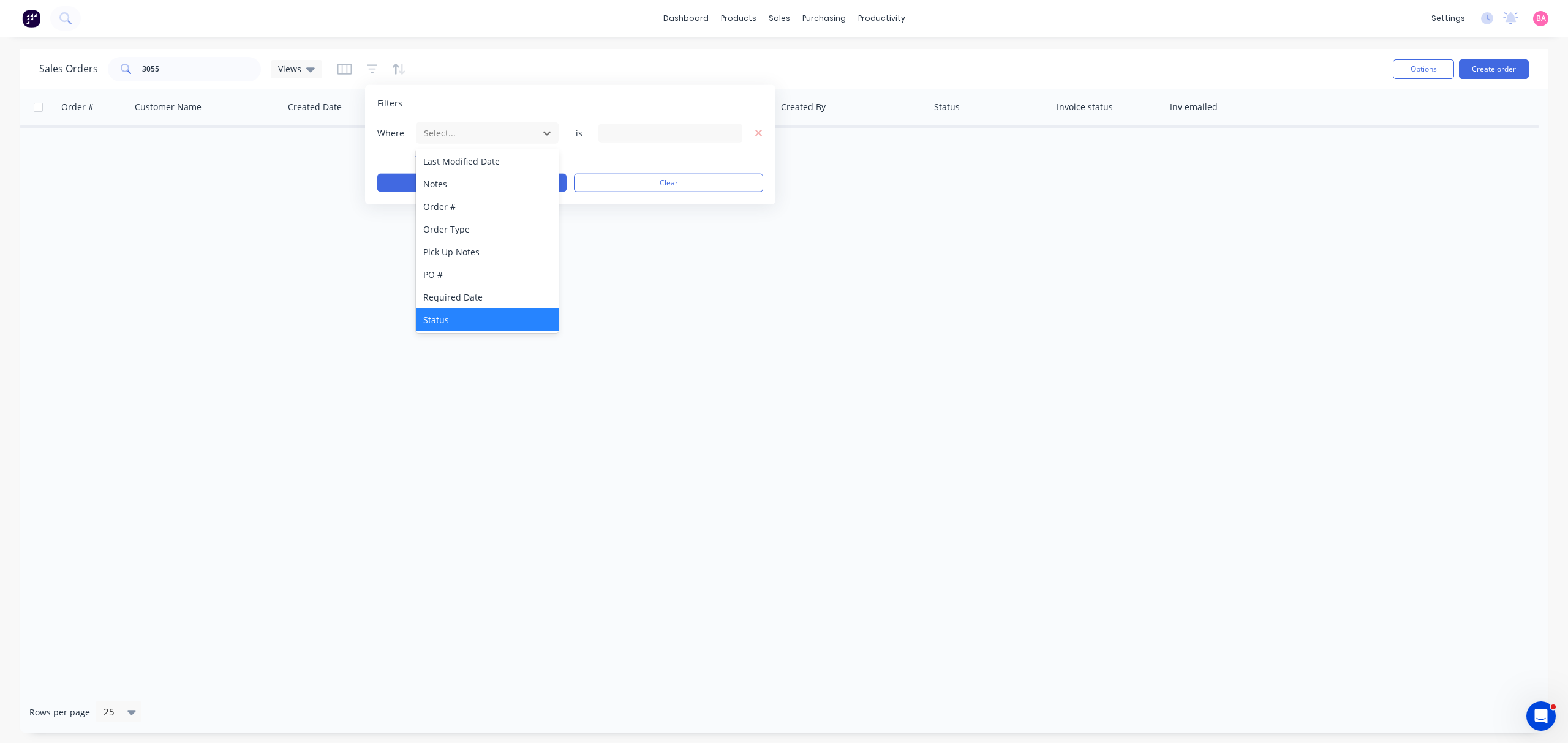
click at [439, 315] on div "Status" at bounding box center [487, 320] width 142 height 23
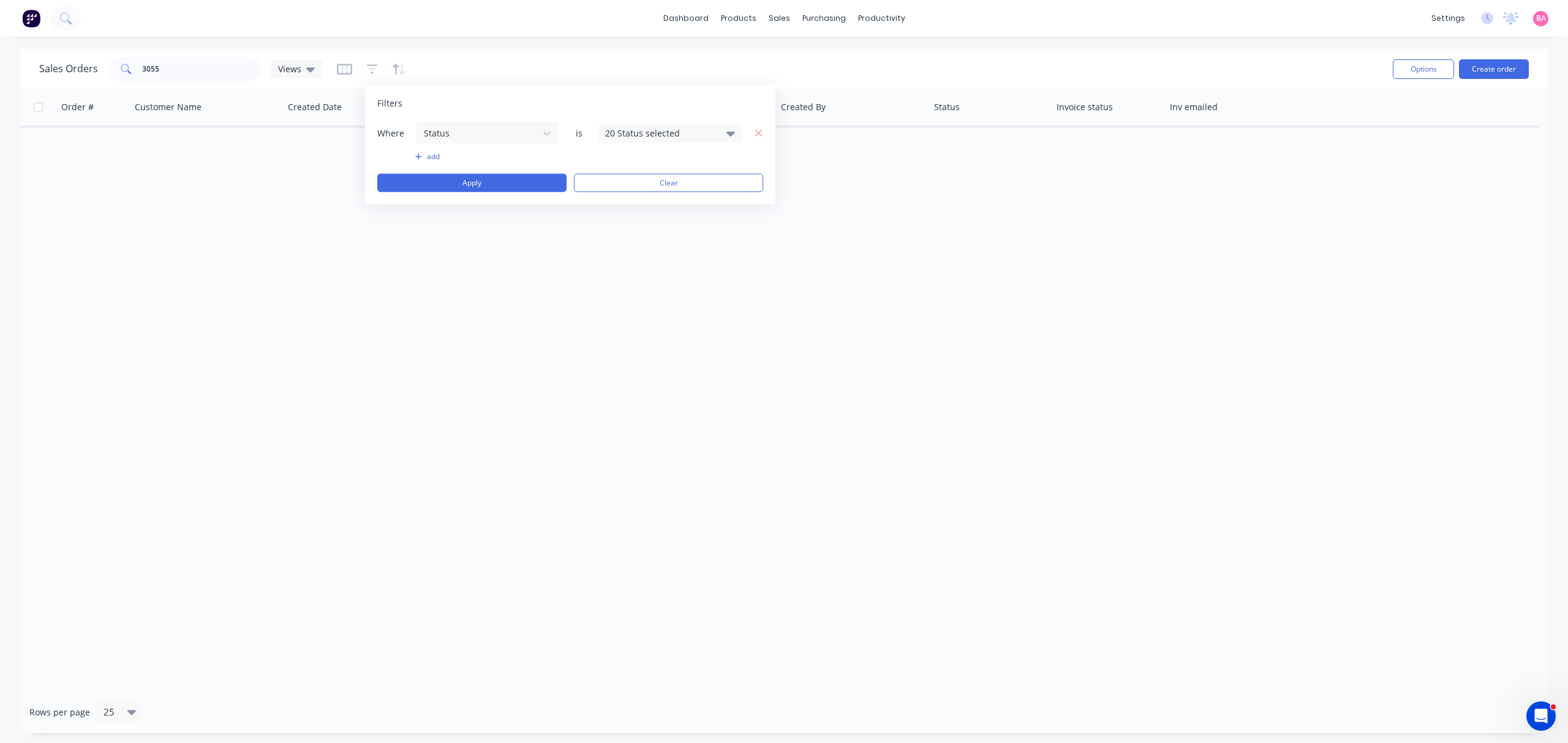
click at [731, 130] on icon at bounding box center [730, 133] width 8 height 14
click at [620, 202] on div at bounding box center [618, 199] width 25 height 25
click at [474, 179] on button "Apply" at bounding box center [472, 183] width 189 height 18
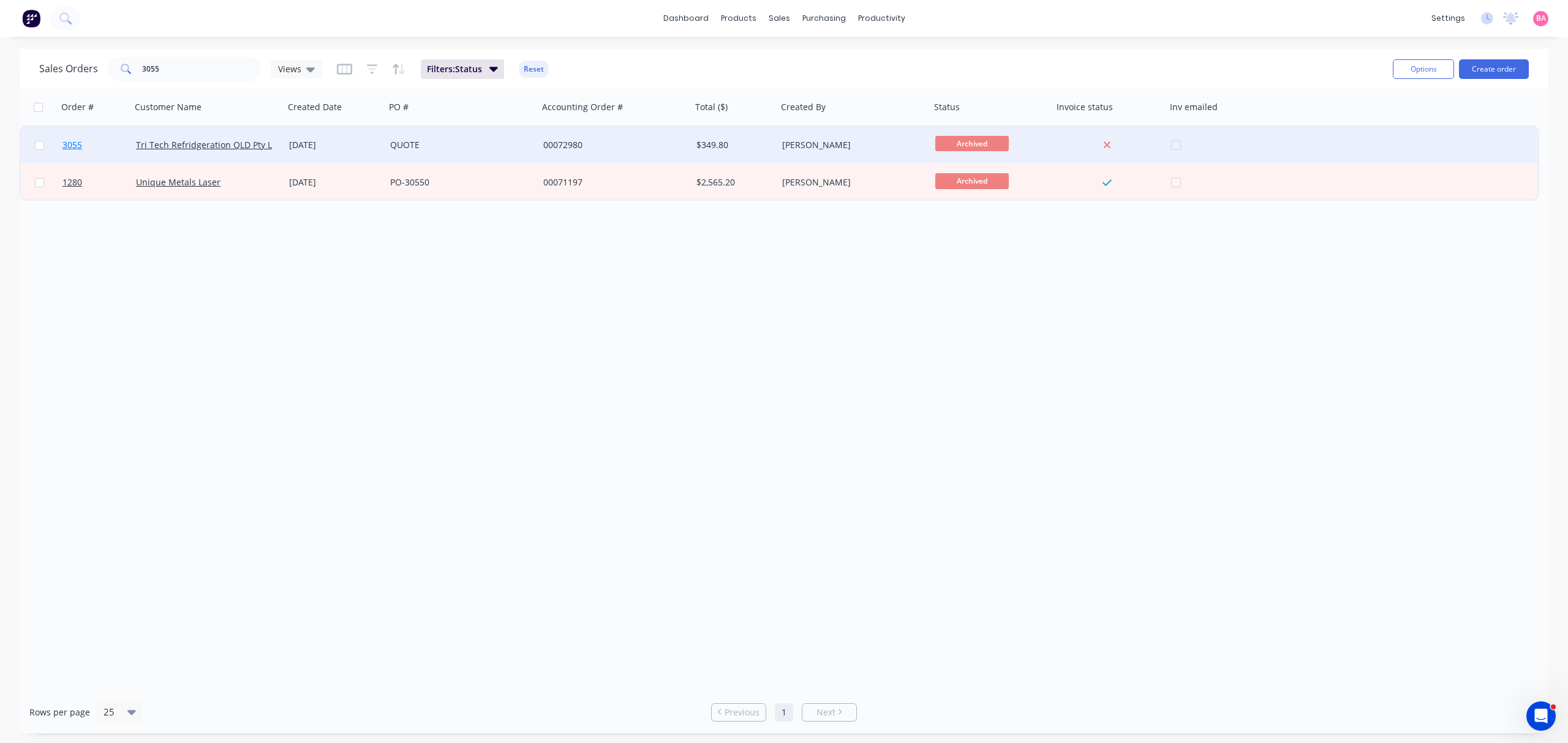
click at [72, 143] on span "3055" at bounding box center [73, 145] width 20 height 12
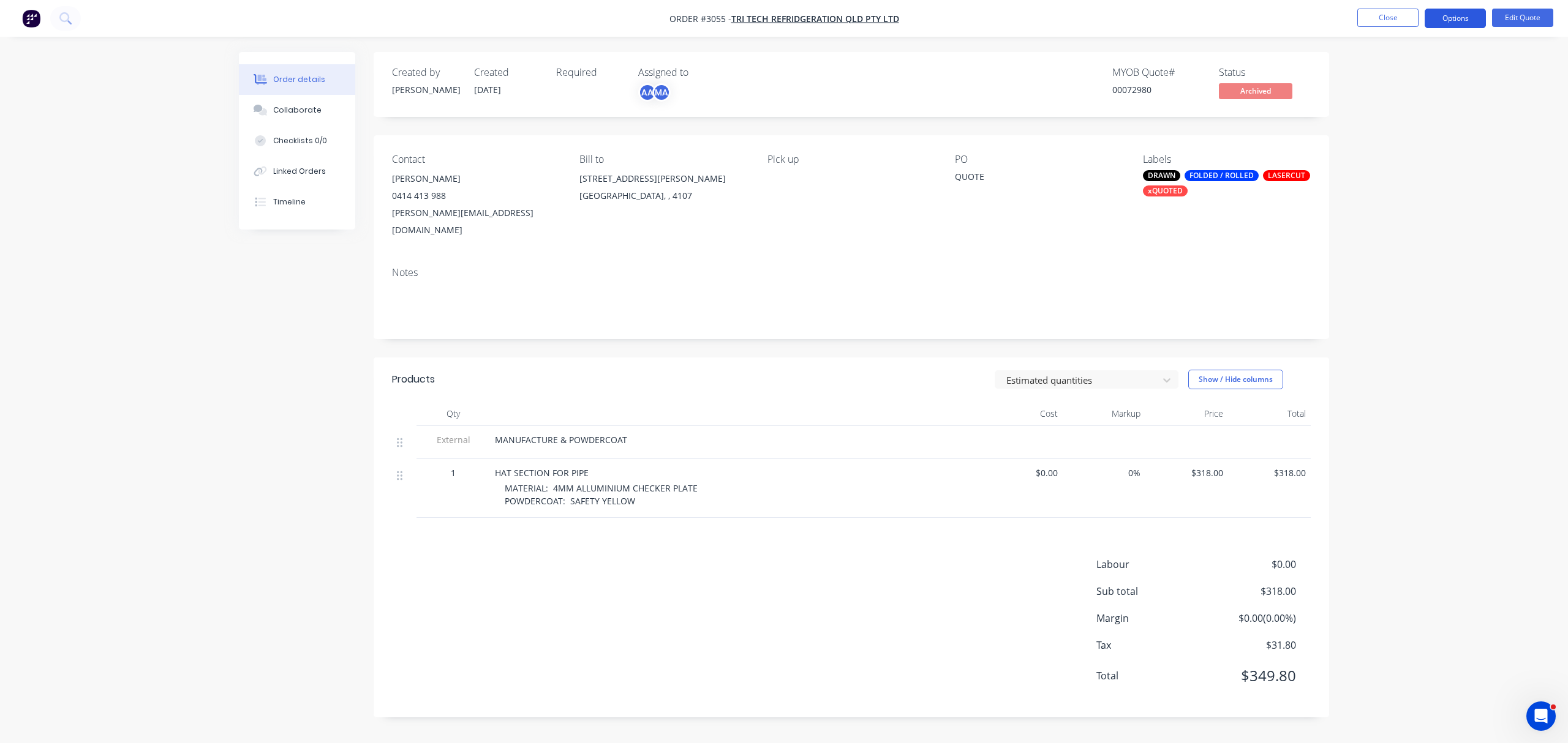
click at [1452, 20] on button "Options" at bounding box center [1454, 18] width 61 height 20
click at [1387, 260] on button "Unarchive" at bounding box center [1419, 270] width 135 height 25
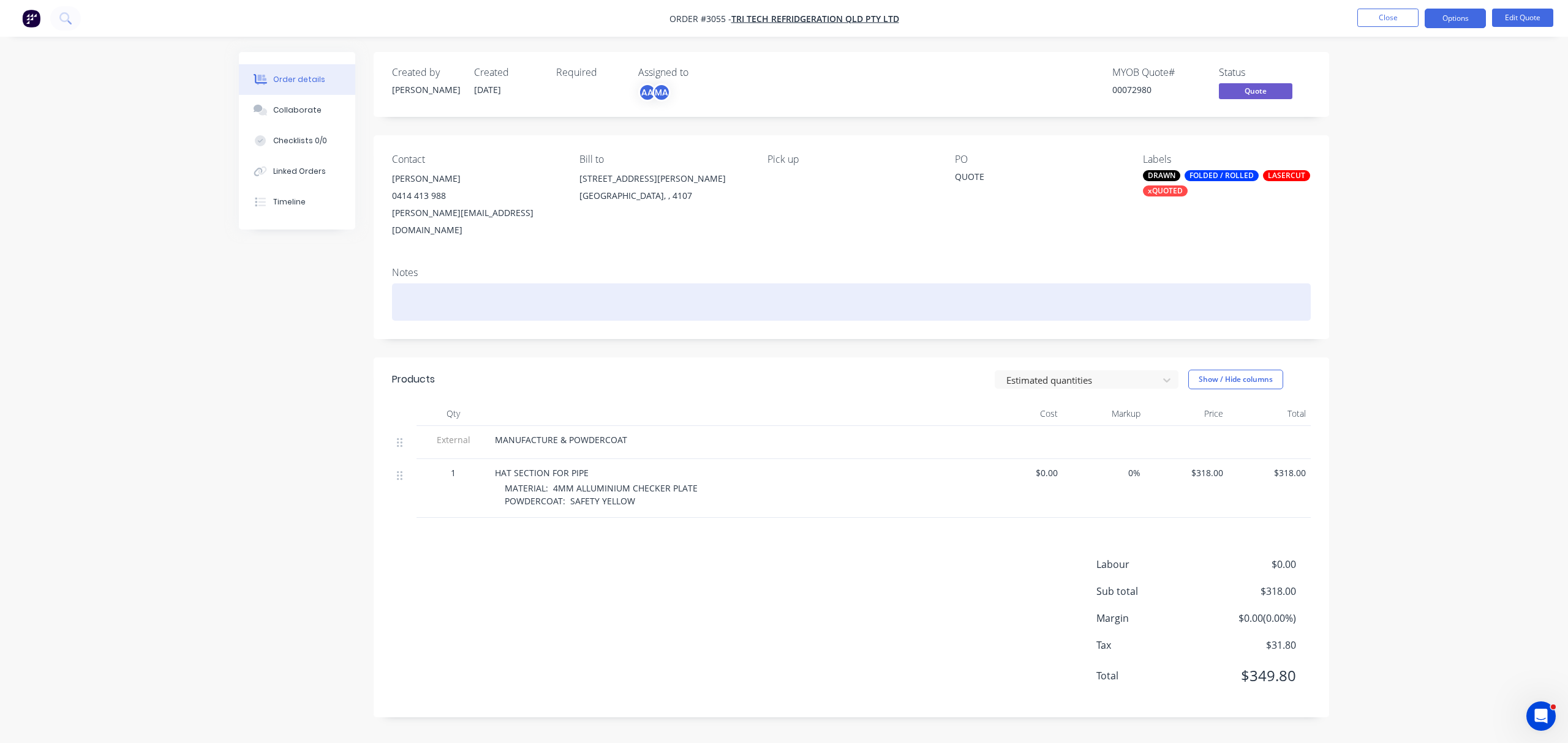
click at [1176, 283] on div at bounding box center [850, 301] width 919 height 37
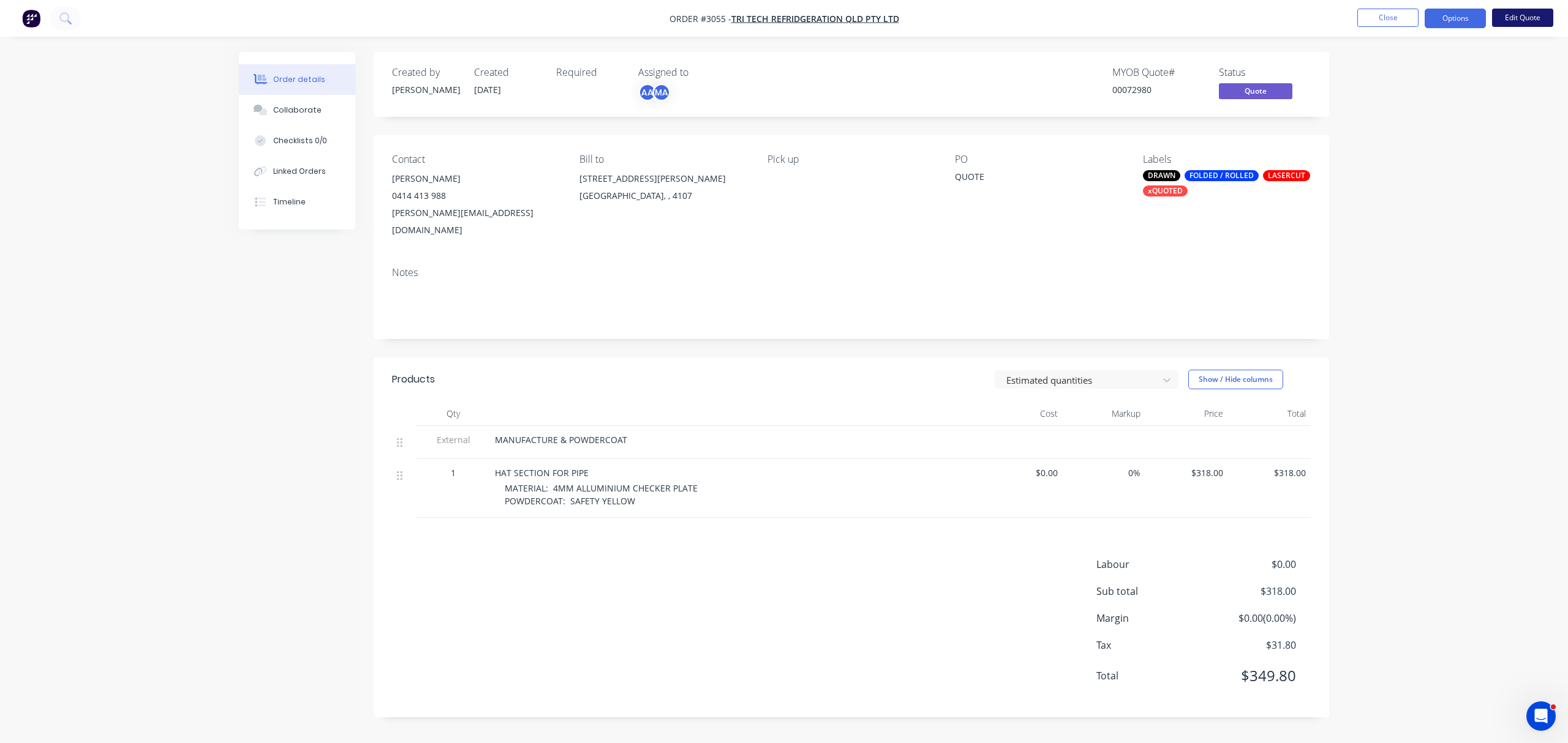
click at [1525, 15] on button "Edit Quote" at bounding box center [1522, 17] width 61 height 18
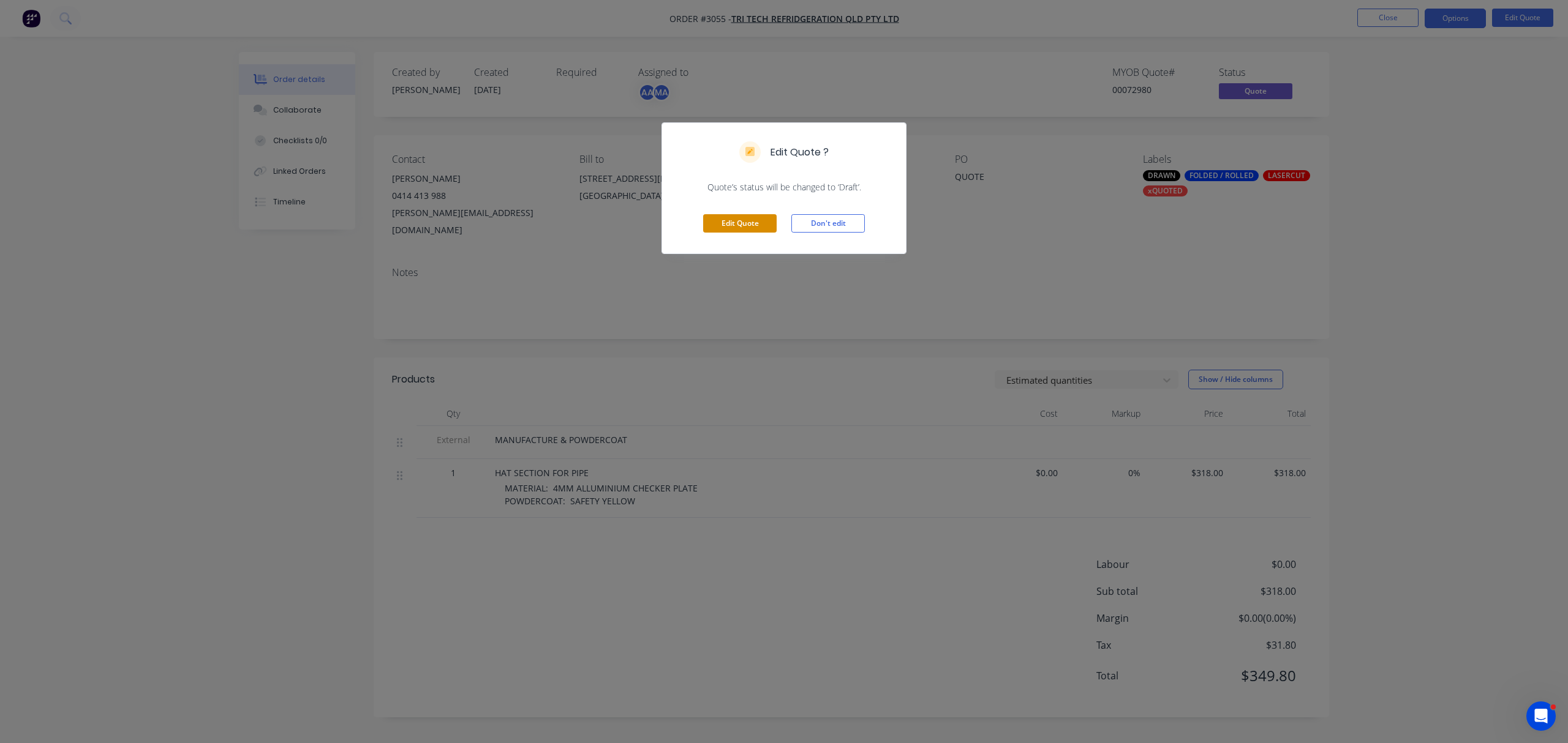
click at [745, 225] on button "Edit Quote" at bounding box center [739, 223] width 74 height 18
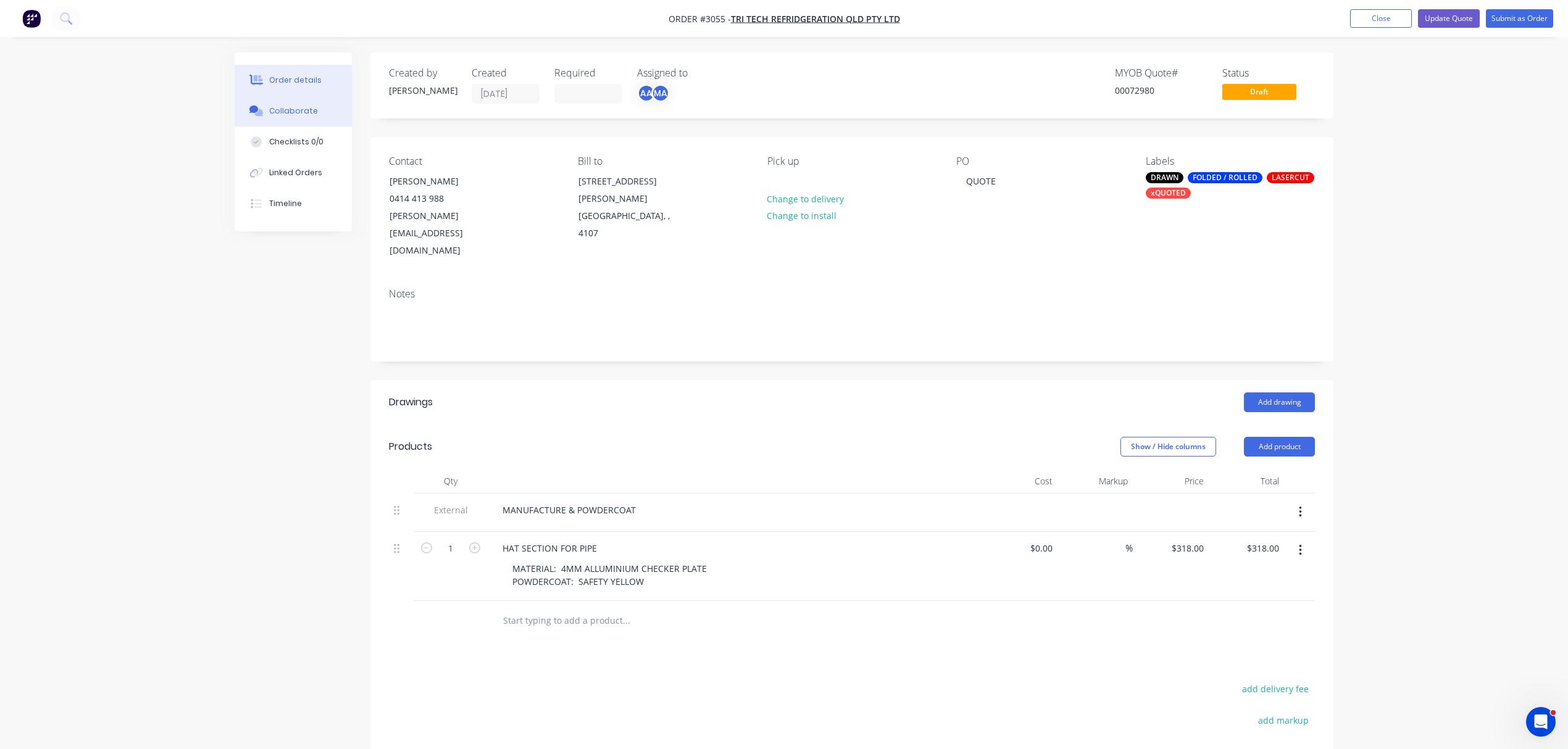
click at [290, 111] on div "Collaborate" at bounding box center [293, 111] width 49 height 11
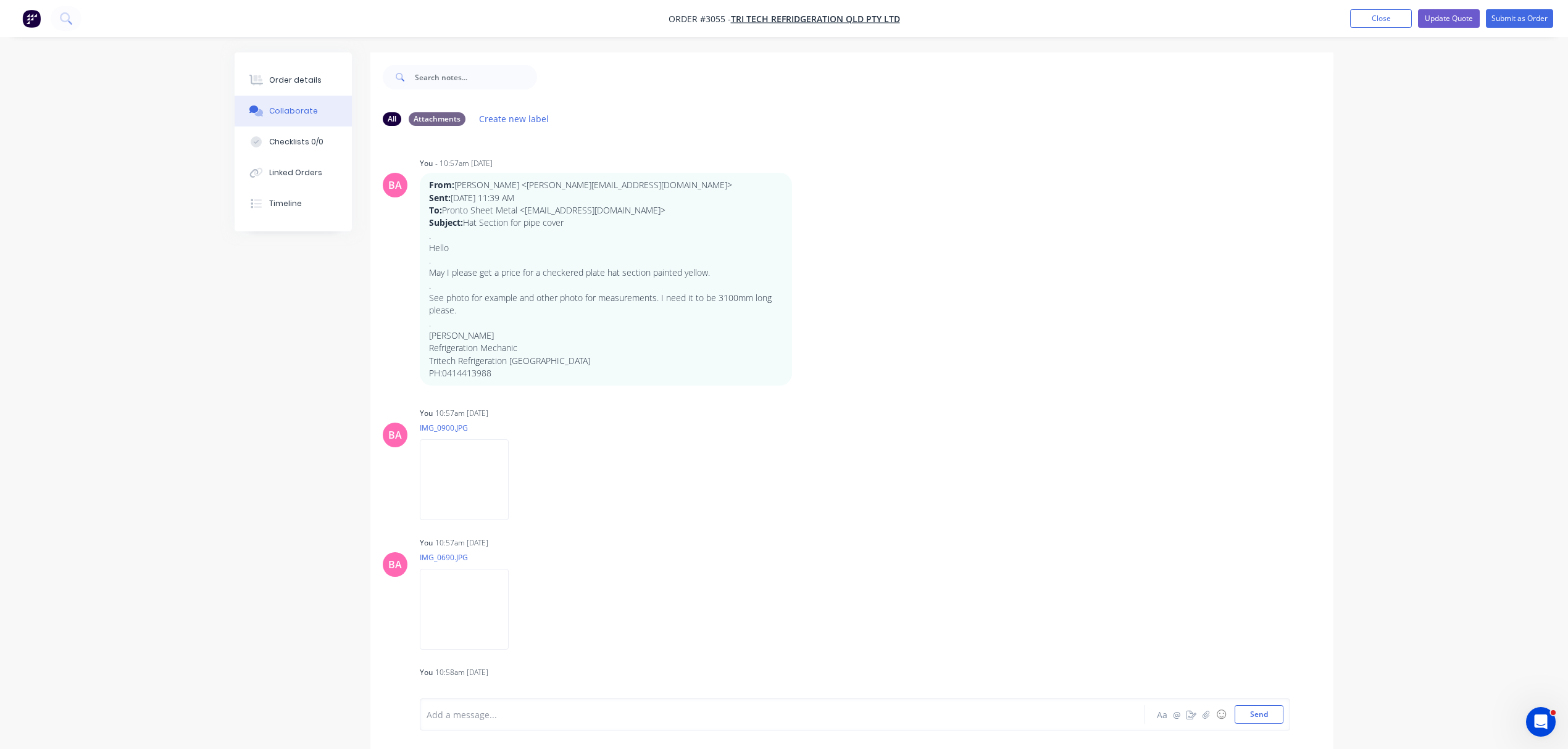
click at [508, 724] on div "Add a message... Aa @ ☺ Send" at bounding box center [855, 714] width 870 height 32
drag, startPoint x: 508, startPoint y: 724, endPoint x: 448, endPoint y: 704, distance: 63.2
click at [448, 704] on div "Add a message... Aa @ ☺ Send" at bounding box center [855, 714] width 870 height 32
drag, startPoint x: 450, startPoint y: 706, endPoint x: 437, endPoint y: 720, distance: 19.1
click at [436, 717] on div at bounding box center [747, 715] width 642 height 13
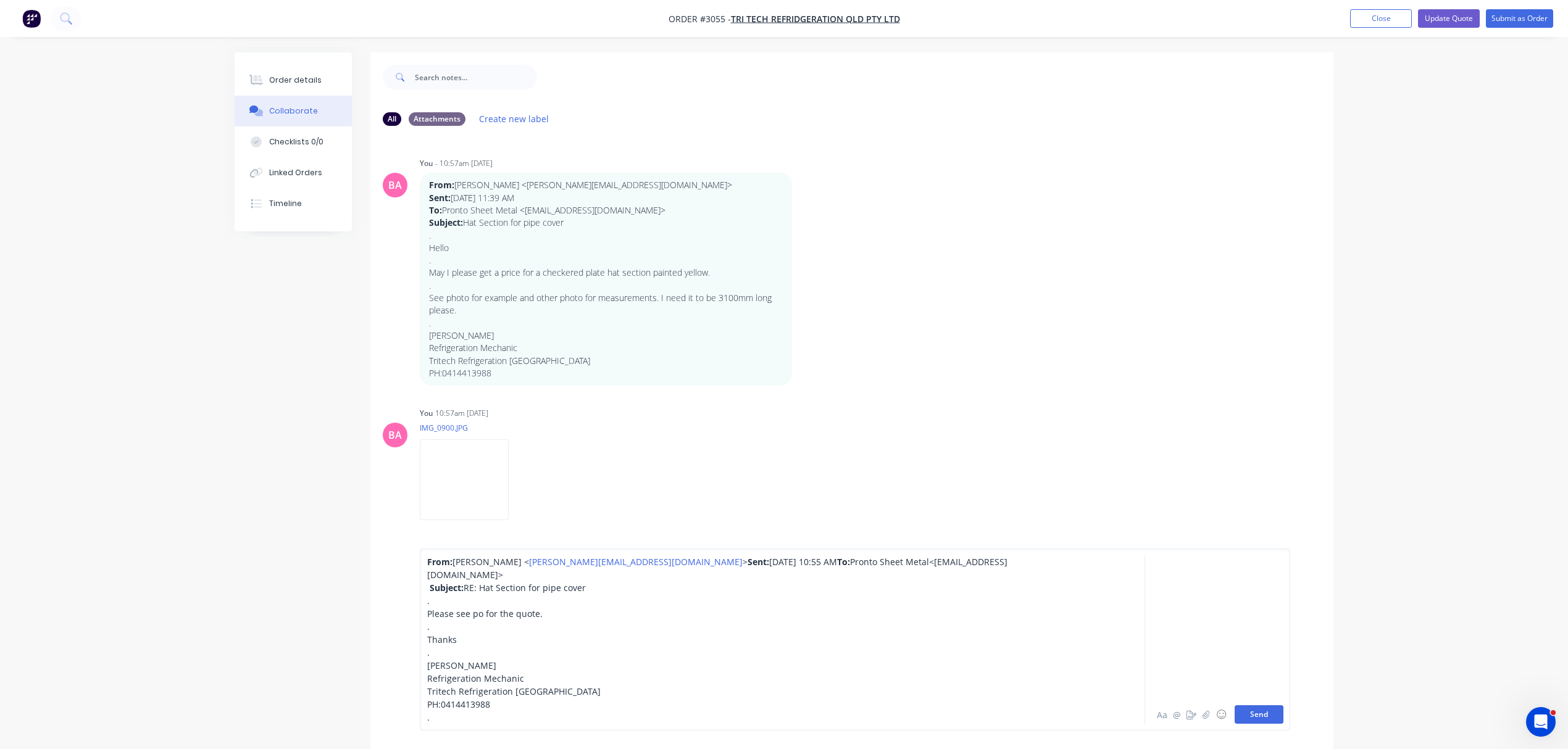
click at [1249, 708] on button "Send" at bounding box center [1259, 715] width 49 height 18
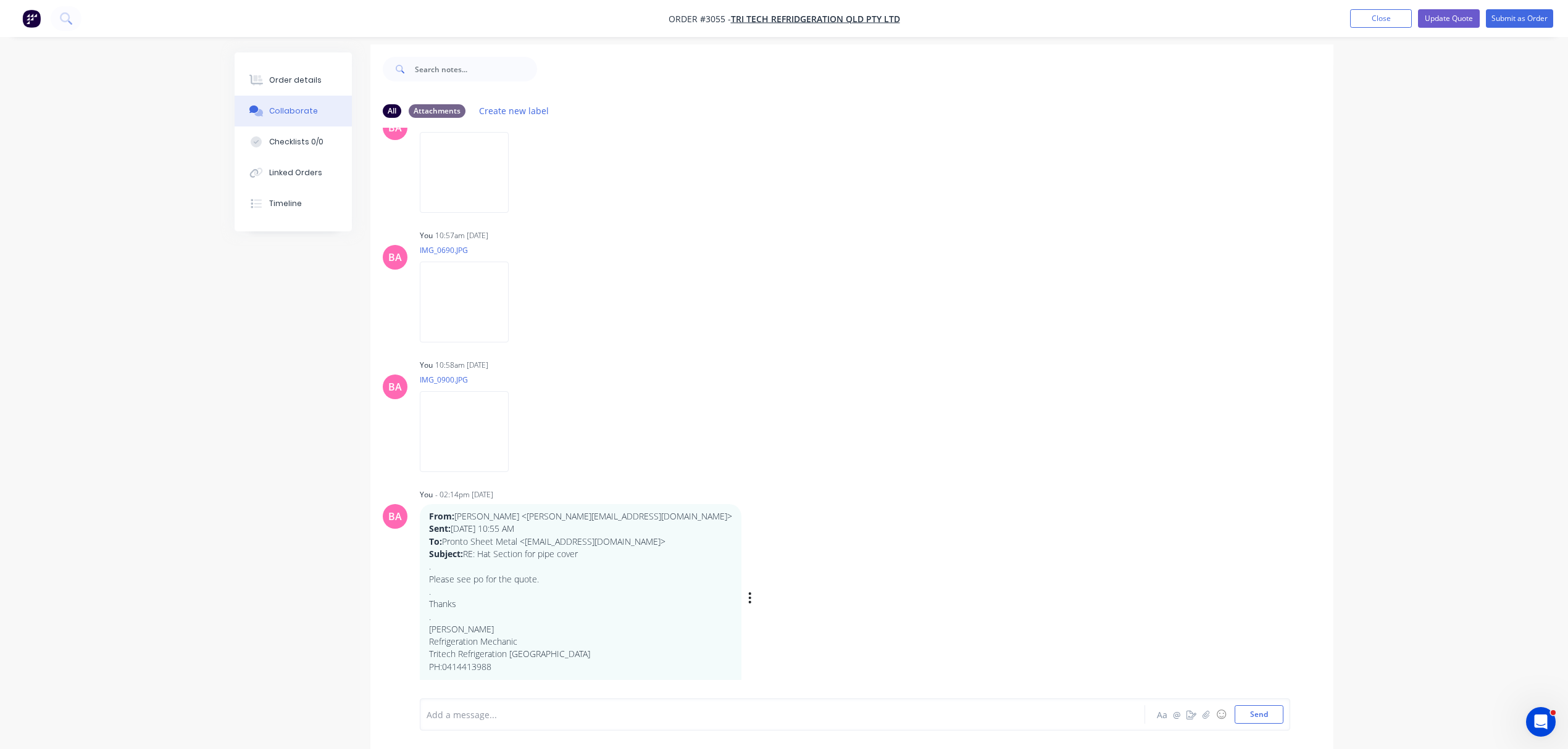
scroll to position [20, 0]
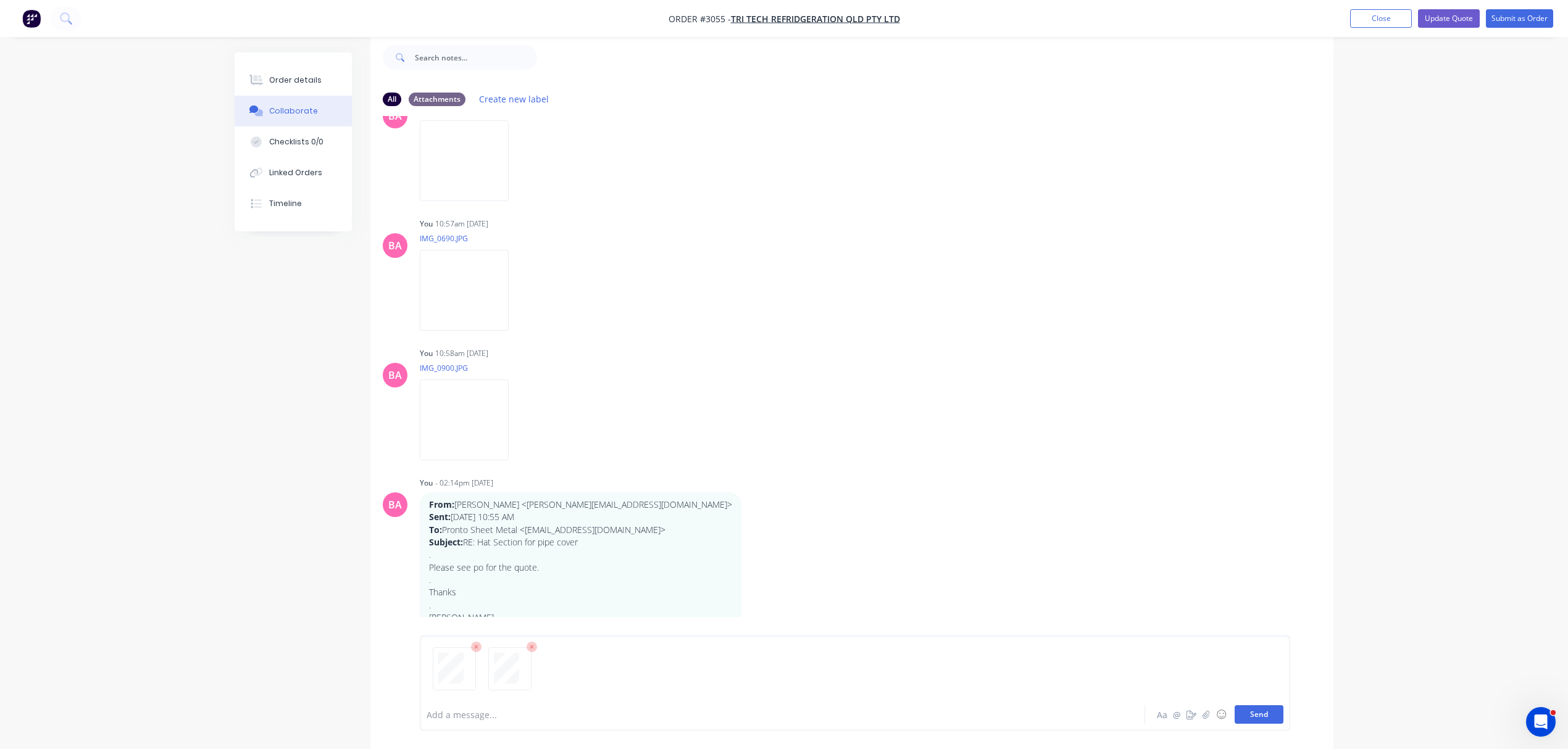
click at [1271, 711] on button "Send" at bounding box center [1259, 715] width 49 height 18
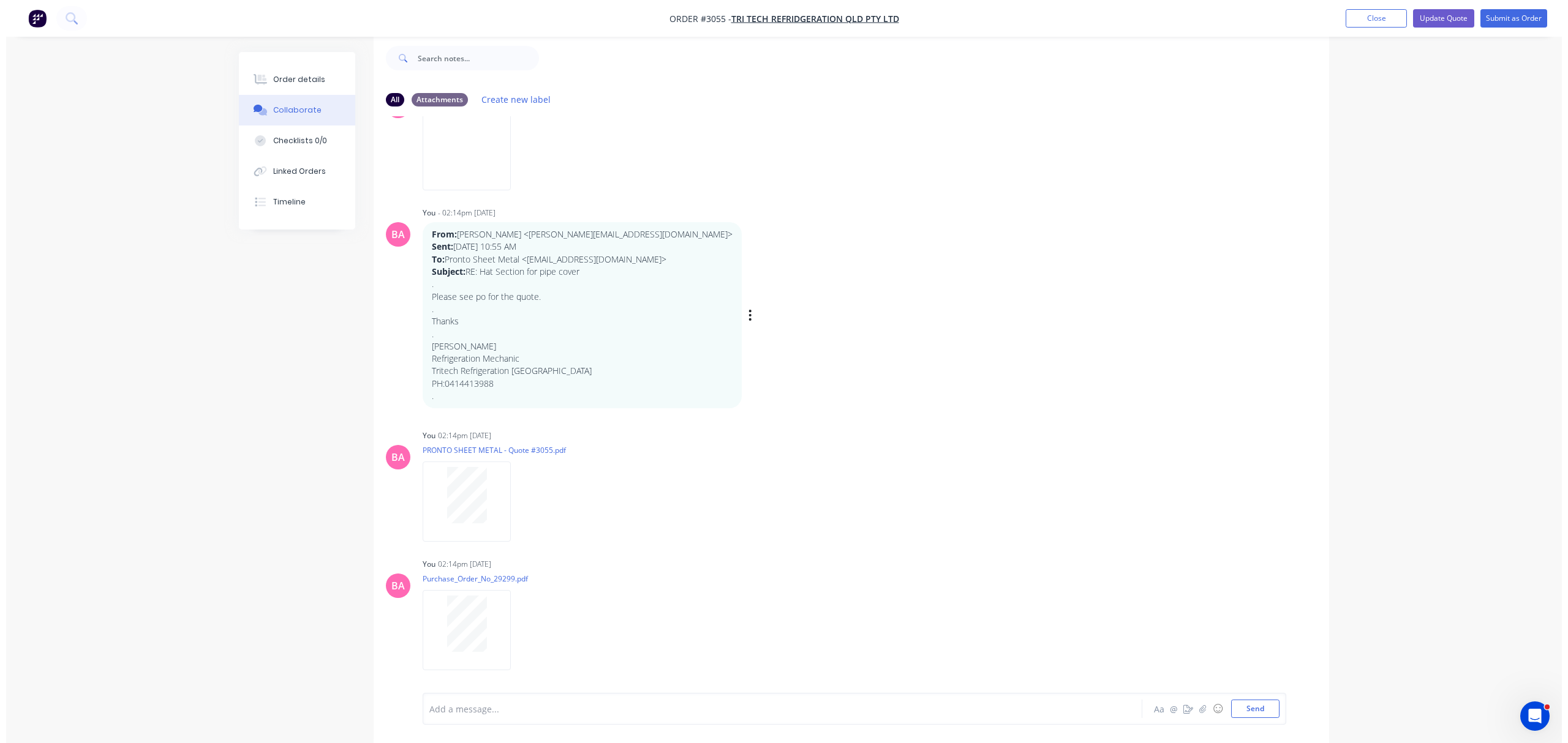
scroll to position [565, 0]
click at [294, 71] on button "Order details" at bounding box center [291, 80] width 117 height 31
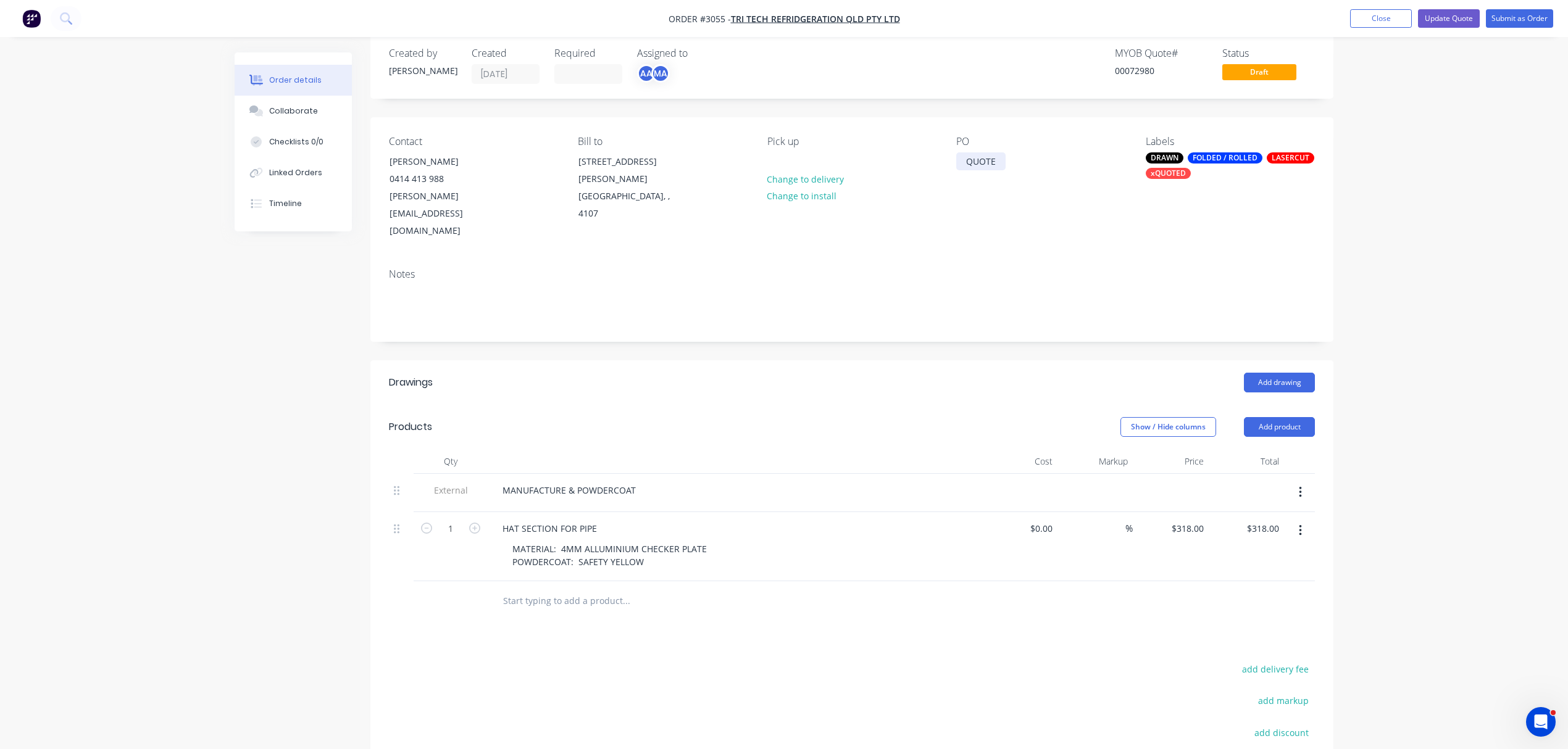
click at [980, 162] on div "QUOTE" at bounding box center [981, 162] width 50 height 18
drag, startPoint x: 956, startPoint y: 158, endPoint x: 1104, endPoint y: 162, distance: 148.1
click at [1104, 162] on div "PO QUOTE" at bounding box center [1041, 188] width 169 height 105
click at [1518, 9] on button "Submit as Order" at bounding box center [1519, 18] width 67 height 18
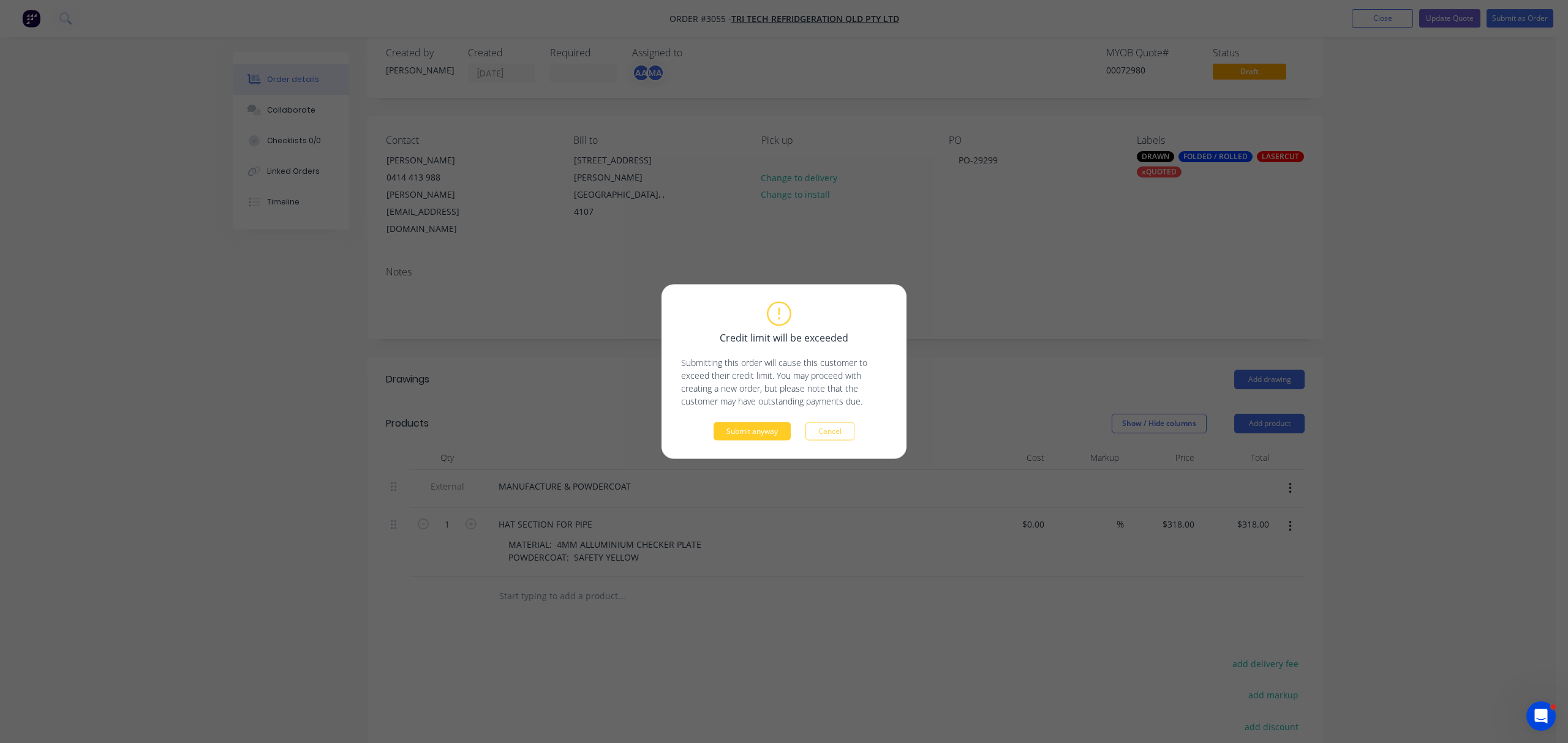
click at [743, 433] on button "Submit anyway" at bounding box center [752, 432] width 77 height 18
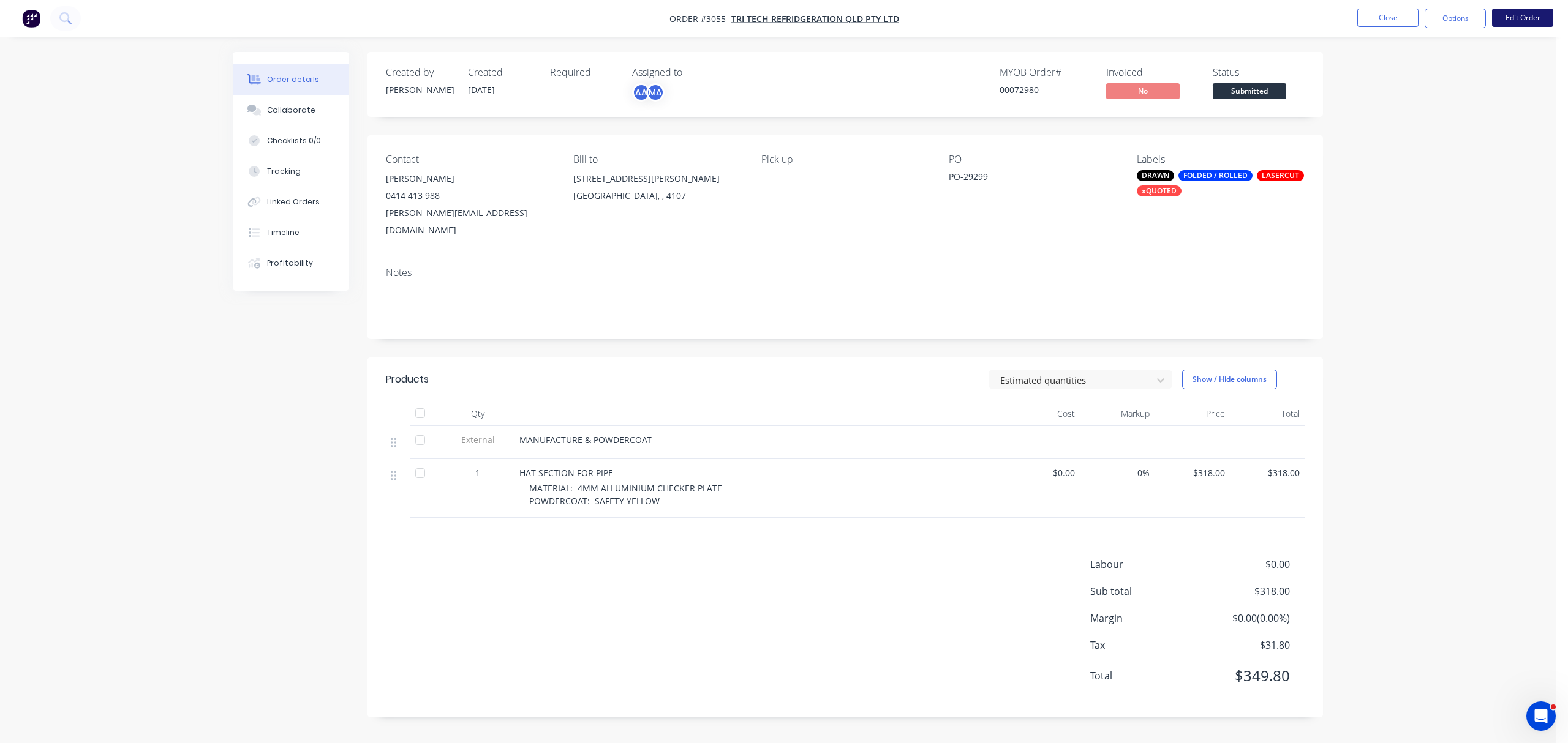
click at [1529, 17] on button "Edit Order" at bounding box center [1522, 17] width 61 height 18
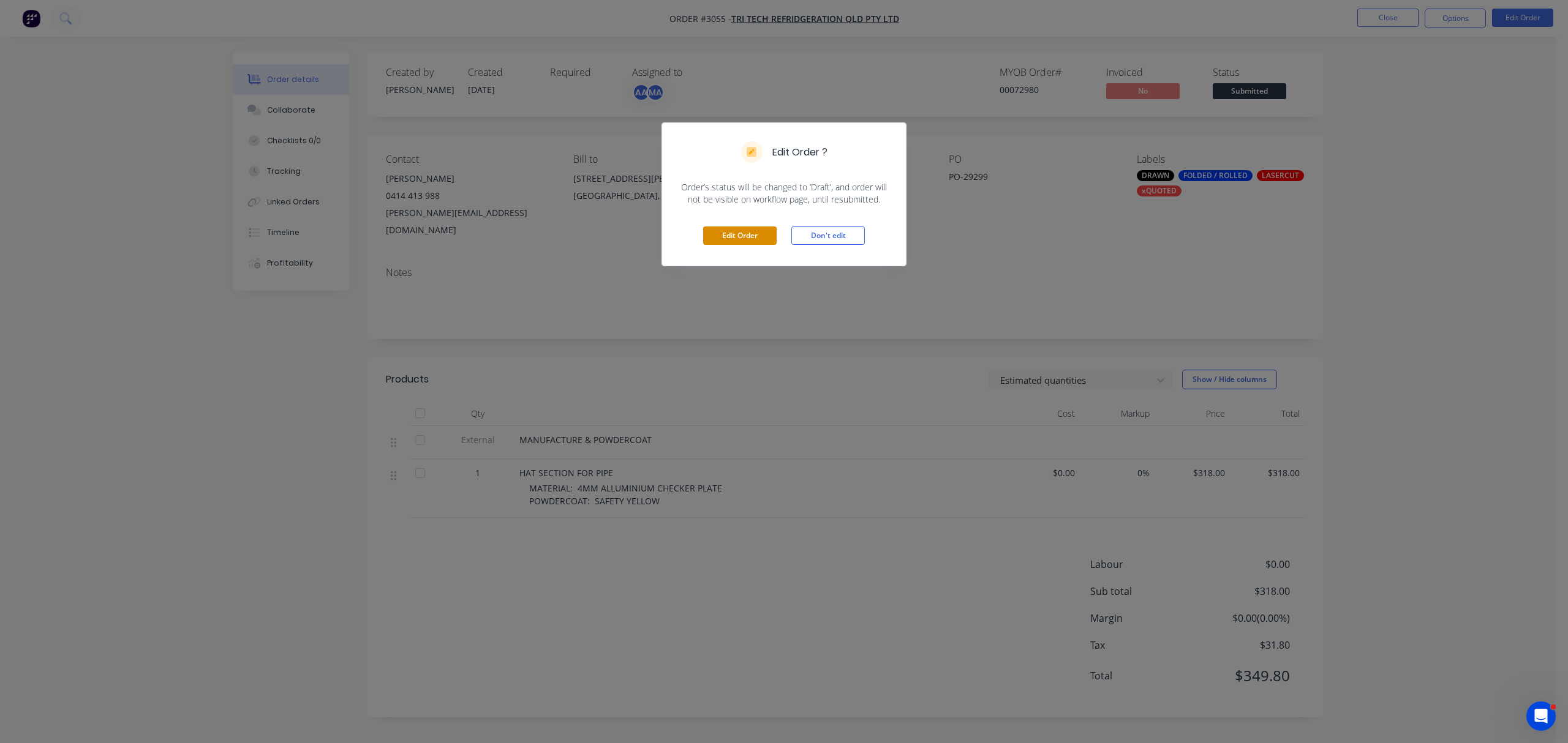
click at [721, 233] on button "Edit Order" at bounding box center [739, 236] width 74 height 18
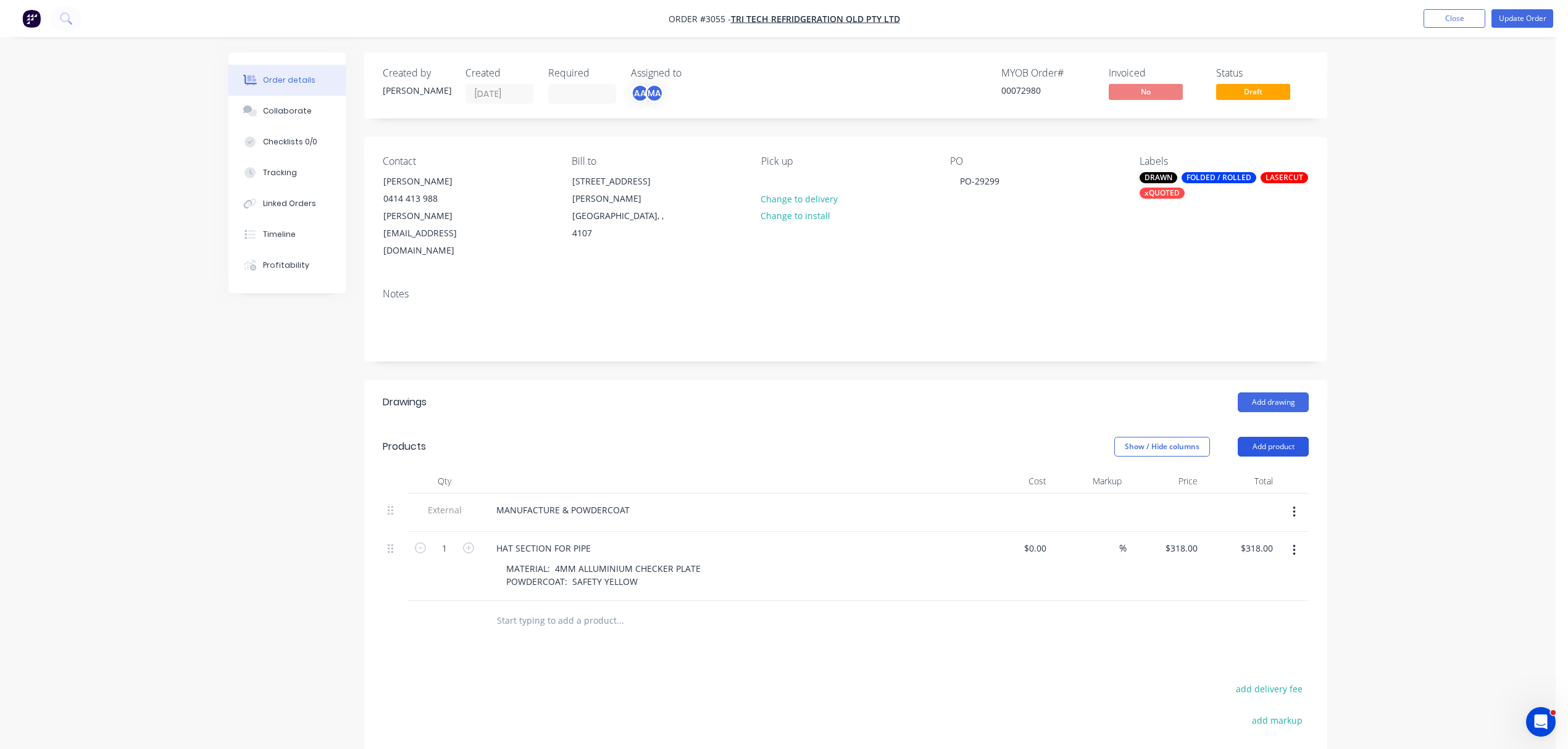
click at [1277, 437] on button "Add product" at bounding box center [1272, 447] width 71 height 20
click at [1248, 642] on div "Notes (External)" at bounding box center [1250, 651] width 95 height 18
paste div
click at [495, 609] on div "77511" at bounding box center [509, 618] width 44 height 18
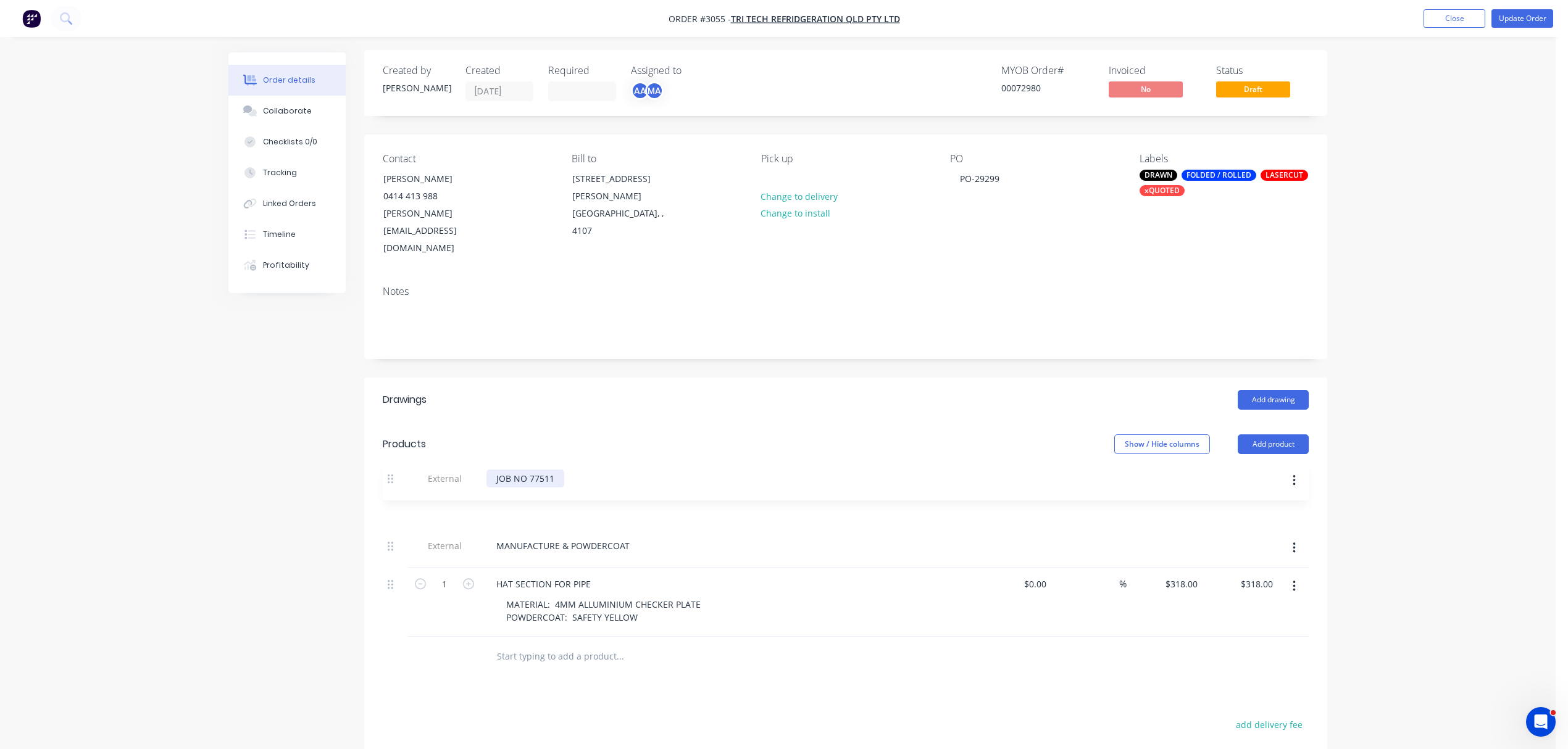
drag, startPoint x: 391, startPoint y: 587, endPoint x: 391, endPoint y: 475, distance: 112.0
click at [391, 491] on div "External MANUFACTURE & POWDERCOAT 1 HAT SECTION FOR PIPE MATERIAL: 4MM ALLUMINI…" at bounding box center [846, 564] width 926 height 146
click at [1514, 14] on button "Update Order" at bounding box center [1522, 18] width 62 height 18
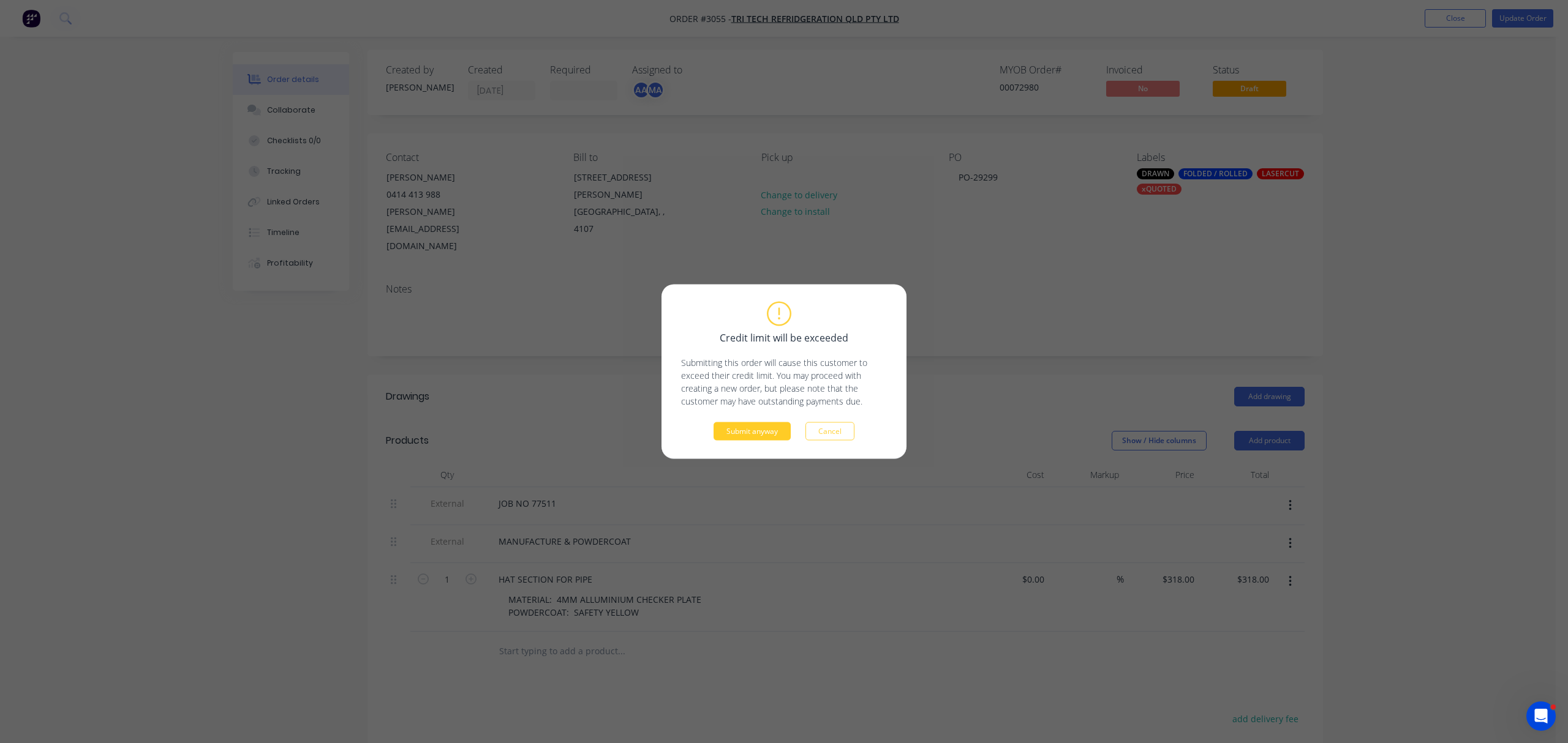
click at [749, 424] on button "Submit anyway" at bounding box center [752, 432] width 77 height 18
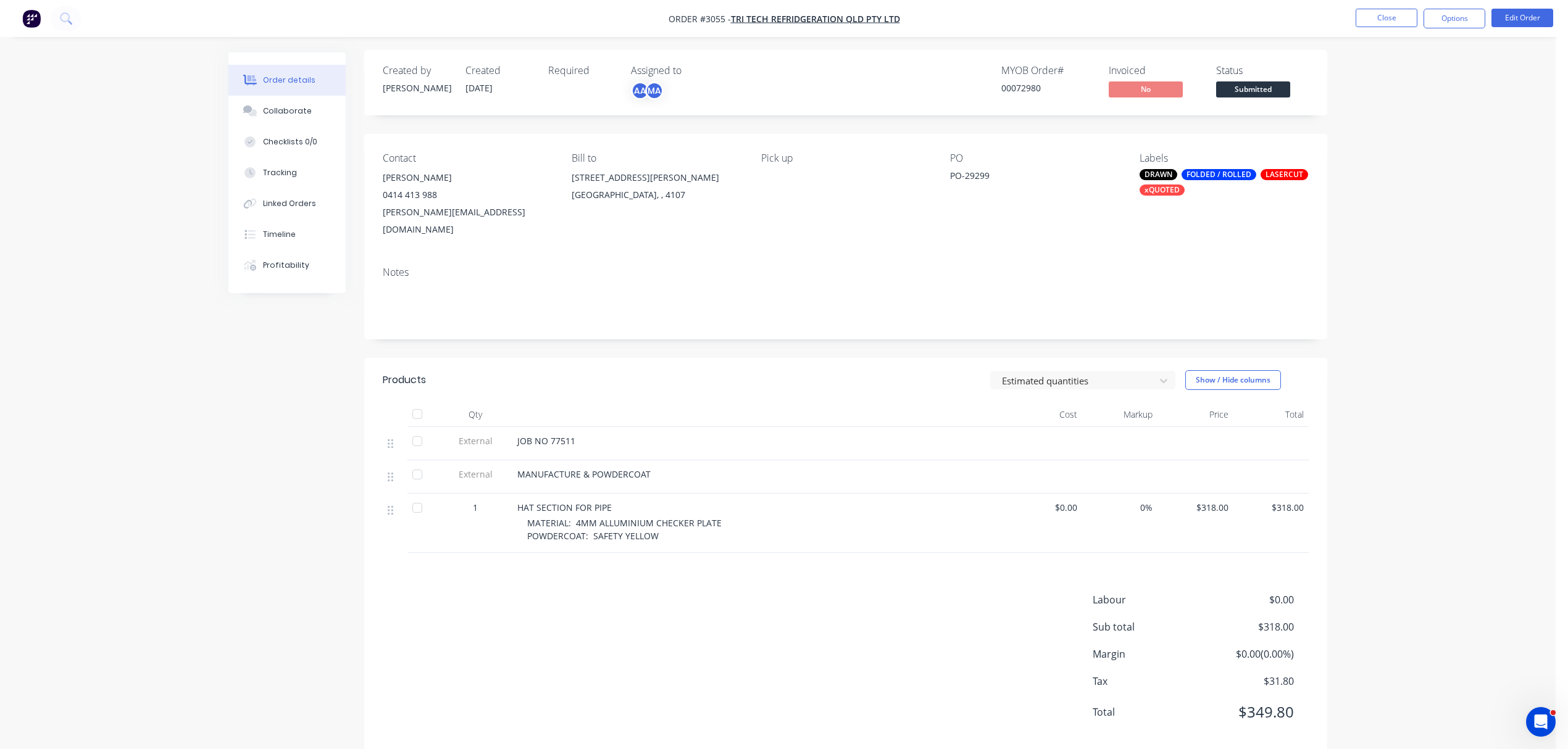
scroll to position [10, 0]
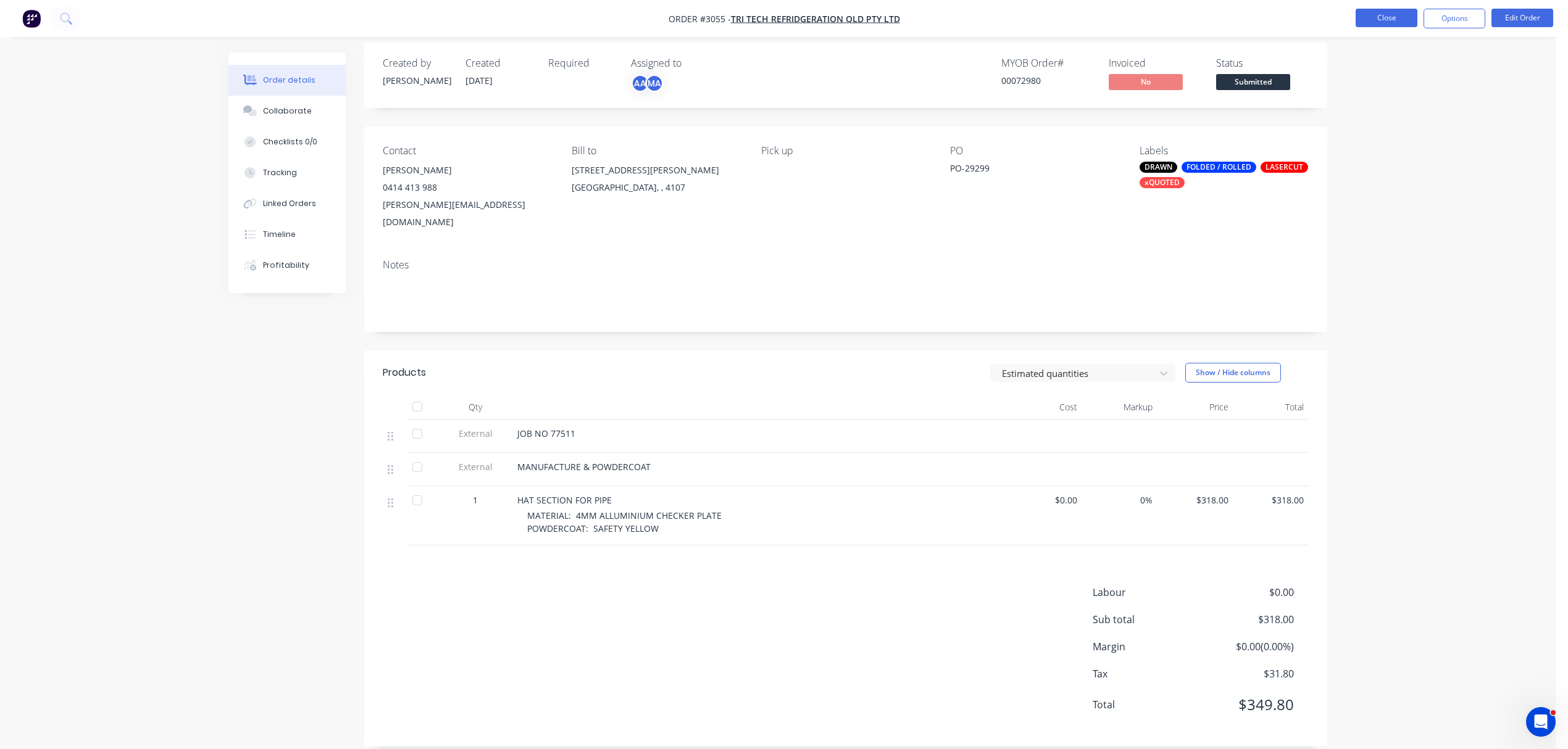
click at [1389, 15] on button "Close" at bounding box center [1386, 17] width 62 height 18
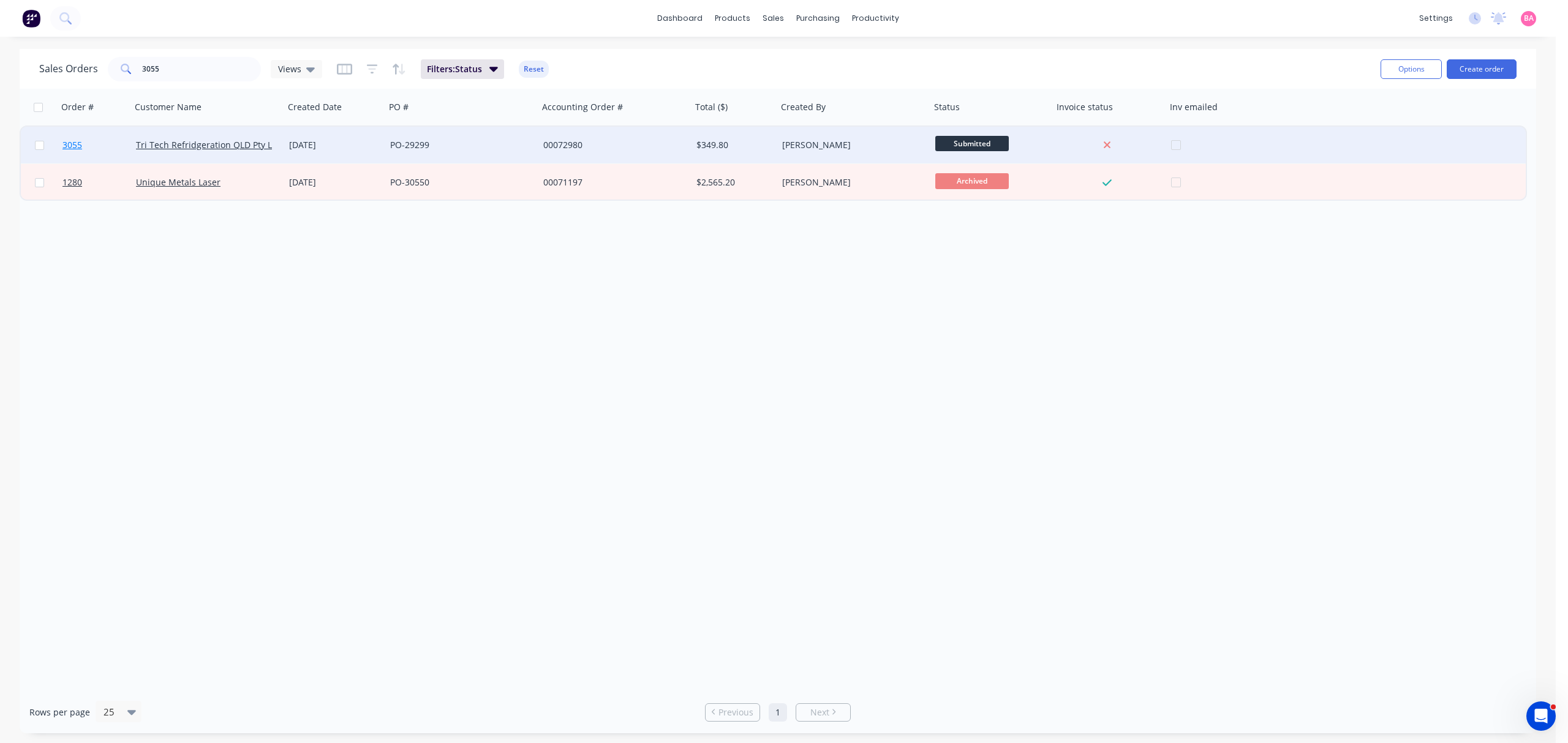
click at [70, 139] on span "3055" at bounding box center [73, 145] width 20 height 12
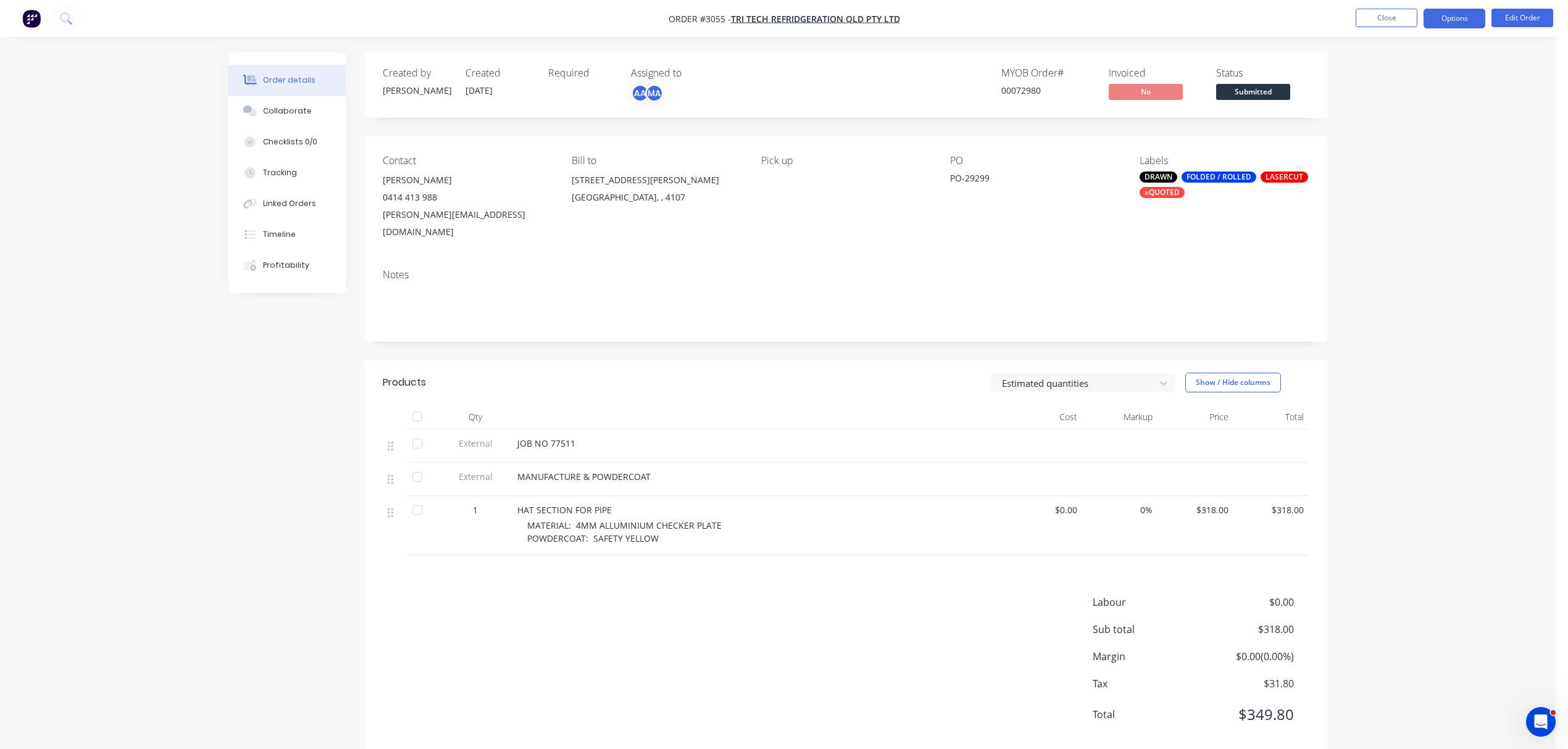
click at [1456, 14] on button "Options" at bounding box center [1454, 18] width 62 height 20
click at [1408, 119] on div "Order Confirmation" at bounding box center [1417, 125] width 114 height 18
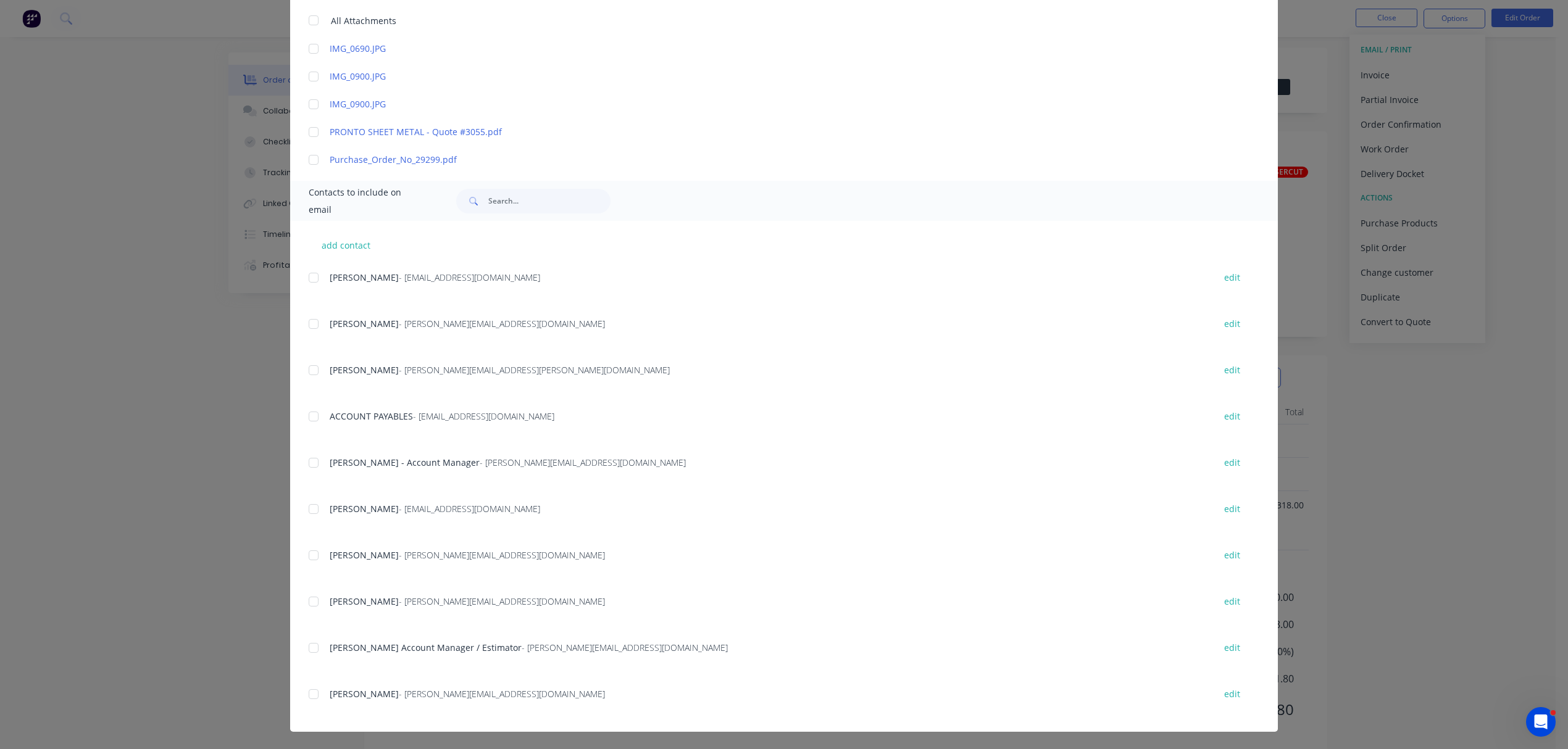
scroll to position [10, 0]
click at [307, 697] on div at bounding box center [313, 694] width 25 height 25
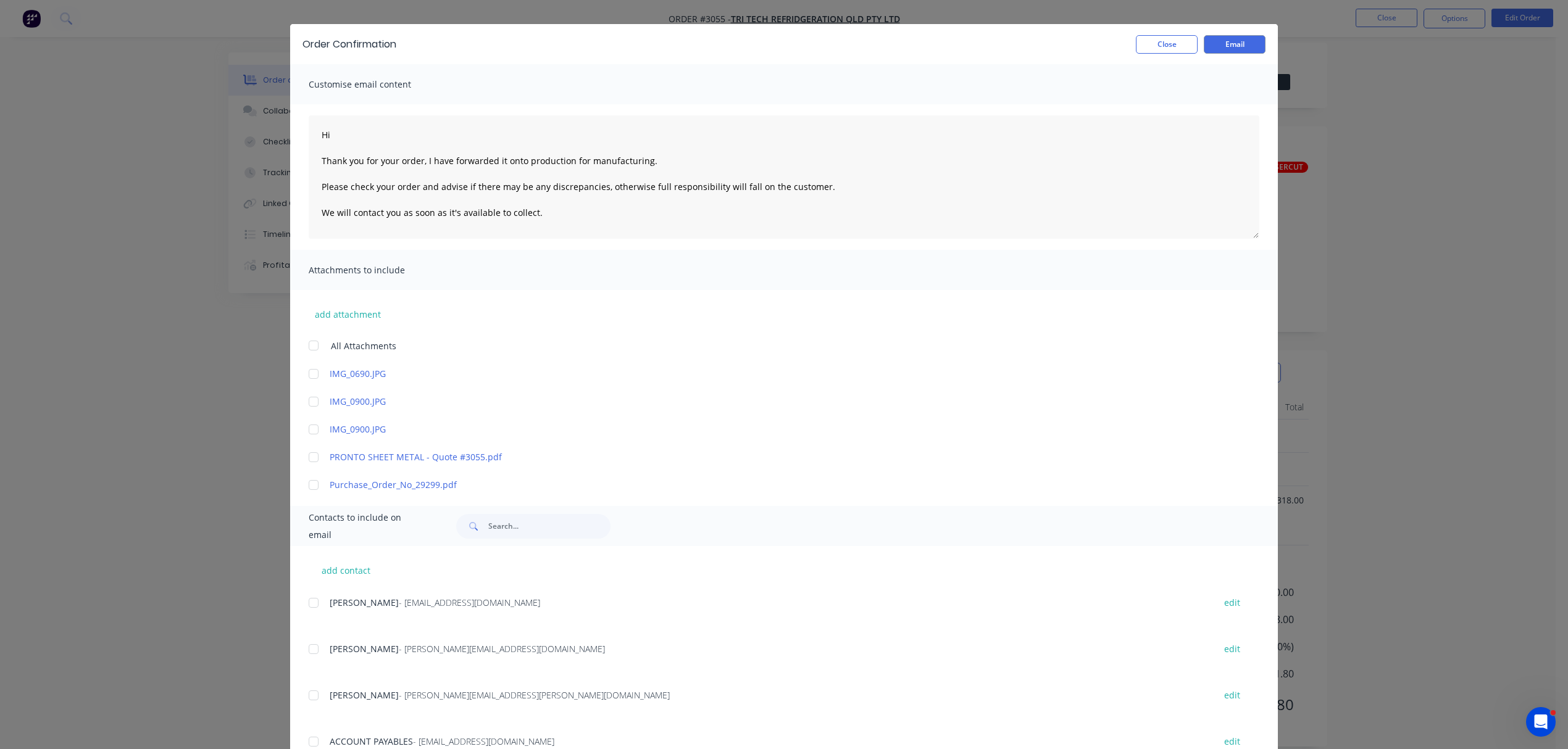
scroll to position [0, 0]
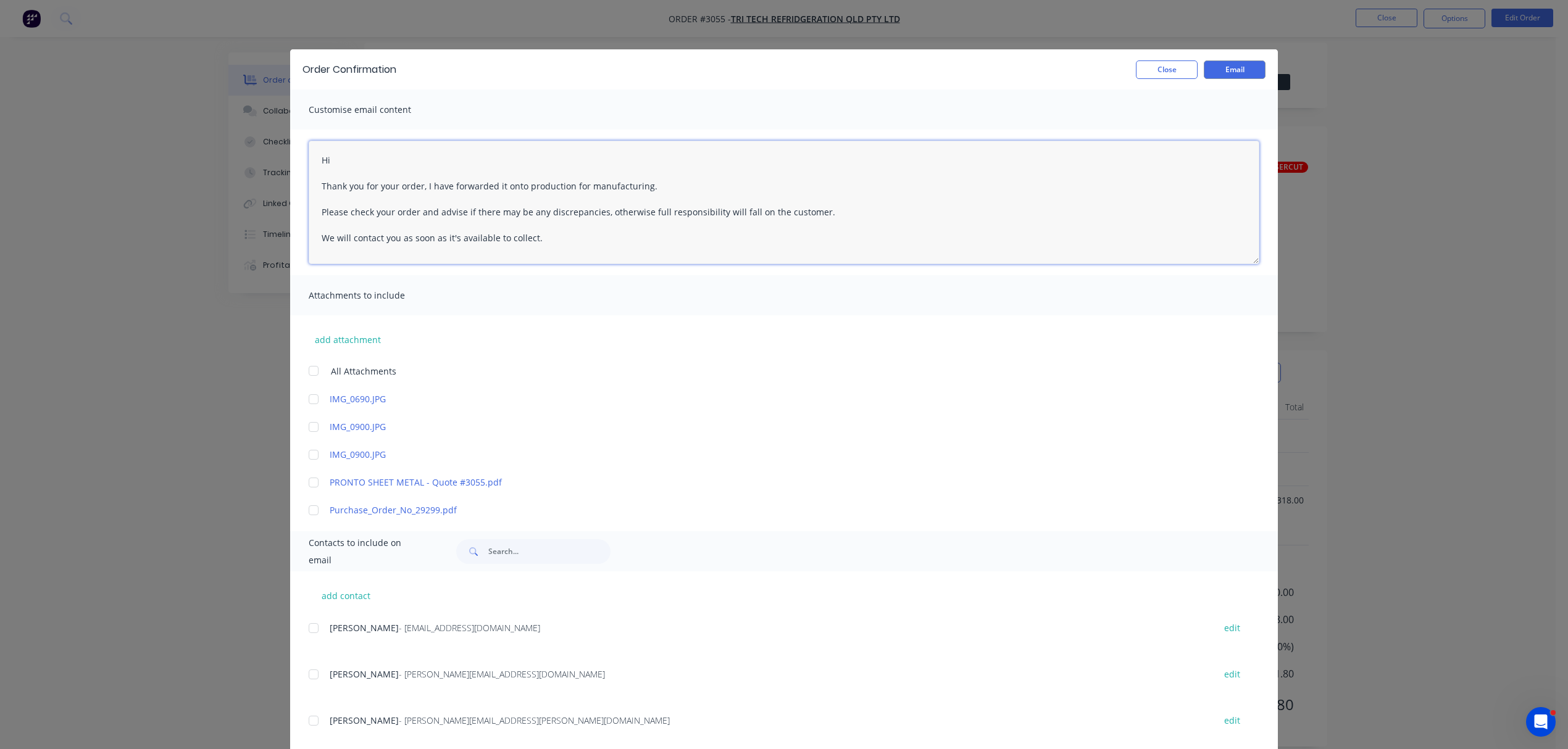
click at [352, 163] on textarea "Hi Thank you for your order, I have forwarded it onto production for manufactur…" at bounding box center [784, 202] width 951 height 124
type textarea "Hi [PERSON_NAME] Thank you for your order, I have forwarded it onto production …"
click at [1232, 61] on button "Email" at bounding box center [1234, 70] width 62 height 18
click at [1151, 62] on button "Close" at bounding box center [1166, 70] width 62 height 18
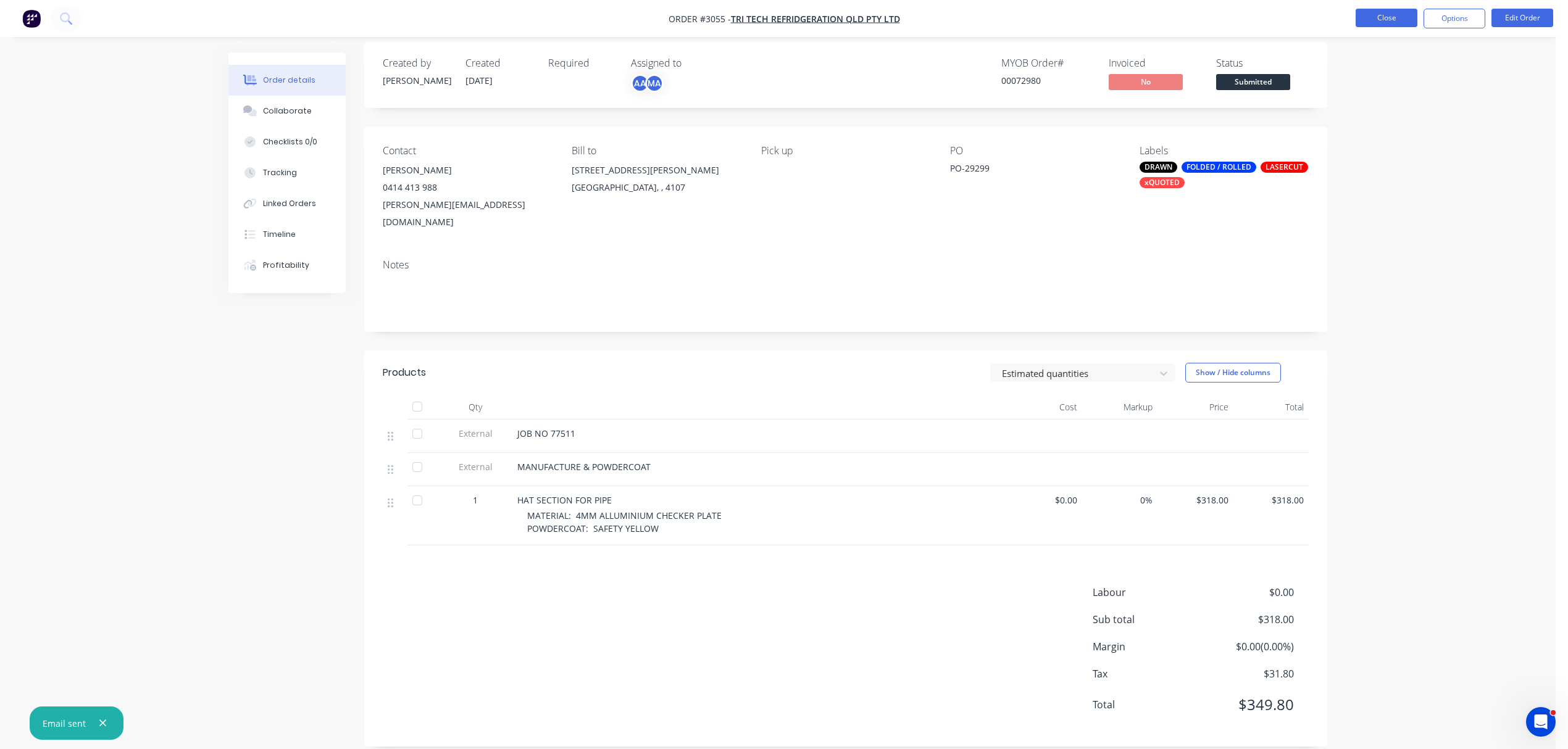
click at [1392, 17] on button "Close" at bounding box center [1386, 17] width 62 height 18
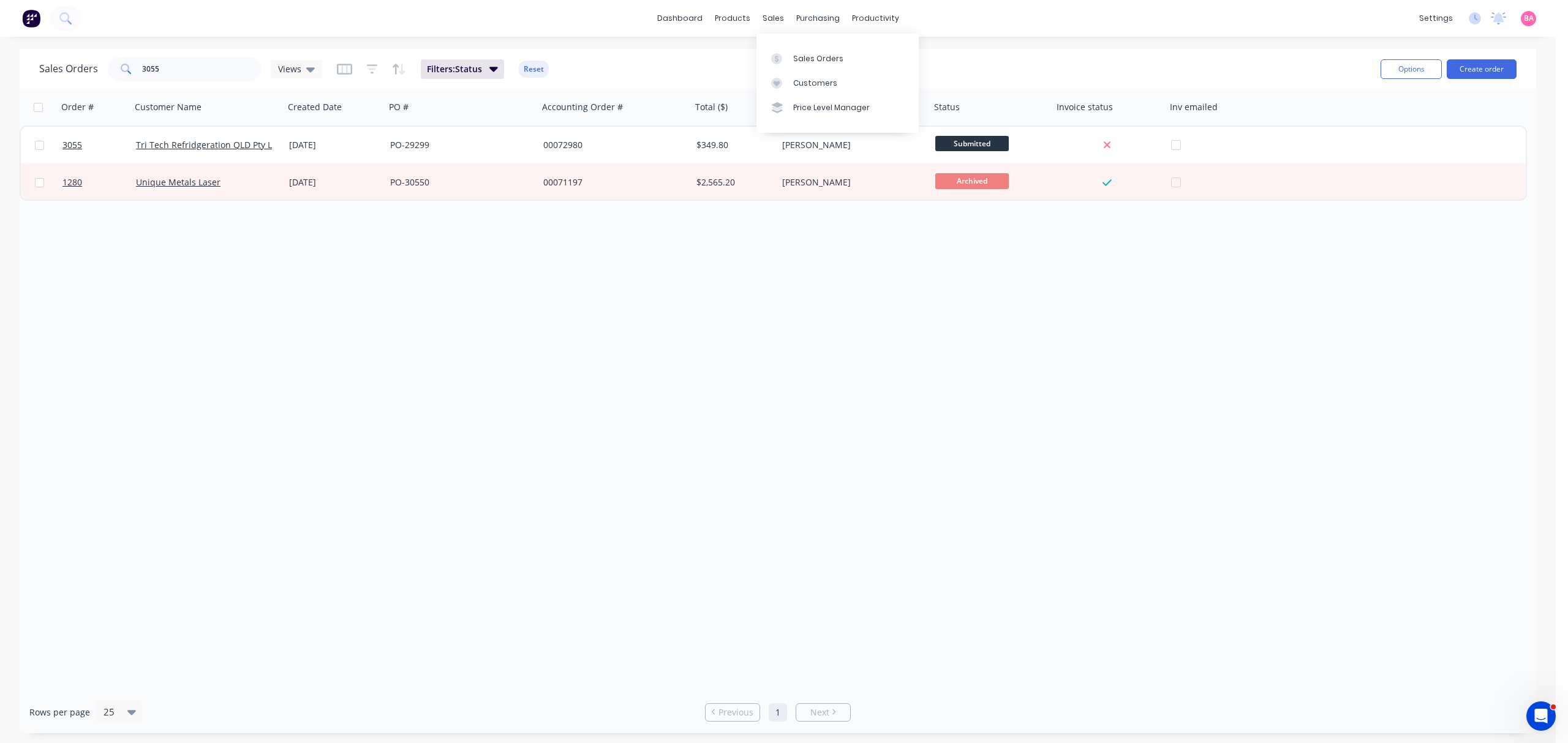
drag, startPoint x: 807, startPoint y: 50, endPoint x: 718, endPoint y: 61, distance: 89.7
click at [807, 50] on link "Sales Orders" at bounding box center [838, 57] width 162 height 25
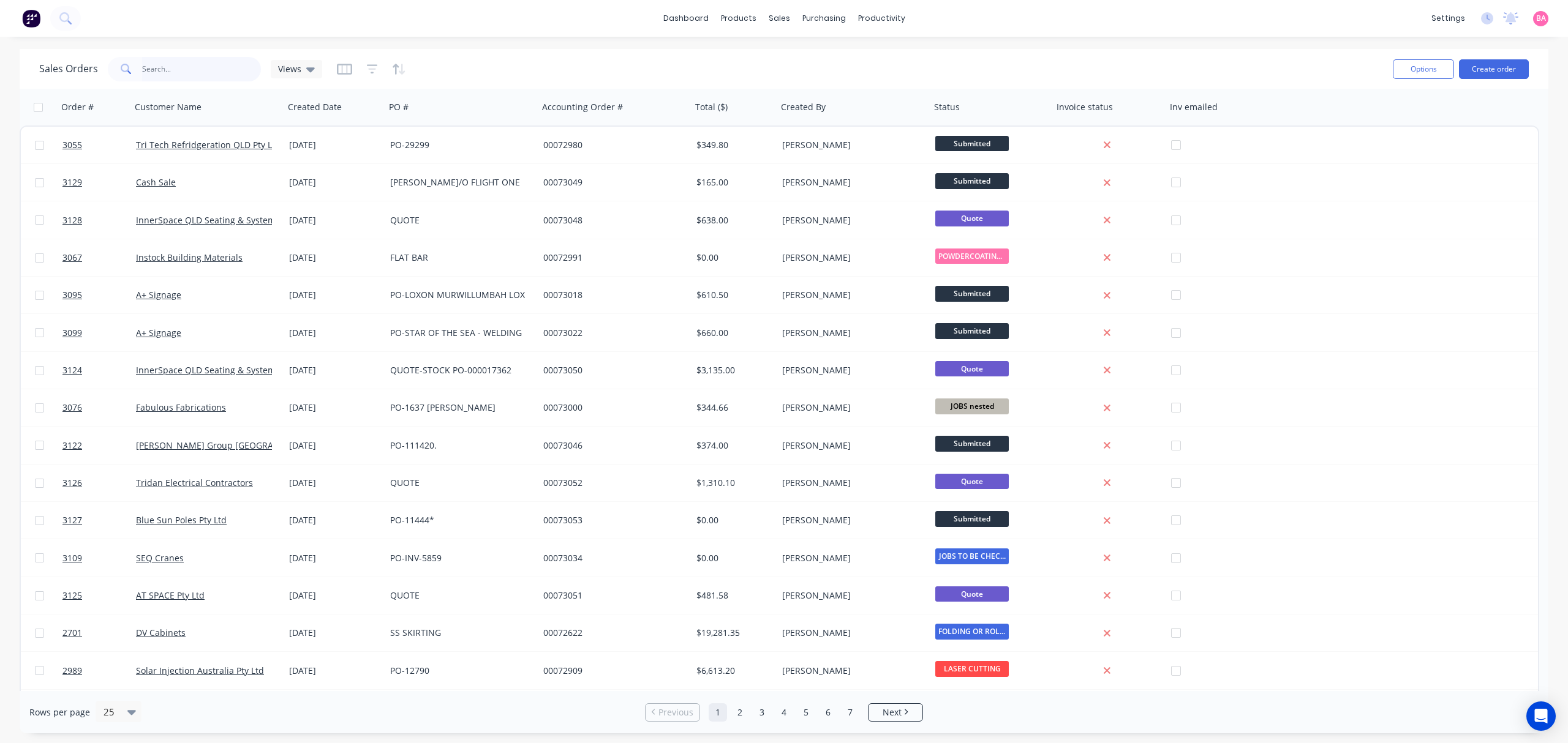
click at [192, 71] on input "text" at bounding box center [201, 69] width 119 height 25
type input "welded"
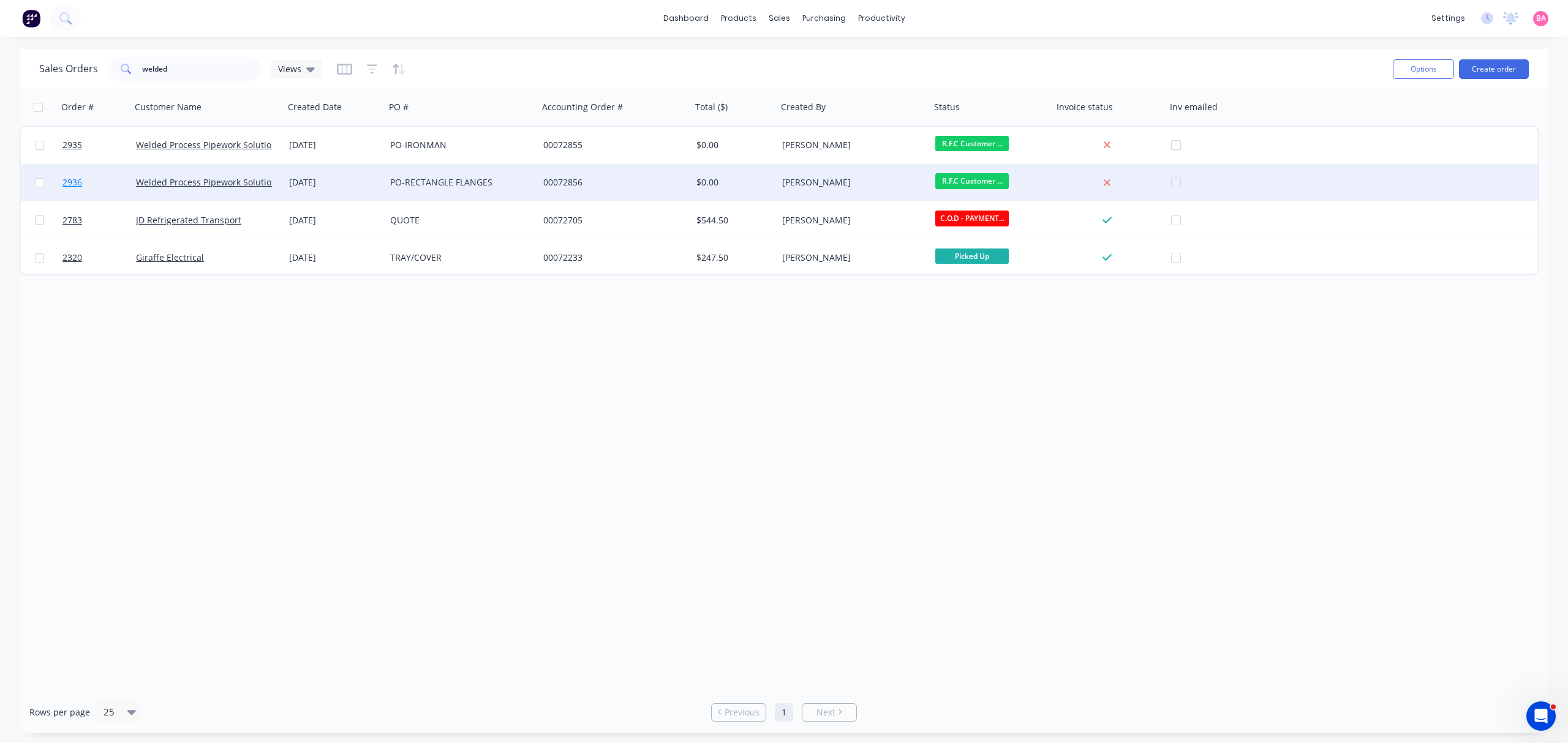
click at [72, 180] on span "2936" at bounding box center [73, 182] width 20 height 12
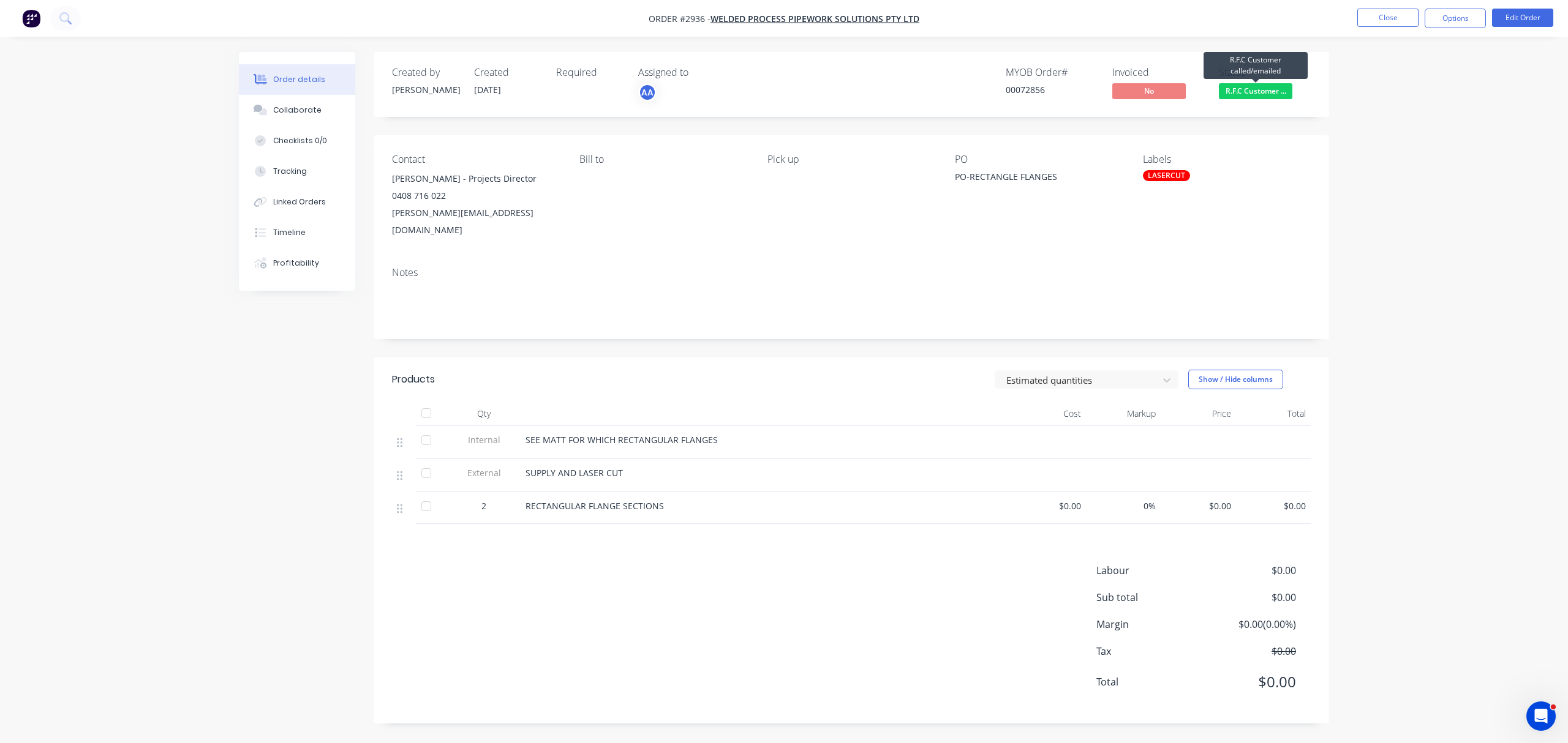
click at [1269, 91] on span "R.F.C Customer ..." at bounding box center [1255, 90] width 74 height 15
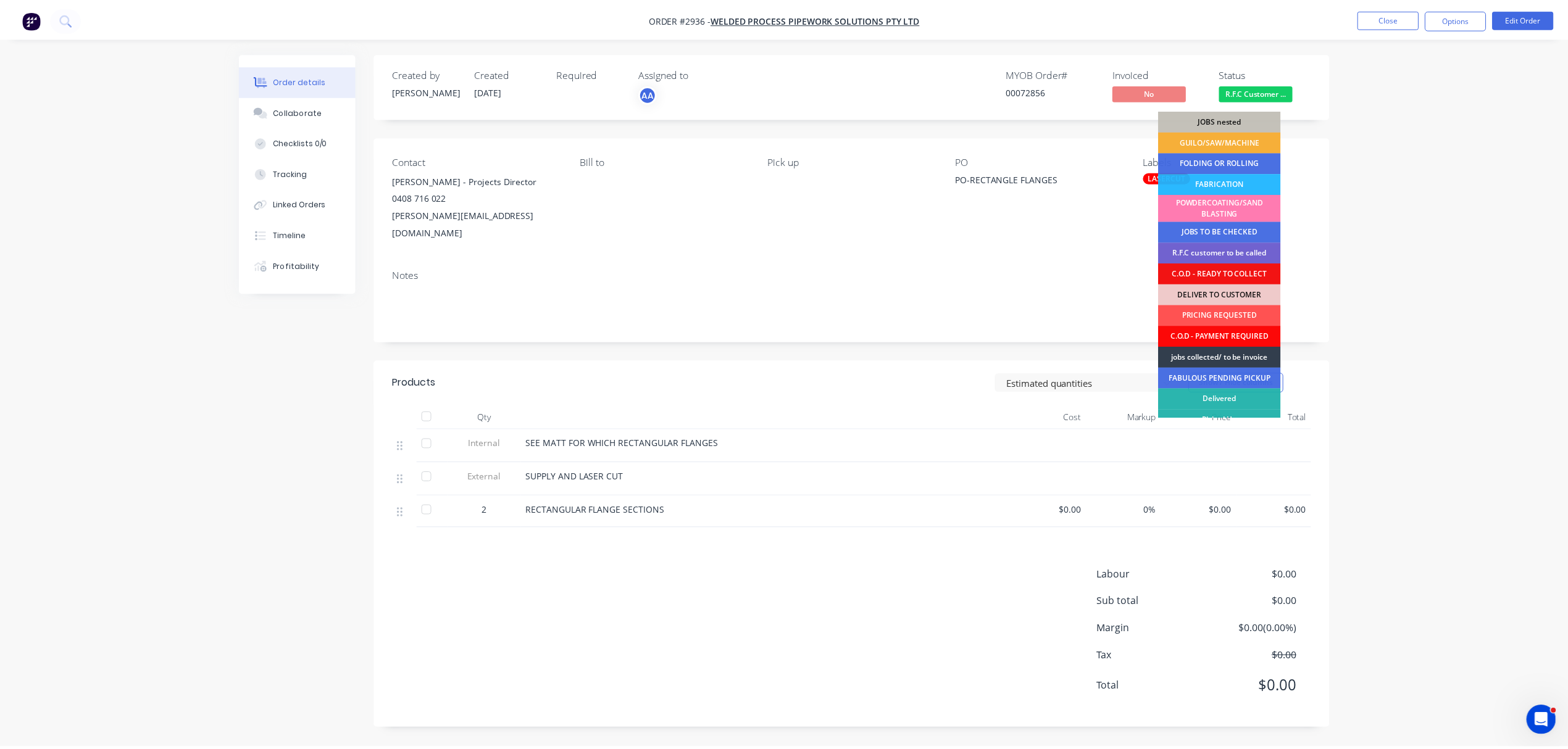
scroll to position [54, 0]
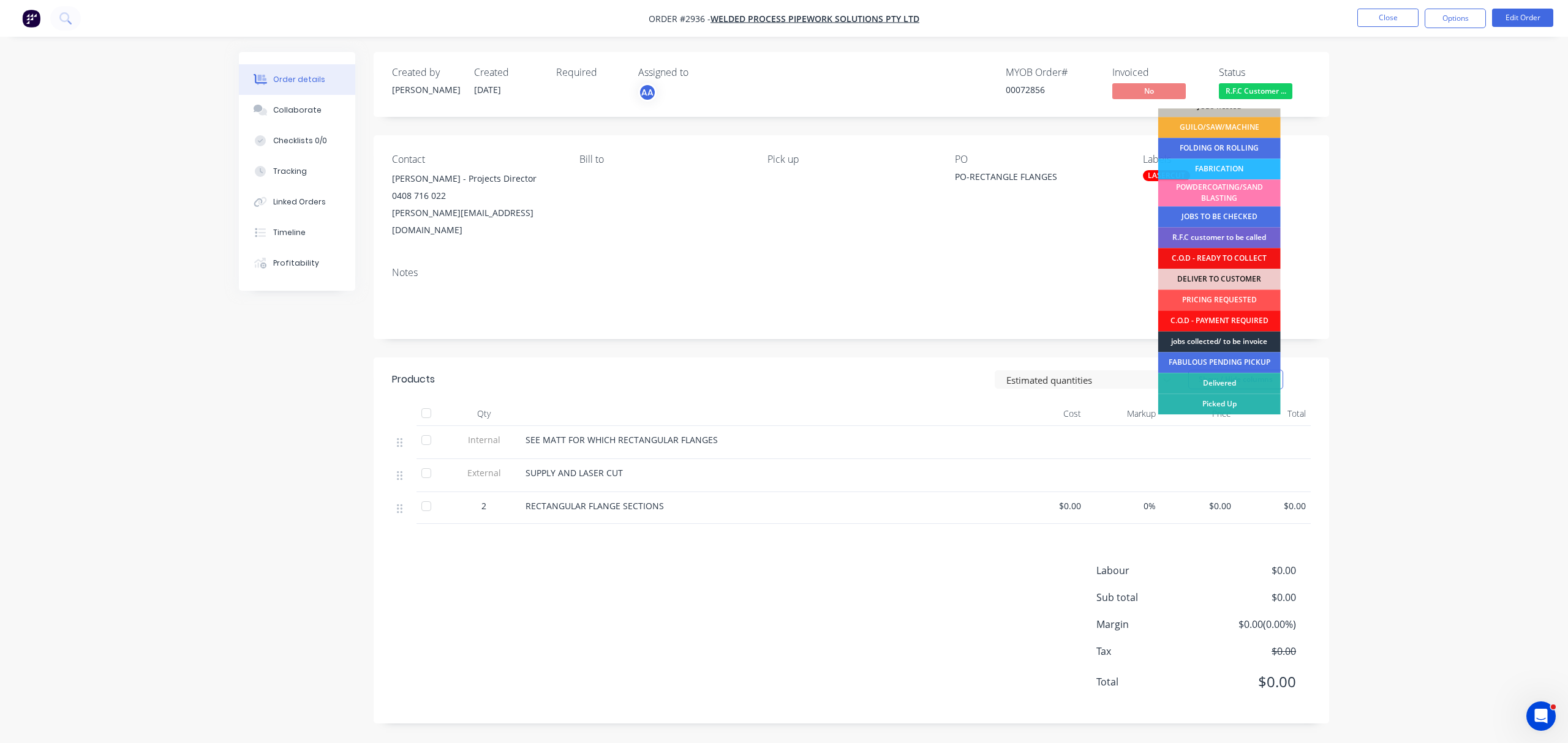
click at [1241, 338] on div "jobs collected/ to be invoice" at bounding box center [1219, 341] width 123 height 21
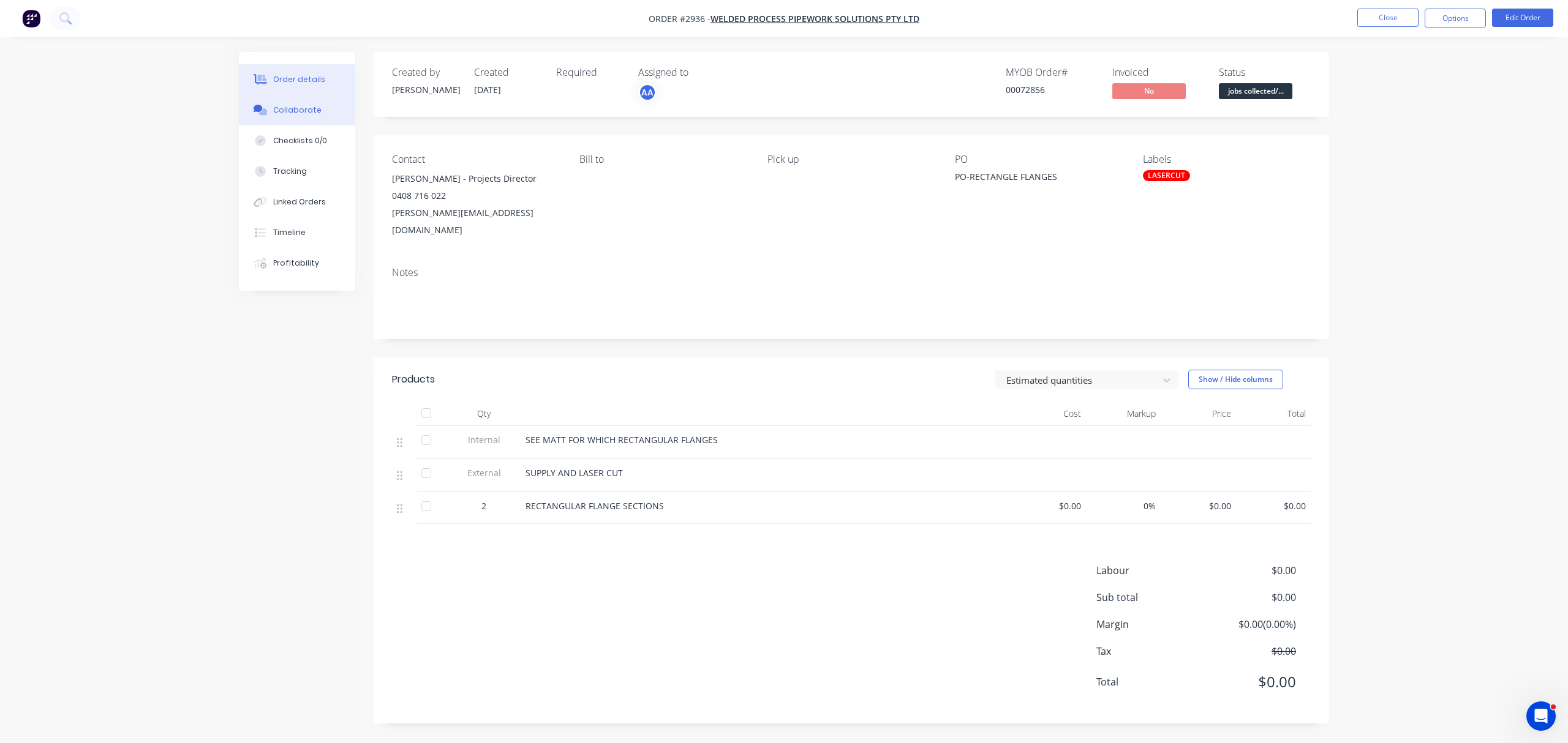
click at [294, 108] on div "Collaborate" at bounding box center [297, 110] width 48 height 11
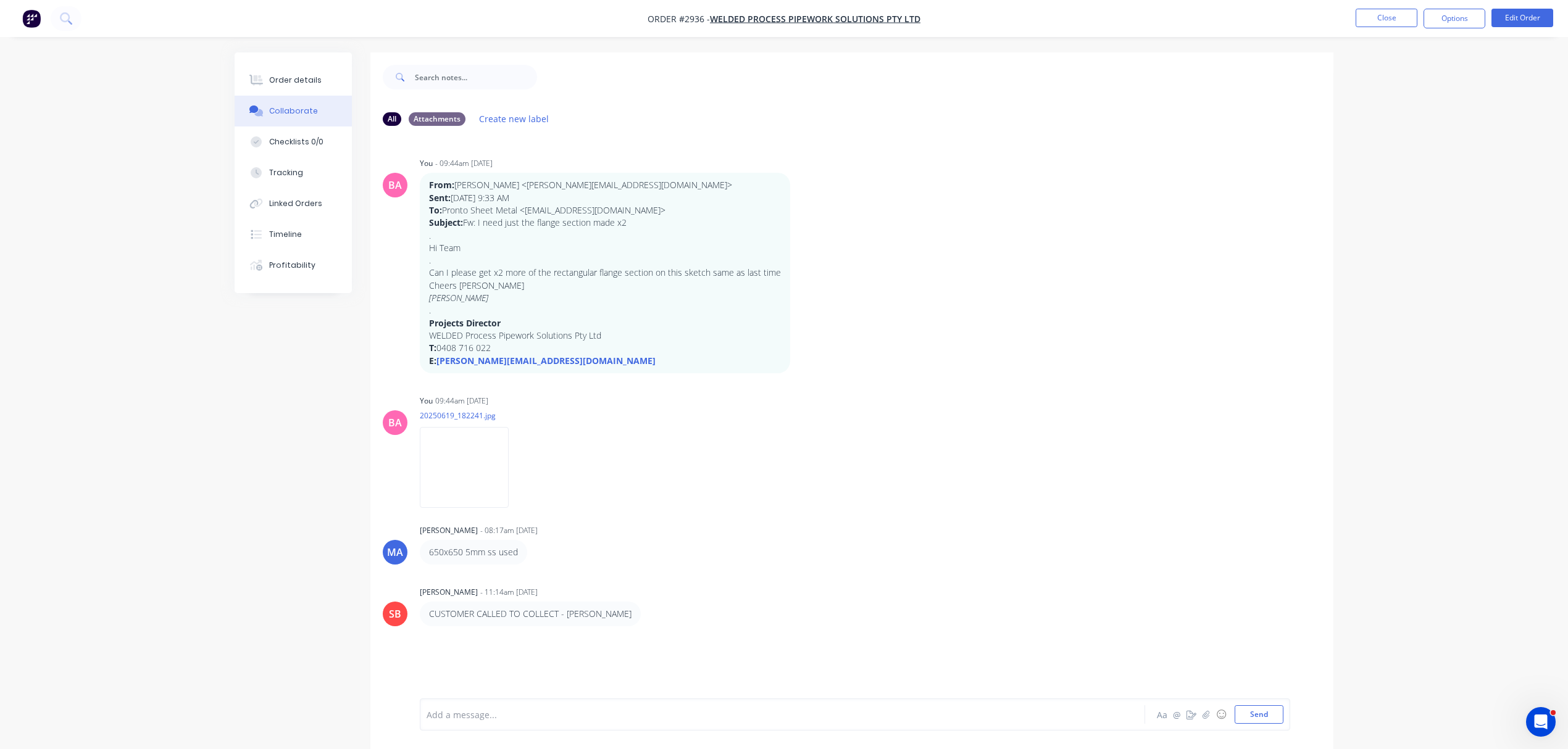
click at [500, 710] on div at bounding box center [747, 715] width 642 height 13
click at [1259, 714] on button "Send" at bounding box center [1259, 715] width 49 height 18
click at [1387, 12] on button "Close" at bounding box center [1386, 17] width 62 height 18
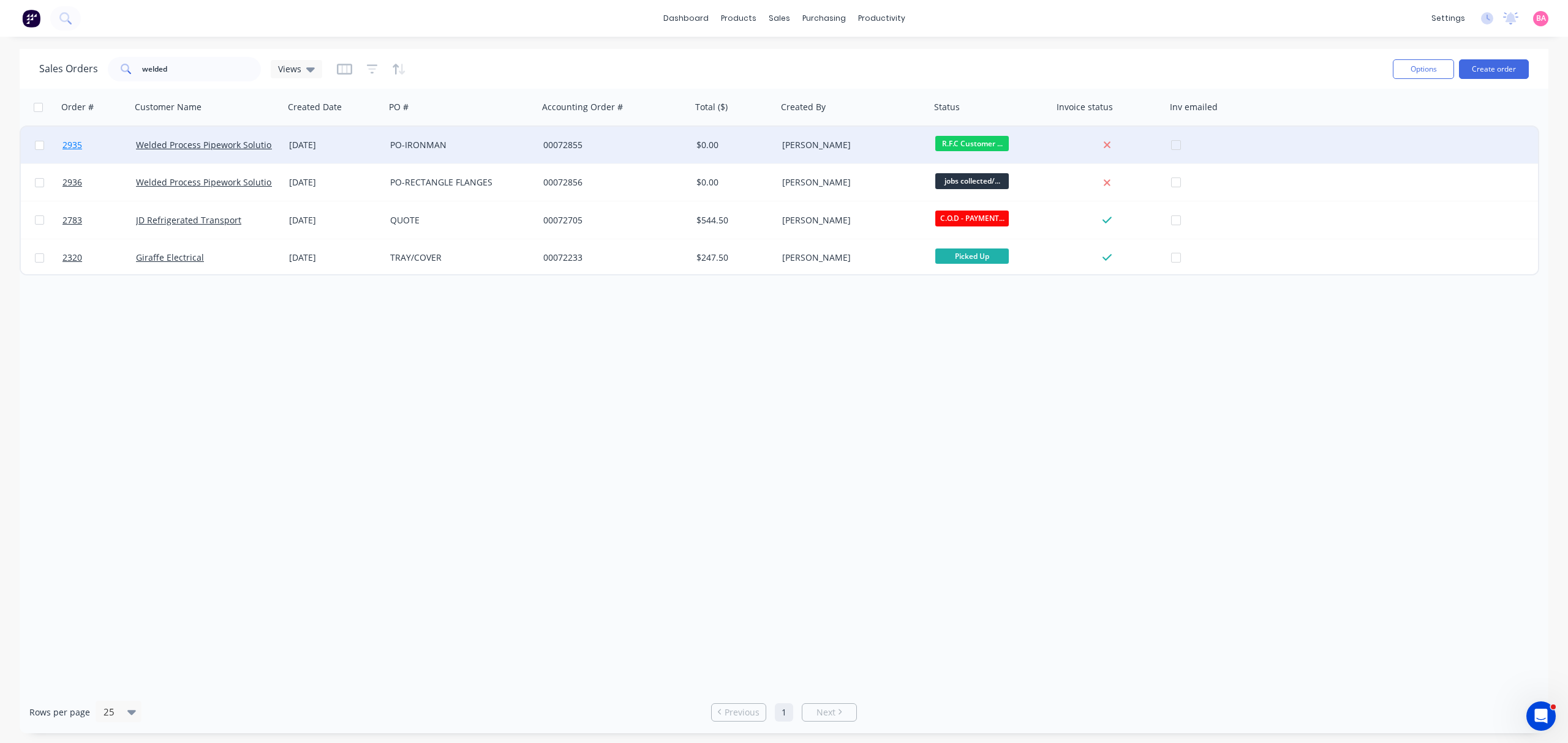
click at [72, 143] on span "2935" at bounding box center [73, 145] width 20 height 12
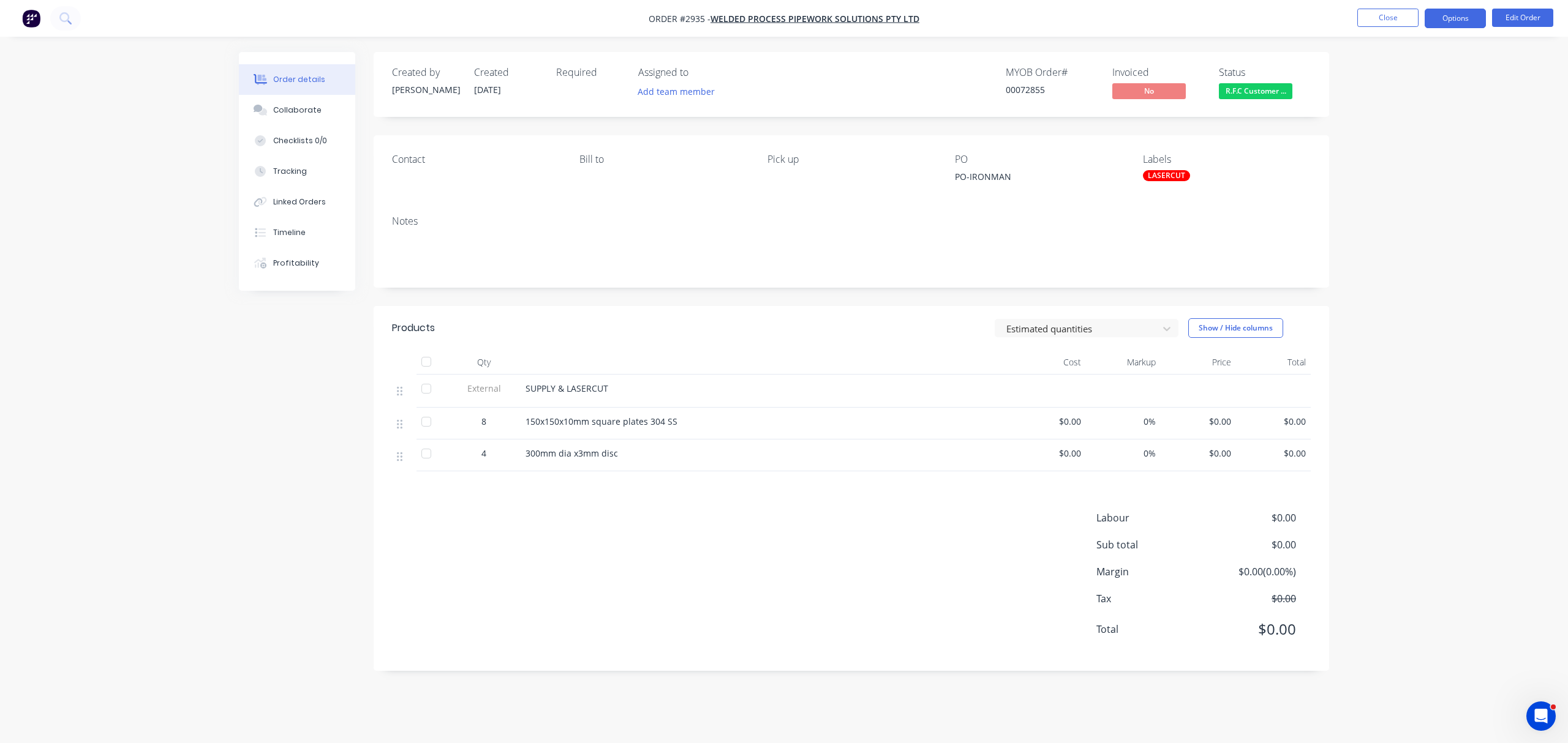
click at [1452, 15] on button "Options" at bounding box center [1454, 18] width 61 height 20
click at [1402, 169] on div "Delivery Docket" at bounding box center [1419, 173] width 113 height 18
click at [1399, 120] on div "Without pricing" at bounding box center [1419, 124] width 113 height 18
click at [1257, 88] on span "R.F.C Customer ..." at bounding box center [1255, 90] width 74 height 15
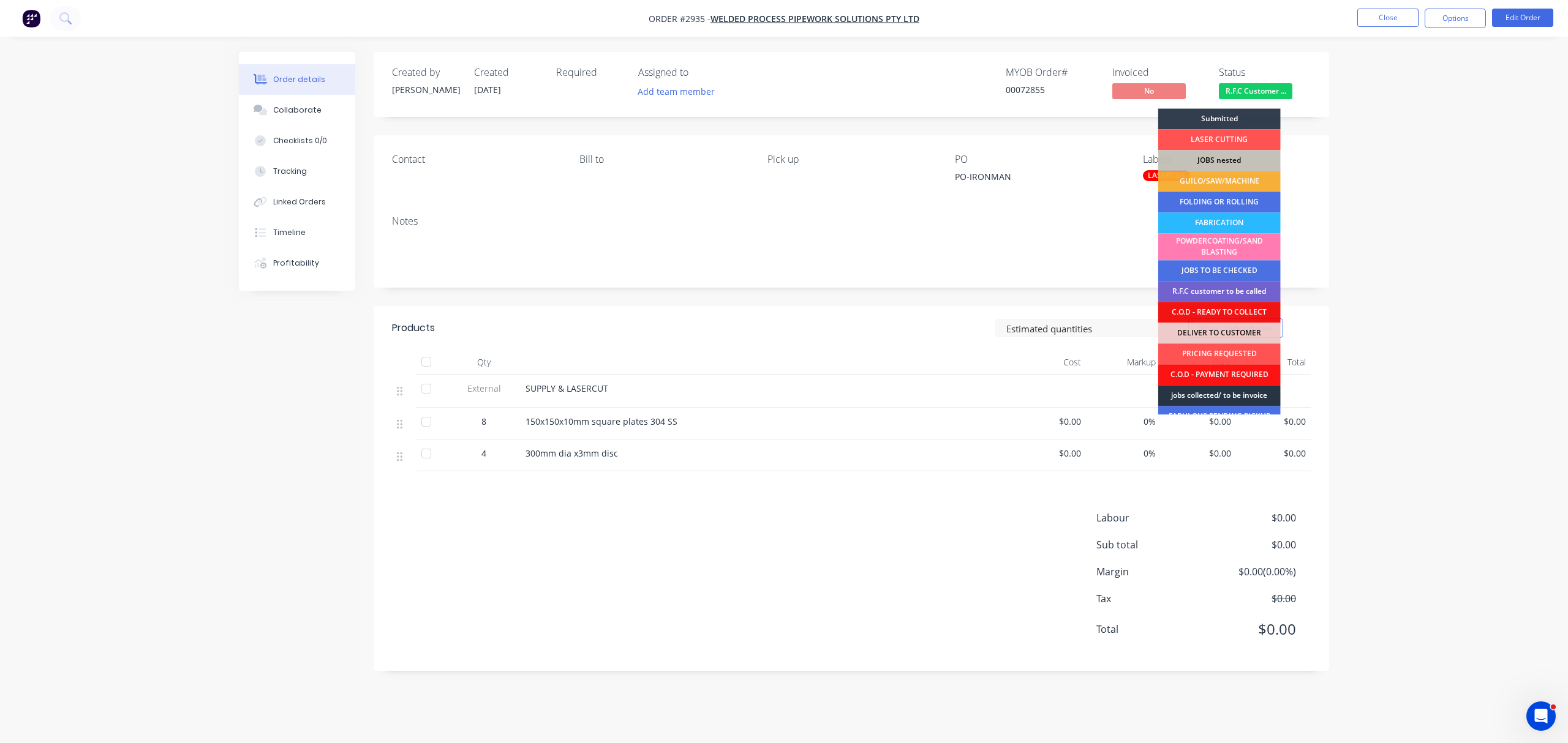
click at [1230, 392] on div "jobs collected/ to be invoice" at bounding box center [1219, 395] width 123 height 21
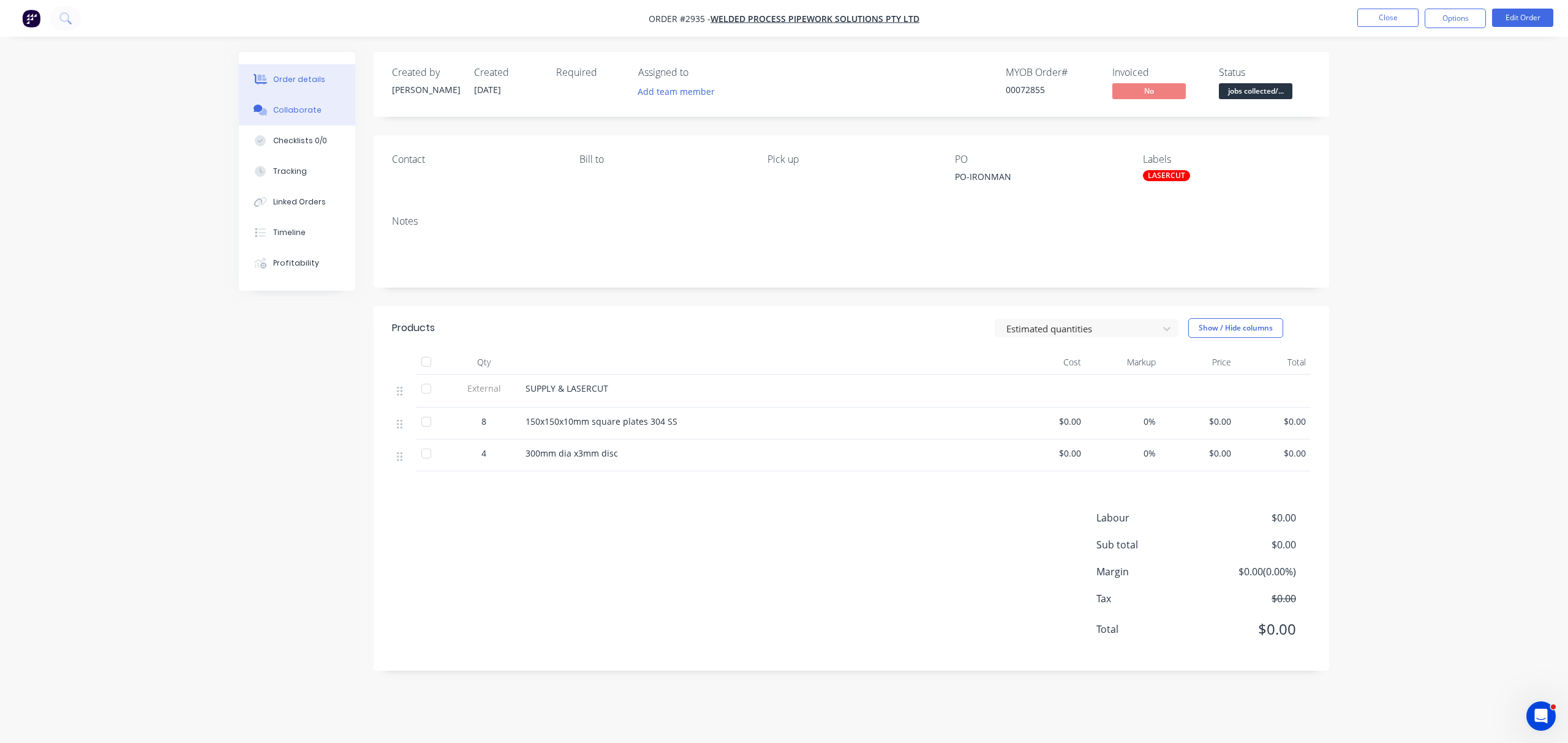
click at [287, 106] on div "Collaborate" at bounding box center [297, 110] width 48 height 11
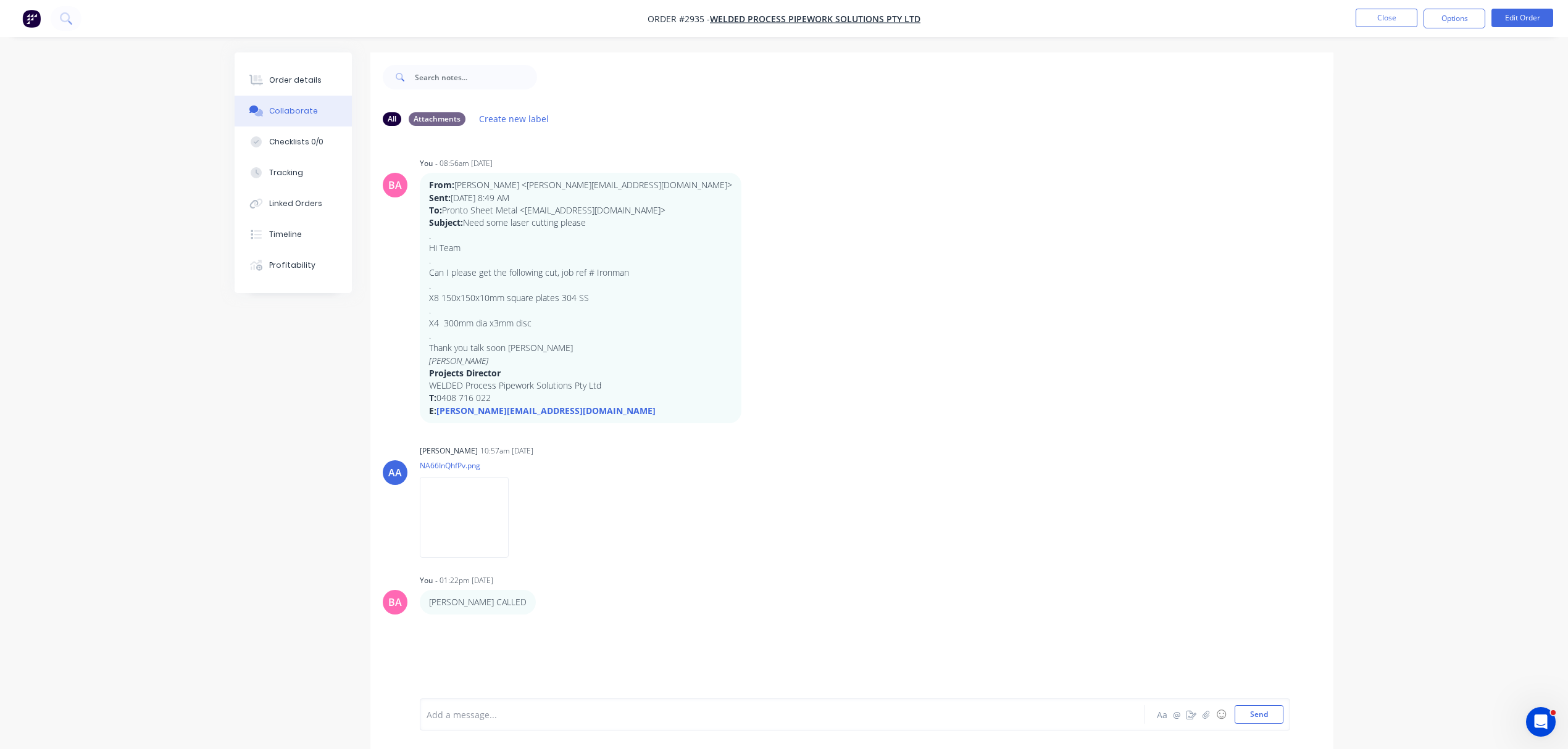
click at [532, 706] on div "Add a message..." at bounding box center [748, 715] width 643 height 18
click at [1256, 715] on button "Send" at bounding box center [1259, 715] width 49 height 18
click at [1395, 17] on button "Close" at bounding box center [1386, 17] width 62 height 18
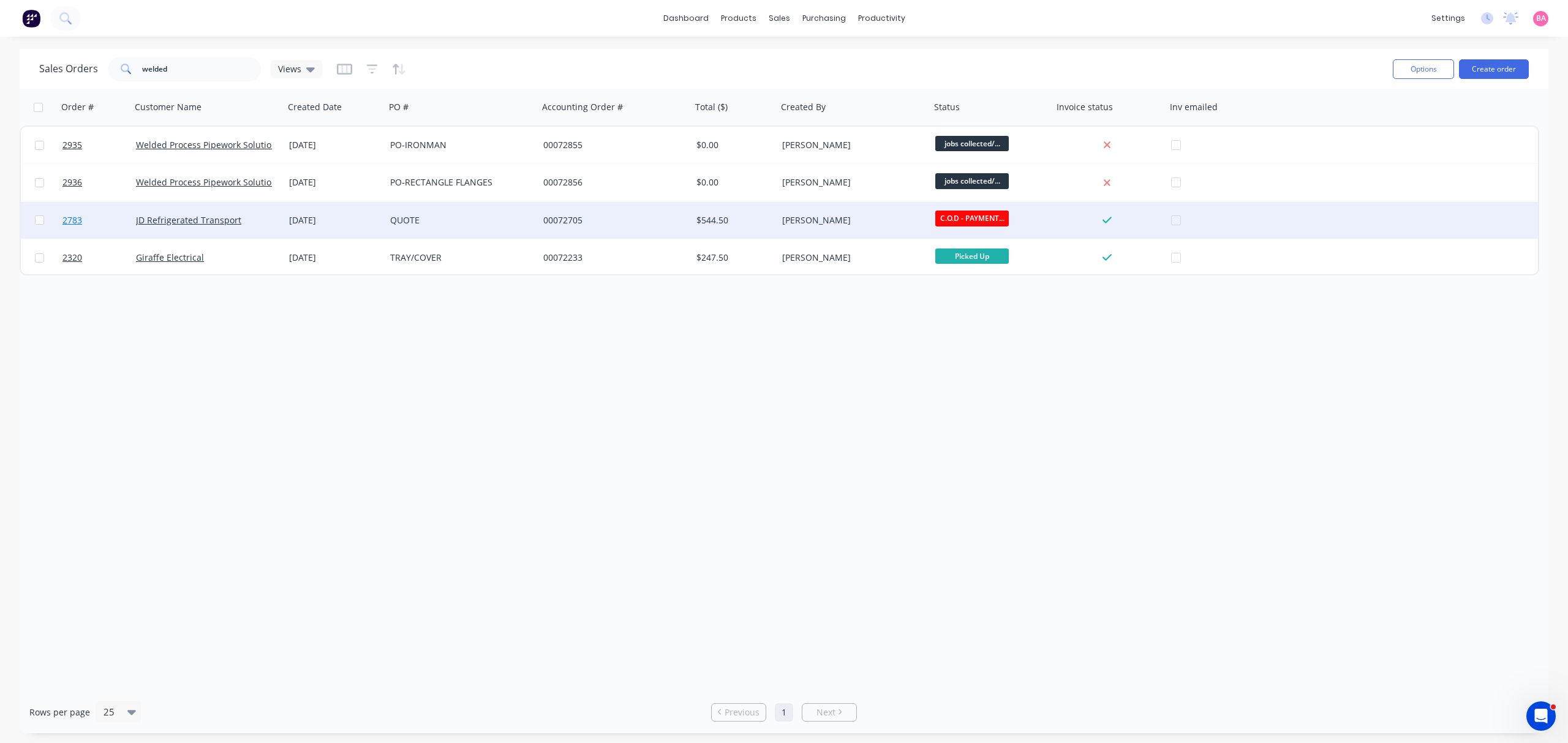
click at [66, 219] on span "2783" at bounding box center [73, 219] width 20 height 12
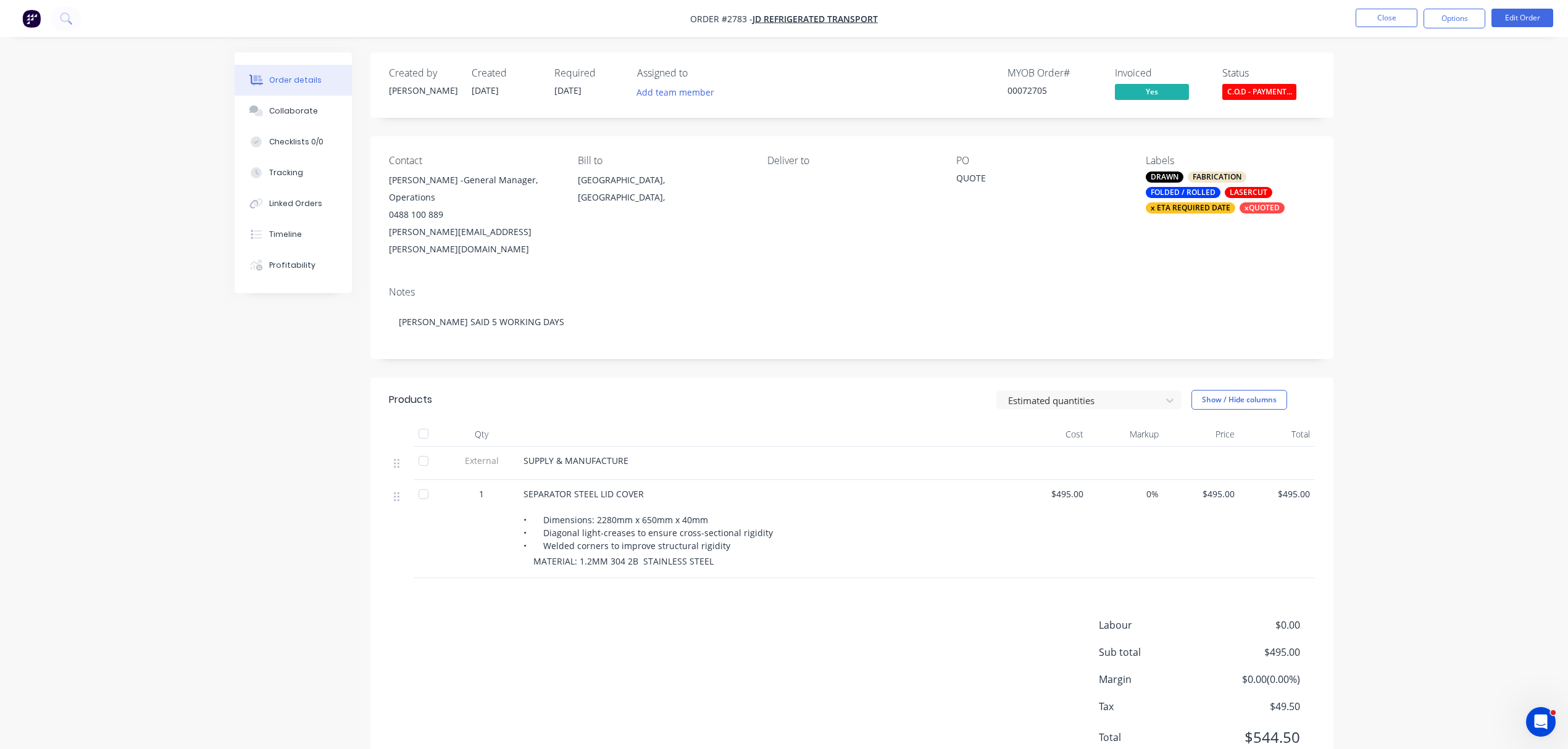
click at [1214, 204] on div "x ETA REQUIRED DATE" at bounding box center [1191, 208] width 90 height 11
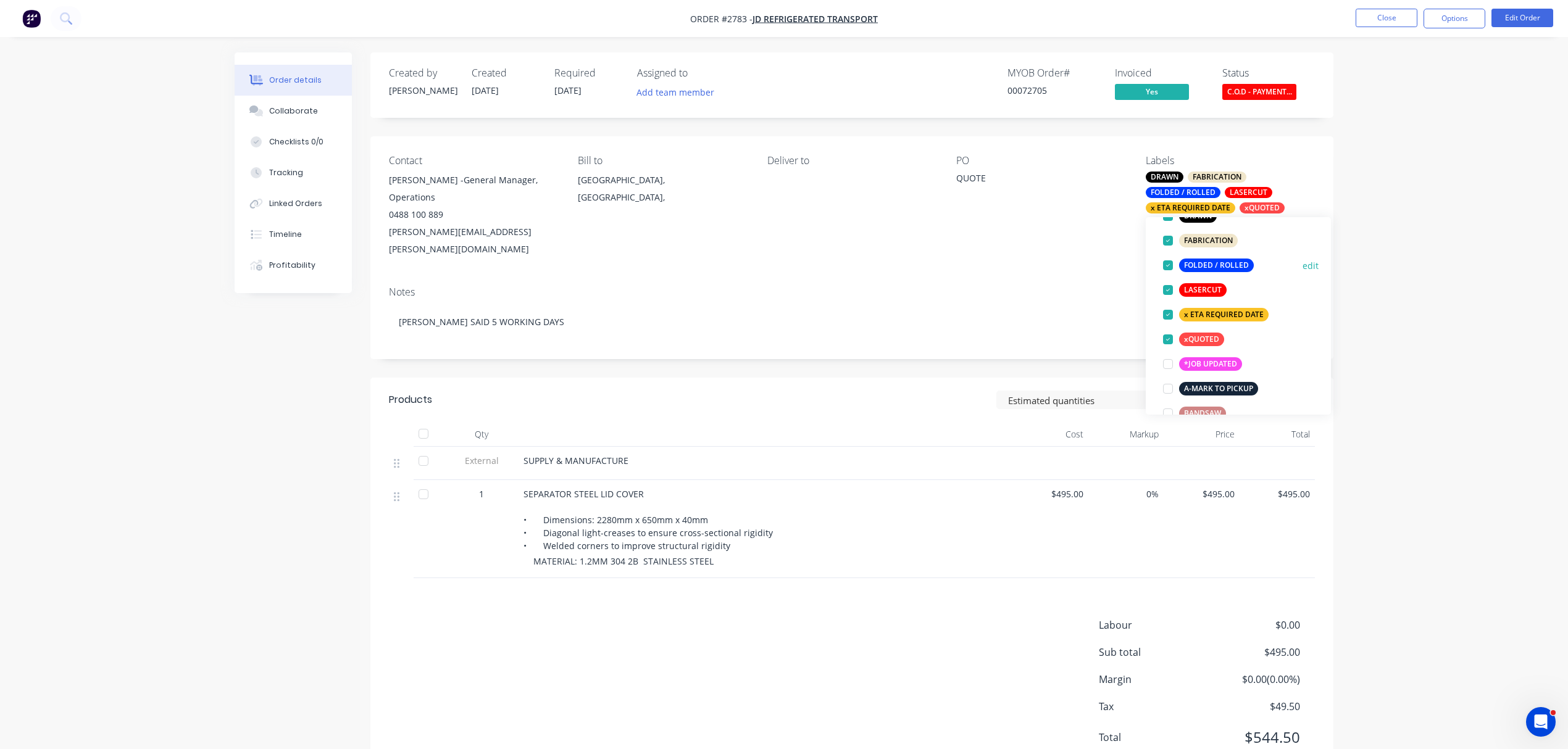
scroll to position [109, 0]
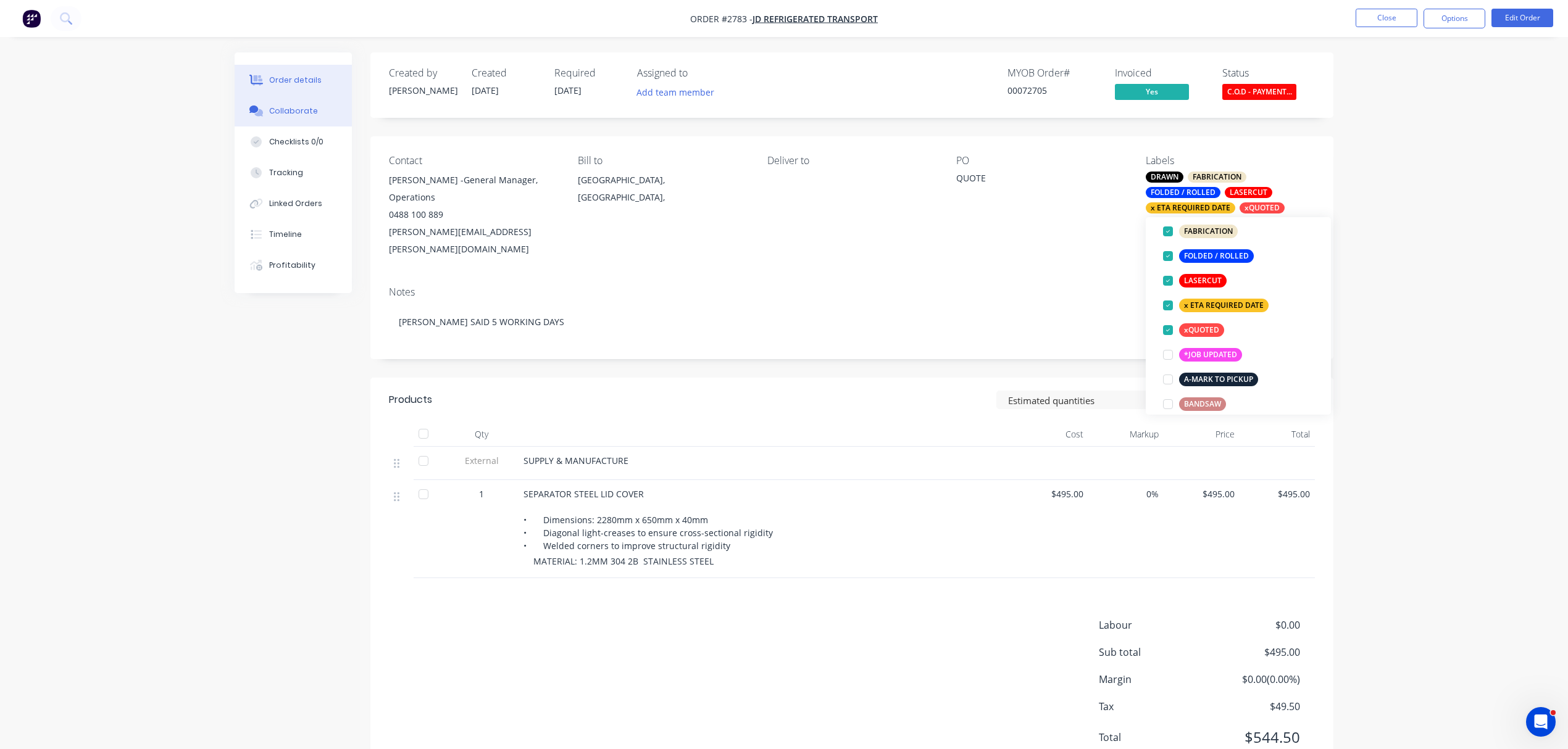
click at [289, 107] on div "Collaborate" at bounding box center [293, 111] width 49 height 11
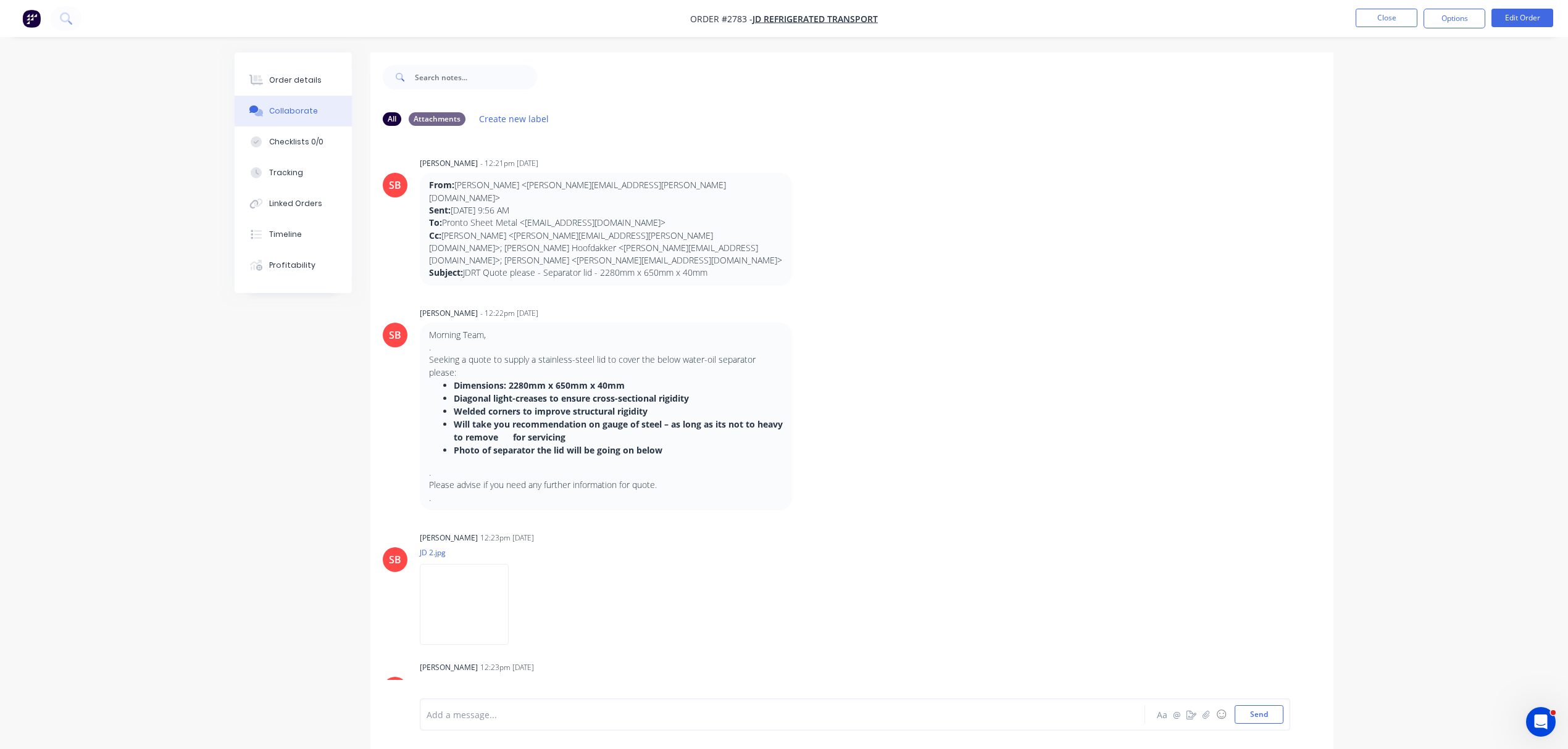
click at [551, 715] on div at bounding box center [747, 715] width 642 height 13
click at [1275, 714] on button "Send" at bounding box center [1259, 715] width 49 height 18
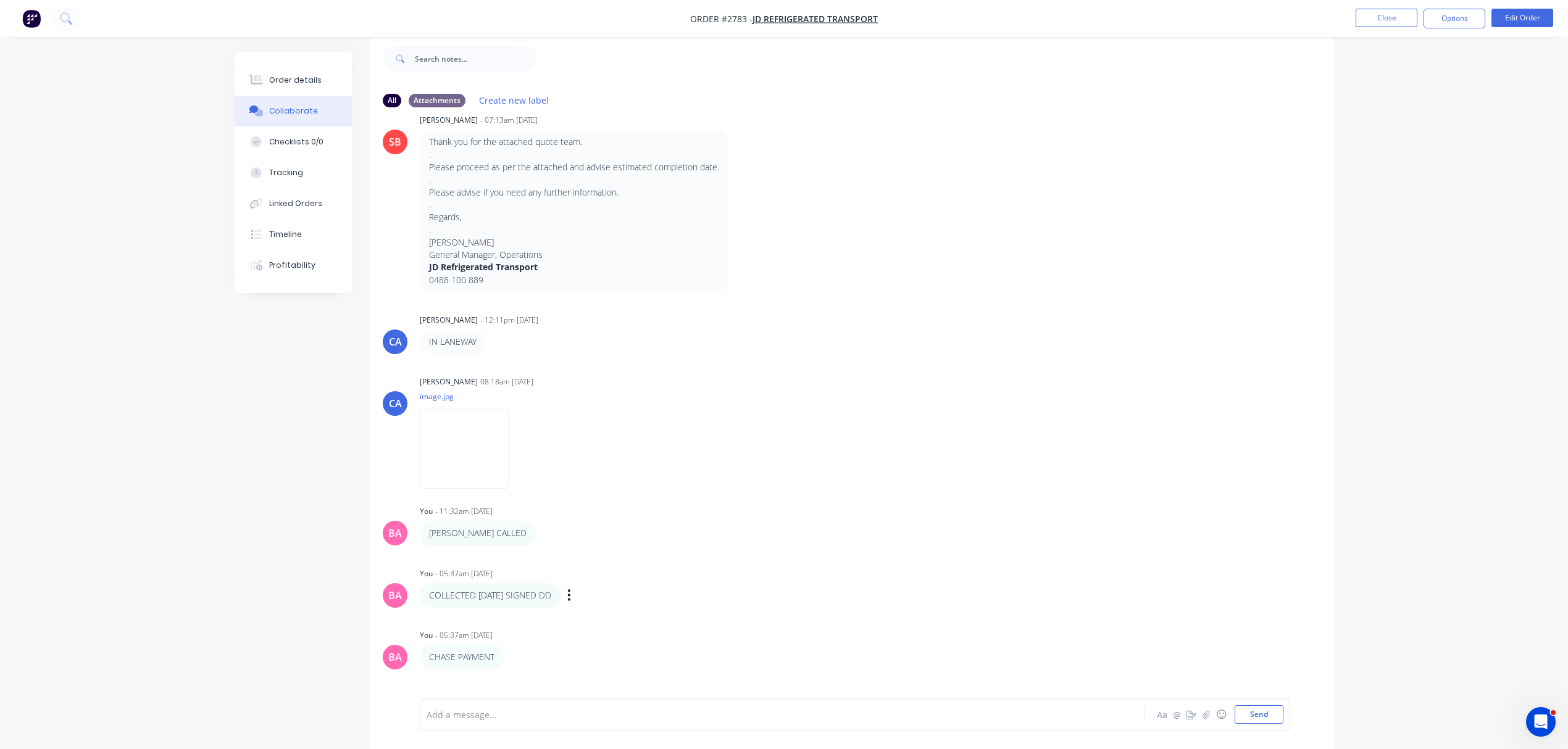
scroll to position [20, 0]
click at [466, 715] on div at bounding box center [747, 715] width 642 height 13
click at [466, 712] on icon "button" at bounding box center [465, 719] width 4 height 14
click at [489, 688] on button "Edit" at bounding box center [510, 698] width 78 height 20
click at [1268, 714] on button "Send" at bounding box center [1259, 715] width 49 height 18
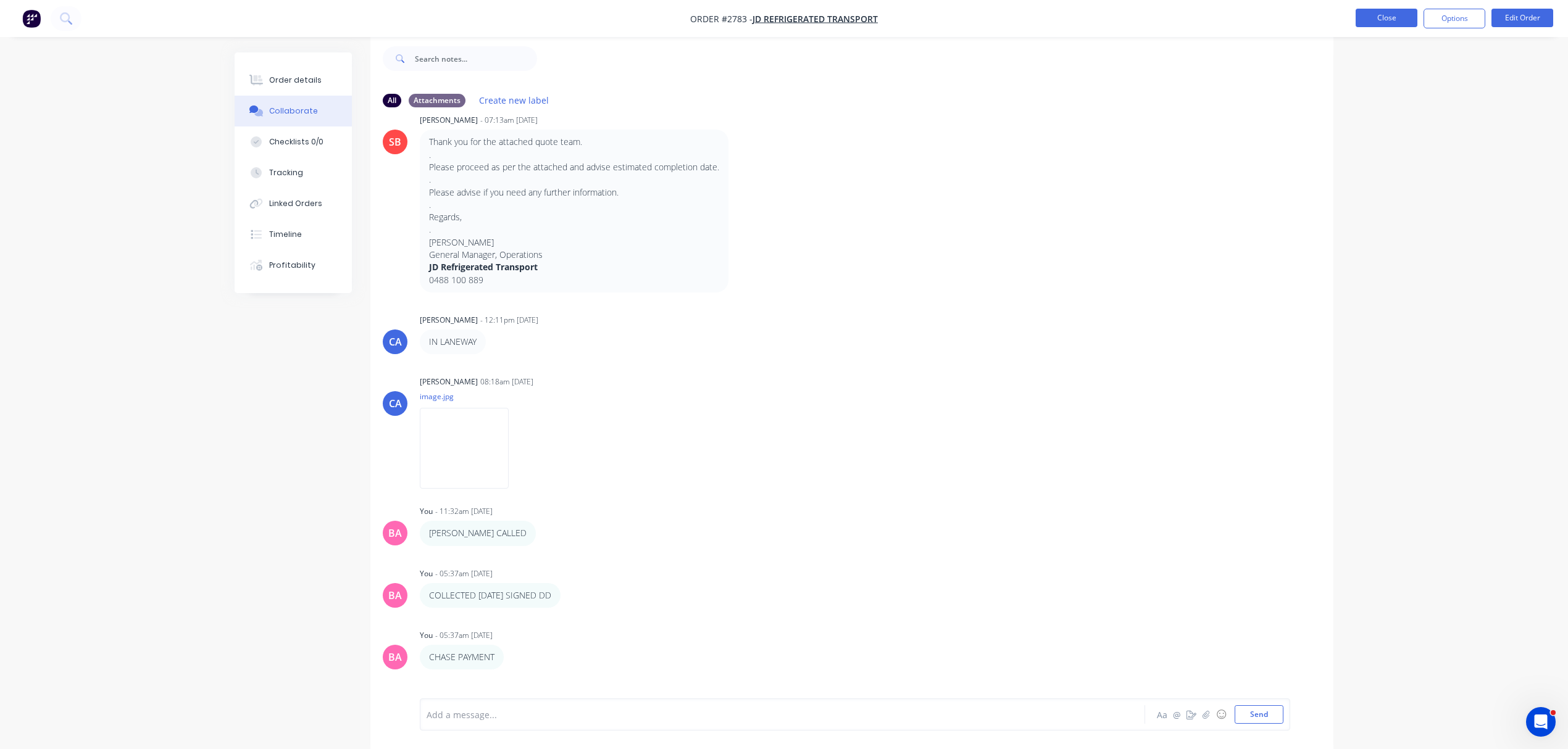
click at [1395, 18] on button "Close" at bounding box center [1386, 17] width 62 height 18
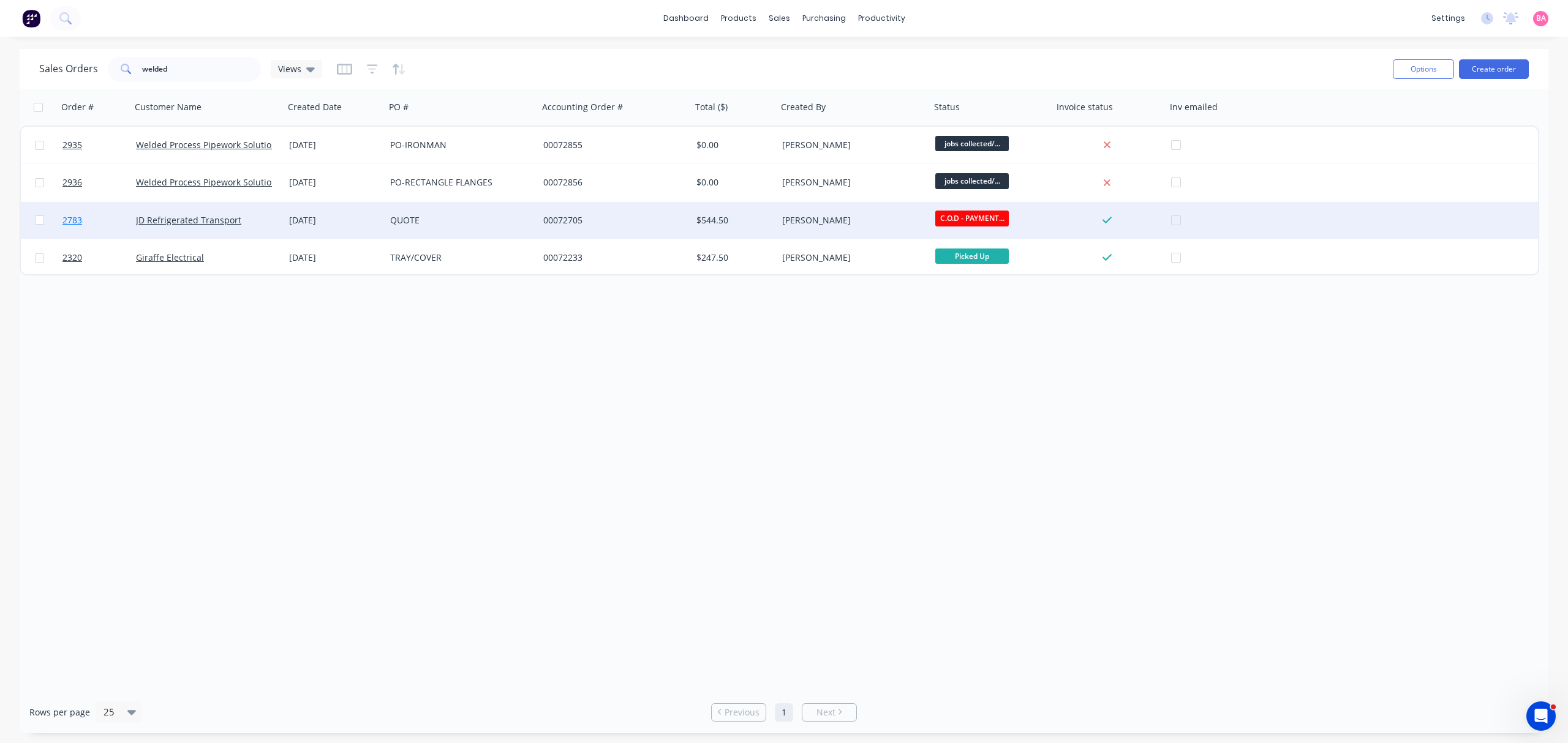
click at [66, 218] on span "2783" at bounding box center [73, 219] width 20 height 12
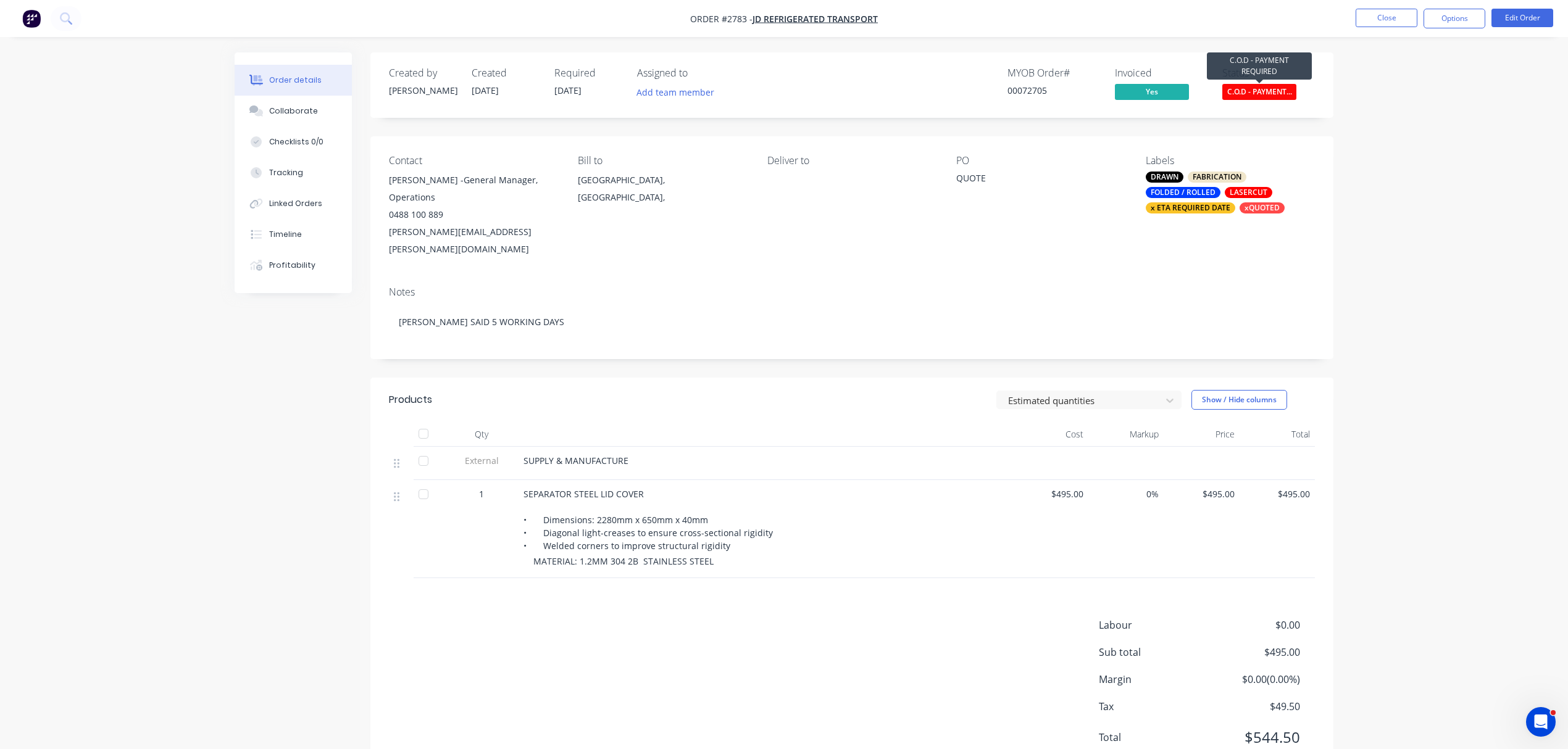
click at [1262, 95] on span "C.O.D - PAYMENT..." at bounding box center [1260, 91] width 74 height 16
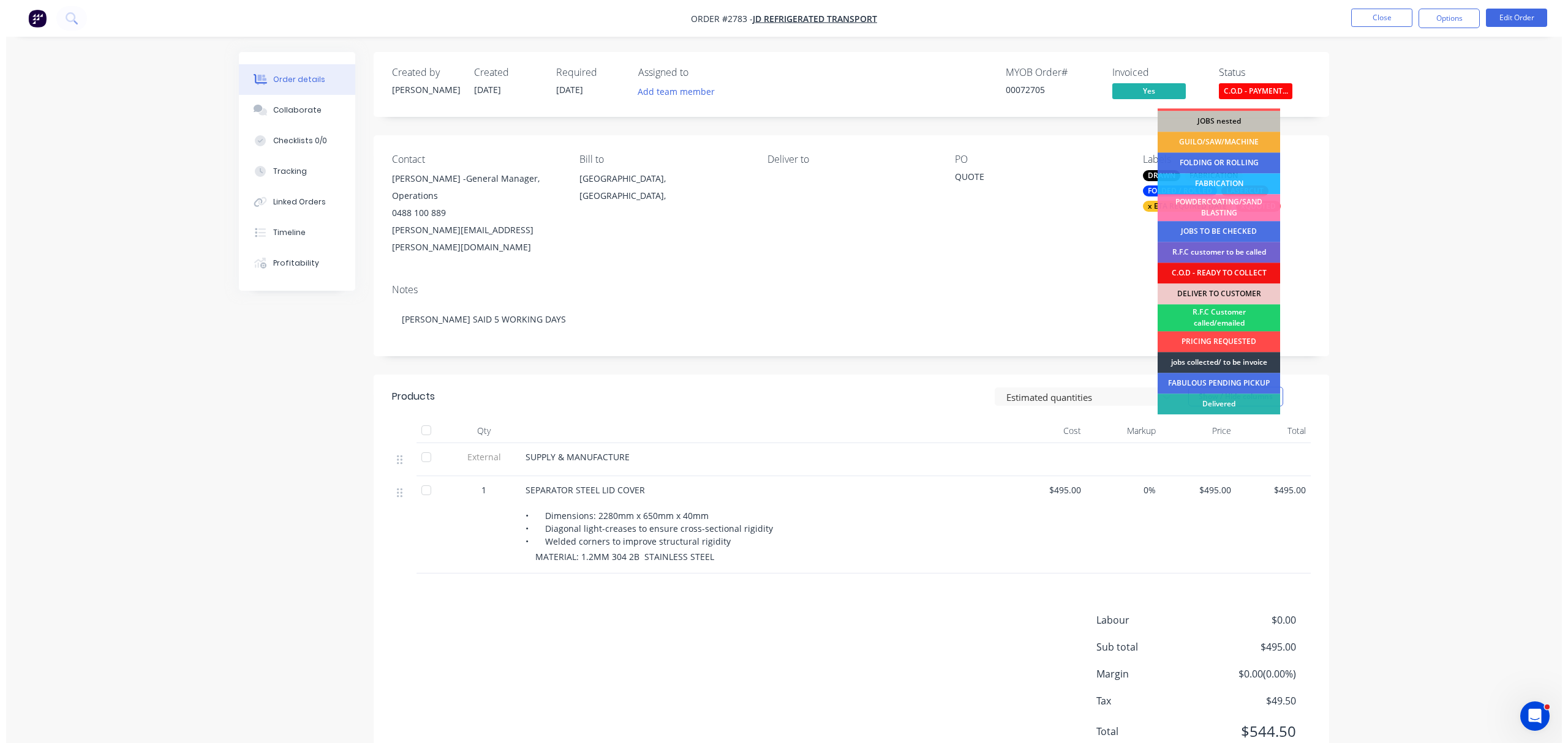
scroll to position [60, 0]
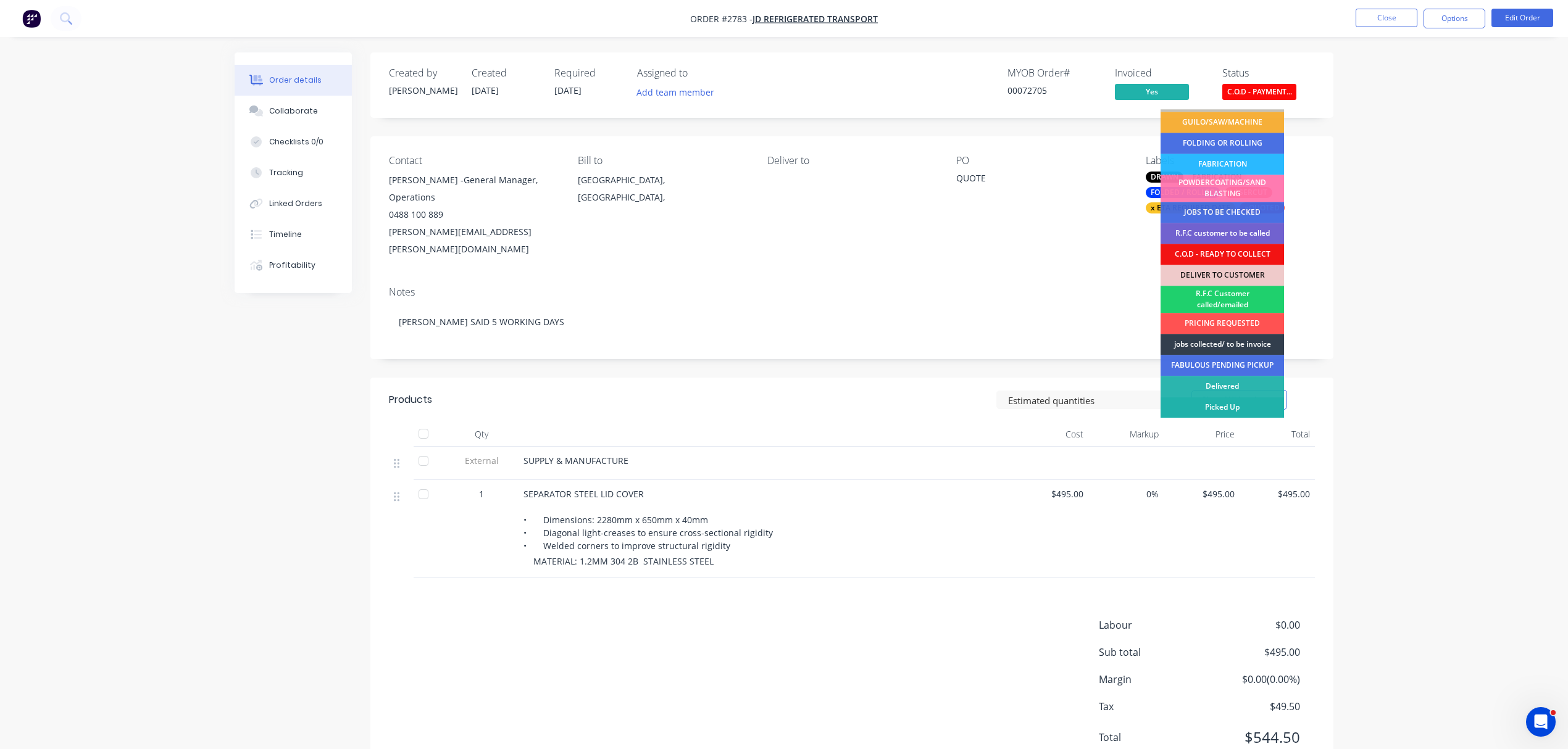
click at [1234, 400] on div "Picked Up" at bounding box center [1222, 407] width 124 height 21
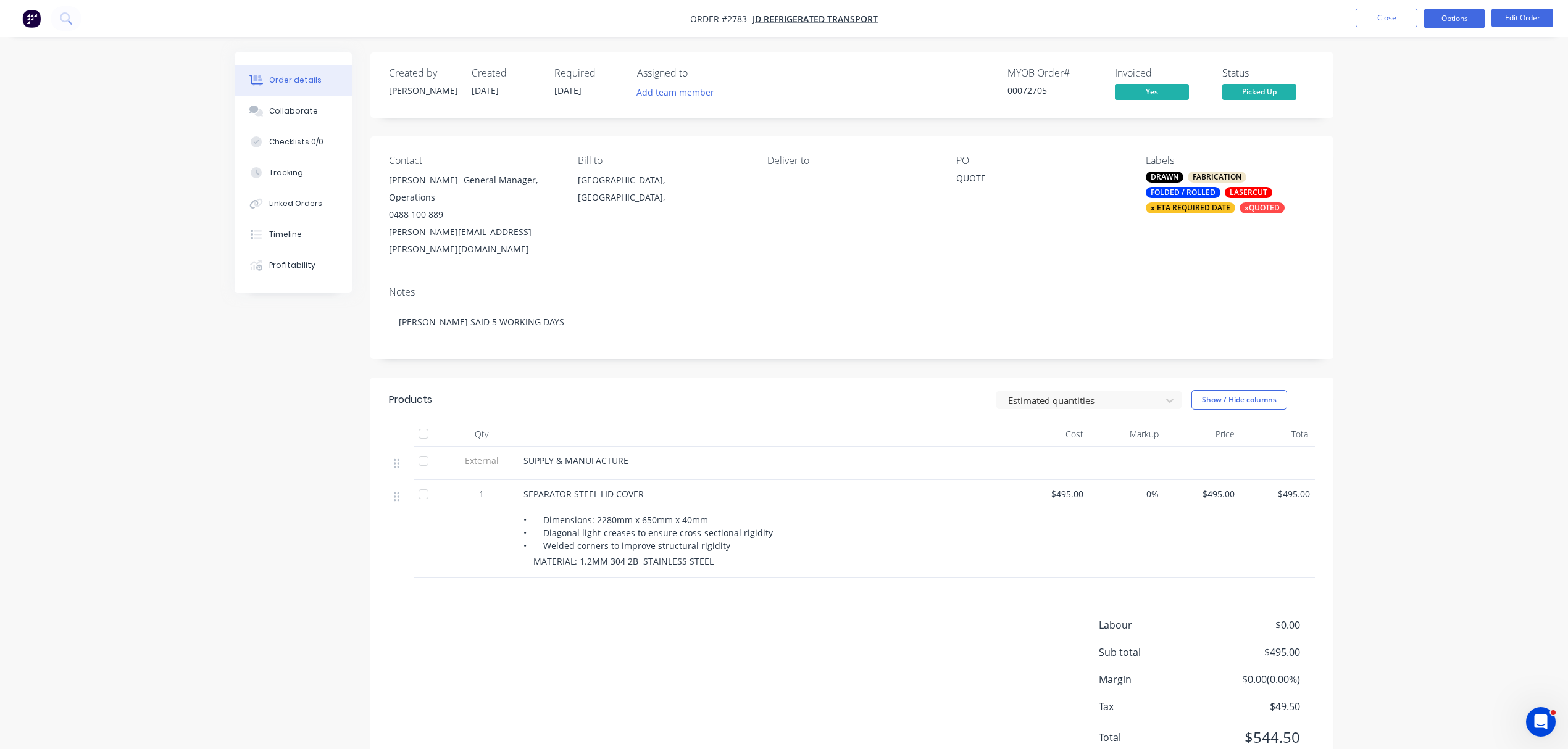
click at [1460, 18] on button "Options" at bounding box center [1454, 18] width 62 height 20
click at [1388, 319] on div "Archive" at bounding box center [1417, 322] width 114 height 18
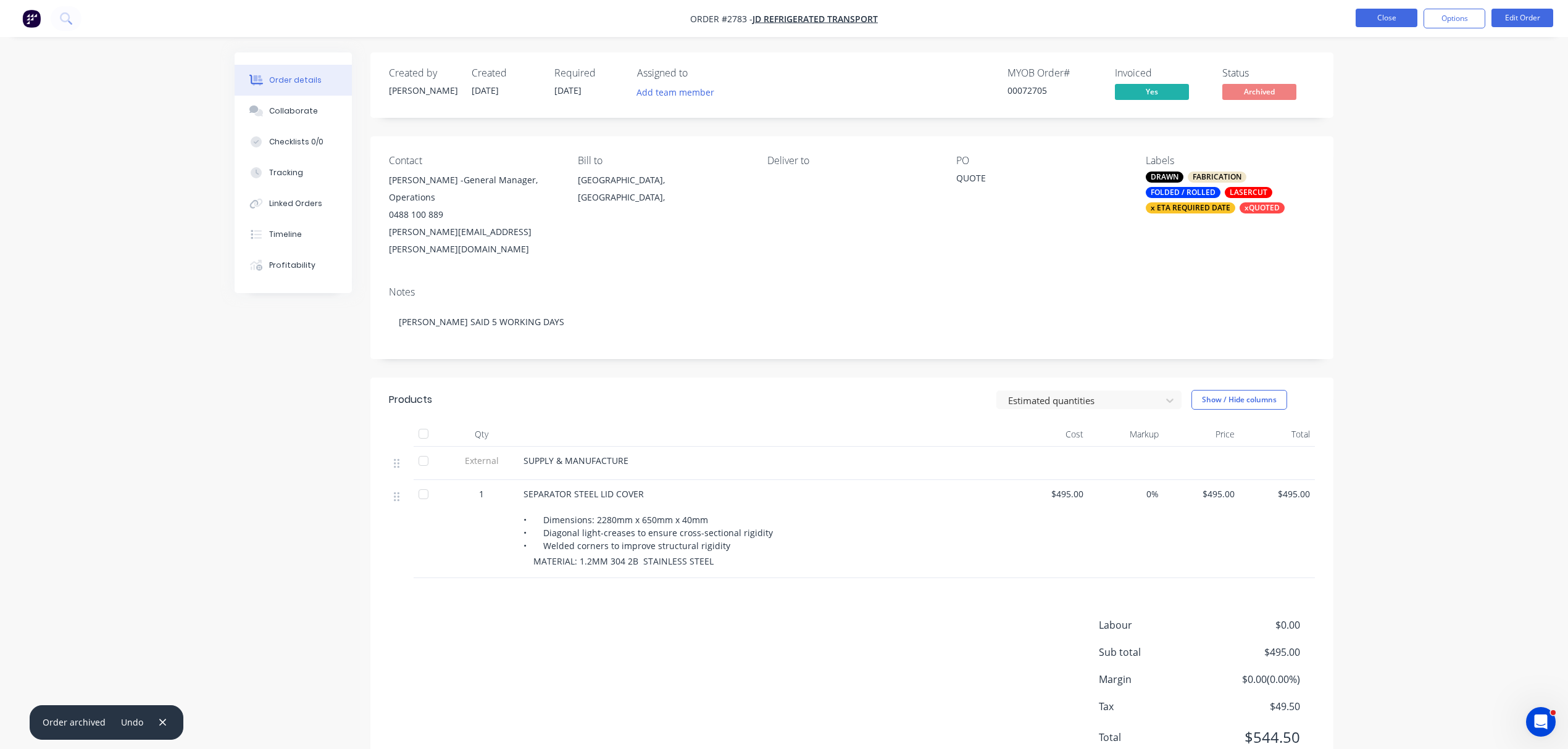
click at [1389, 17] on button "Close" at bounding box center [1386, 17] width 62 height 18
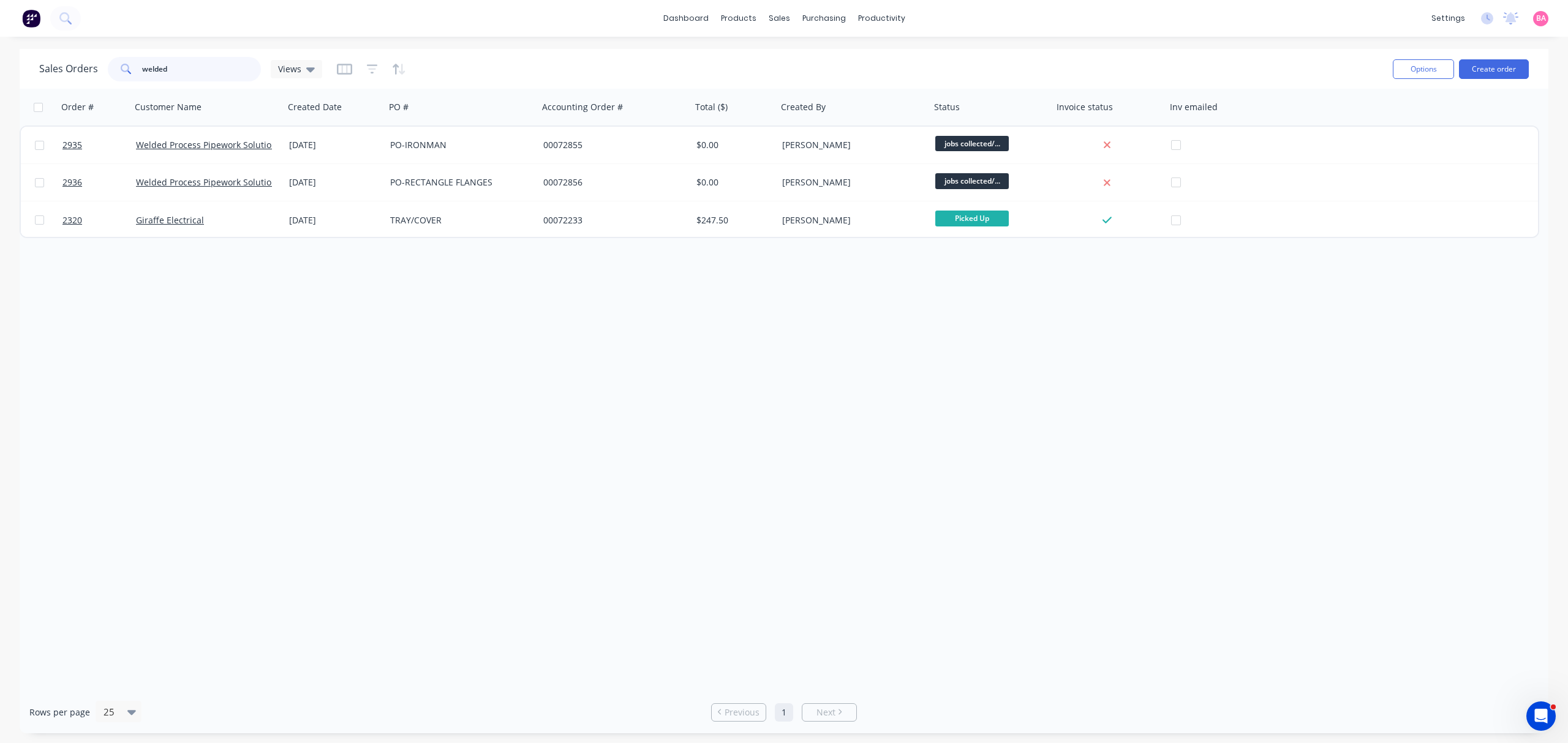
click at [188, 68] on input "welded" at bounding box center [201, 69] width 119 height 25
drag, startPoint x: 188, startPoint y: 68, endPoint x: 13, endPoint y: 57, distance: 175.3
click at [51, 54] on div "Sales Orders welded Views" at bounding box center [711, 68] width 1344 height 30
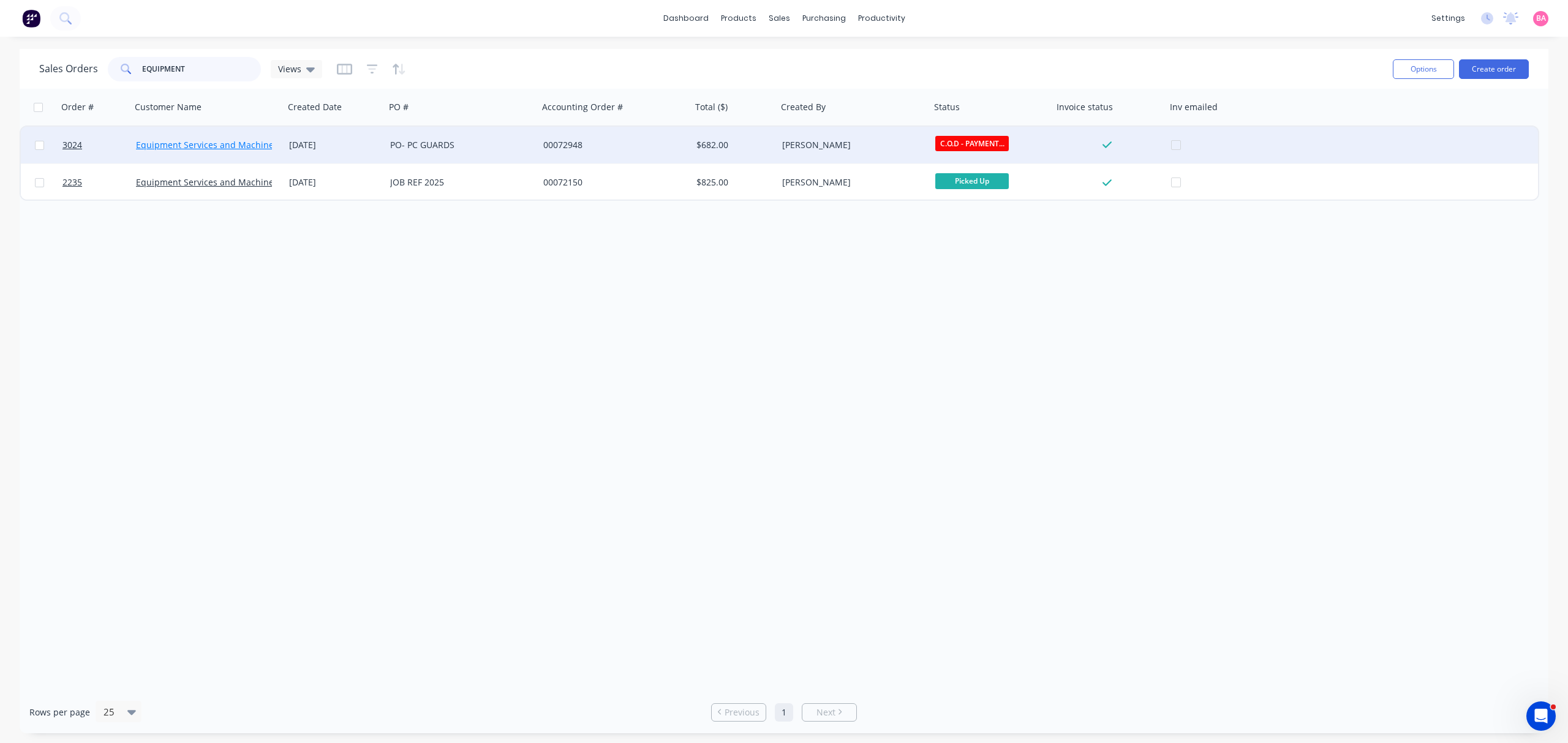
type input "EQUIPMENT"
click at [244, 142] on link "Equipment Services and Machinery (ESM)" at bounding box center [221, 145] width 171 height 12
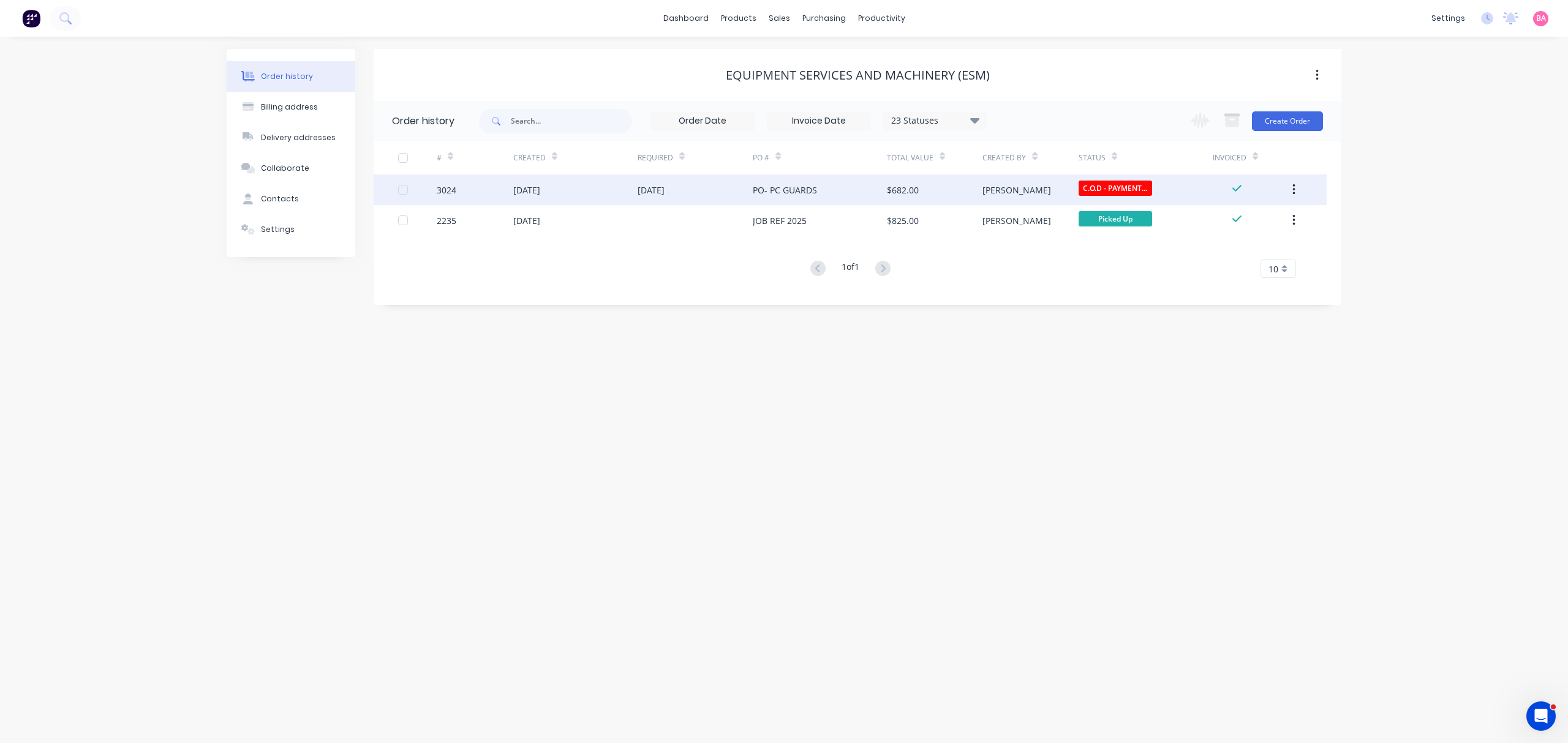
click at [540, 192] on div "[DATE]" at bounding box center [527, 190] width 27 height 13
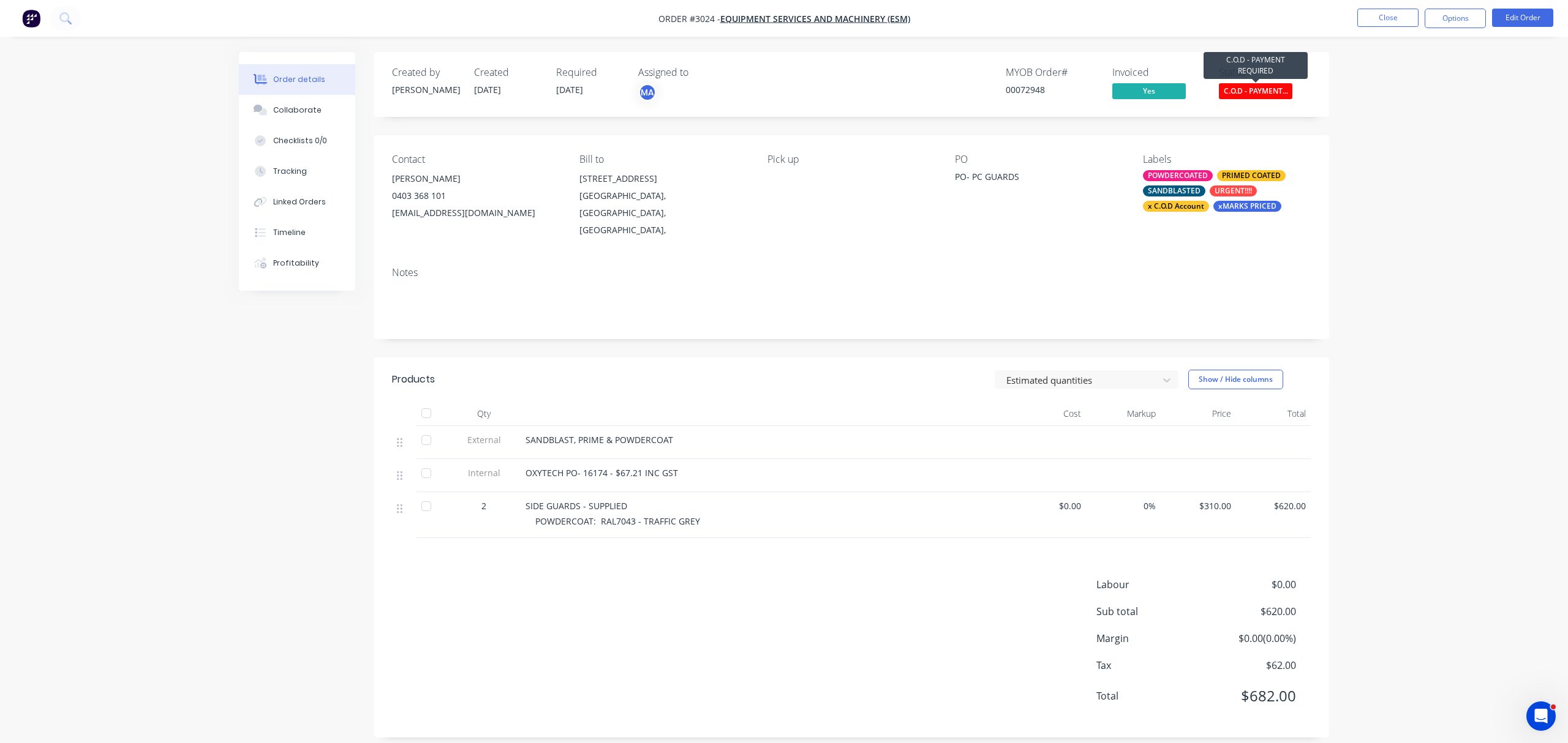
click at [1267, 85] on span "C.O.D - PAYMENT..." at bounding box center [1255, 90] width 74 height 15
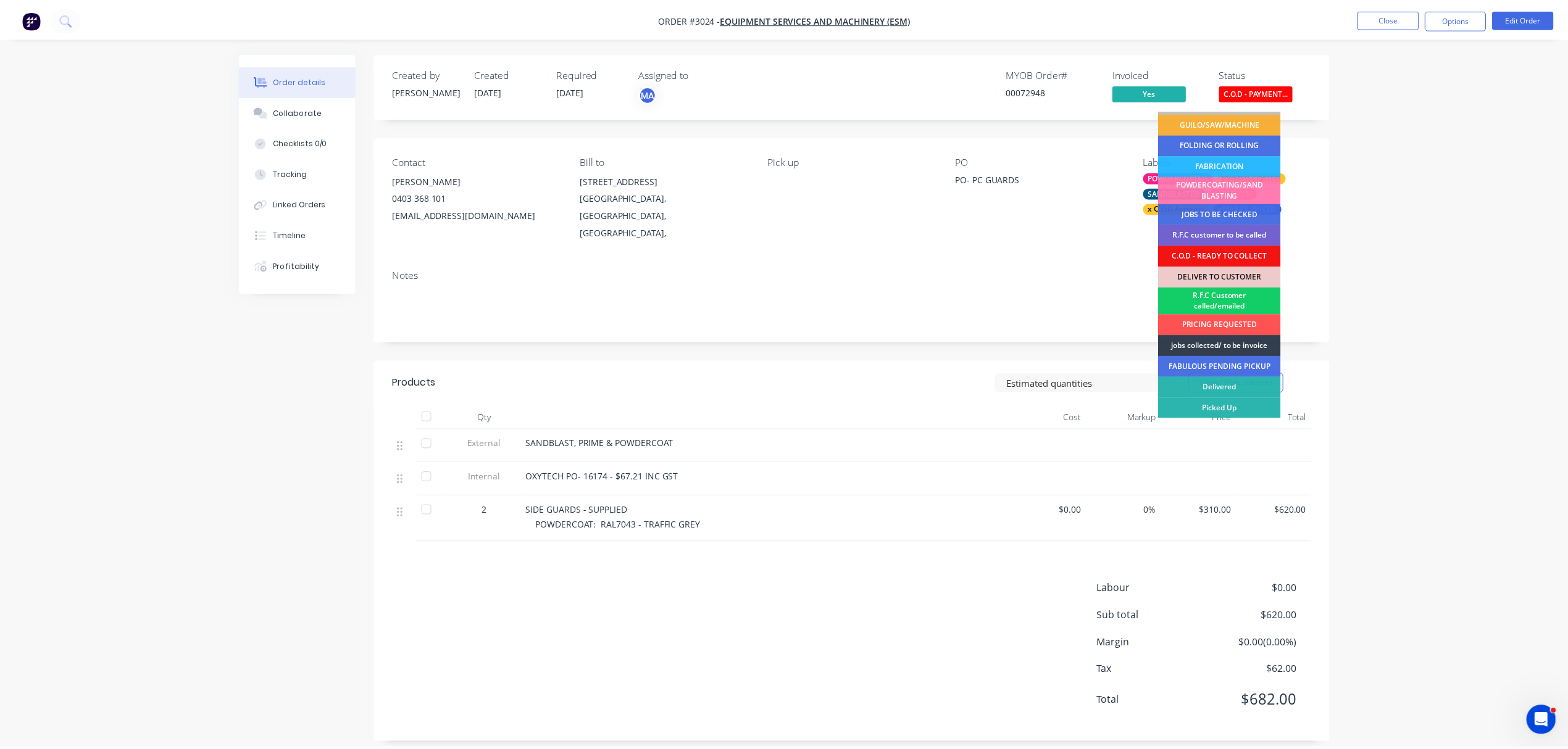
scroll to position [61, 0]
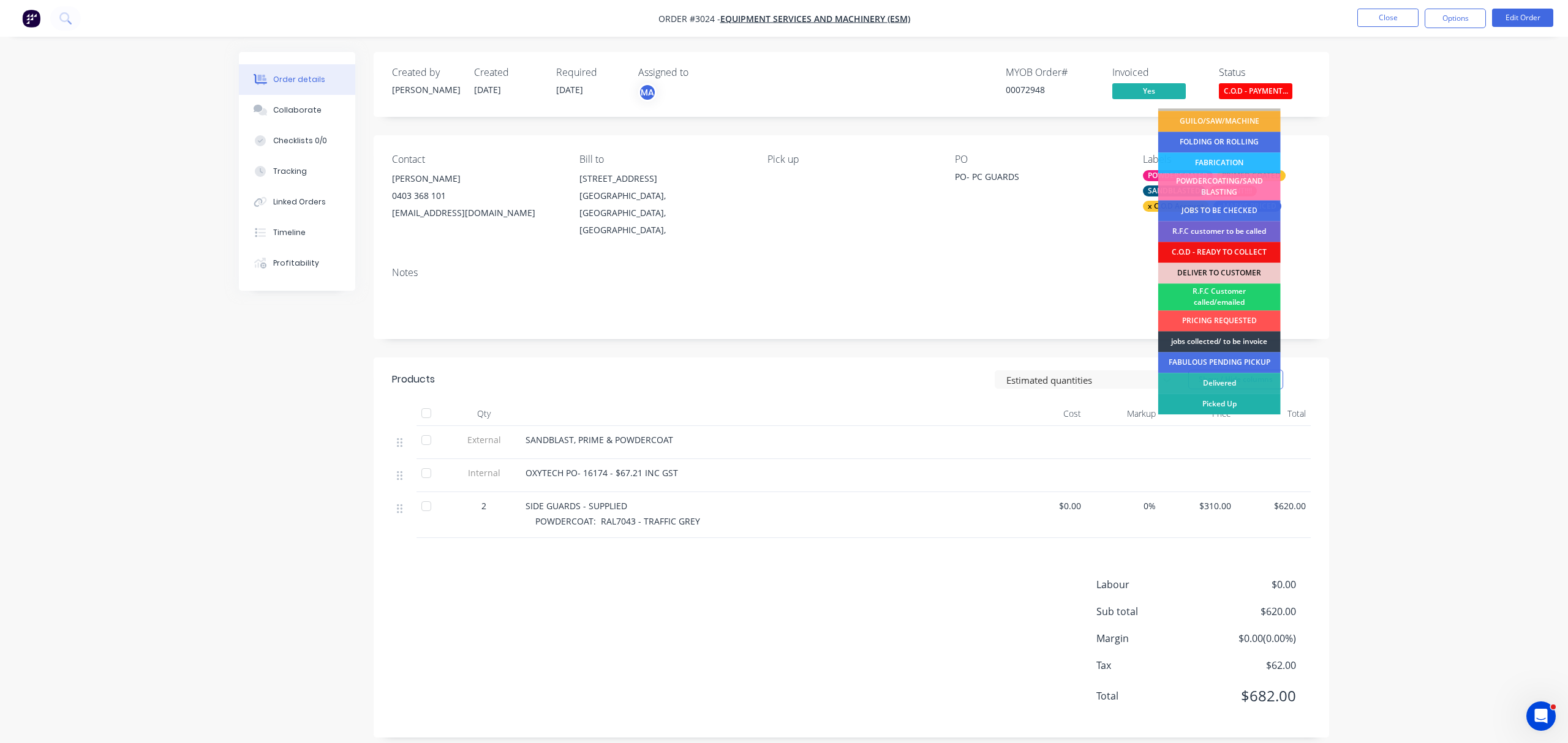
click at [1226, 405] on div "Picked Up" at bounding box center [1219, 403] width 123 height 21
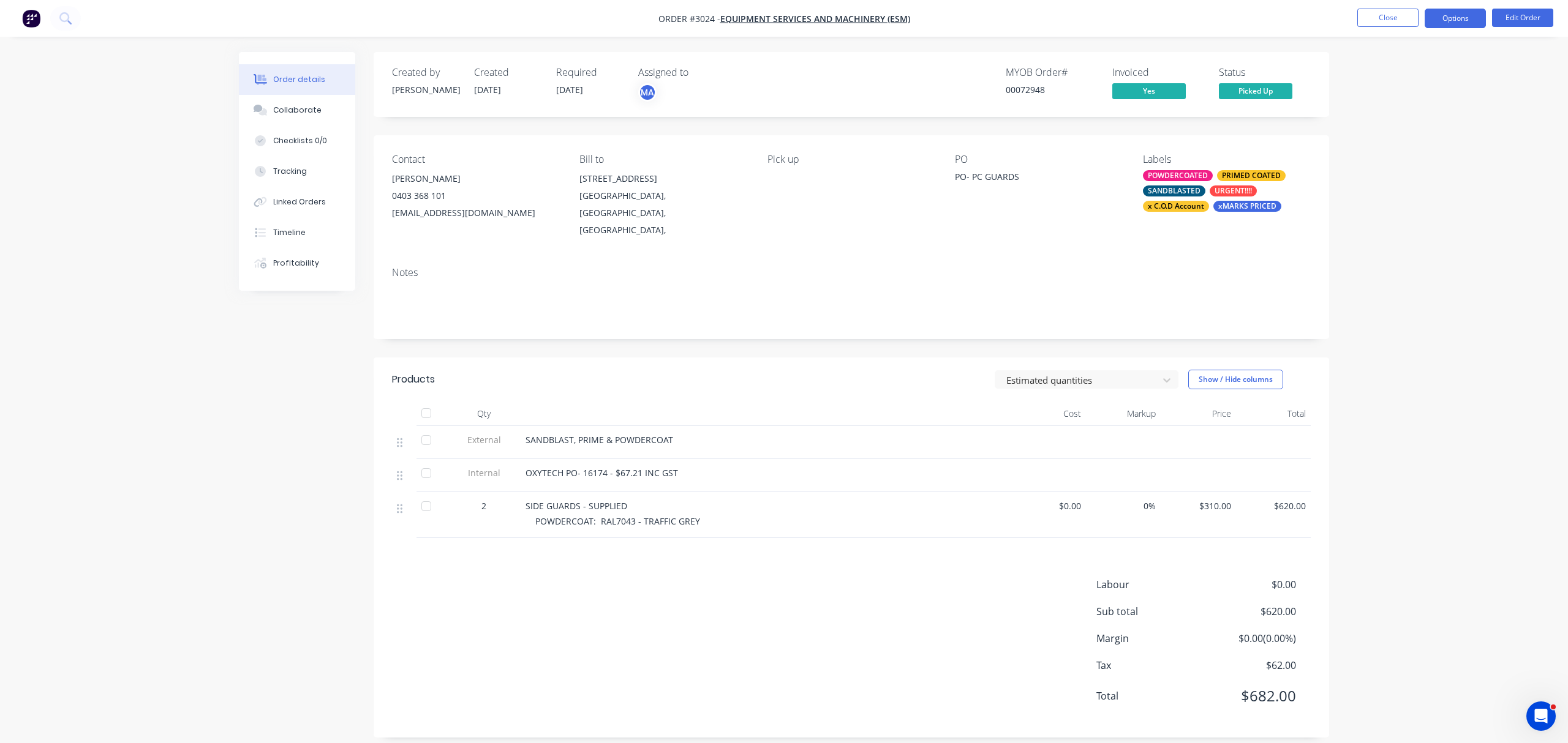
click at [1460, 15] on button "Options" at bounding box center [1454, 18] width 61 height 20
click at [1377, 319] on div "Archive" at bounding box center [1419, 320] width 113 height 18
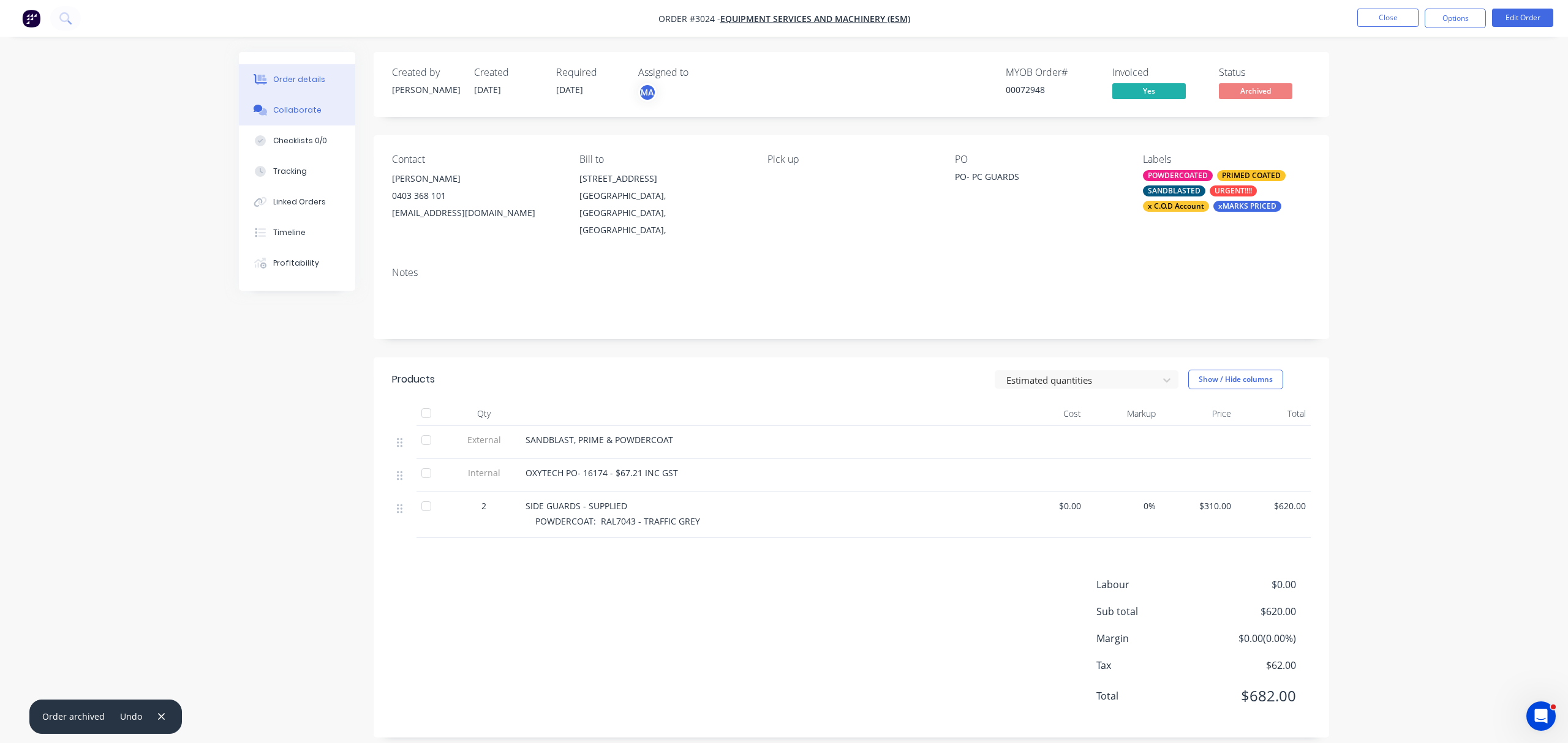
click at [290, 107] on div "Collaborate" at bounding box center [297, 110] width 48 height 11
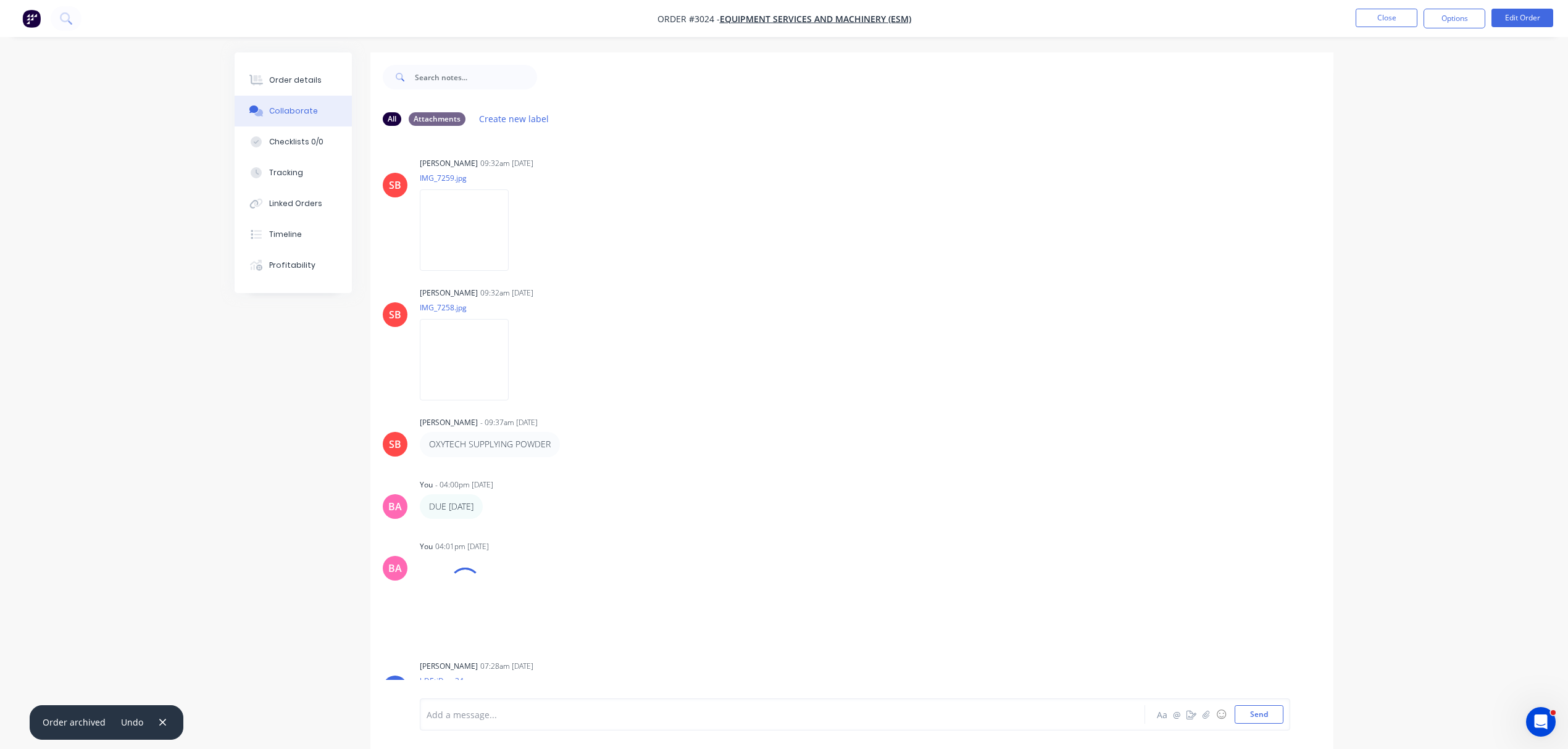
click at [507, 710] on div at bounding box center [747, 715] width 642 height 13
click at [1262, 716] on button "Send" at bounding box center [1259, 715] width 49 height 18
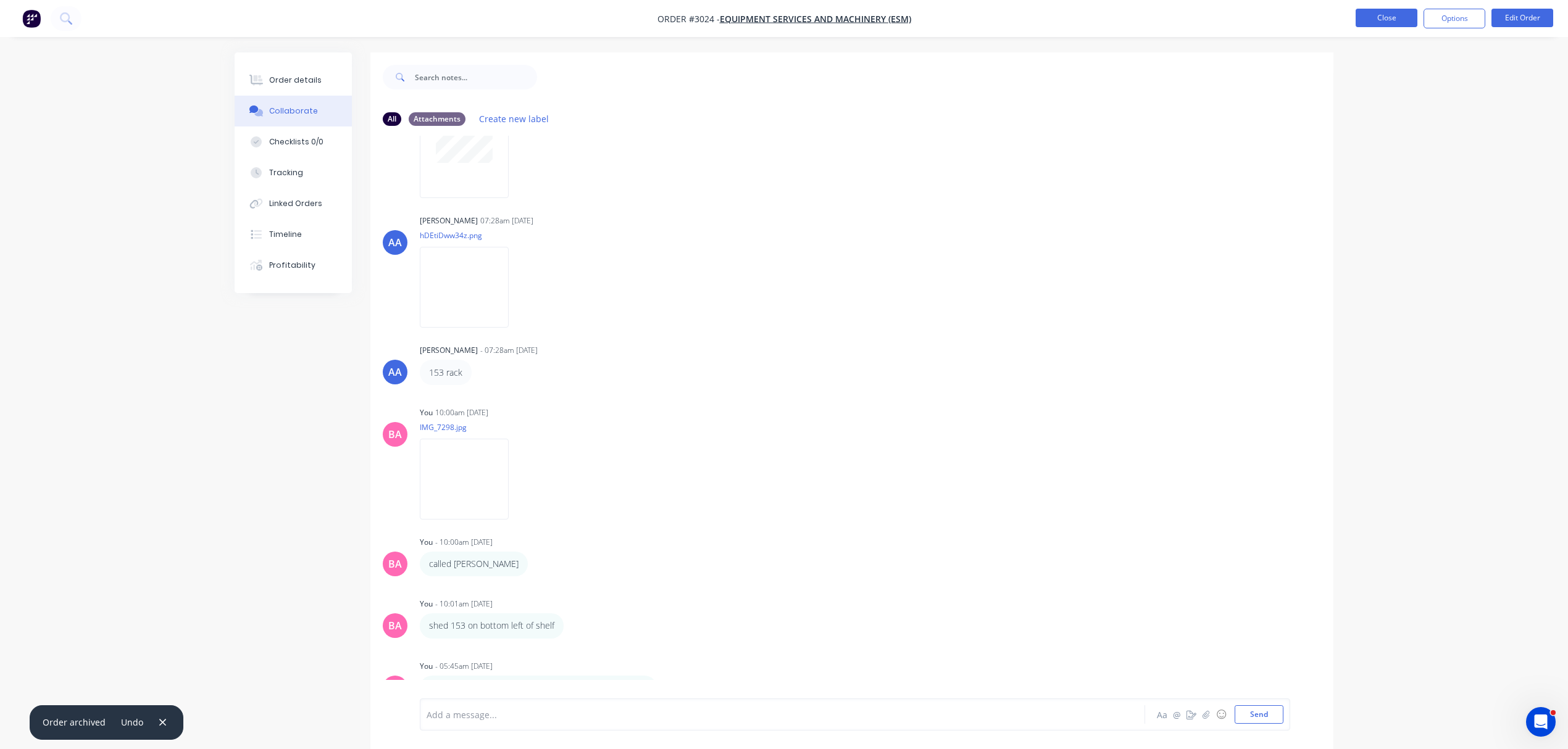
click at [1373, 12] on button "Close" at bounding box center [1386, 17] width 62 height 18
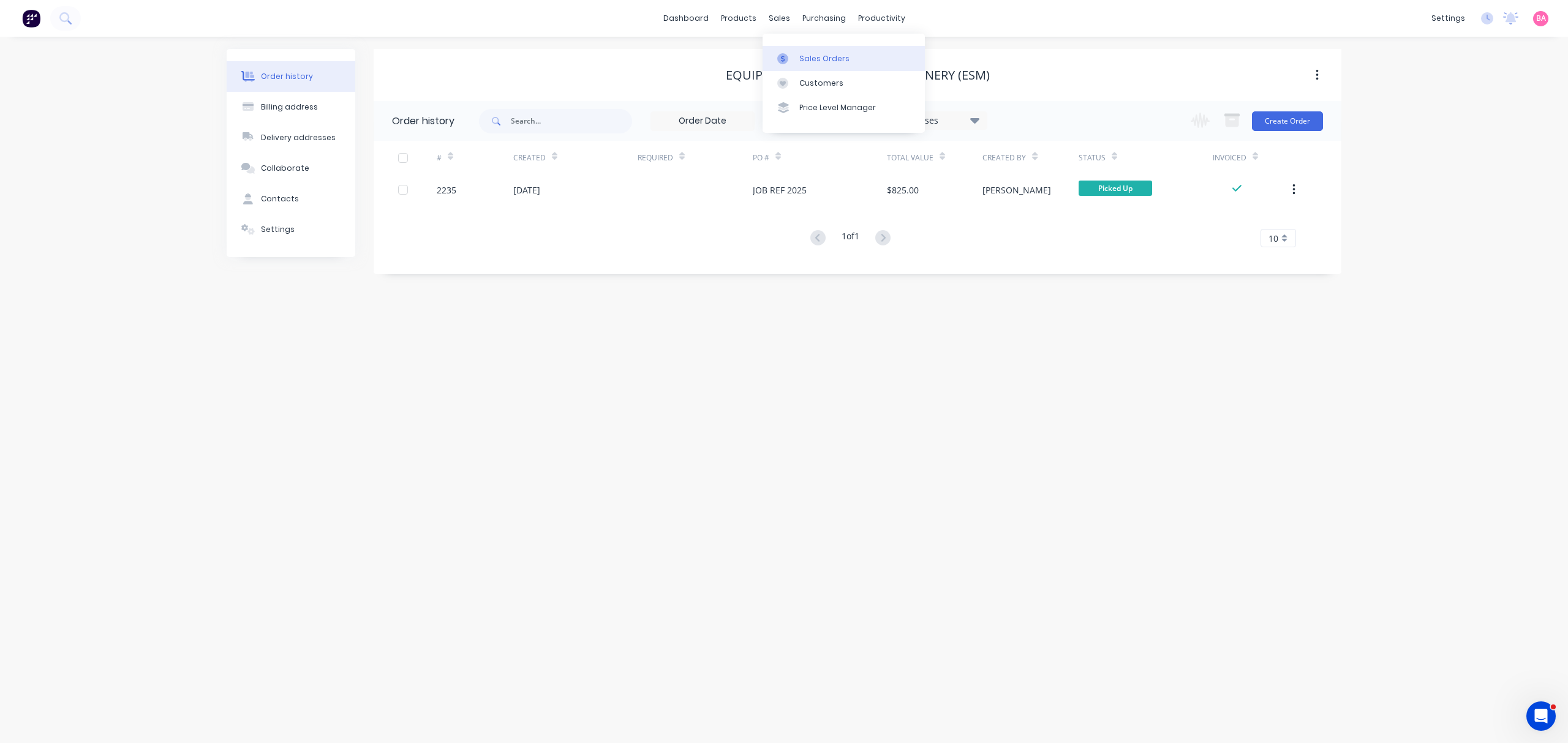
click at [822, 54] on div "Sales Orders" at bounding box center [824, 59] width 50 height 11
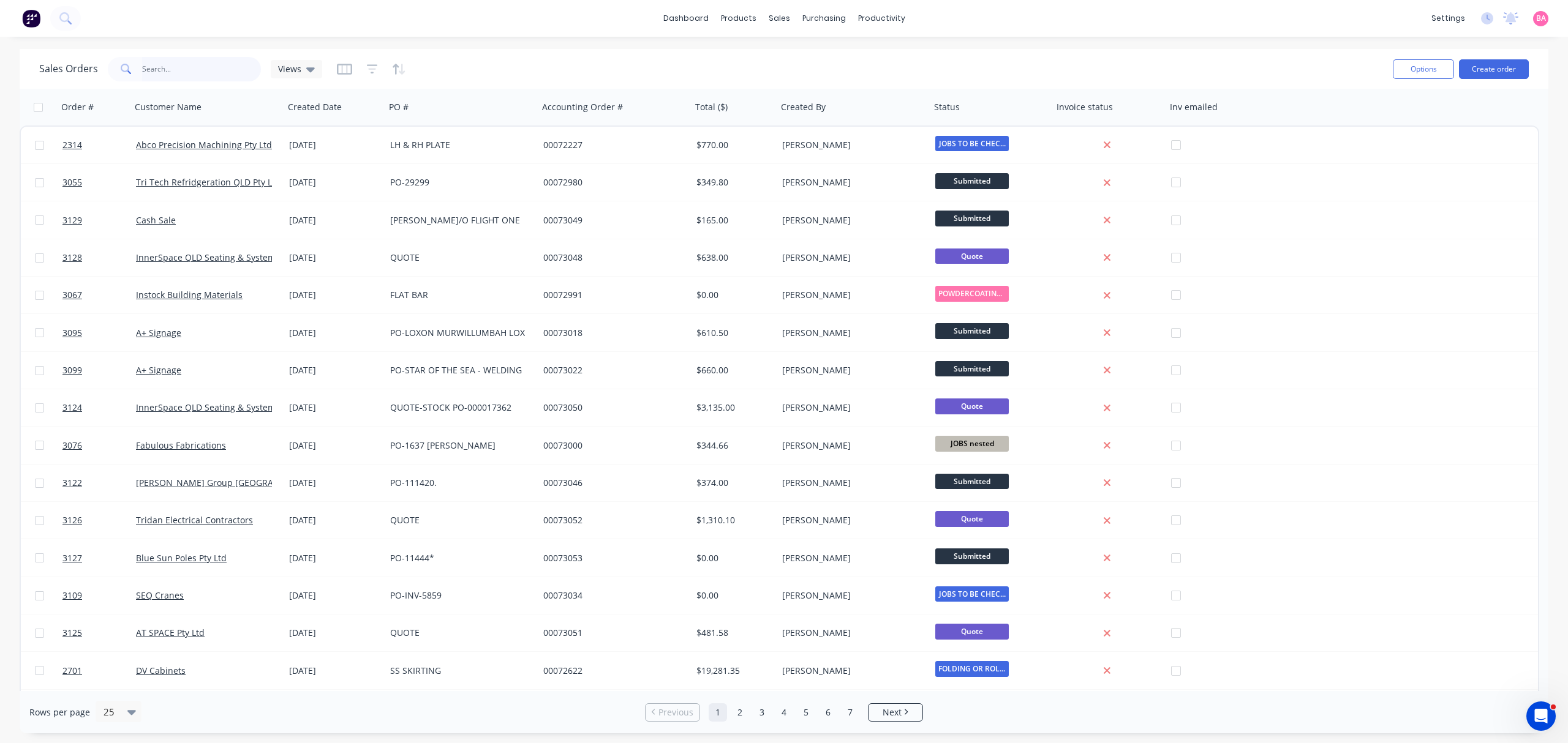
click at [173, 68] on input "text" at bounding box center [201, 69] width 119 height 25
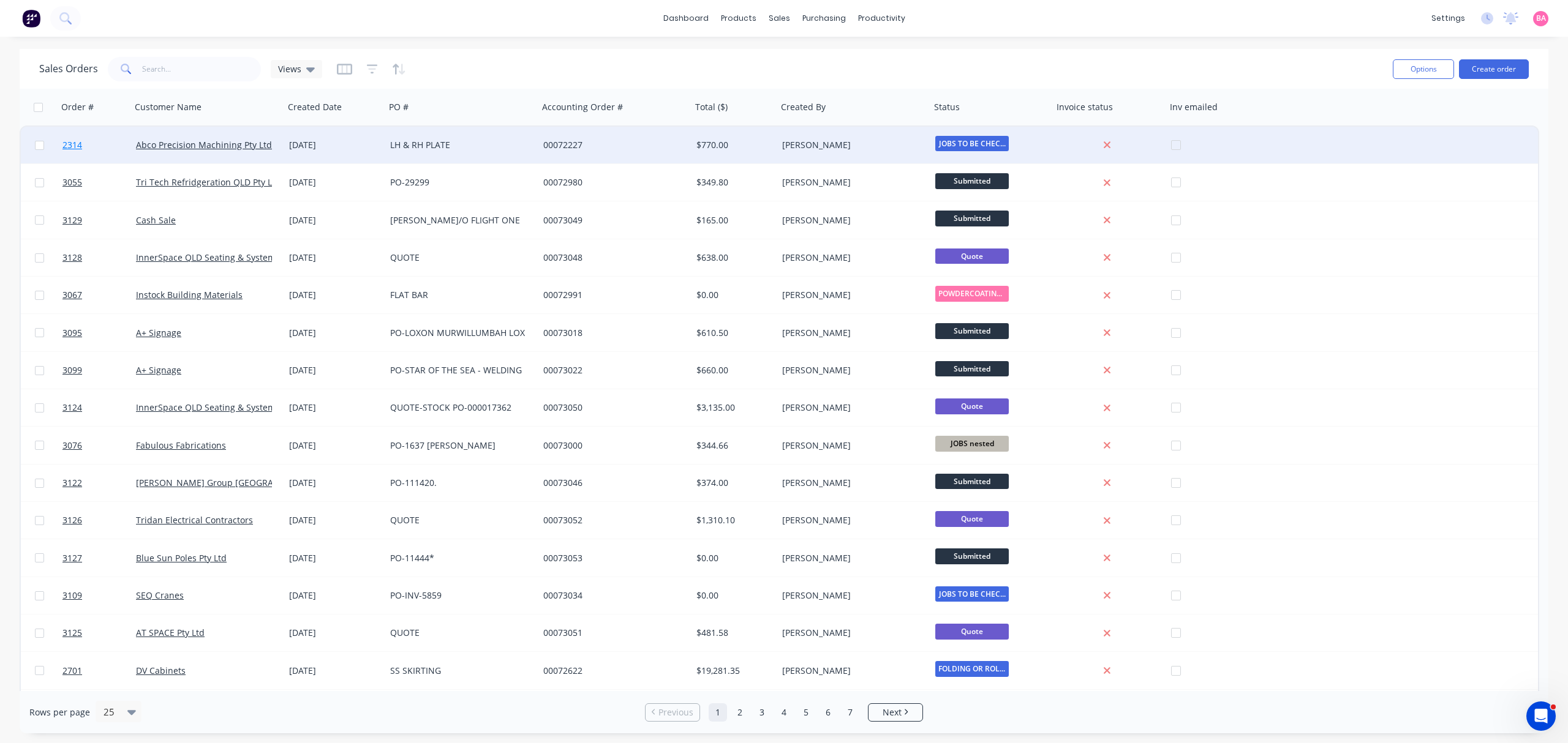
click at [67, 145] on span "2314" at bounding box center [73, 145] width 20 height 12
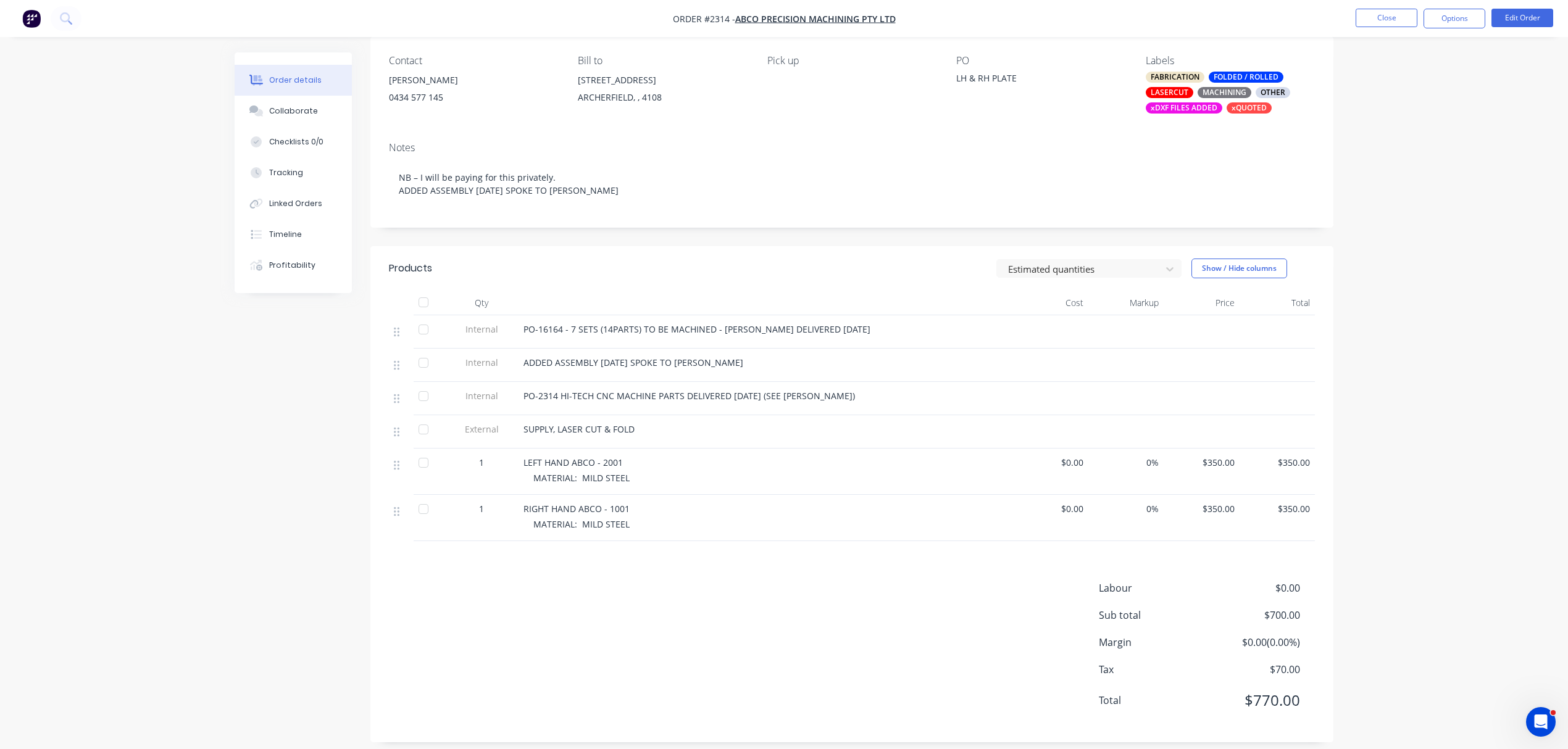
scroll to position [114, 0]
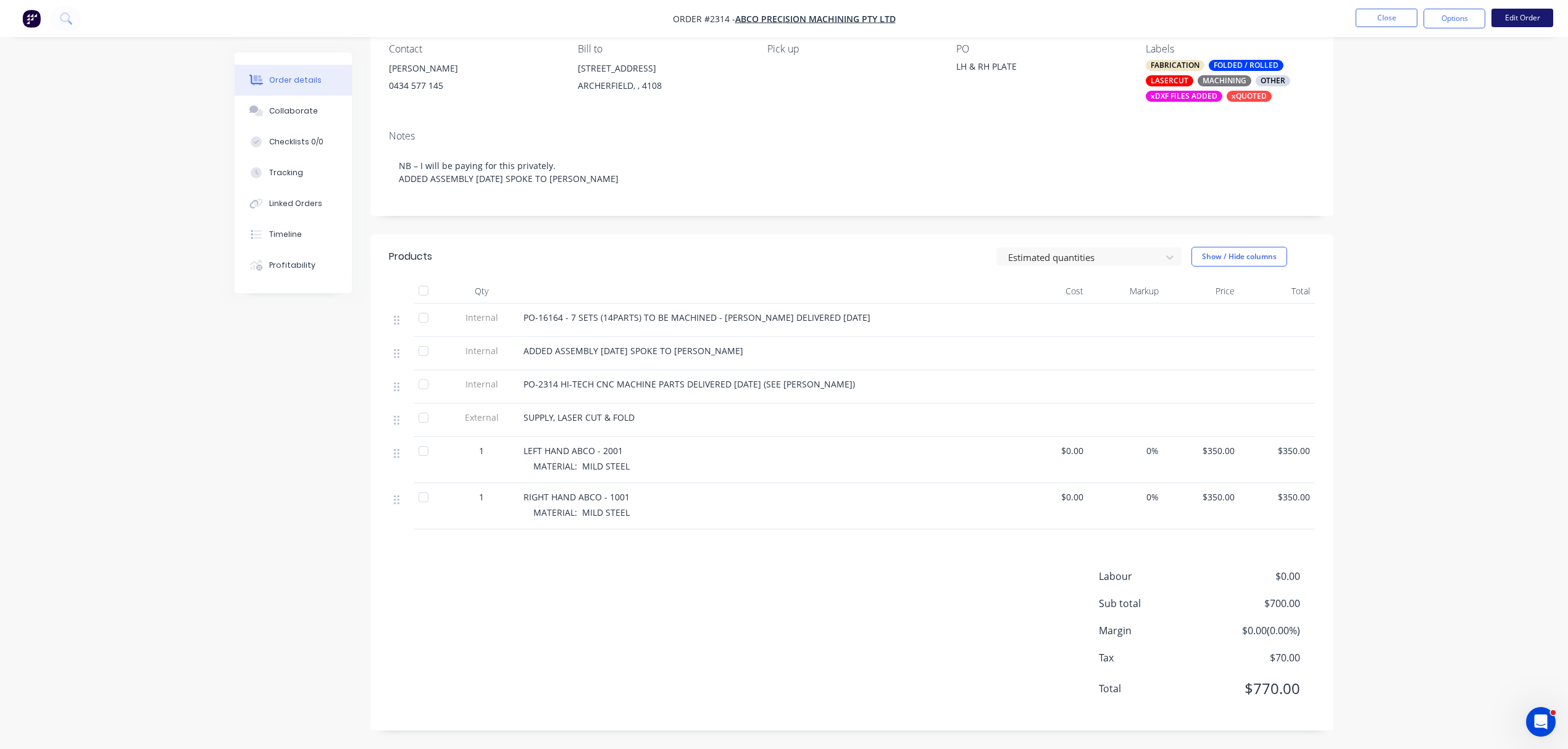
click at [1522, 16] on button "Edit Order" at bounding box center [1522, 17] width 62 height 18
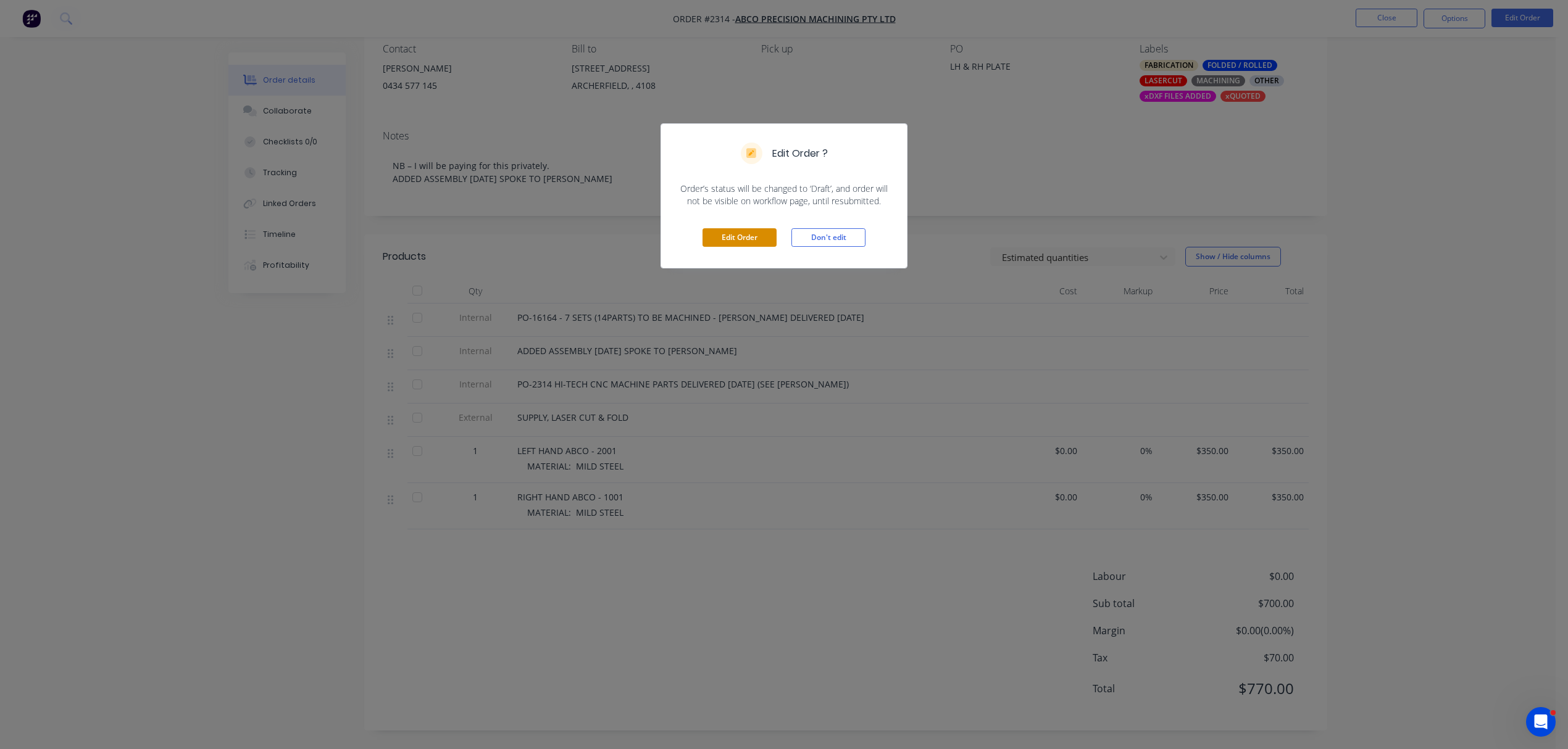
click at [737, 240] on button "Edit Order" at bounding box center [739, 238] width 74 height 18
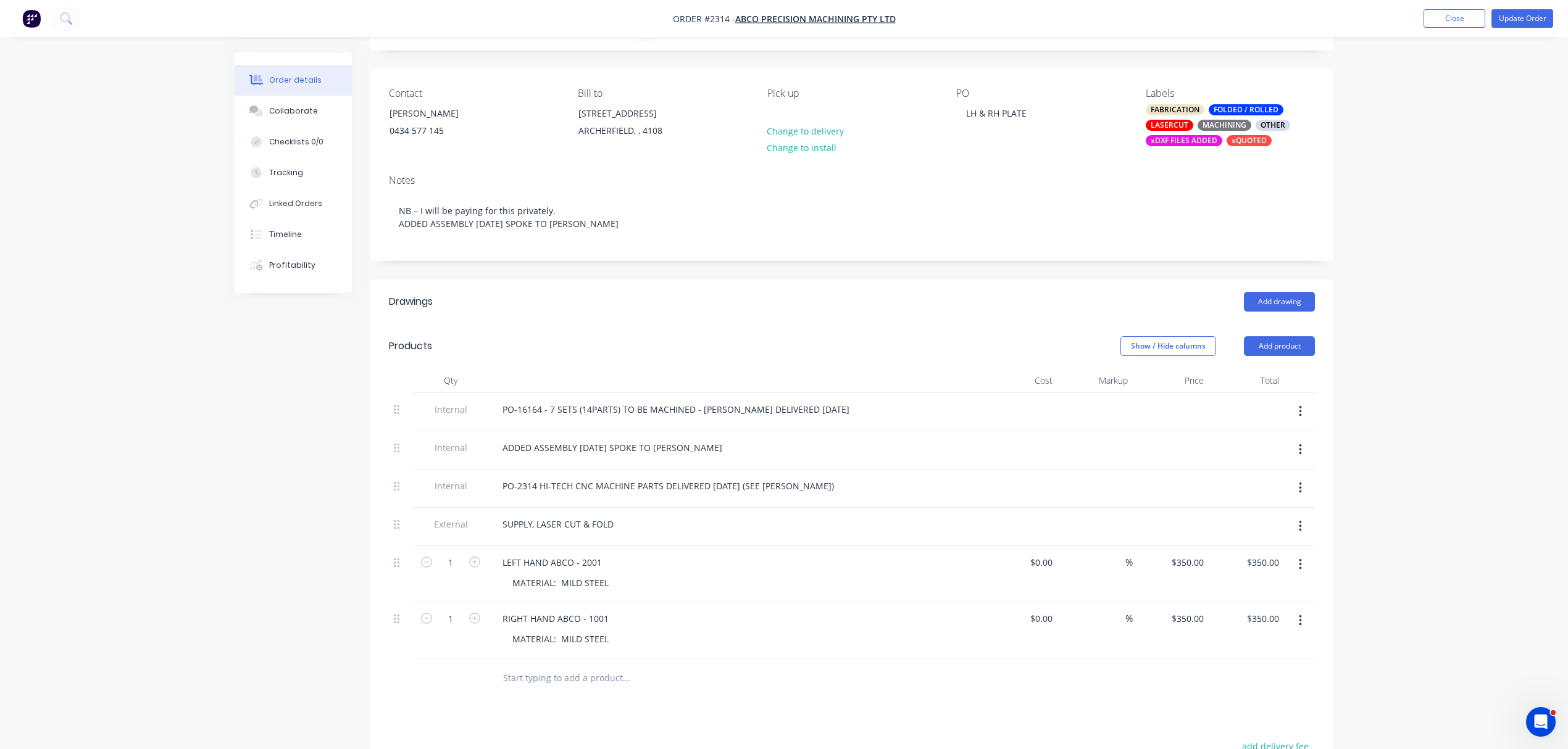
scroll to position [164, 0]
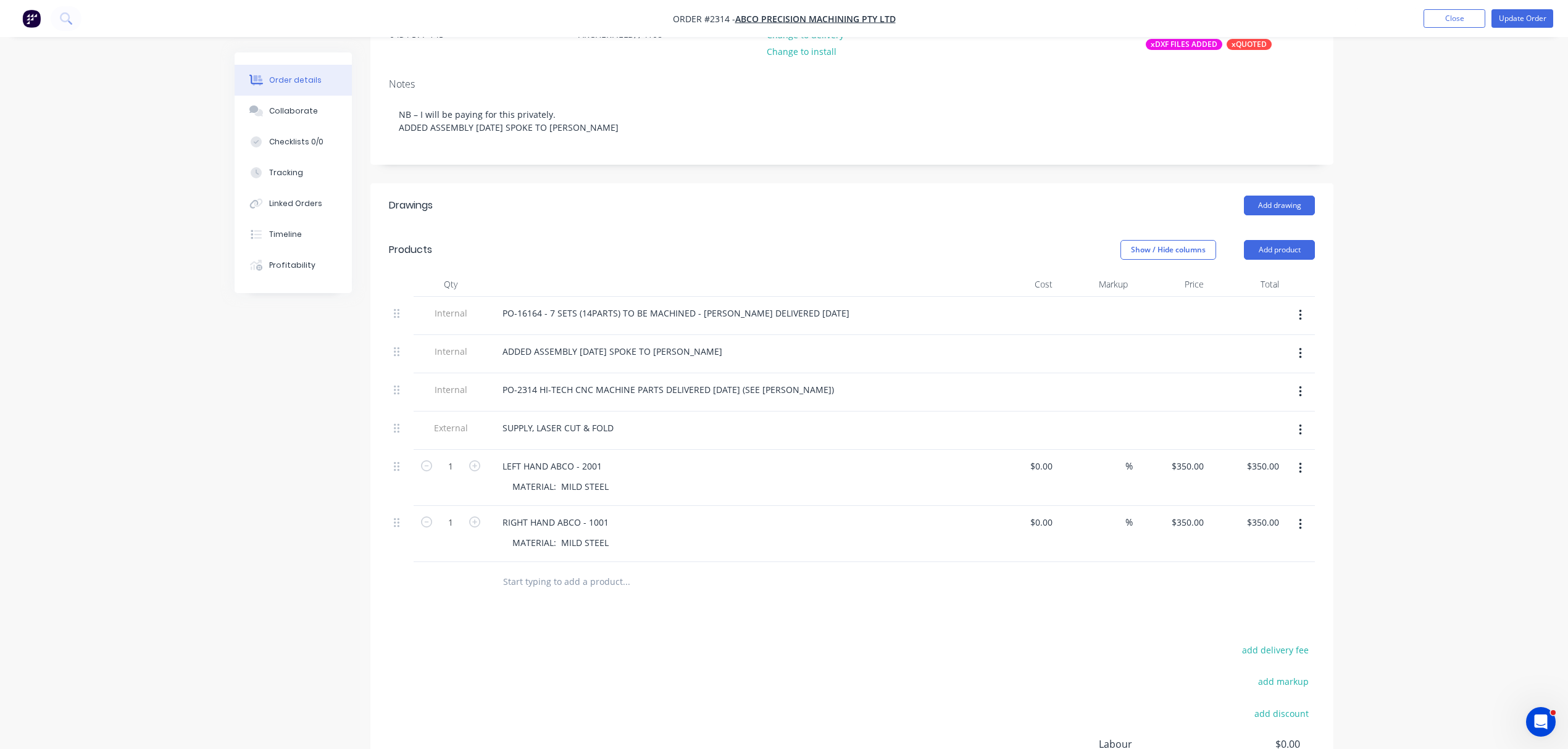
click at [565, 595] on input "text" at bounding box center [625, 582] width 247 height 25
type input "1"
type input "DELIVERY COURIERS PLEASE"
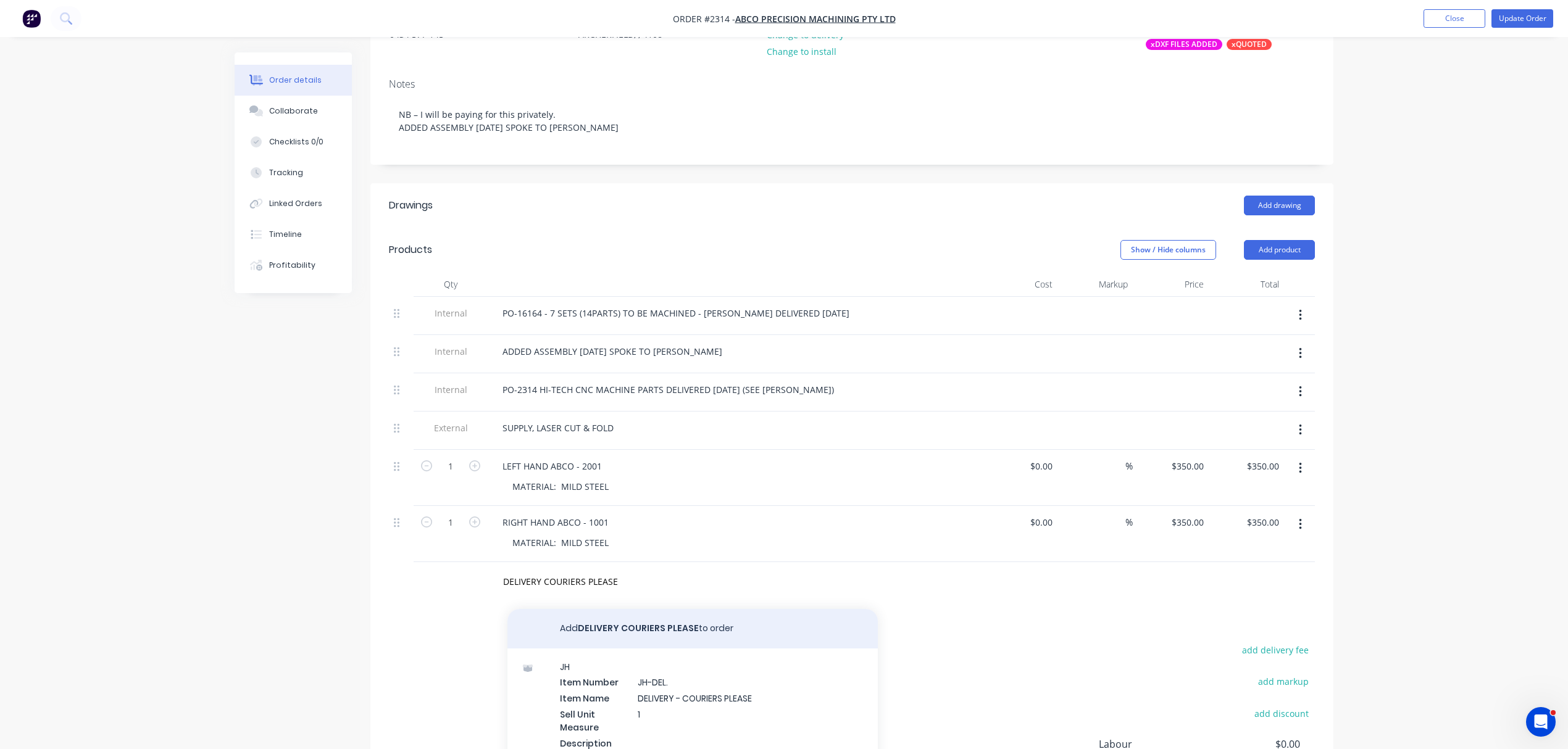
click at [694, 642] on button "Add DELIVERY COURIERS PLEASE to order" at bounding box center [693, 629] width 371 height 39
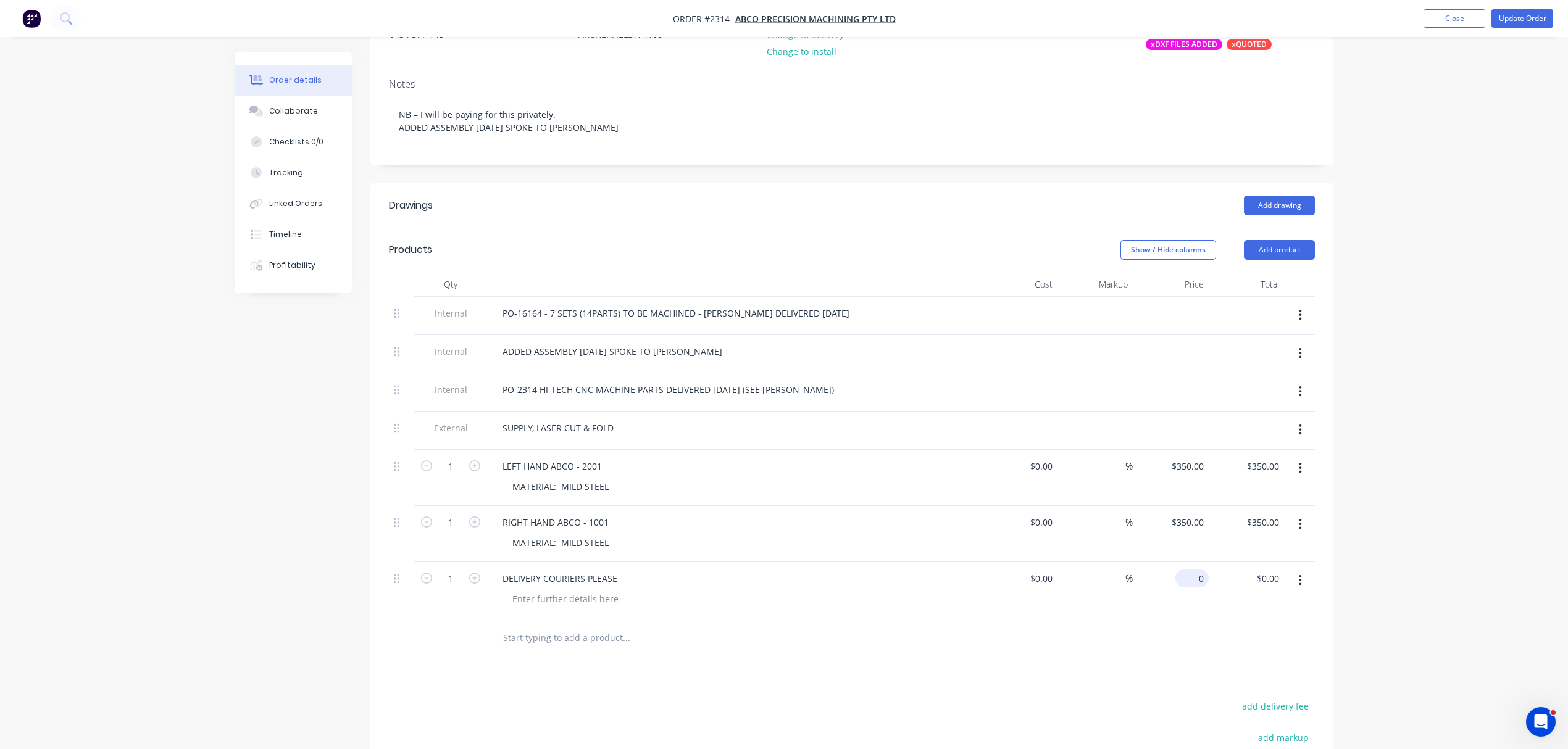
click at [1205, 587] on input "0" at bounding box center [1194, 579] width 28 height 18
type input "$50.00"
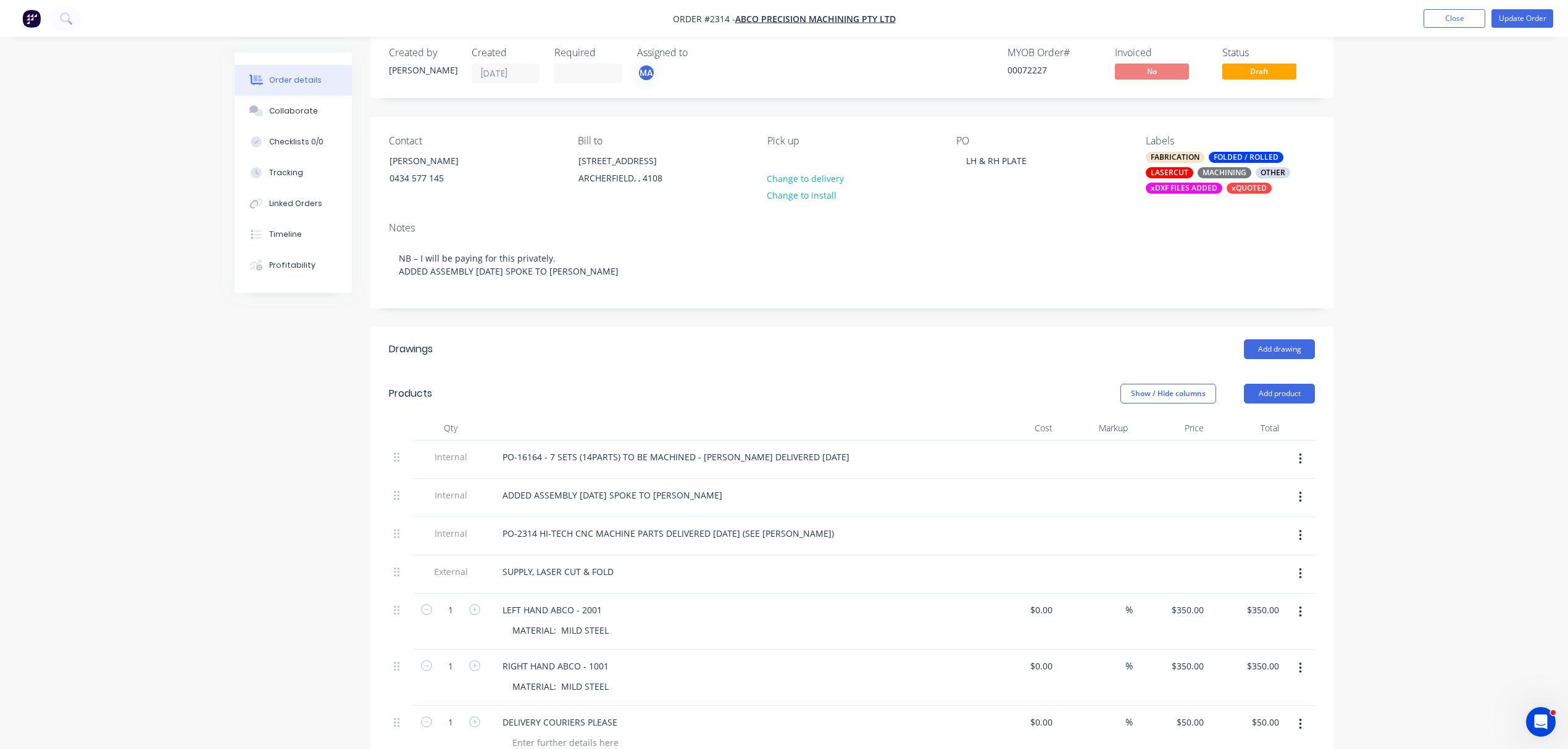
scroll to position [0, 0]
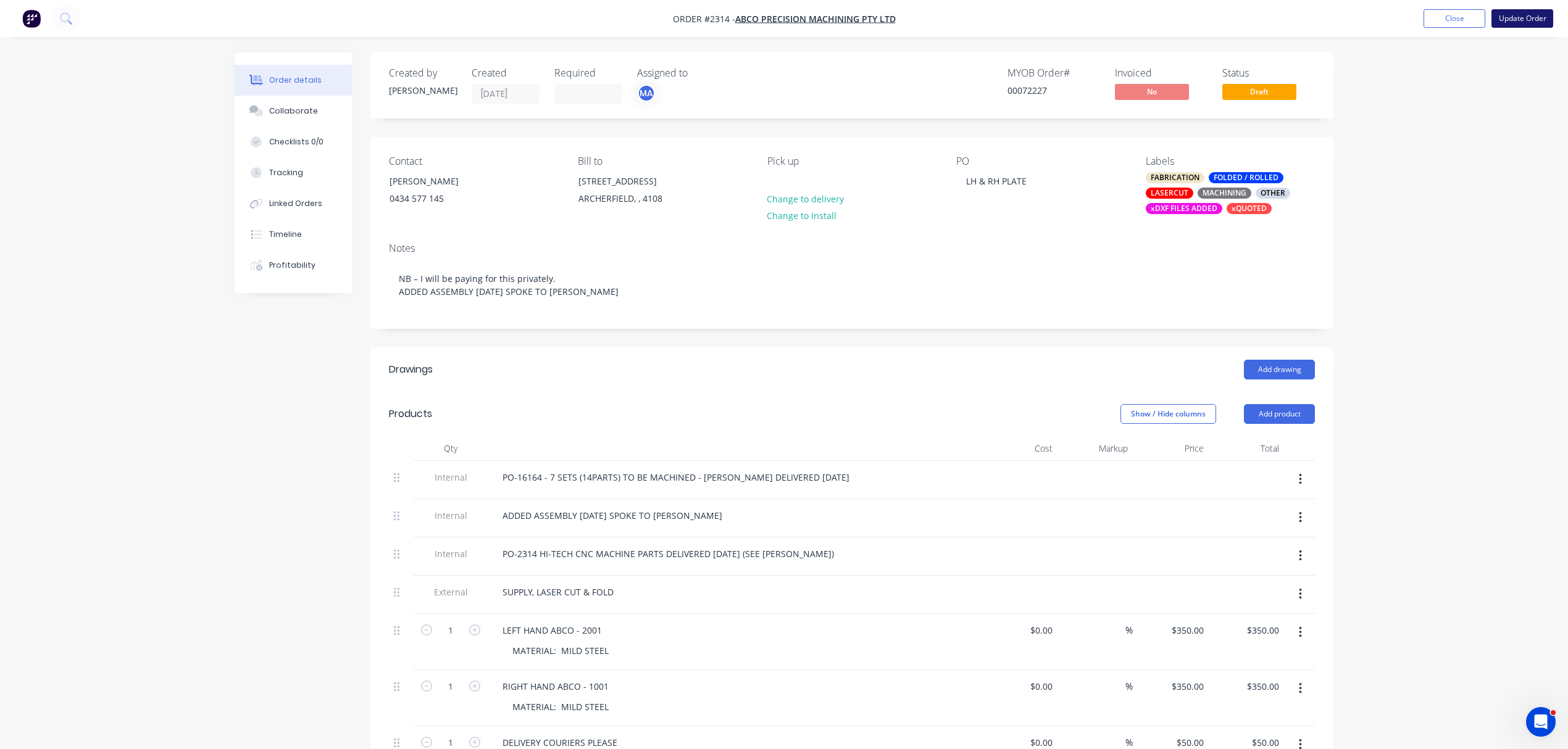
click at [1527, 10] on button "Update Order" at bounding box center [1522, 18] width 62 height 18
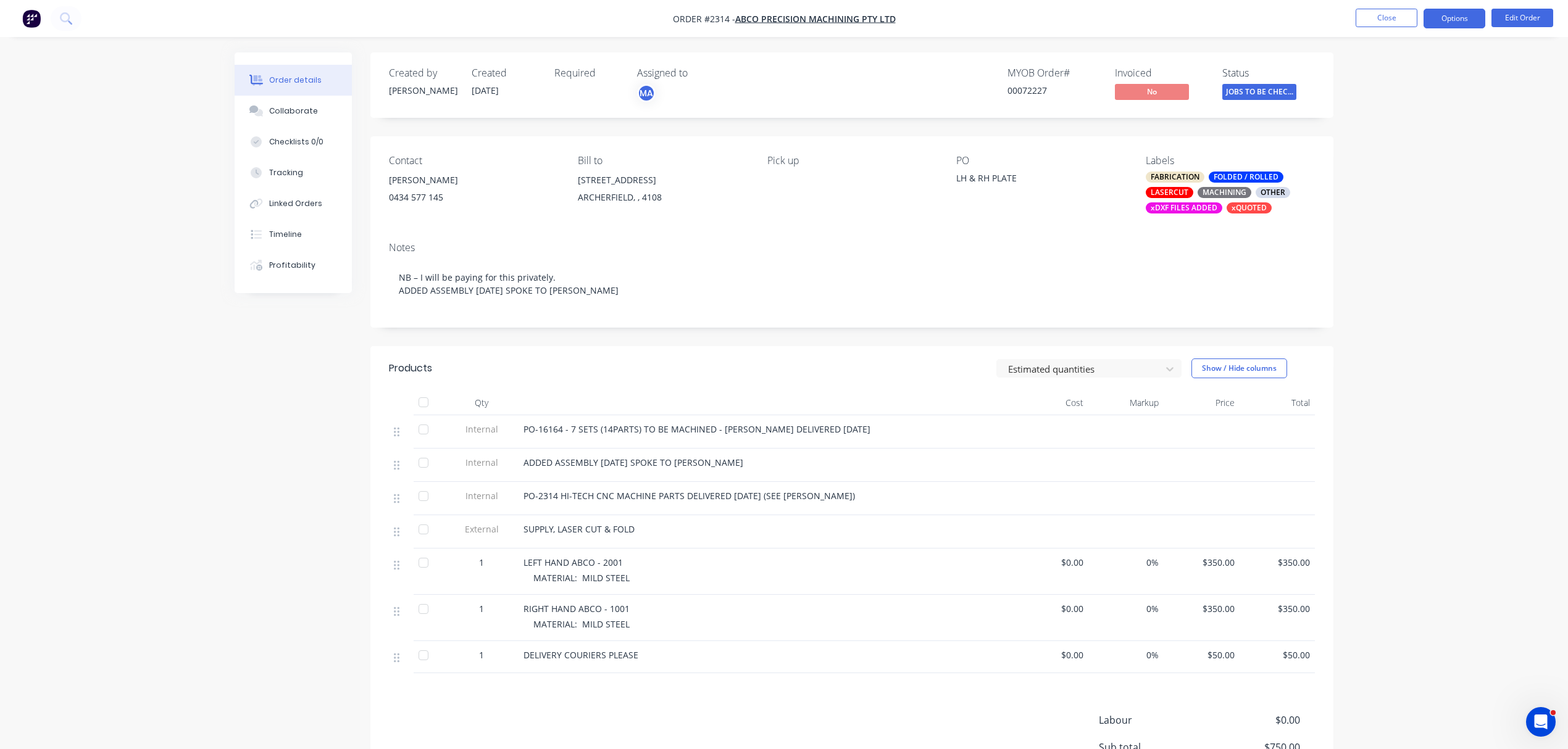
click at [1467, 12] on button "Options" at bounding box center [1454, 18] width 62 height 20
click at [1381, 73] on div "Invoice" at bounding box center [1417, 75] width 114 height 18
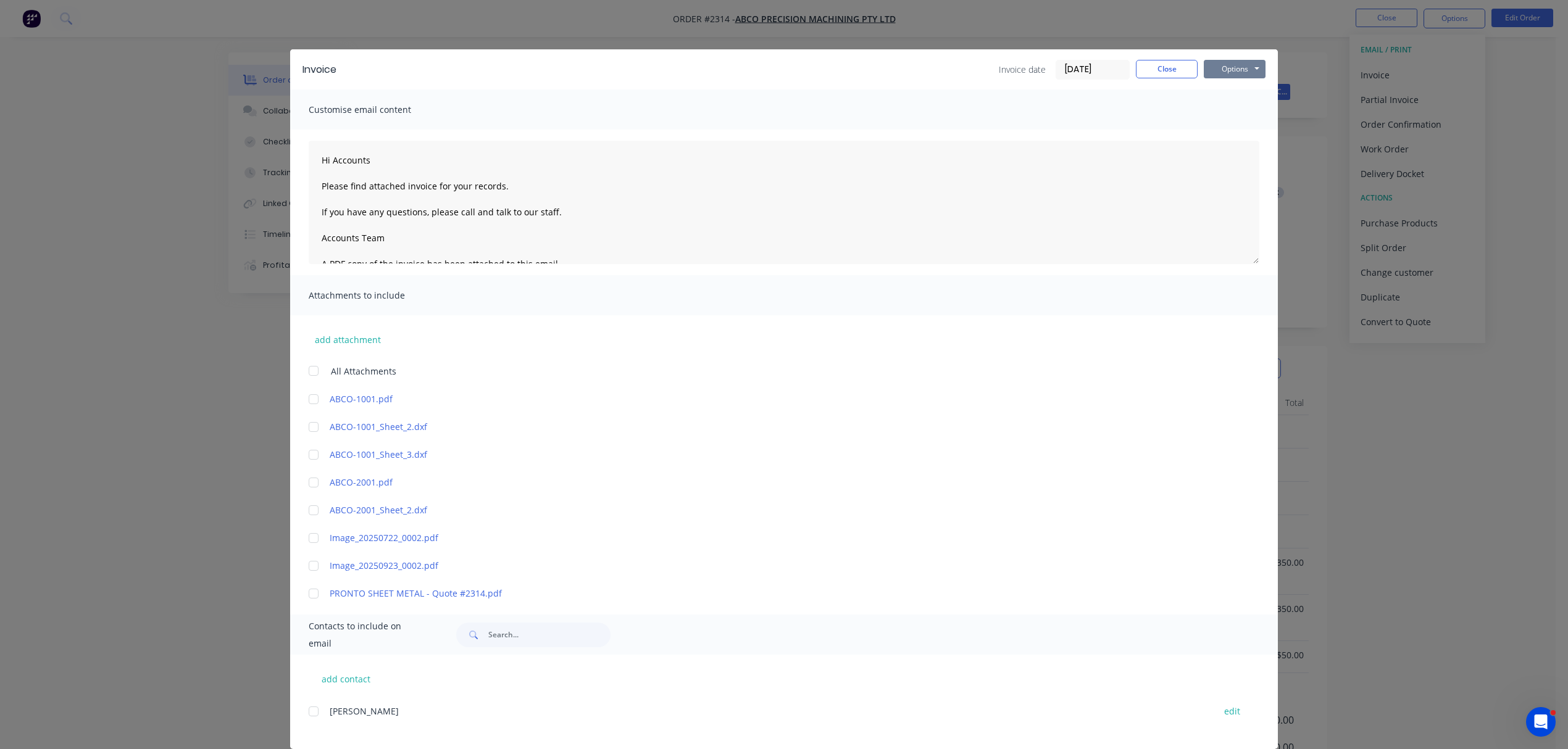
click at [1243, 72] on button "Options" at bounding box center [1234, 69] width 62 height 18
click at [1230, 110] on button "Print" at bounding box center [1243, 111] width 79 height 20
click at [1226, 67] on button "Options" at bounding box center [1234, 69] width 62 height 18
type textarea "Hi Accounts Please find attached invoice for your records. If you have any ques…"
click at [1176, 68] on button "Close" at bounding box center [1166, 69] width 62 height 18
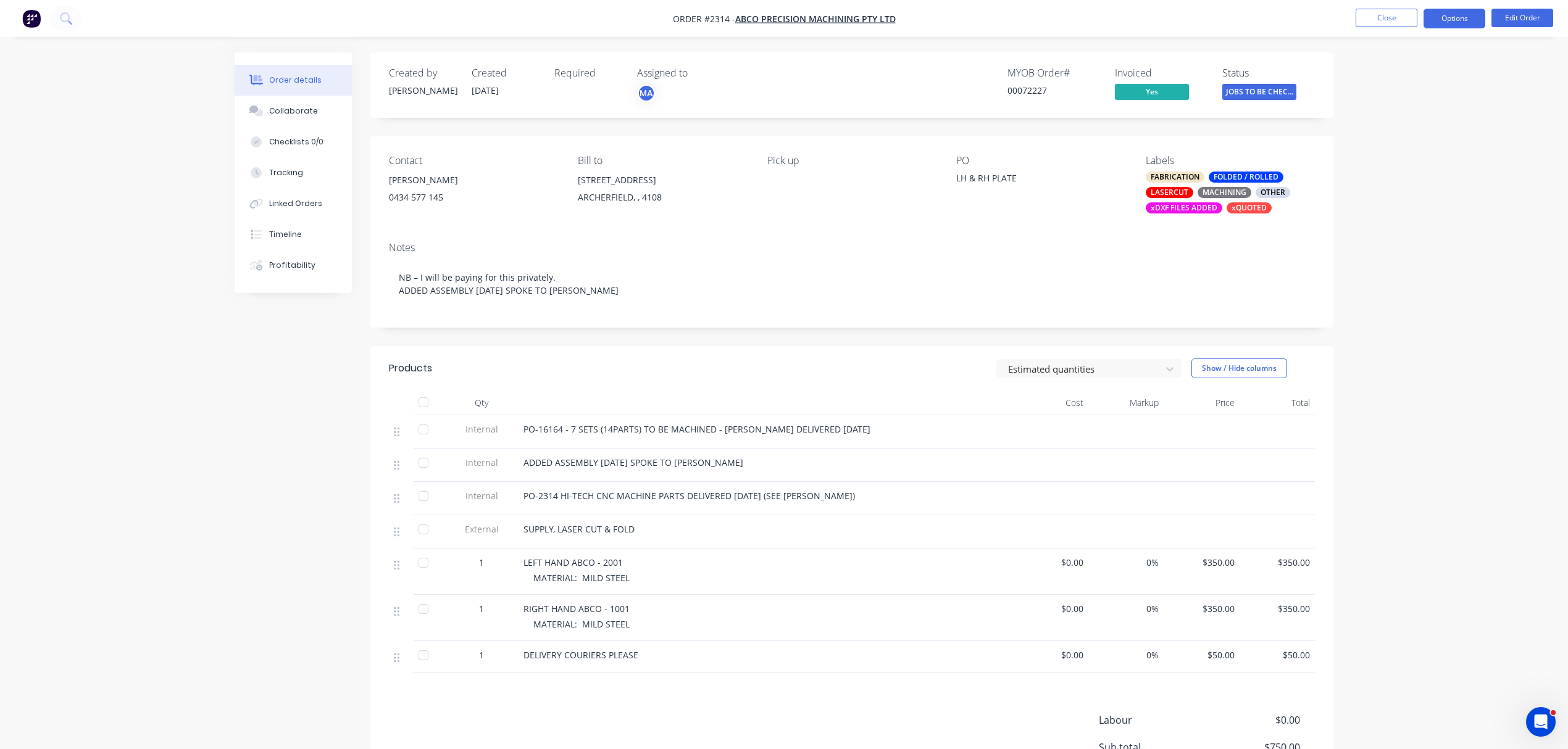
click at [1460, 14] on button "Options" at bounding box center [1454, 18] width 62 height 20
click at [1415, 175] on div "Delivery Docket" at bounding box center [1417, 174] width 114 height 18
click at [1398, 119] on div "Without pricing" at bounding box center [1417, 125] width 114 height 18
click at [1280, 122] on div "Created by [PERSON_NAME] Created [DATE] Required Assigned to MA MYOB Order # 00…" at bounding box center [852, 464] width 963 height 822
click at [1519, 17] on button "Edit Order" at bounding box center [1522, 17] width 62 height 18
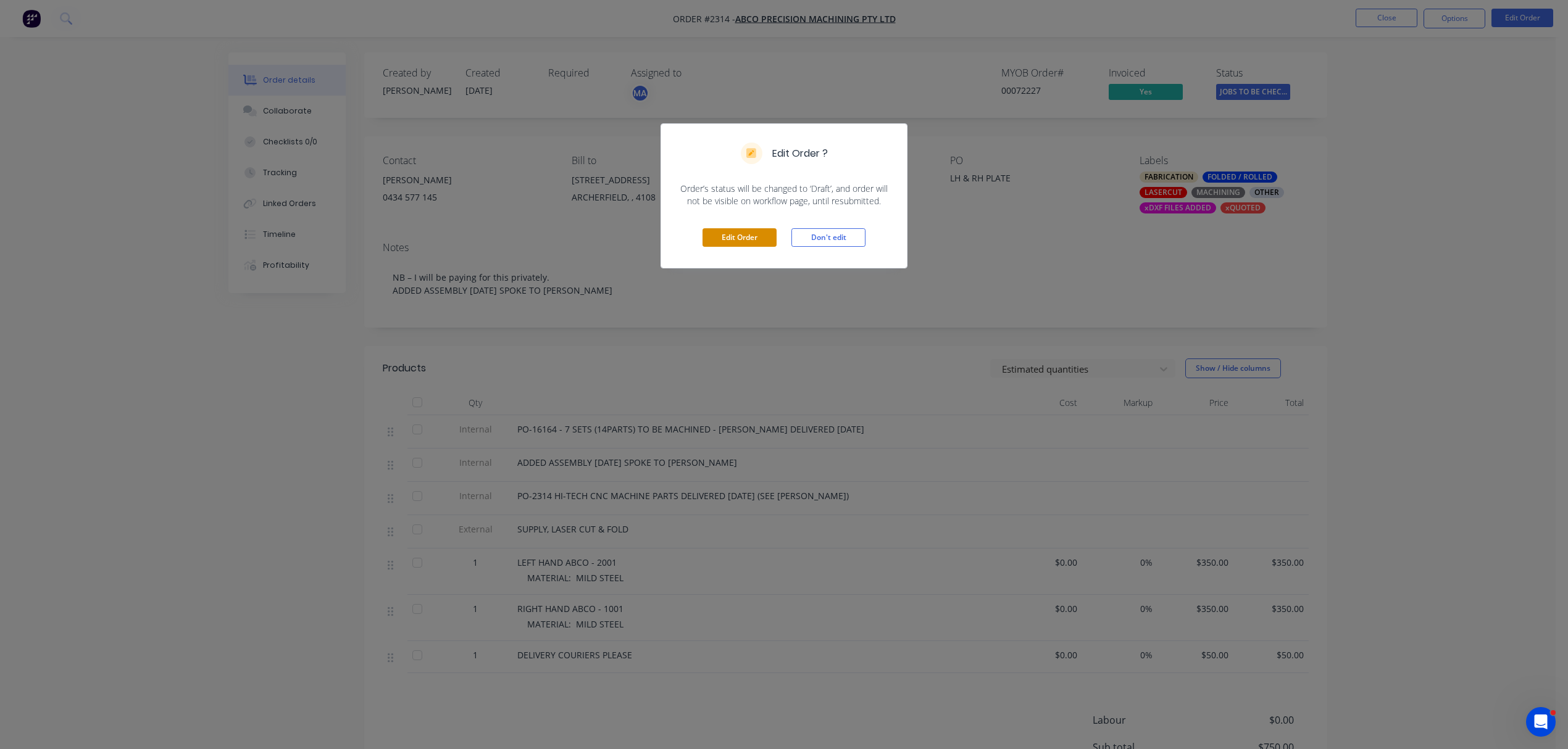
click at [748, 242] on button "Edit Order" at bounding box center [739, 238] width 74 height 18
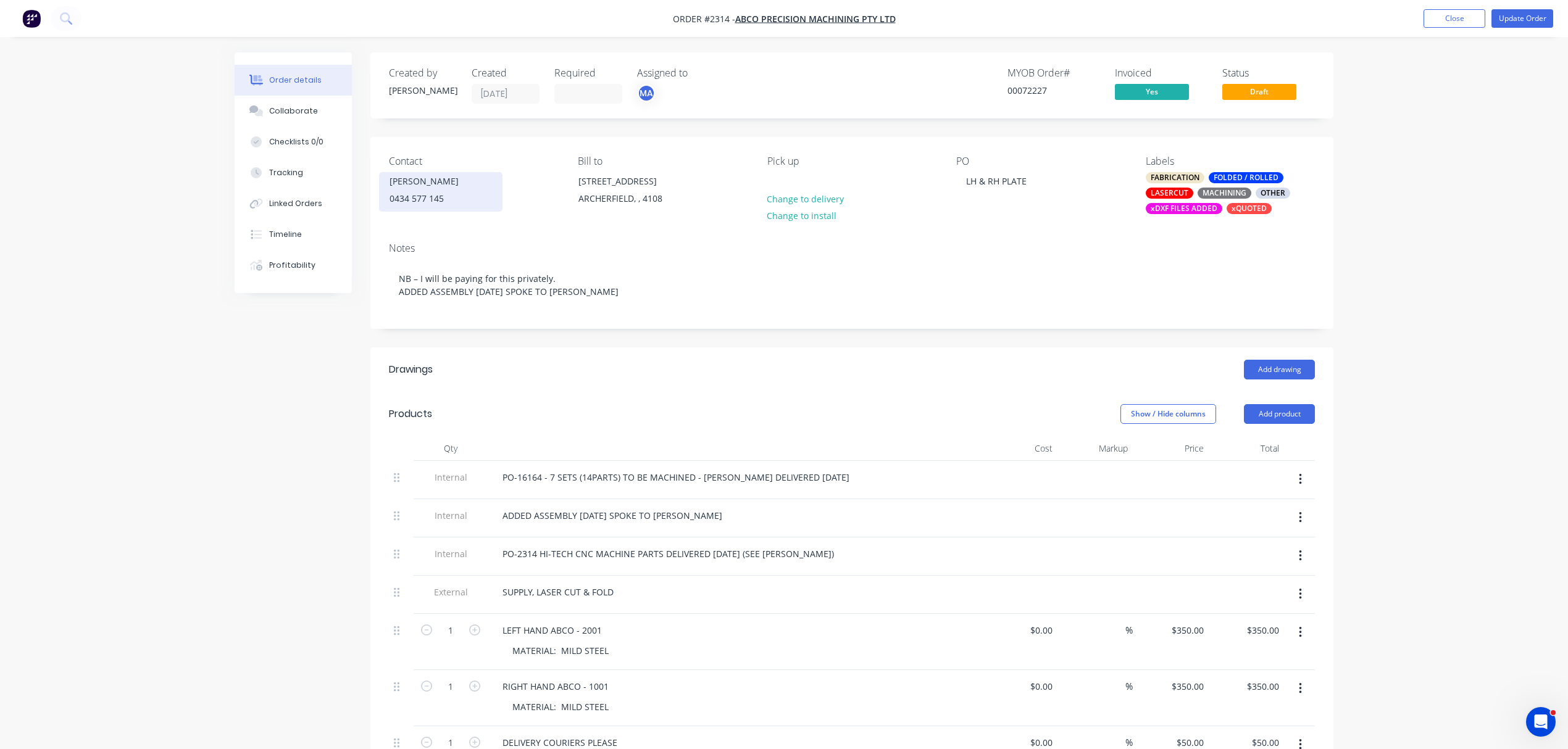
click at [431, 191] on div "0434 577 145" at bounding box center [441, 198] width 103 height 17
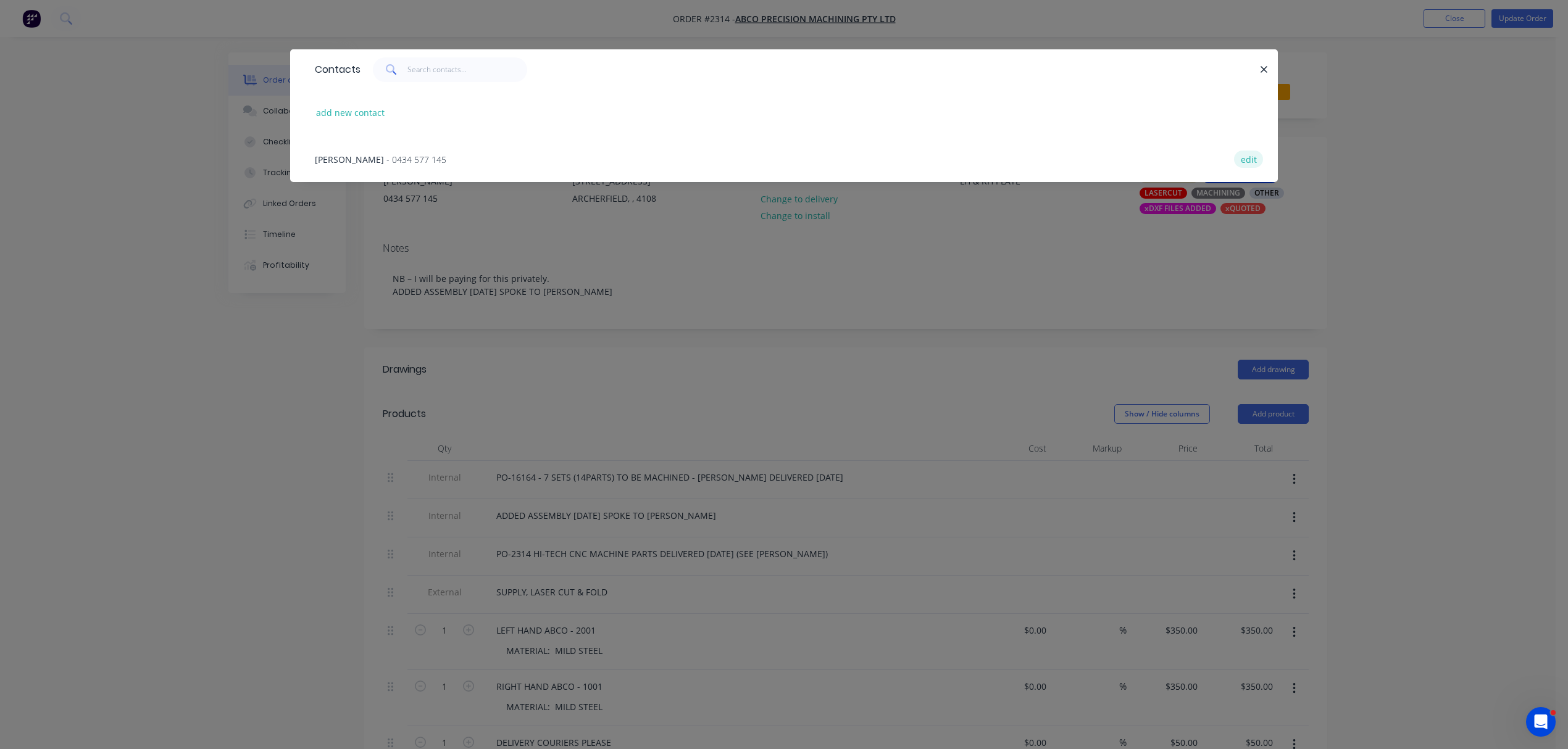
click at [1234, 157] on button "edit" at bounding box center [1249, 159] width 29 height 17
select select "AU"
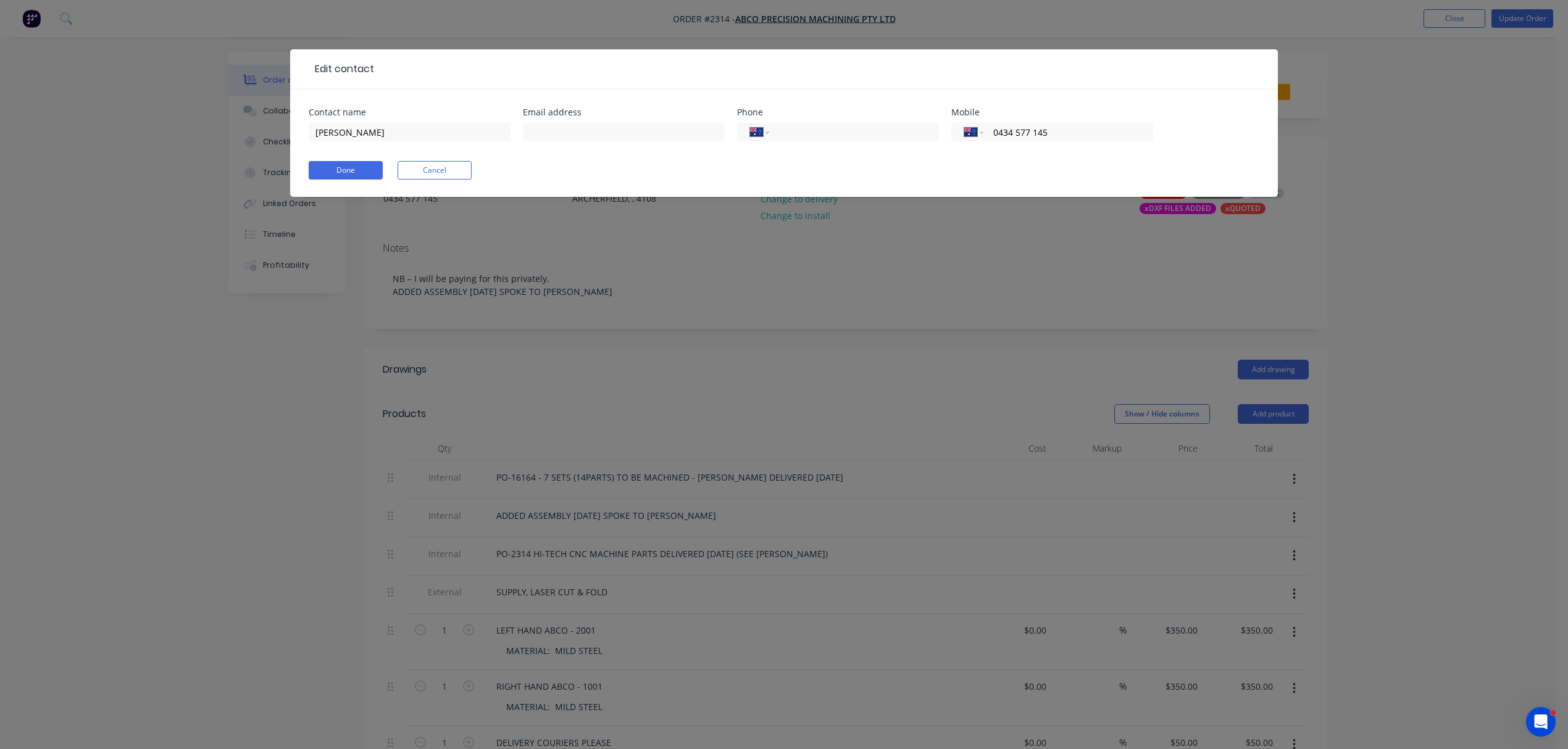
click at [601, 216] on div "Edit contact Contact name [PERSON_NAME] Email address Phone International [GEOG…" at bounding box center [784, 132] width 988 height 166
click at [416, 167] on button "Cancel" at bounding box center [434, 171] width 74 height 18
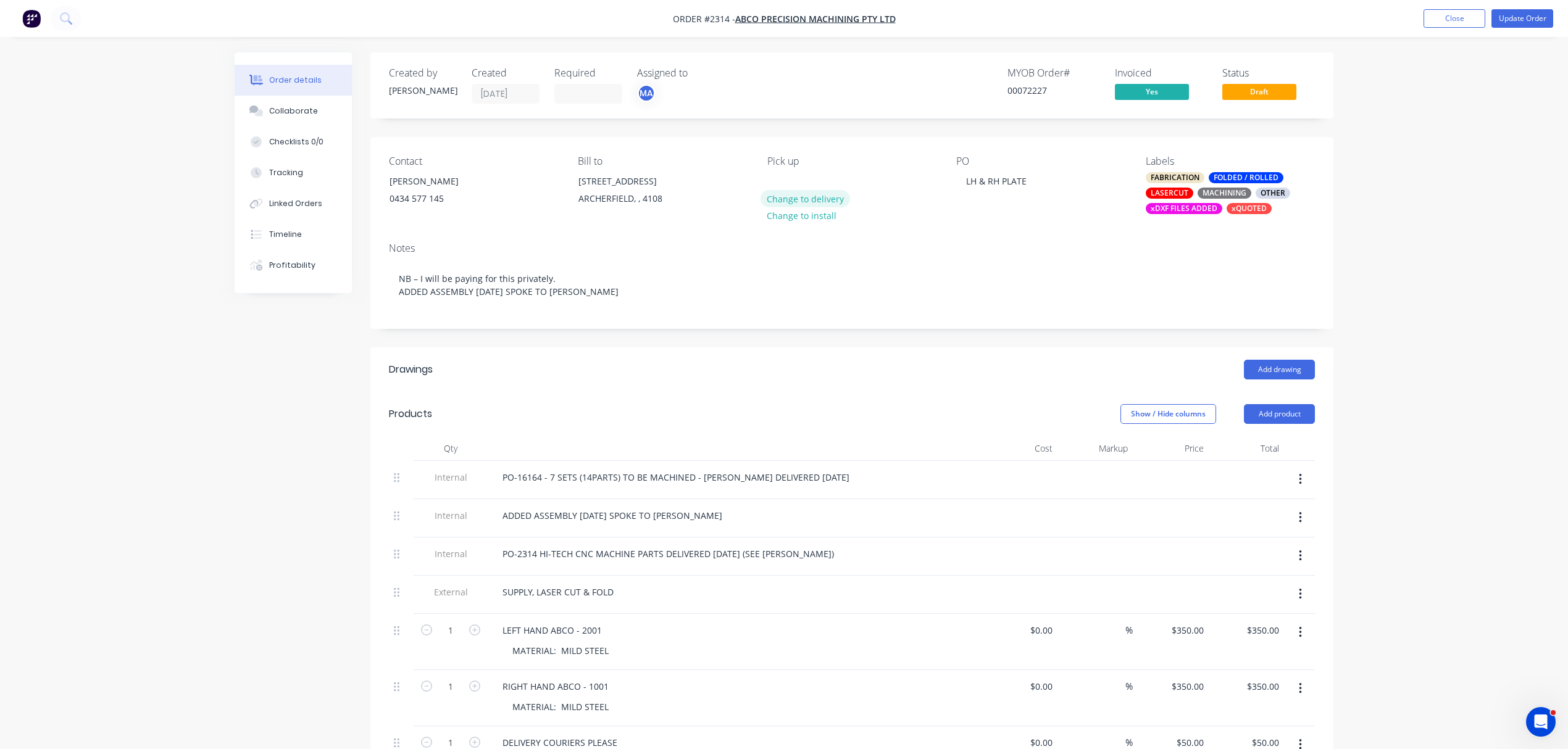
click at [813, 205] on button "Change to delivery" at bounding box center [806, 198] width 90 height 17
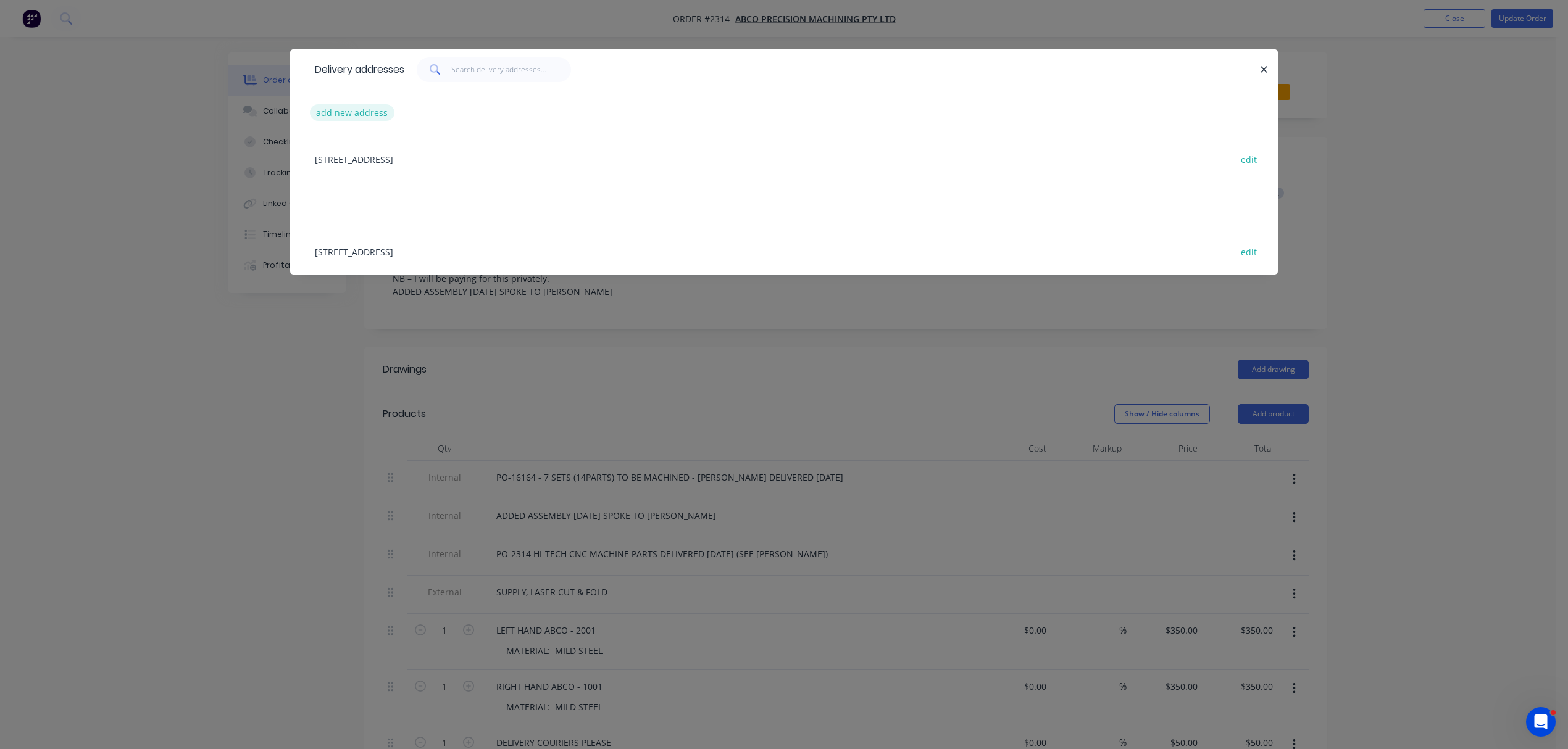
click at [353, 112] on button "add new address" at bounding box center [353, 113] width 84 height 17
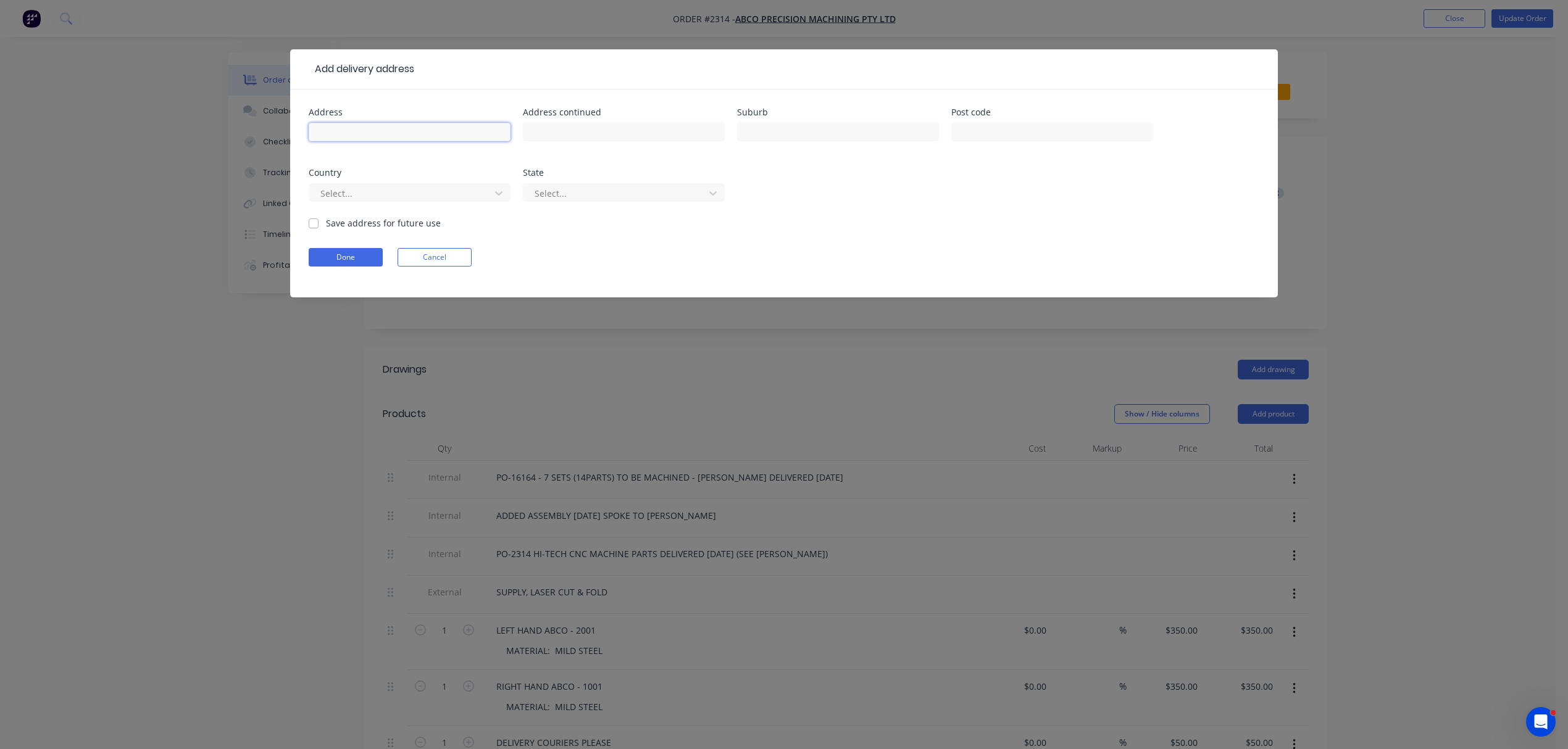
click at [376, 131] on input "text" at bounding box center [409, 132] width 202 height 18
type input "[STREET_ADDRESS]"
type input "NOOSA HEADS"
click at [1032, 137] on input "text" at bounding box center [1052, 132] width 202 height 18
type input "4567"
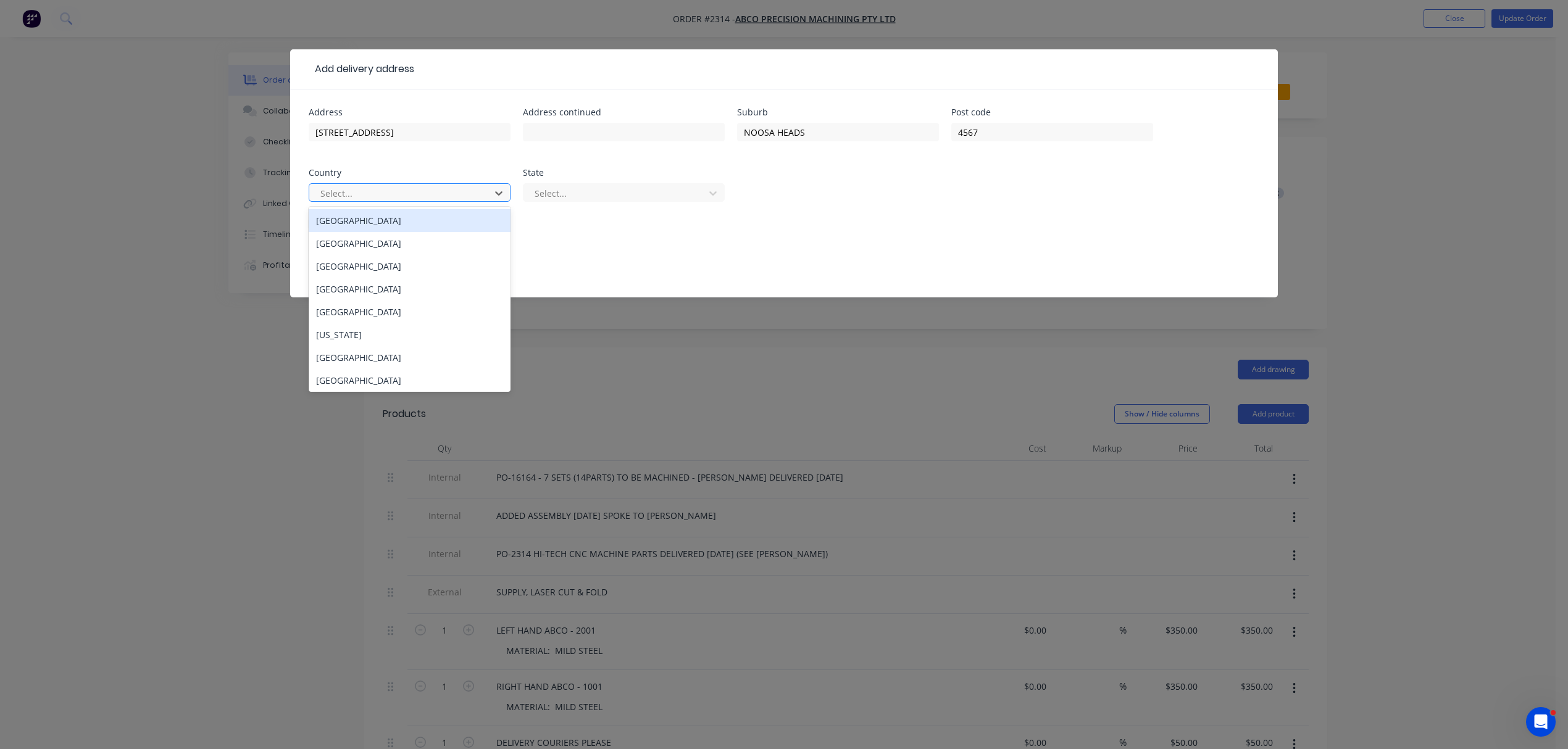
click at [352, 216] on div "[GEOGRAPHIC_DATA]" at bounding box center [409, 220] width 202 height 23
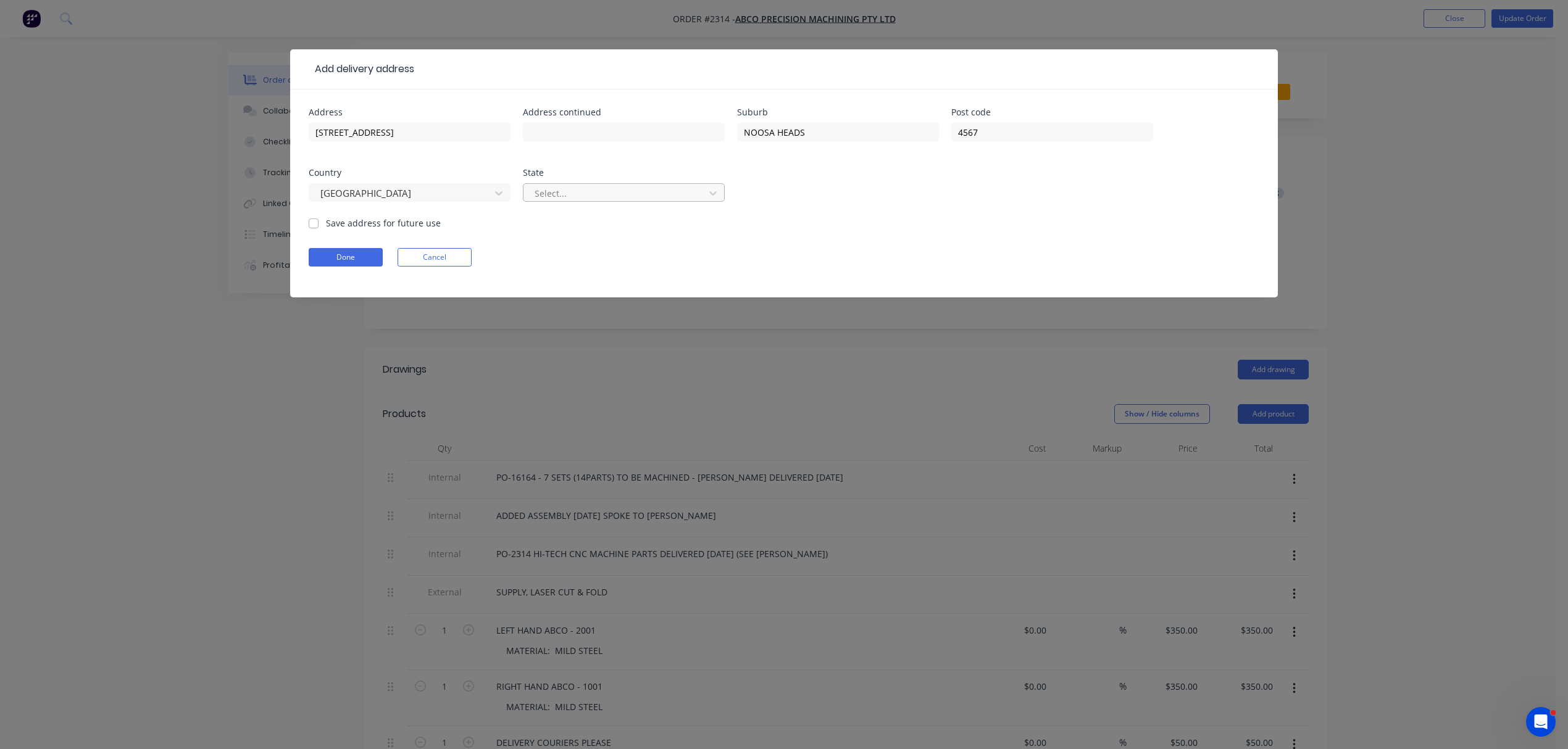
click at [598, 191] on div at bounding box center [616, 193] width 165 height 16
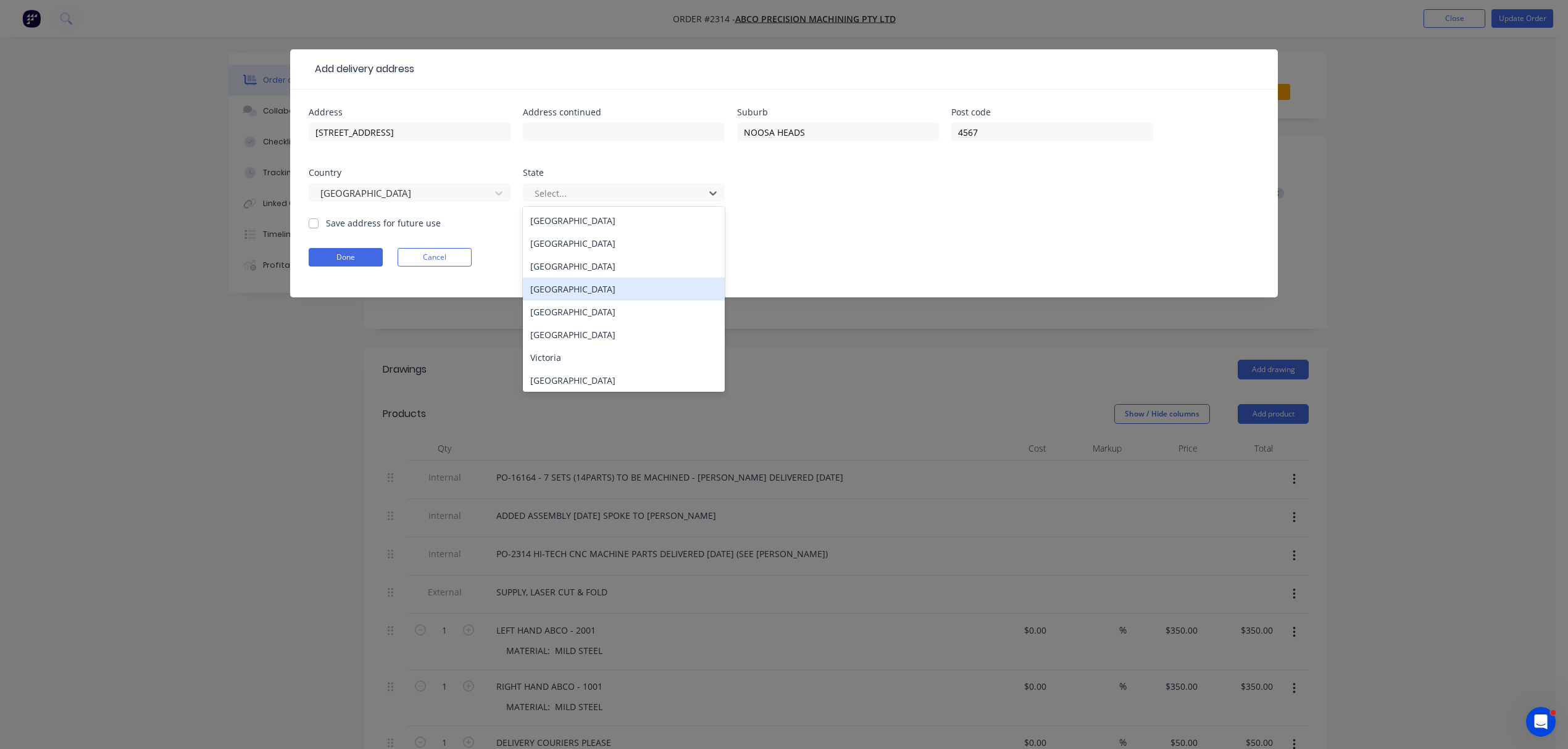
click at [551, 287] on div "[GEOGRAPHIC_DATA]" at bounding box center [624, 289] width 202 height 23
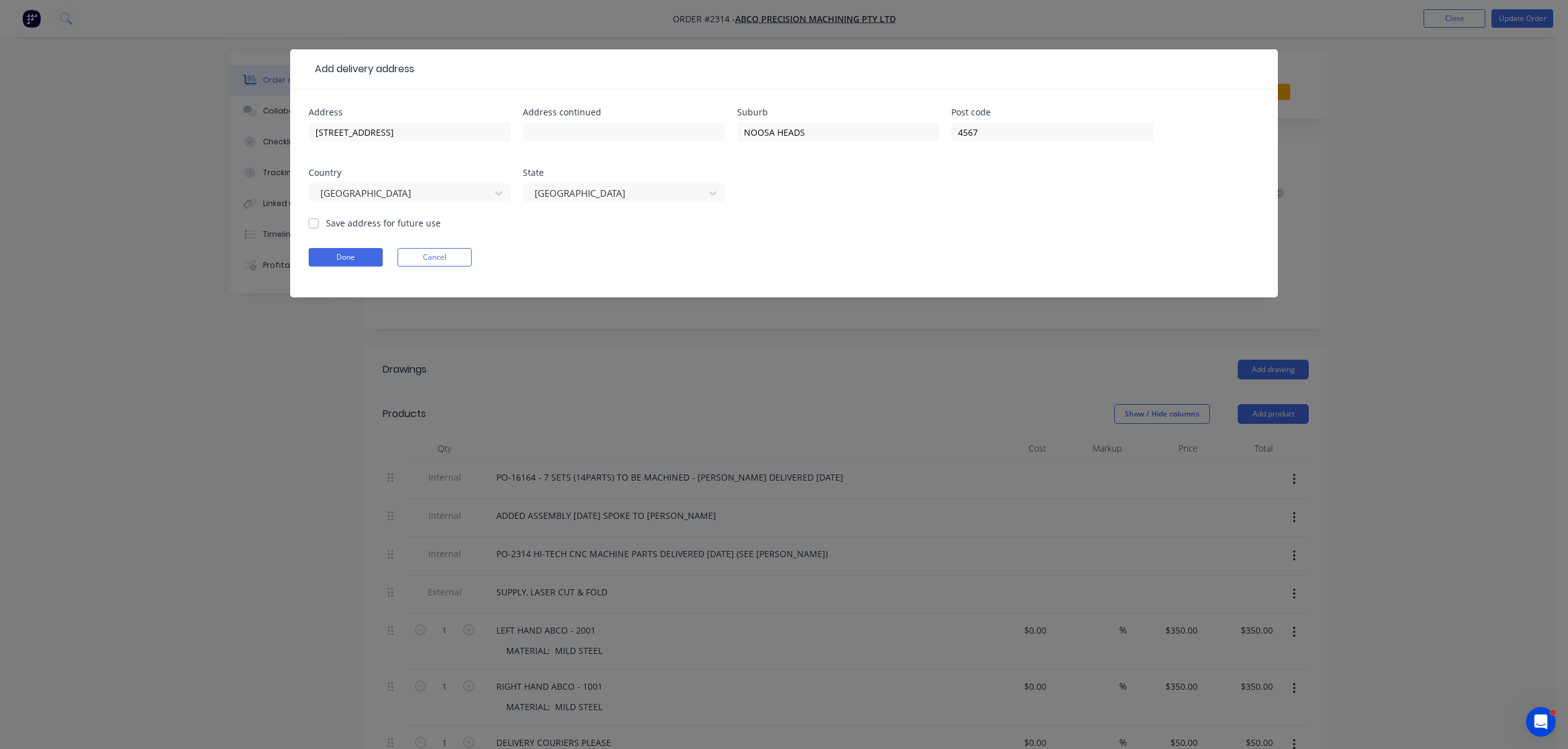
click at [326, 223] on label "Save address for future use" at bounding box center [383, 223] width 115 height 13
click at [315, 223] on input "Save address for future use" at bounding box center [313, 222] width 10 height 12
checkbox input "true"
click at [353, 260] on button "Done" at bounding box center [345, 257] width 74 height 18
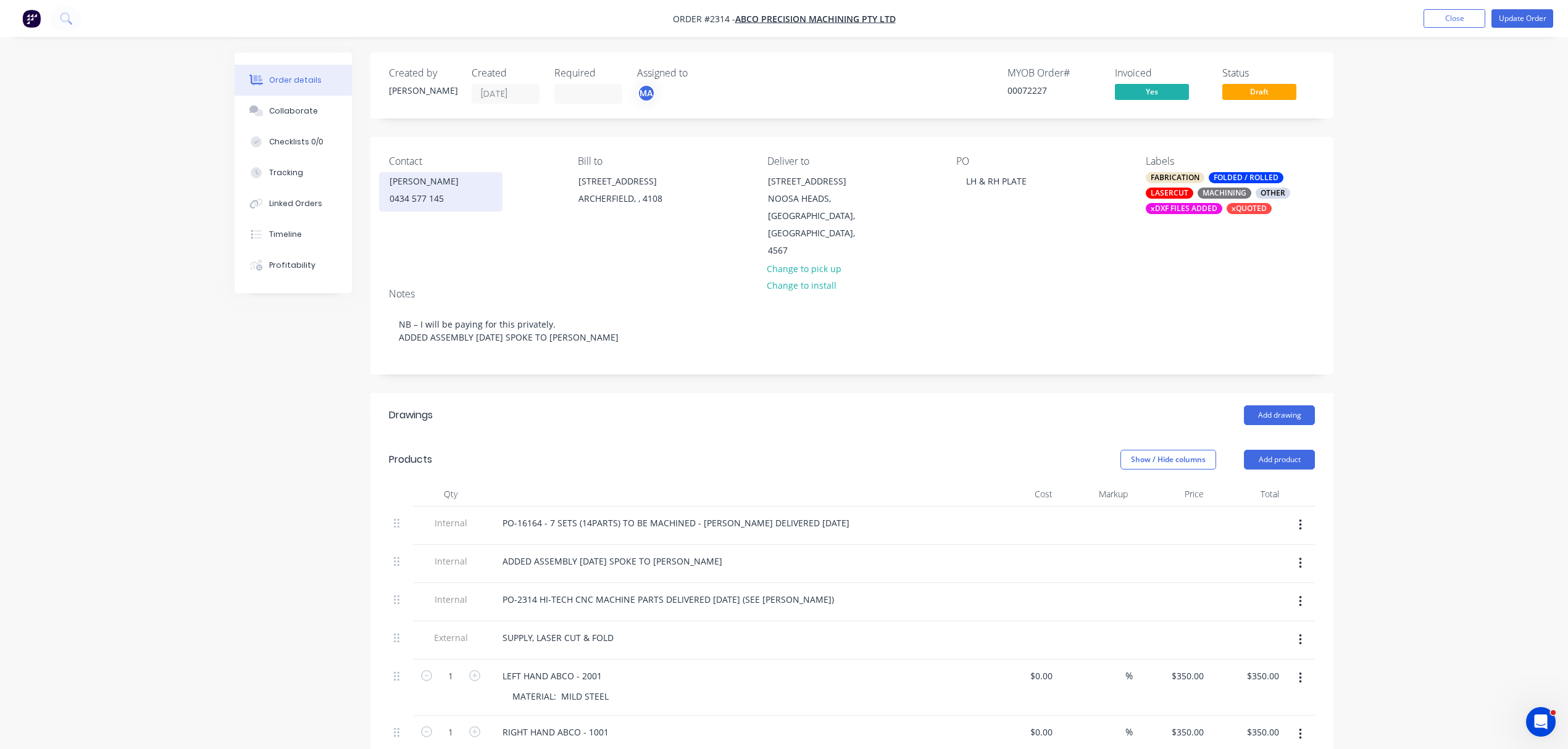
click at [410, 188] on div "[PERSON_NAME]" at bounding box center [441, 181] width 103 height 17
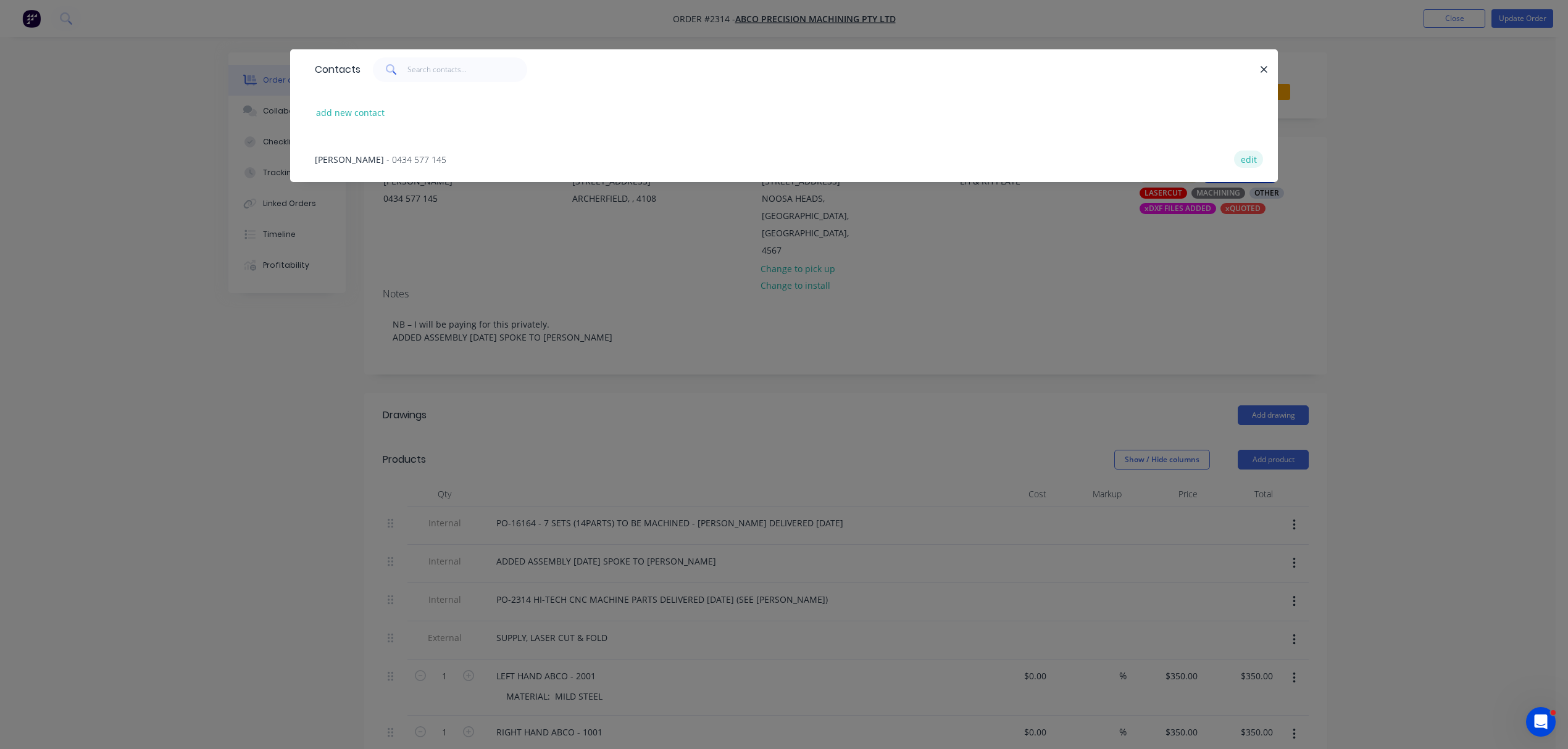
click at [1238, 156] on button "edit" at bounding box center [1249, 159] width 29 height 17
select select "AU"
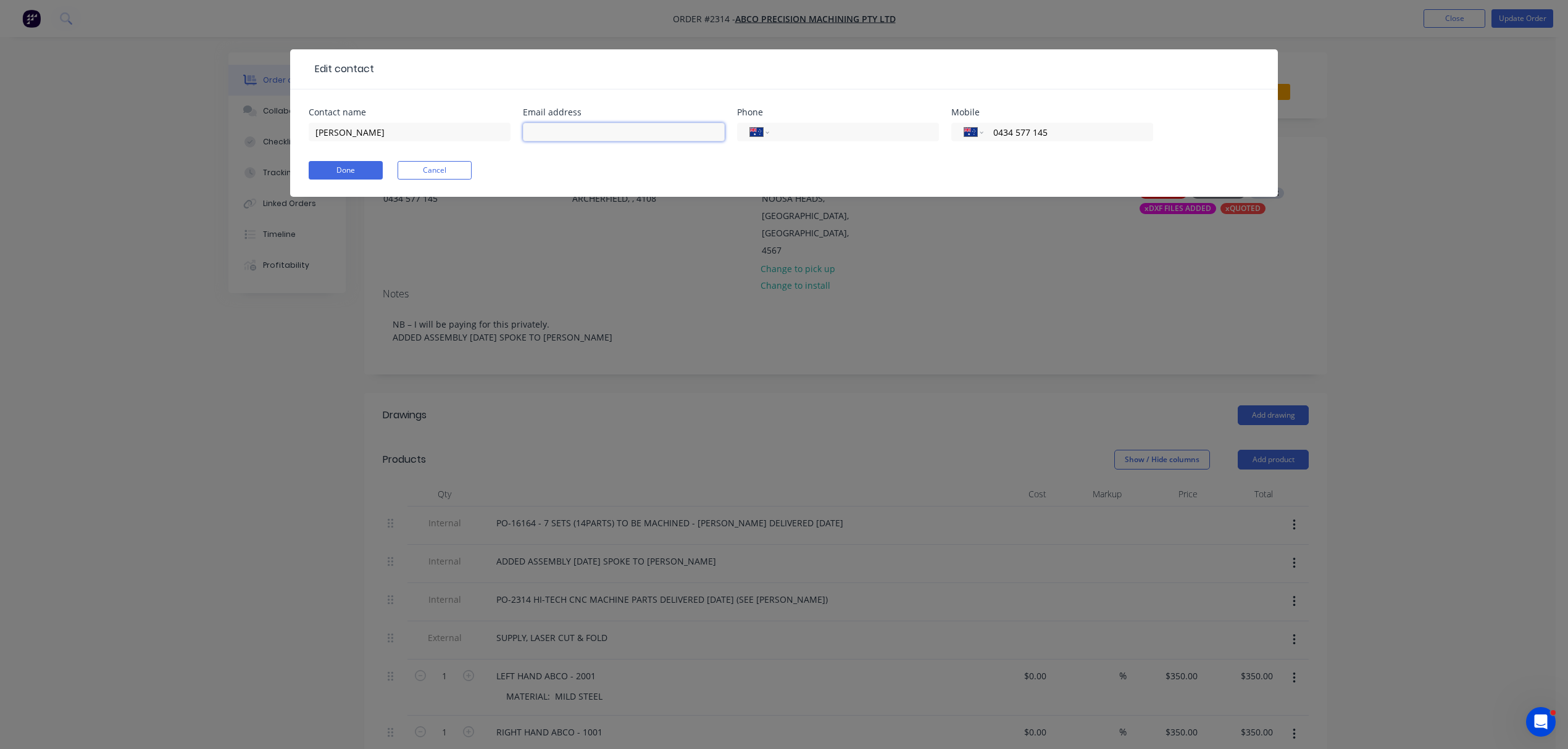
click at [580, 129] on input "text" at bounding box center [624, 132] width 202 height 18
type input "[EMAIL_ADDRESS][DOMAIN_NAME]"
click at [339, 162] on button "Done" at bounding box center [345, 171] width 74 height 18
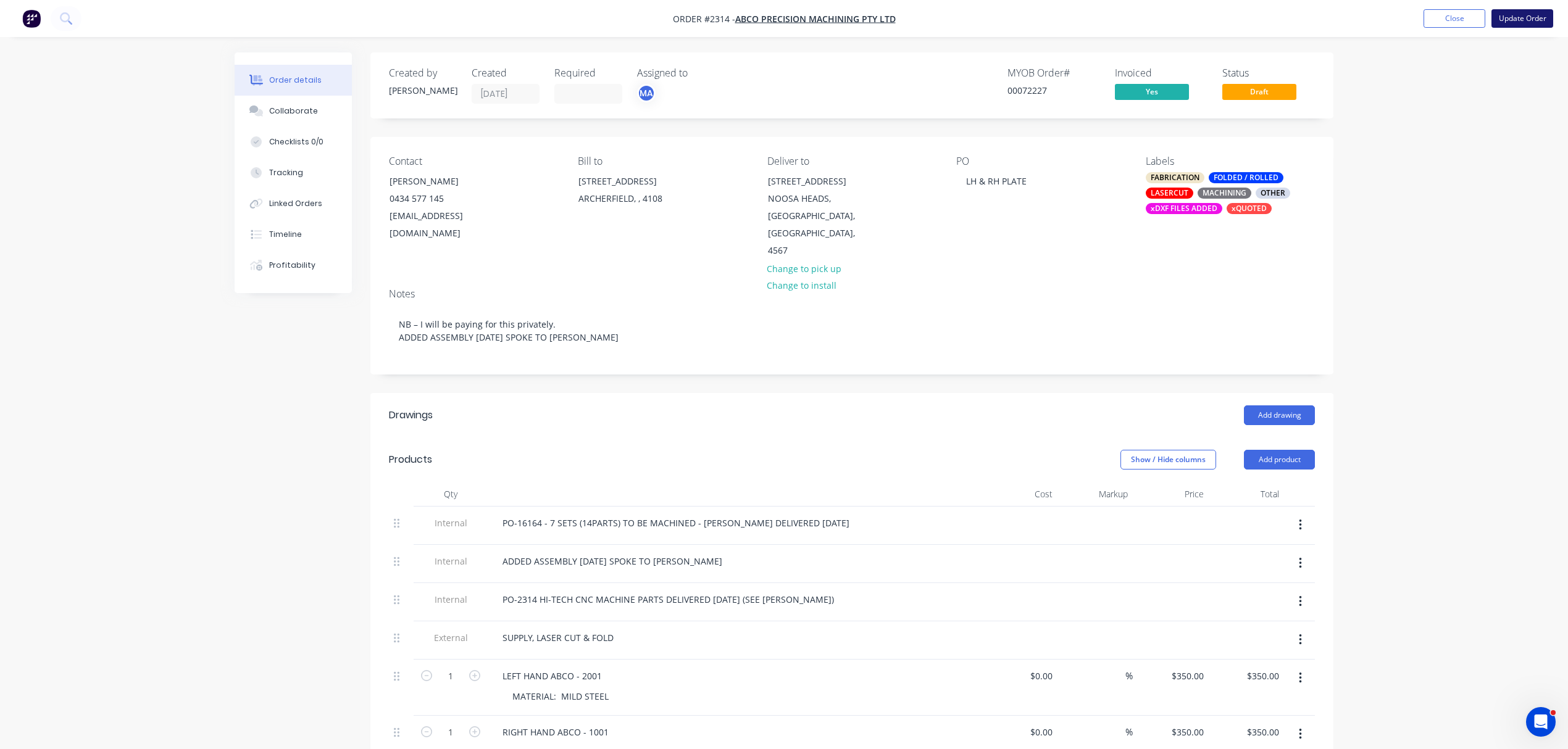
click at [1528, 16] on button "Update Order" at bounding box center [1522, 18] width 62 height 18
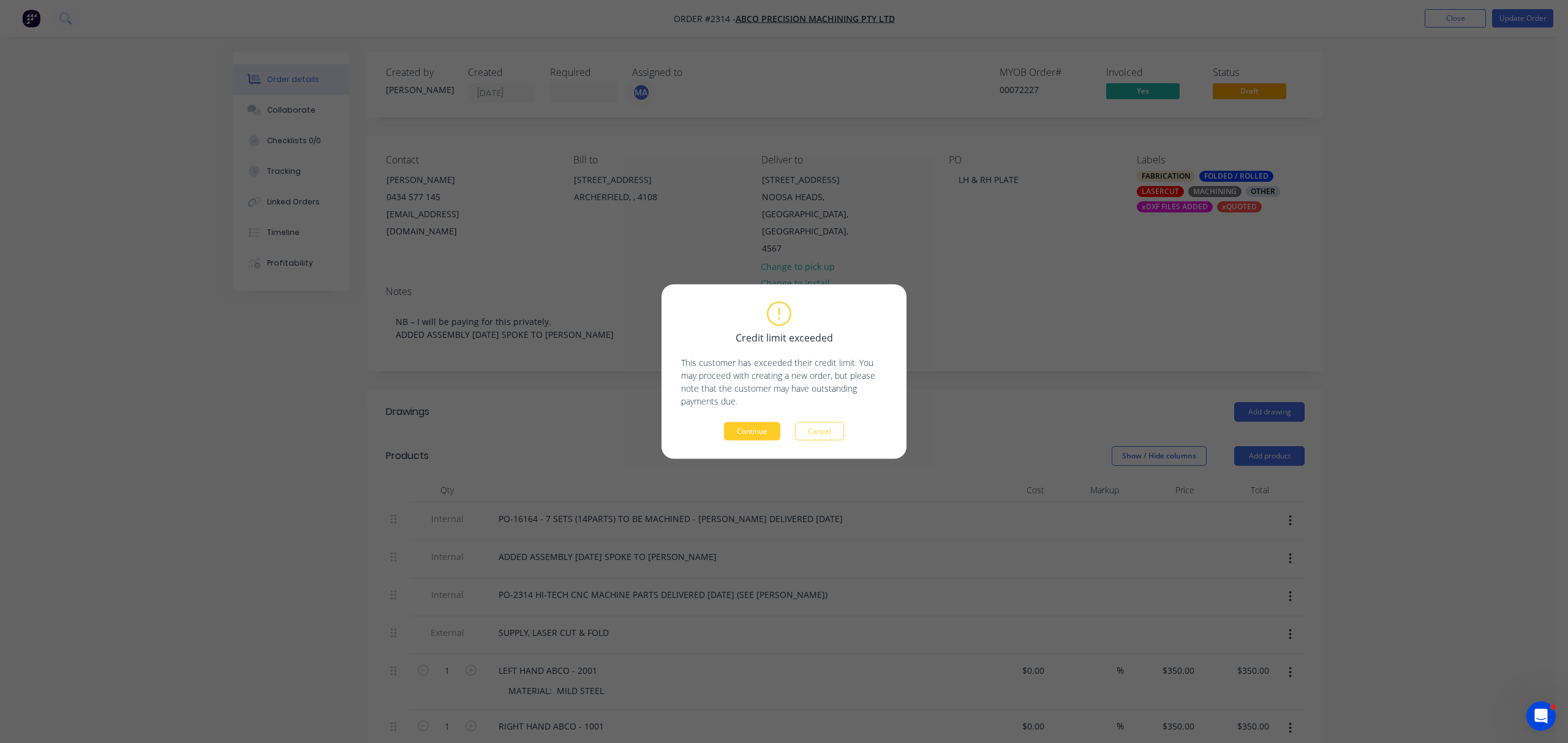
click at [759, 426] on button "Continue" at bounding box center [752, 432] width 56 height 18
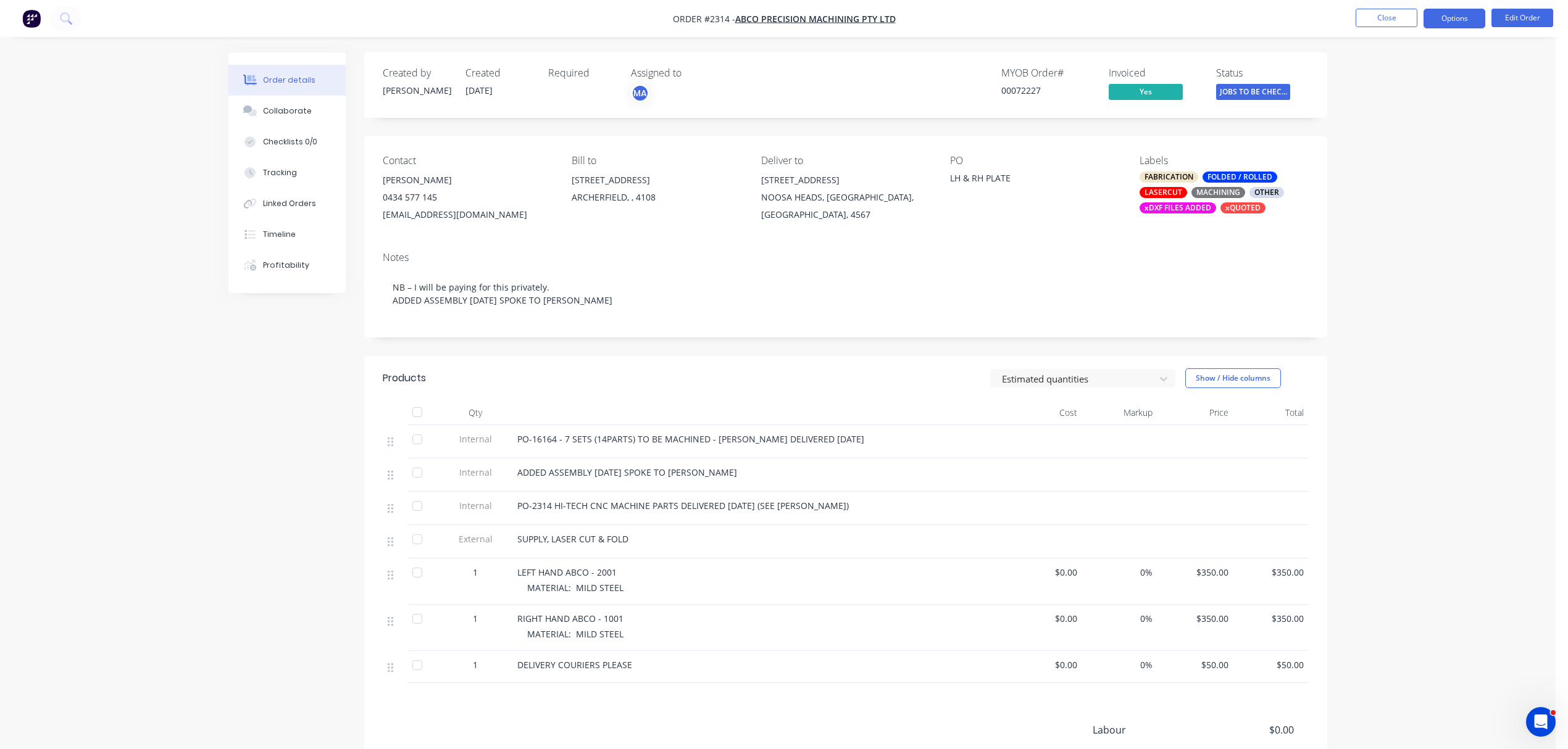
click at [1461, 22] on button "Options" at bounding box center [1454, 18] width 62 height 20
click at [1396, 76] on div "Invoice" at bounding box center [1417, 75] width 114 height 18
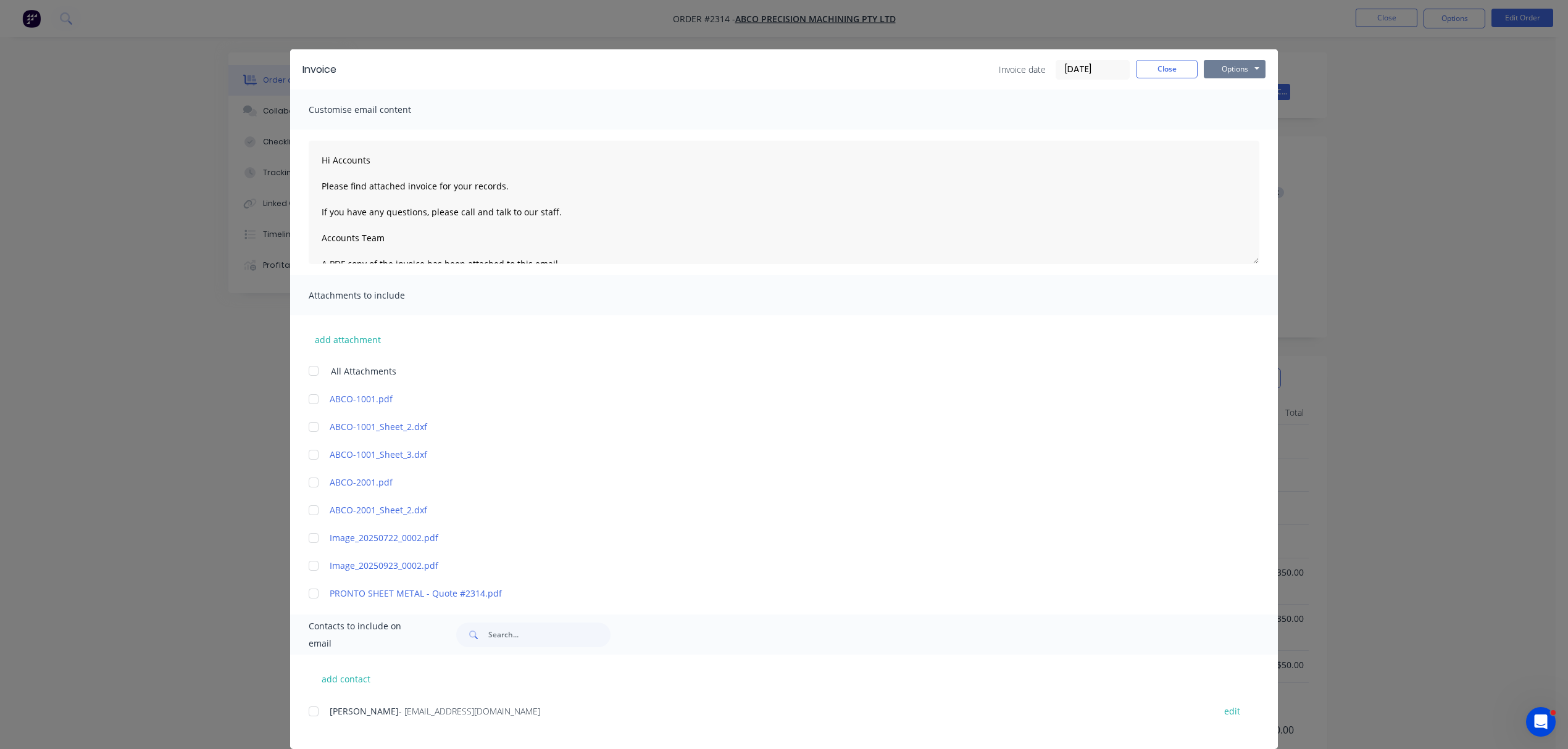
click at [1238, 71] on button "Options" at bounding box center [1234, 69] width 62 height 18
click at [1236, 106] on button "Print" at bounding box center [1243, 111] width 79 height 20
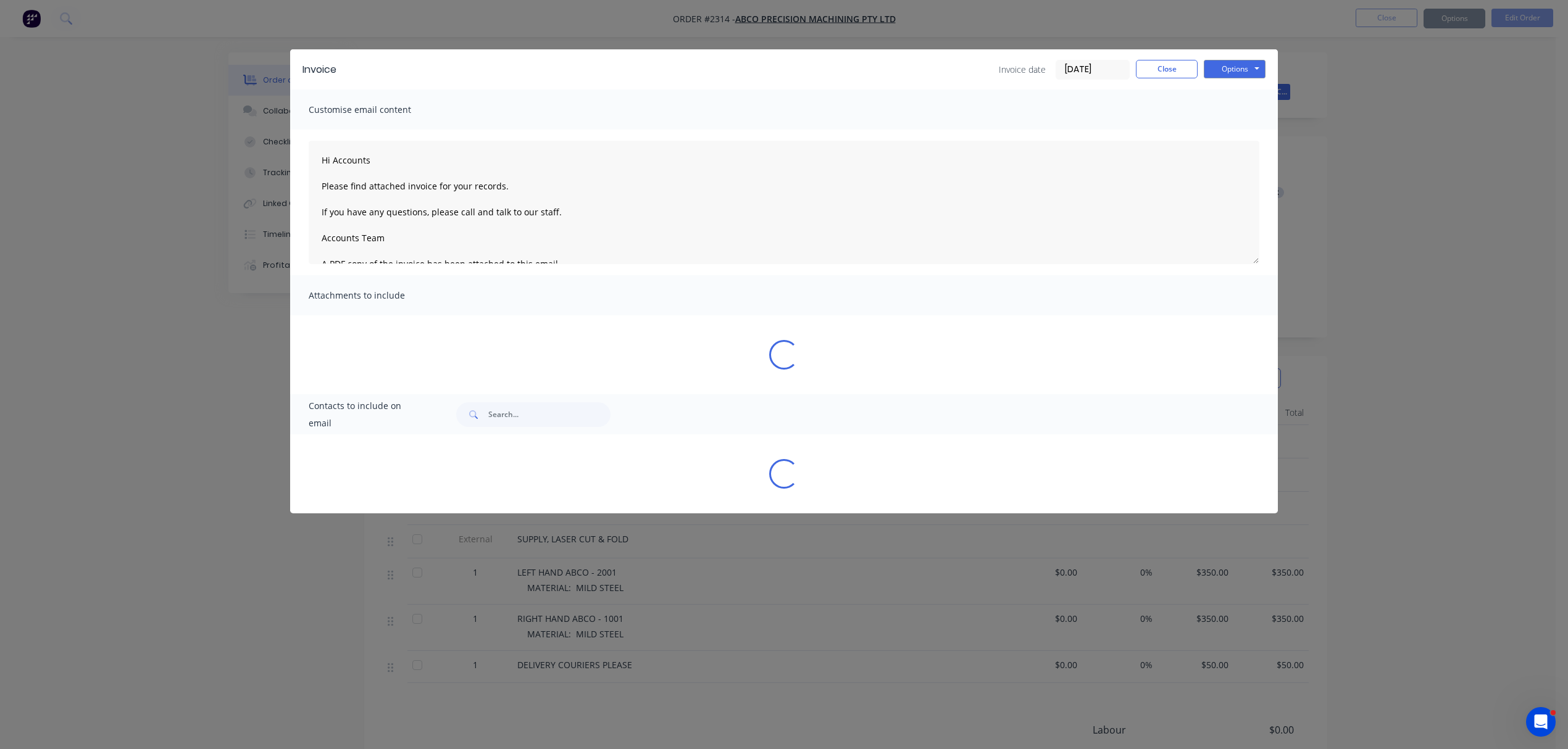
type textarea "Hi Accounts Please find attached invoice for your records. If you have any ques…"
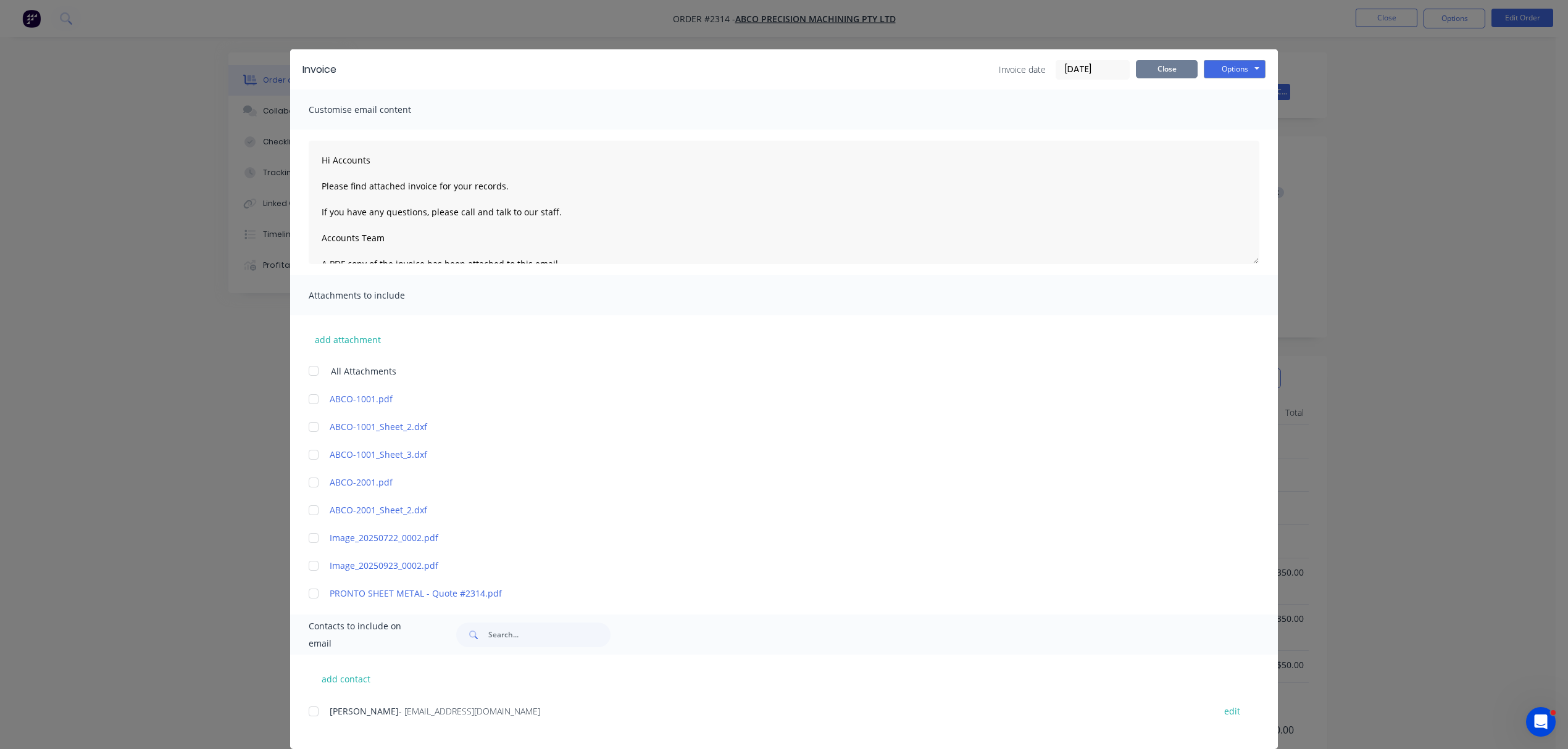
click at [1157, 68] on button "Close" at bounding box center [1166, 69] width 62 height 18
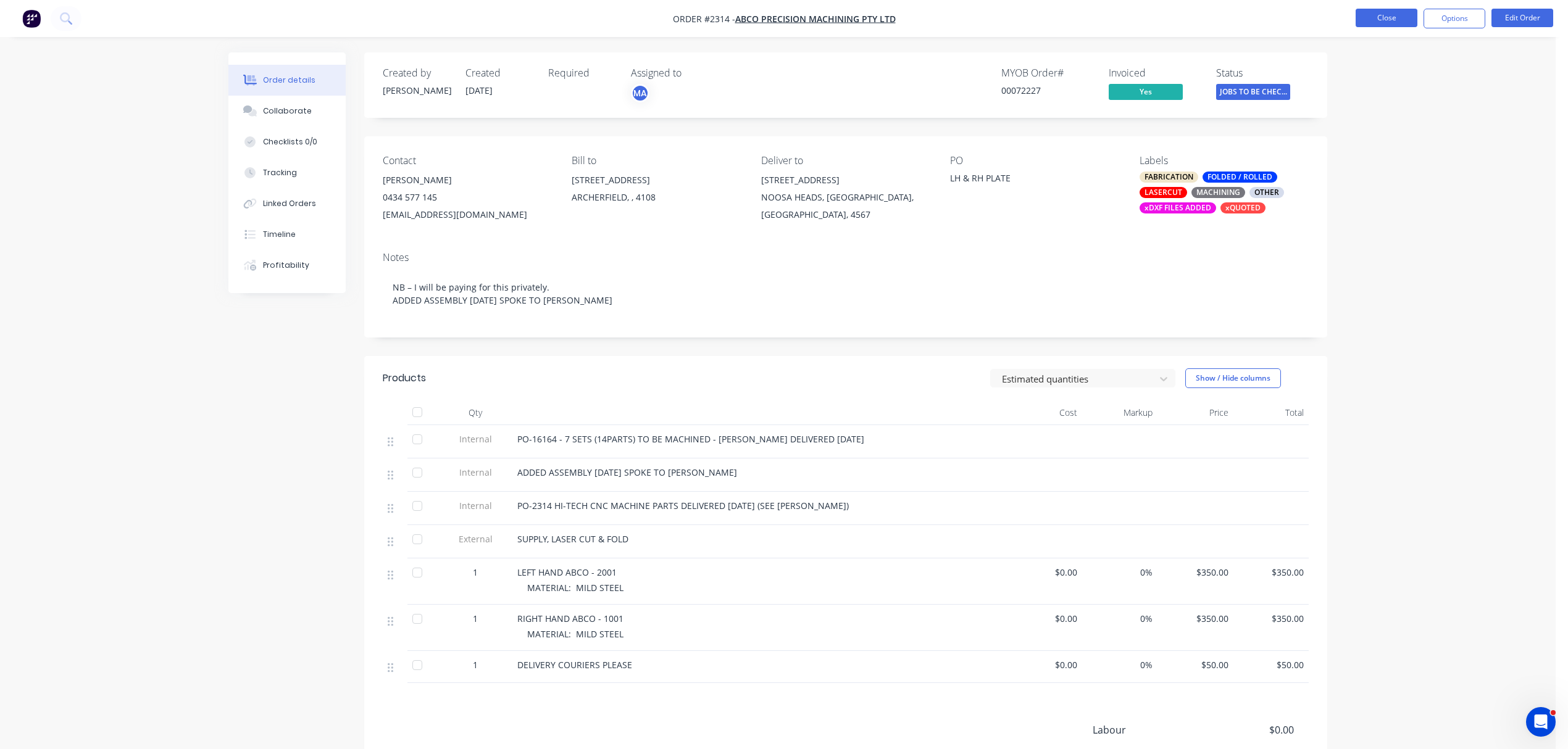
click at [1378, 10] on button "Close" at bounding box center [1386, 17] width 62 height 18
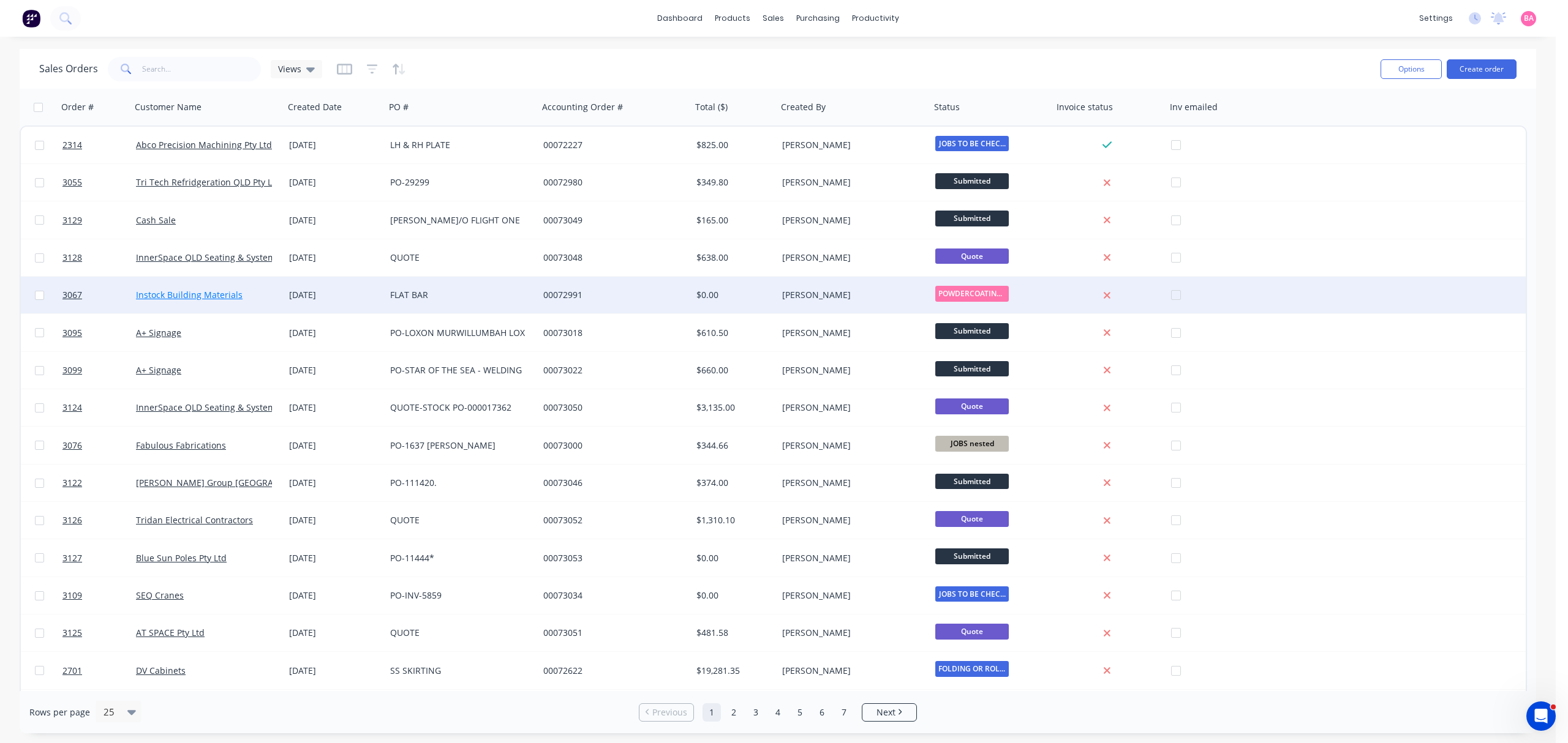
click at [175, 295] on link "Instock Building Materials" at bounding box center [188, 294] width 107 height 12
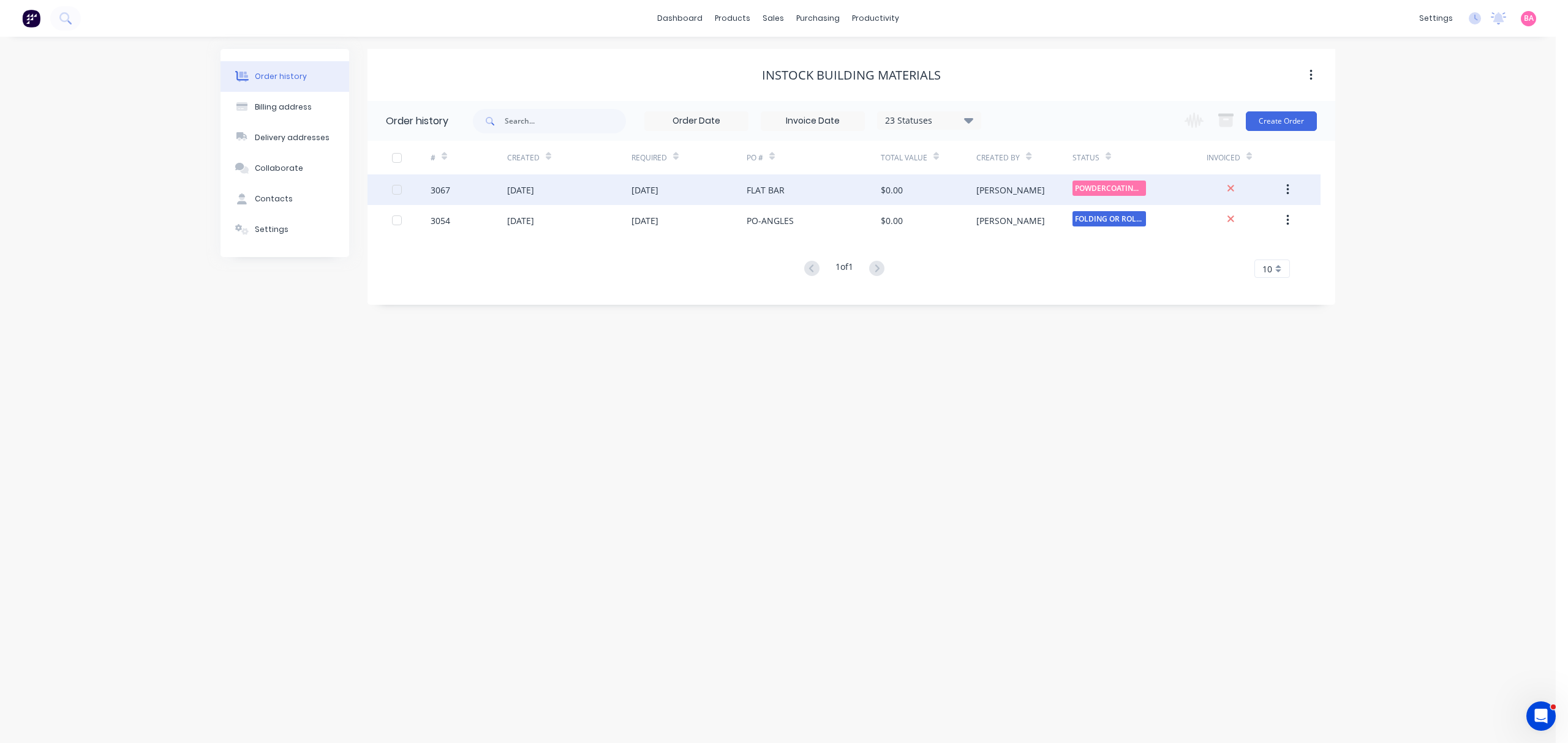
click at [433, 185] on div "3067" at bounding box center [441, 190] width 20 height 13
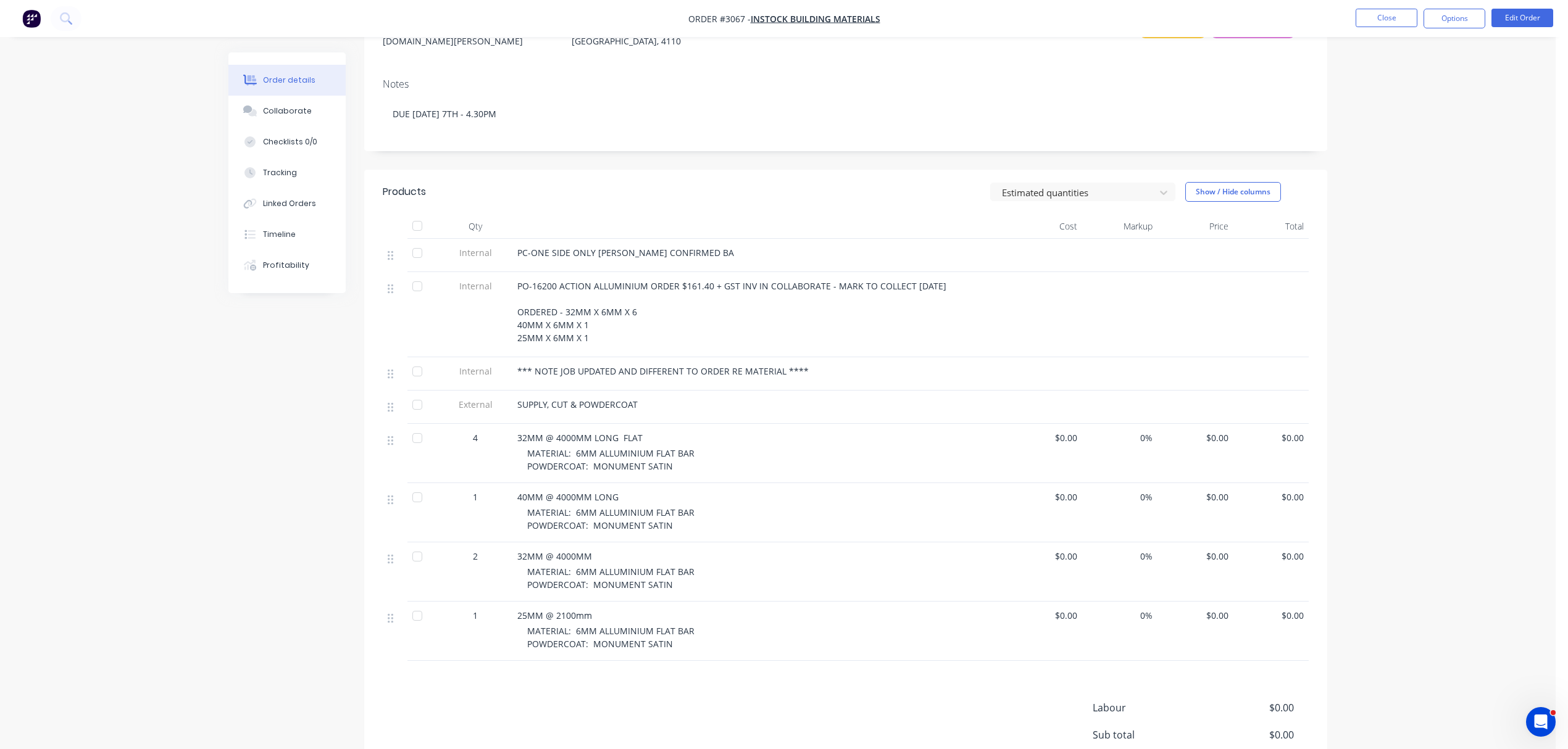
scroll to position [191, 0]
click at [1394, 10] on button "Close" at bounding box center [1386, 17] width 62 height 18
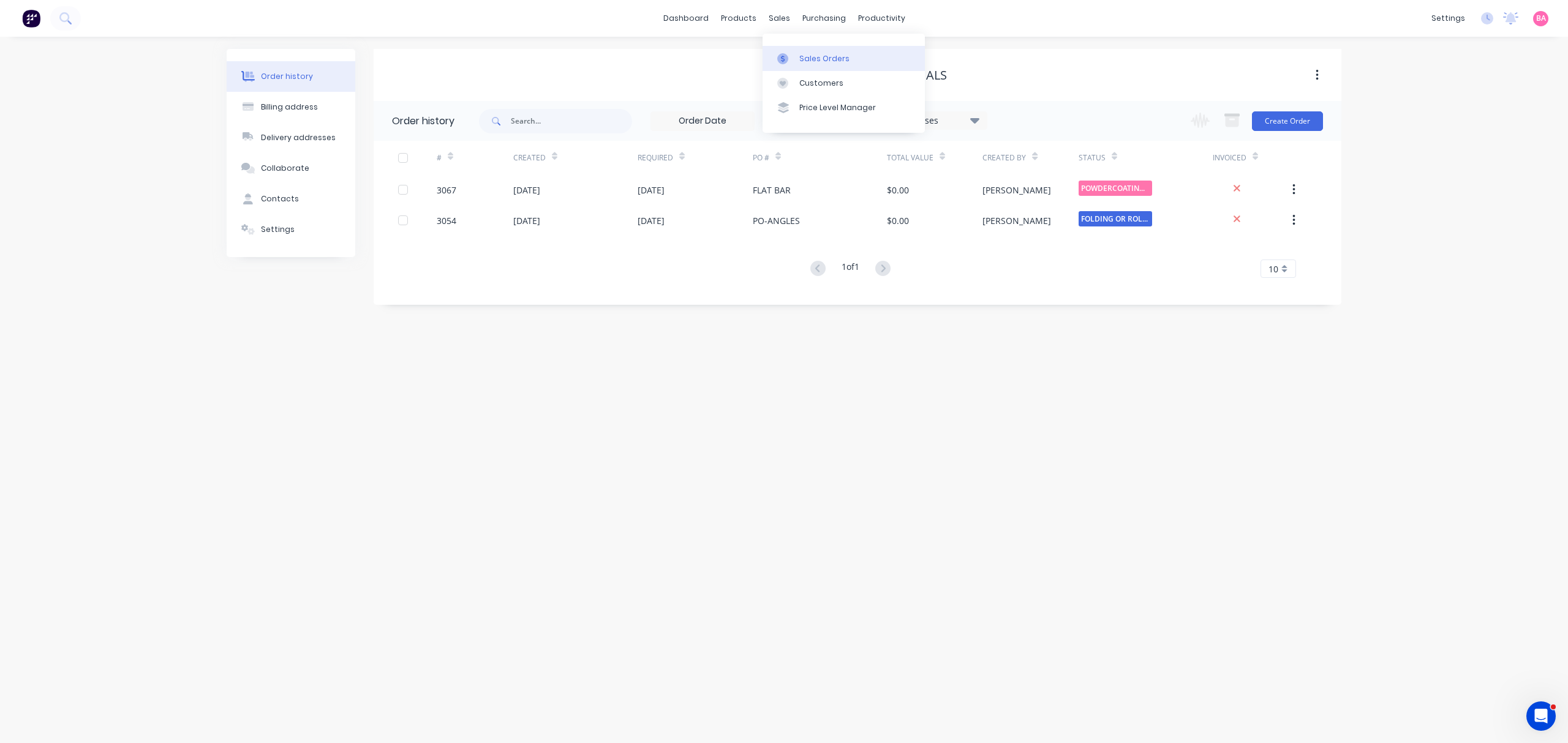
drag, startPoint x: 824, startPoint y: 55, endPoint x: 787, endPoint y: 53, distance: 37.1
click at [824, 55] on div "Sales Orders" at bounding box center [824, 59] width 50 height 11
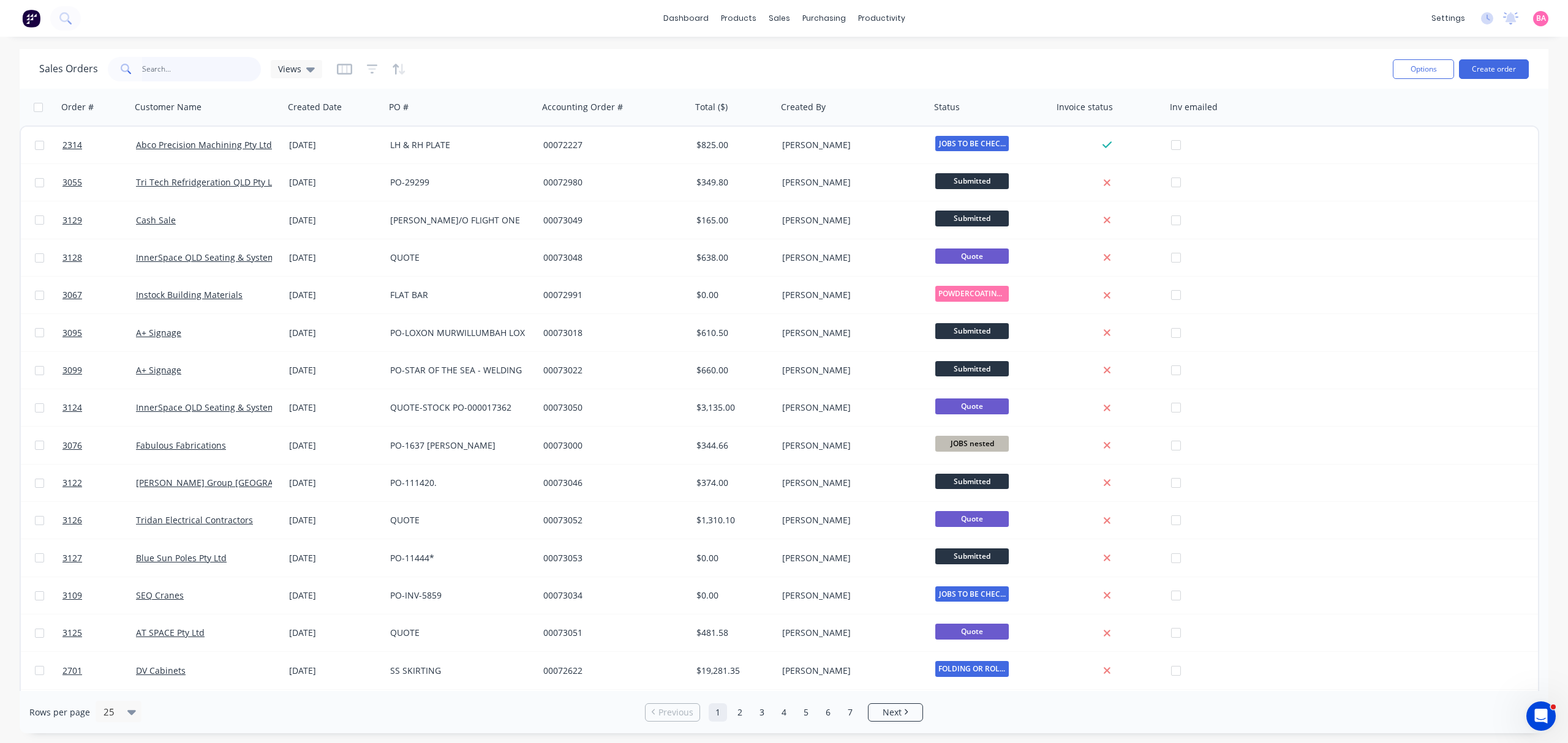
click at [157, 66] on input "text" at bounding box center [201, 69] width 119 height 25
type input "2314"
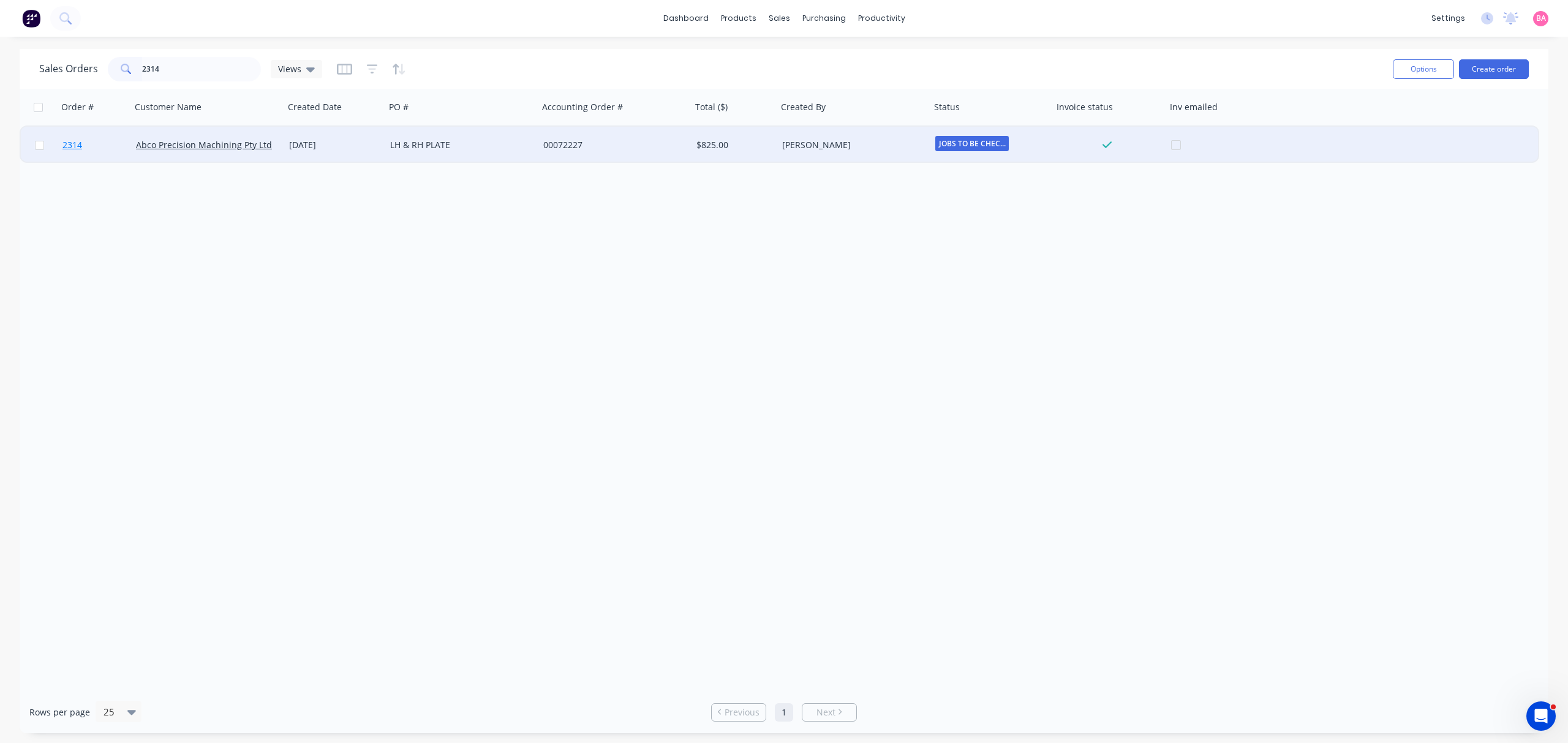
click at [72, 143] on span "2314" at bounding box center [73, 145] width 20 height 12
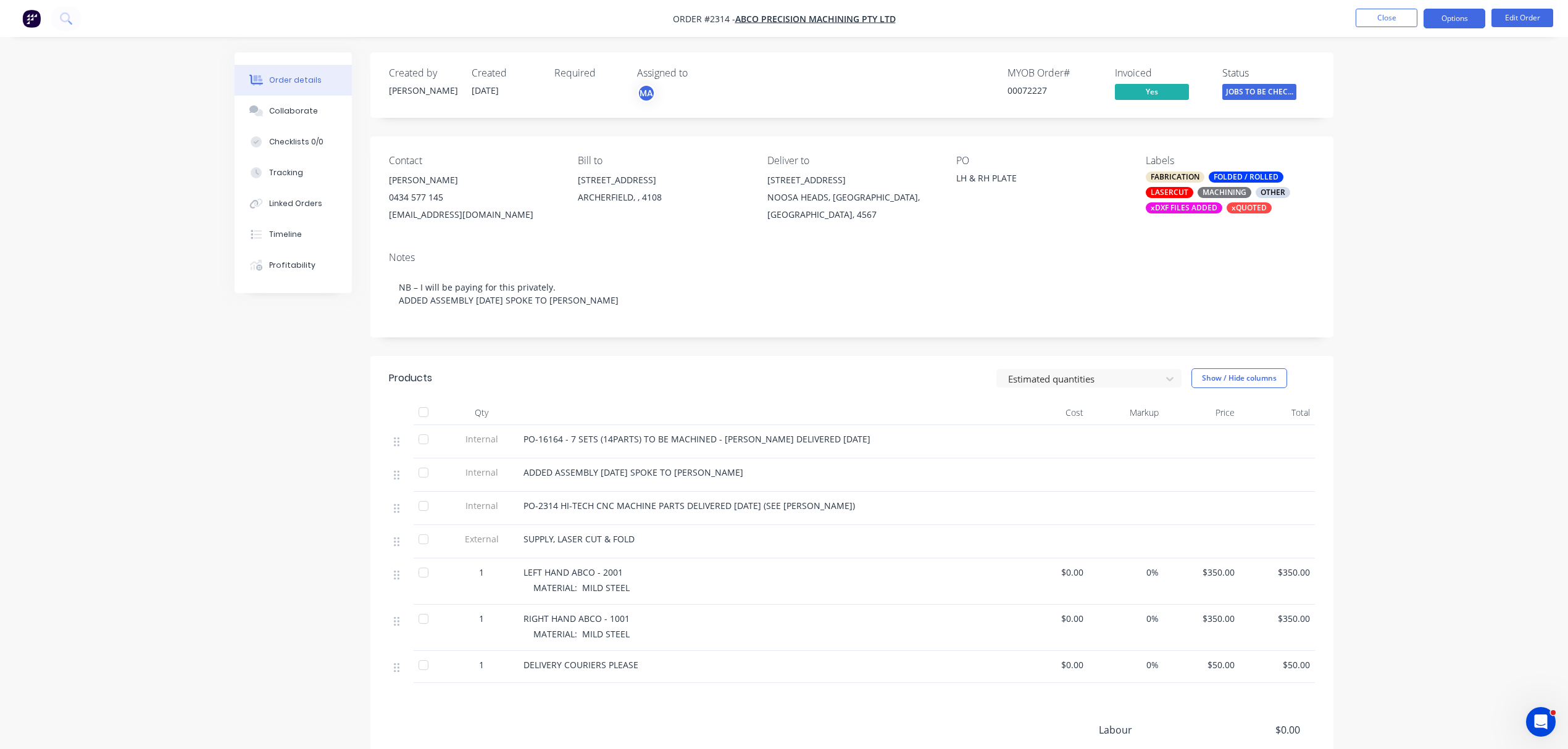
click at [1455, 17] on button "Options" at bounding box center [1454, 18] width 62 height 20
click at [1396, 73] on div "Invoice" at bounding box center [1417, 75] width 114 height 18
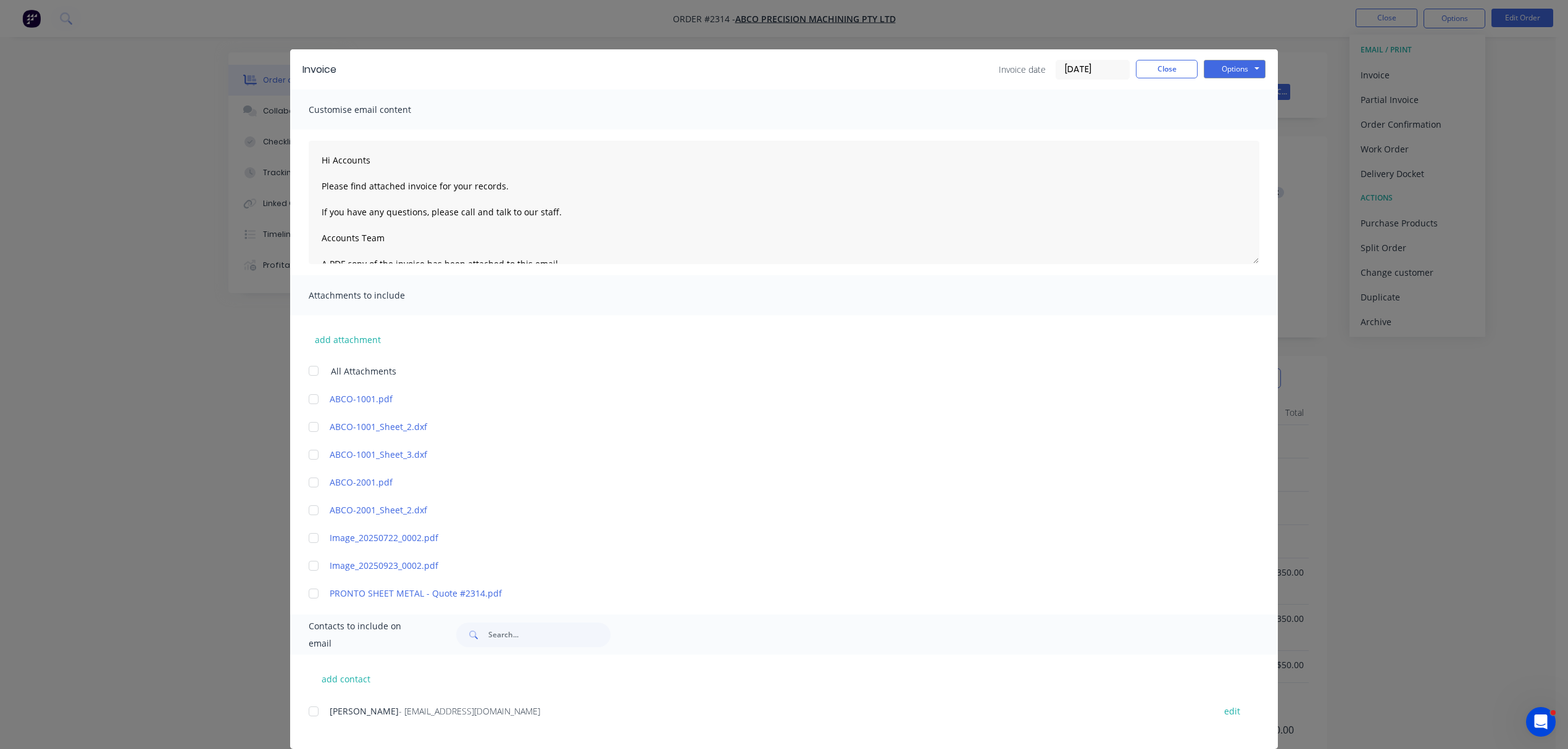
click at [312, 715] on div at bounding box center [313, 711] width 25 height 25
click at [386, 161] on textarea "Hi Accounts Please find attached invoice for your records. If you have any ques…" at bounding box center [784, 202] width 951 height 124
drag, startPoint x: 386, startPoint y: 161, endPoint x: 325, endPoint y: 160, distance: 61.0
click at [325, 160] on textarea "Hi Accounts Please find attached invoice for your records. If you have any ques…" at bounding box center [784, 202] width 951 height 124
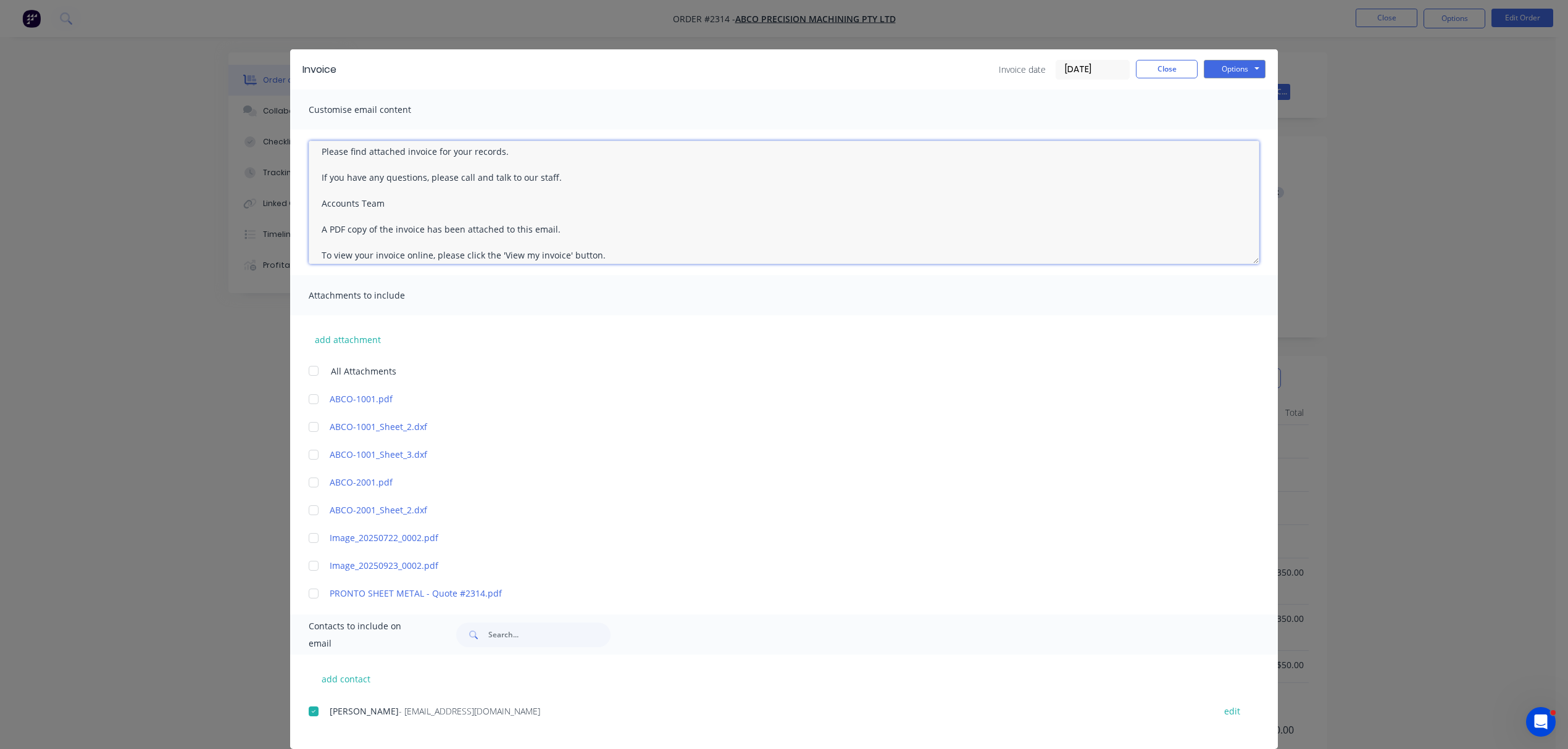
scroll to position [70, 0]
drag, startPoint x: 546, startPoint y: 191, endPoint x: 312, endPoint y: 169, distance: 235.0
click at [312, 169] on textarea "Hi [PERSON_NAME] Your order is ready to be despatched. Your account is COD, ple…" at bounding box center [784, 202] width 951 height 124
click at [623, 208] on textarea "Hi [PERSON_NAME] Your order is ready to be despatched. Your account is COD, ple…" at bounding box center [784, 202] width 951 height 124
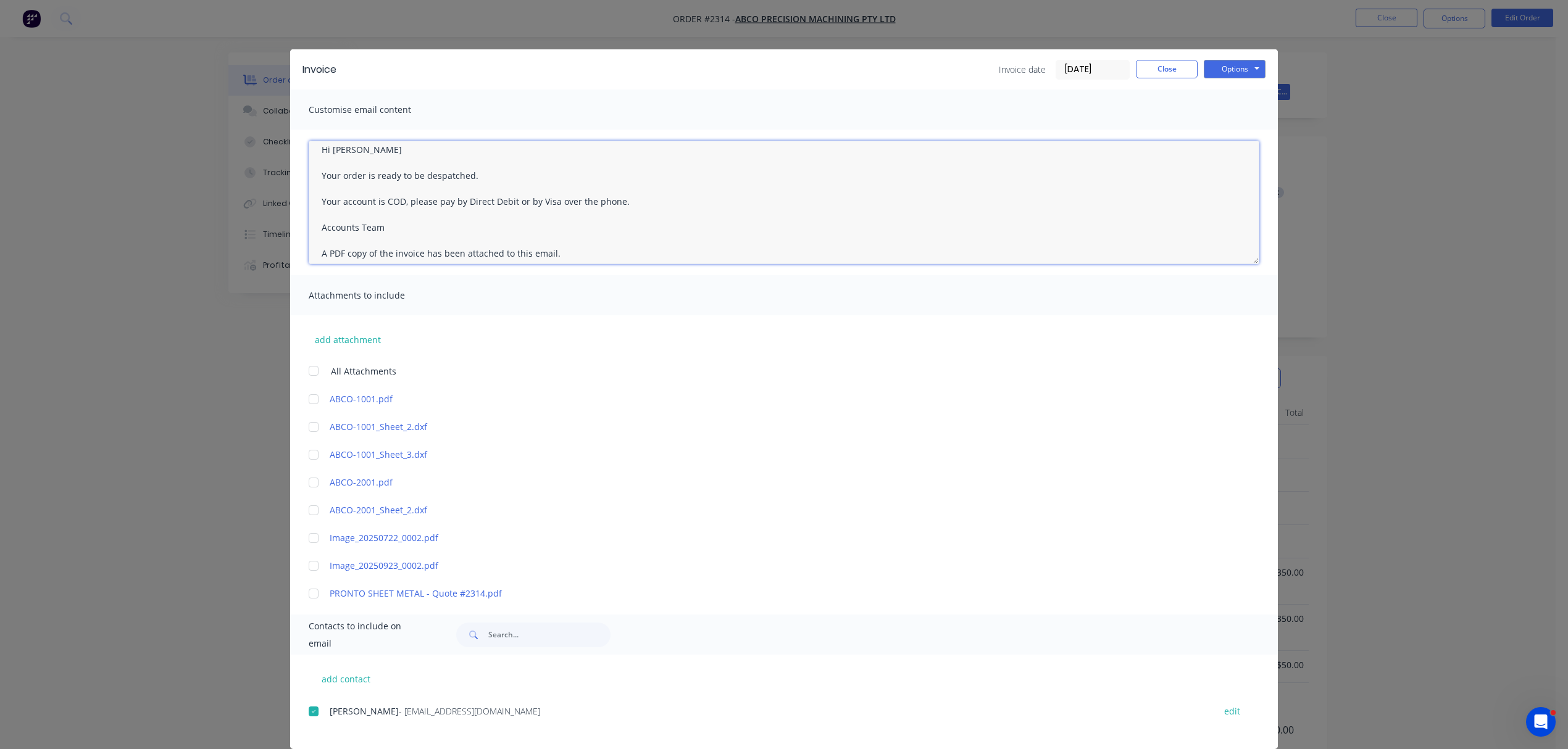
scroll to position [28, 0]
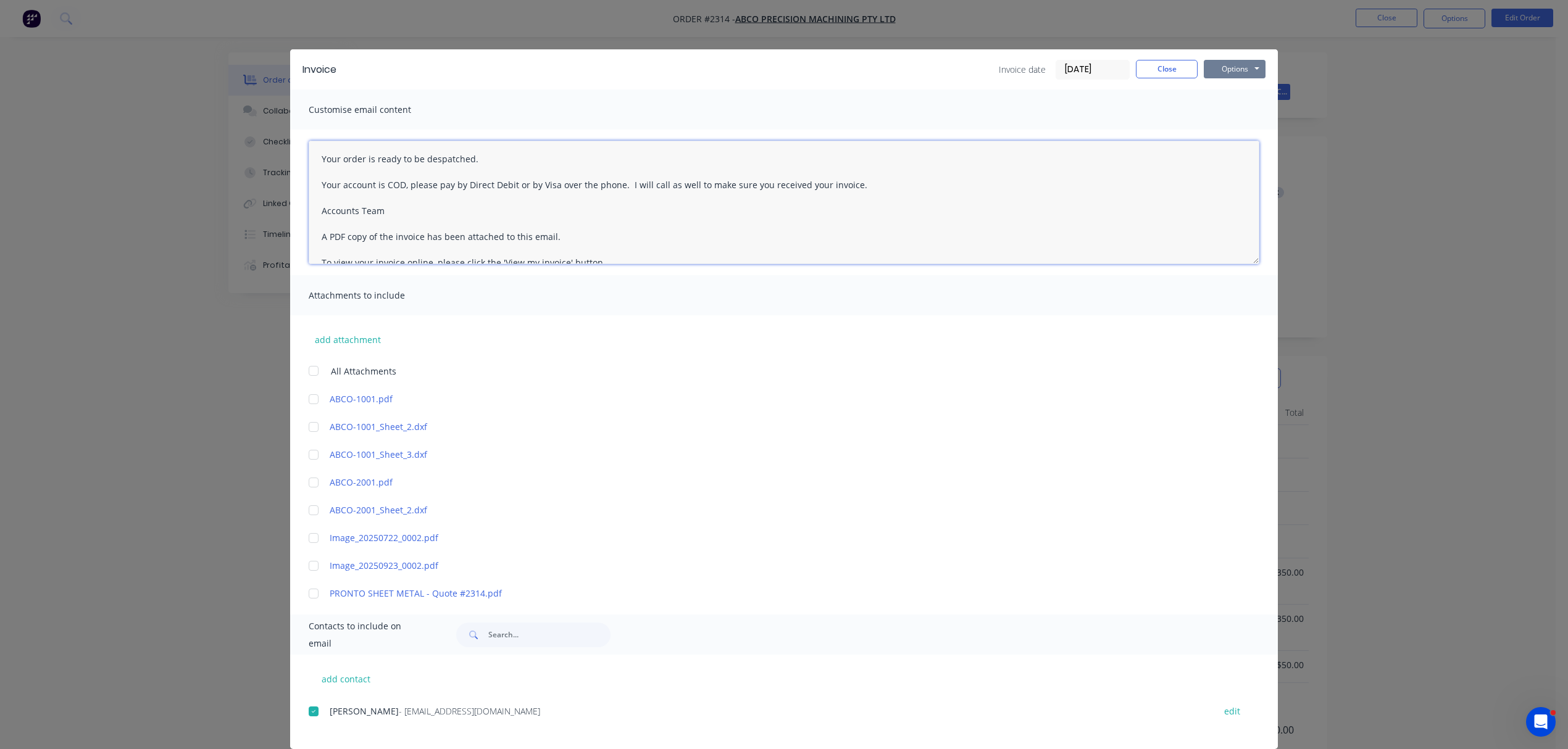
type textarea "Hi [PERSON_NAME] Your order is ready to be despatched. Your account is COD, ple…"
click at [1231, 68] on button "Options" at bounding box center [1234, 69] width 62 height 18
click at [1240, 129] on button "Email" at bounding box center [1243, 131] width 79 height 20
click at [1151, 61] on button "Close" at bounding box center [1166, 69] width 62 height 18
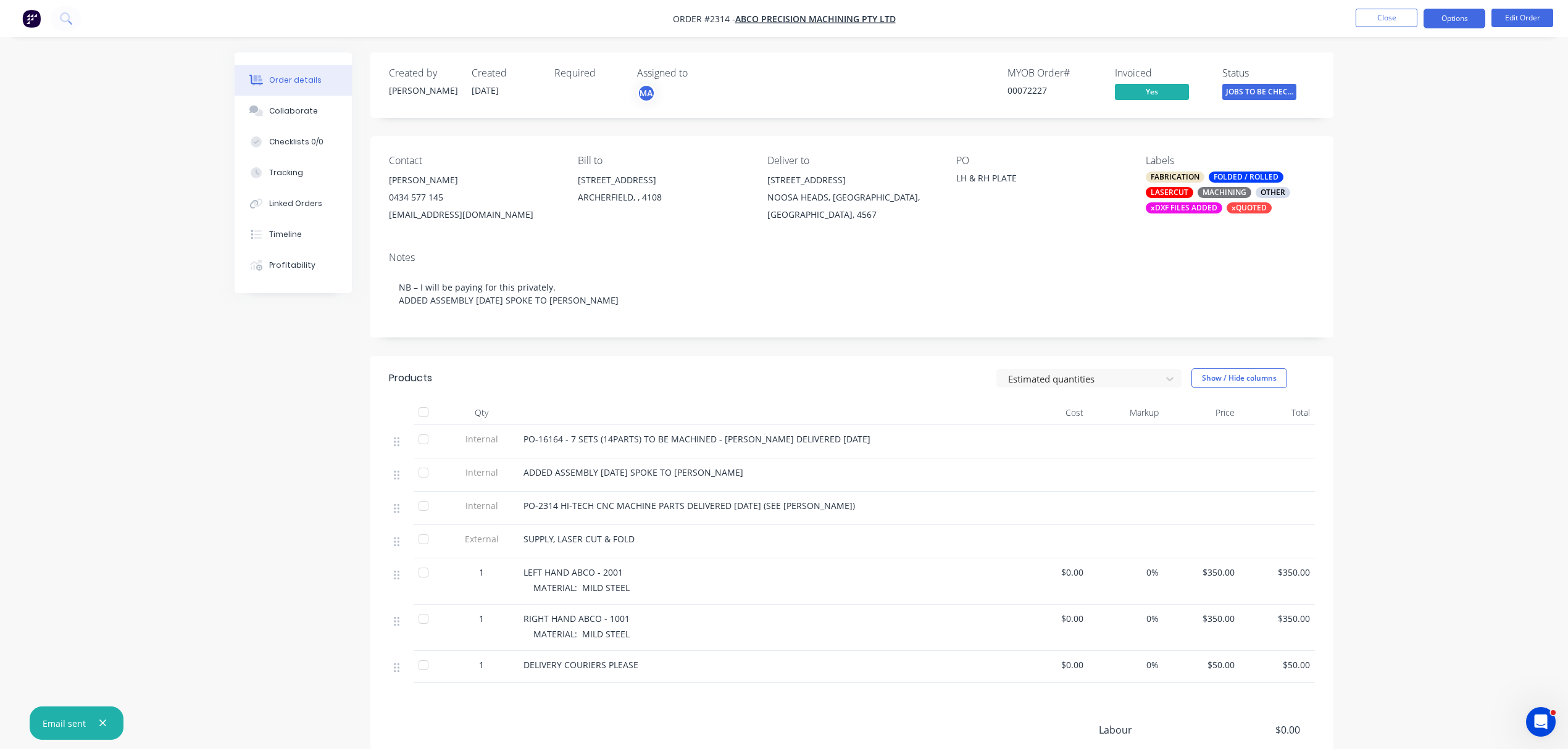
click at [1452, 16] on button "Options" at bounding box center [1454, 18] width 62 height 20
click at [1256, 90] on span "JOBS TO BE CHEC..." at bounding box center [1260, 91] width 74 height 16
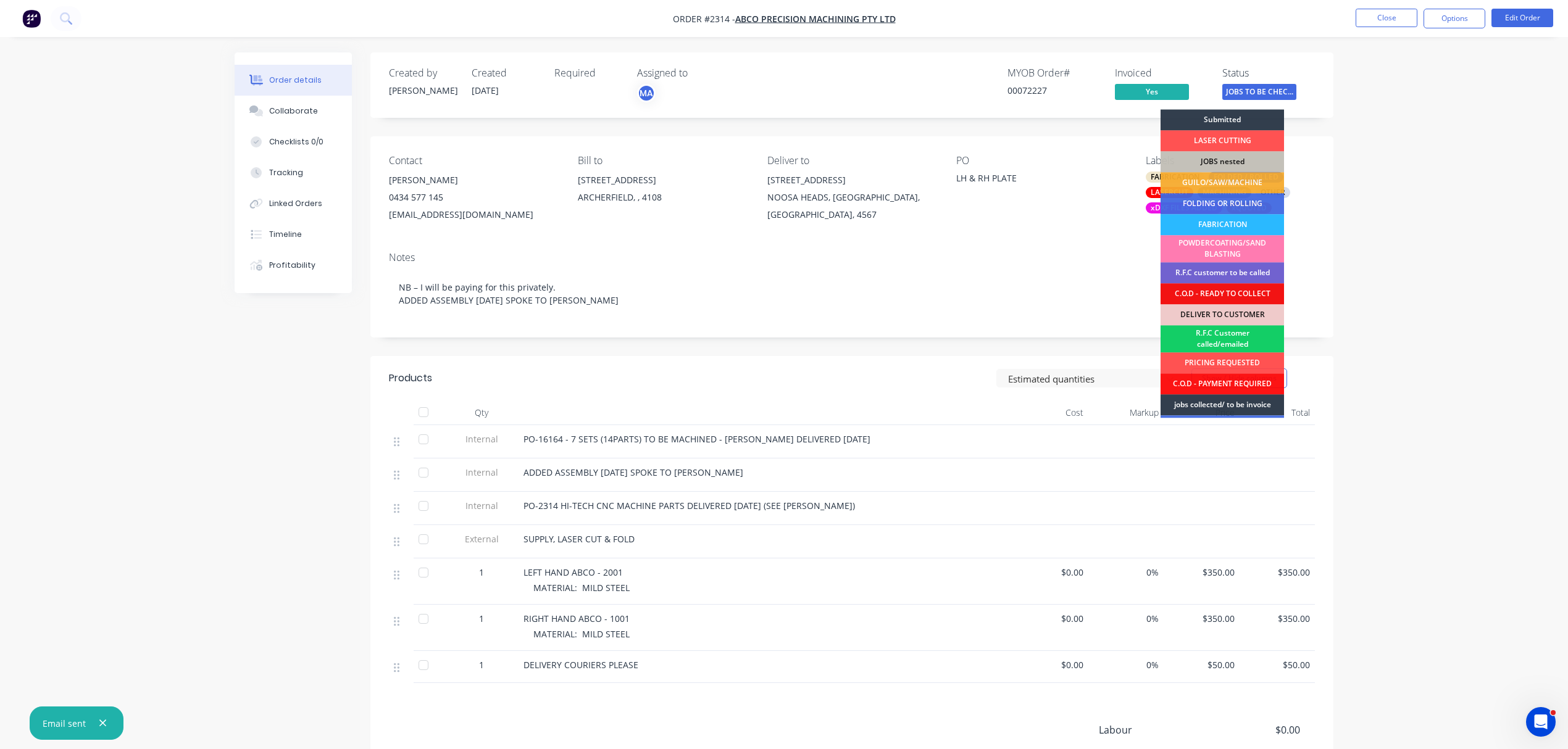
click at [1215, 334] on div "R.F.C Customer called/emailed" at bounding box center [1222, 339] width 124 height 28
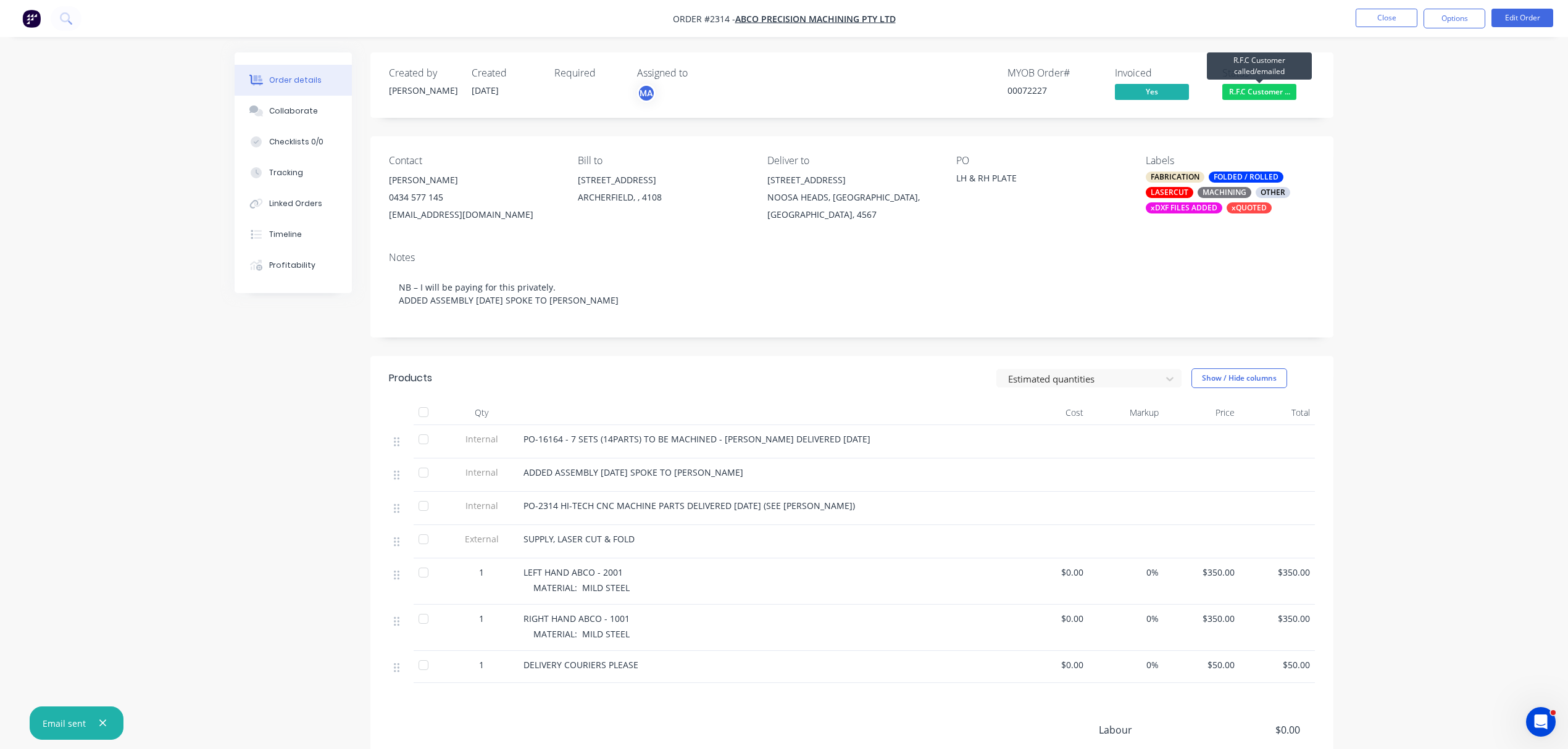
click at [1259, 90] on span "R.F.C Customer ..." at bounding box center [1260, 91] width 74 height 16
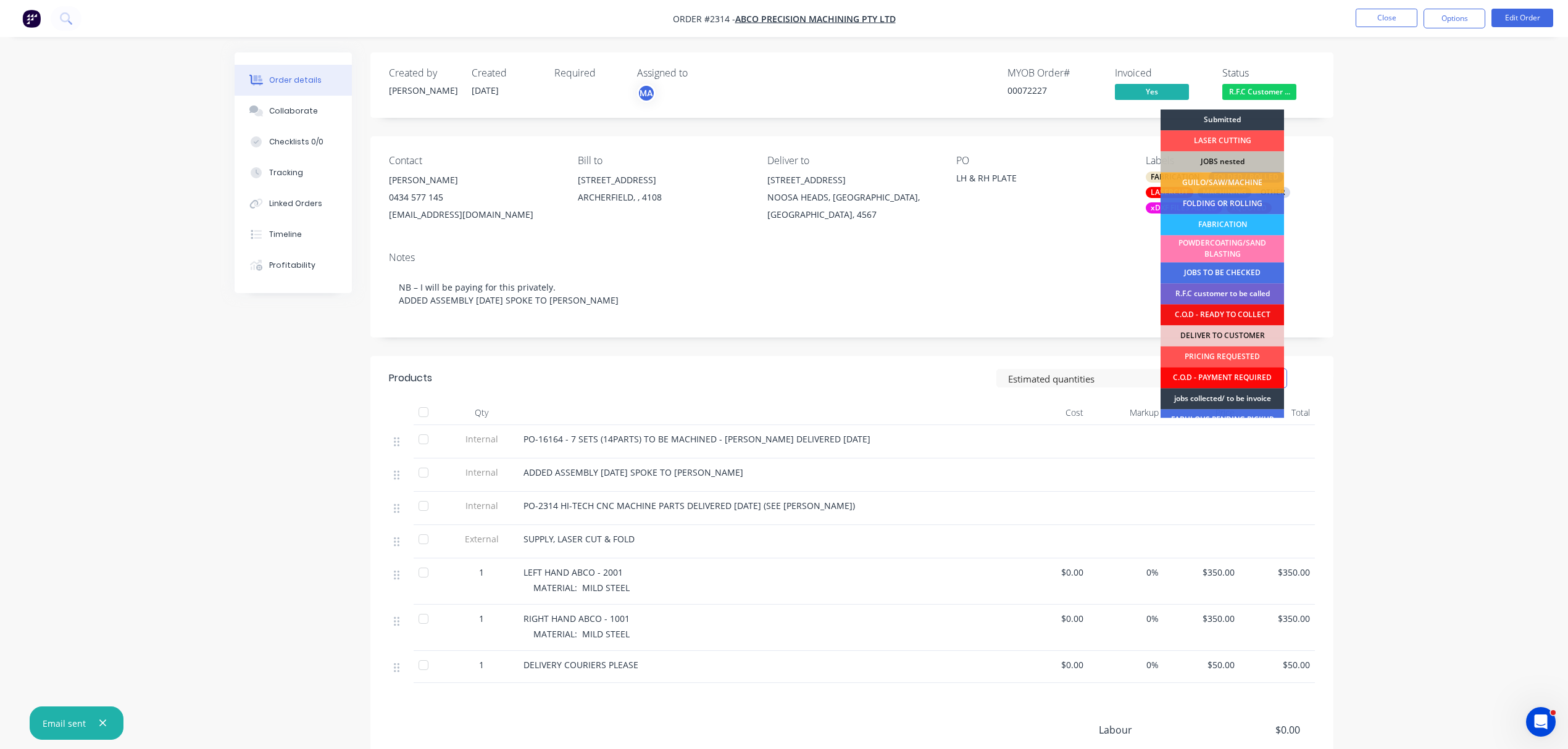
click at [1217, 376] on div "C.O.D - PAYMENT REQUIRED" at bounding box center [1222, 377] width 124 height 21
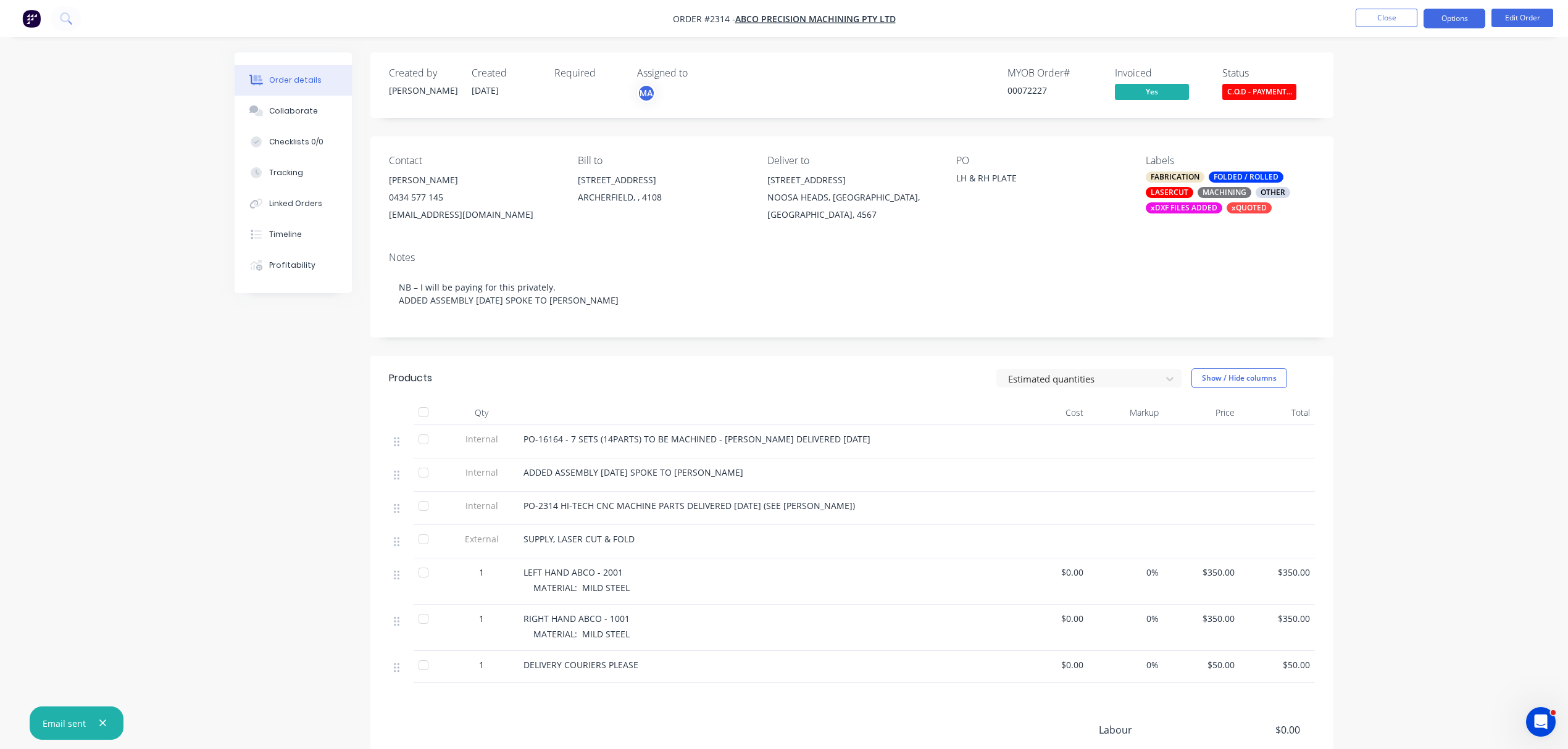
click at [1455, 20] on button "Options" at bounding box center [1454, 18] width 62 height 20
click at [1396, 169] on div "Delivery Docket" at bounding box center [1417, 174] width 114 height 18
click at [1400, 119] on div "Without pricing" at bounding box center [1417, 125] width 114 height 18
click at [1519, 12] on button "Edit Order" at bounding box center [1522, 17] width 62 height 18
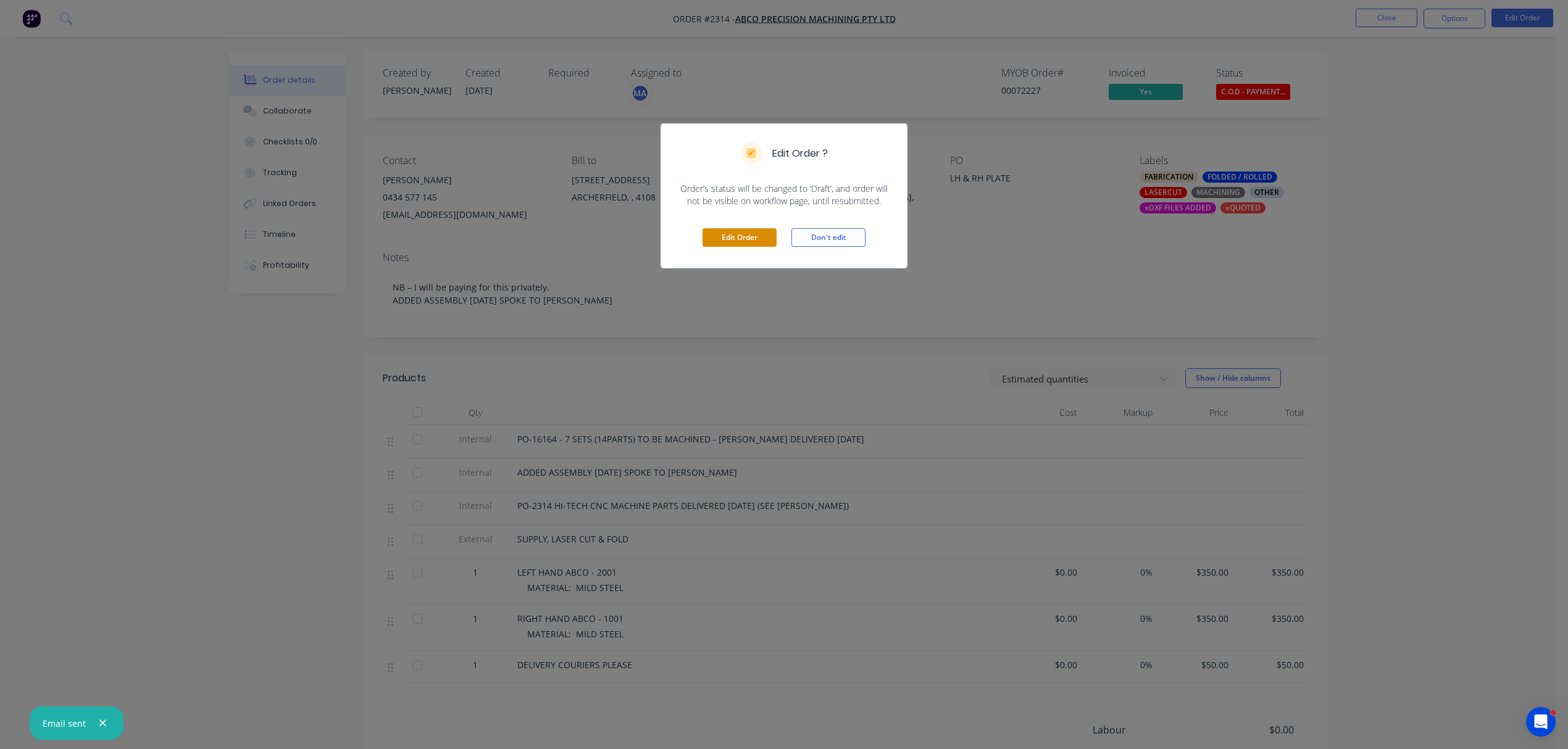
click at [729, 238] on button "Edit Order" at bounding box center [739, 238] width 74 height 18
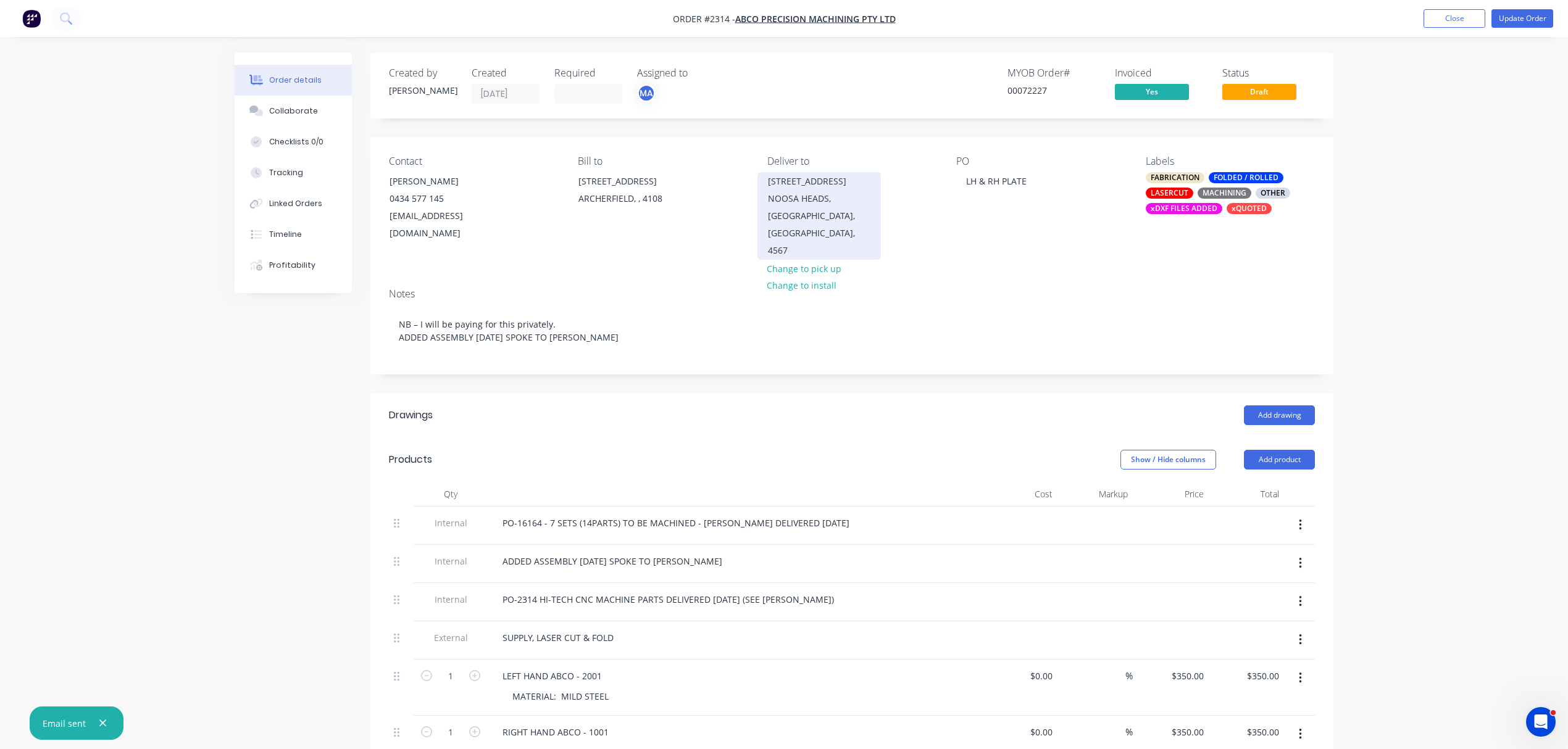
click at [831, 200] on div "NOOSA HEADS, [GEOGRAPHIC_DATA], [GEOGRAPHIC_DATA], 4567" at bounding box center [820, 224] width 103 height 69
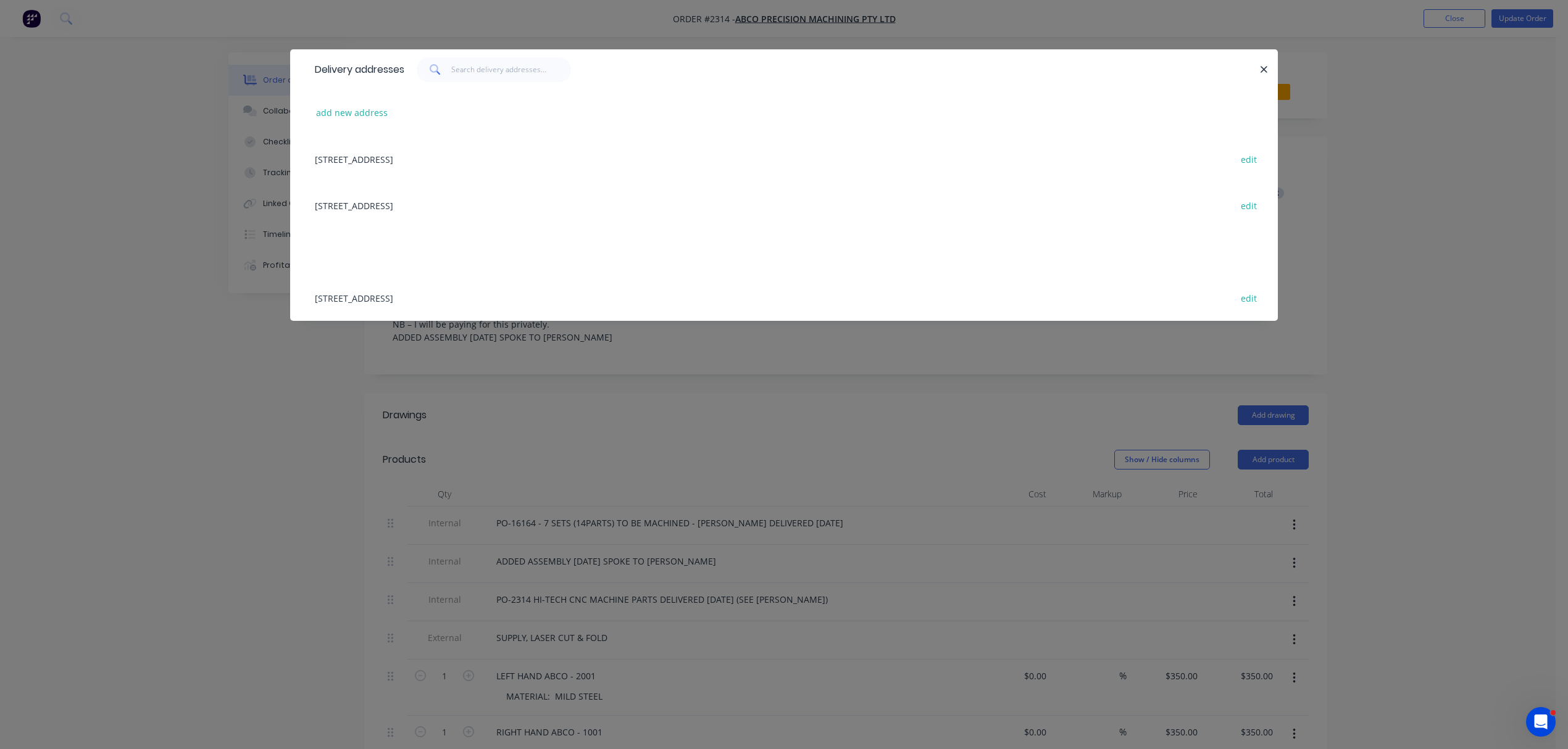
click at [416, 204] on div "[STREET_ADDRESS] edit" at bounding box center [784, 205] width 951 height 46
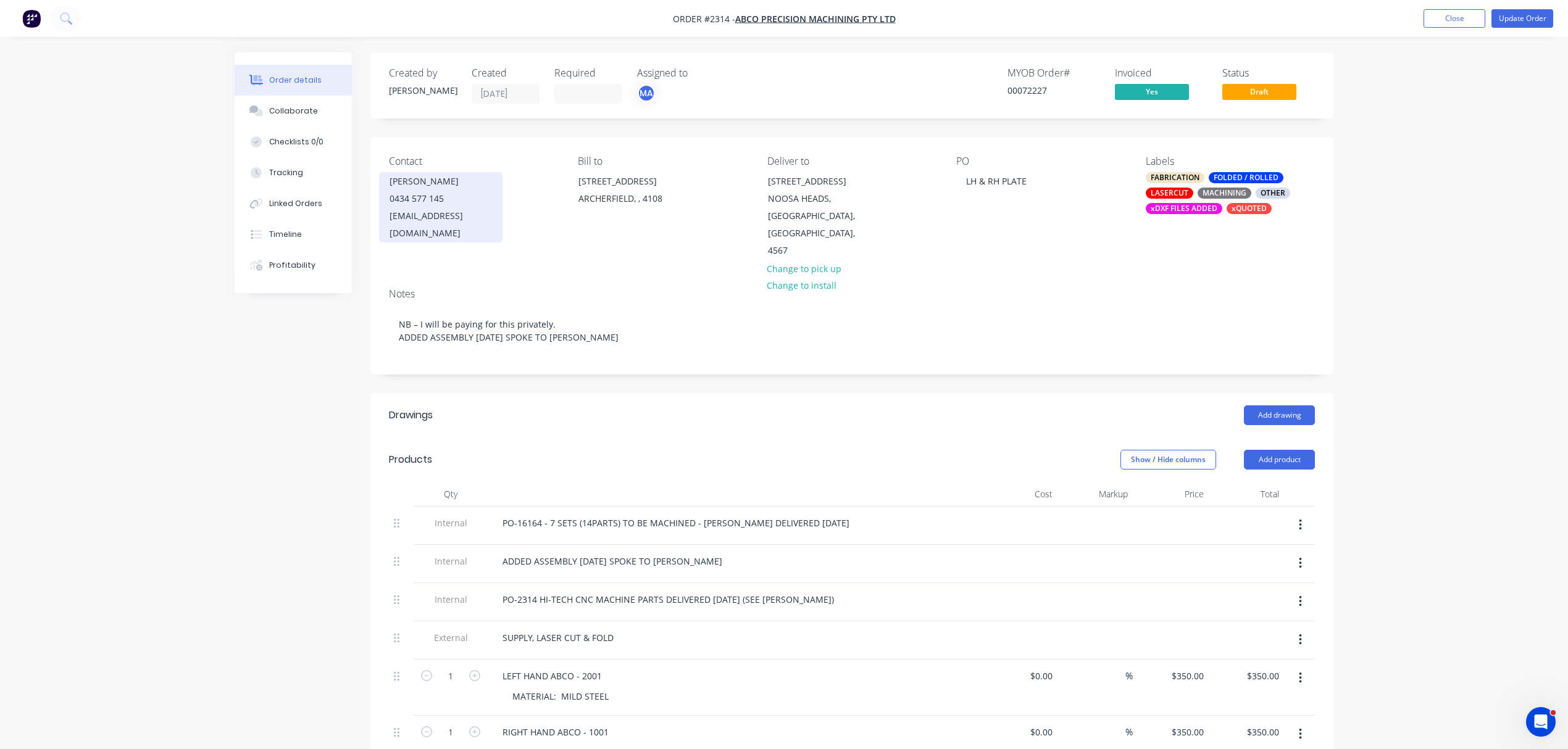
click at [441, 207] on div "0434 577 145" at bounding box center [441, 198] width 103 height 17
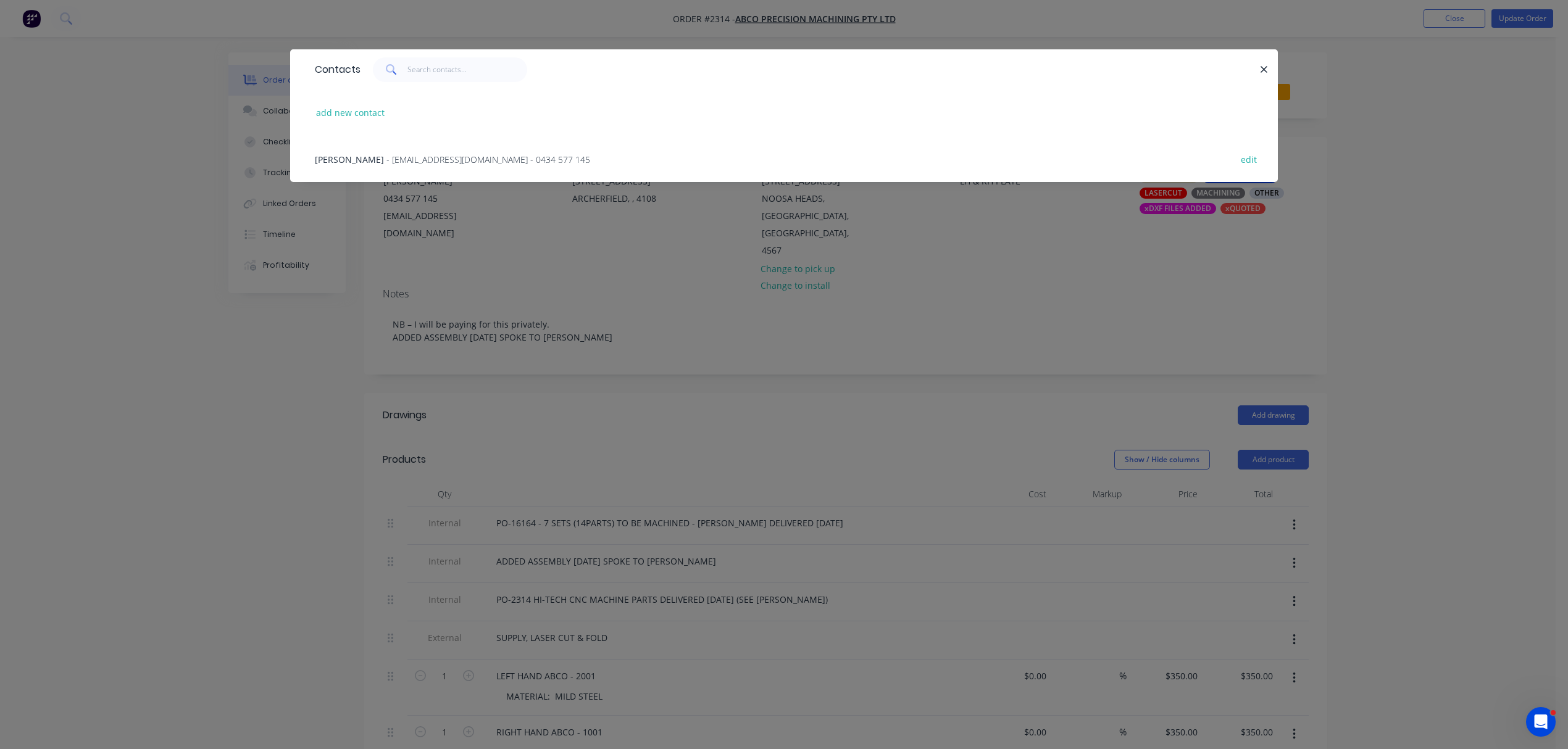
drag, startPoint x: 1265, startPoint y: 63, endPoint x: 1249, endPoint y: 76, distance: 20.6
click at [1265, 62] on button "button" at bounding box center [1264, 69] width 16 height 16
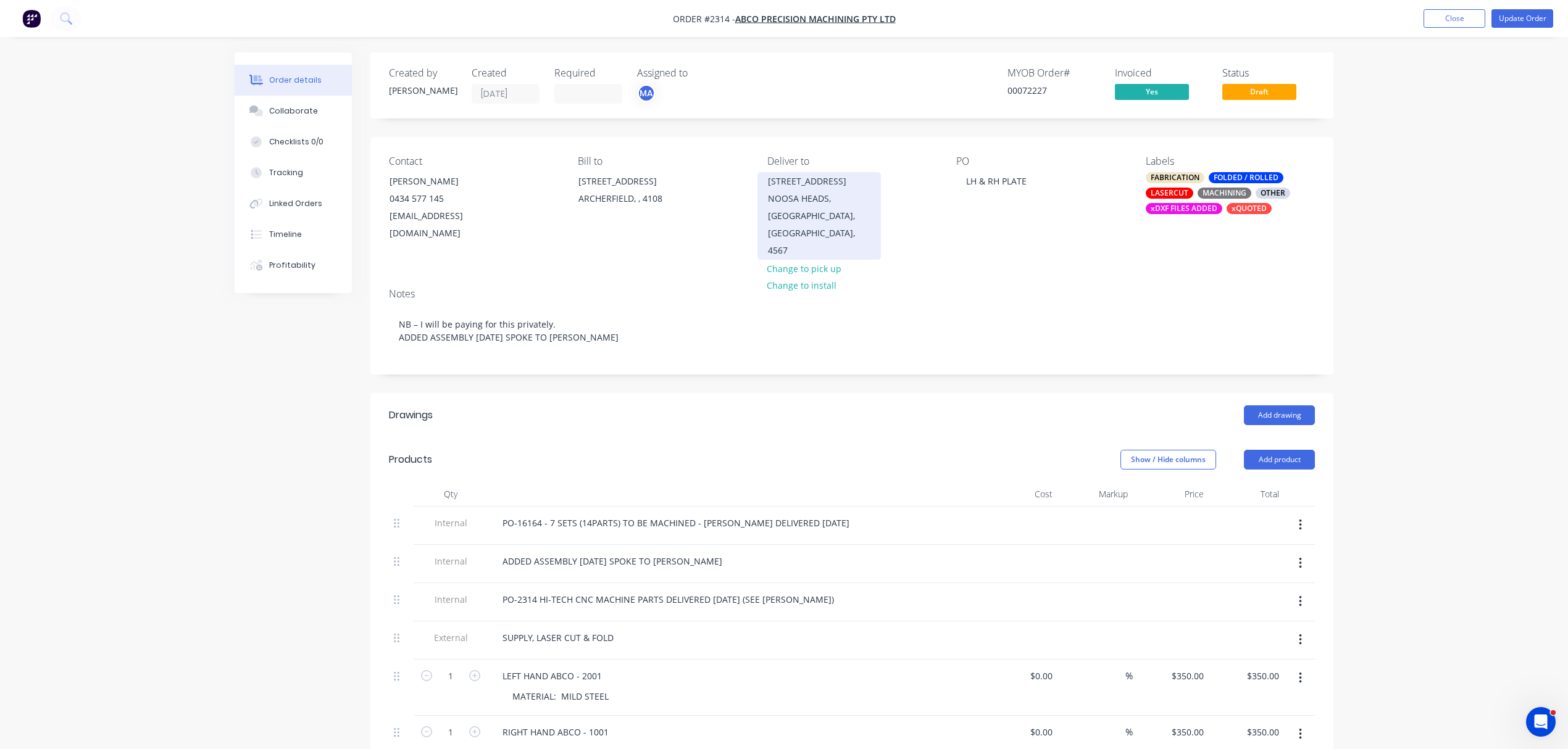
click at [819, 194] on div "NOOSA HEADS, [GEOGRAPHIC_DATA], [GEOGRAPHIC_DATA], 4567" at bounding box center [820, 224] width 103 height 69
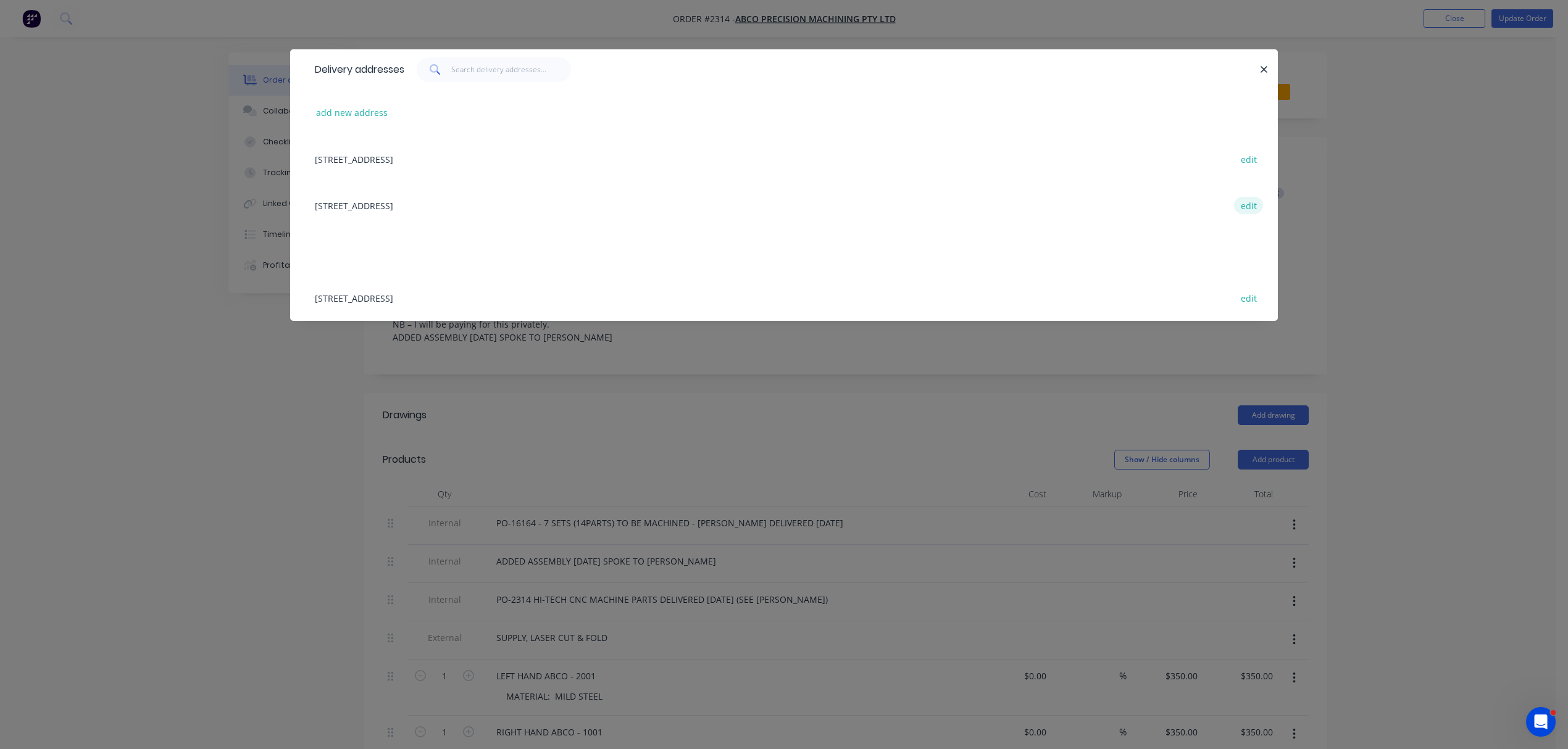
click at [1250, 207] on button "edit" at bounding box center [1249, 206] width 29 height 17
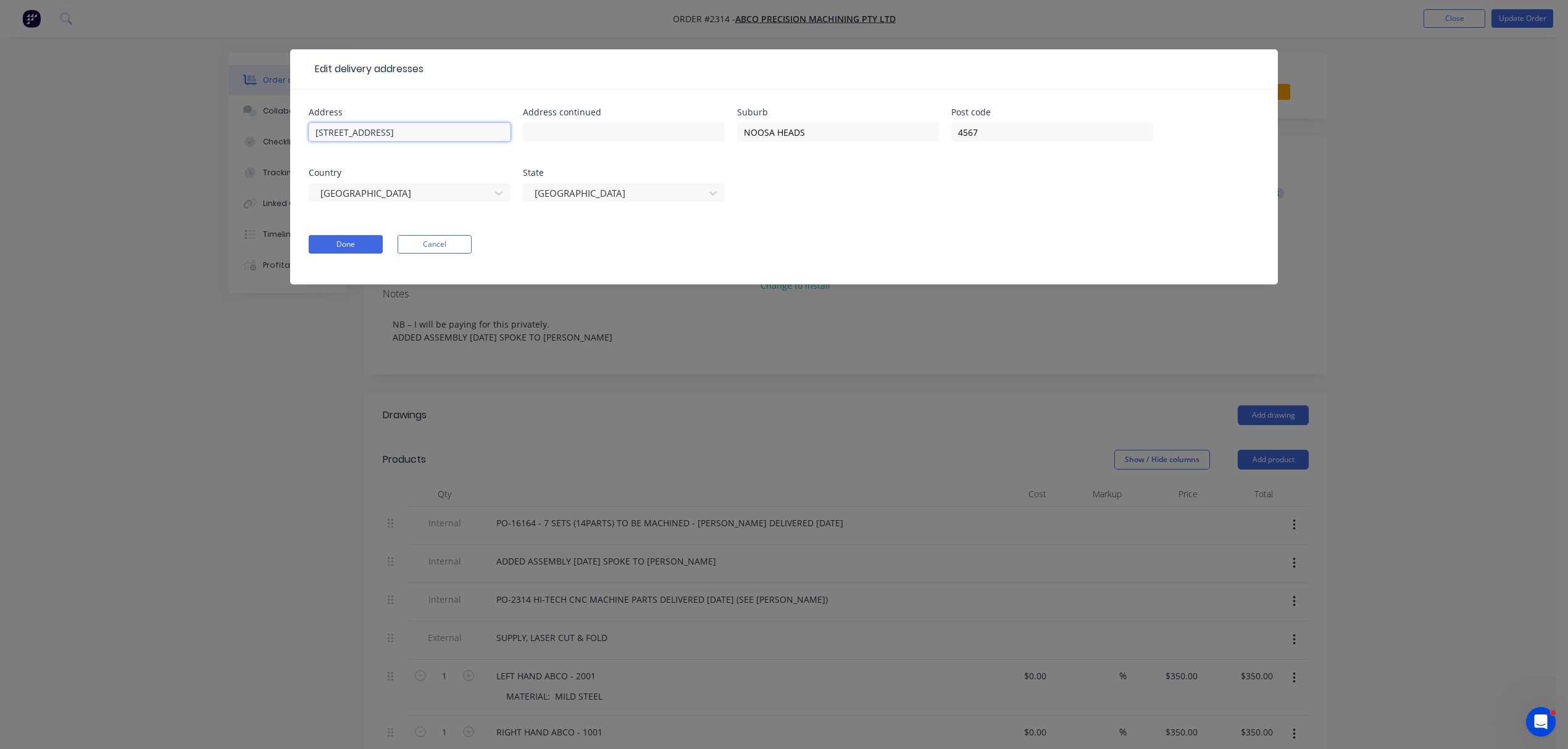
click at [315, 129] on input "16 BAYVIEW ROAD" at bounding box center [409, 132] width 202 height 18
drag, startPoint x: 375, startPoint y: 131, endPoint x: 465, endPoint y: 131, distance: 90.0
click at [465, 131] on input "[PERSON_NAME] [STREET_ADDRESS]" at bounding box center [409, 132] width 202 height 18
type input "[PERSON_NAME] [STREET_ADDRESS]"
click at [546, 128] on input "text" at bounding box center [624, 132] width 202 height 18
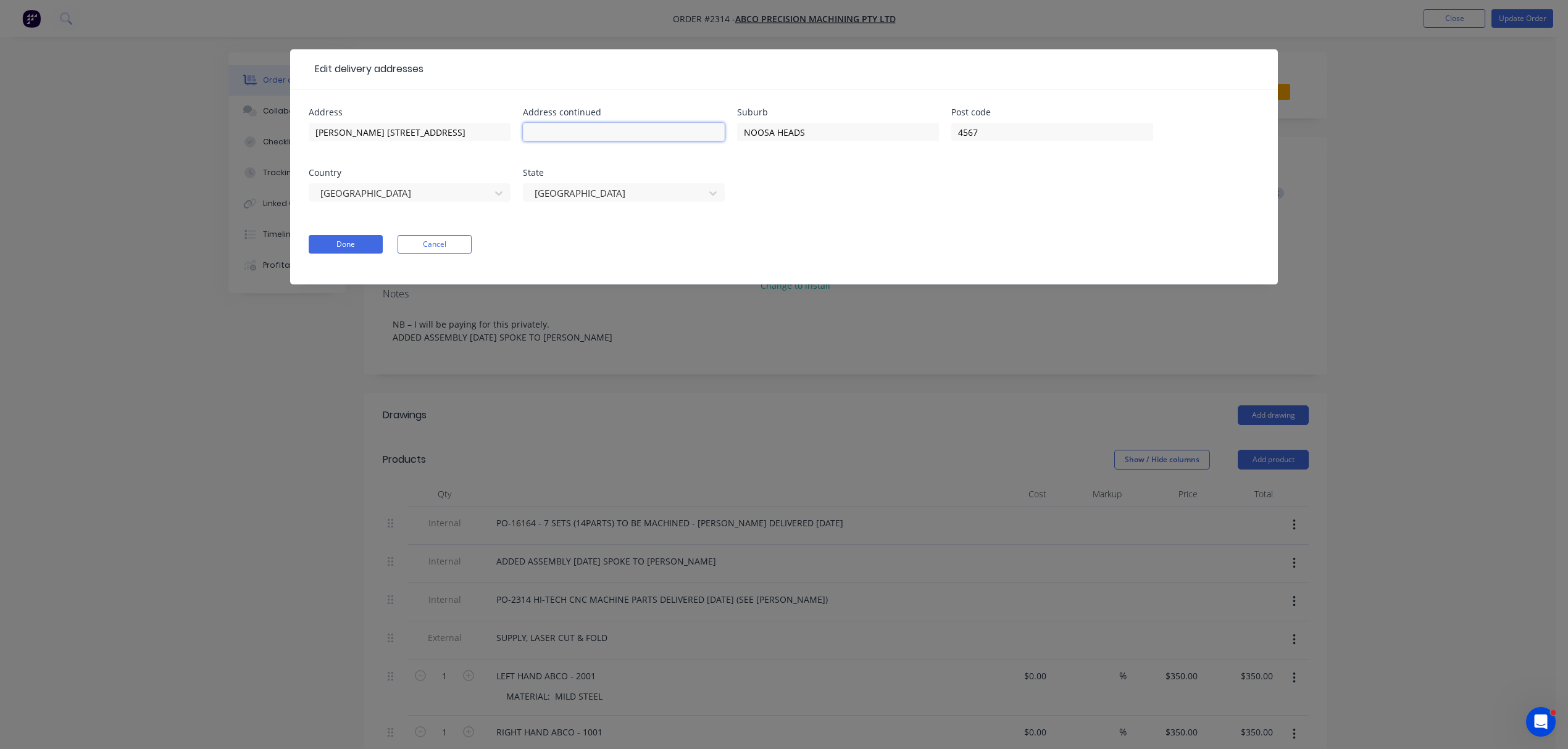
paste input "16 BAYVIEW ROAD"
click at [532, 131] on input "16 BAYVIEW ROAD" at bounding box center [624, 132] width 202 height 18
type input "16 BAYVIEW ROAD"
click at [346, 247] on button "Done" at bounding box center [345, 244] width 74 height 18
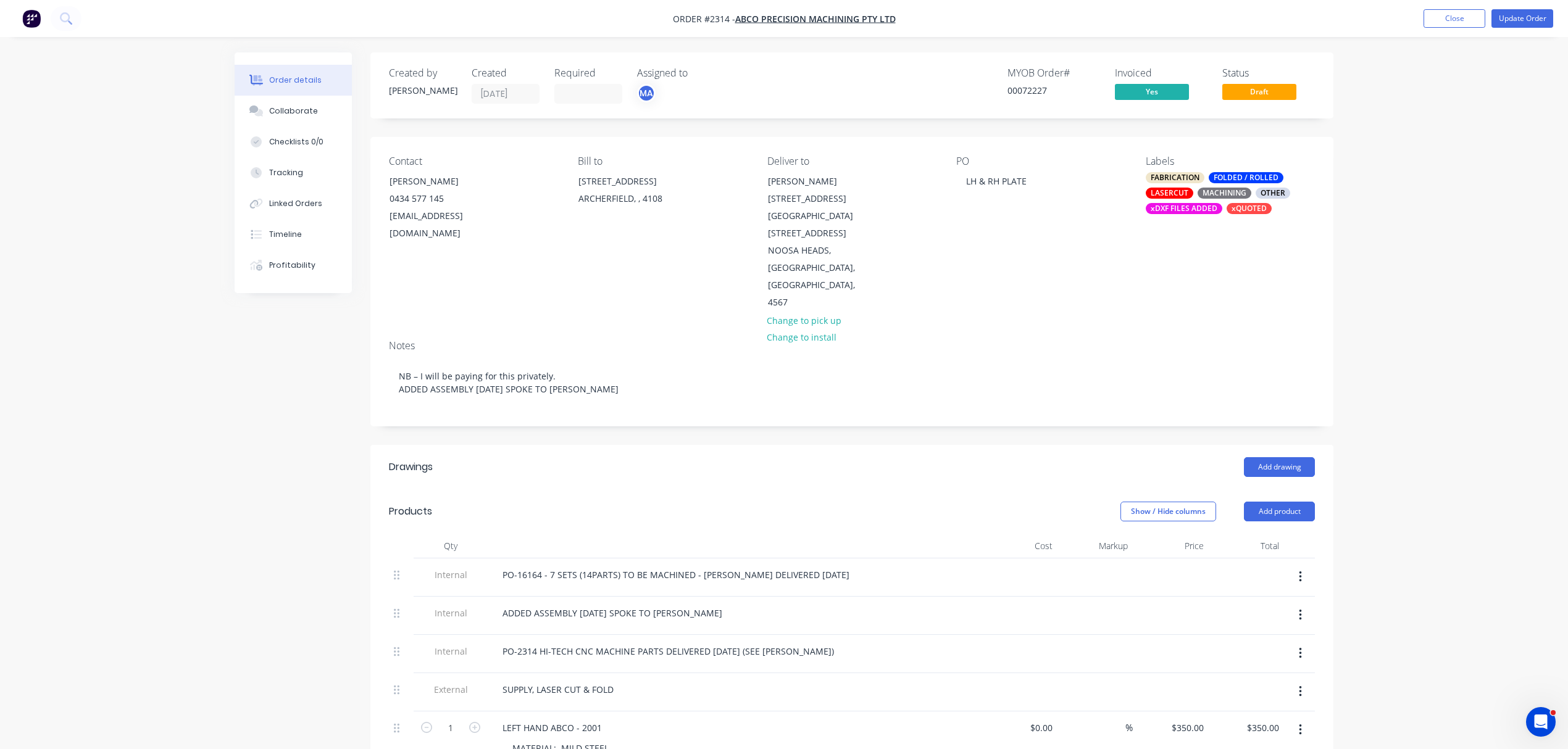
click at [1171, 205] on div "xDXF FILES ADDED" at bounding box center [1183, 208] width 76 height 11
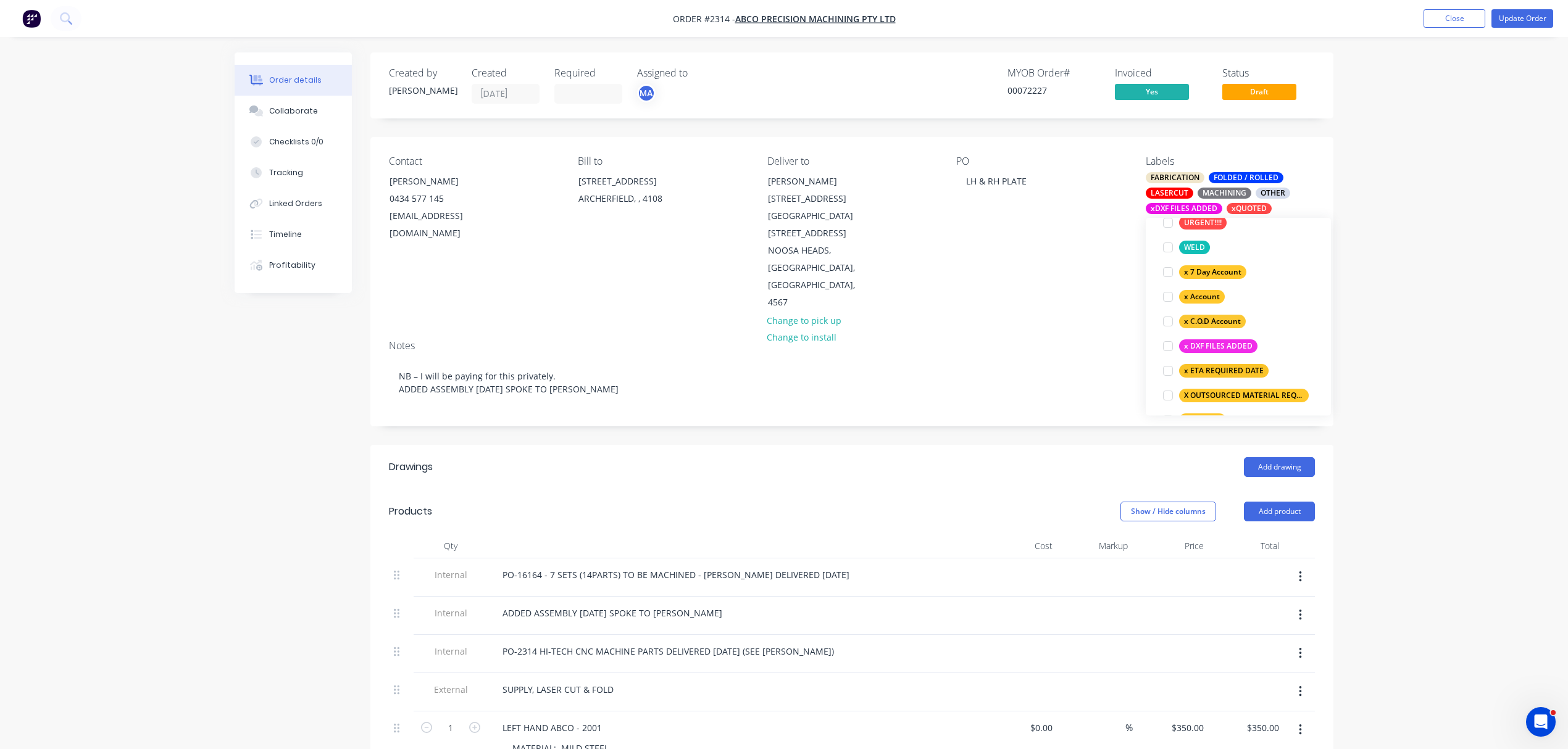
scroll to position [850, 0]
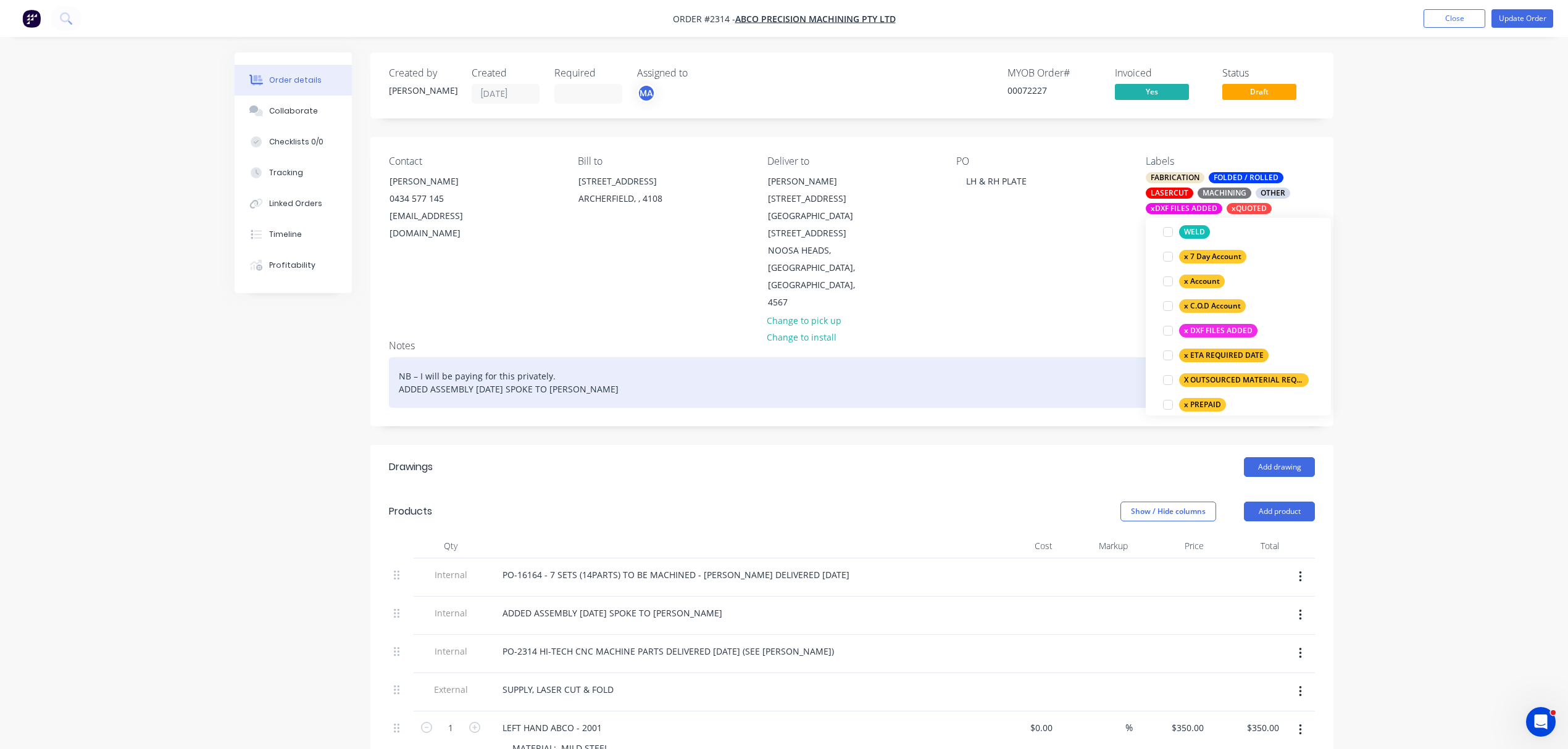
click at [1040, 357] on div "NB – I will be paying for this privately. ADDED ASSEMBLY 3.09.2025 SPOKE TO MAT…" at bounding box center [852, 382] width 926 height 50
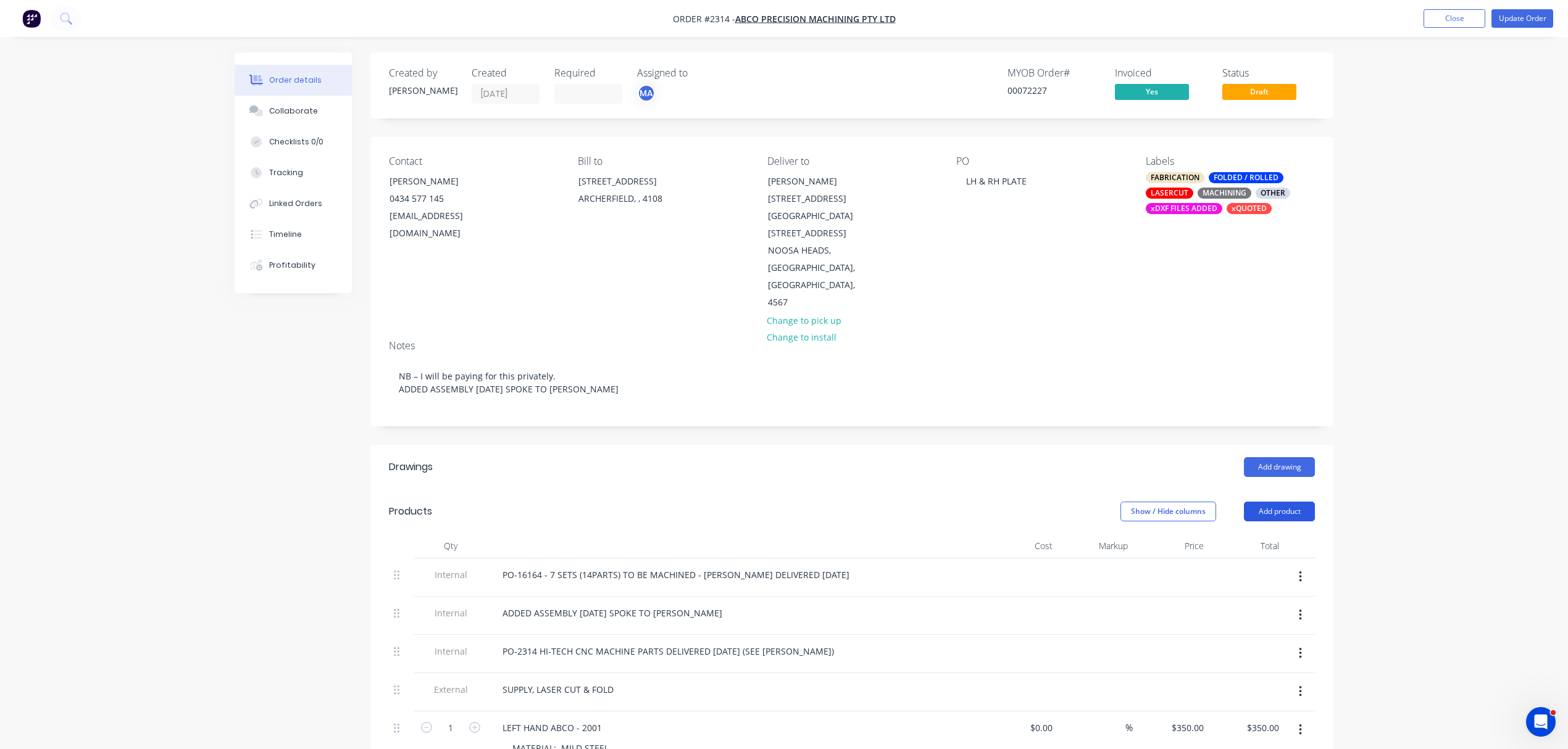
click at [1282, 502] on button "Add product" at bounding box center [1279, 512] width 71 height 20
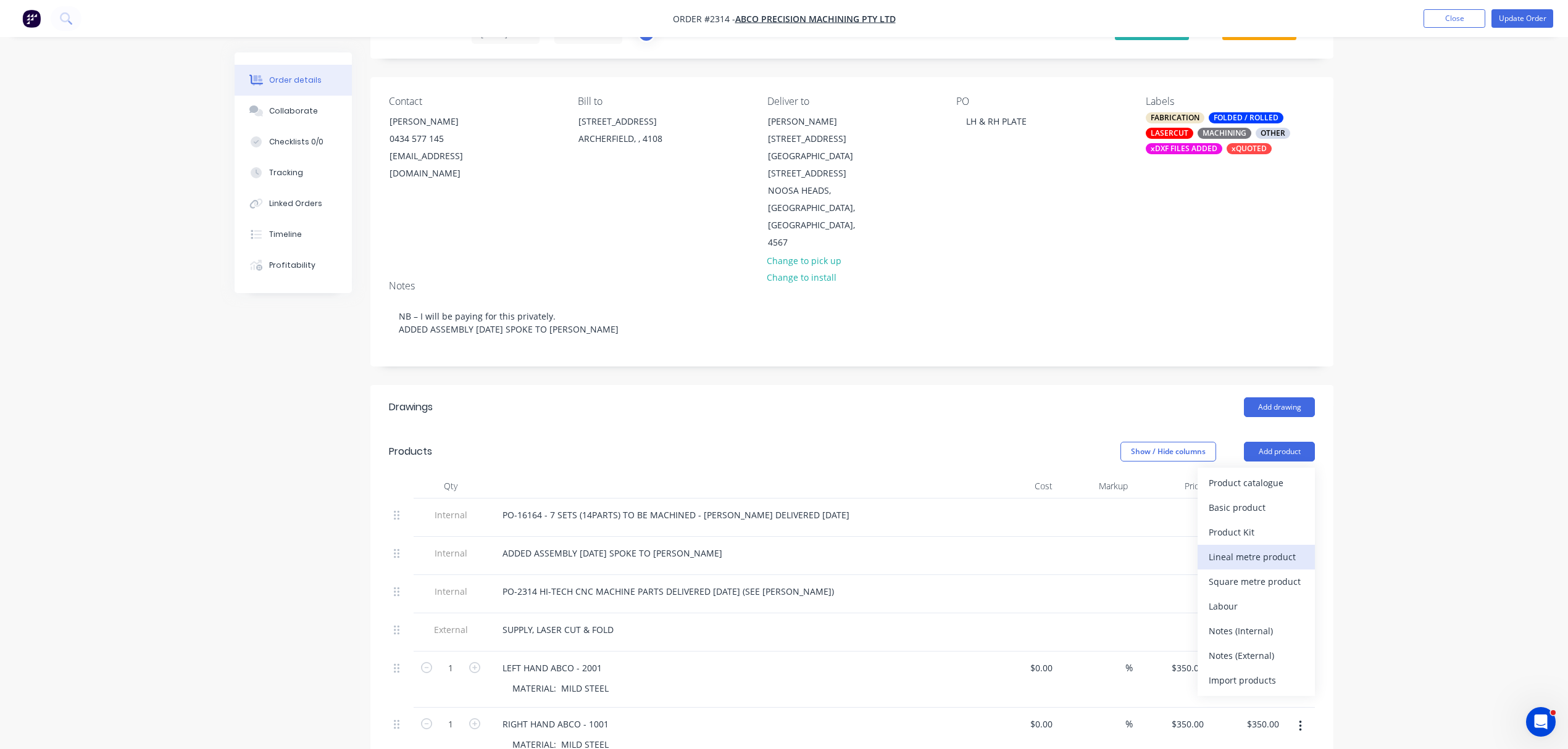
scroll to position [137, 0]
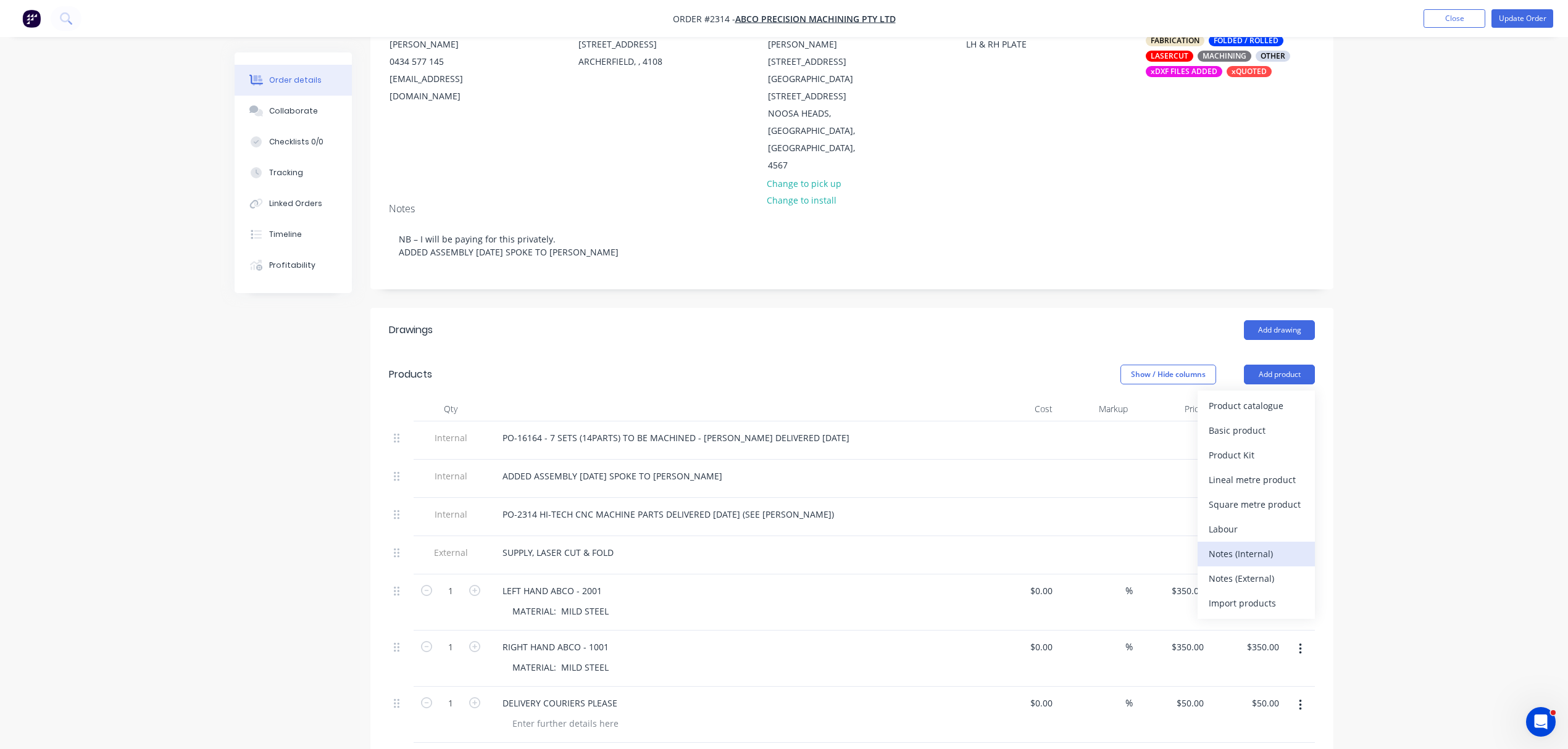
click at [1250, 545] on div "Notes (Internal)" at bounding box center [1257, 554] width 95 height 18
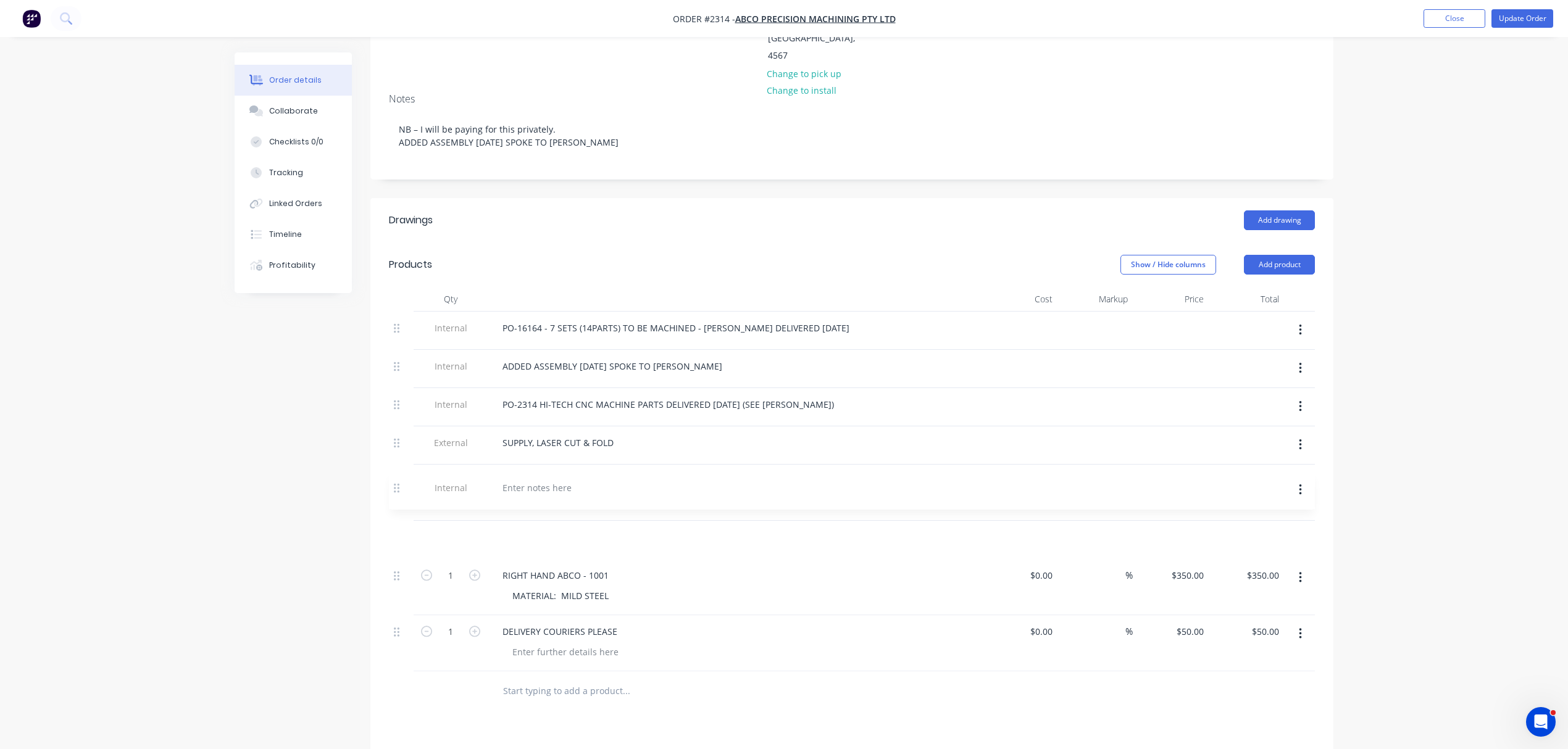
scroll to position [250, 0]
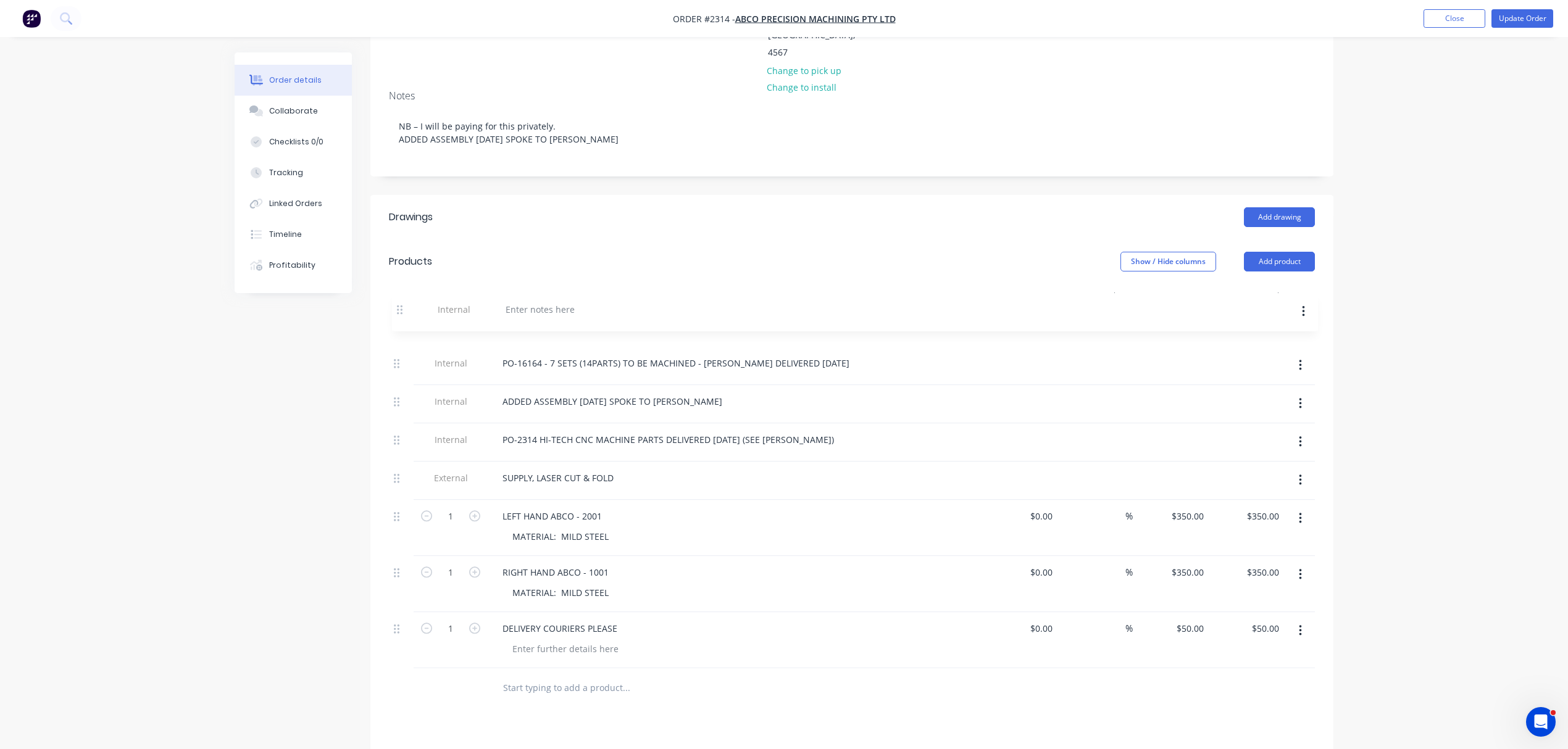
drag, startPoint x: 398, startPoint y: 621, endPoint x: 403, endPoint y: 277, distance: 344.0
click at [403, 308] on div "Internal PO-16164 - 7 SETS (14PARTS) TO BE MACHINED - CHRIS DELIVERED 23.09.202…" at bounding box center [852, 488] width 926 height 360
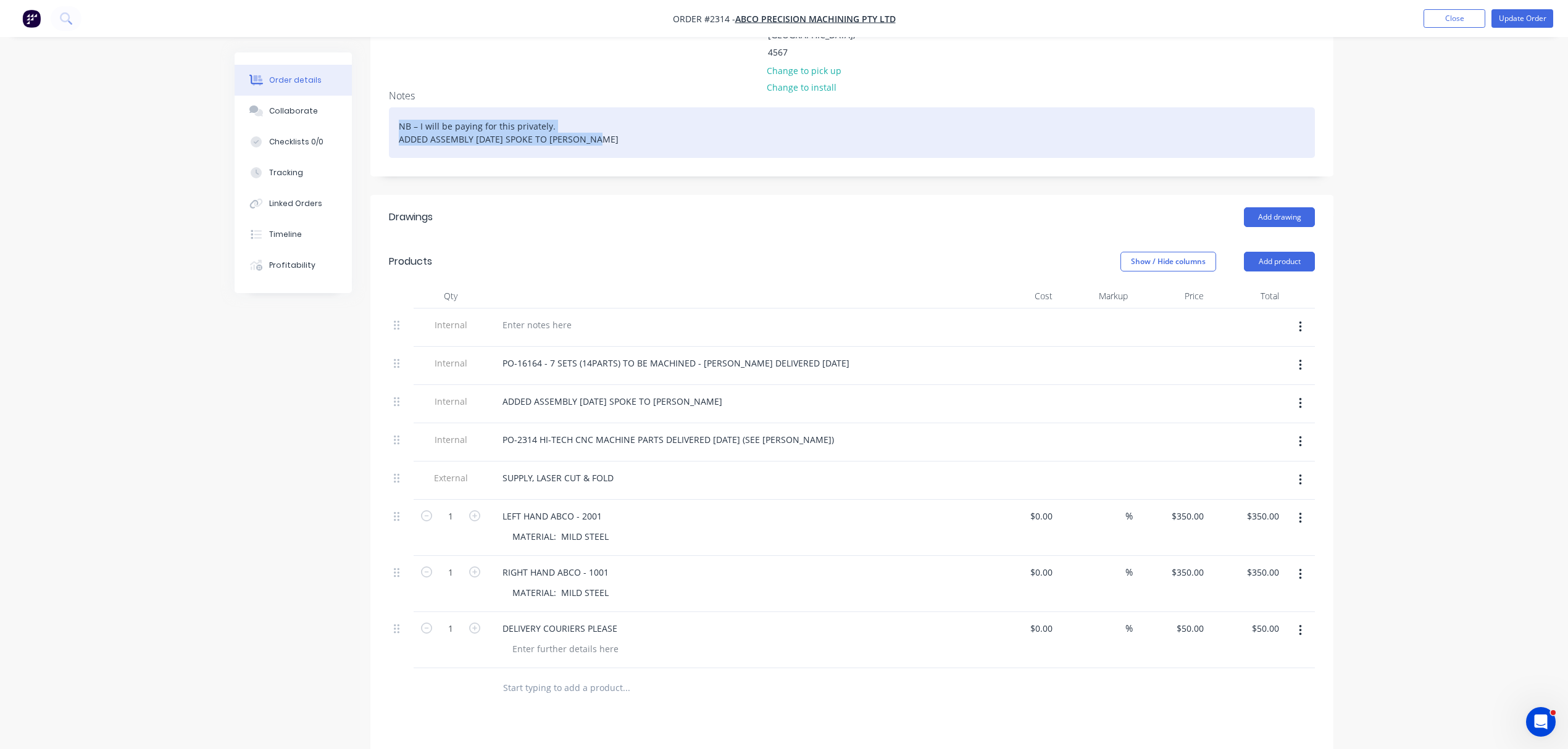
drag, startPoint x: 621, startPoint y: 105, endPoint x: 398, endPoint y: 88, distance: 223.6
click at [398, 107] on div "NB – I will be paying for this privately. ADDED ASSEMBLY 3.09.2025 SPOKE TO MAT…" at bounding box center [852, 132] width 926 height 50
copy div "NB – I will be paying for this privately. ADDED ASSEMBLY 3.09.2025 SPOKE TO MAT…"
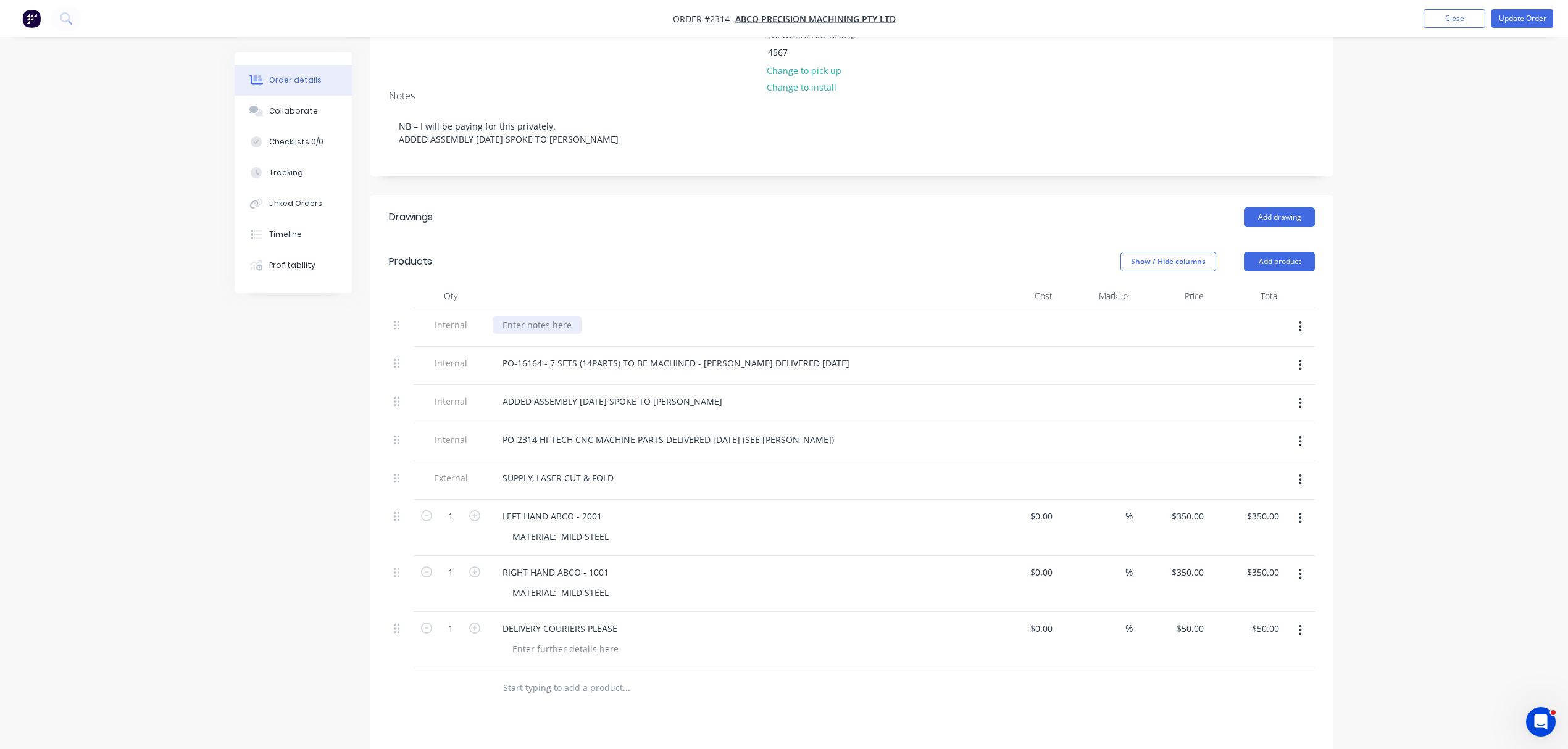
click at [554, 316] on div at bounding box center [537, 325] width 89 height 18
paste div
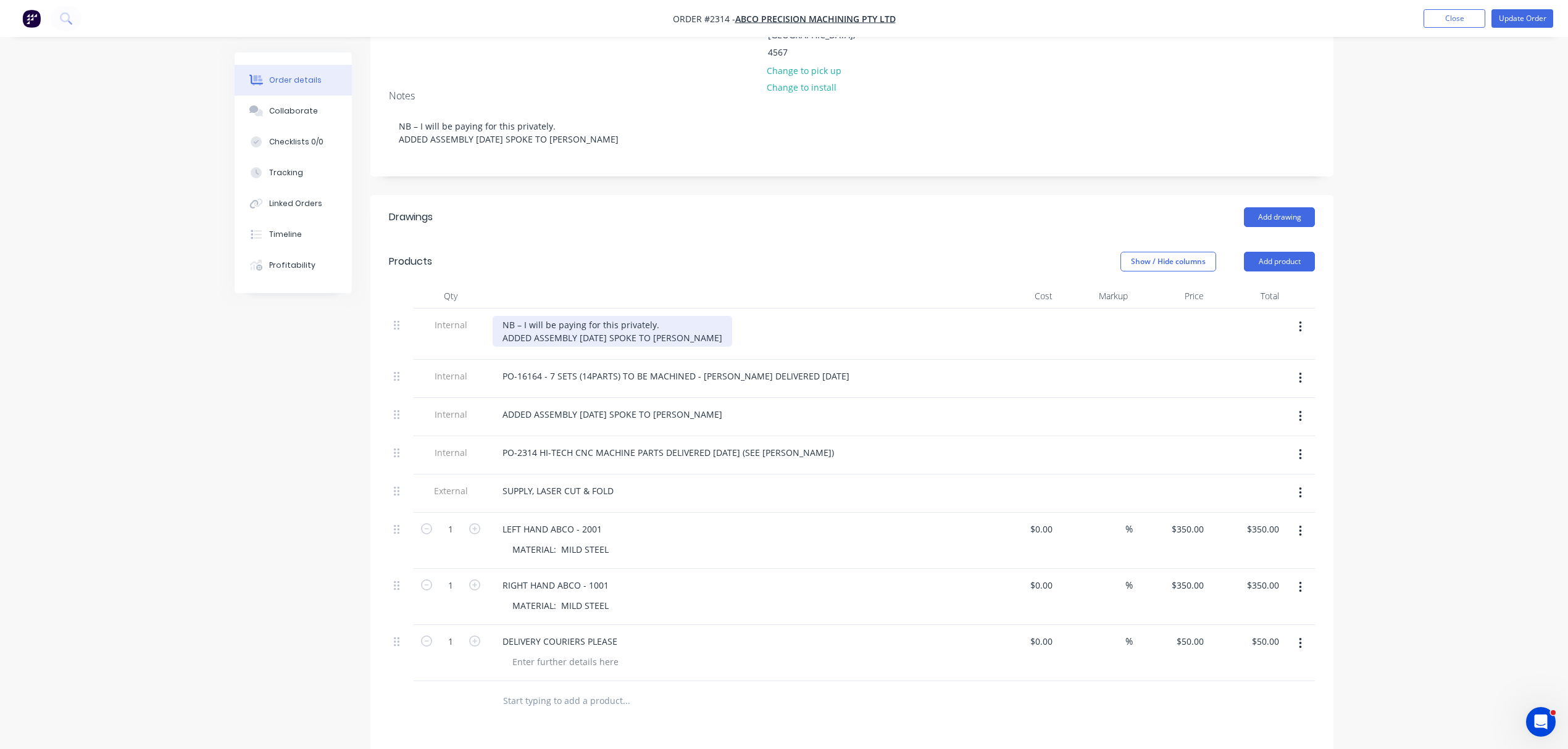
click at [498, 316] on div "NB – I will be paying for this privately. ADDED ASSEMBLY 3.09.2025 SPOKE TO MAT…" at bounding box center [612, 331] width 240 height 31
click at [712, 316] on div "***** NOTE - NB – I will be paying for this privately. ADDED ASSEMBLY 3.09.2025…" at bounding box center [612, 331] width 240 height 31
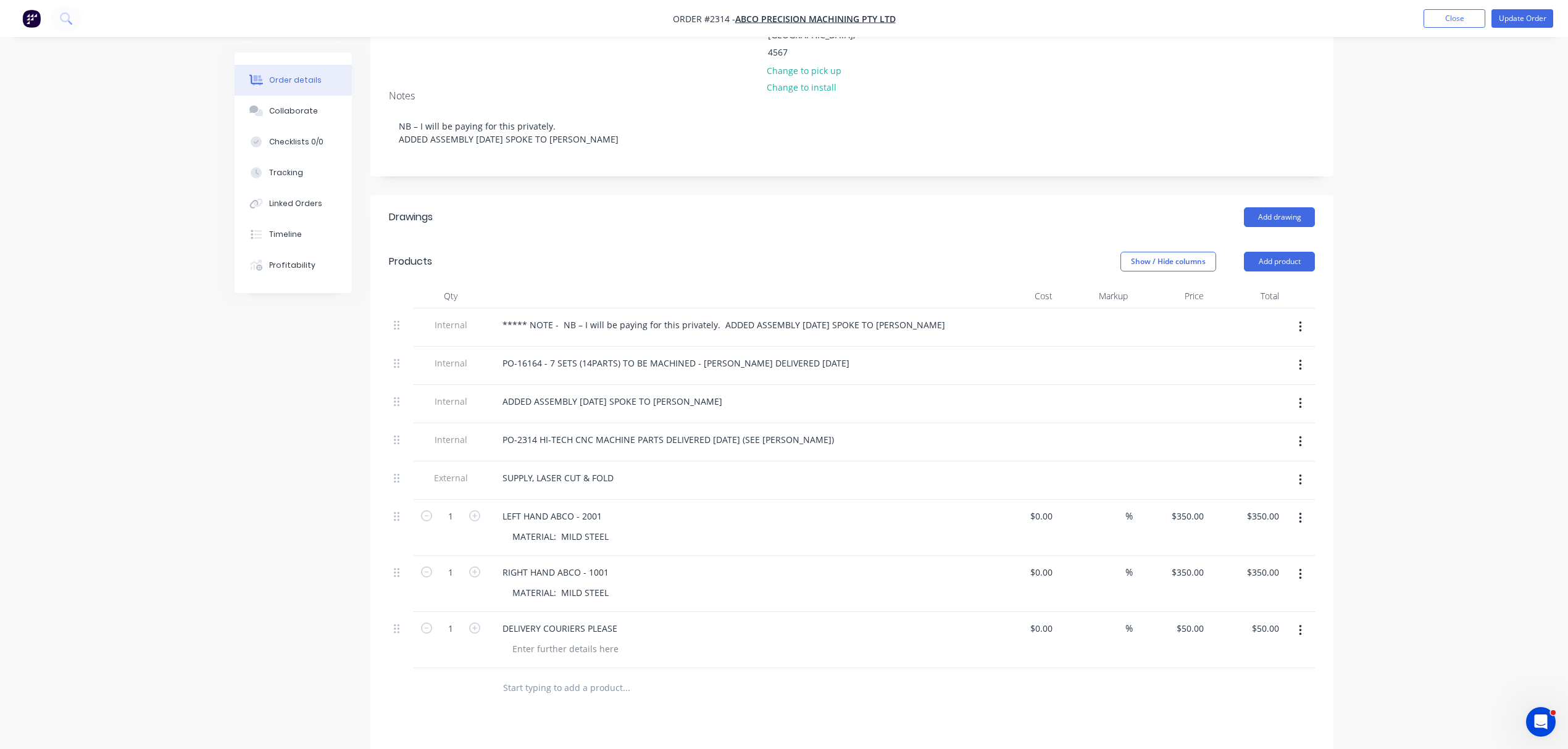
click at [929, 316] on div "***** NOTE - NB – I will be paying for this privately. ADDED ASSEMBLY 3.09.2025…" at bounding box center [734, 325] width 484 height 18
click at [922, 316] on div "***** NOTE - NB – I will be paying for this privately. ADDED ASSEMBLY 3.09.2025…" at bounding box center [724, 325] width 463 height 18
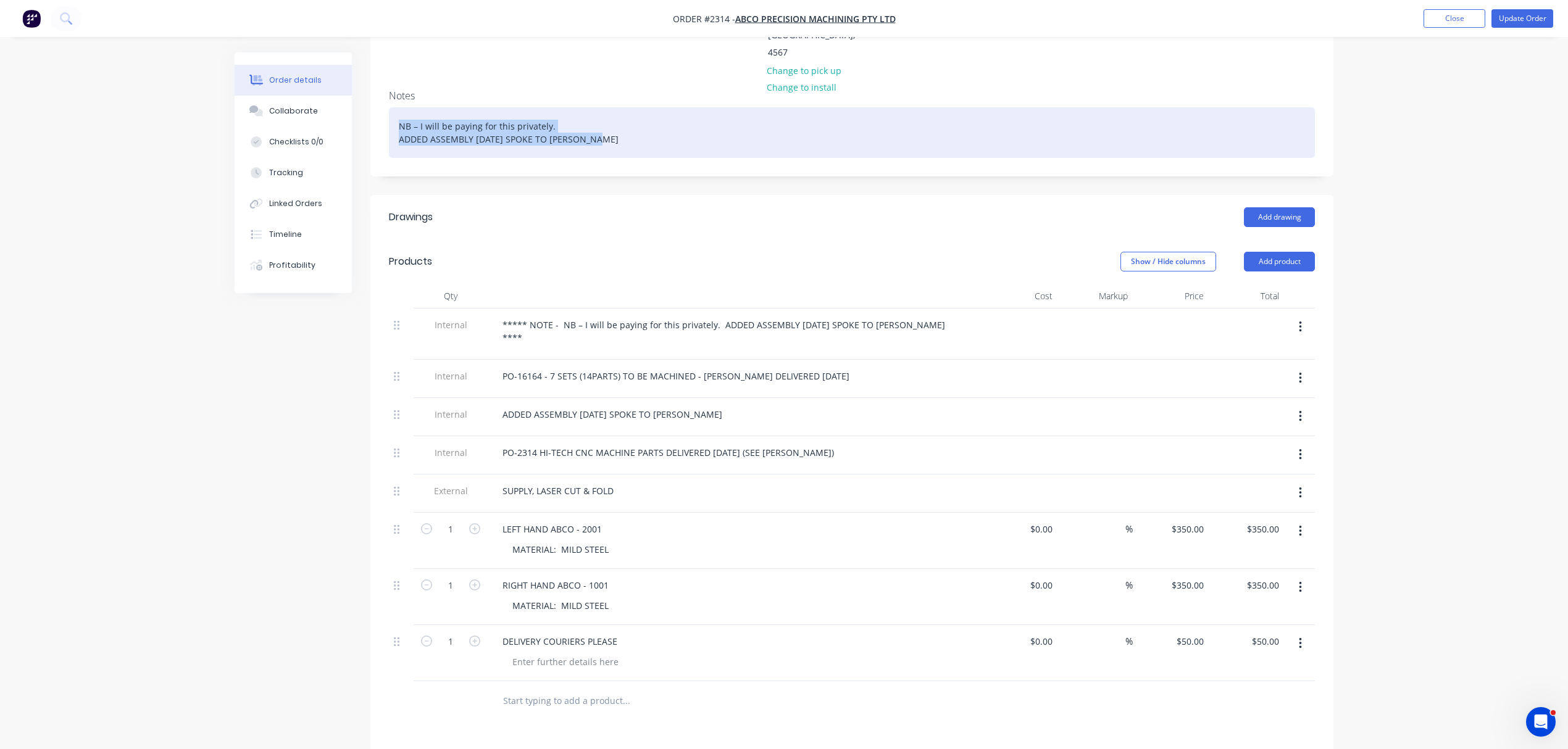
drag, startPoint x: 606, startPoint y: 106, endPoint x: 356, endPoint y: 86, distance: 250.8
click at [356, 86] on div "Order details Collaborate Checklists 0/0 Tracking Linked Orders Timeline Profit…" at bounding box center [784, 419] width 1124 height 1234
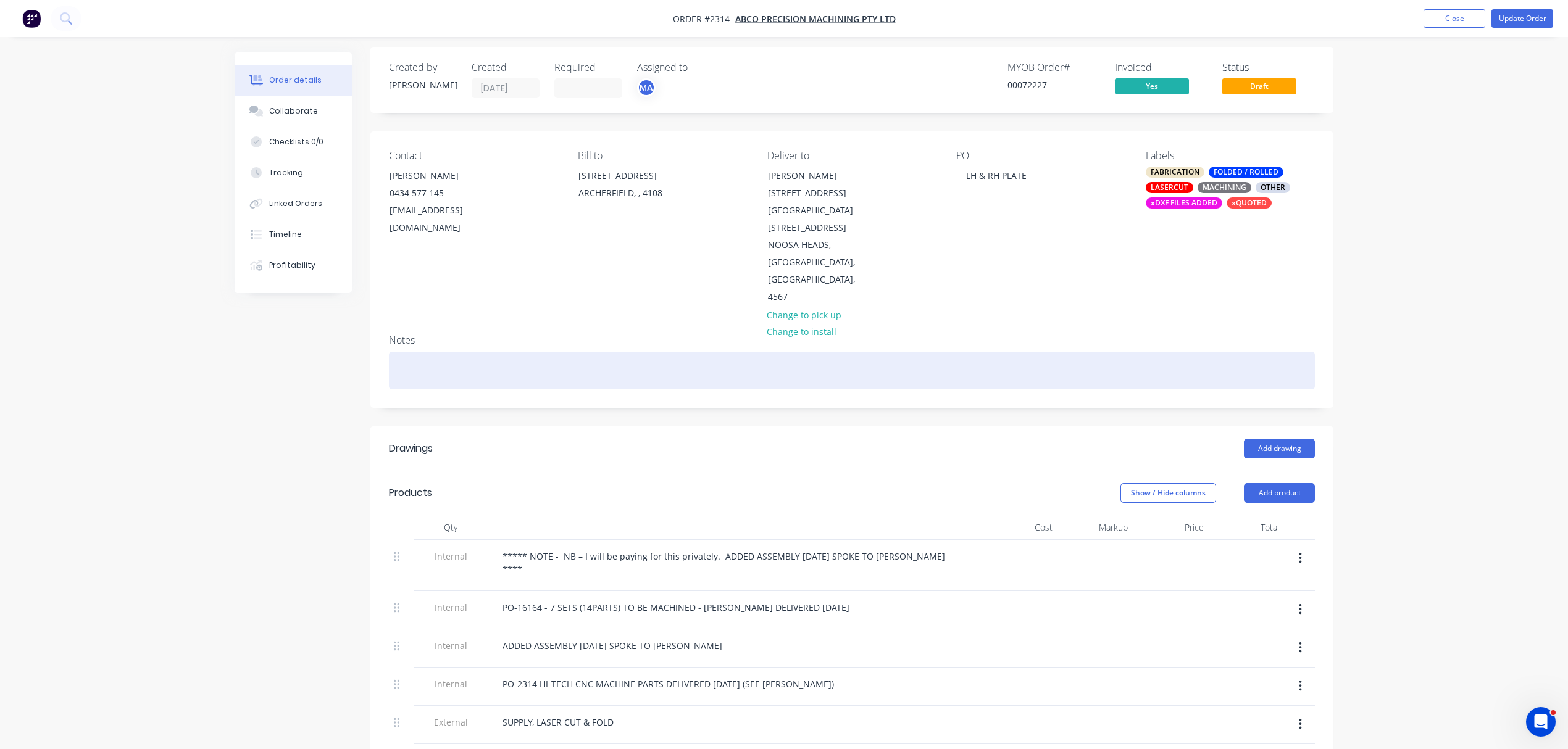
scroll to position [0, 0]
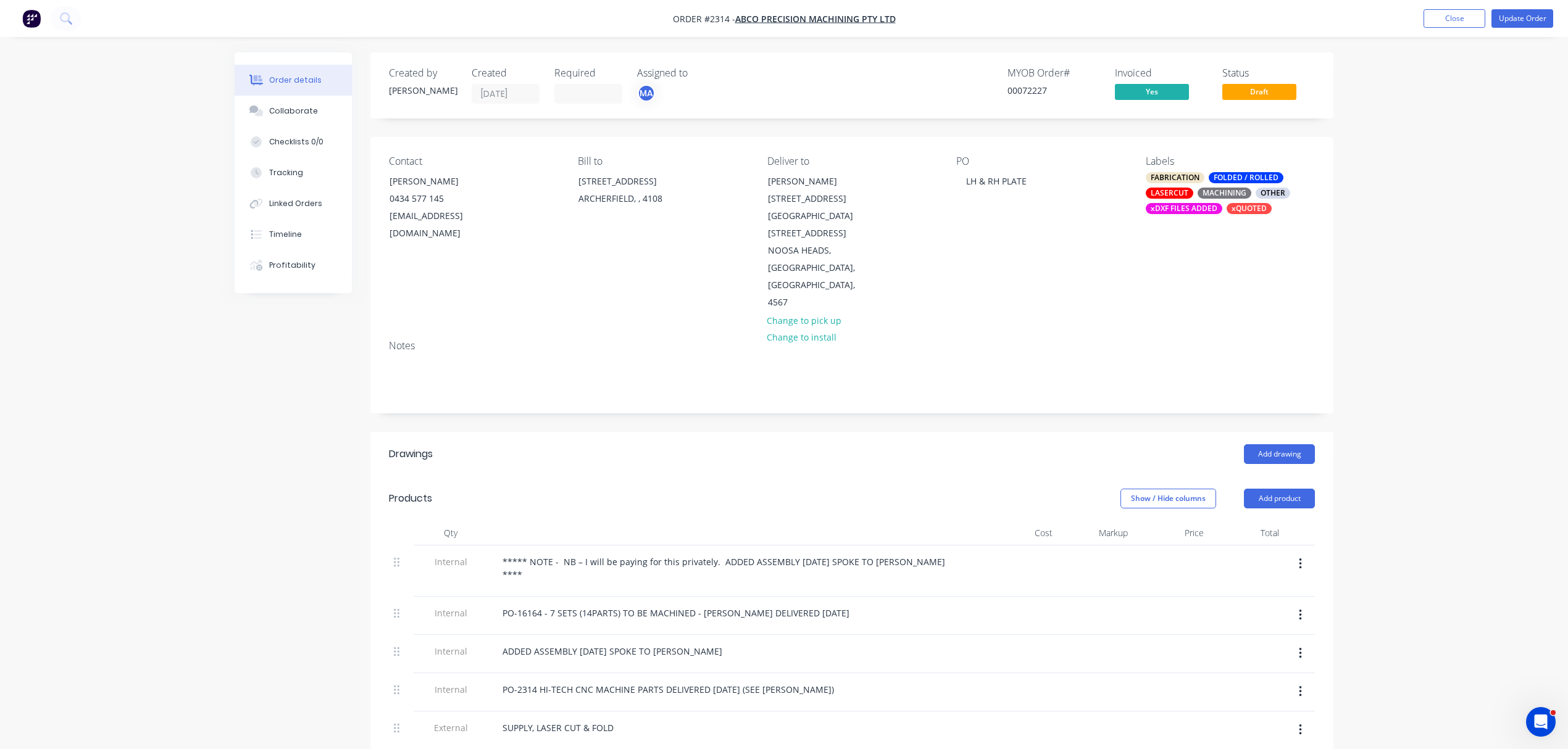
click at [1196, 208] on div "xDXF FILES ADDED" at bounding box center [1183, 208] width 76 height 11
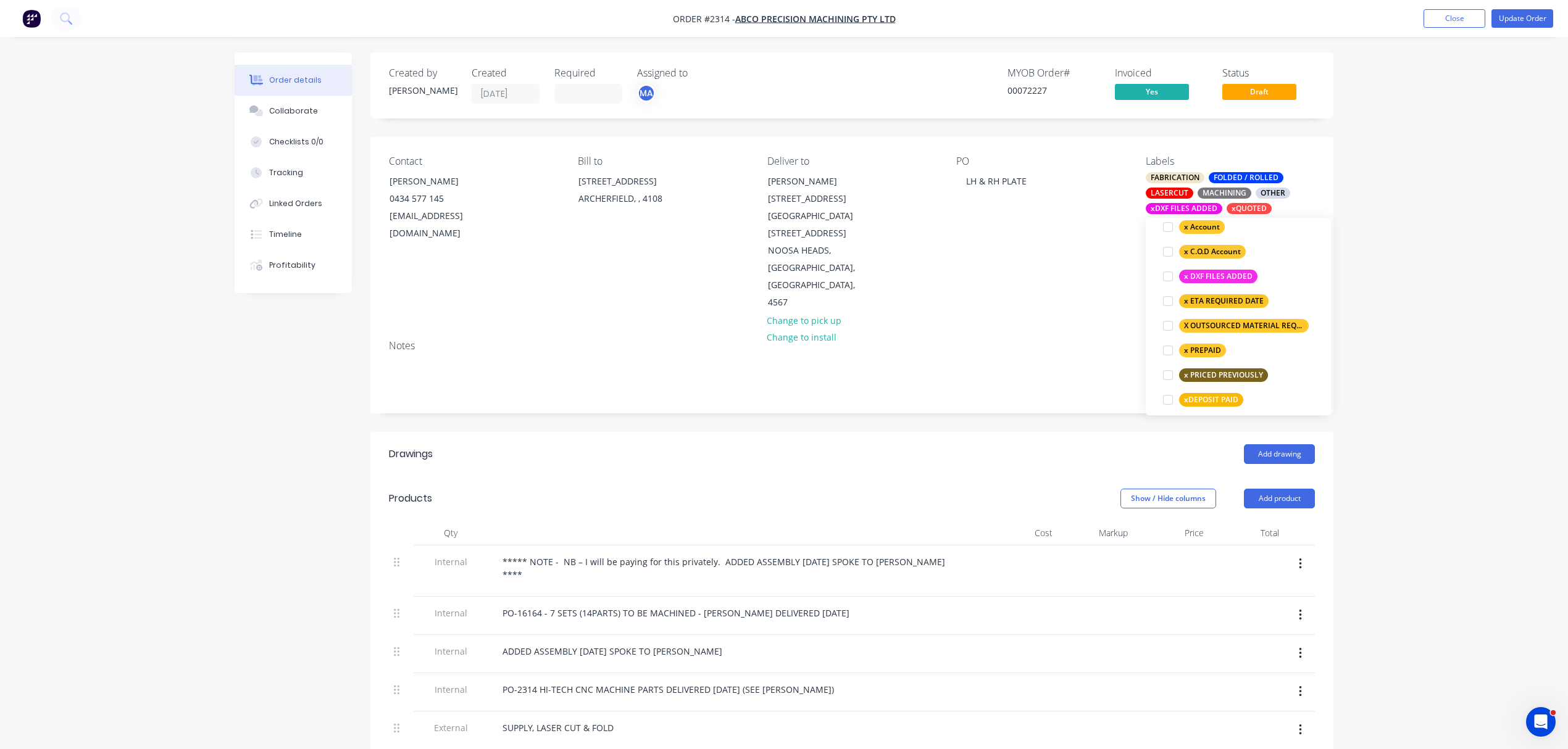
scroll to position [905, 0]
click at [1363, 243] on div "Order details Collaborate Checklists 0/0 Tracking Linked Orders Timeline Profit…" at bounding box center [784, 636] width 1568 height 1273
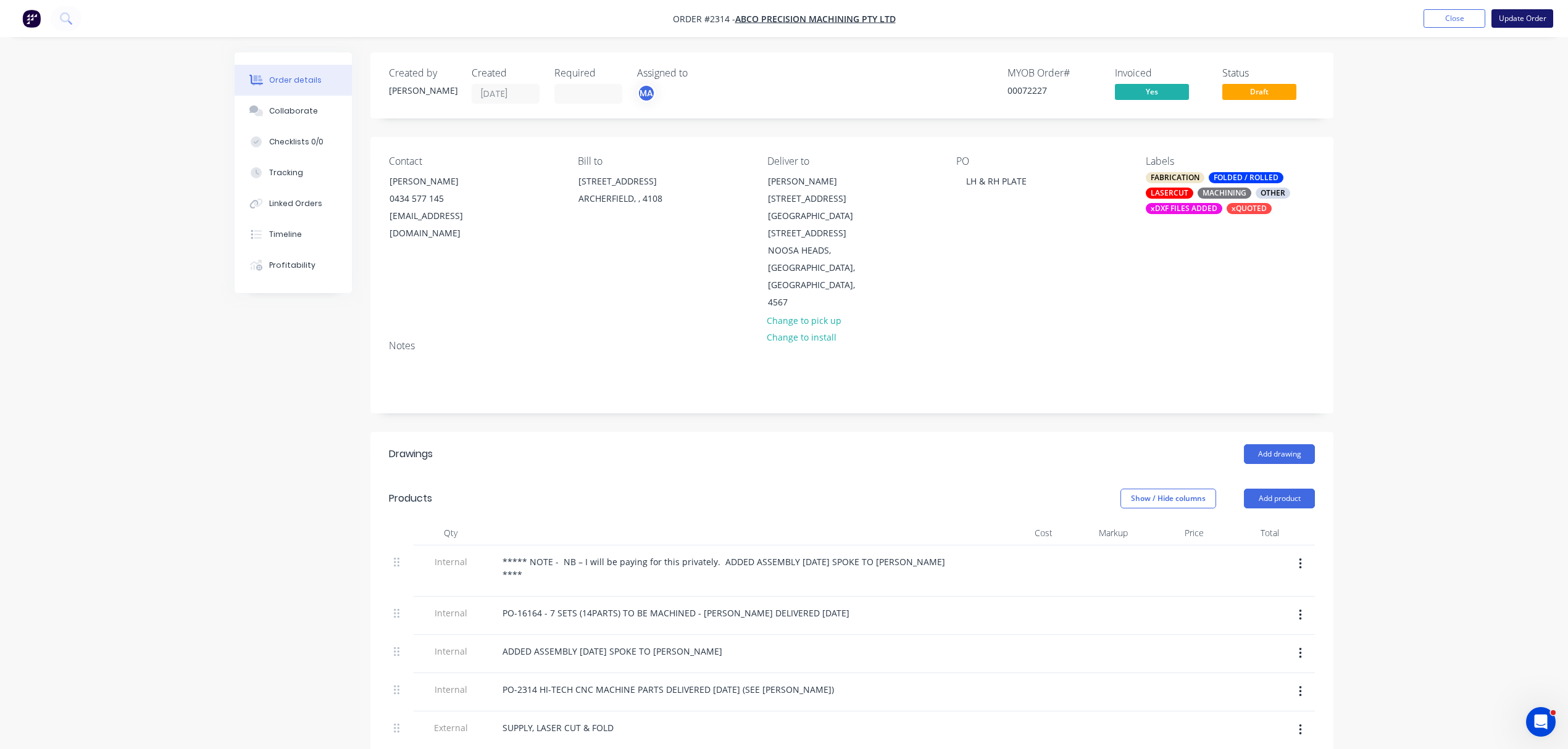
click at [1511, 16] on button "Update Order" at bounding box center [1522, 18] width 62 height 18
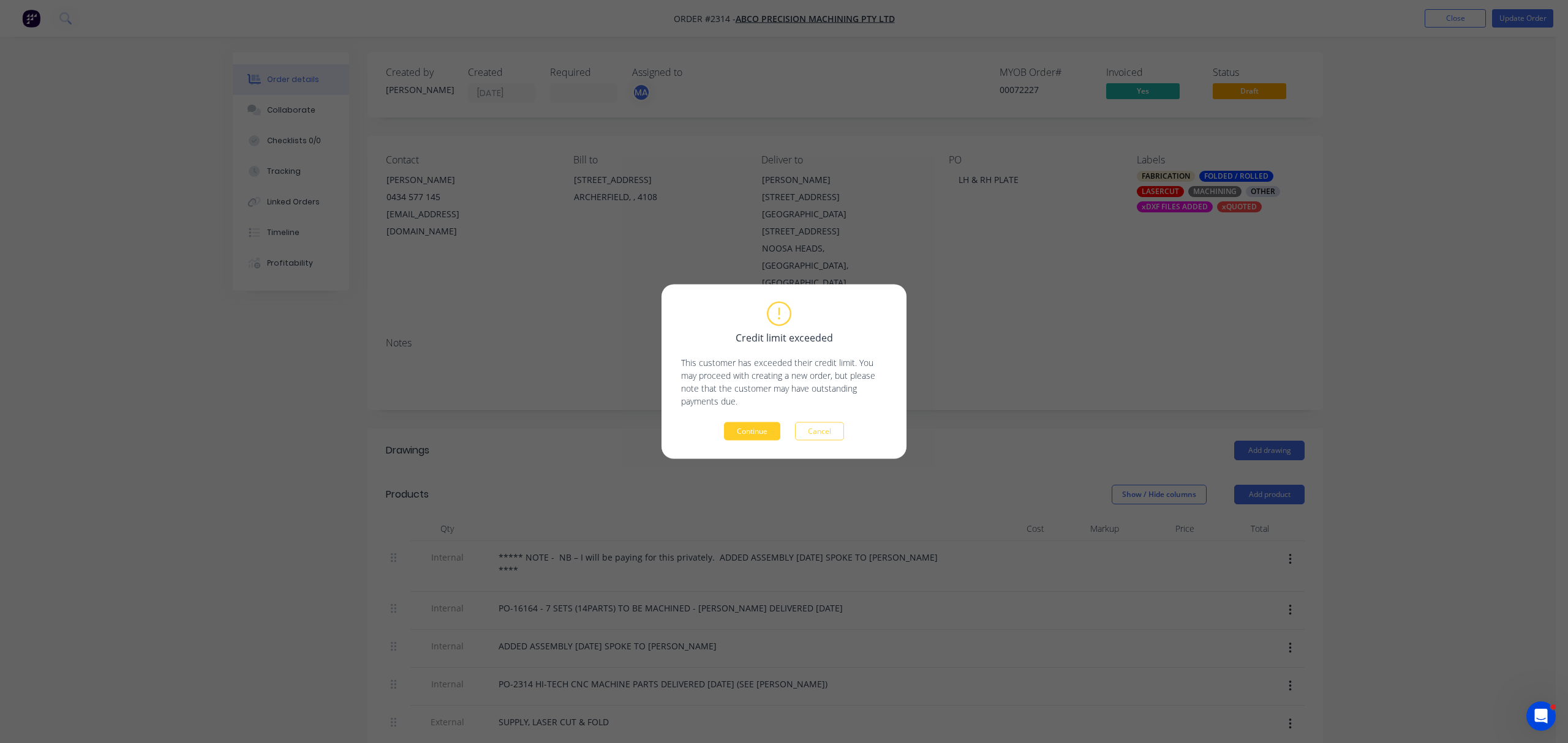
click at [757, 427] on button "Continue" at bounding box center [752, 432] width 56 height 18
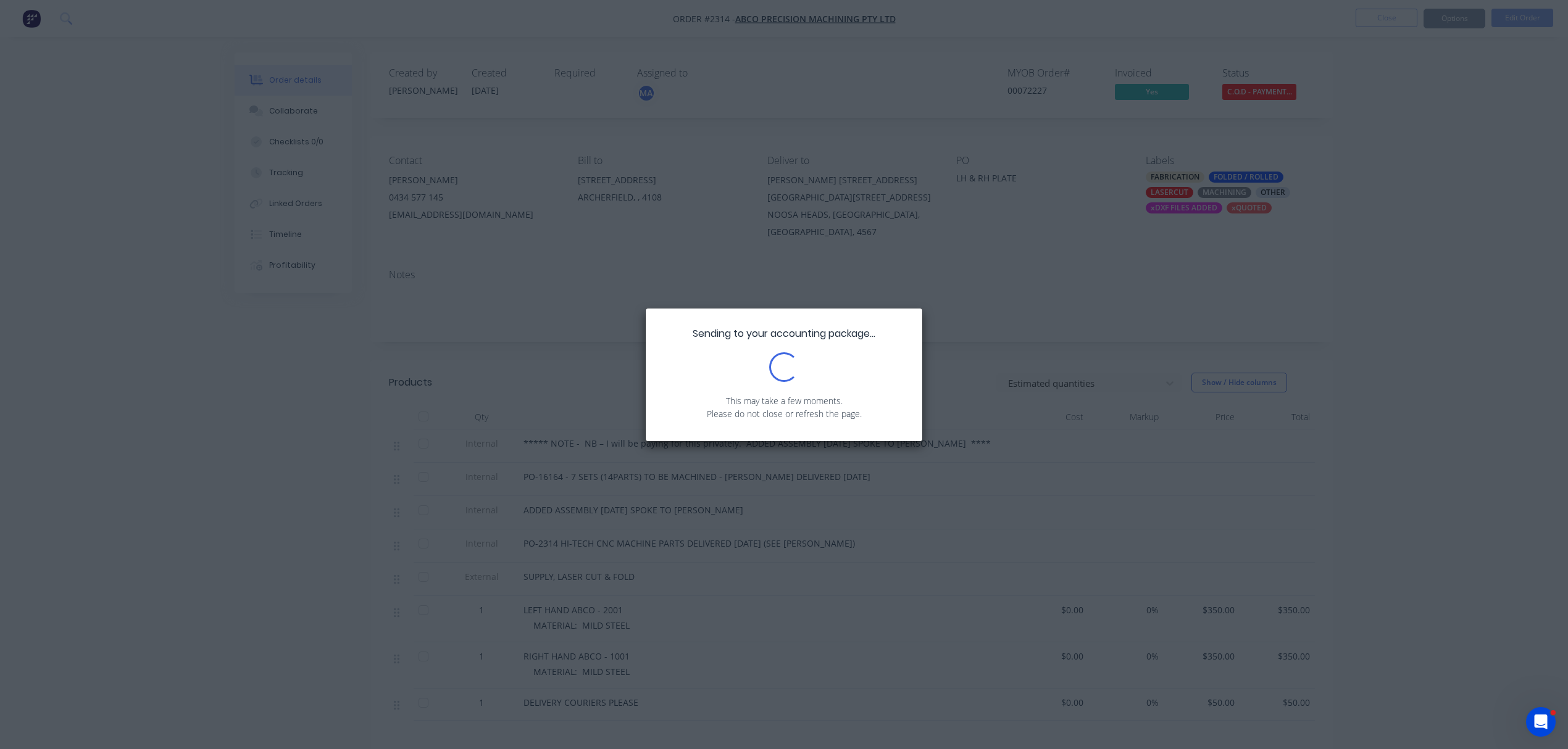
click at [829, 197] on div "Sending to your accounting package... Loading... This may take a few moments. P…" at bounding box center [784, 374] width 1568 height 749
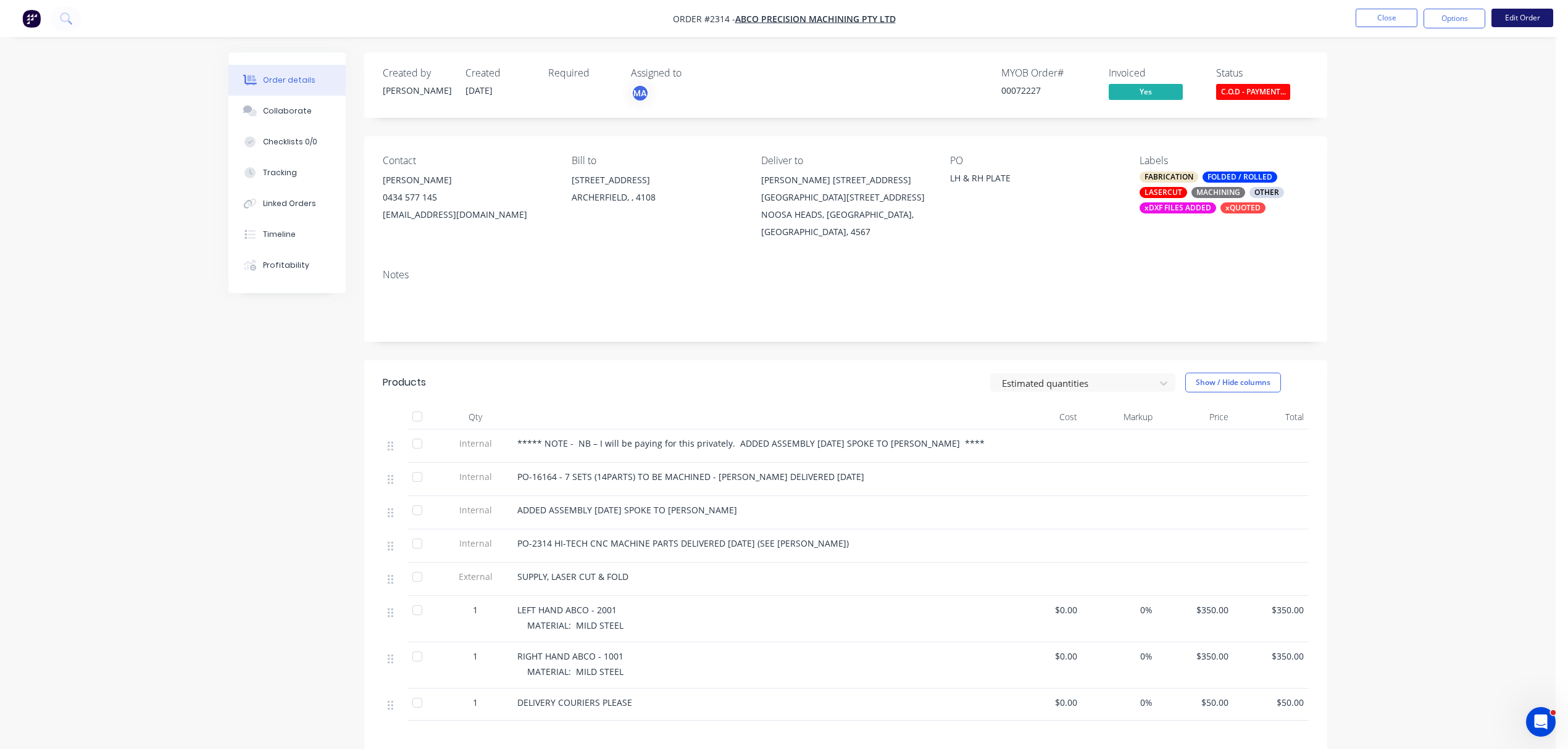
click at [1538, 10] on button "Edit Order" at bounding box center [1522, 17] width 62 height 18
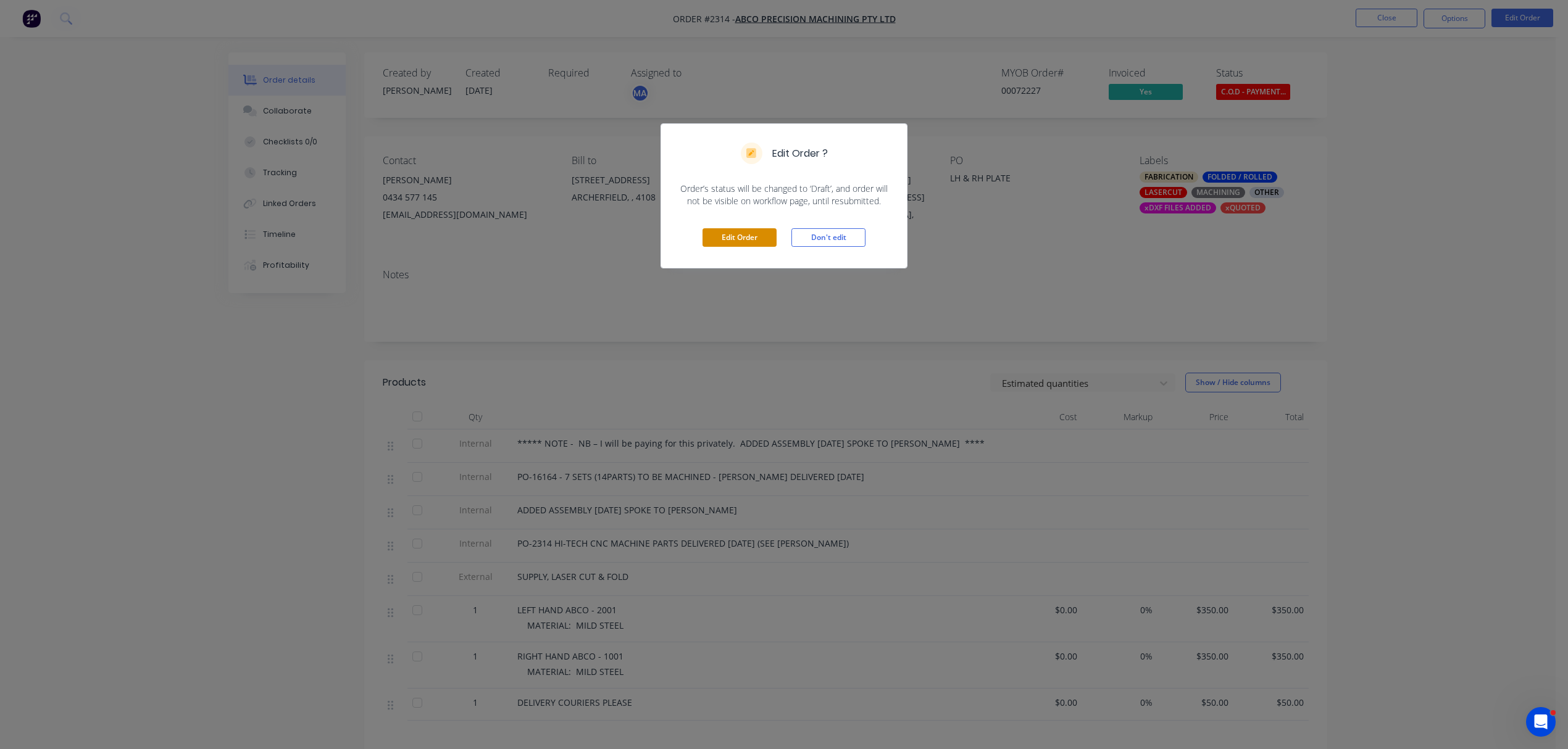
click at [742, 233] on button "Edit Order" at bounding box center [739, 238] width 74 height 18
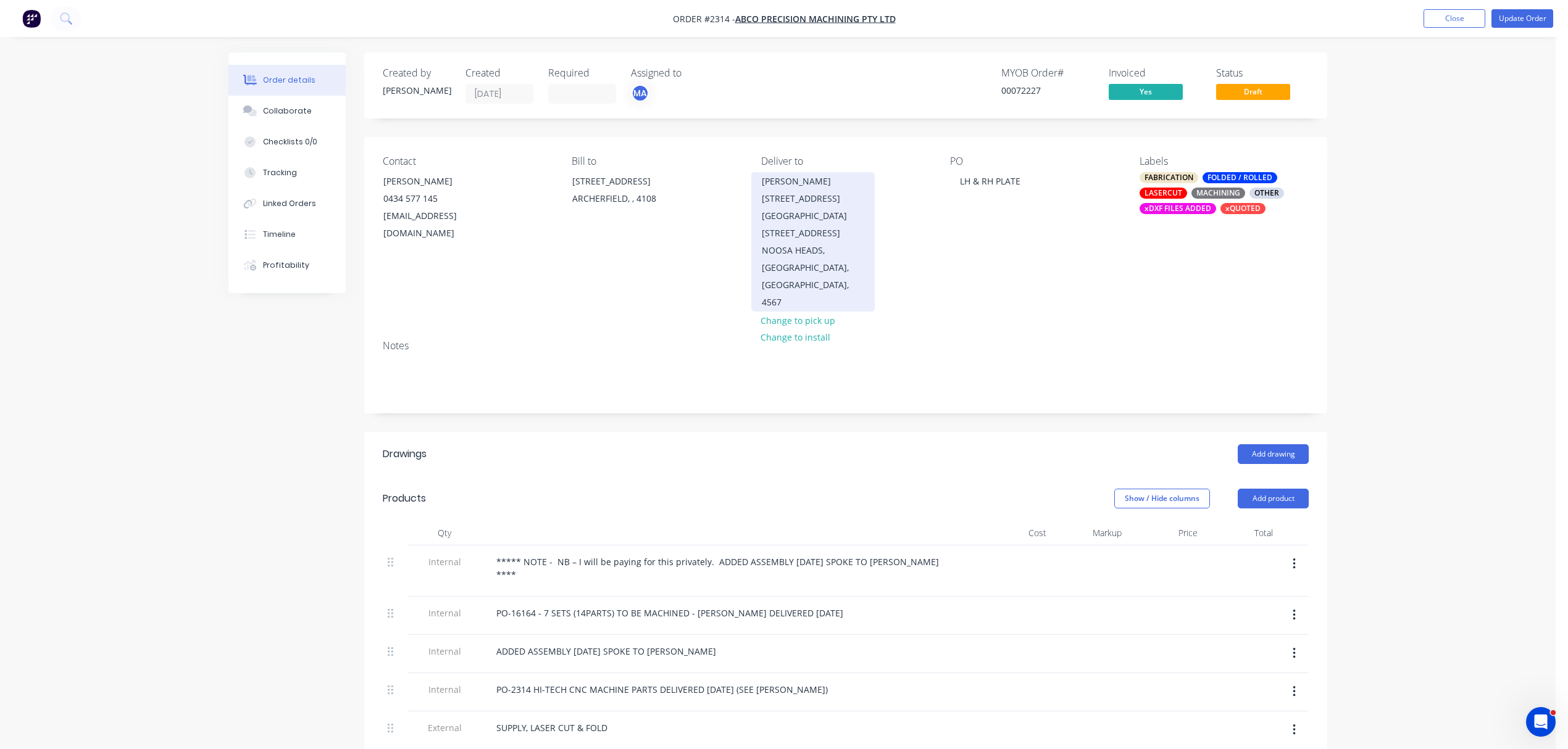
click at [823, 222] on div "STEVE MAWBY 16 BAYVIEW ROAD 16 BAYVIEW ROAD" at bounding box center [813, 207] width 103 height 69
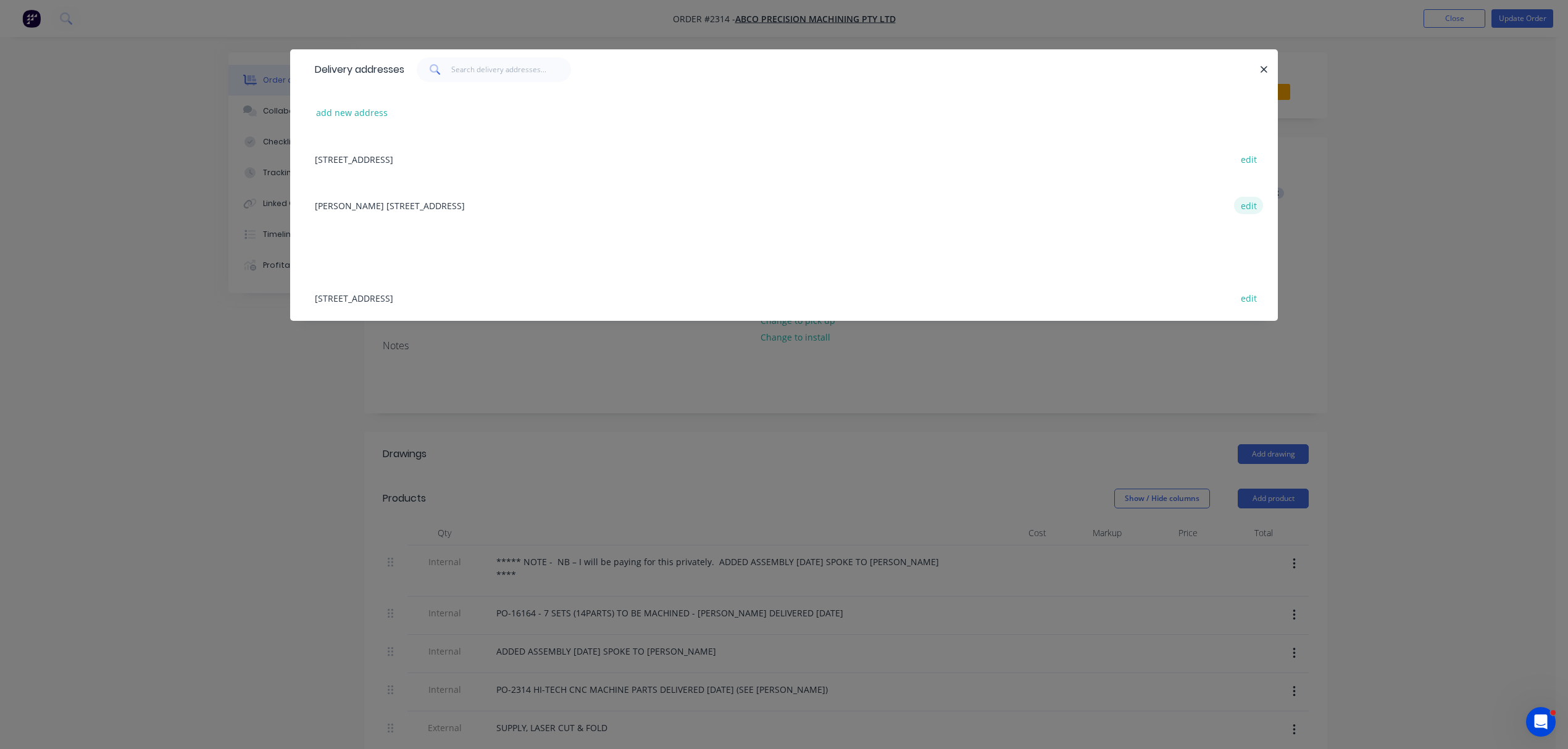
click at [1252, 203] on button "edit" at bounding box center [1249, 206] width 29 height 17
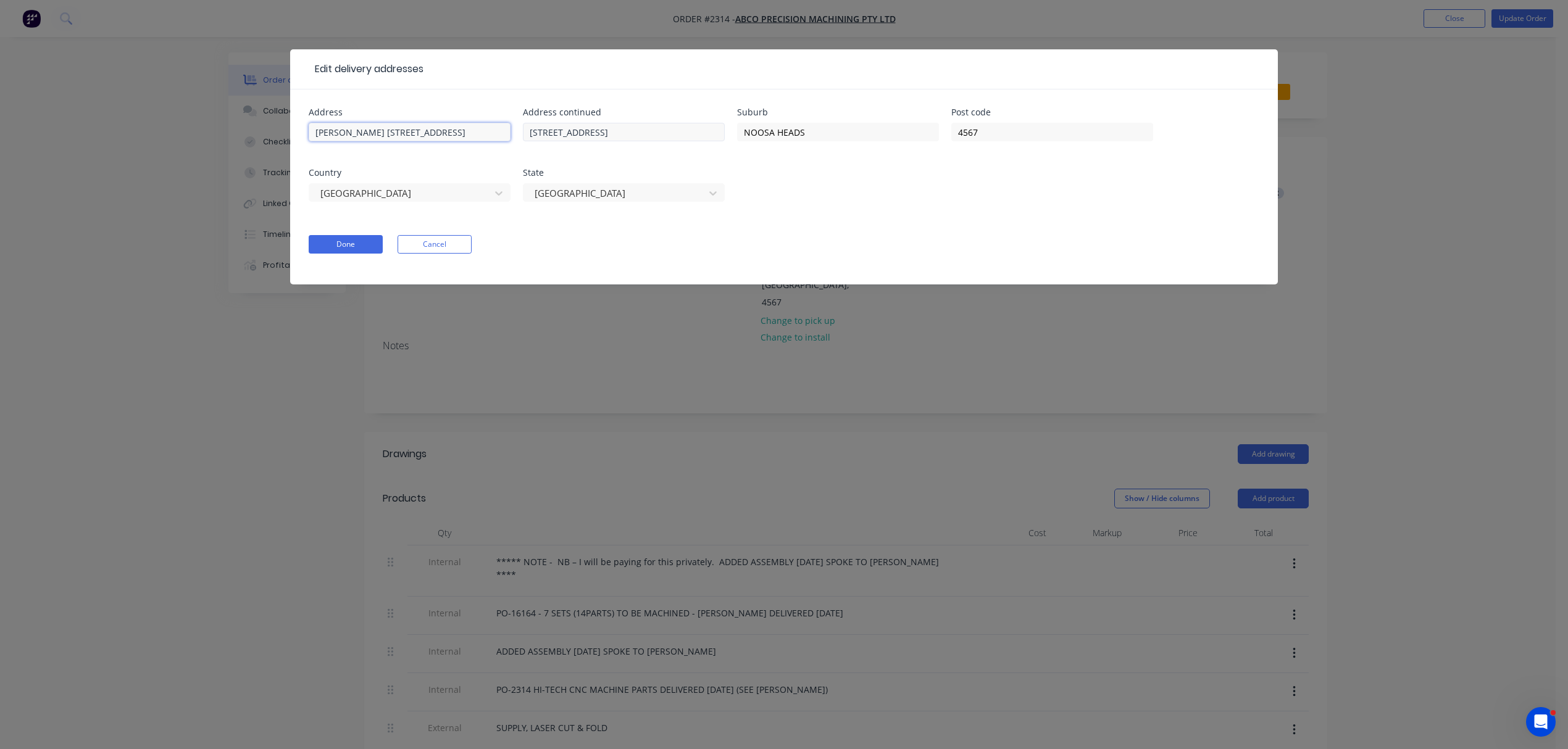
drag, startPoint x: 374, startPoint y: 129, endPoint x: 551, endPoint y: 129, distance: 177.0
click at [551, 129] on div "Address STEVE MAWBY 16 BAYVIEW ROAD Address continued 16 BAYVIEW ROAD Suburb NO…" at bounding box center [784, 162] width 951 height 108
type input "STEVE MAWBY"
click at [343, 240] on button "Done" at bounding box center [345, 244] width 74 height 18
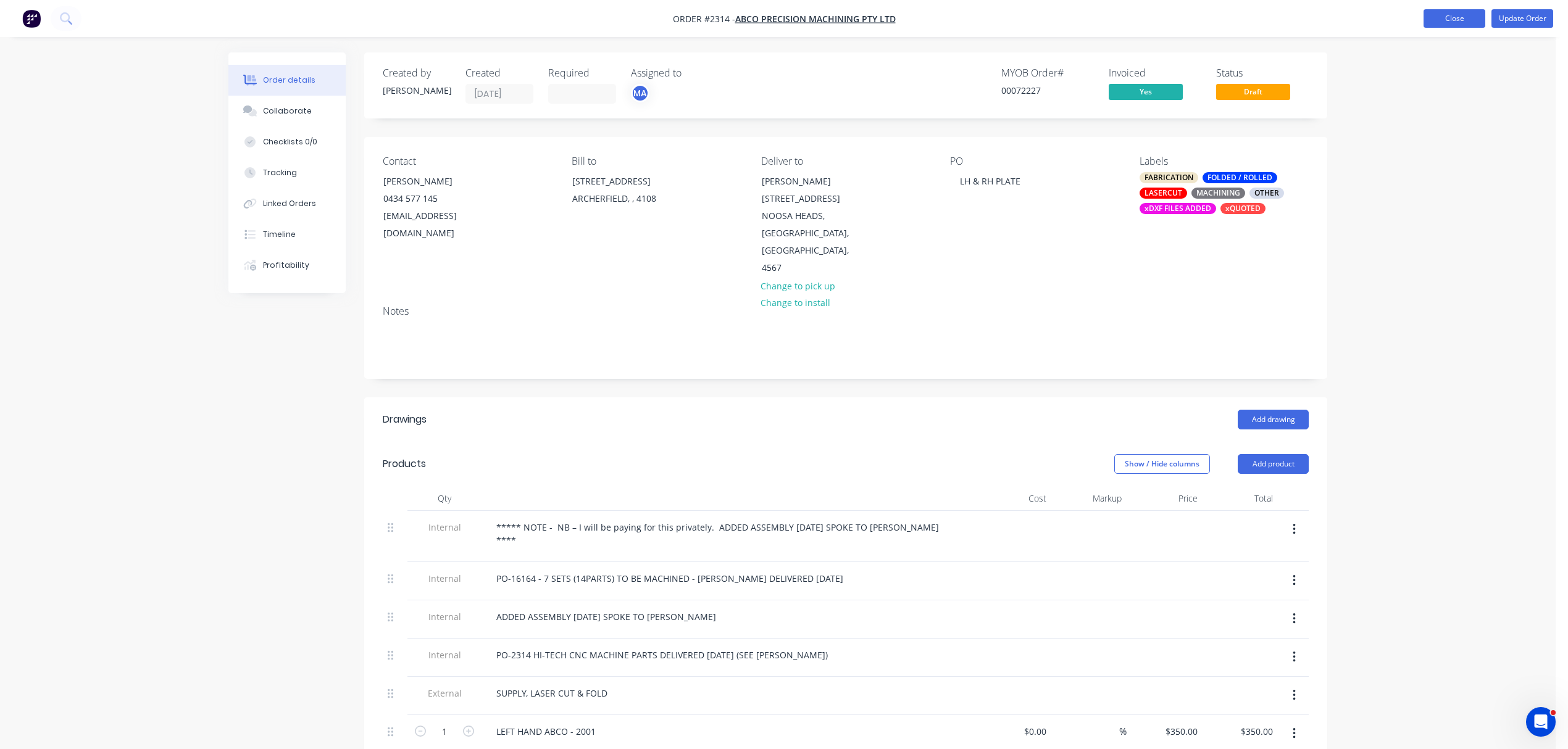
click at [1448, 16] on button "Close" at bounding box center [1454, 18] width 62 height 18
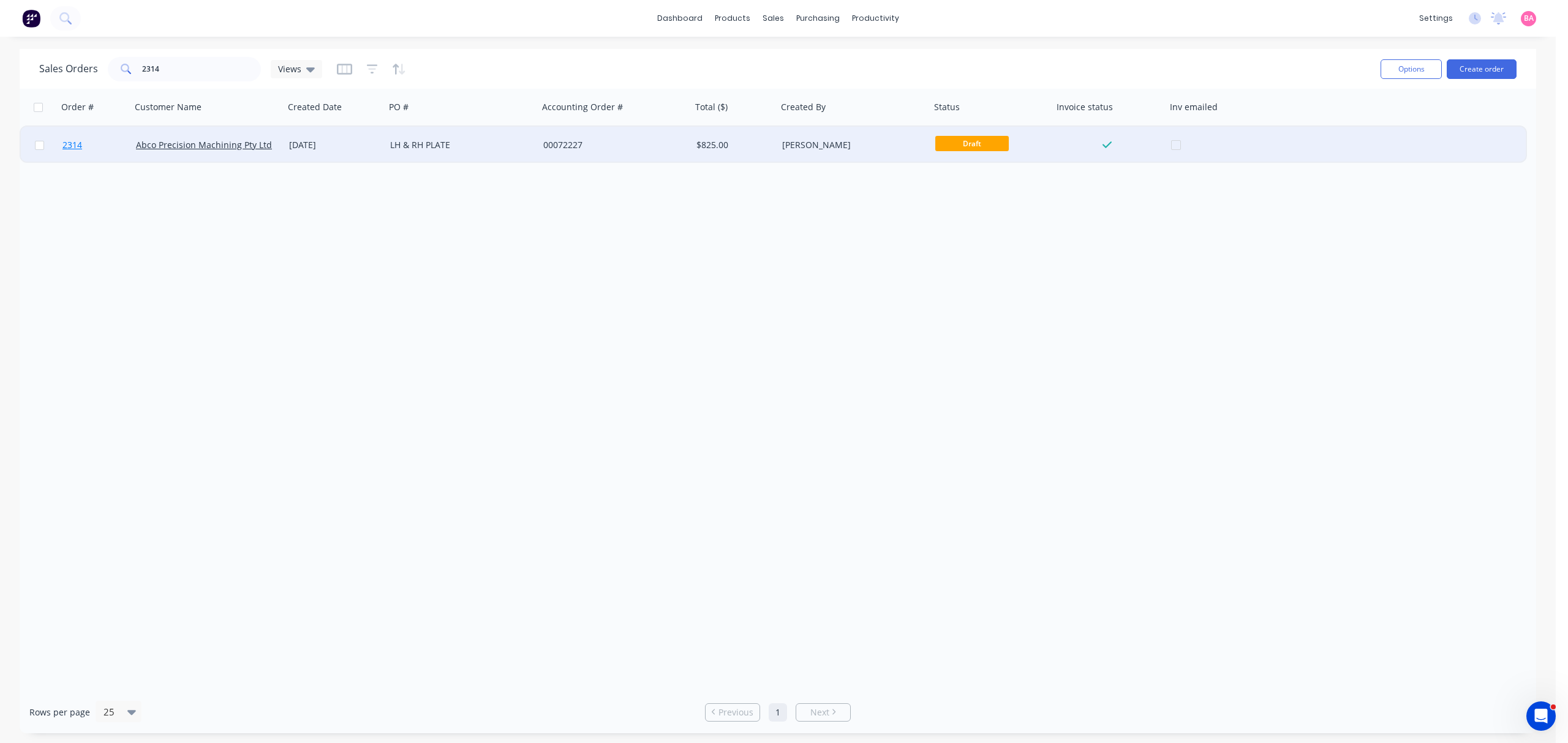
click at [70, 145] on span "2314" at bounding box center [73, 145] width 20 height 12
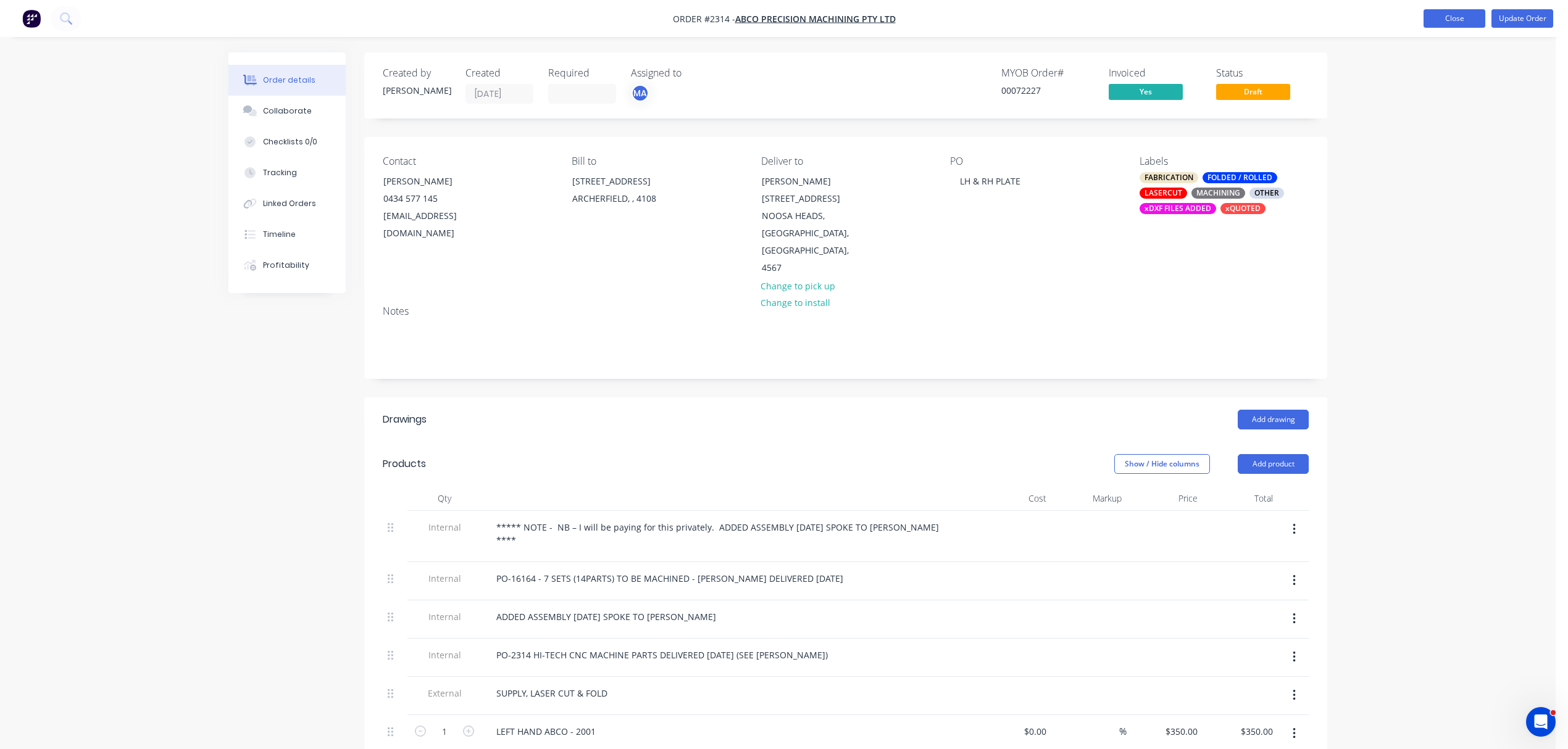
click at [1455, 14] on button "Close" at bounding box center [1454, 18] width 62 height 18
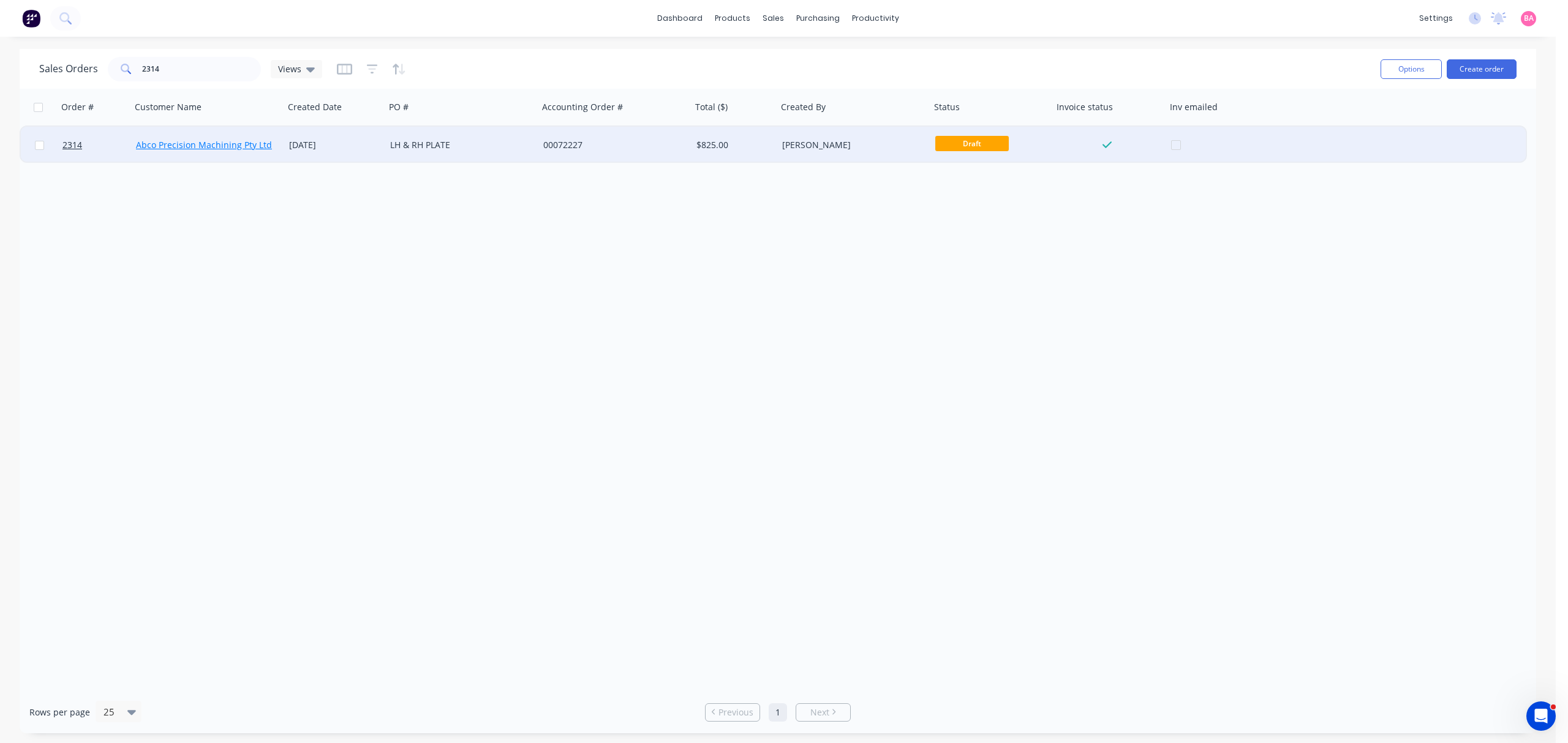
click at [192, 145] on link "Abco Precision Machining Pty Ltd" at bounding box center [203, 145] width 136 height 12
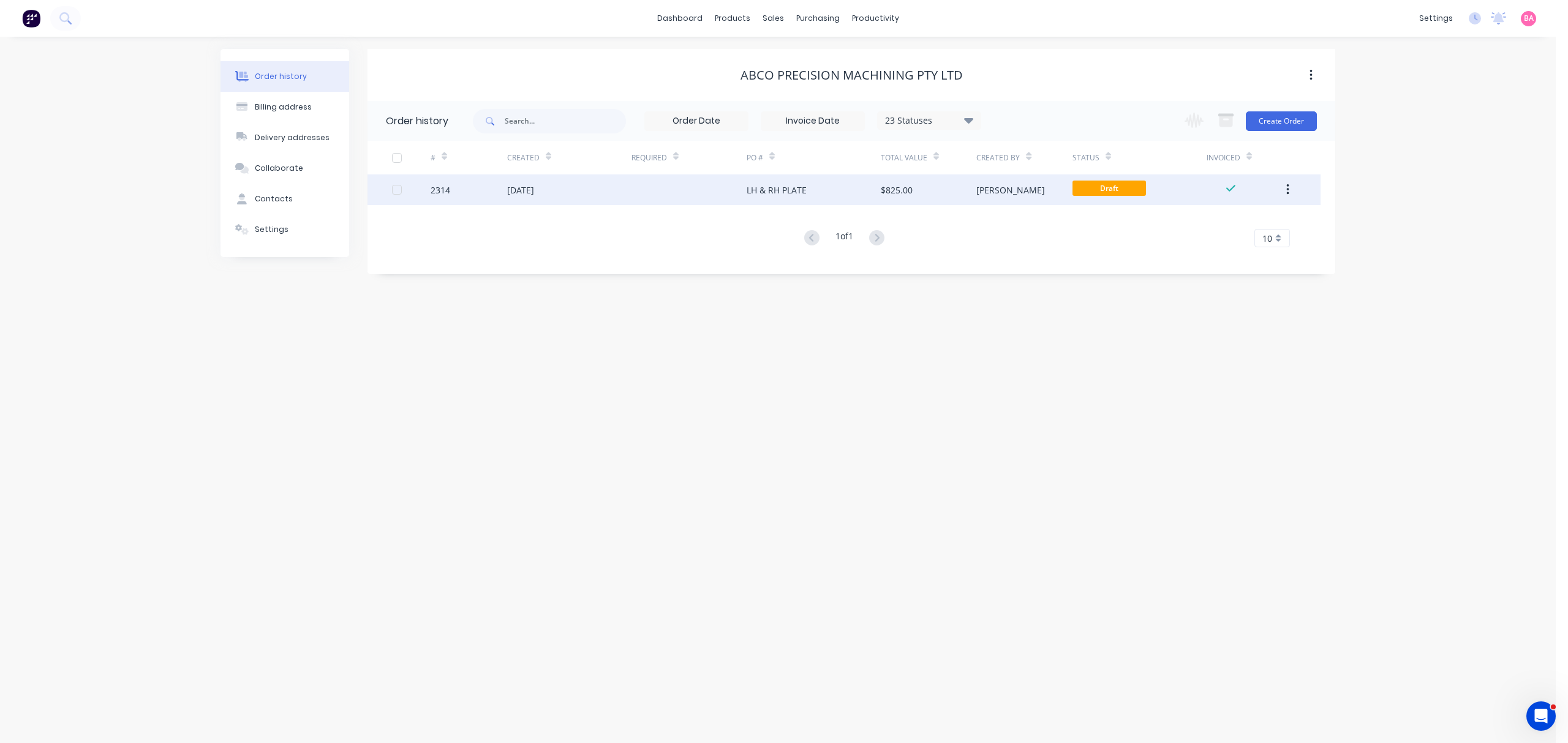
click at [534, 192] on div "15 Jul 2025" at bounding box center [521, 190] width 27 height 13
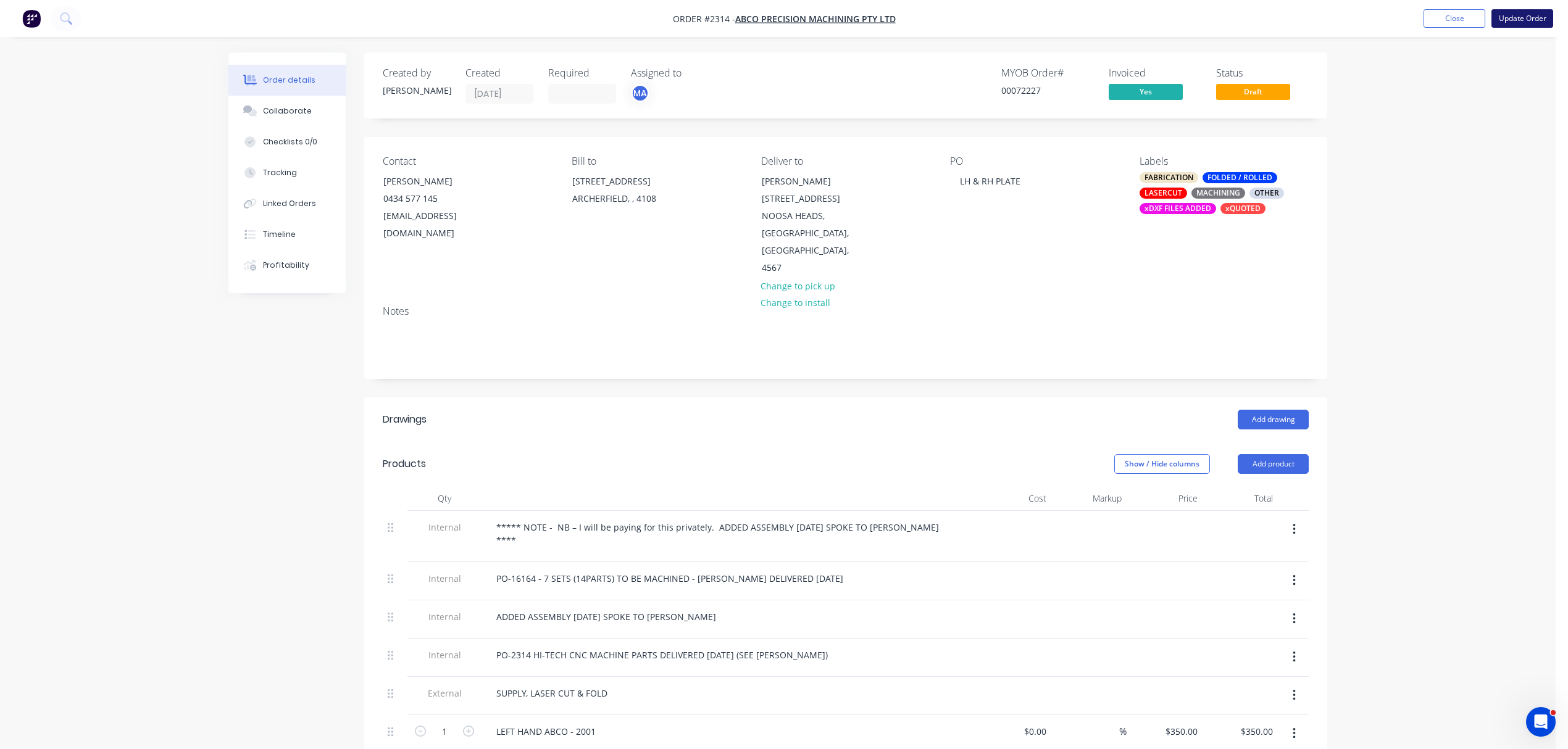
click at [1520, 14] on button "Update Order" at bounding box center [1522, 18] width 62 height 18
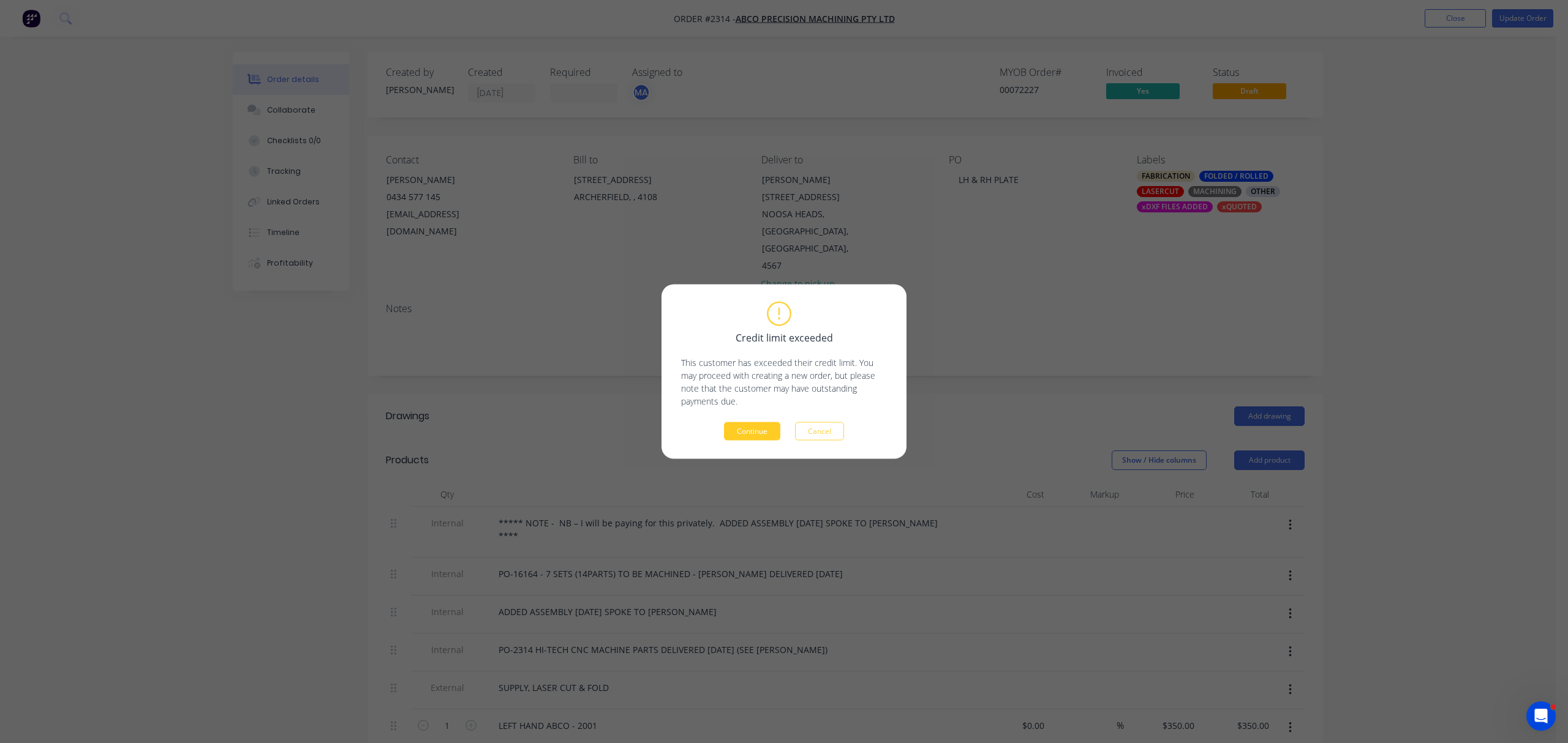
click at [750, 429] on button "Continue" at bounding box center [752, 432] width 56 height 18
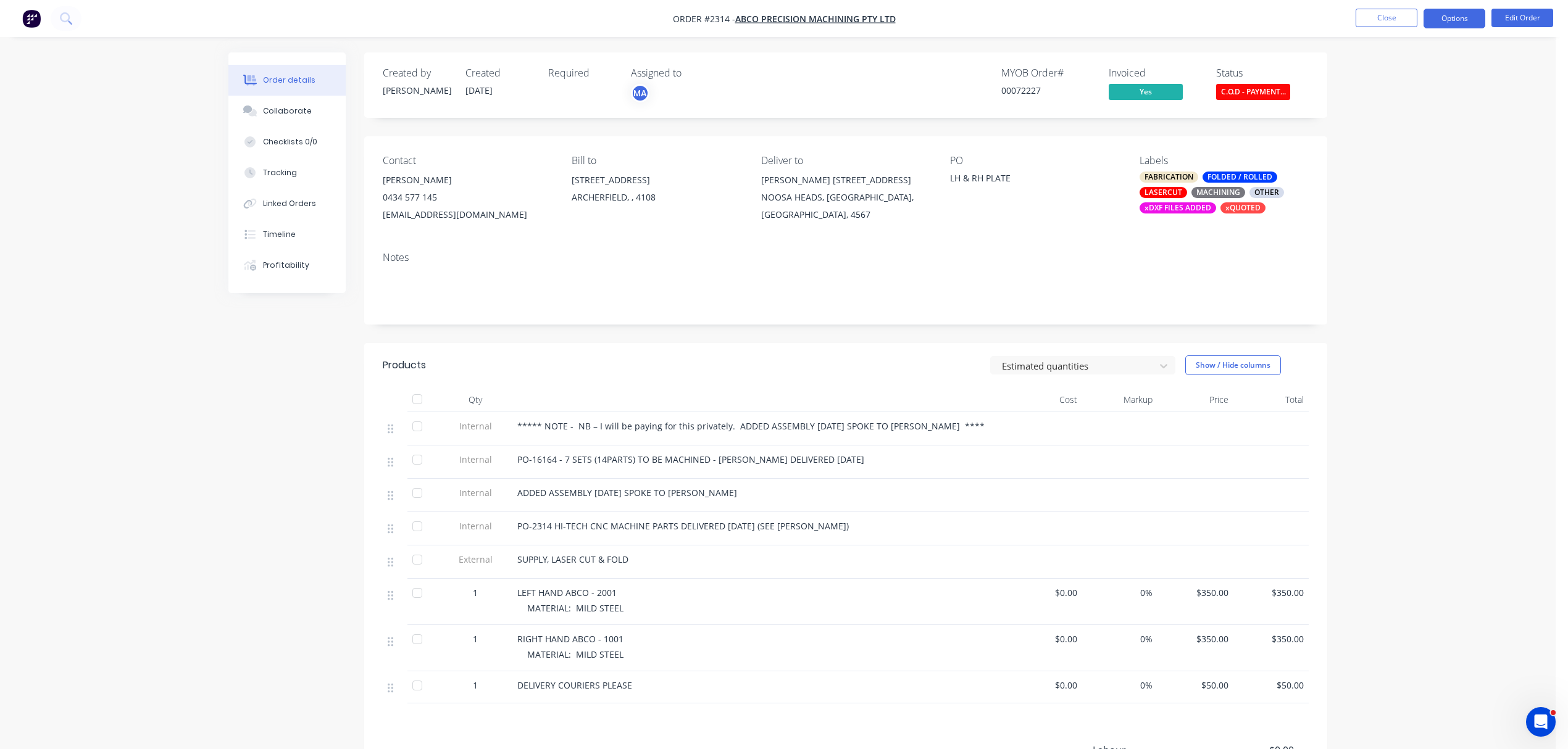
click at [1468, 16] on button "Options" at bounding box center [1454, 18] width 62 height 20
click at [1389, 75] on div "Invoice" at bounding box center [1417, 75] width 114 height 18
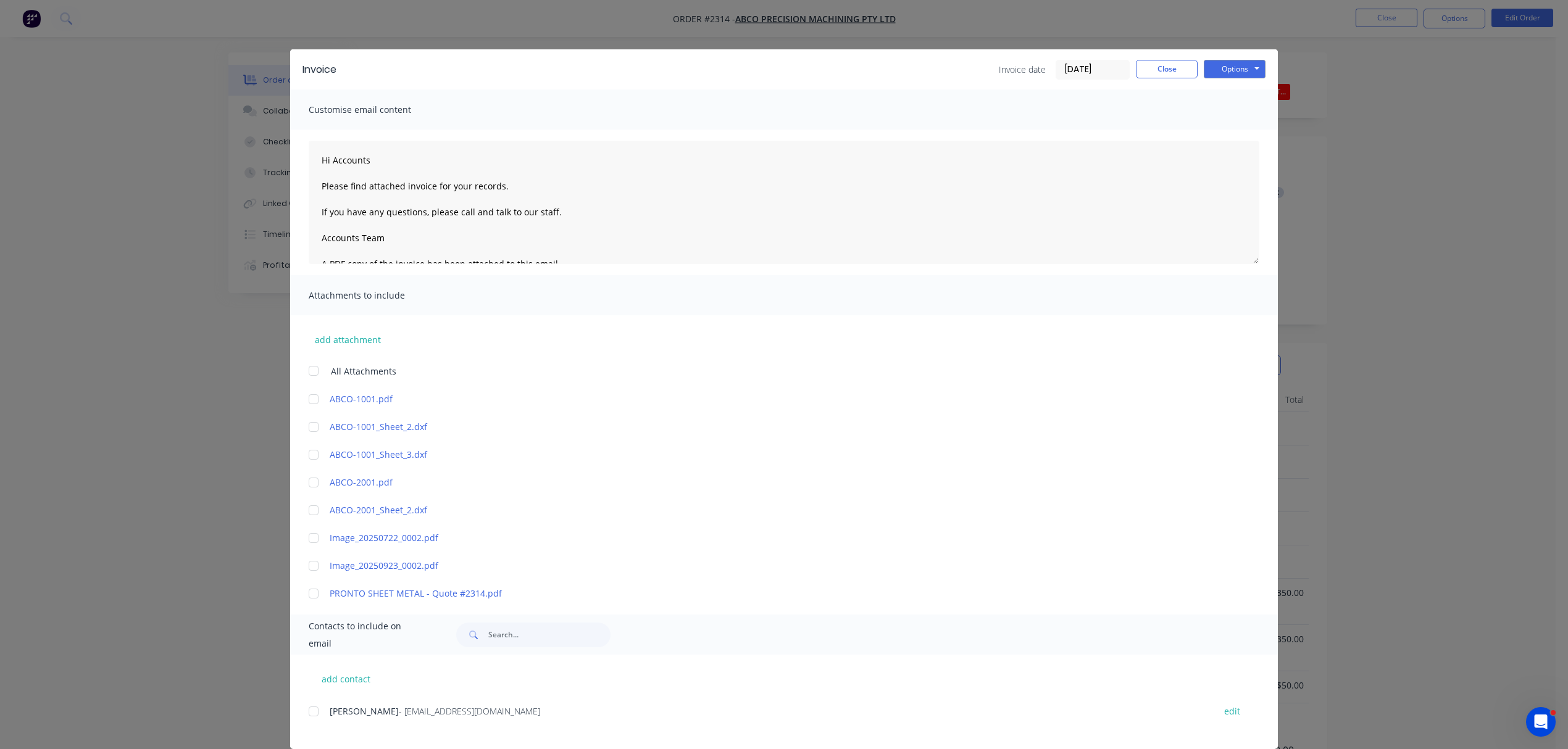
click at [307, 711] on div at bounding box center [313, 711] width 25 height 25
type textarea "Hi Accounts Please find attached invoice for your records. If you have any ques…"
click at [1159, 62] on button "Close" at bounding box center [1166, 69] width 62 height 18
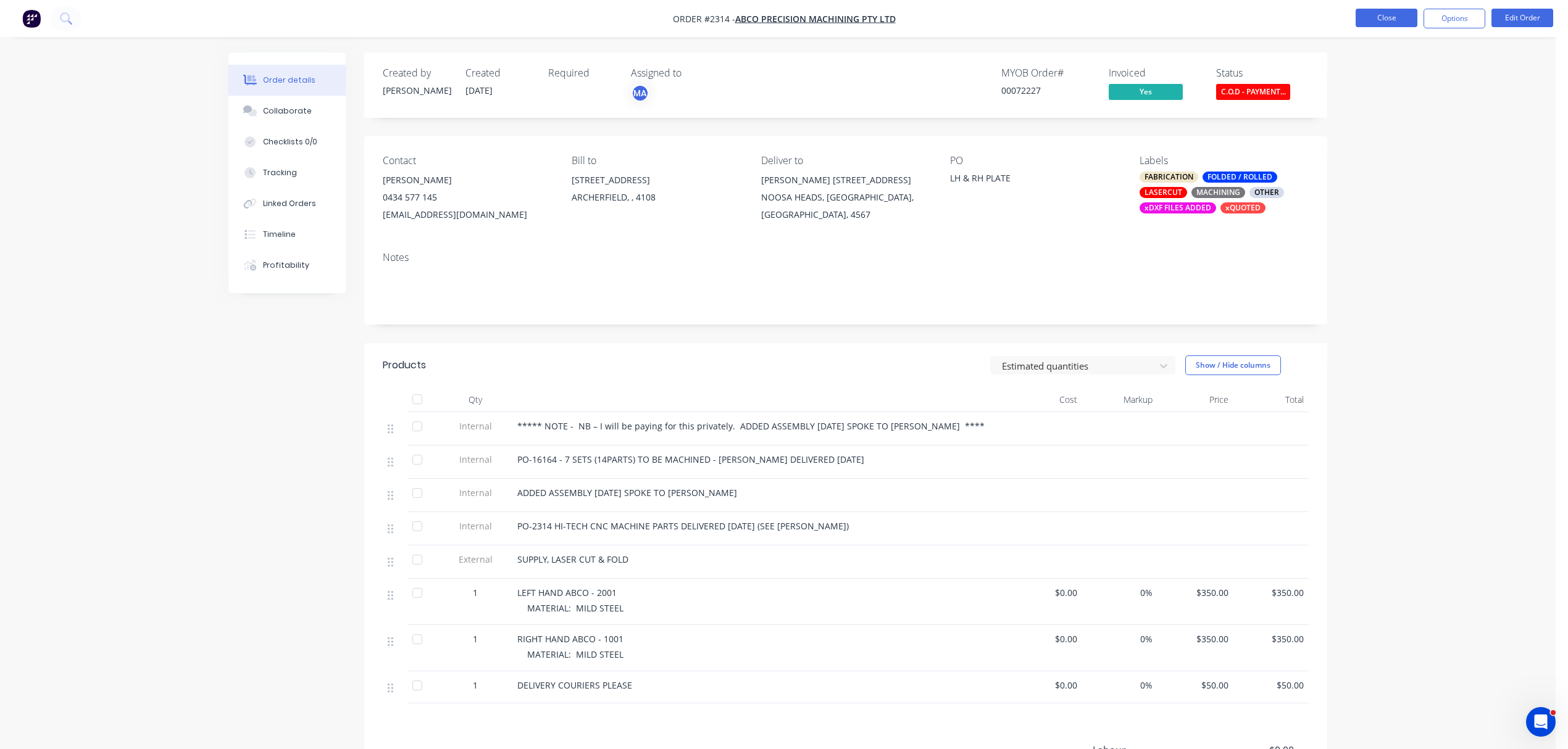
click at [1379, 20] on button "Close" at bounding box center [1386, 17] width 62 height 18
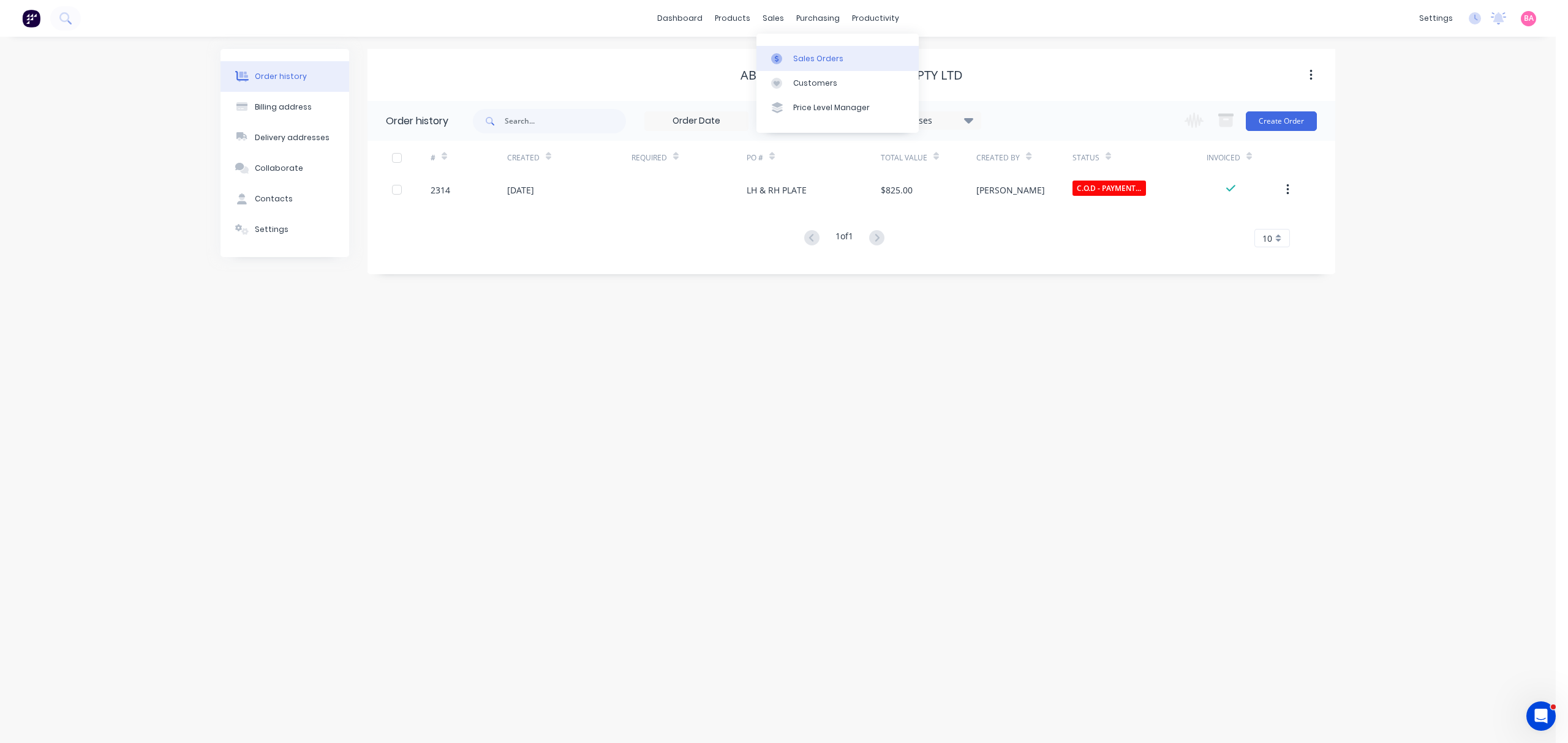
click at [819, 56] on div "Sales Orders" at bounding box center [818, 59] width 50 height 11
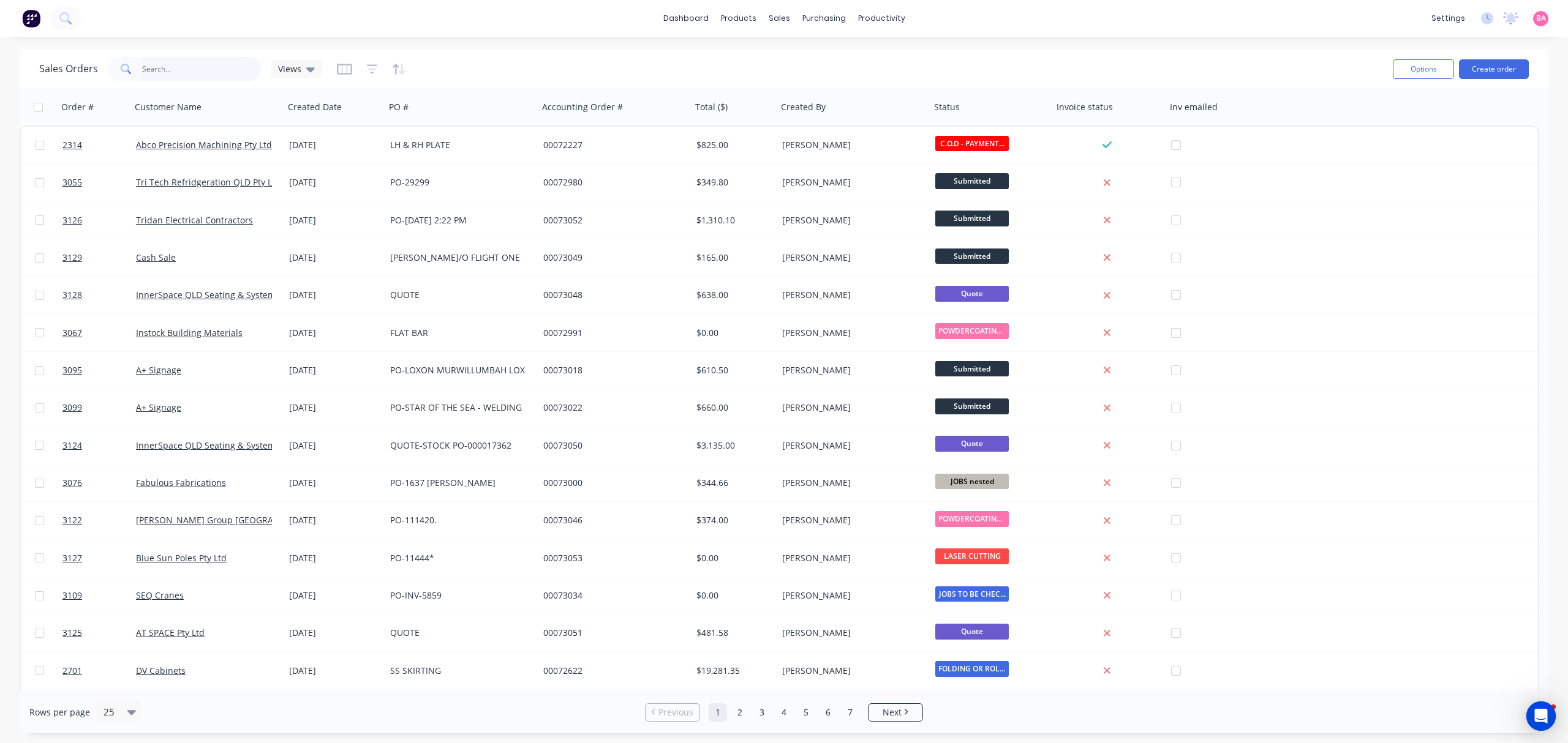
click at [188, 71] on input "text" at bounding box center [201, 69] width 119 height 25
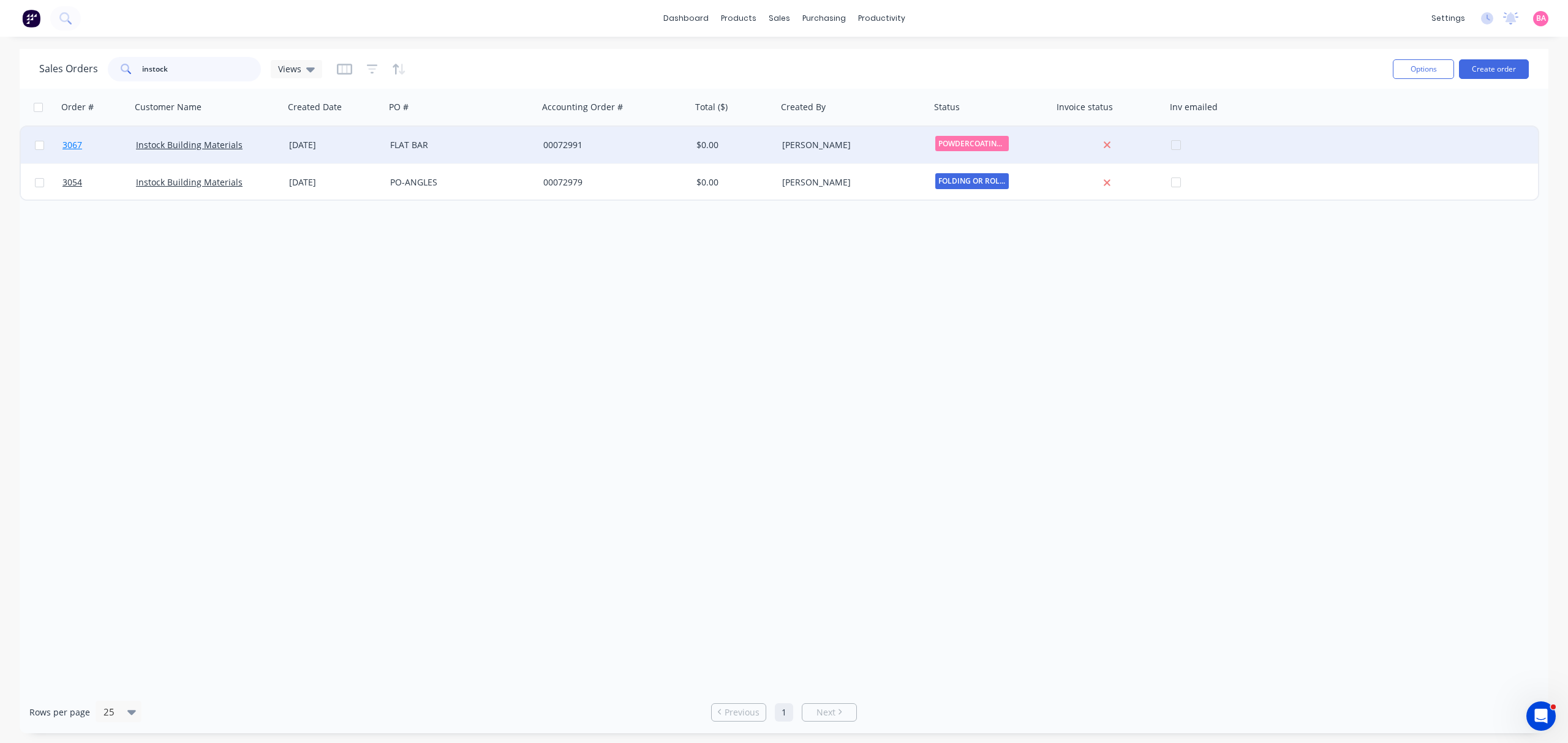
type input "instock"
click at [68, 142] on span "3067" at bounding box center [73, 145] width 20 height 12
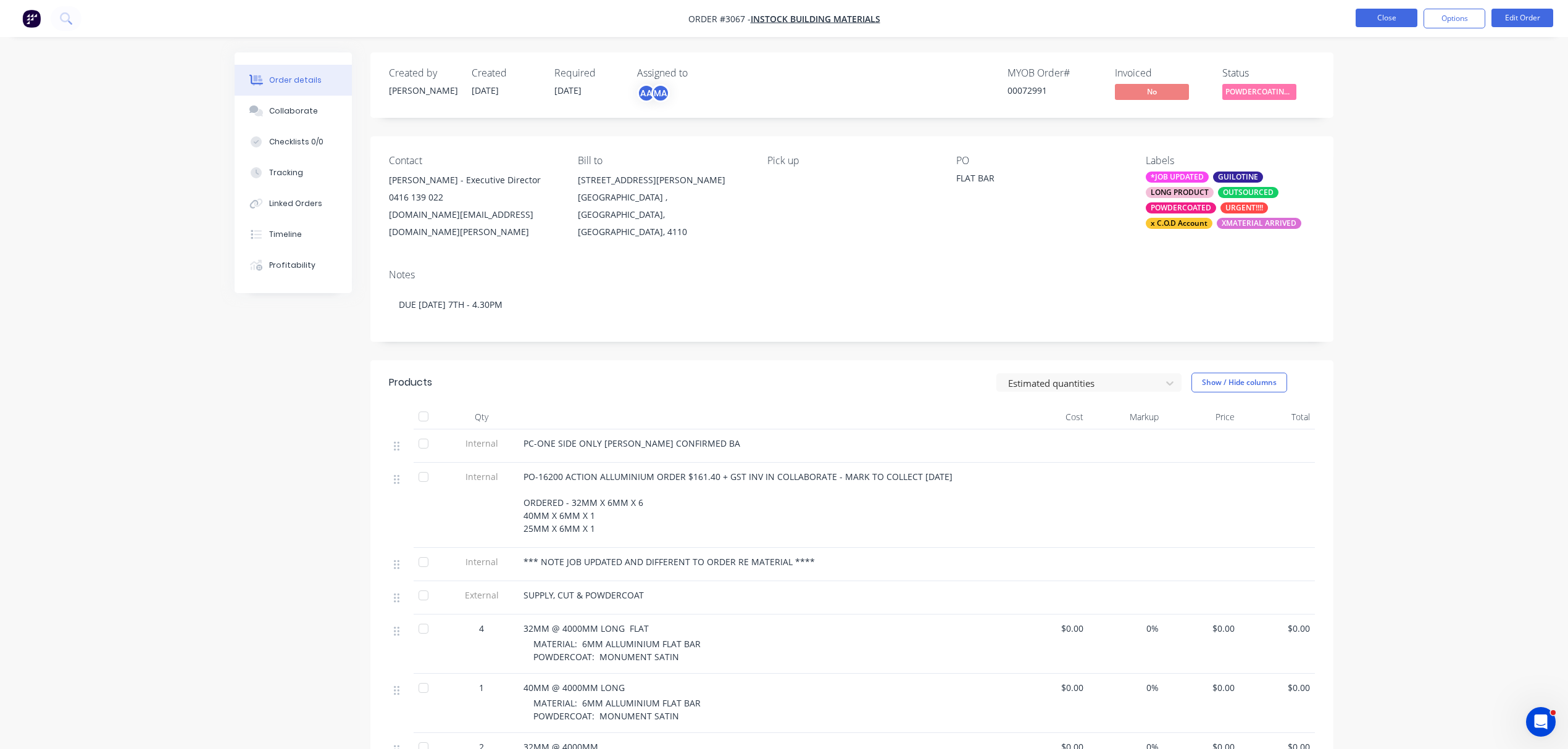
click at [1402, 15] on button "Close" at bounding box center [1386, 17] width 62 height 18
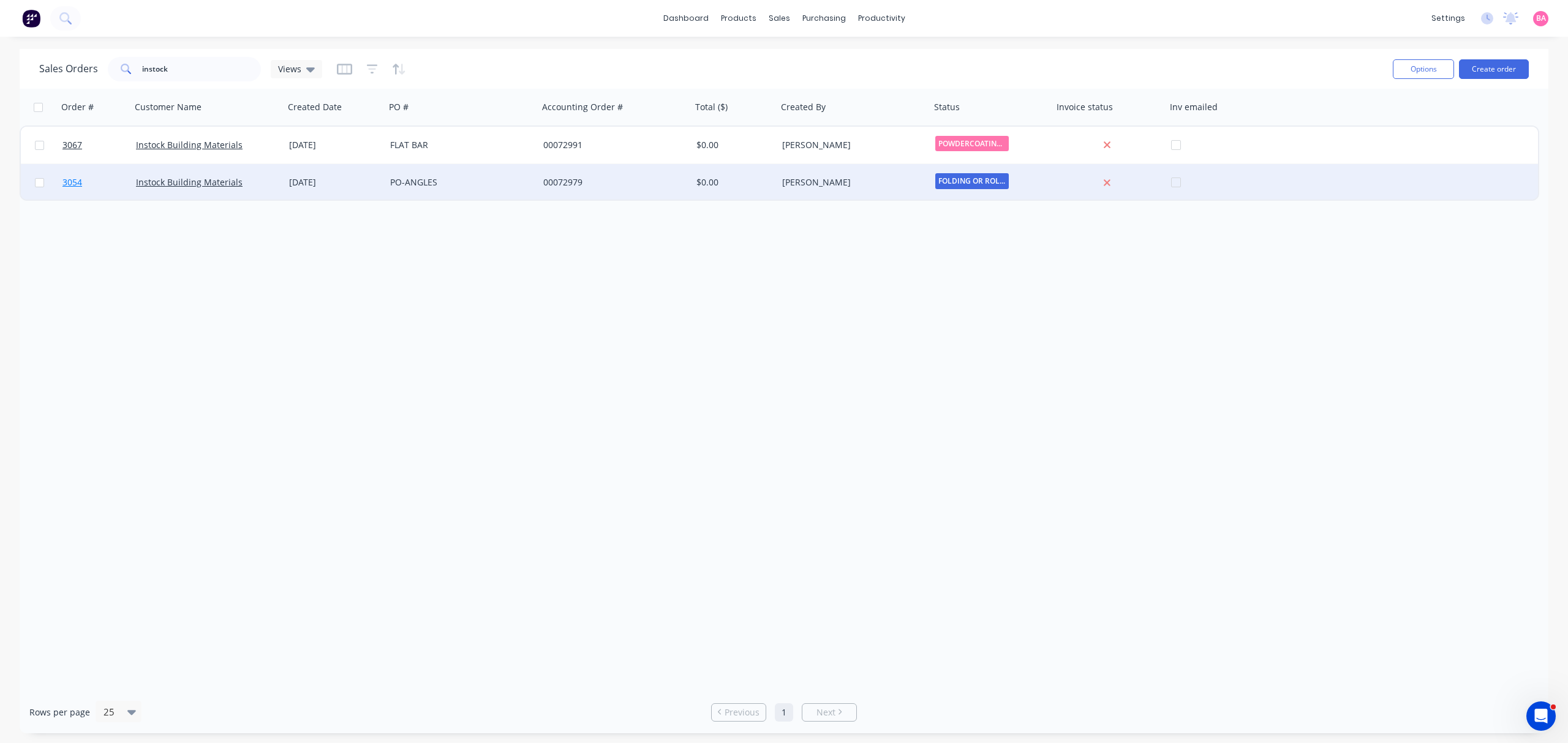
click at [74, 181] on span "3054" at bounding box center [73, 182] width 20 height 12
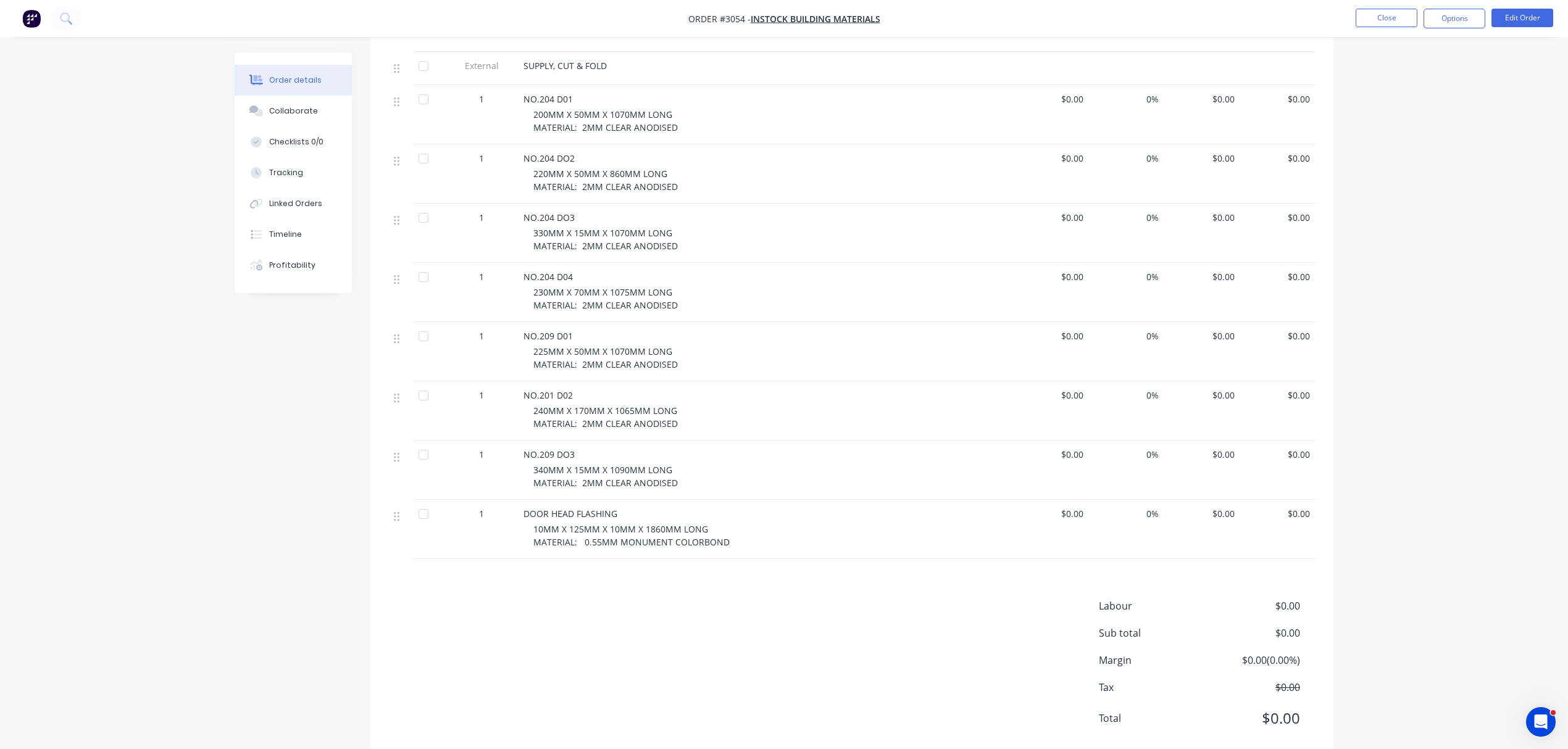
scroll to position [486, 0]
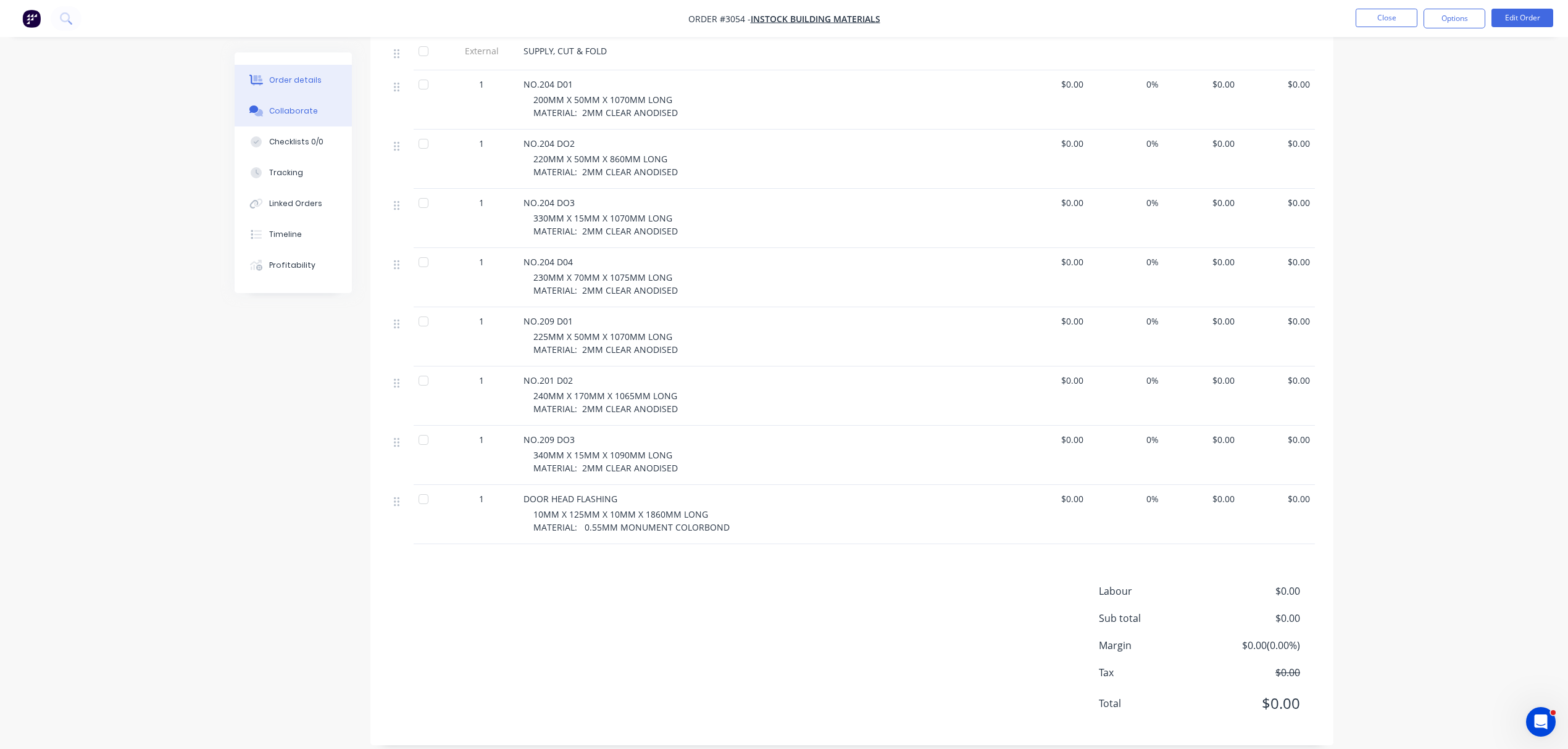
click at [299, 111] on div "Collaborate" at bounding box center [293, 111] width 49 height 11
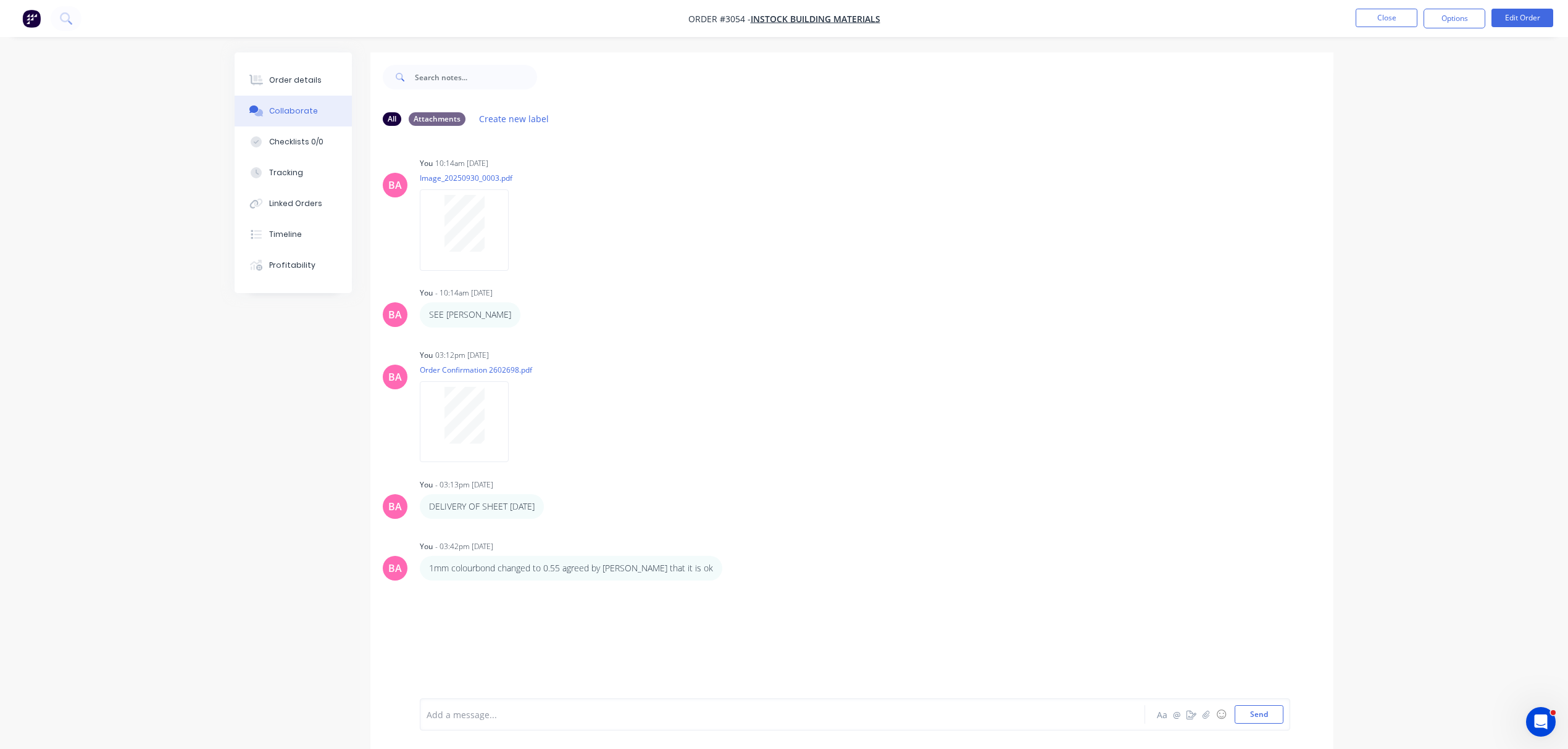
scroll to position [20, 0]
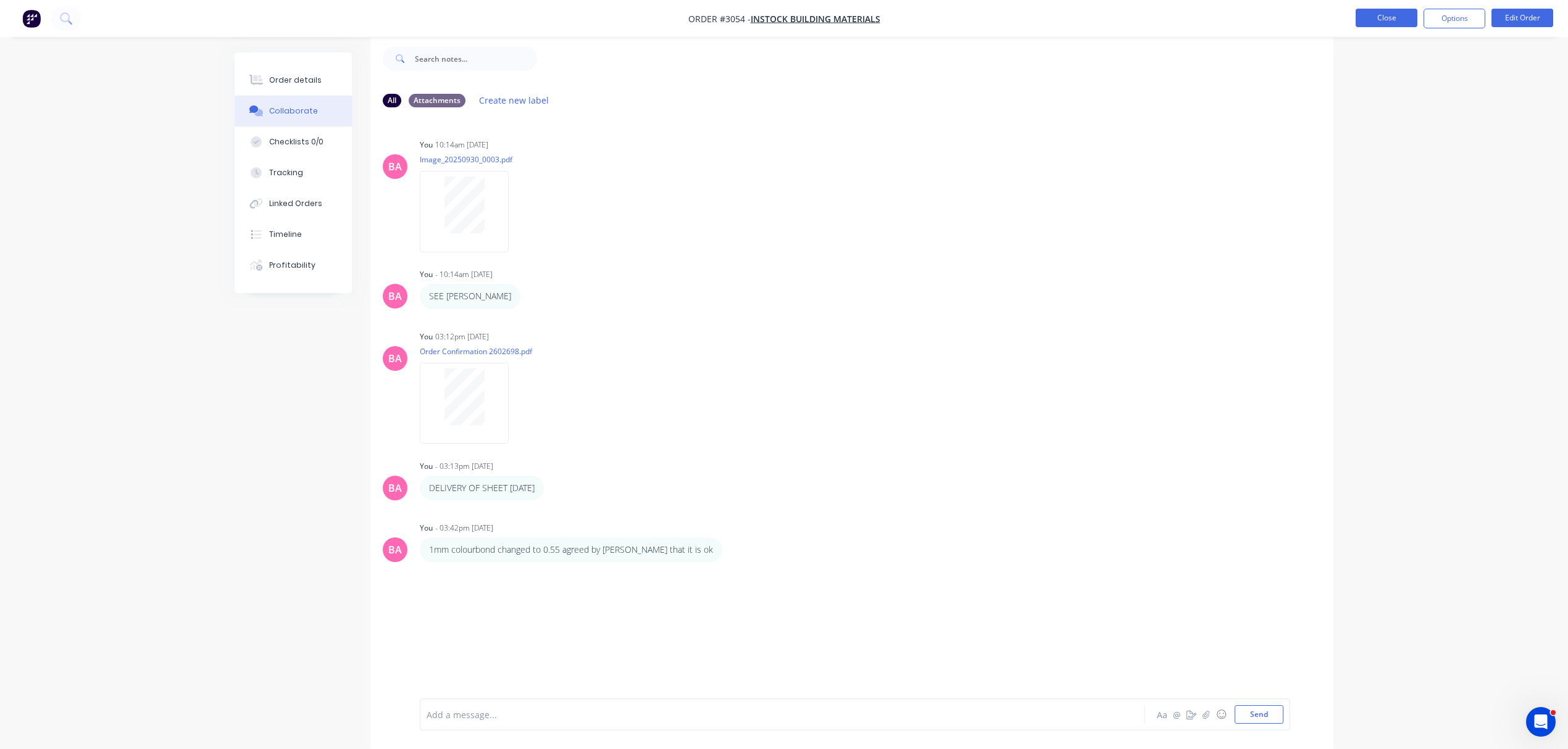
click at [1383, 13] on button "Close" at bounding box center [1386, 17] width 62 height 18
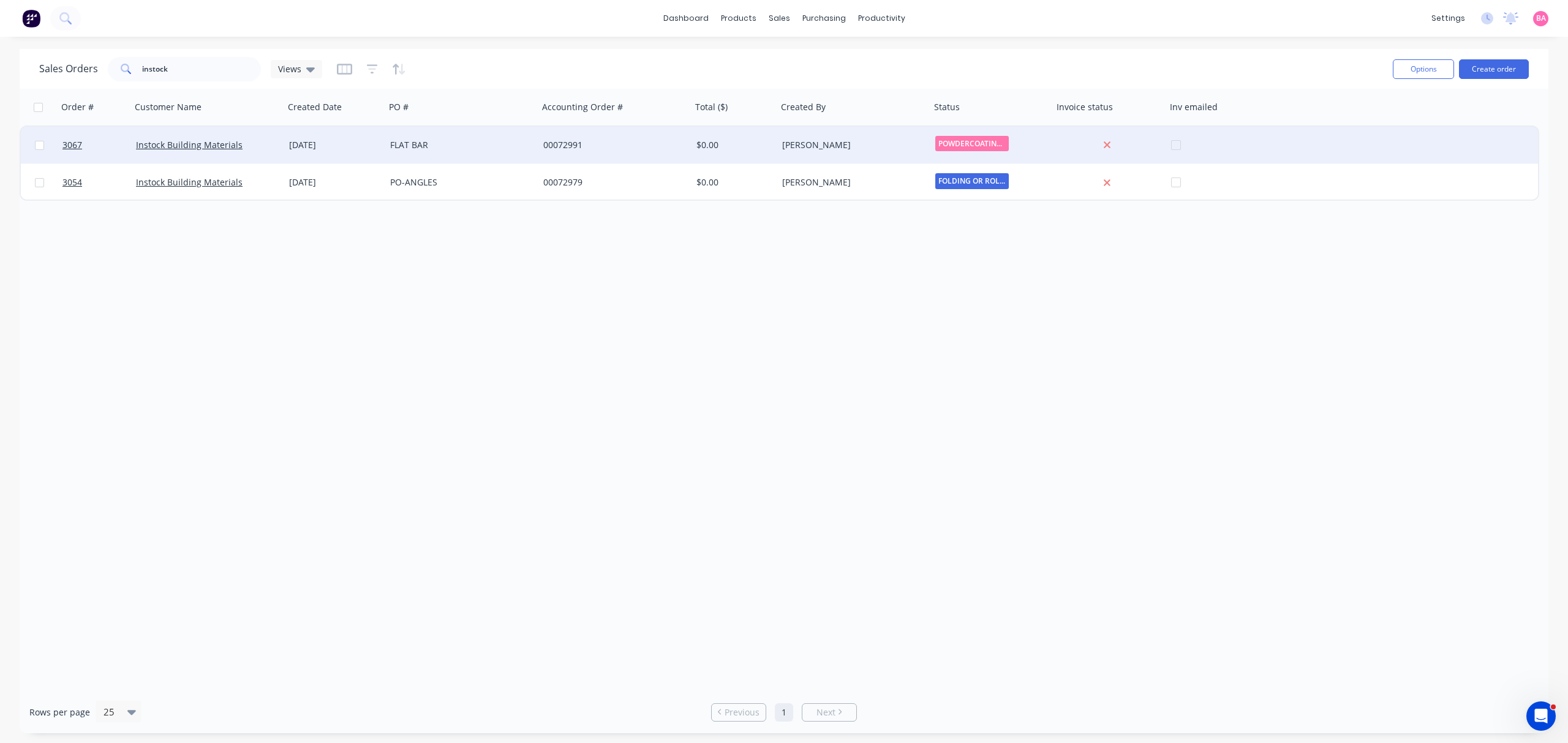
click at [184, 137] on div "Instock Building Materials" at bounding box center [208, 145] width 153 height 36
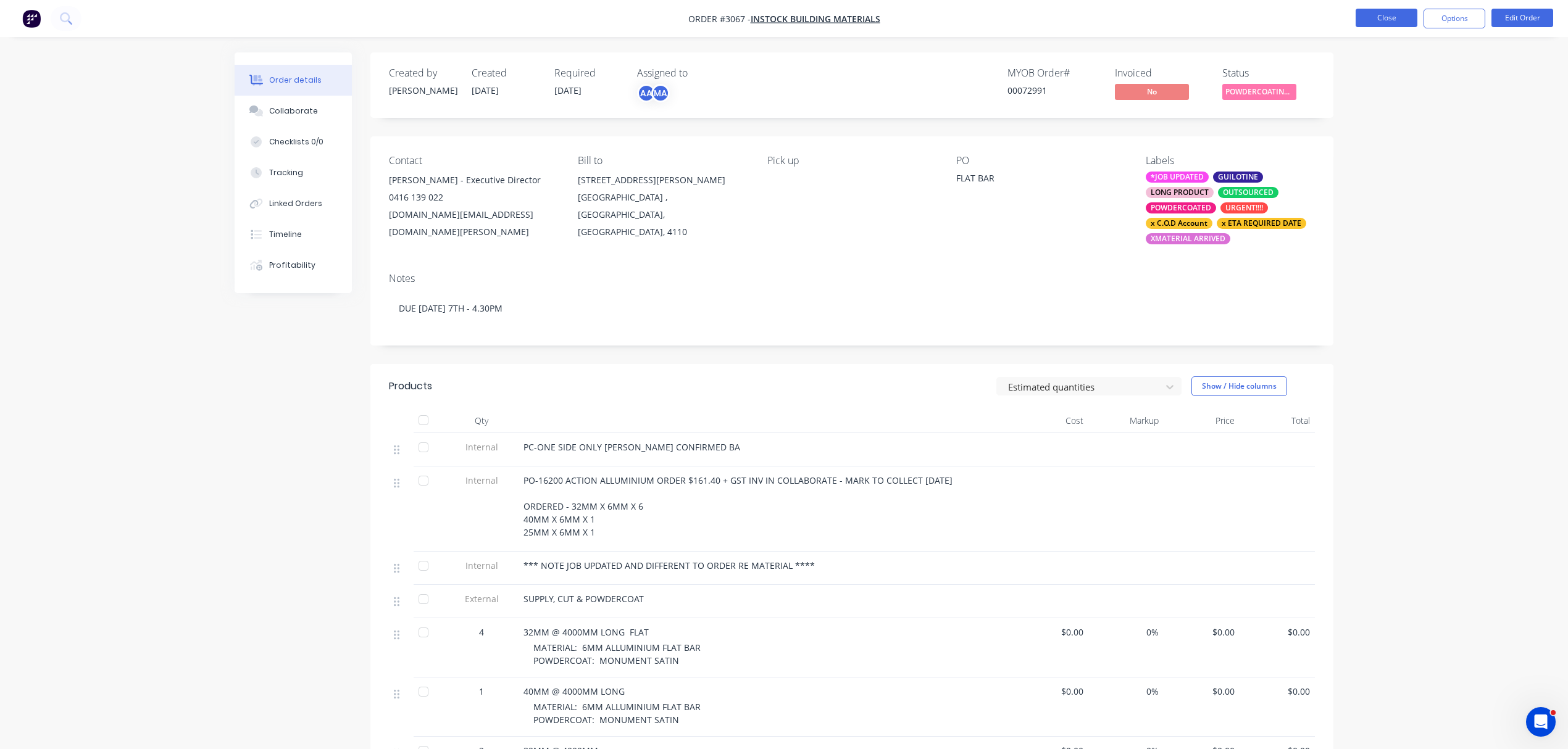
click at [1386, 11] on button "Close" at bounding box center [1386, 17] width 62 height 18
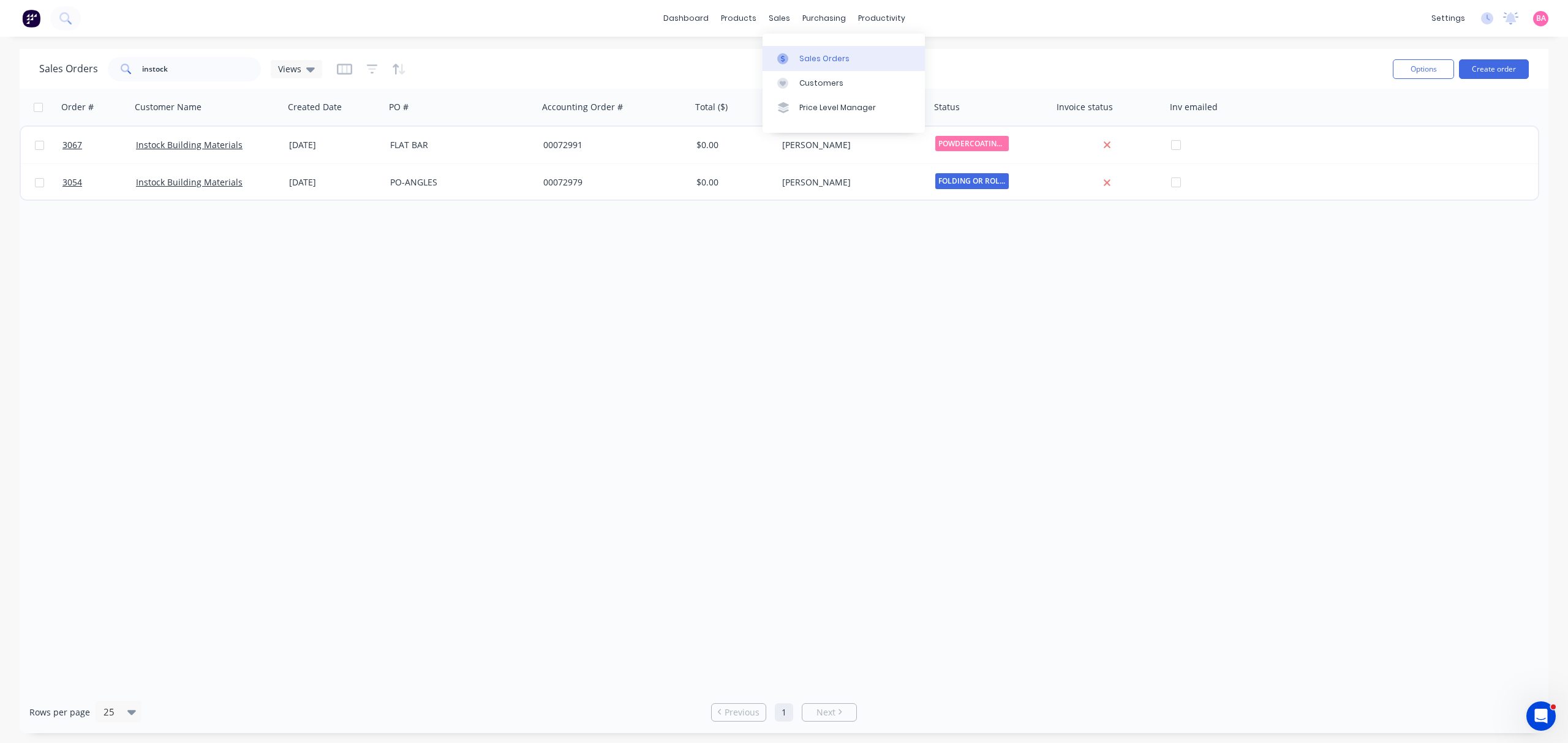
click at [812, 54] on div "Sales Orders" at bounding box center [824, 59] width 50 height 11
drag, startPoint x: 184, startPoint y: 66, endPoint x: 67, endPoint y: 50, distance: 118.1
click at [67, 50] on div "Sales Orders instock Views Options Create order" at bounding box center [784, 69] width 1529 height 40
type input "2314"
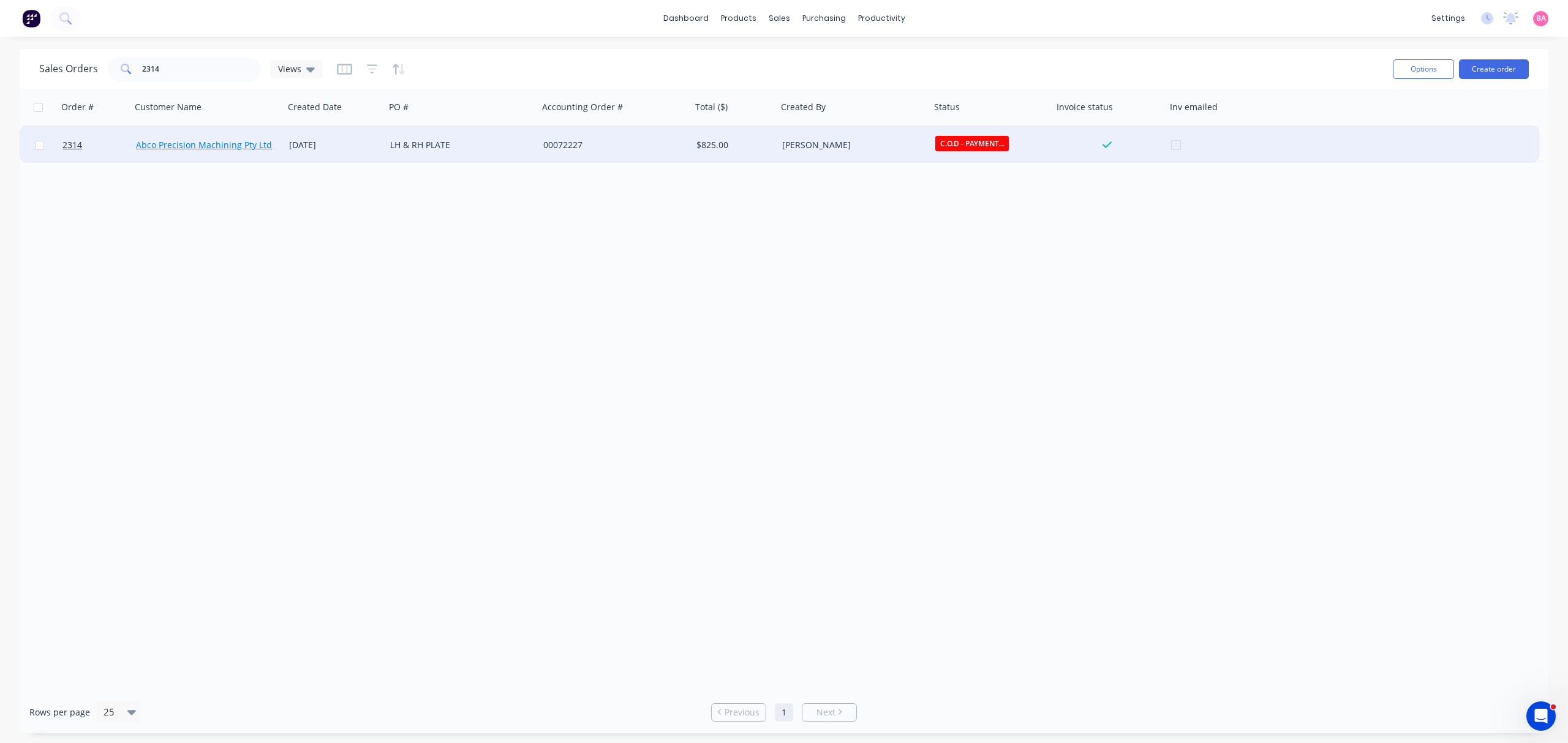
click at [174, 143] on link "Abco Precision Machining Pty Ltd" at bounding box center [203, 145] width 136 height 12
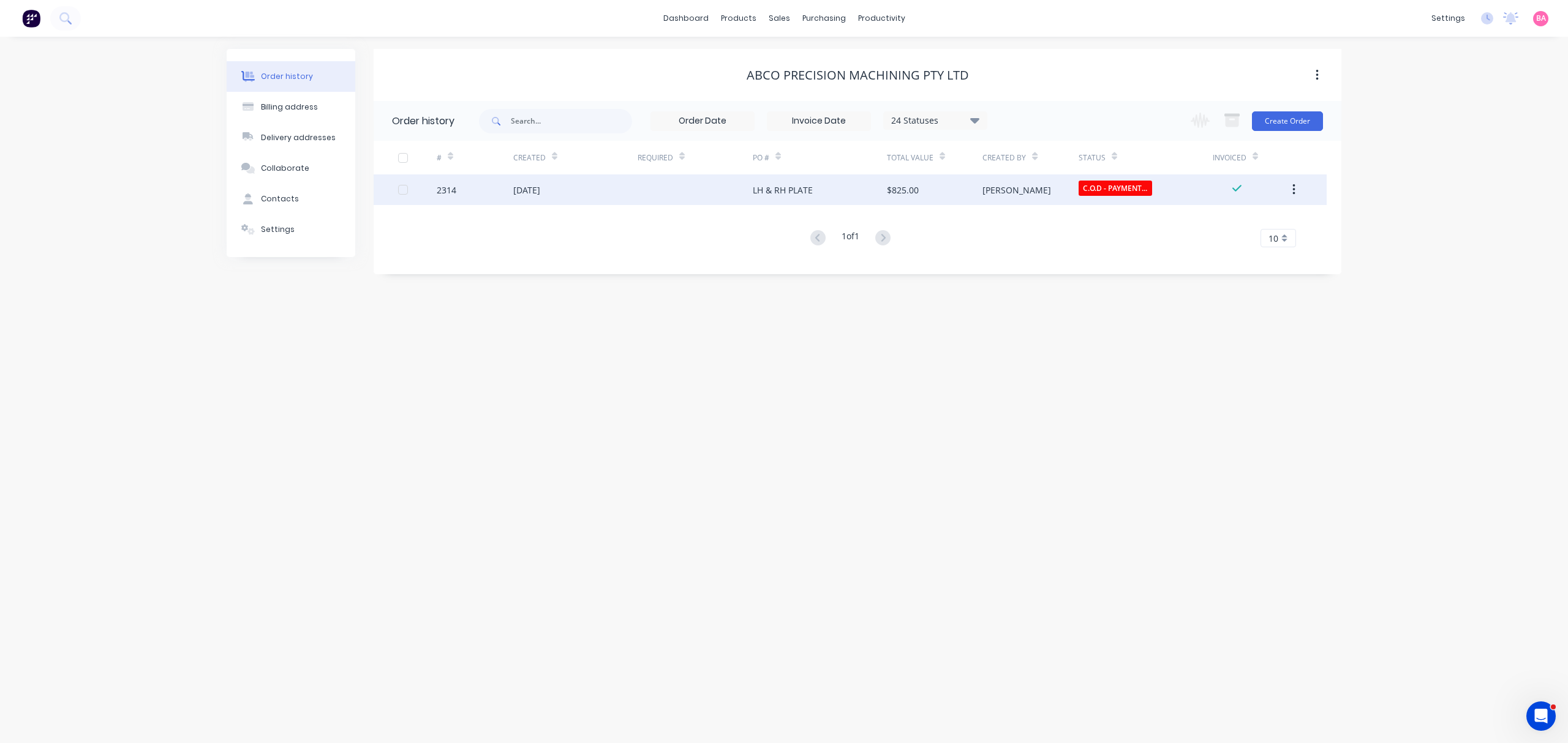
click at [528, 188] on div "[DATE]" at bounding box center [527, 190] width 27 height 13
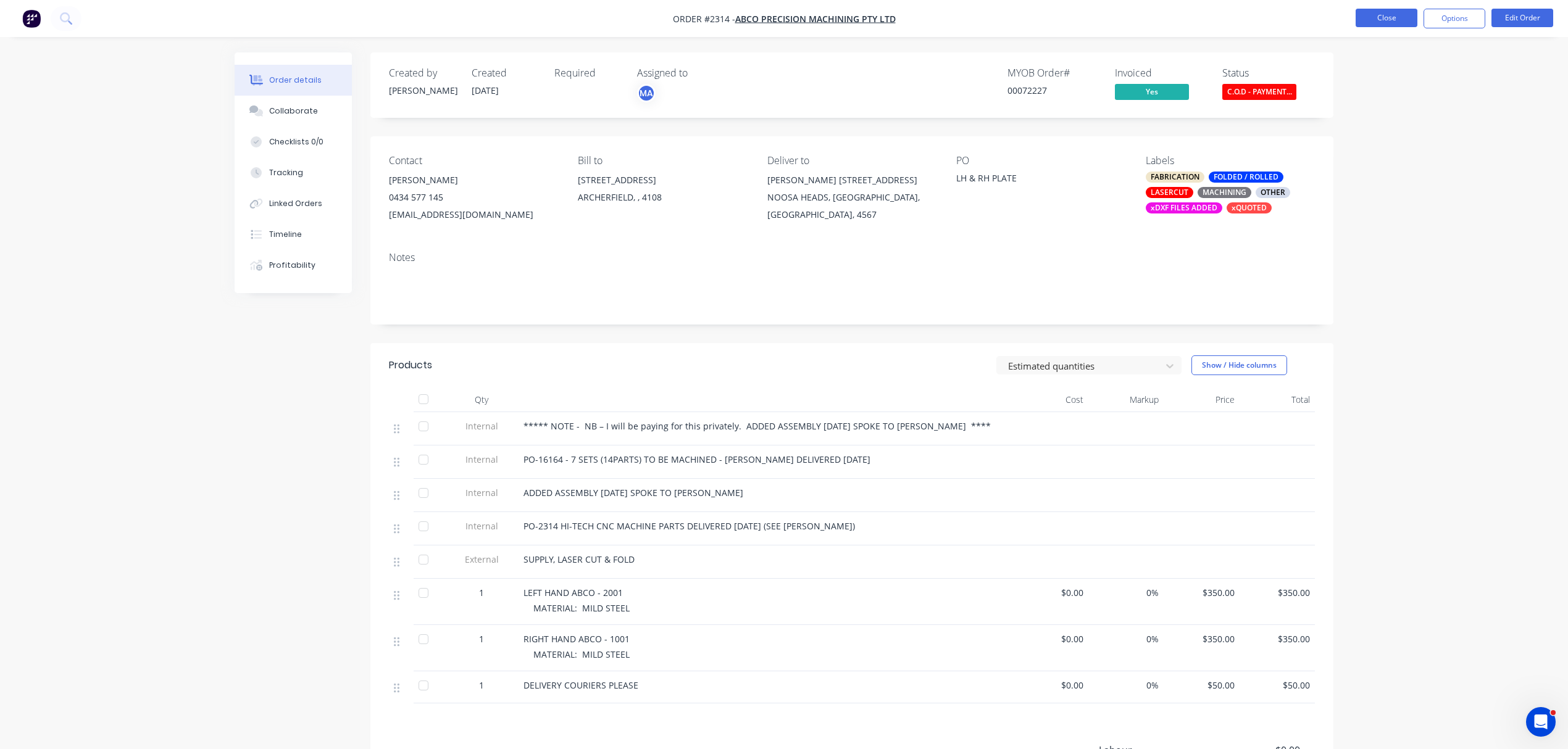
click at [1394, 15] on button "Close" at bounding box center [1386, 17] width 62 height 18
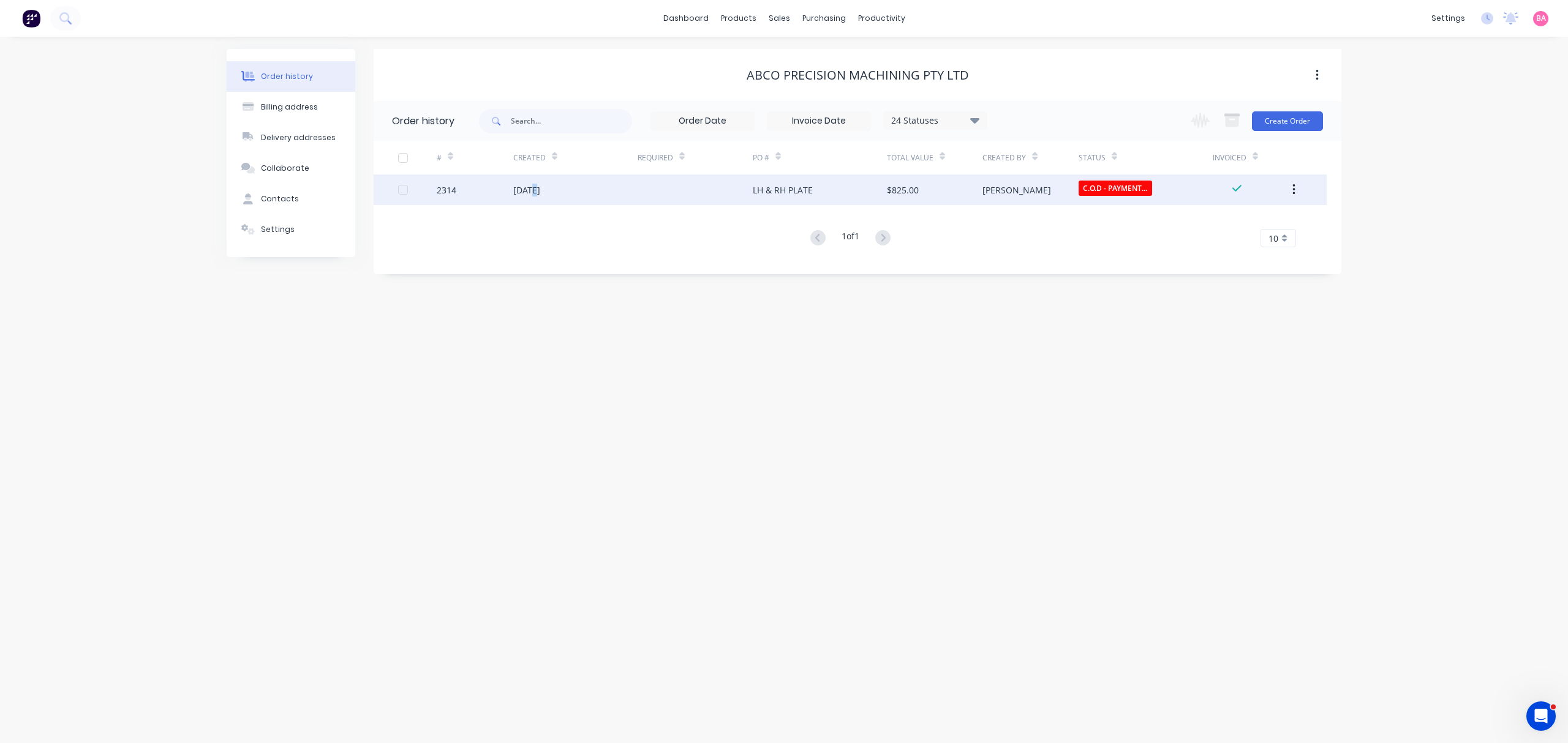
click at [529, 188] on div "[DATE]" at bounding box center [527, 190] width 27 height 13
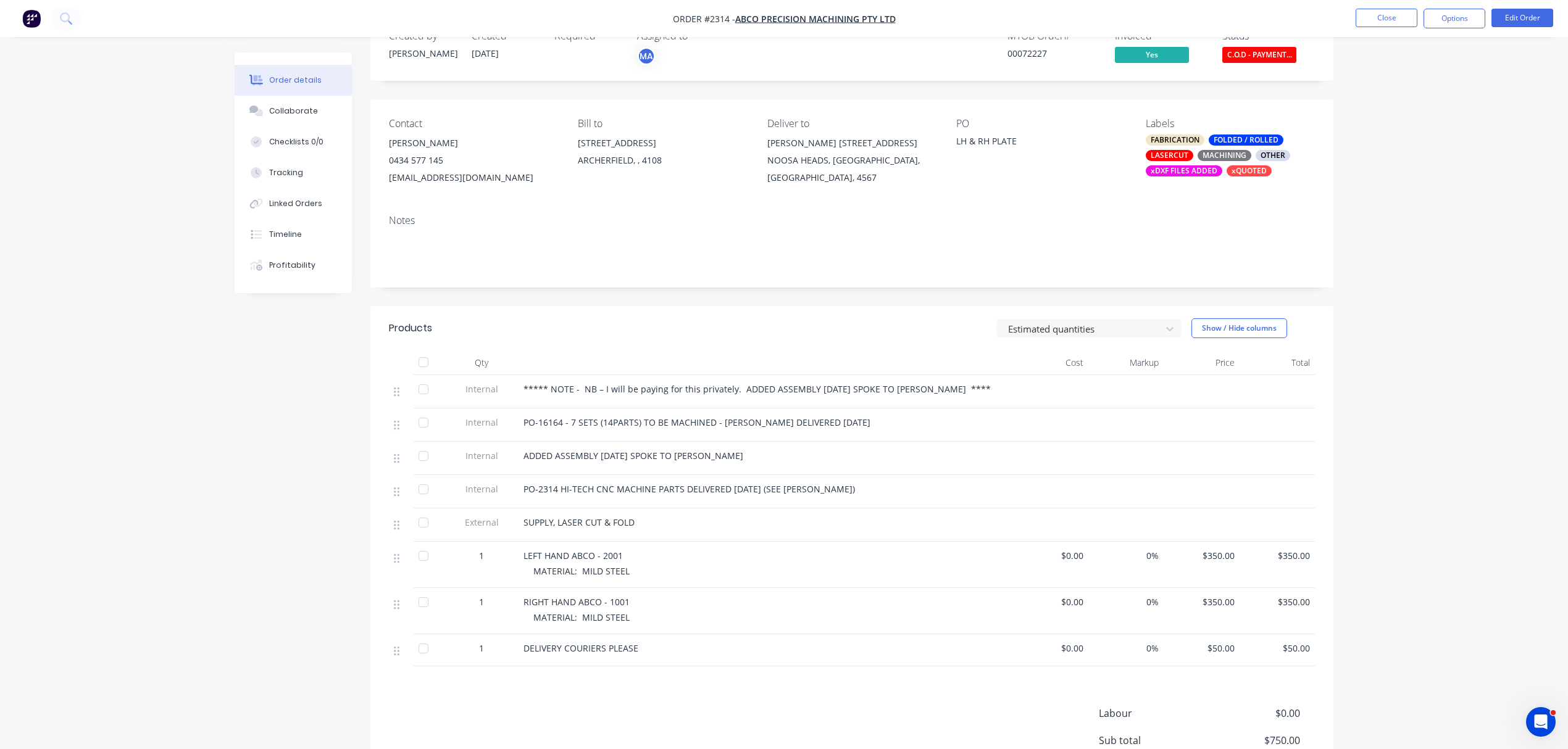
scroll to position [28, 0]
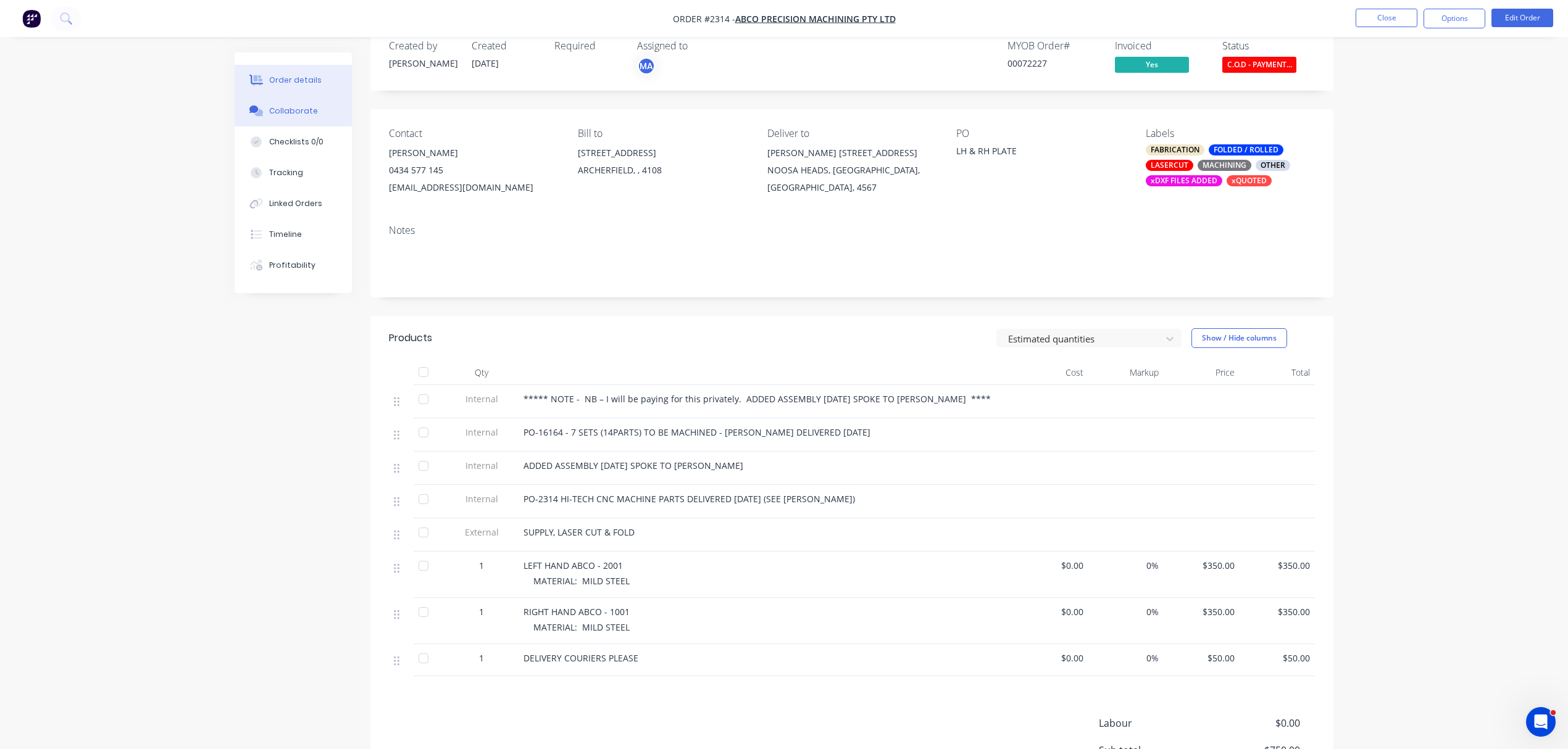
click at [295, 110] on div "Collaborate" at bounding box center [293, 111] width 49 height 11
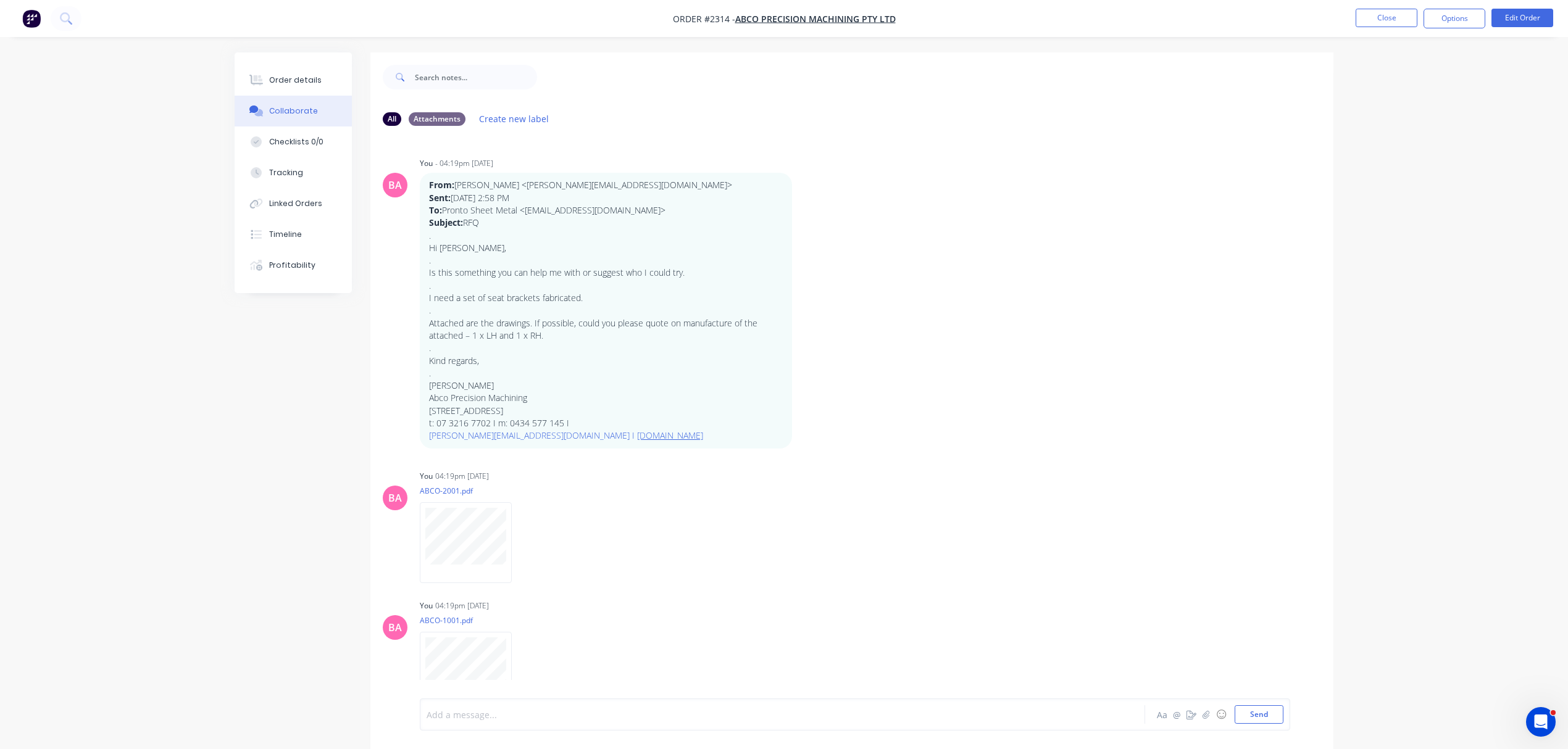
click at [552, 717] on div at bounding box center [747, 715] width 642 height 13
drag, startPoint x: 657, startPoint y: 710, endPoint x: 414, endPoint y: 720, distance: 243.2
click at [414, 720] on div "COURIERS PLEASE BOOKED IN FOR [DATE] $11.70 Aa @ ☺ Send" at bounding box center [852, 714] width 963 height 69
copy span "COURIERS PLEASE BOOKED IN FOR [DATE] $11.70"
click at [1260, 712] on button "Send" at bounding box center [1259, 715] width 49 height 18
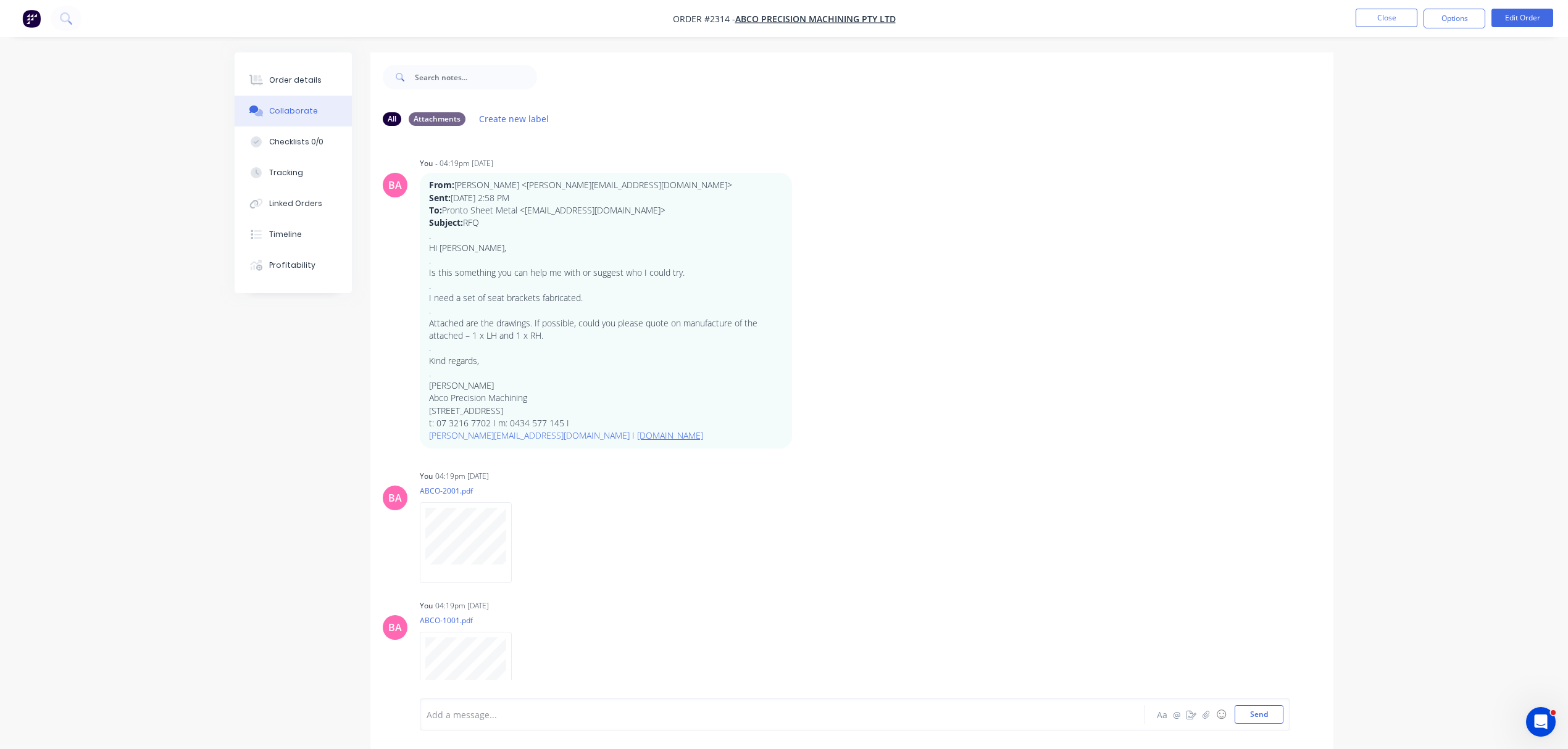
scroll to position [1244, 0]
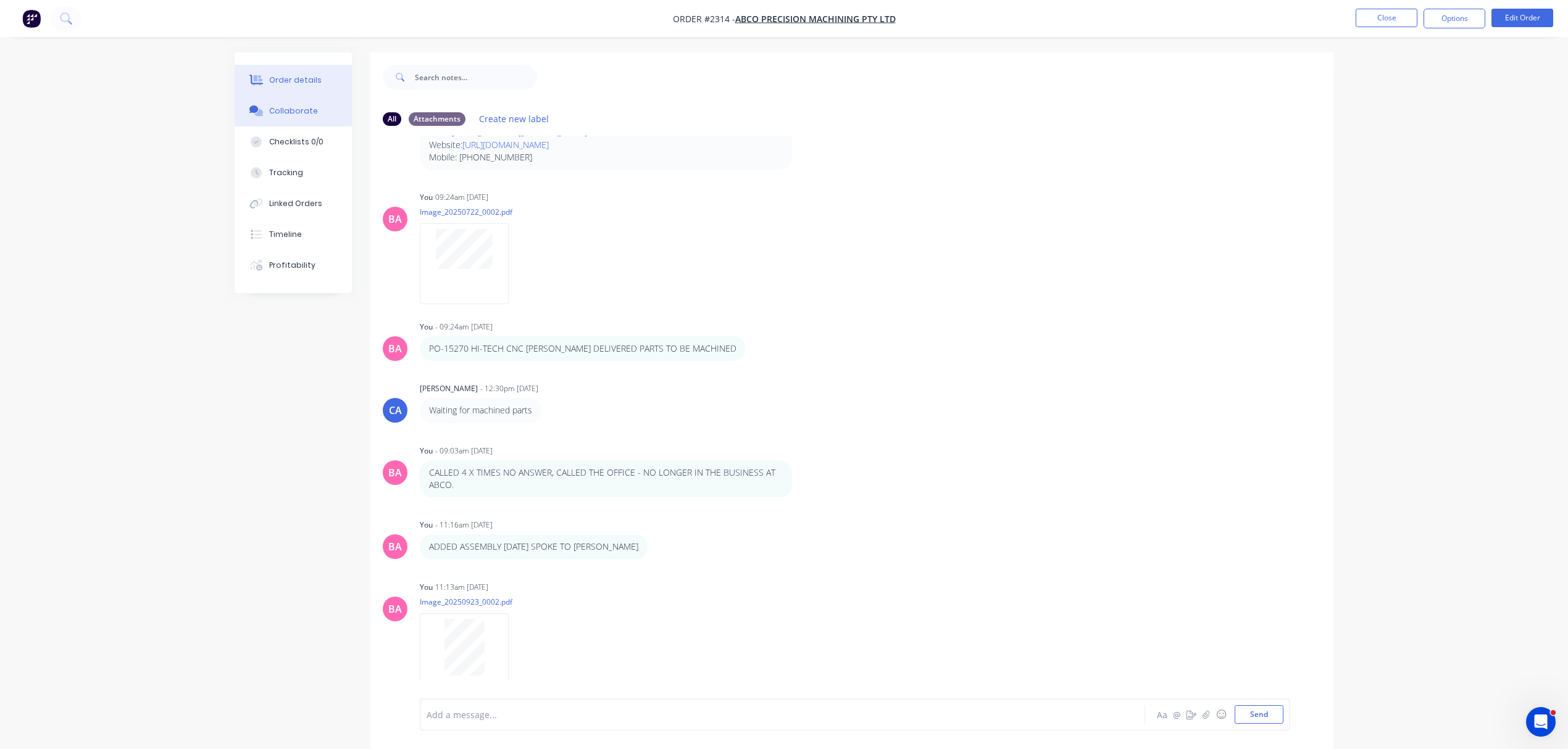
click at [299, 77] on div "Order details" at bounding box center [295, 80] width 52 height 11
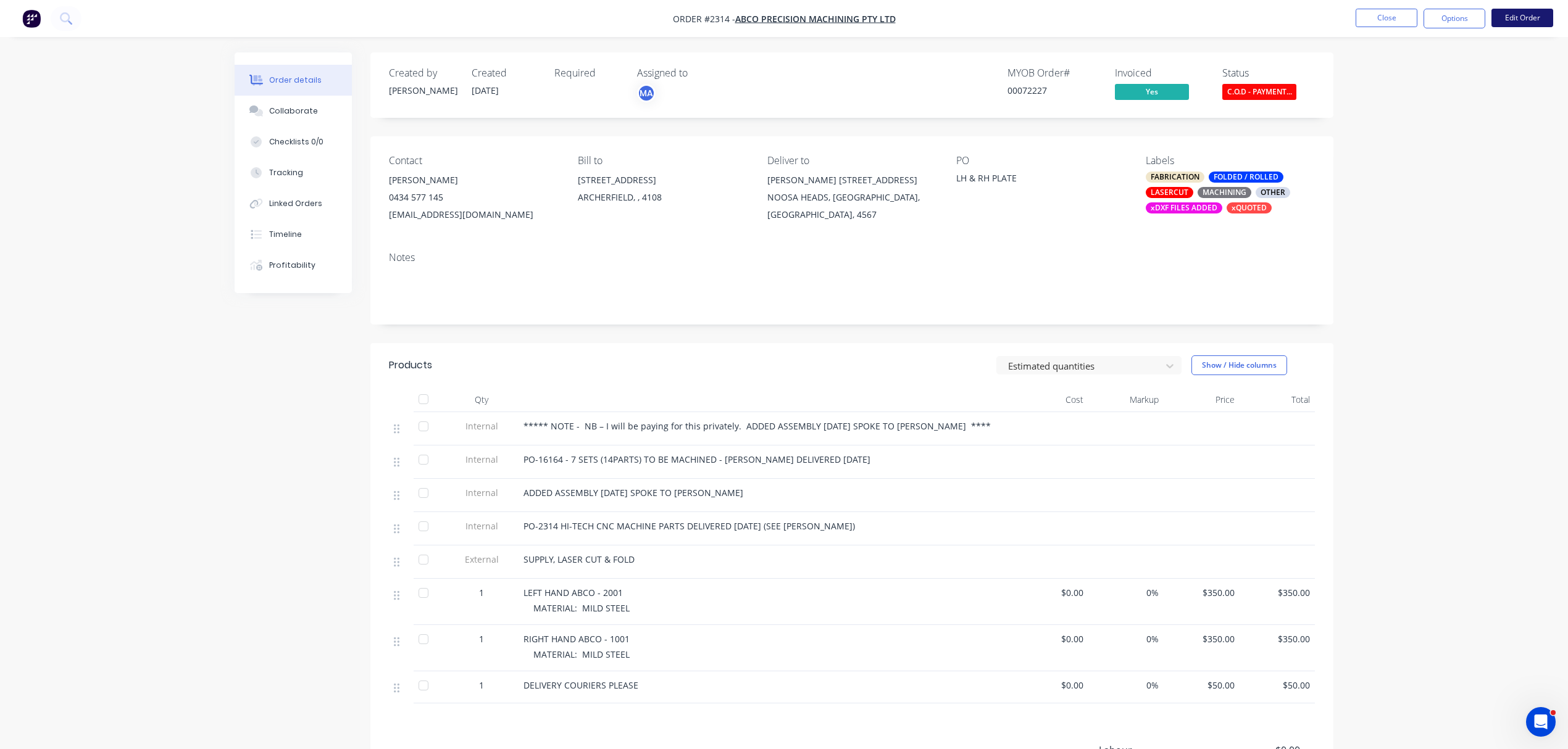
click at [1520, 15] on button "Edit Order" at bounding box center [1522, 17] width 62 height 18
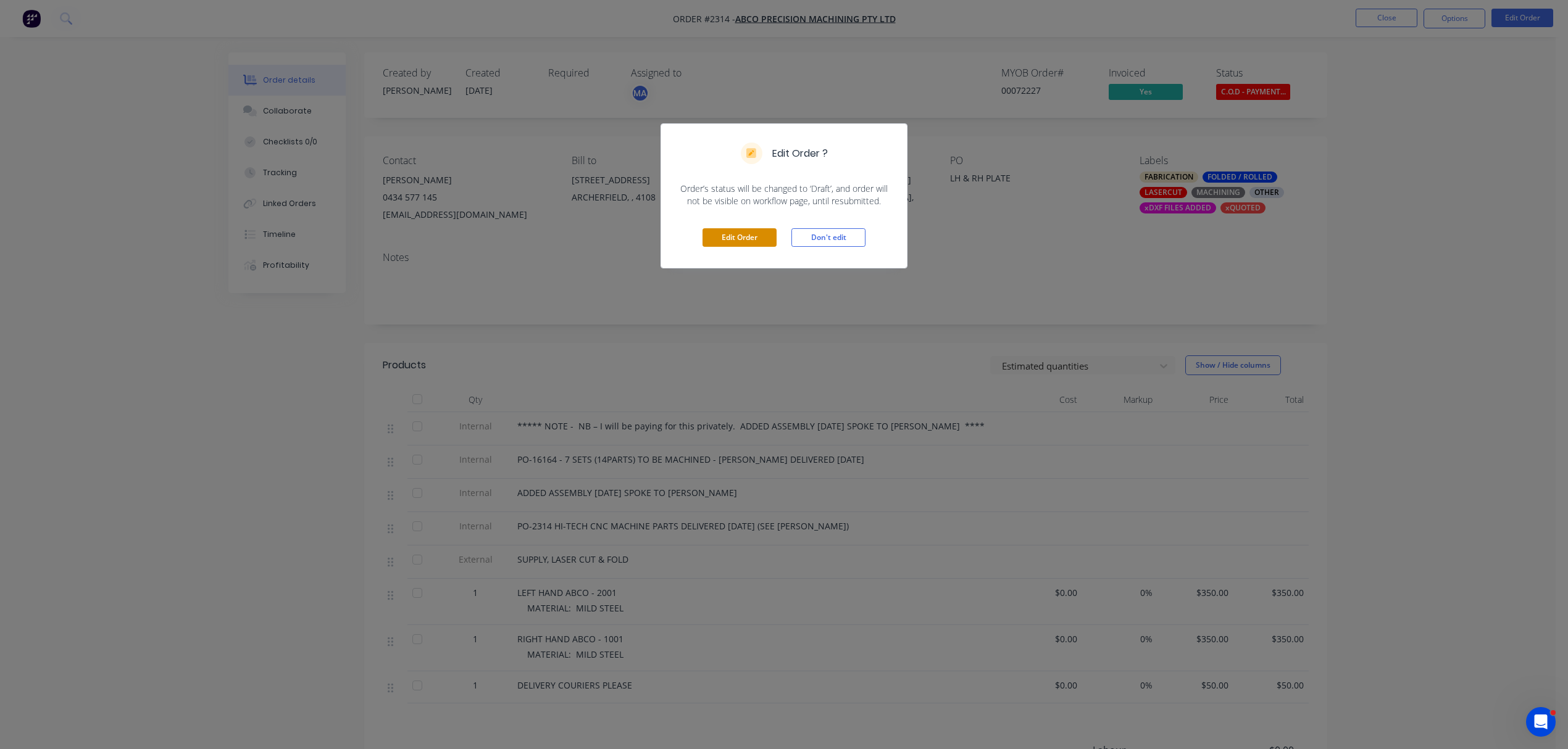
click at [727, 230] on button "Edit Order" at bounding box center [739, 238] width 74 height 18
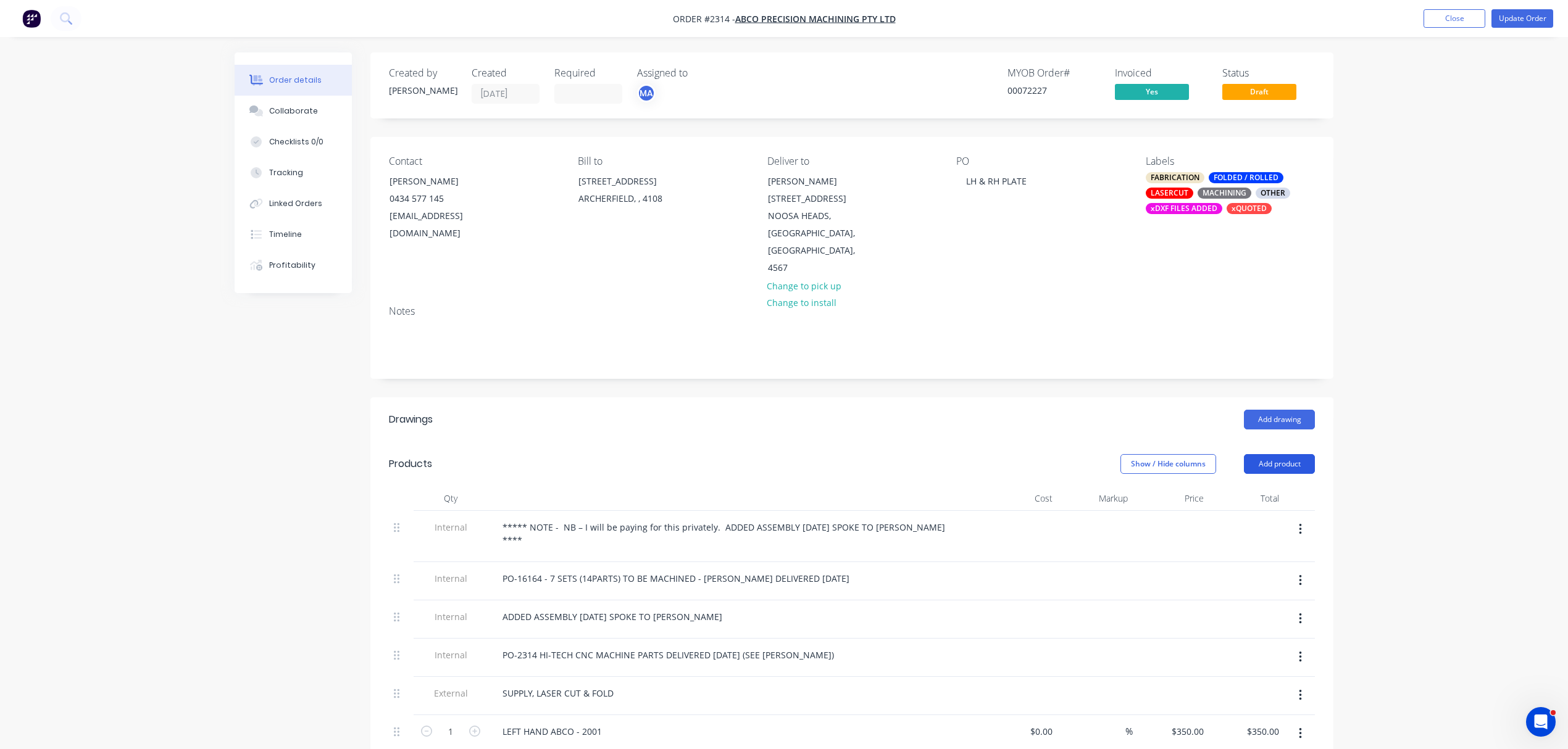
click at [1290, 454] on button "Add product" at bounding box center [1279, 464] width 71 height 20
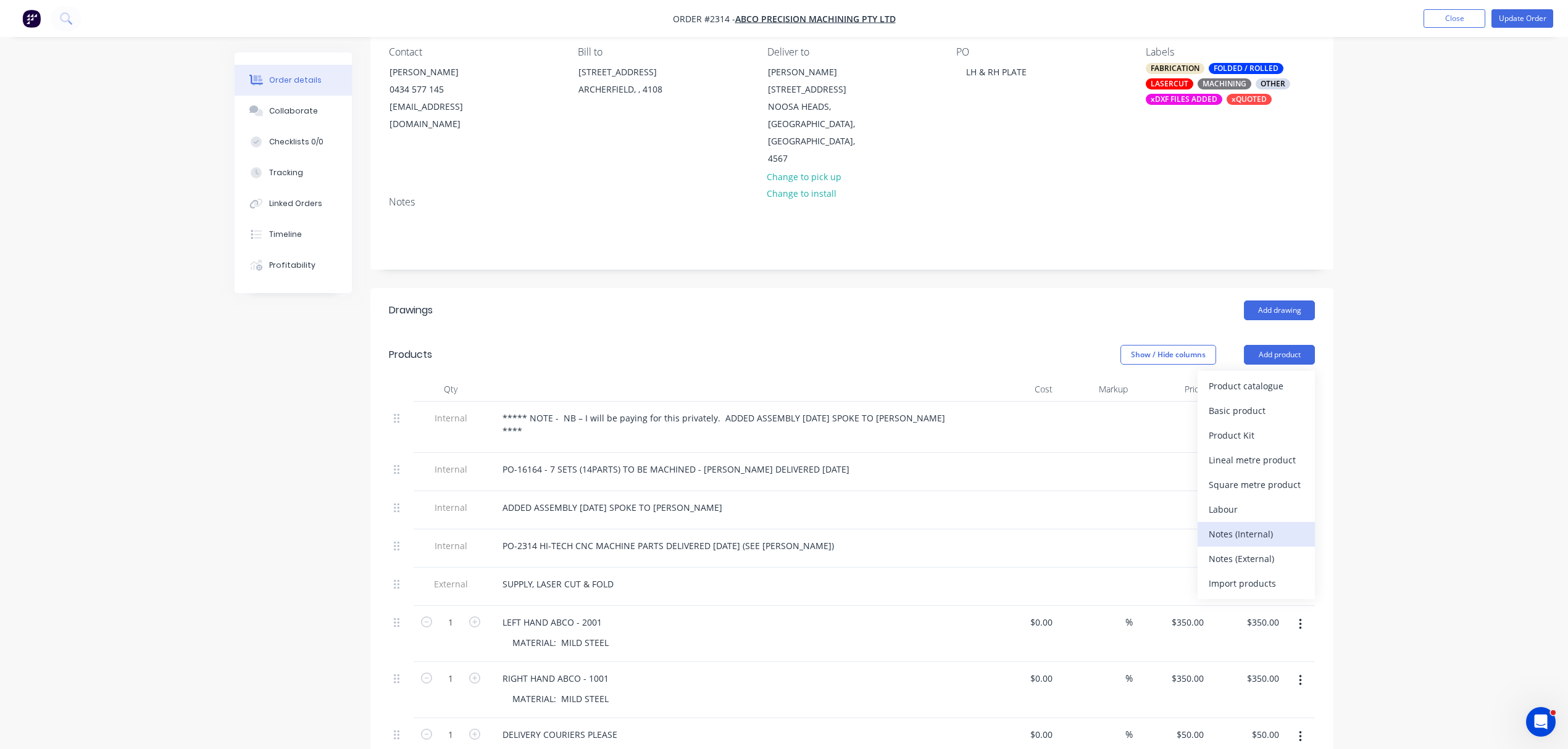
click at [1260, 525] on div "Notes (Internal)" at bounding box center [1257, 534] width 95 height 18
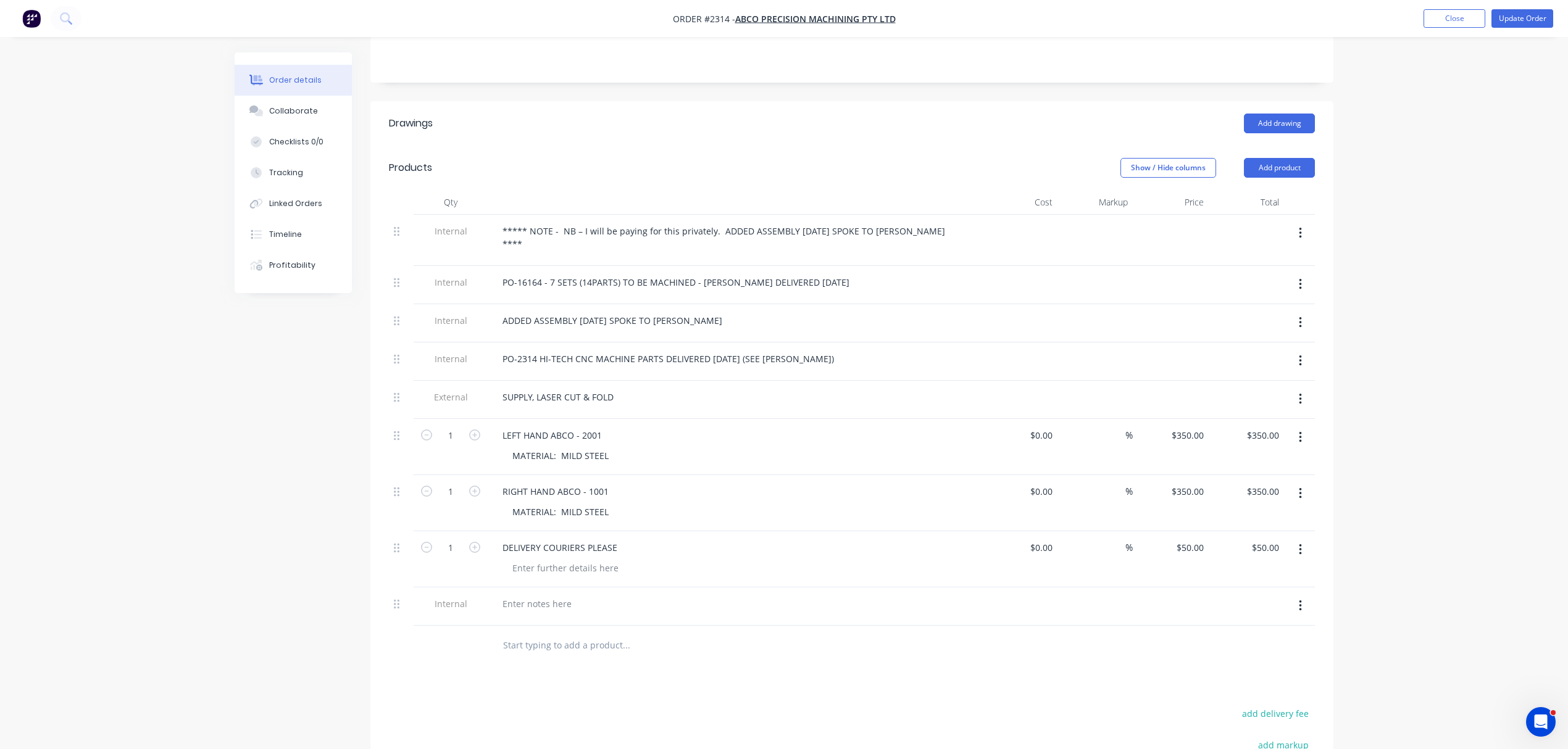
scroll to position [329, 0]
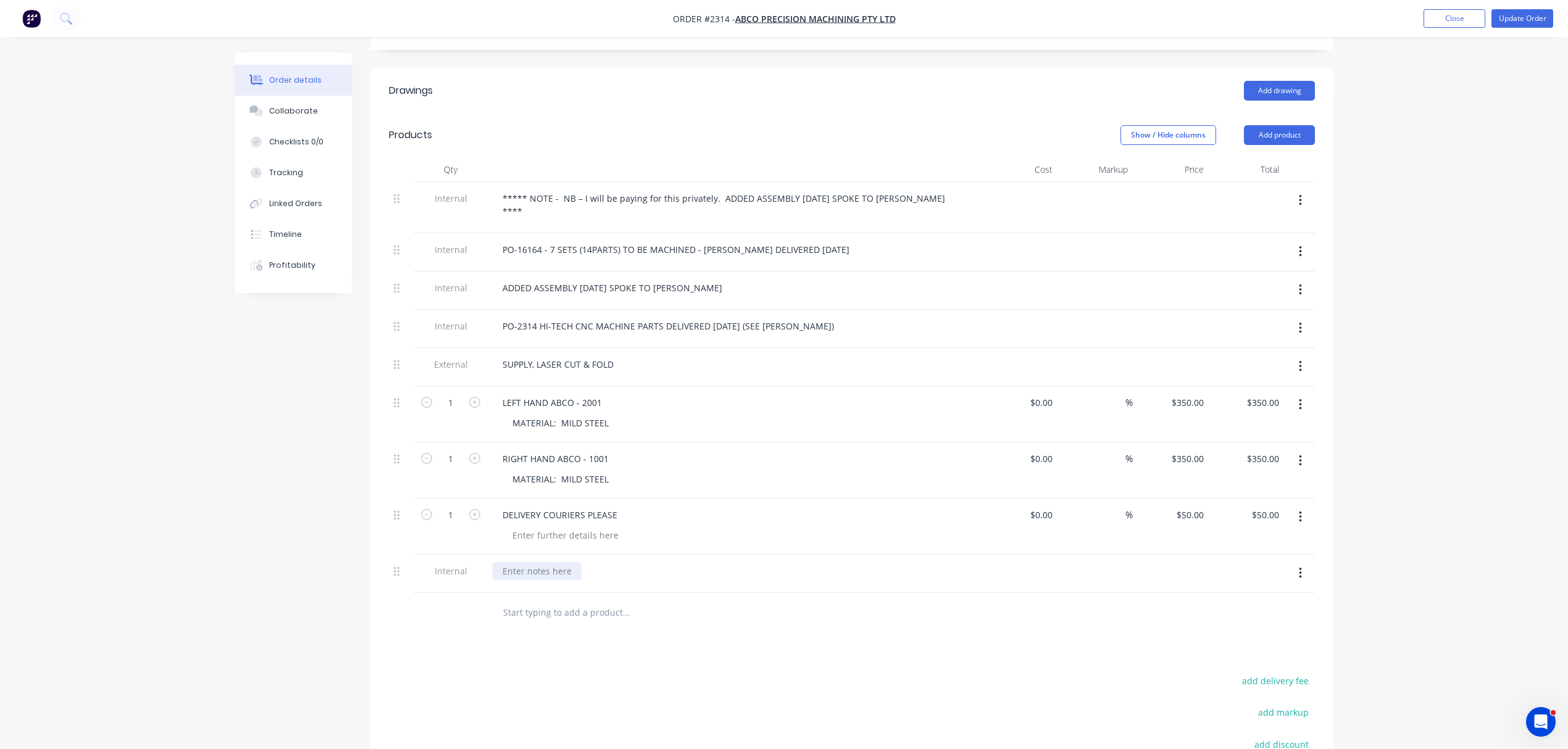
click at [534, 563] on div at bounding box center [537, 572] width 89 height 18
paste div
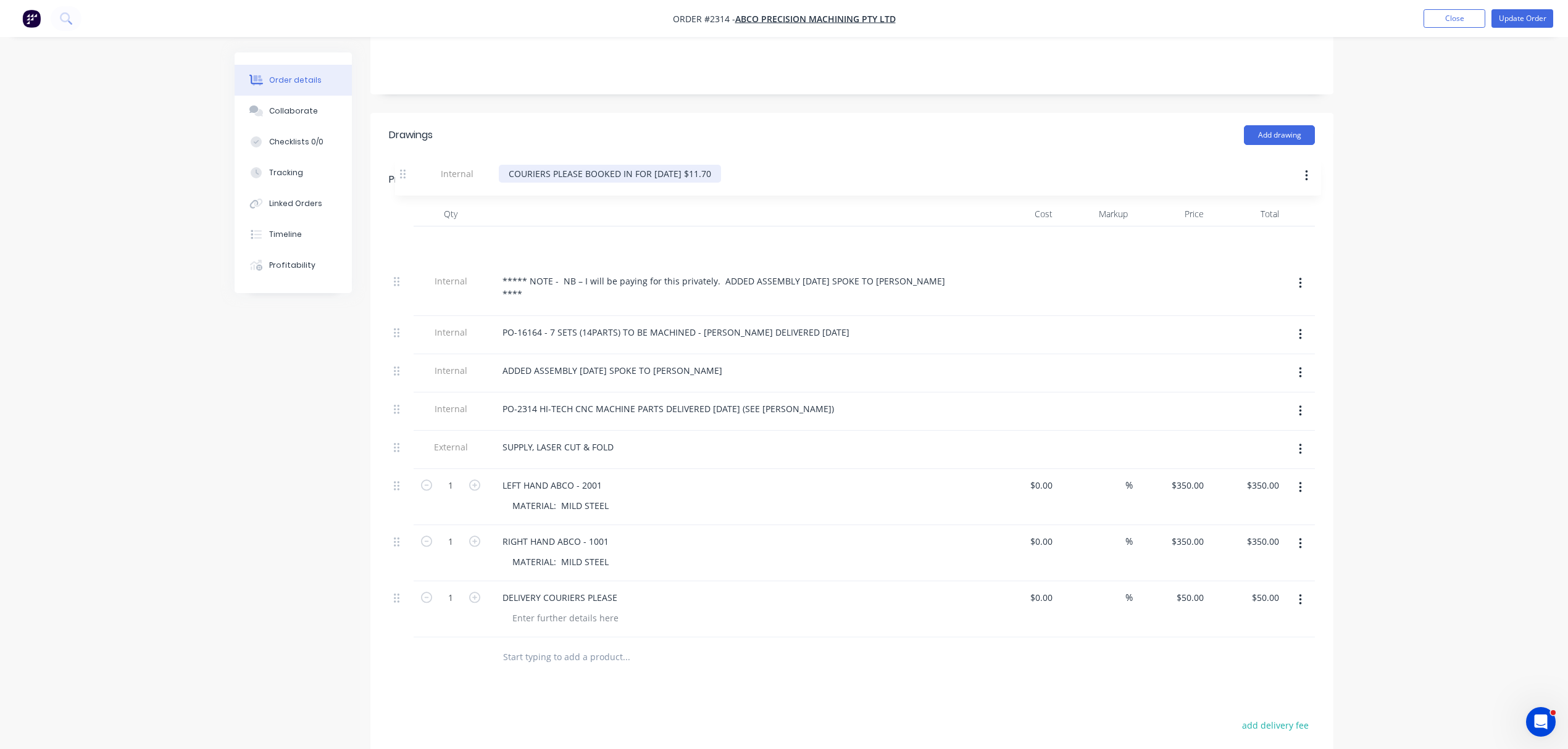
drag, startPoint x: 398, startPoint y: 548, endPoint x: 405, endPoint y: 191, distance: 357.1
click at [405, 188] on div "Products Show / Hide columns Add product Qty Cost Markup Price Total Internal *…" at bounding box center [852, 417] width 963 height 520
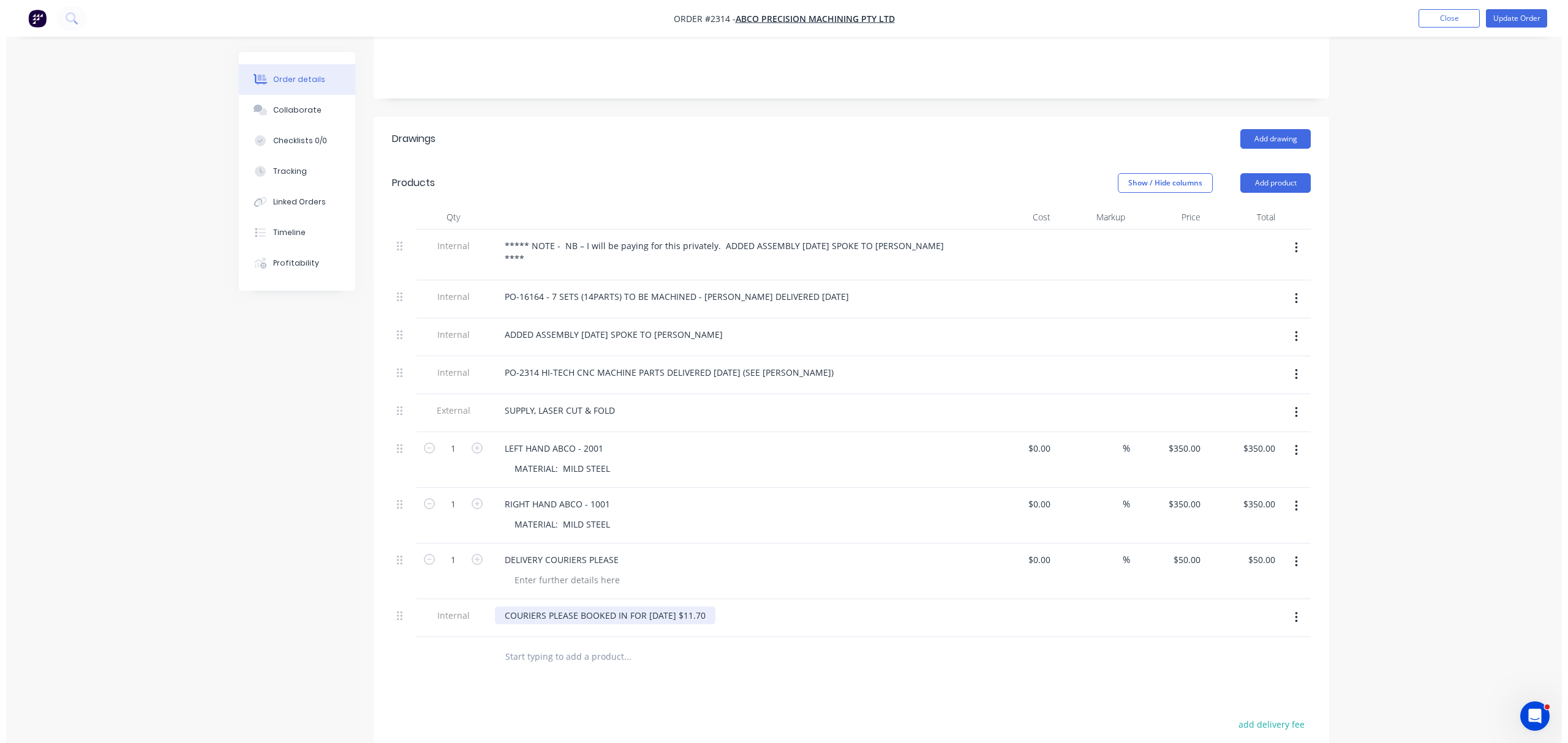
scroll to position [281, 0]
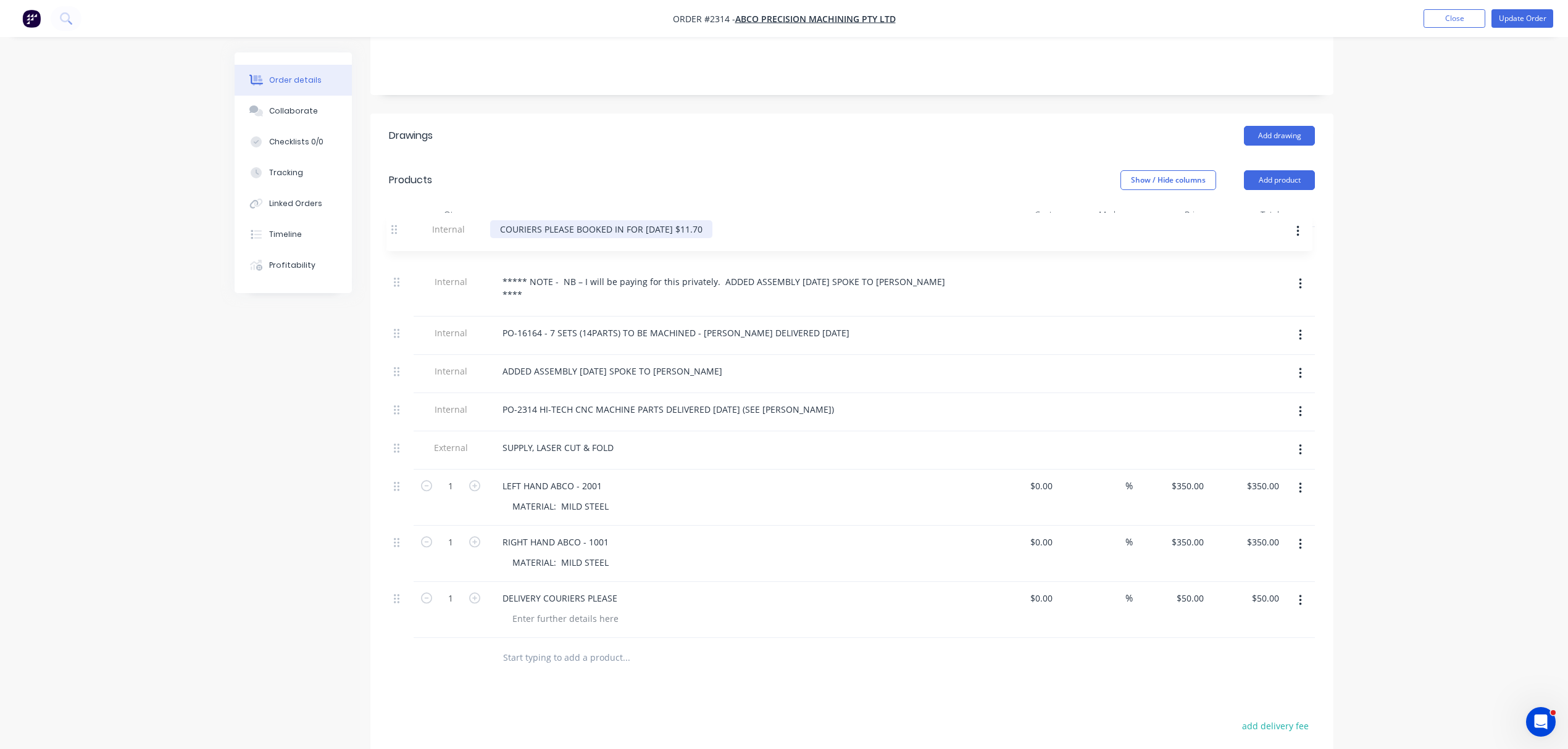
drag, startPoint x: 396, startPoint y: 593, endPoint x: 403, endPoint y: 228, distance: 365.1
click at [403, 228] on div "Internal ***** NOTE - NB – I will be paying for this privately. ADDED ASSEMBLY …" at bounding box center [852, 432] width 926 height 411
click at [1532, 16] on button "Update Order" at bounding box center [1522, 18] width 62 height 18
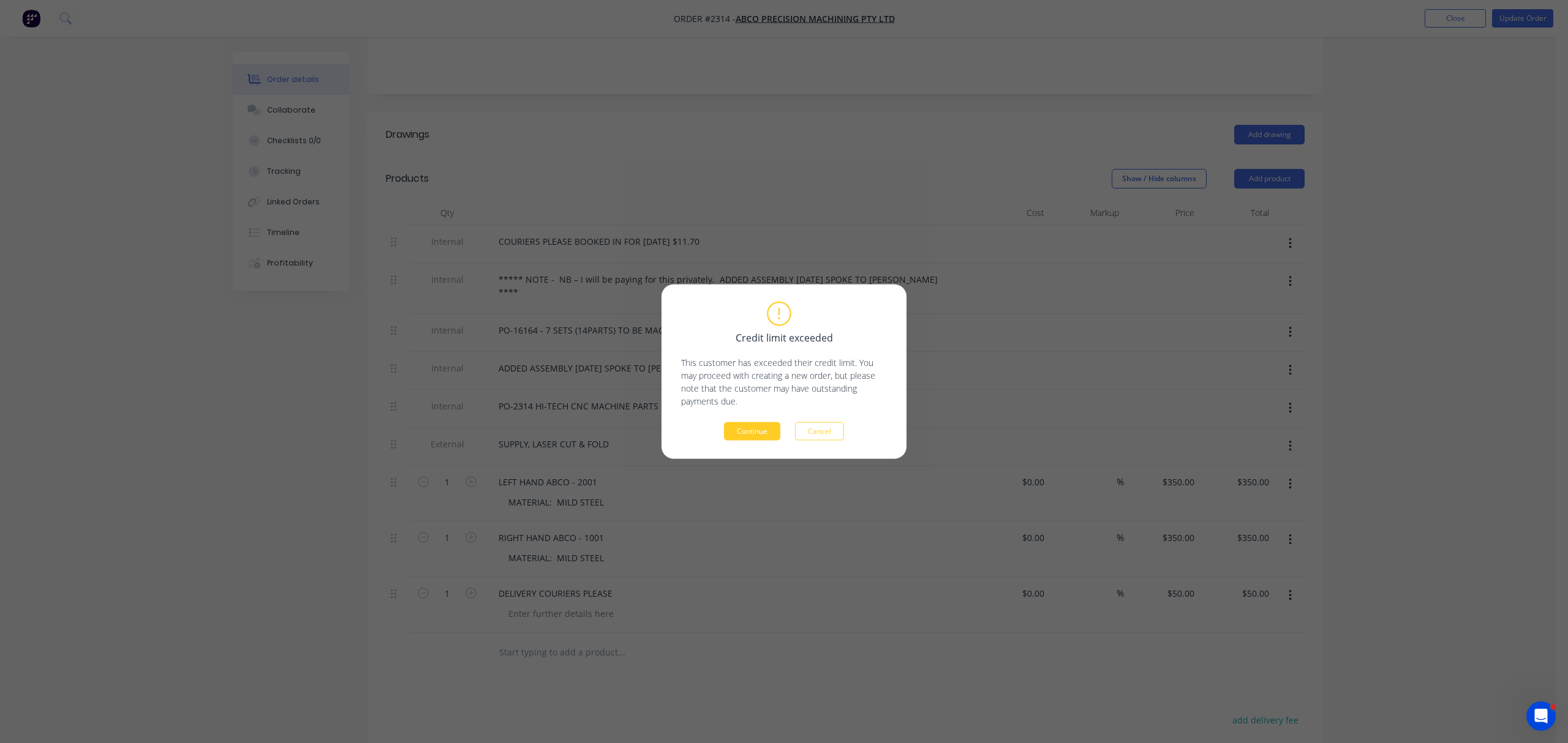
click at [755, 433] on button "Continue" at bounding box center [752, 432] width 56 height 18
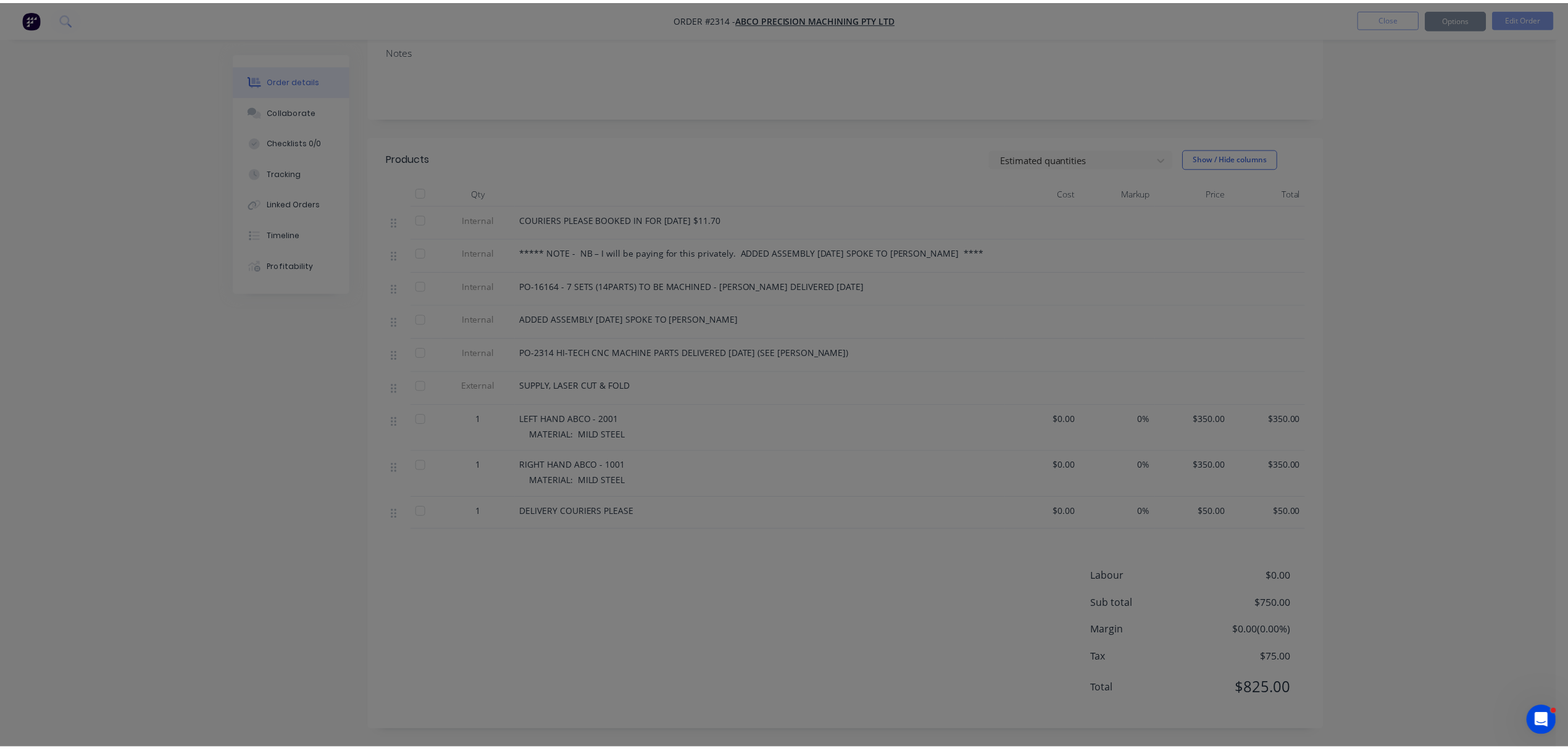
scroll to position [210, 0]
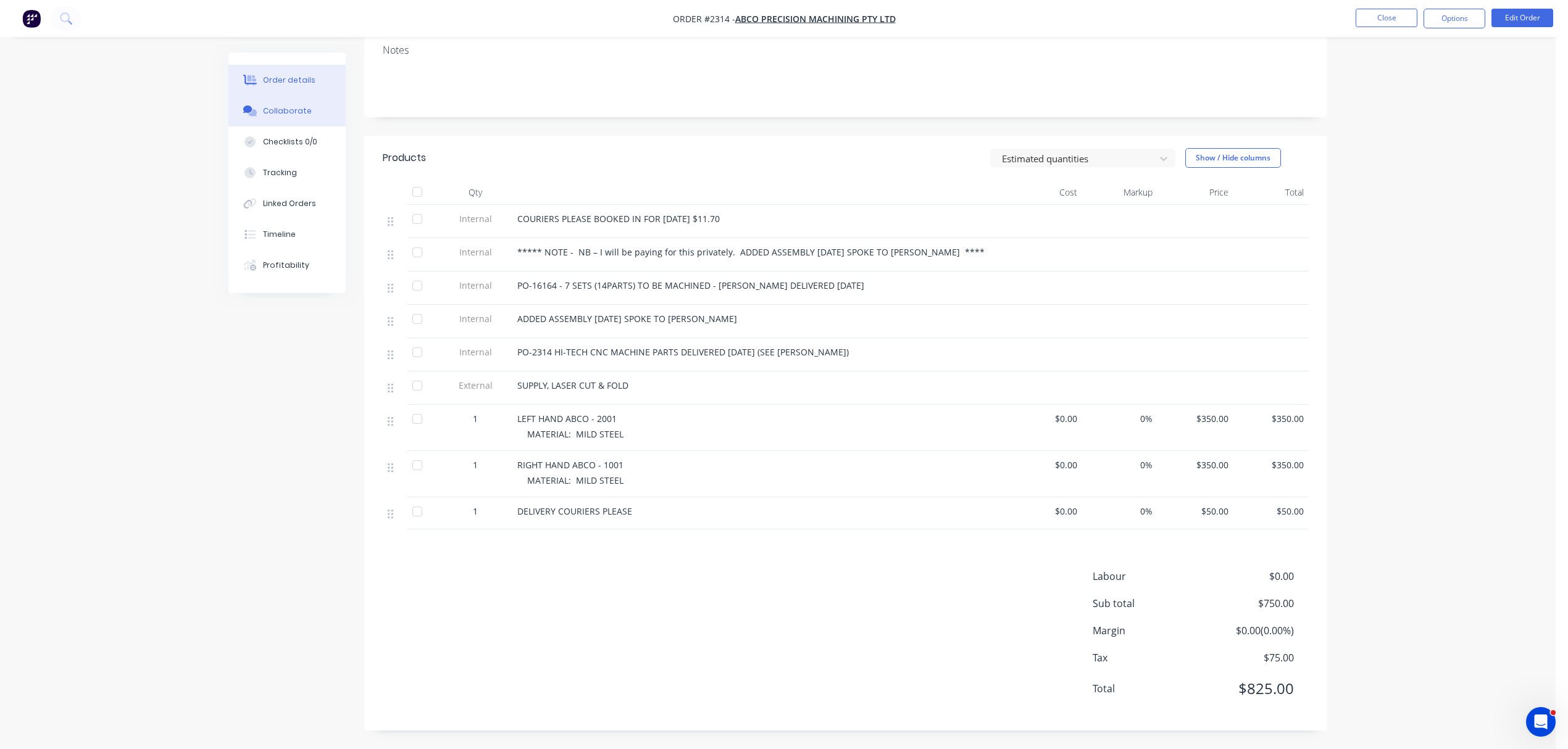
click at [295, 106] on div "Collaborate" at bounding box center [287, 111] width 49 height 11
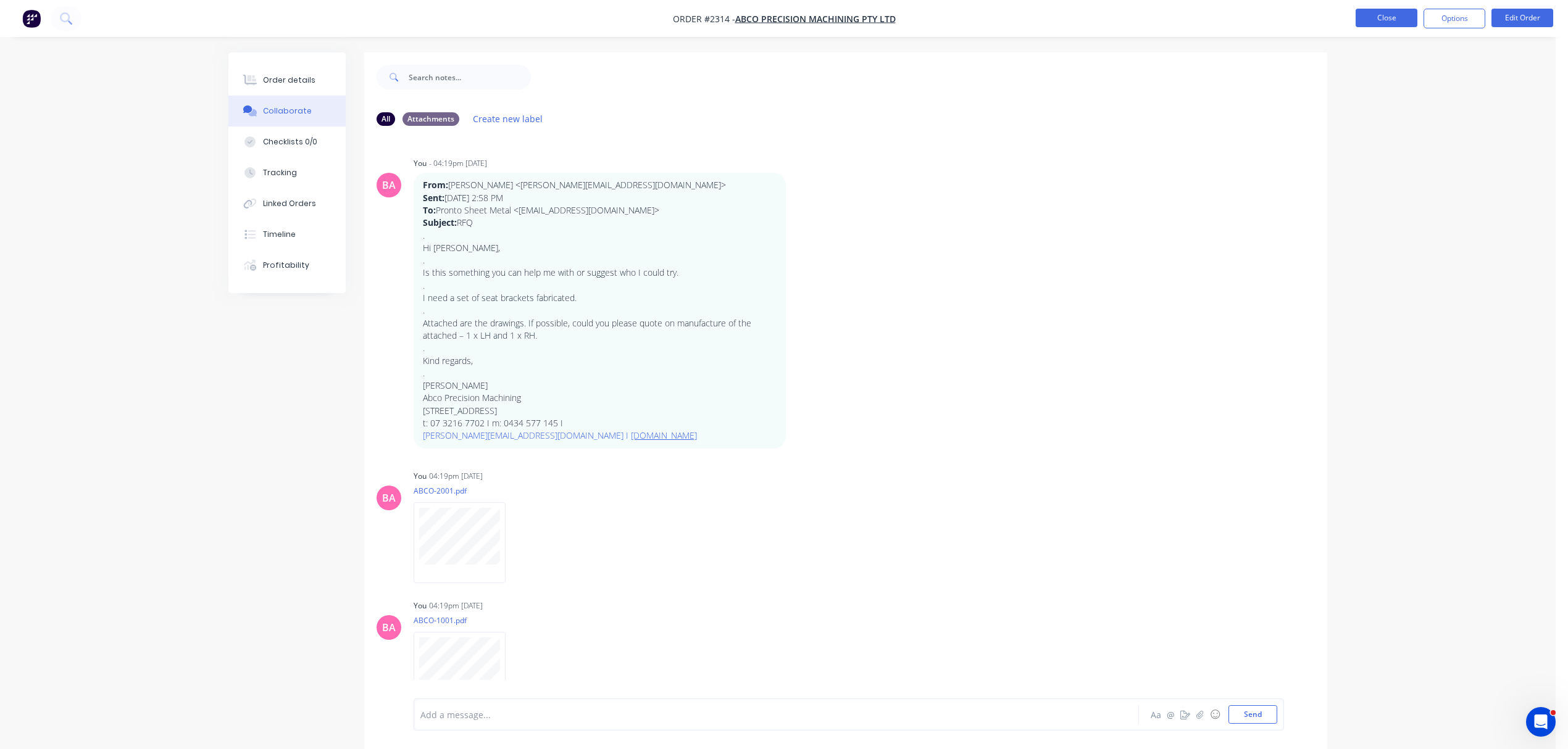
click at [1388, 16] on button "Close" at bounding box center [1386, 17] width 62 height 18
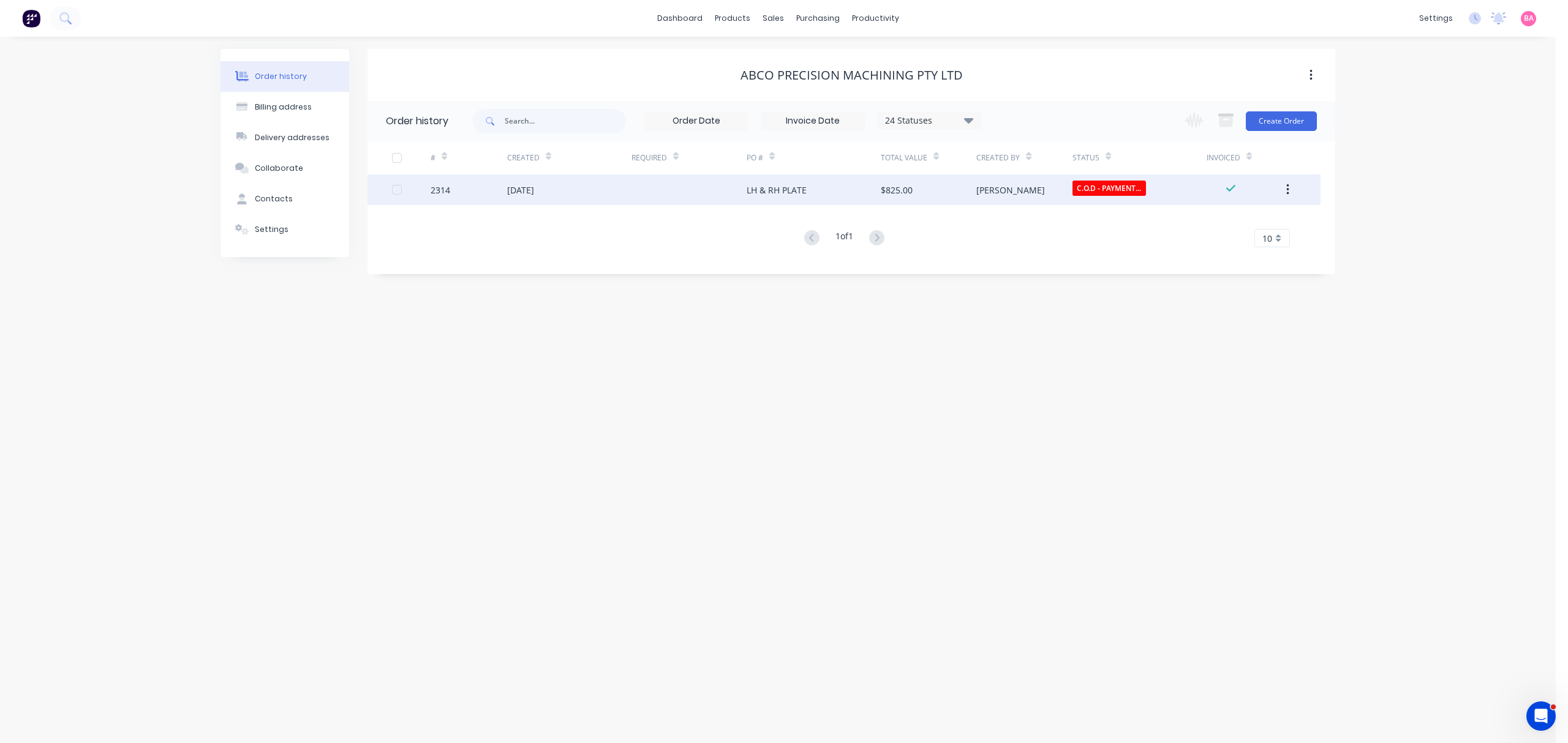
click at [529, 191] on div "[DATE]" at bounding box center [521, 190] width 27 height 13
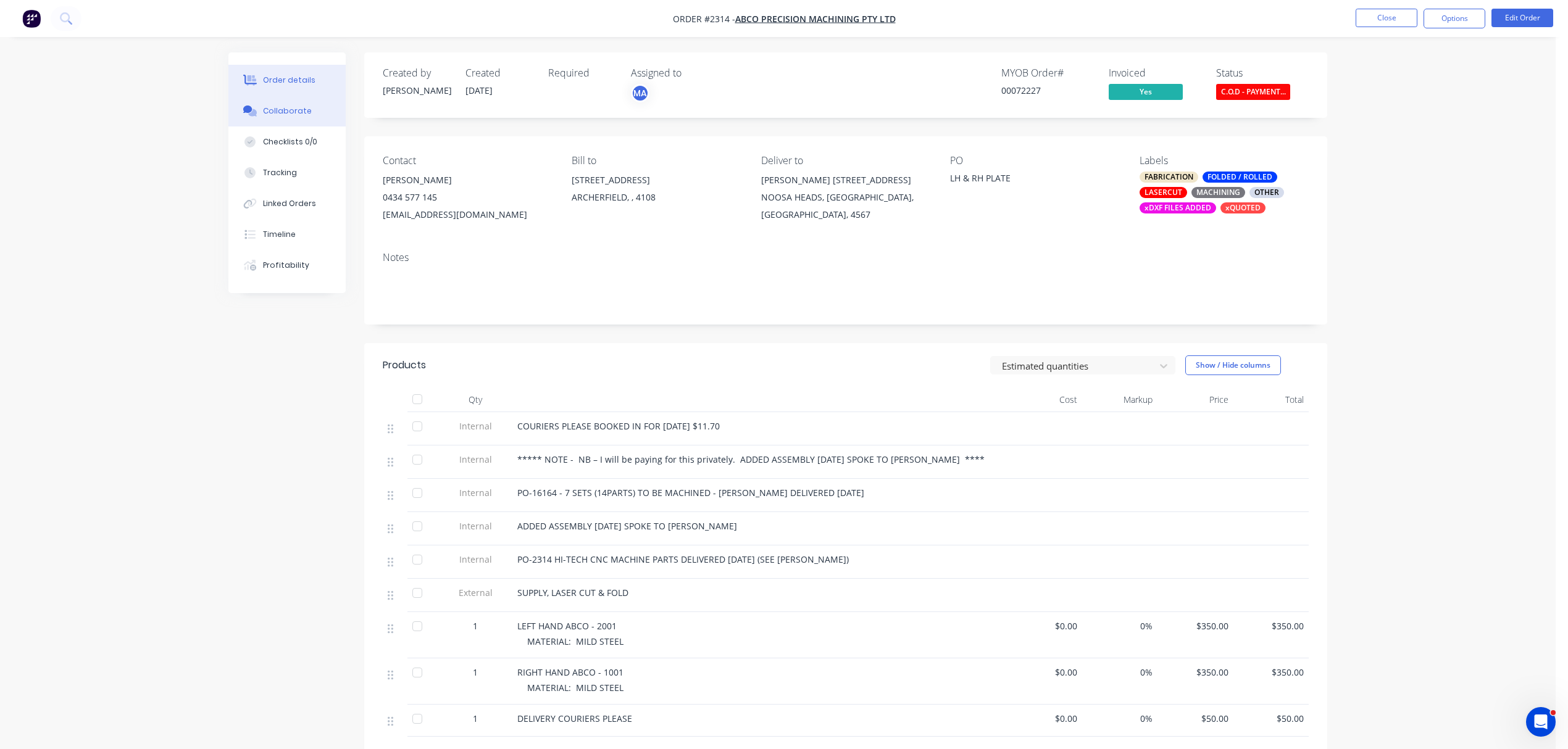
click at [286, 108] on div "Collaborate" at bounding box center [287, 111] width 49 height 11
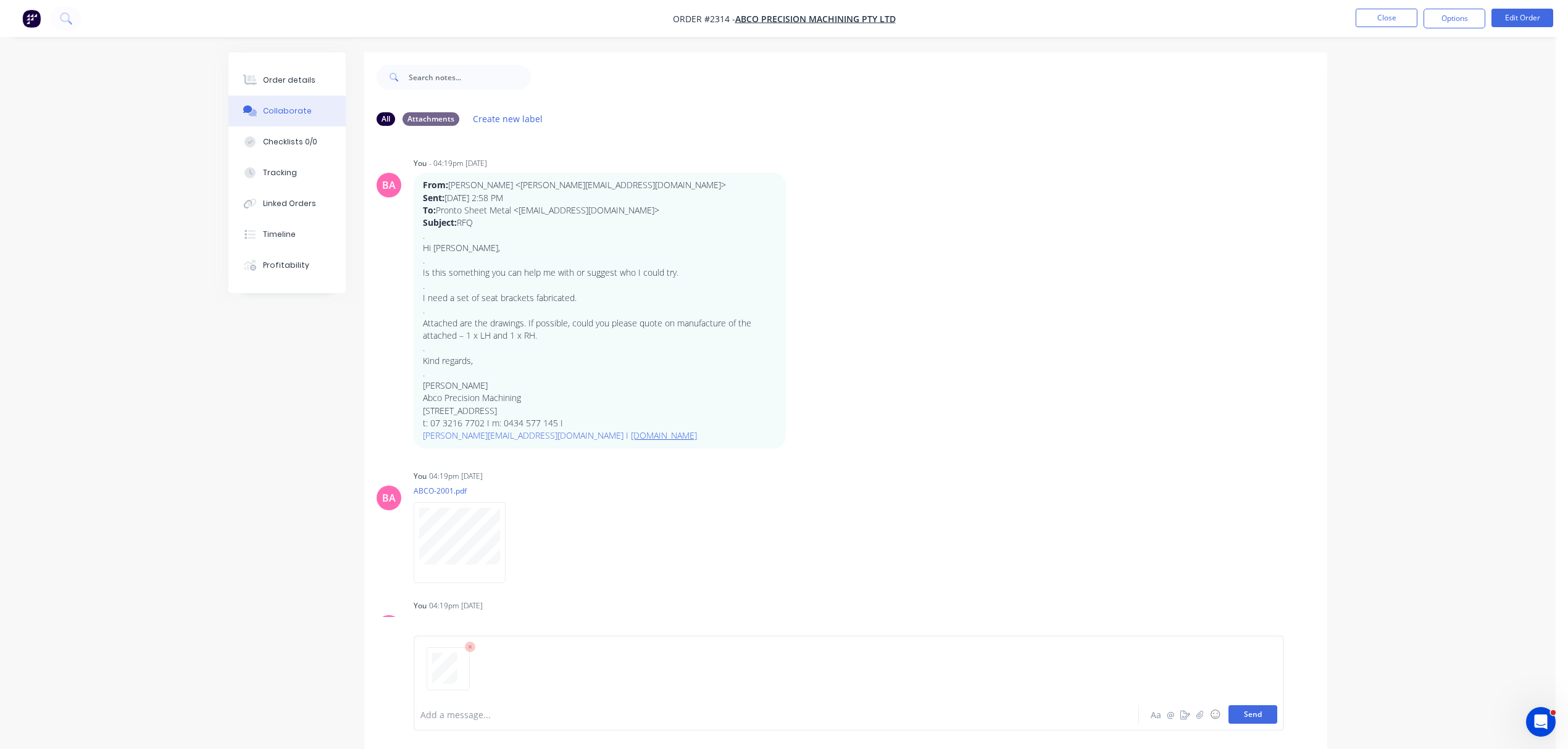
click at [1255, 717] on button "Send" at bounding box center [1252, 715] width 49 height 18
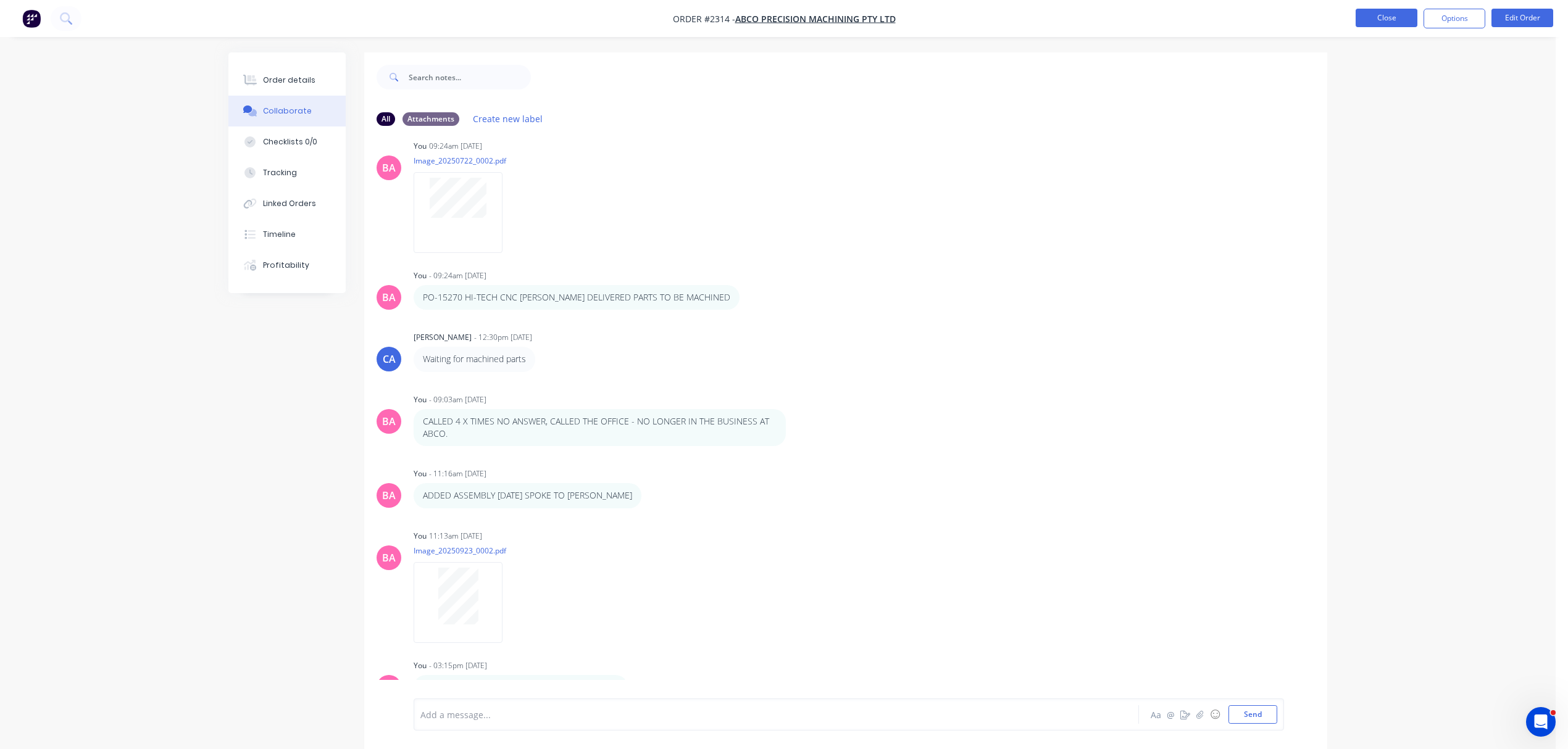
click at [1393, 14] on button "Close" at bounding box center [1386, 17] width 62 height 18
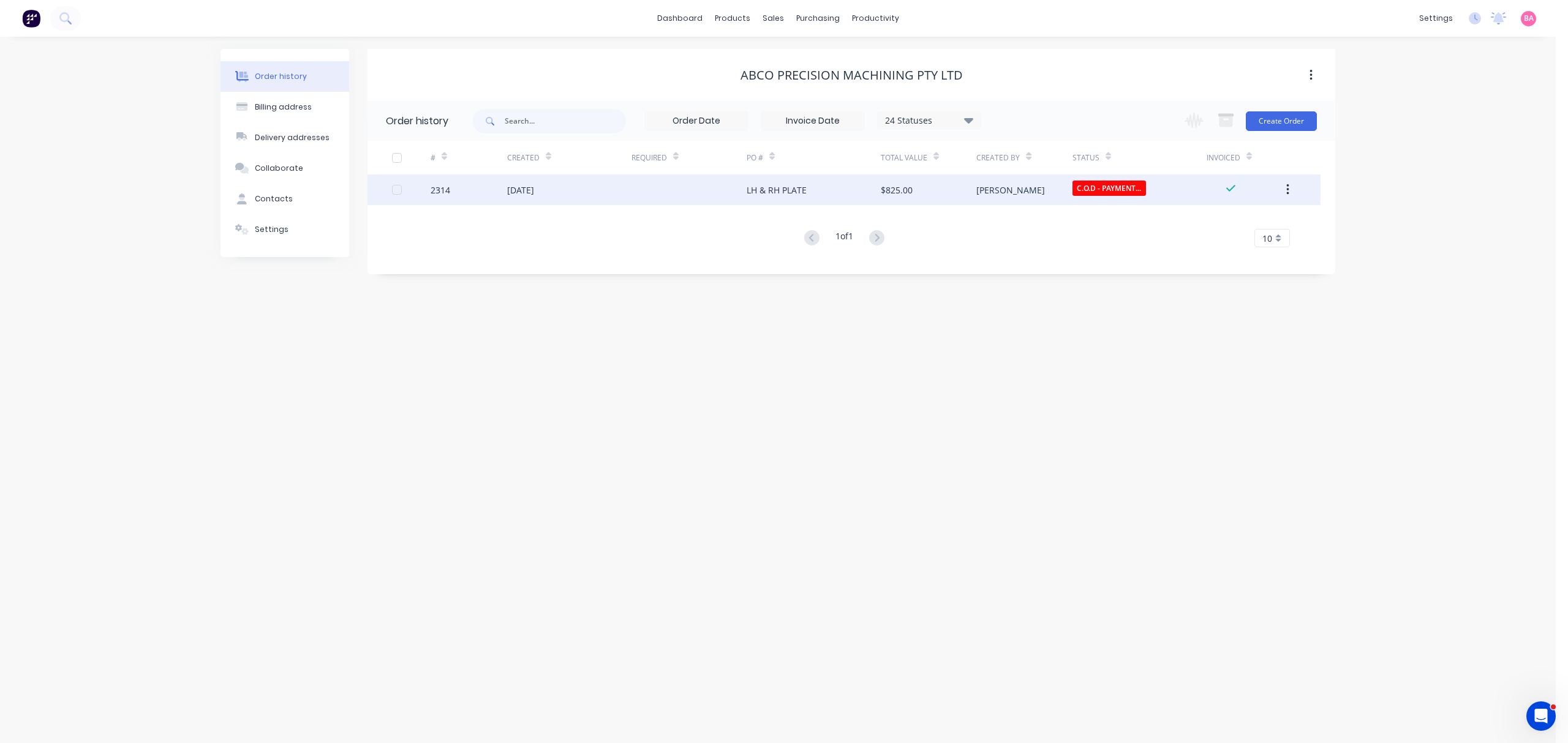
click at [777, 188] on div "LH & RH PLATE" at bounding box center [777, 190] width 60 height 13
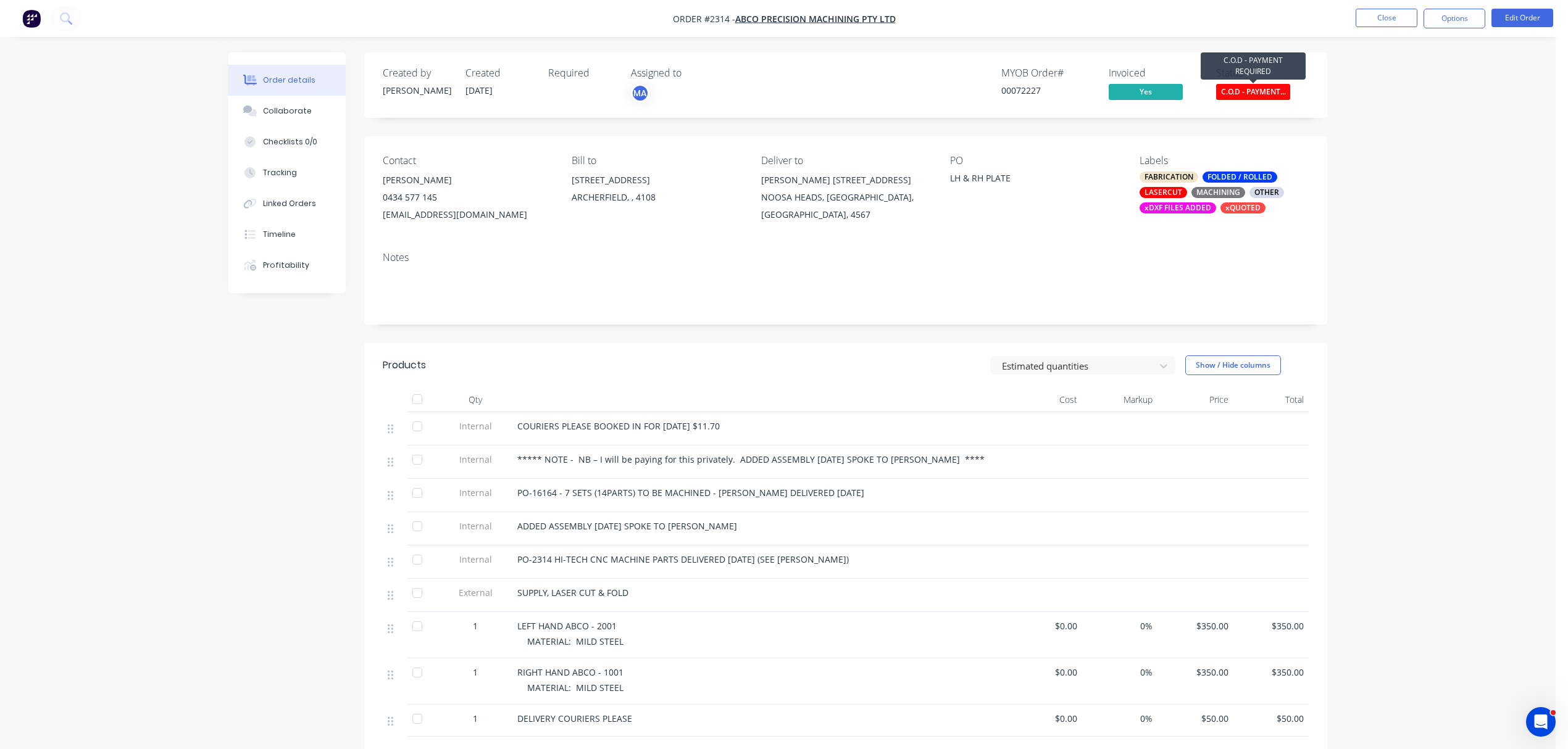
click at [1244, 94] on span "C.O.D - PAYMENT..." at bounding box center [1253, 91] width 74 height 16
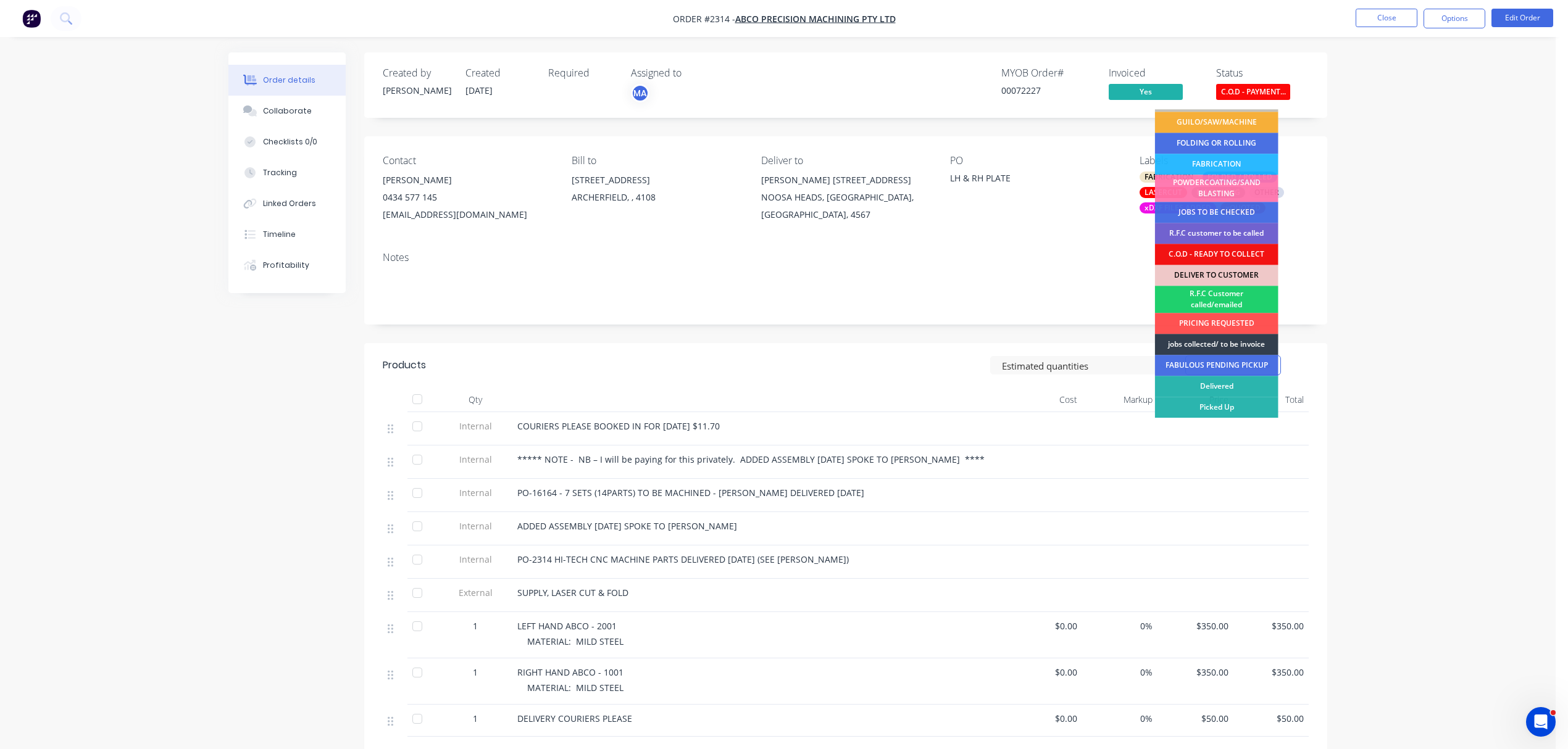
click at [1224, 269] on div "DELIVER TO CUSTOMER" at bounding box center [1216, 275] width 124 height 21
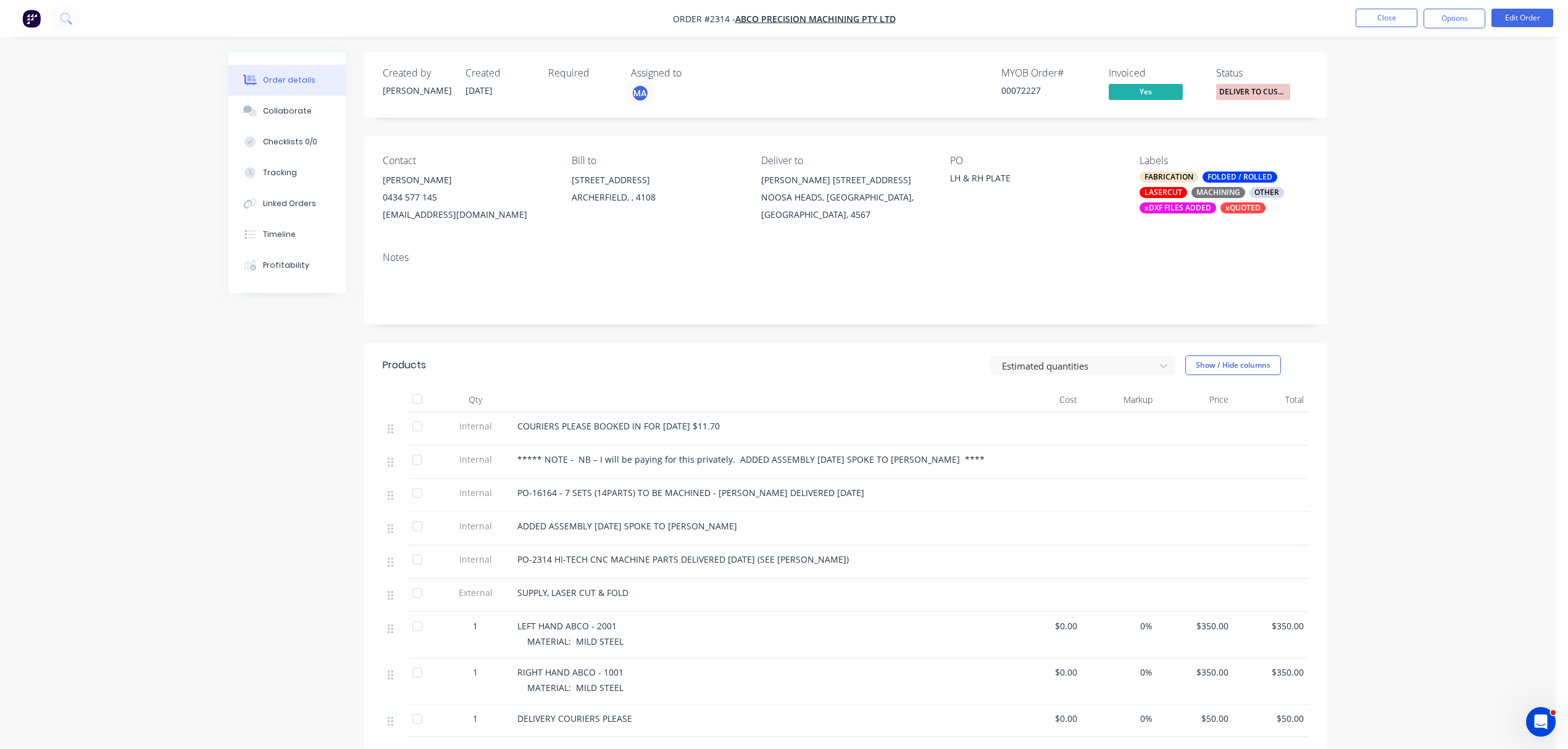
click at [1176, 206] on div "xDXF FILES ADDED" at bounding box center [1178, 208] width 76 height 11
click at [1249, 92] on span "DELIVER TO CUST..." at bounding box center [1253, 91] width 74 height 16
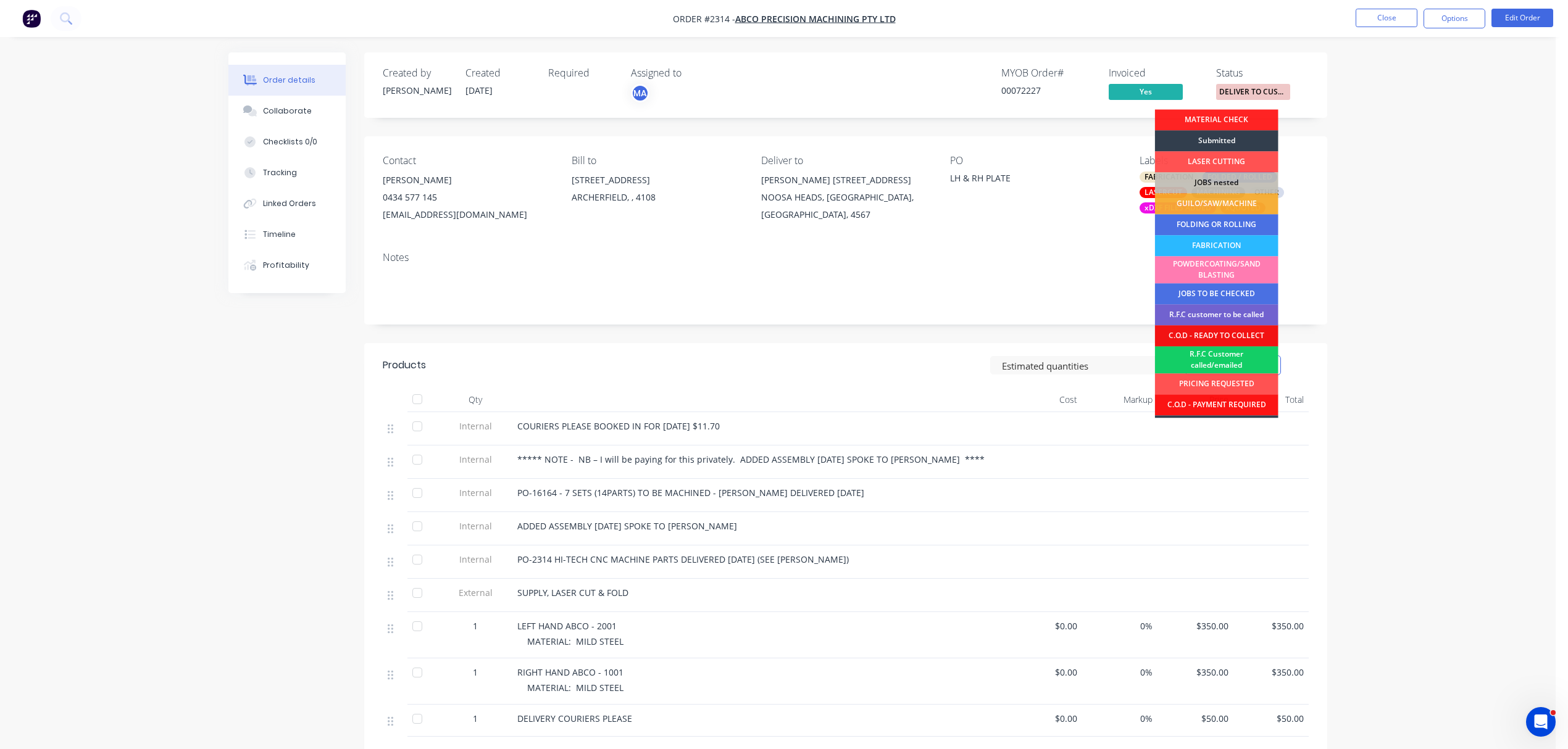
click at [1208, 354] on div "R.F.C Customer called/emailed" at bounding box center [1216, 360] width 124 height 28
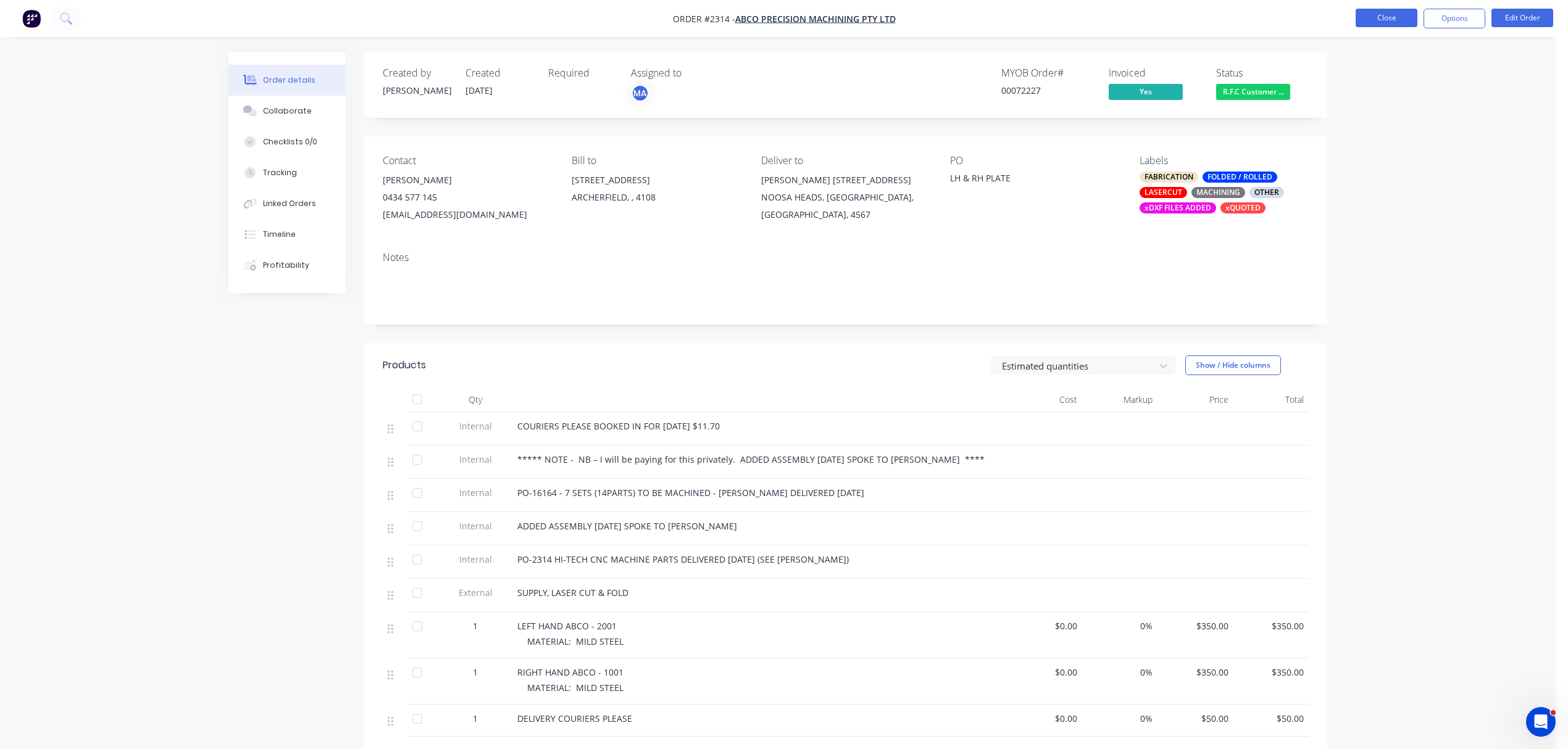
click at [1376, 13] on button "Close" at bounding box center [1386, 17] width 62 height 18
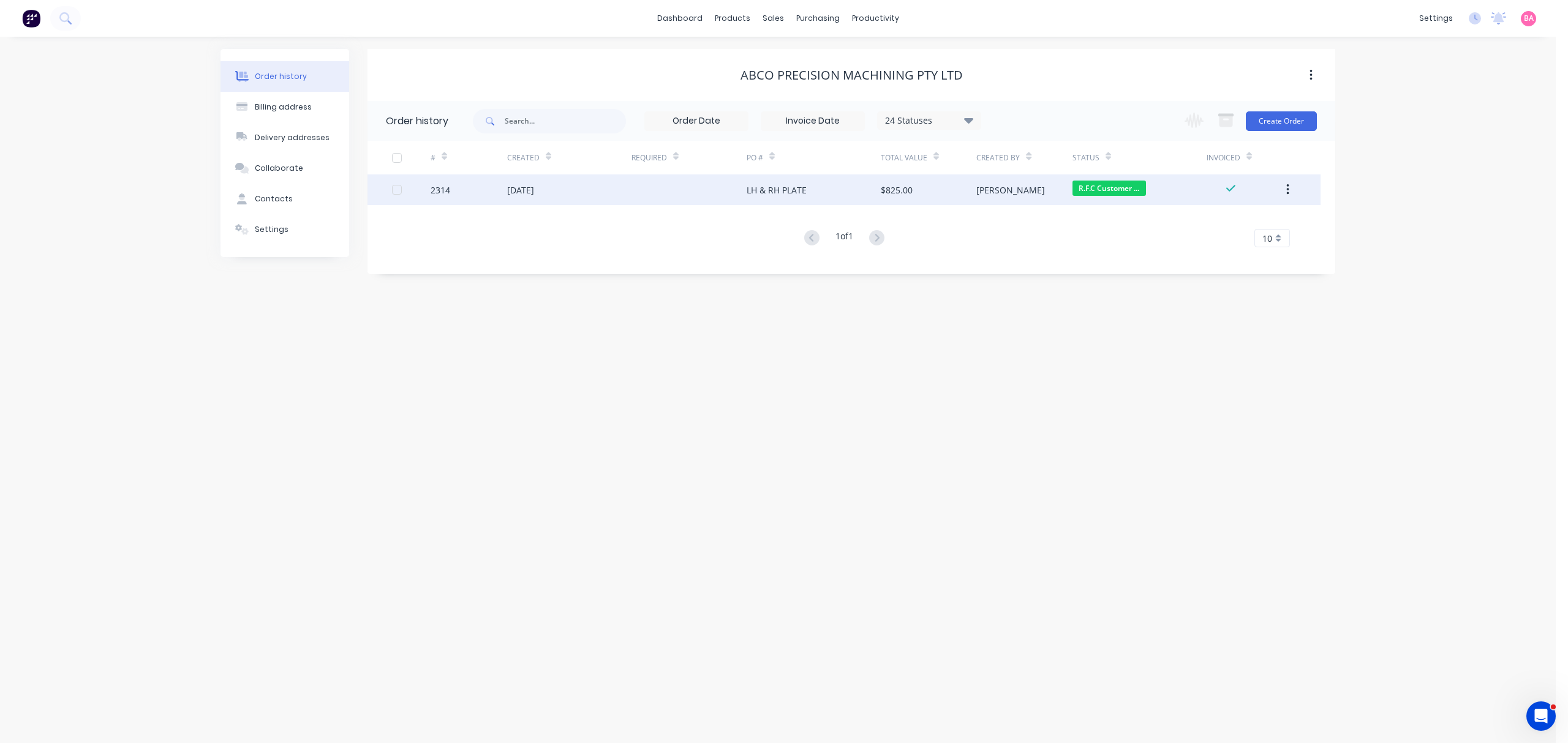
click at [526, 192] on div "[DATE]" at bounding box center [521, 190] width 27 height 13
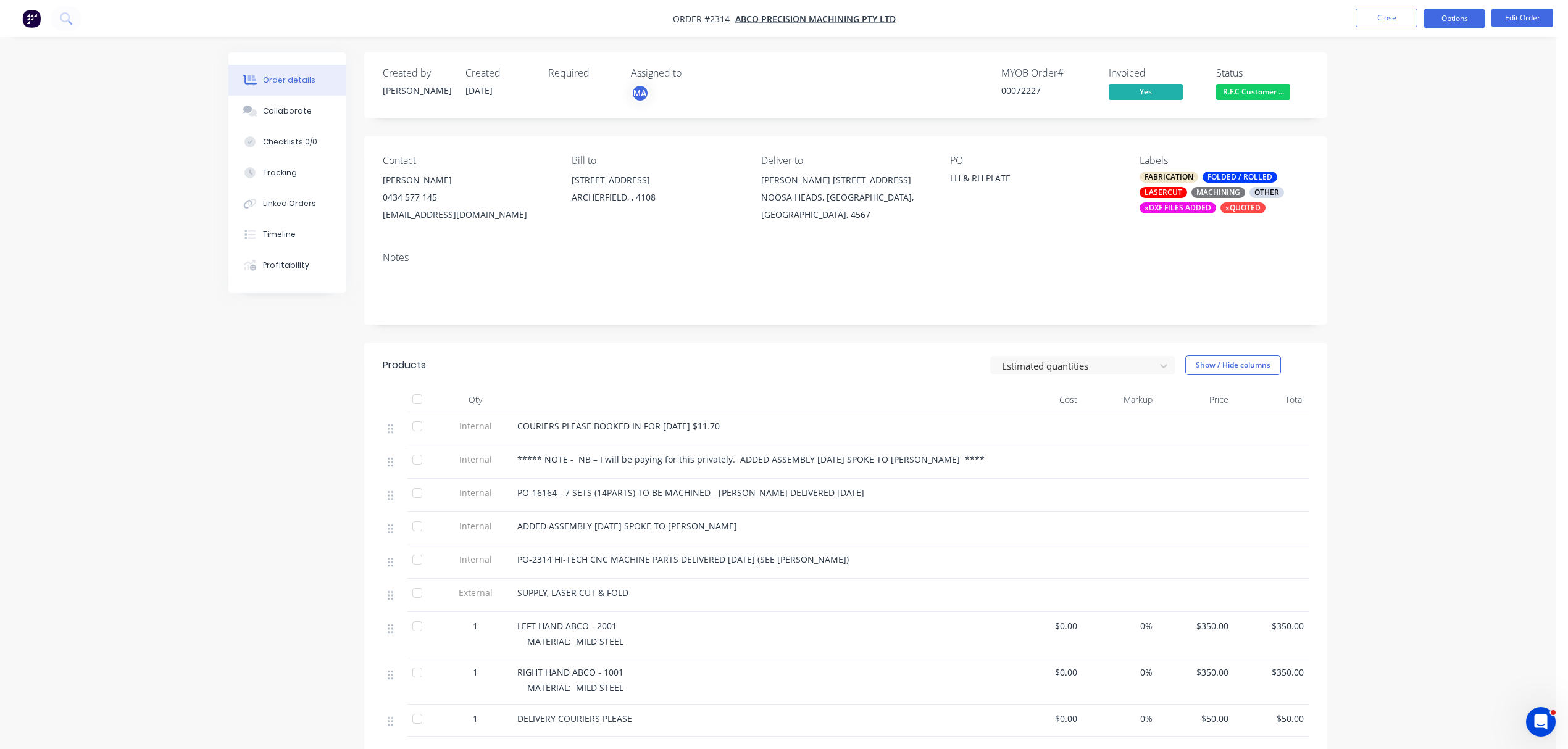
click at [1446, 18] on button "Options" at bounding box center [1454, 18] width 62 height 20
click at [1406, 146] on div "Work Order" at bounding box center [1417, 150] width 114 height 18
click at [1384, 121] on div "Without pricing" at bounding box center [1417, 125] width 114 height 18
click at [1443, 18] on button "Options" at bounding box center [1454, 18] width 62 height 20
click at [1468, 15] on button "Options" at bounding box center [1454, 18] width 62 height 20
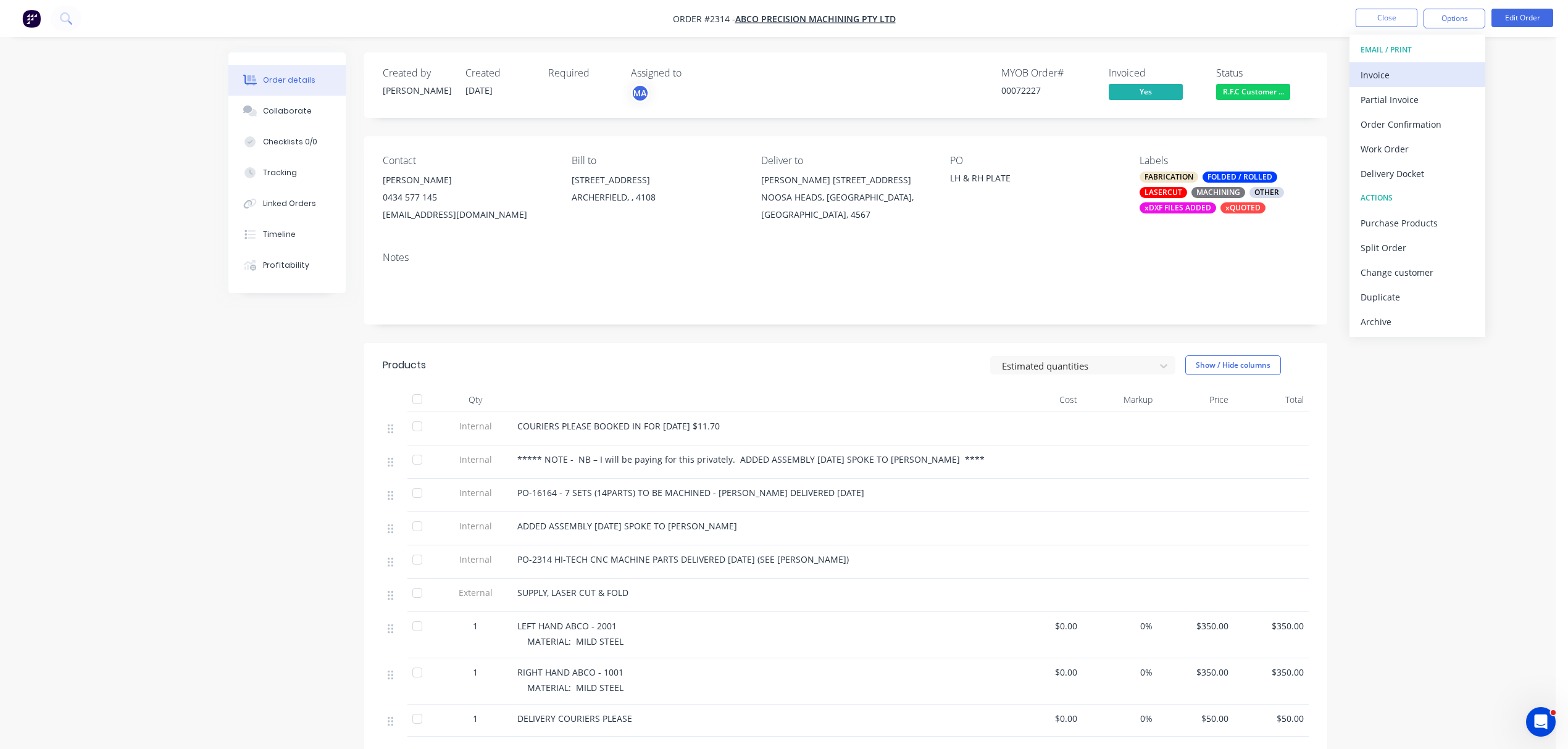
click at [1391, 73] on div "Invoice" at bounding box center [1417, 75] width 114 height 18
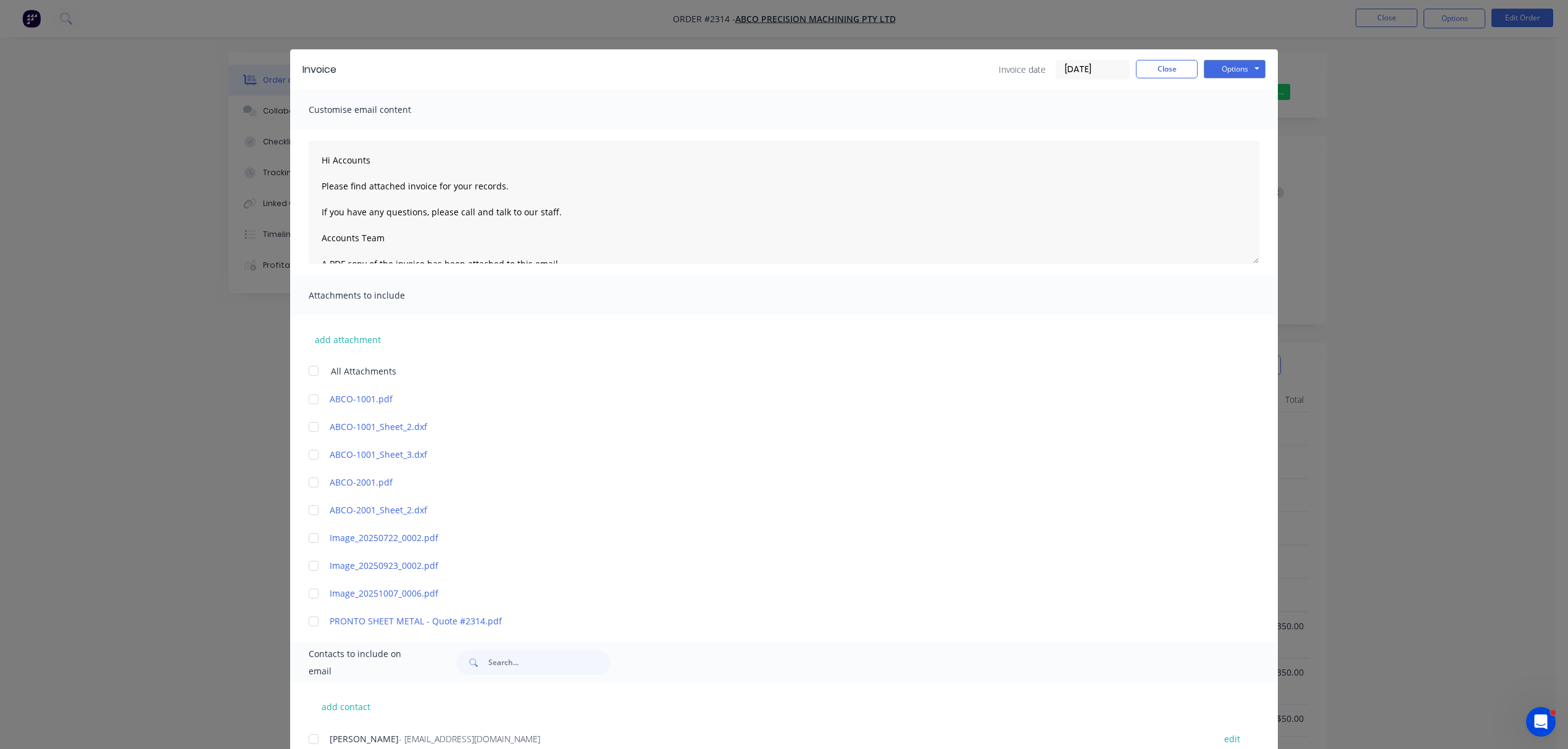
click at [1272, 18] on div "Invoice Invoice date [DATE] Close Options Preview Print Email Customise email c…" at bounding box center [784, 374] width 1568 height 749
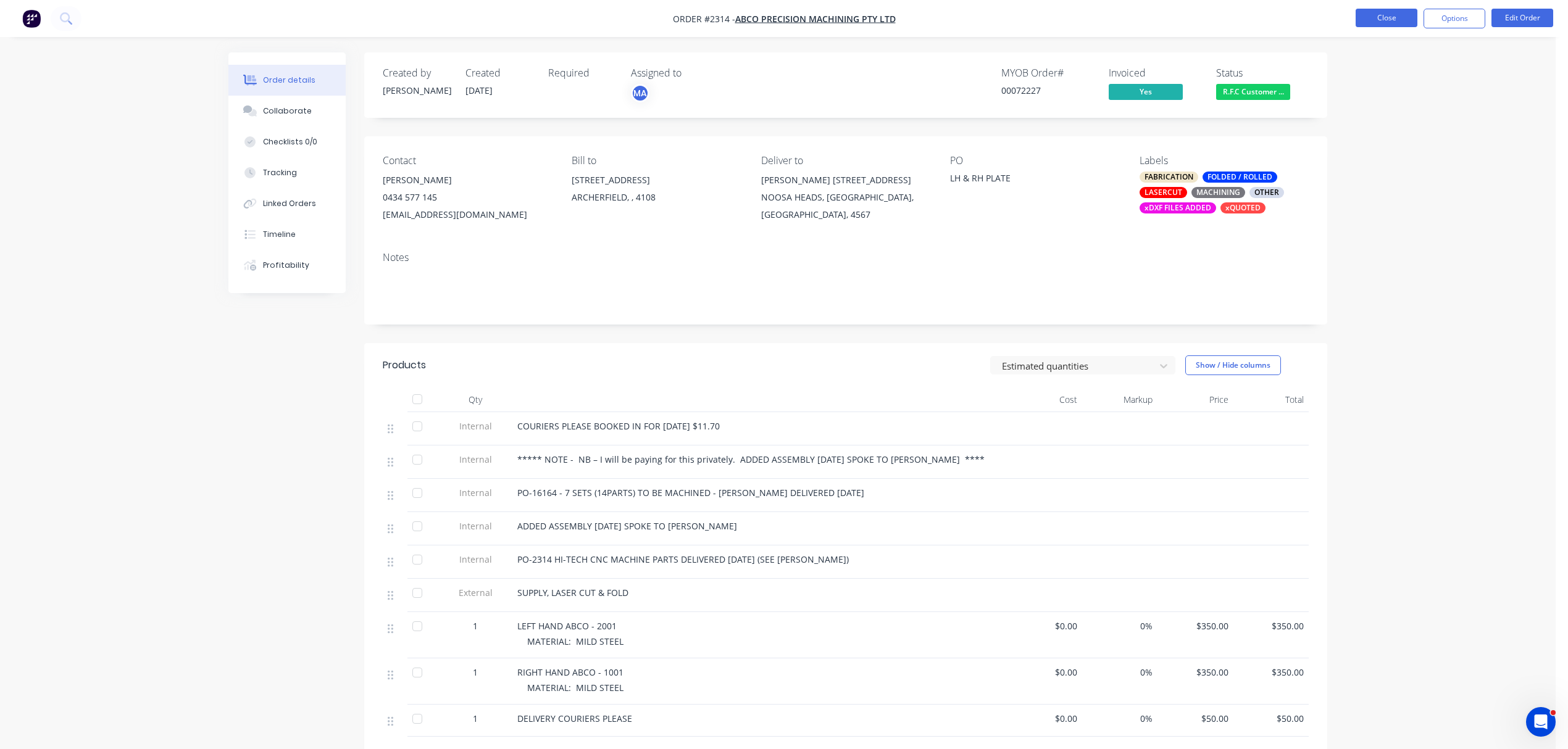
click at [1399, 18] on button "Close" at bounding box center [1386, 17] width 62 height 18
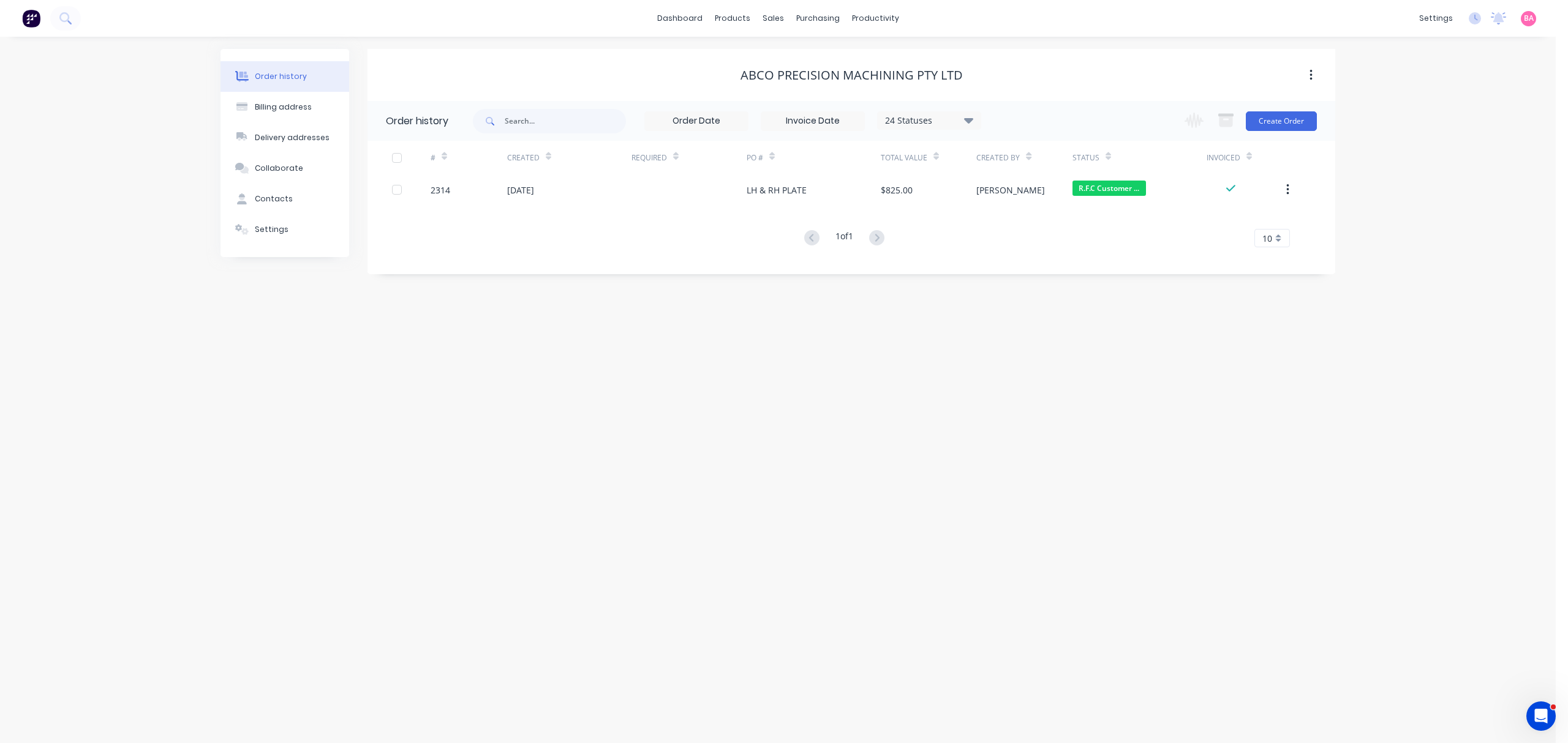
click at [1051, 433] on div "Order history Billing address Delivery addresses Collaborate Contacts Settings …" at bounding box center [778, 390] width 1555 height 707
click at [1096, 223] on div "# Created Required PO # Total Value Created By Status Invoiced 2314 [DATE] LH &…" at bounding box center [844, 194] width 952 height 107
click at [575, 126] on input "text" at bounding box center [571, 121] width 121 height 25
type input "instock"
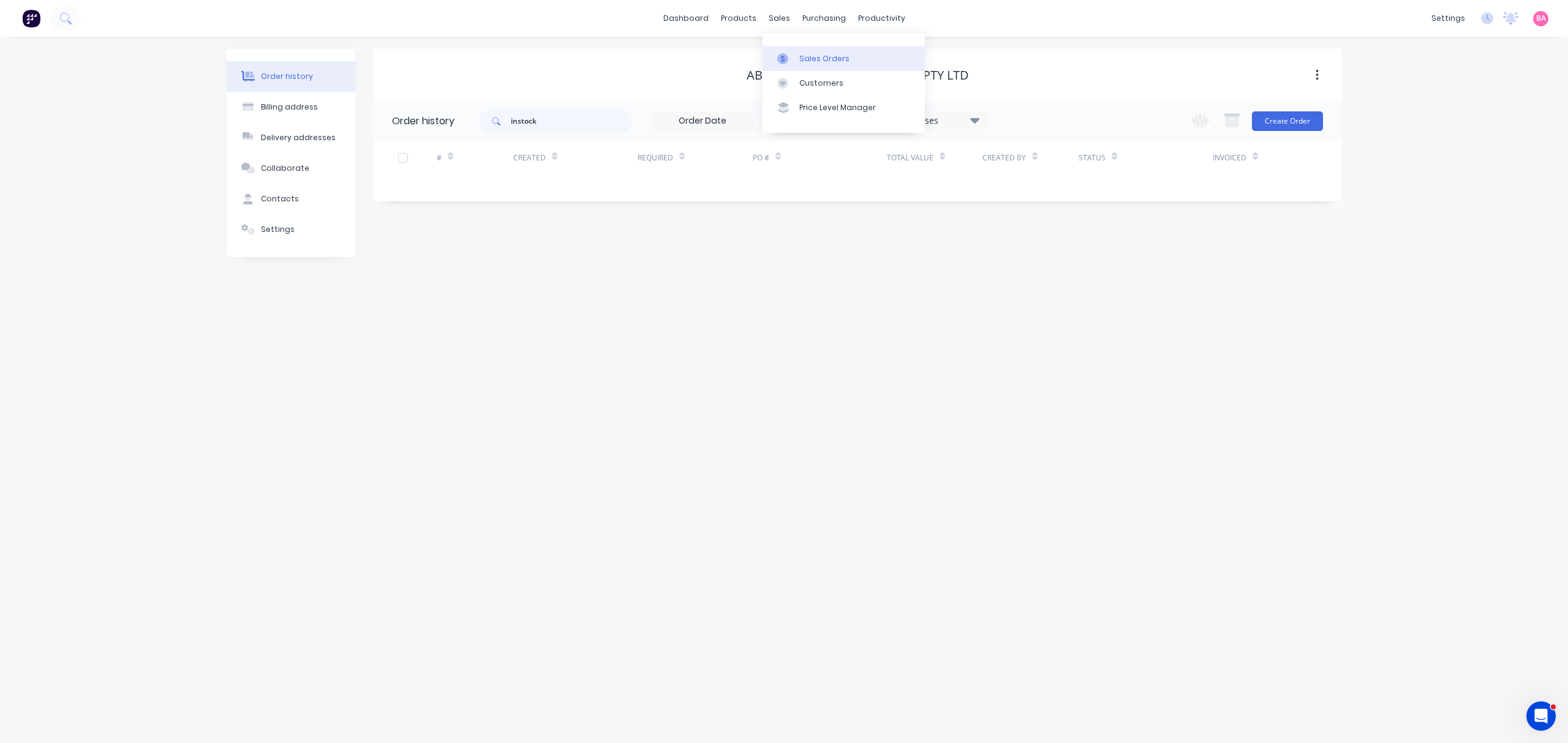
click at [816, 54] on div "Sales Orders" at bounding box center [824, 59] width 50 height 11
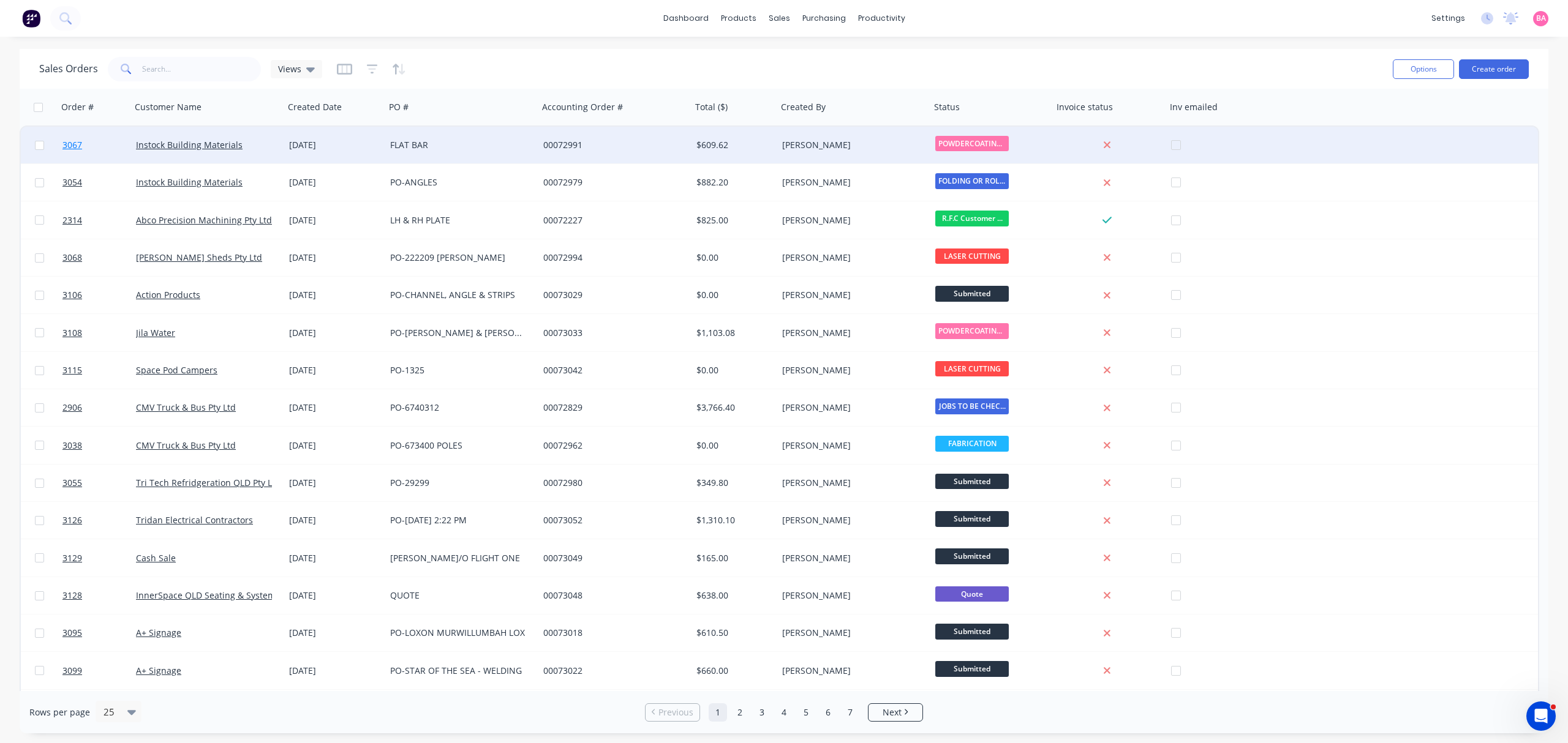
click at [74, 145] on span "3067" at bounding box center [73, 145] width 20 height 12
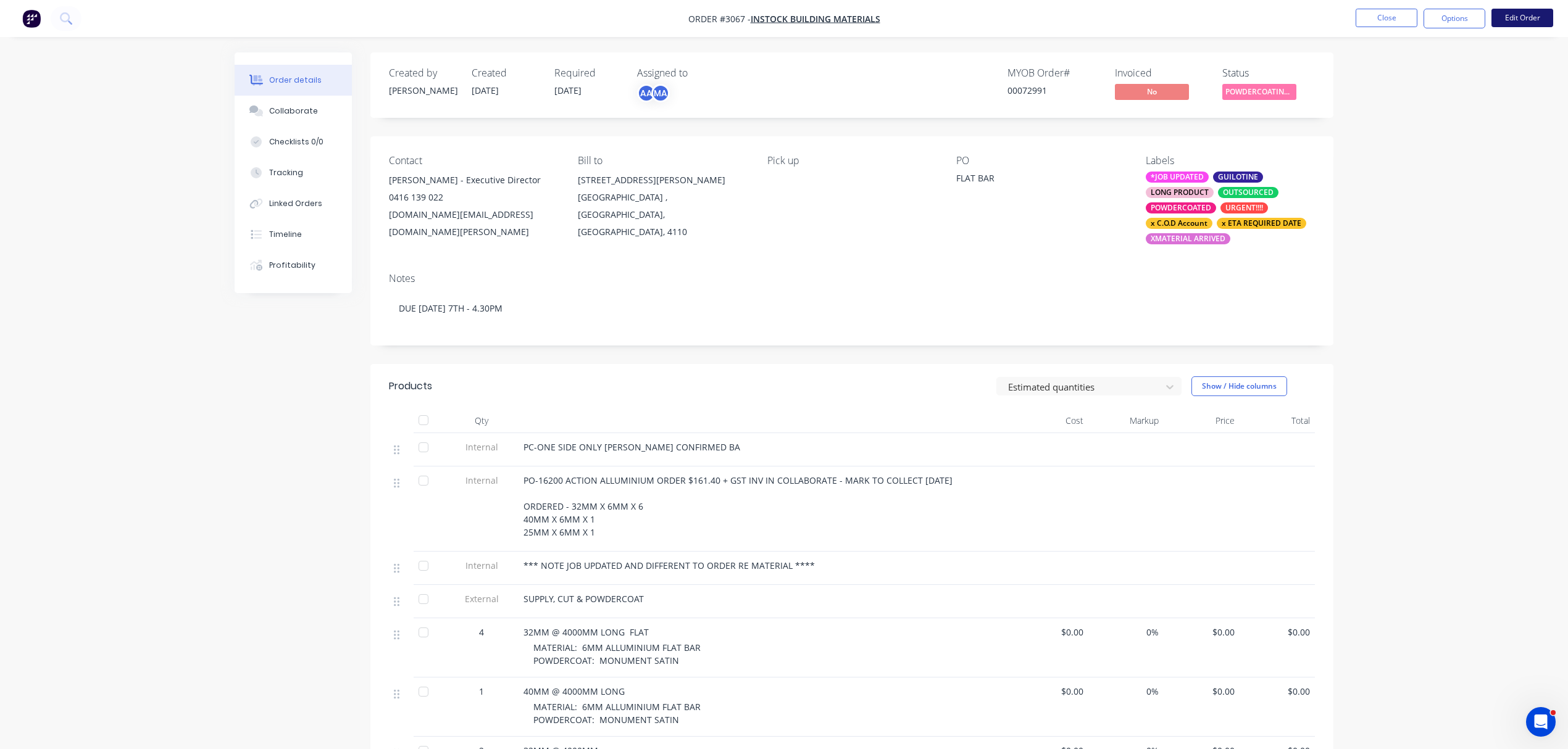
click at [1525, 13] on button "Edit Order" at bounding box center [1522, 17] width 62 height 18
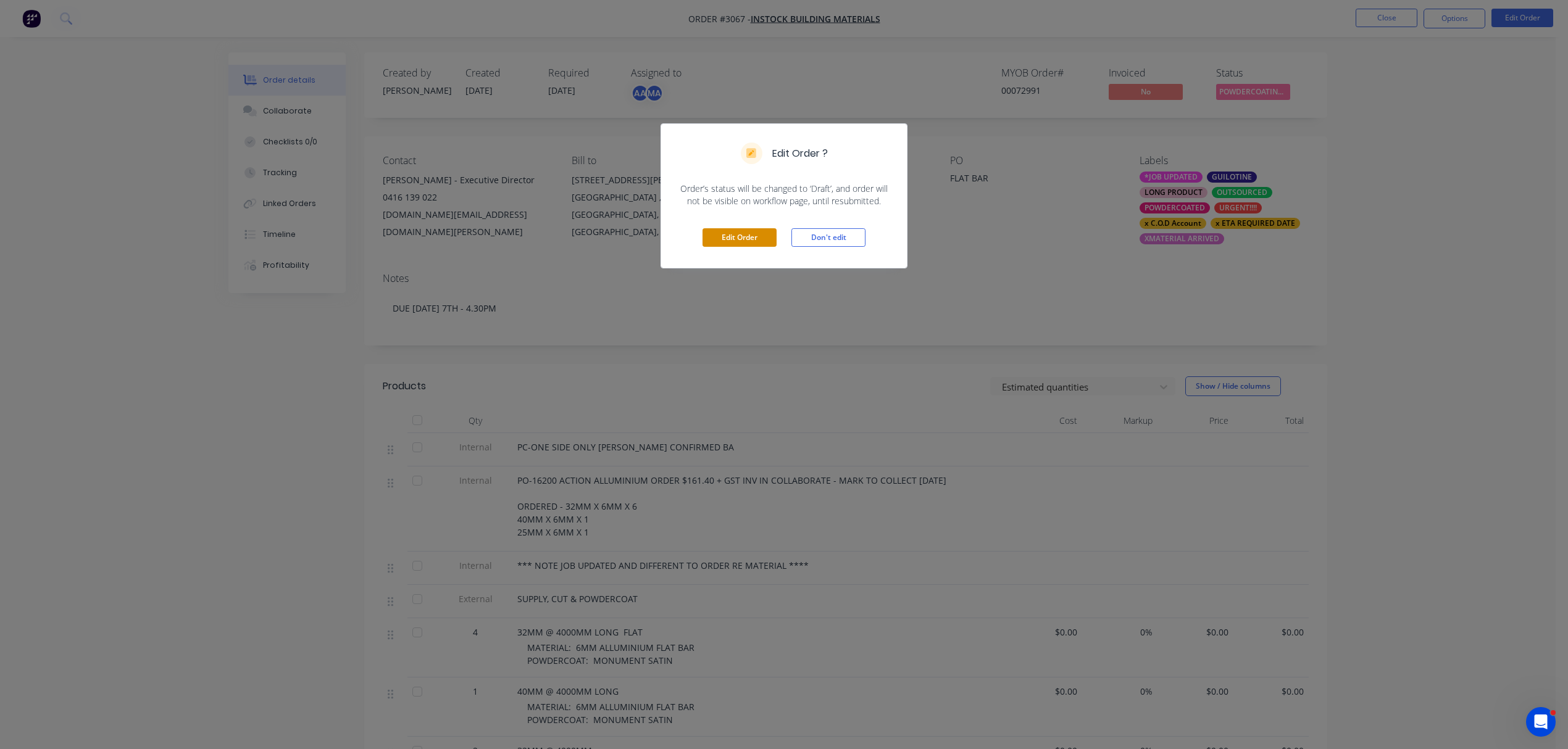
click at [738, 233] on button "Edit Order" at bounding box center [739, 238] width 74 height 18
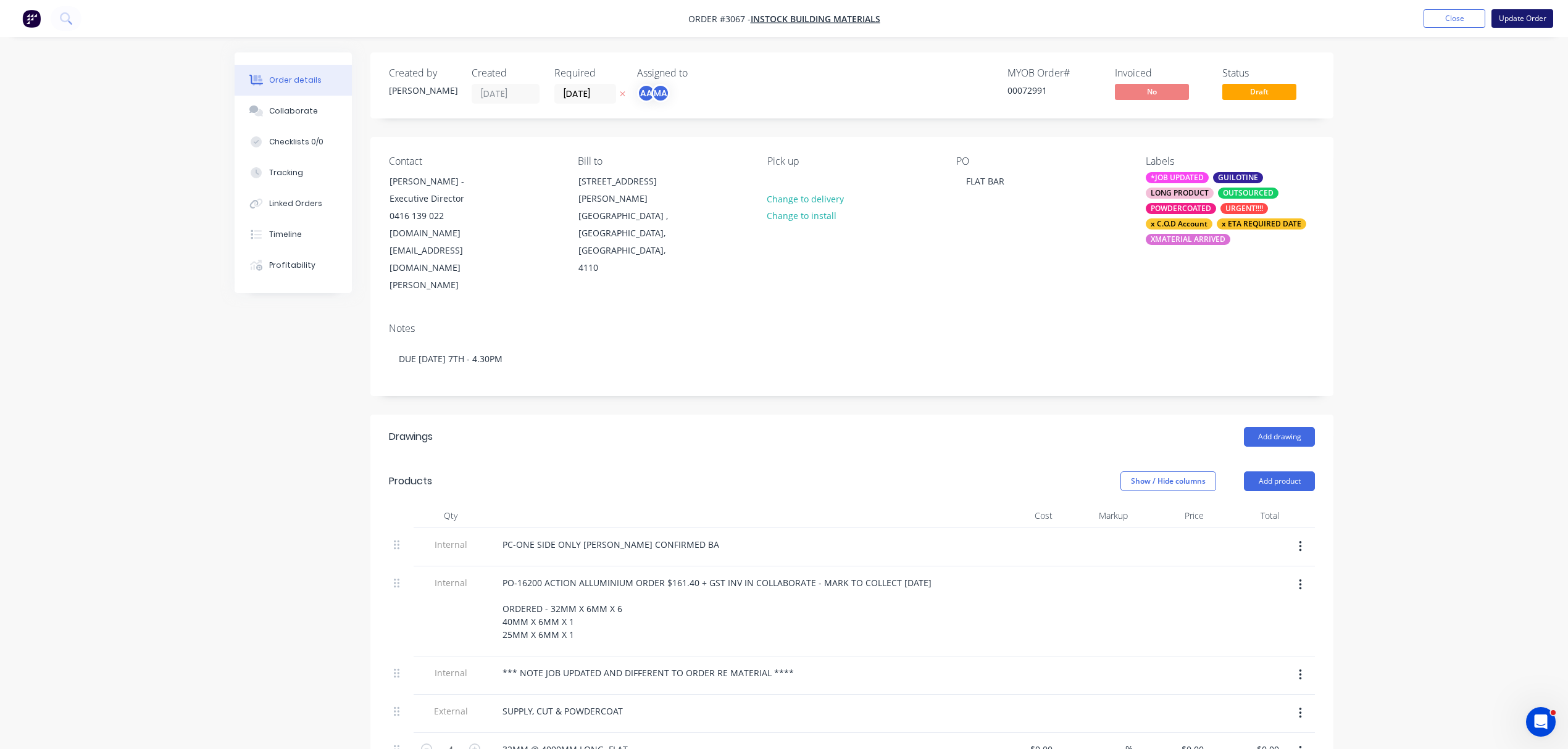
click at [1522, 15] on button "Update Order" at bounding box center [1522, 18] width 62 height 18
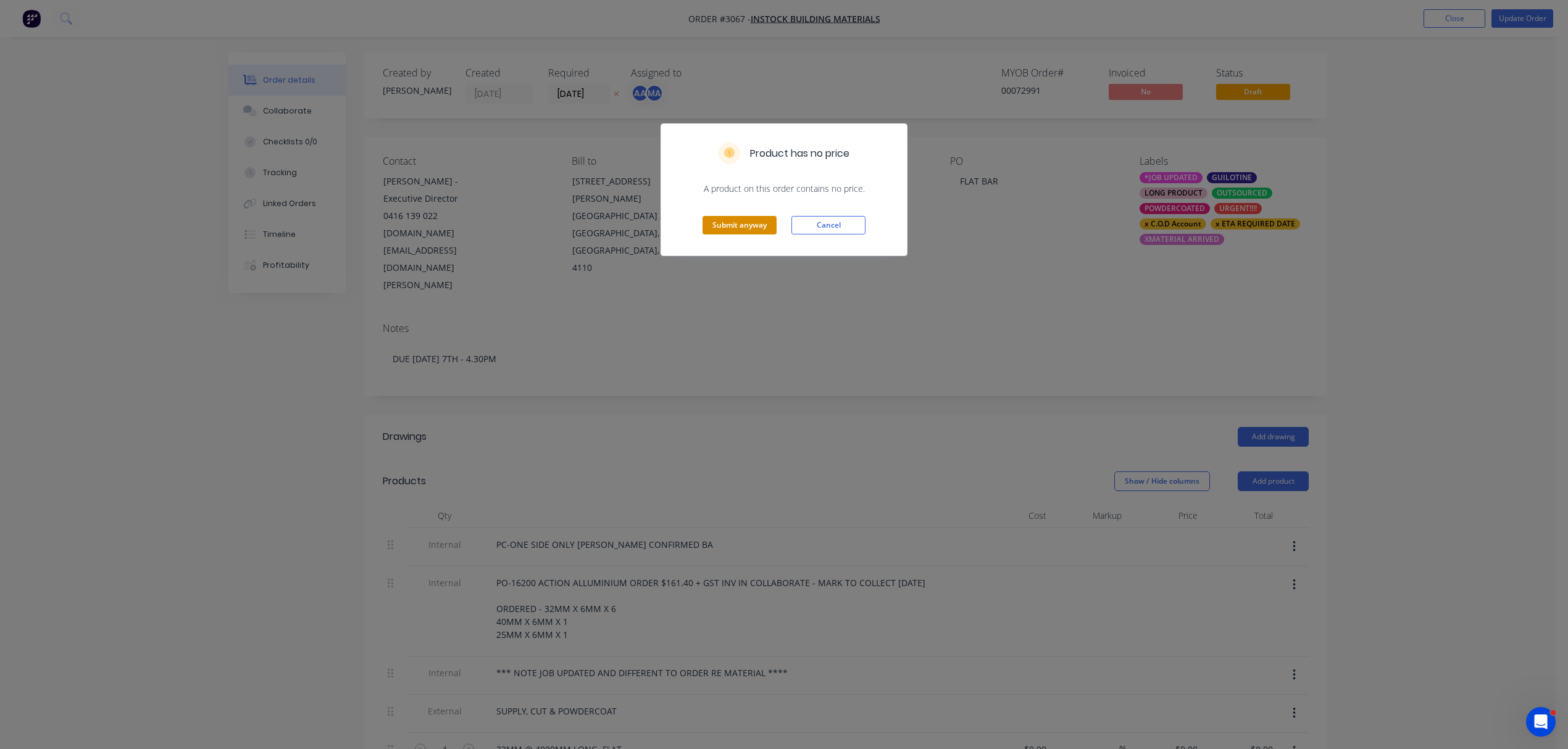
click at [745, 223] on button "Submit anyway" at bounding box center [739, 225] width 74 height 18
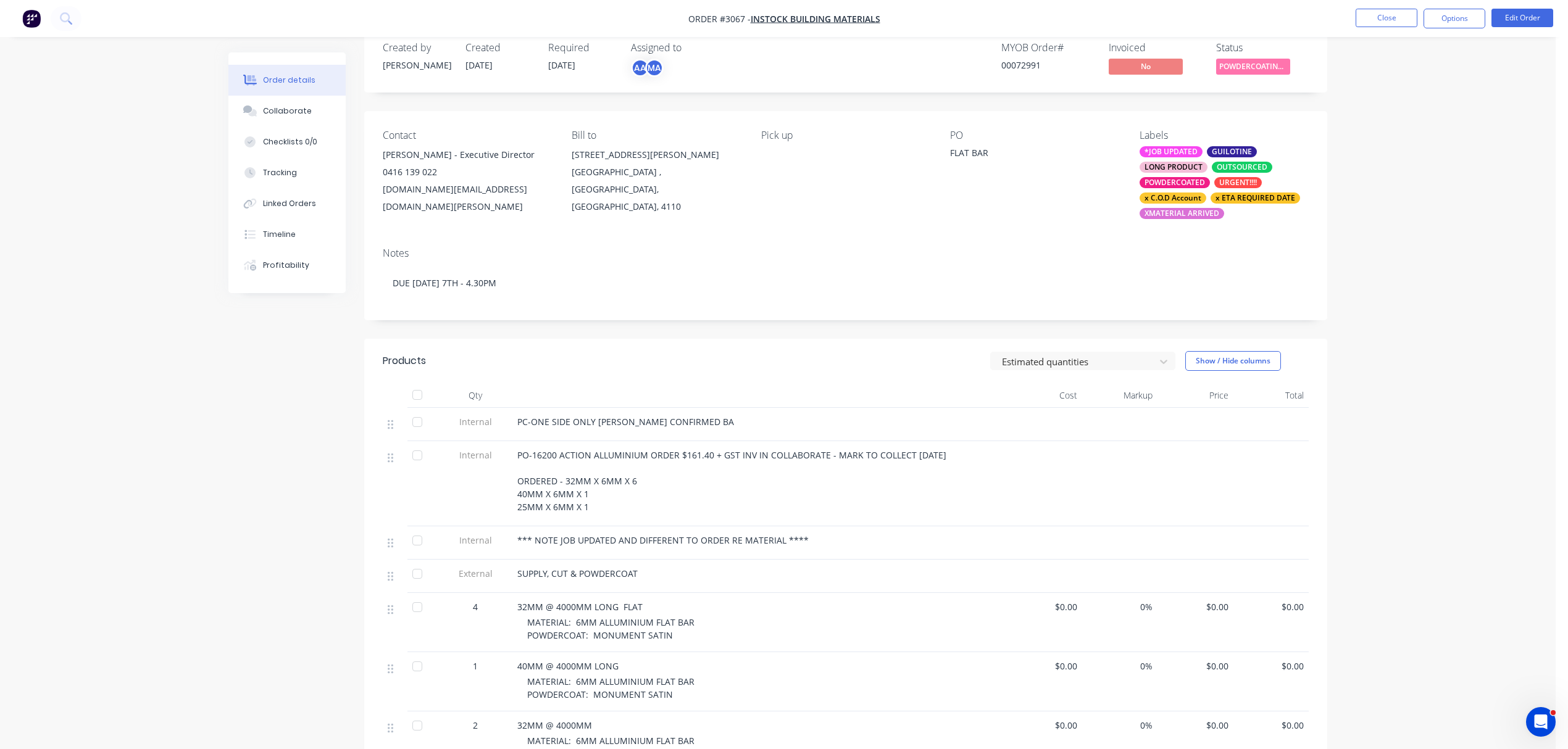
scroll to position [28, 0]
click at [1453, 18] on button "Options" at bounding box center [1454, 18] width 62 height 20
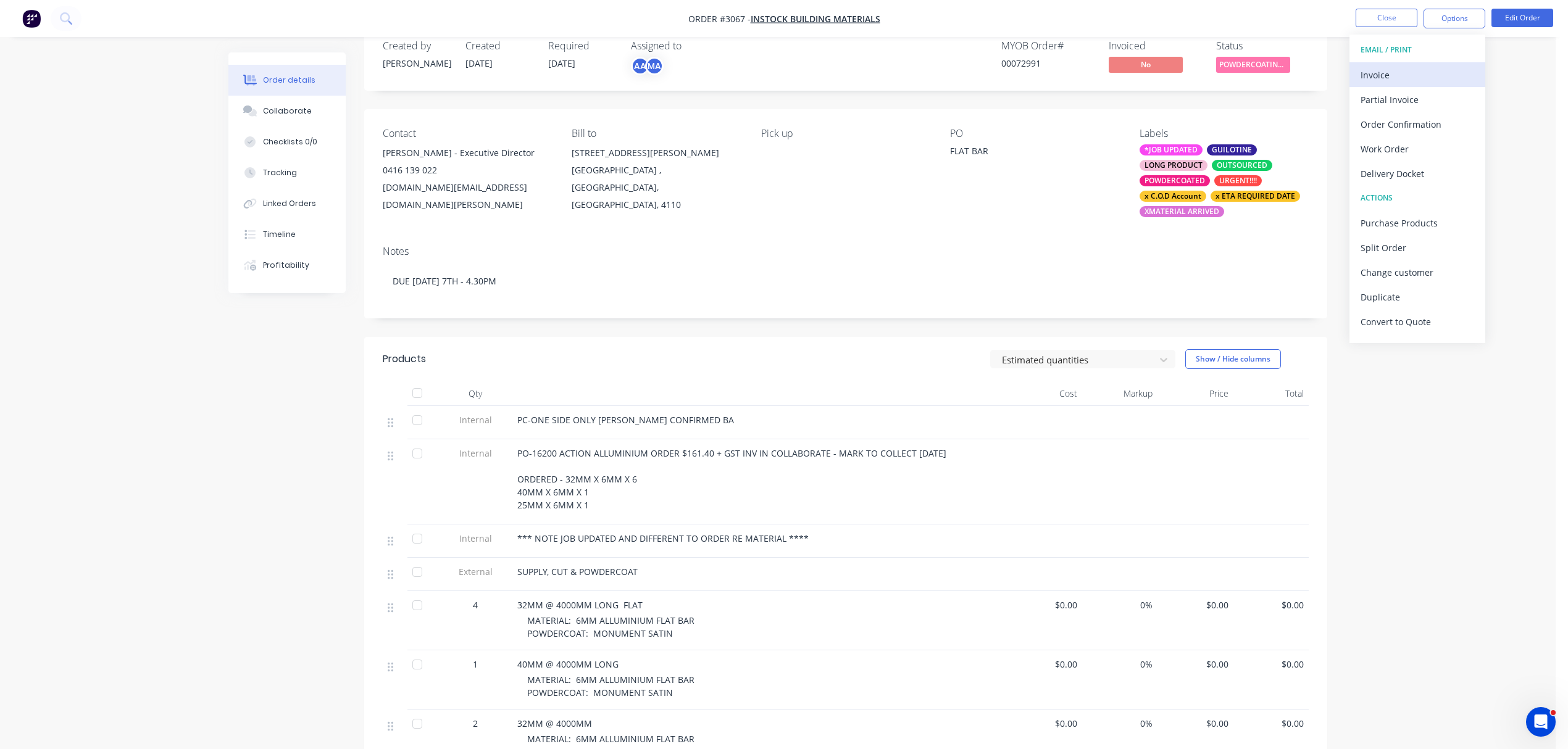
click at [1373, 67] on div "Invoice" at bounding box center [1417, 75] width 114 height 18
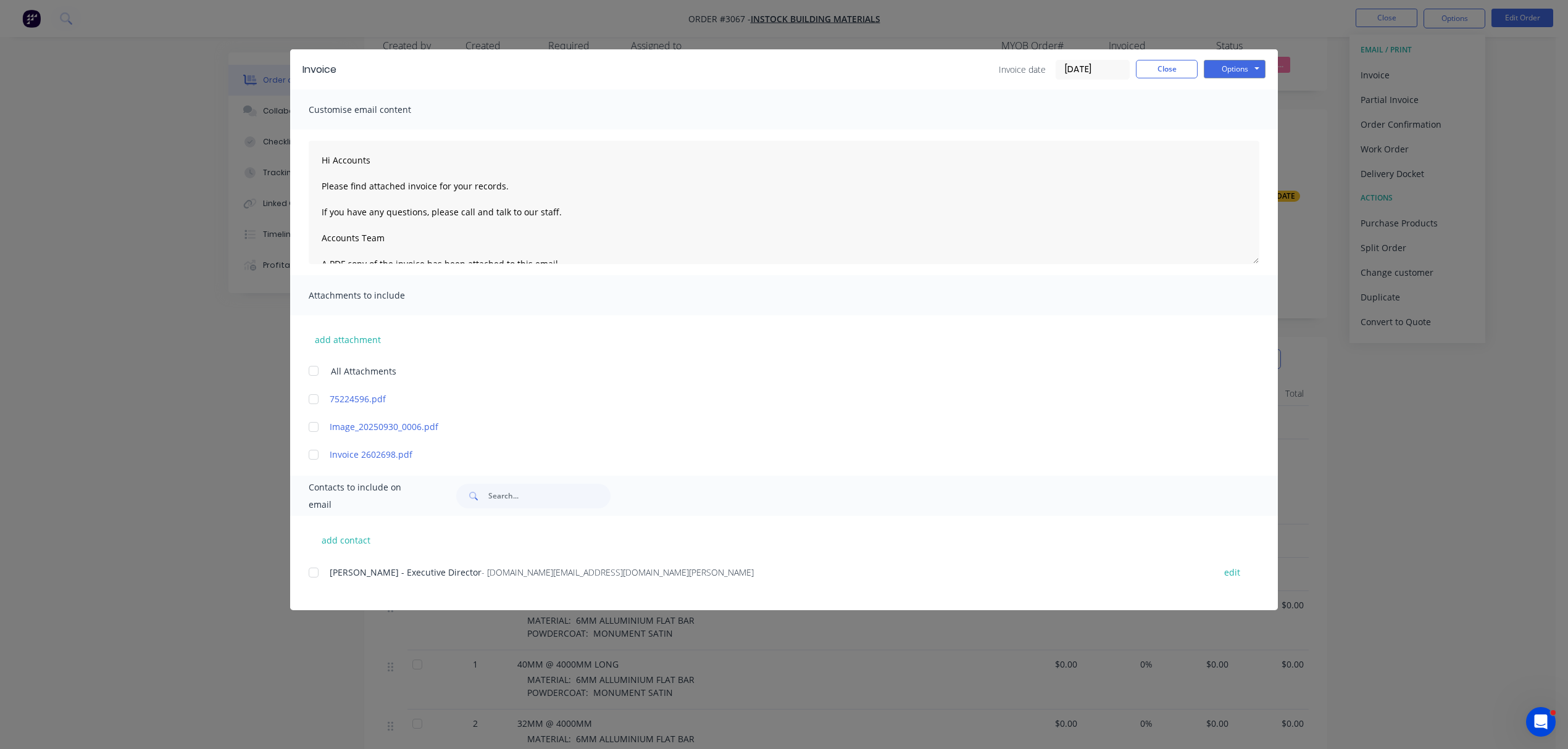
click at [309, 576] on div at bounding box center [313, 573] width 25 height 25
click at [1245, 64] on button "Options" at bounding box center [1234, 69] width 62 height 18
click at [1249, 110] on button "Print" at bounding box center [1243, 111] width 79 height 20
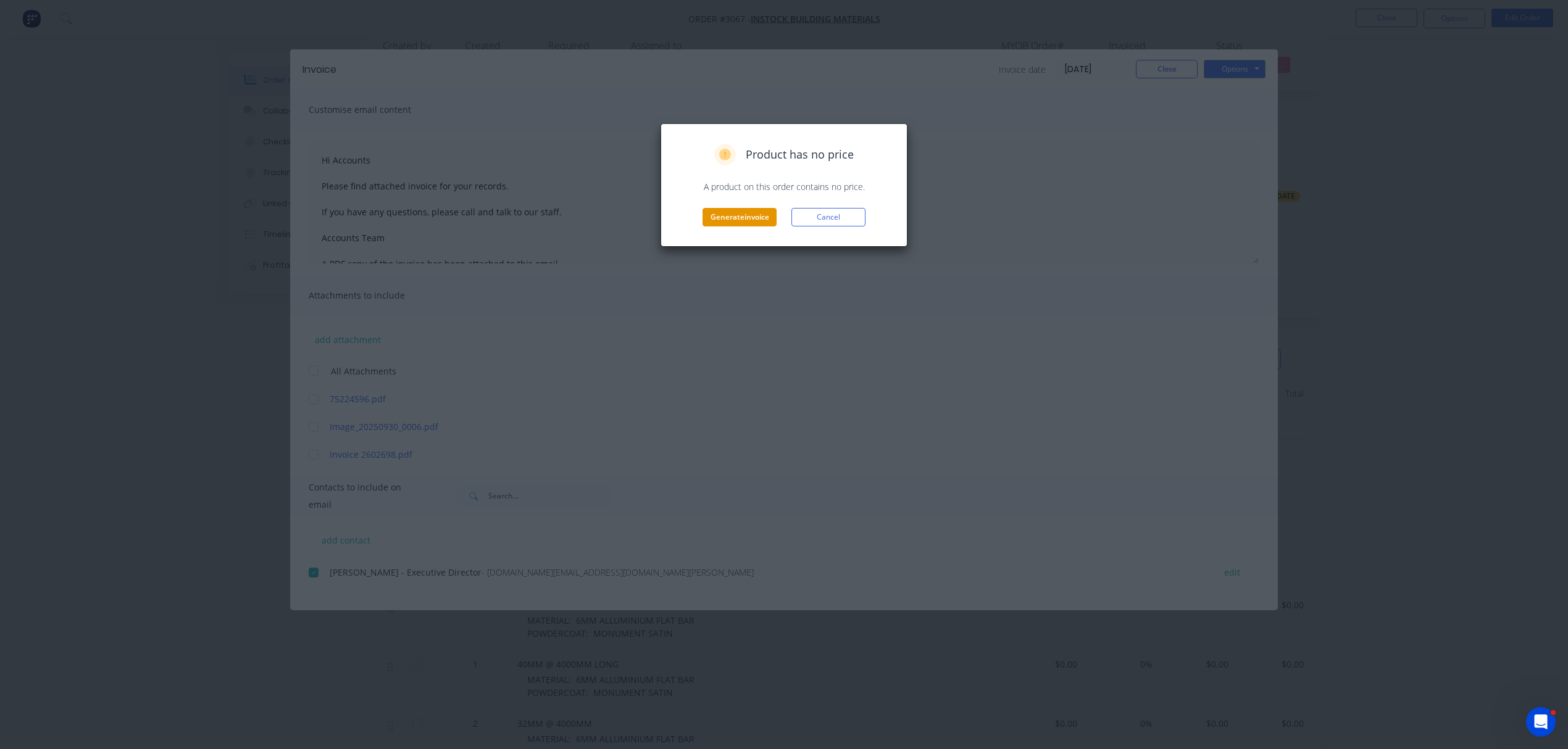
click at [754, 216] on button "Generate invoice" at bounding box center [739, 218] width 74 height 18
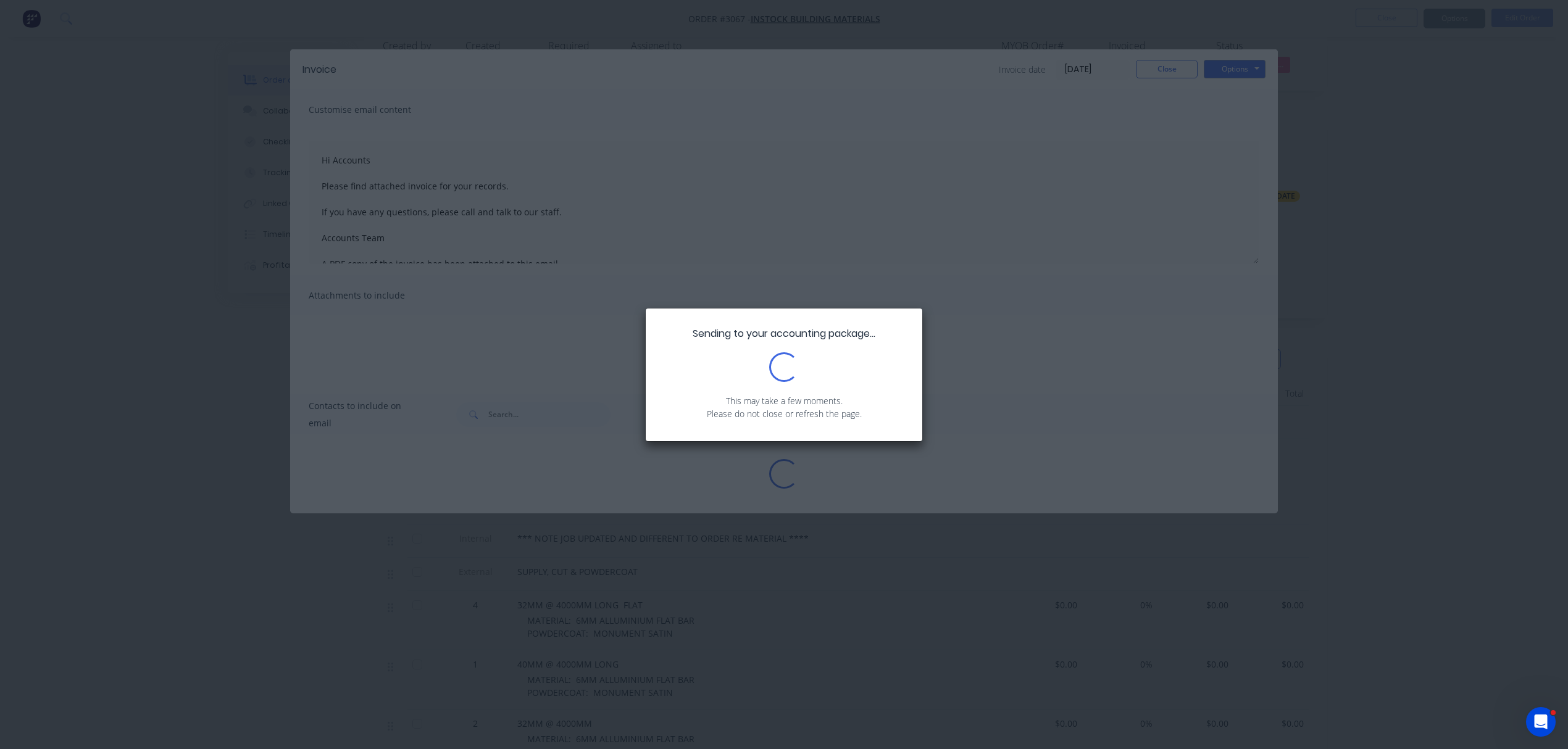
type textarea "Hi Accounts Please find attached invoice for your records. If you have any ques…"
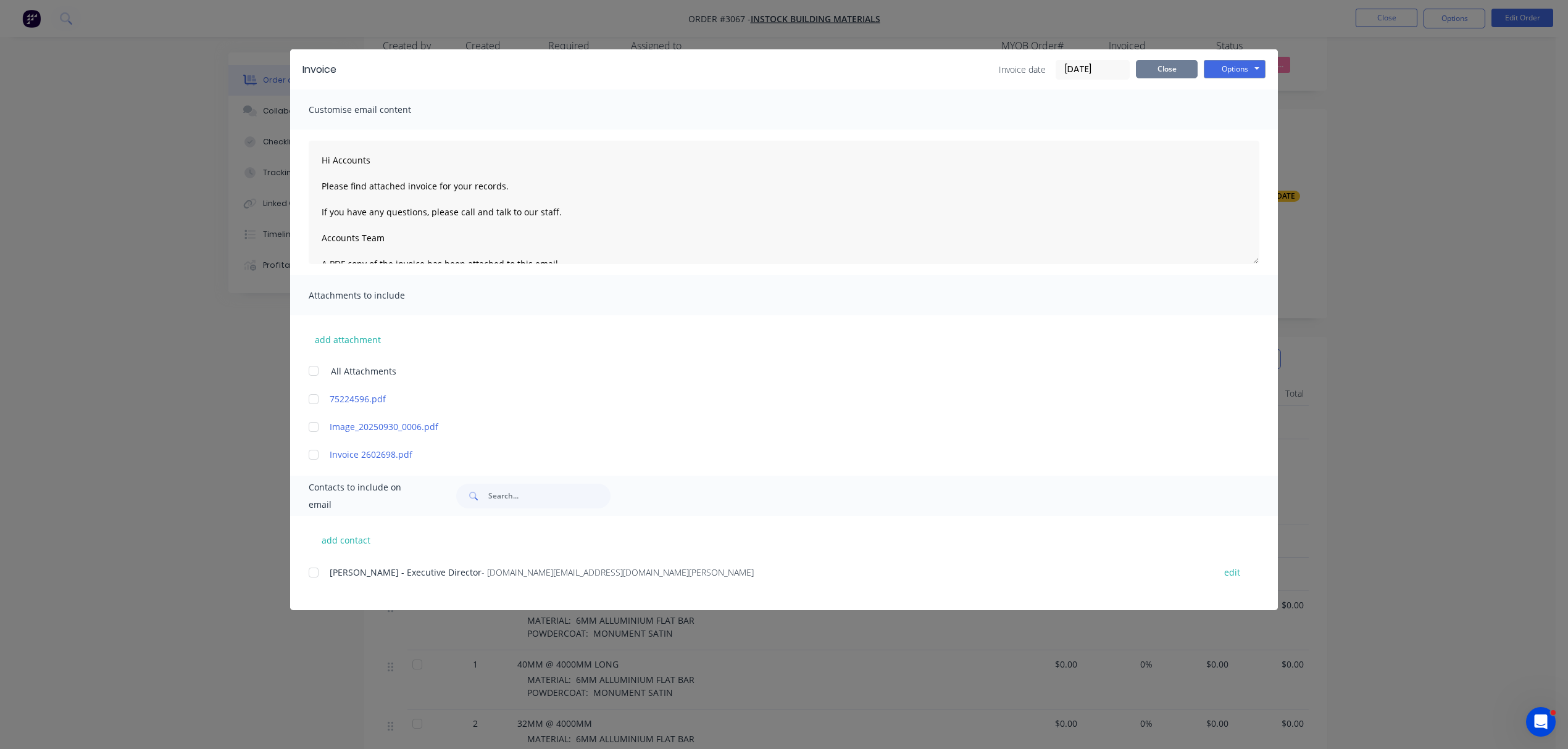
click at [1142, 68] on button "Close" at bounding box center [1166, 69] width 62 height 18
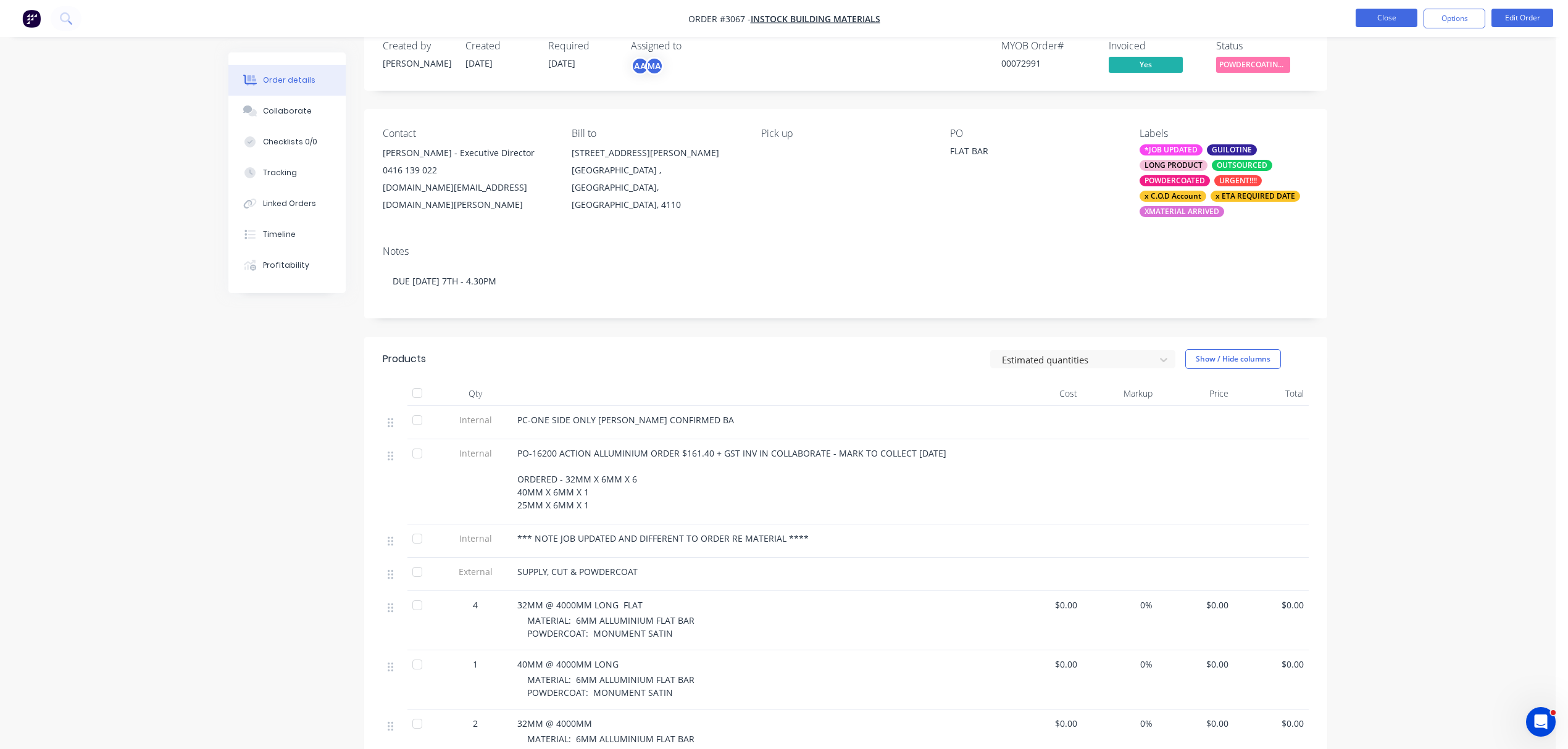
click at [1395, 21] on button "Close" at bounding box center [1386, 17] width 62 height 18
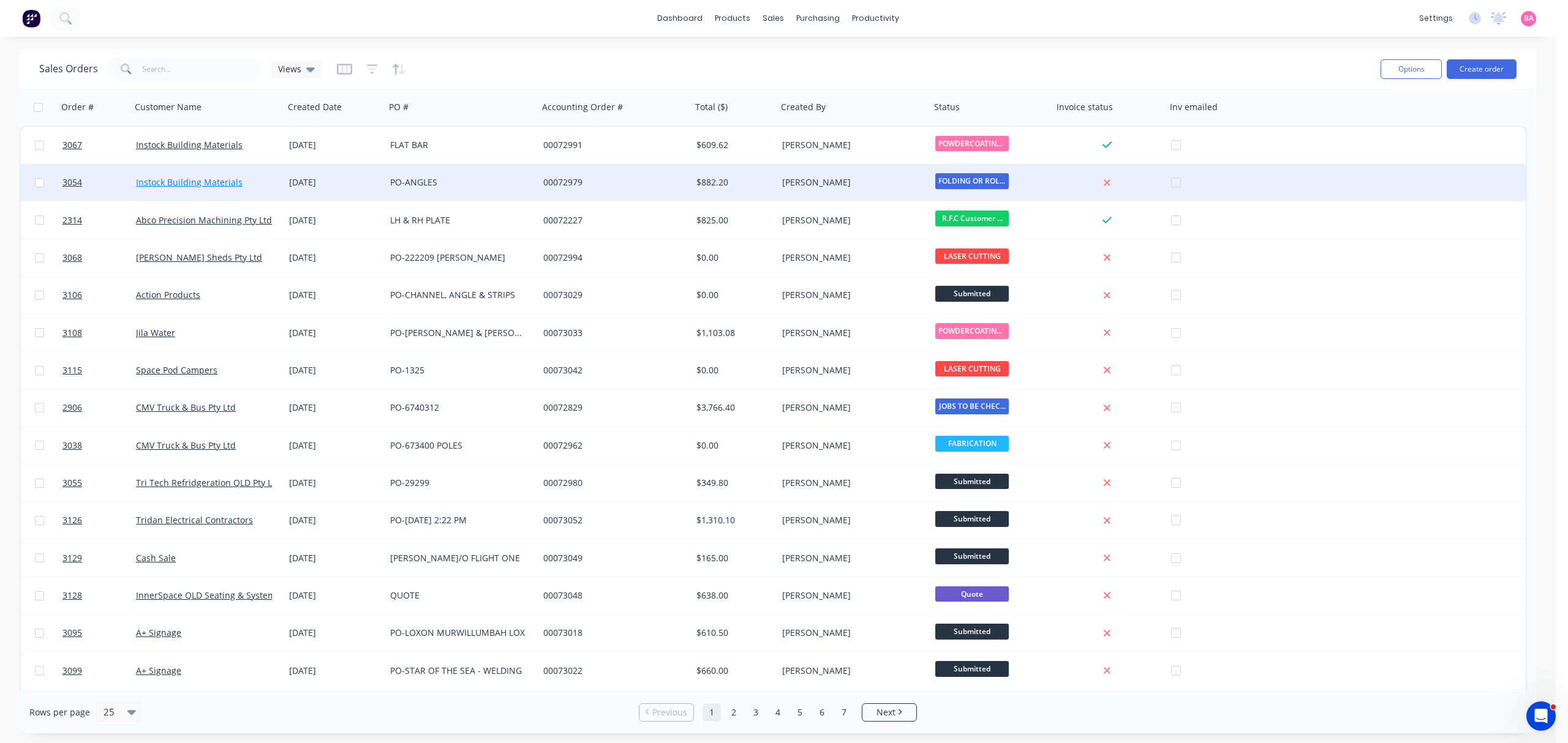
click at [154, 181] on link "Instock Building Materials" at bounding box center [188, 182] width 107 height 12
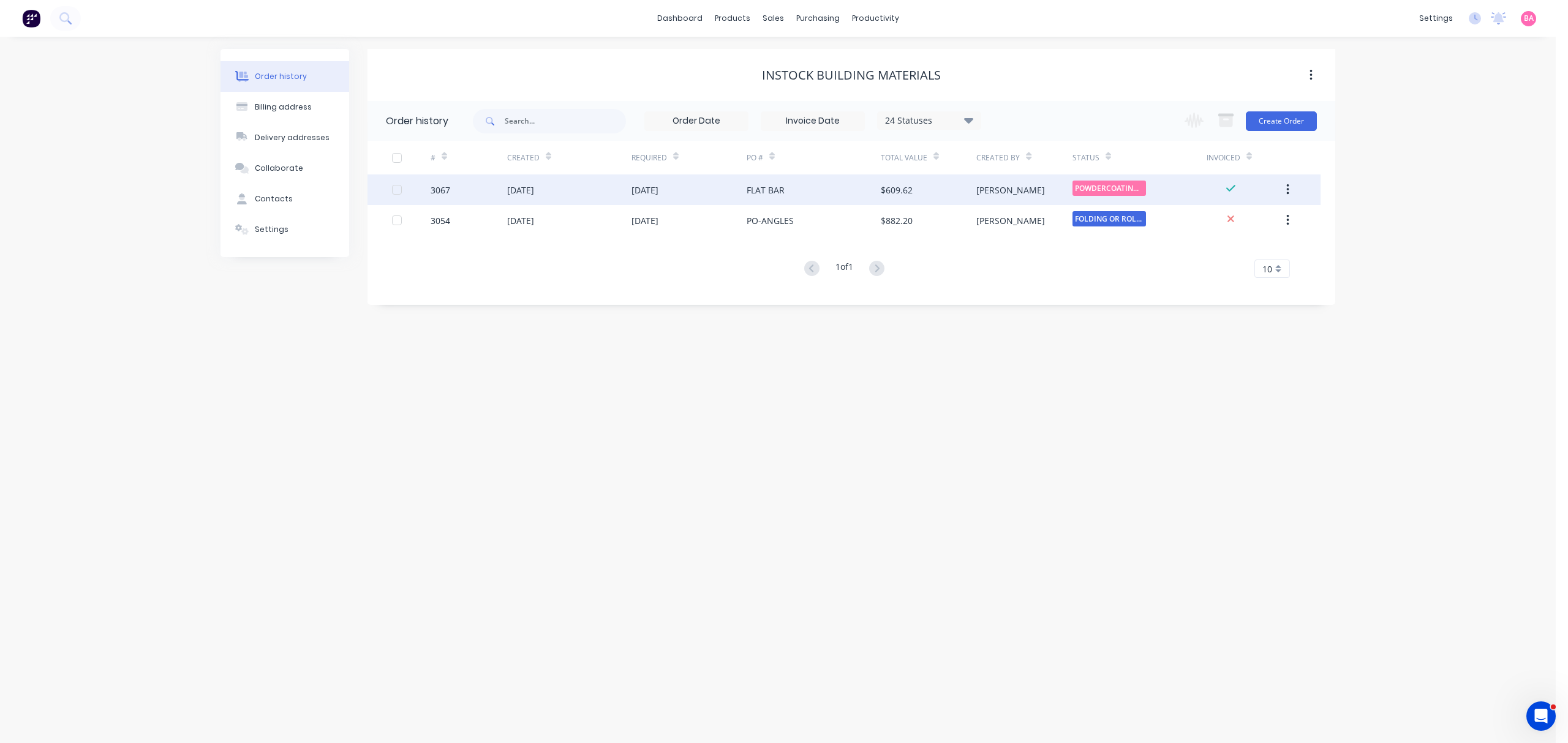
click at [437, 188] on div "3067" at bounding box center [441, 190] width 20 height 13
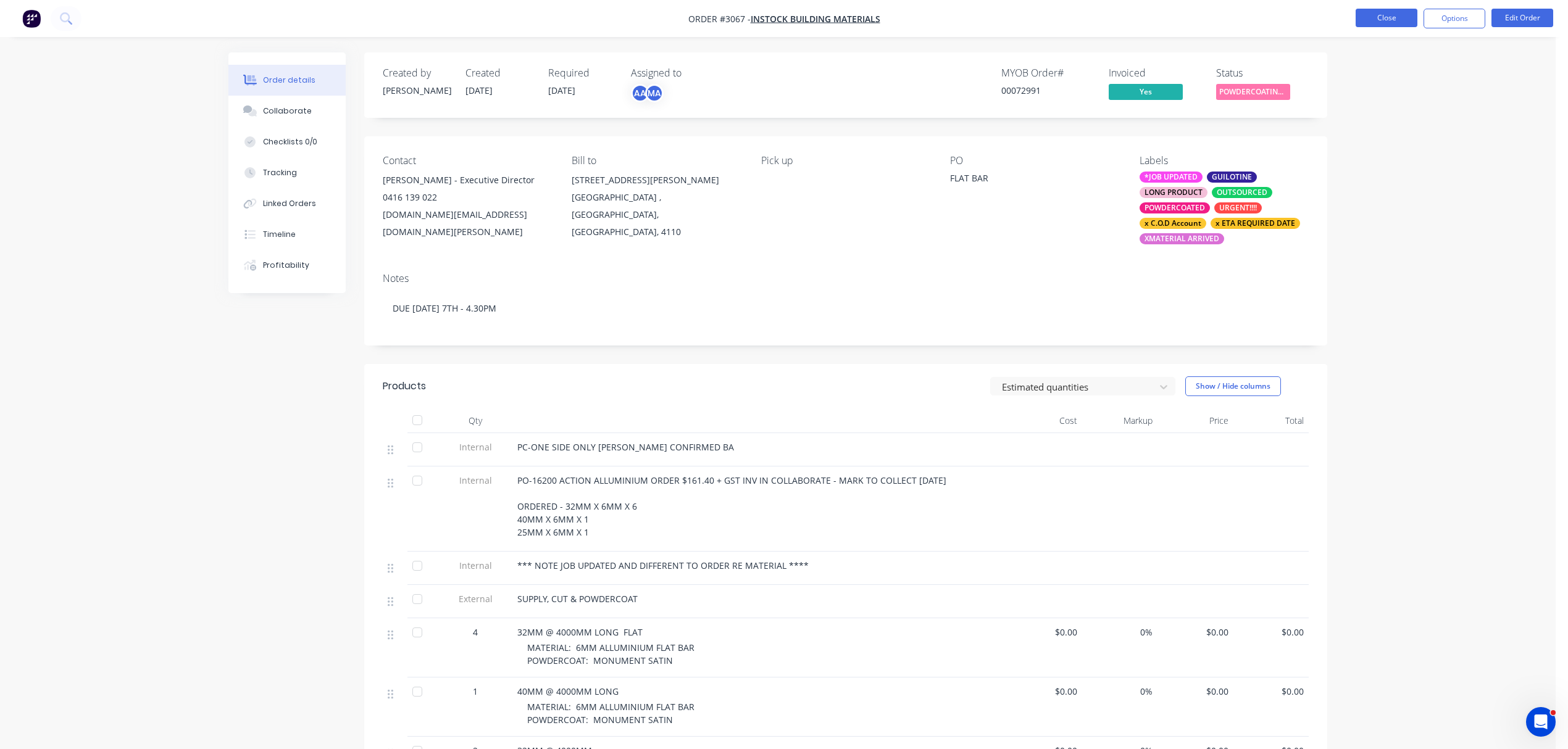
click at [1373, 16] on button "Close" at bounding box center [1386, 17] width 62 height 18
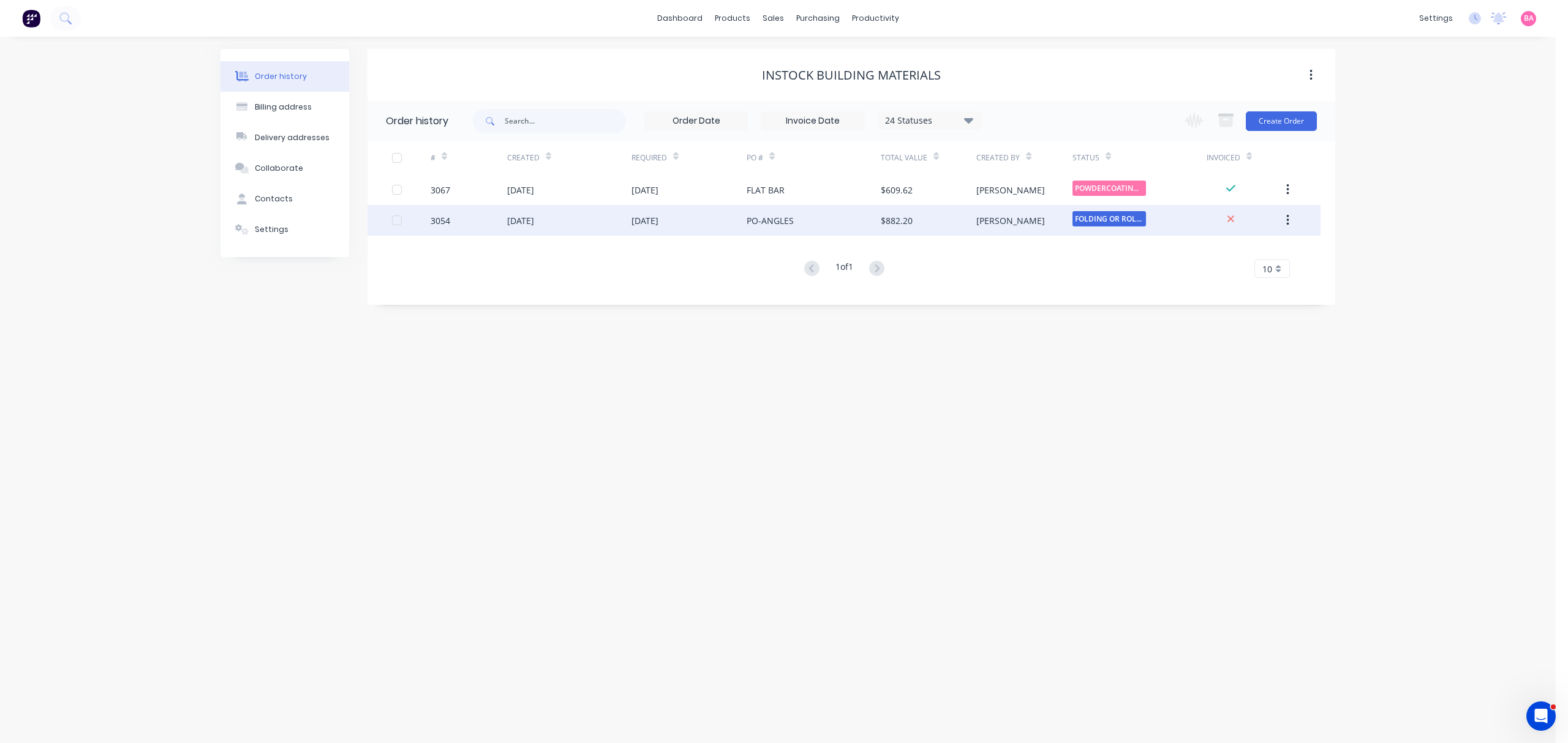
click at [427, 219] on div at bounding box center [411, 220] width 38 height 31
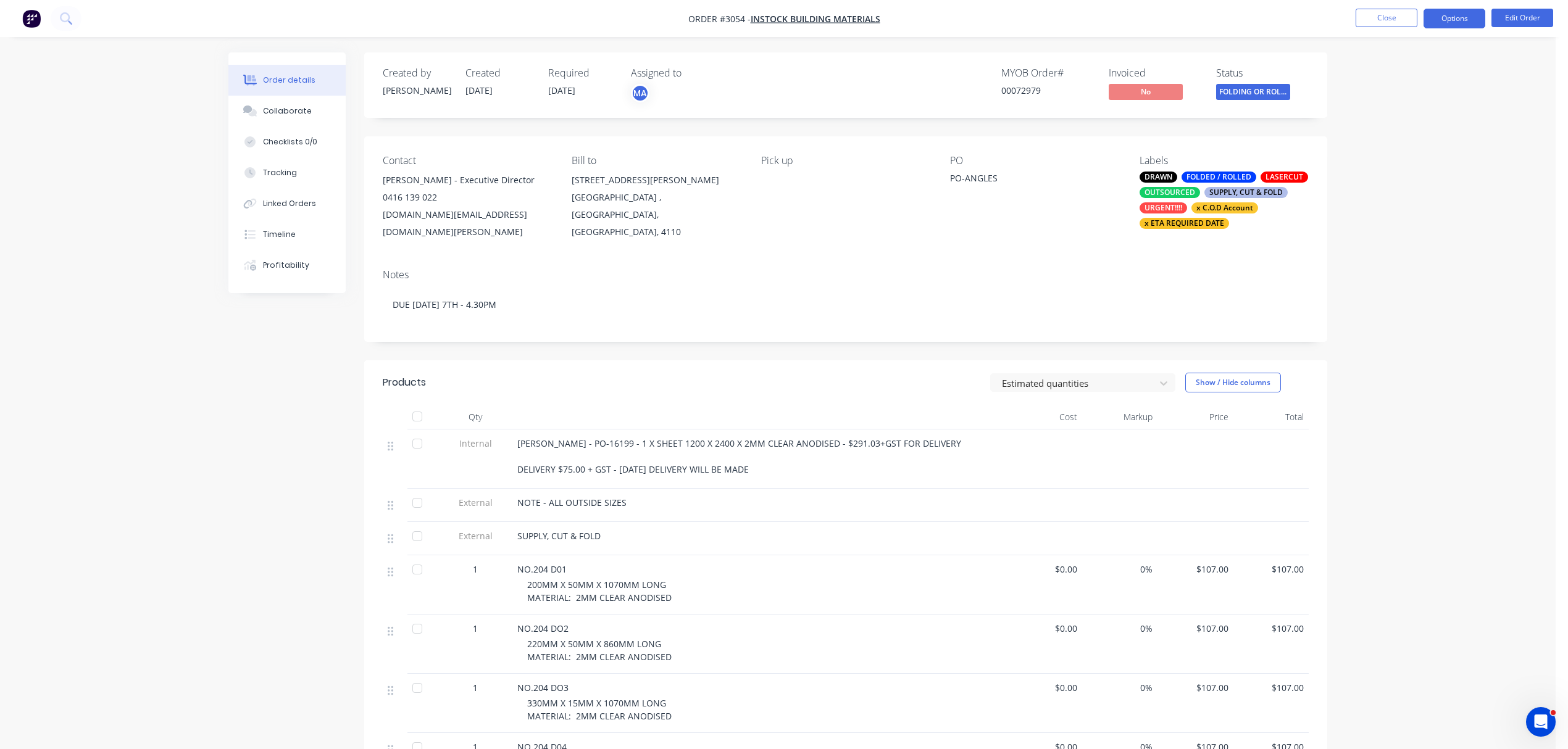
click at [1461, 16] on button "Options" at bounding box center [1454, 18] width 62 height 20
click at [1383, 74] on div "Invoice" at bounding box center [1417, 75] width 114 height 18
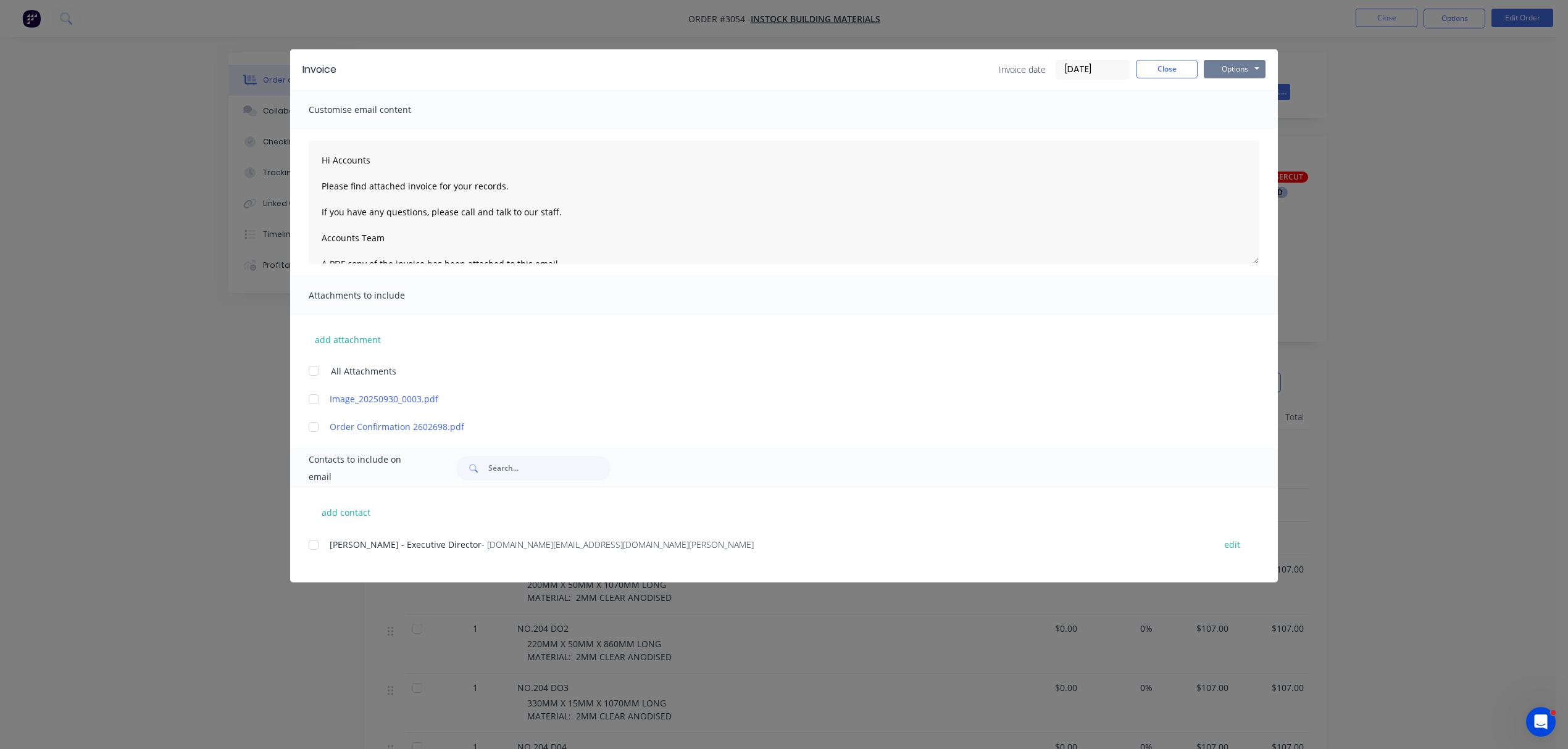
click at [1244, 73] on button "Options" at bounding box center [1234, 69] width 62 height 18
click at [1246, 106] on button "Print" at bounding box center [1243, 111] width 79 height 20
click at [1226, 67] on button "Options" at bounding box center [1234, 69] width 62 height 18
type textarea "Hi Accounts Please find attached invoice for your records. If you have any ques…"
click at [1176, 65] on button "Close" at bounding box center [1166, 69] width 62 height 18
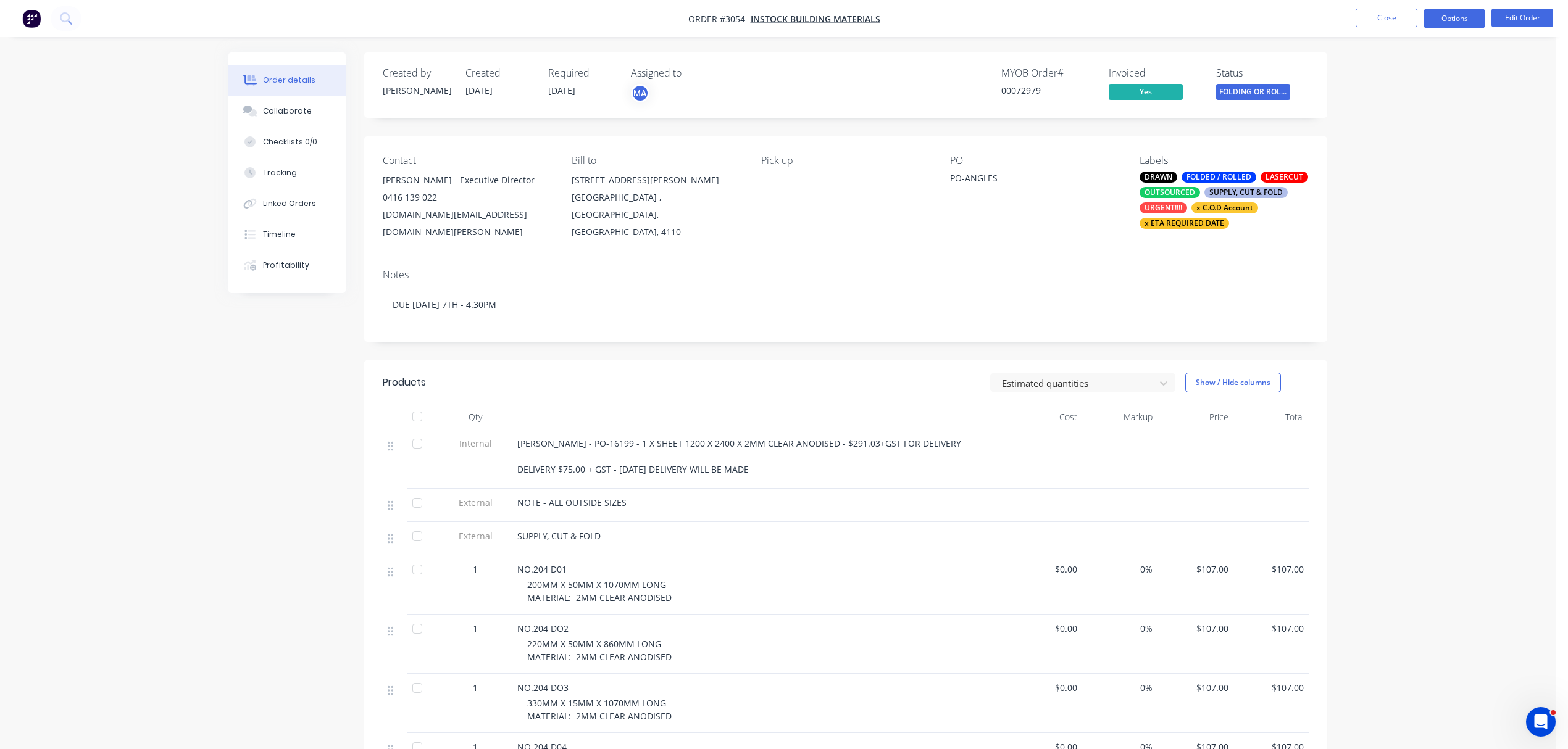
click at [1466, 16] on button "Options" at bounding box center [1454, 18] width 62 height 20
click at [1407, 169] on div "Delivery Docket" at bounding box center [1417, 174] width 114 height 18
click at [1406, 117] on div "Without pricing" at bounding box center [1417, 125] width 114 height 18
click at [1379, 16] on button "Close" at bounding box center [1386, 17] width 62 height 18
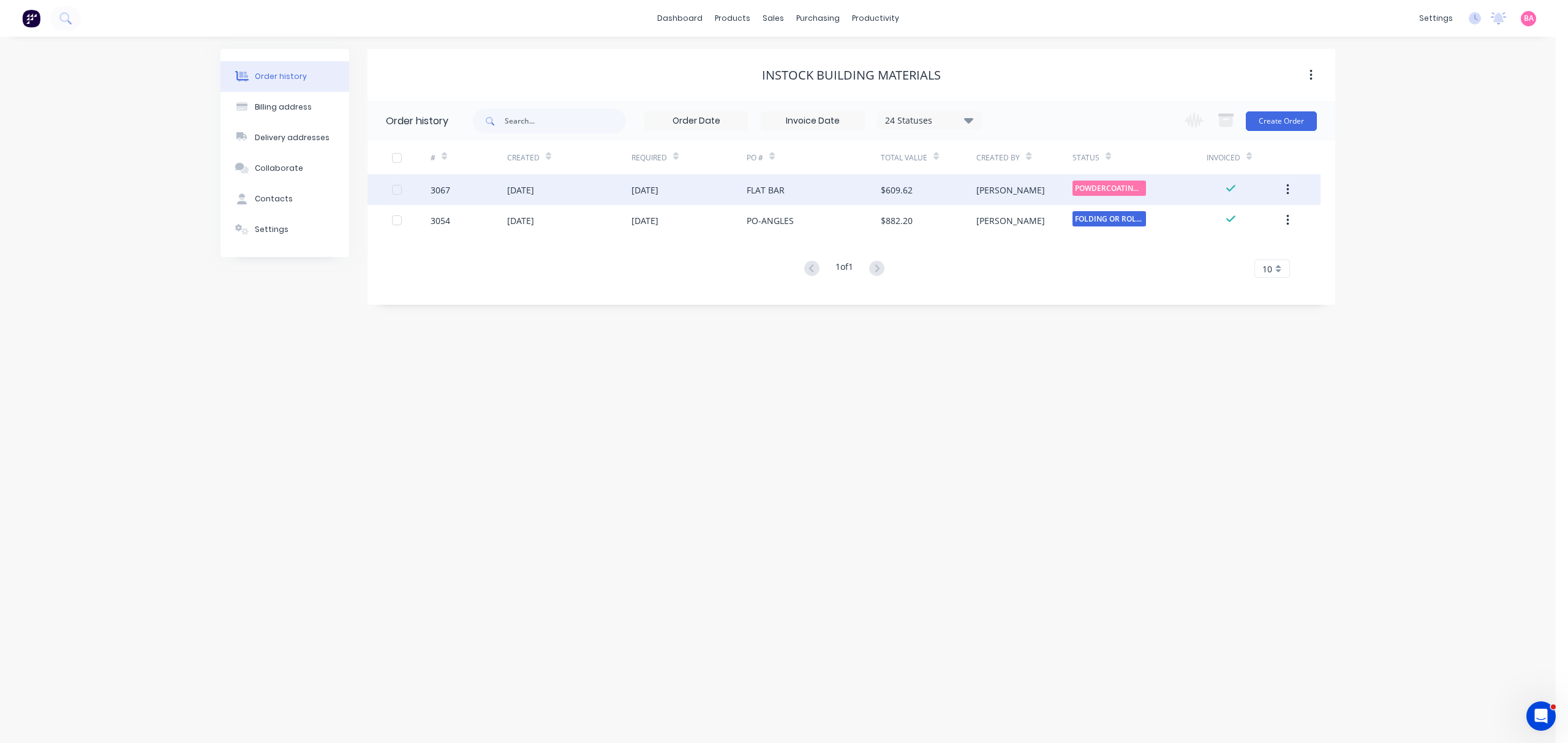
click at [431, 189] on div "3067" at bounding box center [441, 190] width 20 height 13
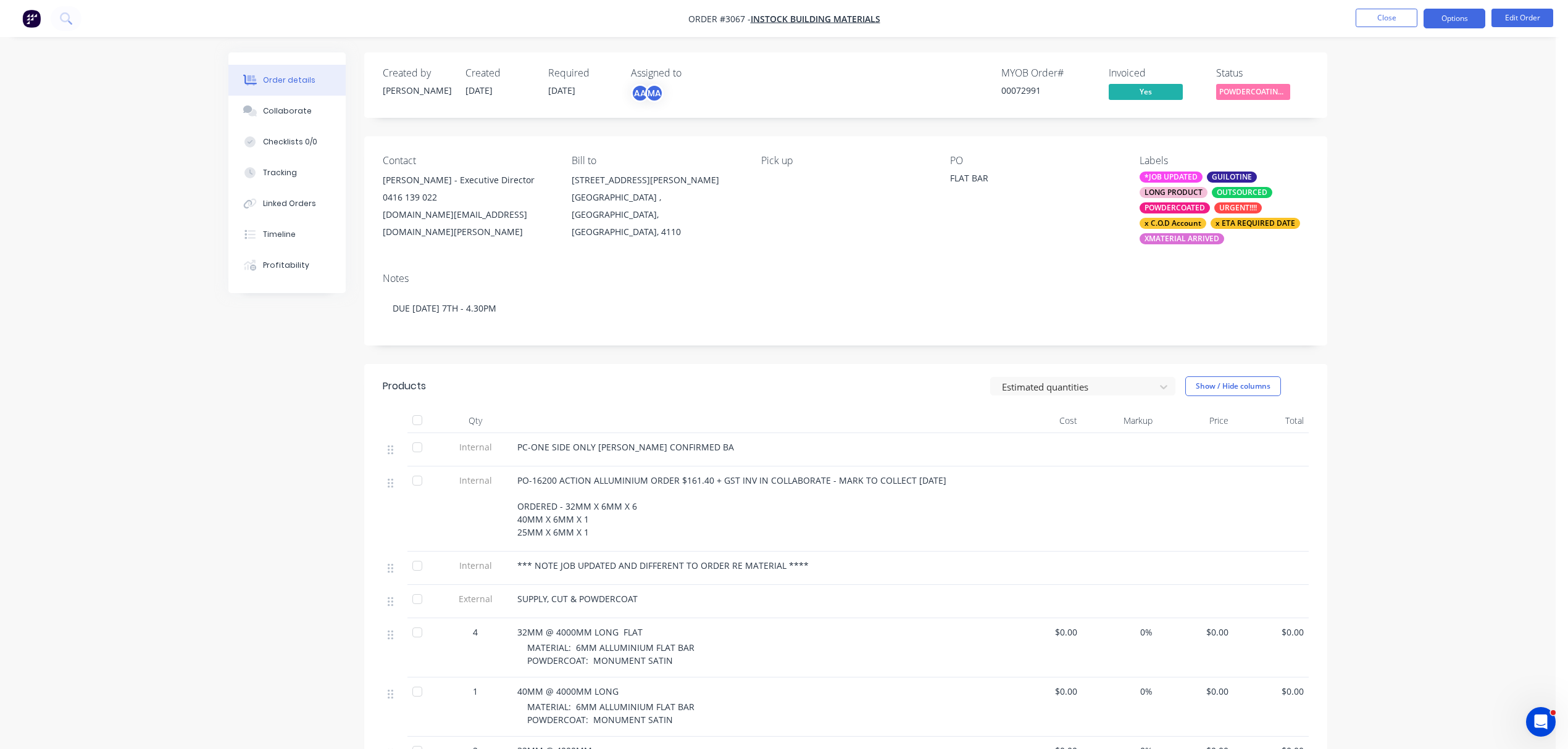
click at [1466, 13] on button "Options" at bounding box center [1454, 18] width 62 height 20
click at [1395, 166] on div "Delivery Docket" at bounding box center [1417, 174] width 114 height 18
click at [1404, 121] on div "Without pricing" at bounding box center [1417, 125] width 114 height 18
click at [1268, 92] on span "POWDERCOATING/S..." at bounding box center [1253, 91] width 74 height 16
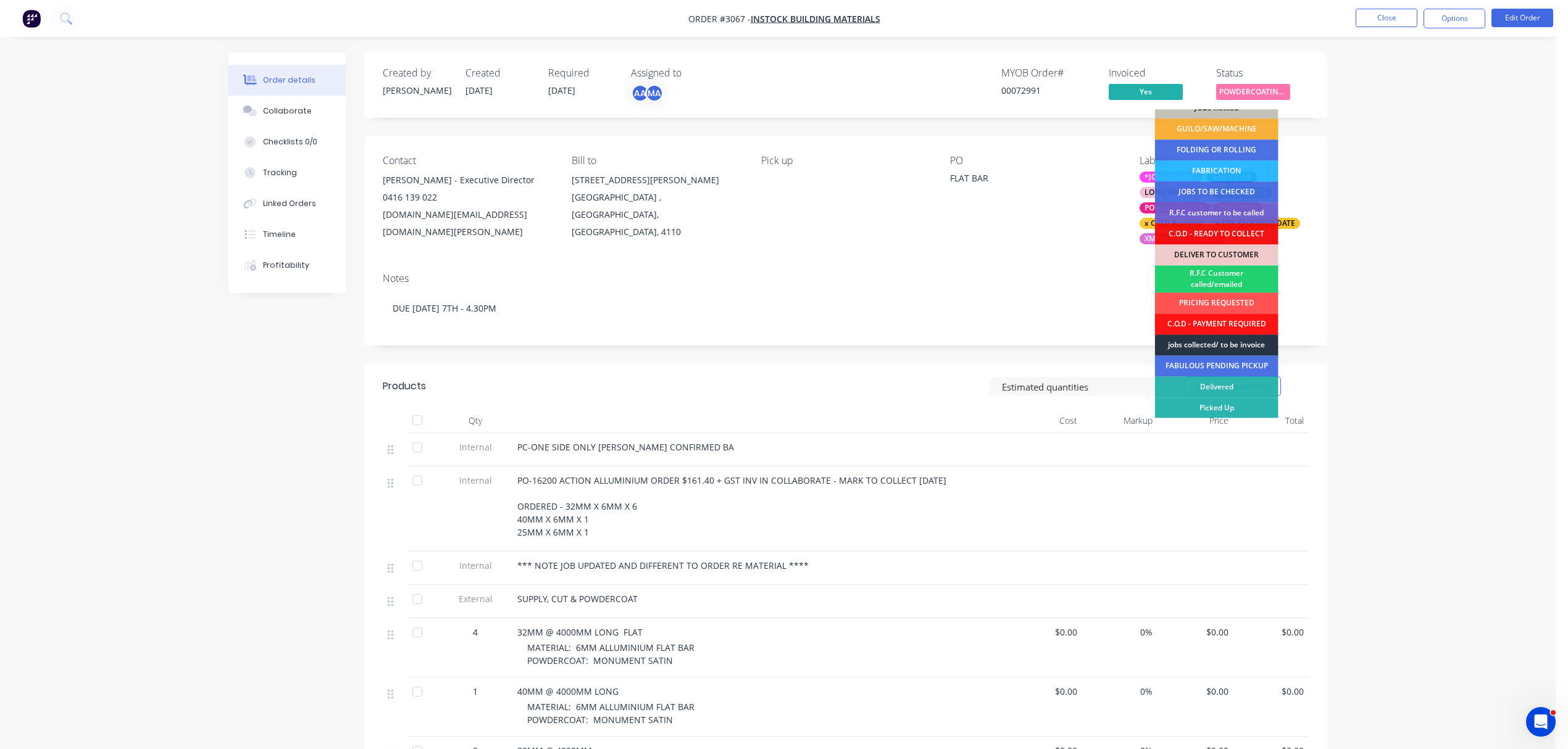
scroll to position [75, 0]
click at [1233, 405] on div "Picked Up" at bounding box center [1216, 407] width 124 height 21
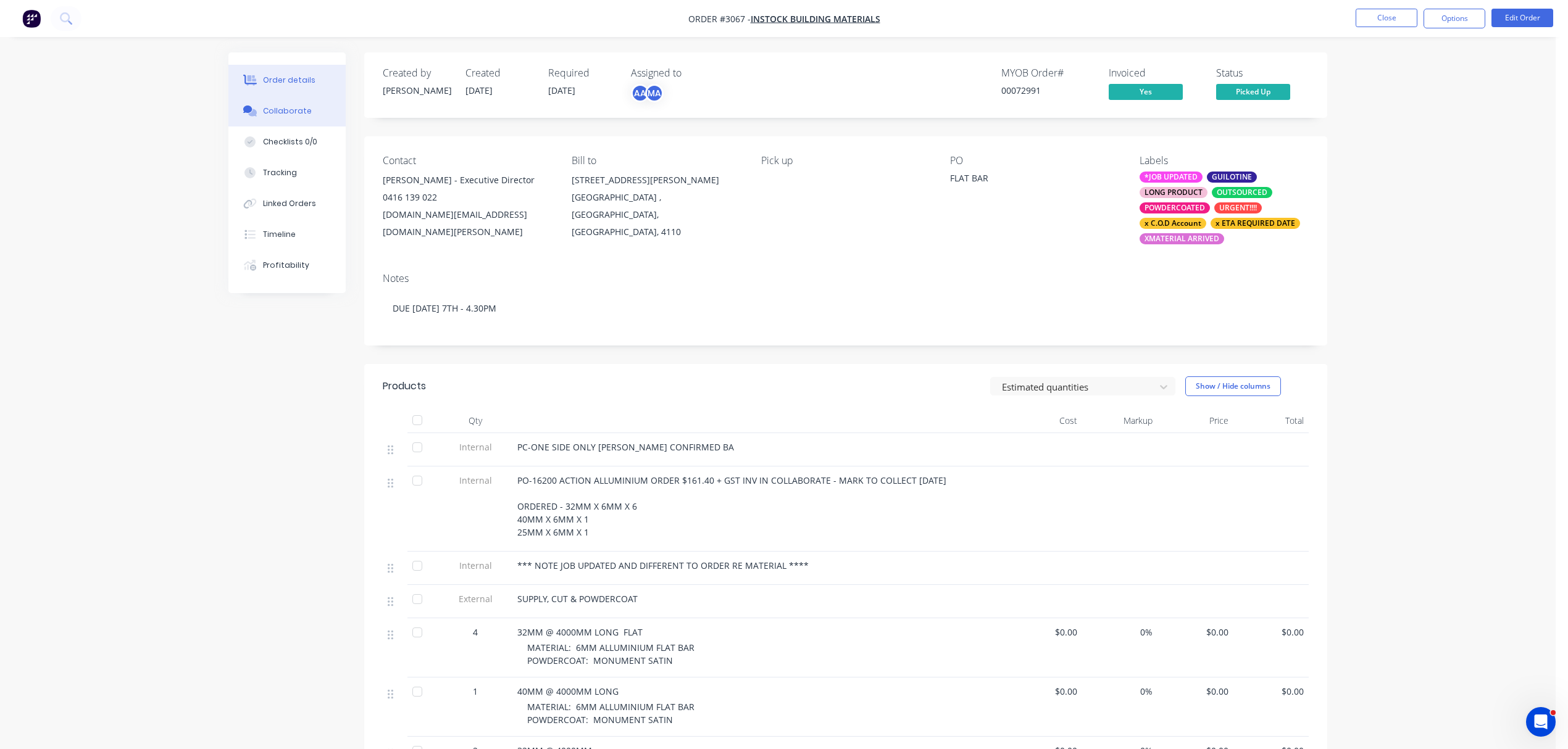
click at [295, 112] on div "Collaborate" at bounding box center [287, 111] width 49 height 11
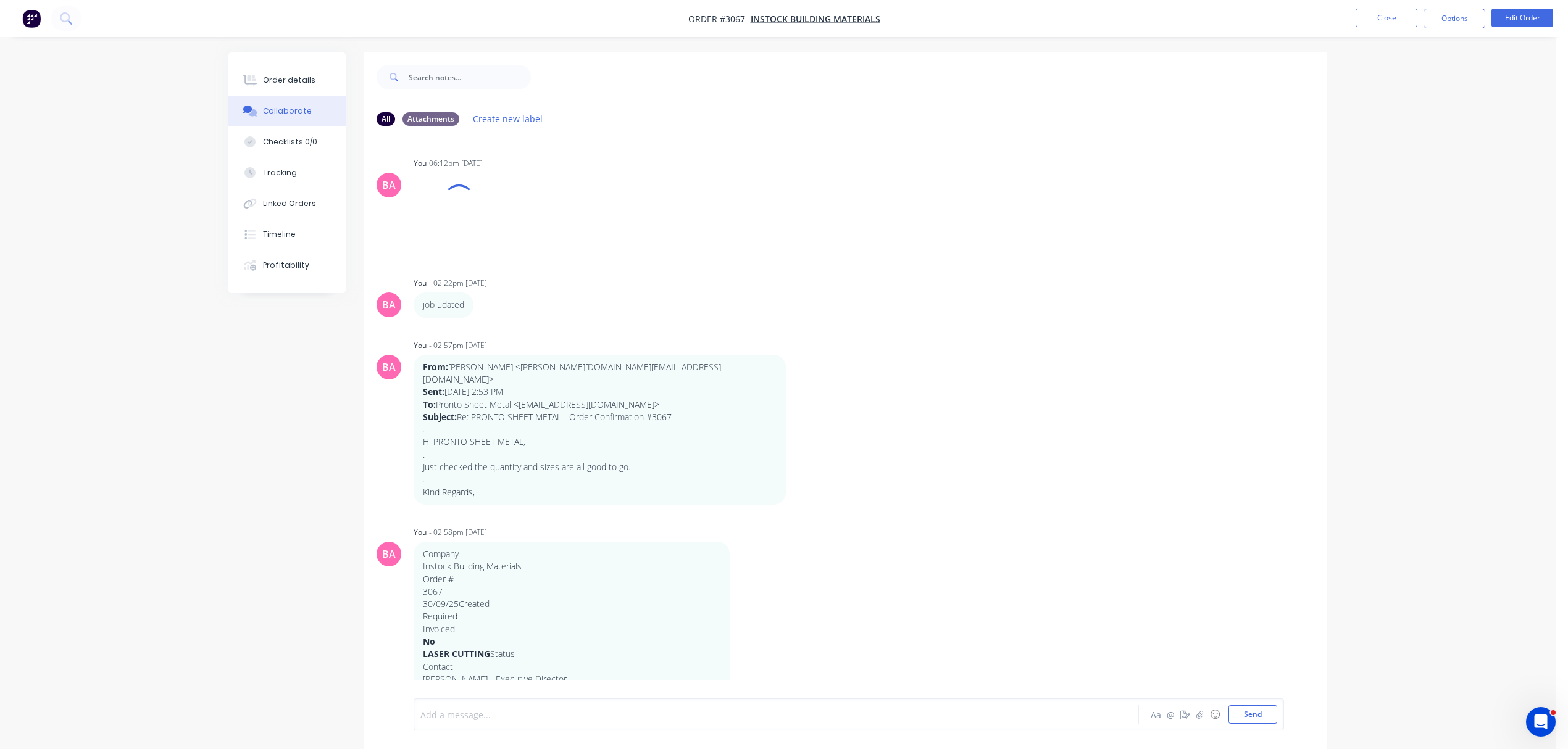
click at [548, 717] on div at bounding box center [742, 715] width 642 height 13
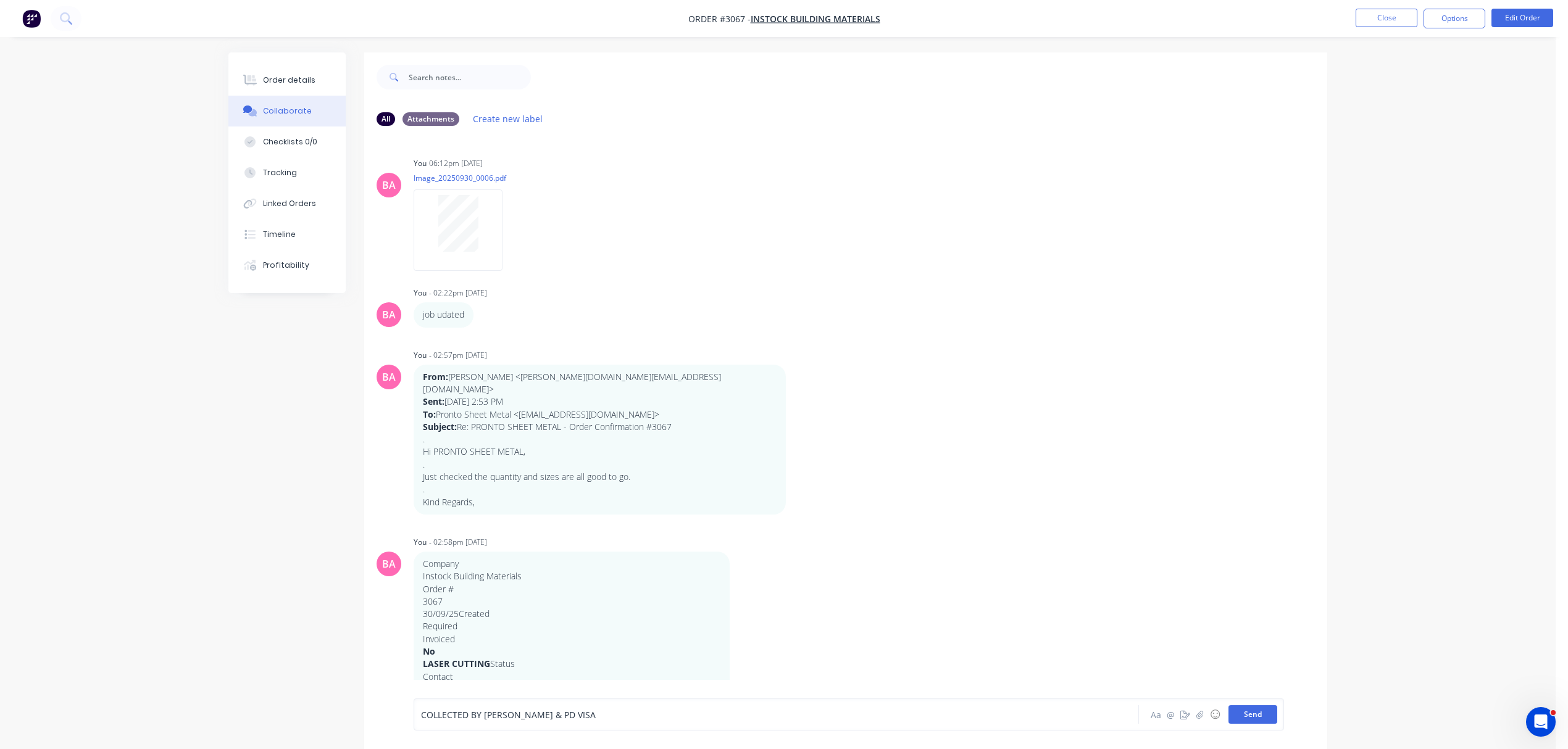
click at [1266, 711] on button "Send" at bounding box center [1252, 715] width 49 height 18
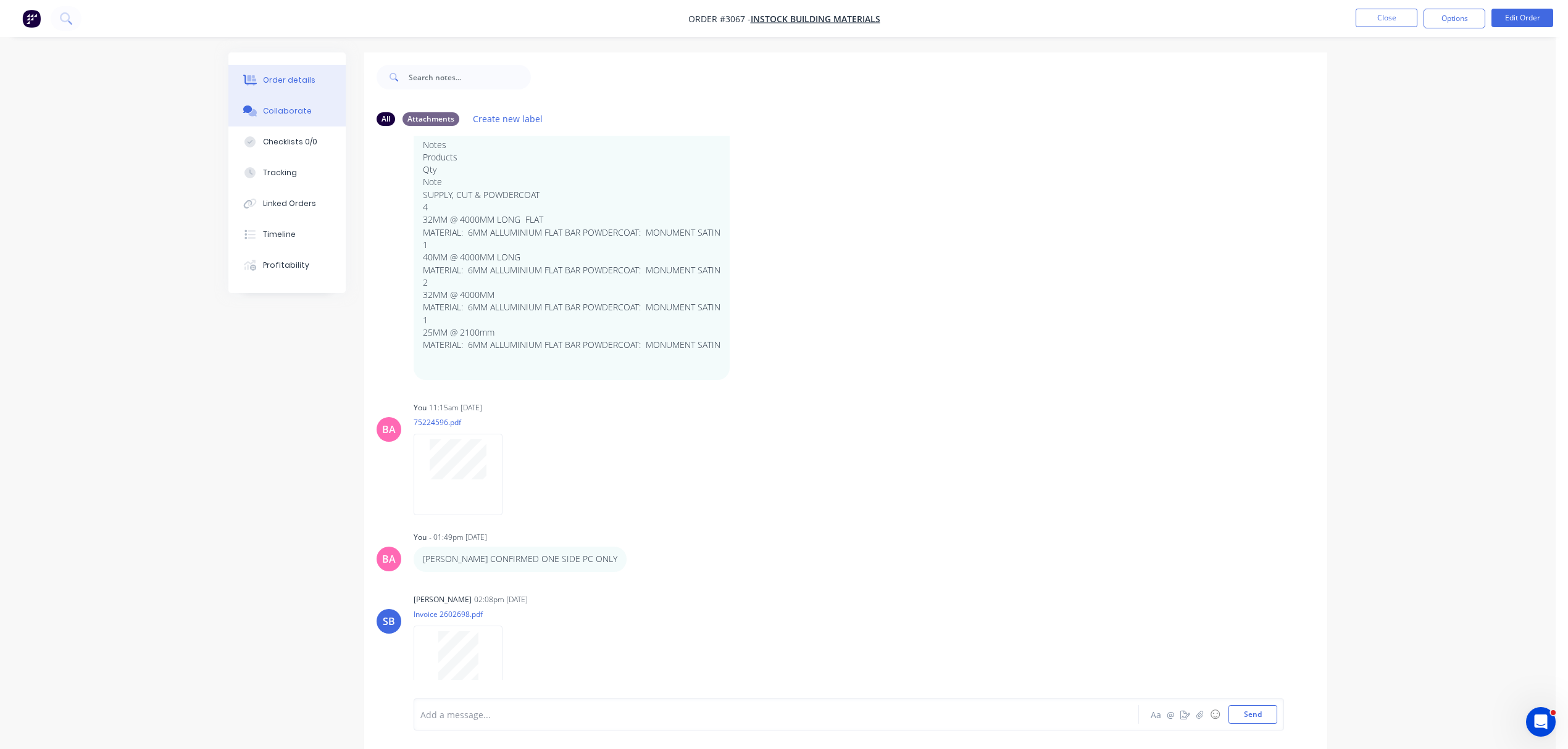
click at [287, 76] on div "Order details" at bounding box center [289, 80] width 52 height 11
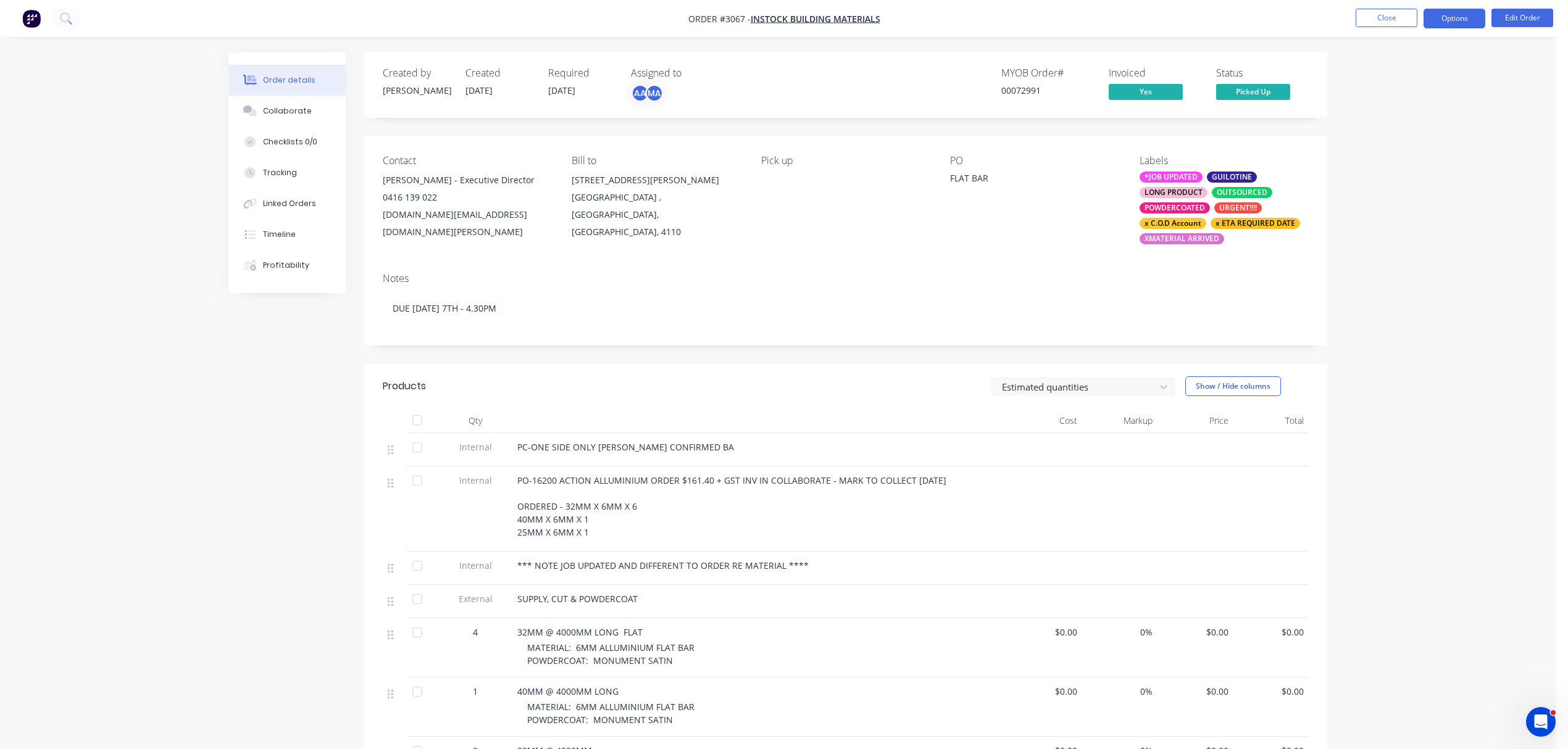
click at [1464, 18] on button "Options" at bounding box center [1454, 18] width 62 height 20
click at [1385, 321] on div "Archive" at bounding box center [1417, 322] width 114 height 18
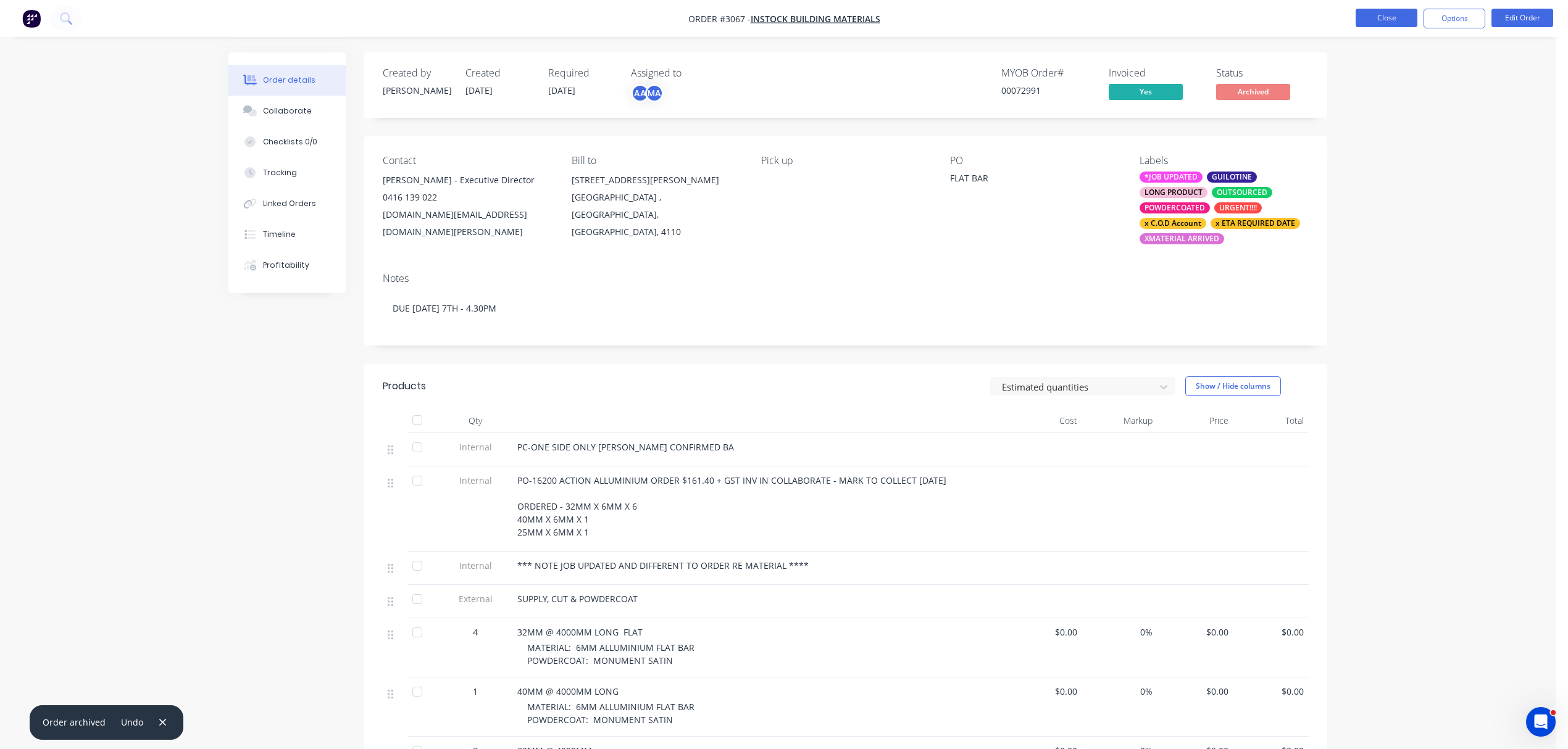
click at [1387, 16] on button "Close" at bounding box center [1386, 17] width 62 height 18
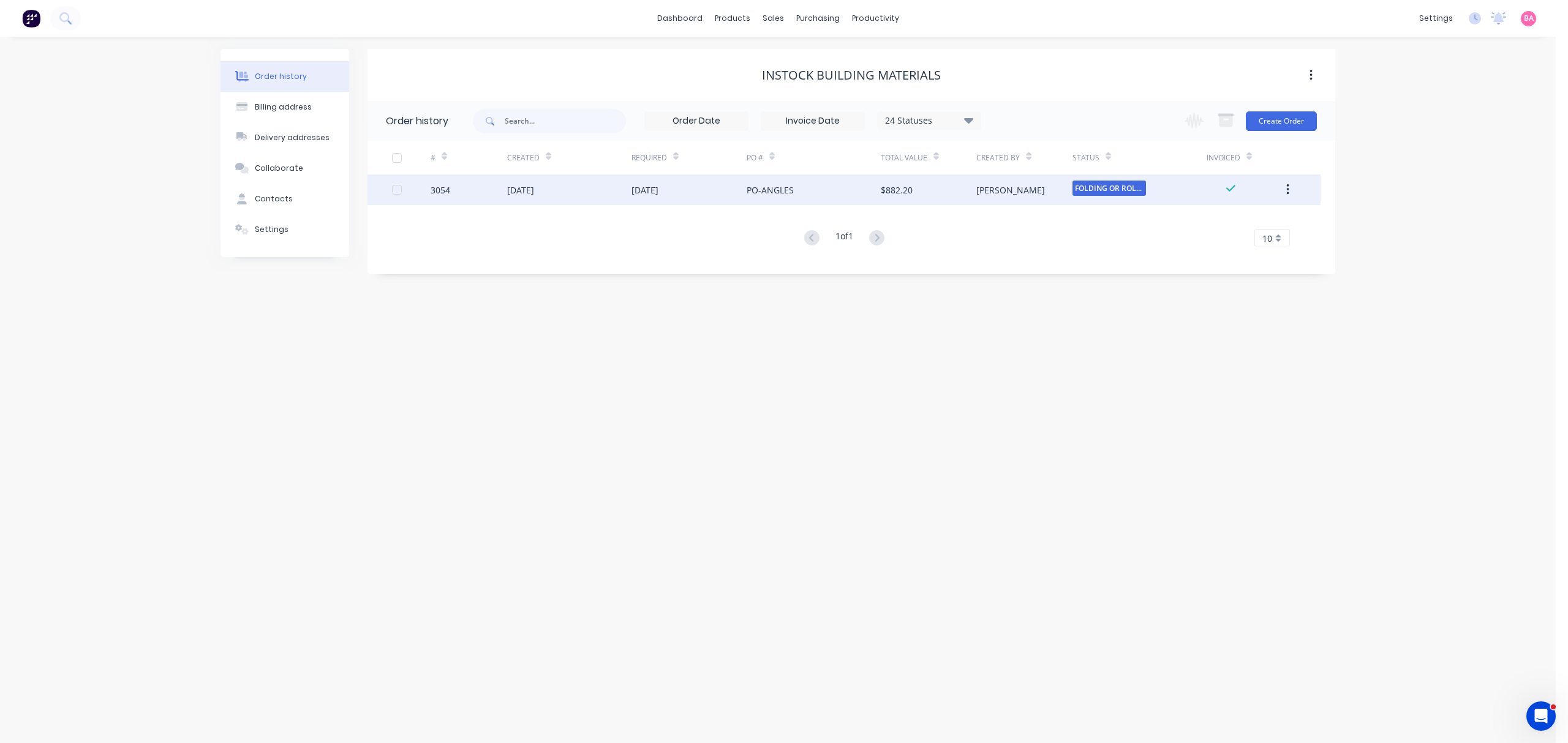
click at [518, 185] on div "[DATE]" at bounding box center [521, 190] width 27 height 13
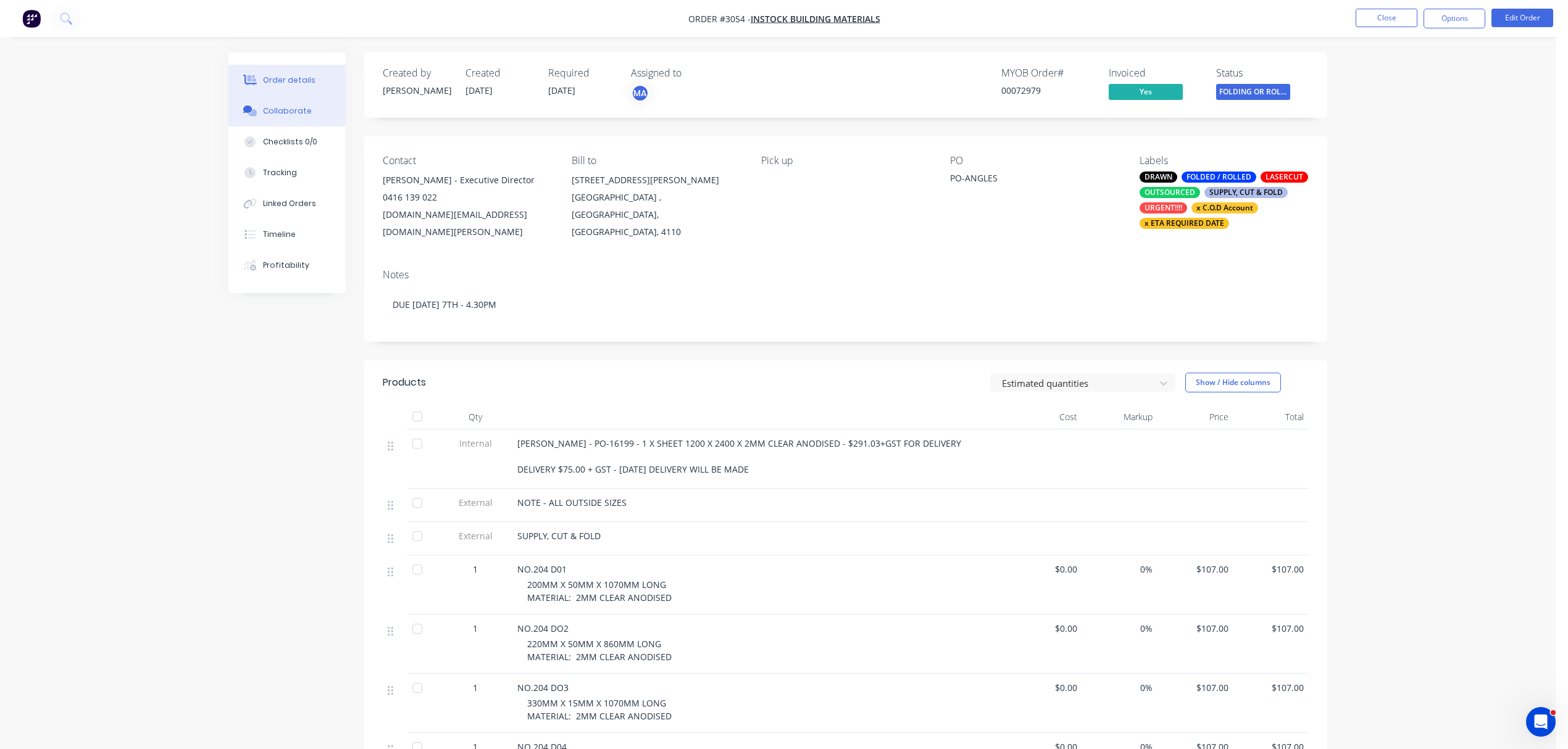
click at [287, 112] on div "Collaborate" at bounding box center [287, 111] width 49 height 11
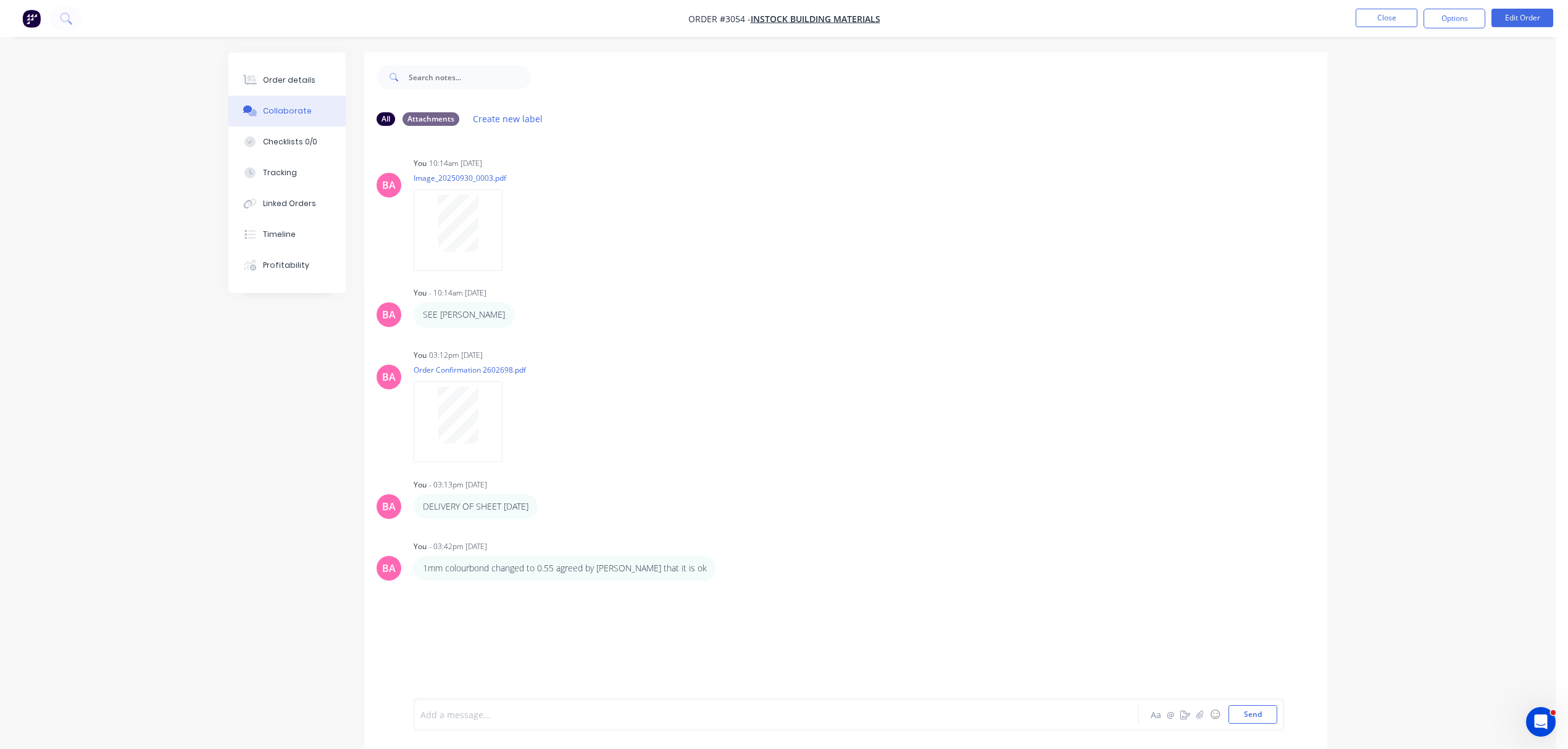
click at [541, 715] on div at bounding box center [742, 715] width 642 height 13
click at [295, 73] on button "Order details" at bounding box center [287, 81] width 118 height 31
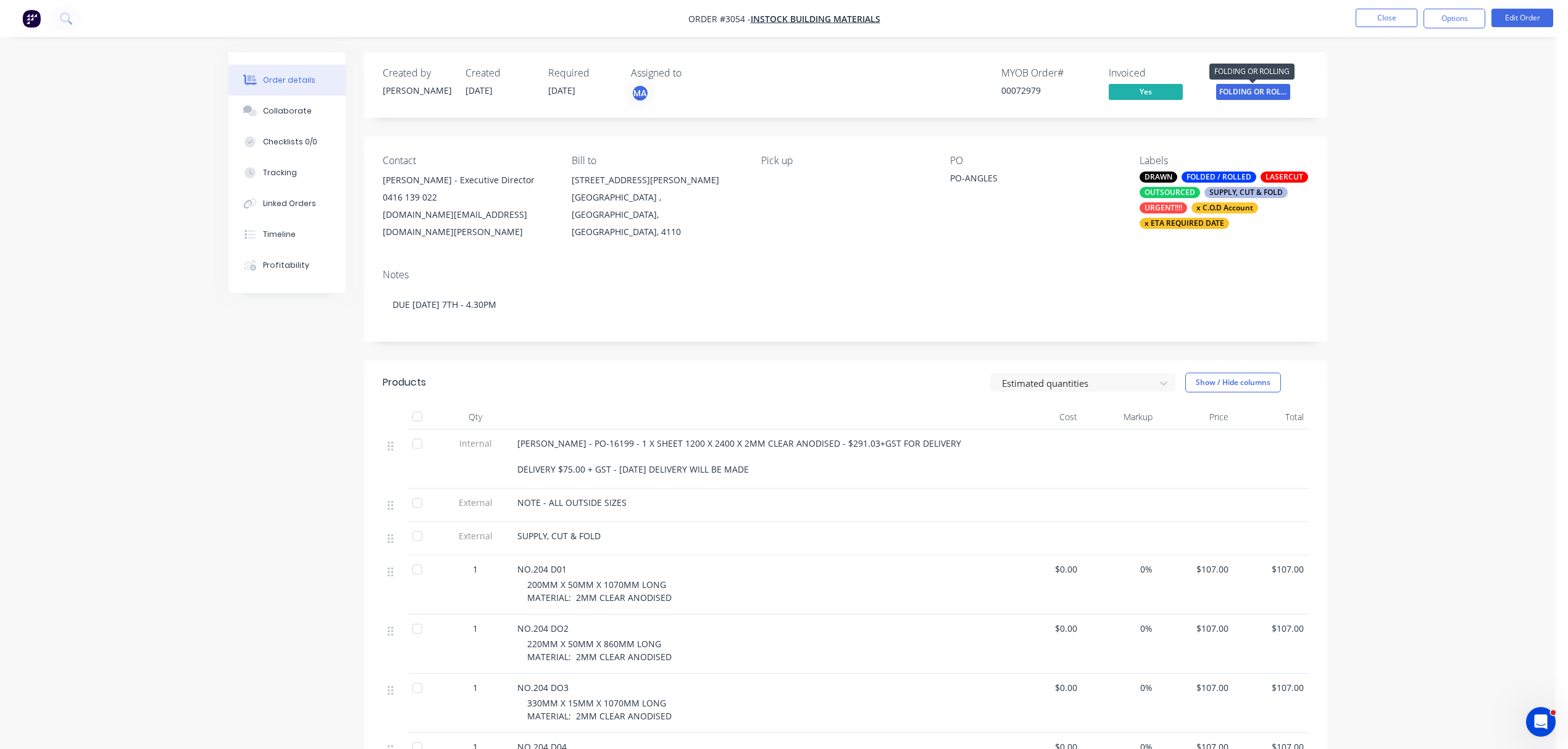
click at [1271, 90] on span "FOLDING OR ROLL..." at bounding box center [1253, 91] width 74 height 16
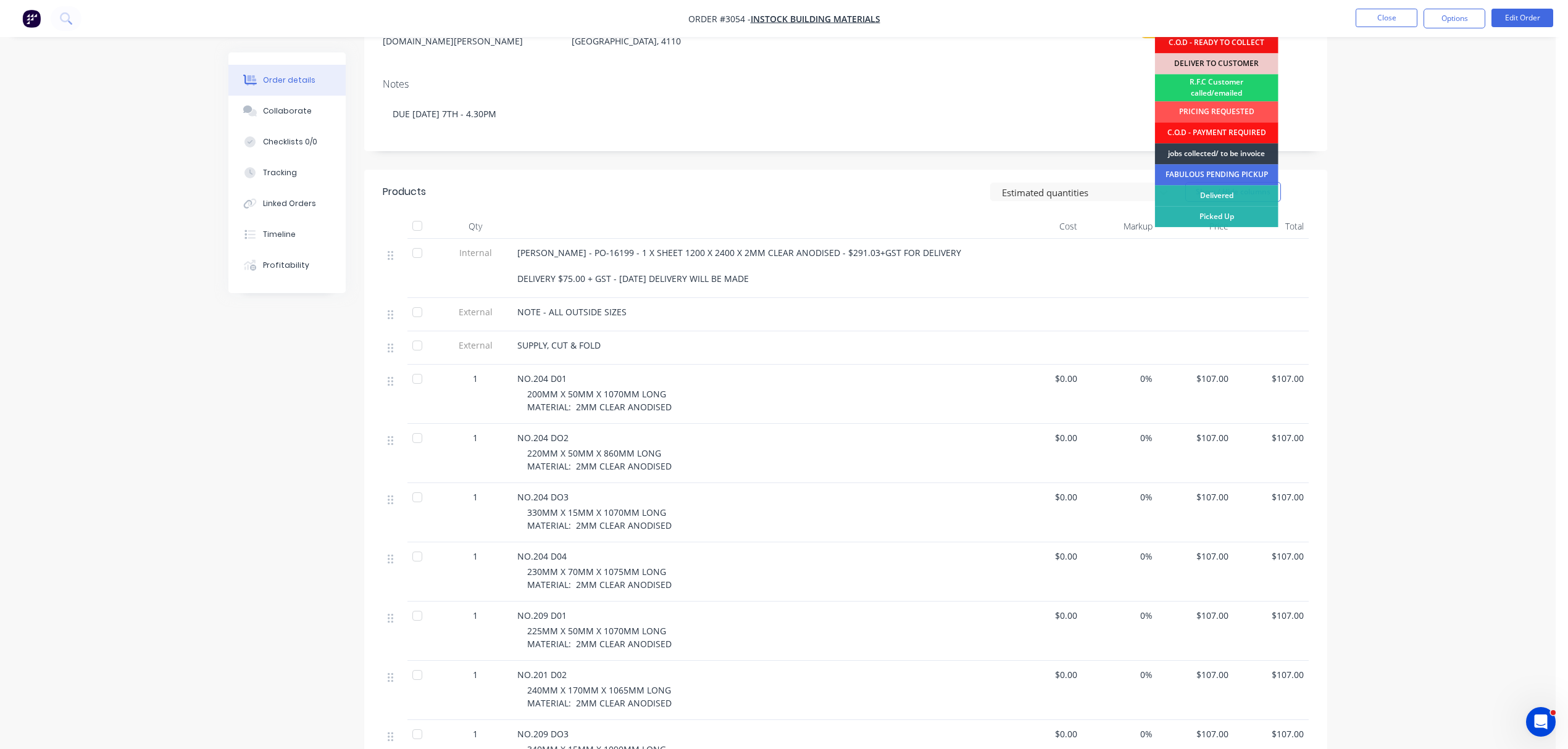
scroll to position [191, 0]
click at [1225, 216] on div "Picked Up" at bounding box center [1216, 216] width 124 height 21
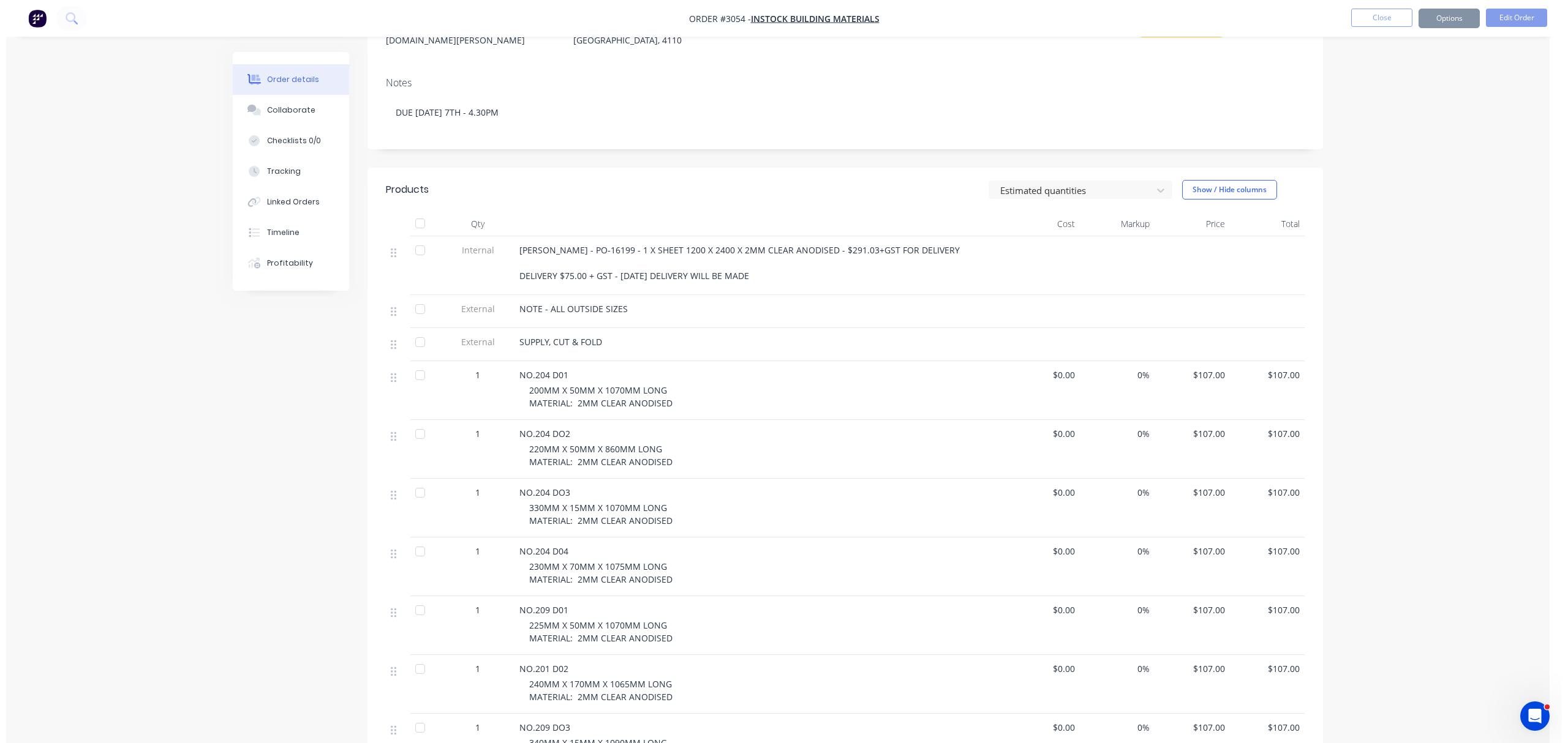
scroll to position [0, 0]
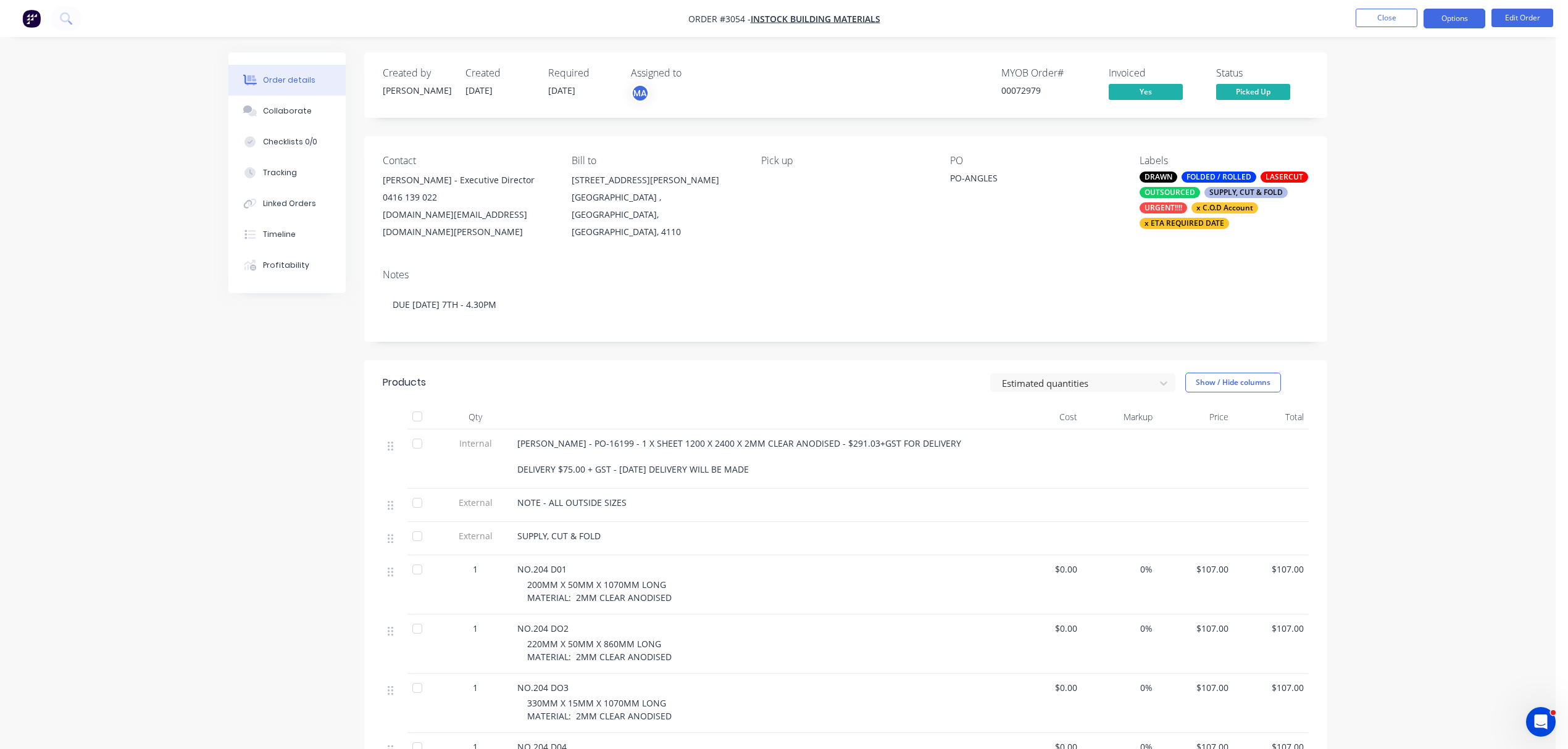
click at [1461, 15] on button "Options" at bounding box center [1454, 18] width 62 height 20
click at [1381, 317] on div "Archive" at bounding box center [1417, 322] width 114 height 18
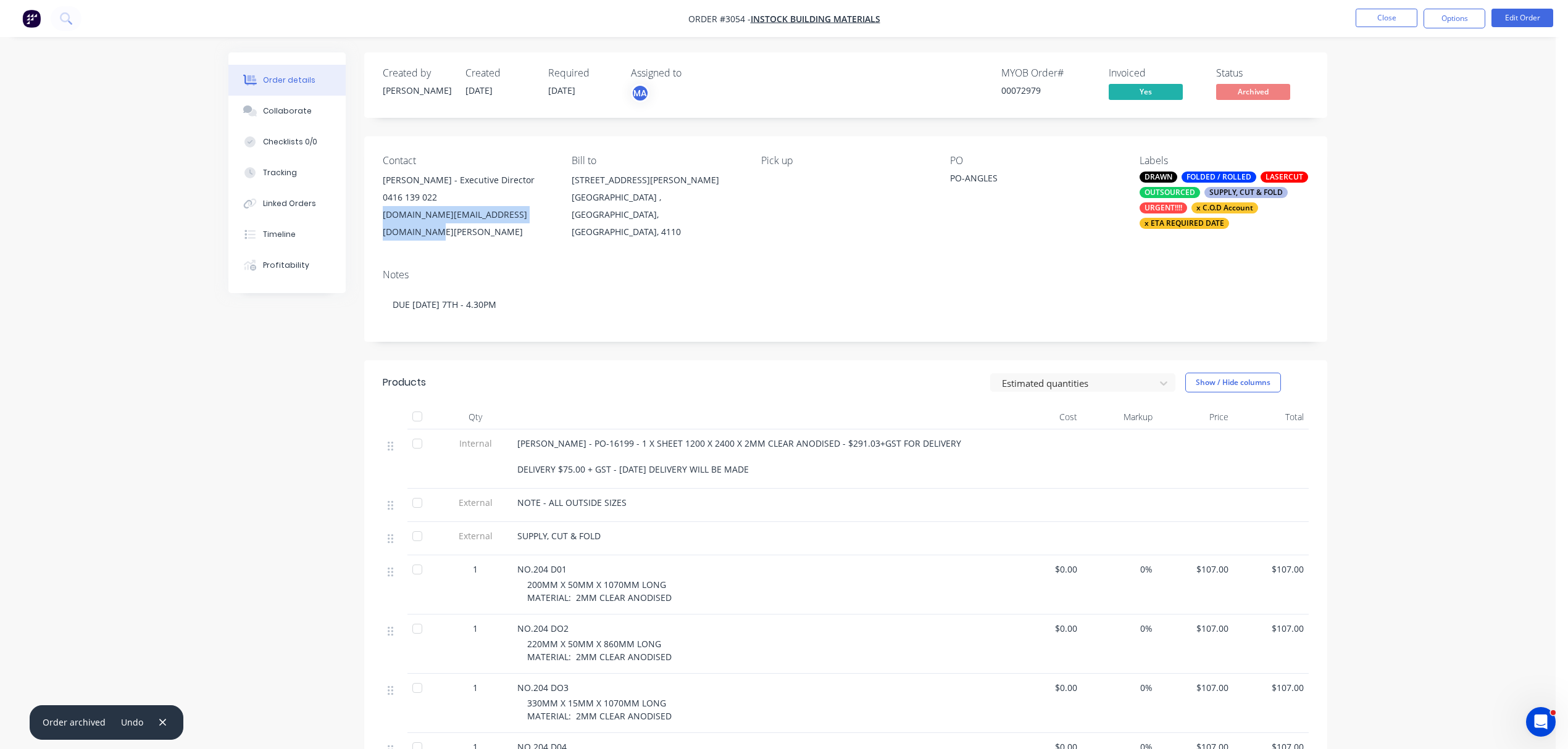
drag, startPoint x: 546, startPoint y: 216, endPoint x: 384, endPoint y: 216, distance: 162.0
click at [384, 216] on div "alex.lu@instockbuildingmaterials.com.au" at bounding box center [467, 224] width 169 height 35
copy div "alex.lu@instockbuildingmaterials.com.au"
click at [1381, 16] on button "Close" at bounding box center [1386, 17] width 62 height 18
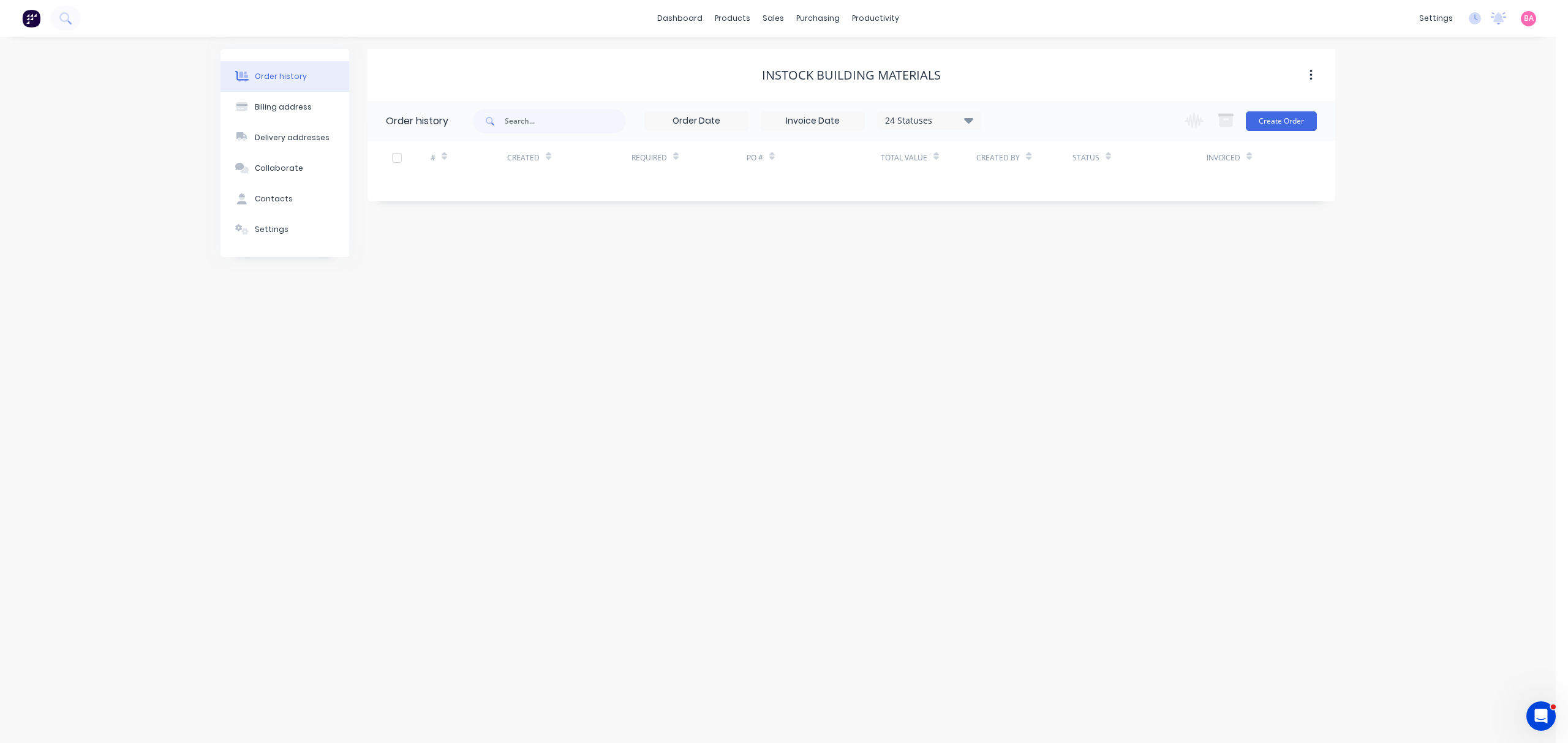
drag, startPoint x: 1005, startPoint y: 338, endPoint x: 883, endPoint y: 276, distance: 136.9
click at [1004, 338] on div "Order history Billing address Delivery addresses Collaborate Contacts Settings …" at bounding box center [778, 390] width 1555 height 707
click at [822, 57] on div "Sales Orders" at bounding box center [818, 59] width 50 height 11
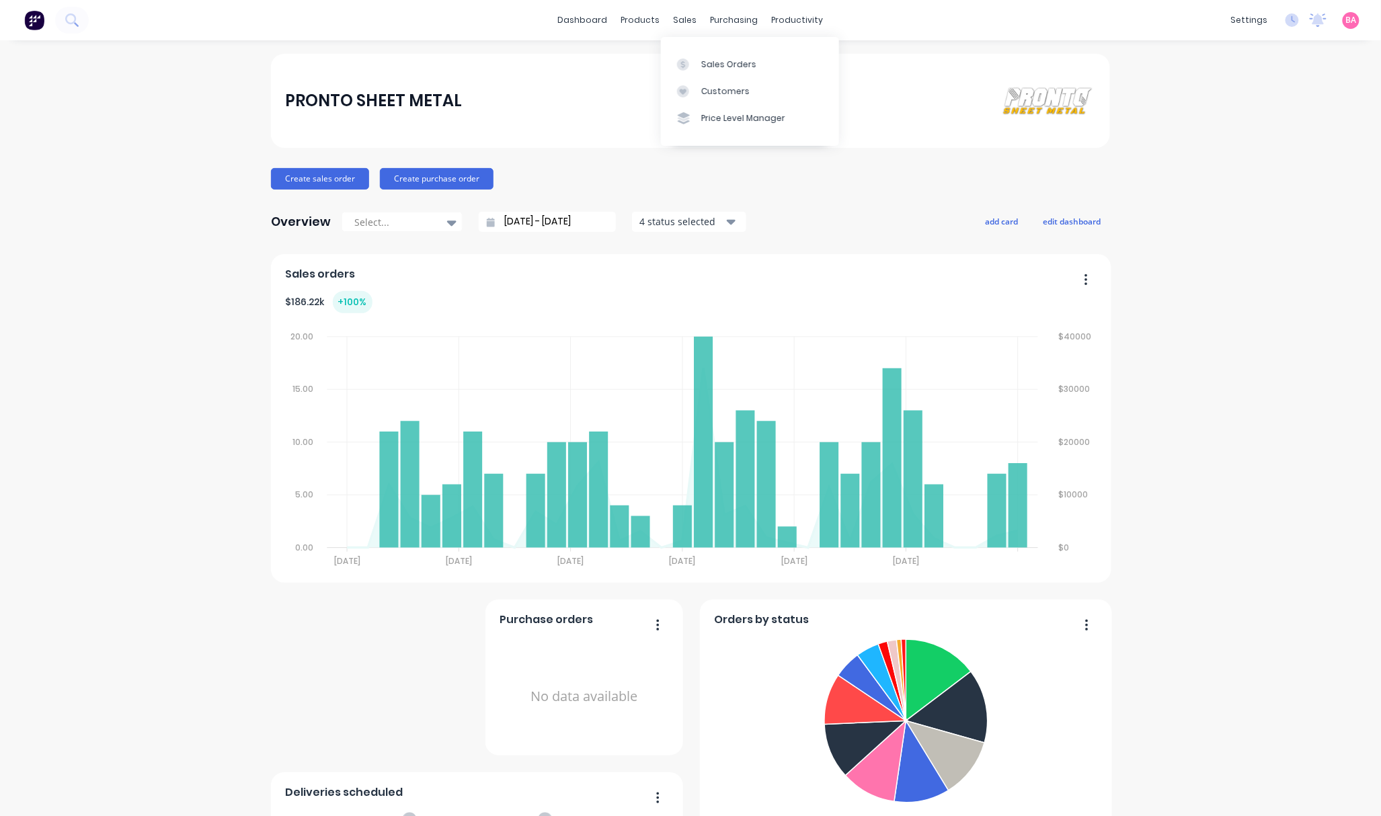
click at [717, 65] on div "Sales Orders" at bounding box center [728, 65] width 55 height 12
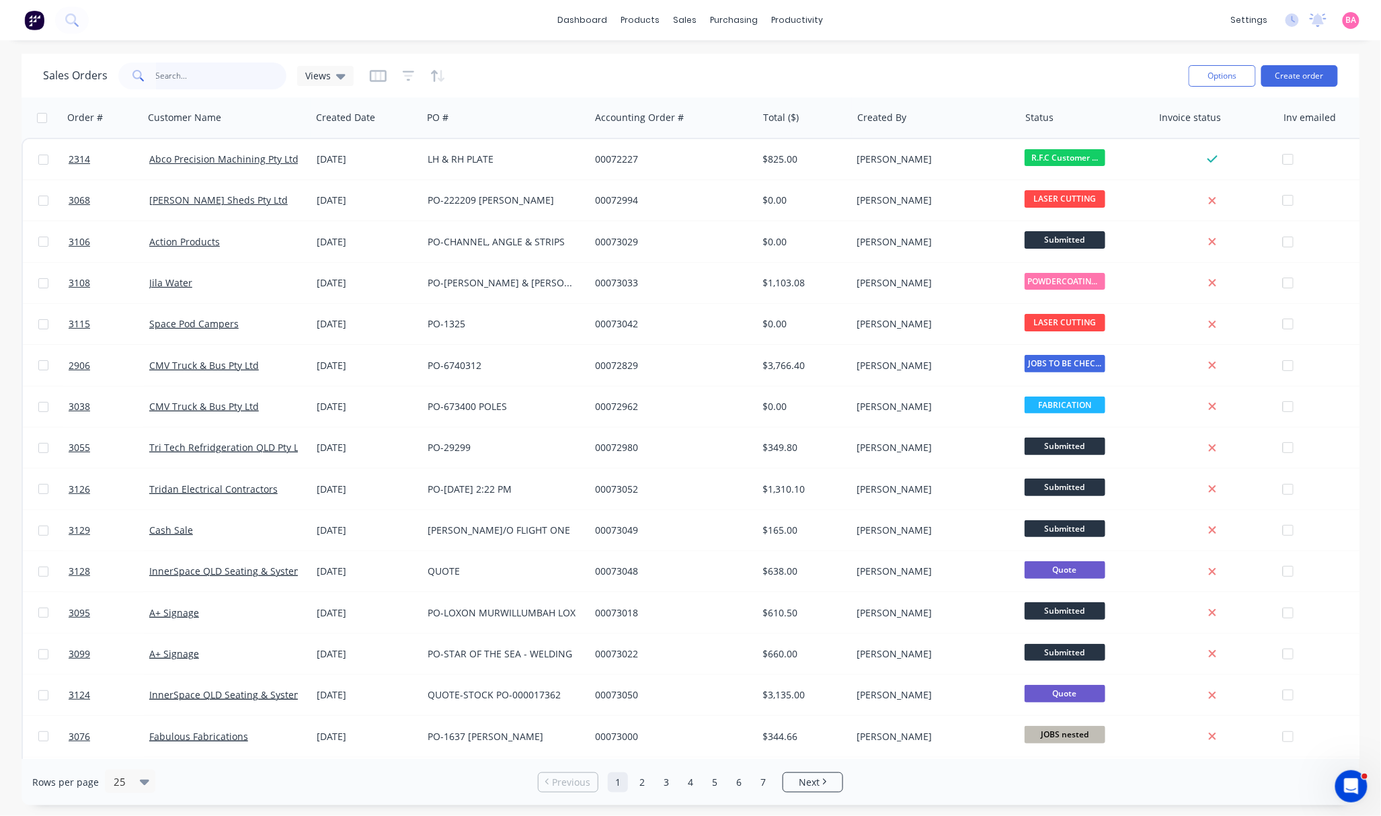
click at [211, 75] on input "text" at bounding box center [221, 76] width 131 height 27
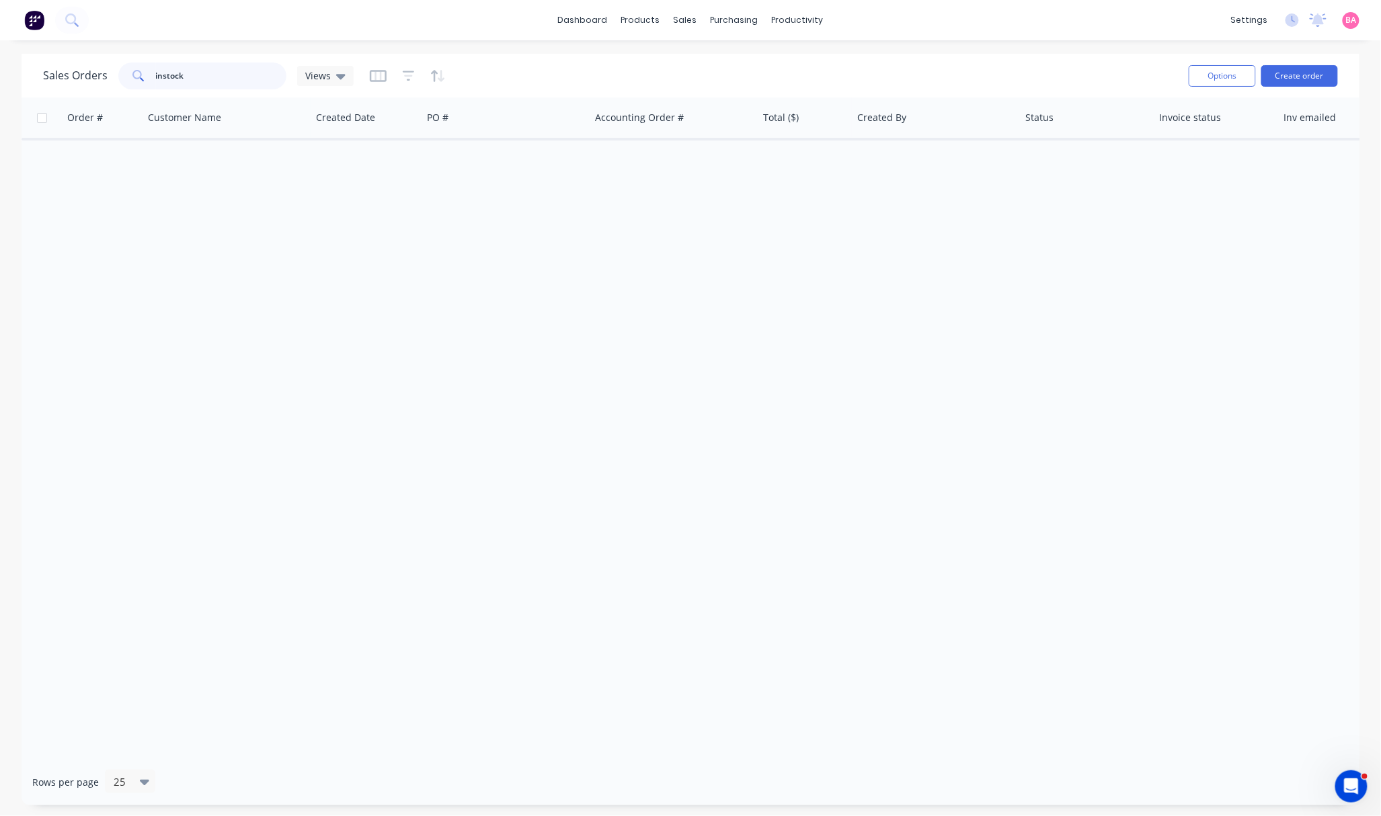
type input "instock"
click at [408, 83] on button "button" at bounding box center [409, 76] width 12 height 22
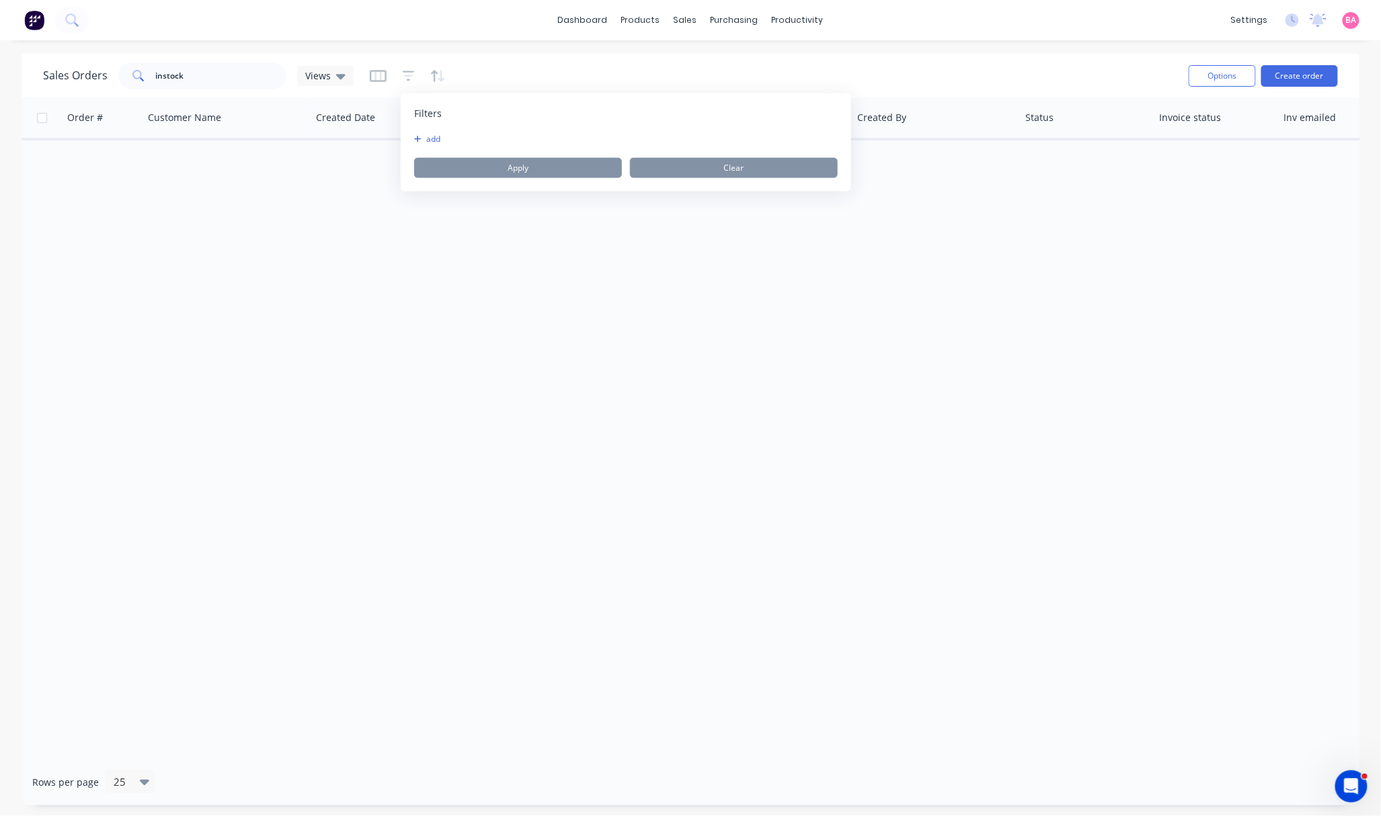
click at [426, 138] on button "add" at bounding box center [431, 139] width 34 height 11
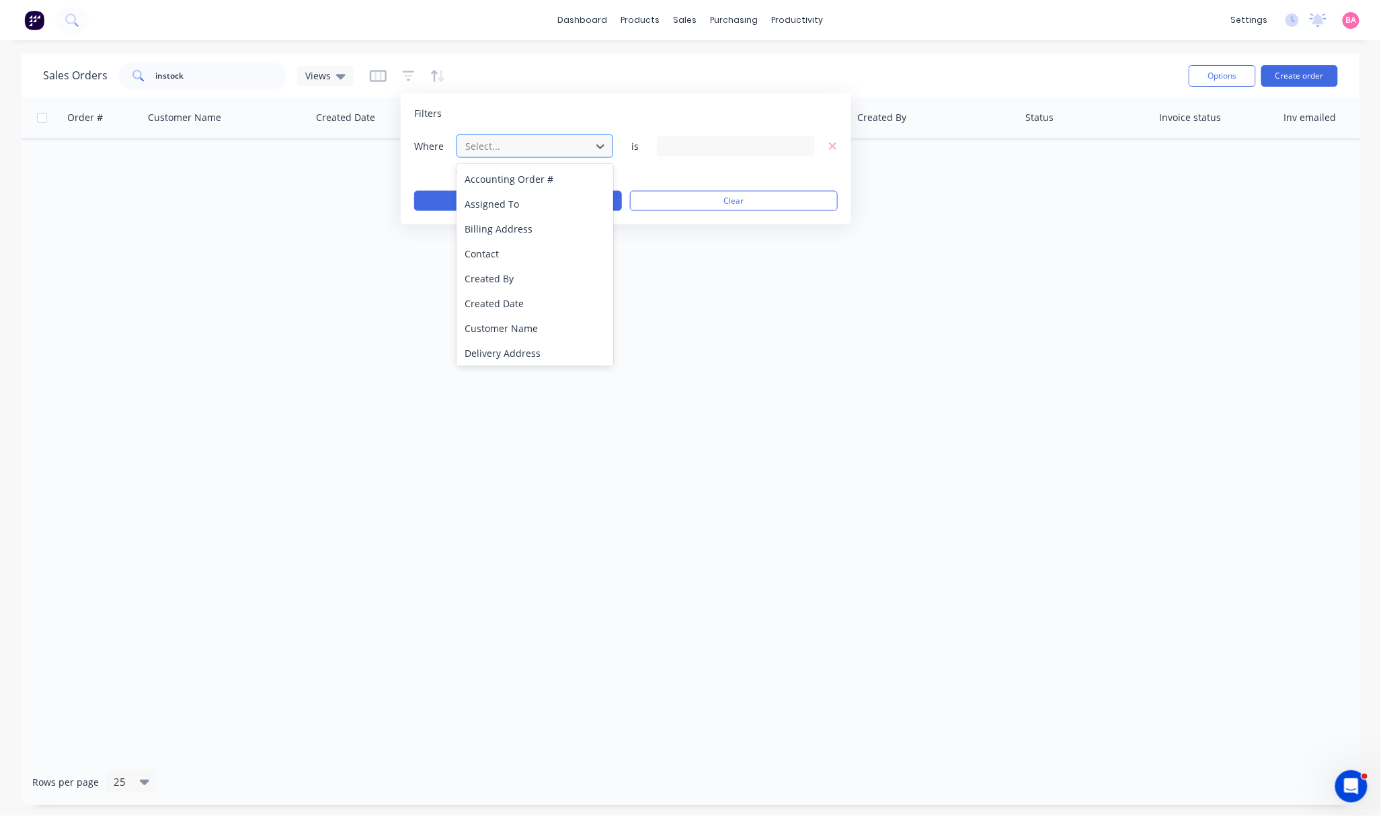
click at [512, 148] on div at bounding box center [524, 146] width 120 height 17
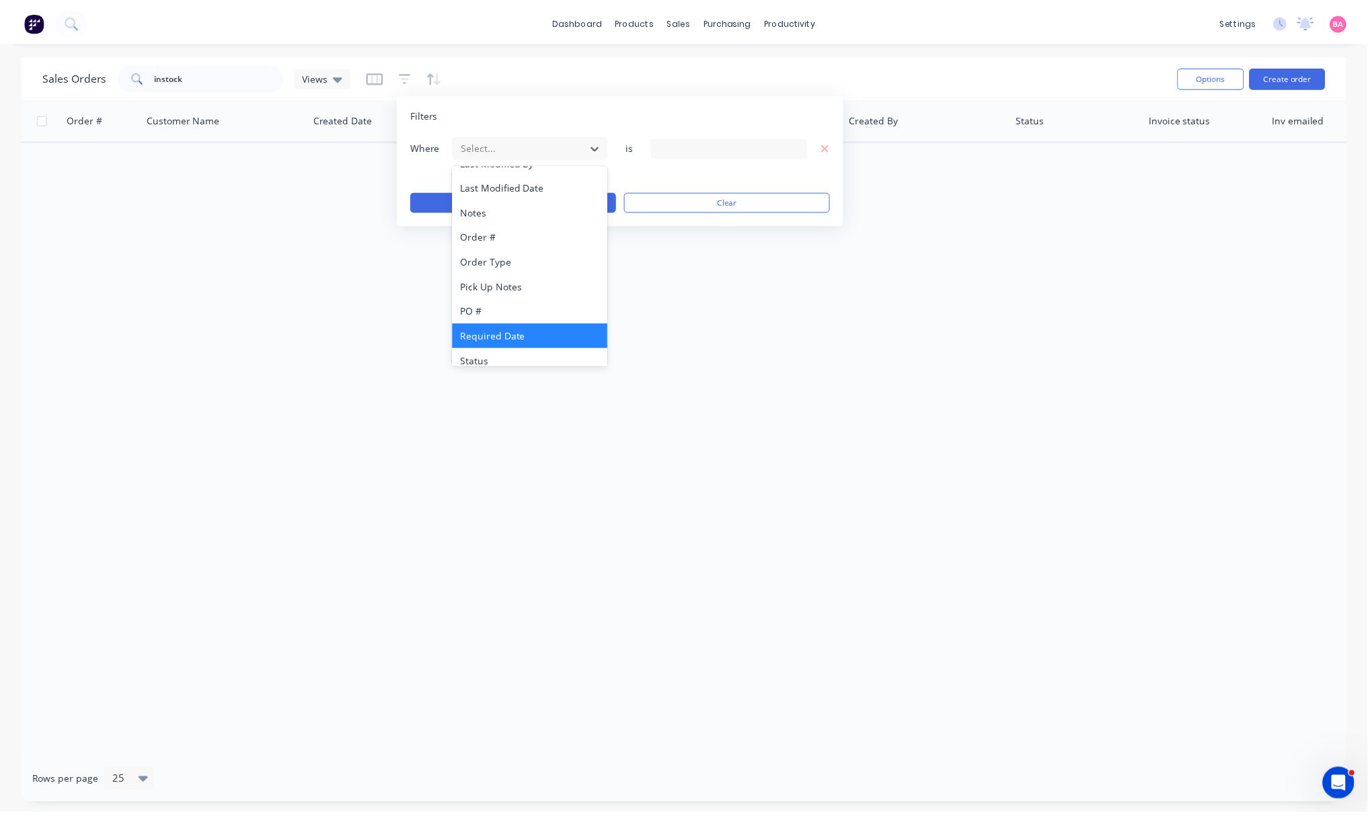
scroll to position [350, 0]
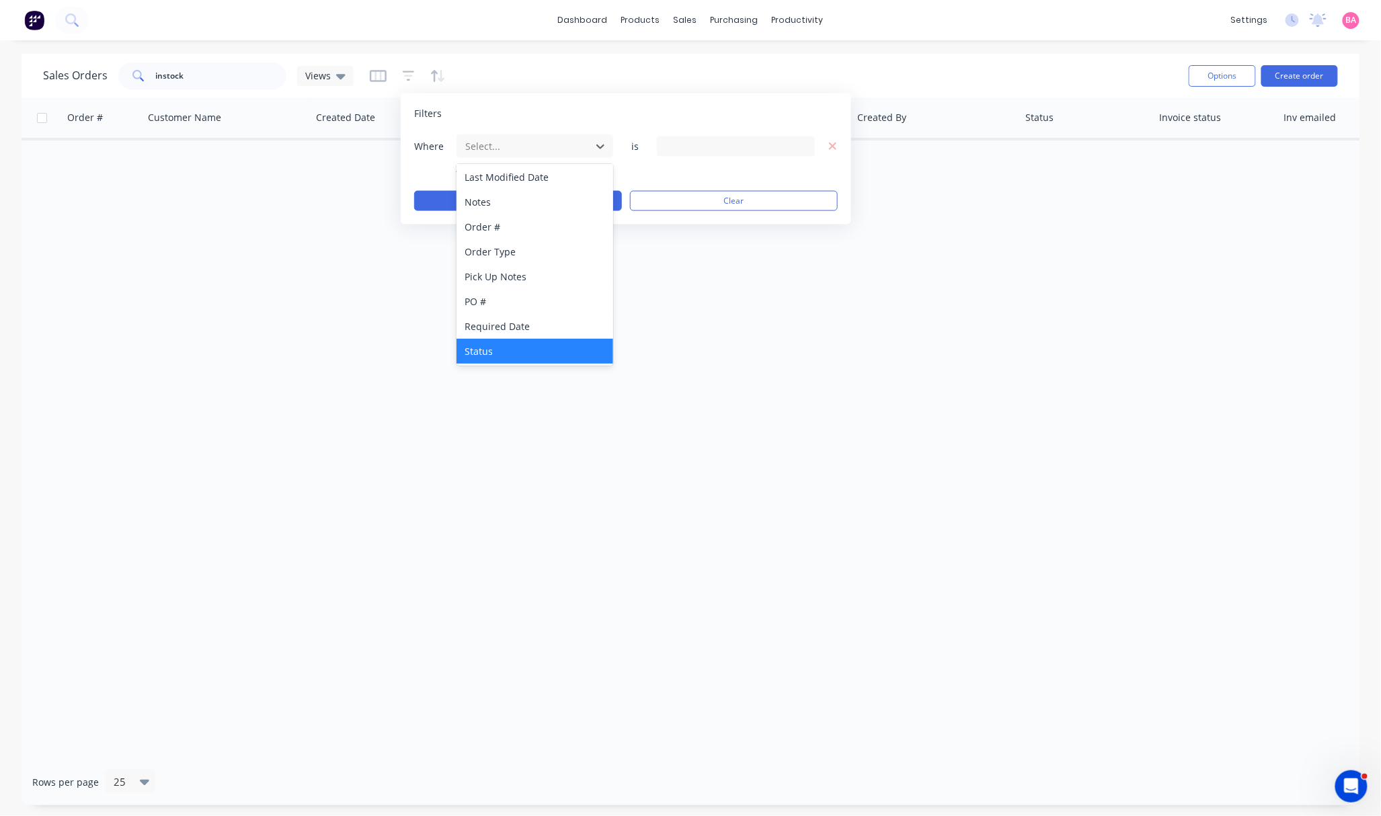
click at [498, 352] on div "Status" at bounding box center [535, 351] width 156 height 25
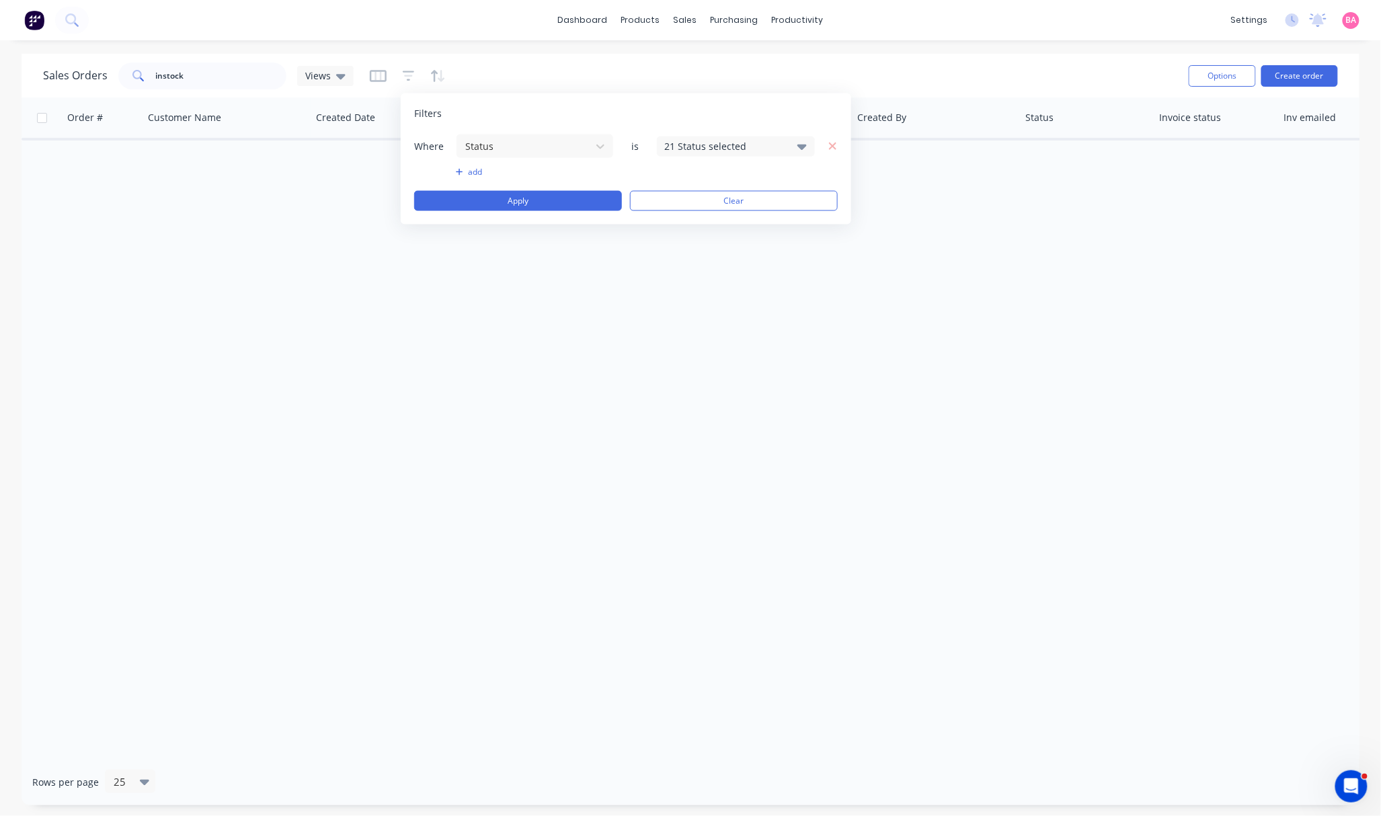
click at [798, 143] on icon at bounding box center [802, 146] width 9 height 15
click at [686, 223] on div at bounding box center [679, 219] width 27 height 27
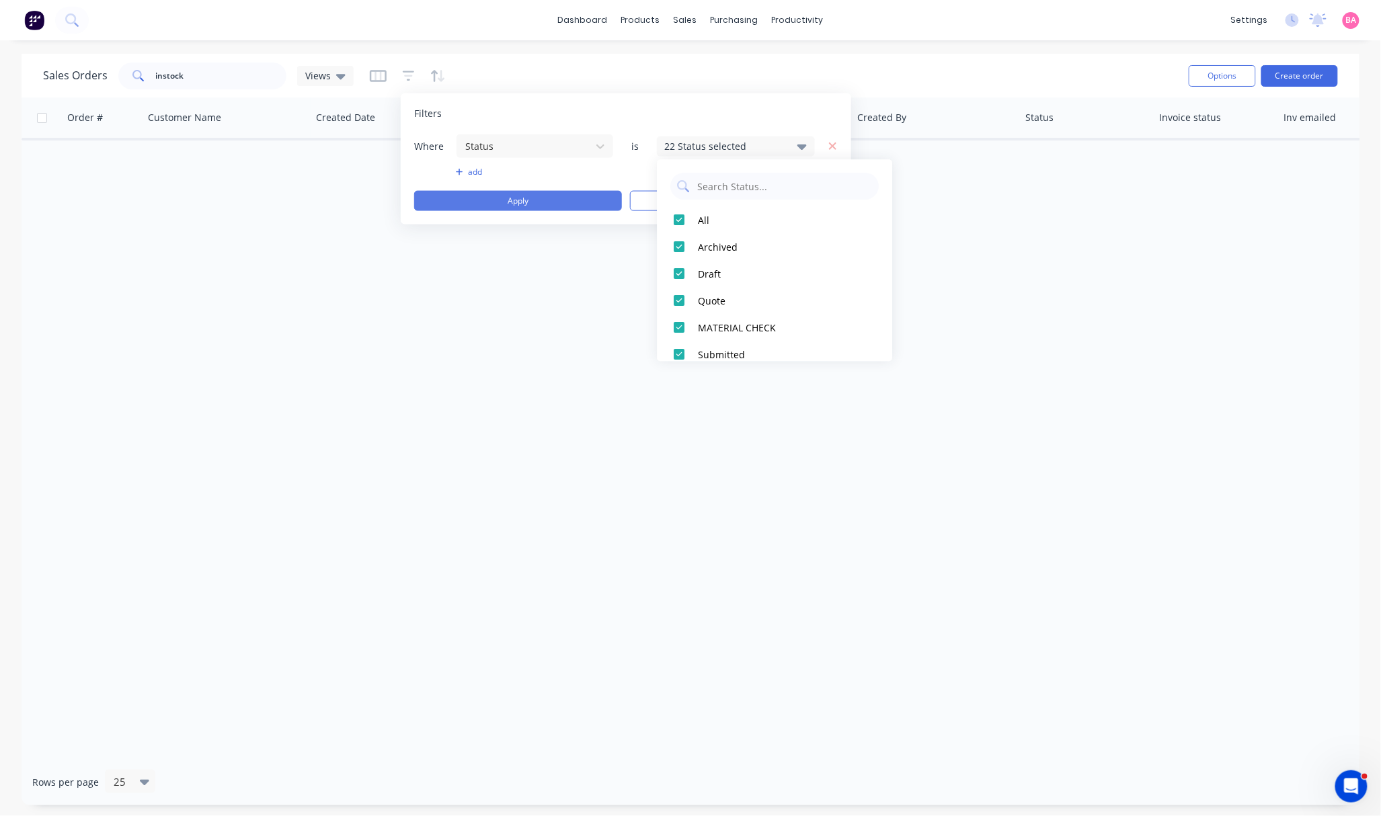
click at [511, 197] on button "Apply" at bounding box center [518, 201] width 208 height 20
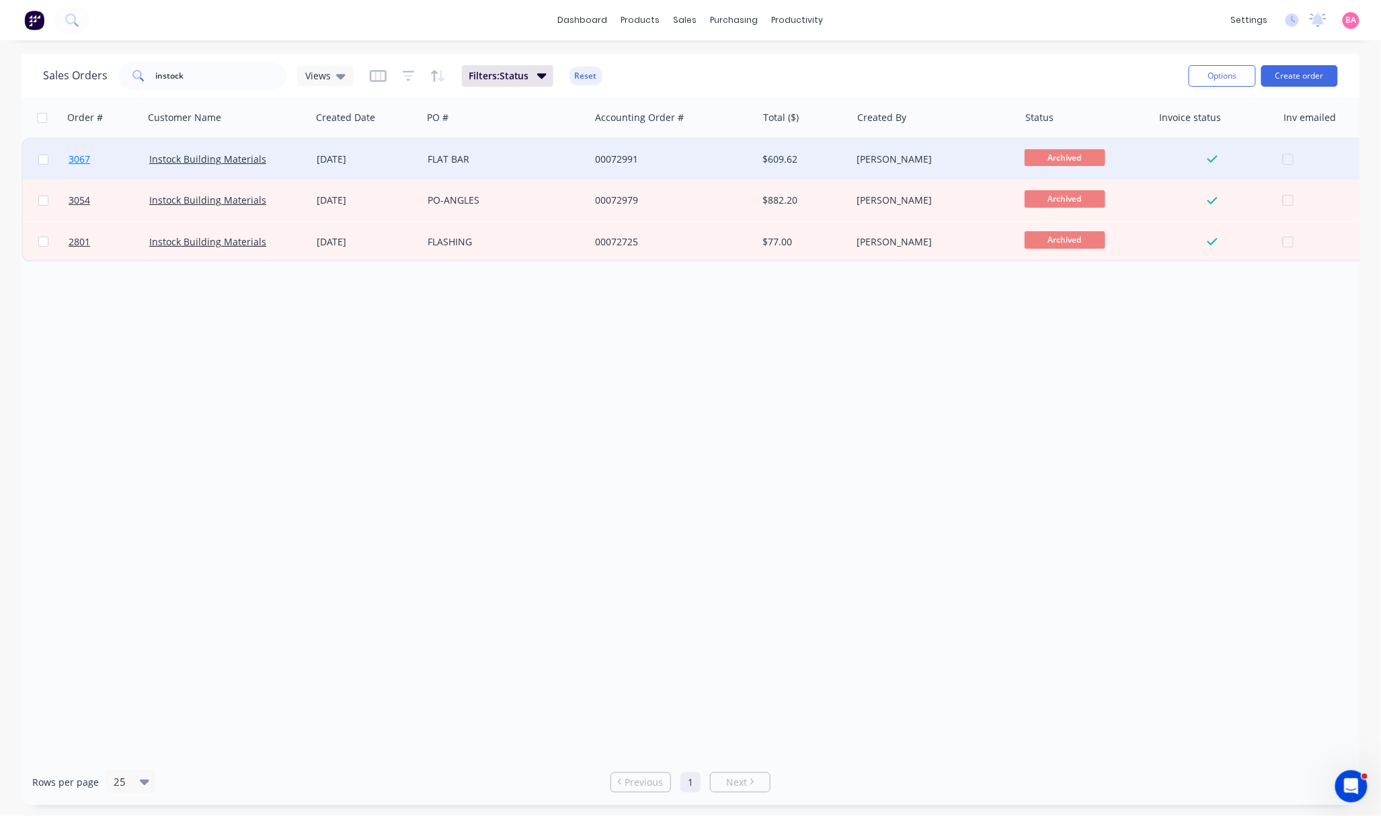
click at [76, 157] on span "3067" at bounding box center [80, 159] width 22 height 13
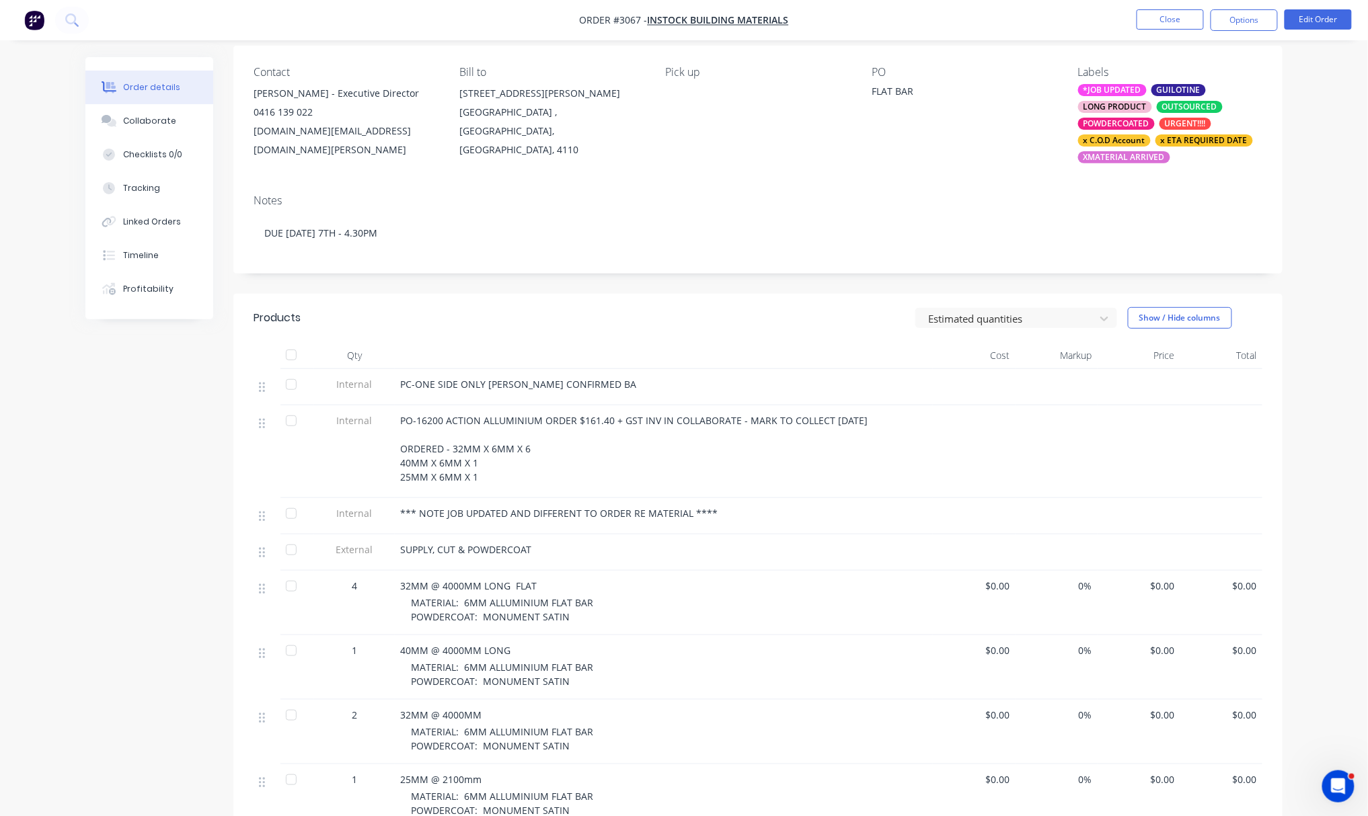
scroll to position [119, 0]
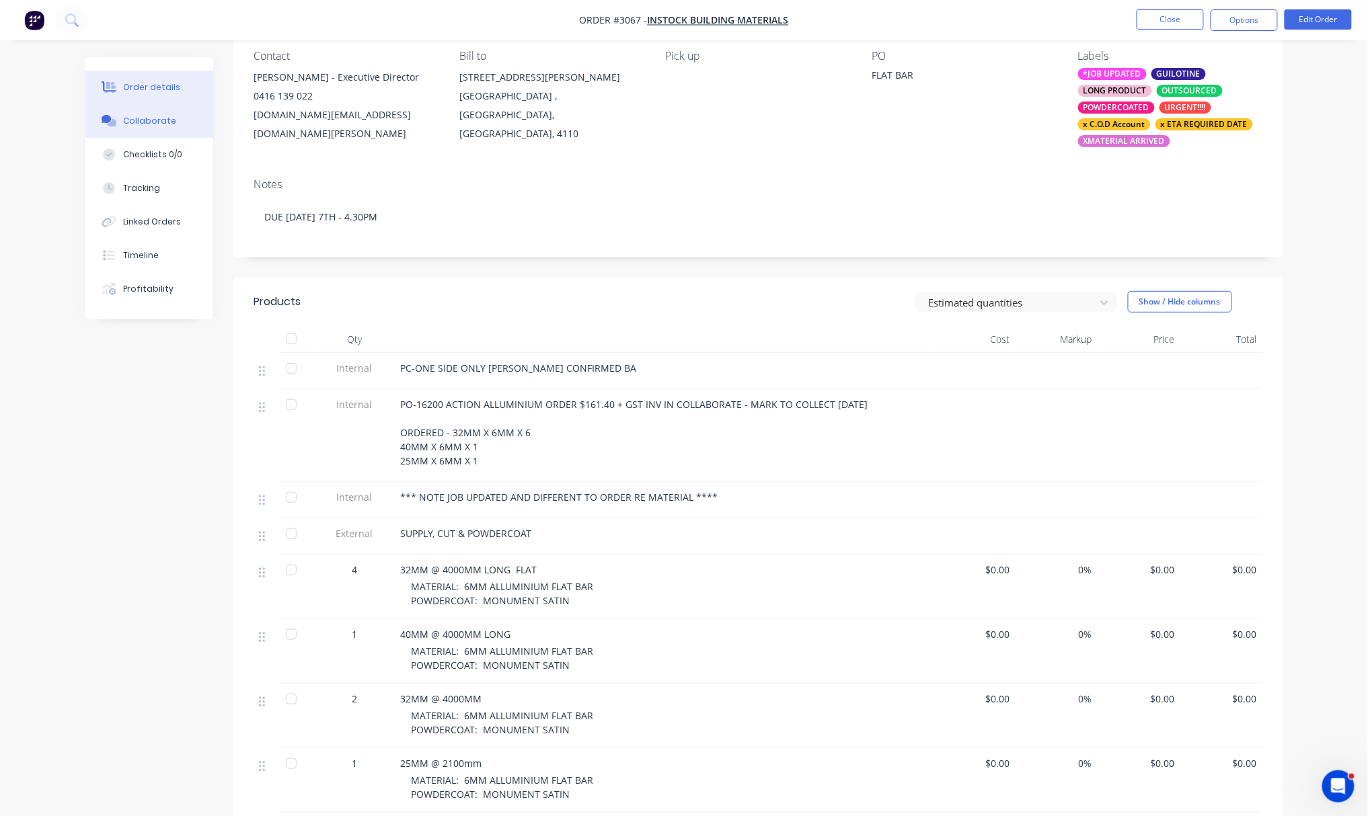
click at [148, 109] on button "Collaborate" at bounding box center [149, 121] width 128 height 34
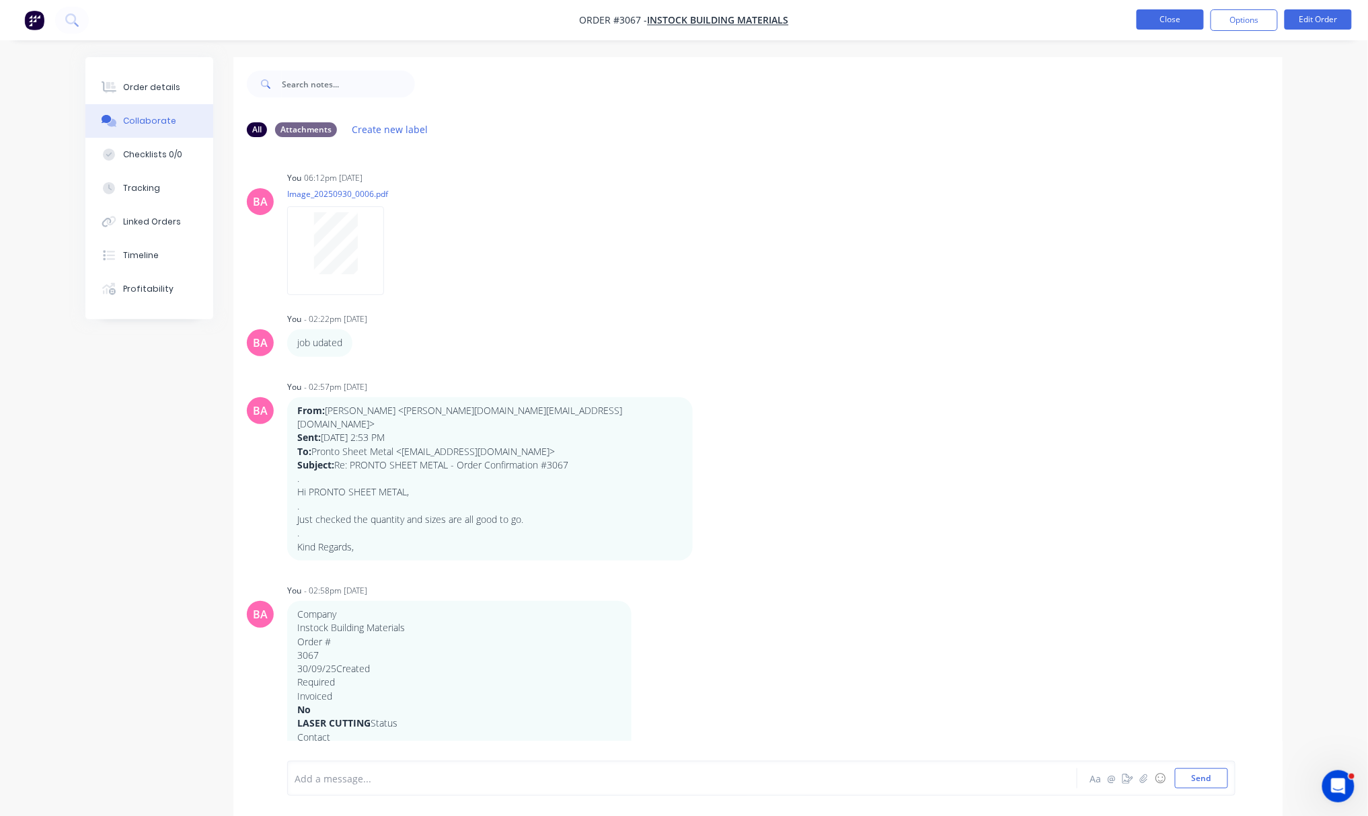
click at [1172, 12] on button "Close" at bounding box center [1170, 19] width 67 height 20
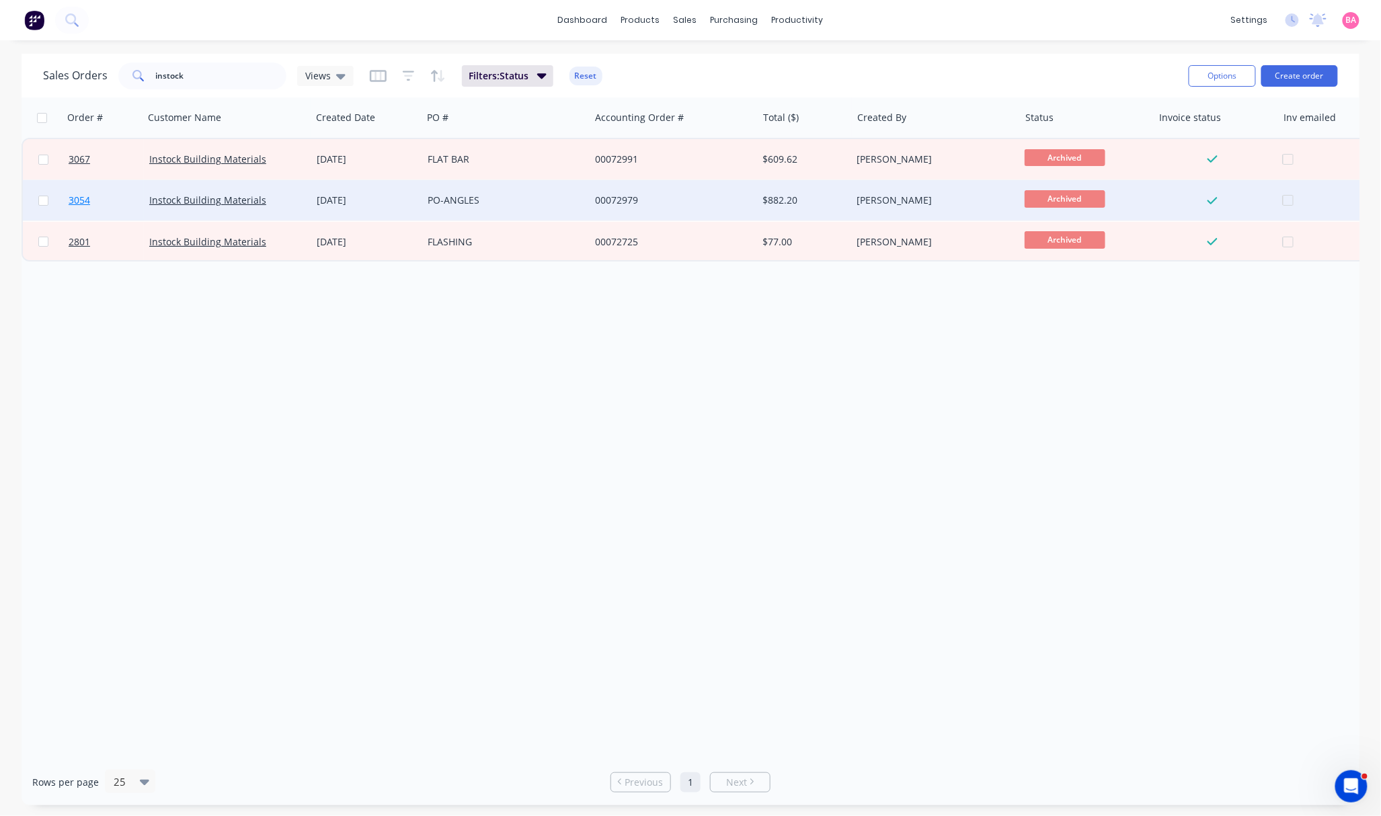
click at [81, 200] on span "3054" at bounding box center [80, 200] width 22 height 13
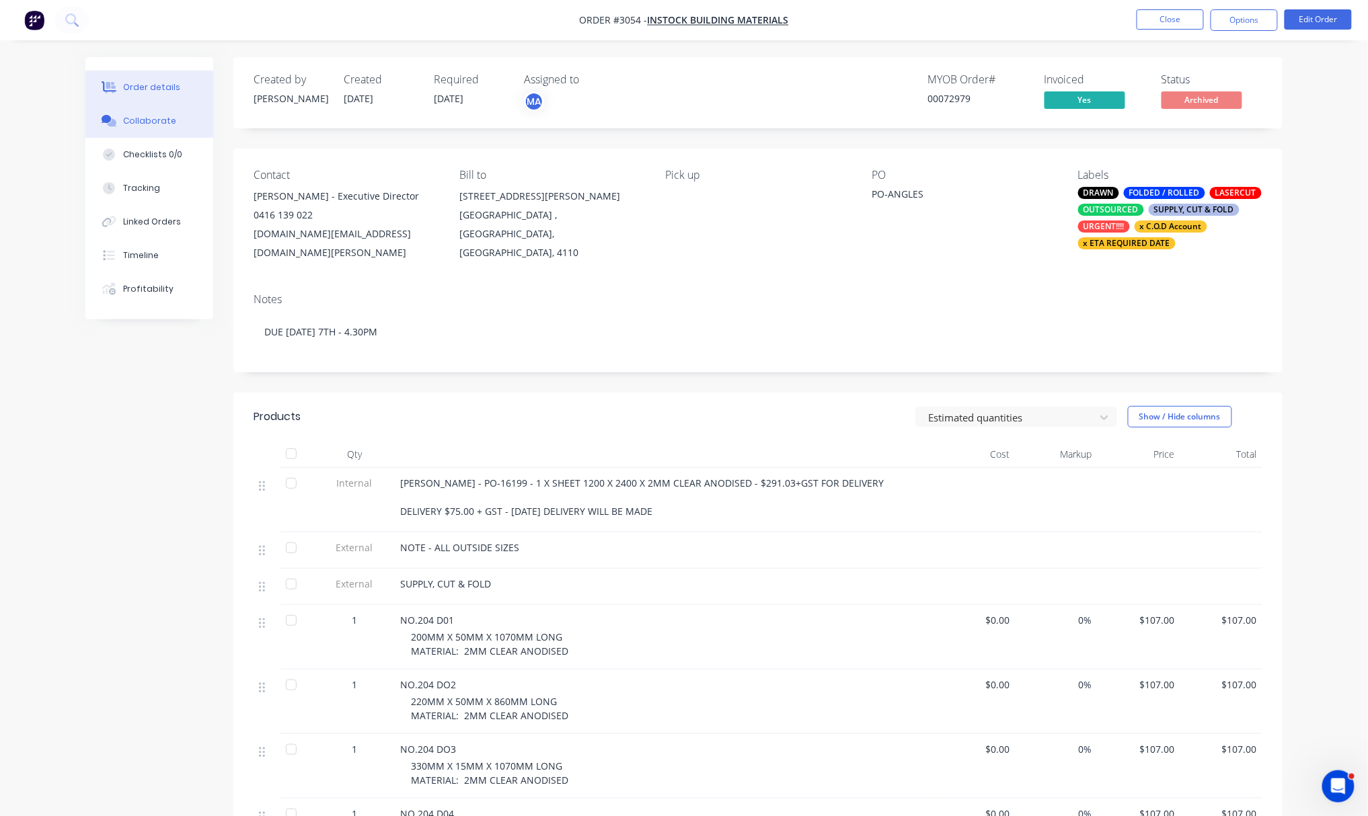
click at [151, 113] on button "Collaborate" at bounding box center [149, 121] width 128 height 34
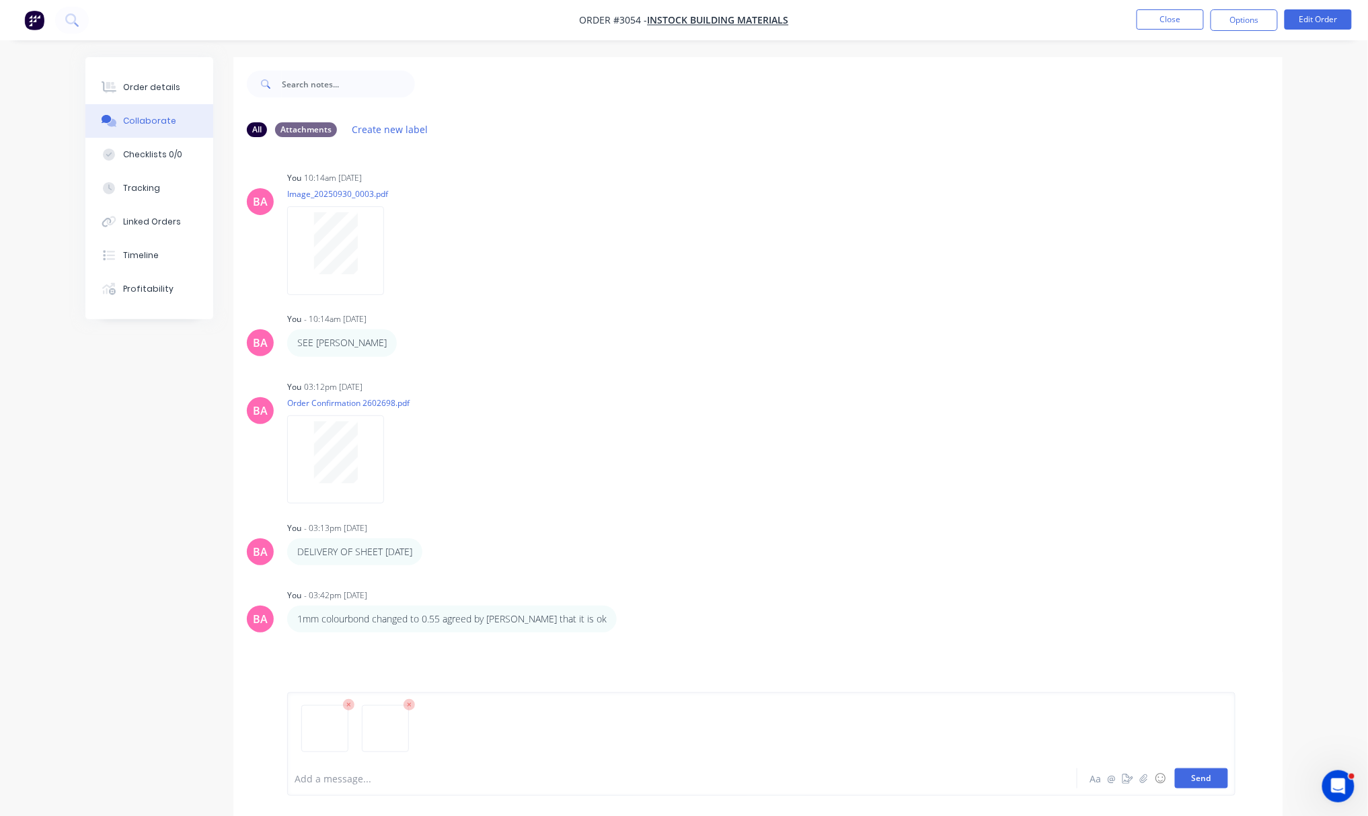
click at [1190, 770] on button "Send" at bounding box center [1201, 779] width 53 height 20
click at [152, 83] on div "Order details" at bounding box center [151, 87] width 57 height 12
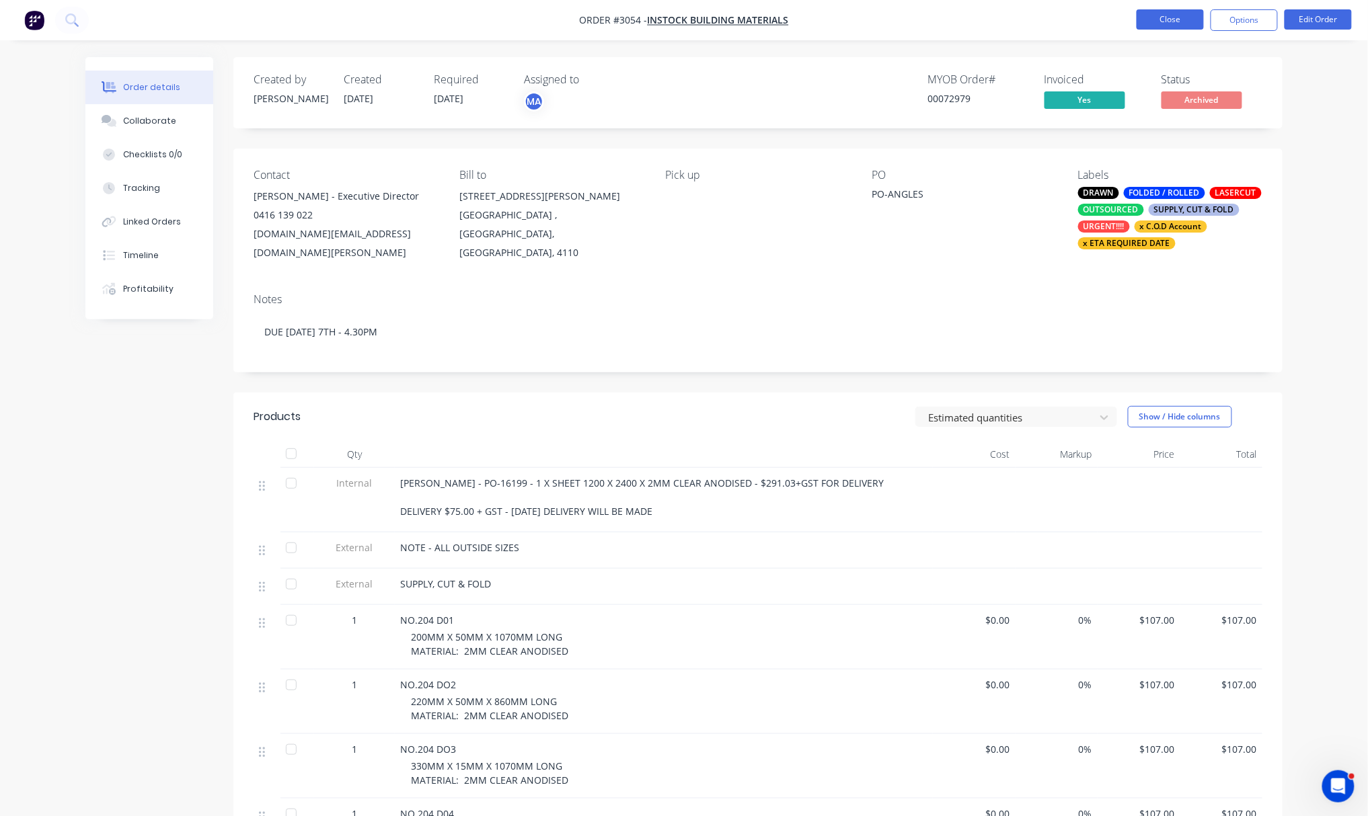
click at [1181, 16] on button "Close" at bounding box center [1170, 19] width 67 height 20
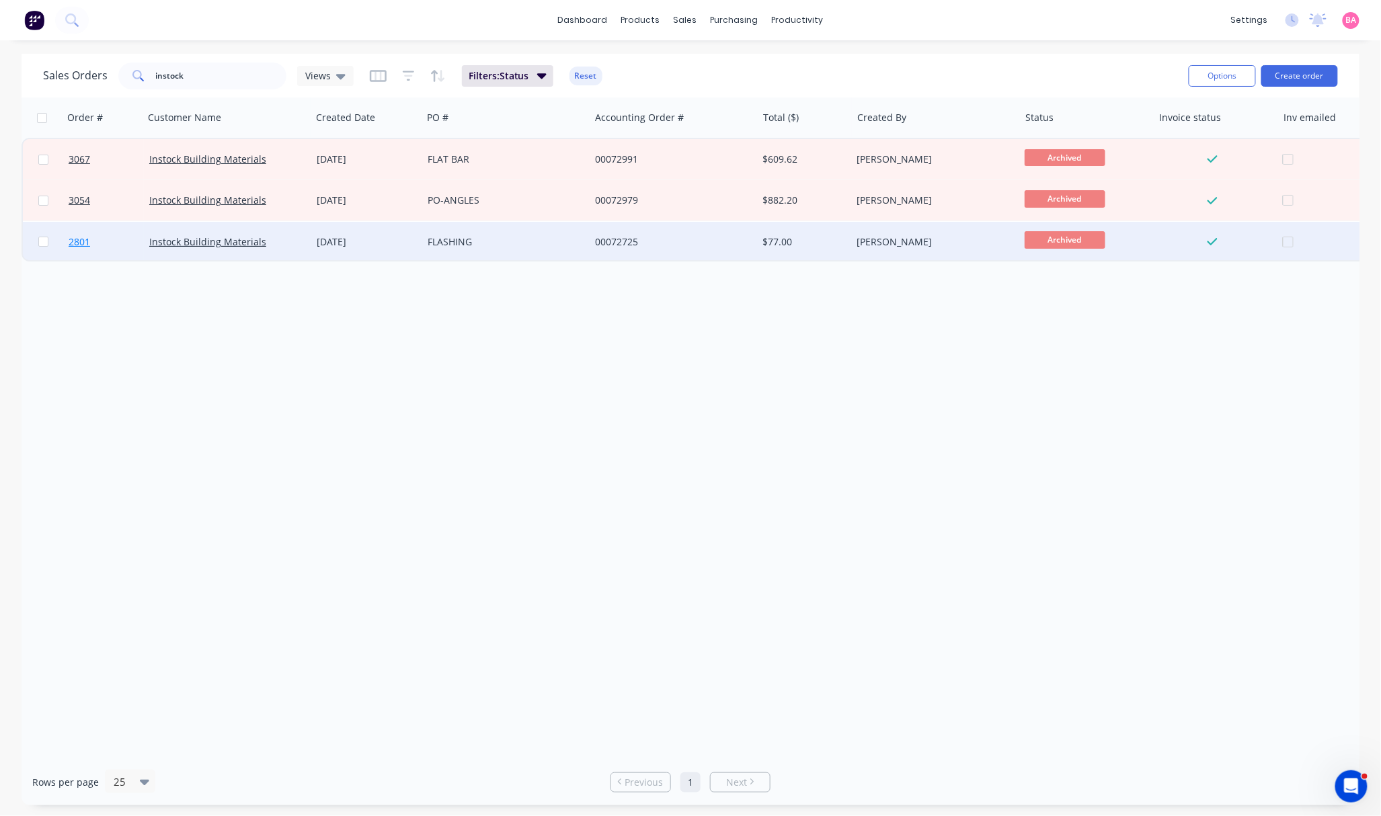
click at [77, 241] on span "2801" at bounding box center [80, 241] width 22 height 13
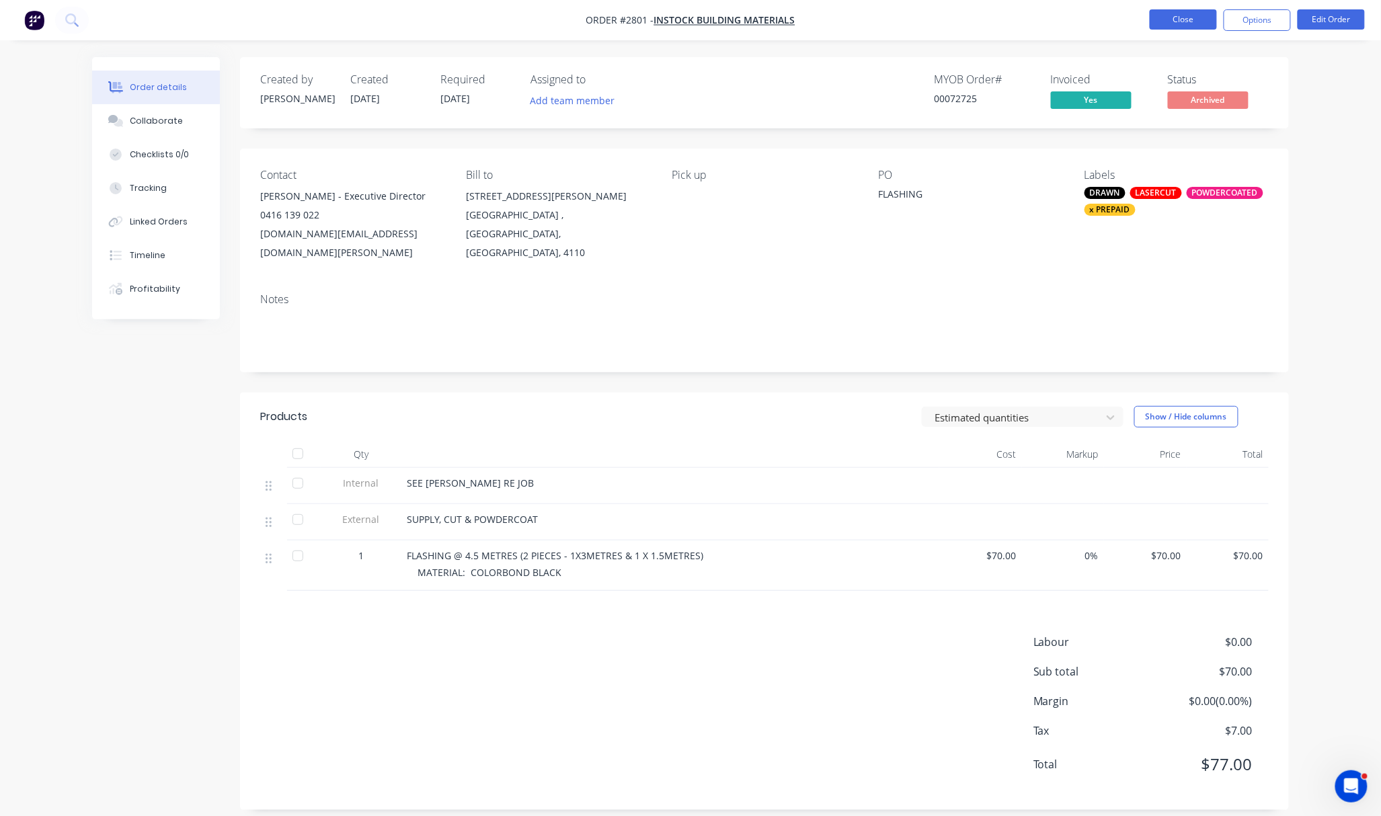
click at [1195, 22] on button "Close" at bounding box center [1183, 19] width 67 height 20
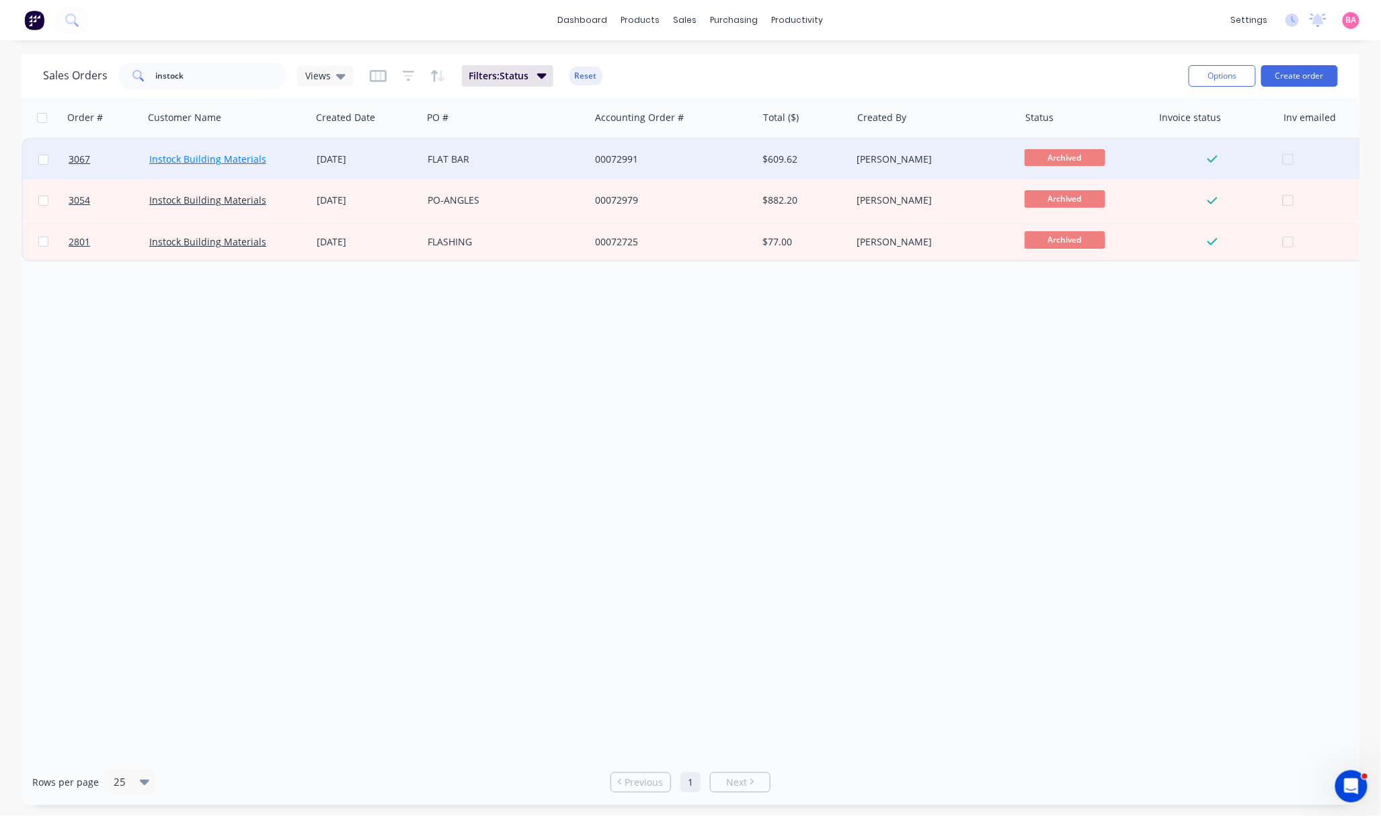
click at [183, 156] on link "Instock Building Materials" at bounding box center [207, 159] width 117 height 13
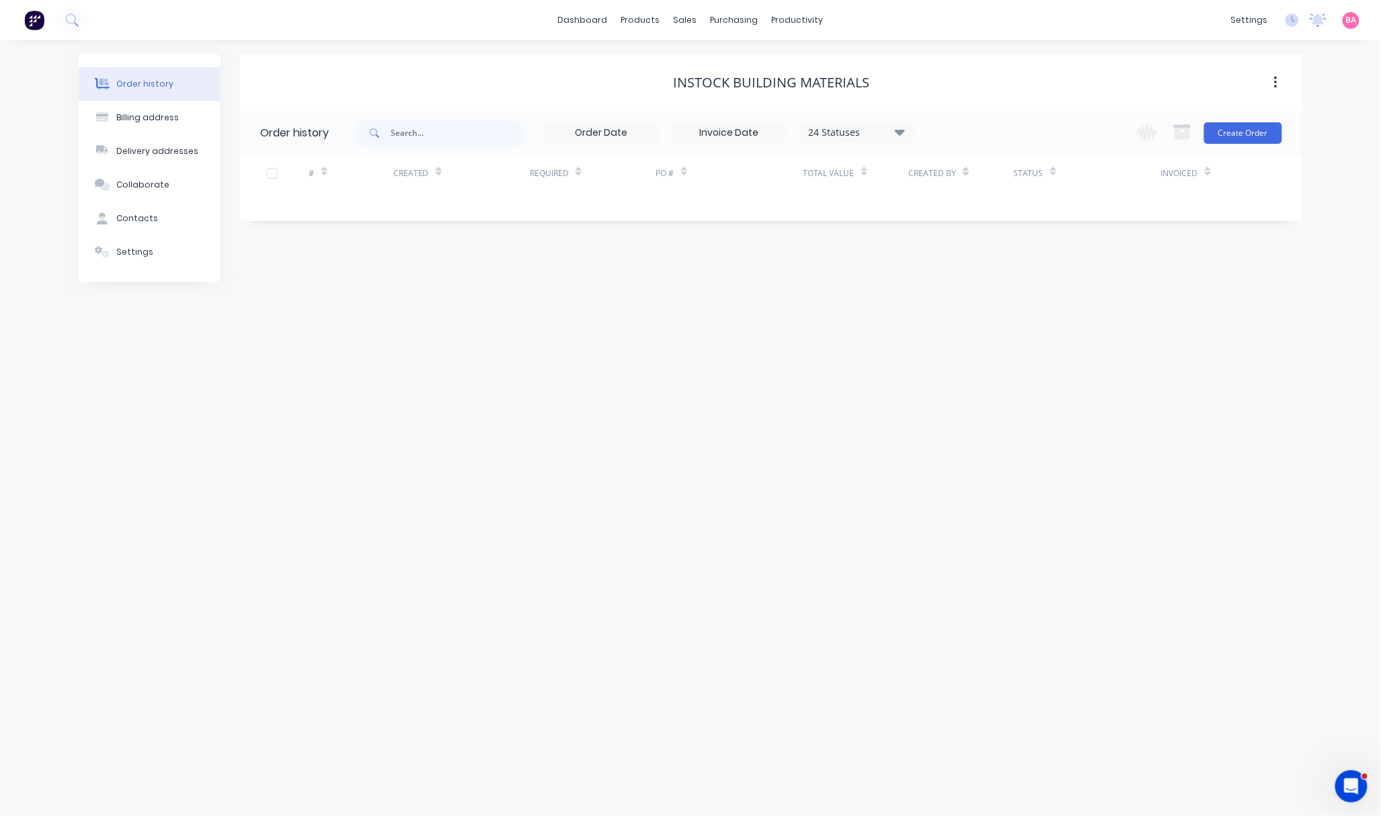
click at [1189, 372] on div "Order history Billing address Delivery addresses Collaborate Contacts Settings …" at bounding box center [690, 428] width 1381 height 776
